Goal: Task Accomplishment & Management: Manage account settings

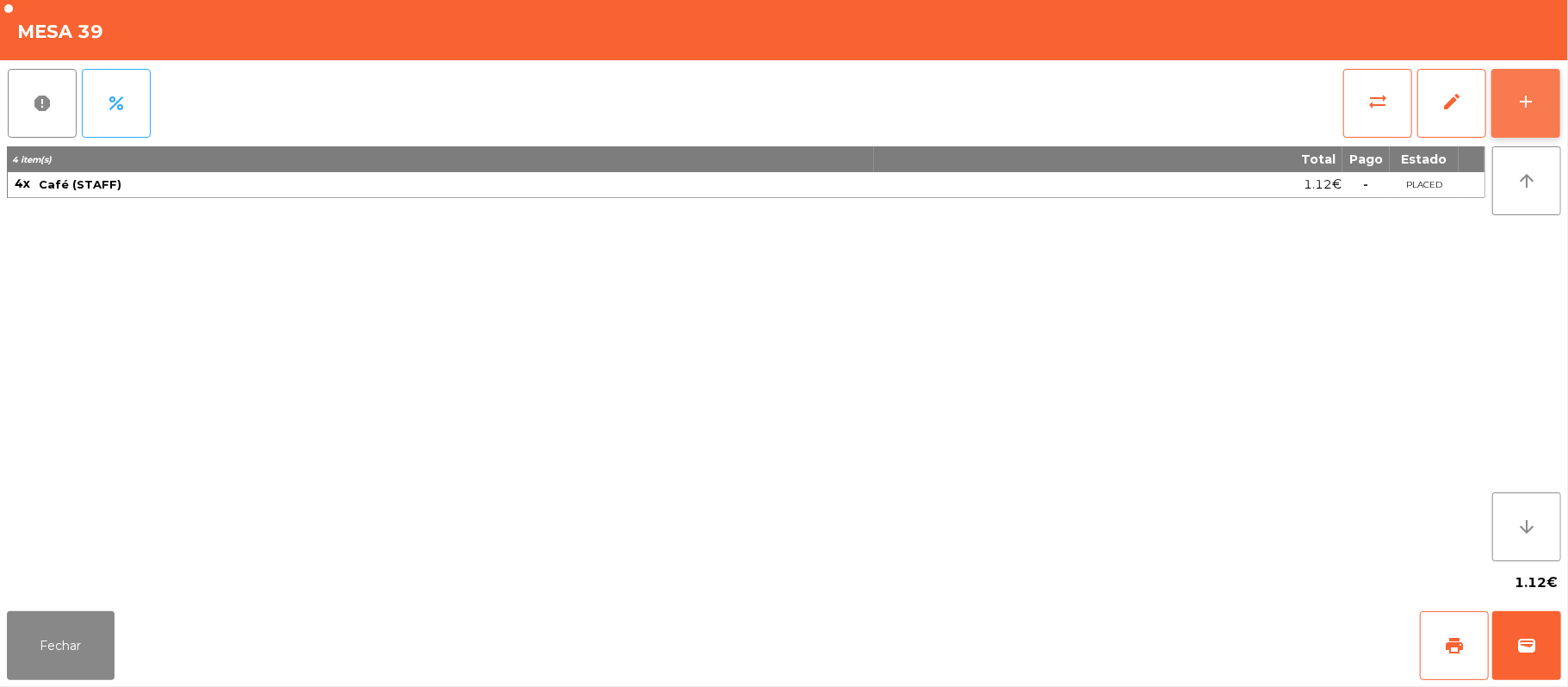
click at [1545, 109] on button "add" at bounding box center [1526, 104] width 69 height 69
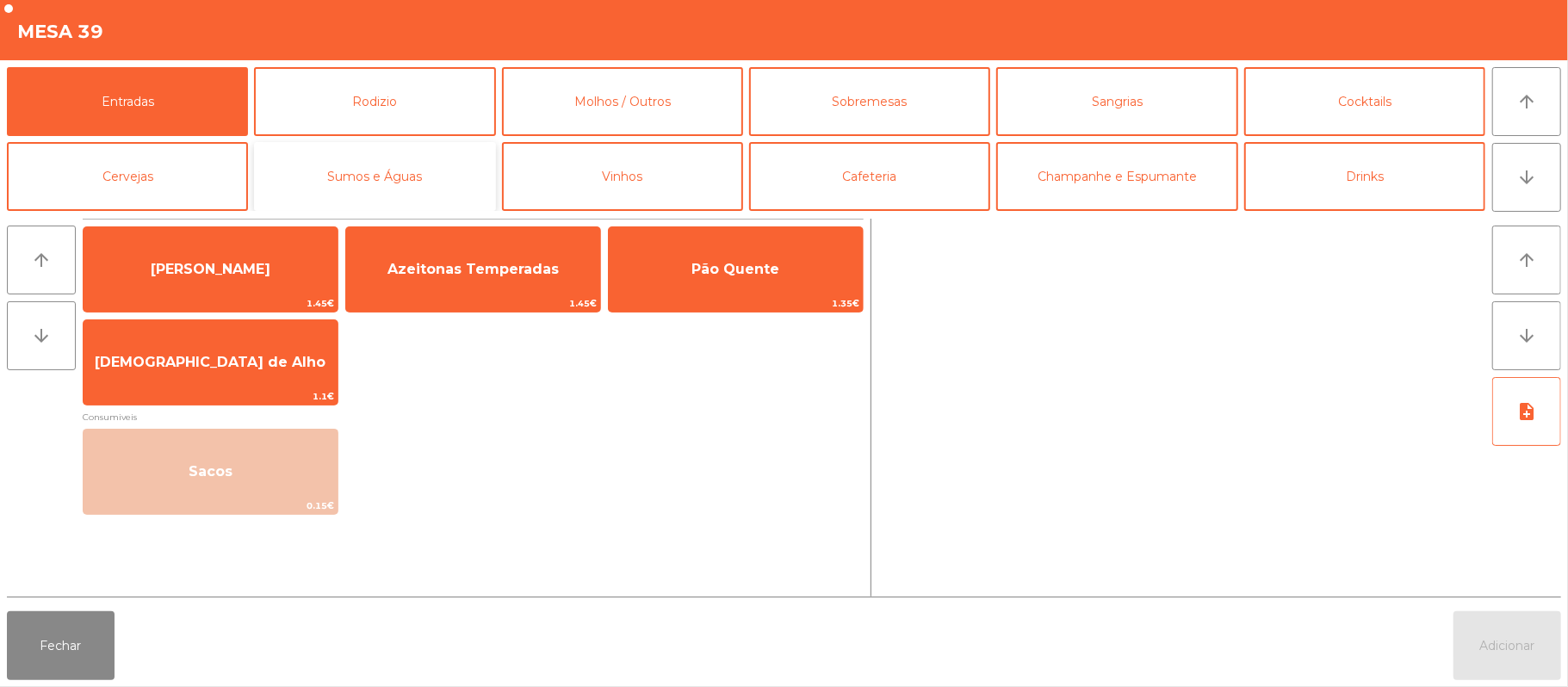
click at [402, 184] on button "Sumos e Águas" at bounding box center [374, 177] width 242 height 69
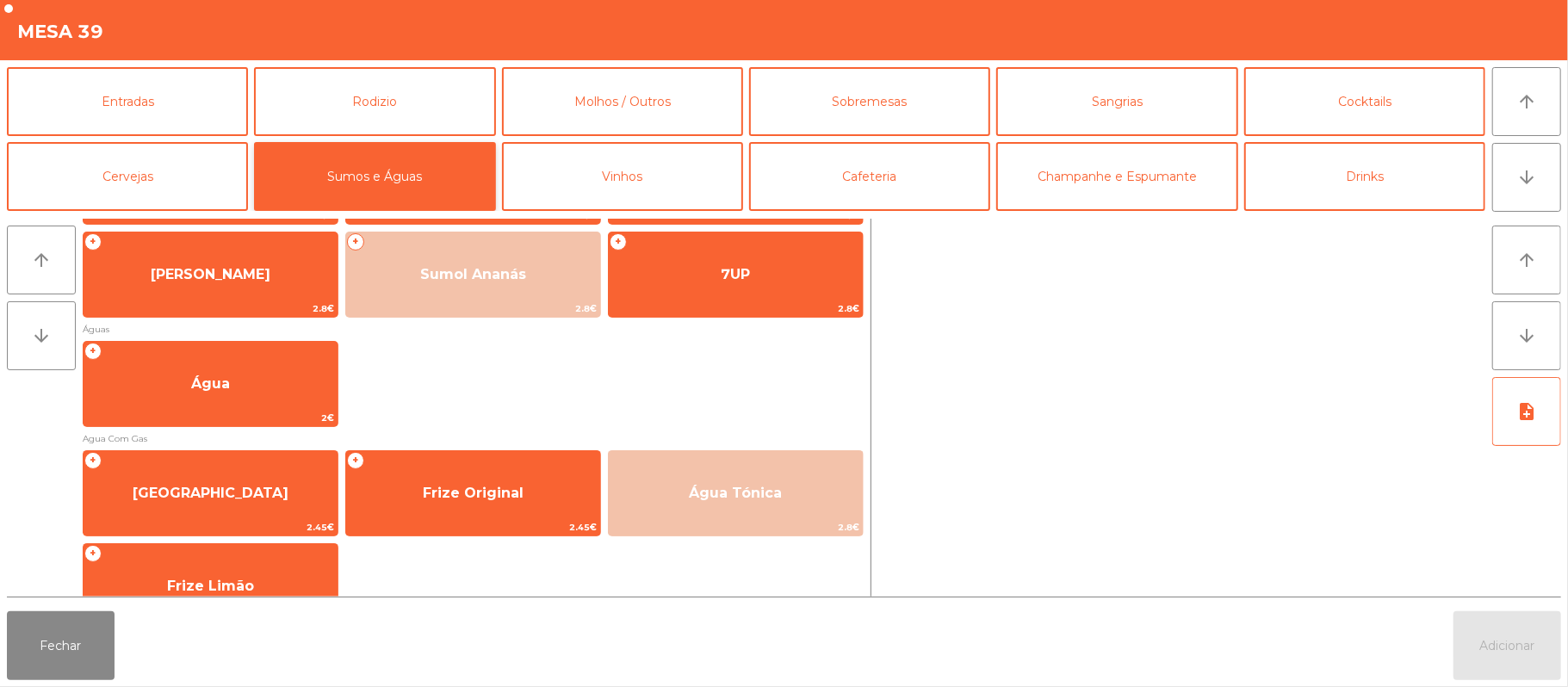
scroll to position [382, 0]
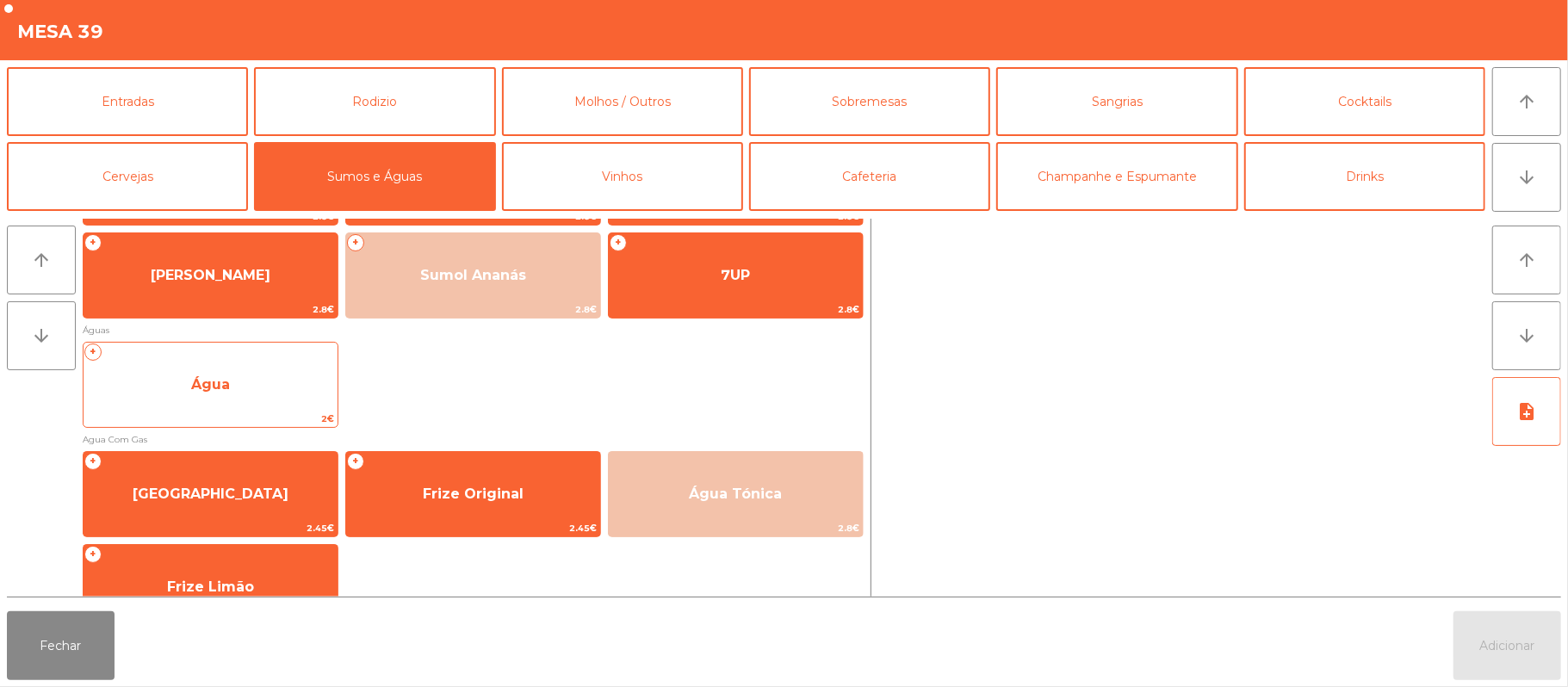
click at [259, 403] on span "Água" at bounding box center [210, 385] width 254 height 47
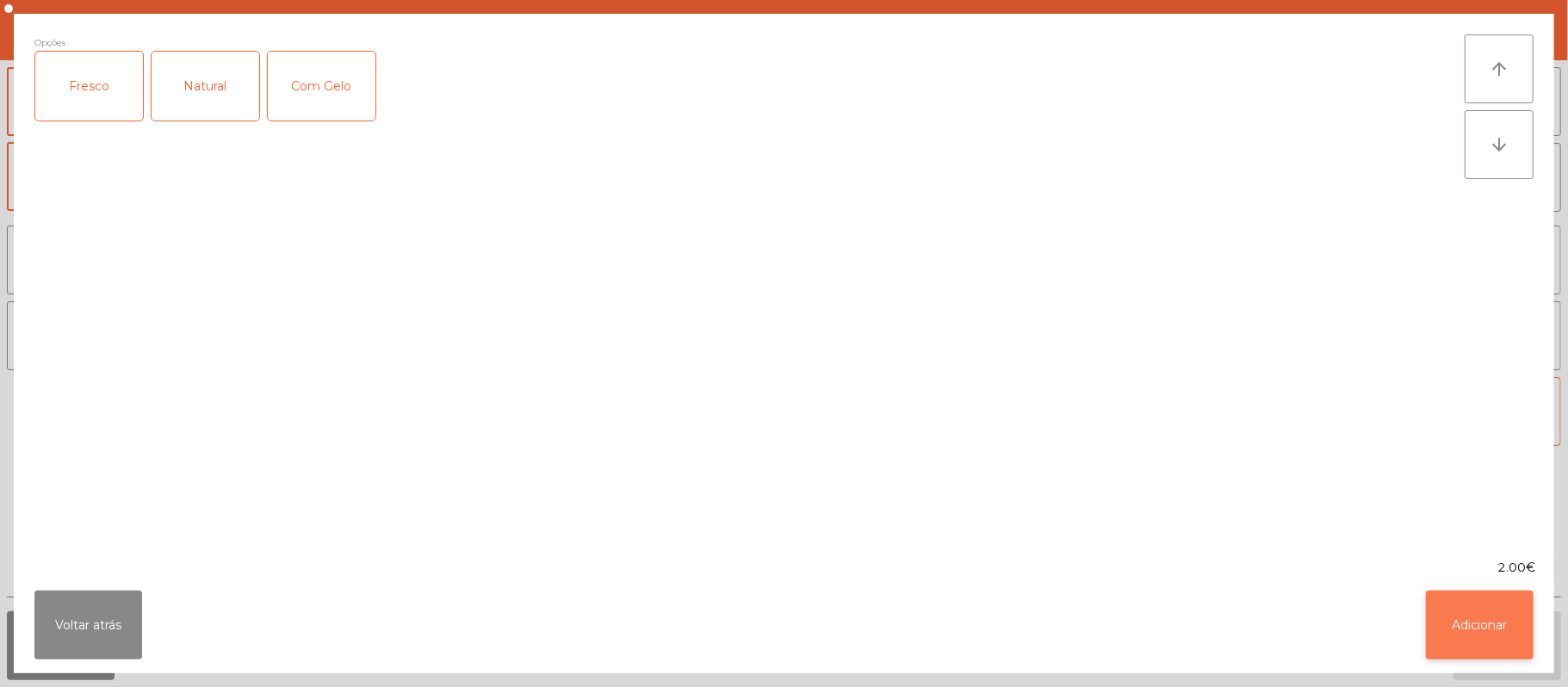
click at [1482, 617] on button "Adicionar" at bounding box center [1479, 625] width 108 height 69
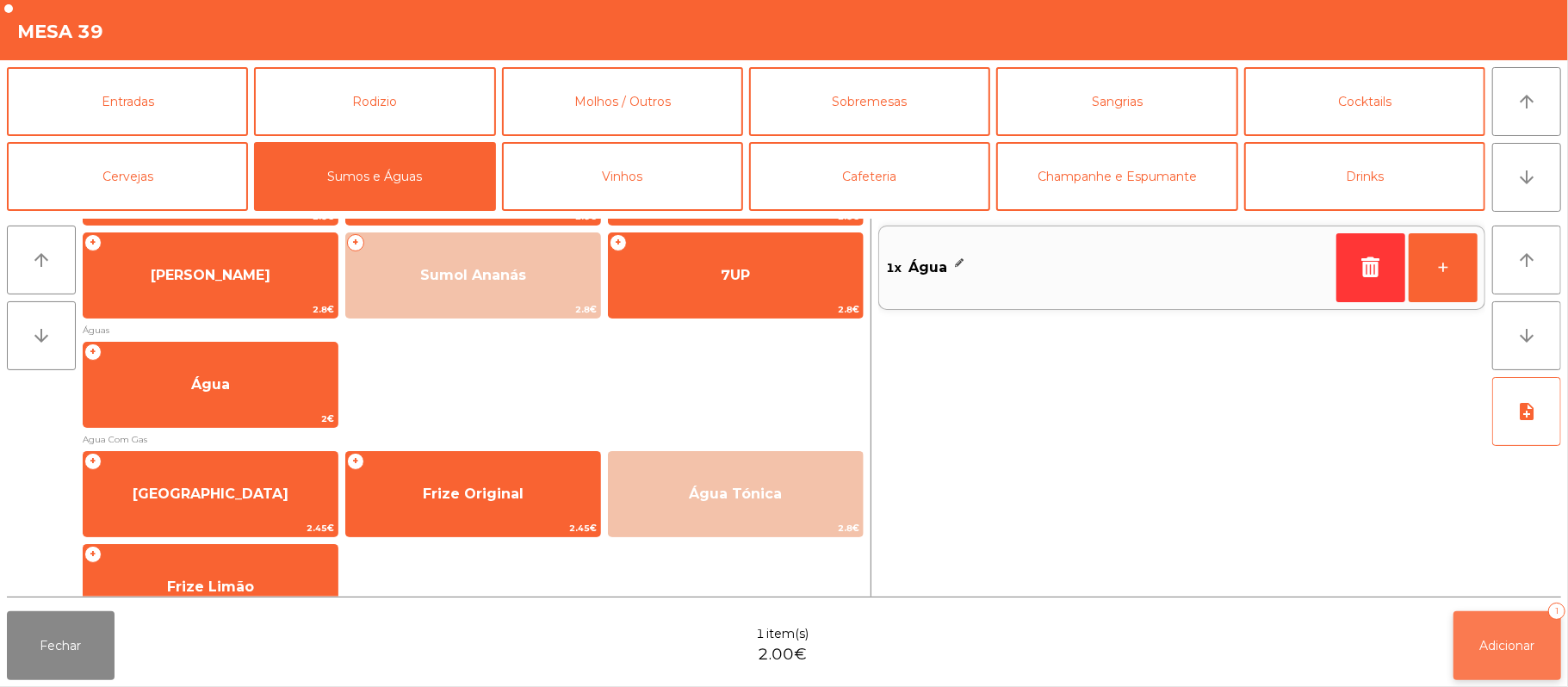
click at [1509, 654] on button "Adicionar 1" at bounding box center [1507, 646] width 108 height 69
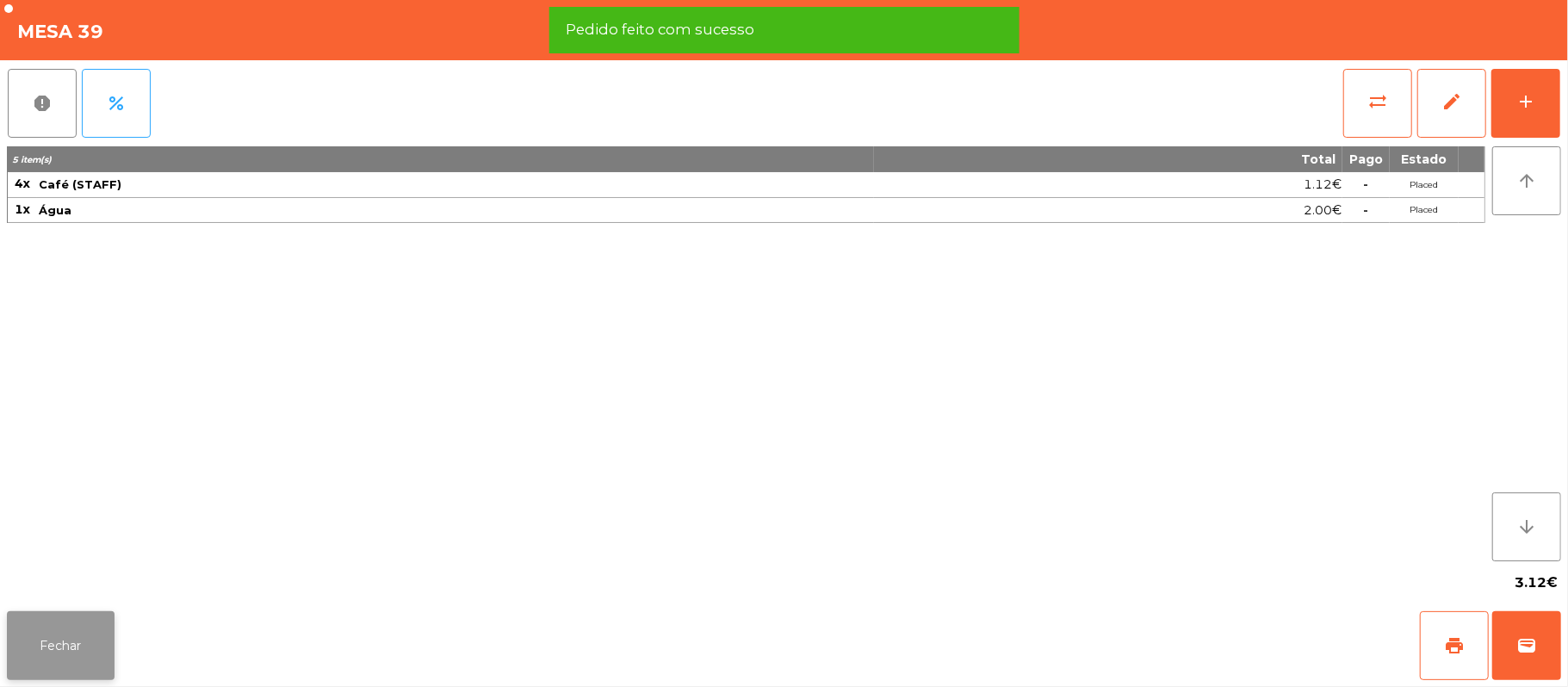
click at [45, 634] on button "Fechar" at bounding box center [60, 646] width 108 height 69
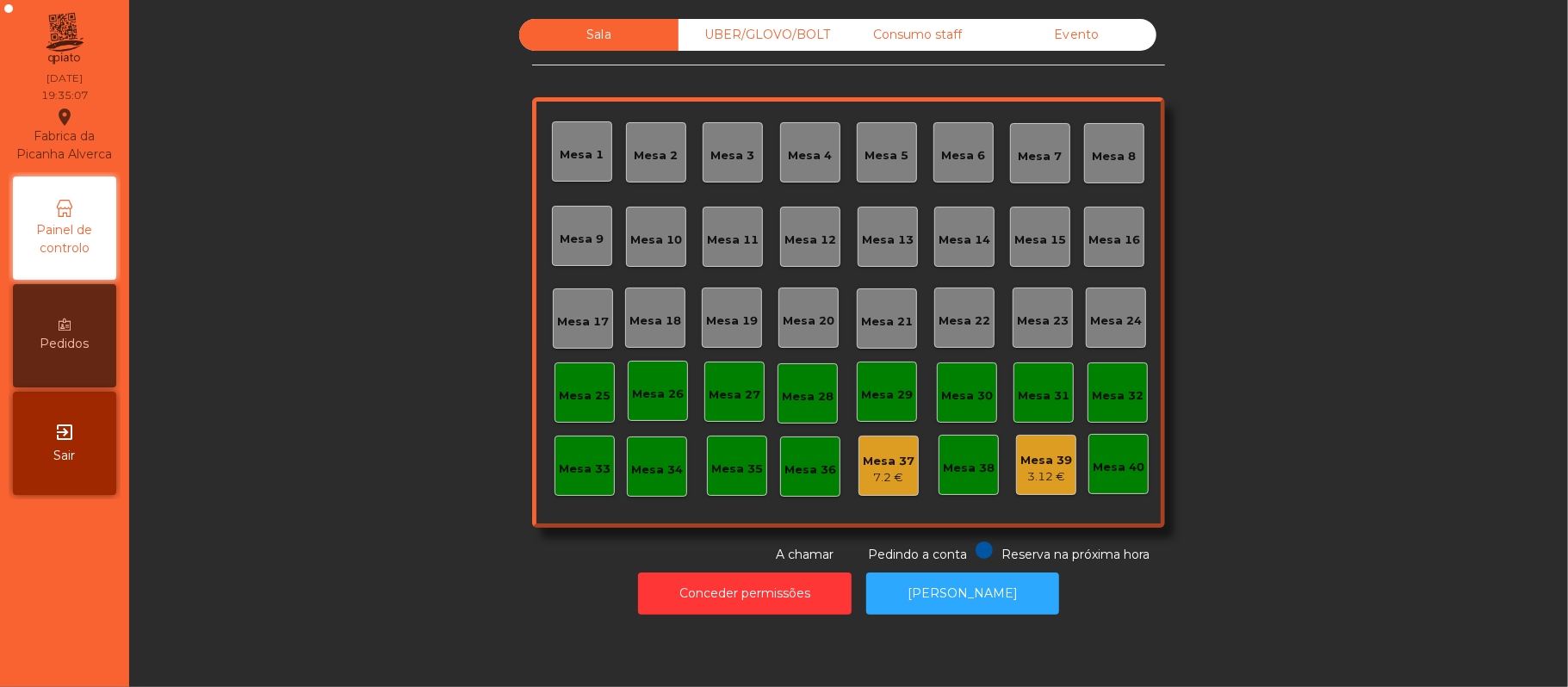
click at [1028, 241] on div "Mesa 15" at bounding box center [1040, 240] width 51 height 17
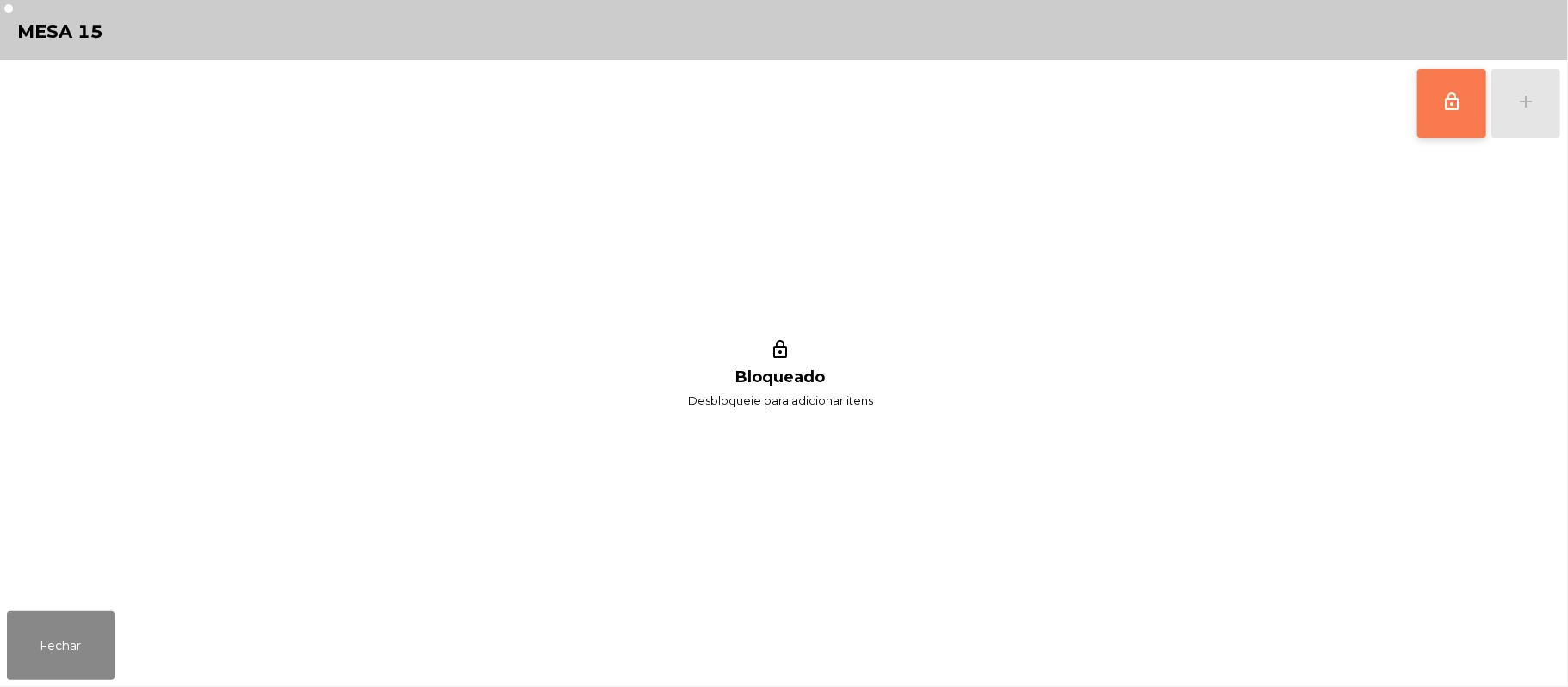
click at [1438, 122] on button "lock_outline" at bounding box center [1452, 104] width 69 height 69
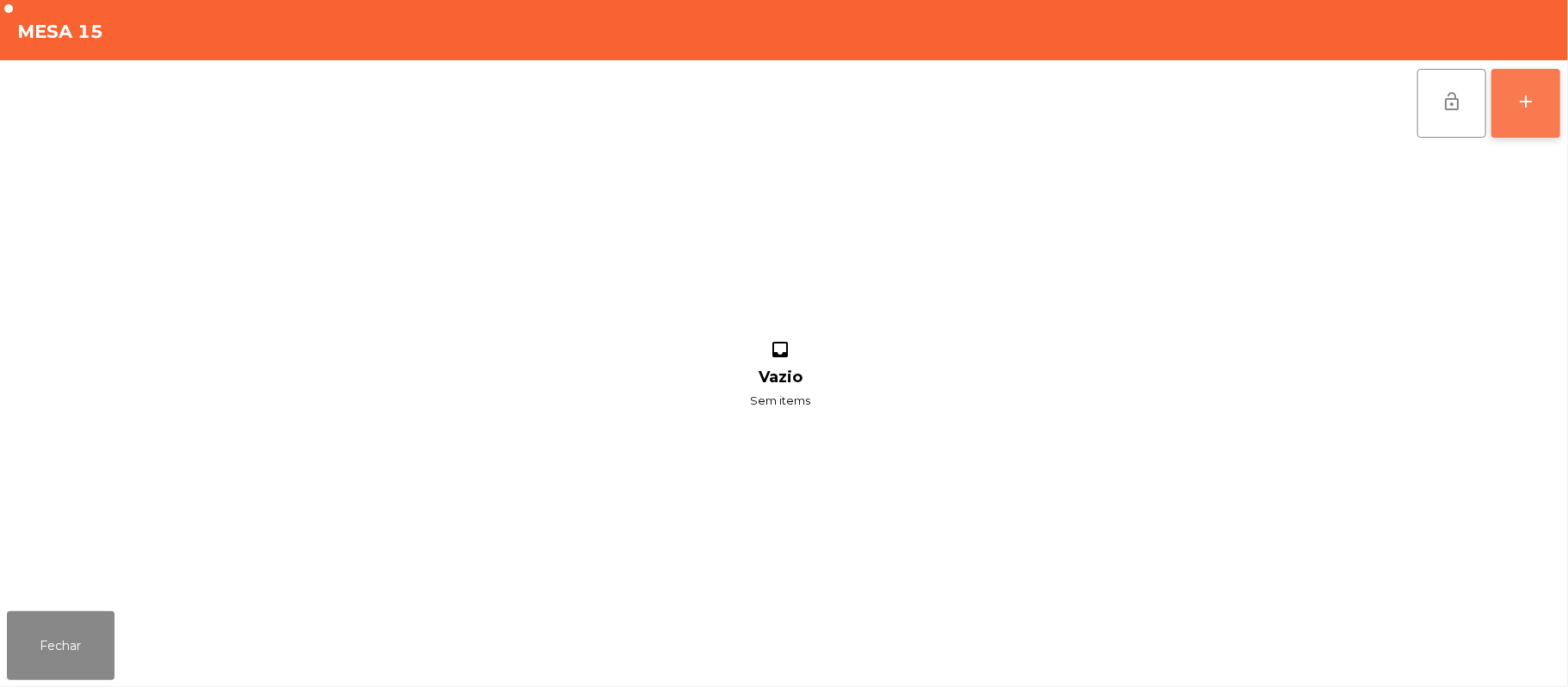
click at [1519, 115] on button "add" at bounding box center [1526, 104] width 69 height 69
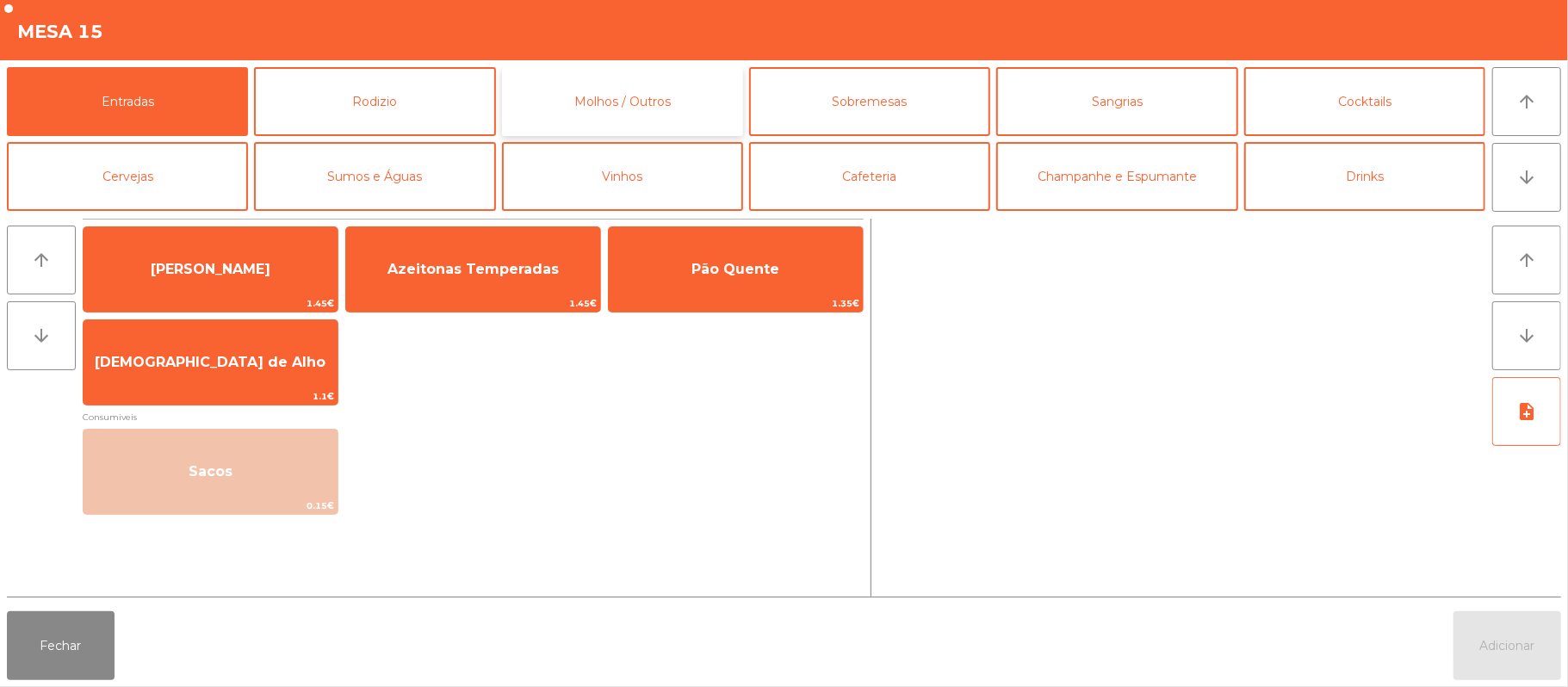
click at [632, 112] on button "Molhos / Outros" at bounding box center [623, 102] width 242 height 69
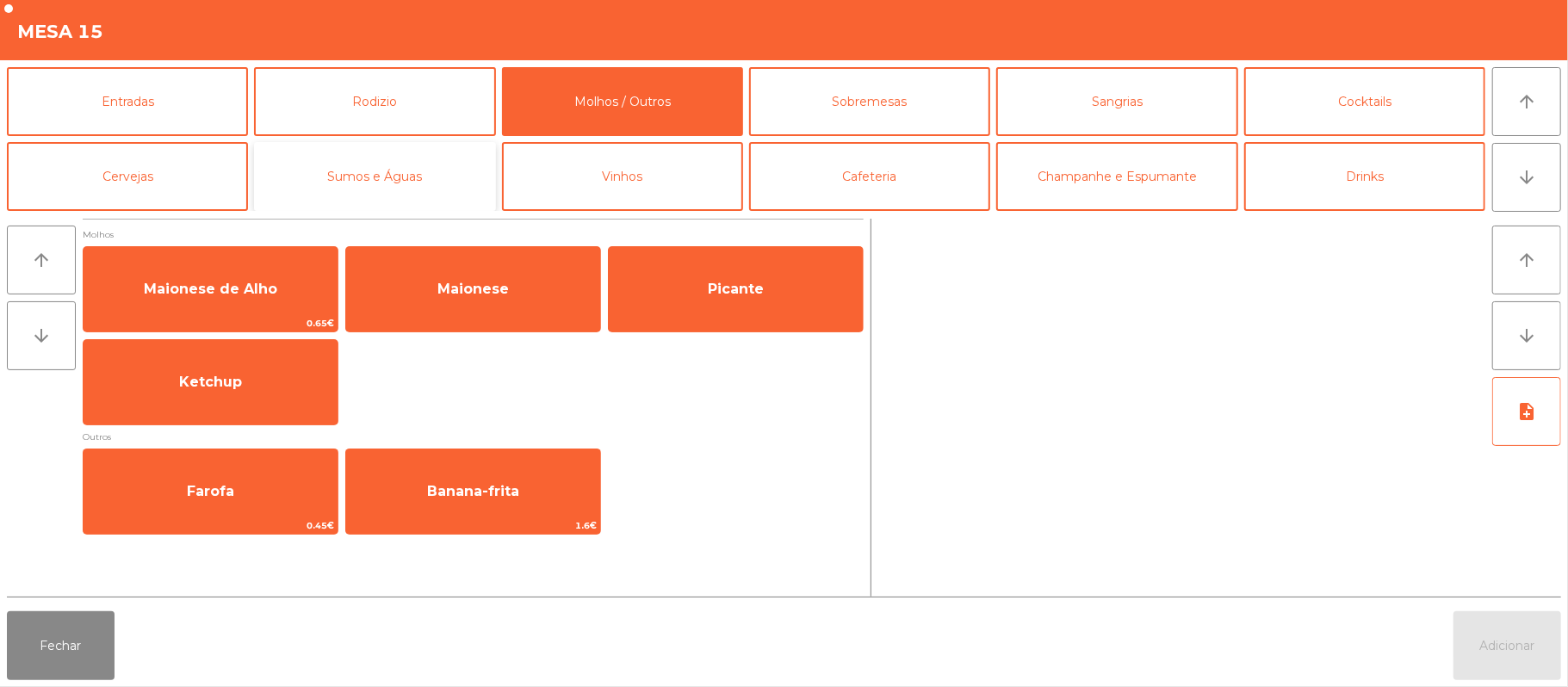
click at [439, 186] on button "Sumos e Águas" at bounding box center [374, 177] width 242 height 69
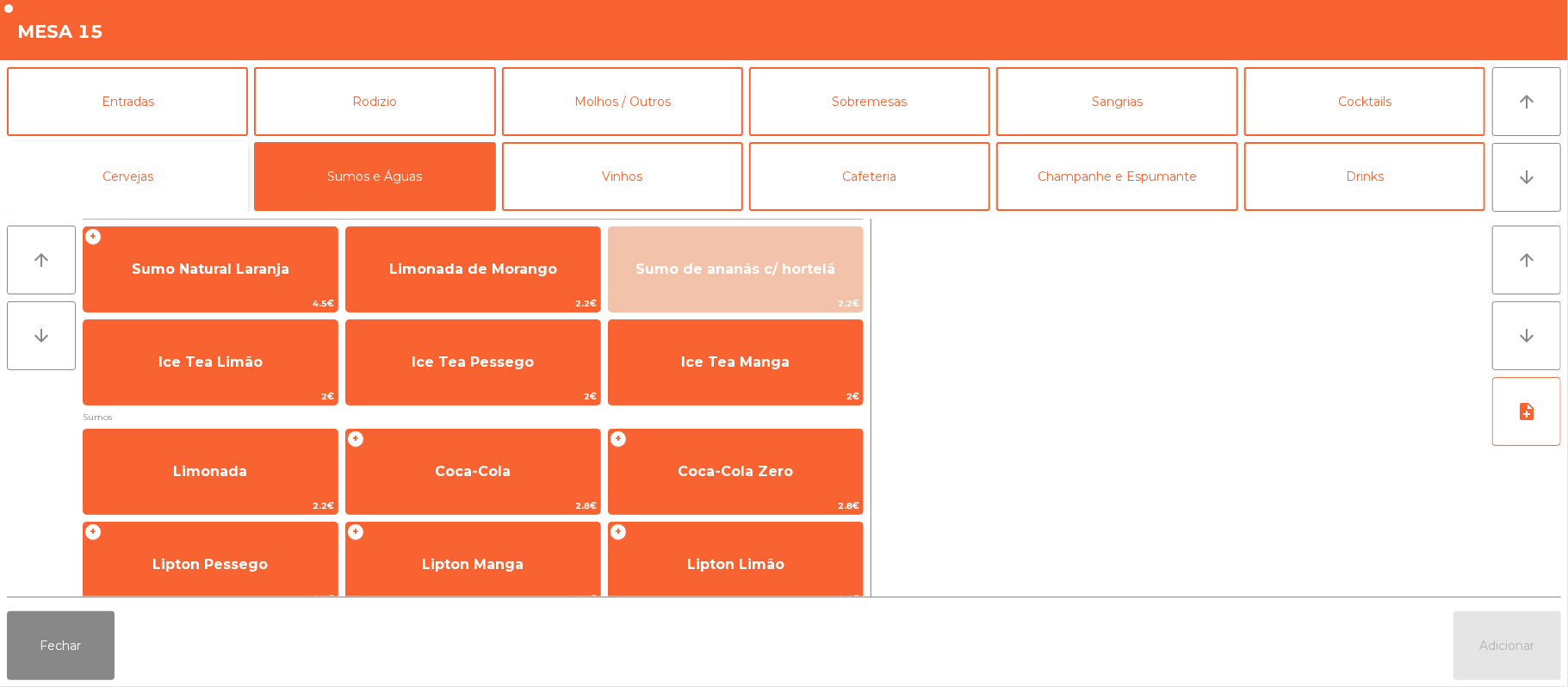
click at [173, 180] on button "Cervejas" at bounding box center [127, 177] width 242 height 69
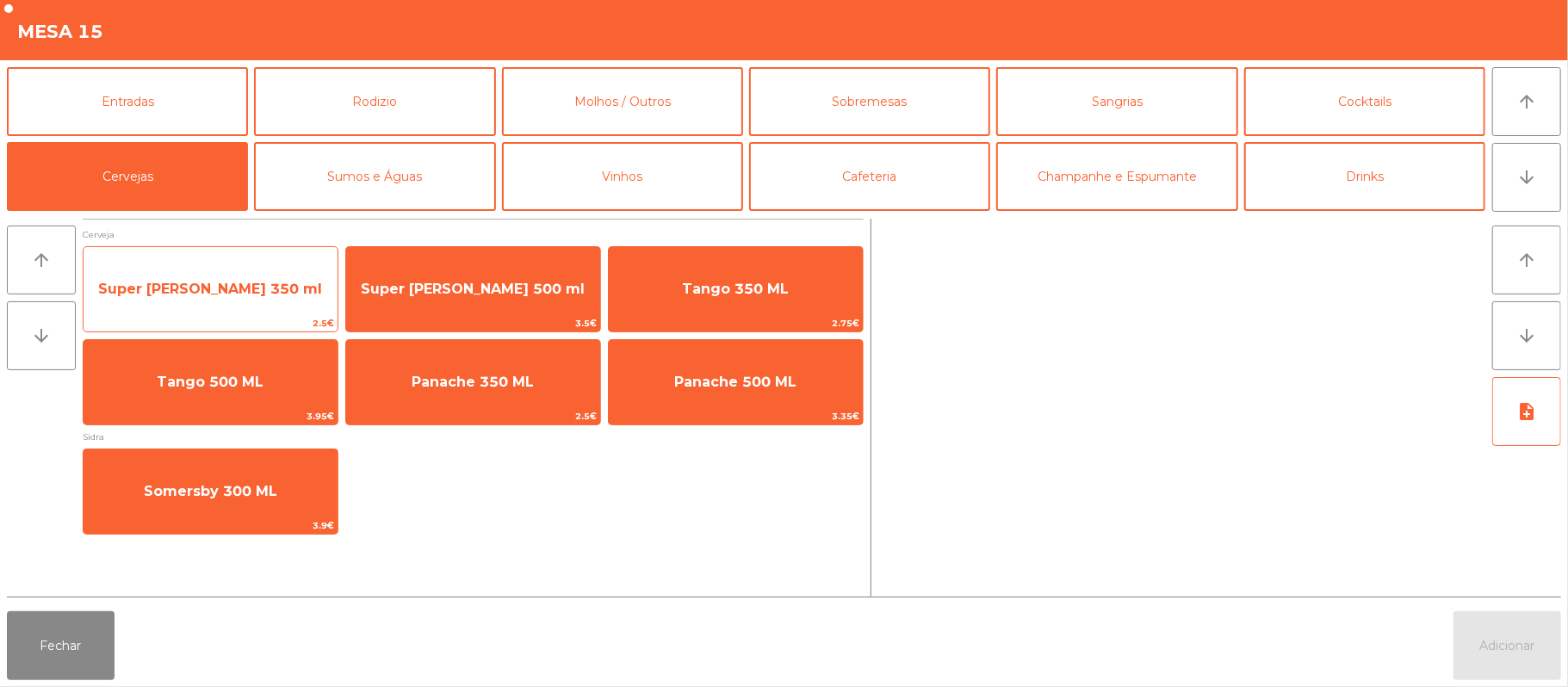
click at [287, 281] on span "Super [PERSON_NAME] 350 ml" at bounding box center [210, 289] width 254 height 47
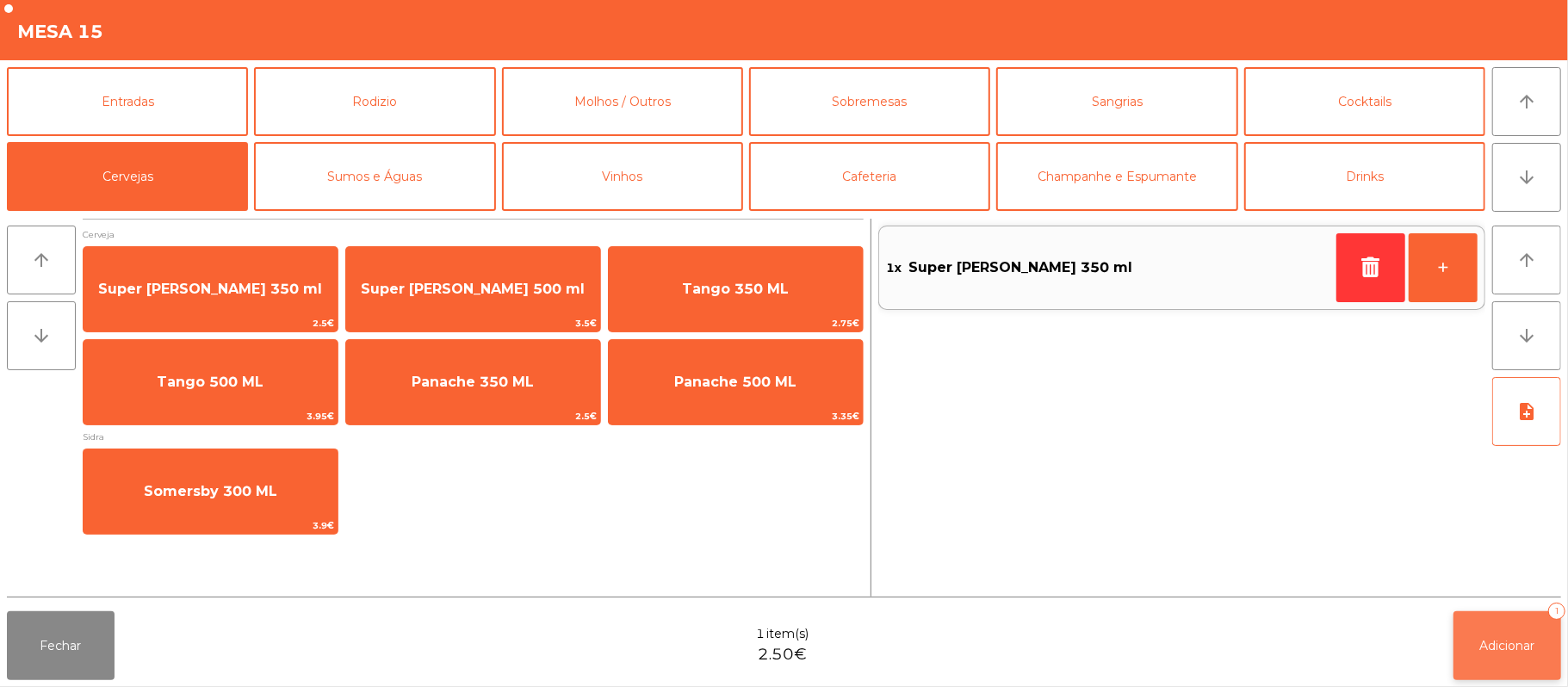
click at [1500, 645] on span "Adicionar" at bounding box center [1507, 646] width 55 height 16
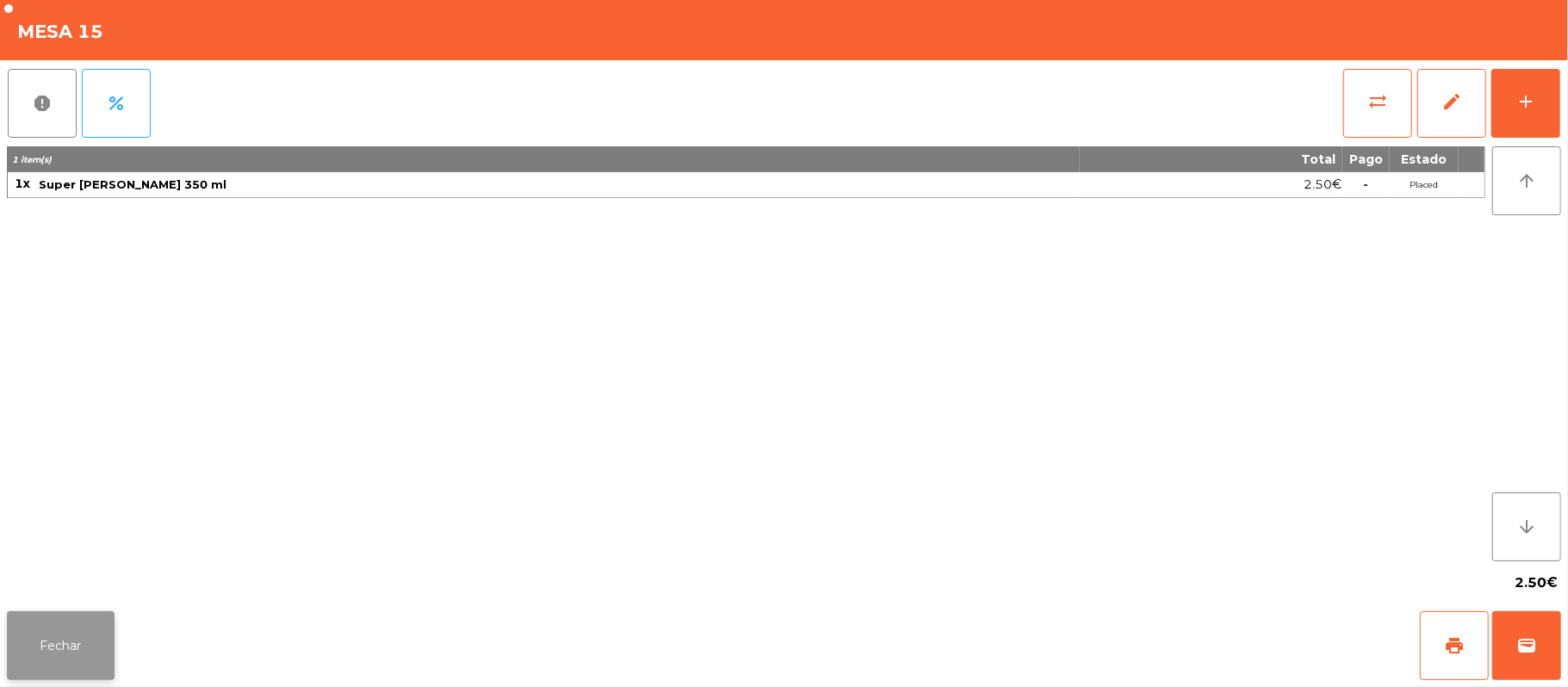
click at [70, 641] on button "Fechar" at bounding box center [60, 646] width 108 height 69
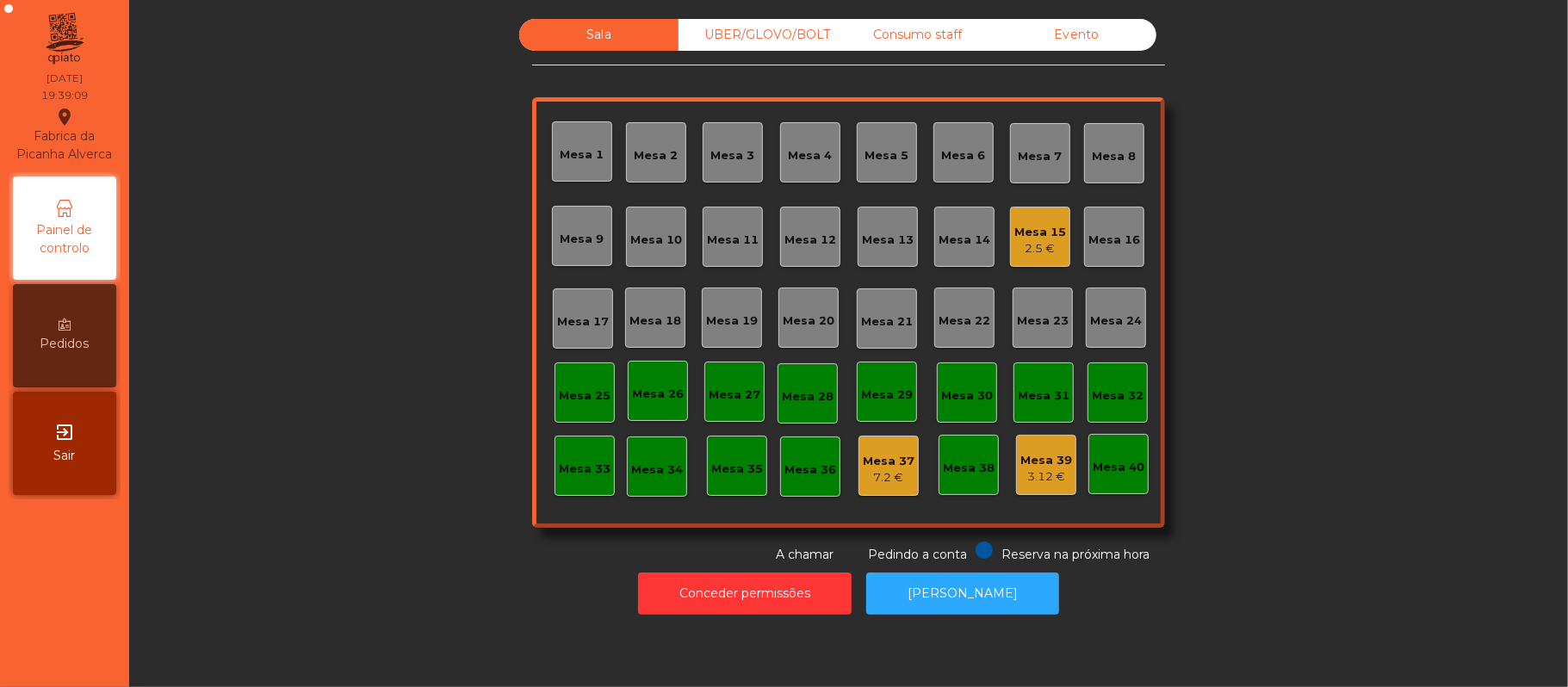
click at [1042, 468] on div "3.12 €" at bounding box center [1046, 476] width 51 height 17
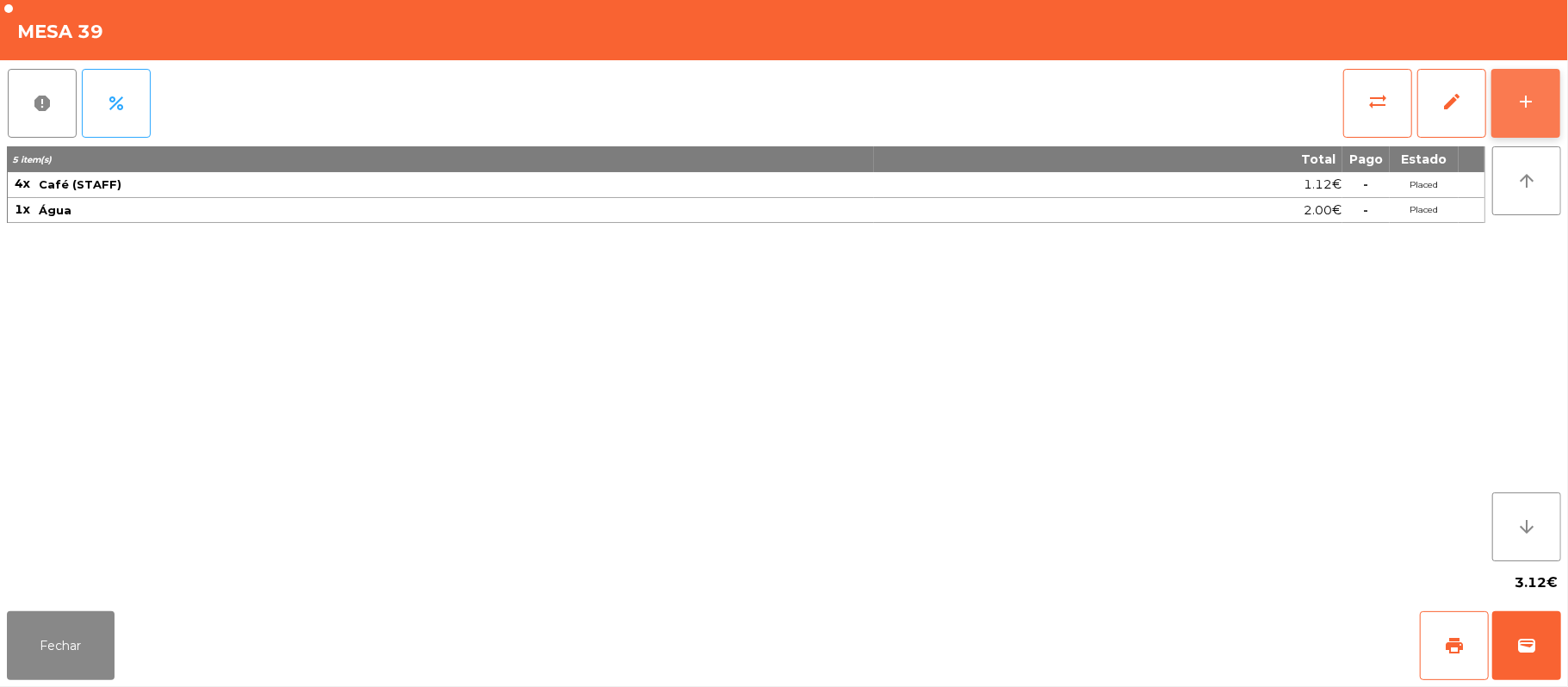
click at [1512, 114] on button "add" at bounding box center [1526, 104] width 69 height 69
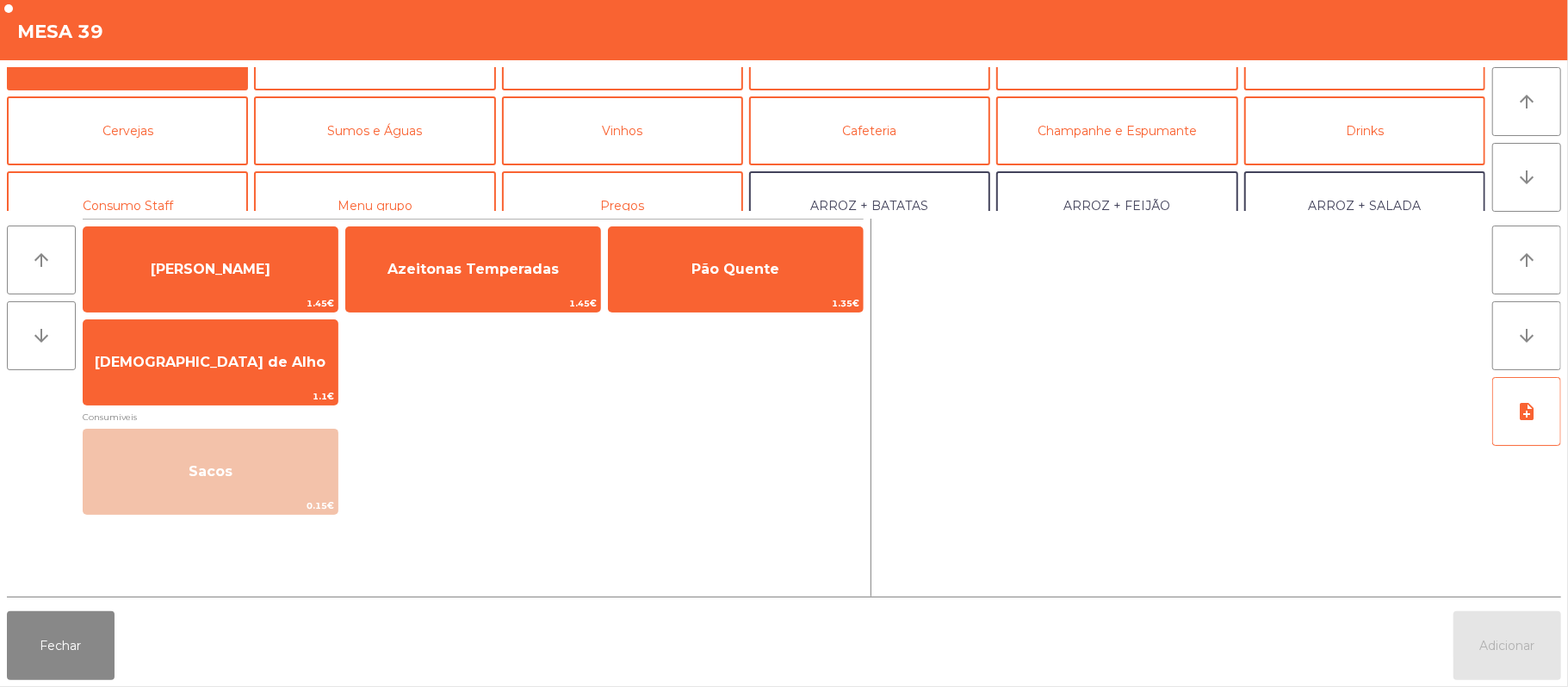
scroll to position [49, 0]
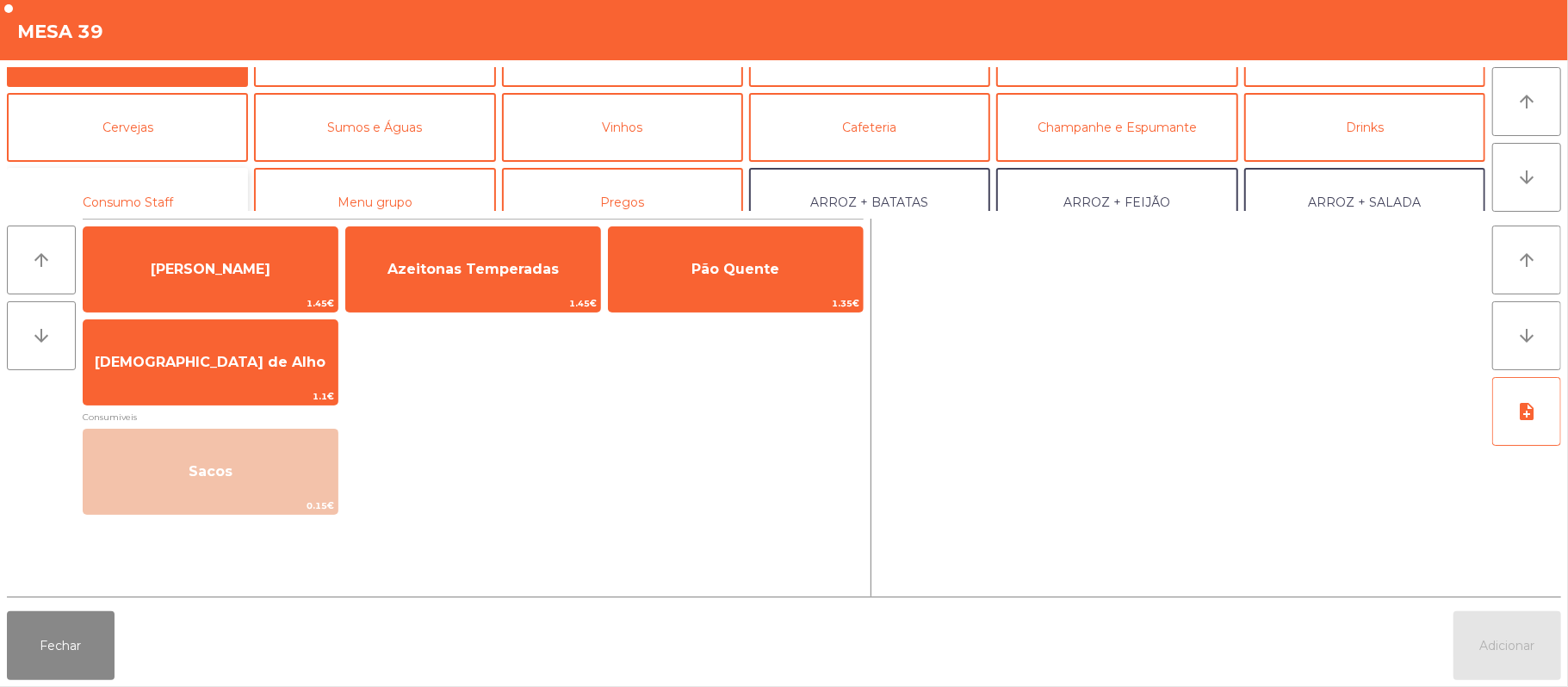
click at [103, 188] on button "Consumo Staff" at bounding box center [127, 202] width 242 height 69
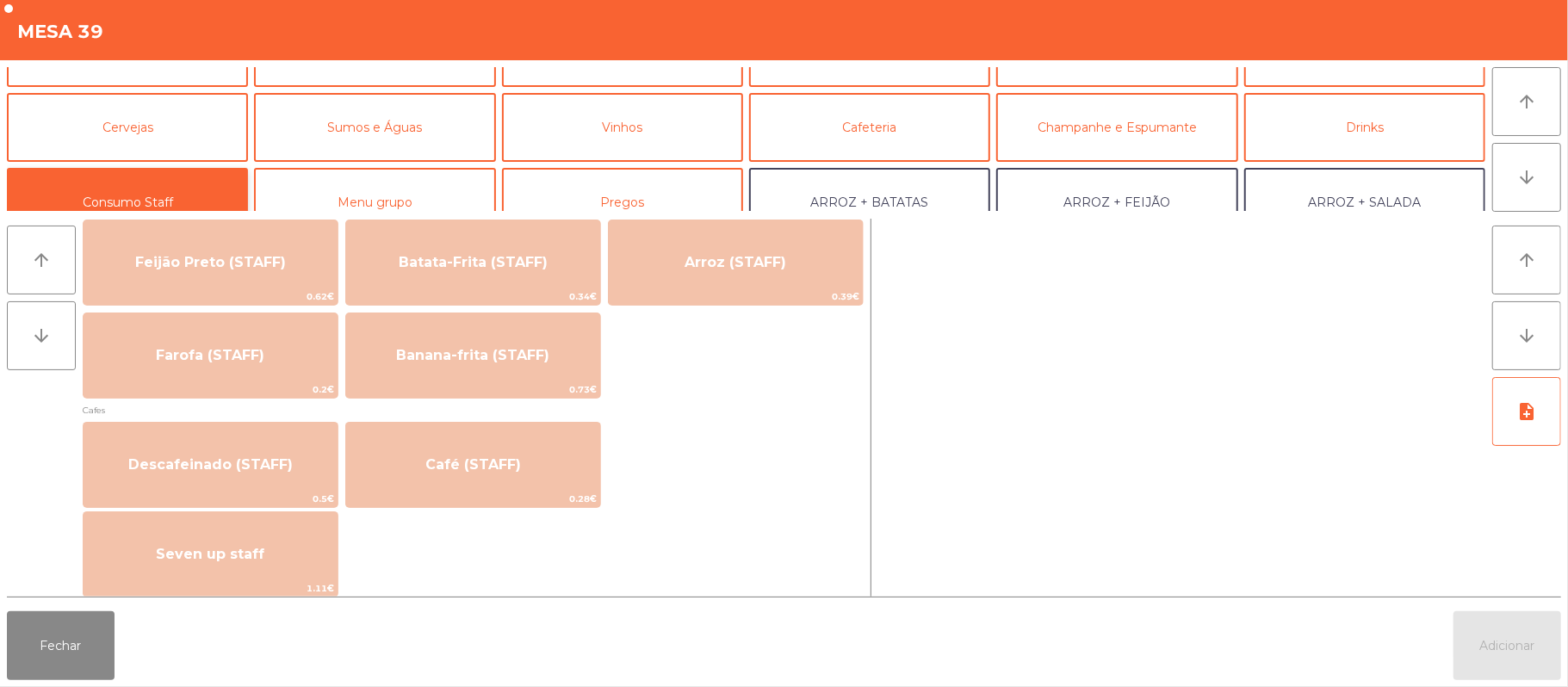
scroll to position [842, 0]
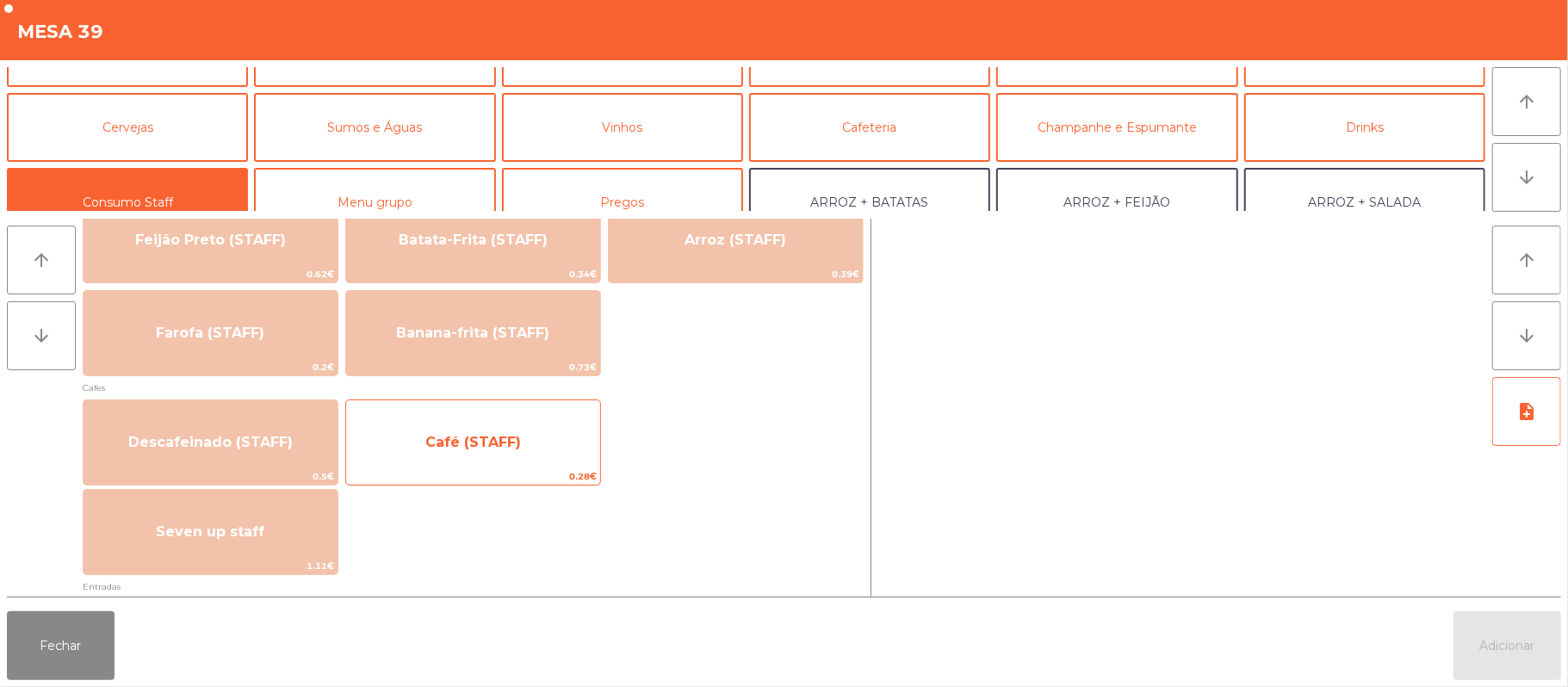
click at [559, 478] on span "0.28€" at bounding box center [473, 475] width 254 height 16
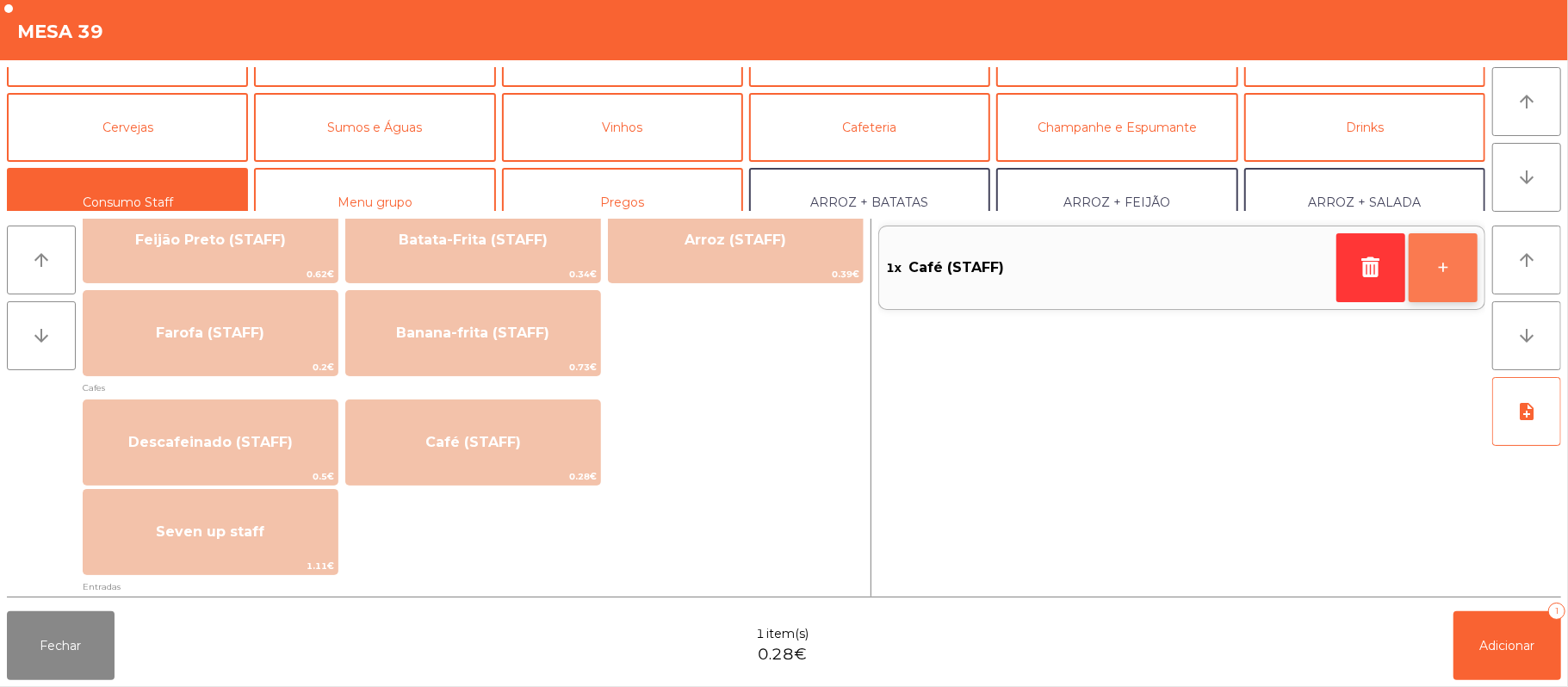
click at [1443, 294] on button "+" at bounding box center [1443, 268] width 69 height 69
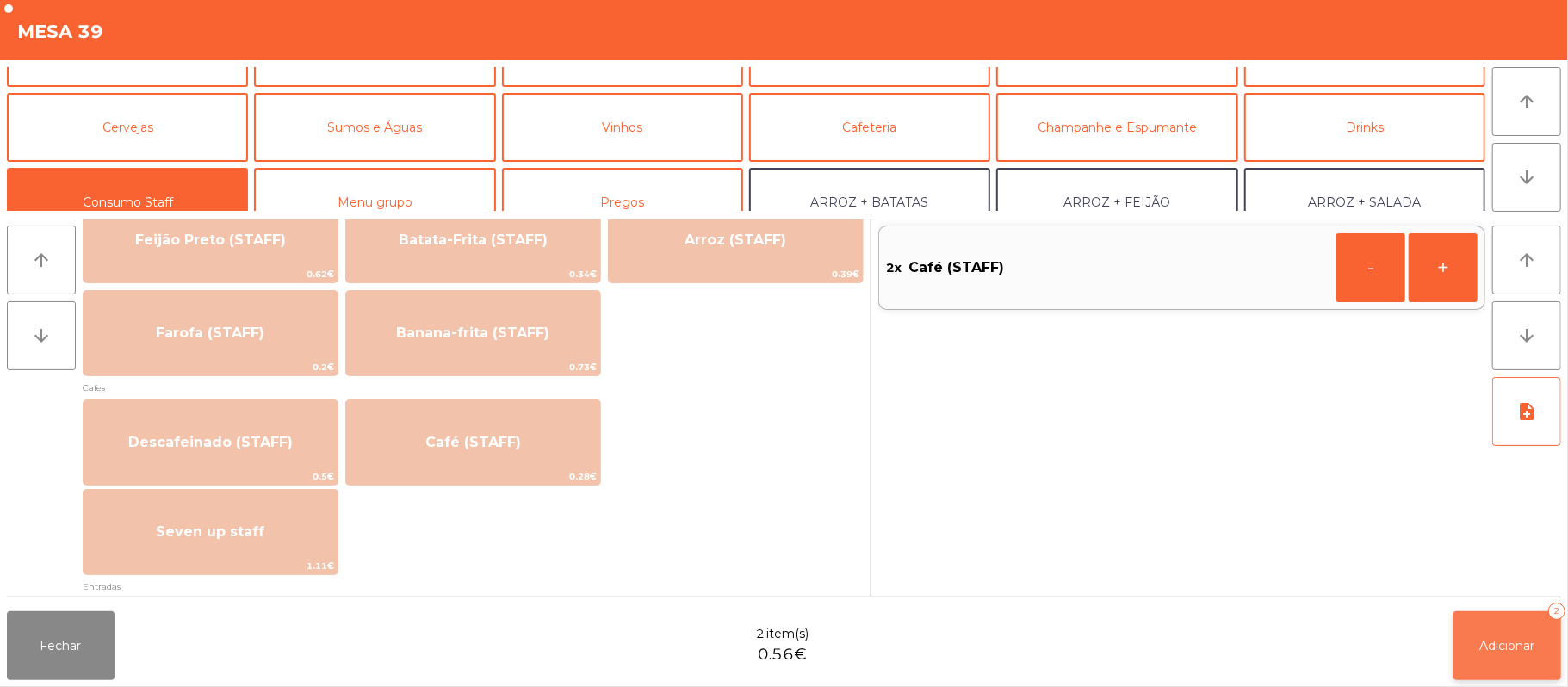
click at [1553, 665] on button "Adicionar 2" at bounding box center [1507, 646] width 108 height 69
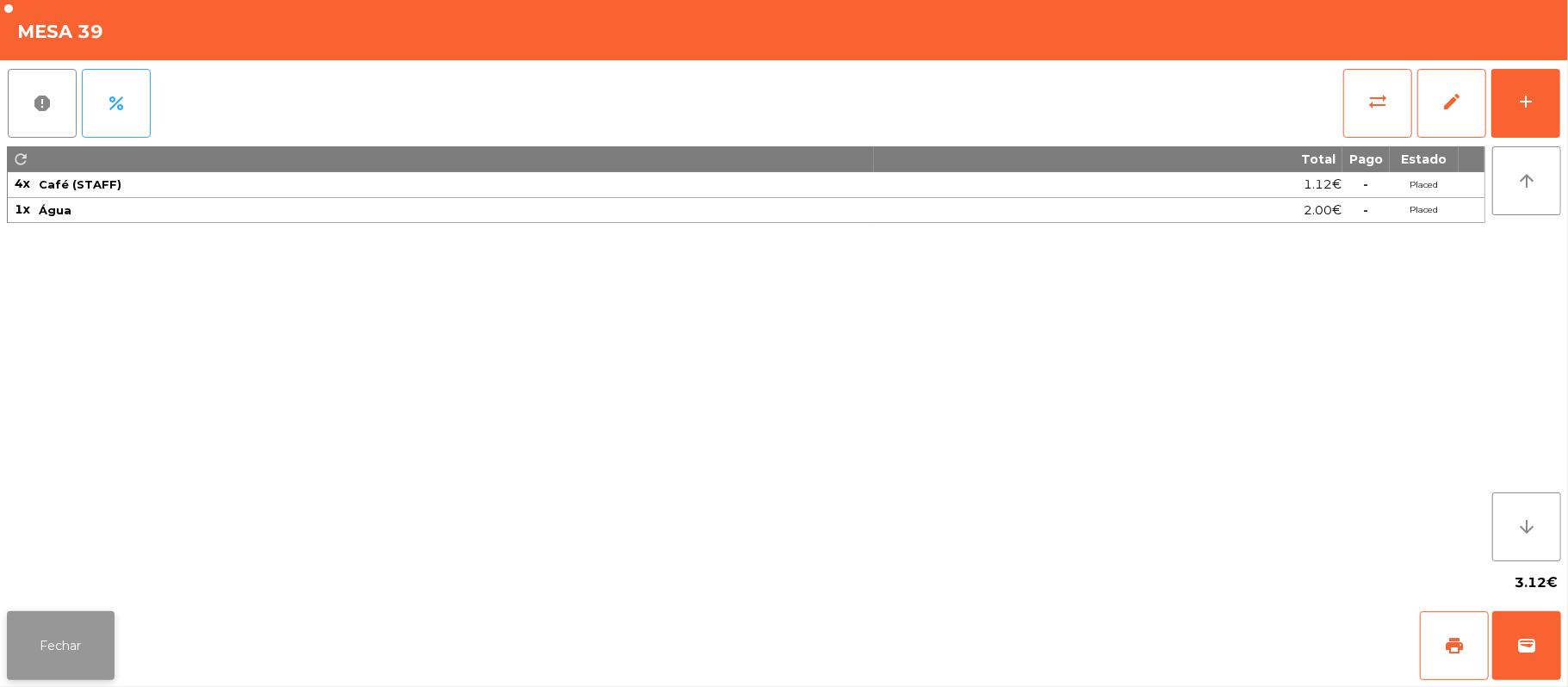
click at [97, 624] on button "Fechar" at bounding box center [60, 646] width 108 height 69
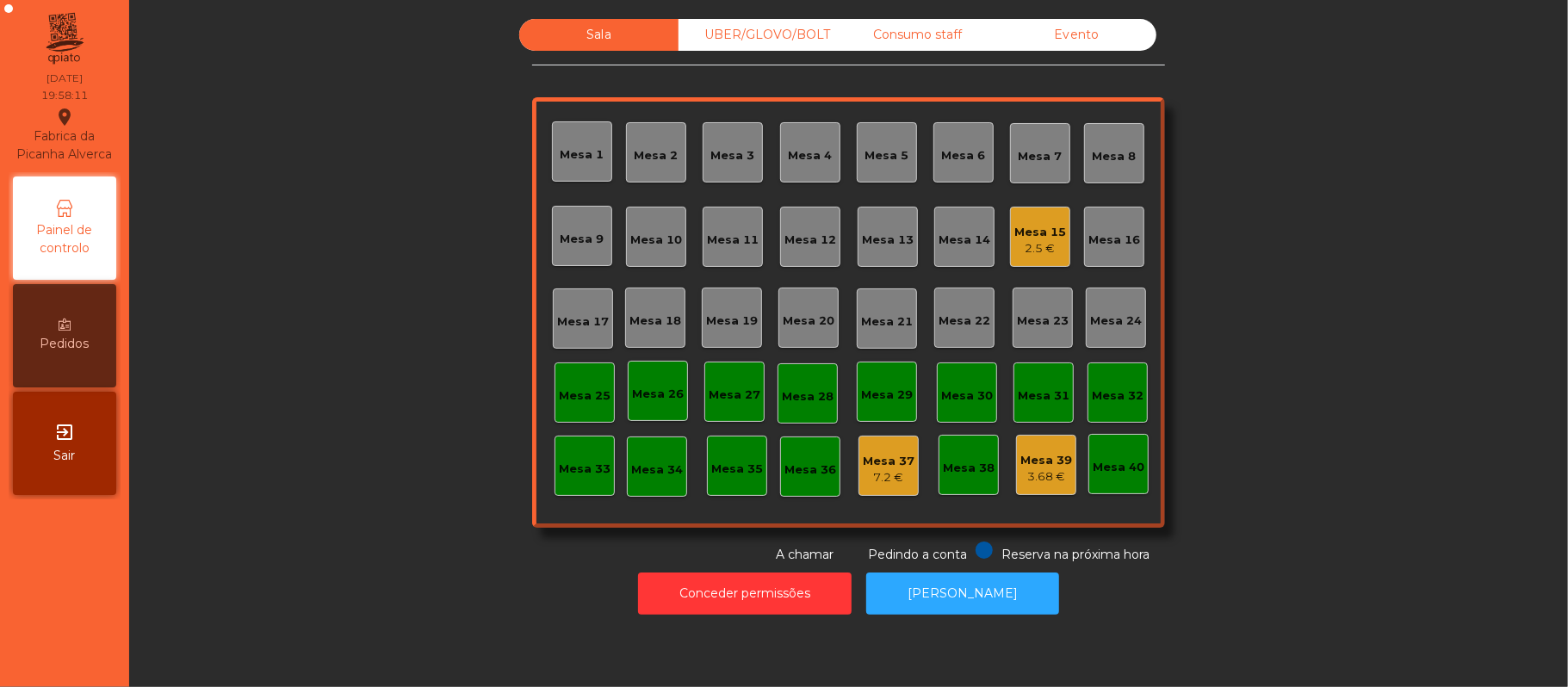
click at [1026, 252] on div "2.5 €" at bounding box center [1040, 249] width 51 height 17
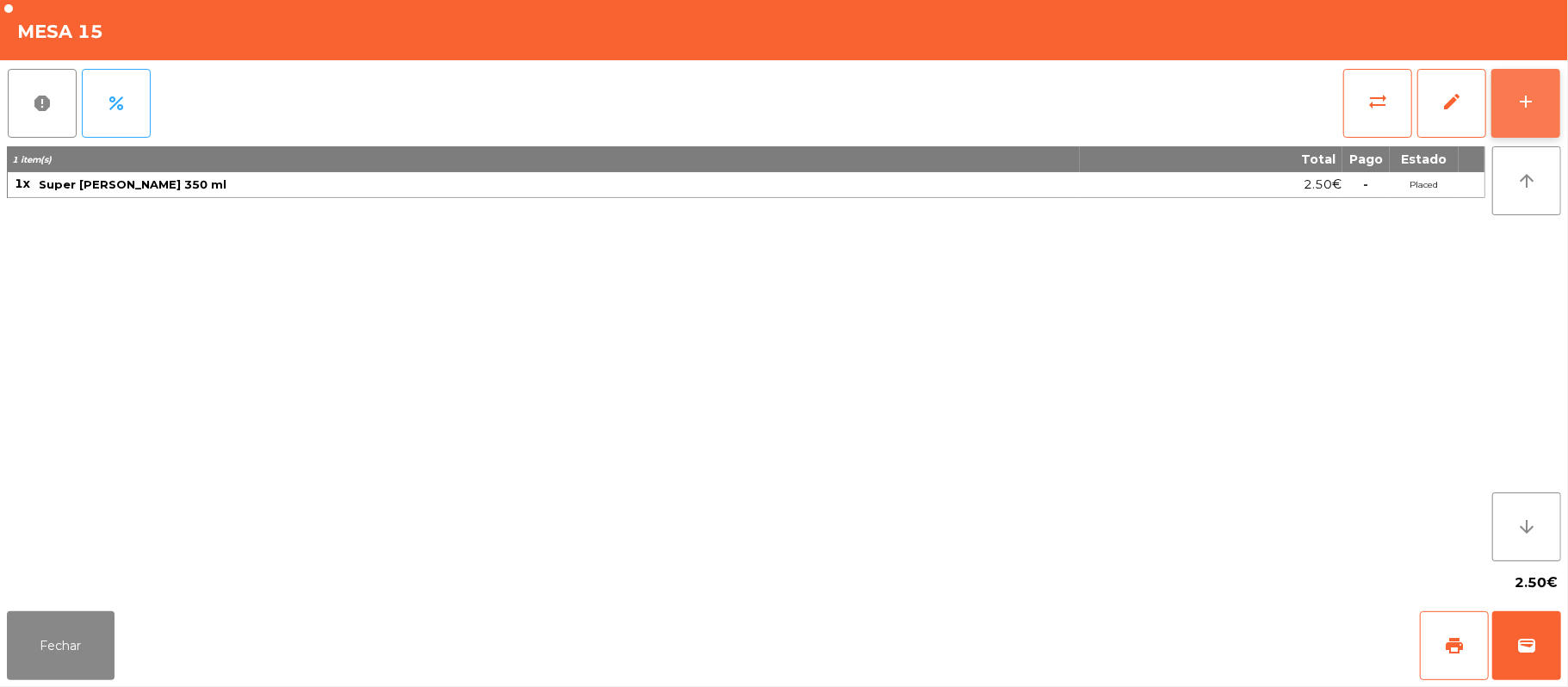
click at [1557, 104] on button "add" at bounding box center [1526, 104] width 69 height 69
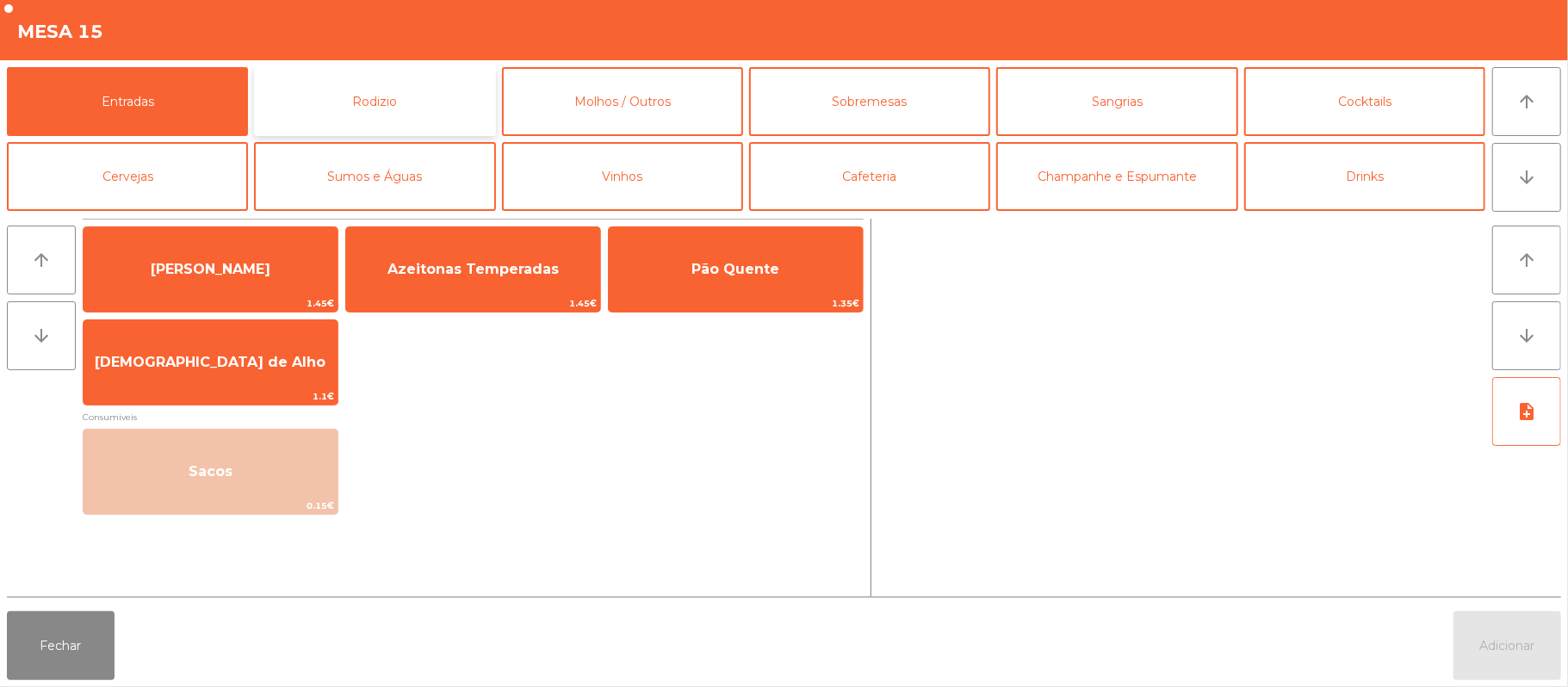
click at [424, 98] on button "Rodizio" at bounding box center [374, 102] width 242 height 69
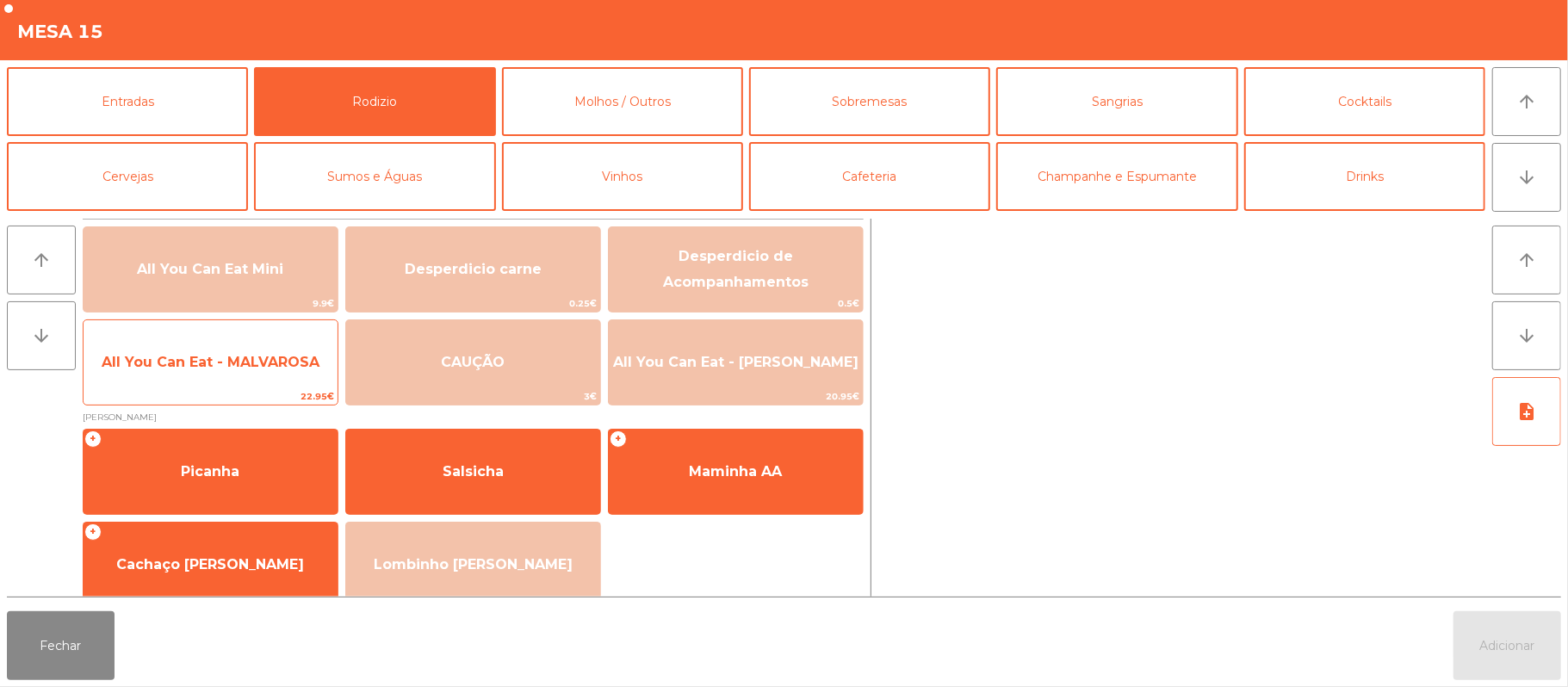
click at [280, 372] on span "All You Can Eat - MALVAROSA" at bounding box center [210, 362] width 254 height 47
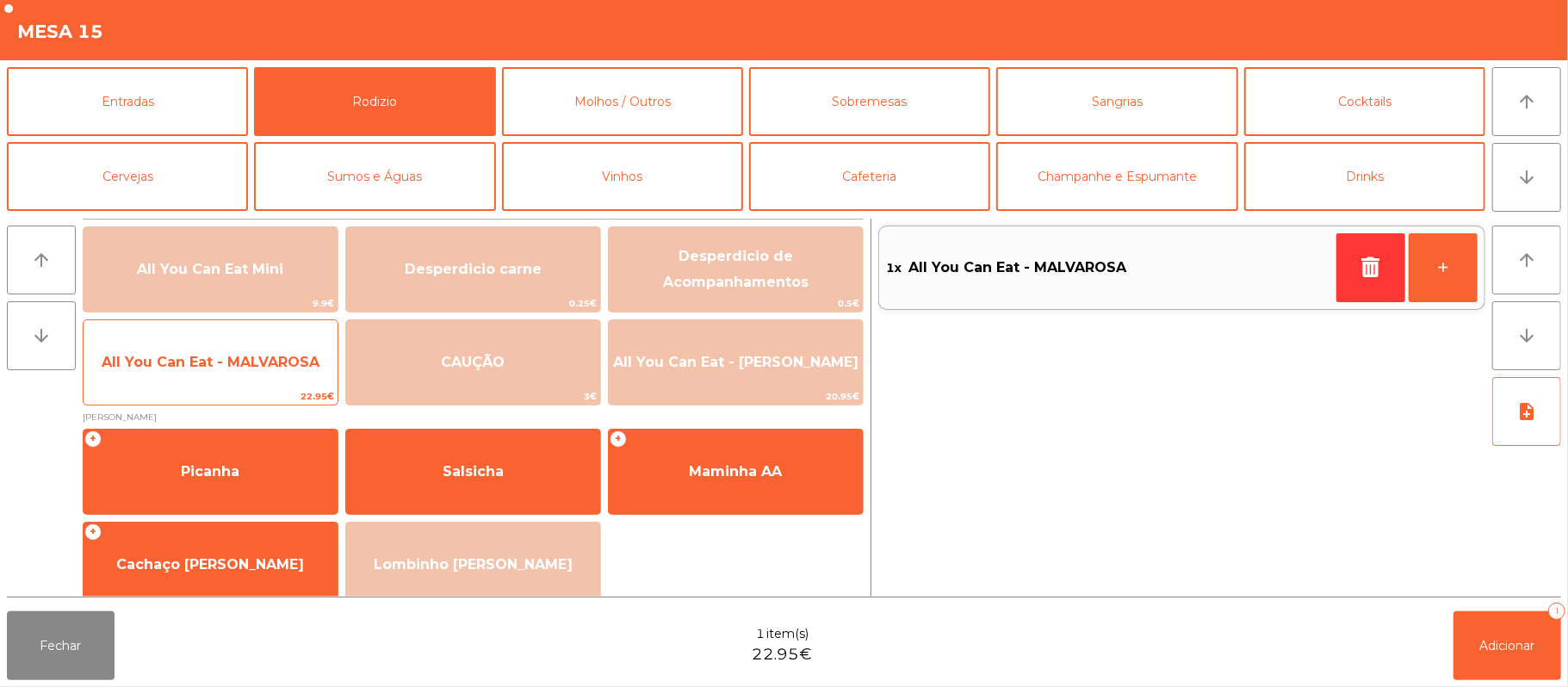
click at [286, 363] on span "All You Can Eat - MALVAROSA" at bounding box center [211, 361] width 218 height 16
click at [286, 363] on span "All You Can Eat - MALVAROSA" at bounding box center [211, 361] width 218 height 16
click at [287, 359] on span "All You Can Eat - MALVAROSA" at bounding box center [211, 361] width 218 height 16
click at [287, 357] on span "All You Can Eat - MALVAROSA" at bounding box center [211, 361] width 218 height 16
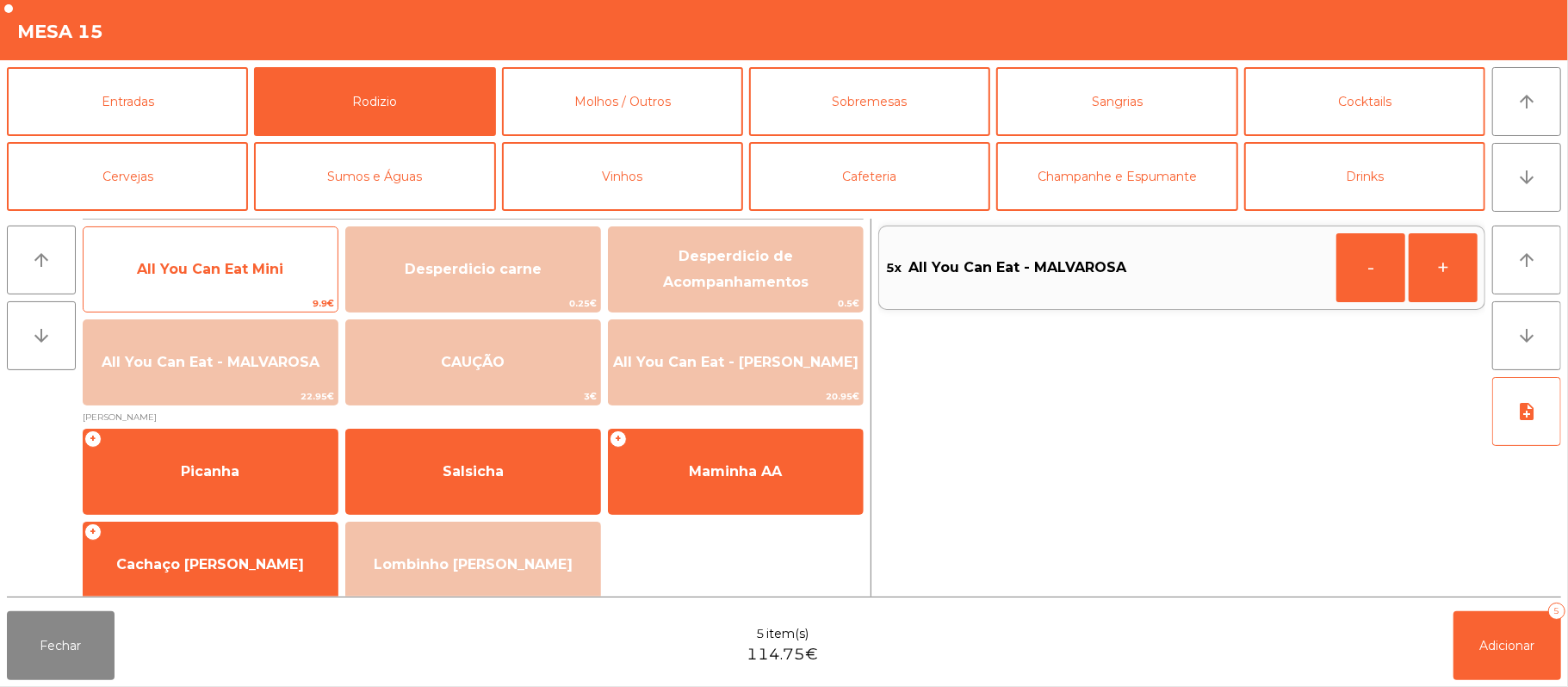
click at [284, 297] on span "9.9€" at bounding box center [210, 303] width 254 height 16
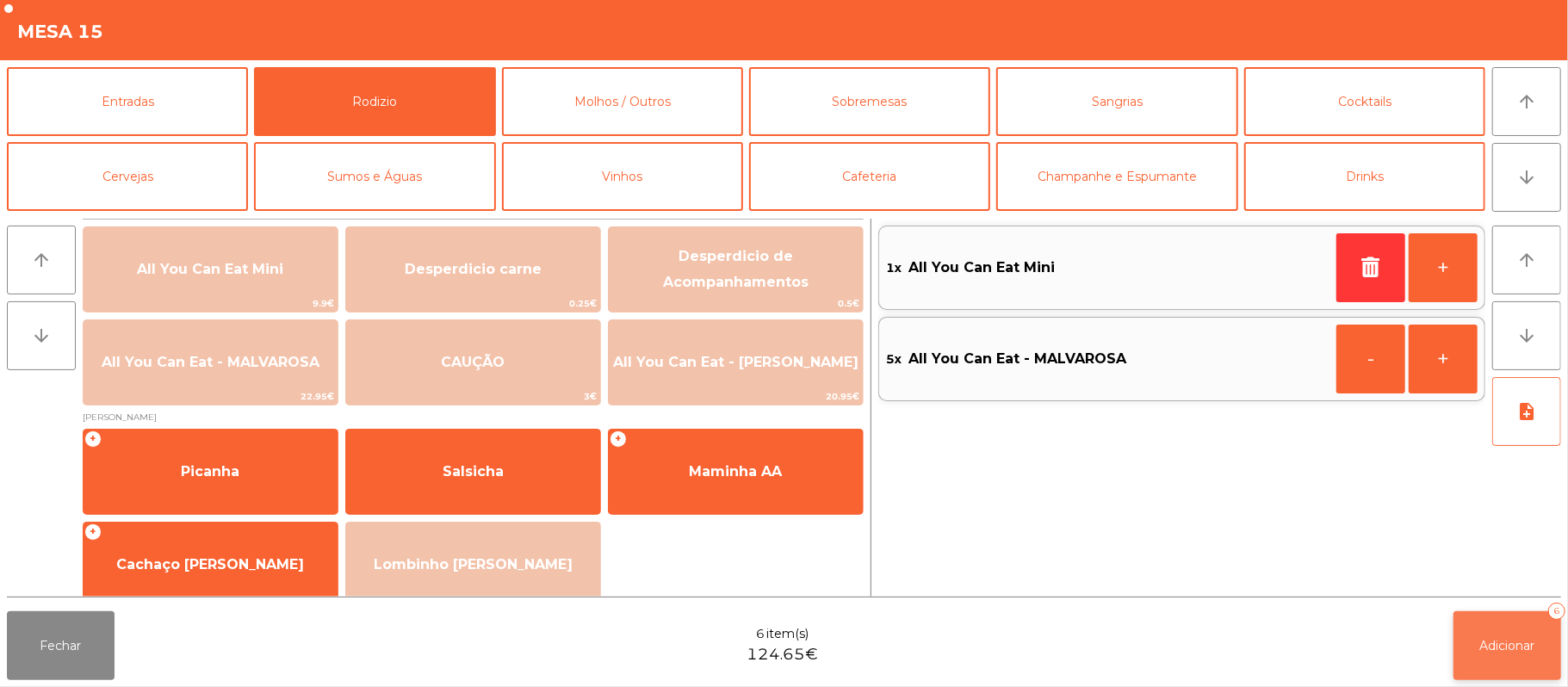
click at [1557, 669] on button "Adicionar 6" at bounding box center [1507, 646] width 108 height 69
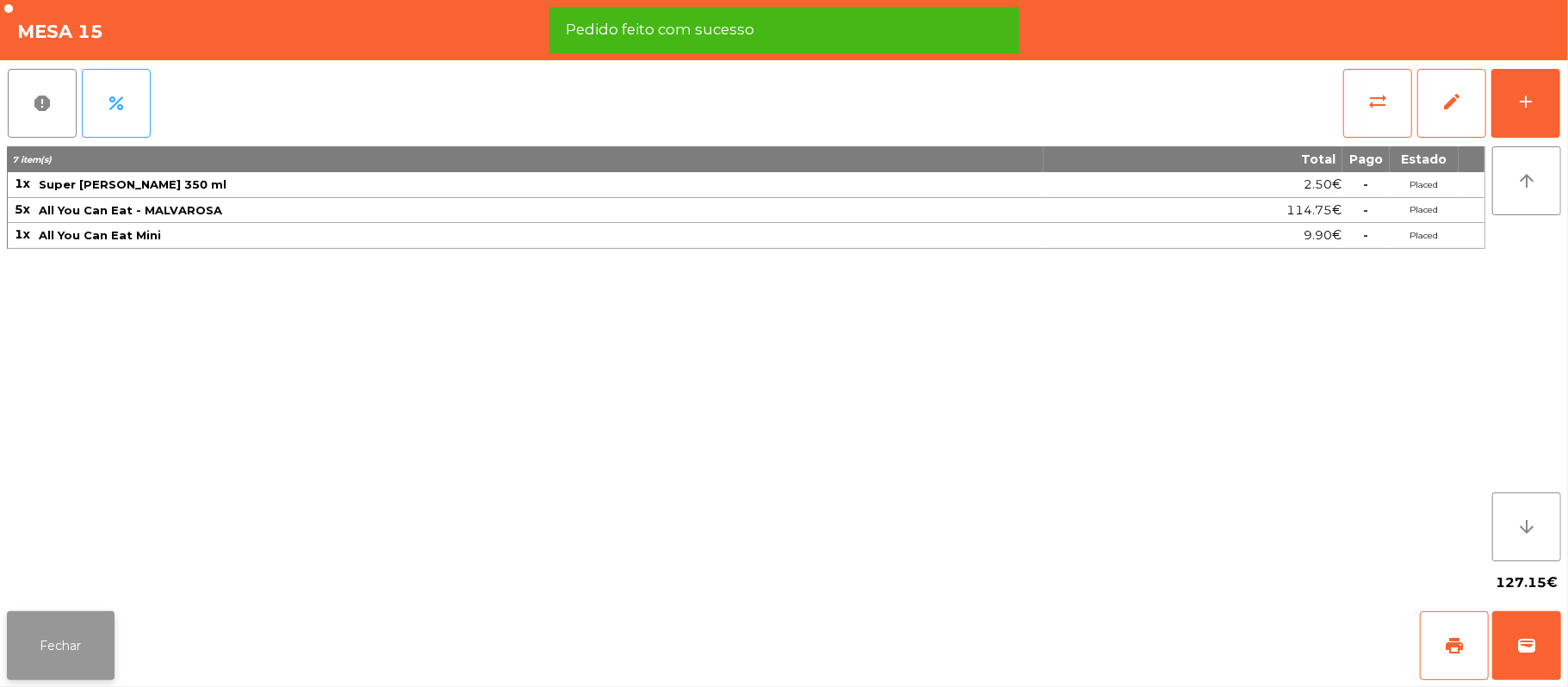
click at [81, 642] on button "Fechar" at bounding box center [60, 646] width 108 height 69
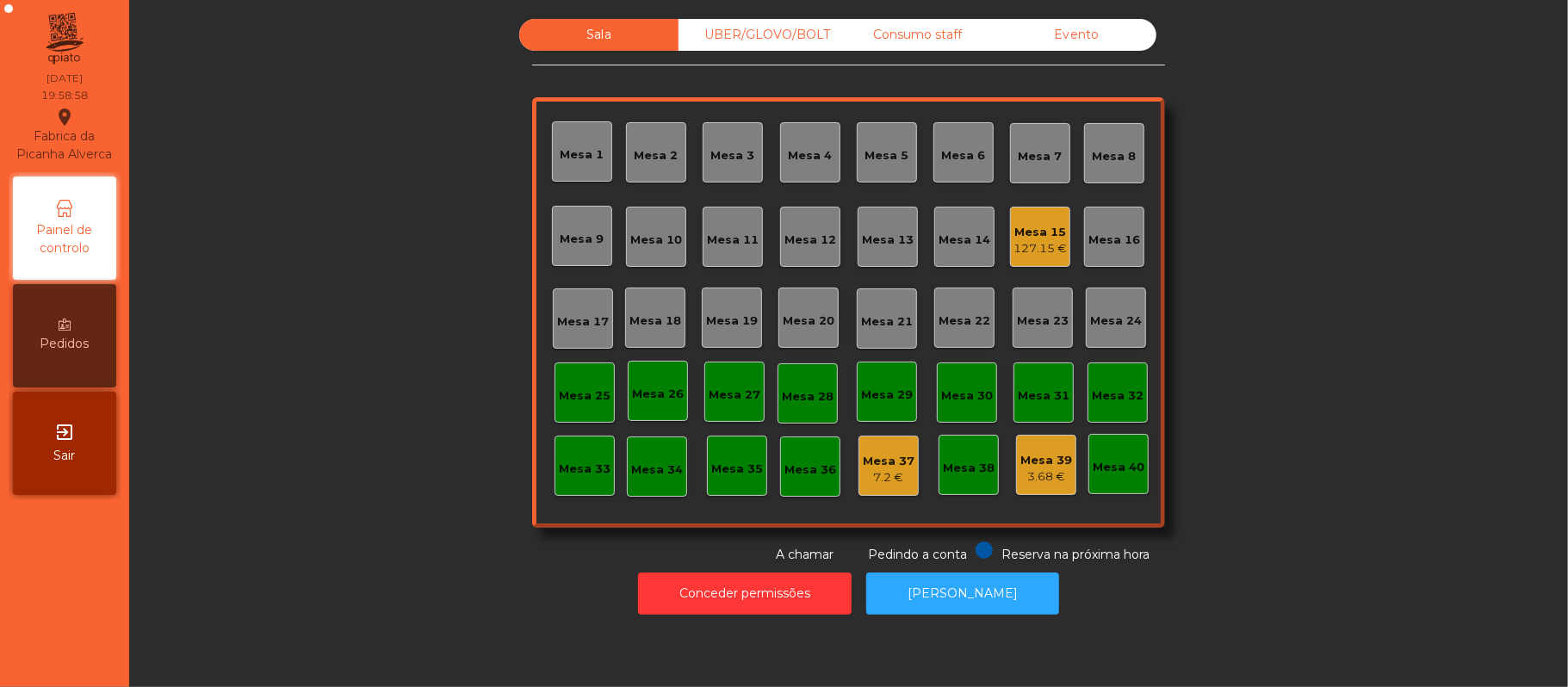
click at [904, 42] on div "Consumo staff" at bounding box center [917, 35] width 159 height 32
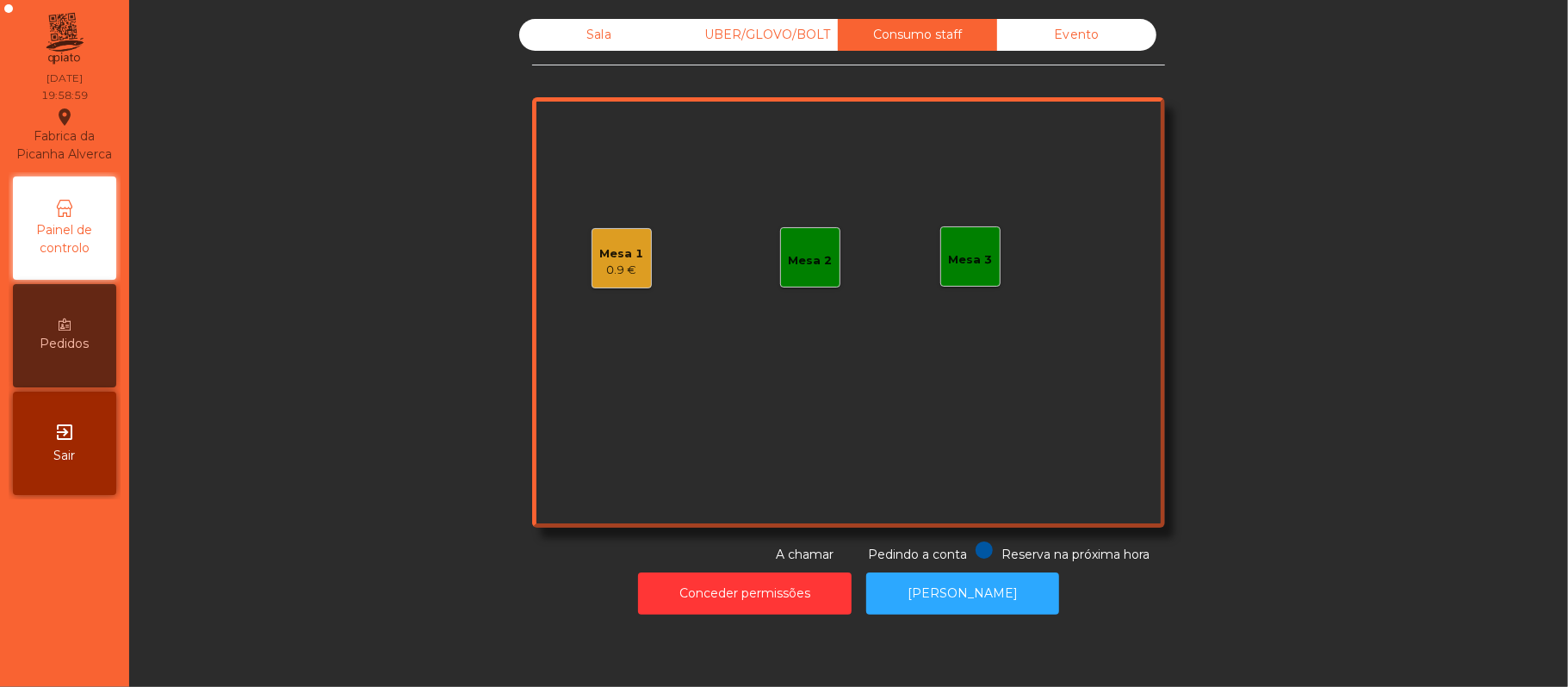
click at [605, 263] on div "0.9 €" at bounding box center [622, 270] width 44 height 17
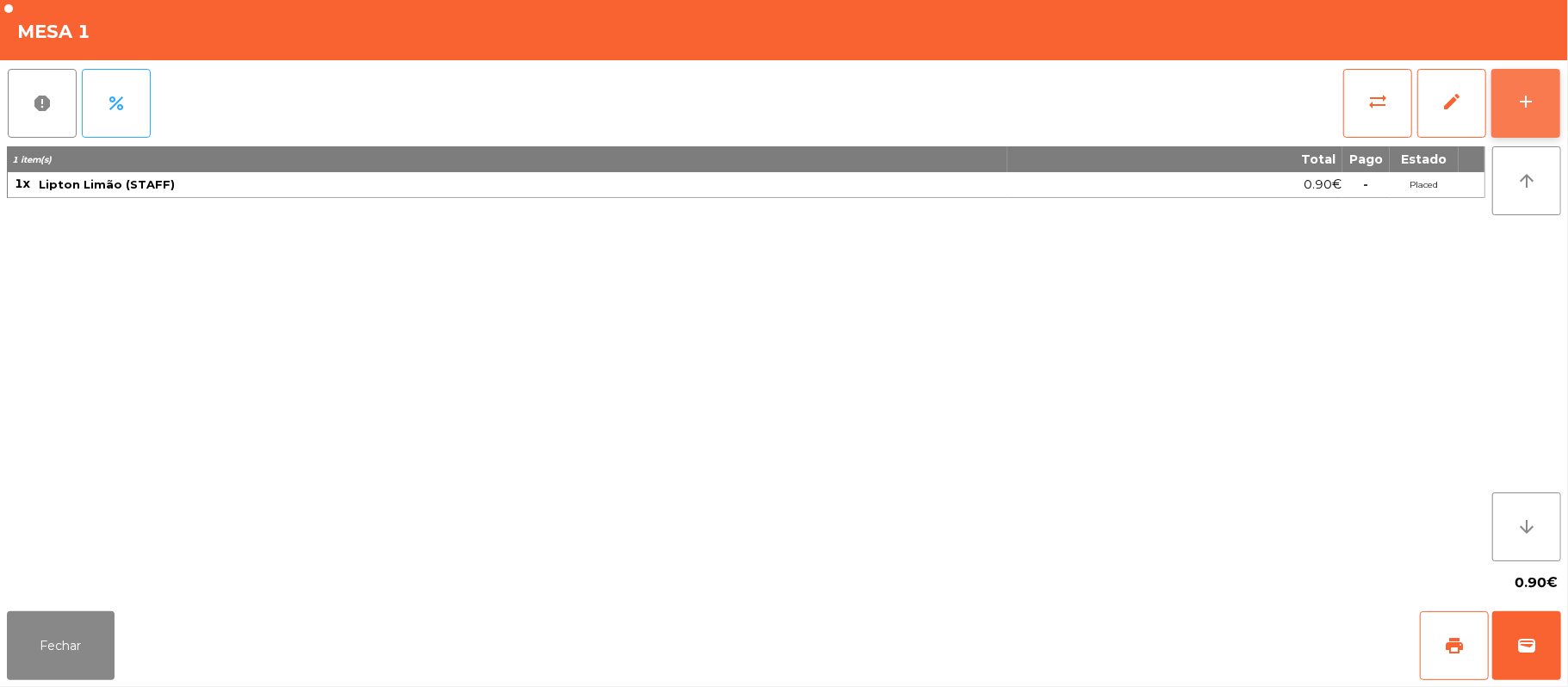
click at [1561, 110] on button "add" at bounding box center [1526, 104] width 69 height 69
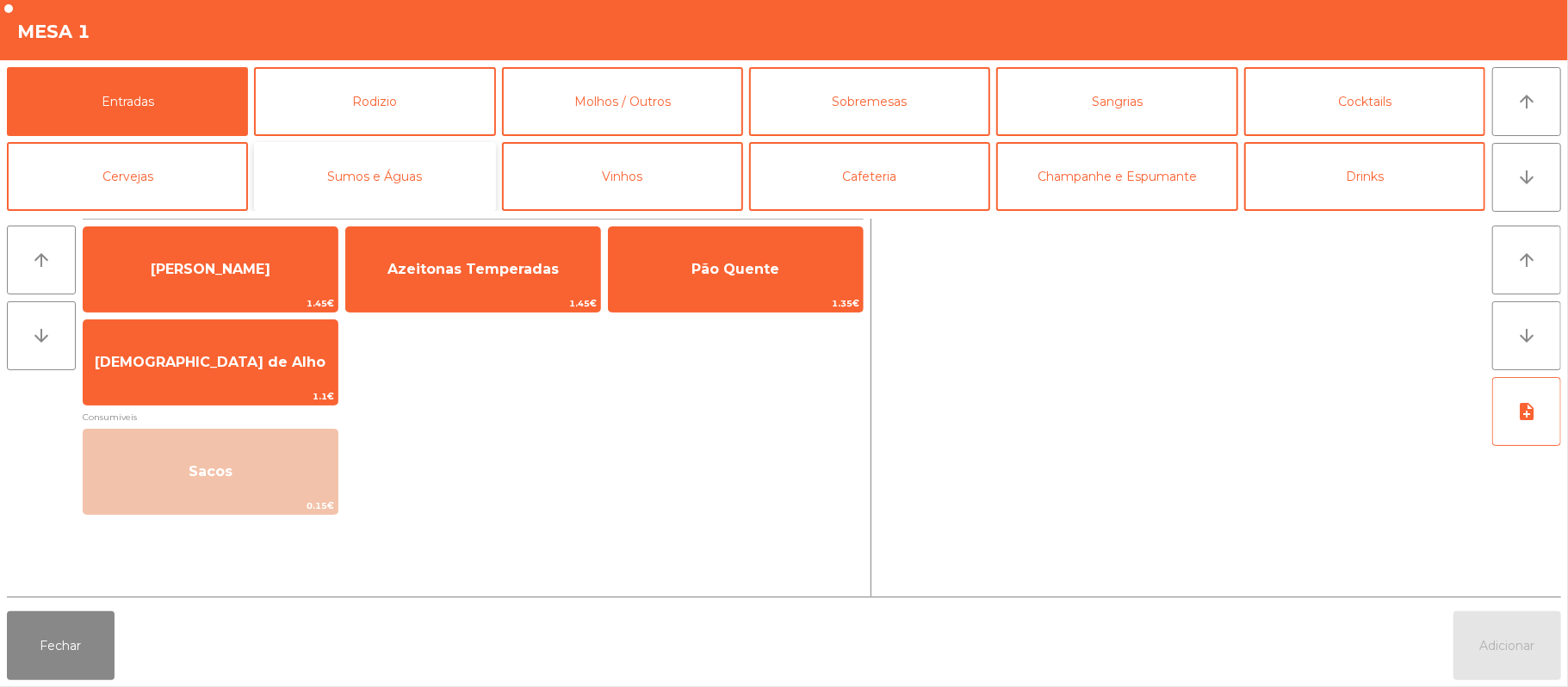
click at [410, 177] on button "Sumos e Águas" at bounding box center [374, 177] width 242 height 69
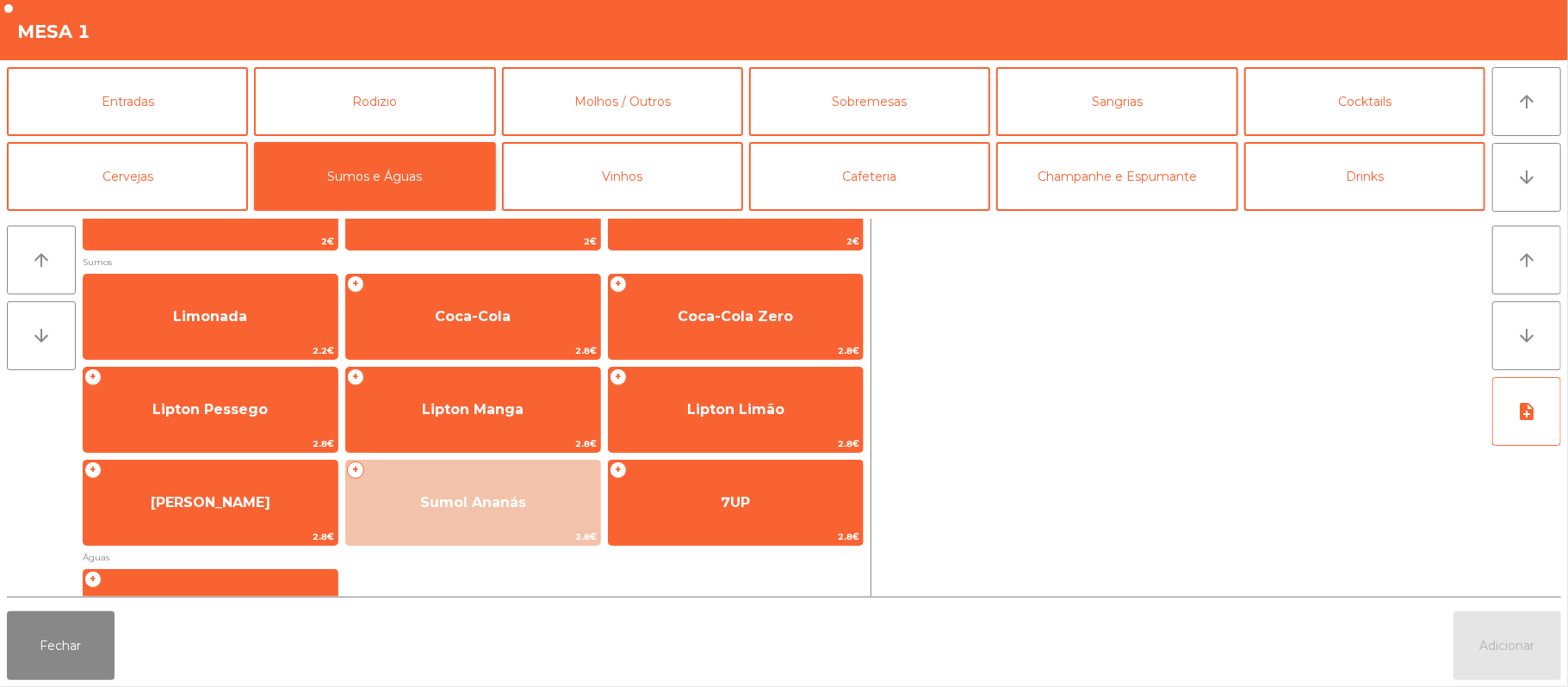
scroll to position [209, 0]
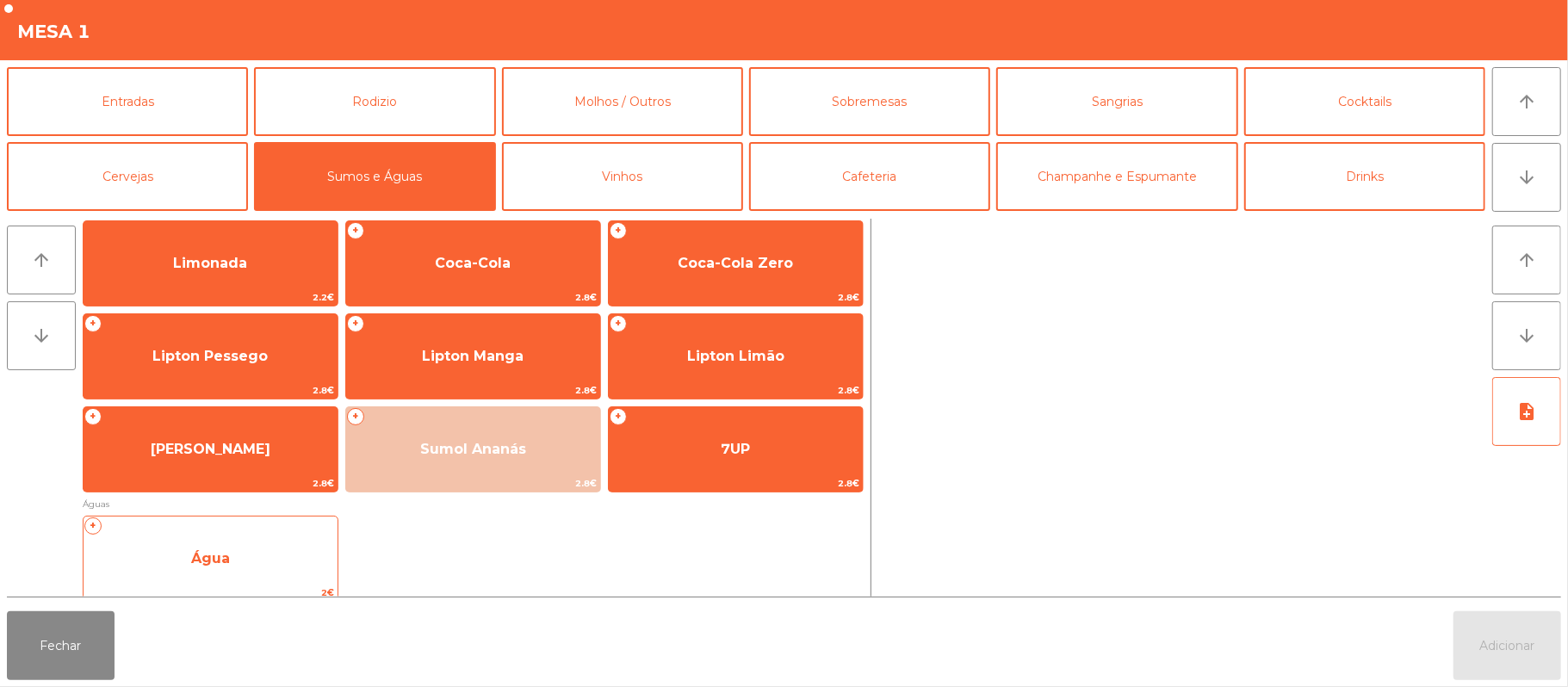
click at [248, 559] on span "Água" at bounding box center [210, 559] width 254 height 47
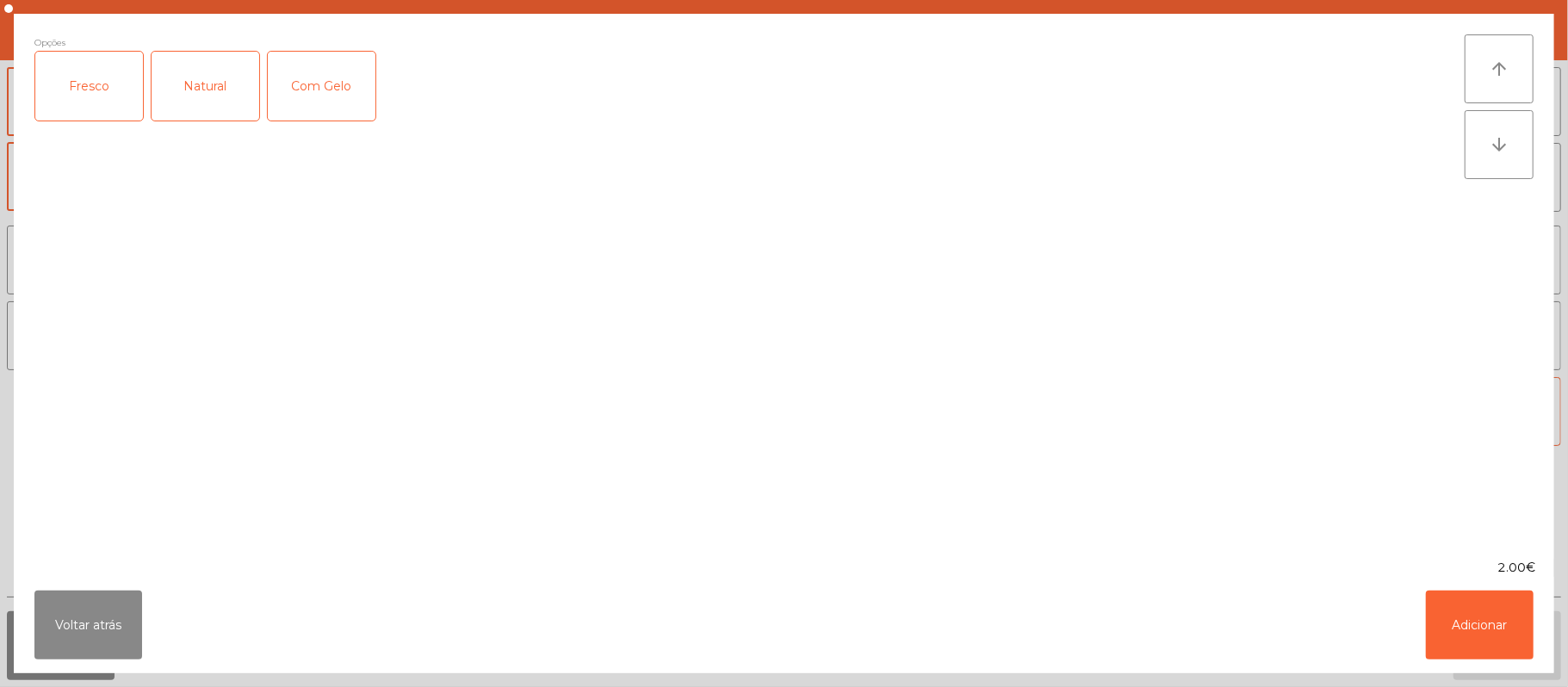
click at [95, 77] on div "Fresco" at bounding box center [89, 86] width 108 height 69
click at [1491, 649] on button "Adicionar" at bounding box center [1479, 625] width 108 height 69
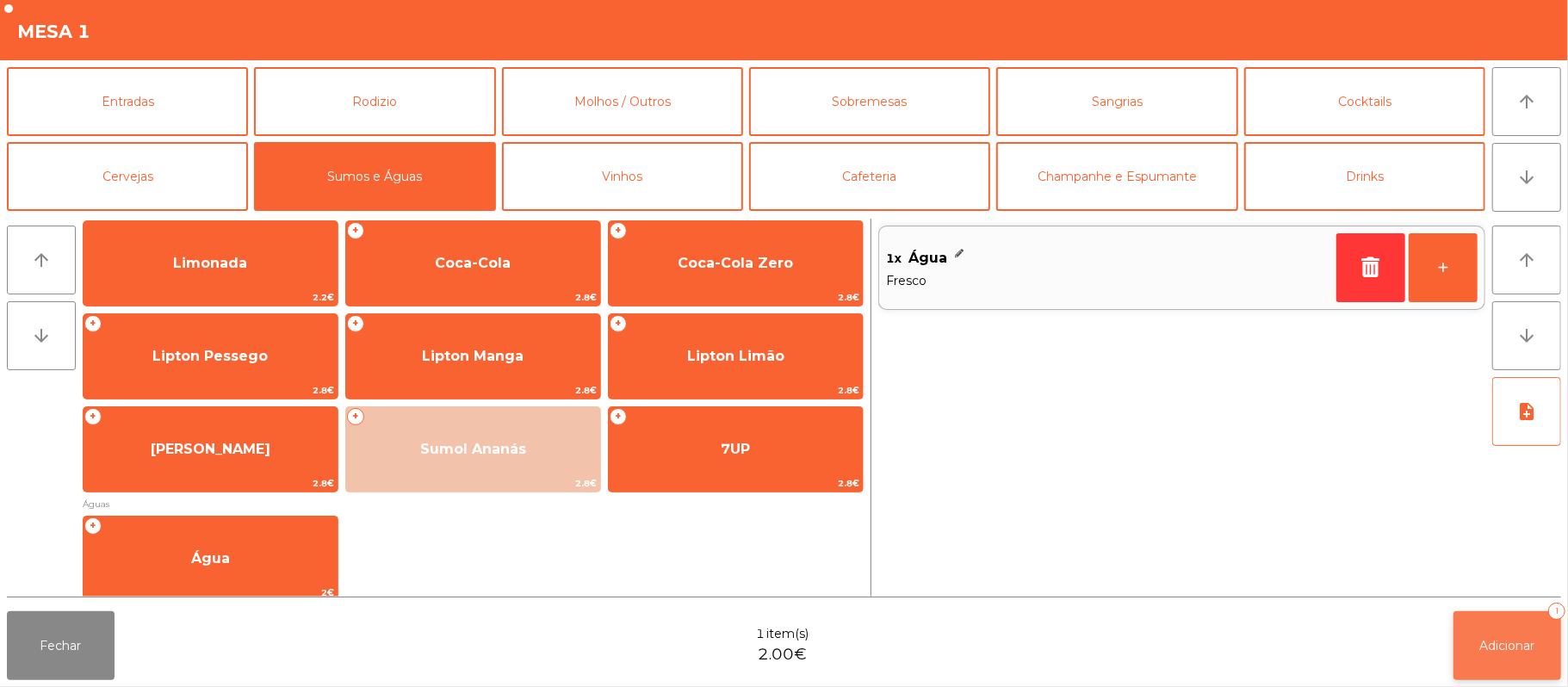
click at [1541, 640] on button "Adicionar 1" at bounding box center [1507, 646] width 108 height 69
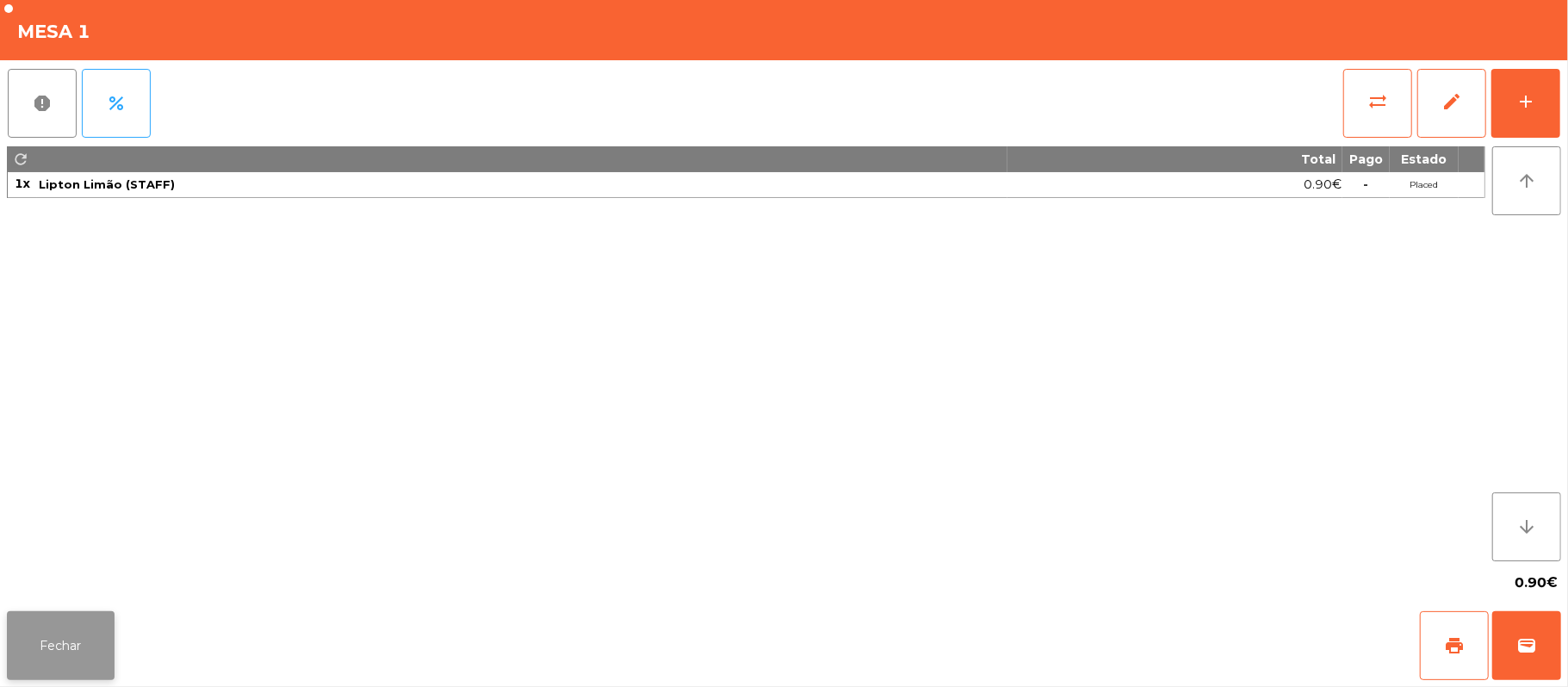
click at [98, 639] on button "Fechar" at bounding box center [60, 646] width 108 height 69
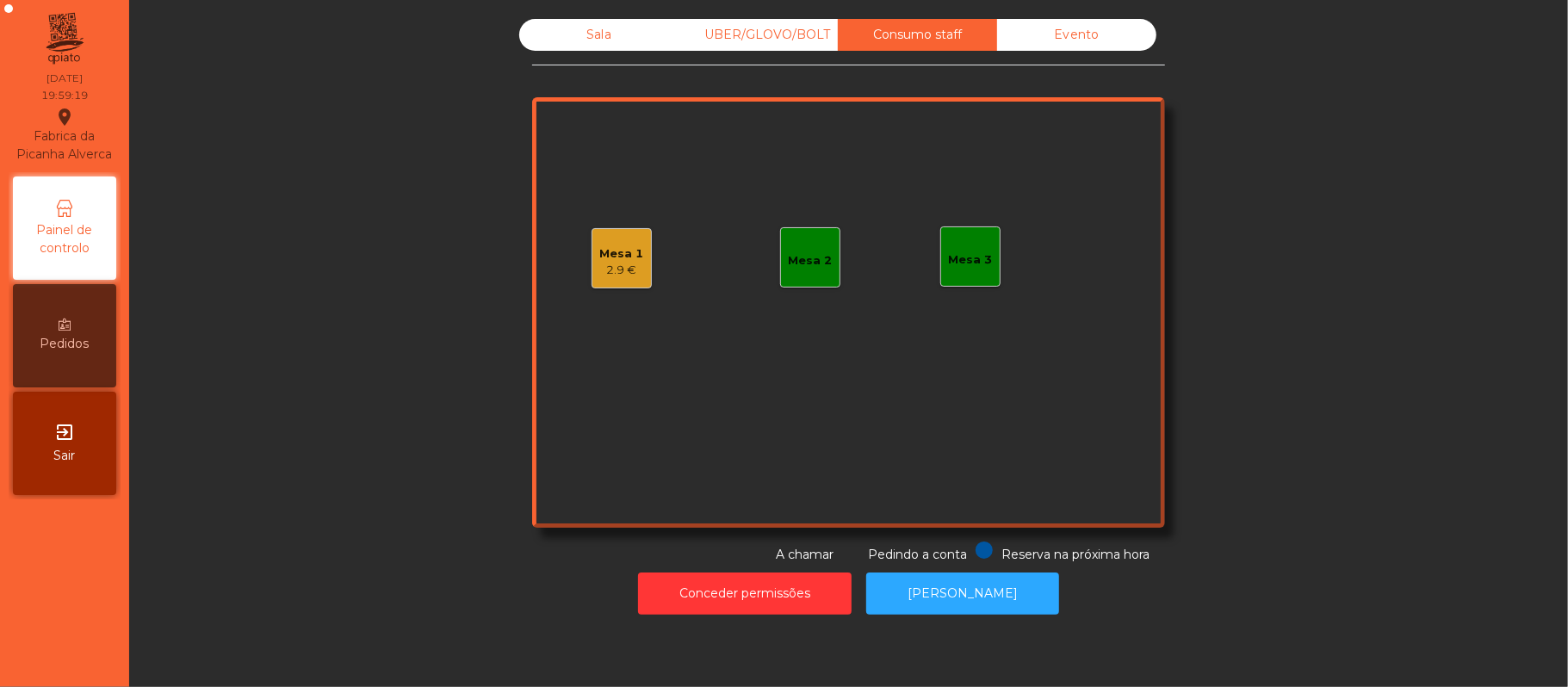
click at [1397, 429] on div "Sala UBER/GLOVO/BOLT Consumo staff Evento Mesa 1 2.9 € Mesa 2 Mesa 3 Reserva na…" at bounding box center [848, 291] width 1392 height 545
click at [591, 33] on div "Sala" at bounding box center [599, 35] width 159 height 32
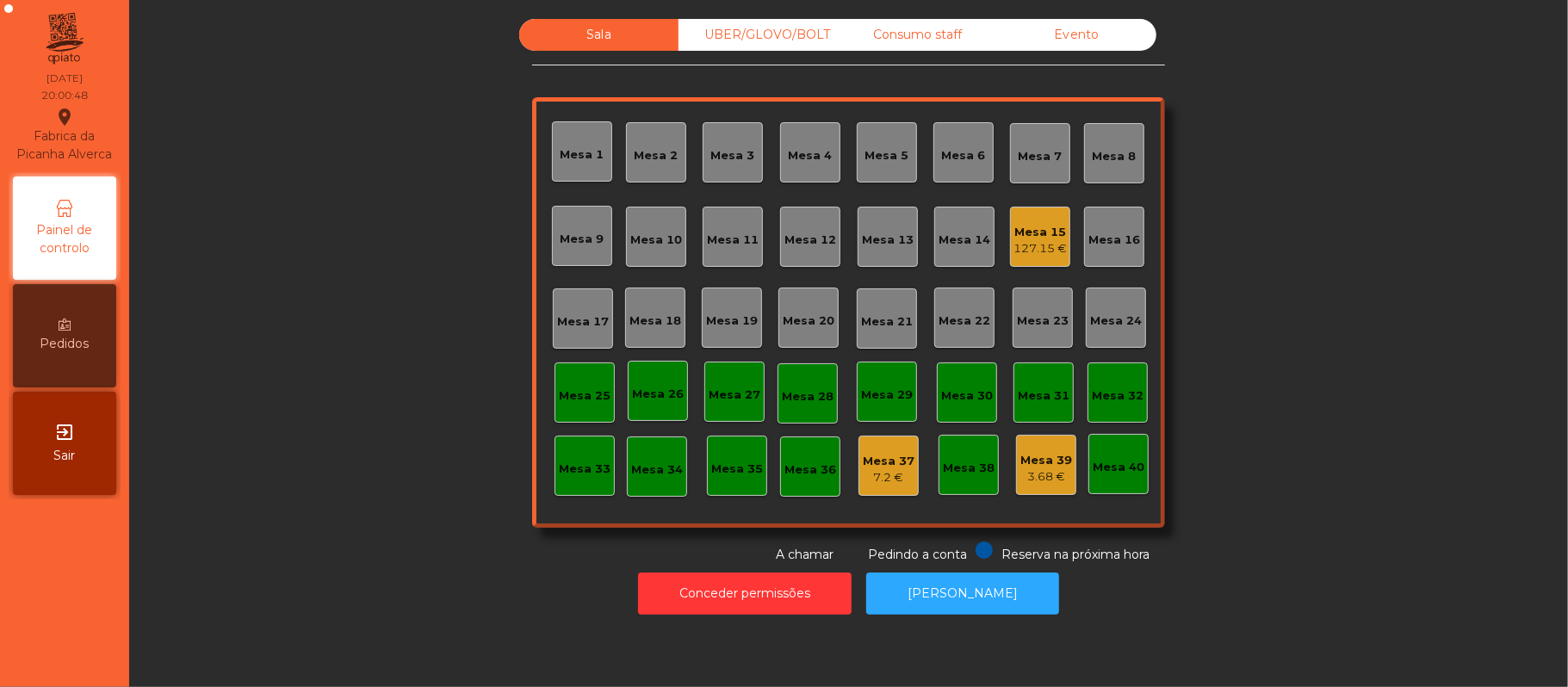
click at [940, 36] on div "Consumo staff" at bounding box center [917, 35] width 159 height 32
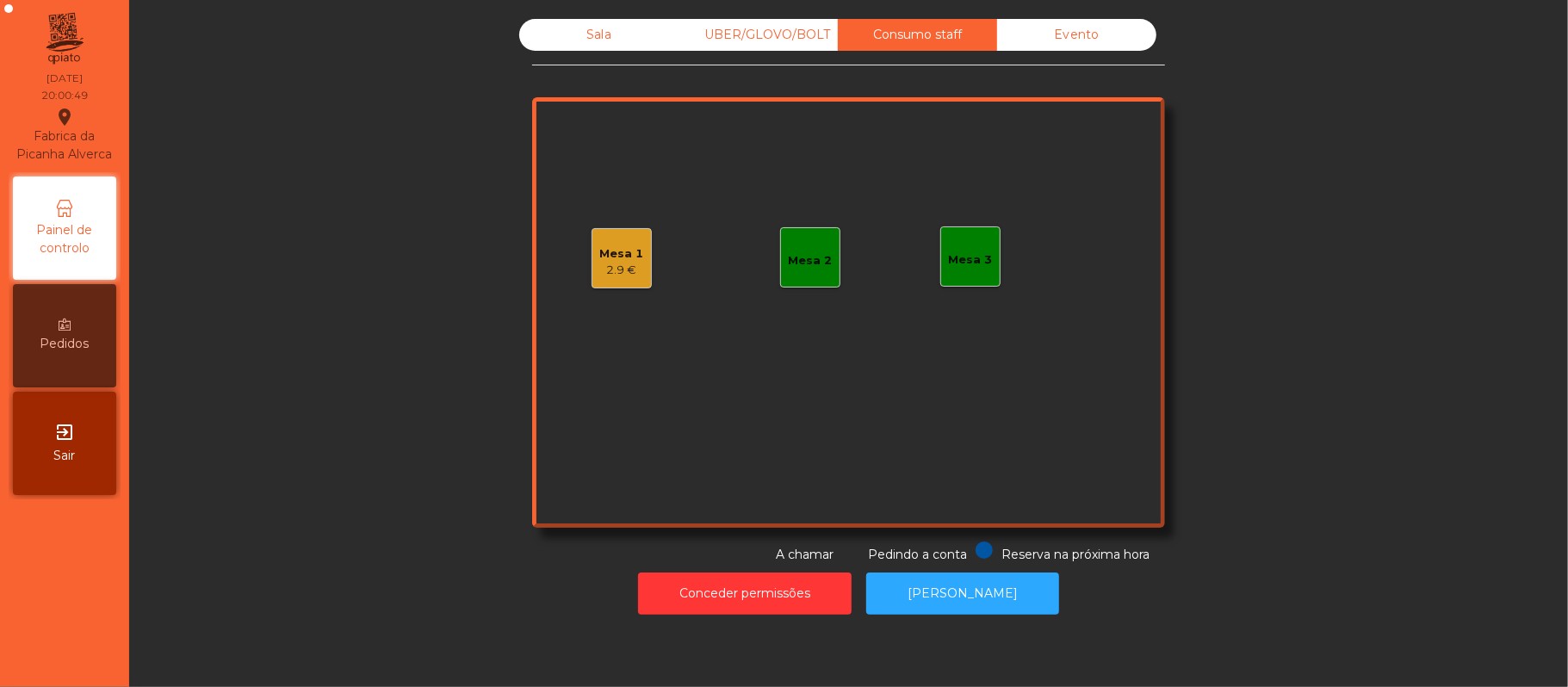
click at [766, 39] on div "UBER/GLOVO/BOLT" at bounding box center [758, 35] width 159 height 32
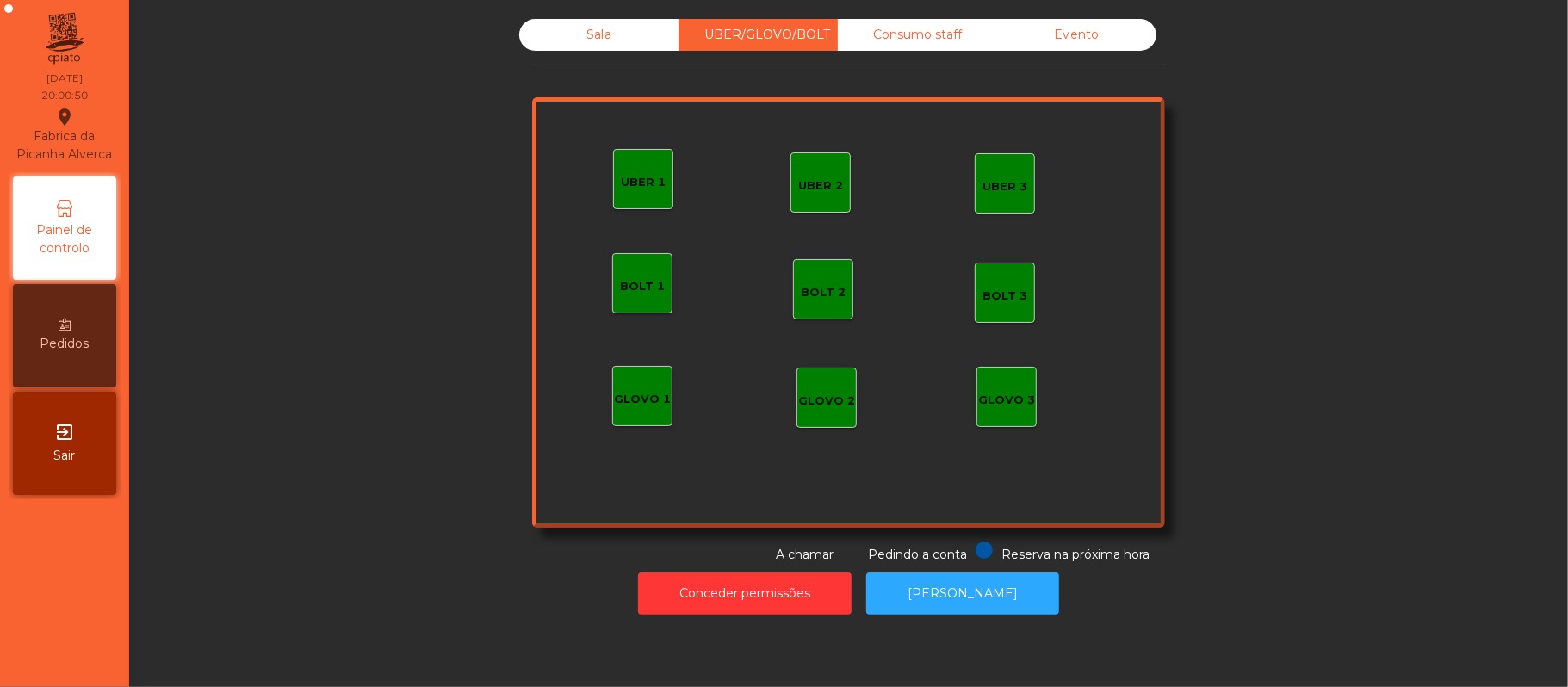
click at [636, 177] on div "UBER 1" at bounding box center [643, 183] width 45 height 17
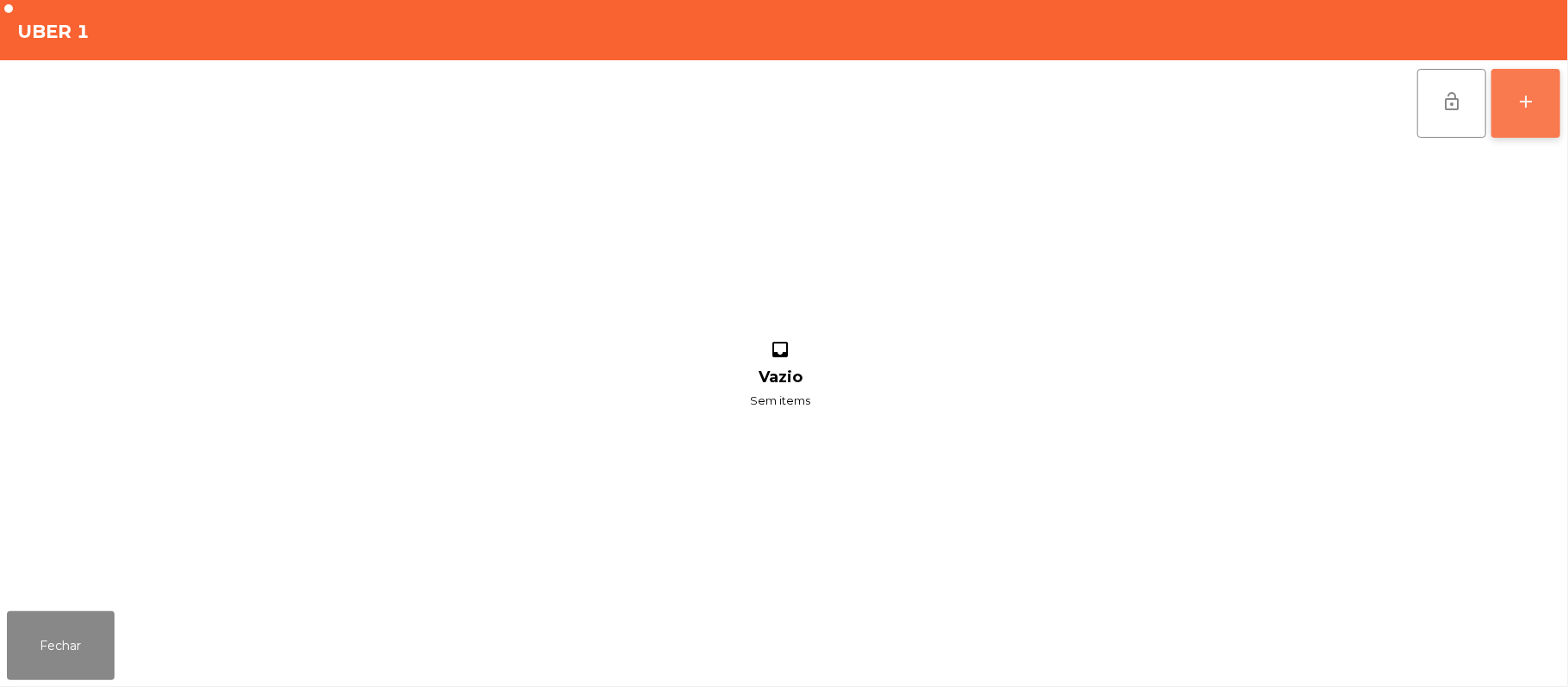
click at [1536, 119] on button "add" at bounding box center [1526, 104] width 69 height 69
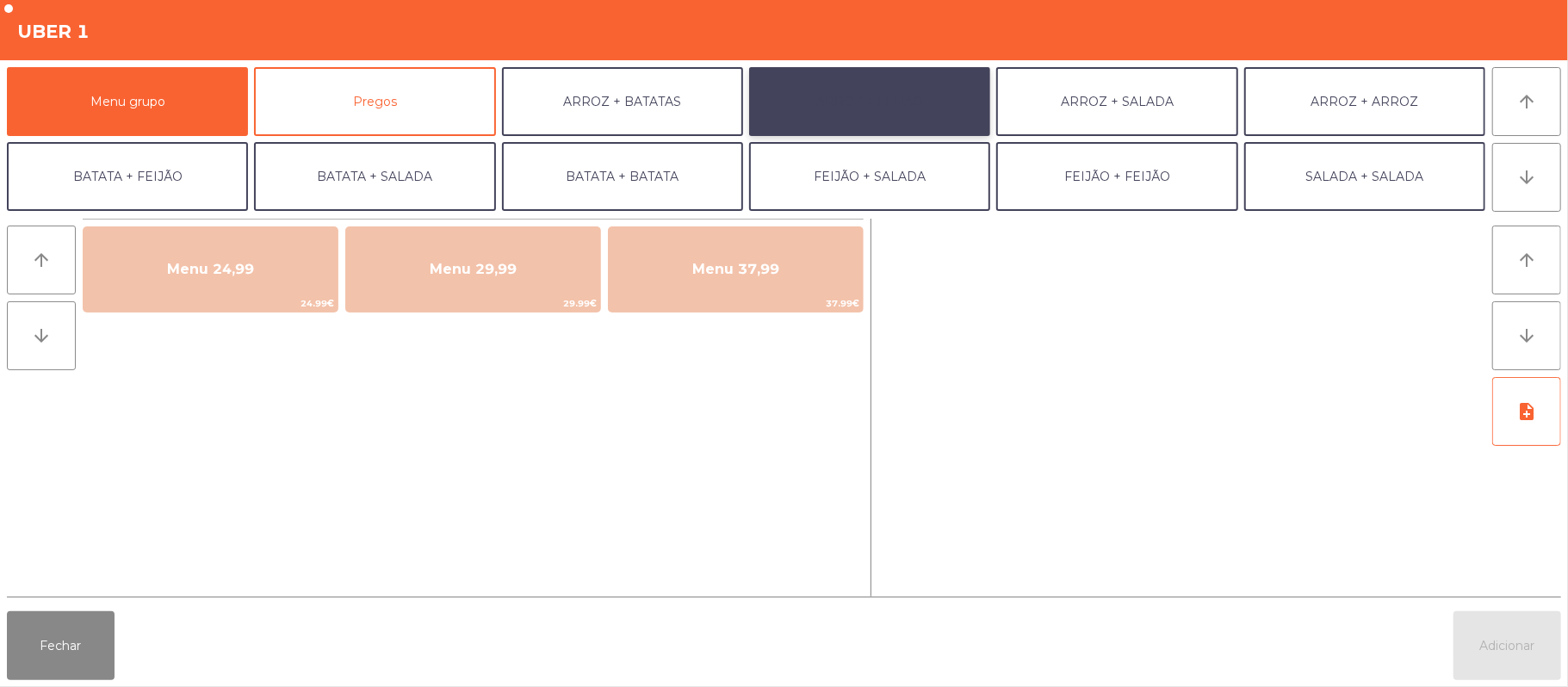
click at [868, 90] on button "ARROZ + FEIJÃO" at bounding box center [870, 102] width 242 height 69
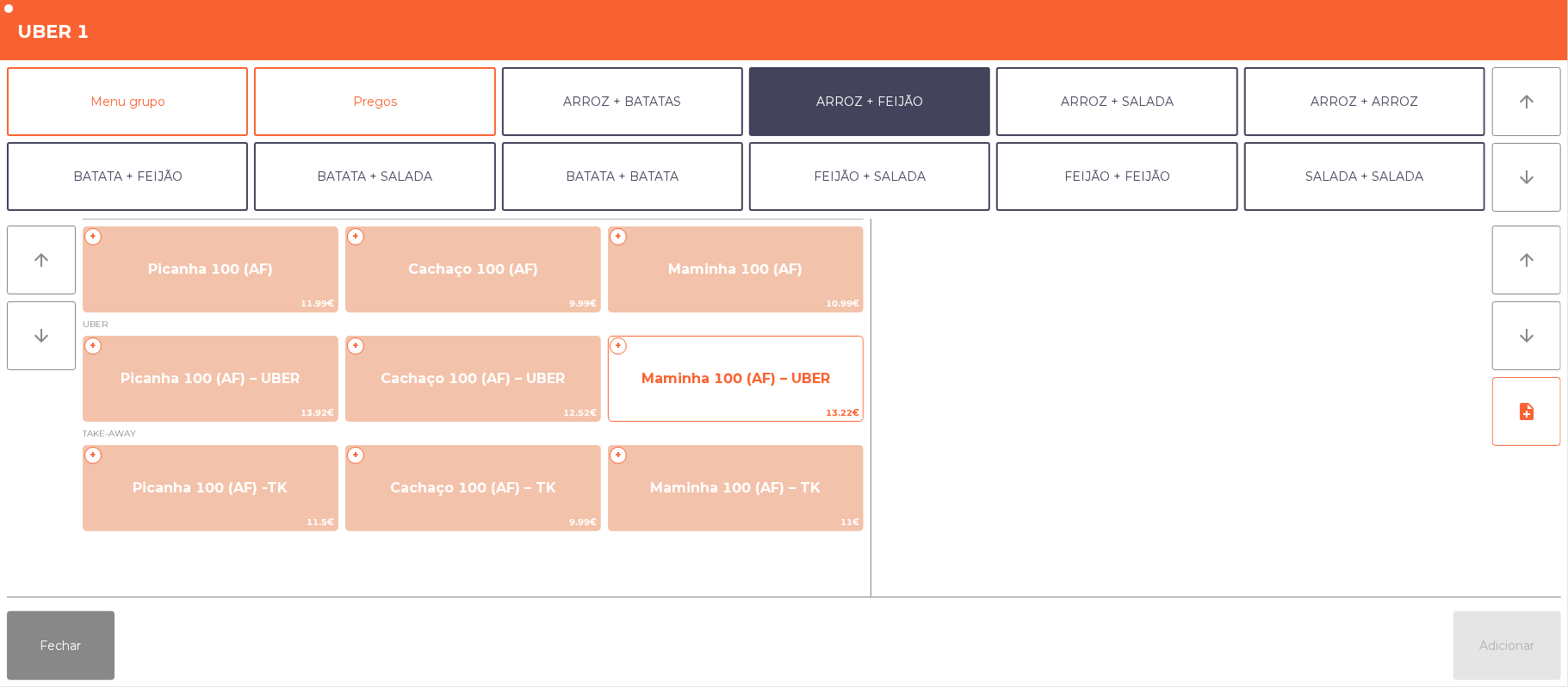
click at [697, 406] on span "13.22€" at bounding box center [735, 412] width 254 height 16
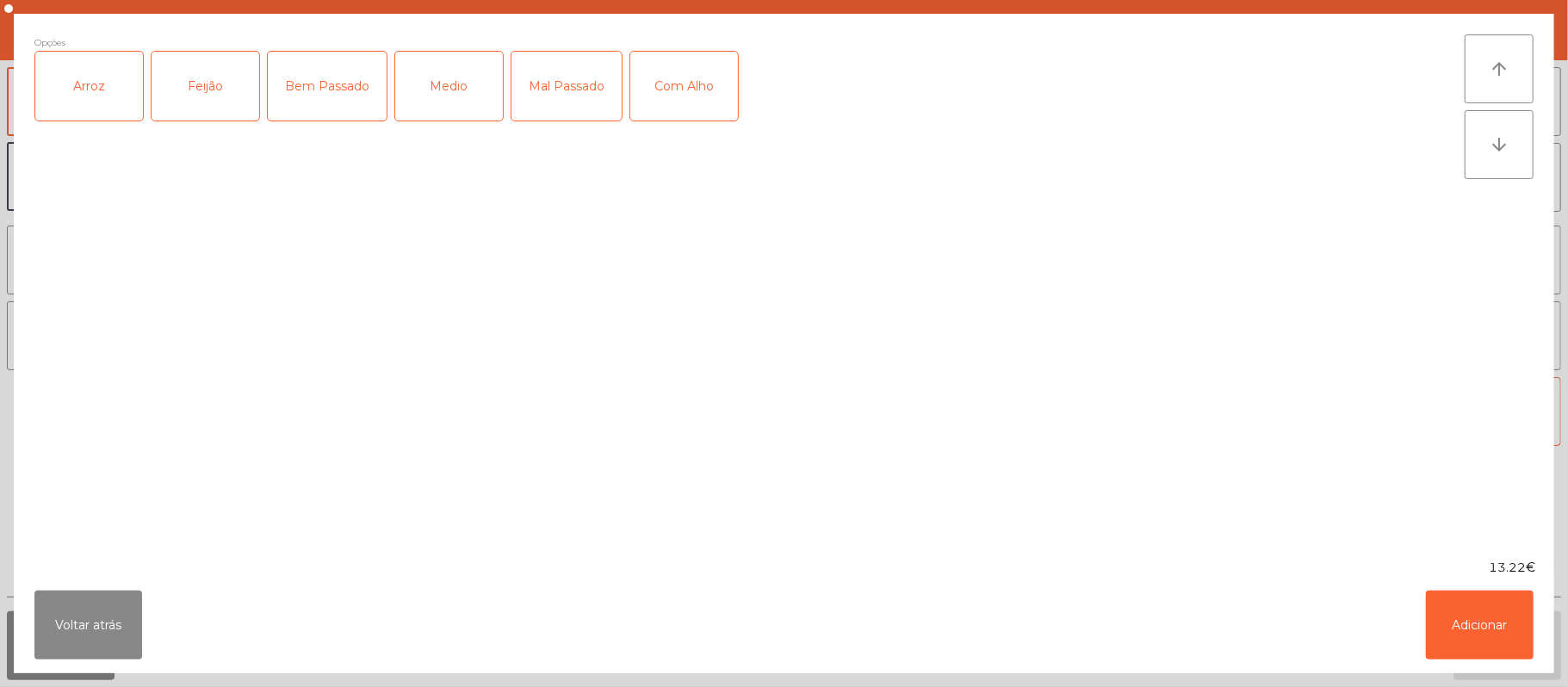
click at [94, 109] on div "Arroz" at bounding box center [89, 86] width 108 height 69
click at [191, 111] on div "Feijão" at bounding box center [205, 86] width 108 height 69
click at [442, 102] on div "Medio" at bounding box center [448, 86] width 108 height 69
click at [335, 92] on div "Bem Passado" at bounding box center [327, 86] width 119 height 69
click at [673, 109] on div "Com Alho" at bounding box center [683, 86] width 108 height 69
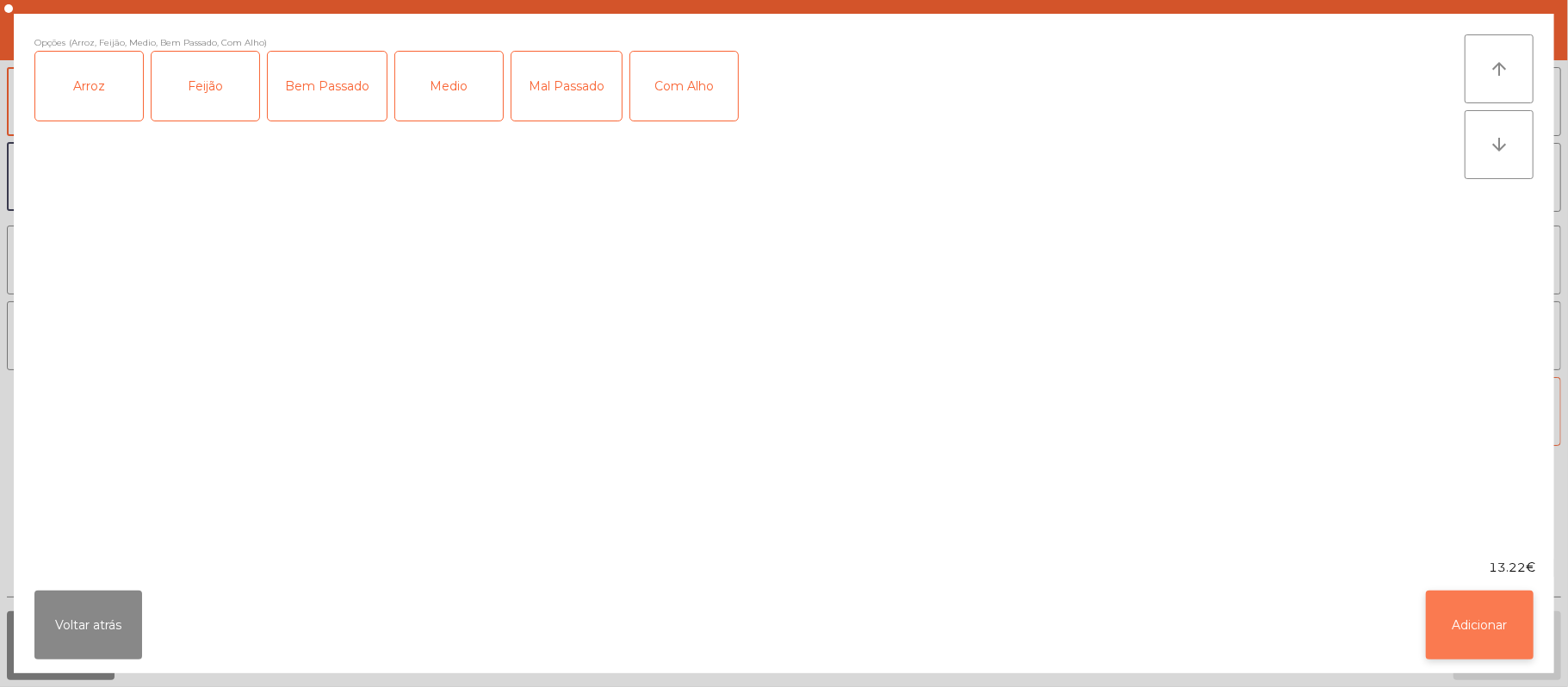
click at [1462, 613] on button "Adicionar" at bounding box center [1479, 625] width 108 height 69
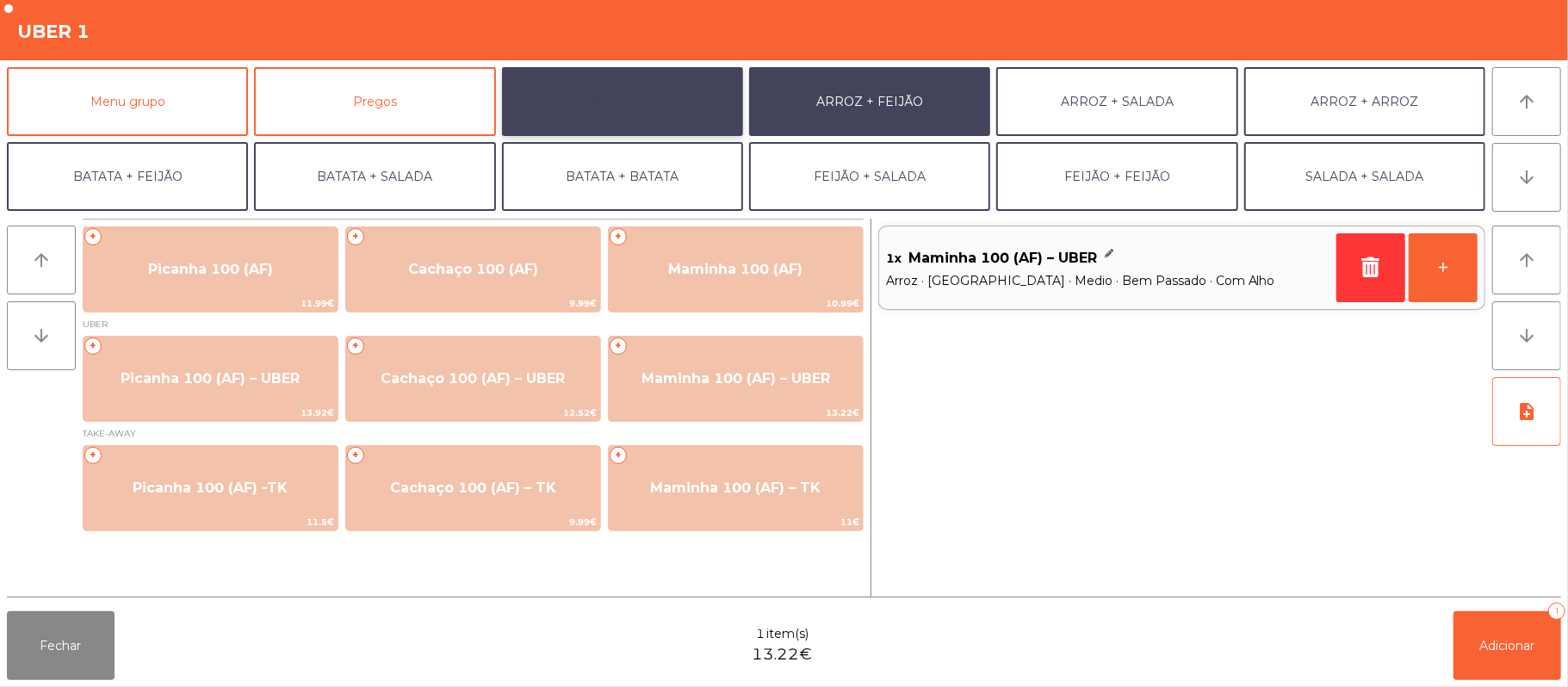
click at [628, 108] on button "ARROZ + BATATAS" at bounding box center [623, 102] width 242 height 69
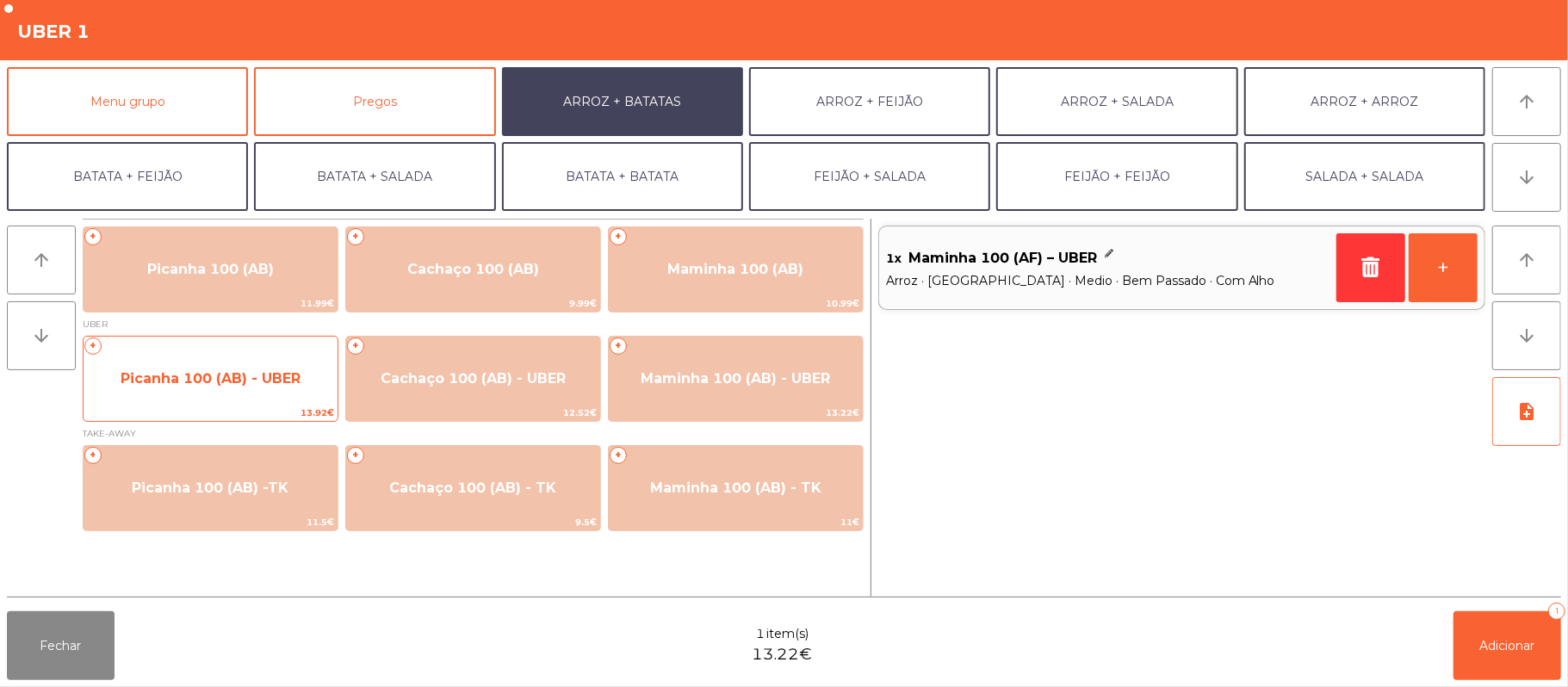
click at [266, 372] on span "Picanha 100 (AB) - UBER" at bounding box center [211, 378] width 180 height 16
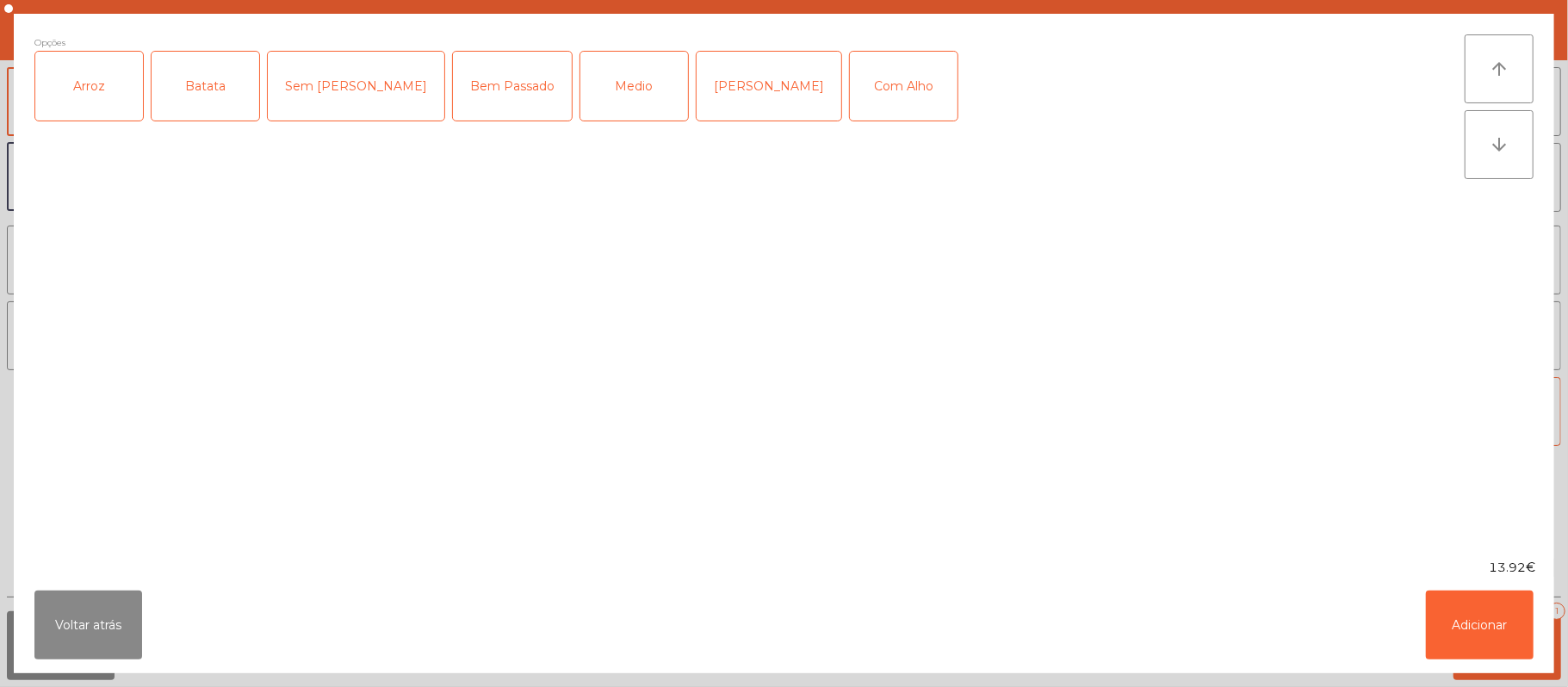
click at [100, 84] on div "Arroz" at bounding box center [89, 86] width 108 height 69
click at [174, 98] on div "Batata" at bounding box center [205, 86] width 108 height 69
click at [590, 114] on div "Medio" at bounding box center [634, 86] width 108 height 69
click at [850, 70] on div "Com Alho" at bounding box center [903, 86] width 108 height 69
click at [1442, 591] on button "Adicionar" at bounding box center [1479, 625] width 108 height 69
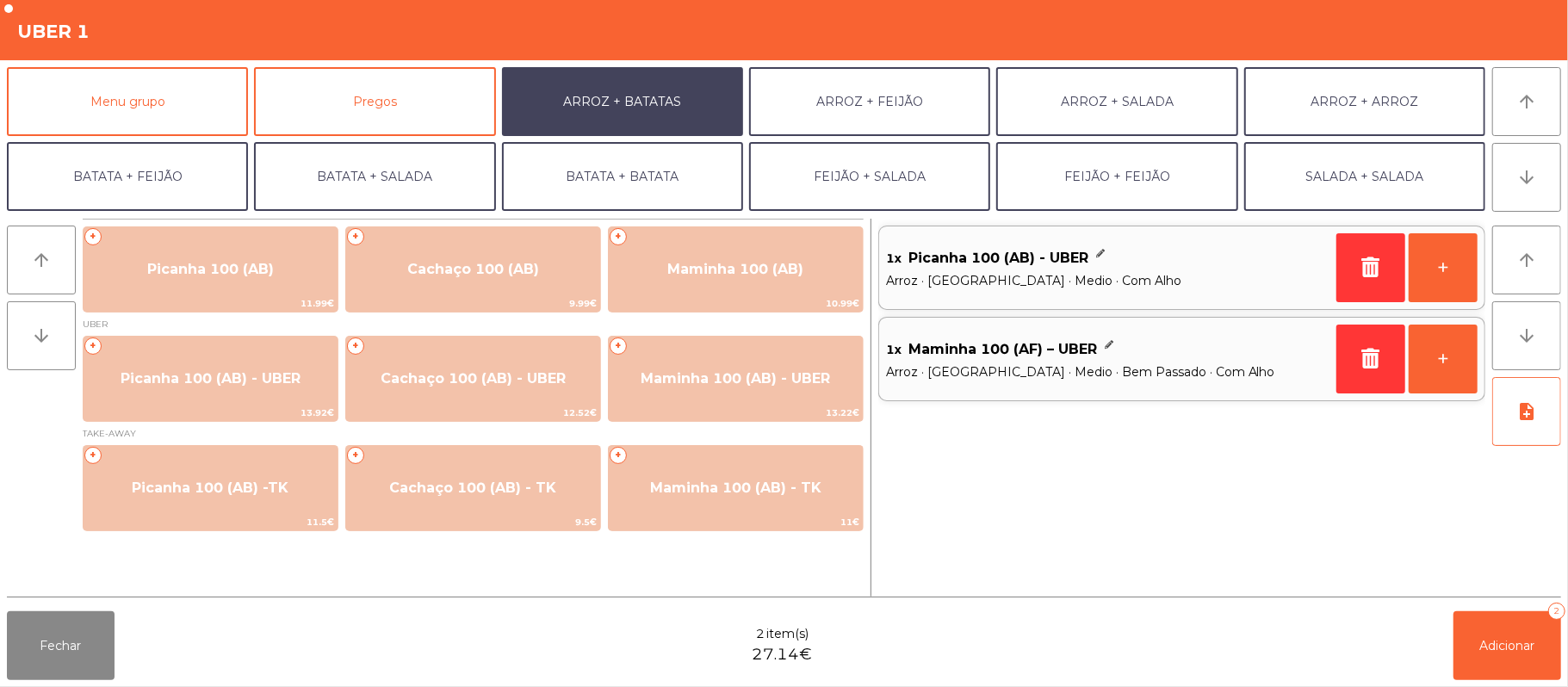
scroll to position [74, 0]
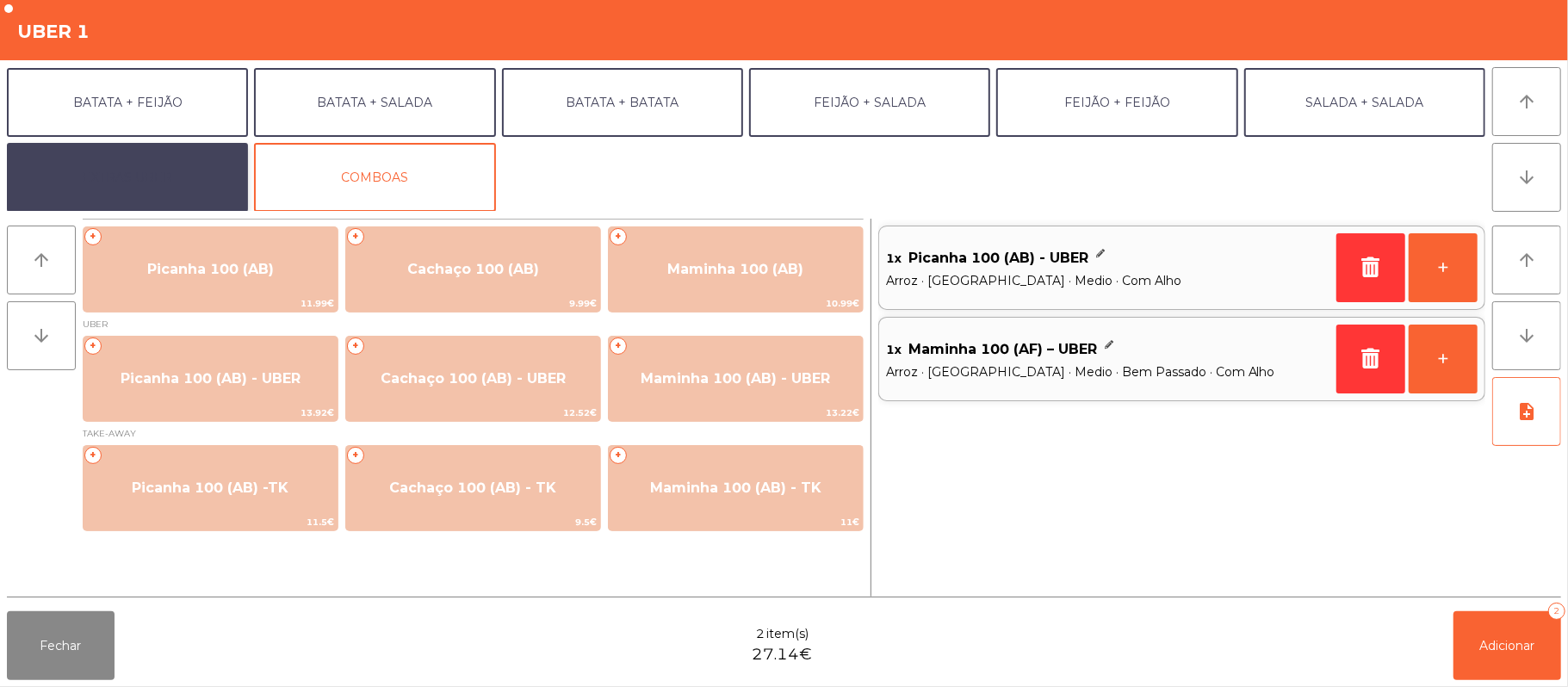
click at [172, 194] on button "EXTRAS UBER" at bounding box center [127, 178] width 242 height 69
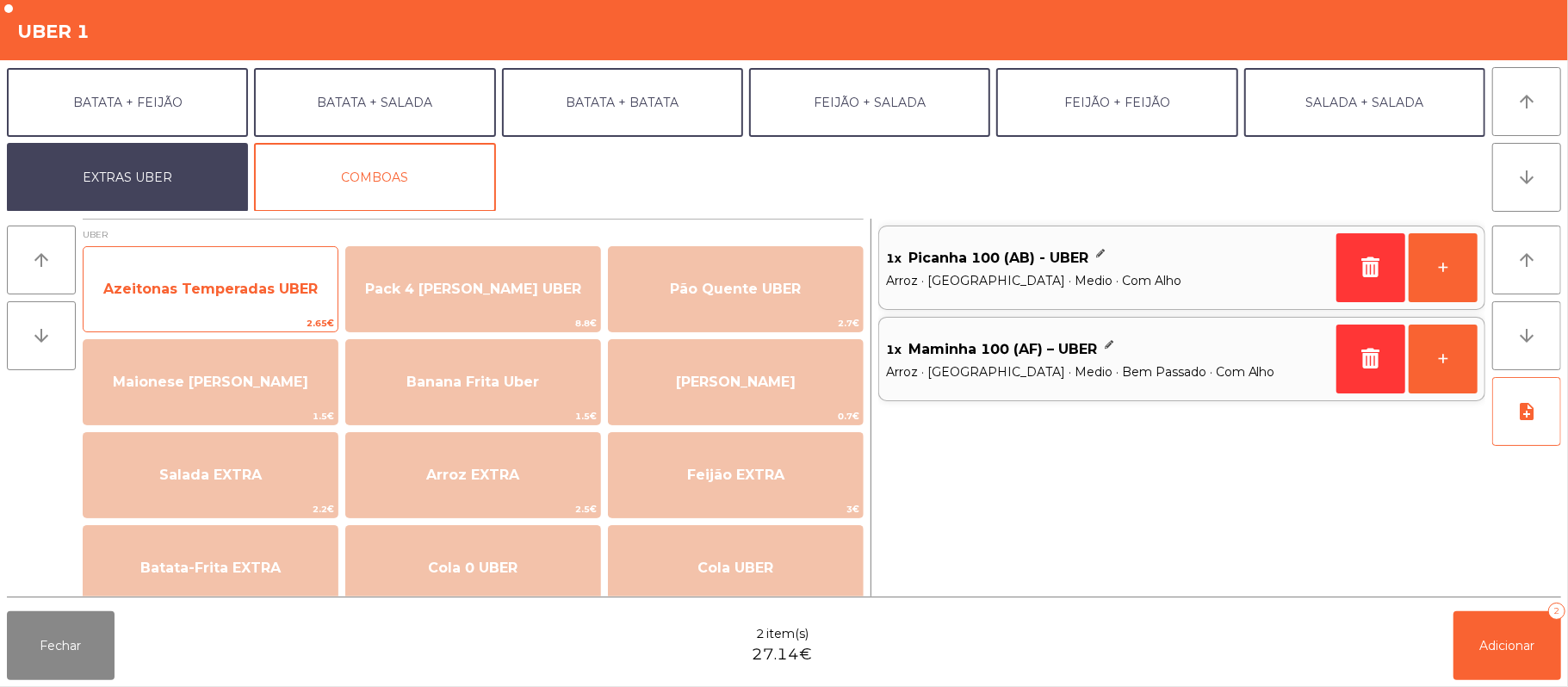
click at [224, 285] on span "Azeitonas Temperadas UBER" at bounding box center [210, 288] width 214 height 16
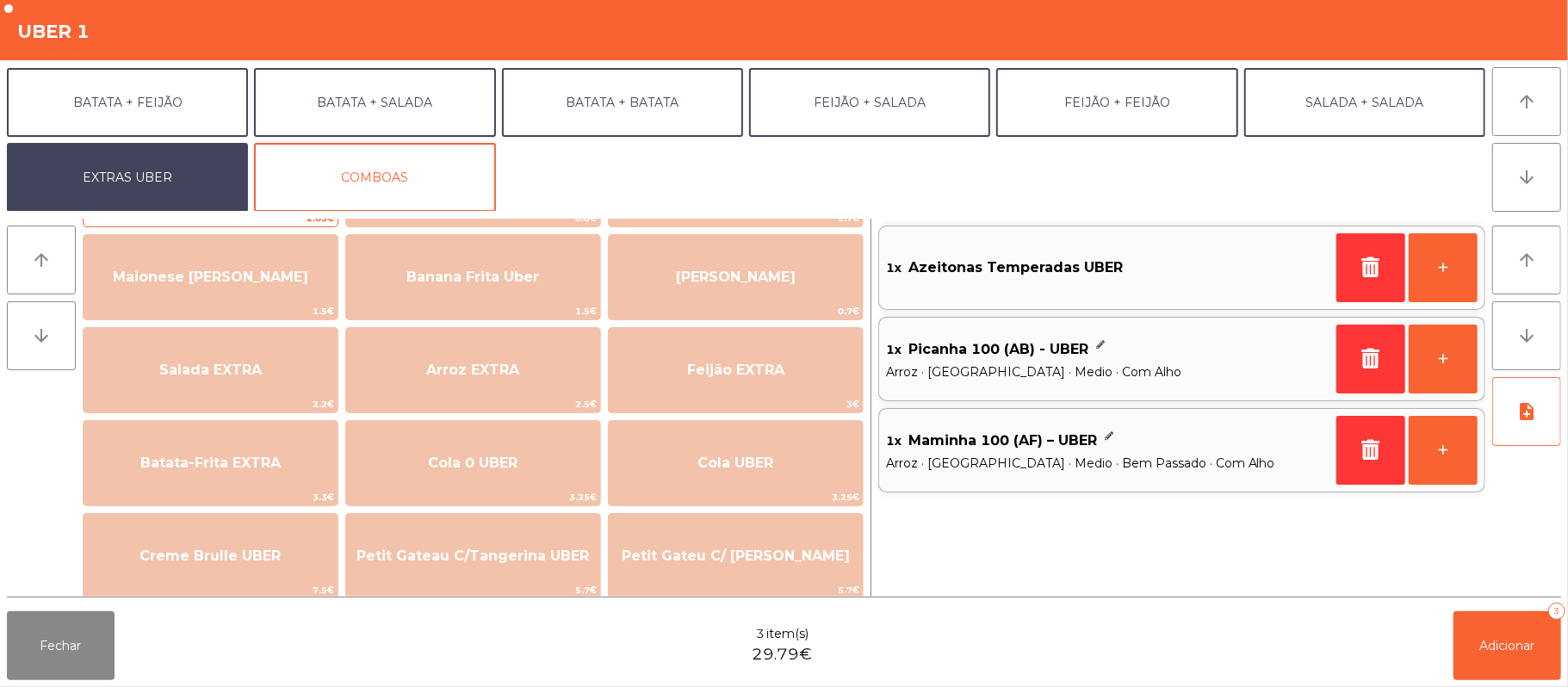
scroll to position [104, 0]
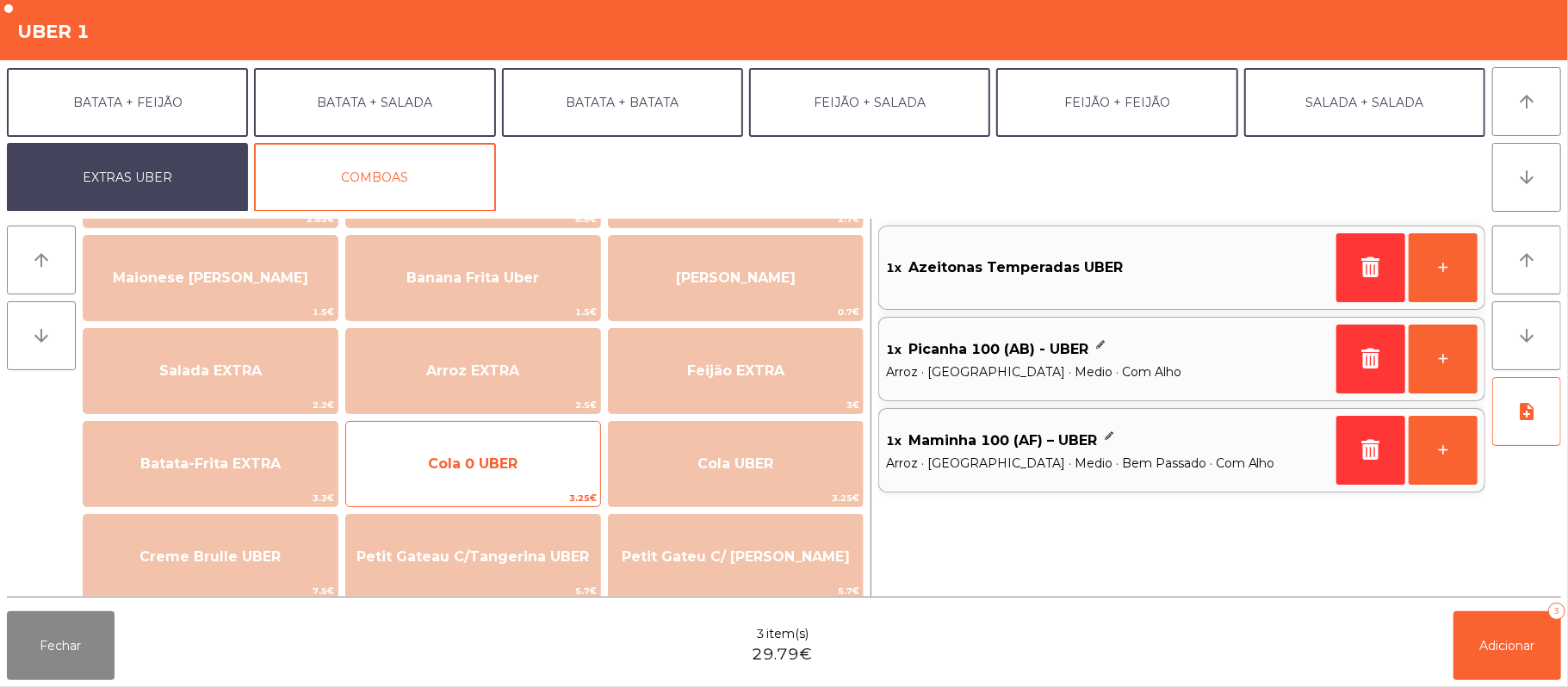
click at [510, 473] on span "Cola 0 UBER" at bounding box center [473, 464] width 254 height 47
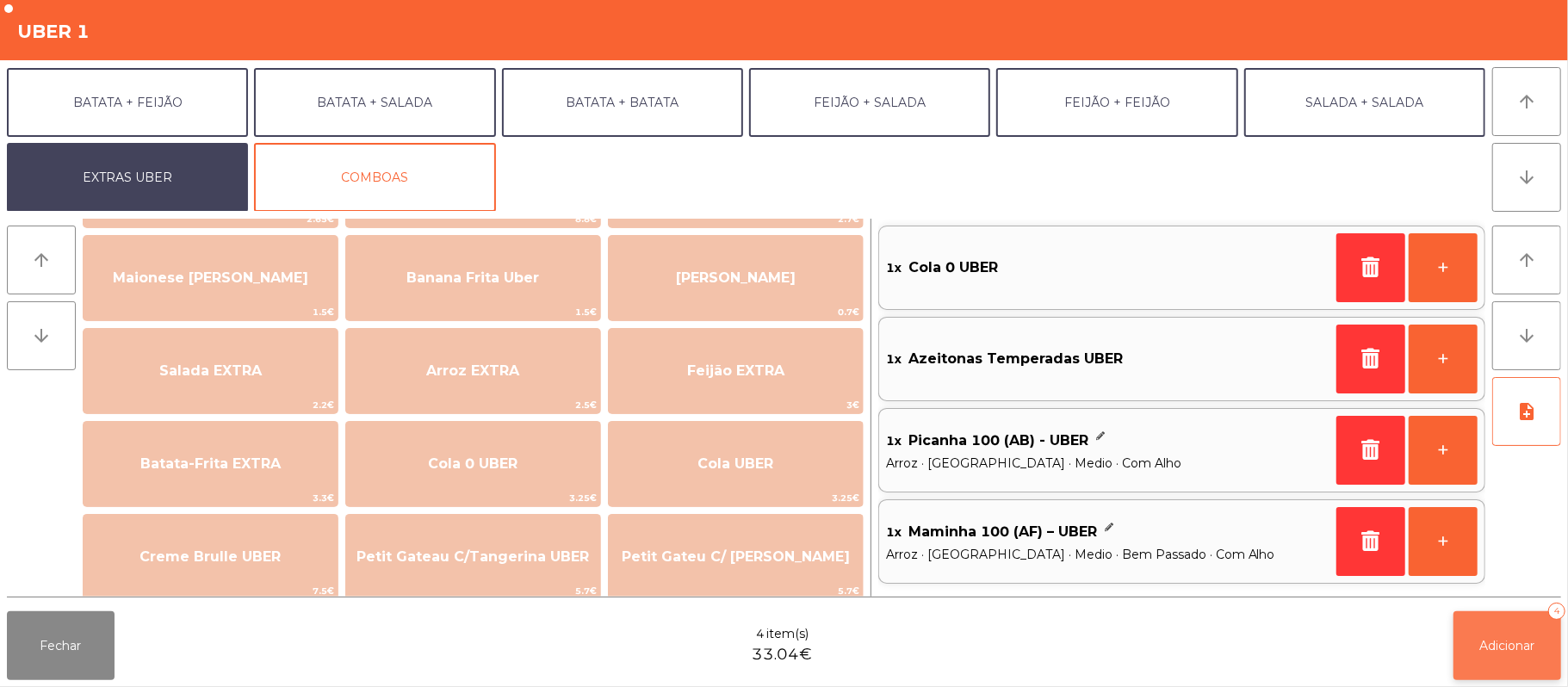
click at [1486, 671] on button "Adicionar 4" at bounding box center [1507, 646] width 108 height 69
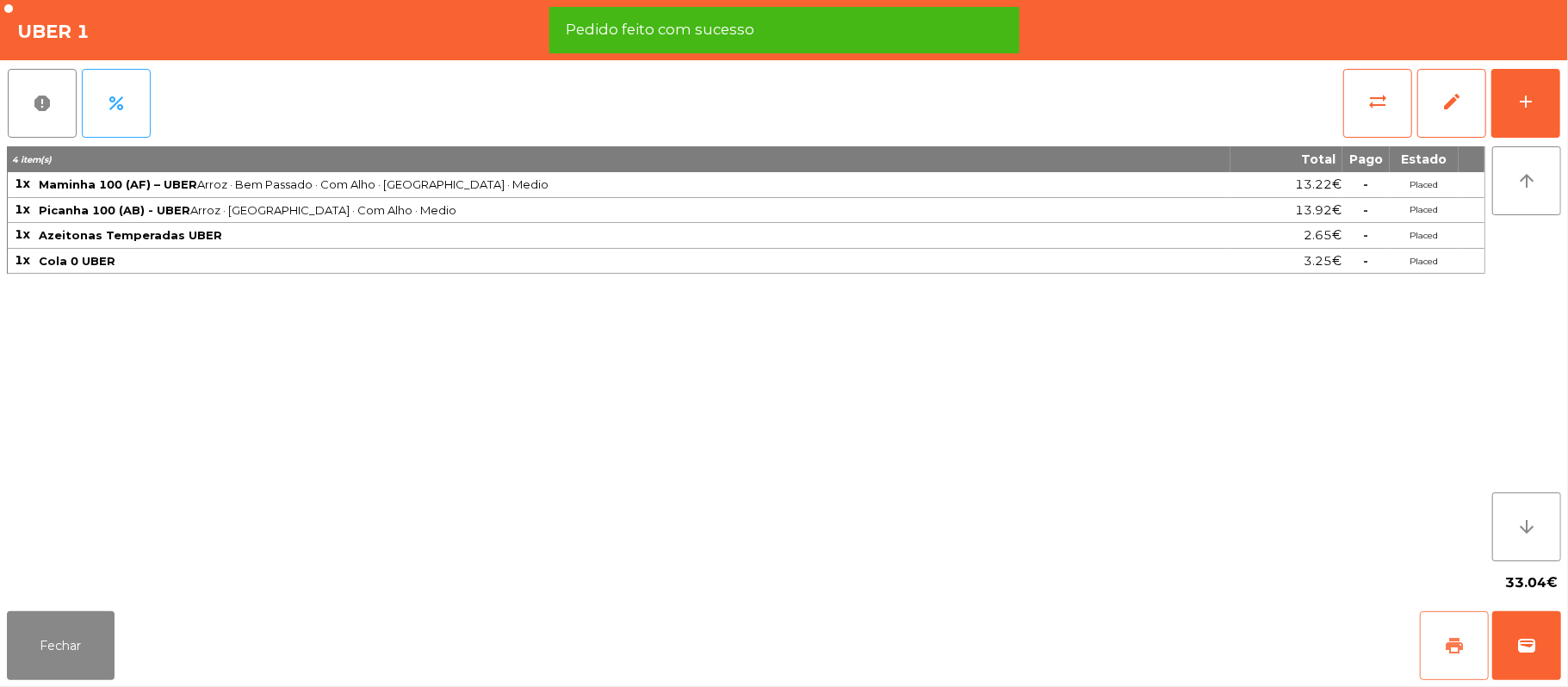
click at [1451, 644] on span "print" at bounding box center [1455, 646] width 21 height 21
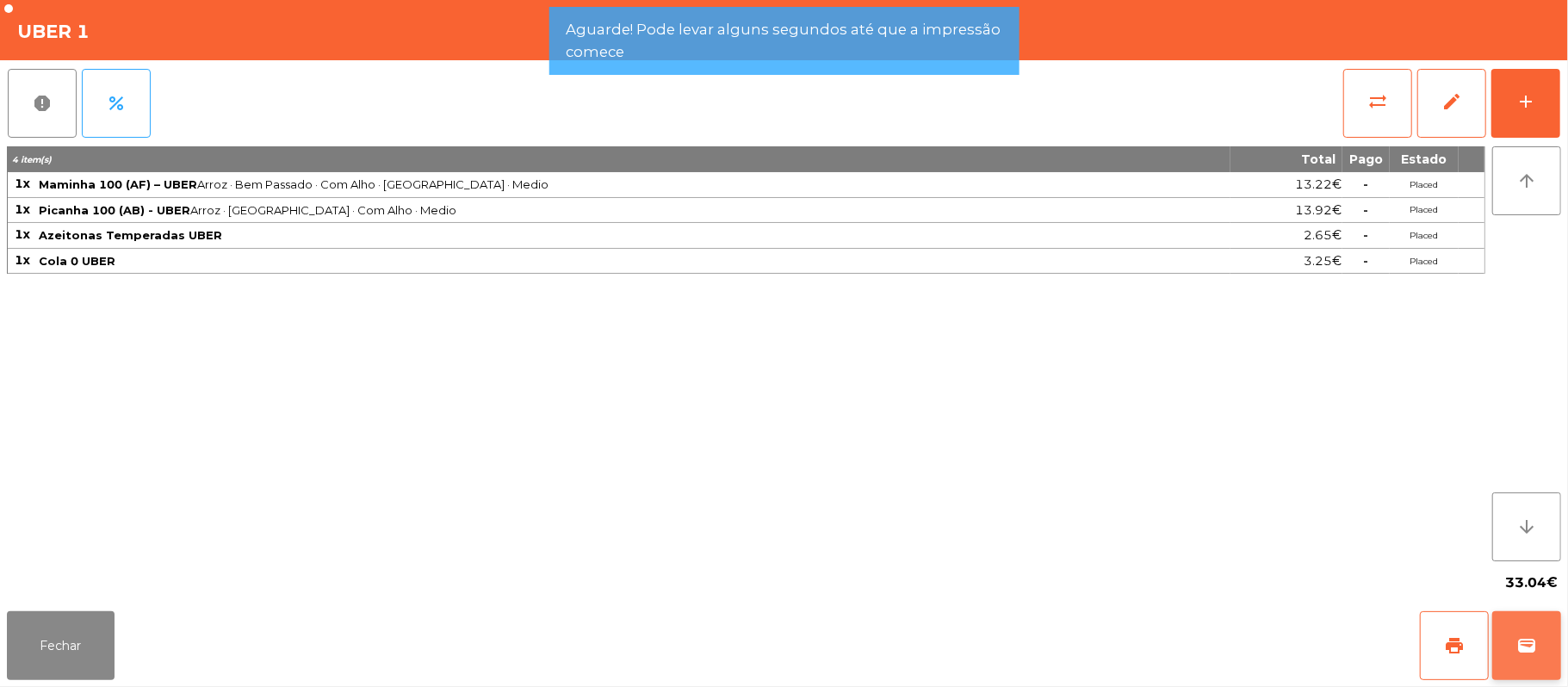
click at [1510, 651] on button "wallet" at bounding box center [1527, 646] width 69 height 69
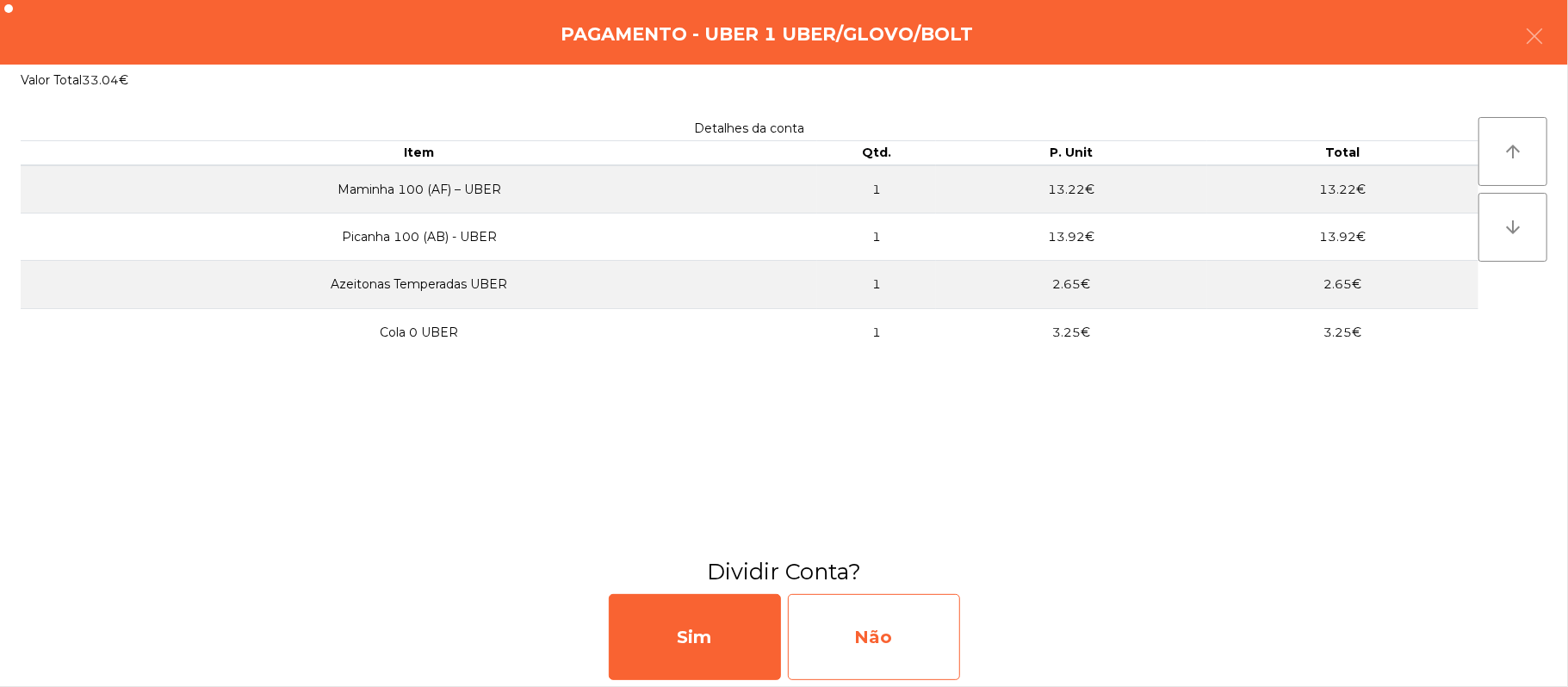
click at [892, 646] on div "Não" at bounding box center [874, 637] width 172 height 86
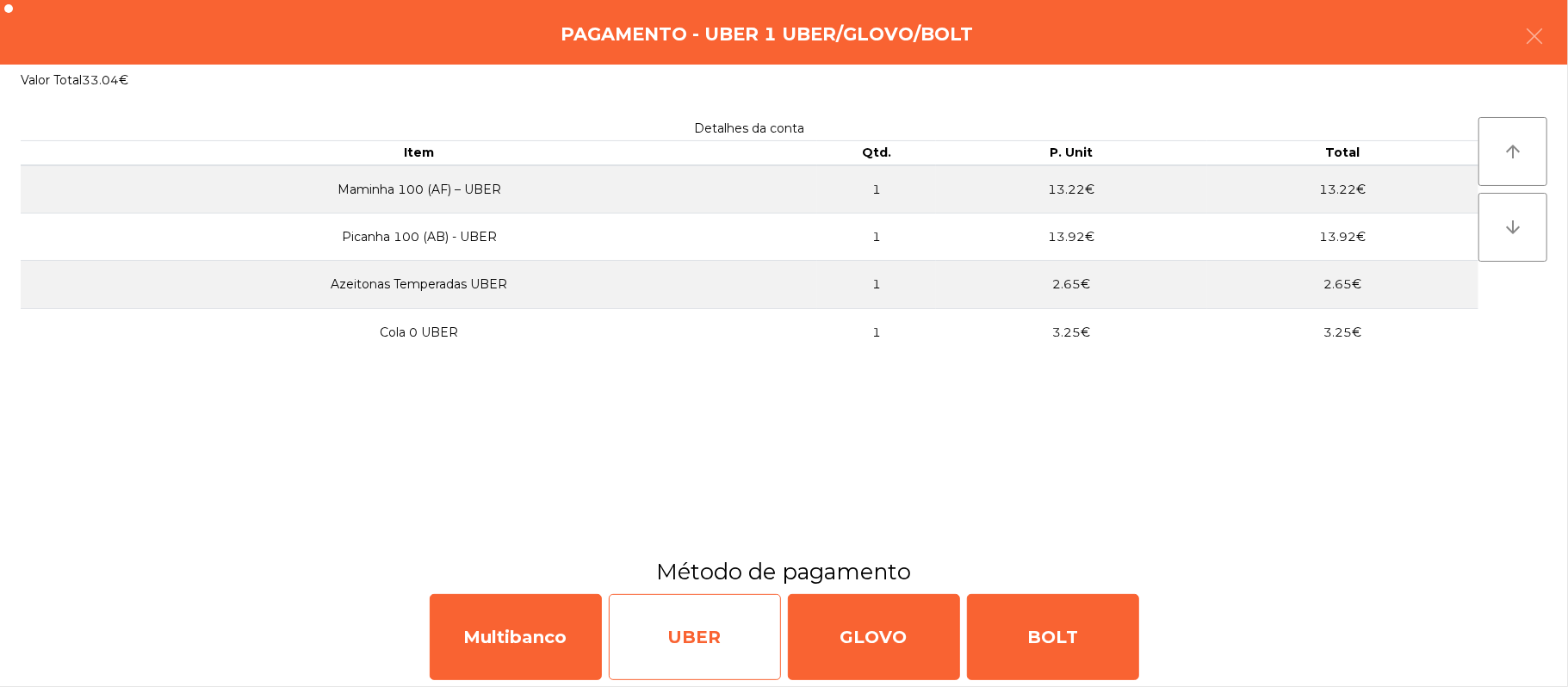
click at [693, 646] on div "UBER" at bounding box center [695, 637] width 172 height 86
select select "**"
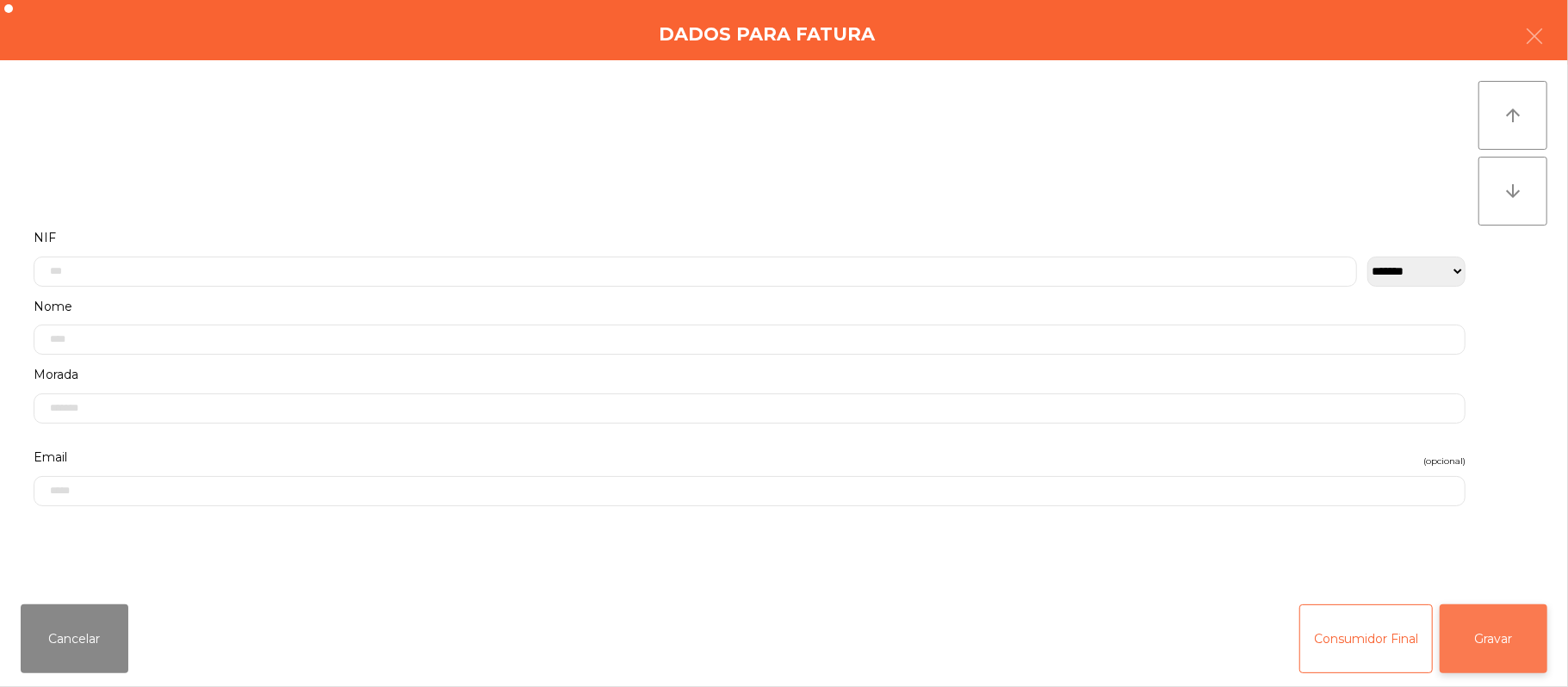
click at [1486, 645] on button "Gravar" at bounding box center [1493, 639] width 108 height 69
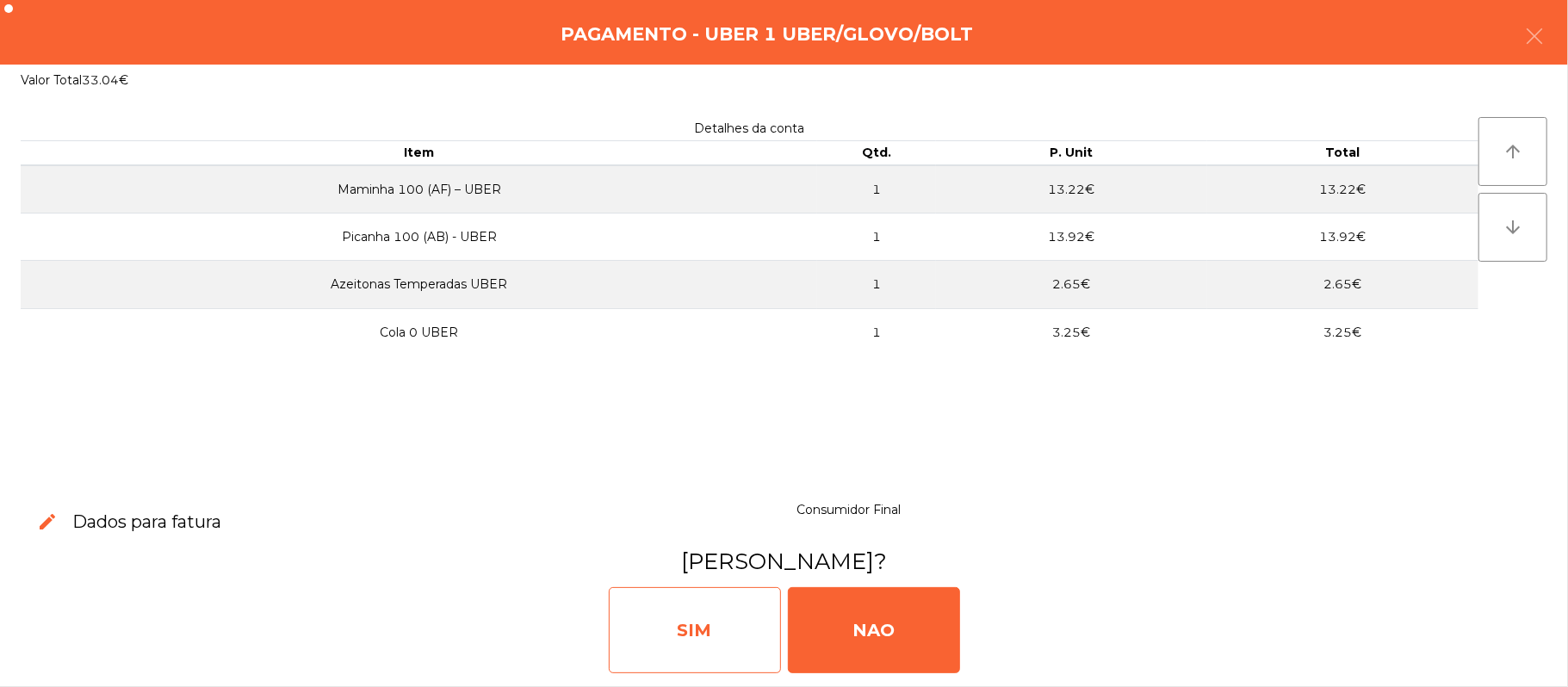
click at [671, 648] on div "SIM" at bounding box center [695, 630] width 172 height 86
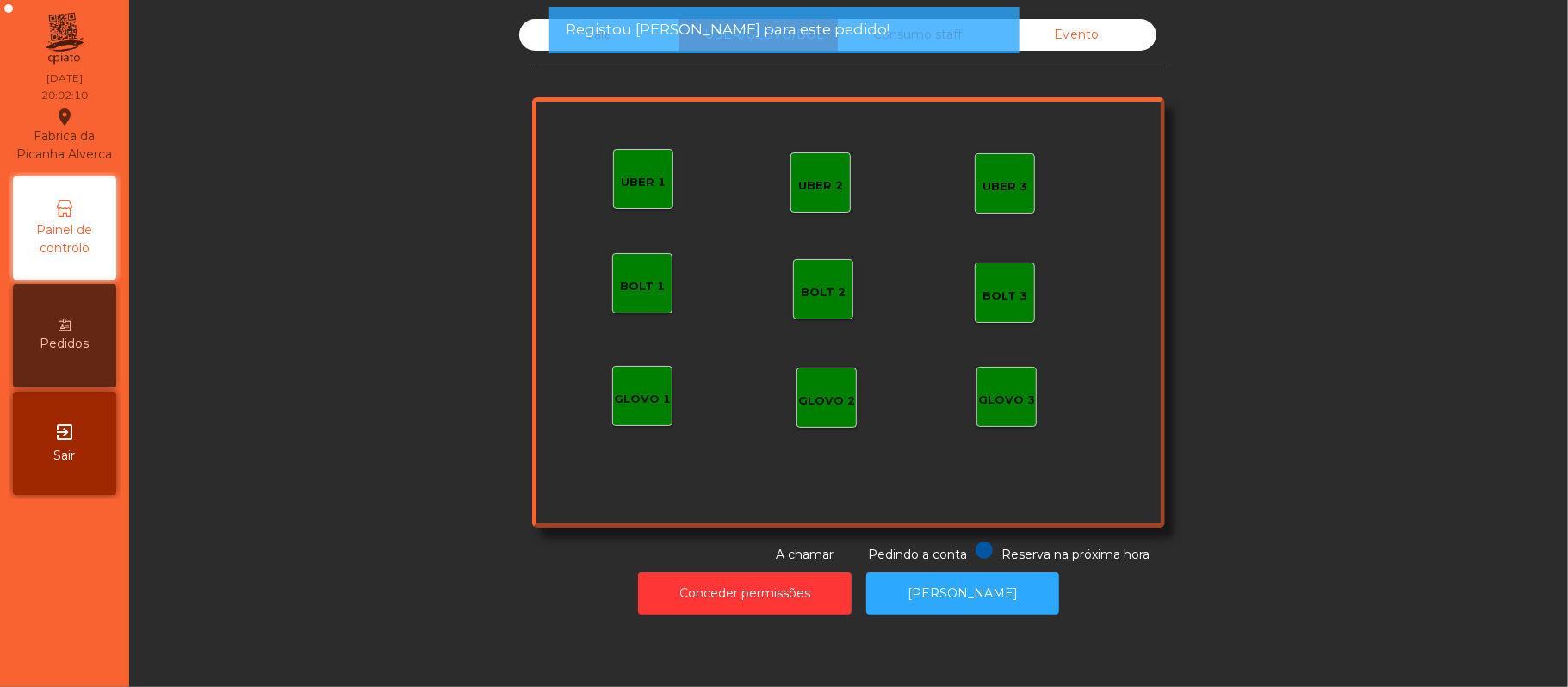
click at [613, 160] on div "UBER 1" at bounding box center [643, 179] width 60 height 60
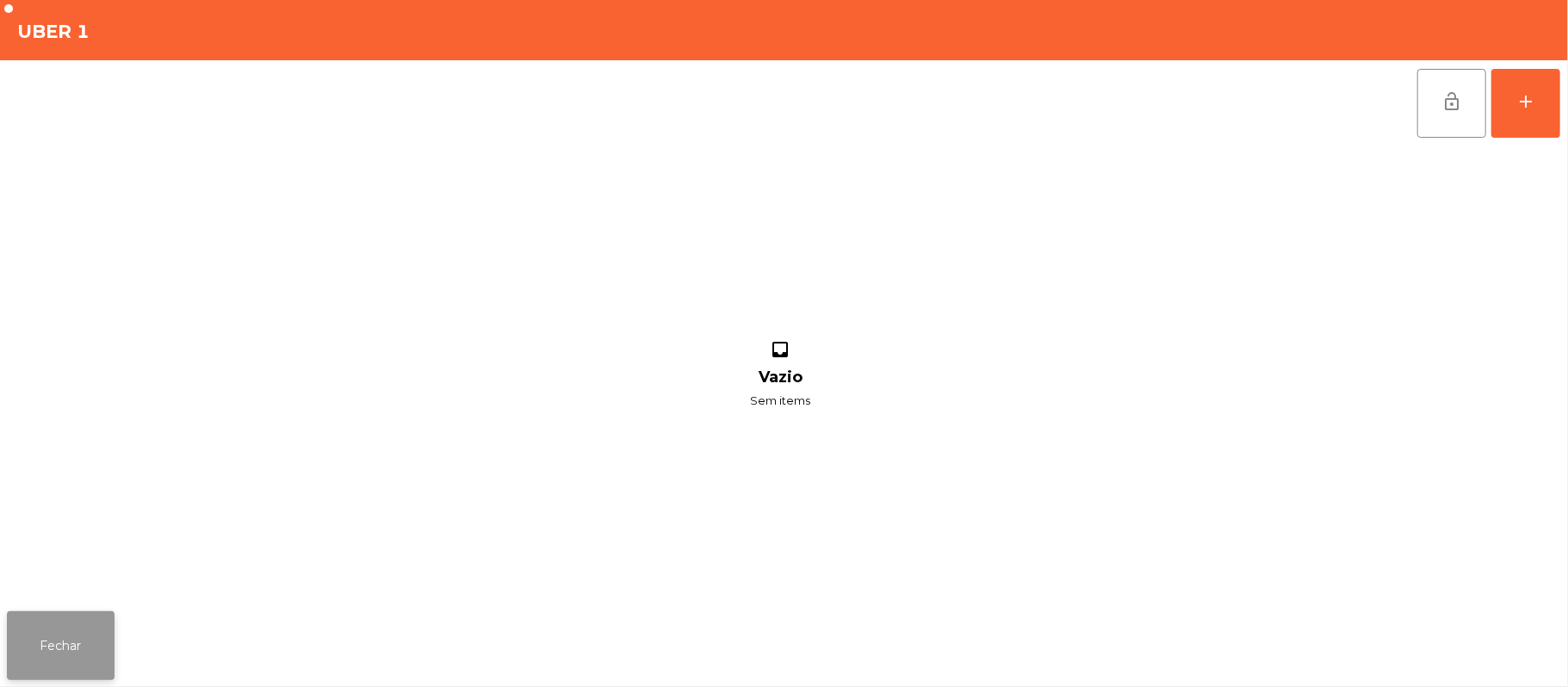
click at [78, 645] on button "Fechar" at bounding box center [60, 646] width 108 height 69
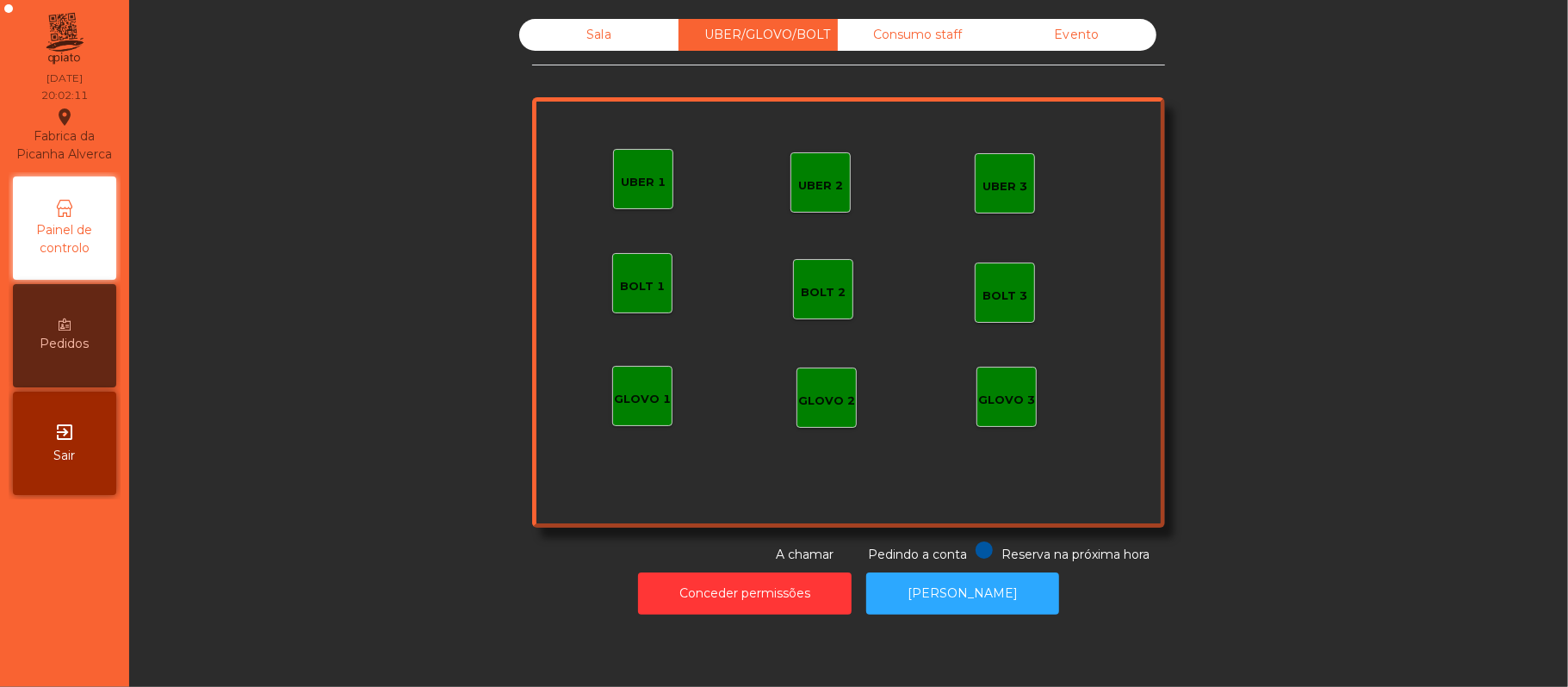
click at [615, 37] on div "Sala" at bounding box center [599, 35] width 159 height 32
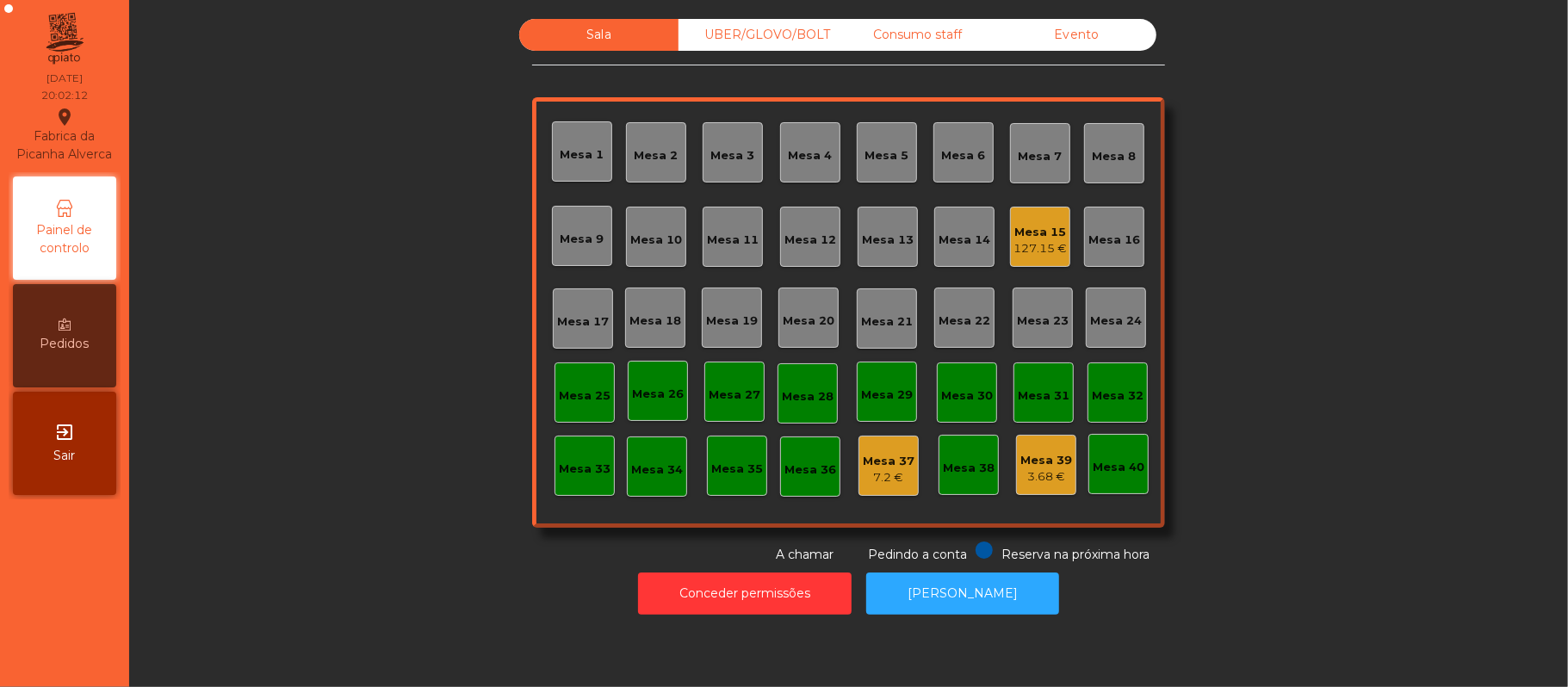
click at [730, 317] on div "Mesa 19" at bounding box center [731, 321] width 51 height 17
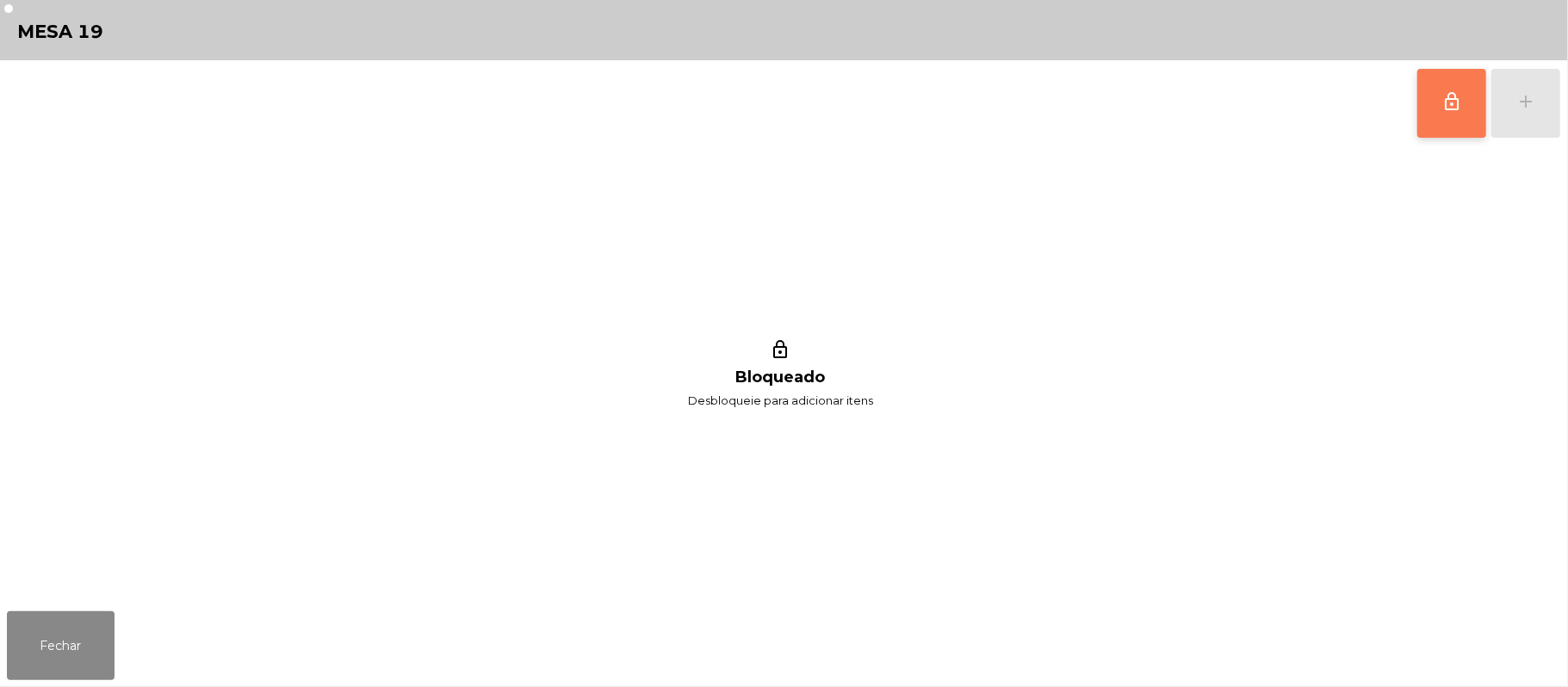
click at [1440, 124] on button "lock_outline" at bounding box center [1452, 104] width 69 height 69
click at [1548, 115] on button "add" at bounding box center [1526, 104] width 69 height 69
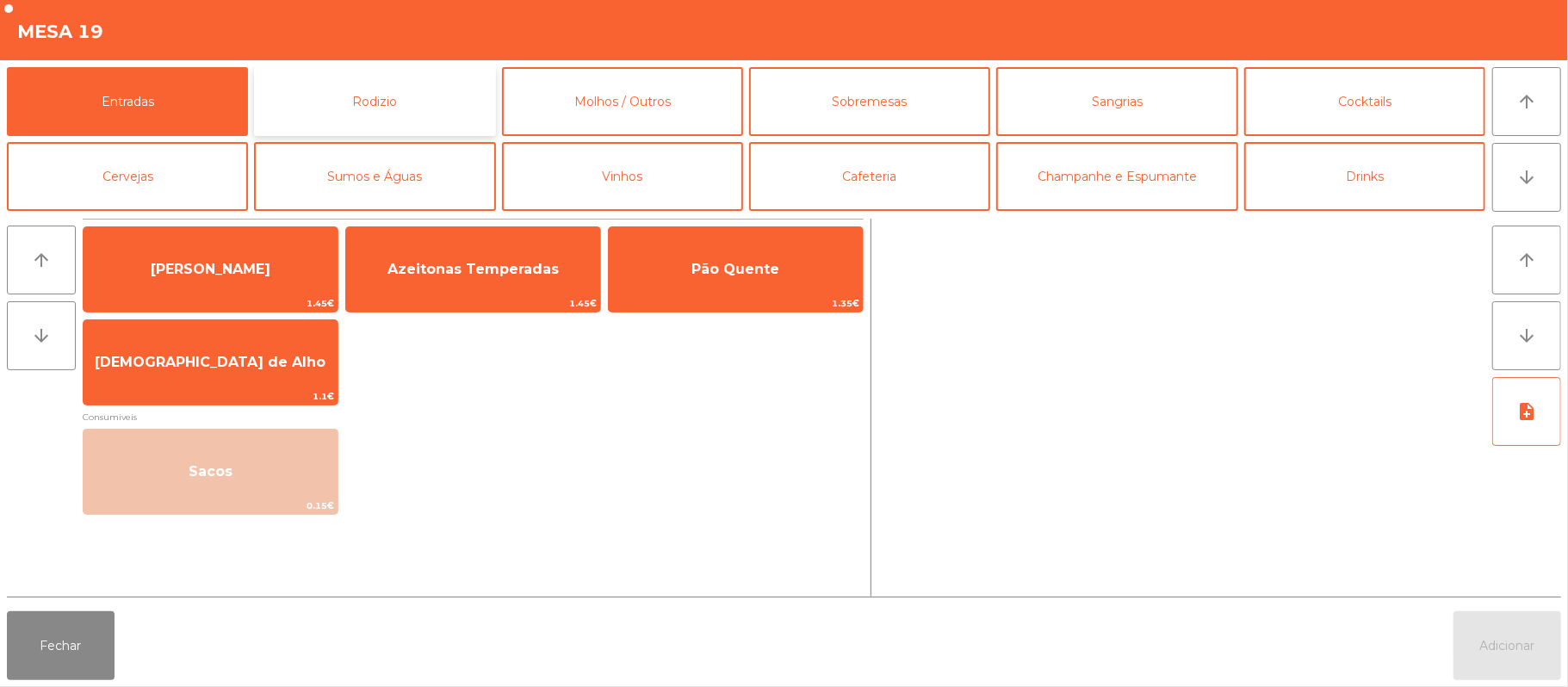
click at [422, 104] on button "Rodizio" at bounding box center [374, 102] width 242 height 69
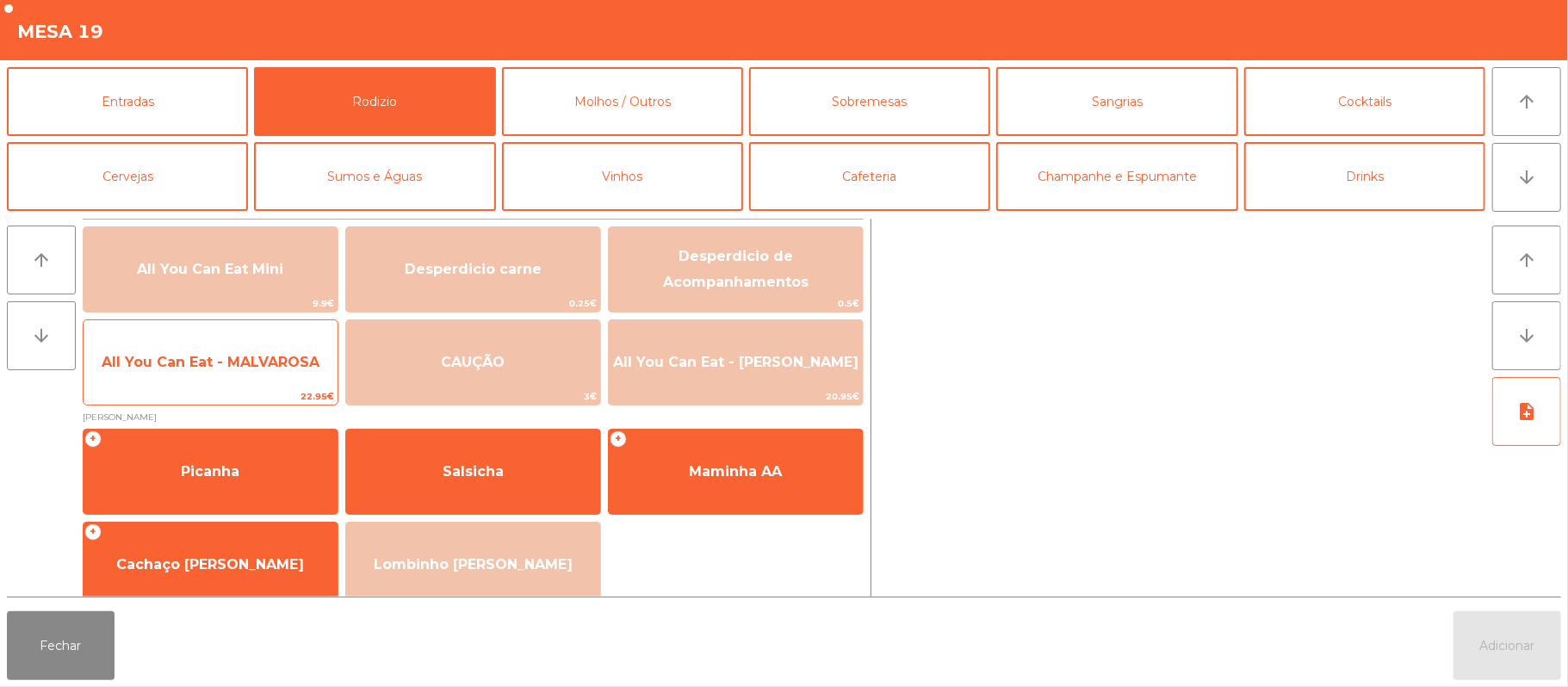
click at [242, 361] on span "All You Can Eat - MALVAROSA" at bounding box center [211, 361] width 218 height 16
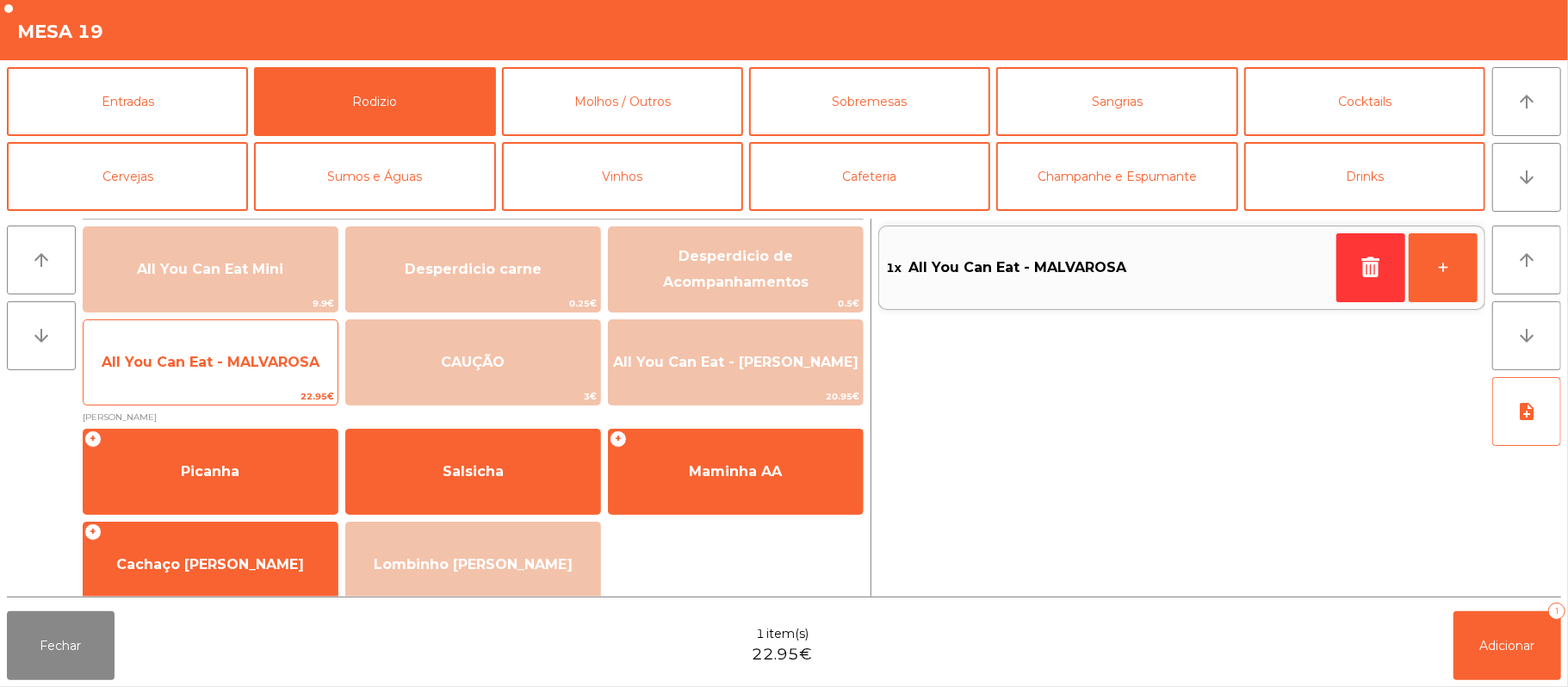
click at [246, 376] on span "All You Can Eat - MALVAROSA" at bounding box center [210, 362] width 254 height 47
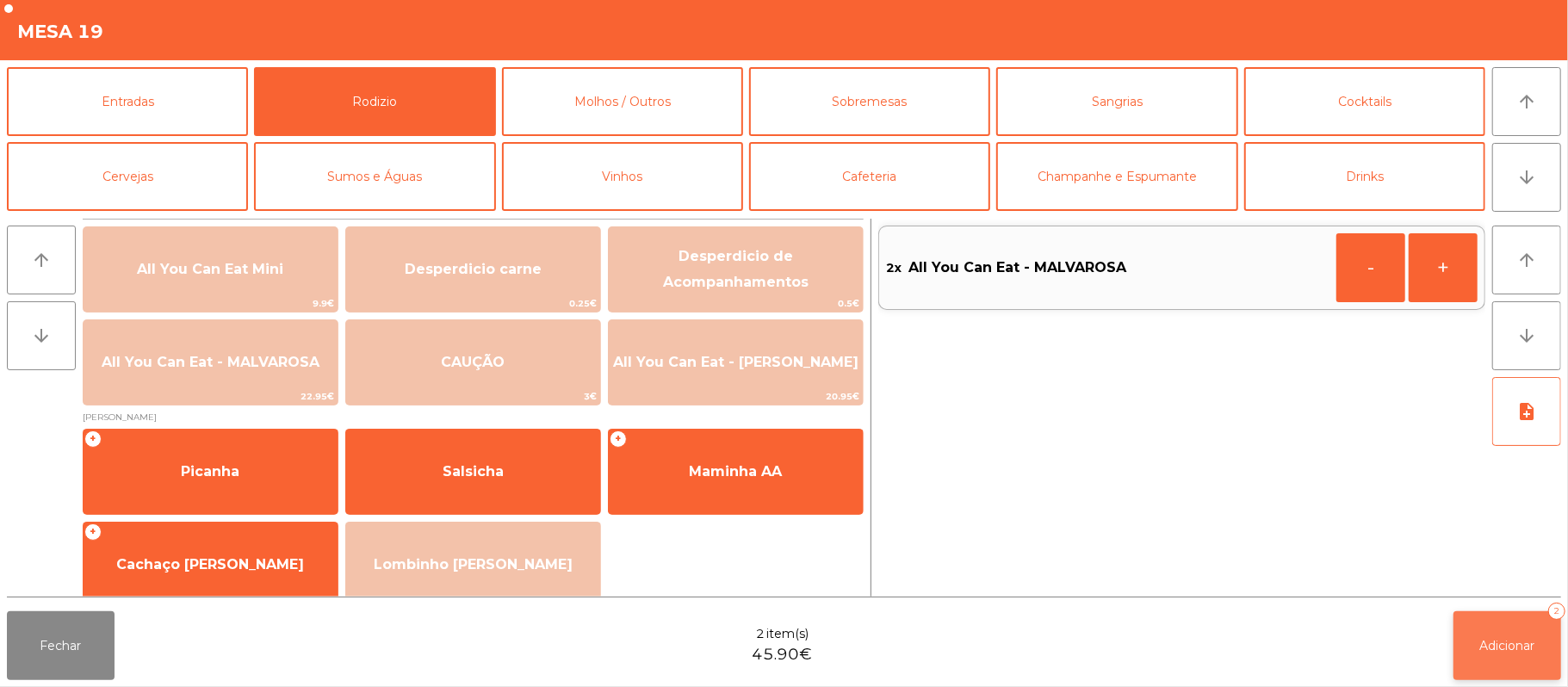
click at [1502, 649] on span "Adicionar" at bounding box center [1507, 646] width 55 height 16
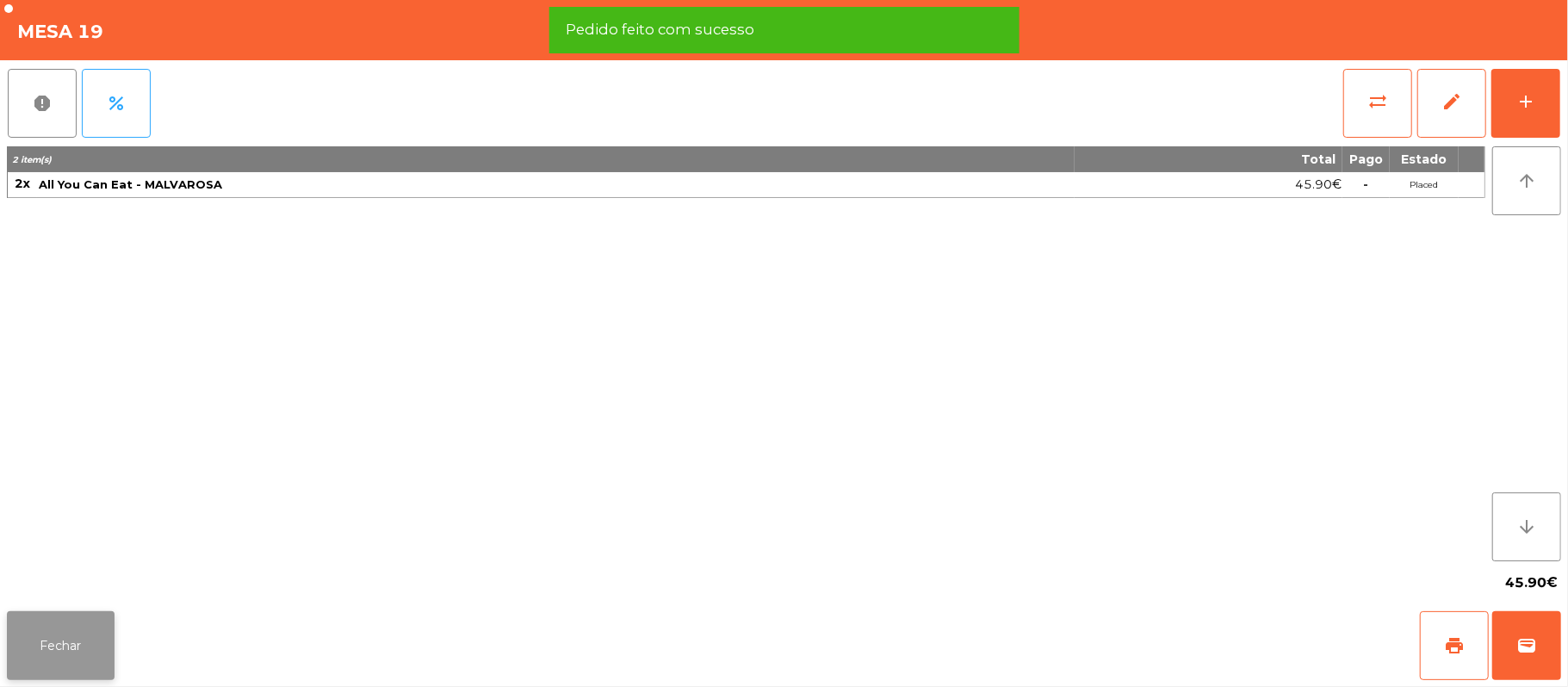
click at [69, 650] on button "Fechar" at bounding box center [60, 646] width 108 height 69
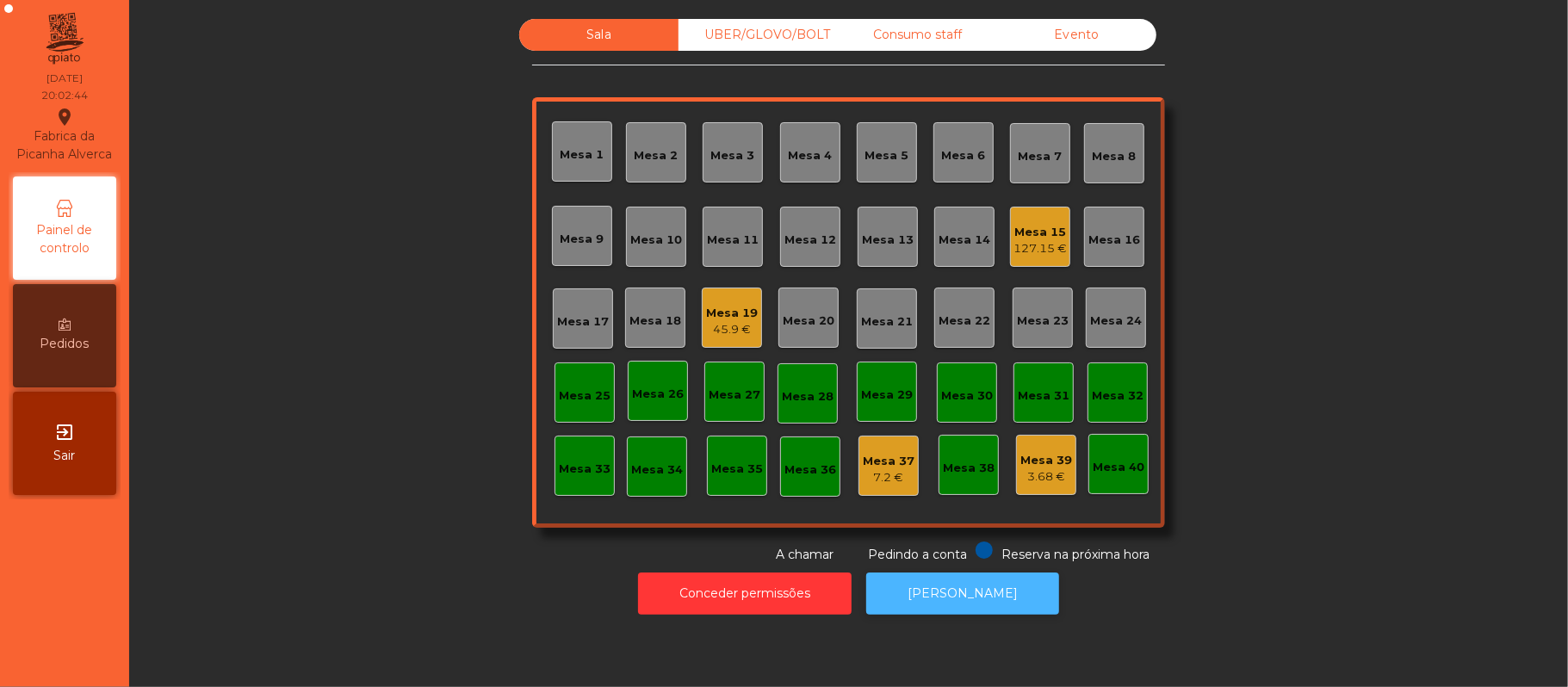
click at [966, 594] on button "[PERSON_NAME]" at bounding box center [962, 593] width 193 height 42
click at [939, 313] on div "Mesa 22" at bounding box center [964, 321] width 51 height 17
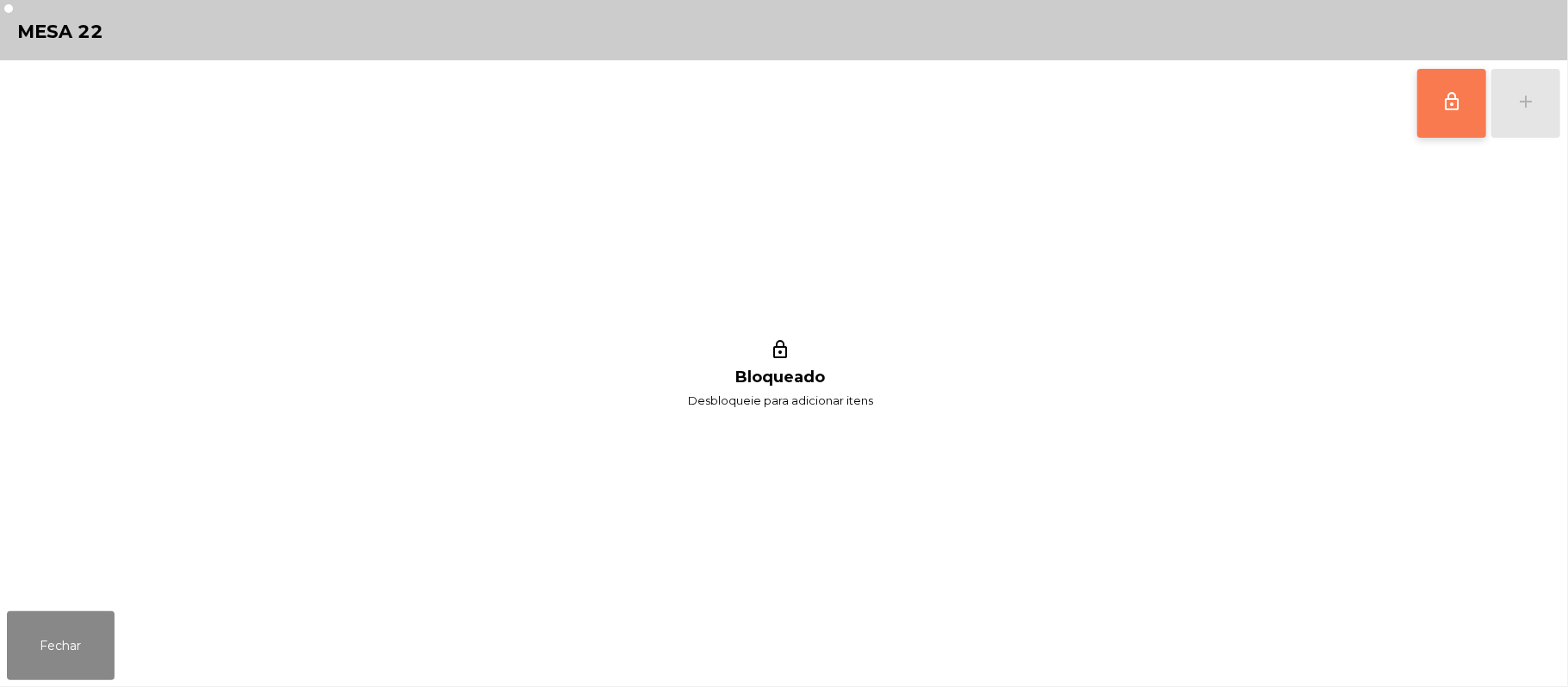
click at [1430, 124] on button "lock_outline" at bounding box center [1452, 104] width 69 height 69
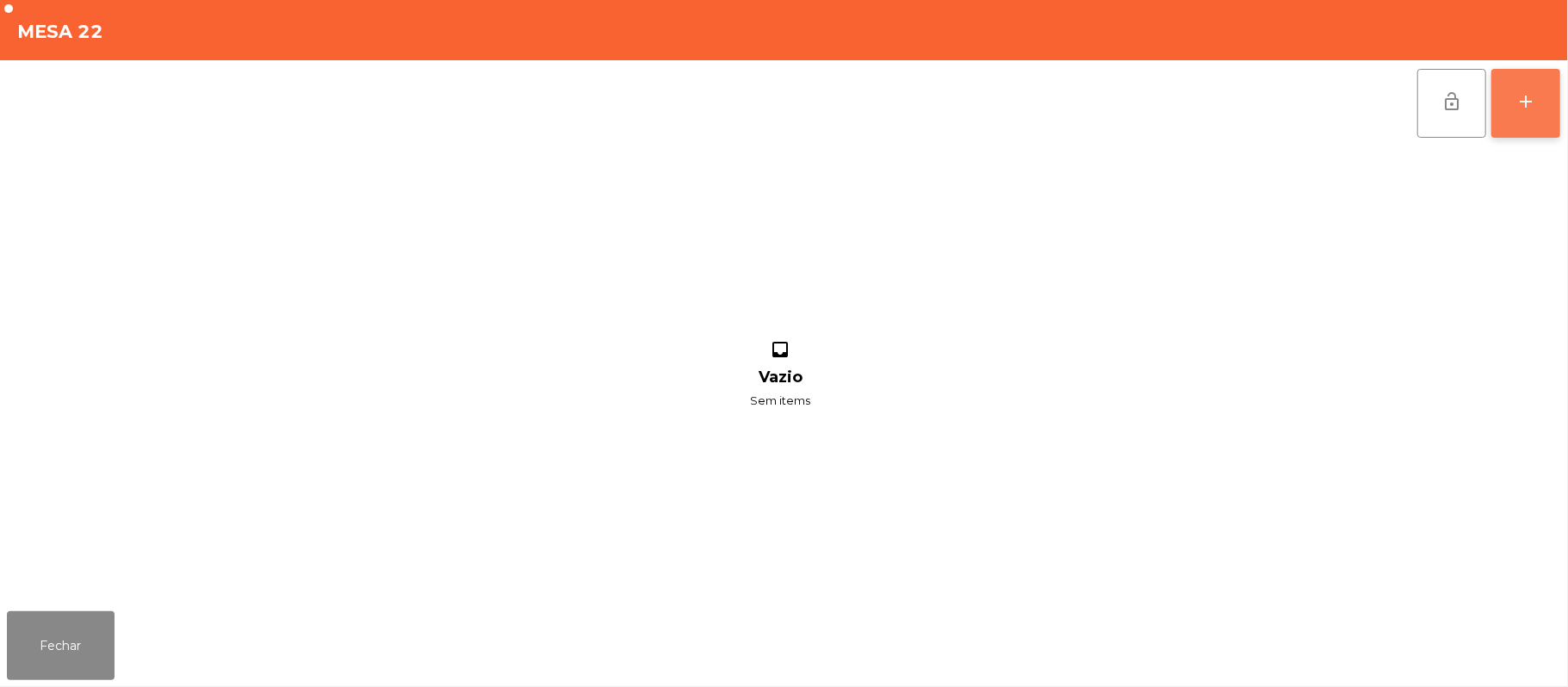
click at [1512, 121] on button "add" at bounding box center [1526, 104] width 69 height 69
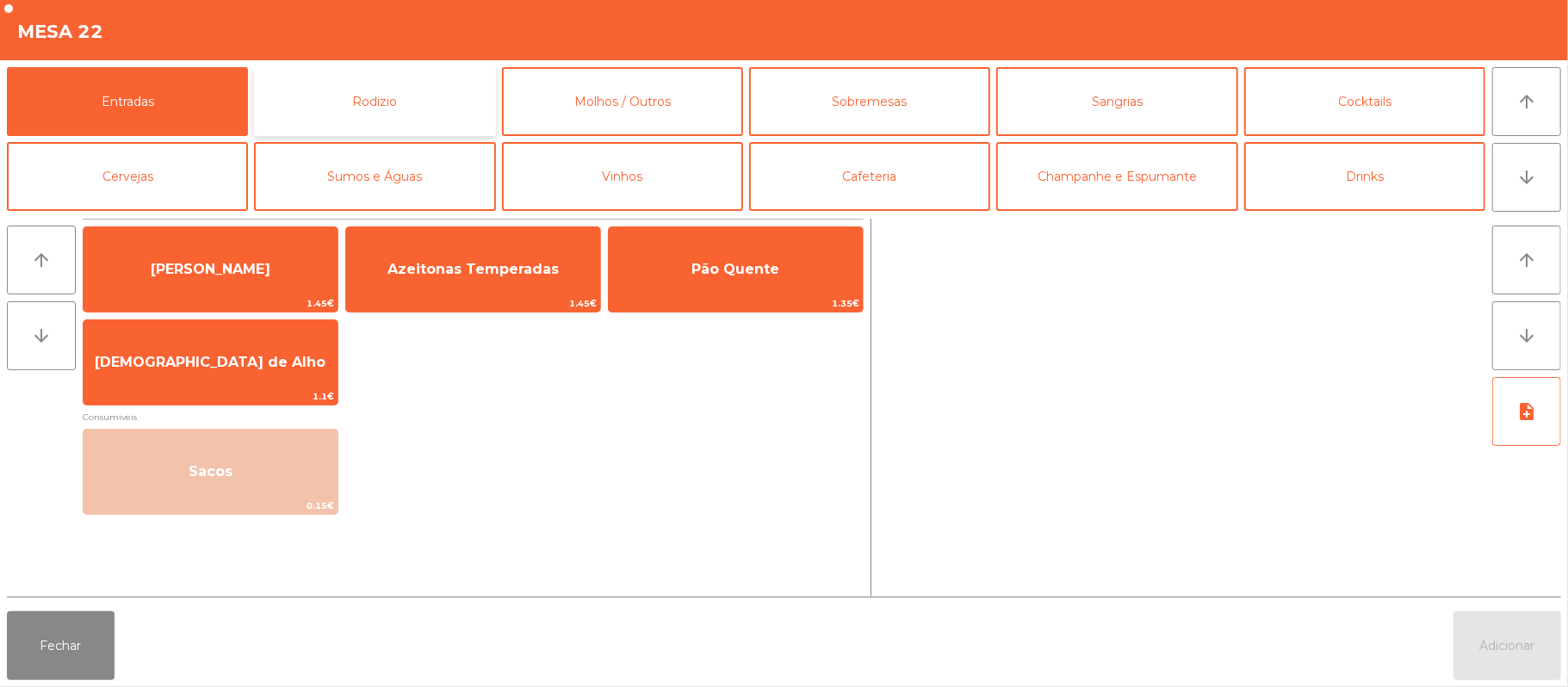
click at [349, 103] on button "Rodizio" at bounding box center [374, 102] width 242 height 69
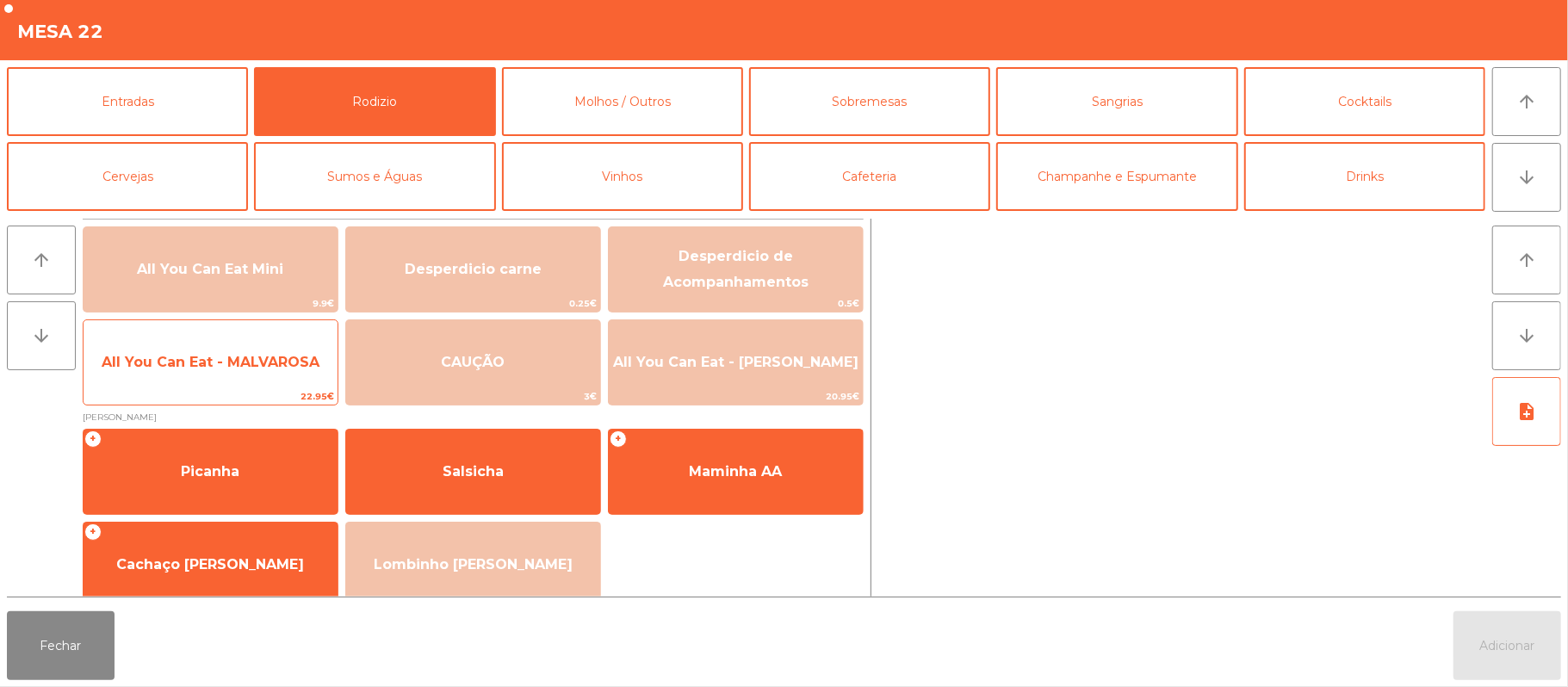
click at [167, 394] on span "22.95€" at bounding box center [210, 396] width 254 height 16
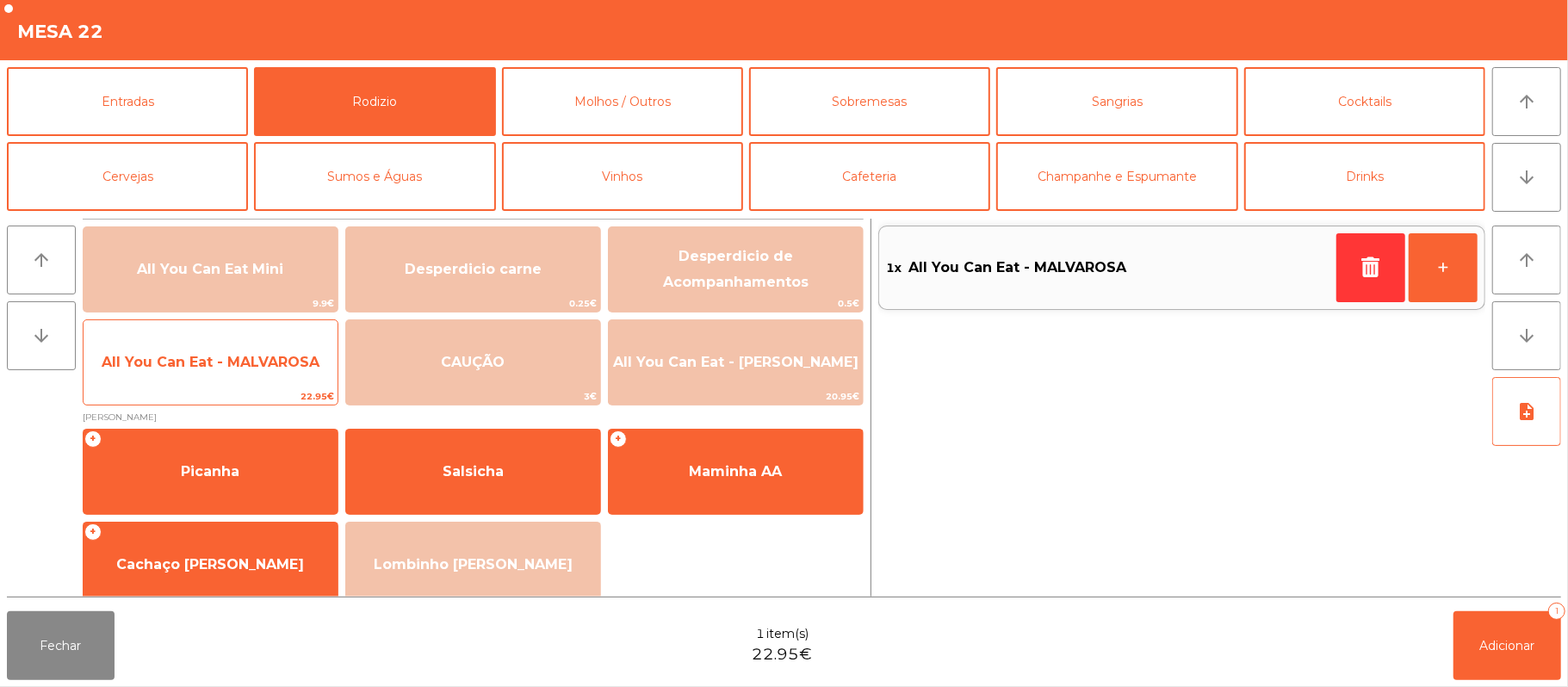
click at [155, 388] on span "22.95€" at bounding box center [210, 396] width 254 height 16
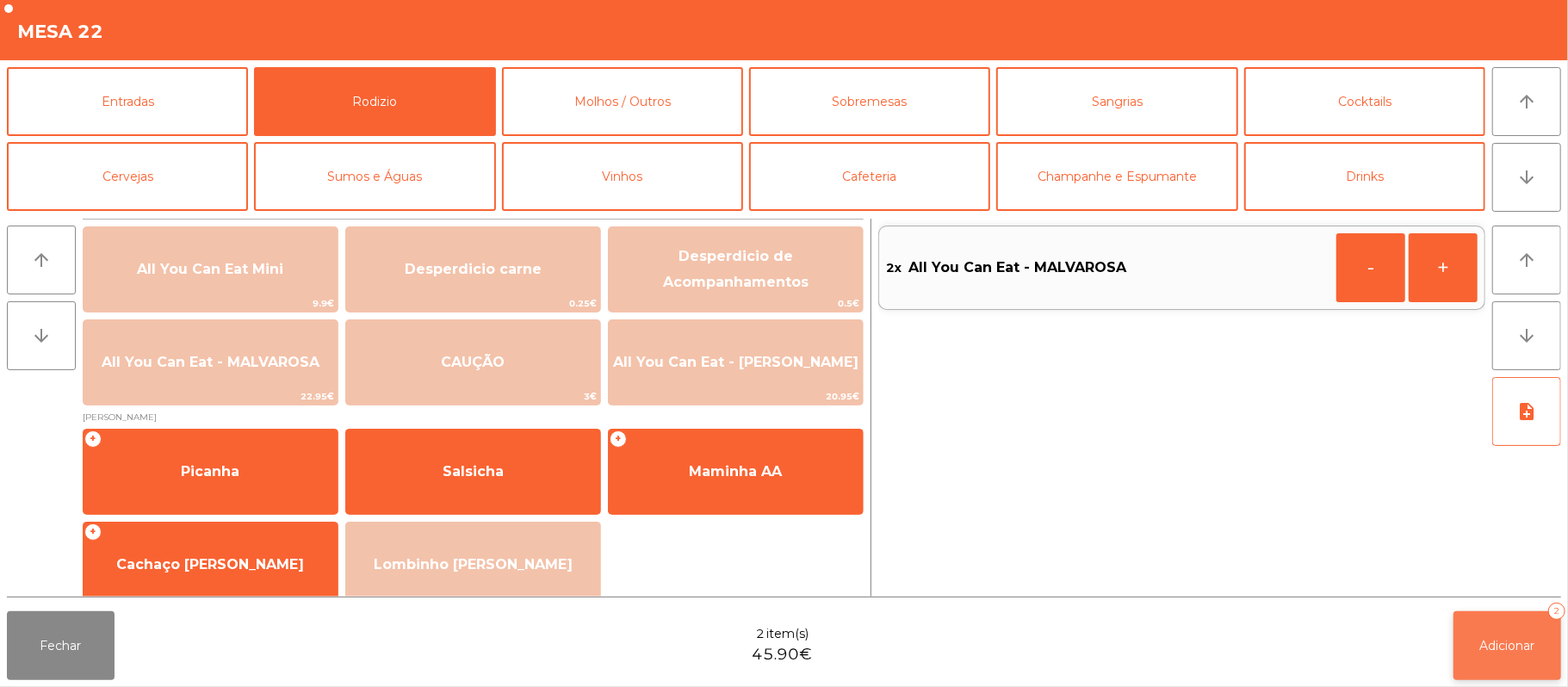
click at [1497, 654] on button "Adicionar 2" at bounding box center [1507, 646] width 108 height 69
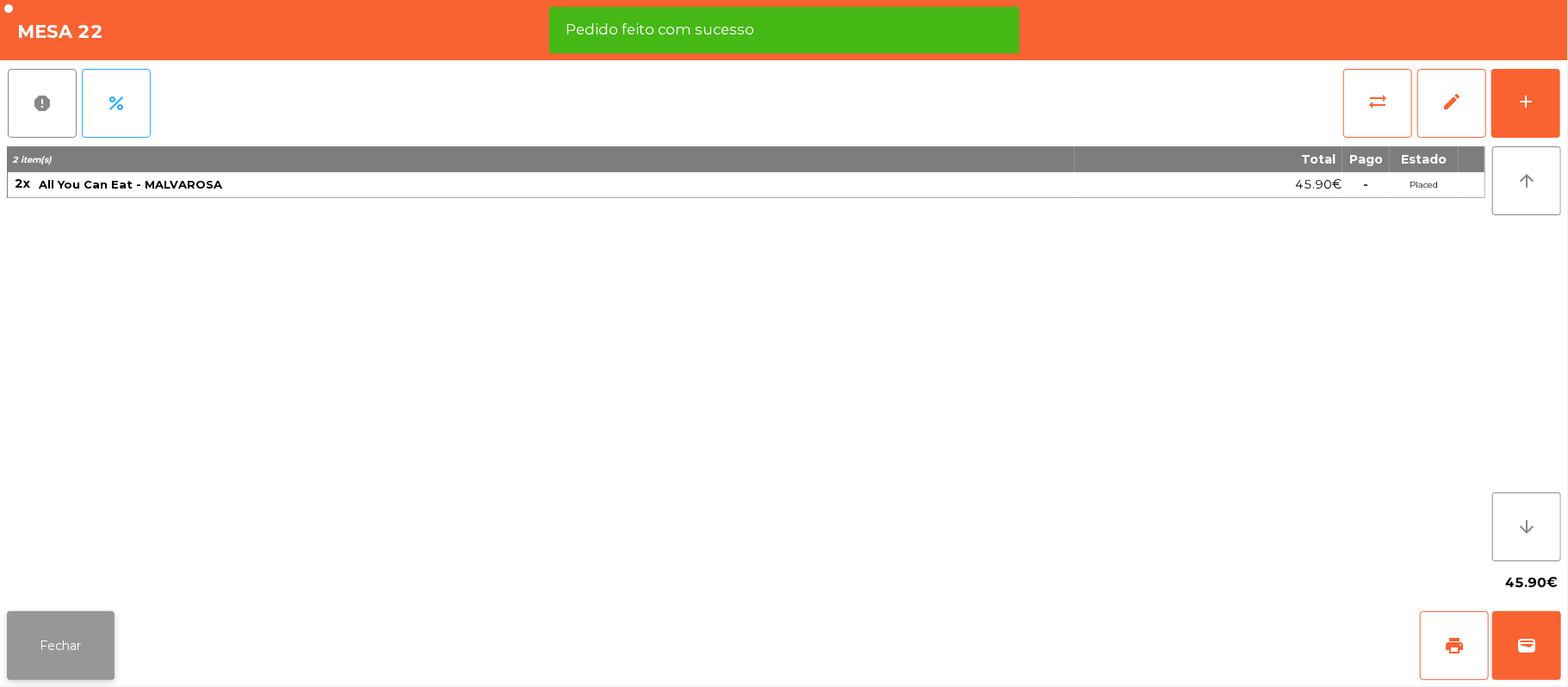
click at [53, 638] on button "Fechar" at bounding box center [60, 646] width 108 height 69
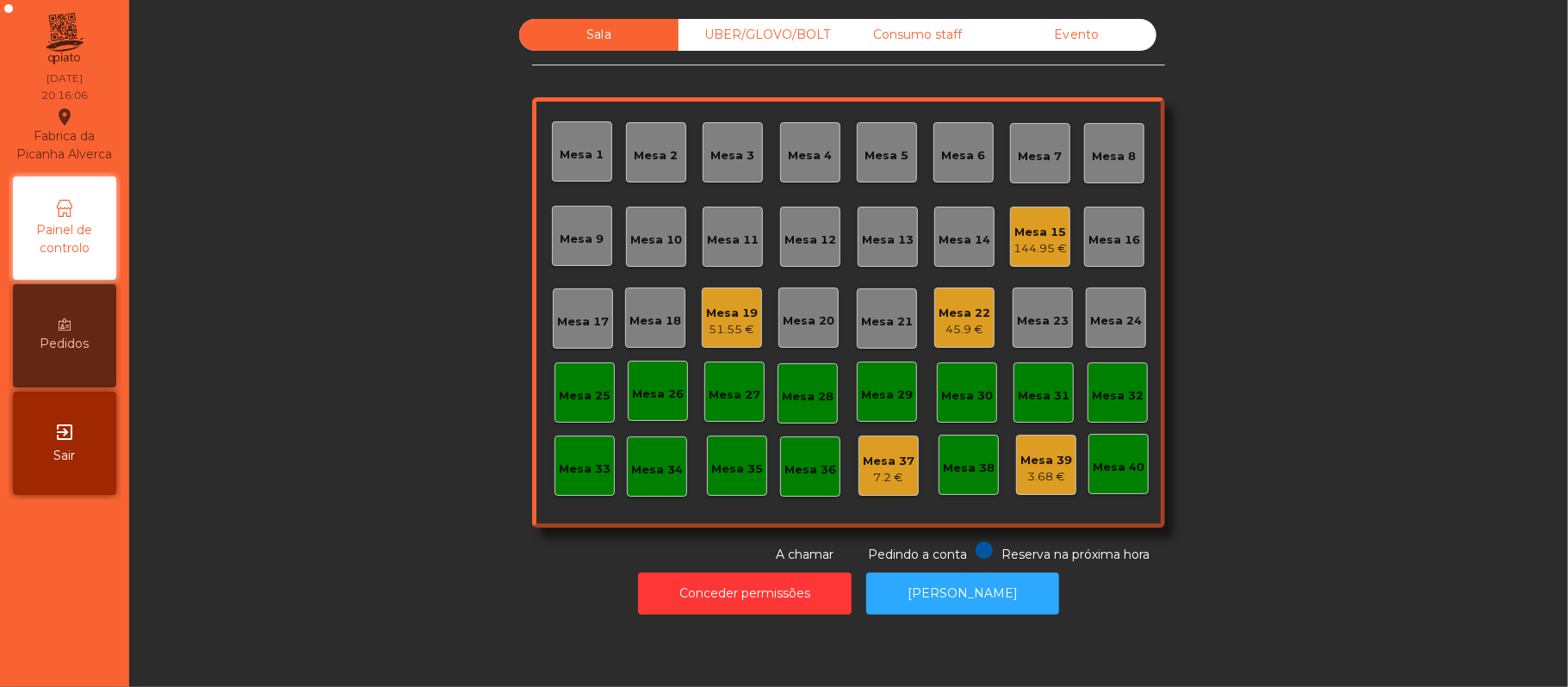
click at [894, 263] on div "Mesa 13" at bounding box center [887, 237] width 60 height 60
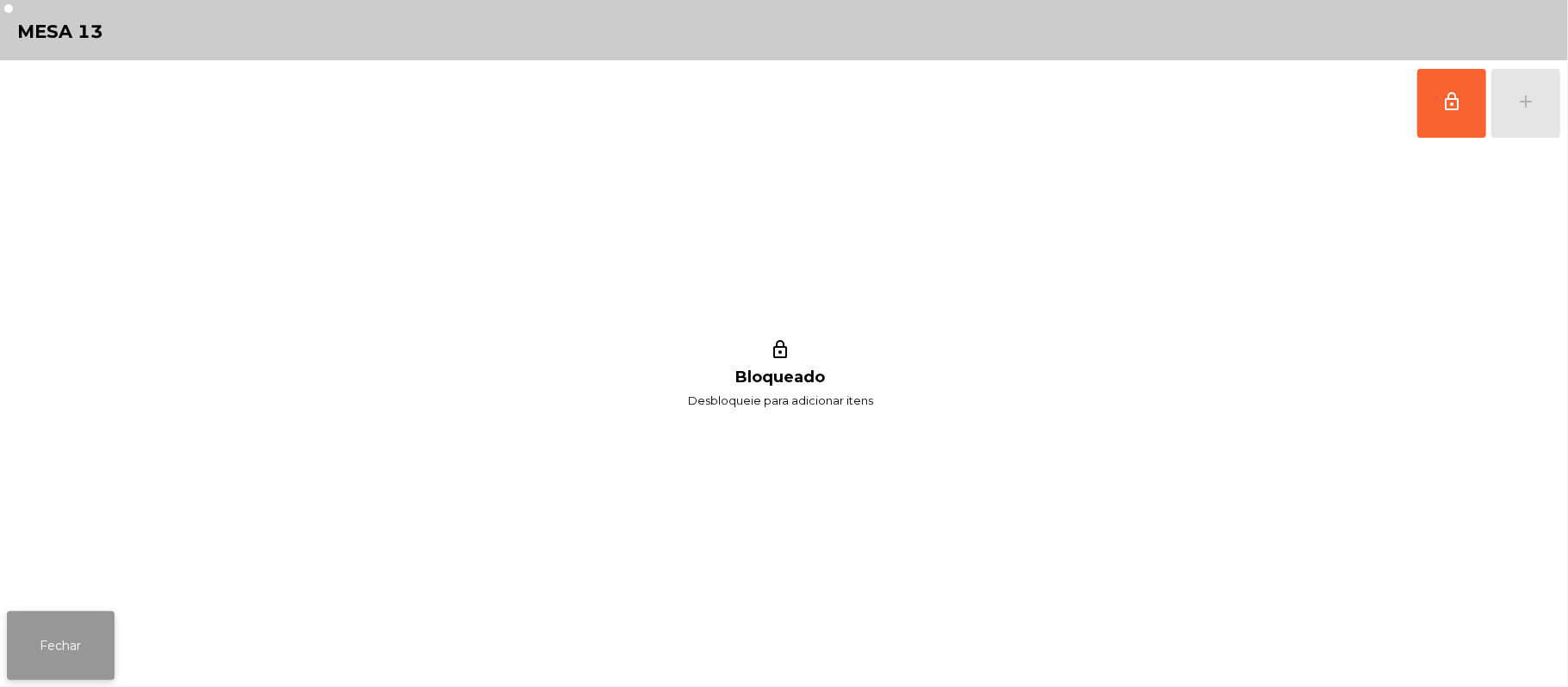
click at [66, 641] on button "Fechar" at bounding box center [60, 646] width 108 height 69
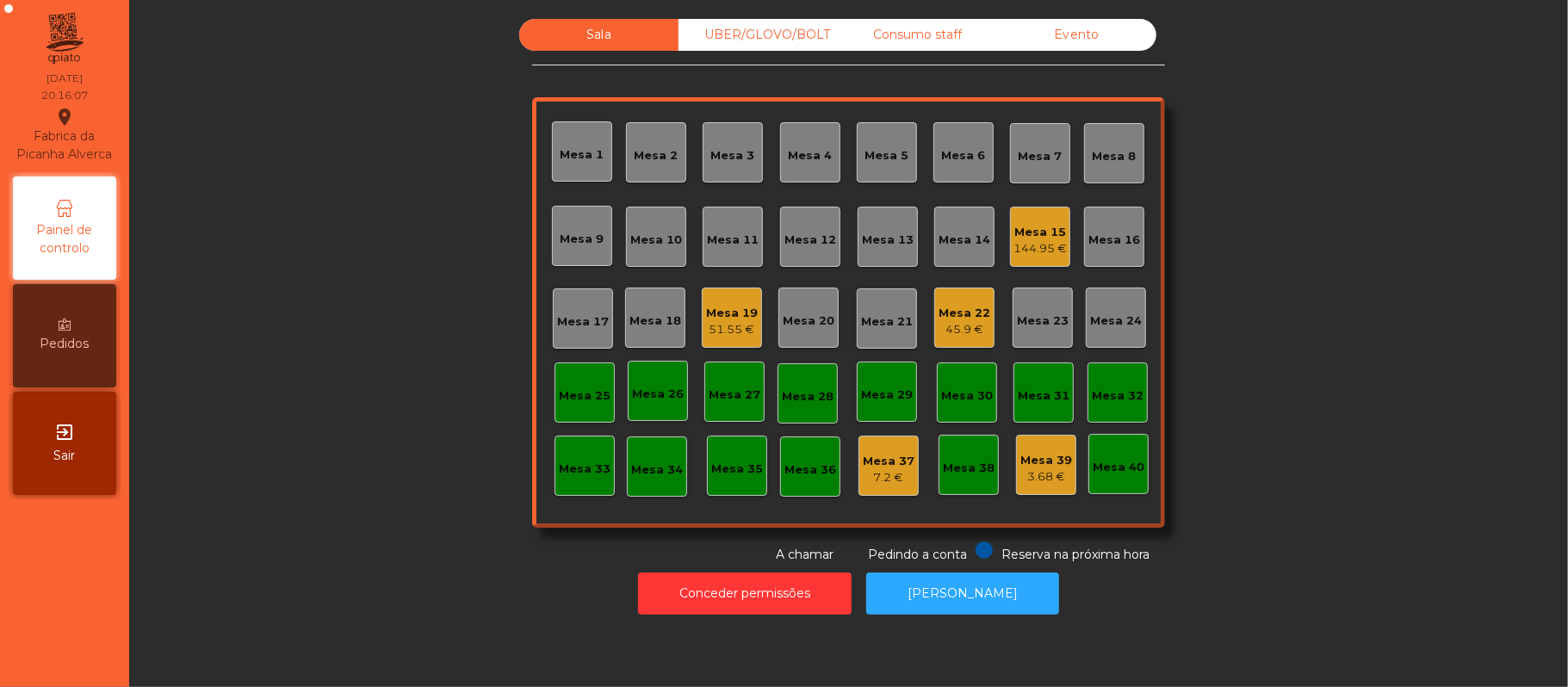
click at [722, 228] on div "Mesa 11" at bounding box center [732, 237] width 51 height 24
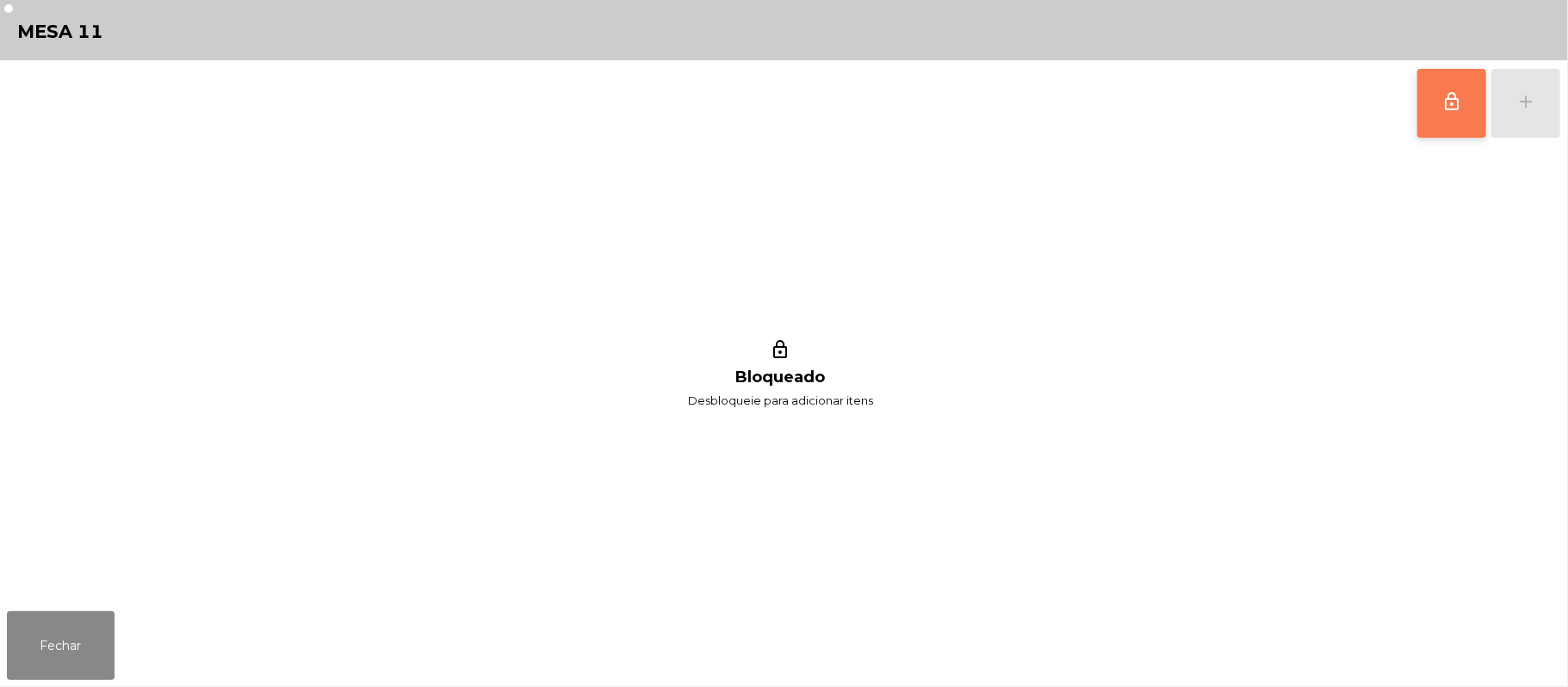
click at [1473, 119] on button "lock_outline" at bounding box center [1452, 104] width 69 height 69
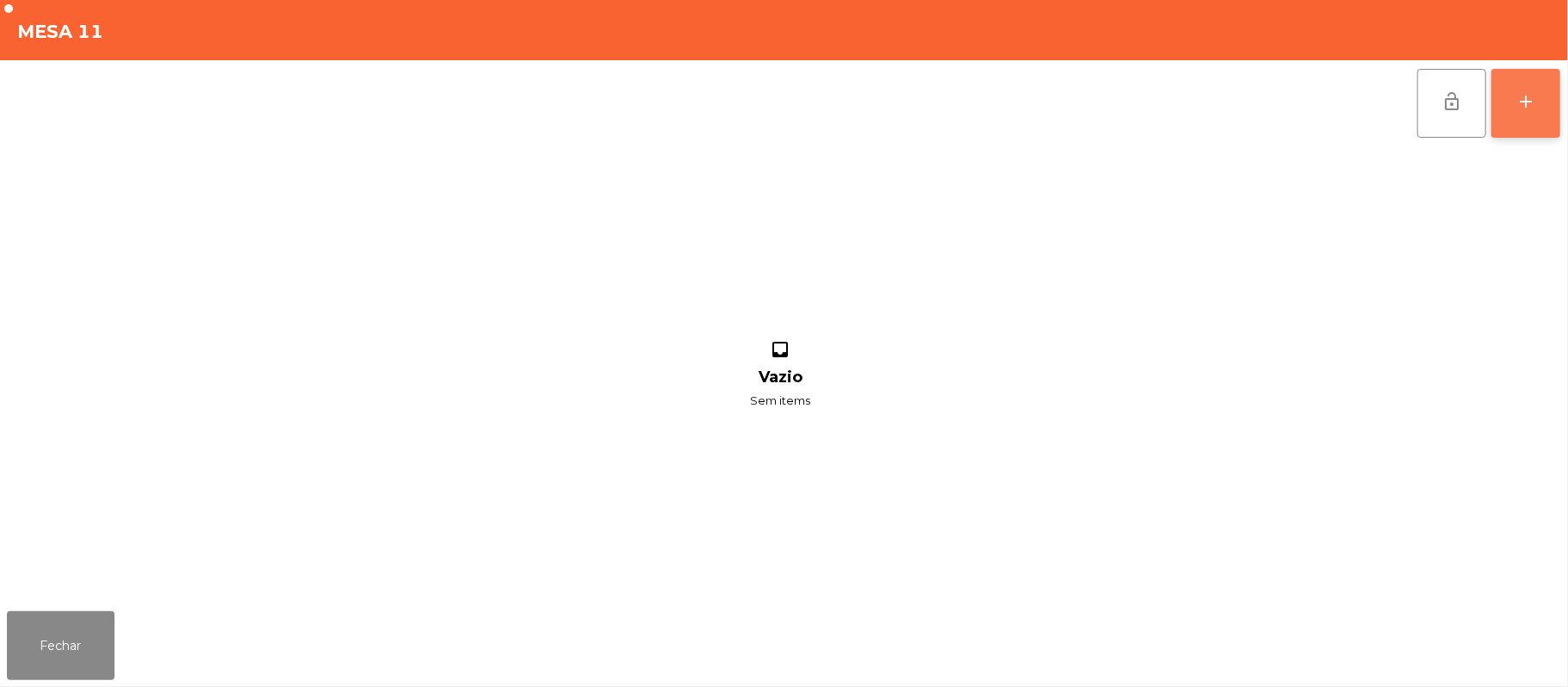
click at [1512, 136] on button "add" at bounding box center [1526, 104] width 69 height 69
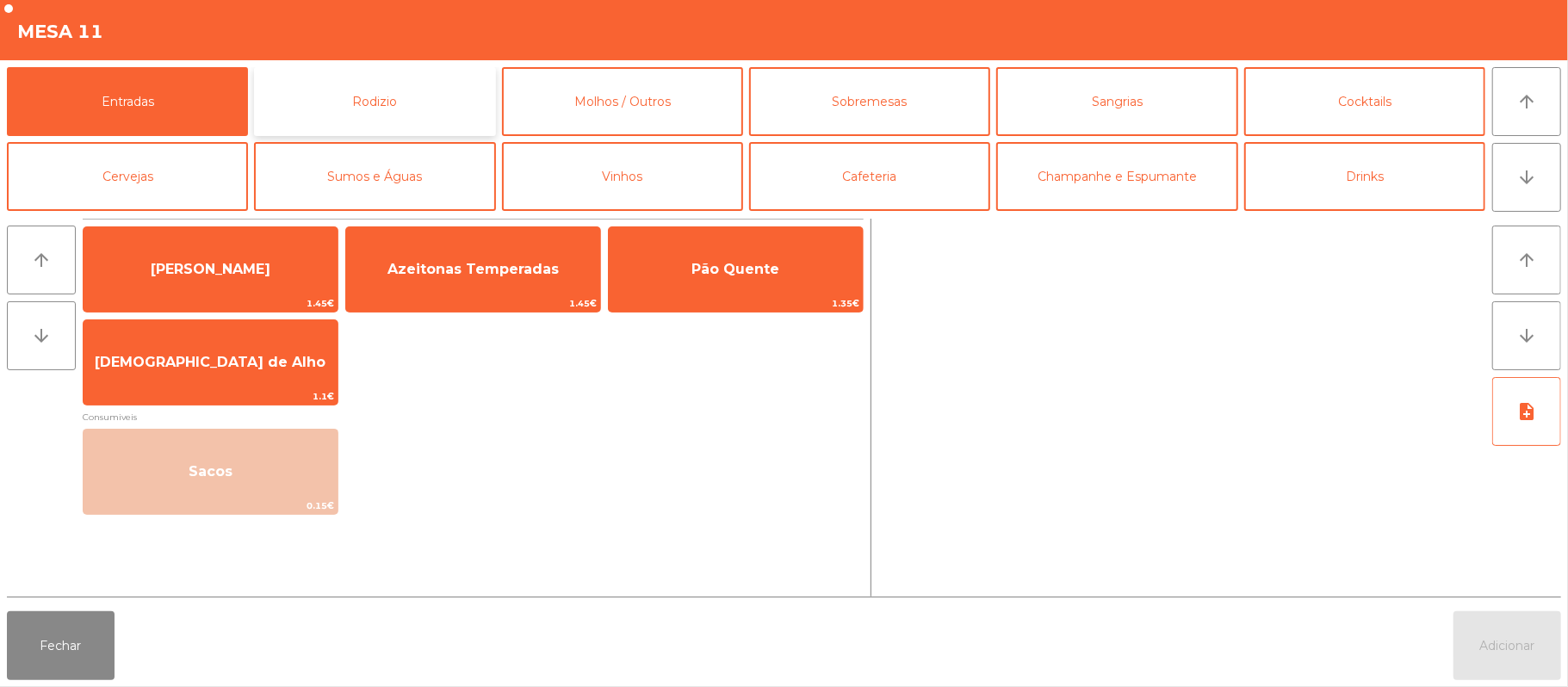
click at [394, 124] on button "Rodizio" at bounding box center [374, 102] width 242 height 69
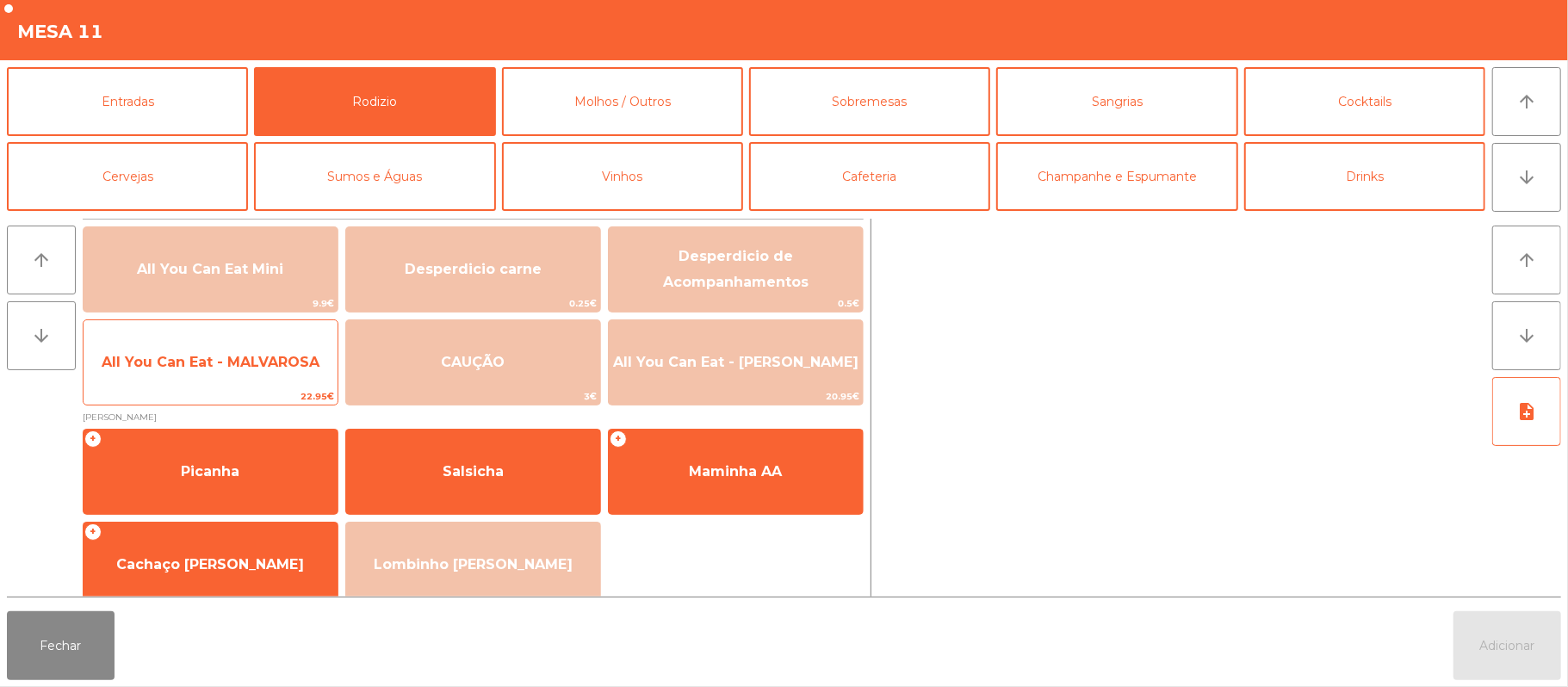
click at [252, 365] on span "All You Can Eat - MALVAROSA" at bounding box center [211, 361] width 218 height 16
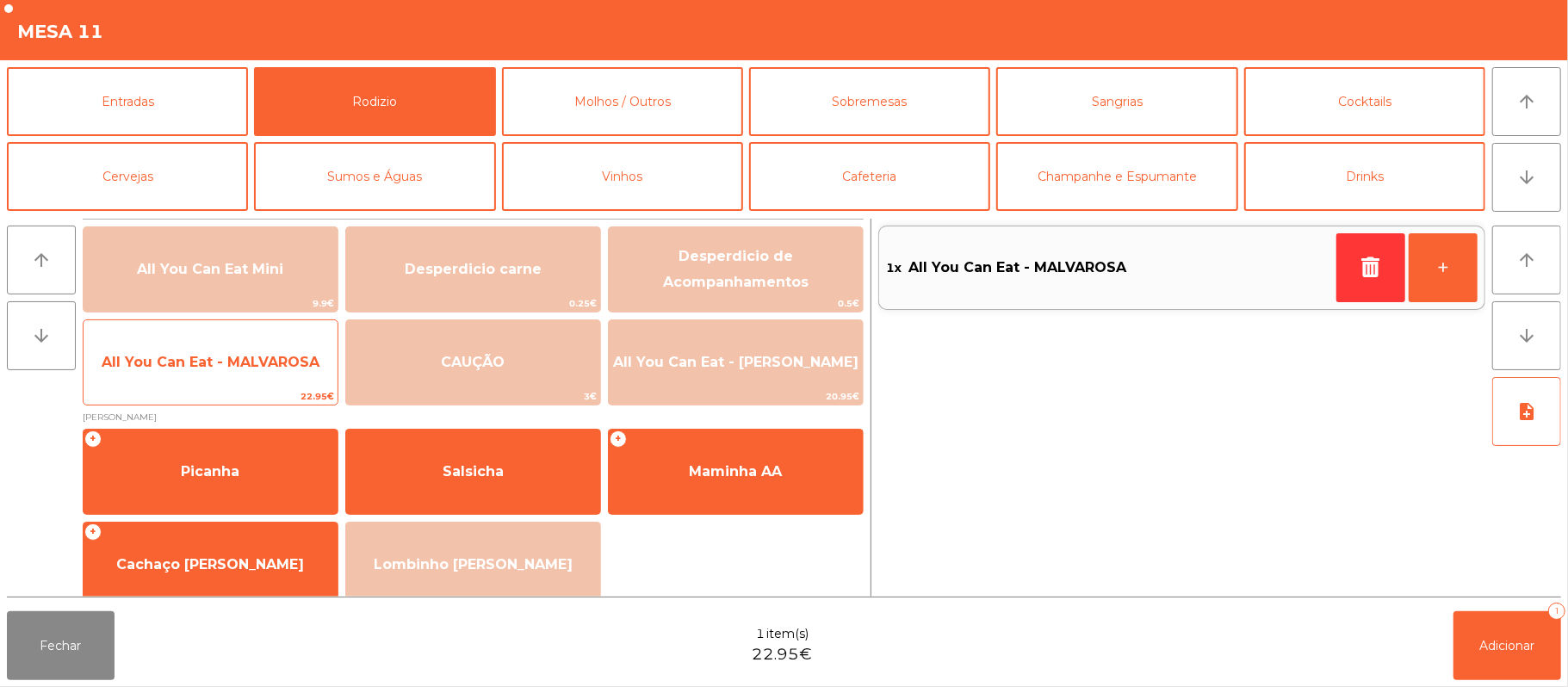
click at [249, 369] on span "All You Can Eat - MALVAROSA" at bounding box center [211, 361] width 218 height 16
click at [248, 366] on span "All You Can Eat - MALVAROSA" at bounding box center [211, 361] width 218 height 16
click at [255, 349] on span "All You Can Eat - MALVAROSA" at bounding box center [210, 362] width 254 height 47
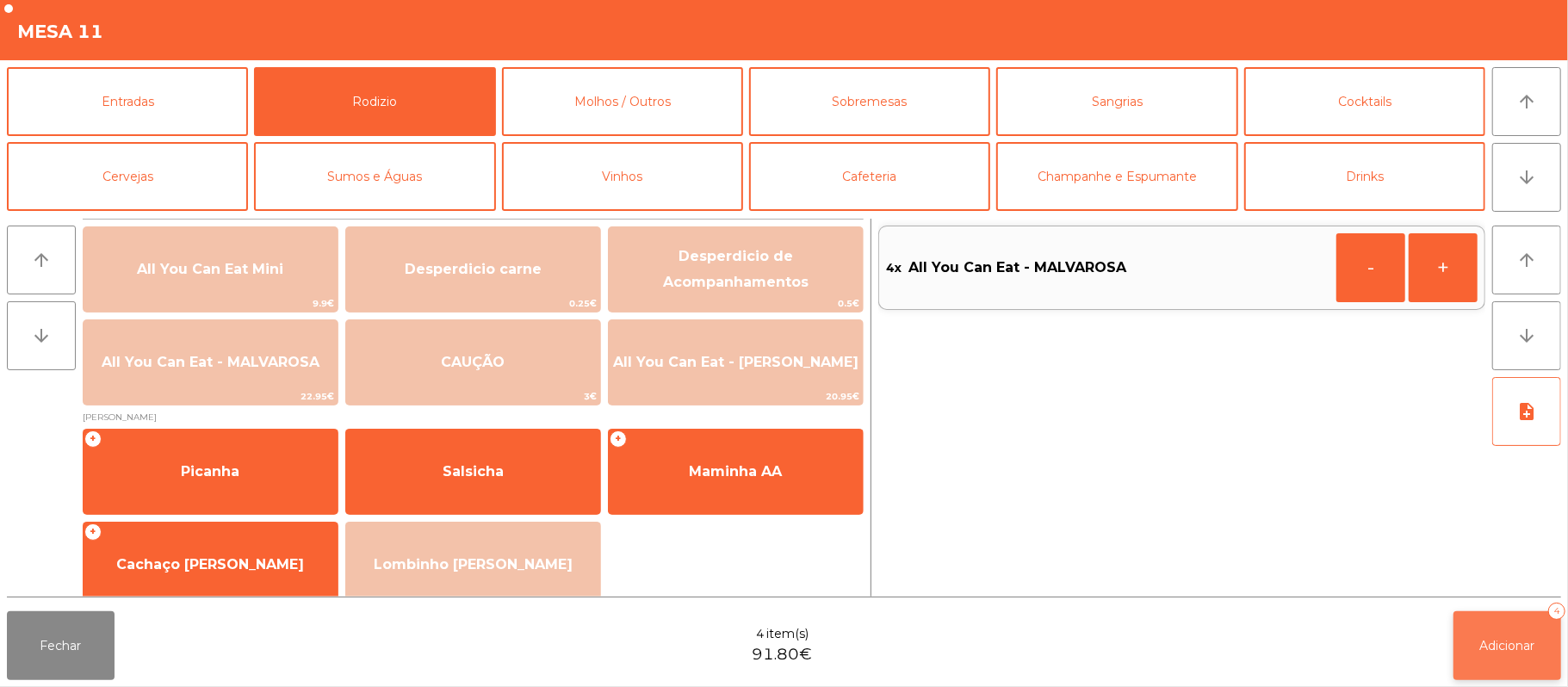
click at [1474, 618] on button "Adicionar 4" at bounding box center [1507, 646] width 108 height 69
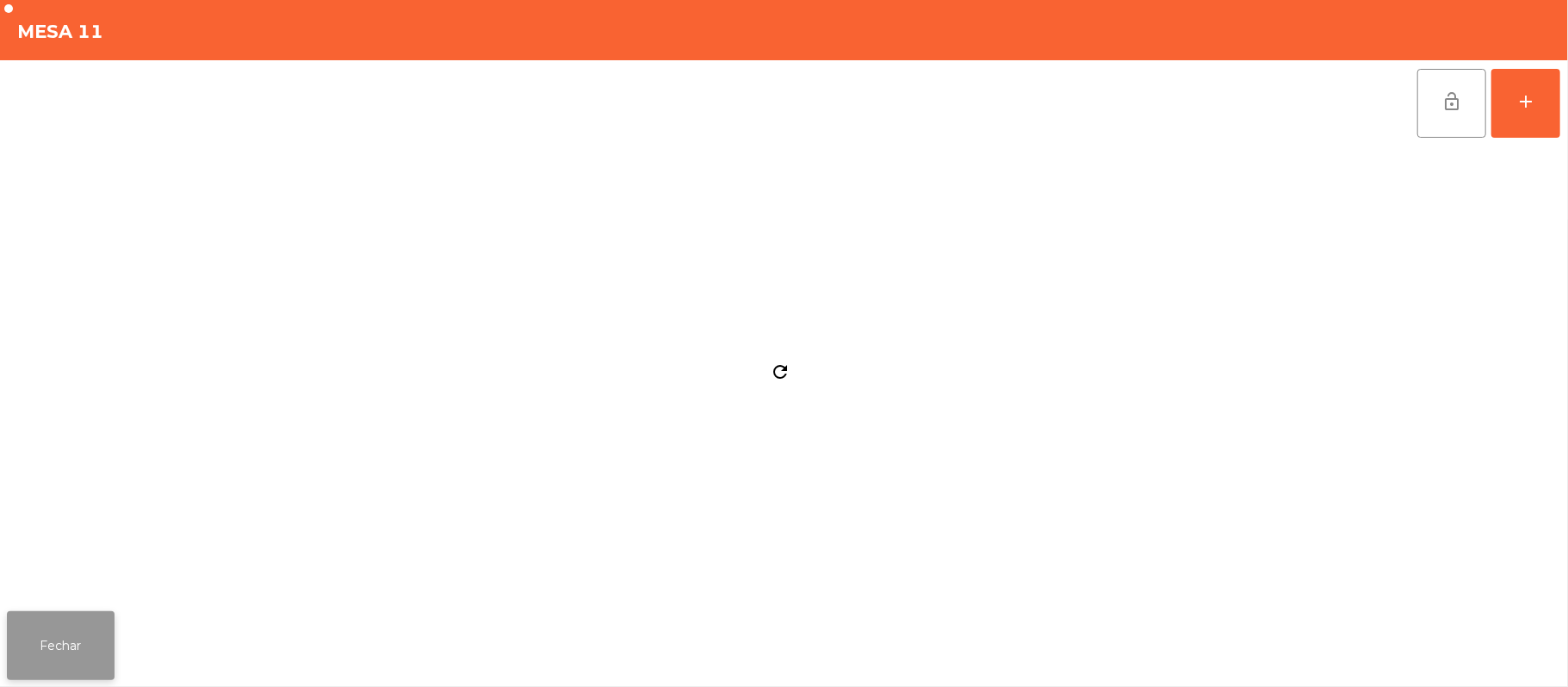
click at [76, 648] on button "Fechar" at bounding box center [60, 646] width 108 height 69
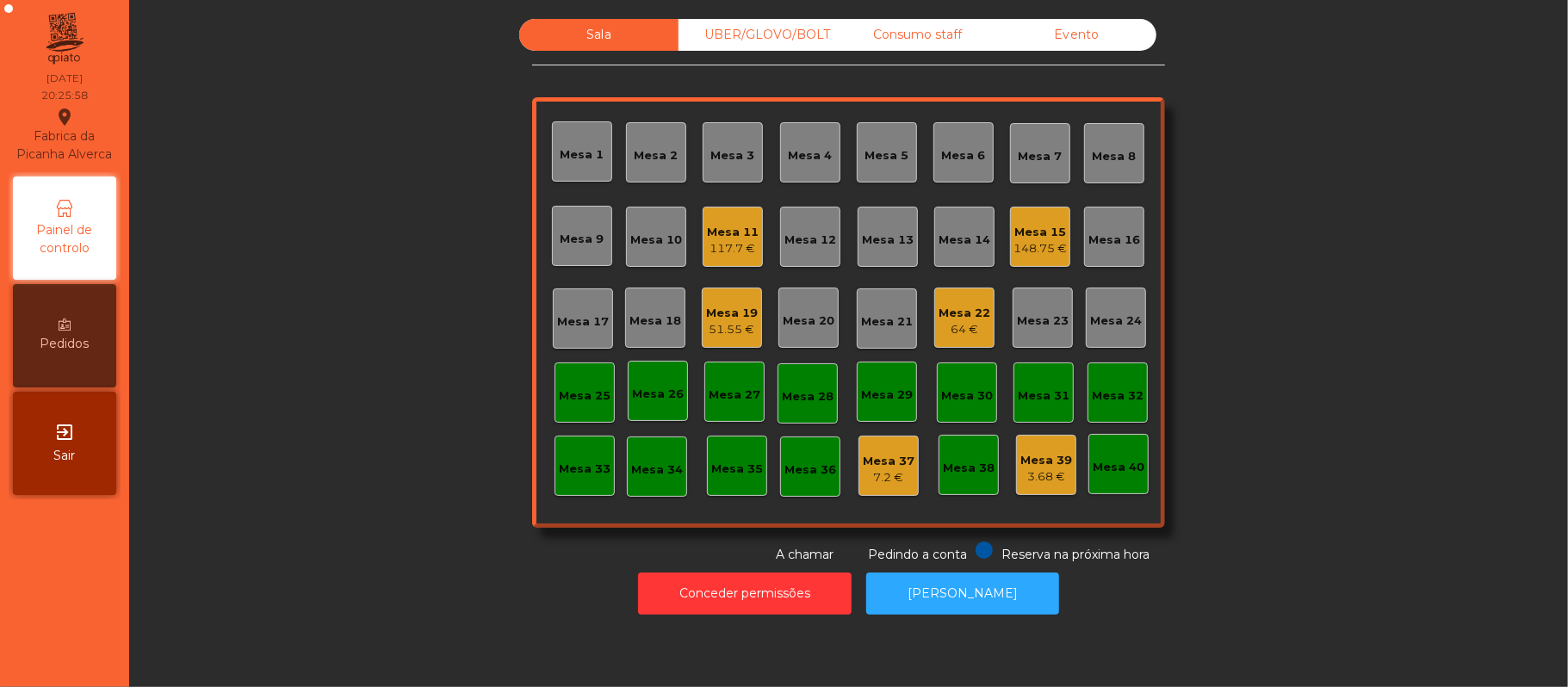
click at [591, 325] on div "Mesa 17" at bounding box center [582, 322] width 51 height 17
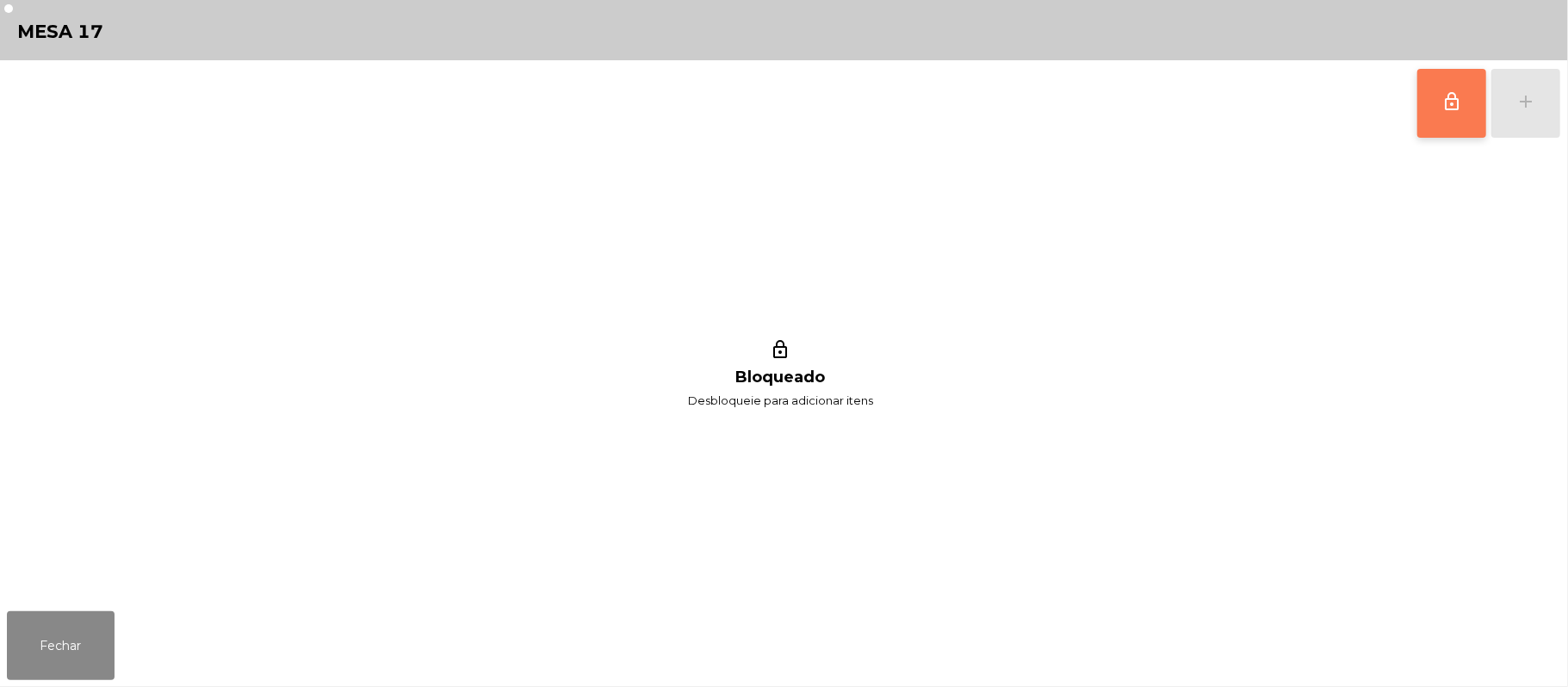
click at [1441, 118] on button "lock_outline" at bounding box center [1452, 104] width 69 height 69
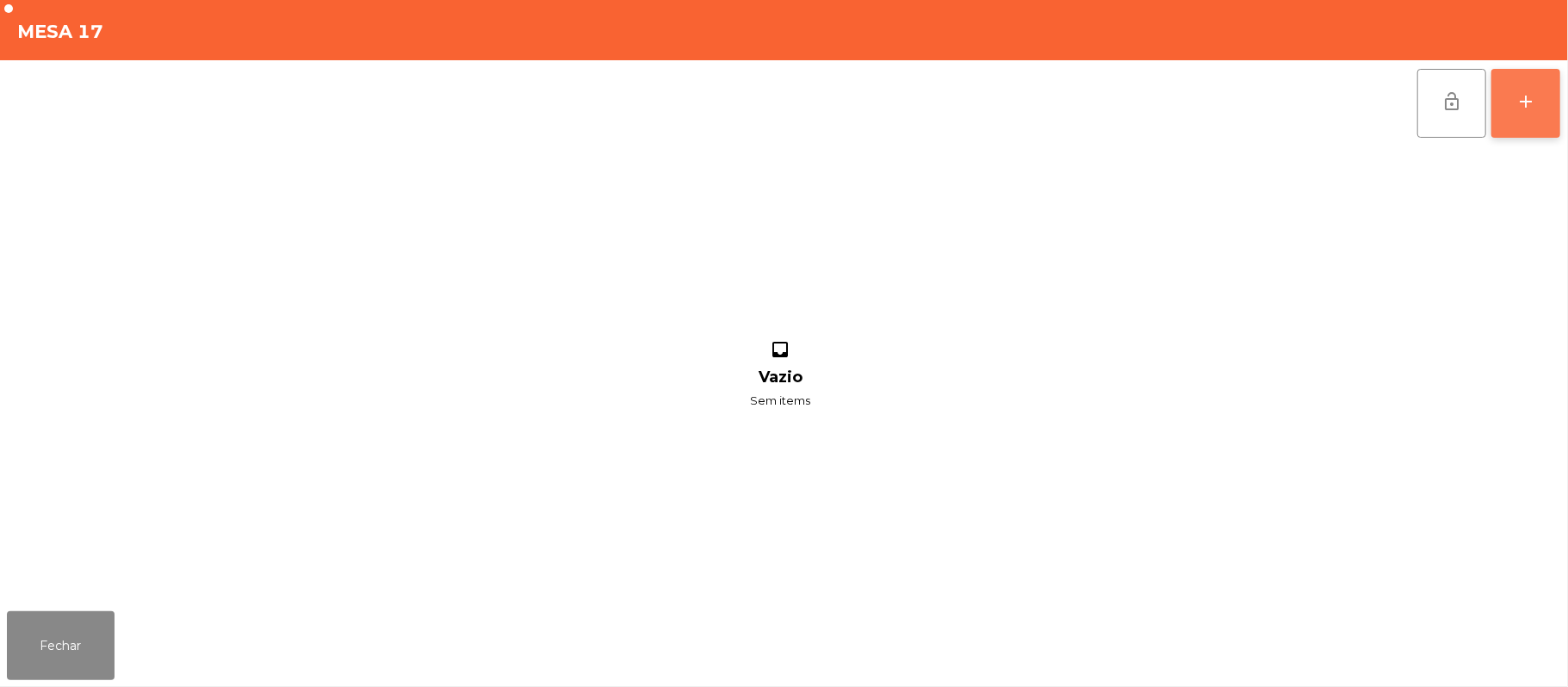
click at [1524, 88] on button "add" at bounding box center [1526, 104] width 69 height 69
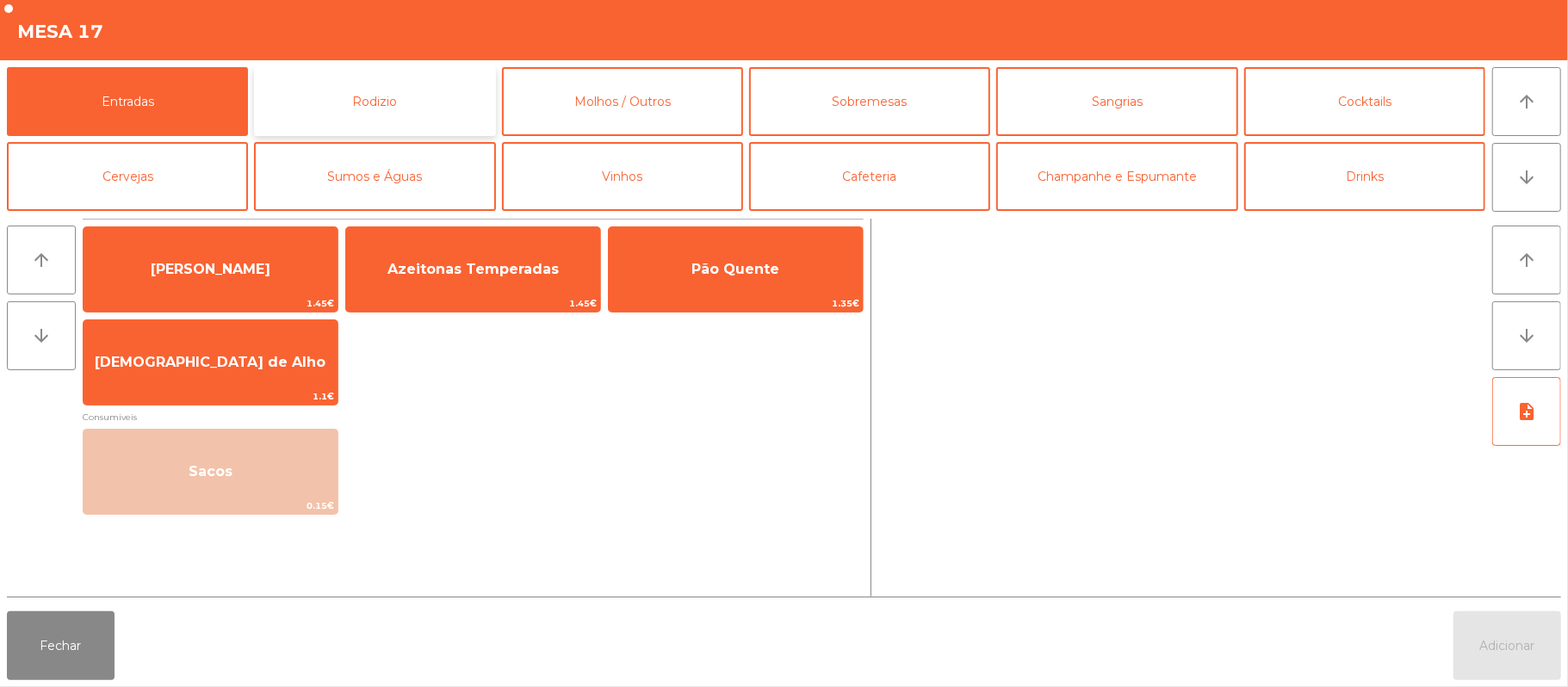
click at [392, 93] on button "Rodizio" at bounding box center [374, 102] width 242 height 69
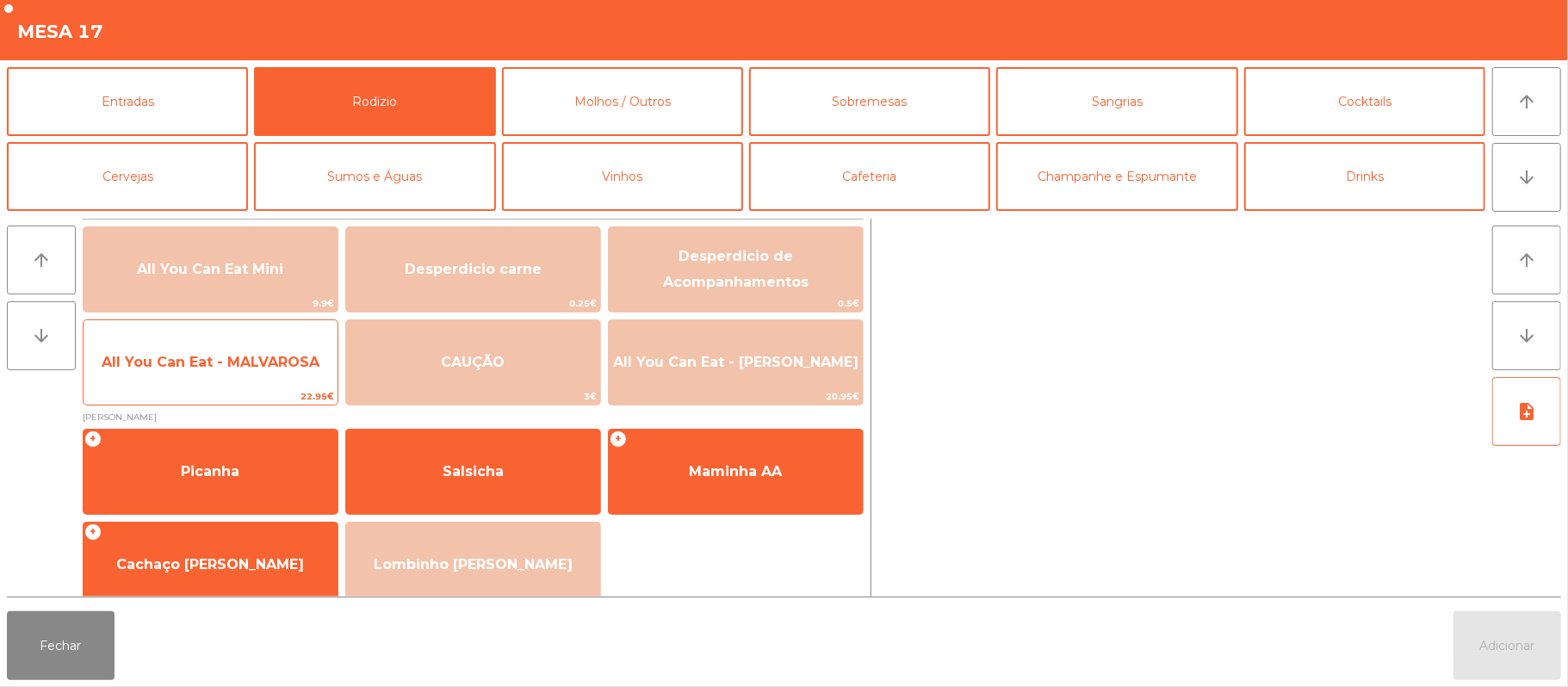
click at [256, 365] on span "All You Can Eat - MALVAROSA" at bounding box center [211, 361] width 218 height 16
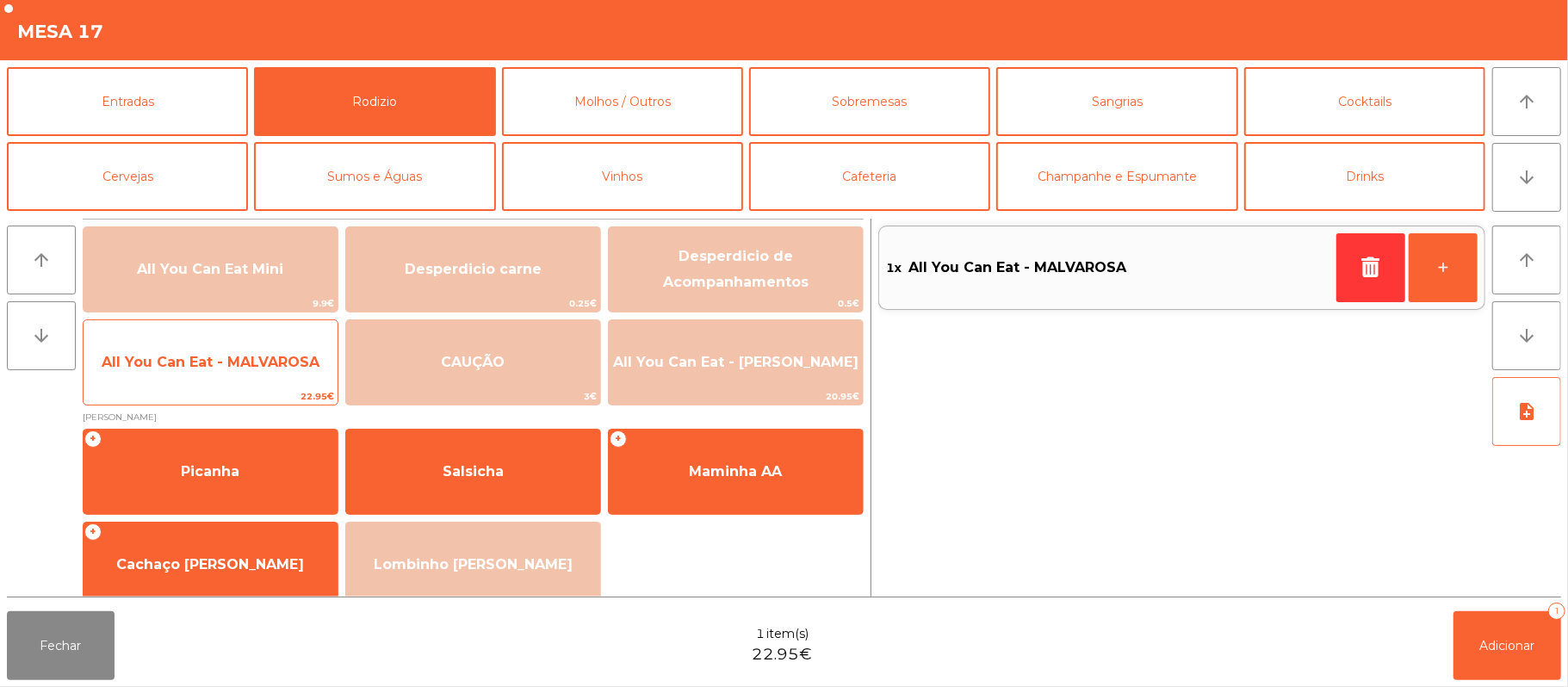
click at [256, 359] on span "All You Can Eat - MALVAROSA" at bounding box center [211, 361] width 218 height 16
click at [250, 376] on span "All You Can Eat - MALVAROSA" at bounding box center [210, 362] width 254 height 47
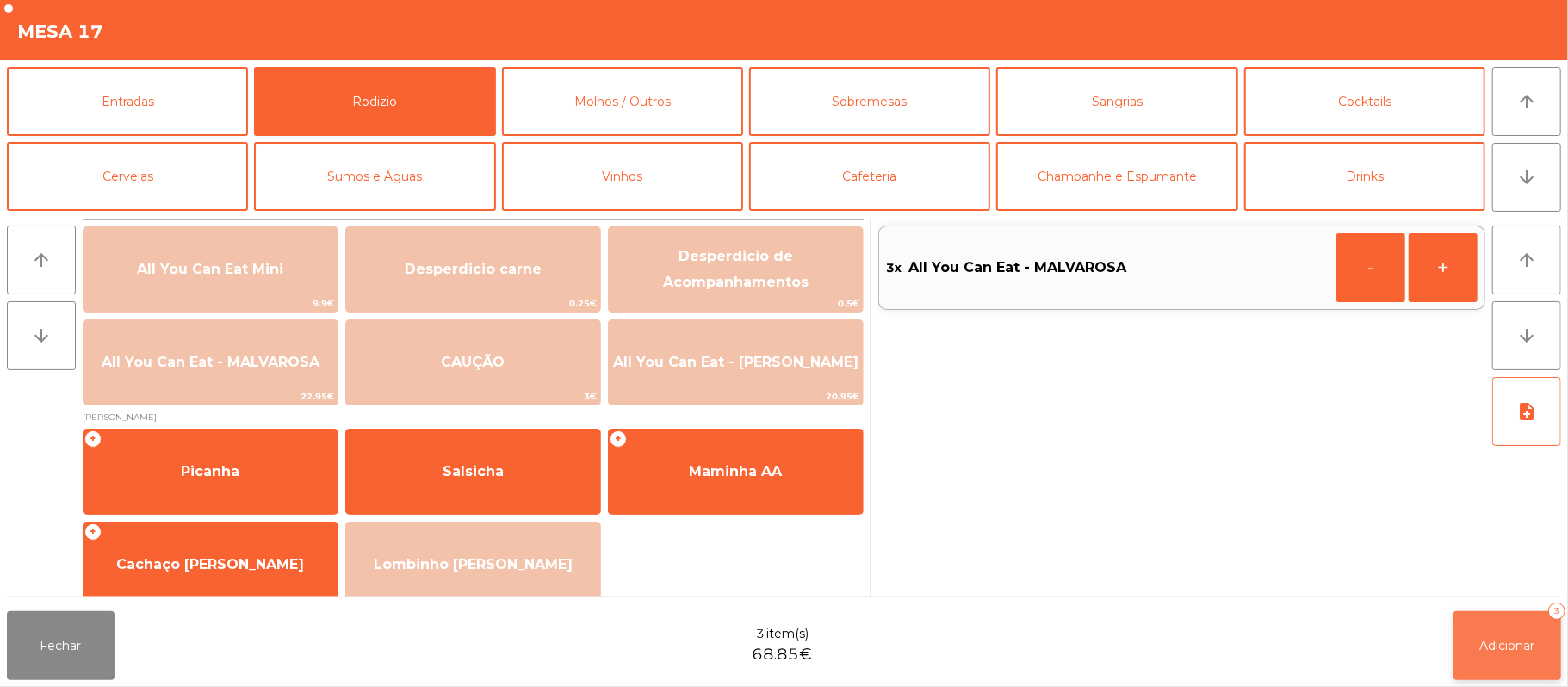
click at [1499, 641] on span "Adicionar" at bounding box center [1507, 646] width 55 height 16
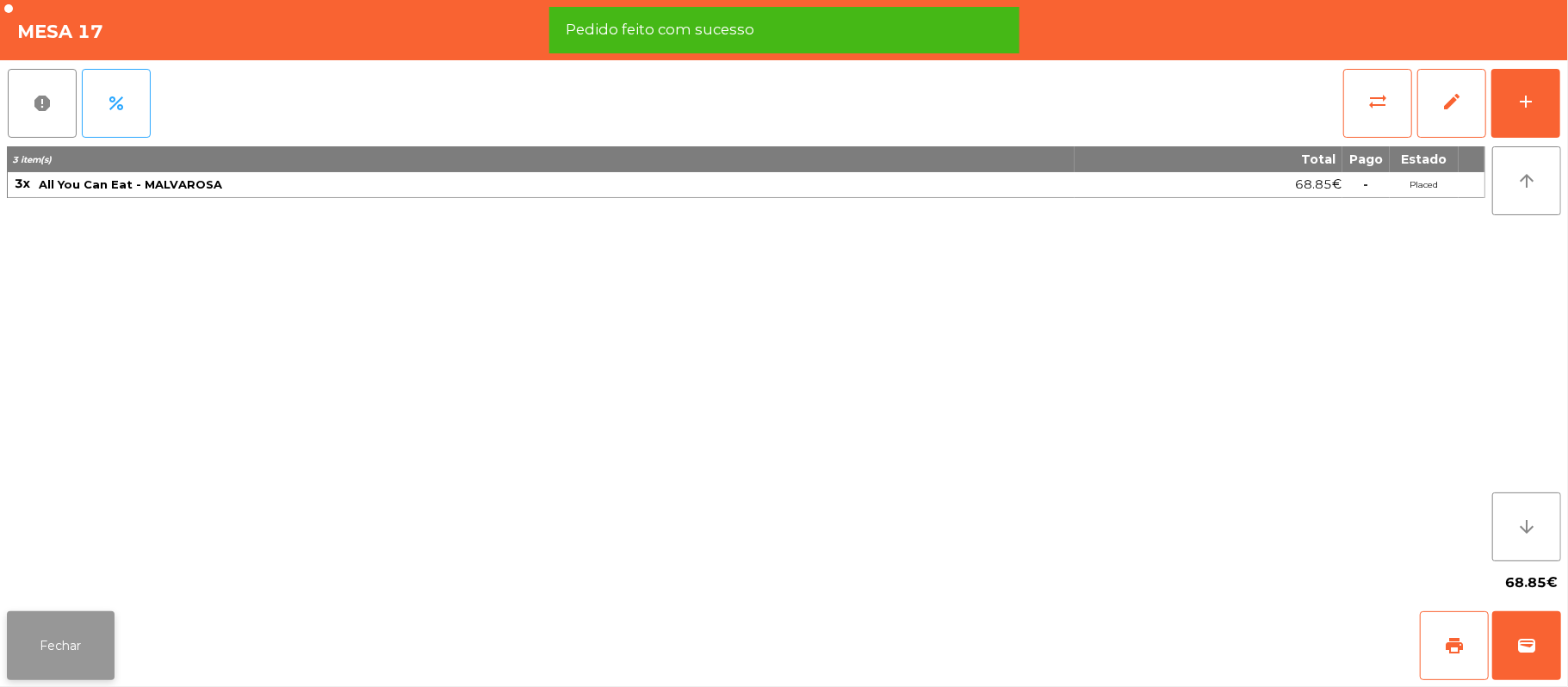
click at [36, 639] on button "Fechar" at bounding box center [60, 646] width 108 height 69
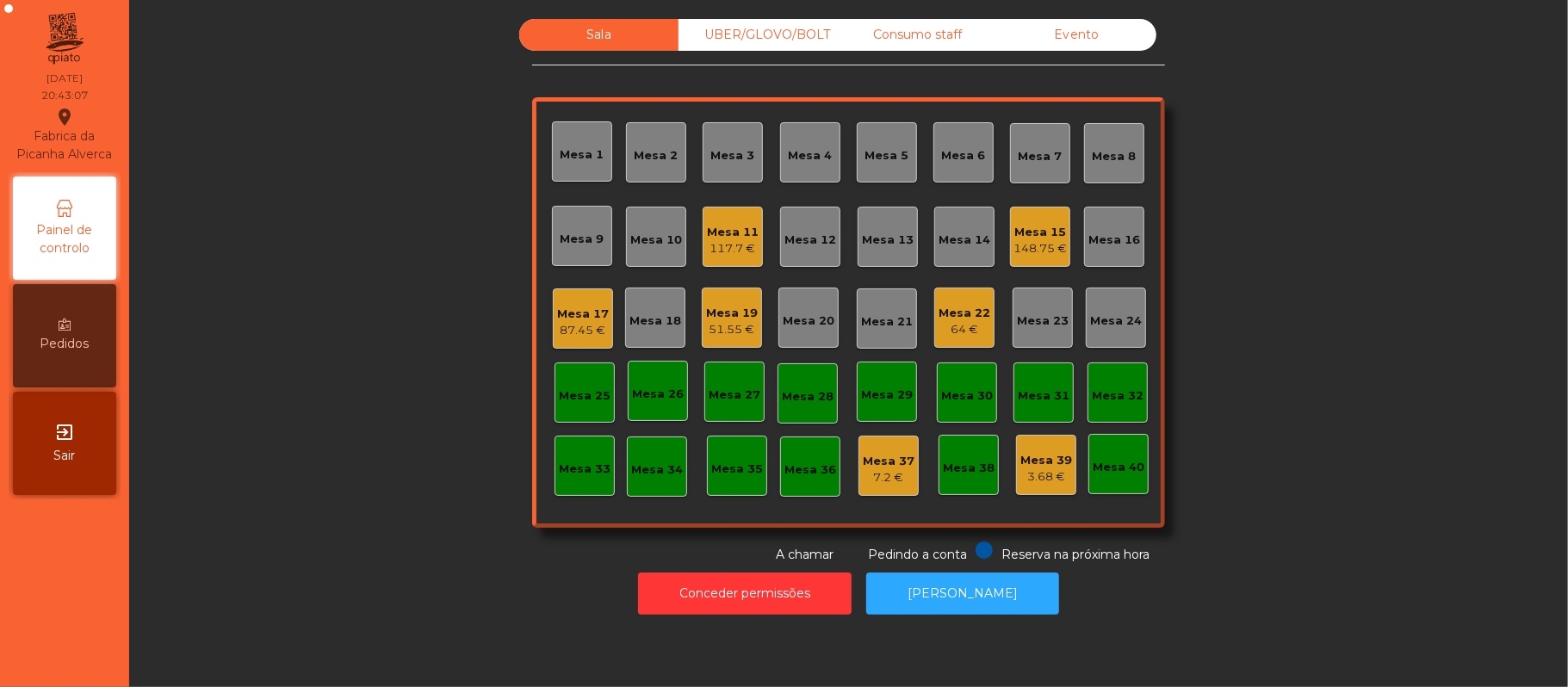
click at [771, 38] on div "UBER/GLOVO/BOLT" at bounding box center [758, 35] width 159 height 32
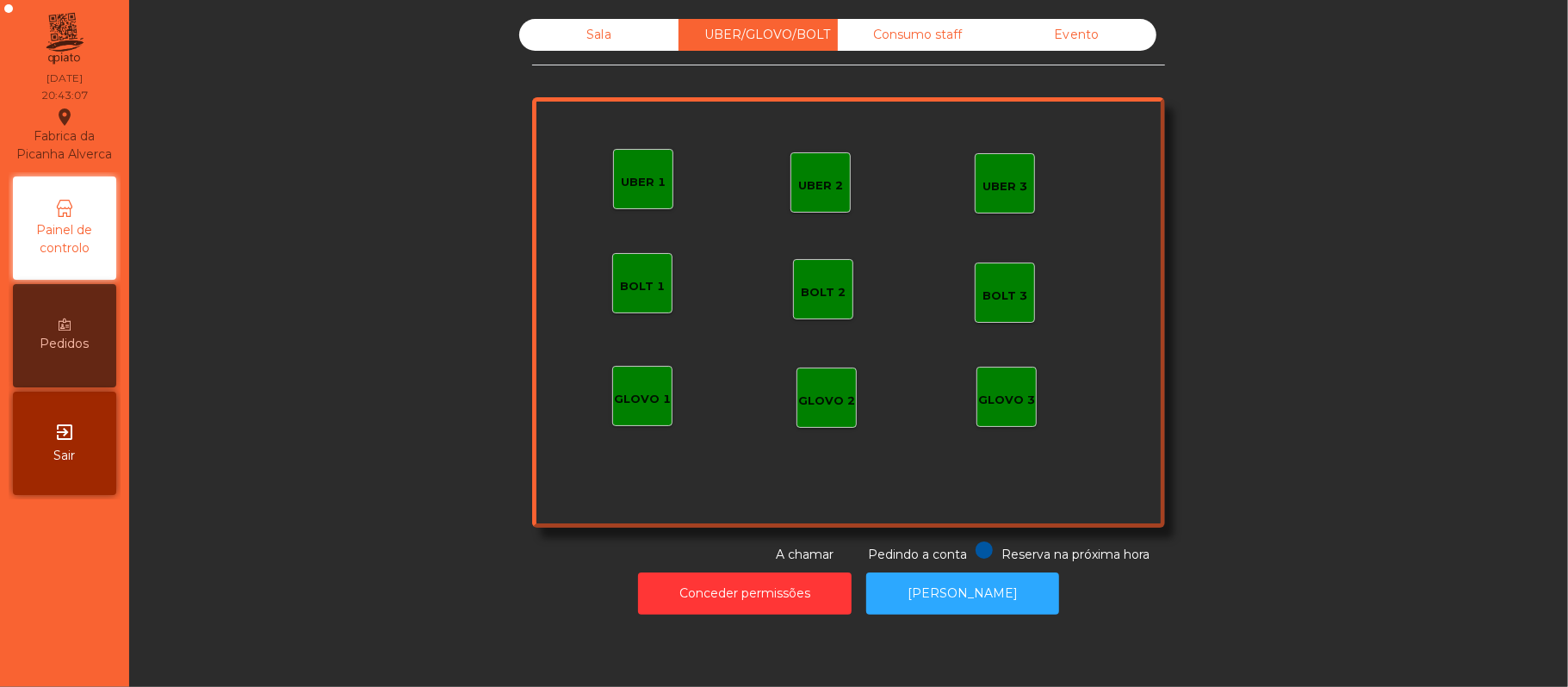
click at [641, 195] on div "UBER 1" at bounding box center [643, 179] width 60 height 60
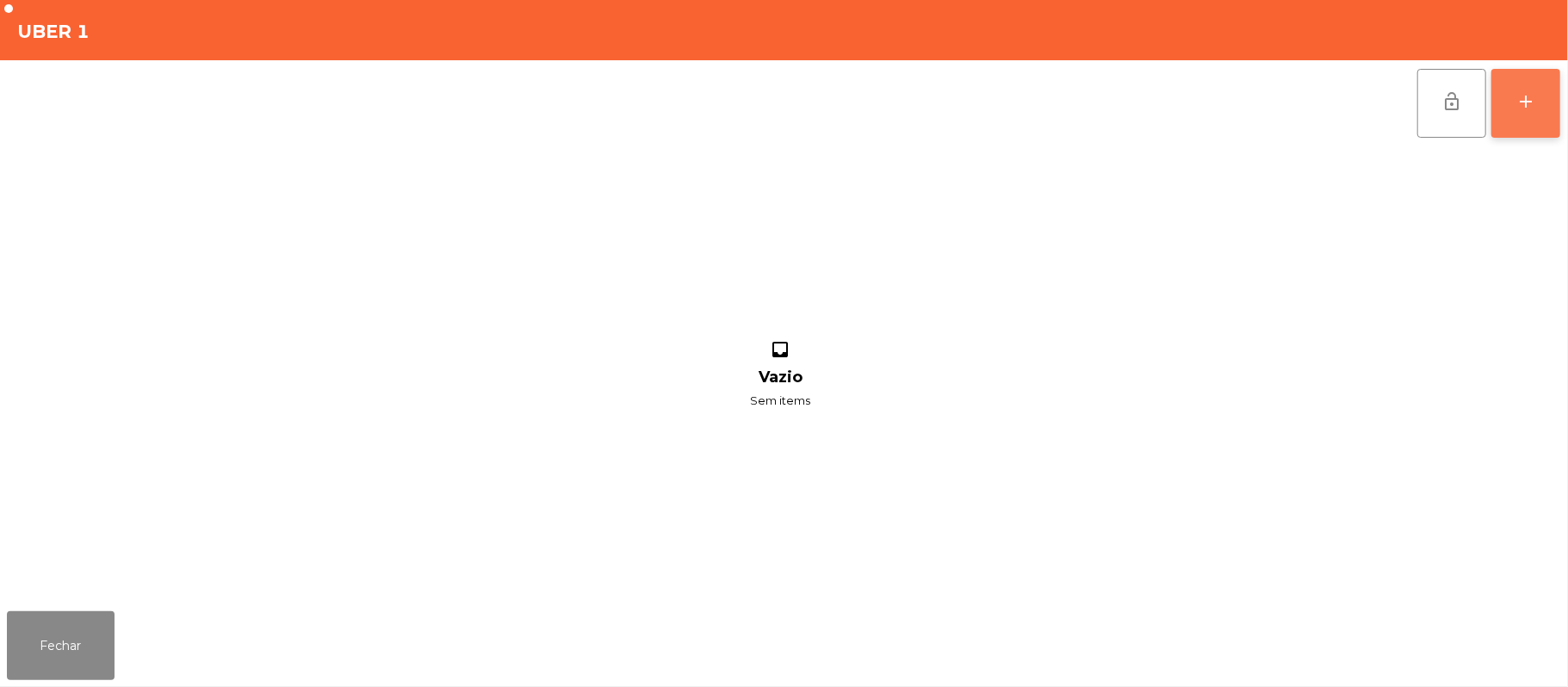
click at [1531, 94] on div "add" at bounding box center [1526, 102] width 21 height 21
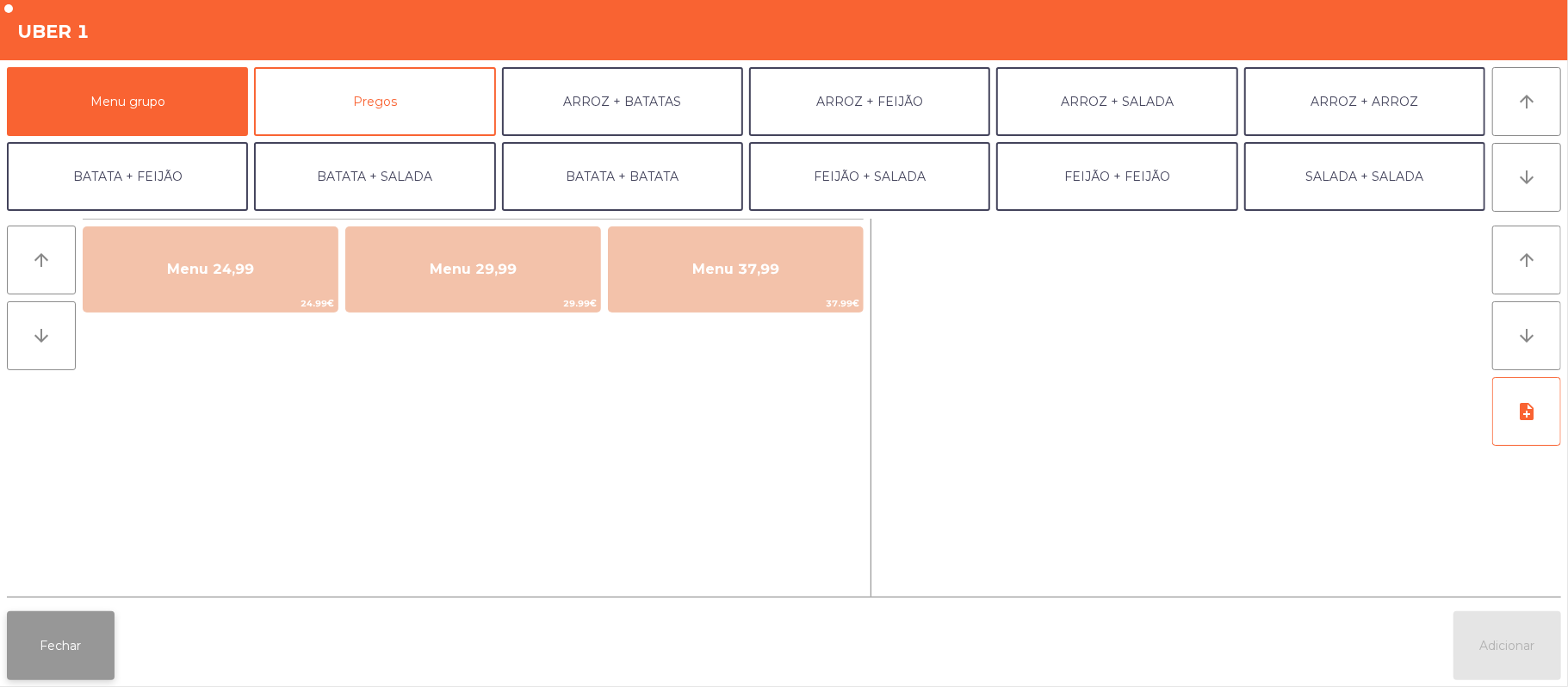
click at [62, 675] on button "Fechar" at bounding box center [60, 646] width 108 height 69
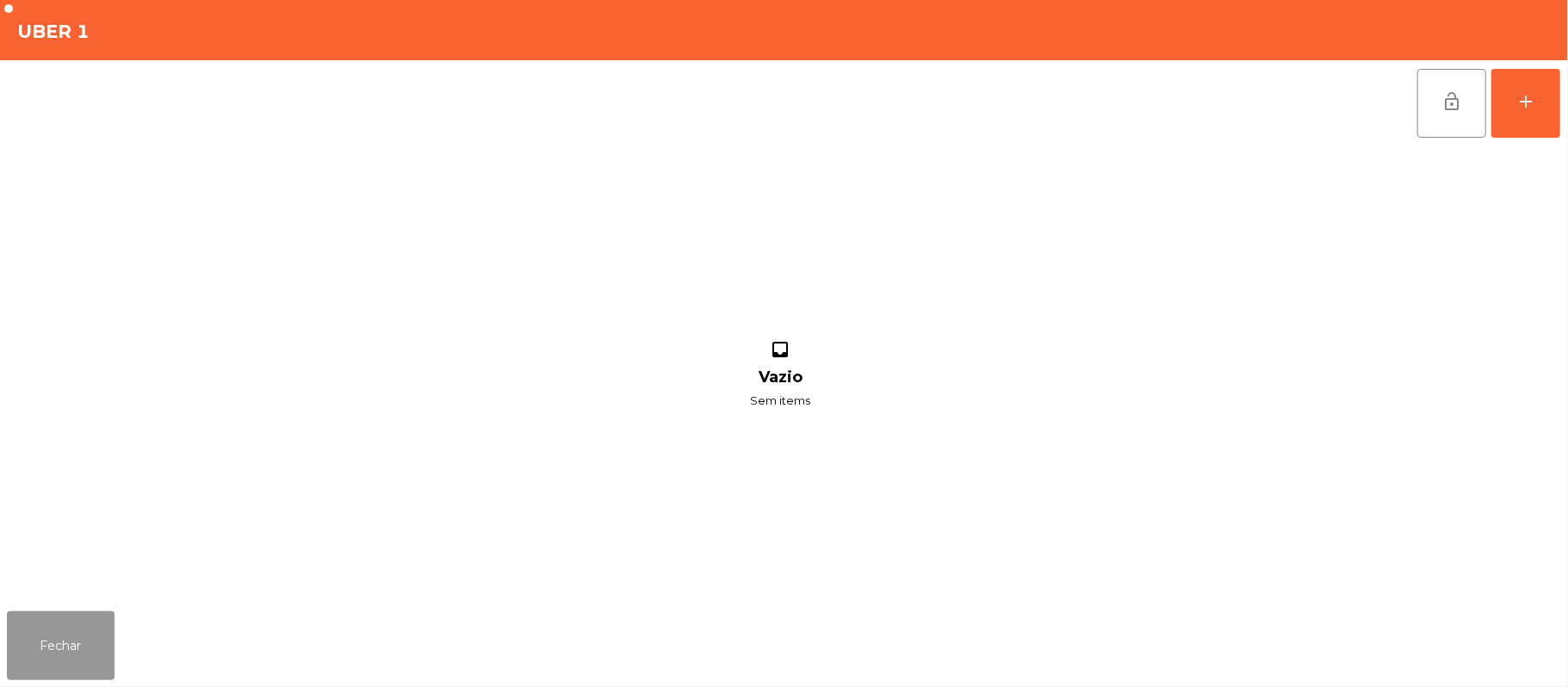
click at [38, 632] on button "Fechar" at bounding box center [60, 646] width 108 height 69
click at [38, 632] on nav "Fabrica da Picanha Alverca location_on [DATE] 20:43:10 Painel de controlo Pedid…" at bounding box center [65, 344] width 129 height 687
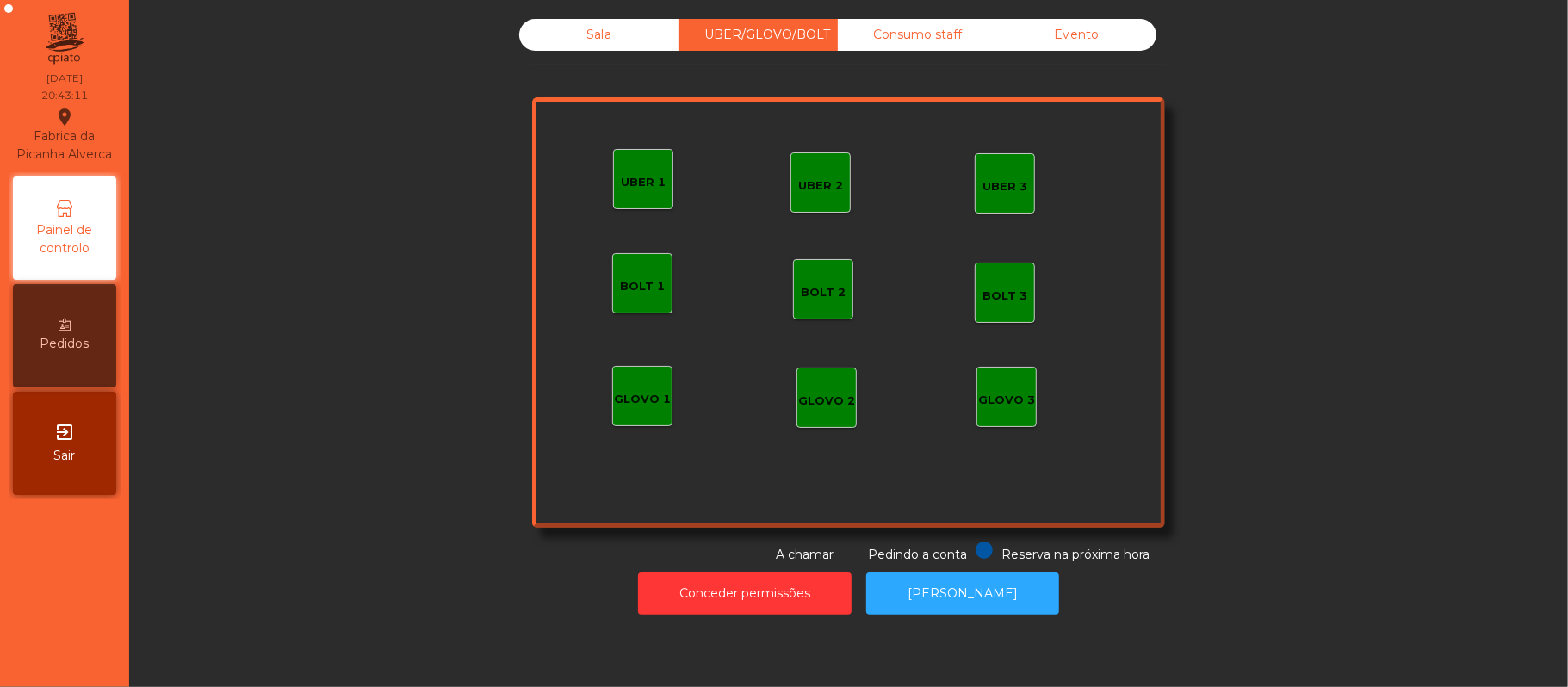
click at [612, 414] on div "GLOVO 1" at bounding box center [642, 396] width 60 height 60
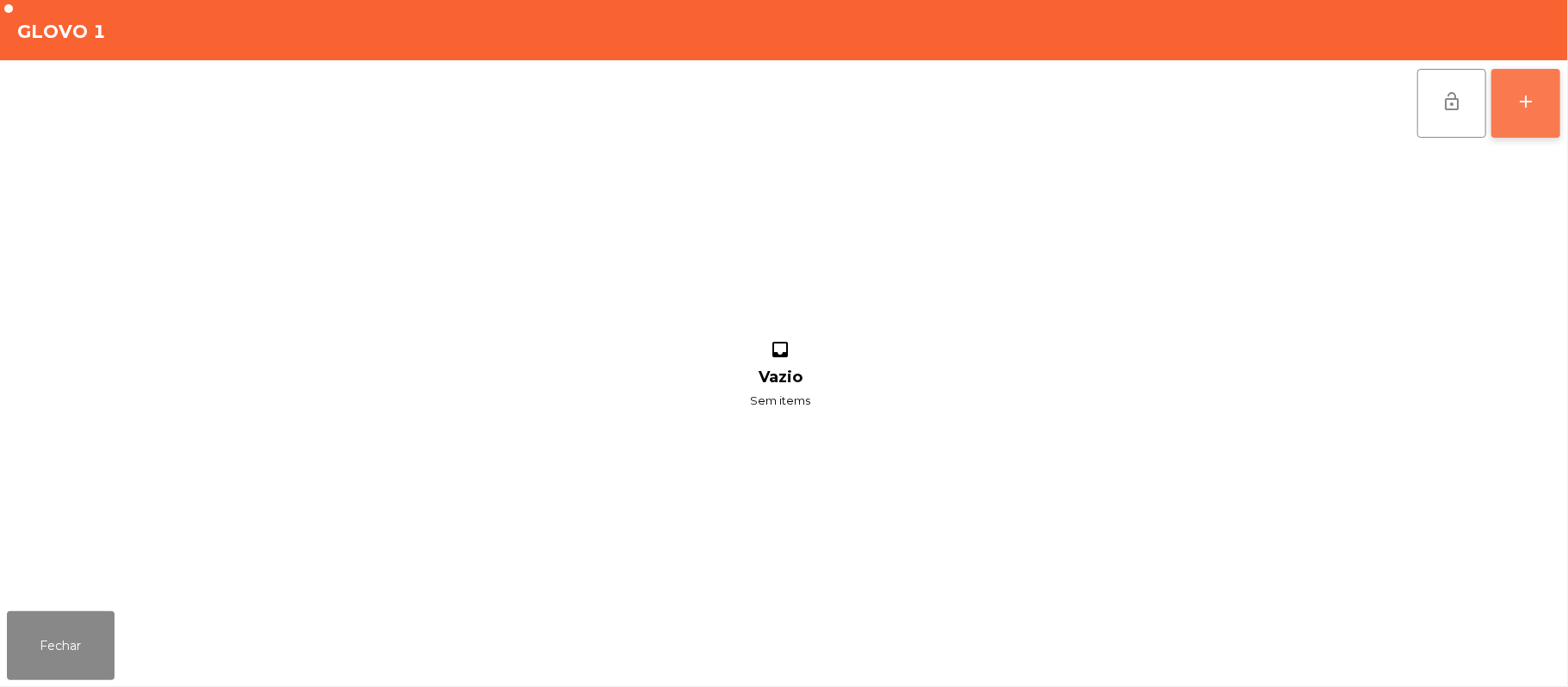
click at [1554, 110] on button "add" at bounding box center [1526, 104] width 69 height 69
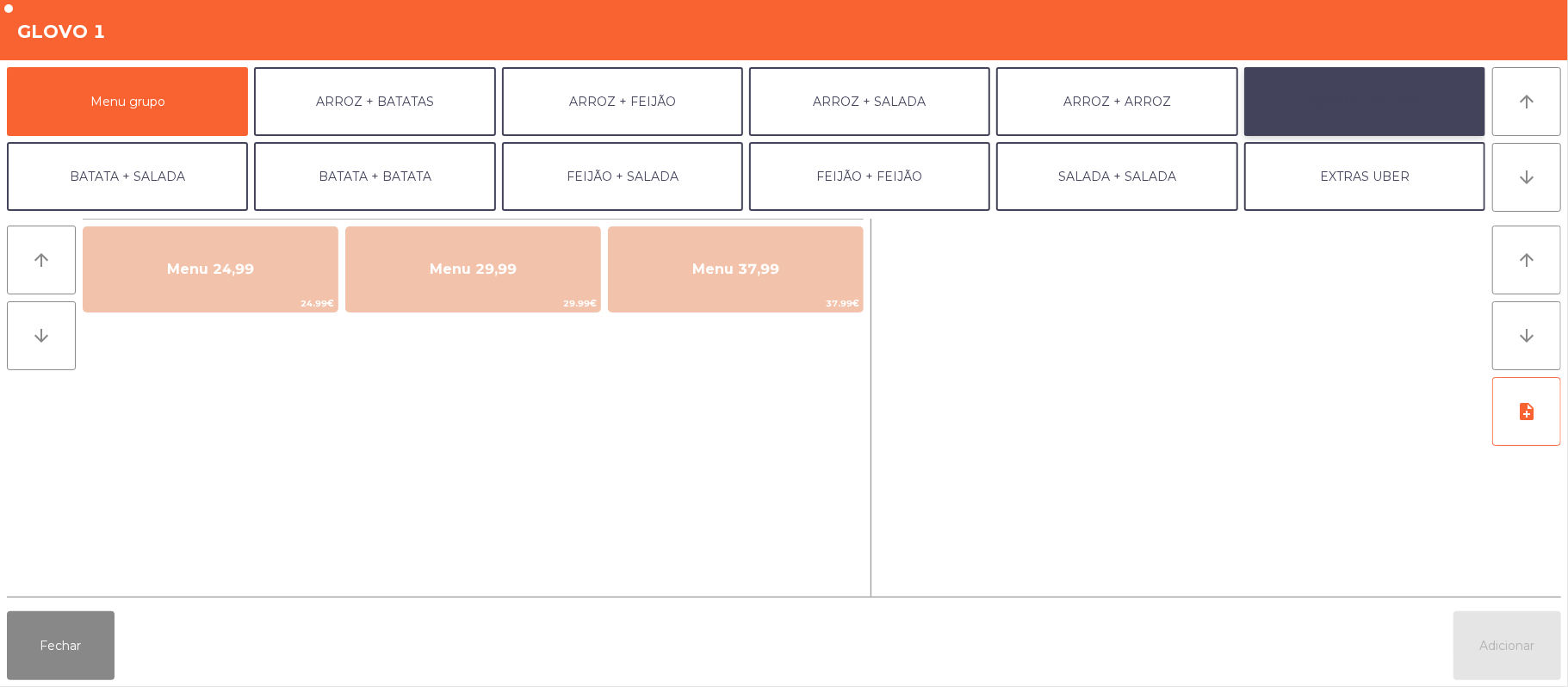
click at [1360, 96] on button "BATATA + FEIJÃO" at bounding box center [1365, 102] width 242 height 69
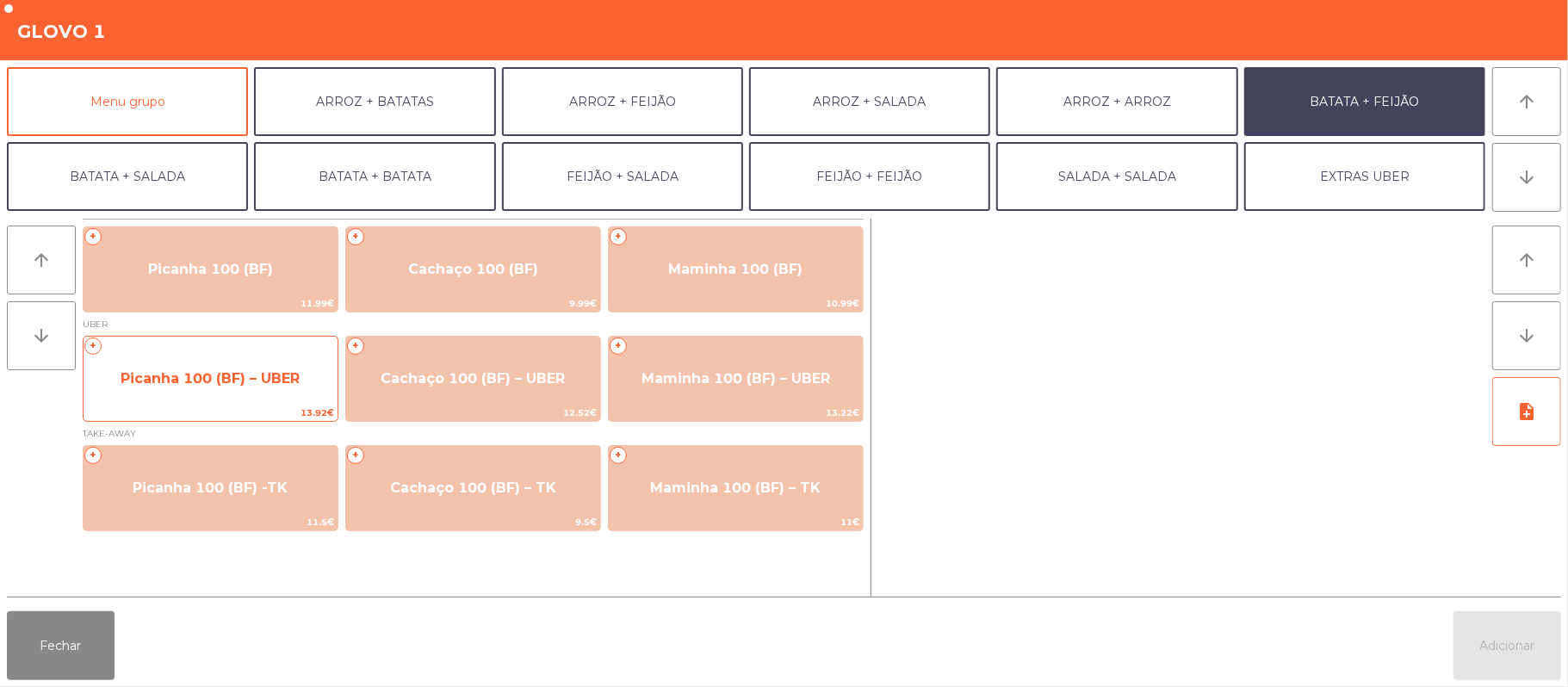
click at [242, 371] on span "Picanha 100 (BF) – UBER" at bounding box center [210, 378] width 179 height 16
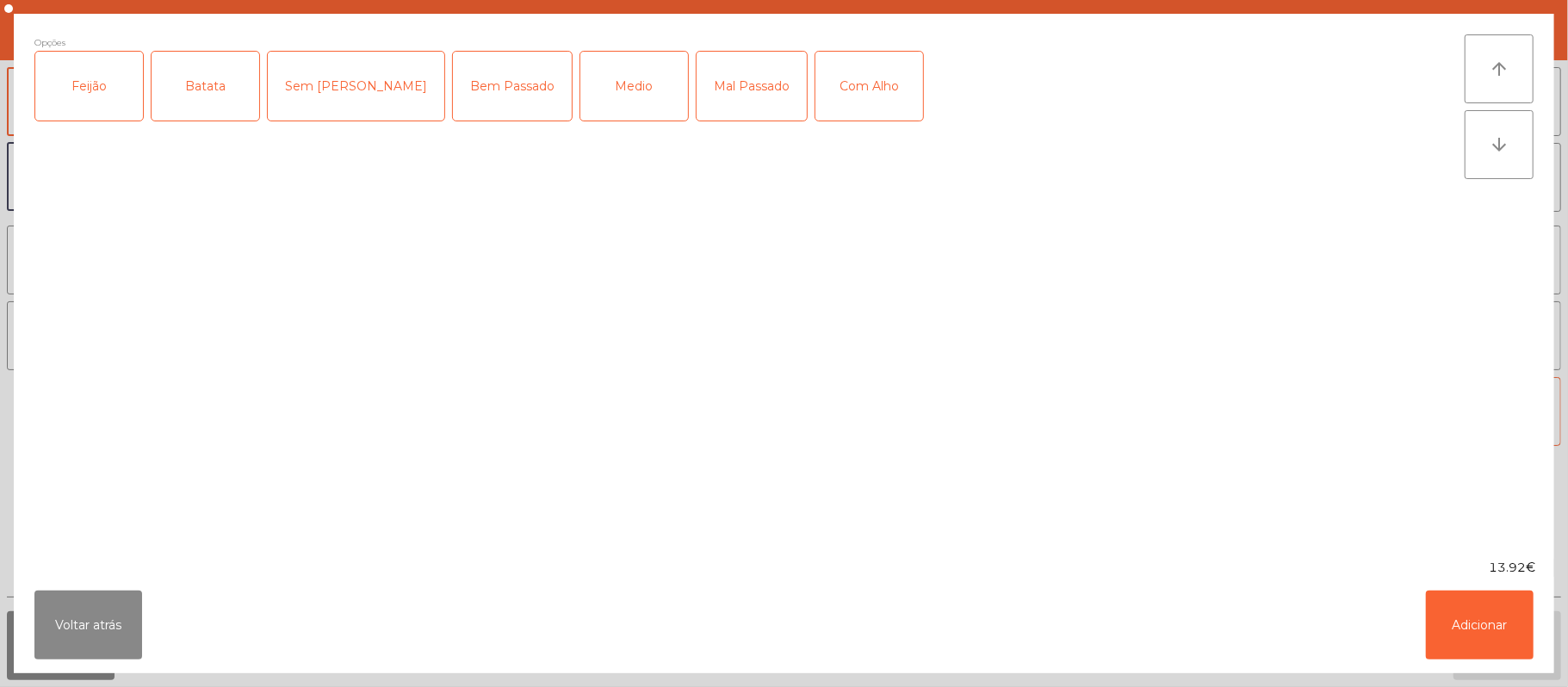
click at [88, 113] on div "Feijão" at bounding box center [89, 86] width 108 height 69
click at [208, 93] on div "Batata" at bounding box center [205, 86] width 108 height 69
click at [696, 100] on div "Mal Passado" at bounding box center [752, 86] width 110 height 69
click at [815, 98] on div "Com Alho" at bounding box center [869, 86] width 108 height 69
click at [1472, 639] on button "Adicionar" at bounding box center [1479, 625] width 108 height 69
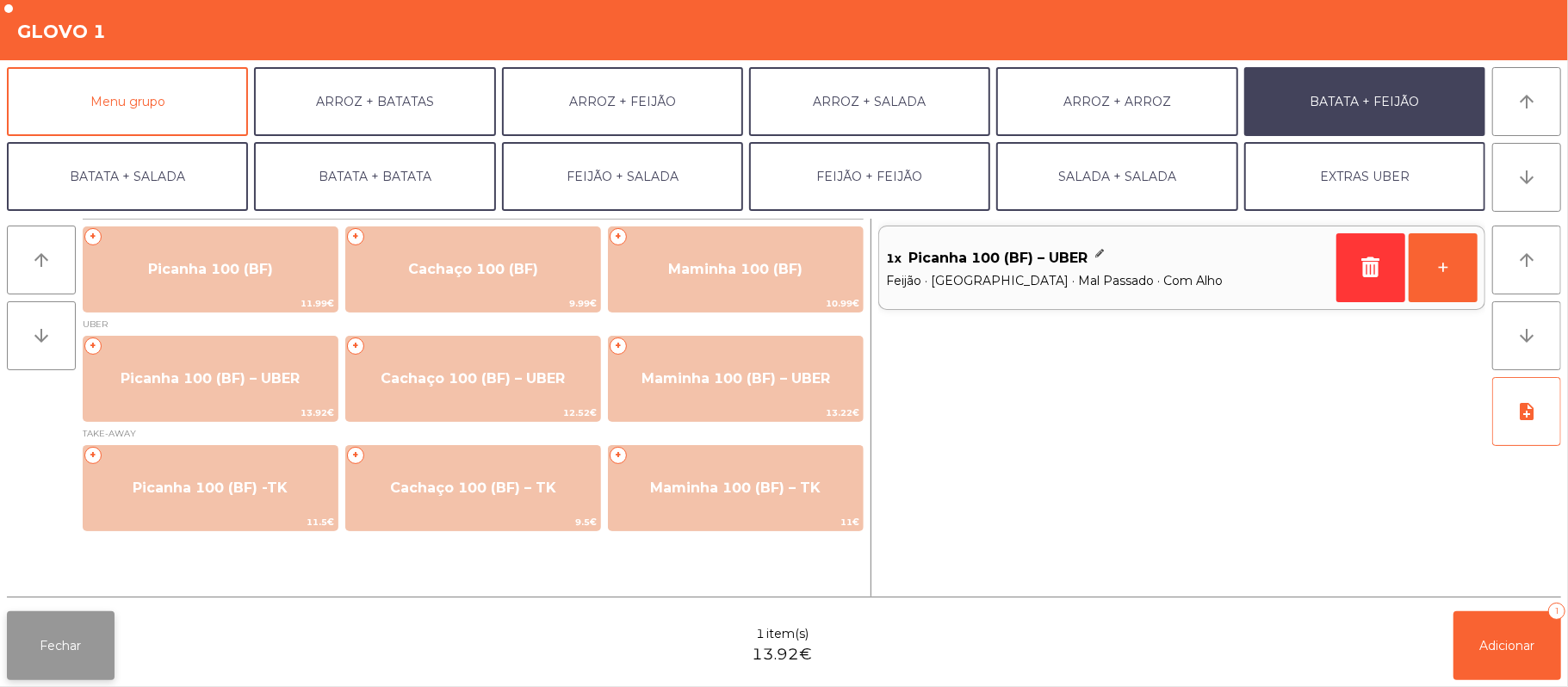
click at [14, 638] on button "Fechar" at bounding box center [60, 646] width 108 height 69
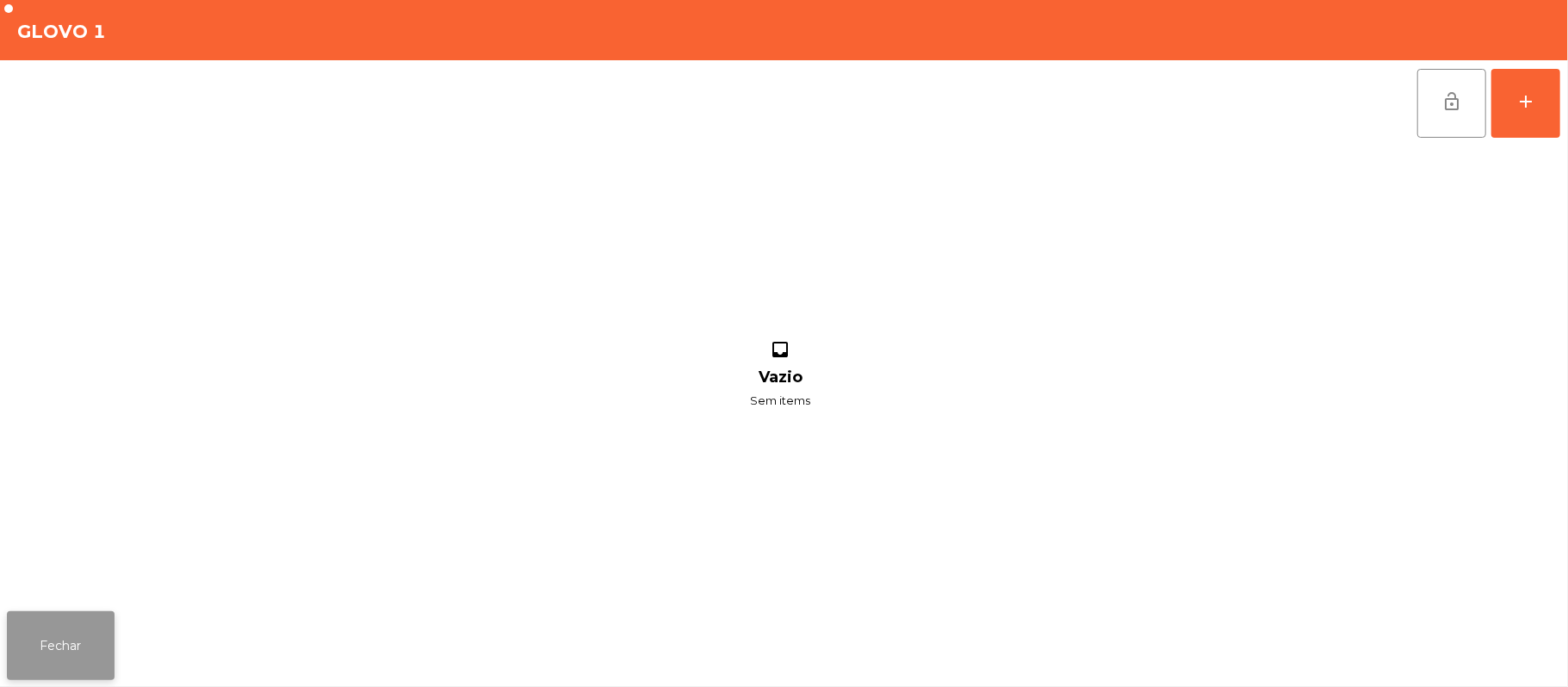
click at [102, 630] on button "Fechar" at bounding box center [60, 646] width 108 height 69
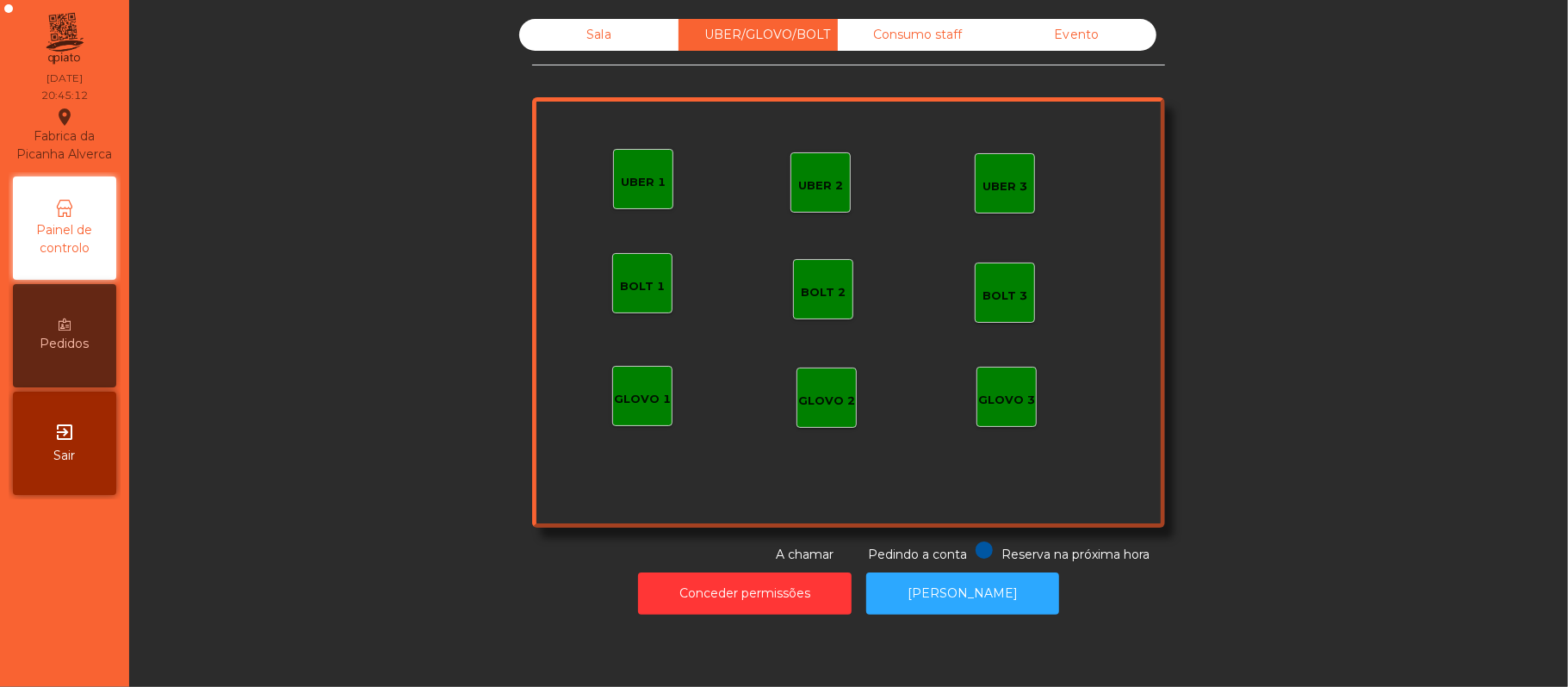
click at [621, 43] on div "Sala" at bounding box center [599, 35] width 159 height 32
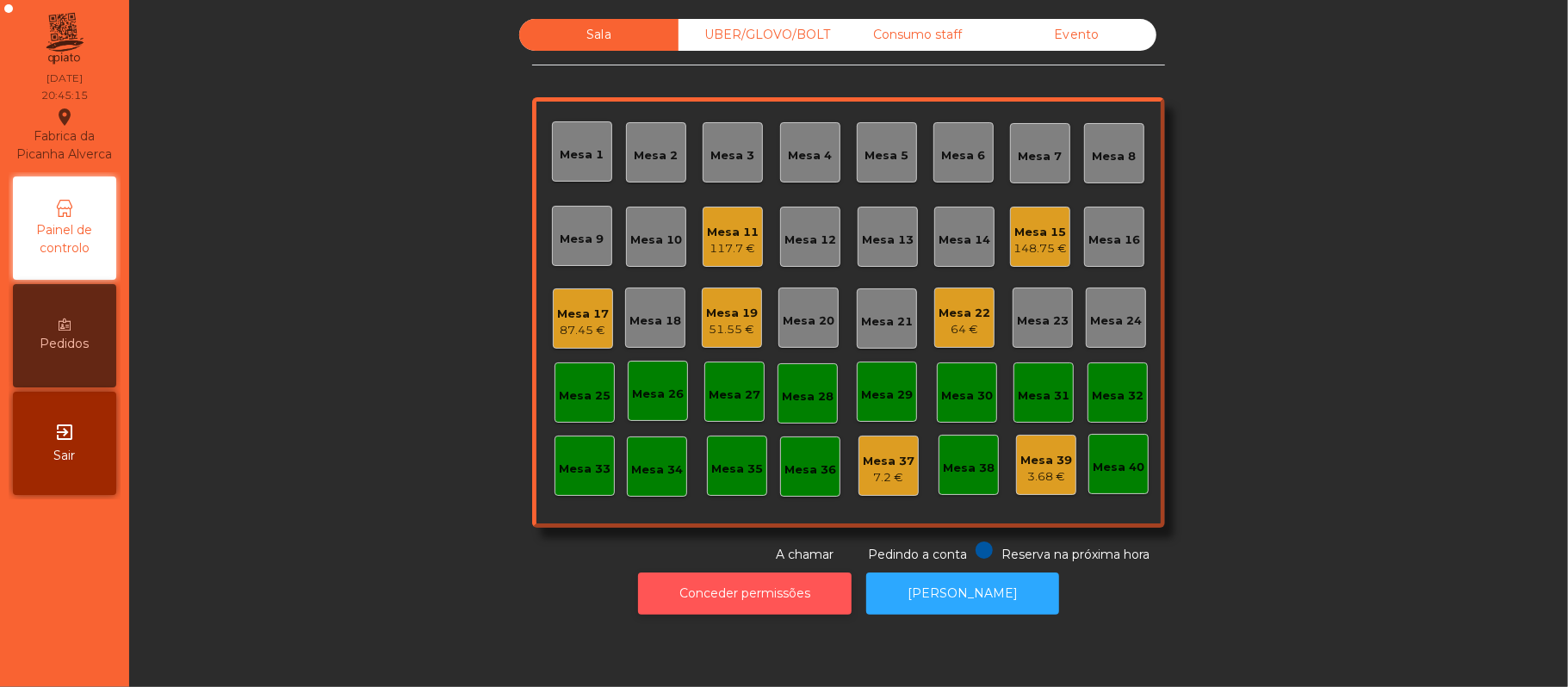
click at [741, 593] on button "Conceder permissões" at bounding box center [745, 593] width 213 height 42
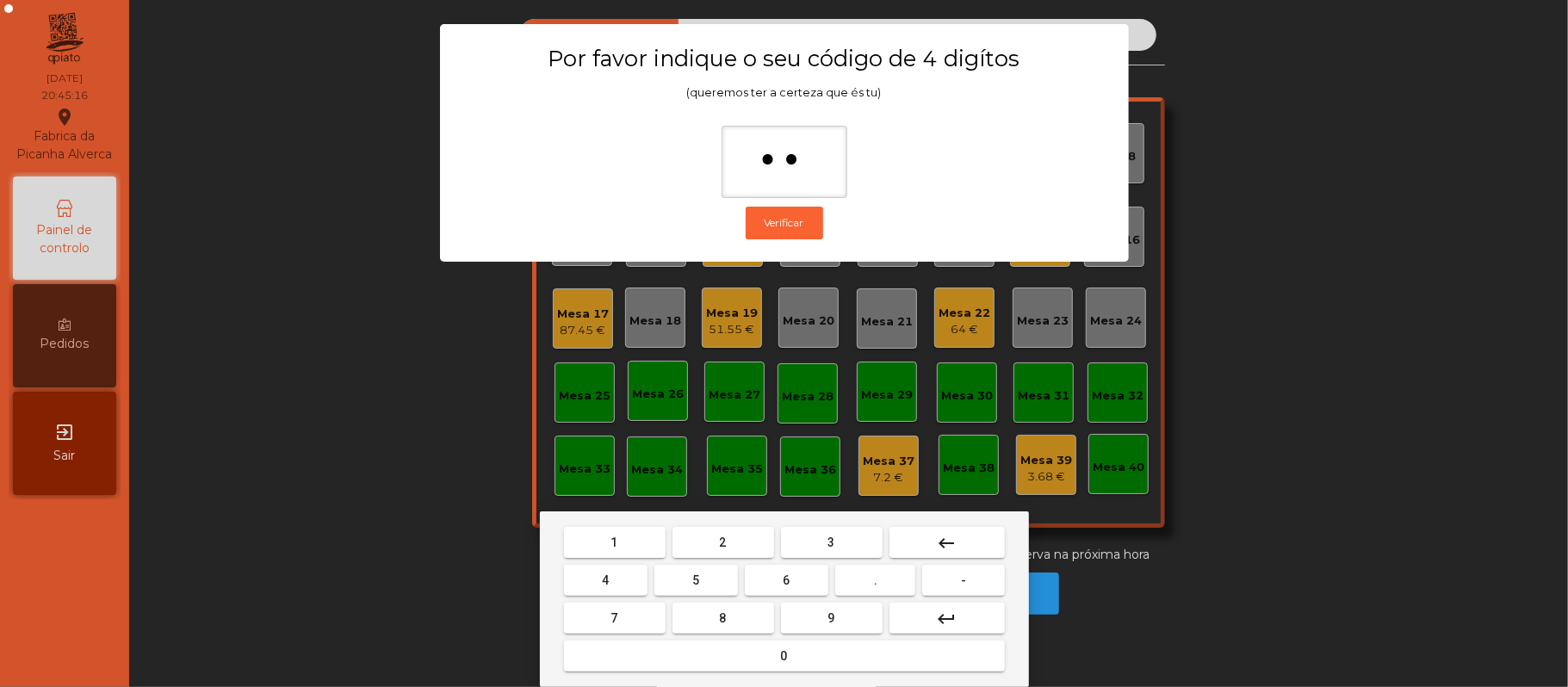
type input "***"
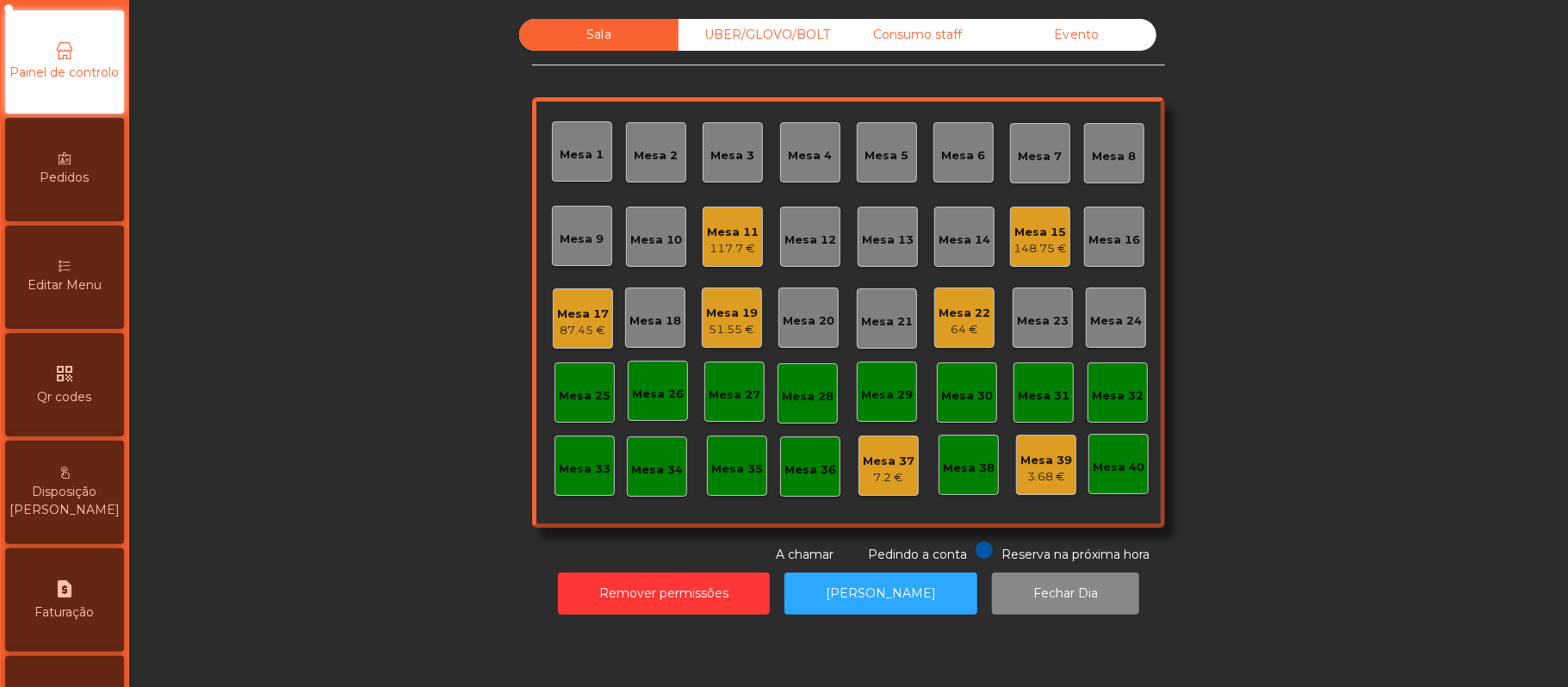
click at [91, 295] on span "Editar Menu" at bounding box center [64, 285] width 74 height 18
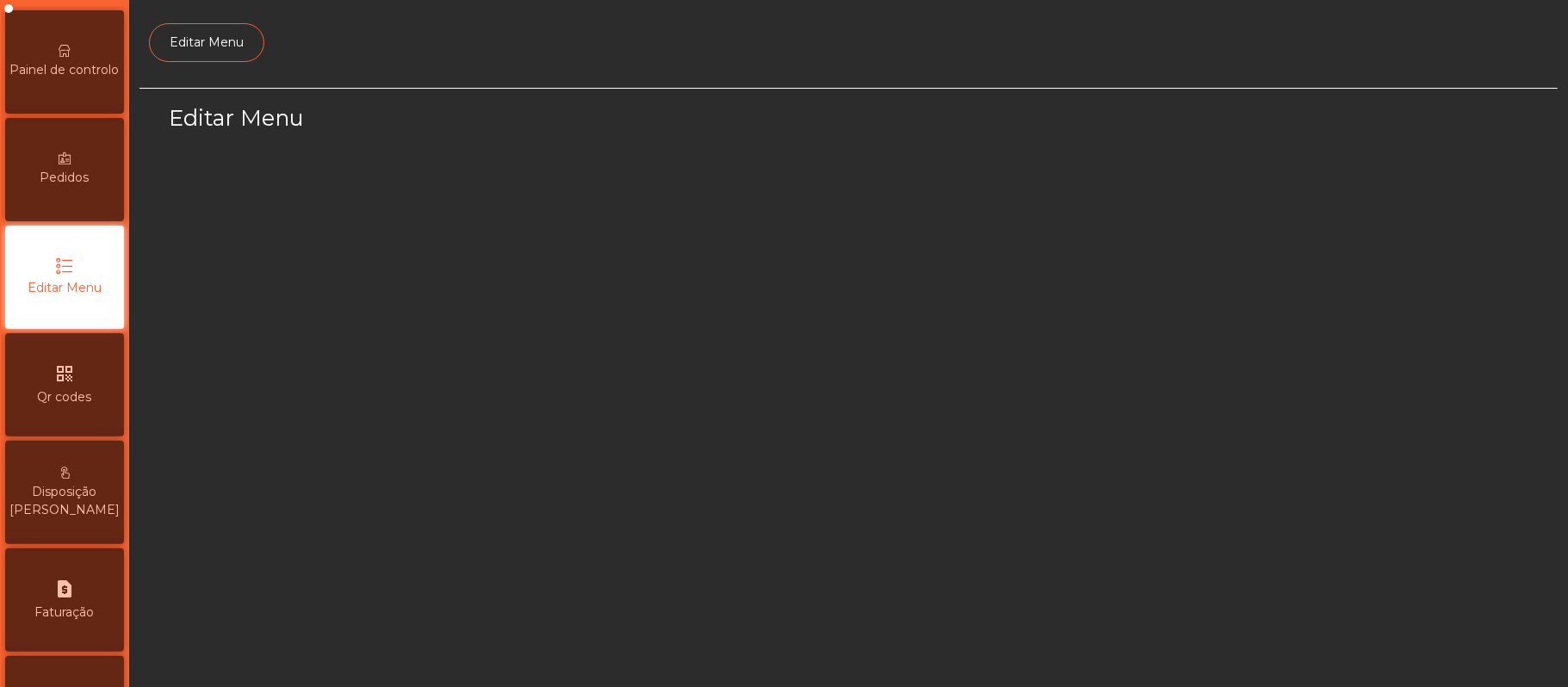
scroll to position [118, 0]
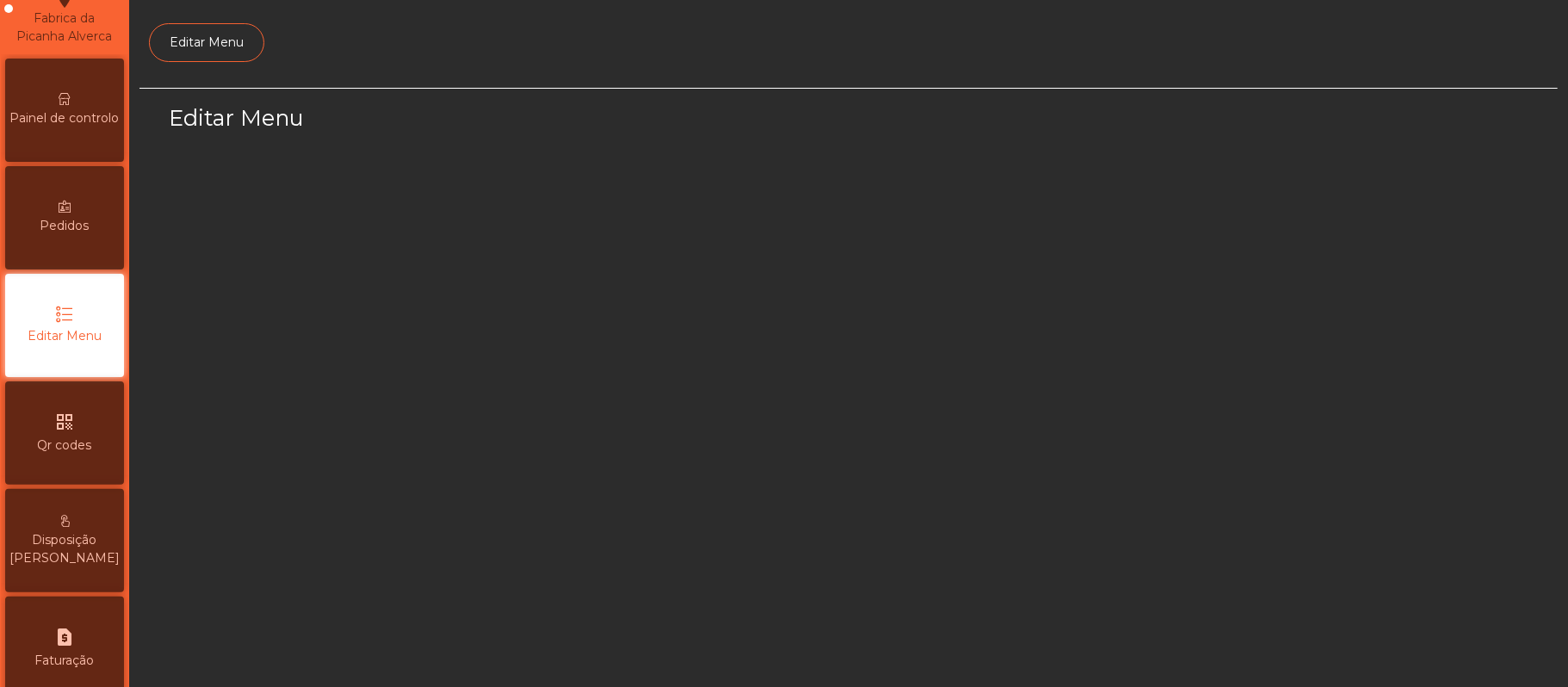
select select "*"
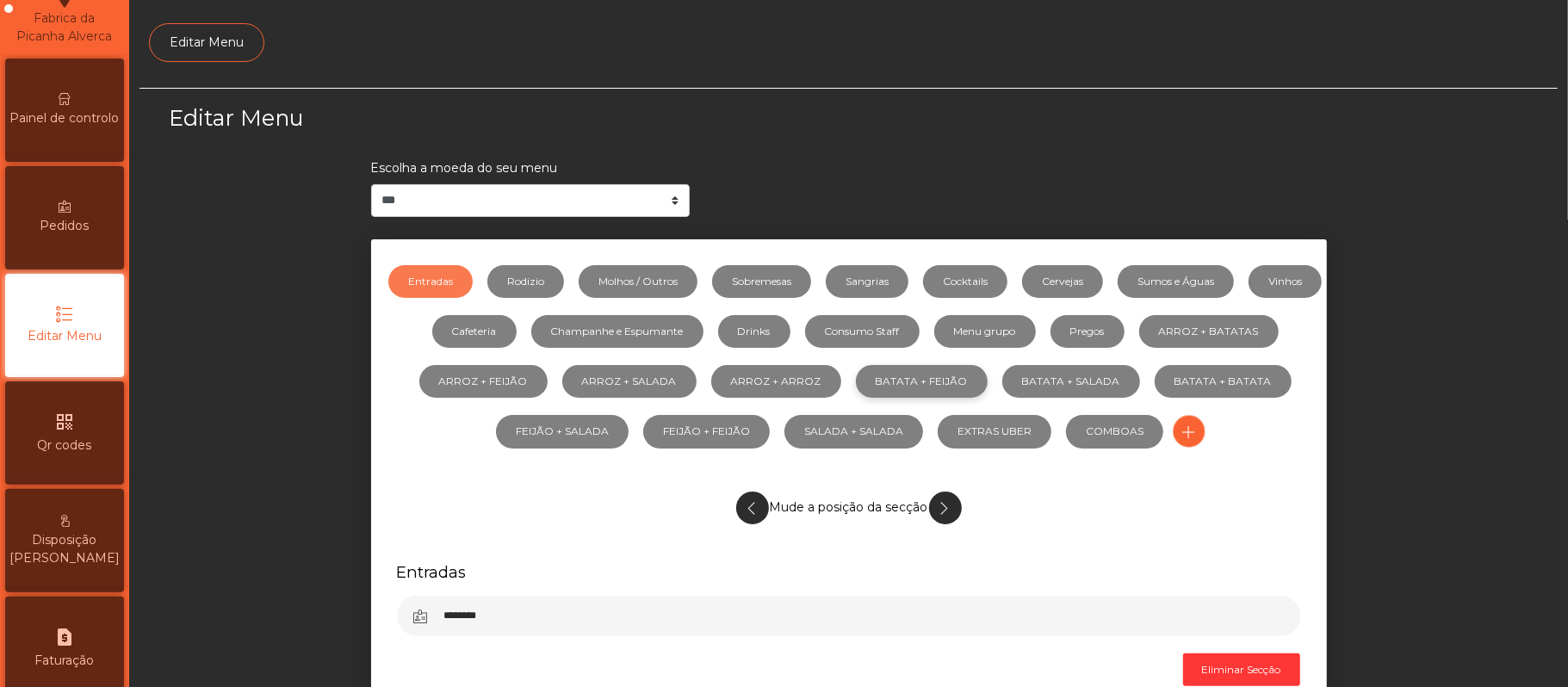
click at [988, 379] on link "BATATA + FEIJÃO" at bounding box center [921, 381] width 132 height 33
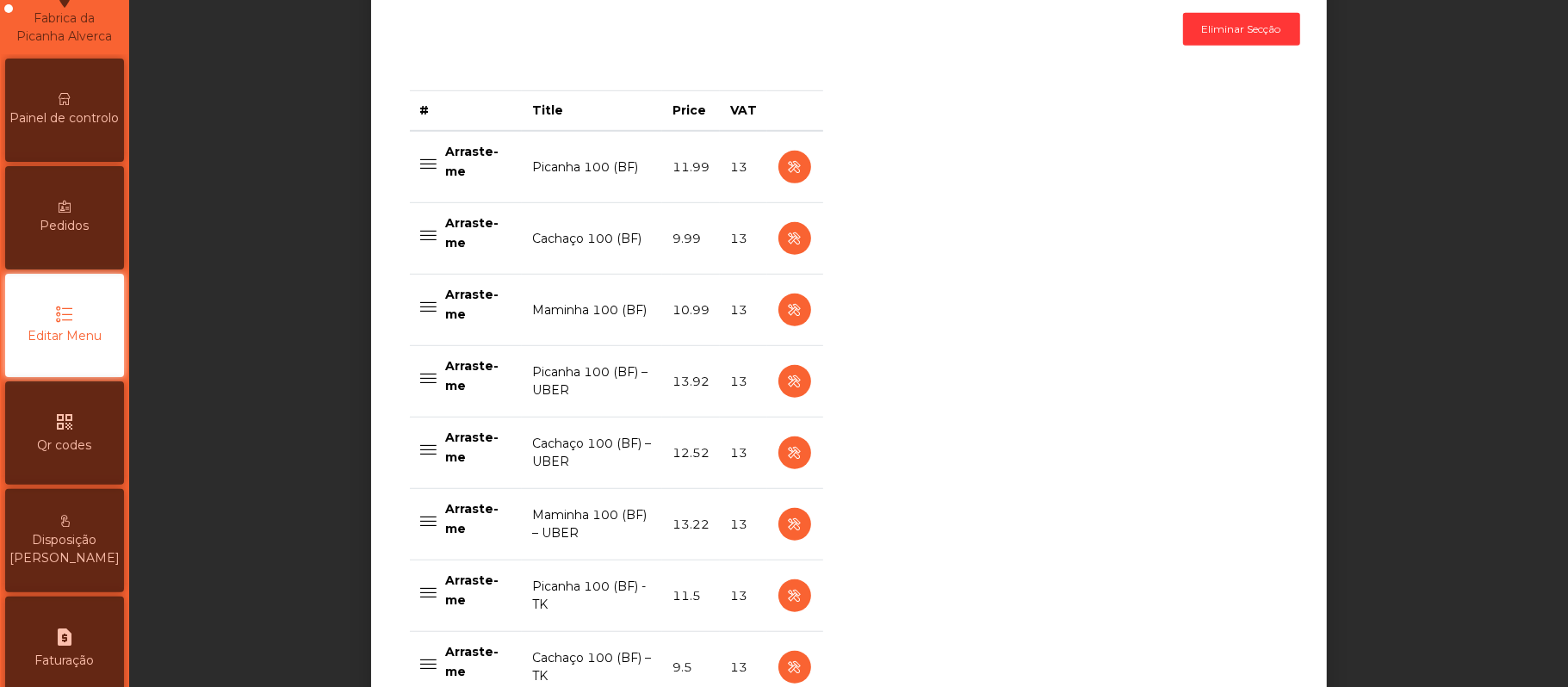
scroll to position [641, 0]
click at [784, 389] on icon "button" at bounding box center [794, 381] width 20 height 22
select select "**"
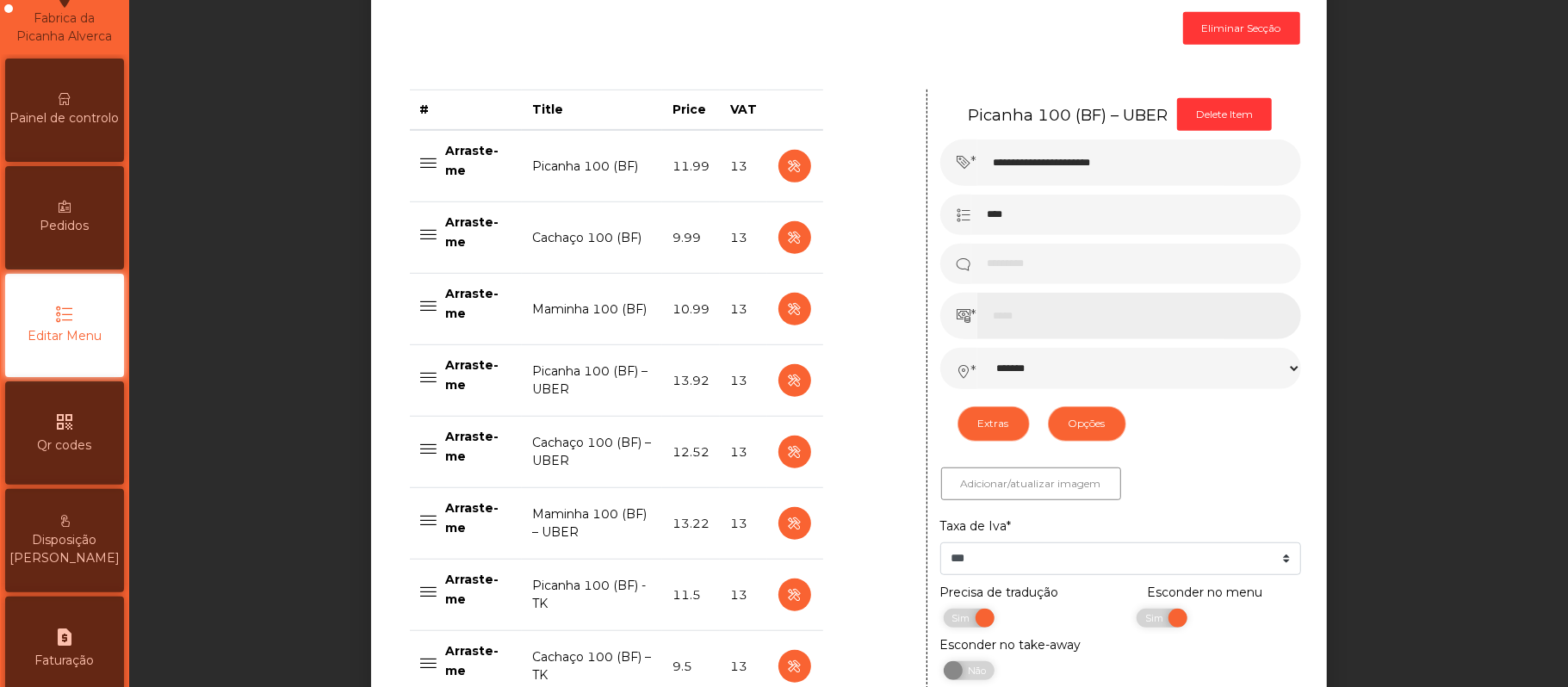
click at [1024, 314] on input "*****" at bounding box center [1139, 316] width 324 height 47
type input "*"
type input "**"
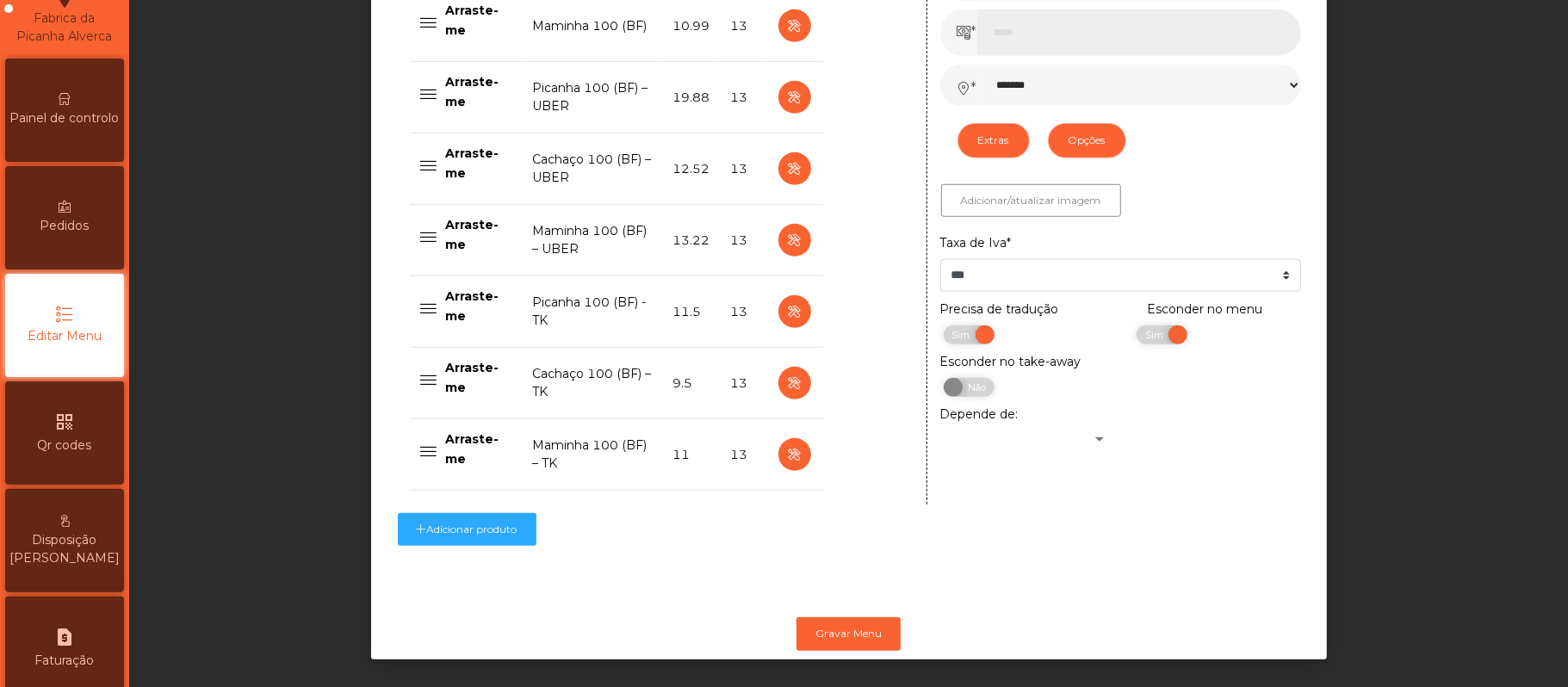
scroll to position [951, 0]
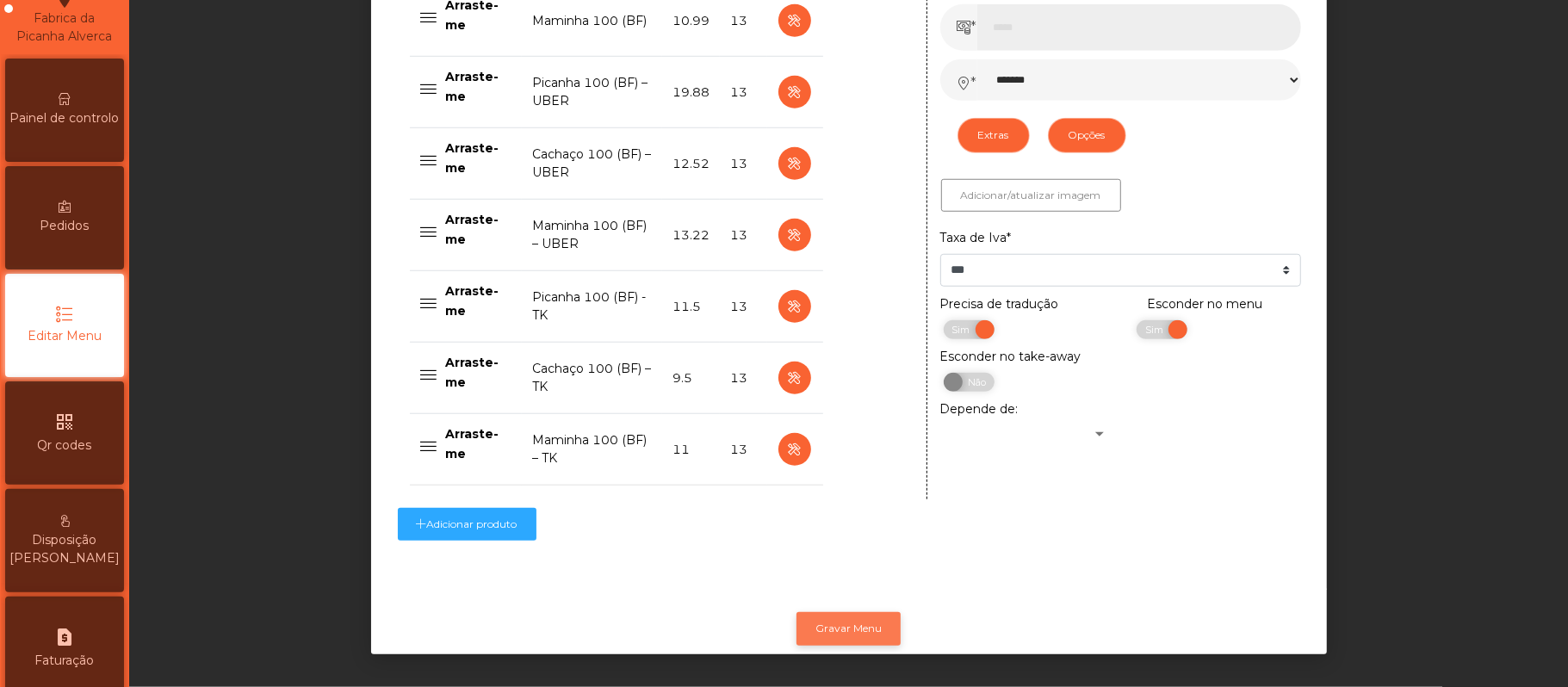
type input "*****"
click at [844, 612] on button "Gravar Menu" at bounding box center [848, 628] width 104 height 33
click at [119, 127] on span "Painel de controlo" at bounding box center [65, 118] width 110 height 18
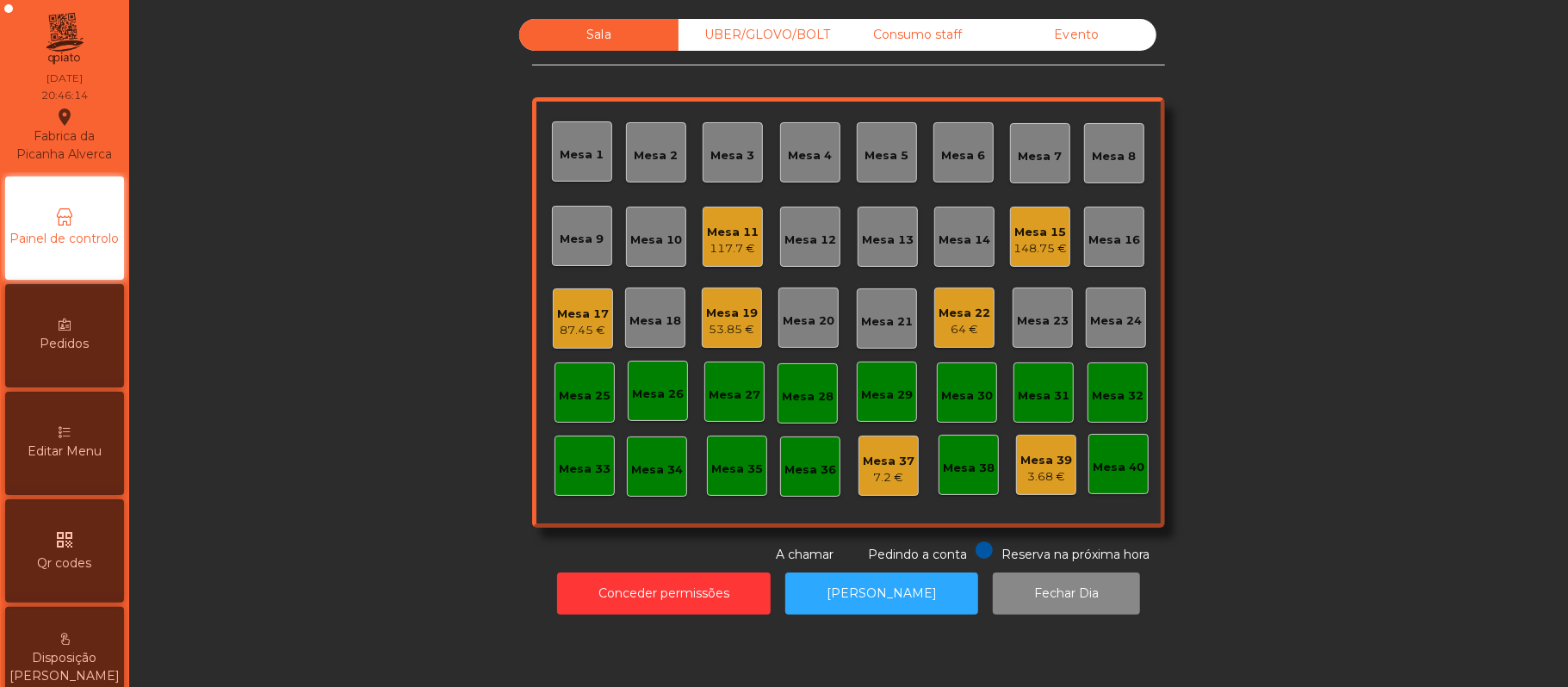
click at [730, 35] on div "UBER/GLOVO/BOLT" at bounding box center [758, 35] width 159 height 32
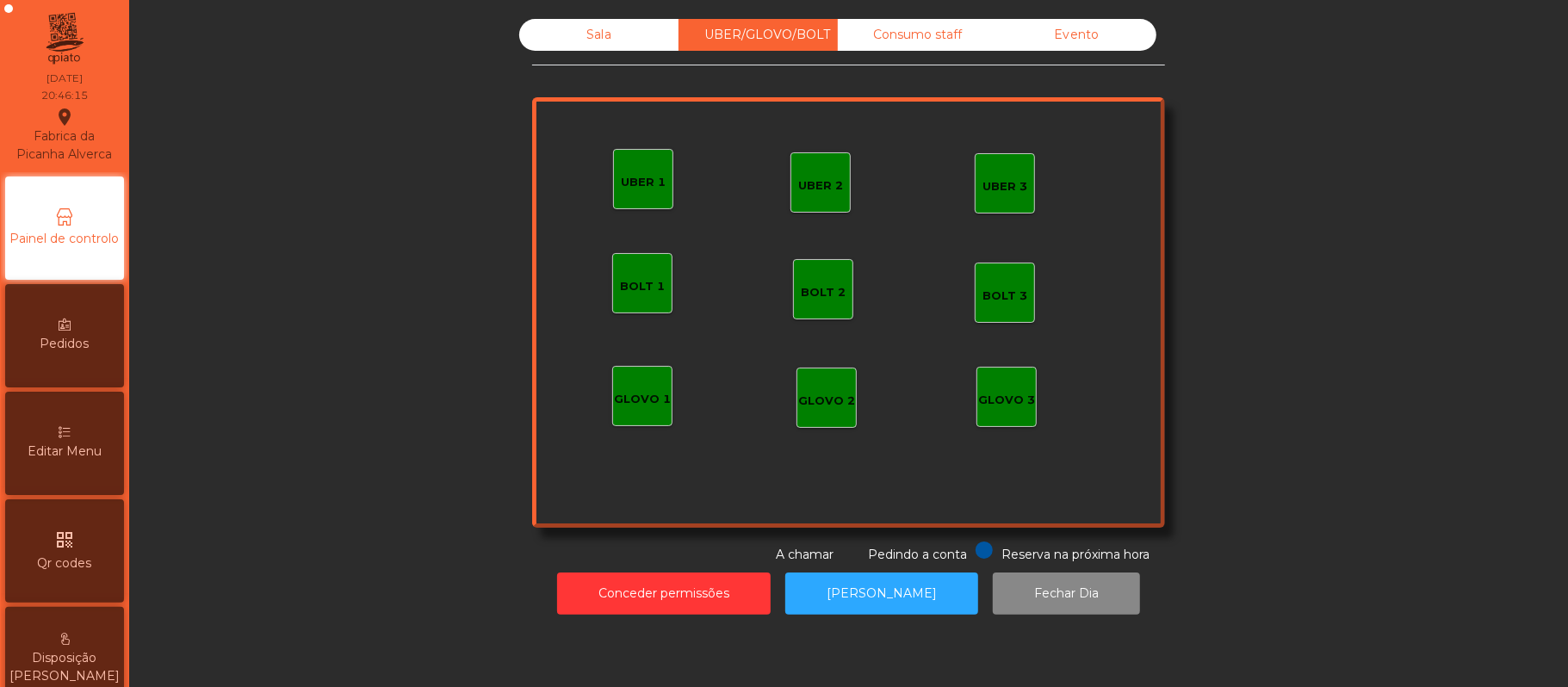
click at [650, 179] on div "UBER 1" at bounding box center [643, 183] width 45 height 17
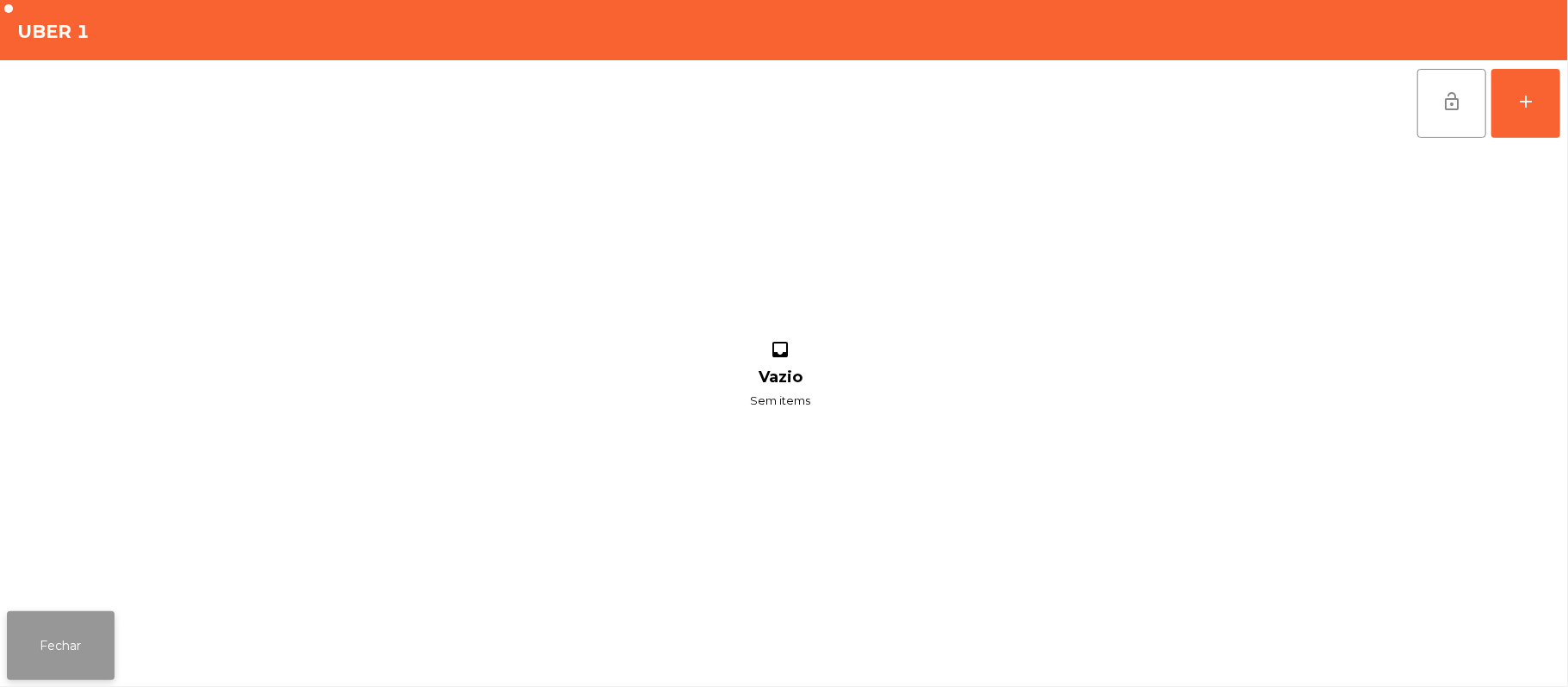
click at [98, 625] on button "Fechar" at bounding box center [60, 646] width 108 height 69
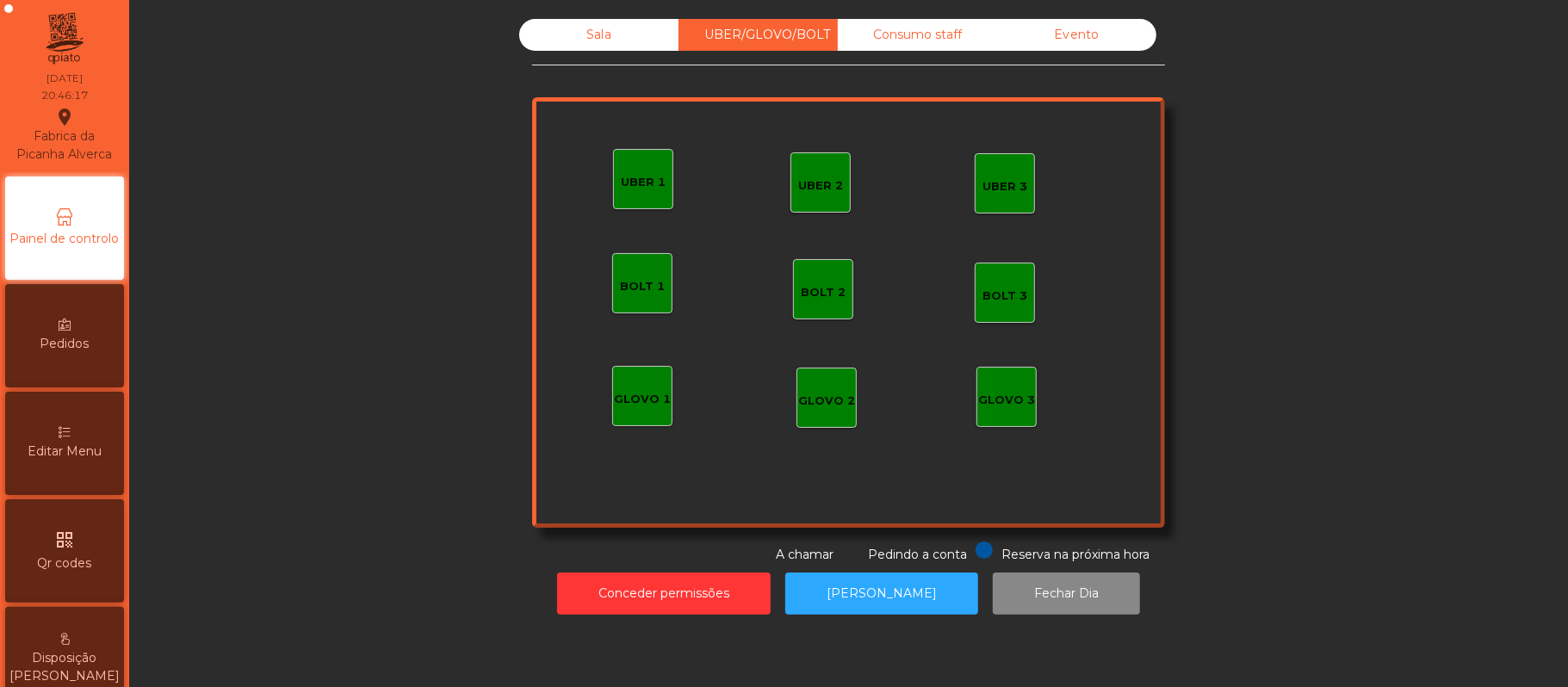
click at [646, 397] on div "GLOVO 1" at bounding box center [642, 400] width 57 height 17
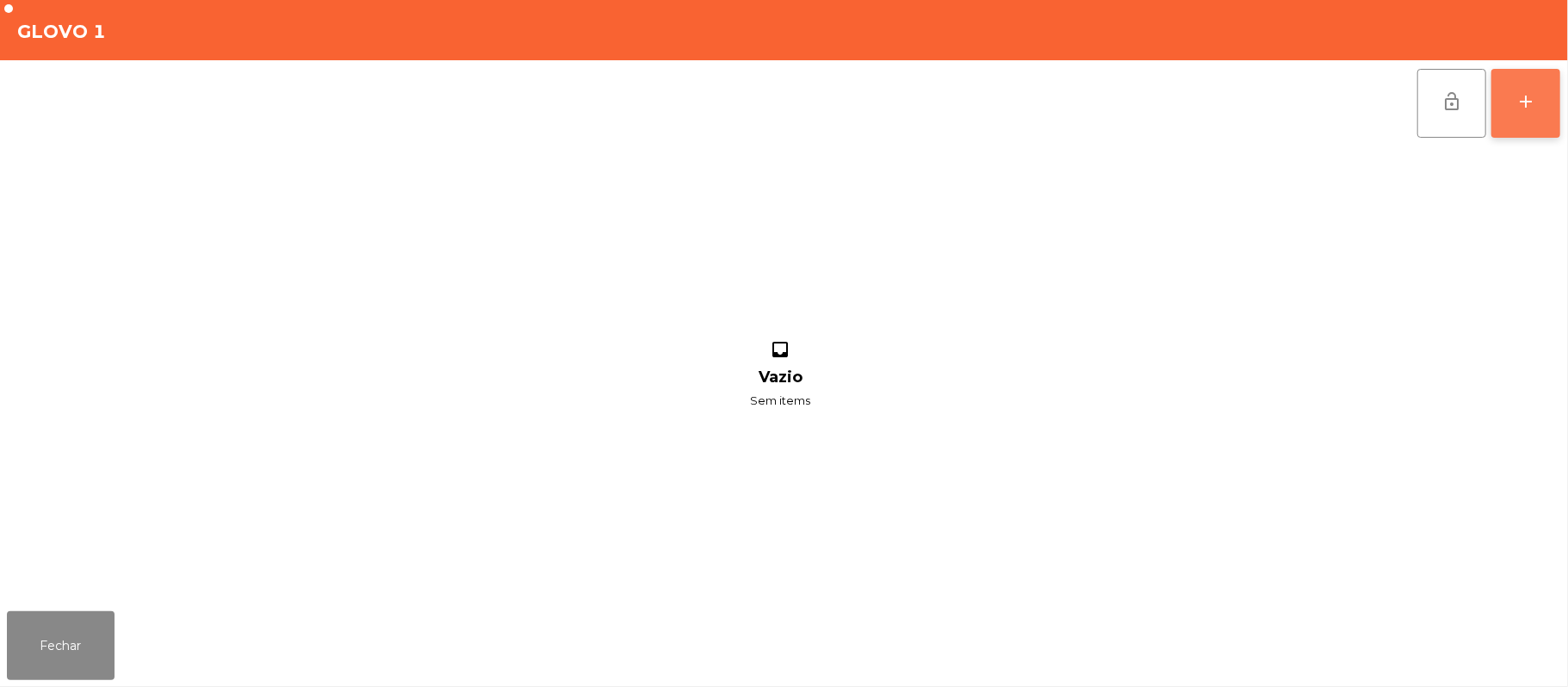
click at [1517, 124] on button "add" at bounding box center [1526, 104] width 69 height 69
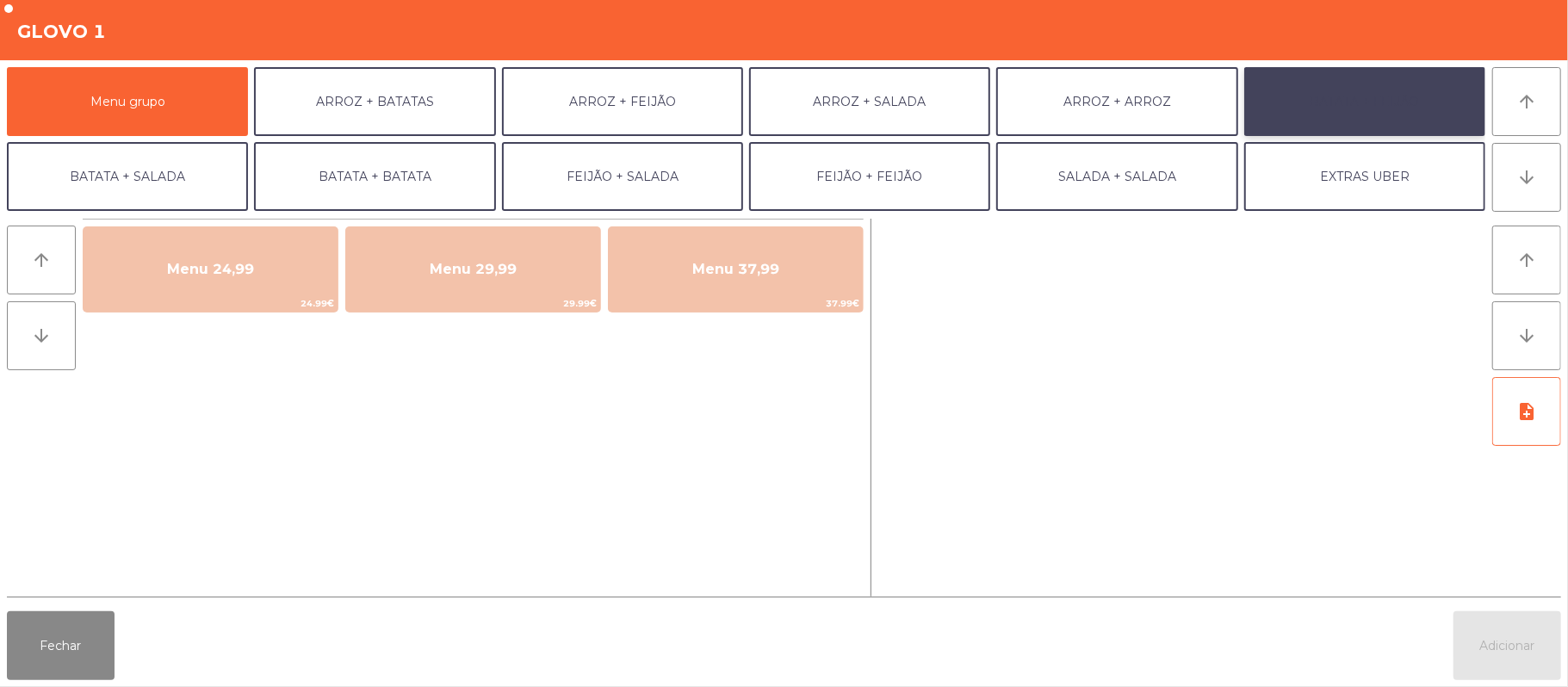
click at [1351, 83] on button "BATATA + FEIJÃO" at bounding box center [1365, 102] width 242 height 69
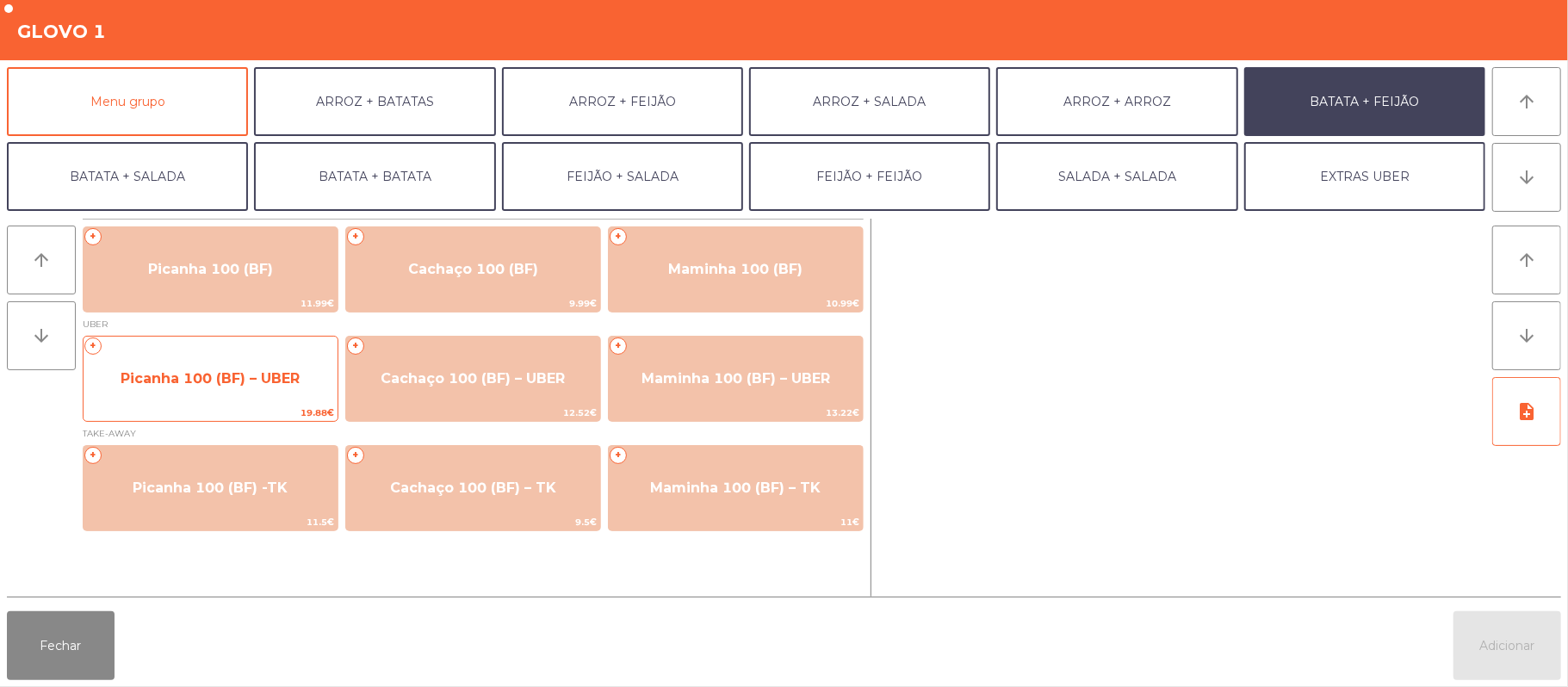
click at [317, 396] on span "Picanha 100 (BF) – UBER" at bounding box center [210, 379] width 254 height 47
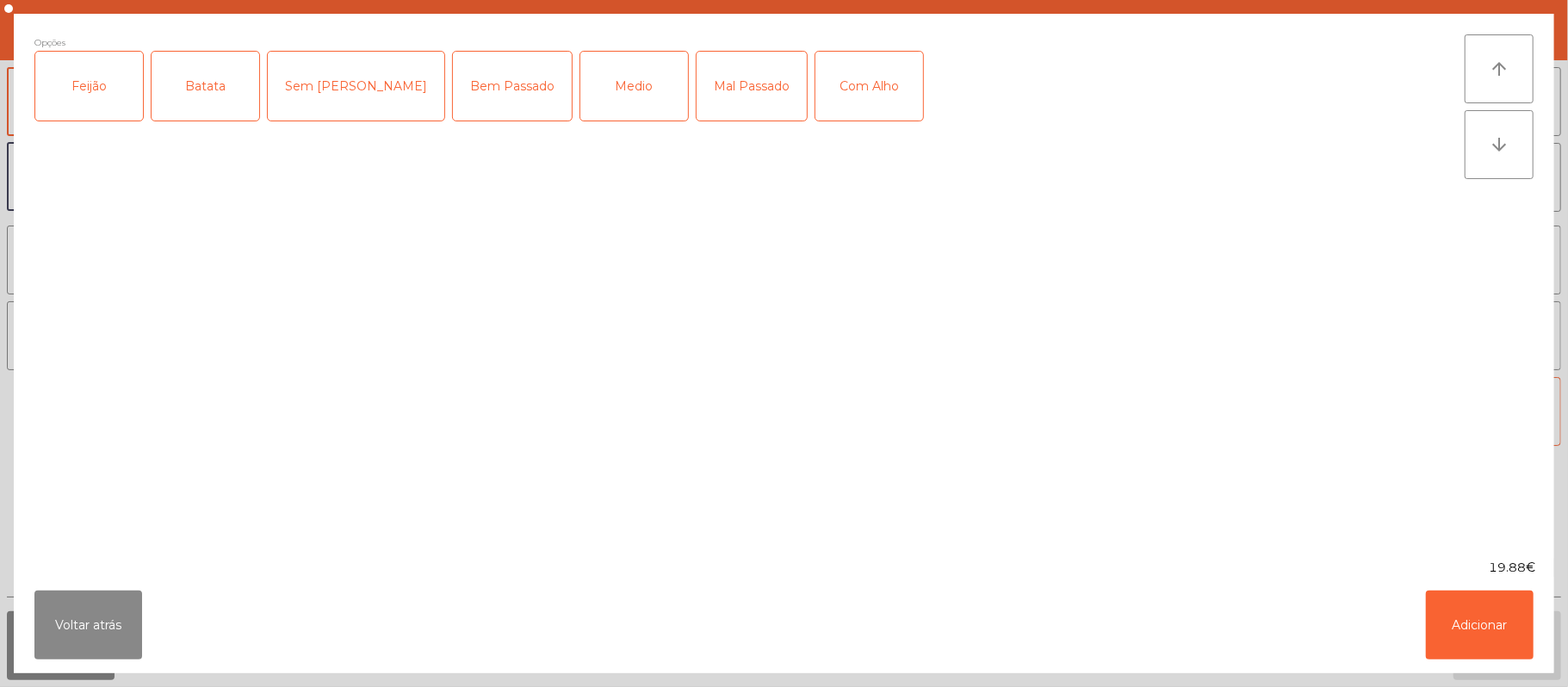
click at [95, 97] on div "Feijão" at bounding box center [89, 86] width 108 height 69
click at [209, 95] on div "Batata" at bounding box center [205, 86] width 108 height 69
click at [696, 112] on div "Mal Passado" at bounding box center [752, 86] width 110 height 69
click at [815, 105] on div "Com Alho" at bounding box center [869, 86] width 108 height 69
click at [1436, 615] on button "Adicionar" at bounding box center [1479, 625] width 108 height 69
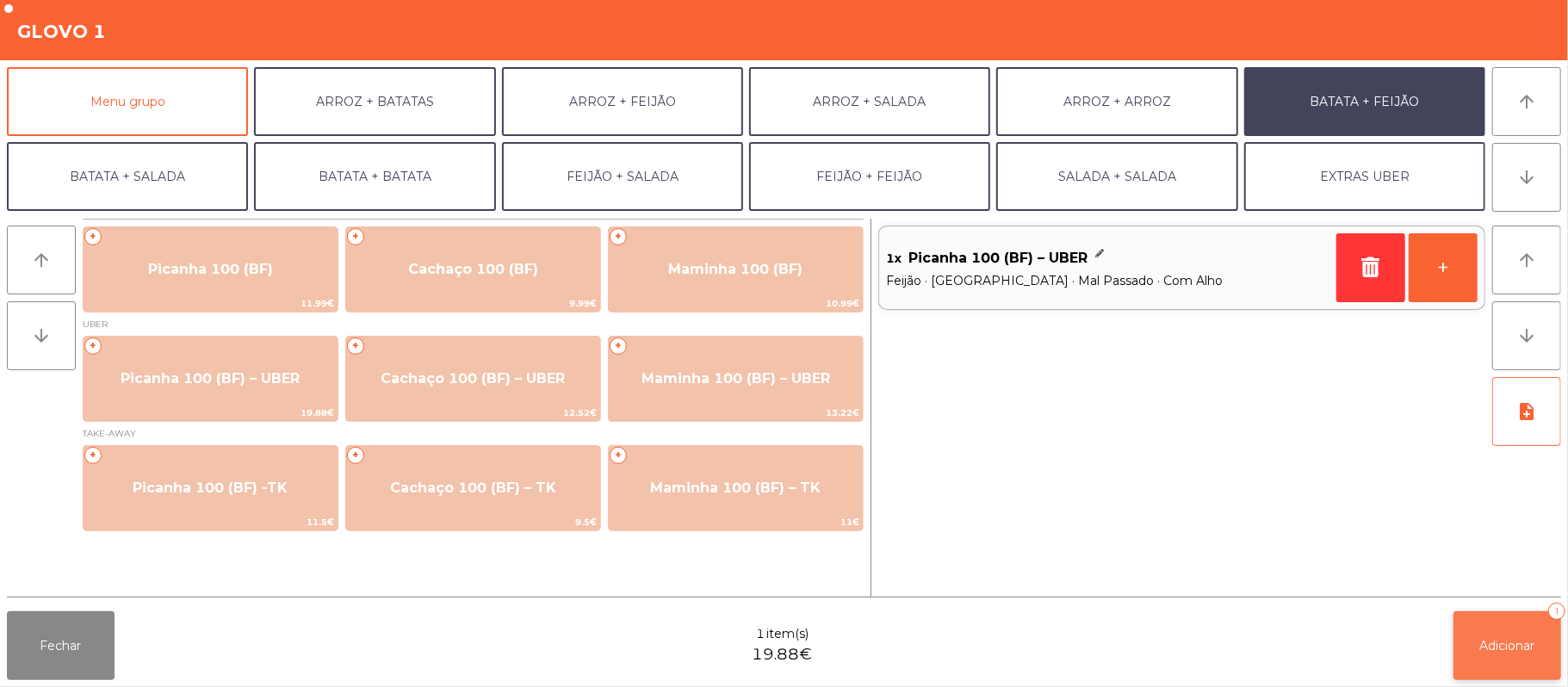
click at [1519, 650] on span "Adicionar" at bounding box center [1507, 646] width 55 height 16
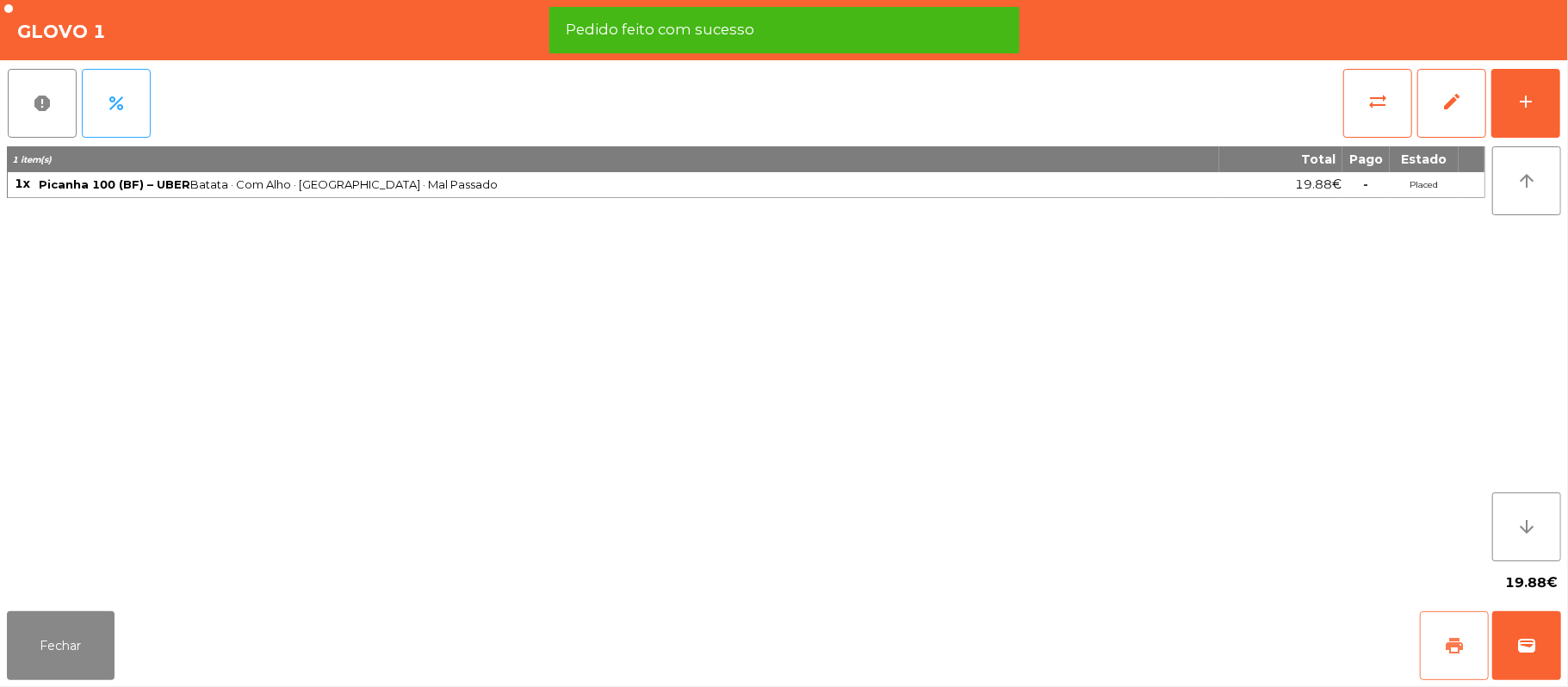
click at [1458, 632] on button "print" at bounding box center [1455, 646] width 69 height 69
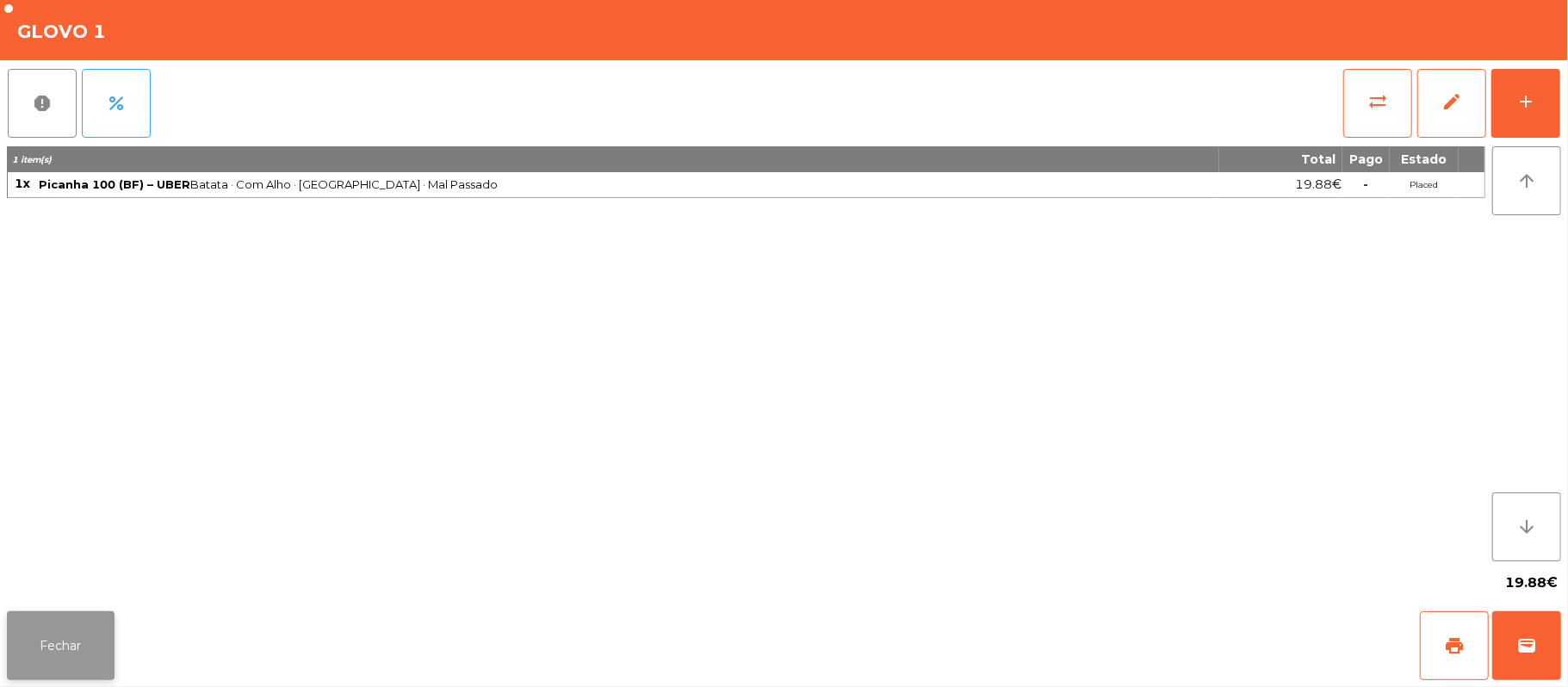
click at [94, 627] on button "Fechar" at bounding box center [60, 646] width 108 height 69
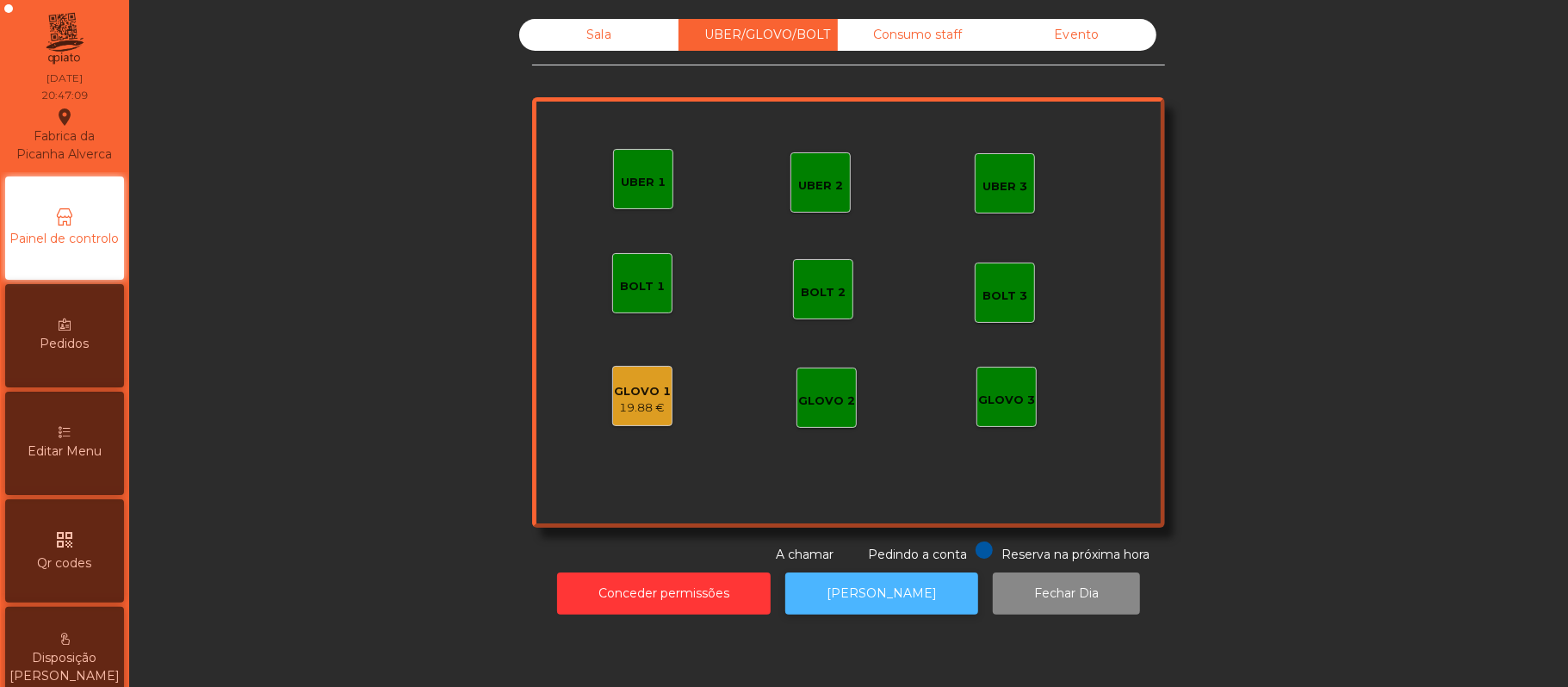
click at [854, 592] on button "[PERSON_NAME]" at bounding box center [882, 593] width 193 height 42
click at [621, 414] on div "19.88 €" at bounding box center [642, 408] width 57 height 17
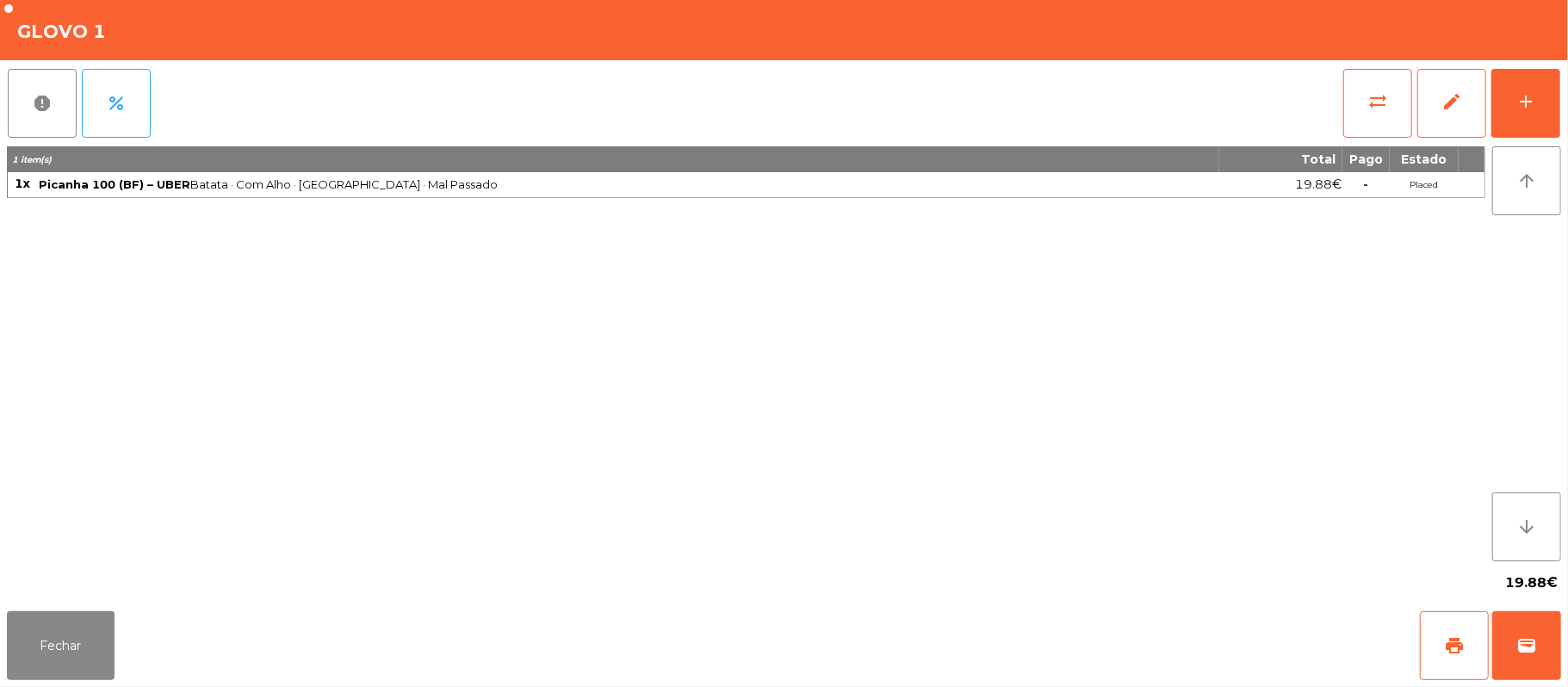
click at [1561, 650] on div "Fechar print wallet" at bounding box center [784, 646] width 1568 height 82
click at [1519, 650] on span "wallet" at bounding box center [1527, 646] width 21 height 21
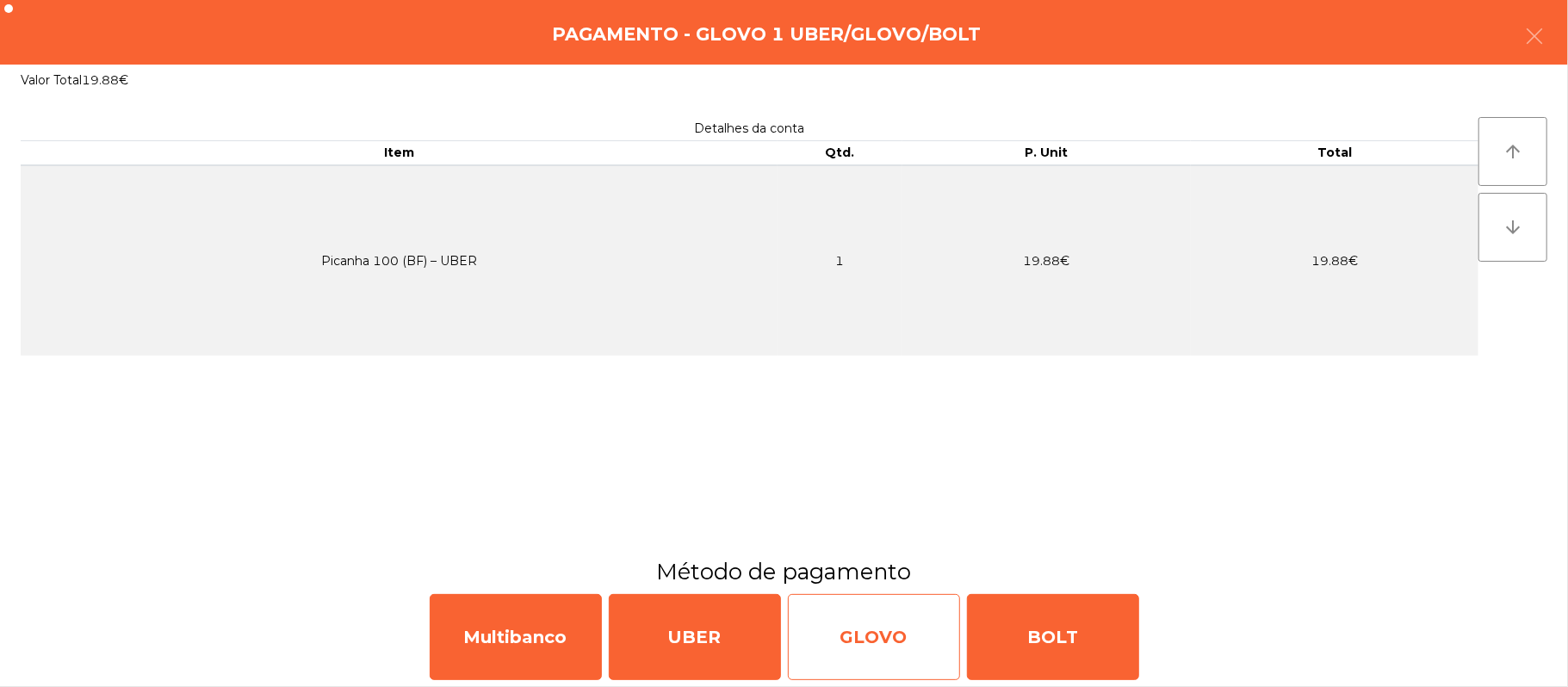
click at [882, 621] on div "GLOVO" at bounding box center [874, 637] width 172 height 86
select select "**"
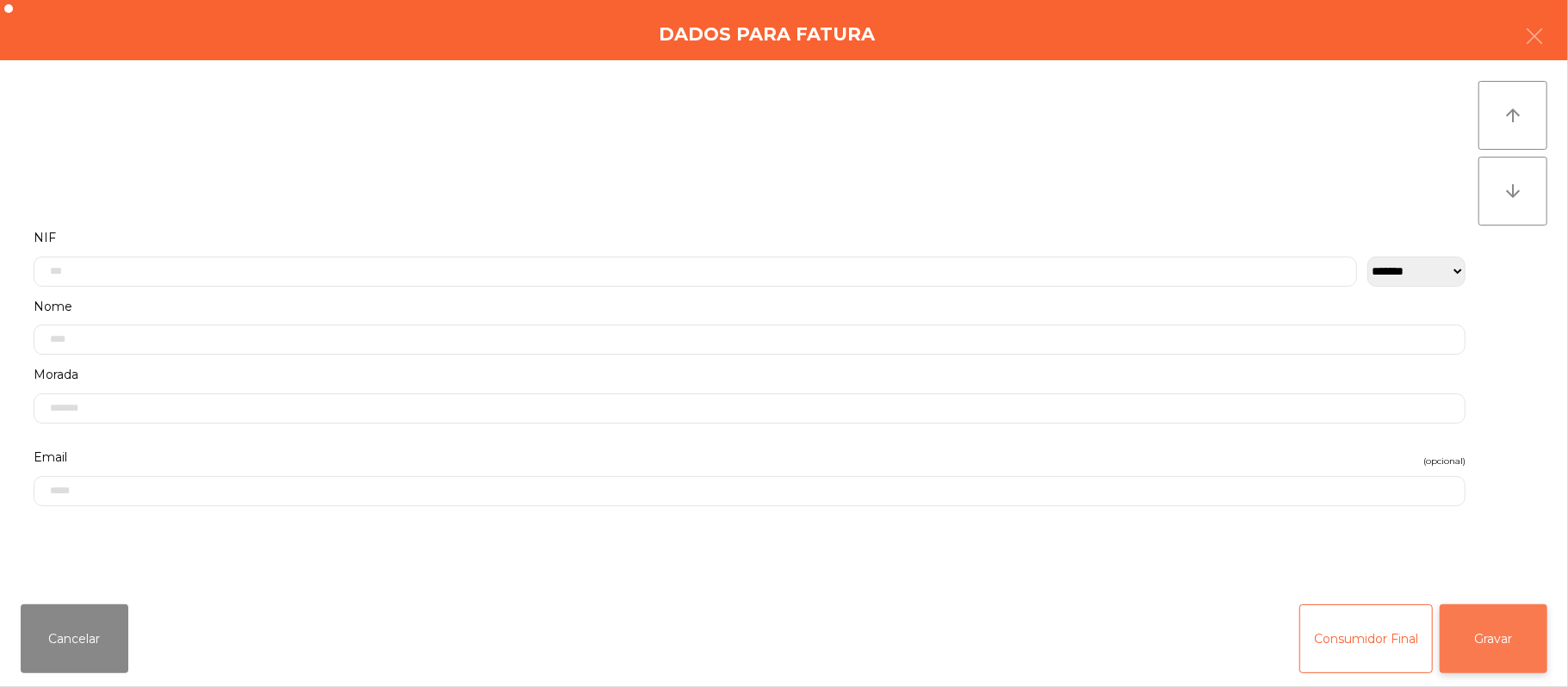
click at [1469, 628] on button "Gravar" at bounding box center [1493, 639] width 108 height 69
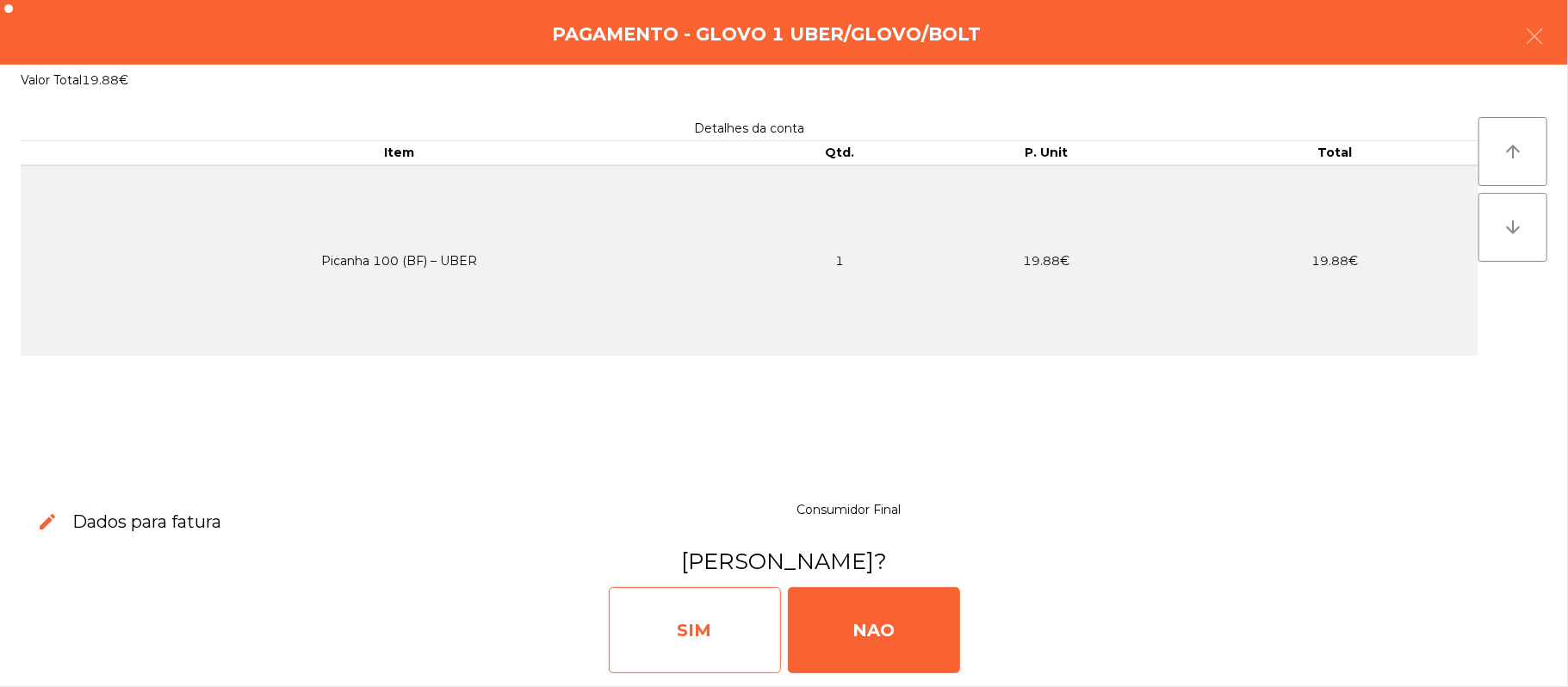
click at [738, 624] on div "SIM" at bounding box center [695, 630] width 172 height 86
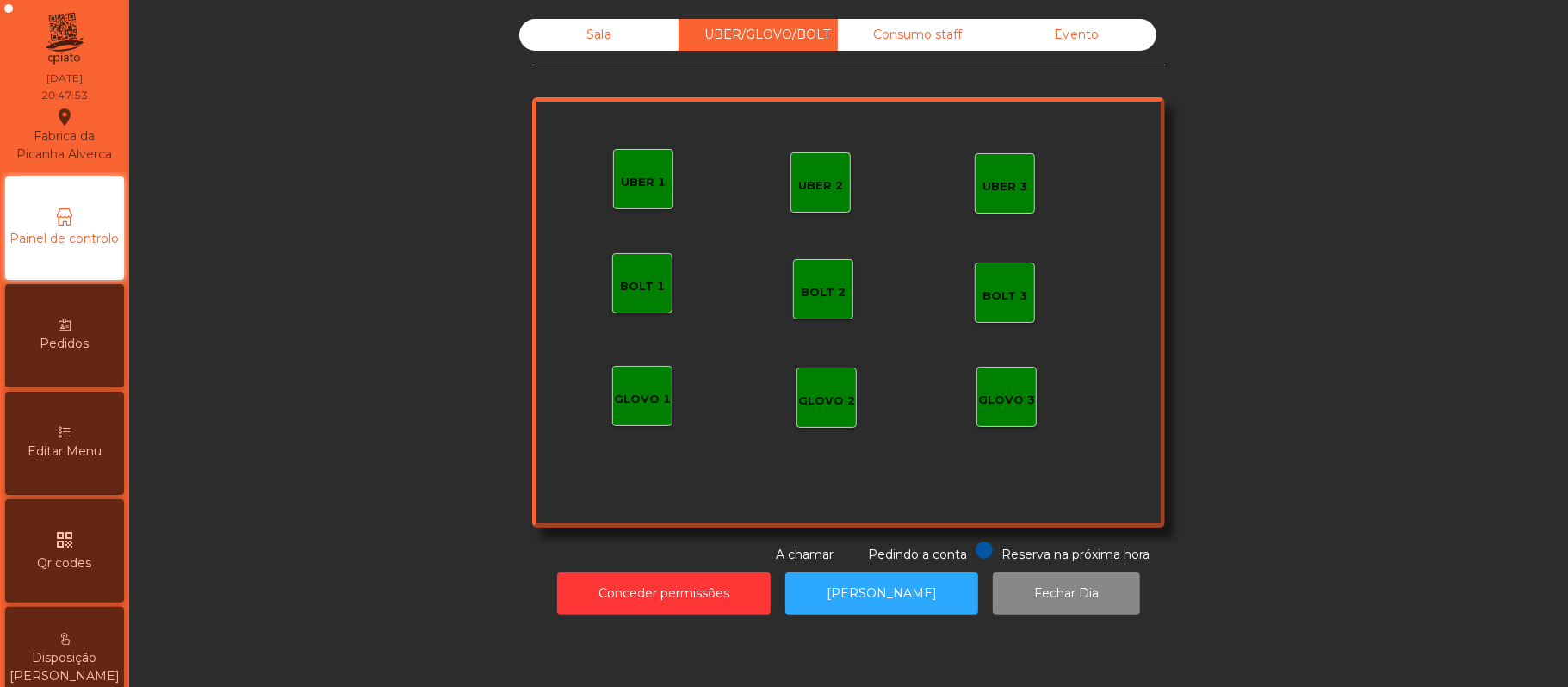
click at [594, 46] on div "Sala" at bounding box center [599, 35] width 159 height 32
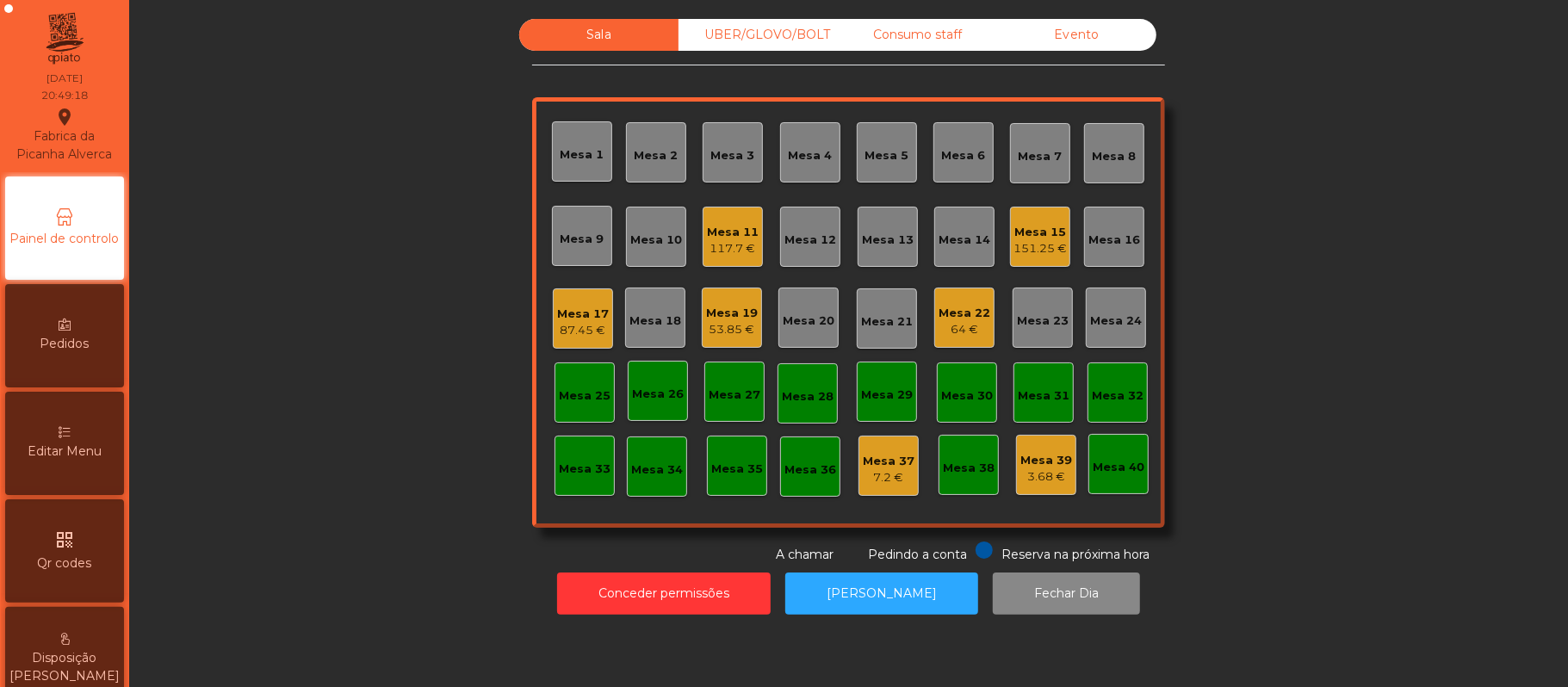
click at [660, 317] on div "Mesa 18" at bounding box center [654, 321] width 51 height 17
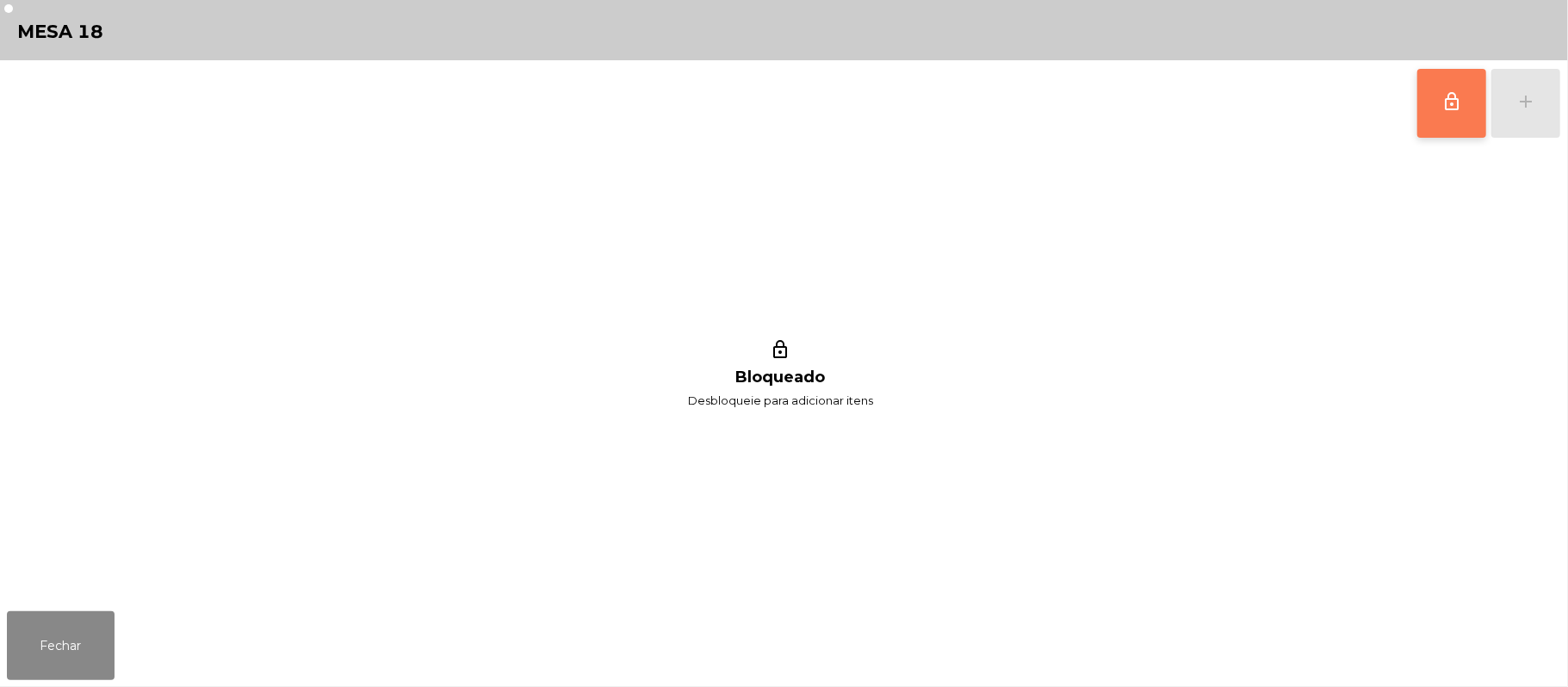
click at [1429, 111] on button "lock_outline" at bounding box center [1452, 104] width 69 height 69
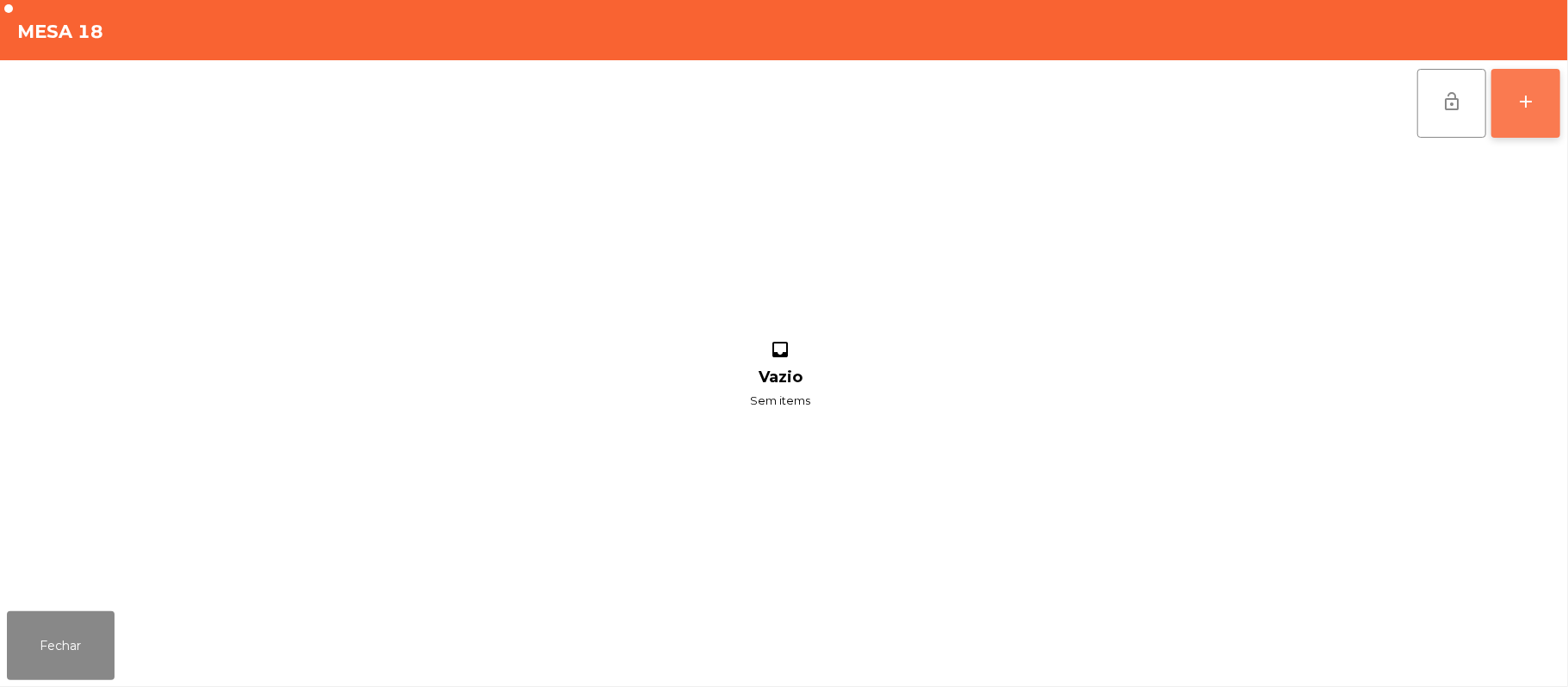
click at [1554, 110] on button "add" at bounding box center [1526, 104] width 69 height 69
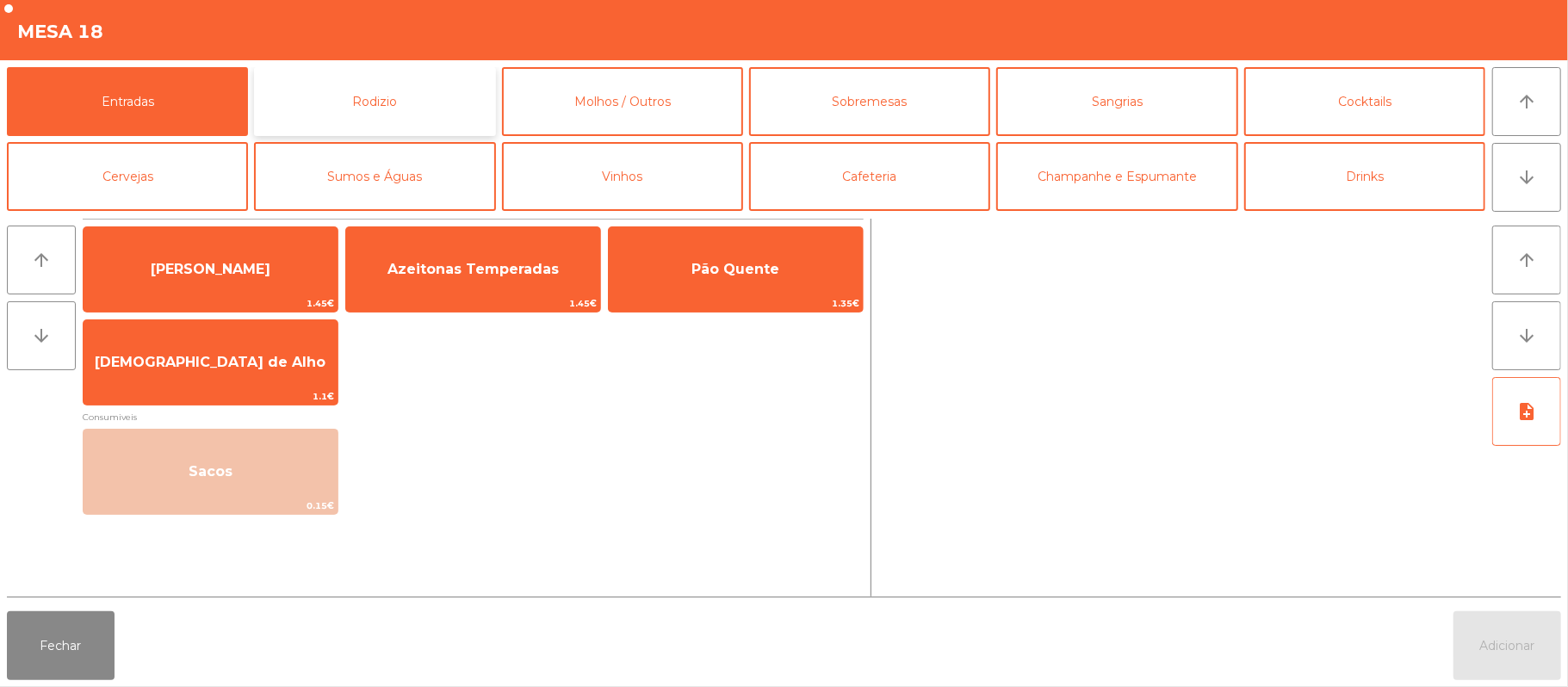
click at [383, 125] on button "Rodizio" at bounding box center [374, 102] width 242 height 69
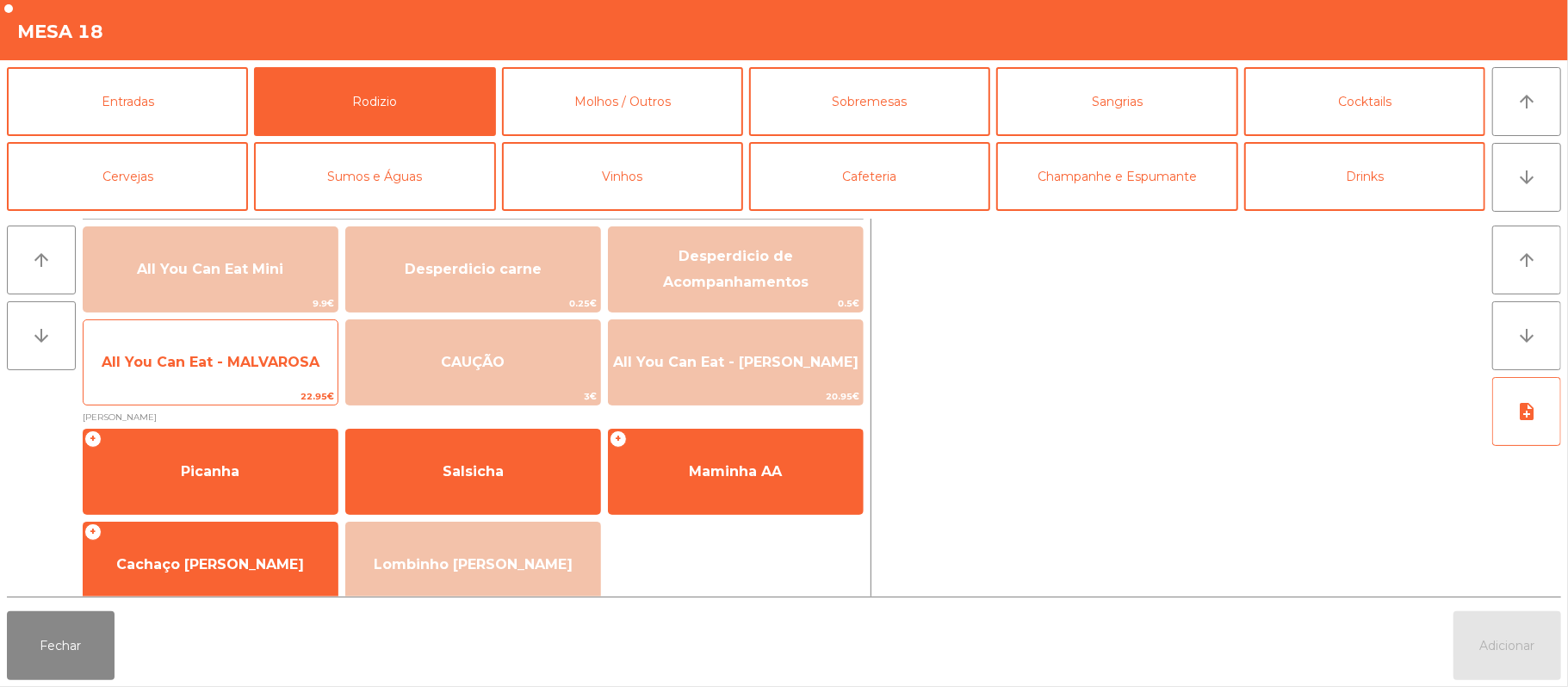
click at [203, 373] on span "All You Can Eat - MALVAROSA" at bounding box center [210, 362] width 254 height 47
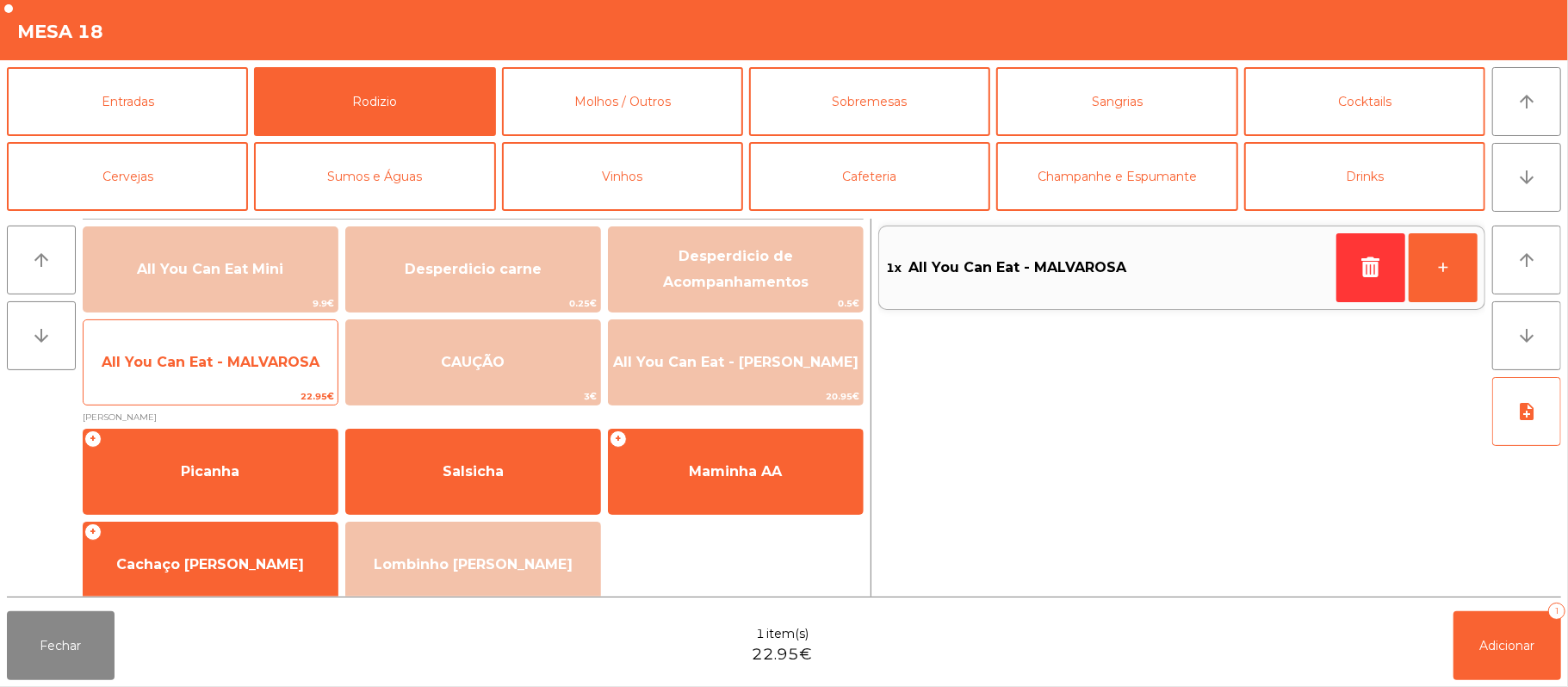
click at [191, 380] on span "All You Can Eat - MALVAROSA" at bounding box center [210, 362] width 254 height 47
click at [180, 369] on span "All You Can Eat - MALVAROSA" at bounding box center [211, 361] width 218 height 16
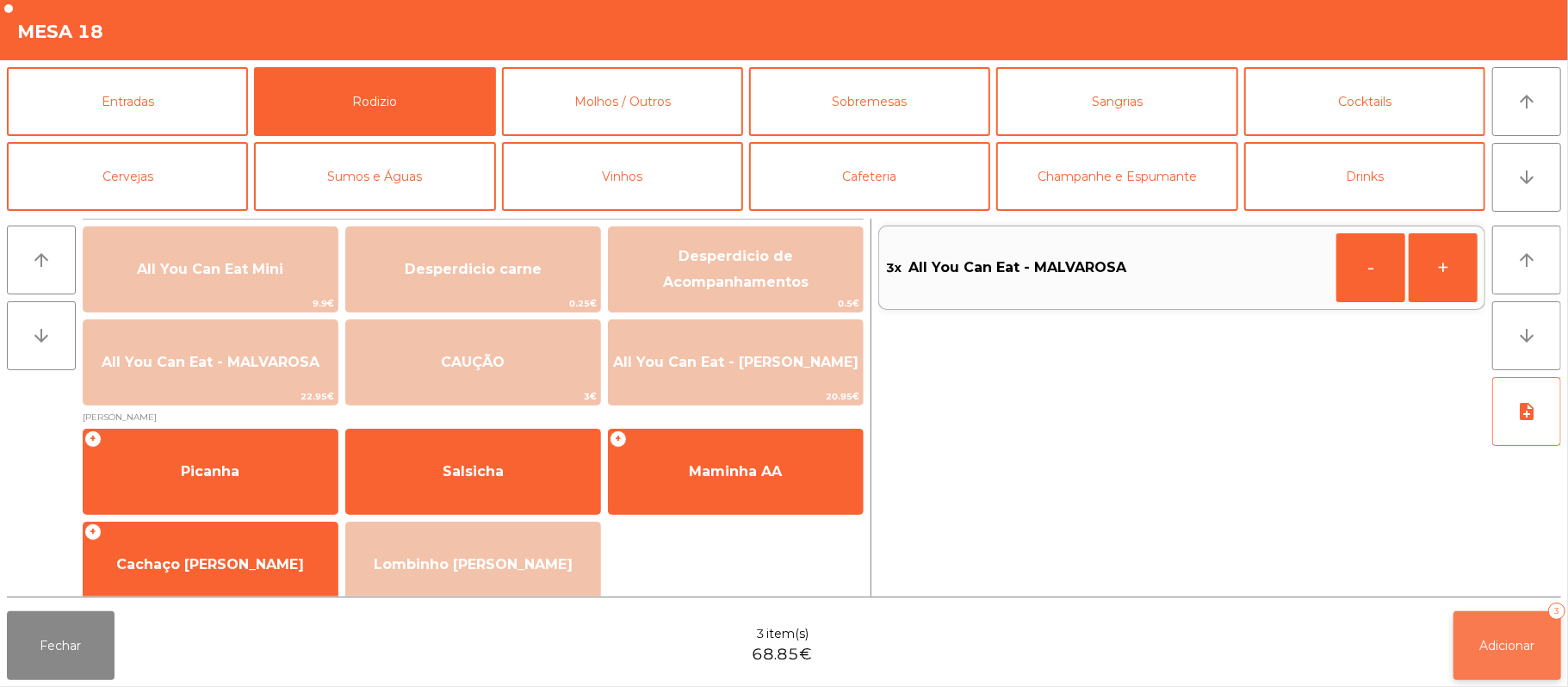
click at [1510, 640] on span "Adicionar" at bounding box center [1507, 646] width 55 height 16
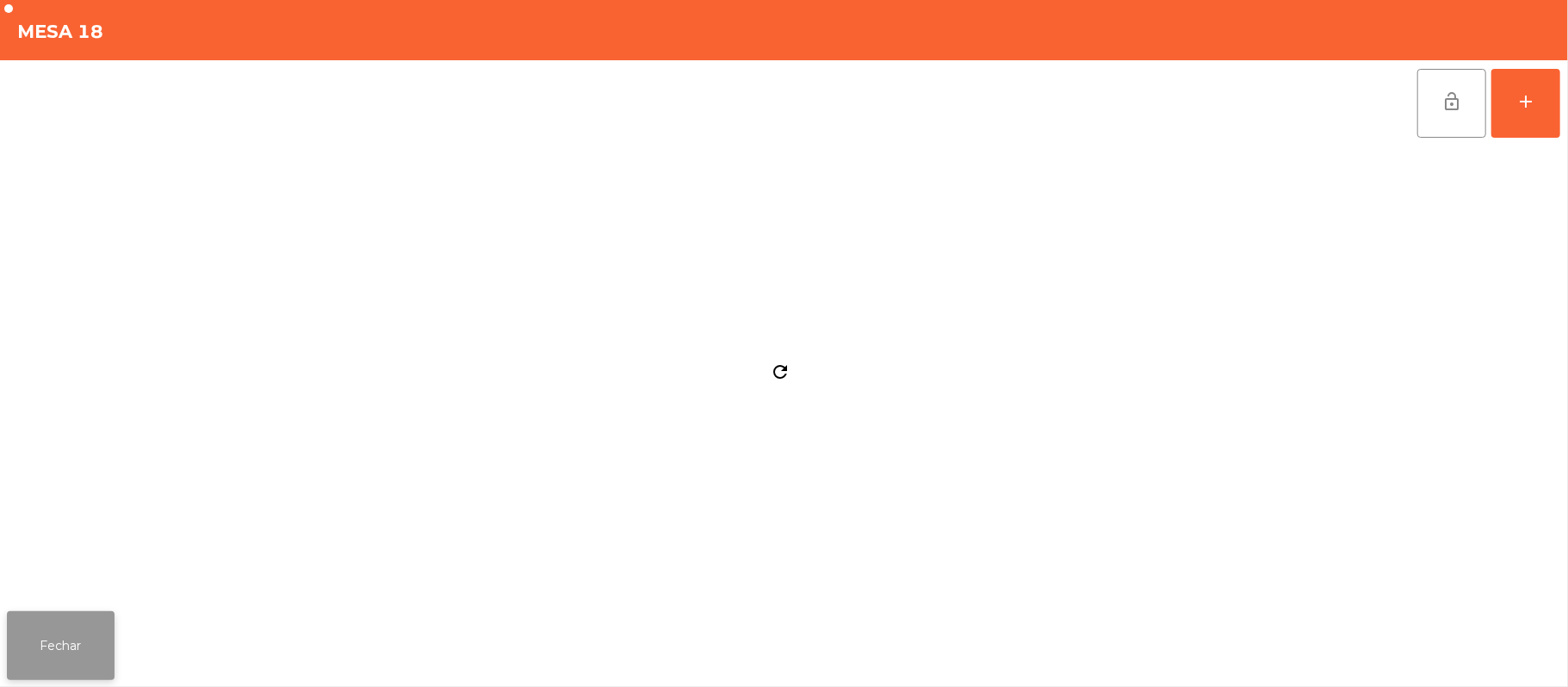
click at [63, 655] on button "Fechar" at bounding box center [60, 646] width 108 height 69
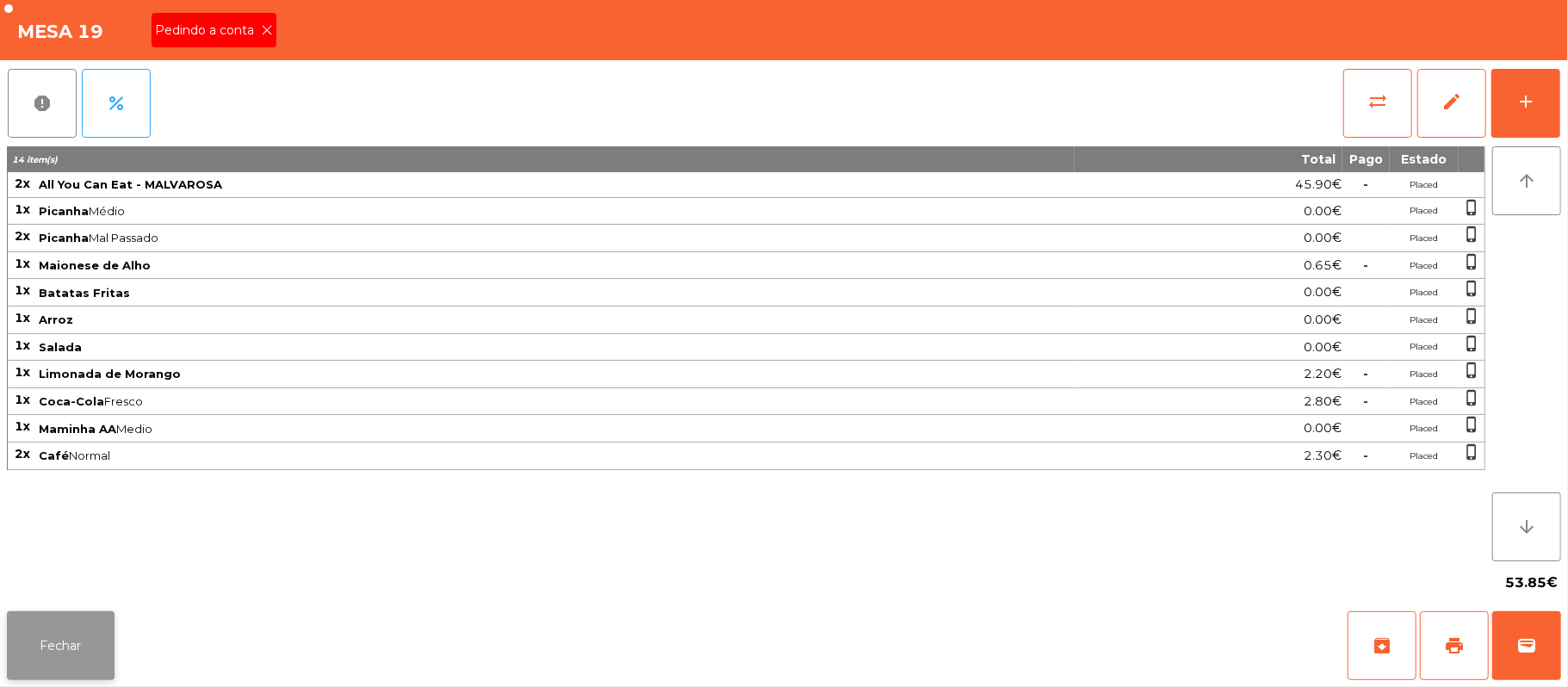
click at [72, 611] on button "Fechar" at bounding box center [60, 646] width 108 height 69
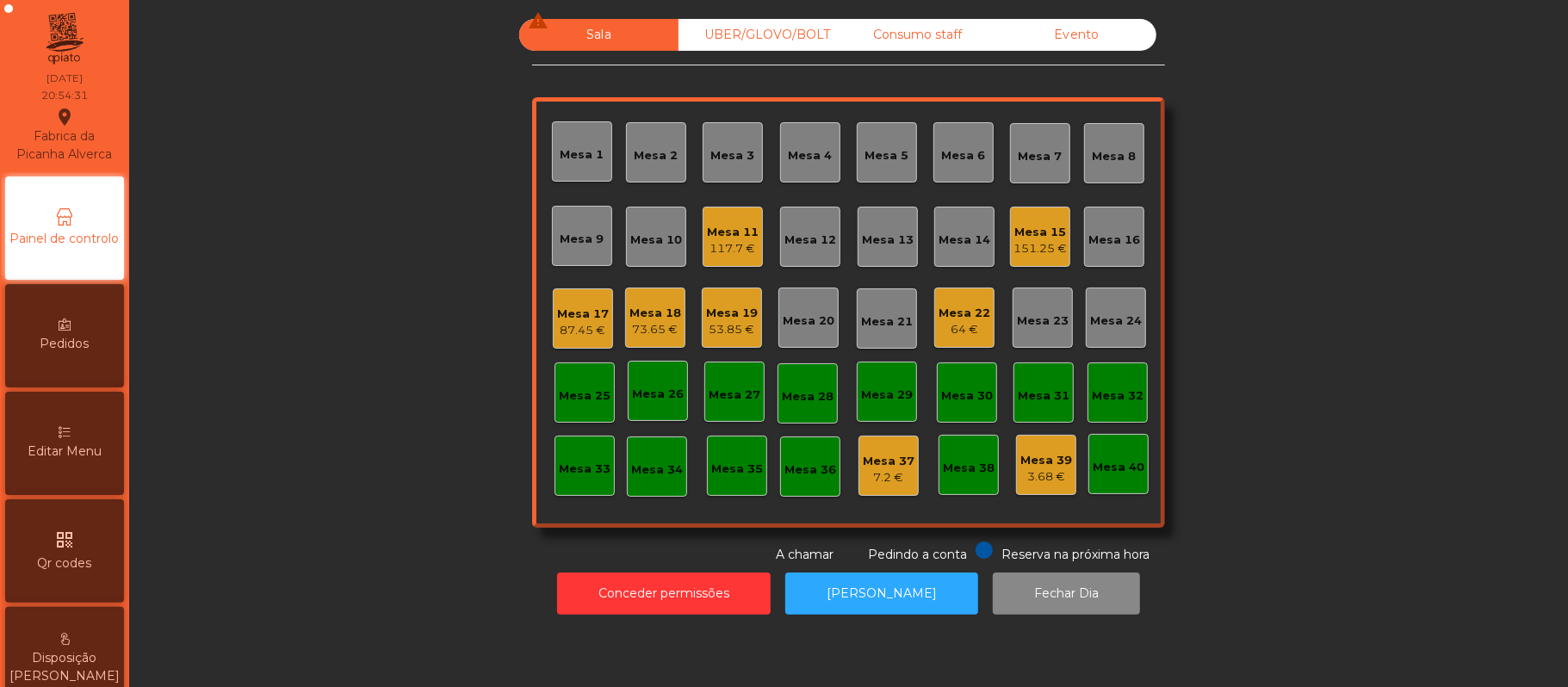
click at [1018, 155] on div "Mesa 7" at bounding box center [1040, 156] width 44 height 17
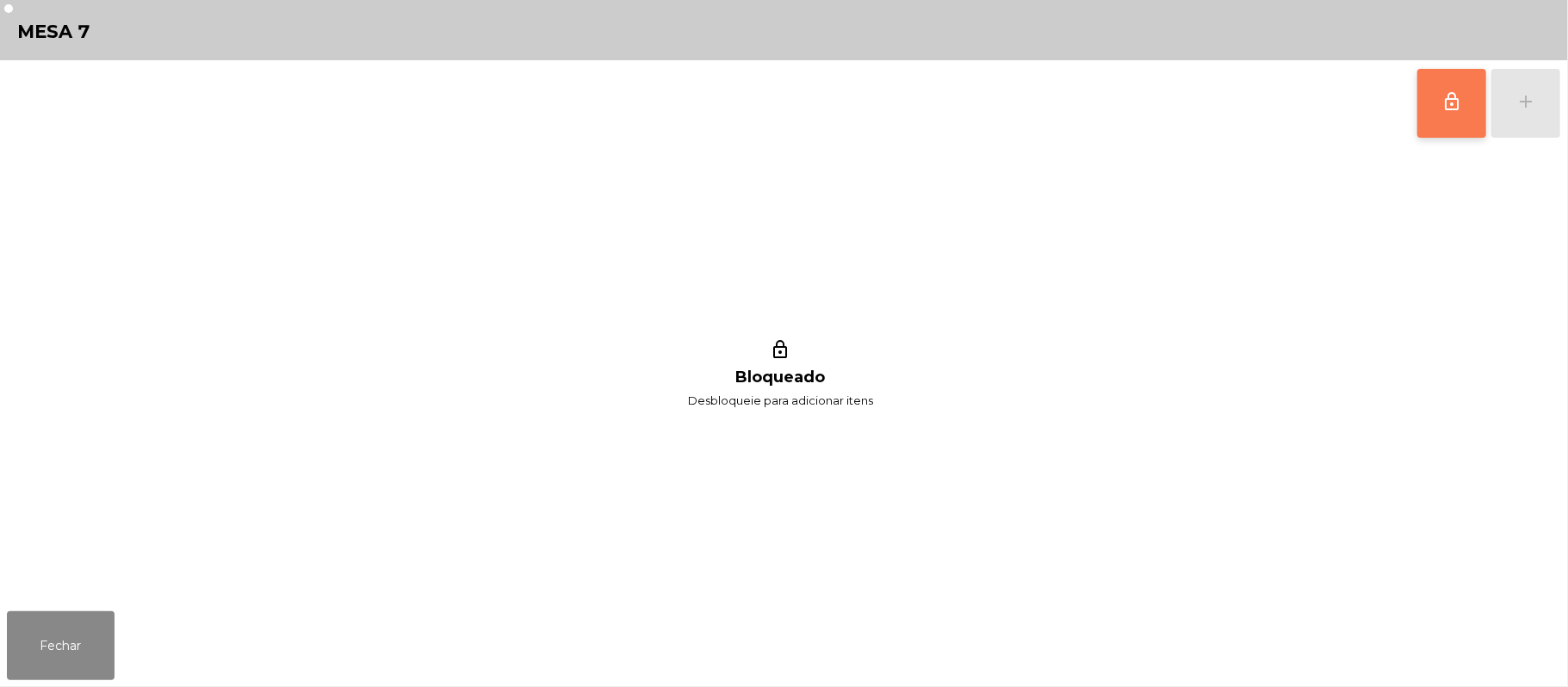
click at [1438, 108] on button "lock_outline" at bounding box center [1452, 104] width 69 height 69
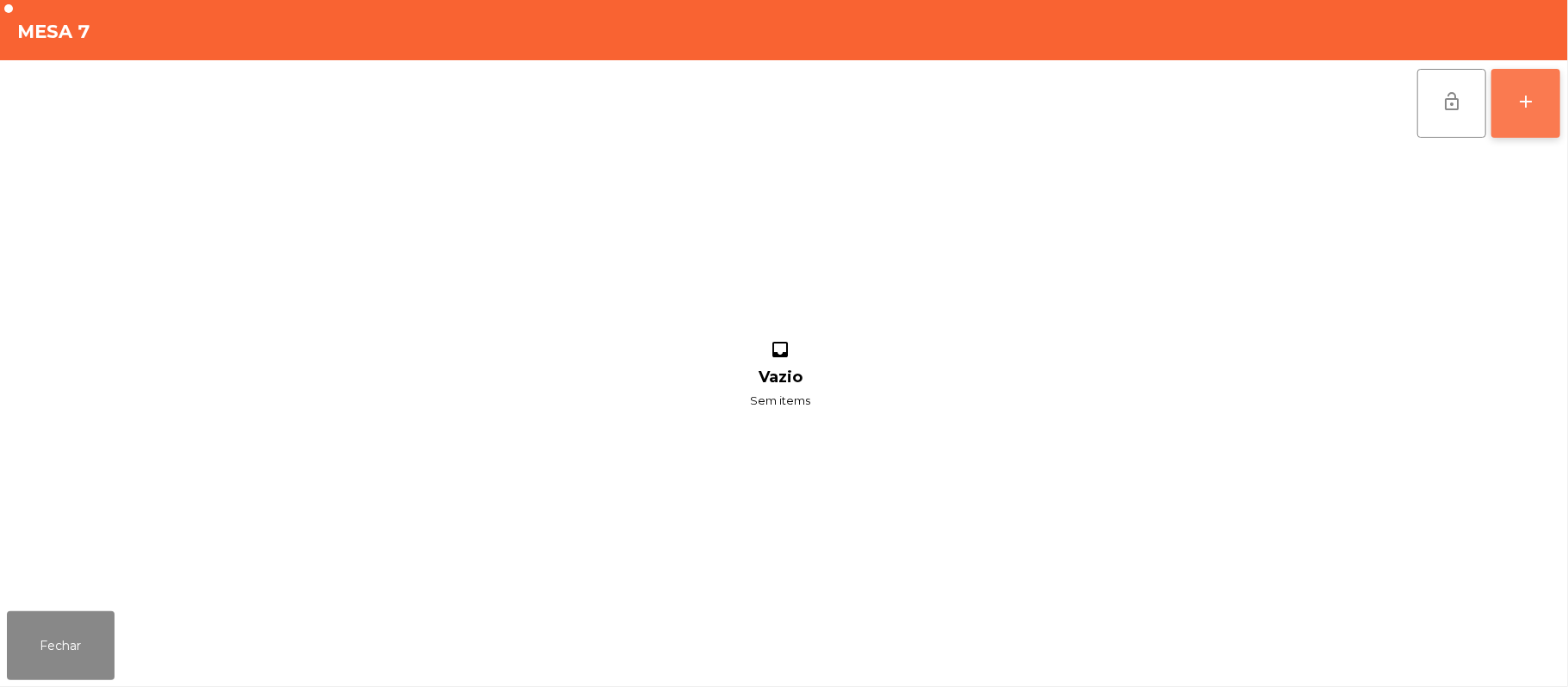
click at [1531, 110] on div "add" at bounding box center [1526, 102] width 21 height 21
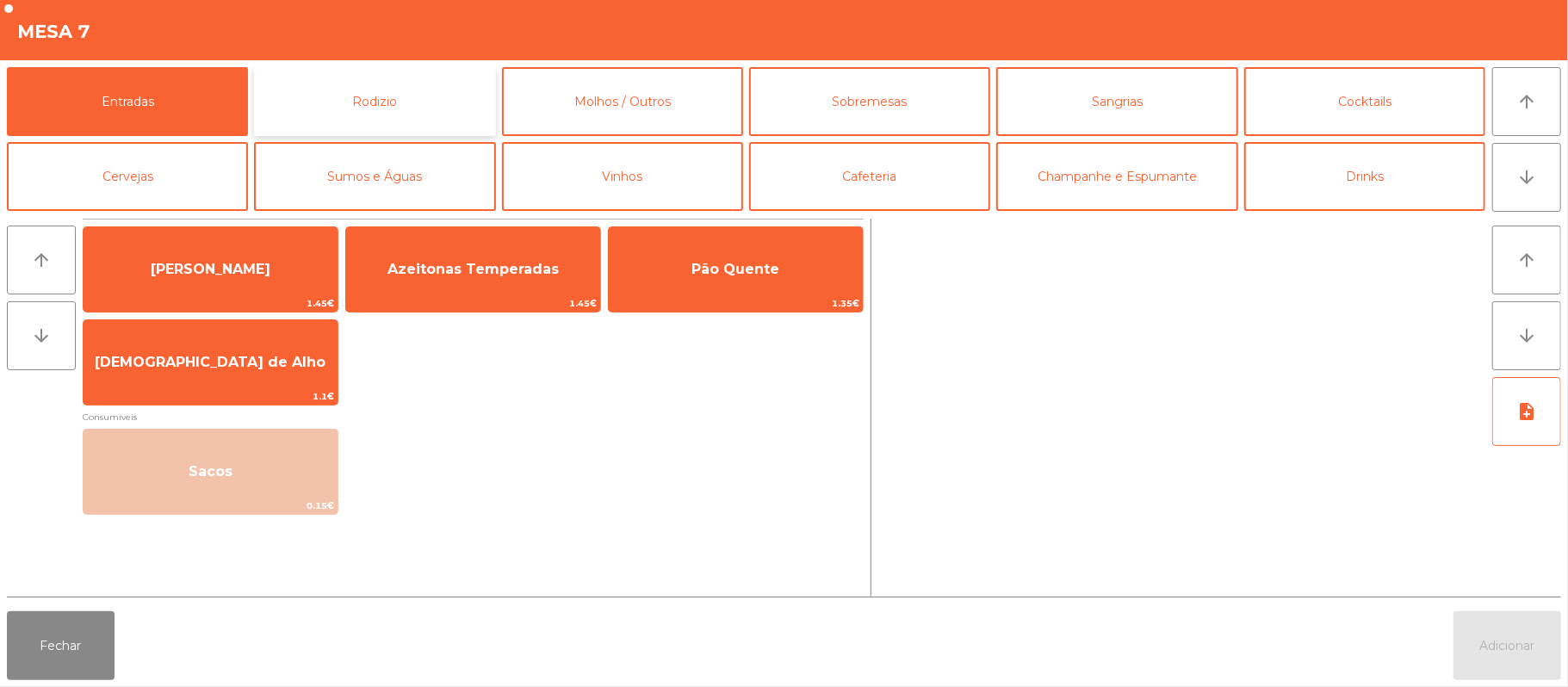
click at [437, 122] on button "Rodizio" at bounding box center [374, 102] width 242 height 69
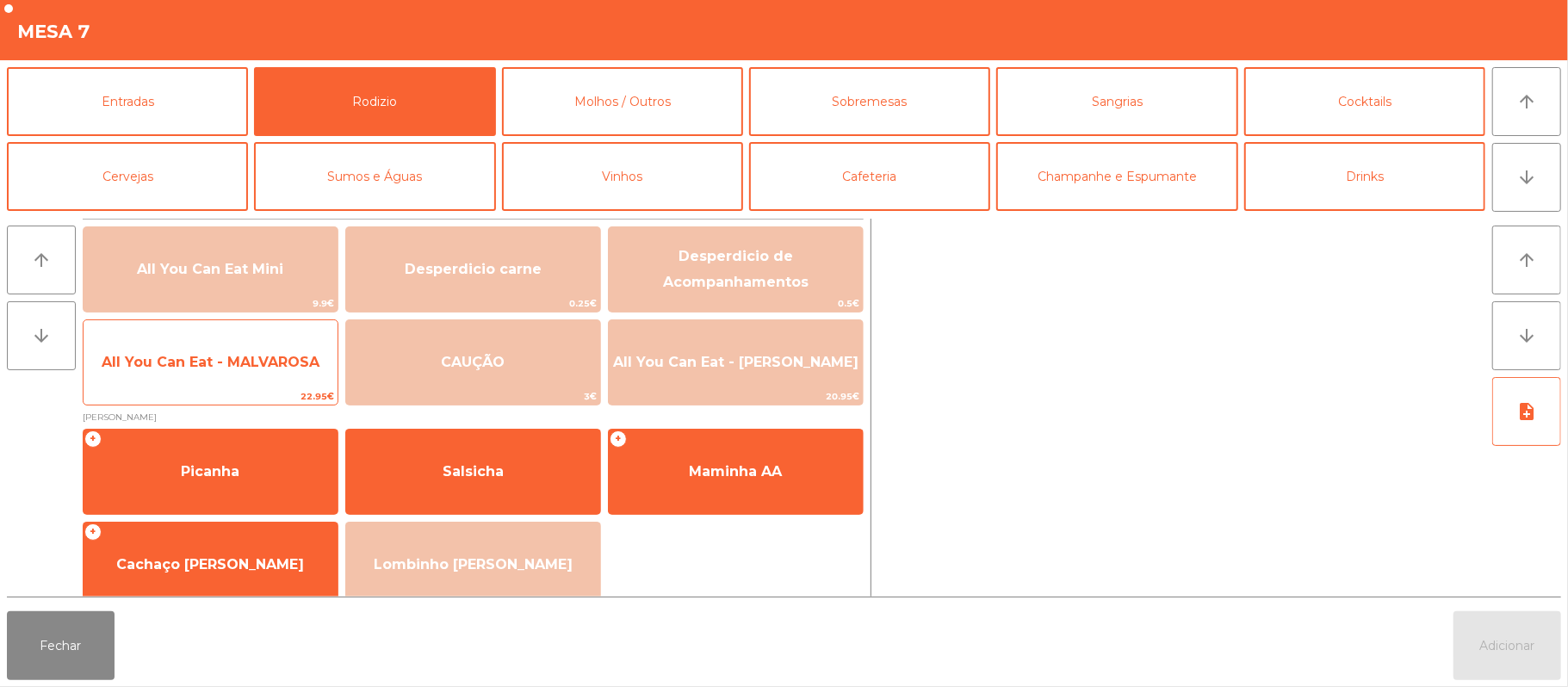
click at [277, 377] on span "All You Can Eat - MALVAROSA" at bounding box center [210, 362] width 254 height 47
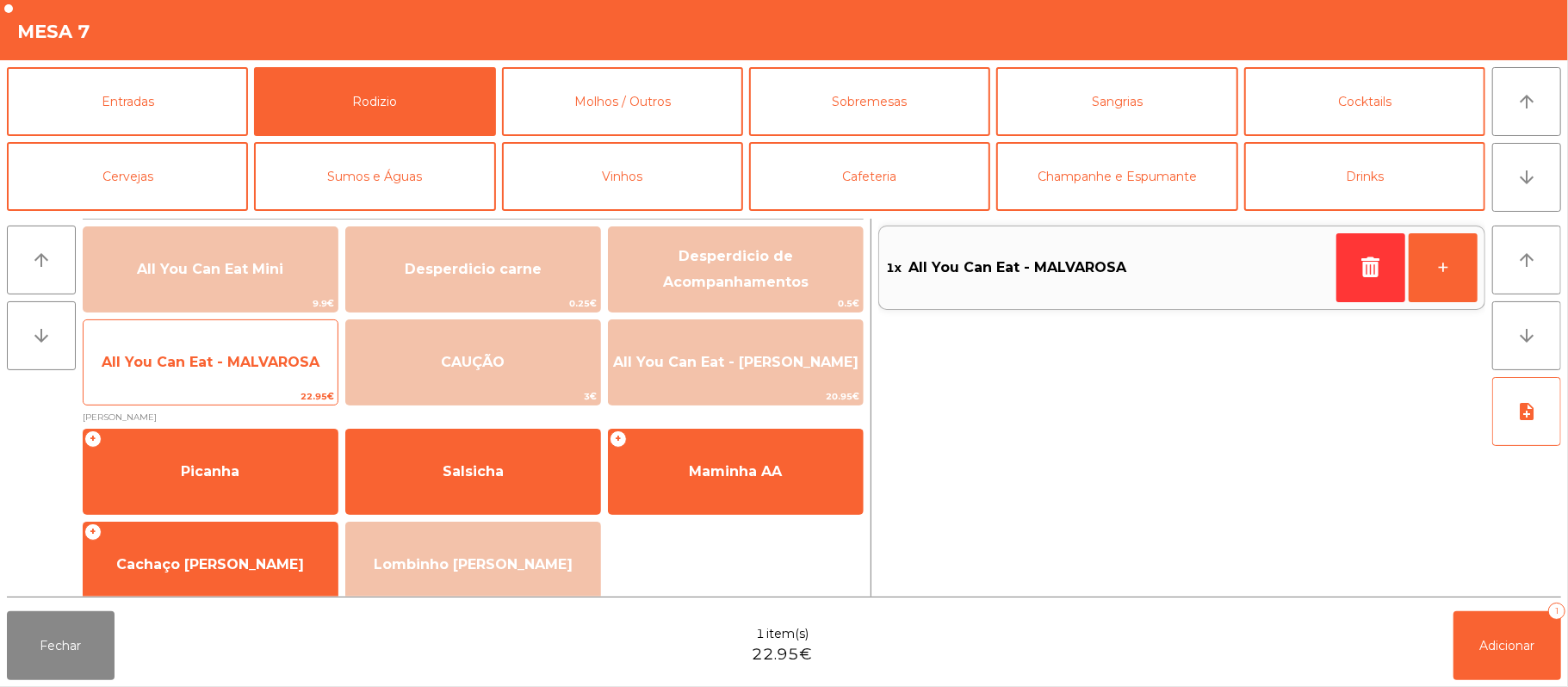
click at [224, 386] on span "All You Can Eat - MALVAROSA" at bounding box center [210, 362] width 254 height 47
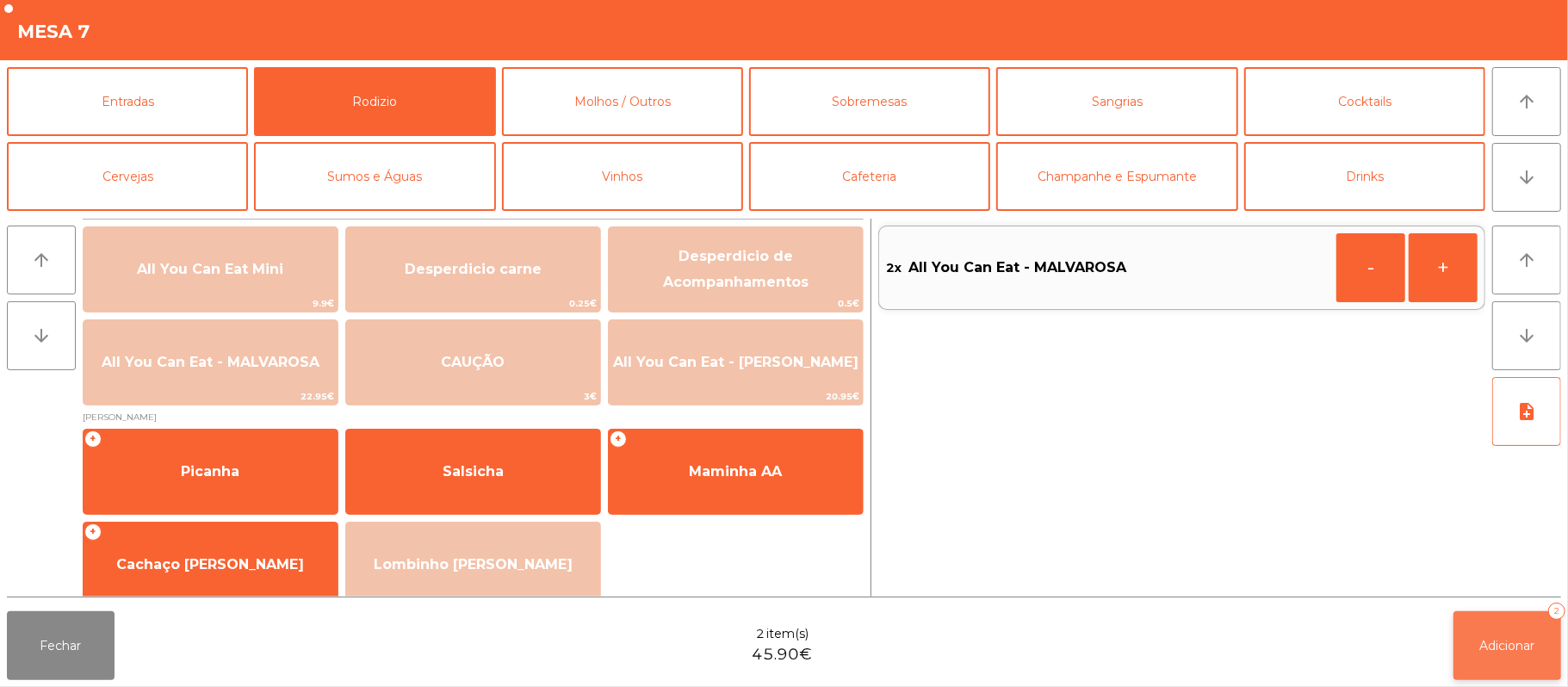
click at [1558, 666] on button "Adicionar 2" at bounding box center [1507, 646] width 108 height 69
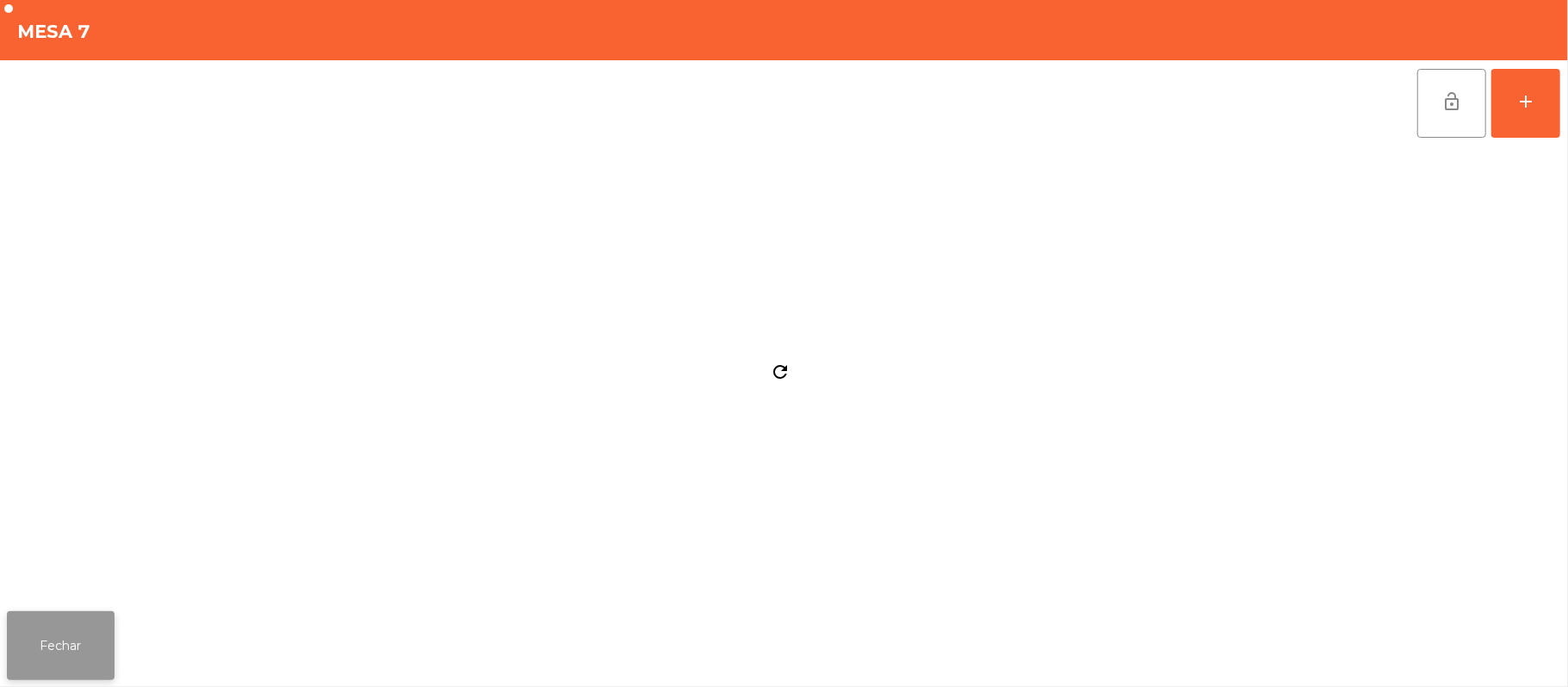
click at [108, 654] on button "Fechar" at bounding box center [60, 646] width 108 height 69
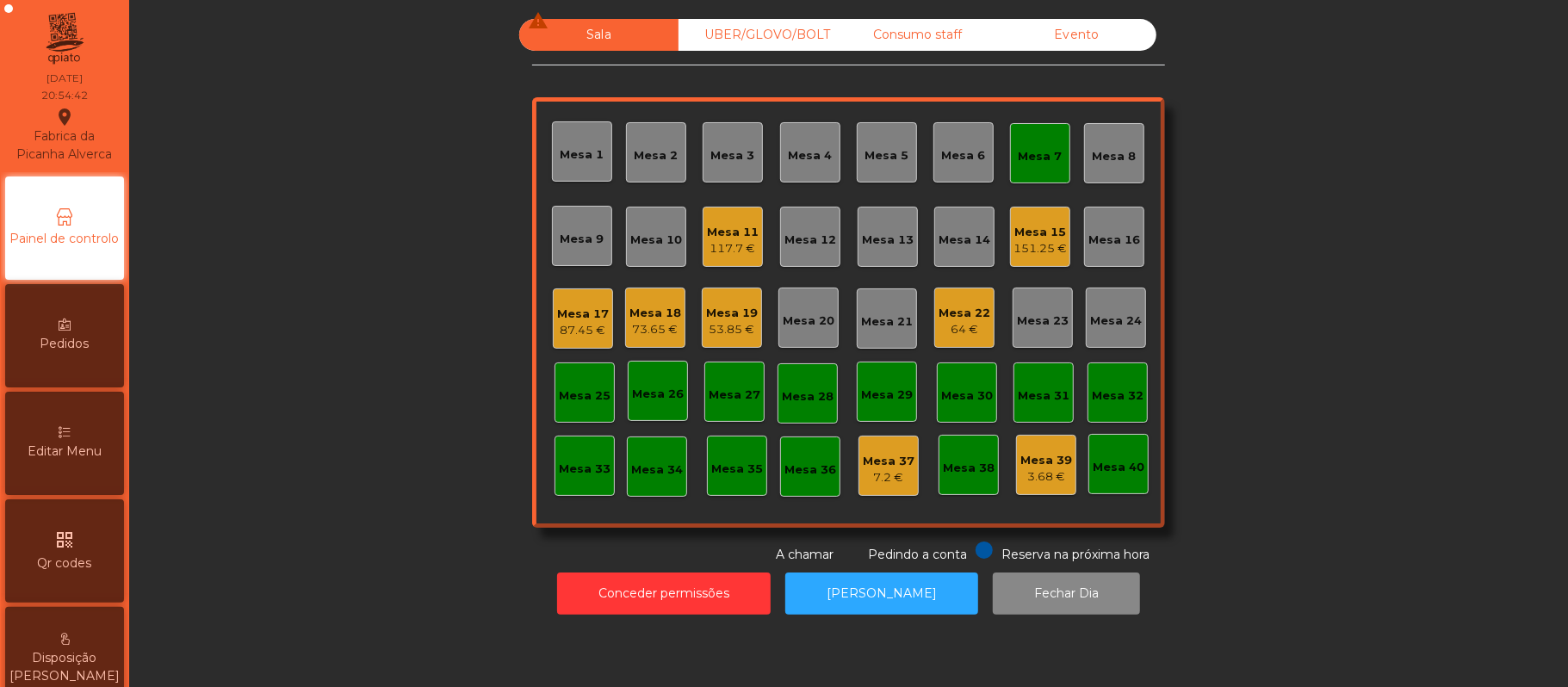
click at [1048, 156] on div "Mesa 7" at bounding box center [1040, 156] width 44 height 17
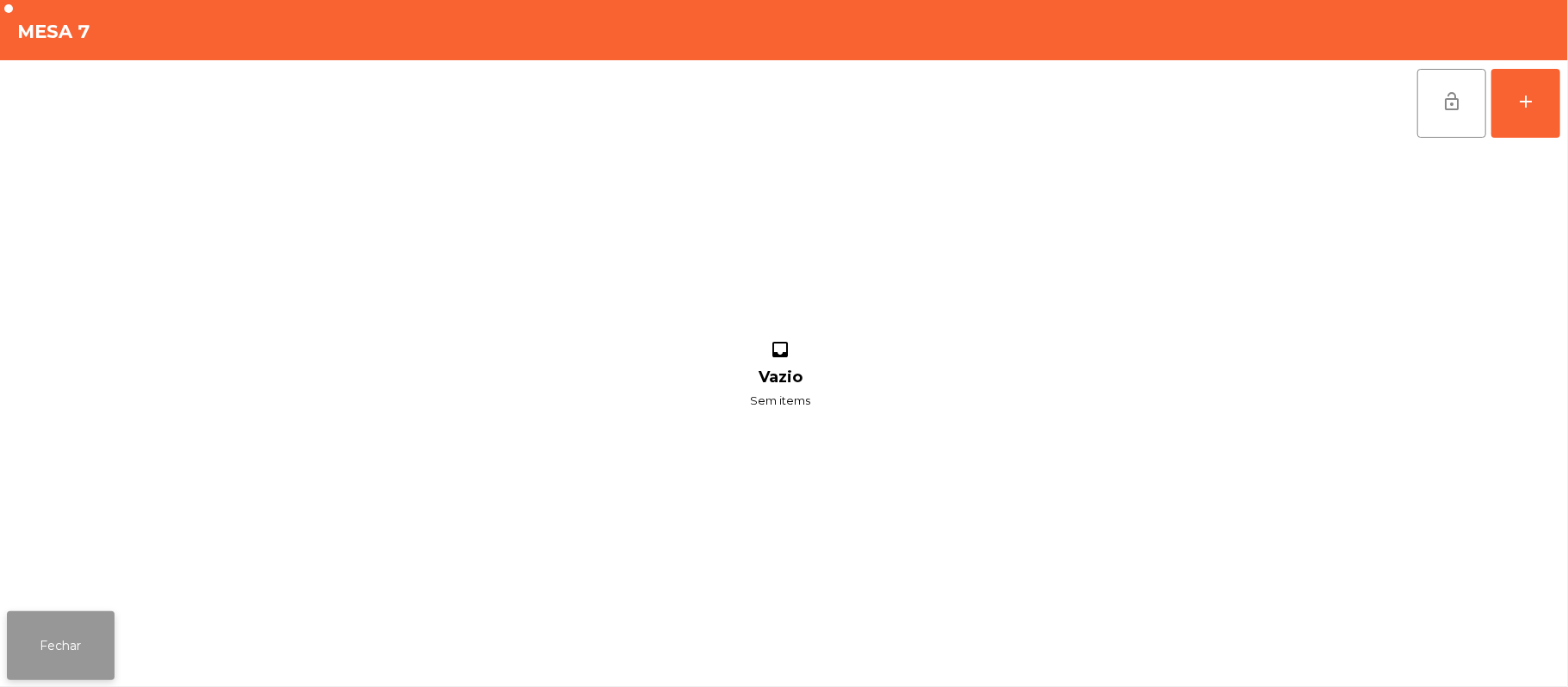
click at [66, 621] on button "Fechar" at bounding box center [60, 646] width 108 height 69
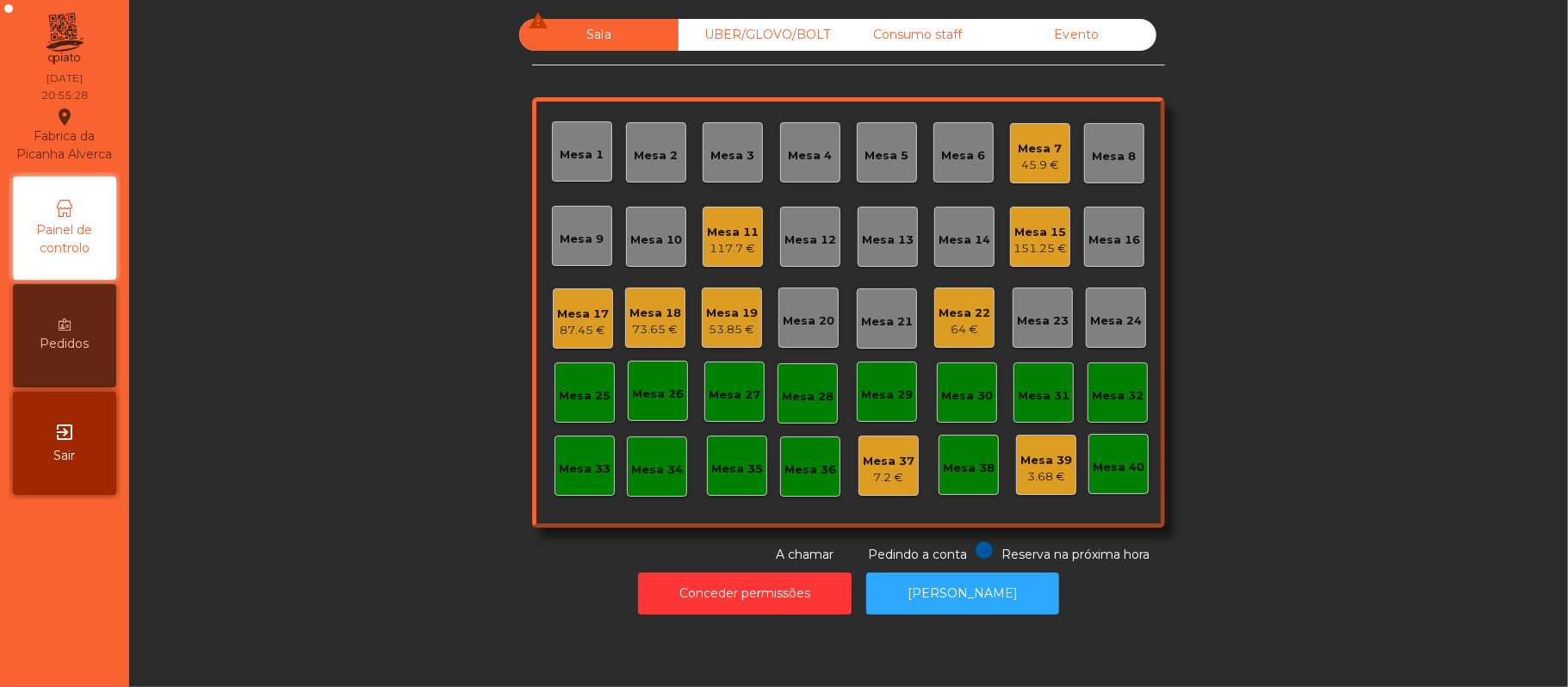
click at [1048, 177] on div "Mesa 7 45.9 €" at bounding box center [1040, 153] width 60 height 60
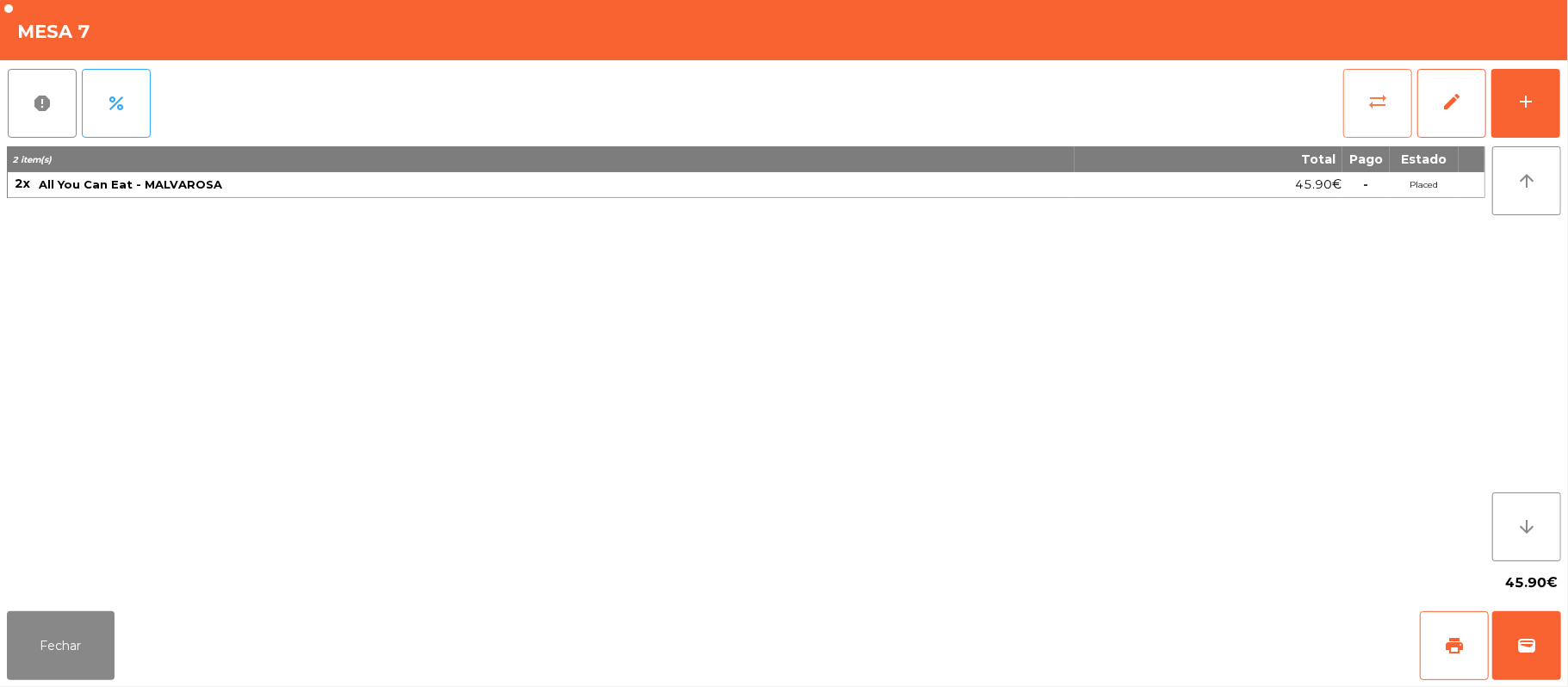
click at [1357, 96] on button "sync_alt" at bounding box center [1378, 104] width 69 height 69
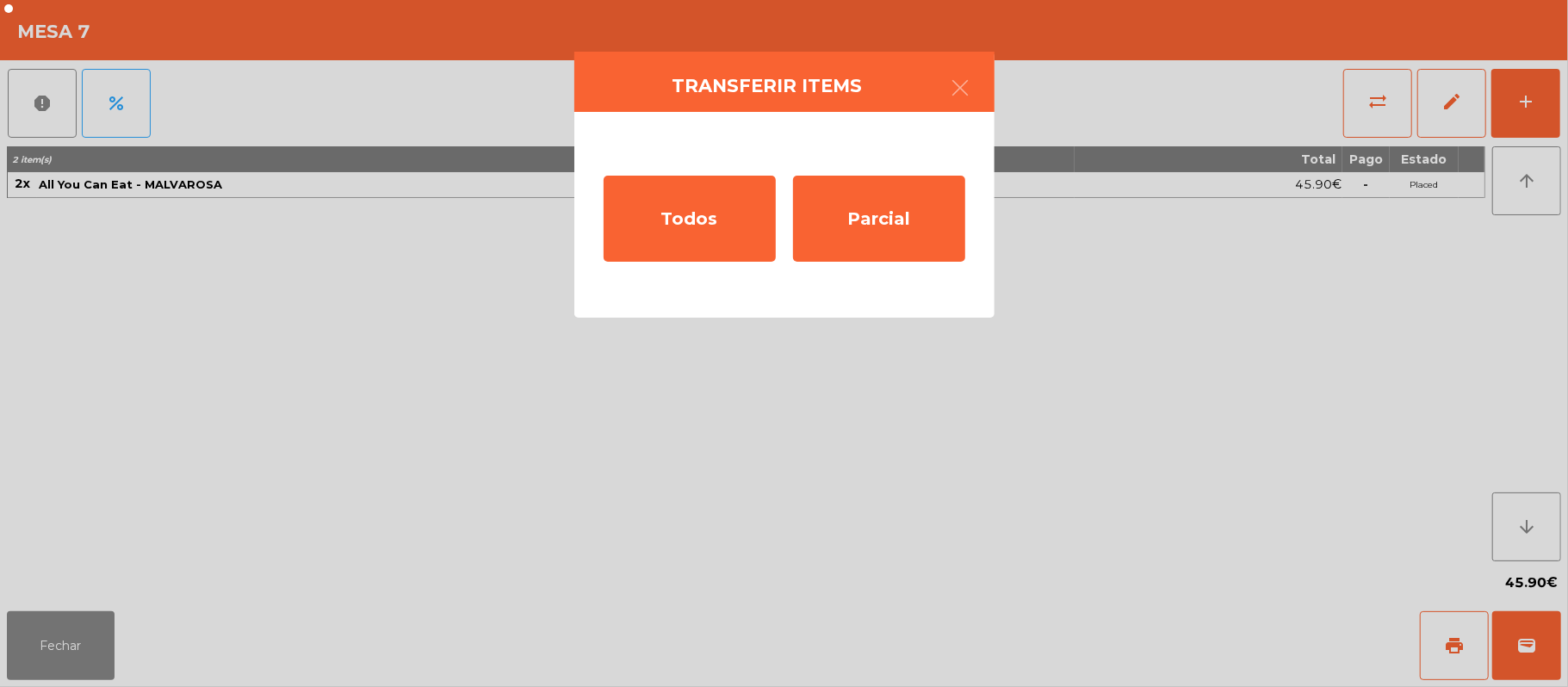
click at [141, 587] on ngb-modal-window "Transferir items Todos Parcial" at bounding box center [784, 344] width 1568 height 687
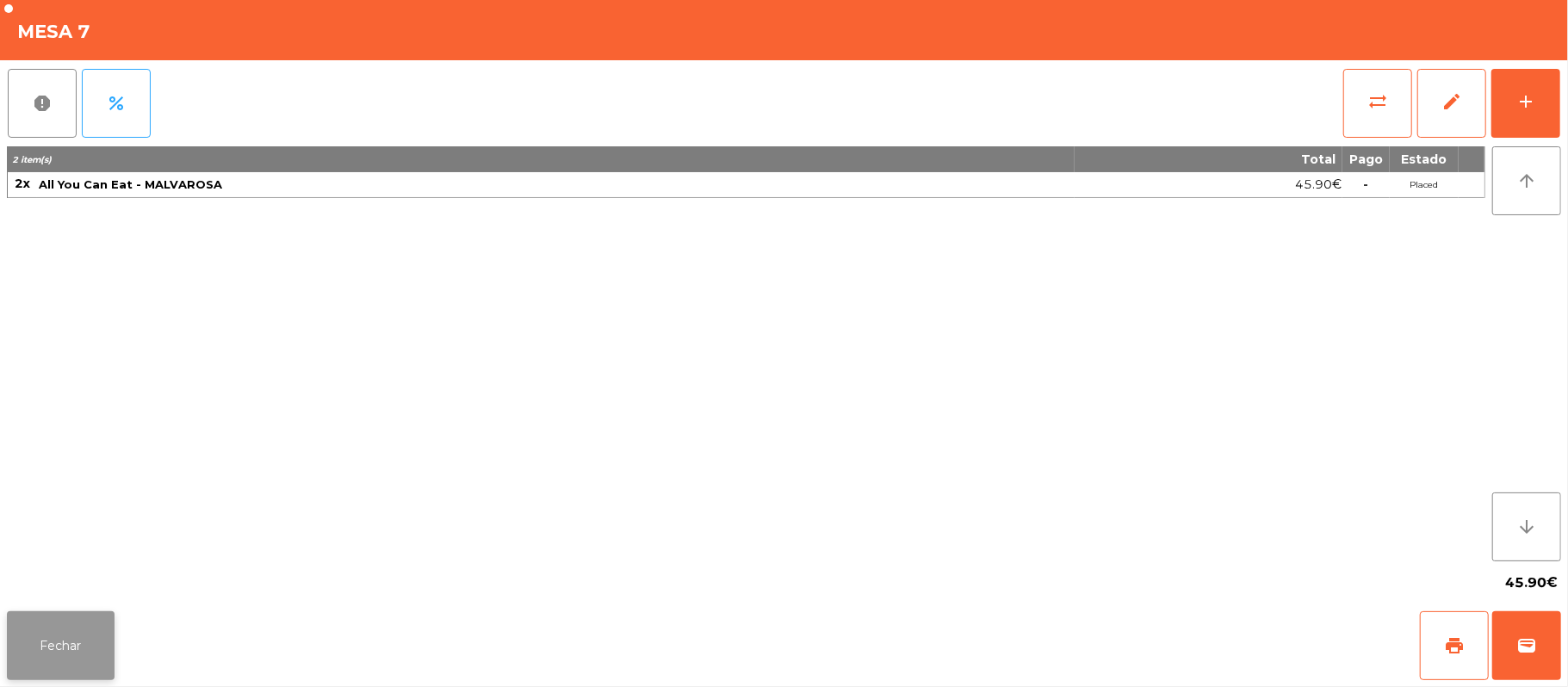
click at [81, 650] on button "Fechar" at bounding box center [60, 646] width 108 height 69
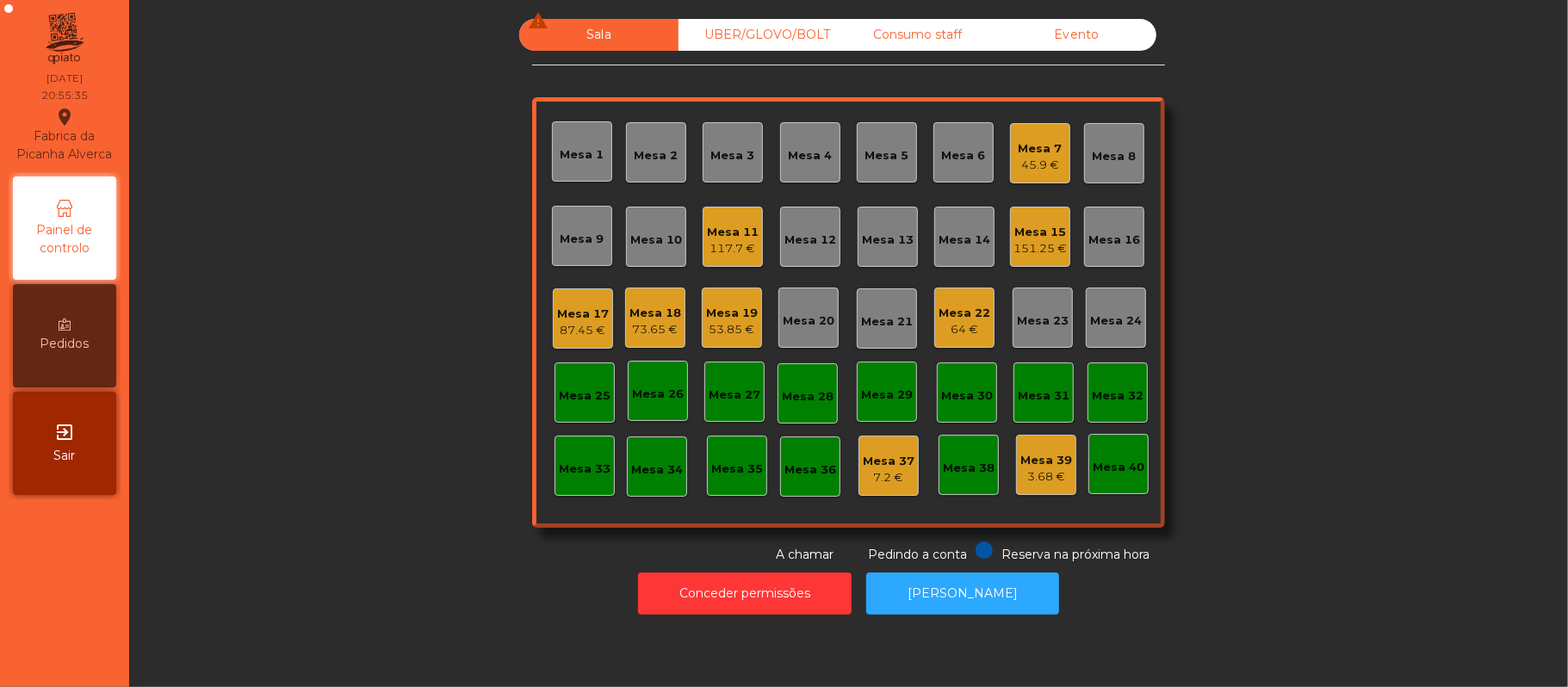
click at [942, 155] on div "Mesa 6" at bounding box center [963, 155] width 44 height 17
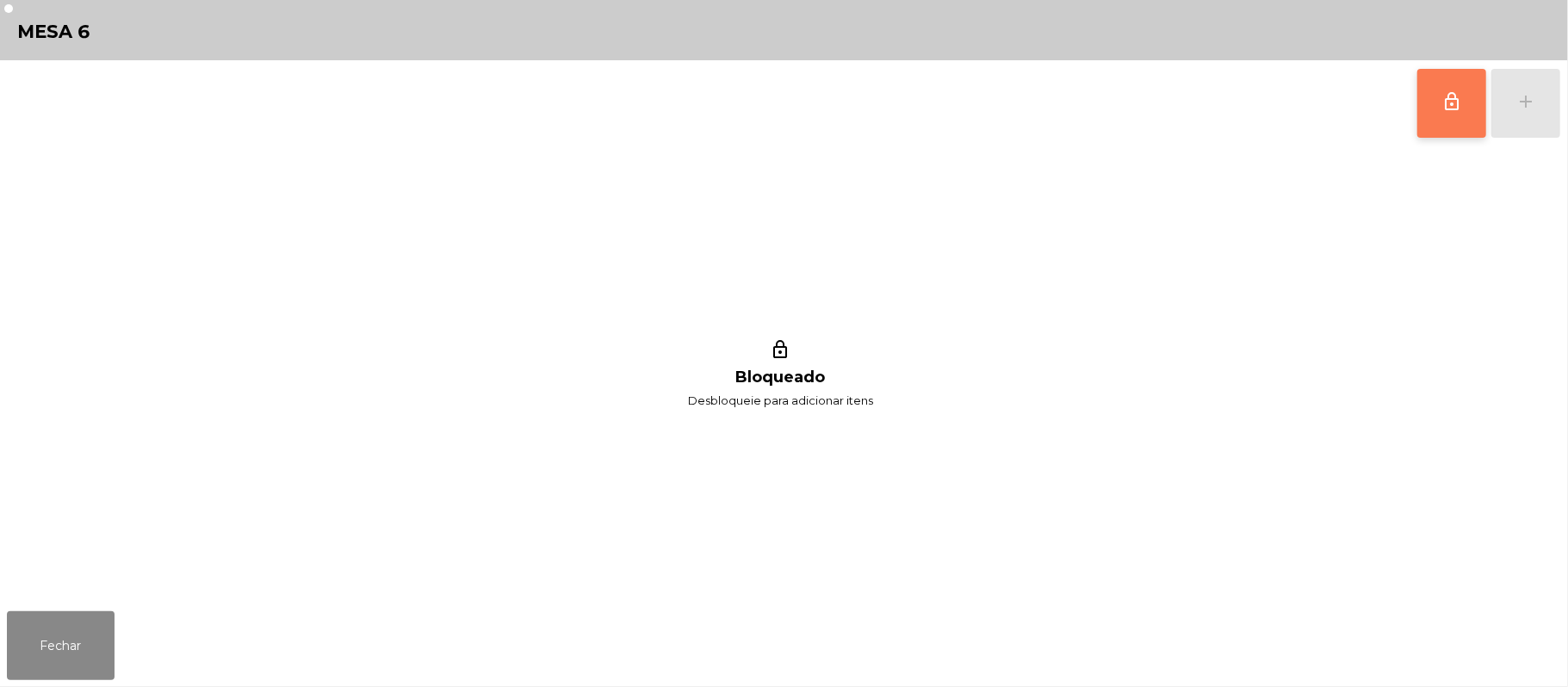
click at [1434, 92] on button "lock_outline" at bounding box center [1452, 104] width 69 height 69
click at [51, 656] on button "Fechar" at bounding box center [60, 646] width 108 height 69
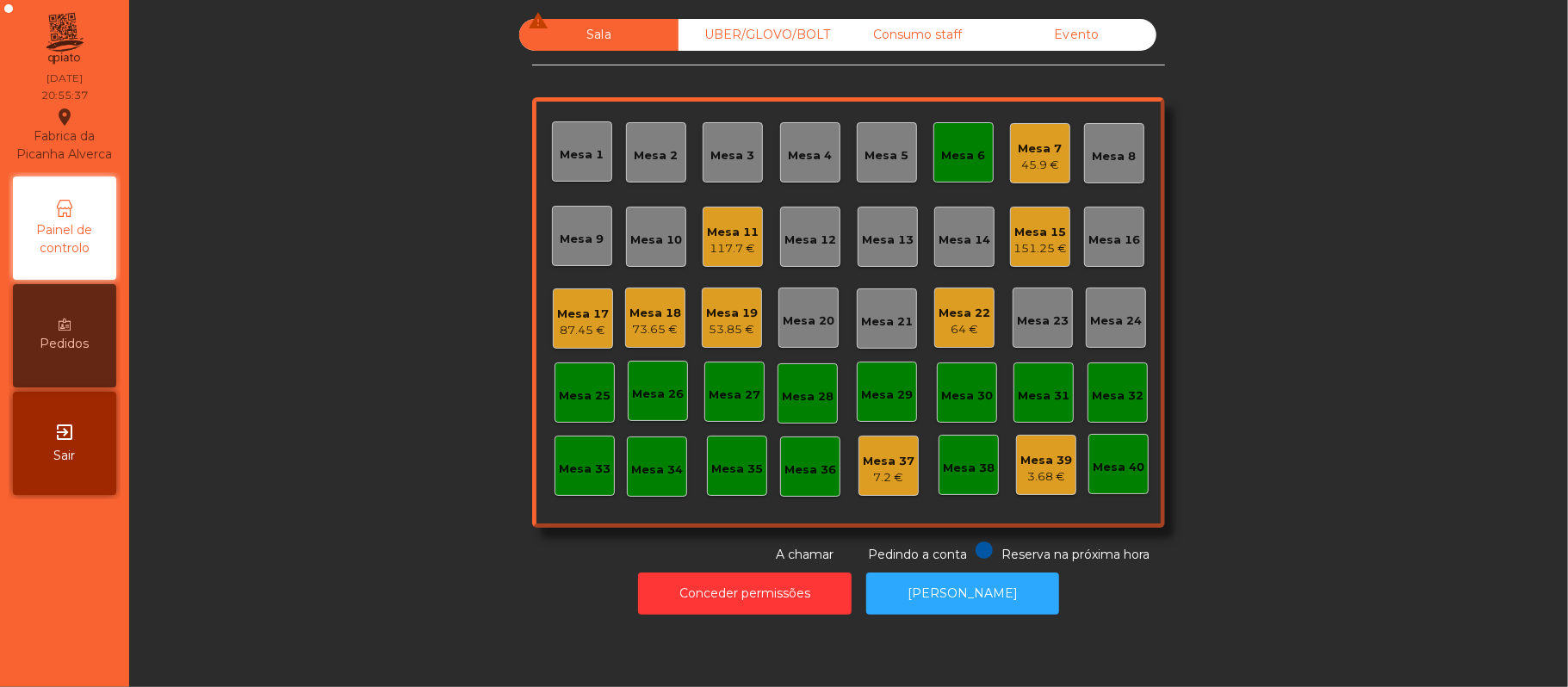
click at [1048, 145] on div "Mesa 7" at bounding box center [1040, 149] width 44 height 17
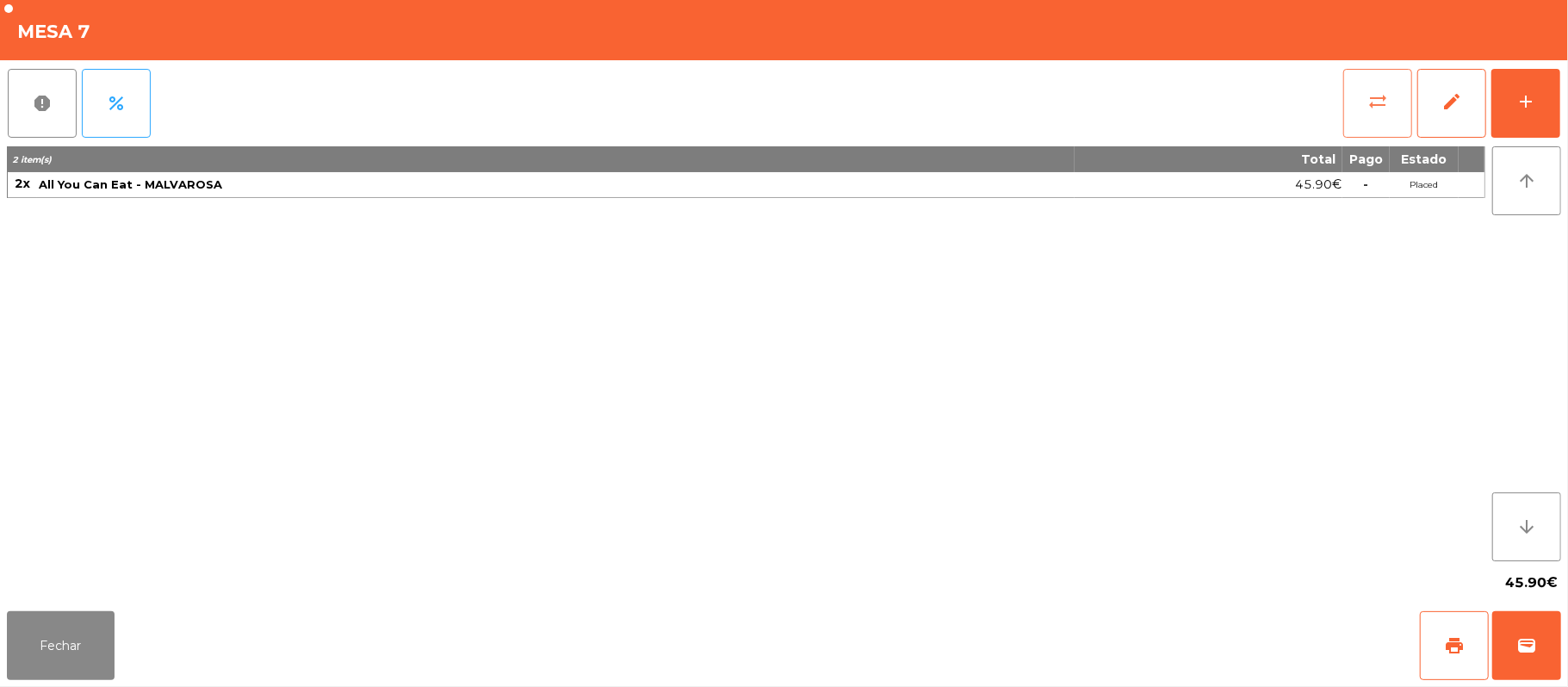
click at [1382, 92] on span "sync_alt" at bounding box center [1378, 102] width 21 height 21
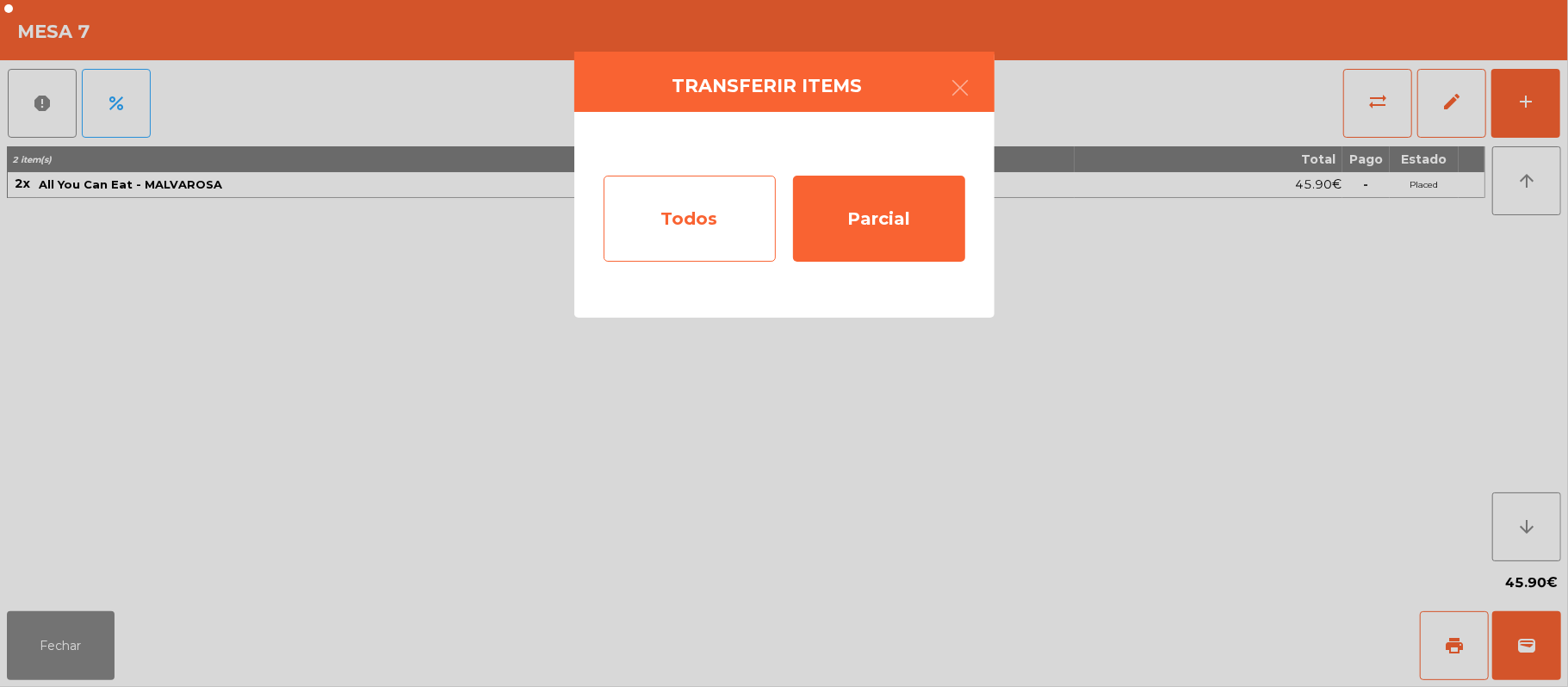
click at [700, 259] on div "Todos" at bounding box center [690, 219] width 172 height 86
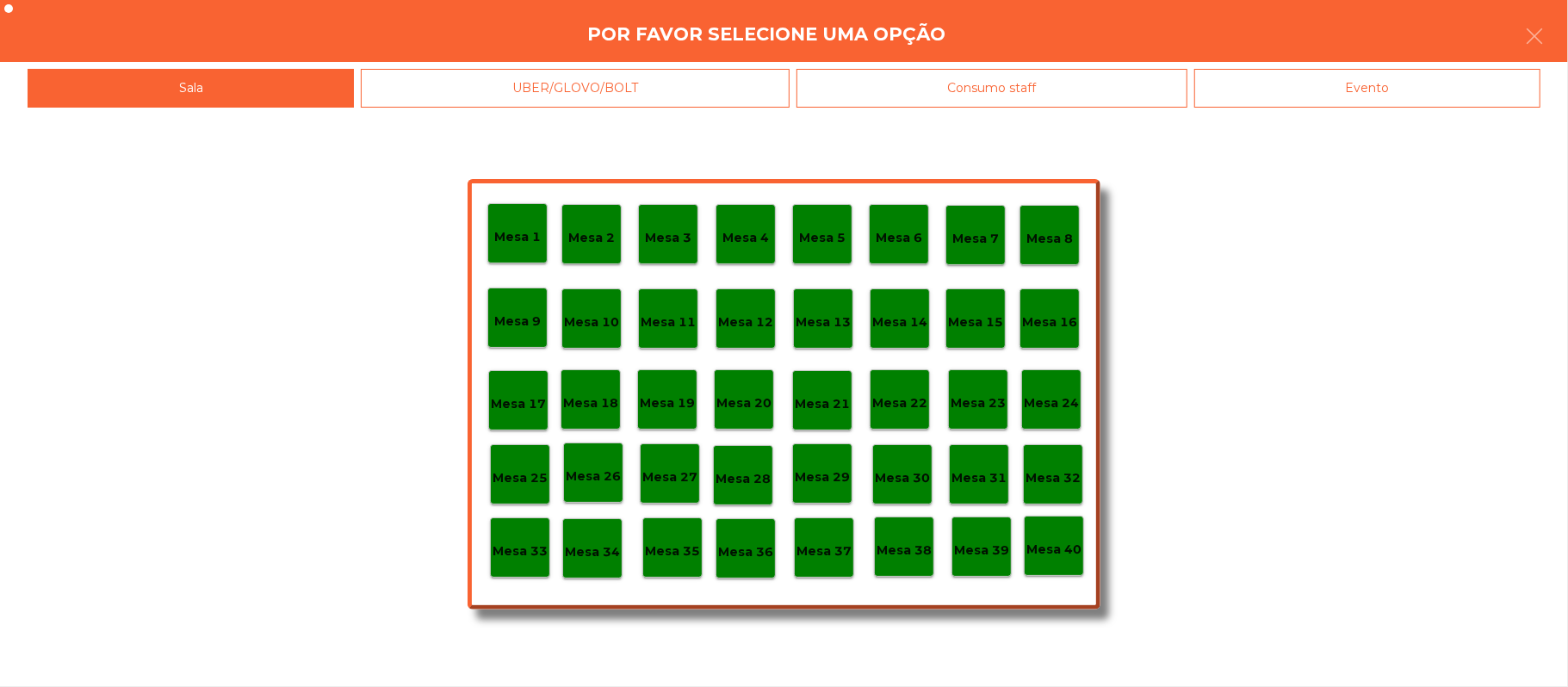
click at [901, 231] on p "Mesa 6" at bounding box center [899, 238] width 47 height 20
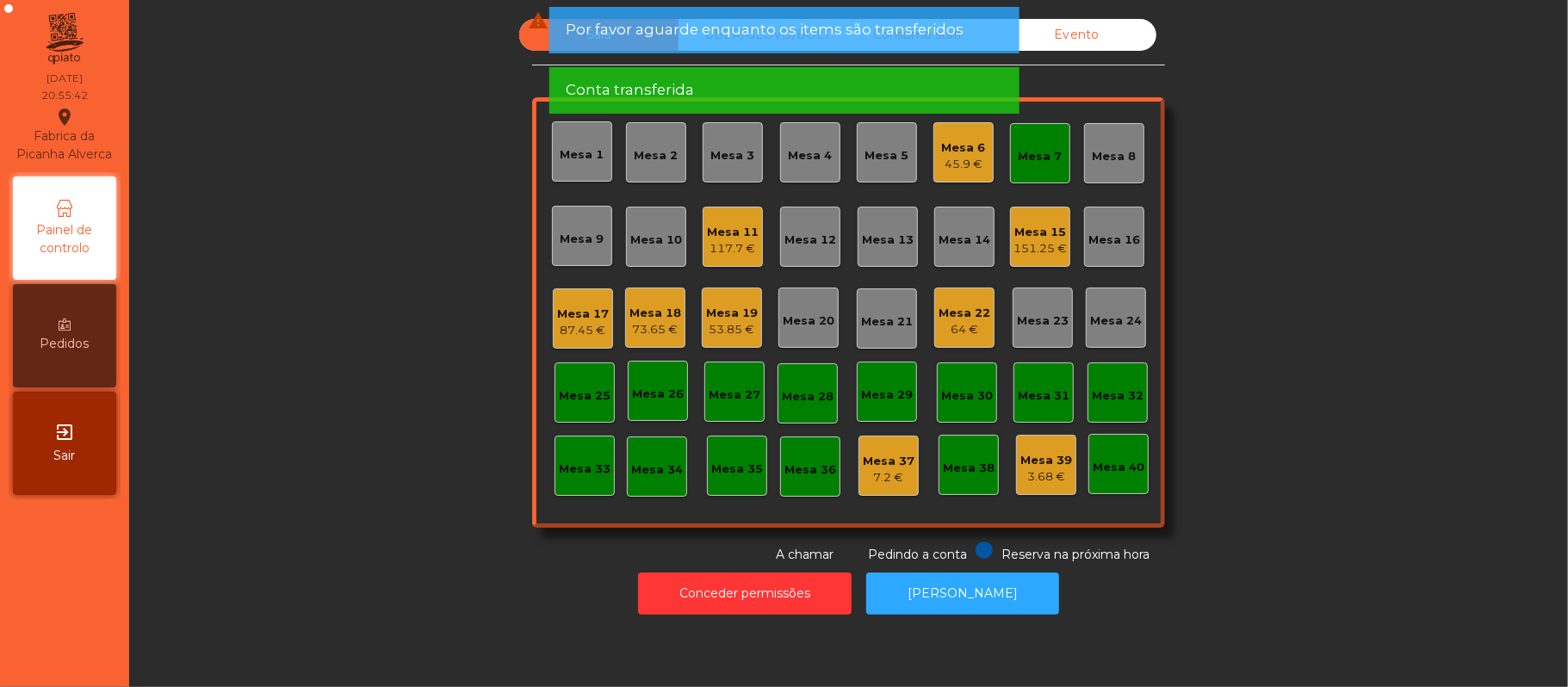
click at [1020, 141] on div "Mesa 7" at bounding box center [1040, 153] width 44 height 24
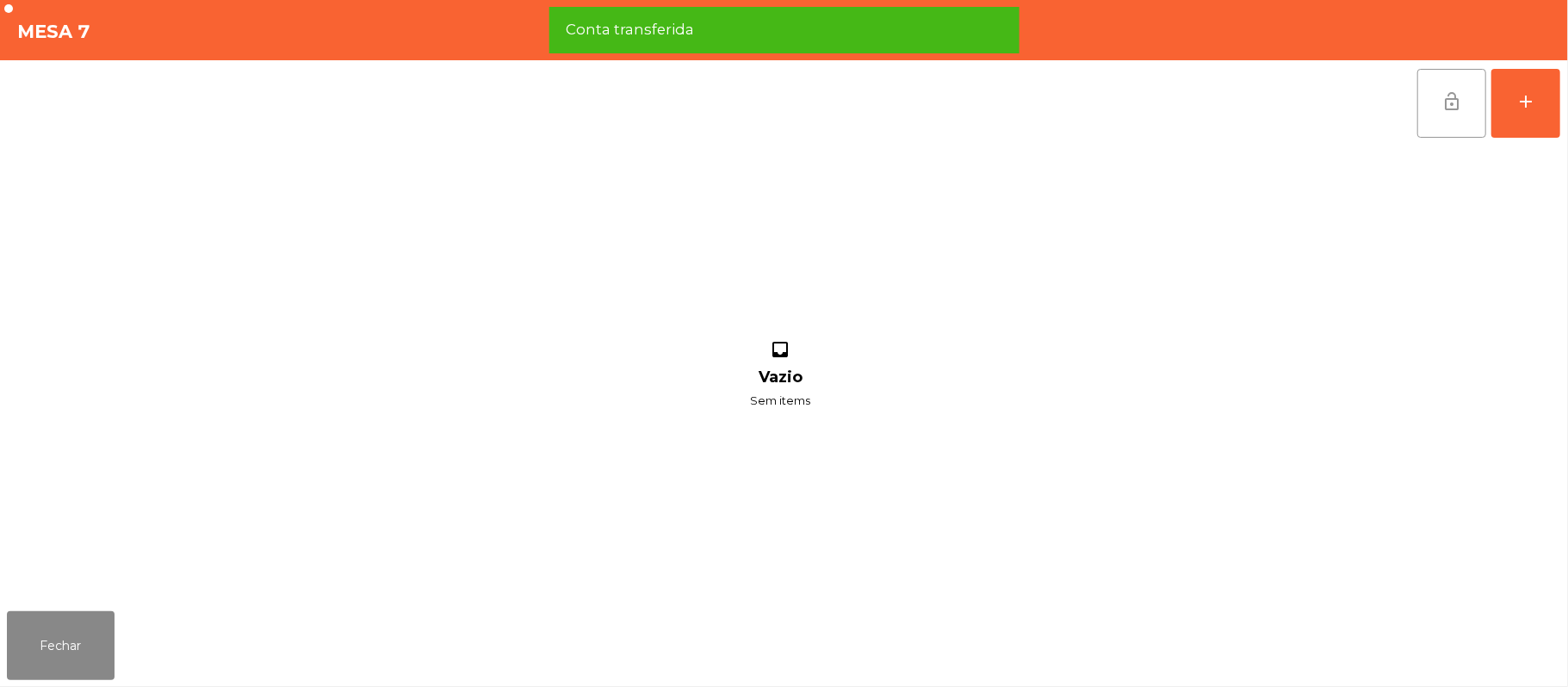
click at [1443, 97] on span "lock_open" at bounding box center [1452, 102] width 21 height 21
click at [63, 646] on button "Fechar" at bounding box center [60, 646] width 108 height 69
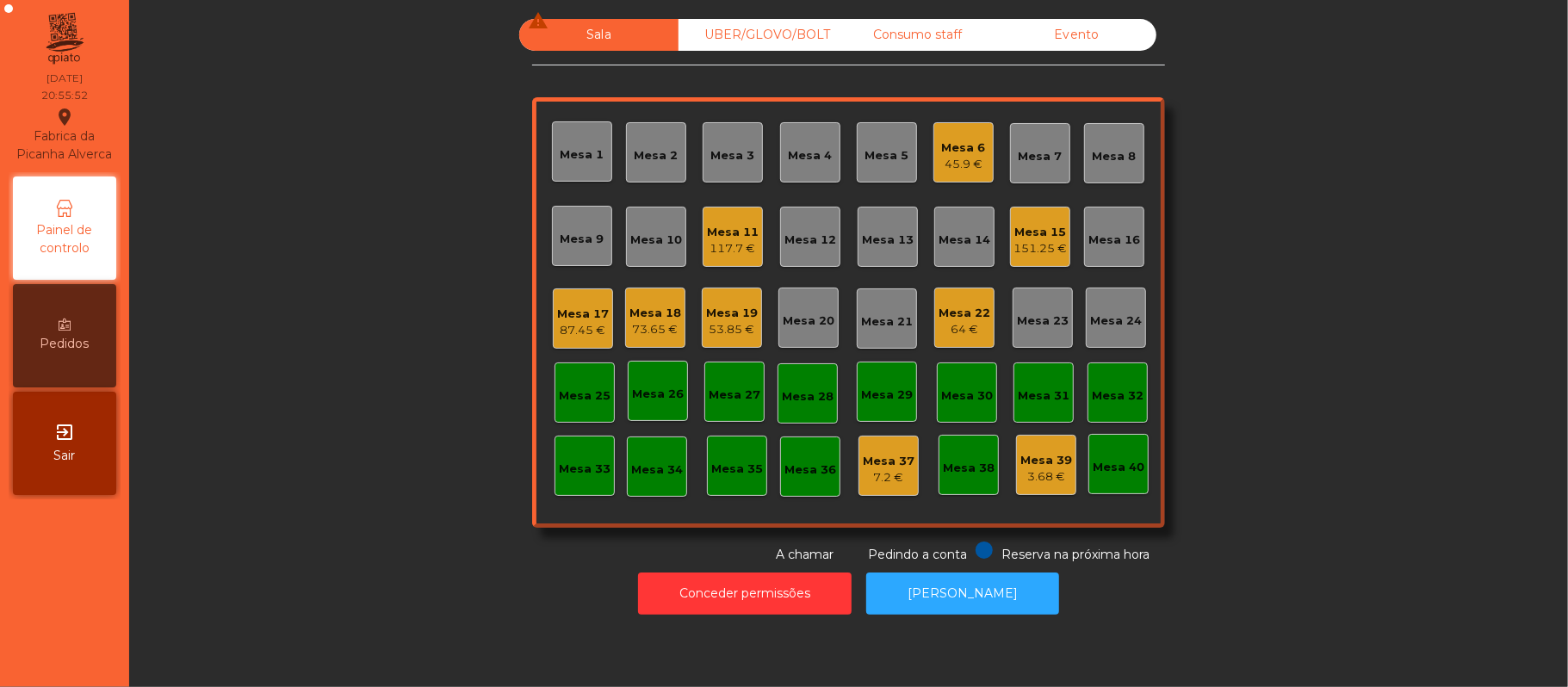
click at [658, 329] on div "73.65 €" at bounding box center [654, 329] width 51 height 17
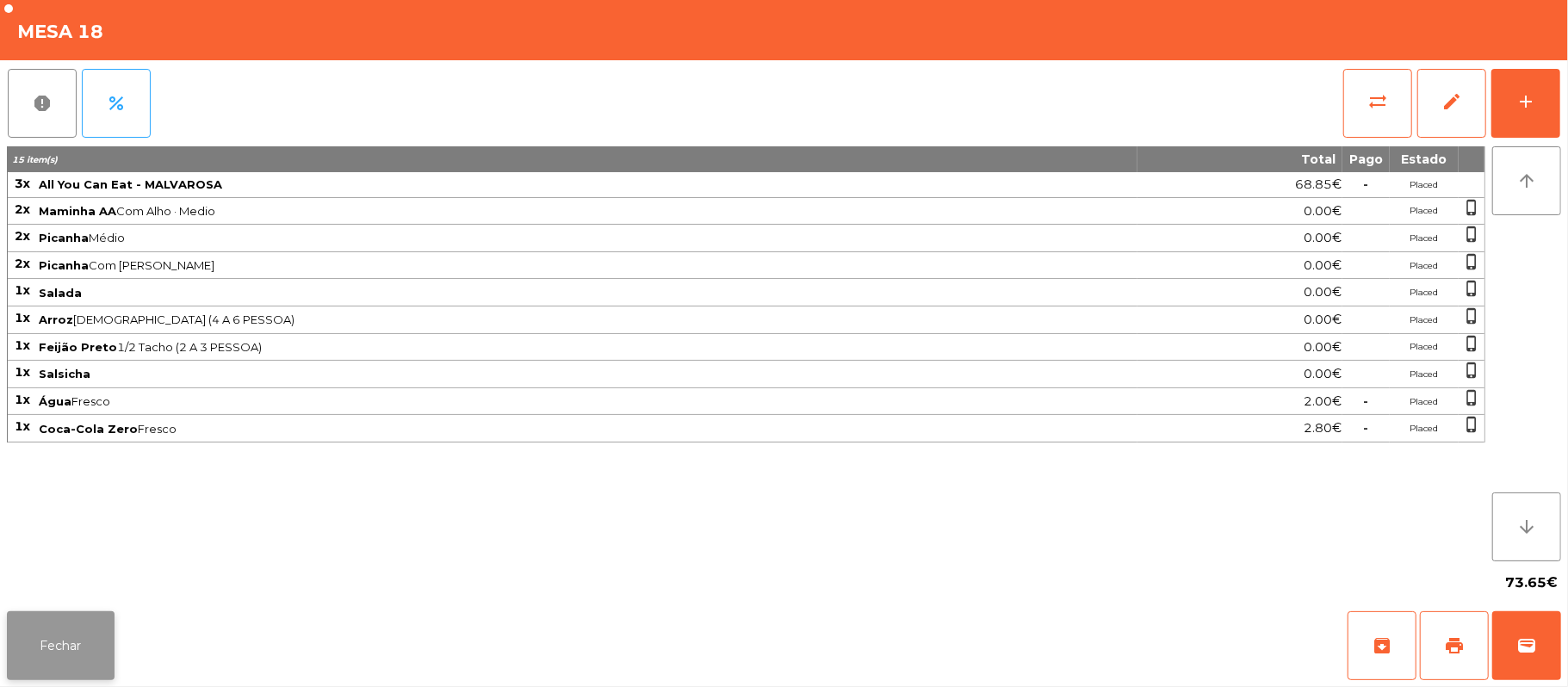
click at [66, 628] on button "Fechar" at bounding box center [60, 646] width 108 height 69
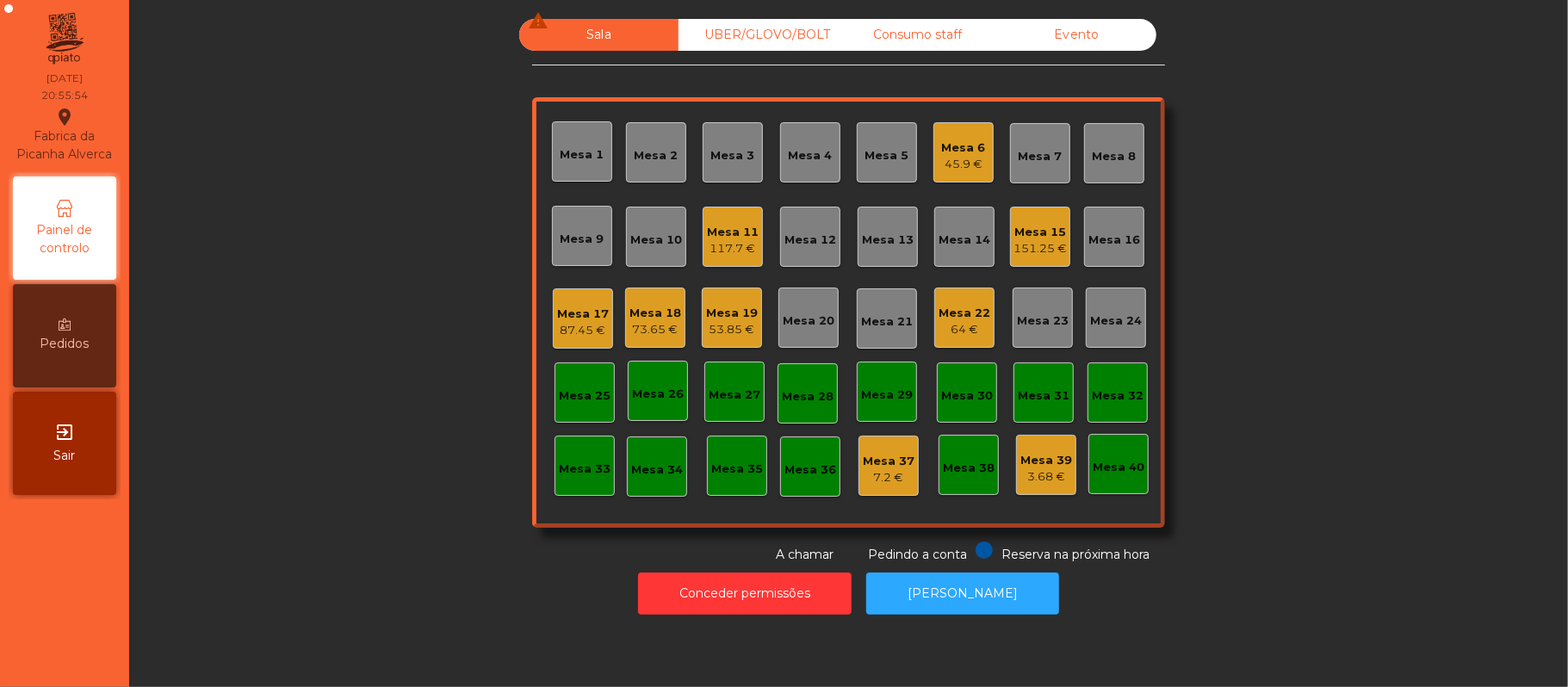
click at [721, 318] on div "Mesa 19" at bounding box center [731, 314] width 51 height 17
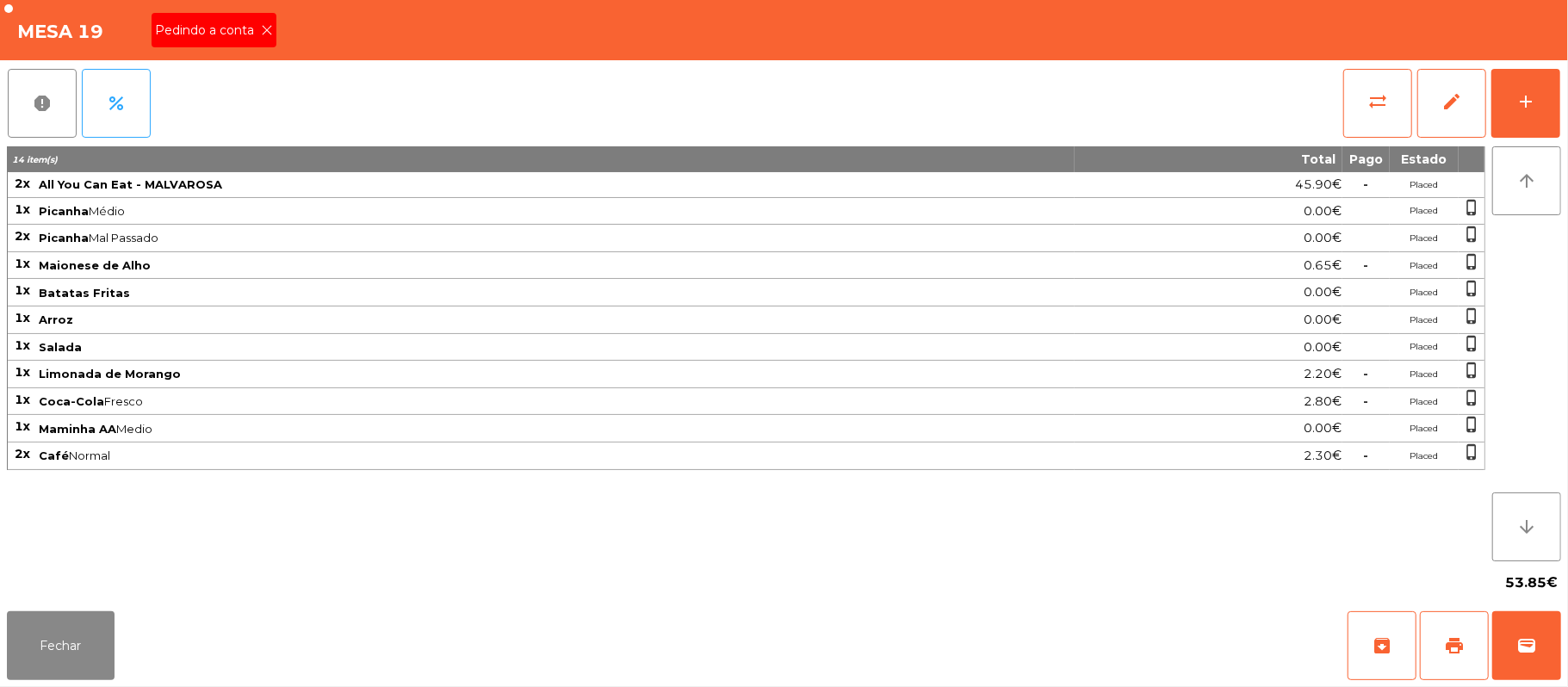
click at [267, 29] on icon at bounding box center [267, 30] width 12 height 12
click at [1455, 646] on span "print" at bounding box center [1455, 646] width 21 height 21
click at [87, 649] on button "Fechar" at bounding box center [60, 646] width 108 height 69
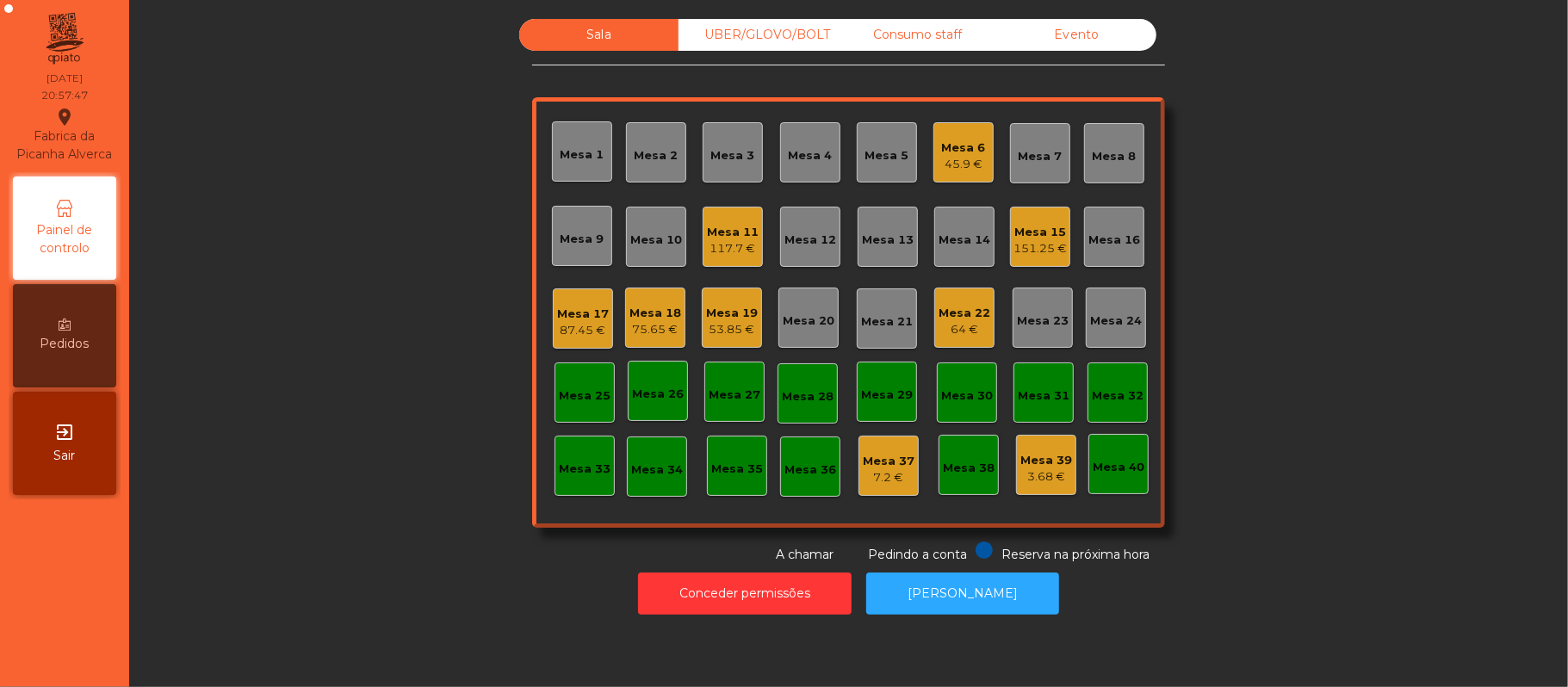
click at [722, 330] on div "53.85 €" at bounding box center [731, 329] width 51 height 17
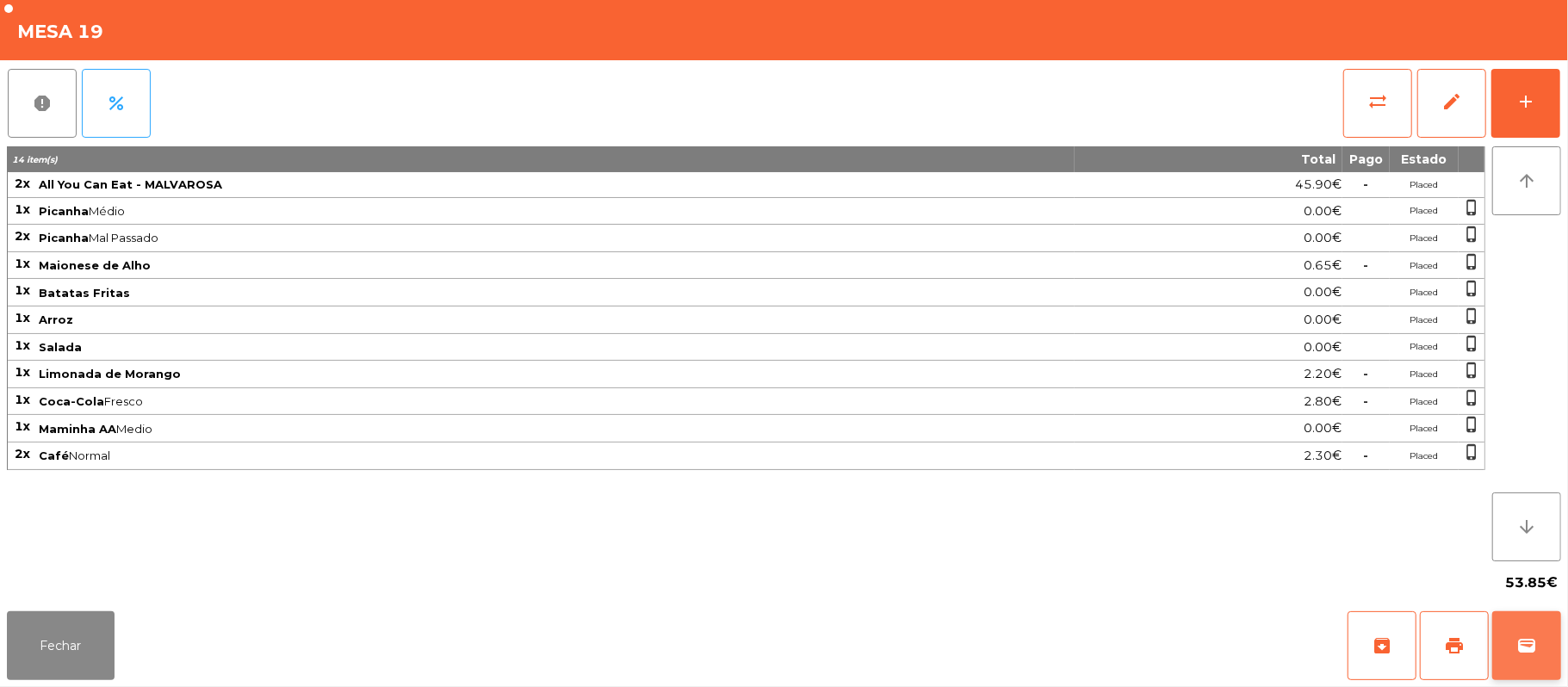
click at [1541, 641] on button "wallet" at bounding box center [1527, 646] width 69 height 69
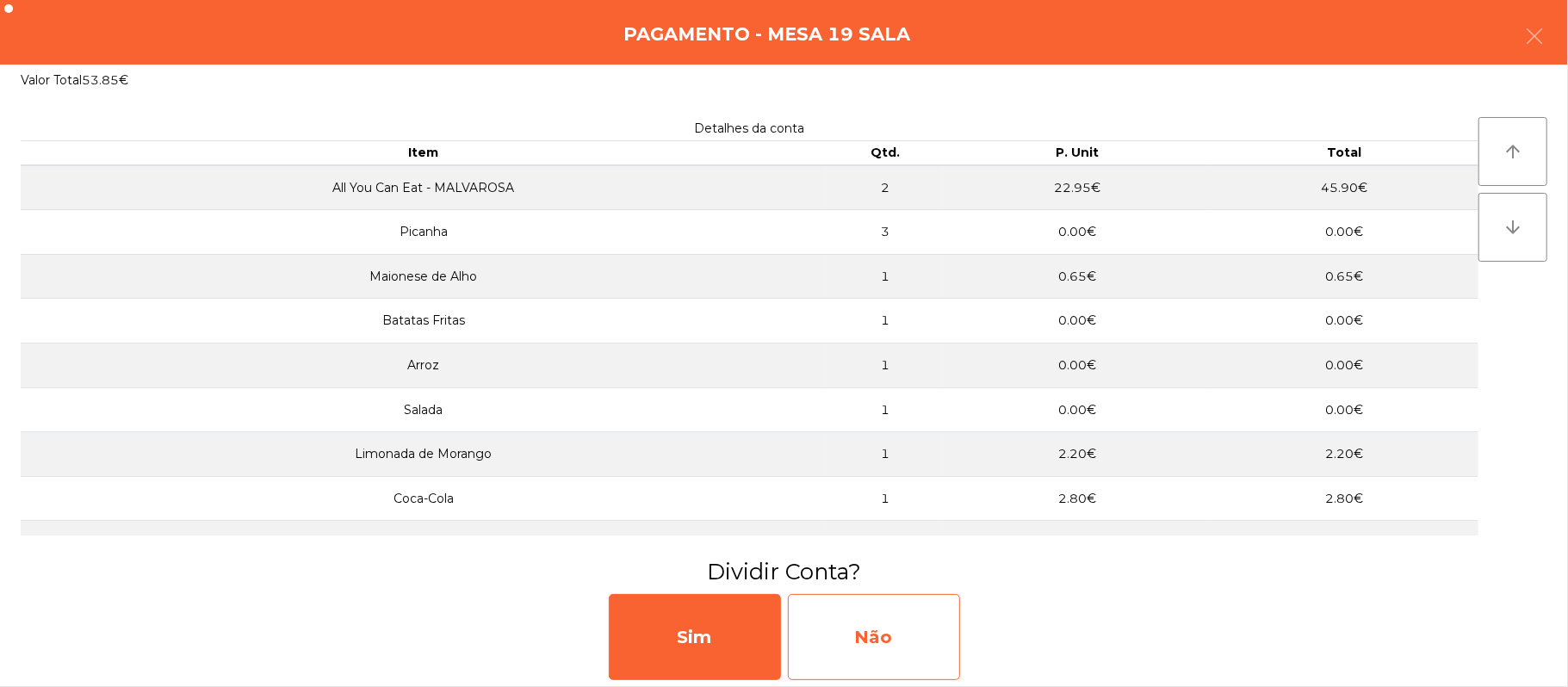
click at [935, 650] on div "Não" at bounding box center [874, 637] width 172 height 86
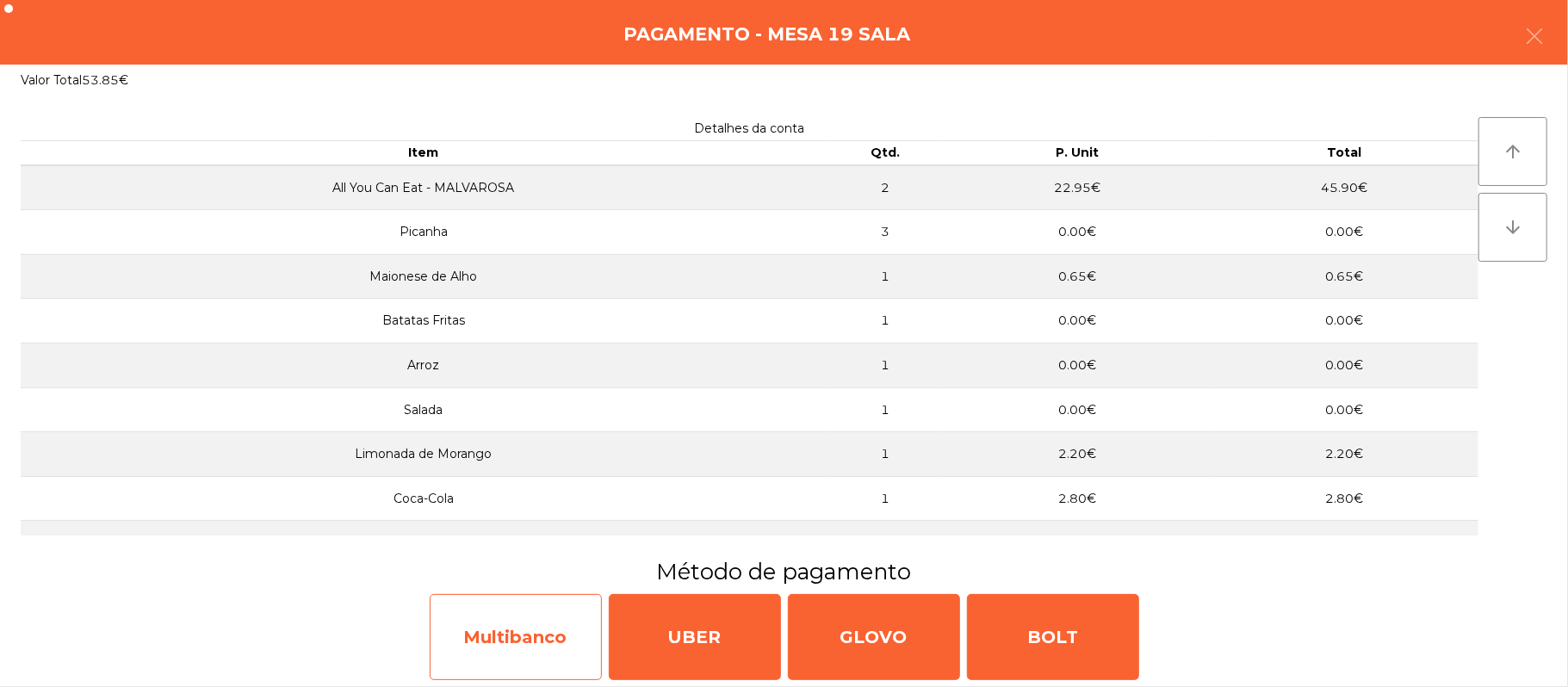
click at [544, 632] on div "Multibanco" at bounding box center [516, 637] width 172 height 86
select select "**"
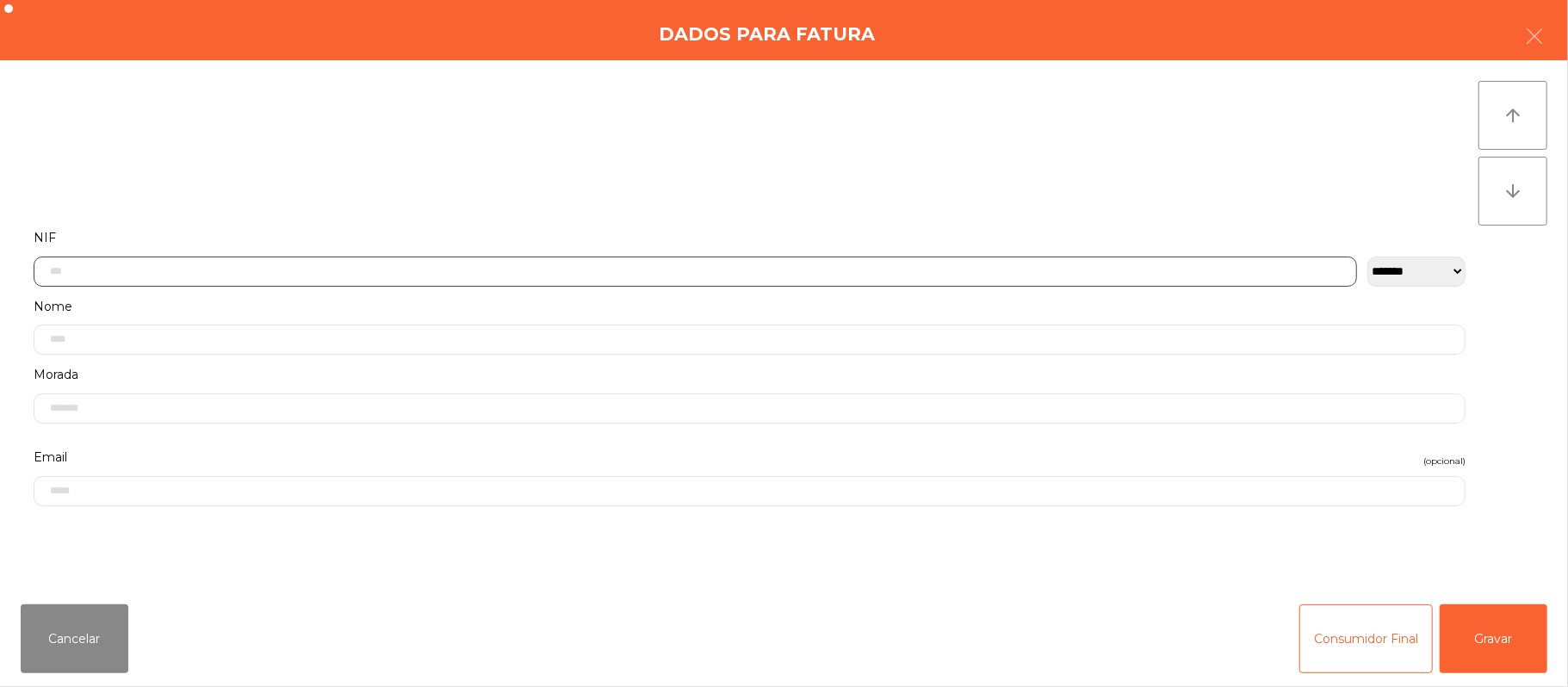
click at [494, 269] on input "text" at bounding box center [696, 271] width 1324 height 30
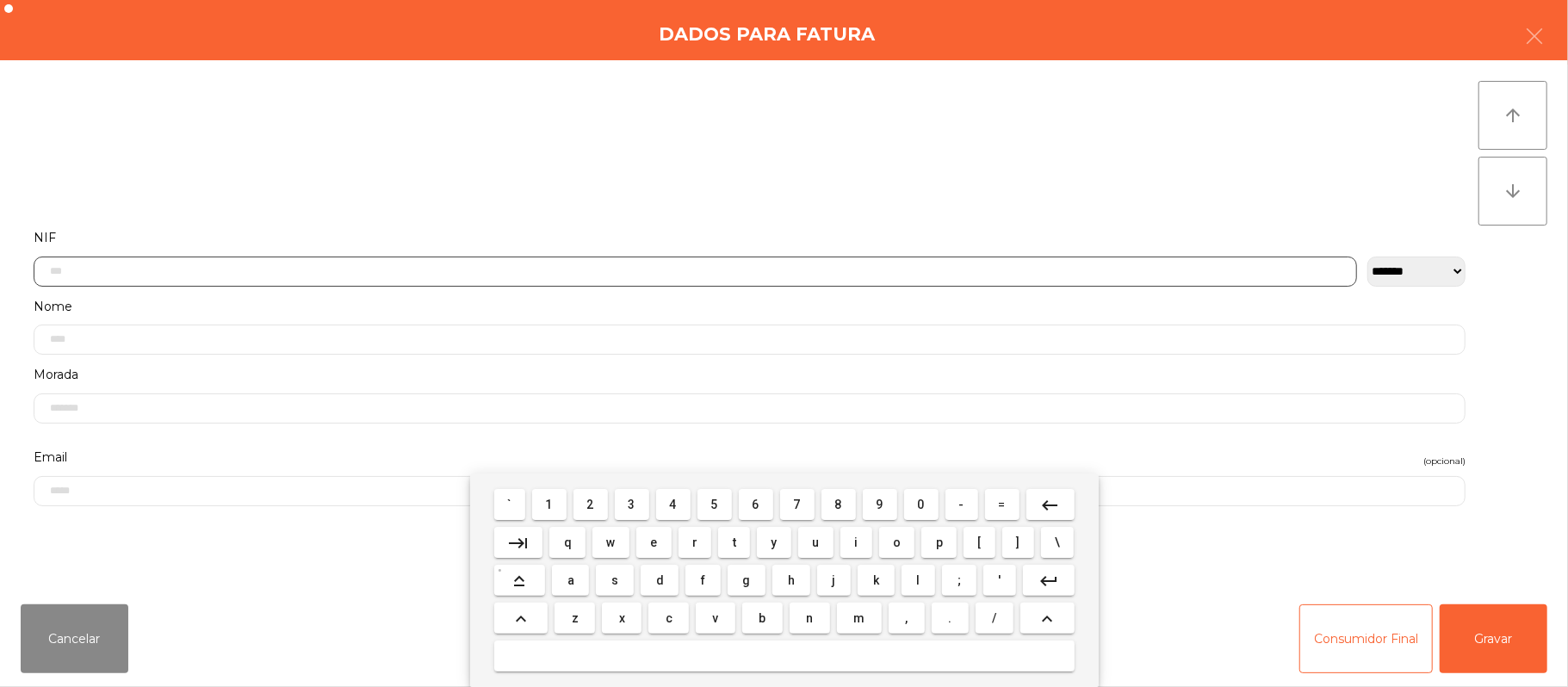
scroll to position [145, 0]
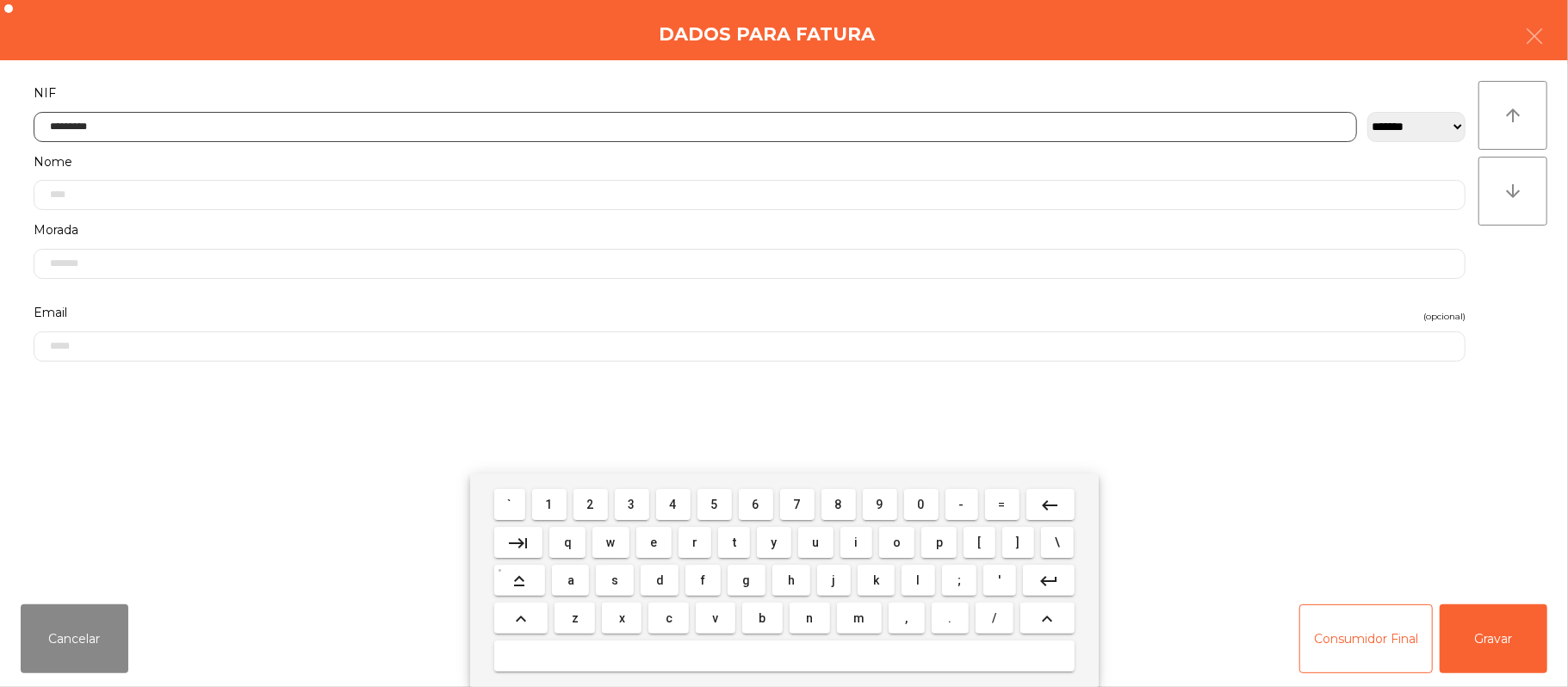
type input "*********"
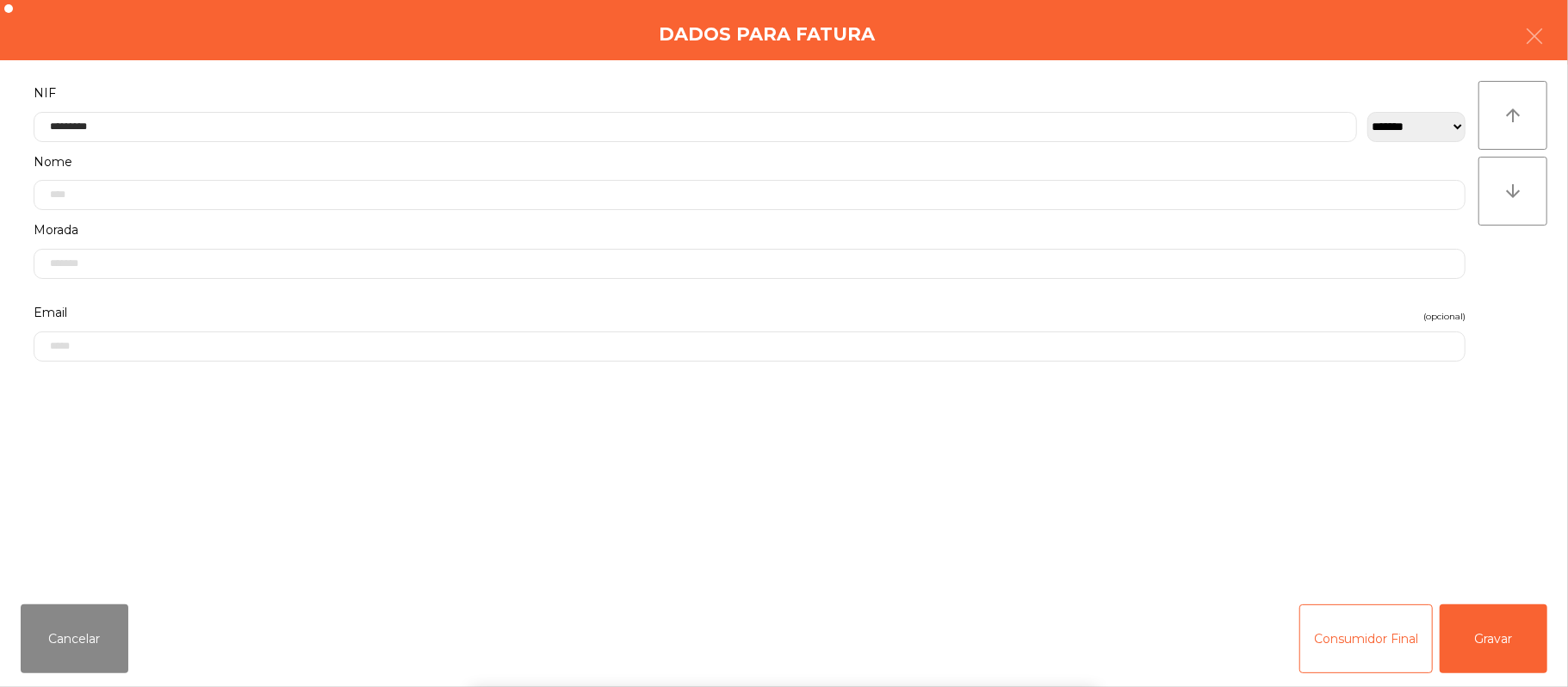
click at [1516, 638] on div "` 1 2 3 4 5 6 7 8 9 0 - = keyboard_backspace keyboard_tab q w e r t y u i o p […" at bounding box center [784, 580] width 1568 height 213
click at [1503, 646] on button "Gravar" at bounding box center [1493, 639] width 108 height 69
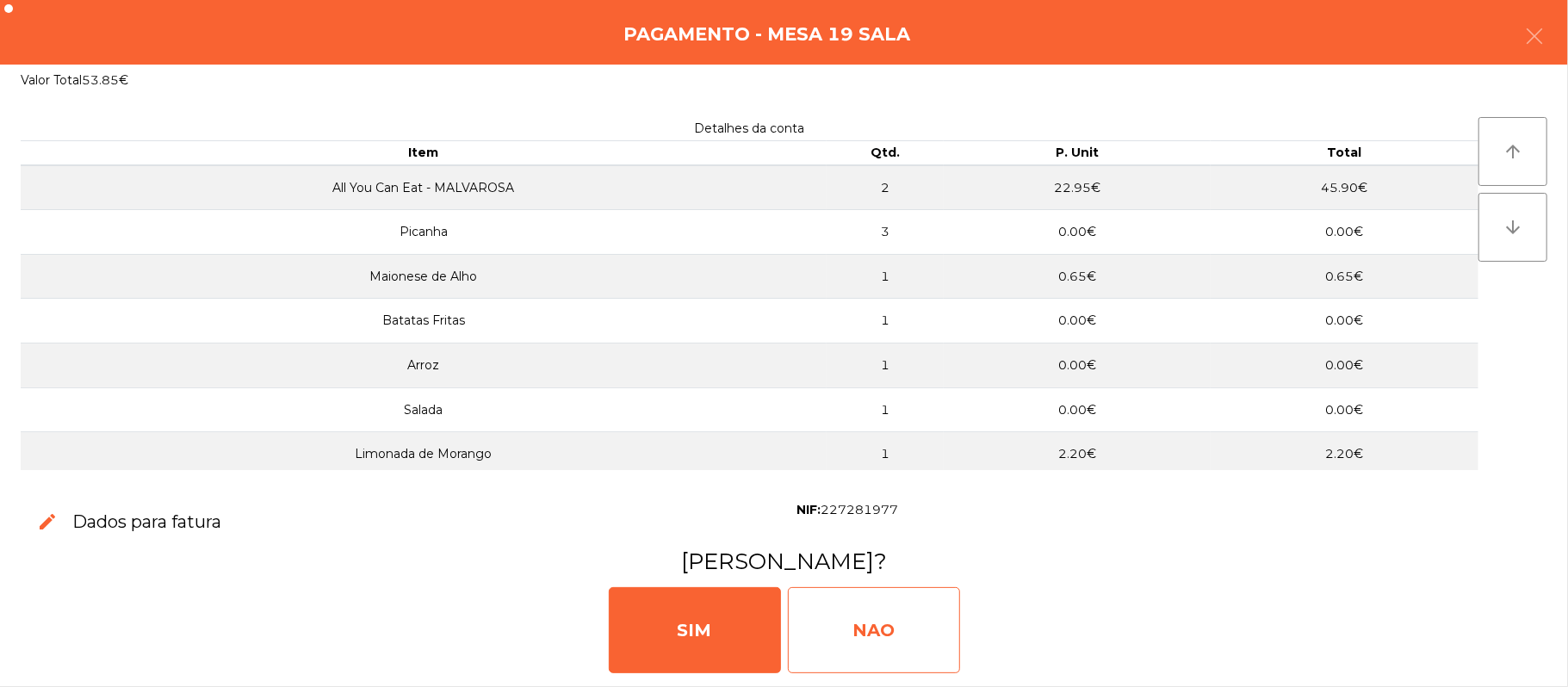
click at [917, 621] on div "NAO" at bounding box center [874, 630] width 172 height 86
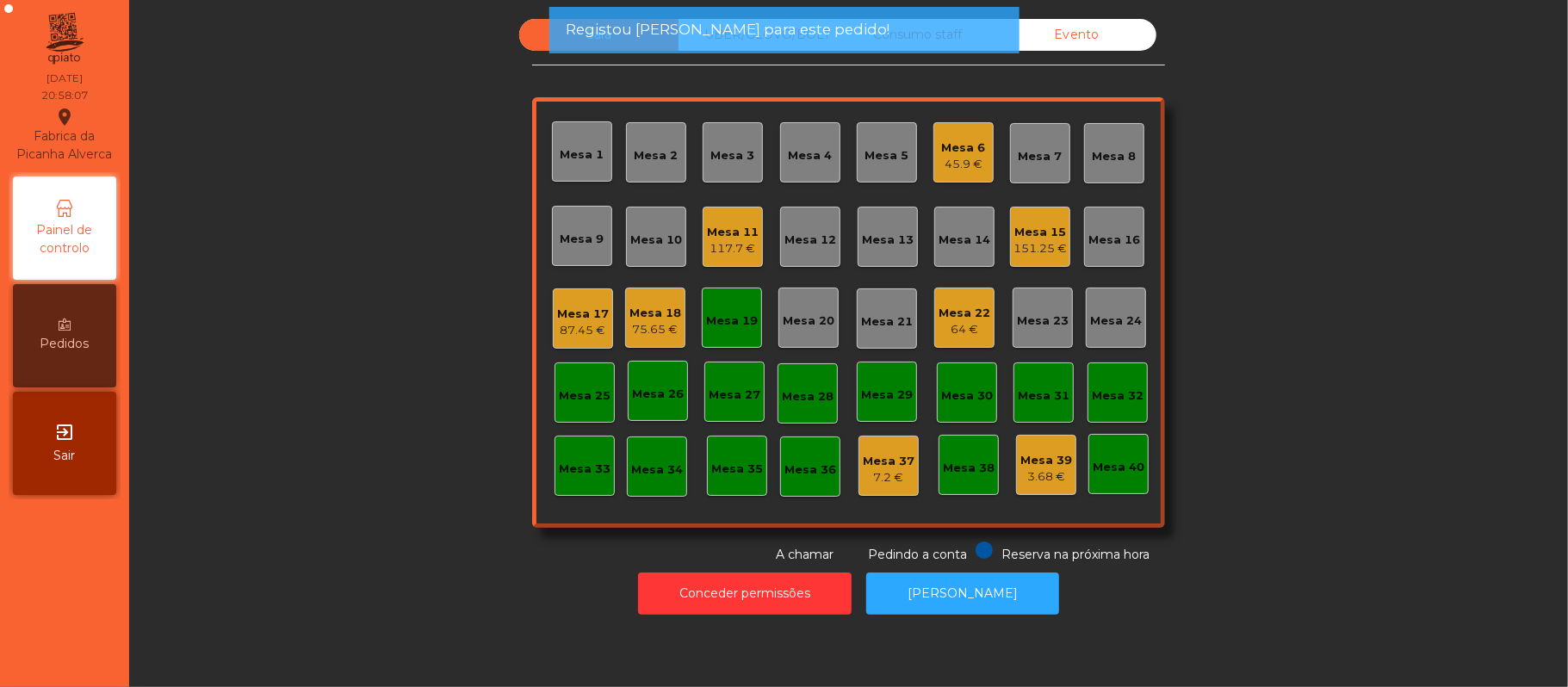
click at [710, 331] on div "Mesa 19" at bounding box center [732, 317] width 60 height 60
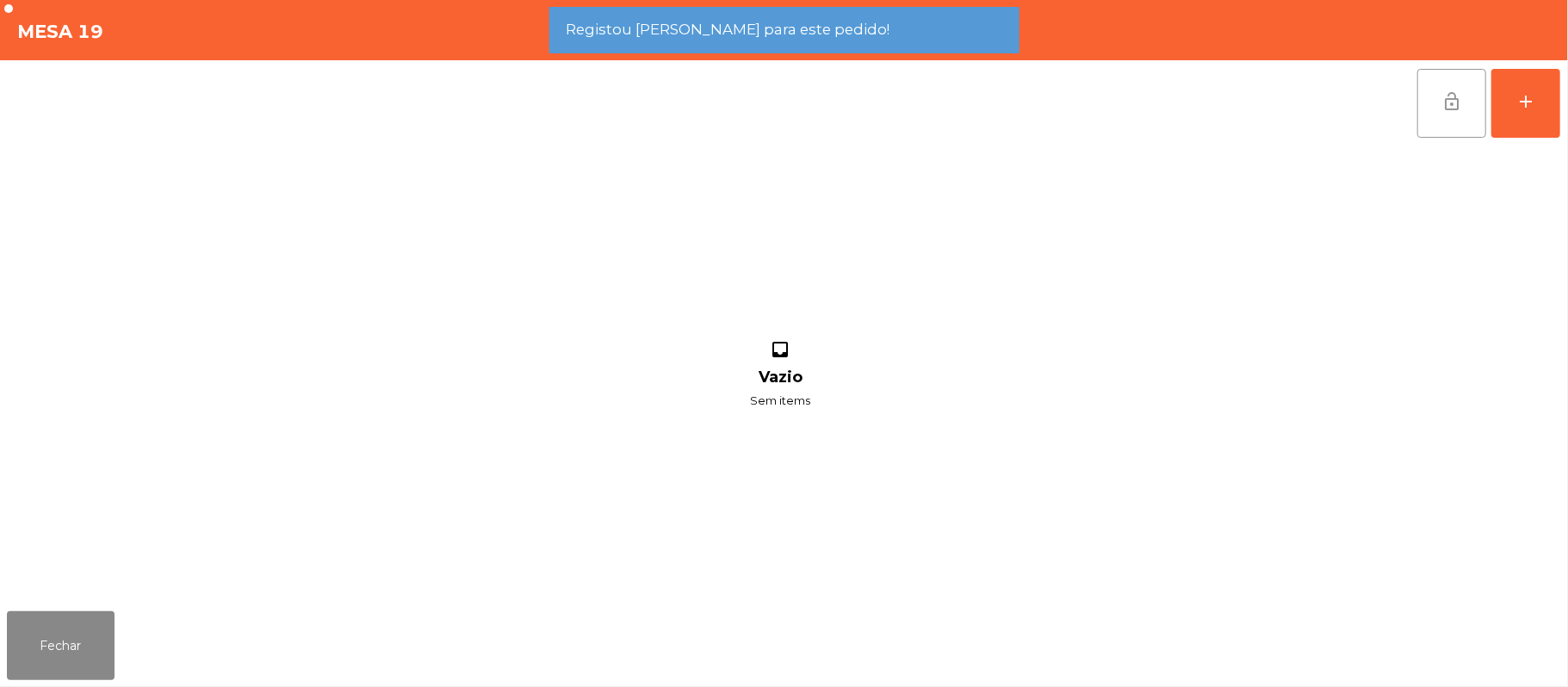
click at [1436, 112] on button "lock_open" at bounding box center [1452, 104] width 69 height 69
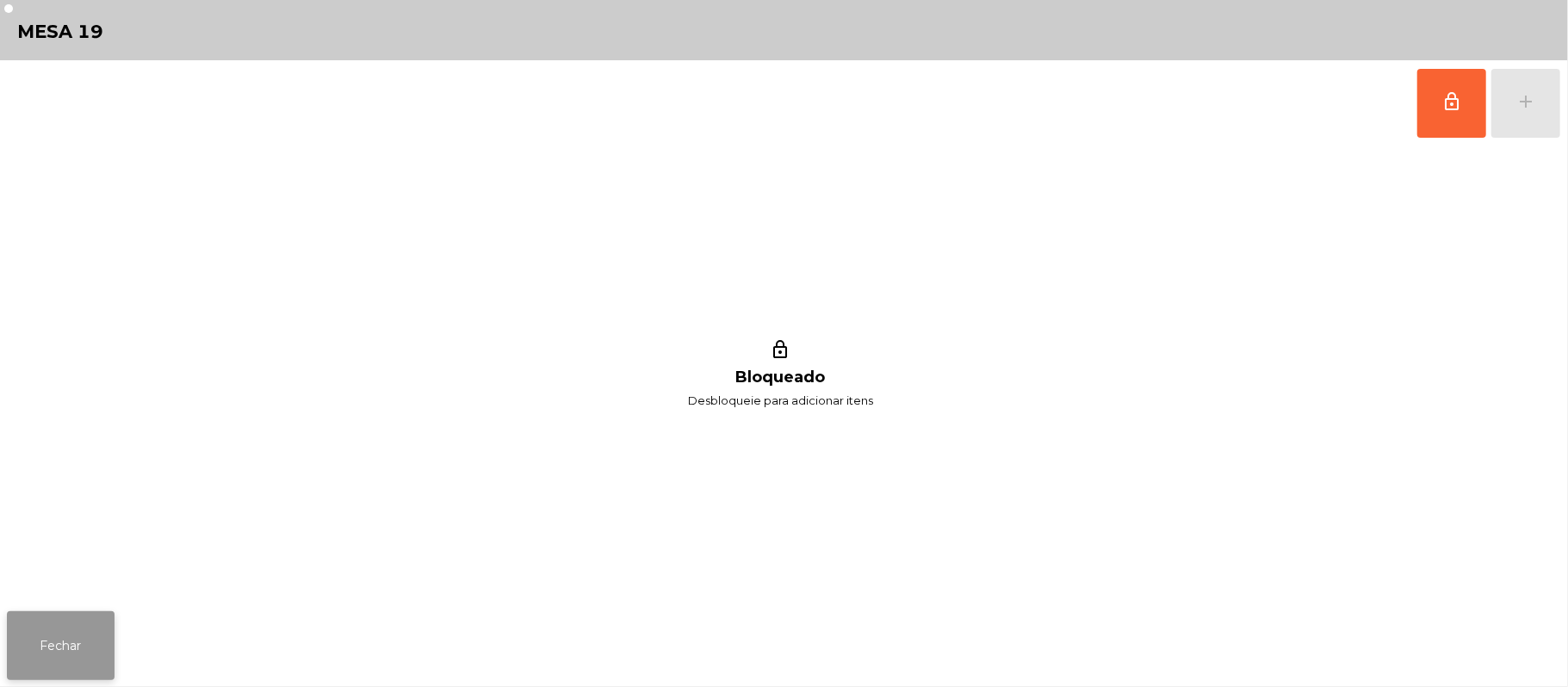
click at [81, 620] on button "Fechar" at bounding box center [60, 646] width 108 height 69
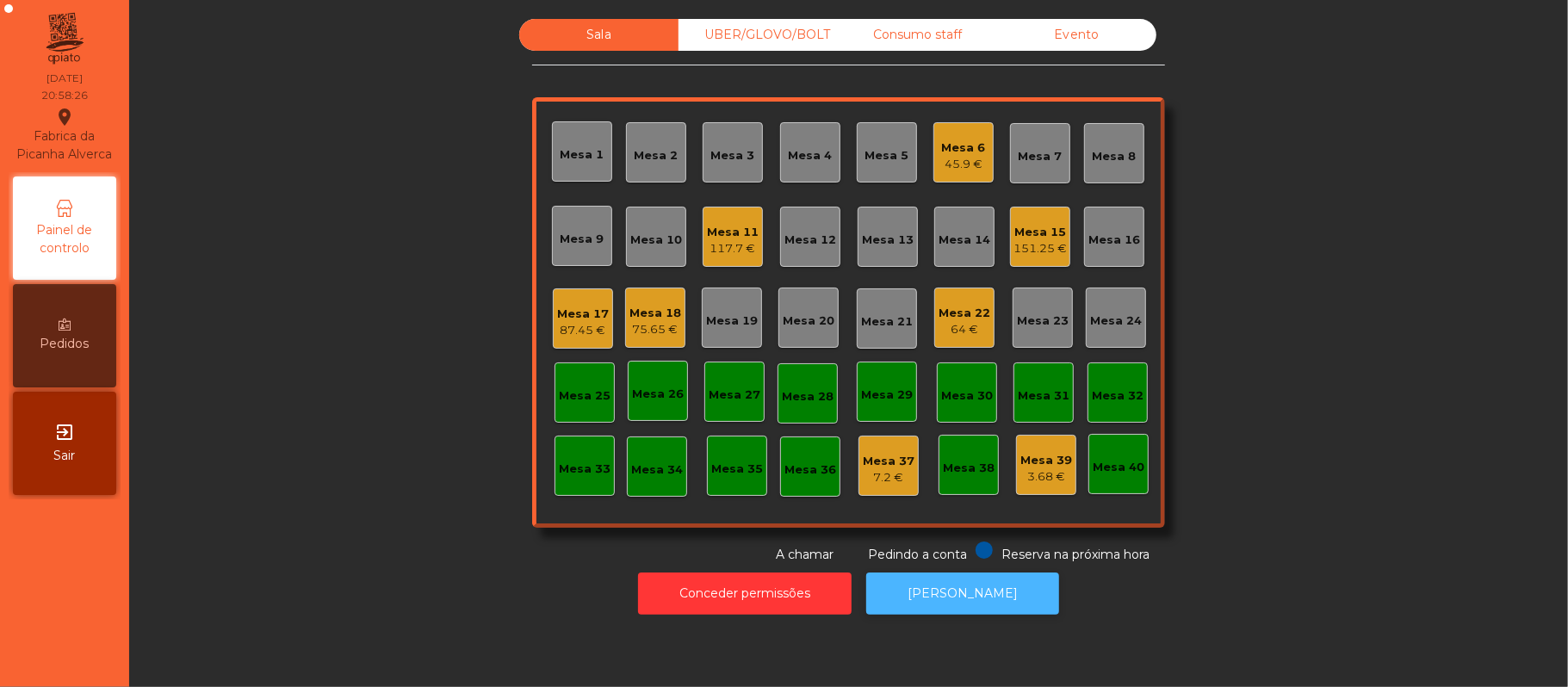
click at [929, 579] on button "[PERSON_NAME]" at bounding box center [962, 593] width 193 height 42
click at [1095, 167] on div "Mesa 8" at bounding box center [1114, 153] width 60 height 60
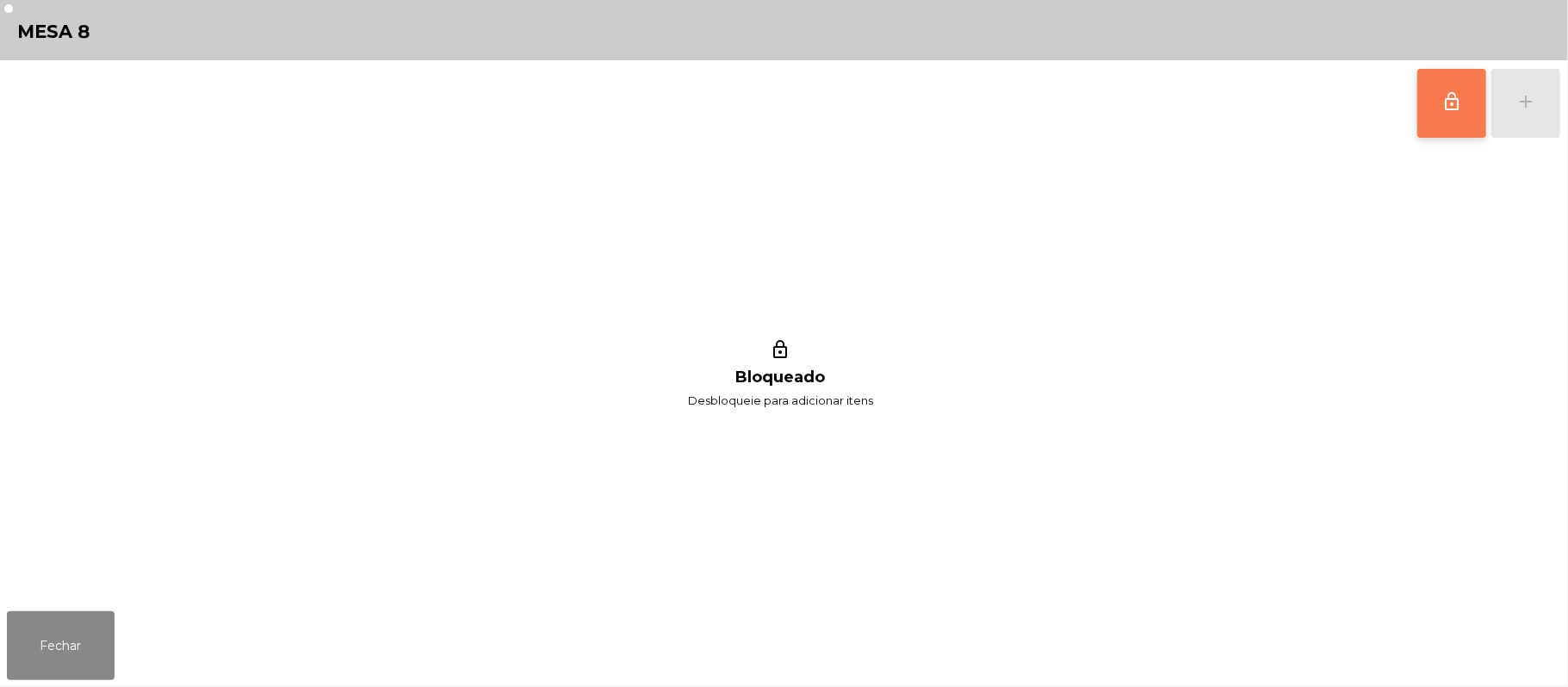
click at [1473, 131] on button "lock_outline" at bounding box center [1452, 104] width 69 height 69
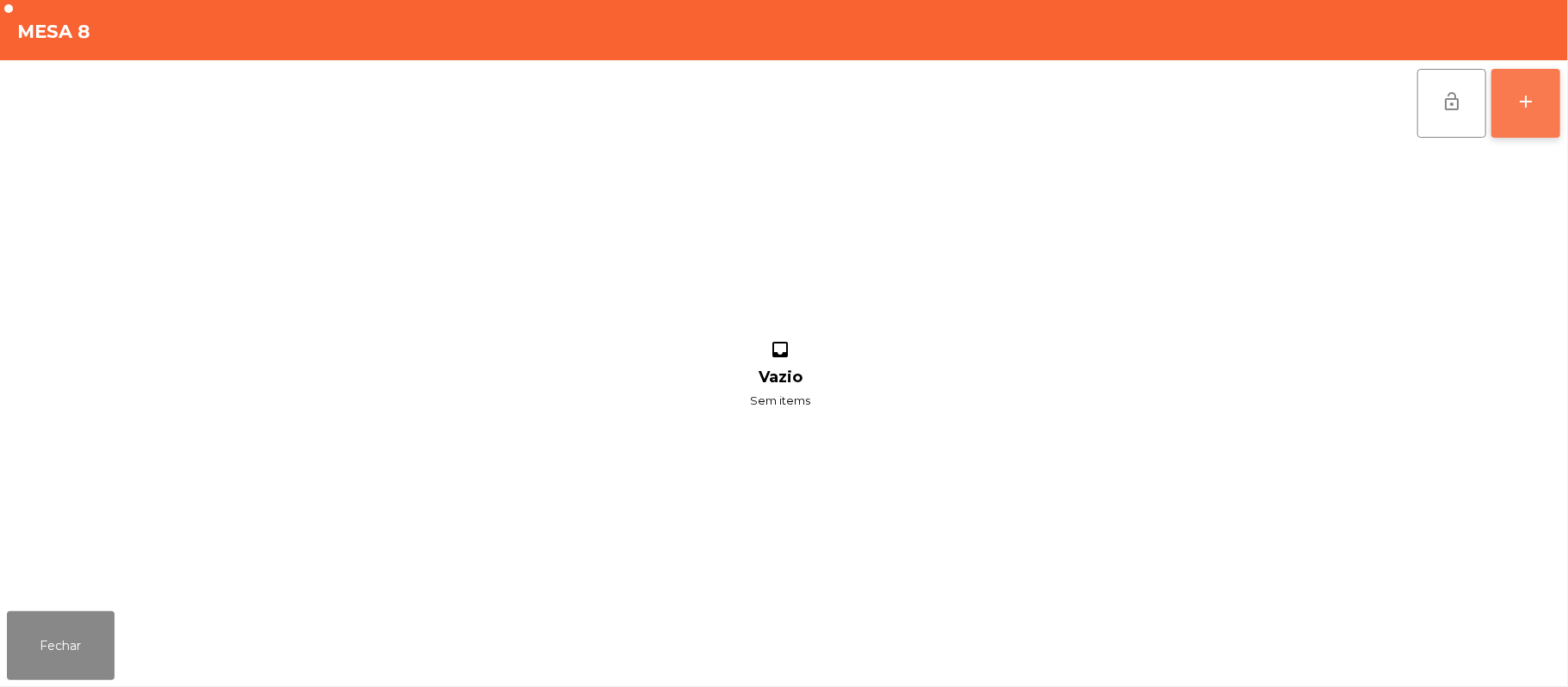
click at [1519, 121] on button "add" at bounding box center [1526, 104] width 69 height 69
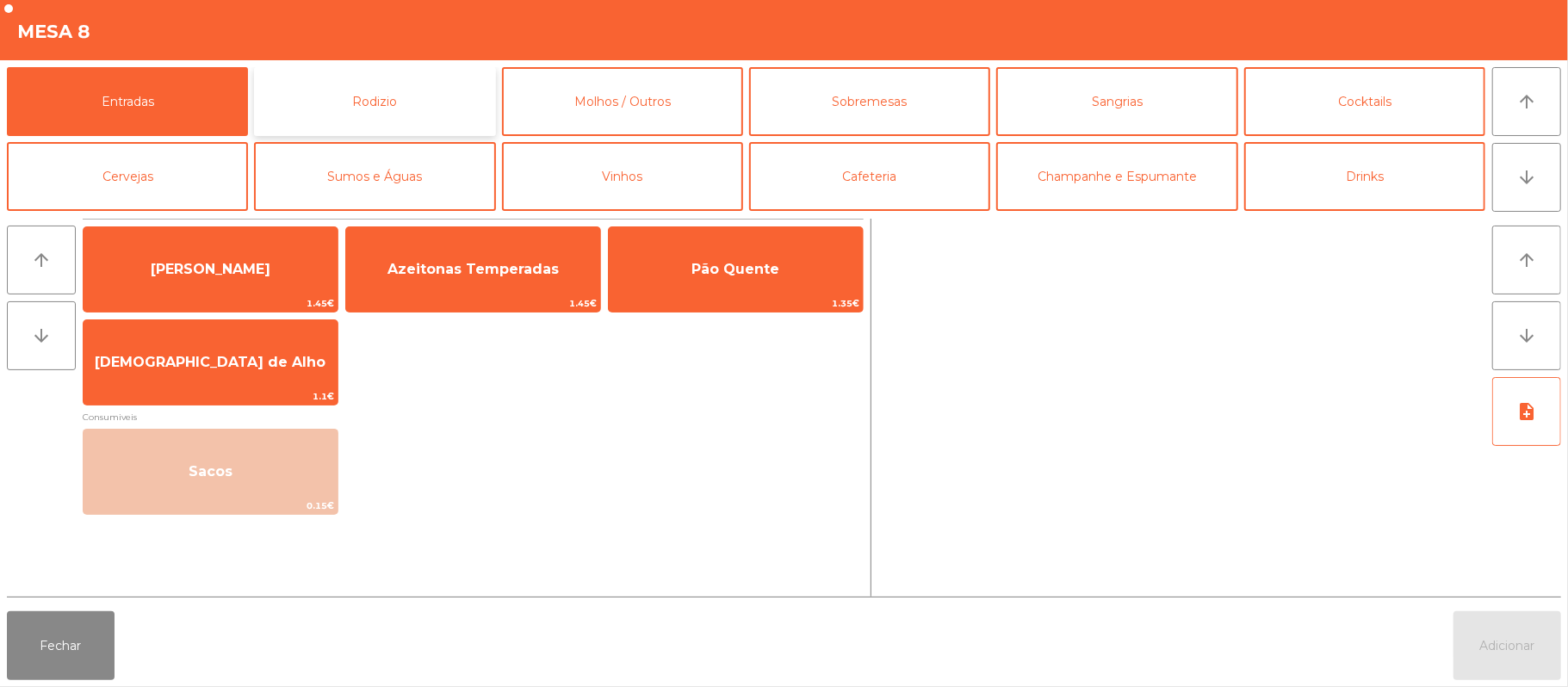
click at [437, 84] on button "Rodizio" at bounding box center [374, 102] width 242 height 69
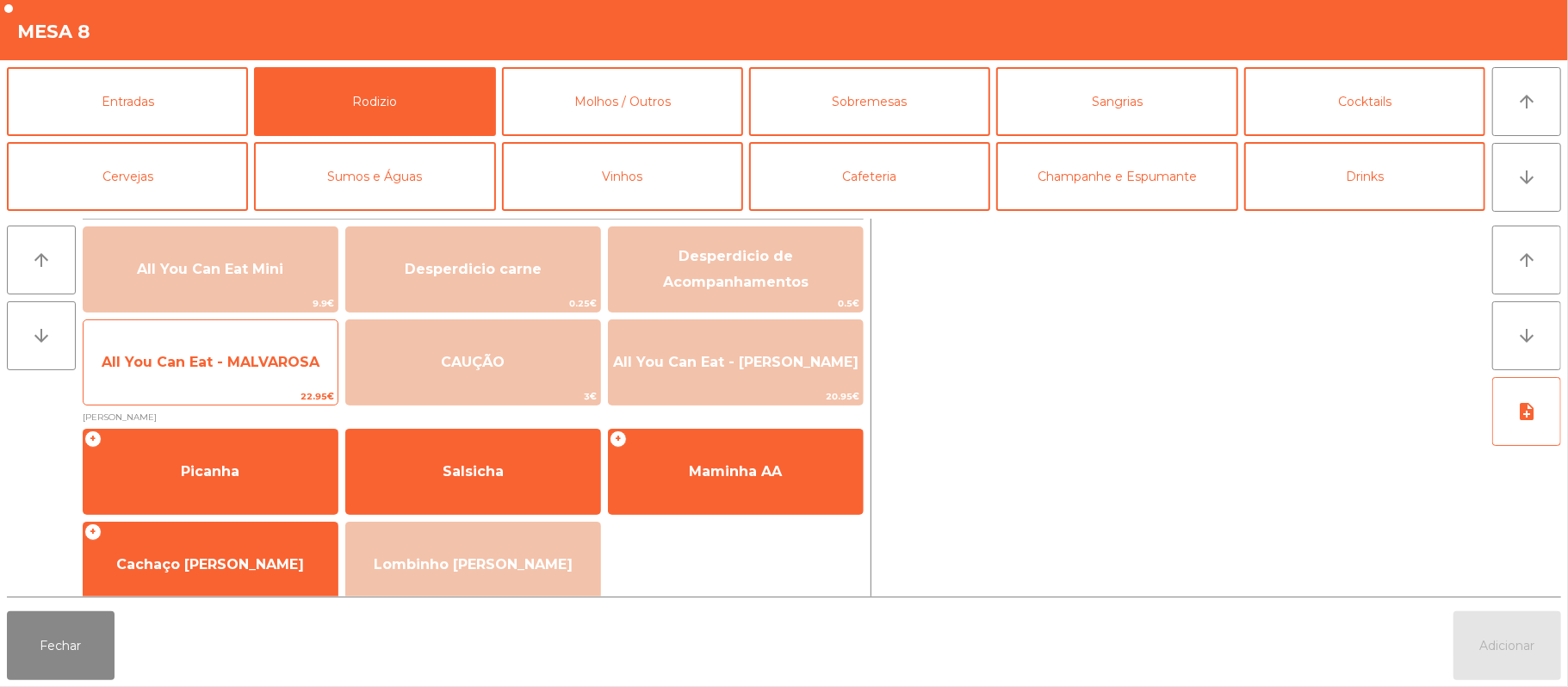
click at [276, 383] on span "All You Can Eat - MALVAROSA" at bounding box center [210, 362] width 254 height 47
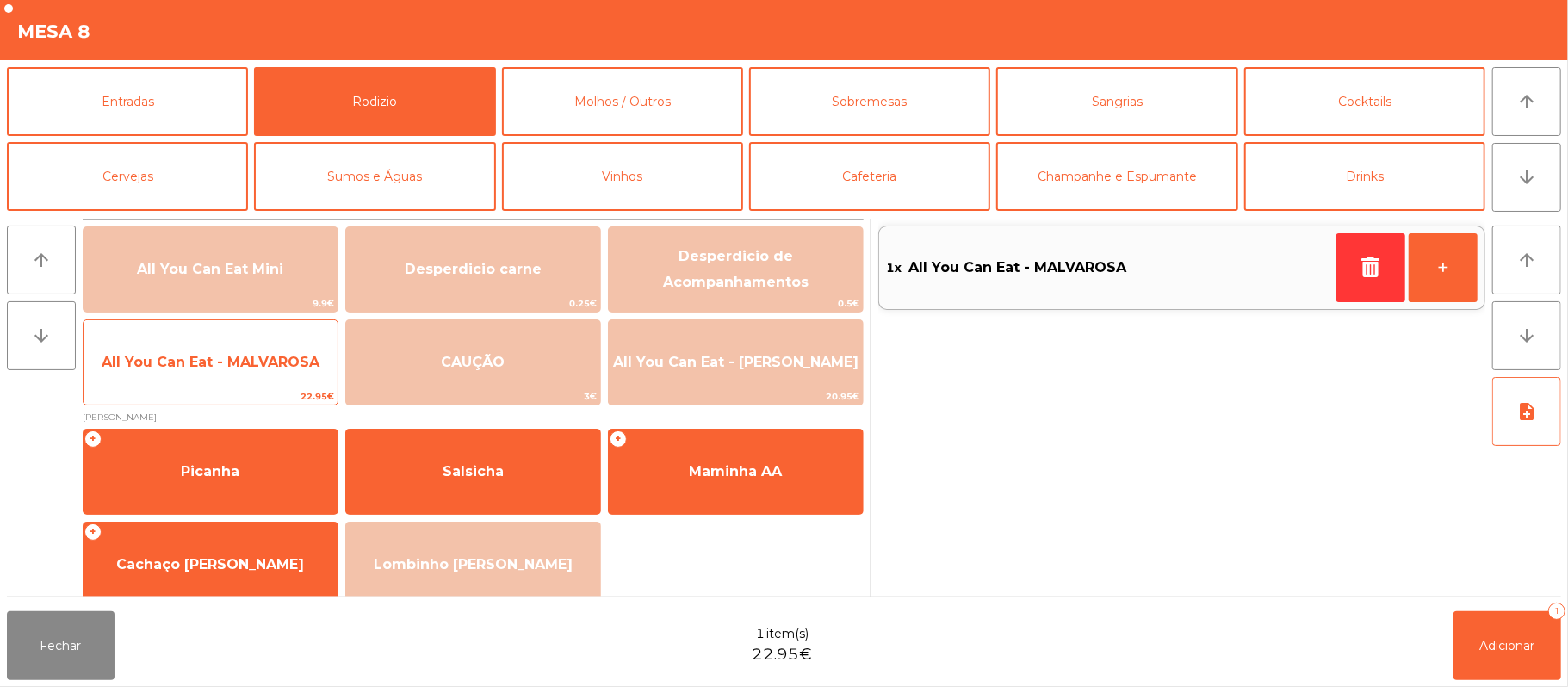
click at [276, 376] on span "All You Can Eat - MALVAROSA" at bounding box center [210, 362] width 254 height 47
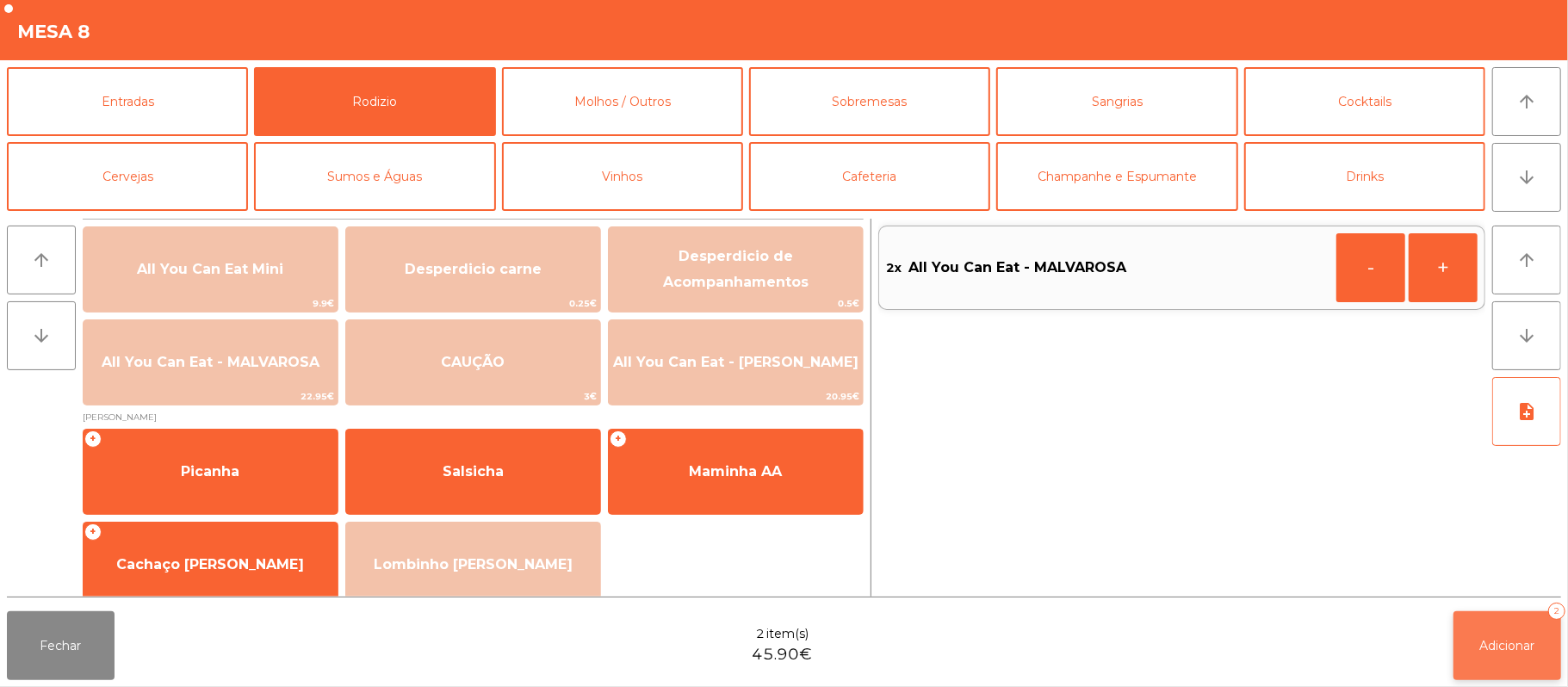
click at [1502, 650] on span "Adicionar" at bounding box center [1507, 646] width 55 height 16
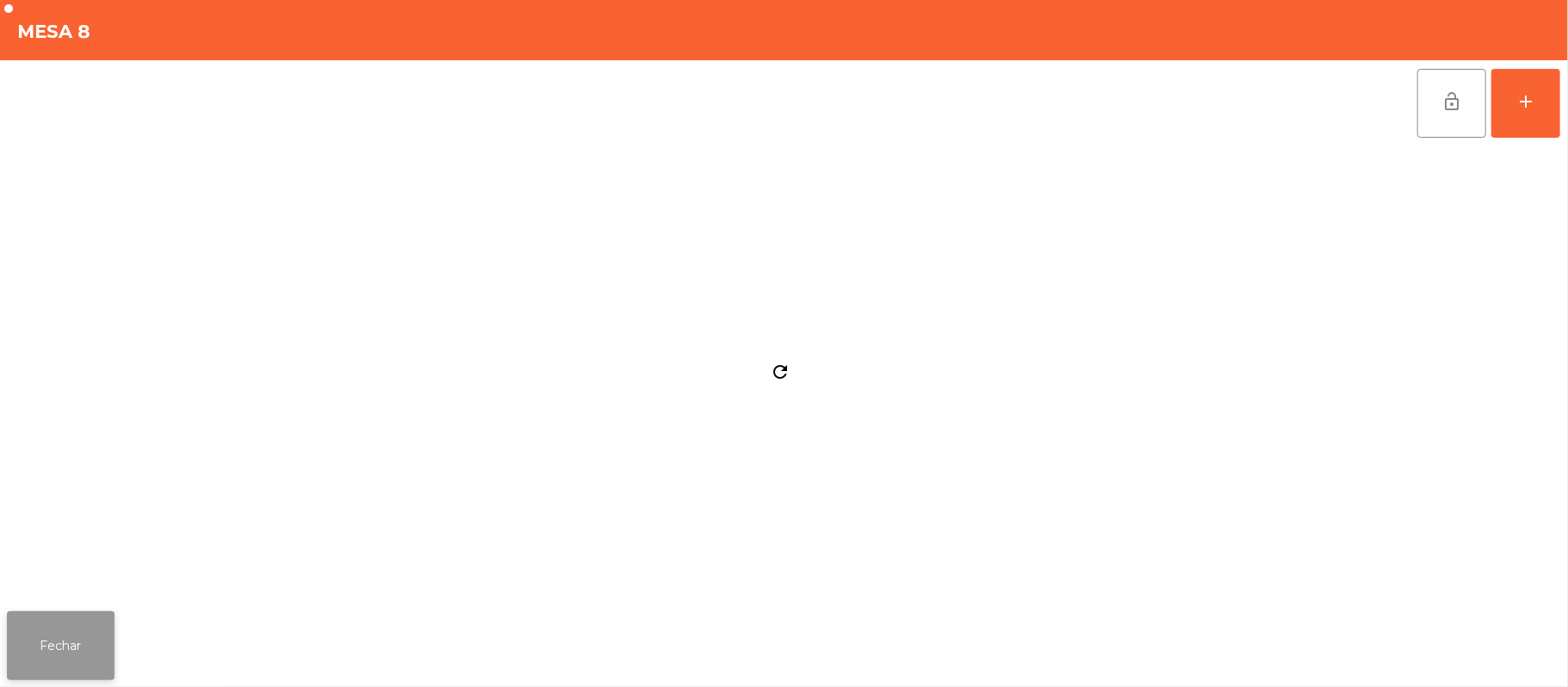
click at [59, 641] on button "Fechar" at bounding box center [60, 646] width 108 height 69
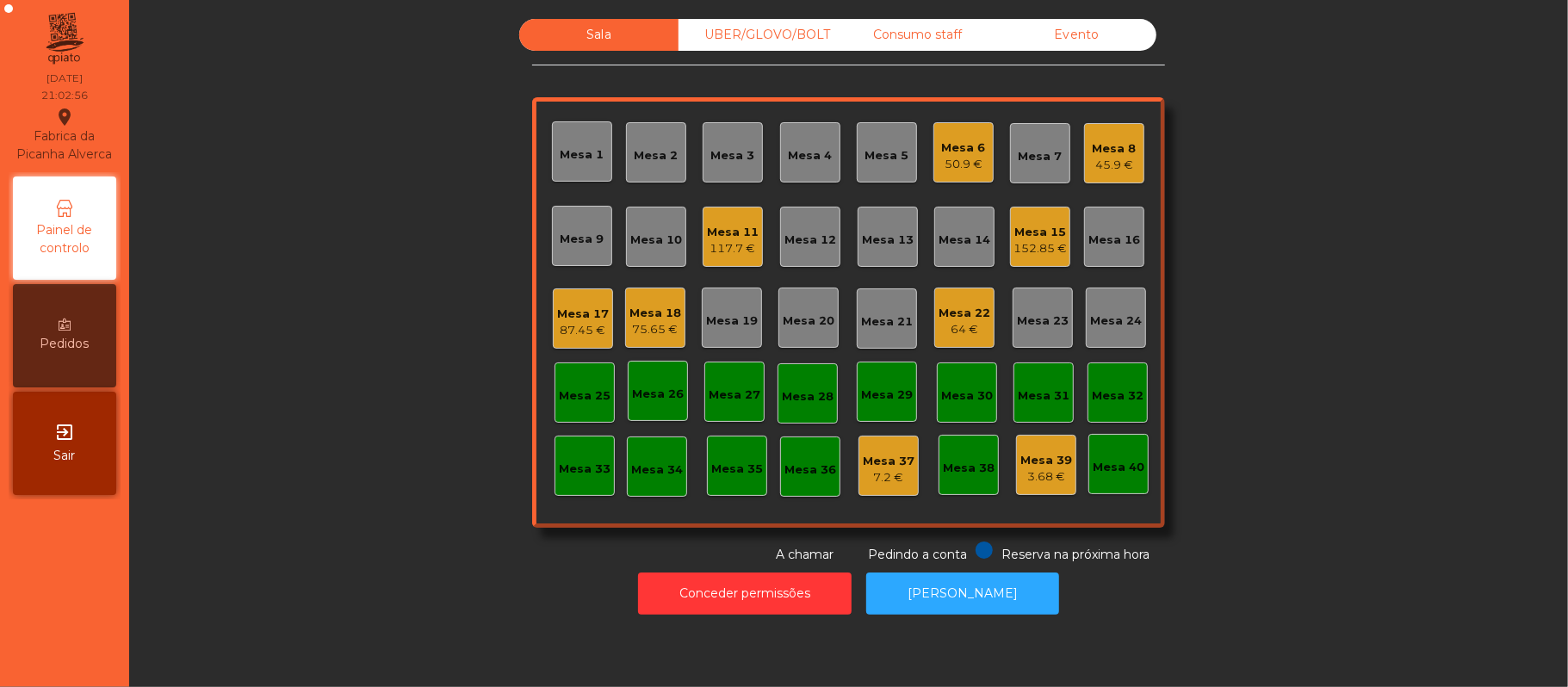
click at [796, 37] on div "UBER/GLOVO/BOLT" at bounding box center [758, 35] width 159 height 32
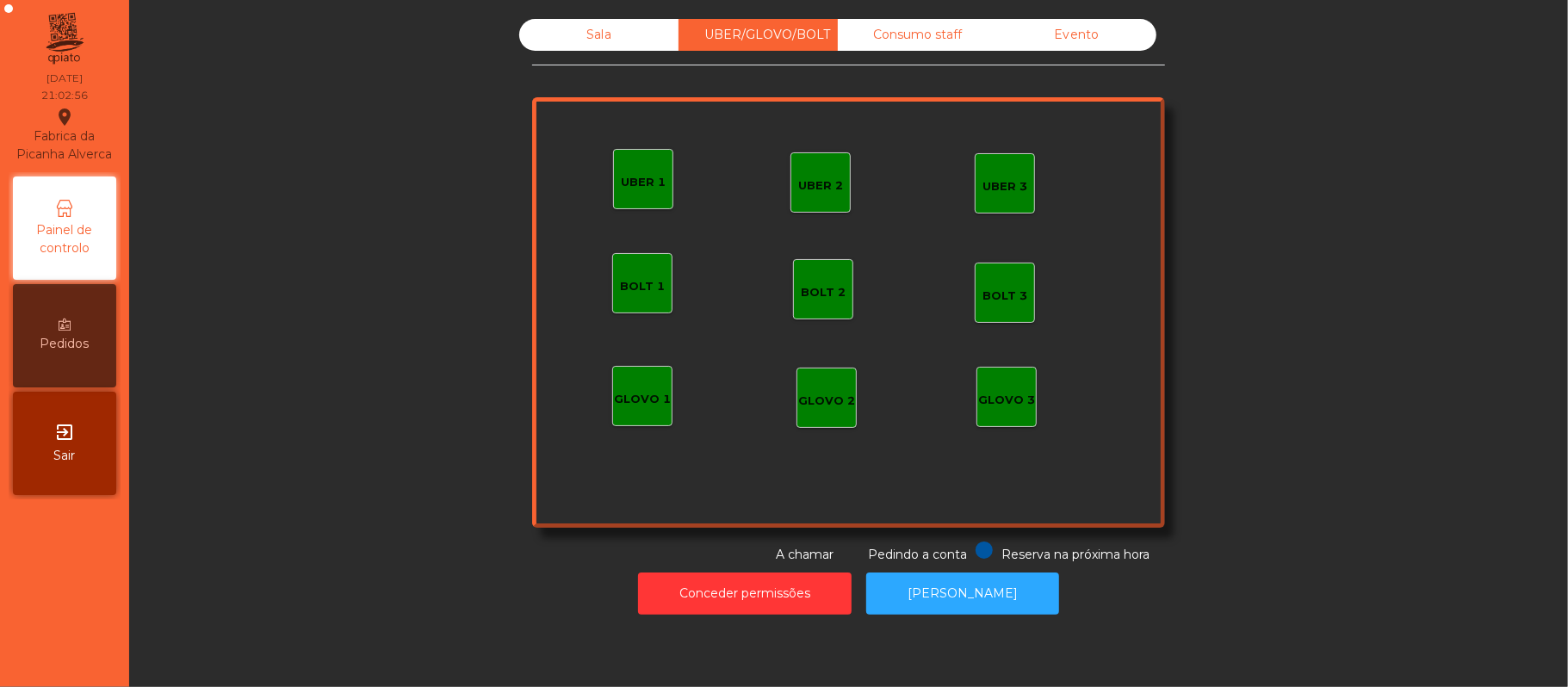
click at [900, 36] on div "Consumo staff" at bounding box center [917, 35] width 159 height 32
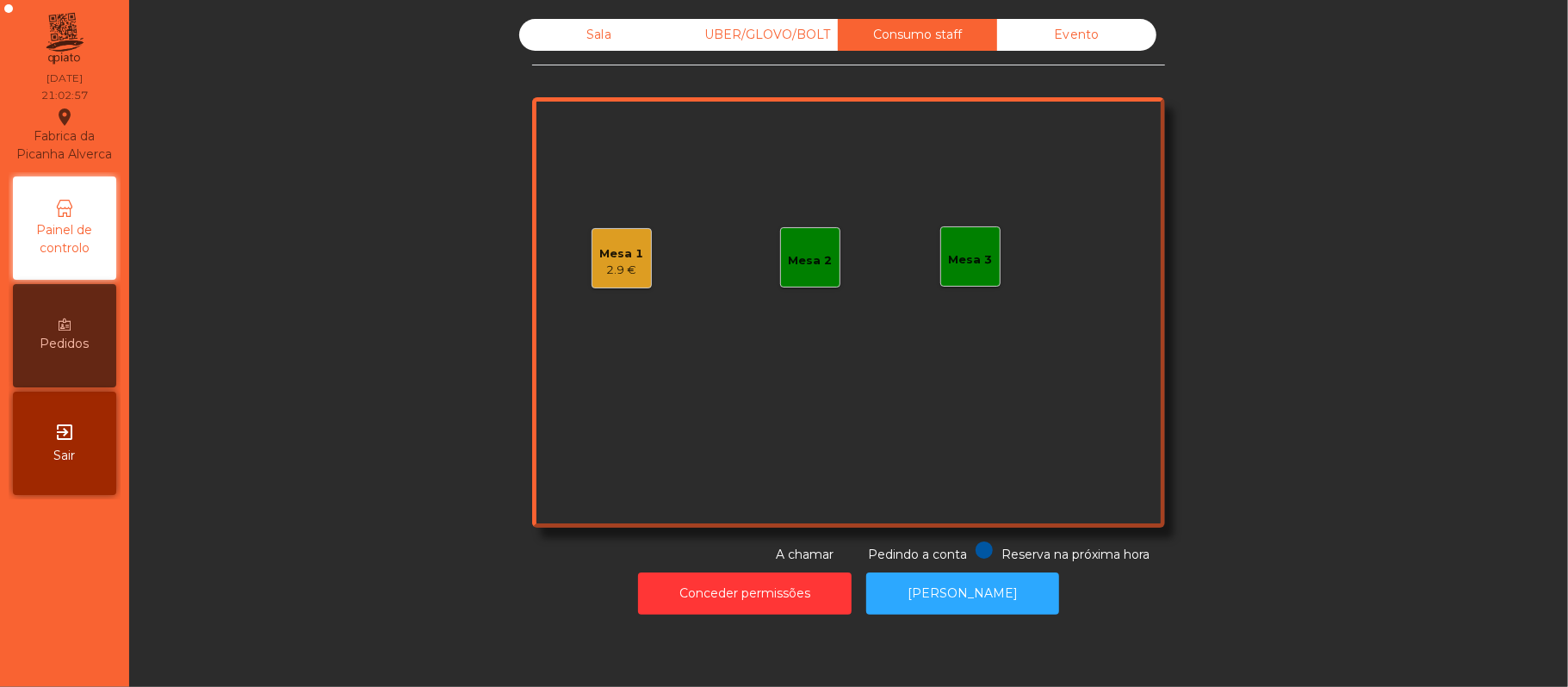
click at [780, 35] on div "UBER/GLOVO/BOLT" at bounding box center [758, 35] width 159 height 32
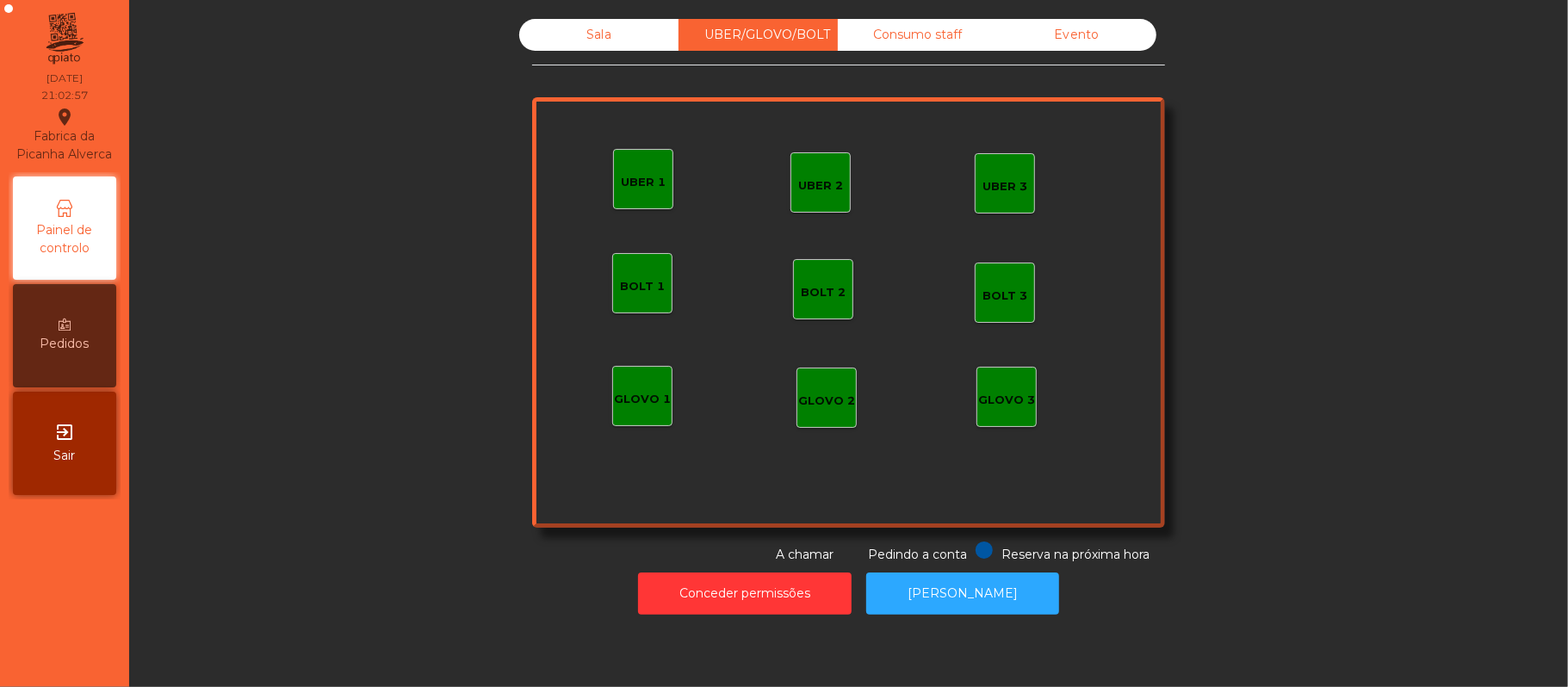
click at [618, 32] on div "Sala" at bounding box center [599, 35] width 159 height 32
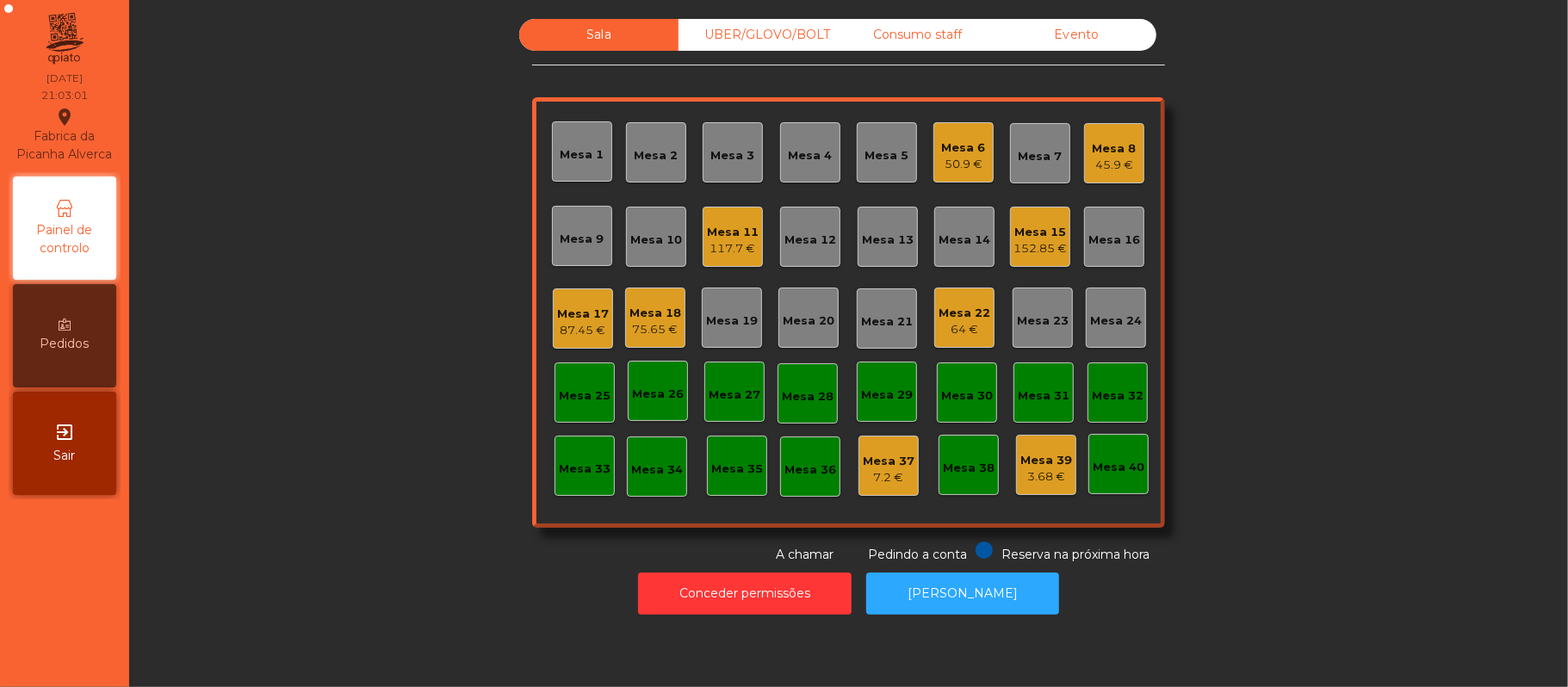
click at [796, 31] on div "UBER/GLOVO/BOLT" at bounding box center [758, 35] width 159 height 32
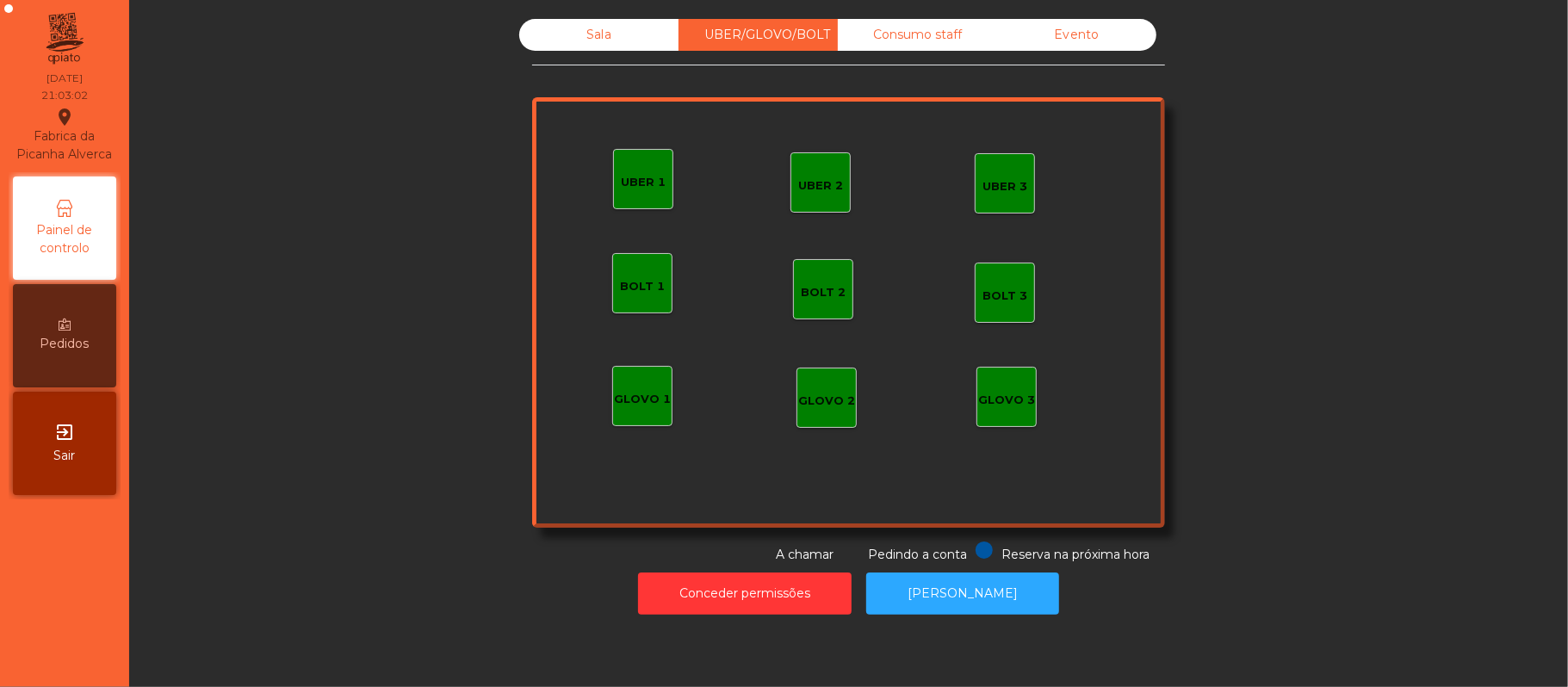
click at [900, 29] on div "Consumo staff" at bounding box center [917, 35] width 159 height 32
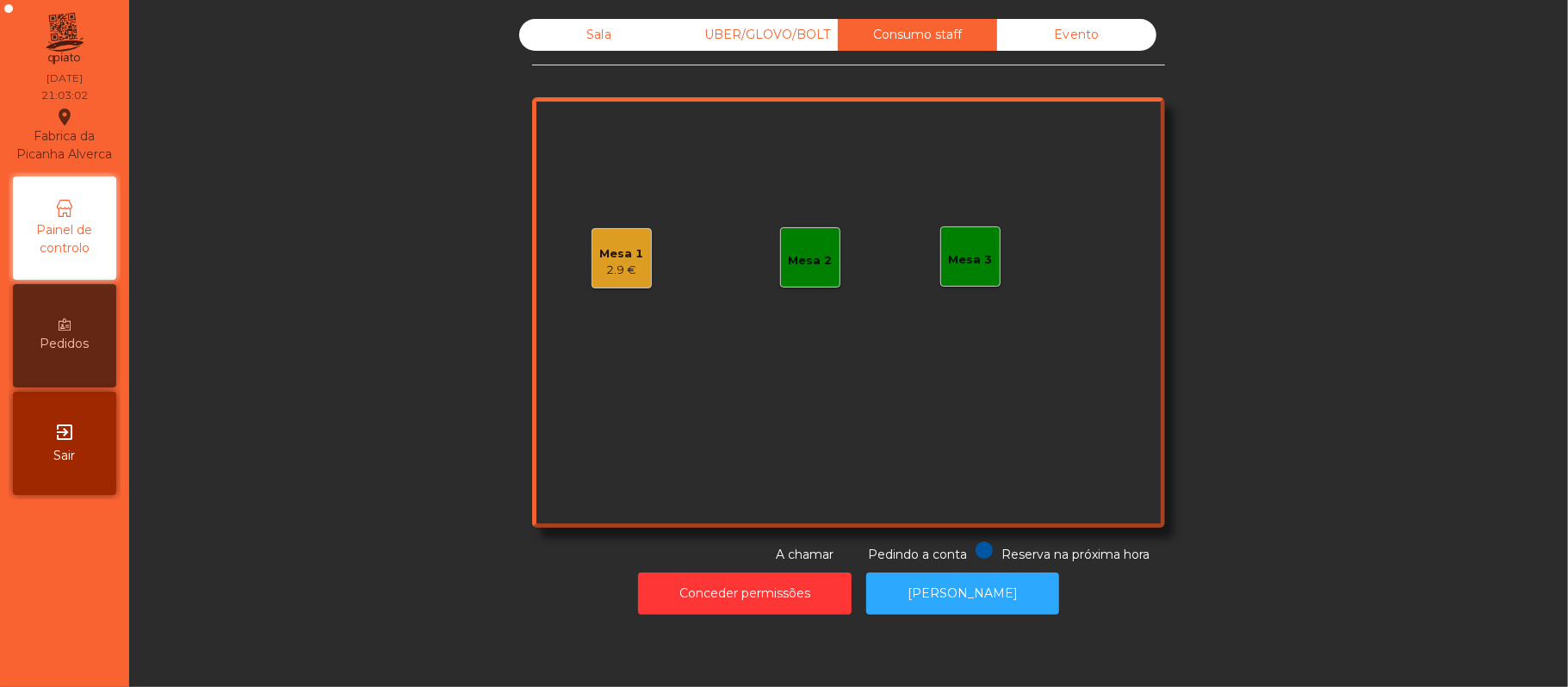
click at [1058, 37] on div "Evento" at bounding box center [1077, 35] width 159 height 32
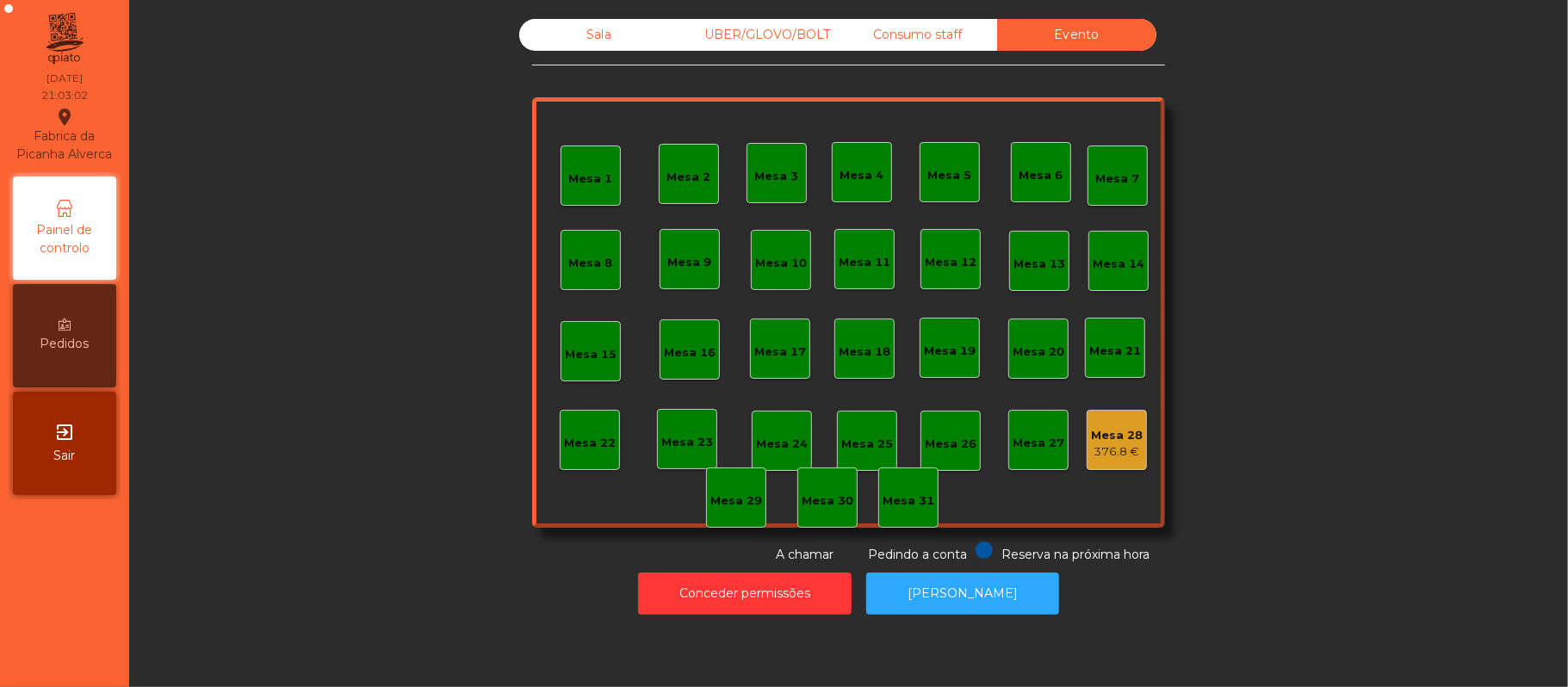
click at [918, 39] on div "Consumo staff" at bounding box center [917, 35] width 159 height 32
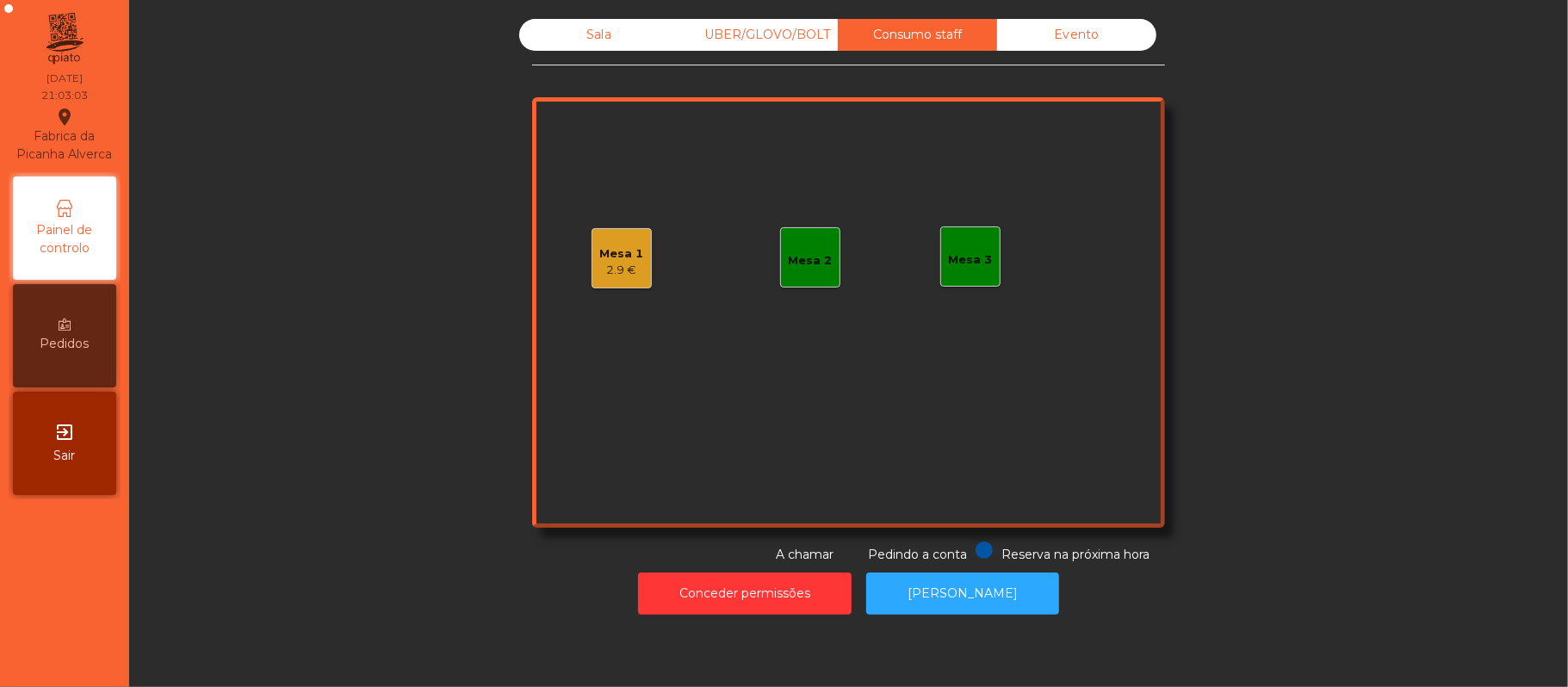
click at [789, 36] on div "UBER/GLOVO/BOLT" at bounding box center [758, 35] width 159 height 32
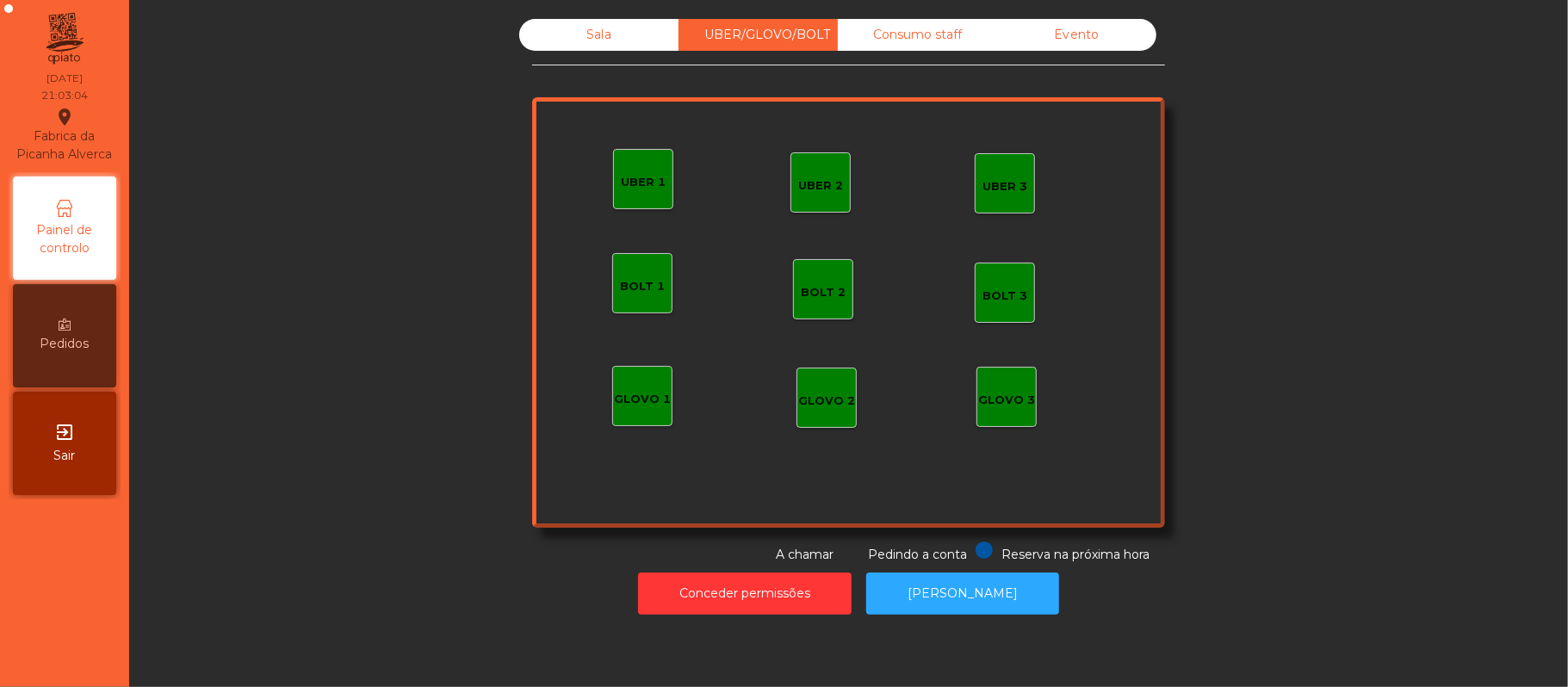
click at [615, 43] on div "Sala" at bounding box center [599, 35] width 159 height 32
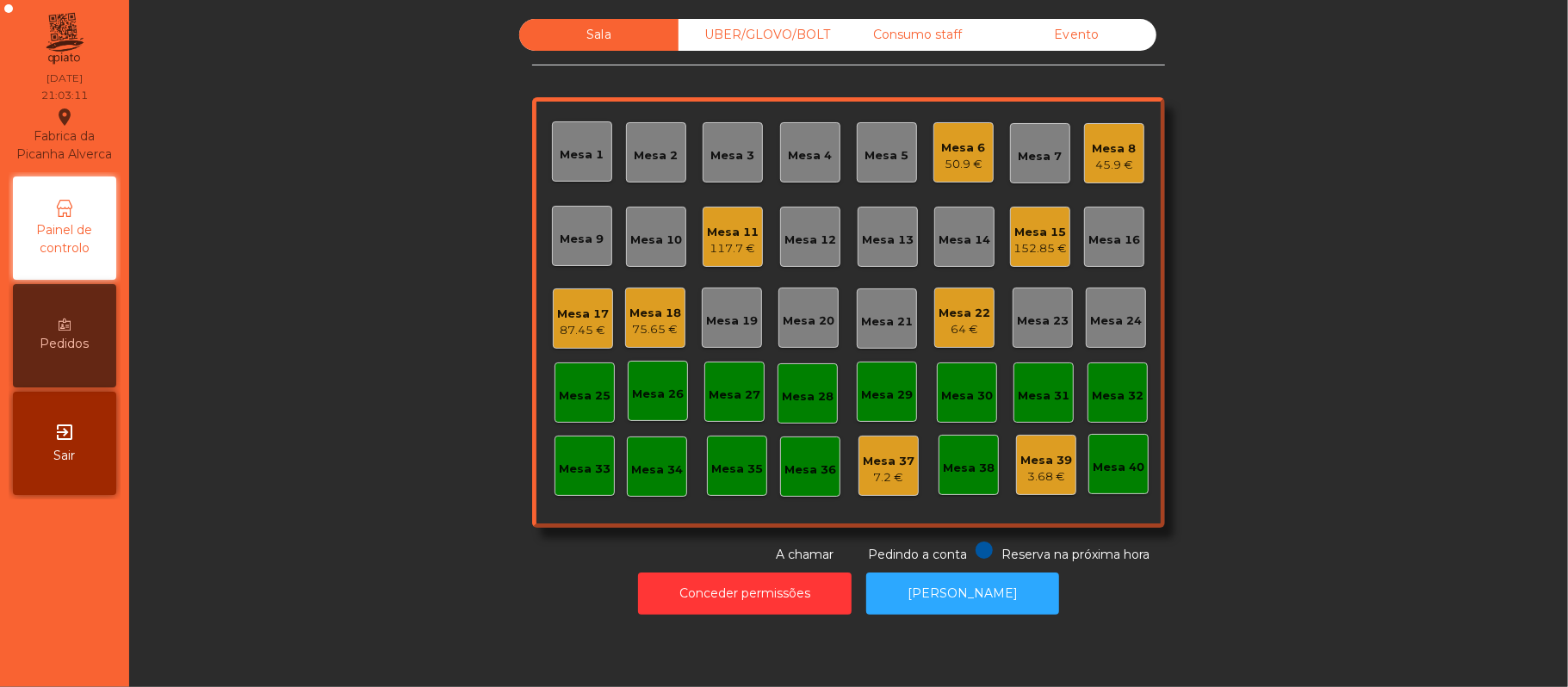
click at [629, 314] on div "Mesa 18" at bounding box center [654, 314] width 51 height 17
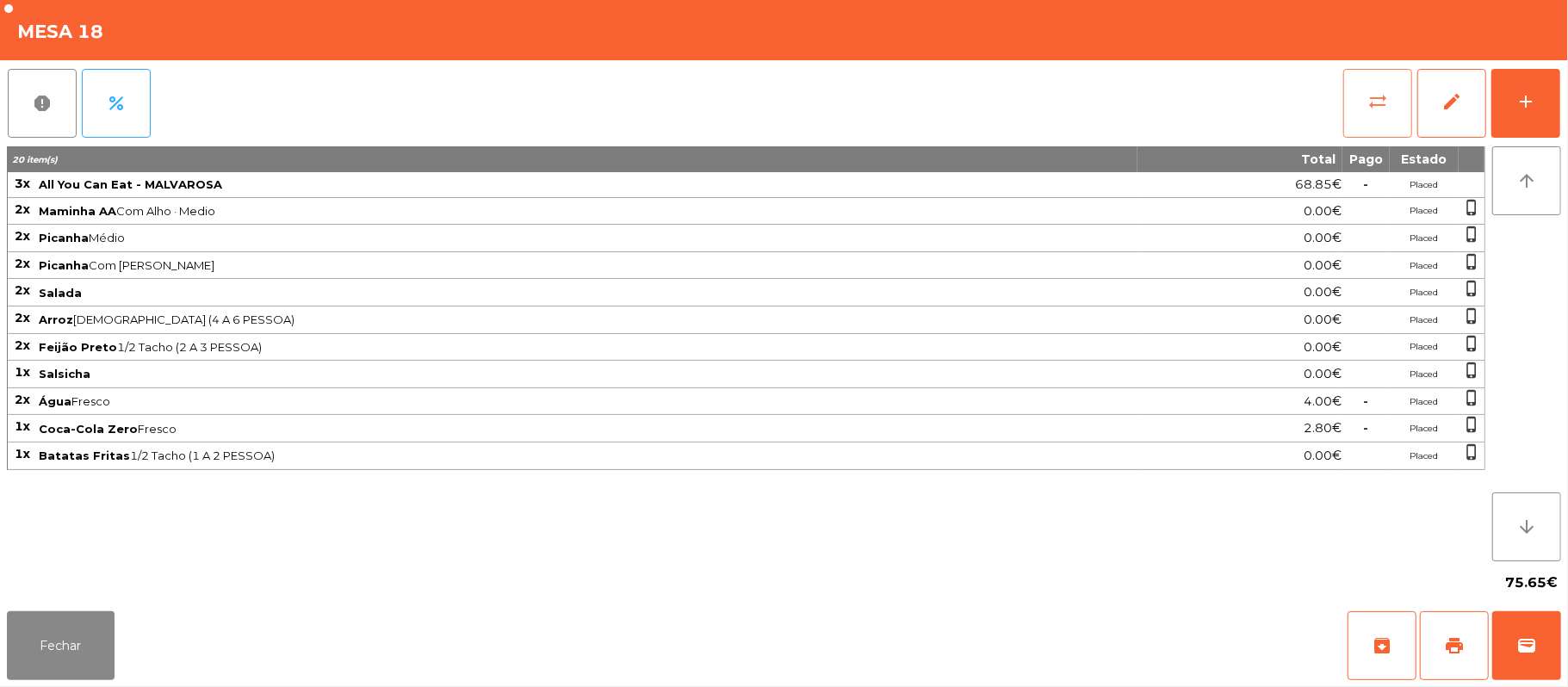
click at [1383, 102] on span "sync_alt" at bounding box center [1378, 102] width 21 height 21
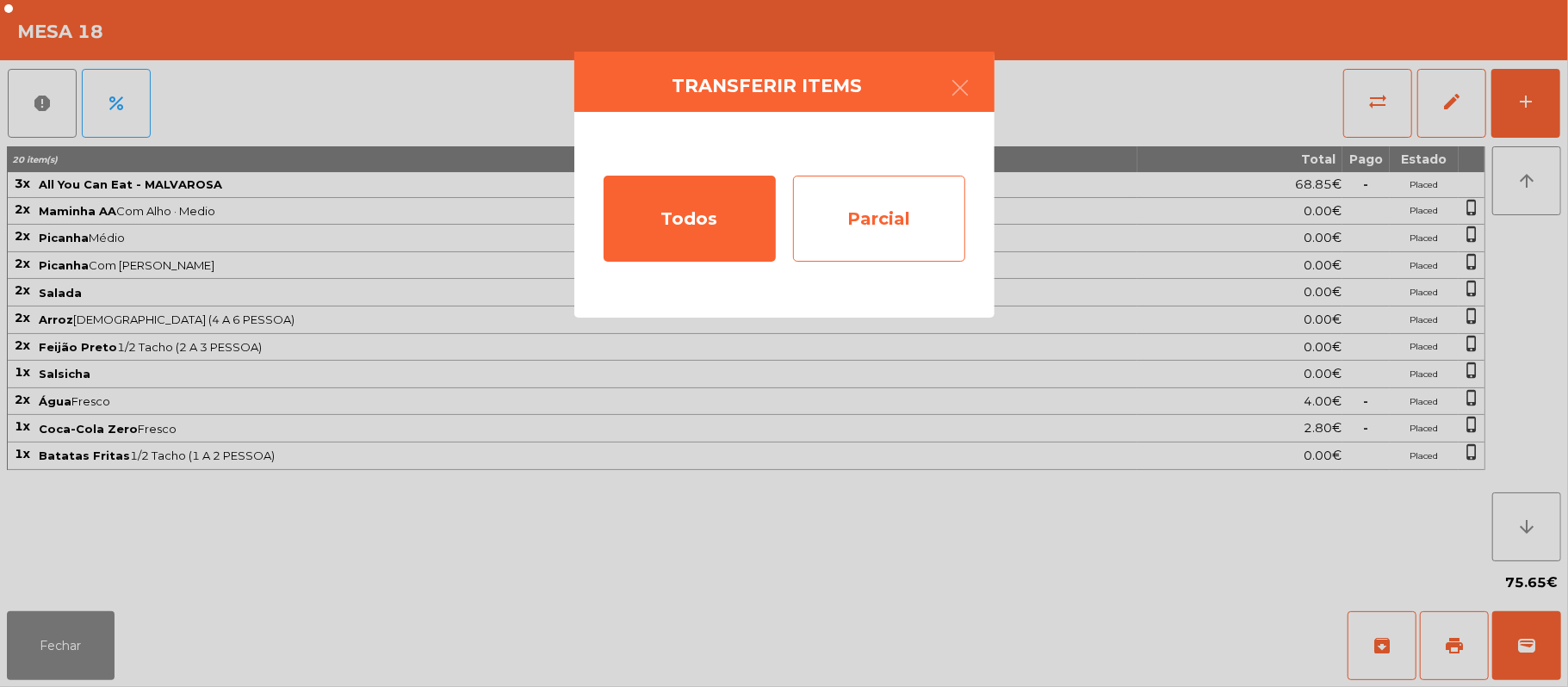
click at [890, 226] on div "Parcial" at bounding box center [879, 219] width 172 height 86
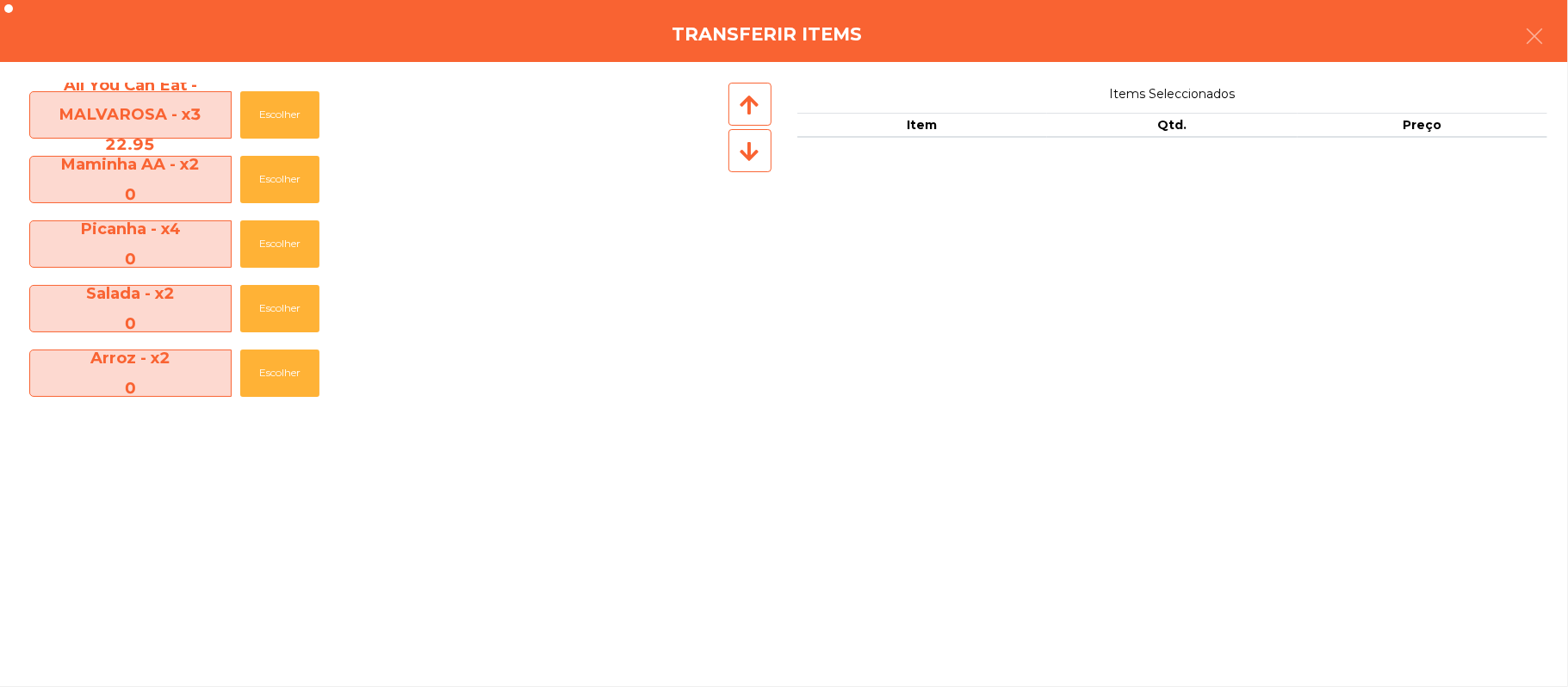
scroll to position [318, 0]
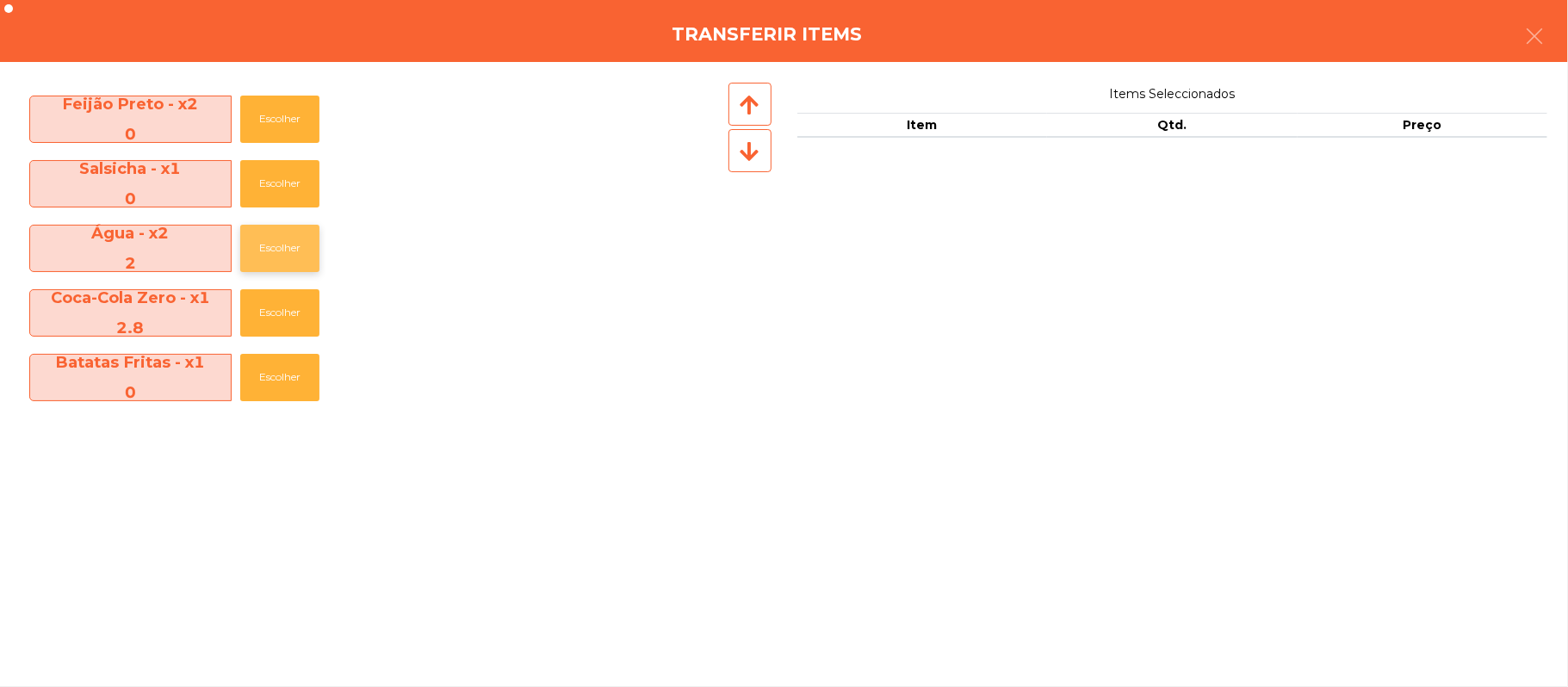
click at [286, 246] on button "Escolher" at bounding box center [280, 248] width 80 height 48
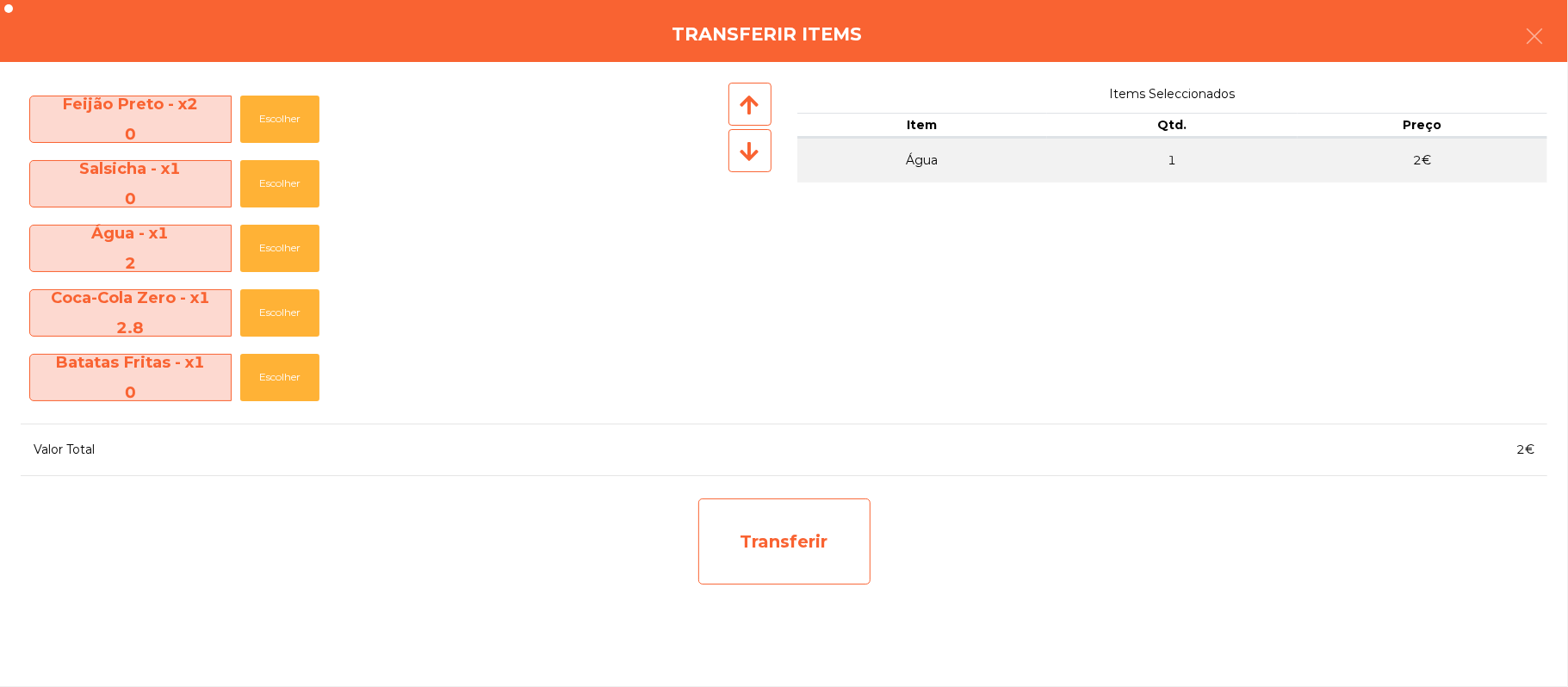
click at [789, 554] on div "Transferir" at bounding box center [784, 542] width 172 height 86
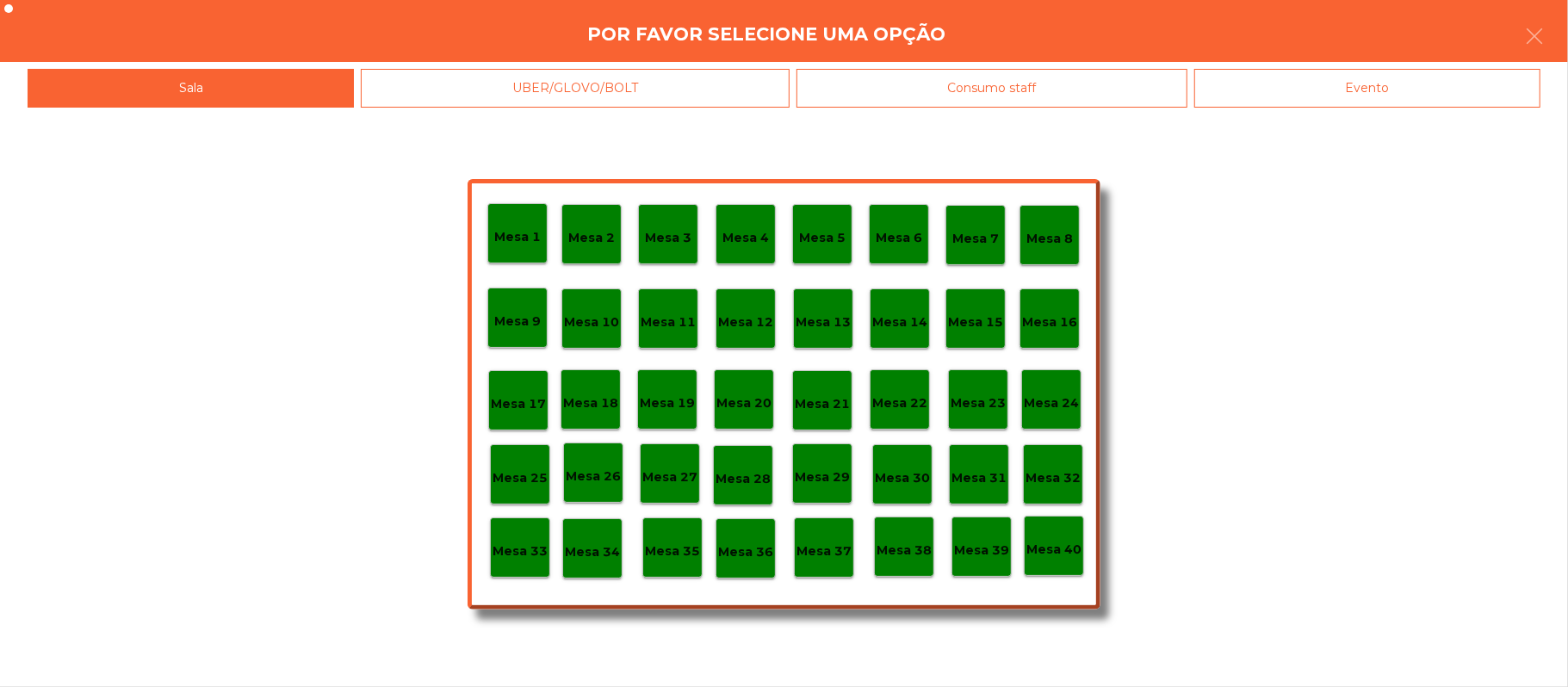
click at [831, 554] on p "Mesa 37" at bounding box center [824, 551] width 55 height 20
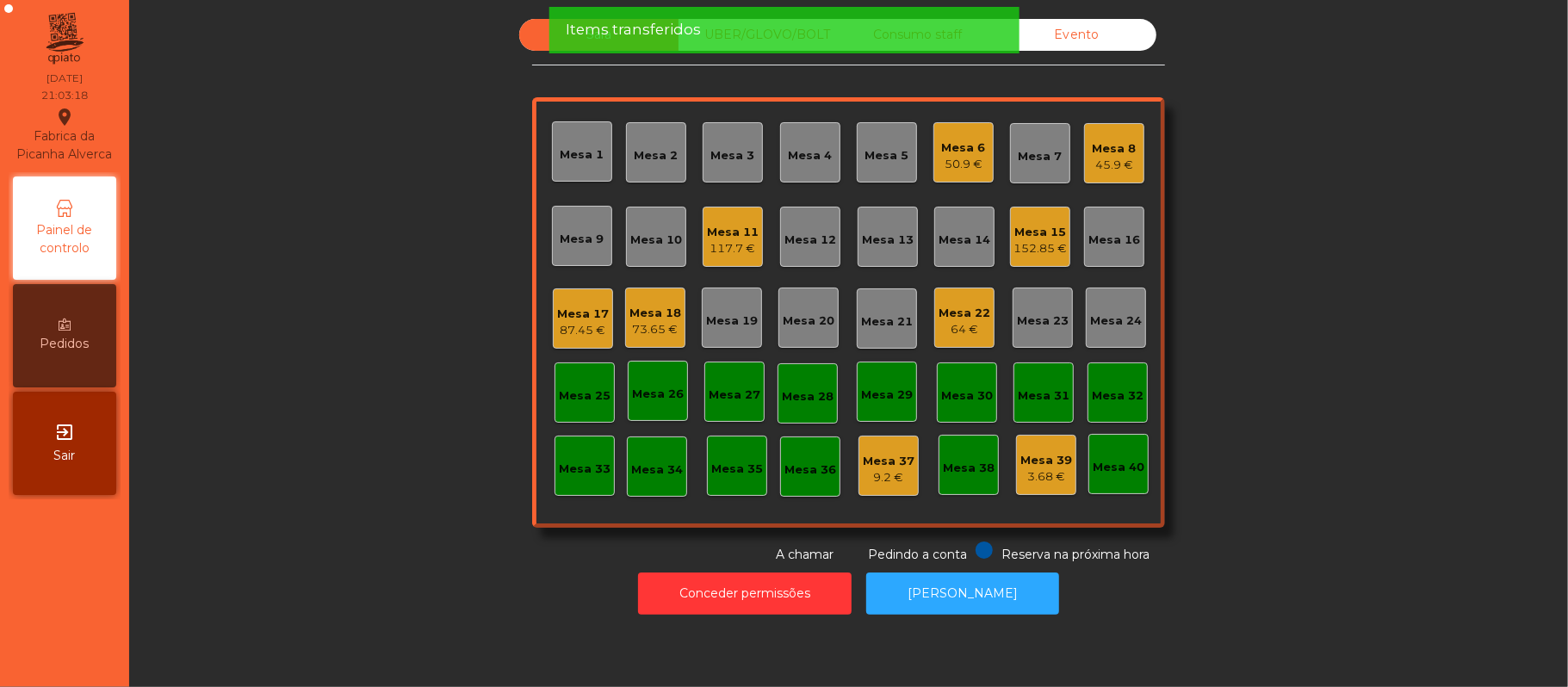
click at [662, 328] on div "73.65 €" at bounding box center [654, 329] width 51 height 17
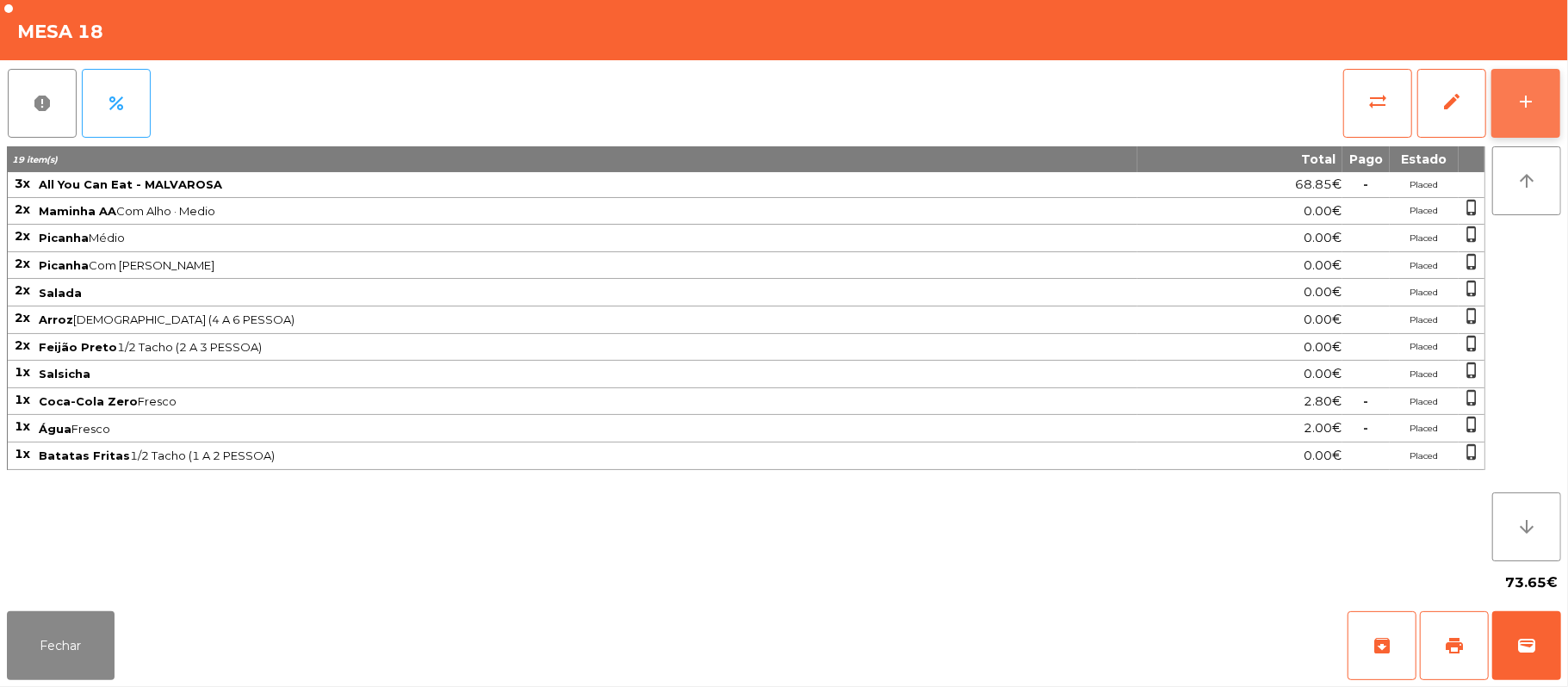
click at [1517, 94] on div "add" at bounding box center [1526, 102] width 21 height 21
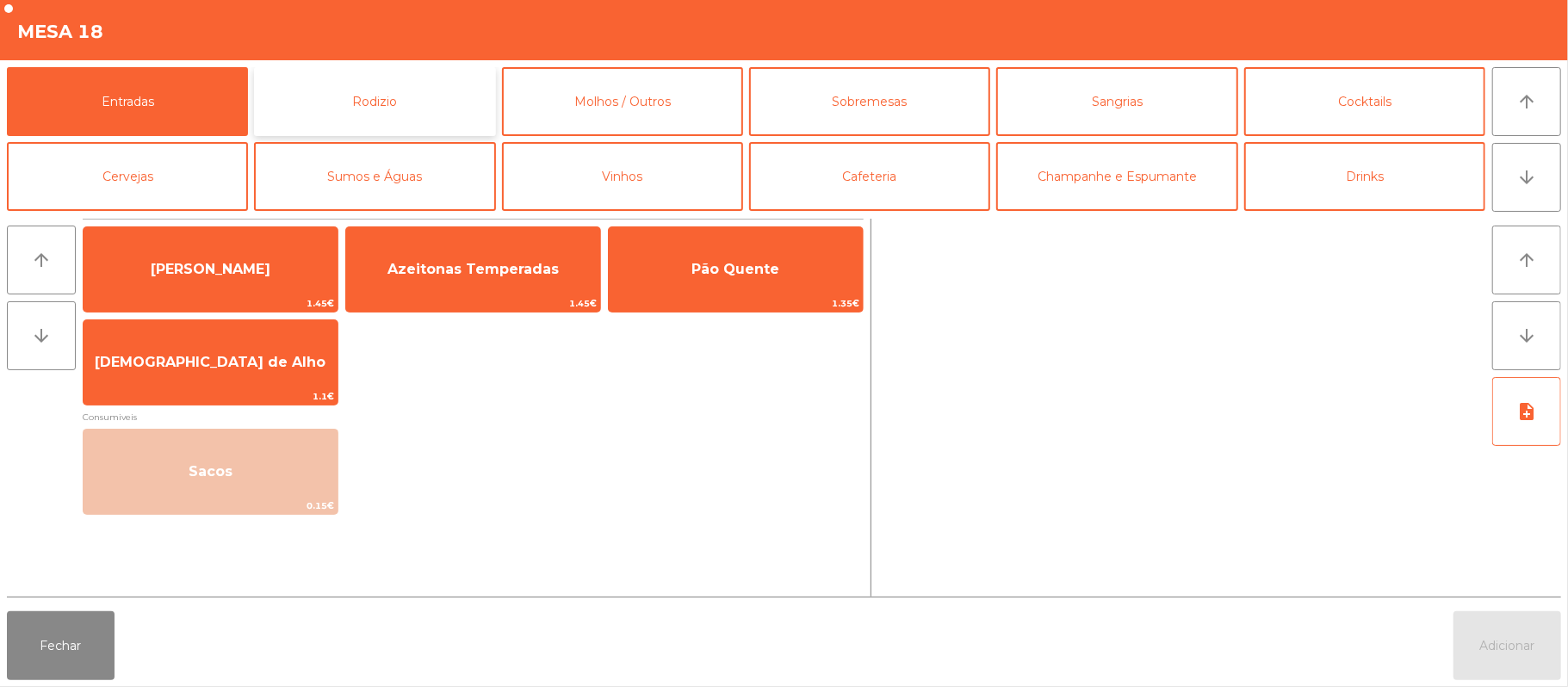
click at [434, 98] on button "Rodizio" at bounding box center [374, 102] width 242 height 69
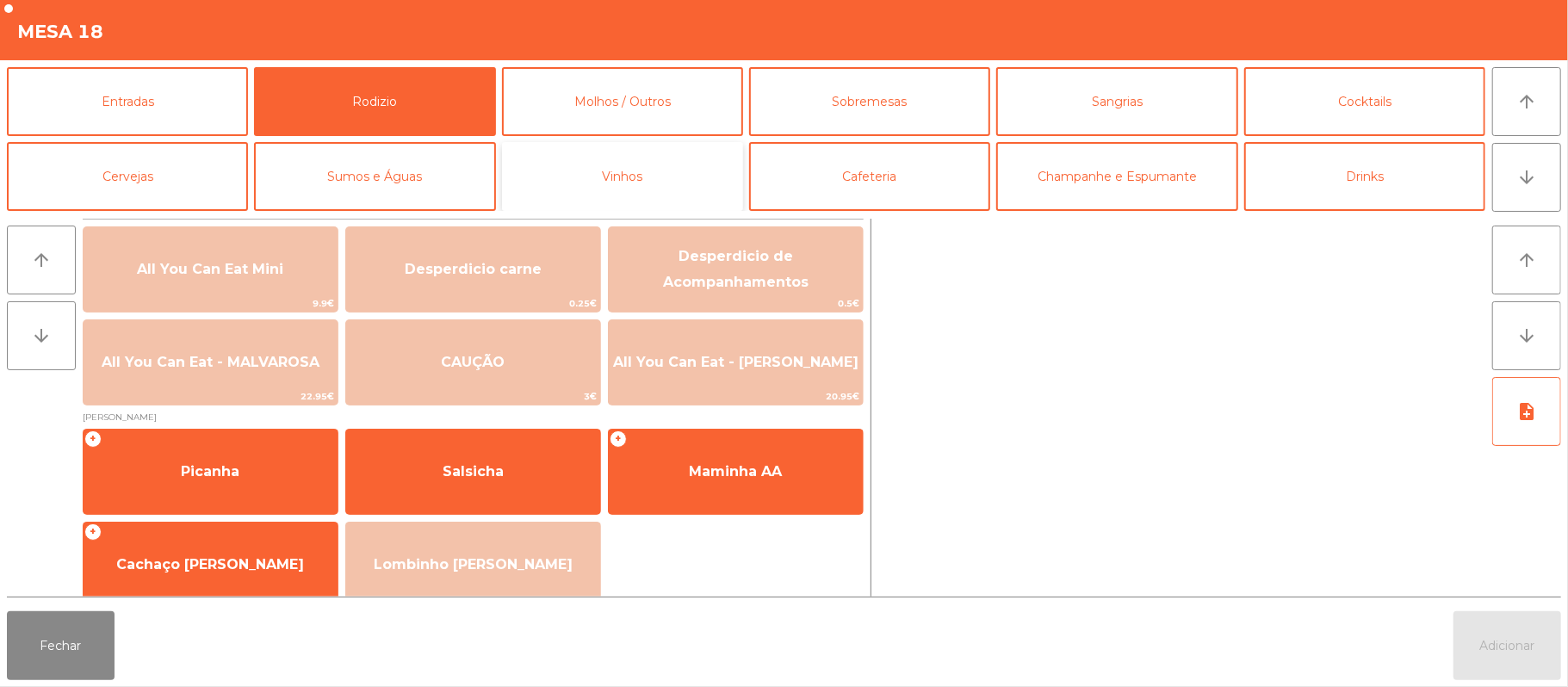
click at [714, 163] on button "Vinhos" at bounding box center [623, 177] width 242 height 69
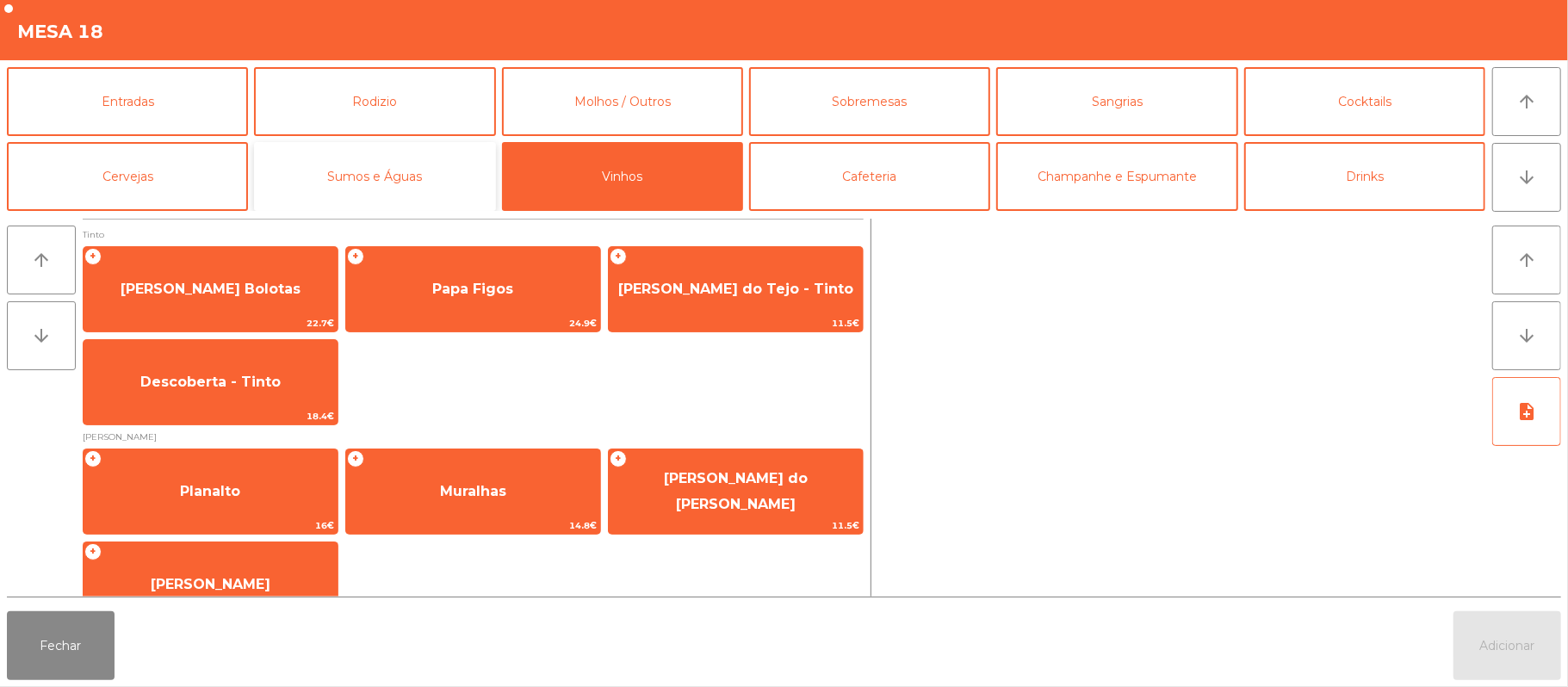
click at [435, 174] on button "Sumos e Águas" at bounding box center [374, 177] width 242 height 69
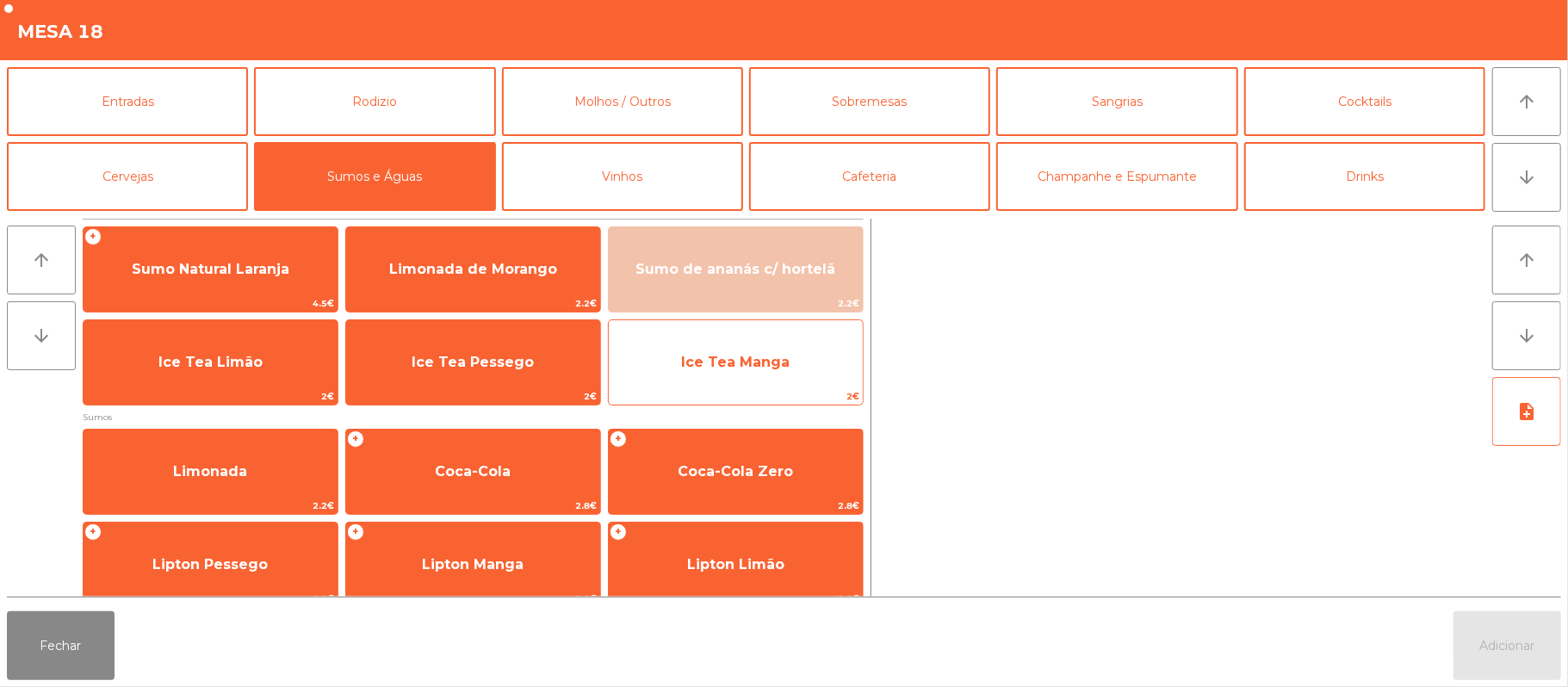
click at [710, 375] on span "Ice Tea Manga" at bounding box center [735, 362] width 254 height 47
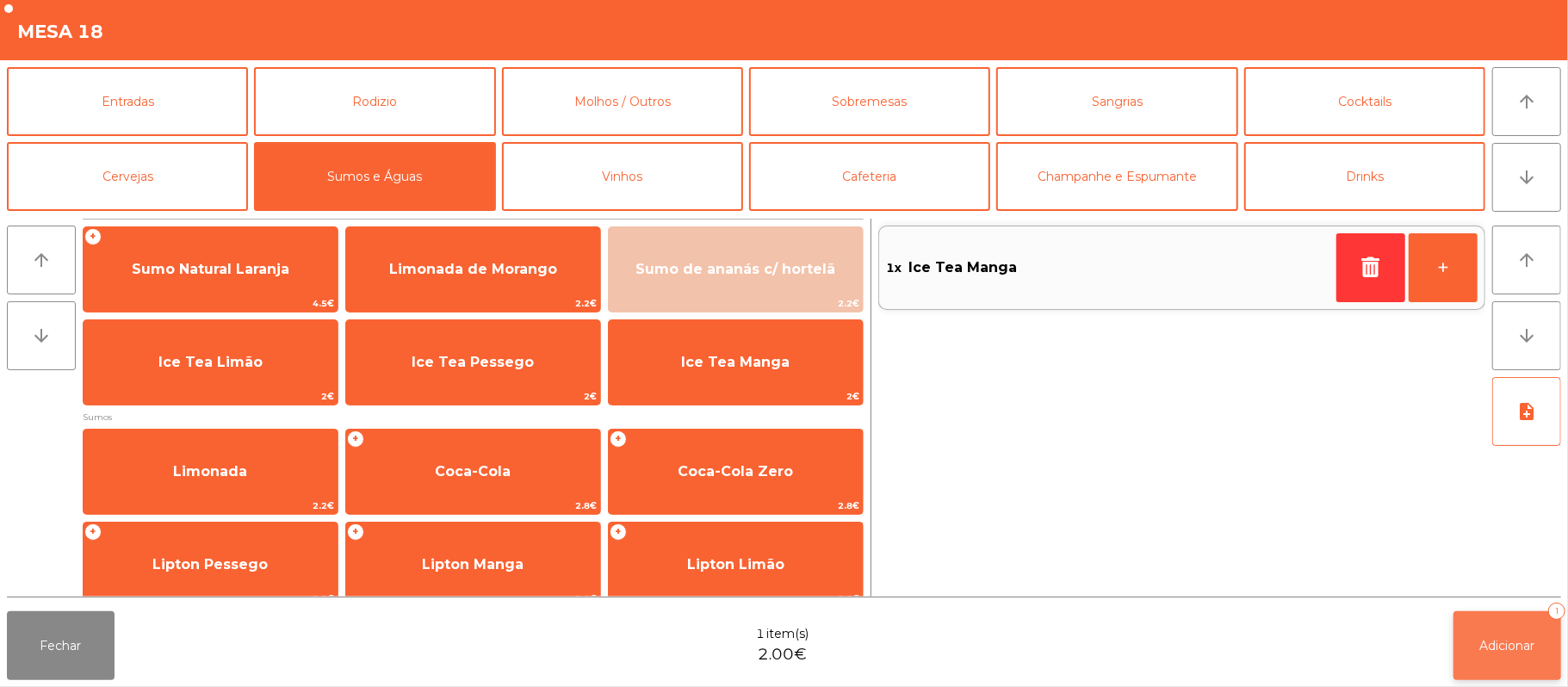
click at [1497, 646] on span "Adicionar" at bounding box center [1507, 646] width 55 height 16
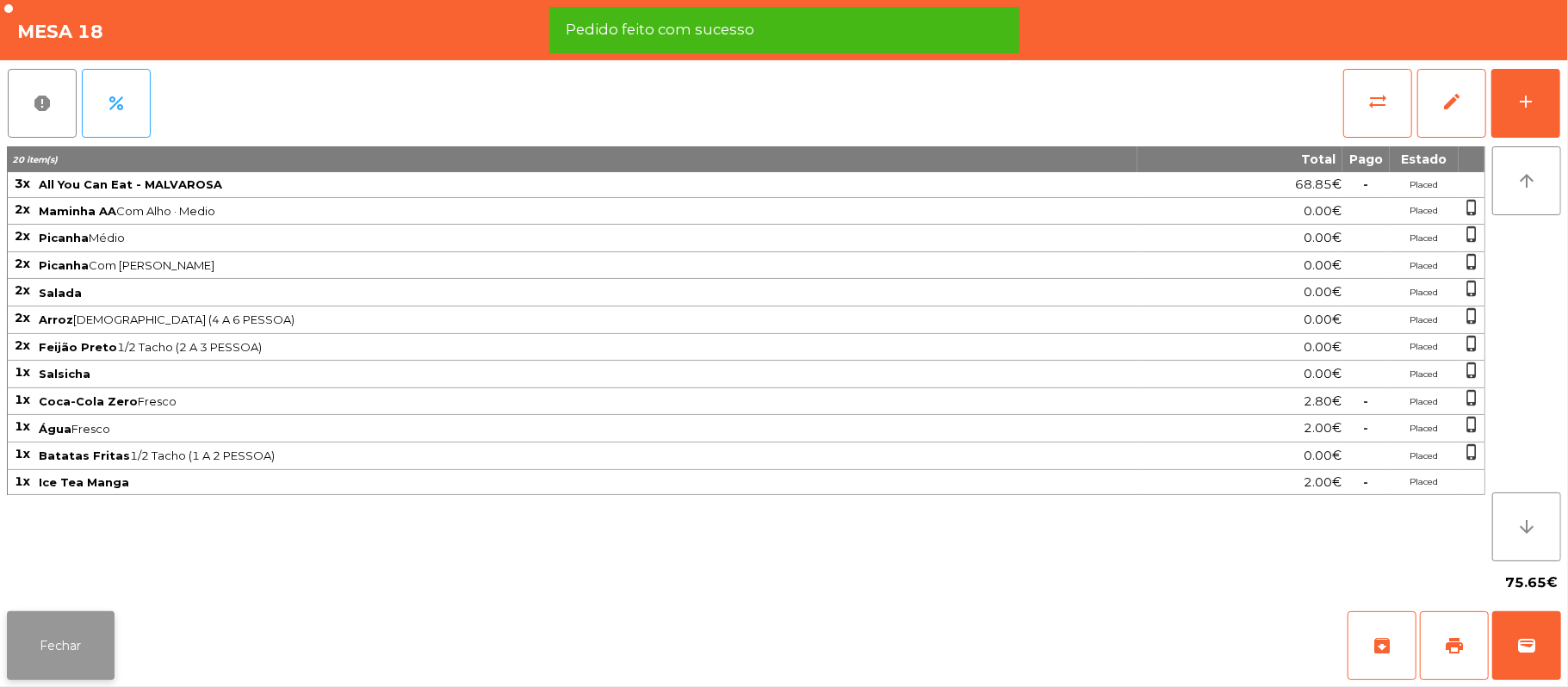
click at [14, 666] on button "Fechar" at bounding box center [60, 646] width 108 height 69
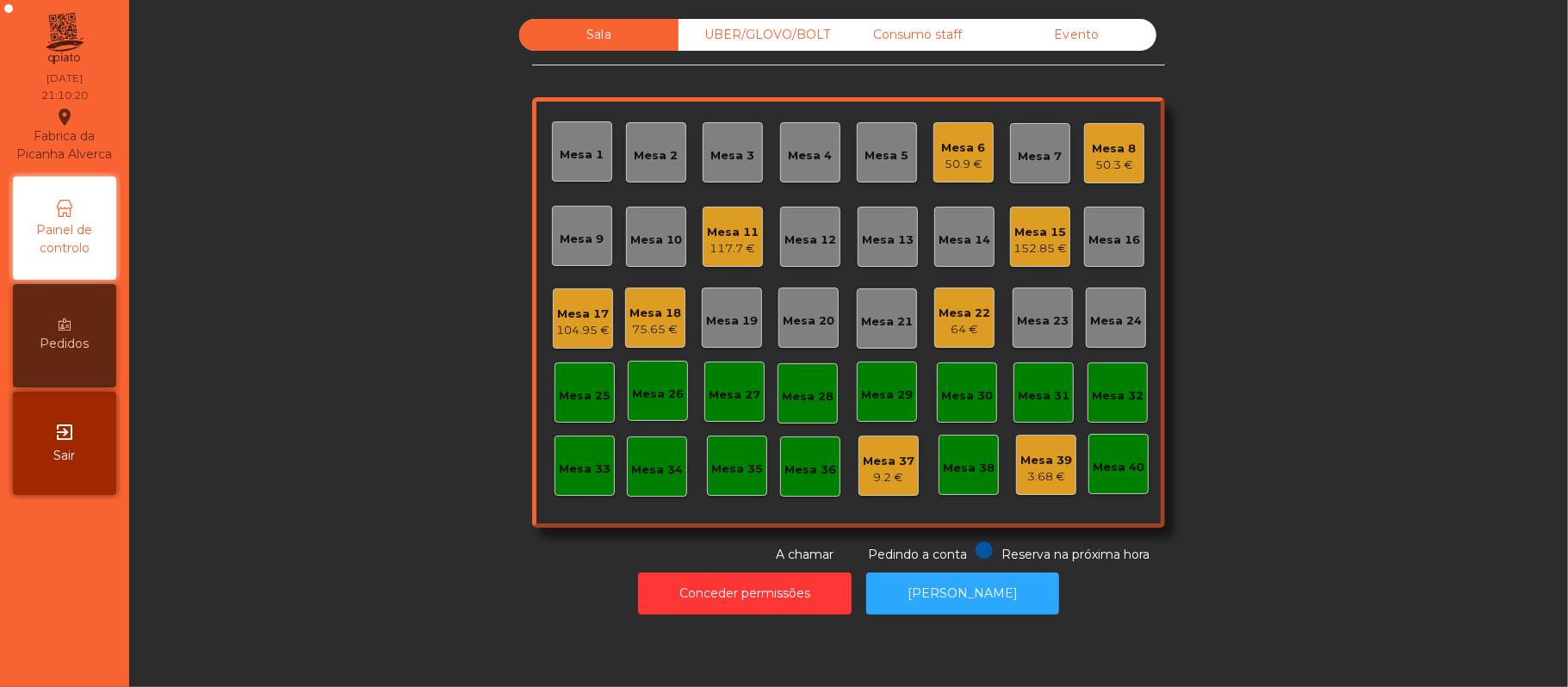
click at [711, 315] on div "Mesa 19" at bounding box center [731, 321] width 51 height 17
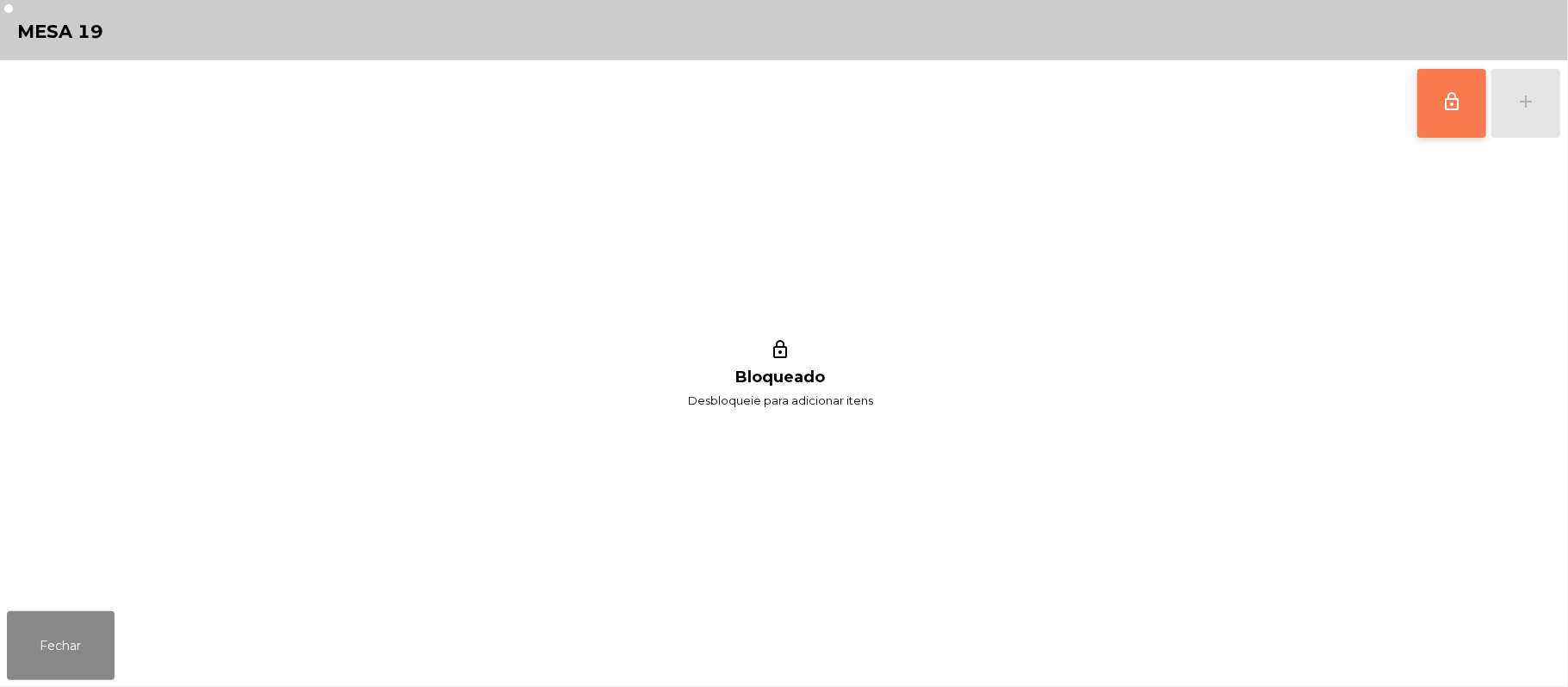
click at [1438, 107] on button "lock_outline" at bounding box center [1452, 104] width 69 height 69
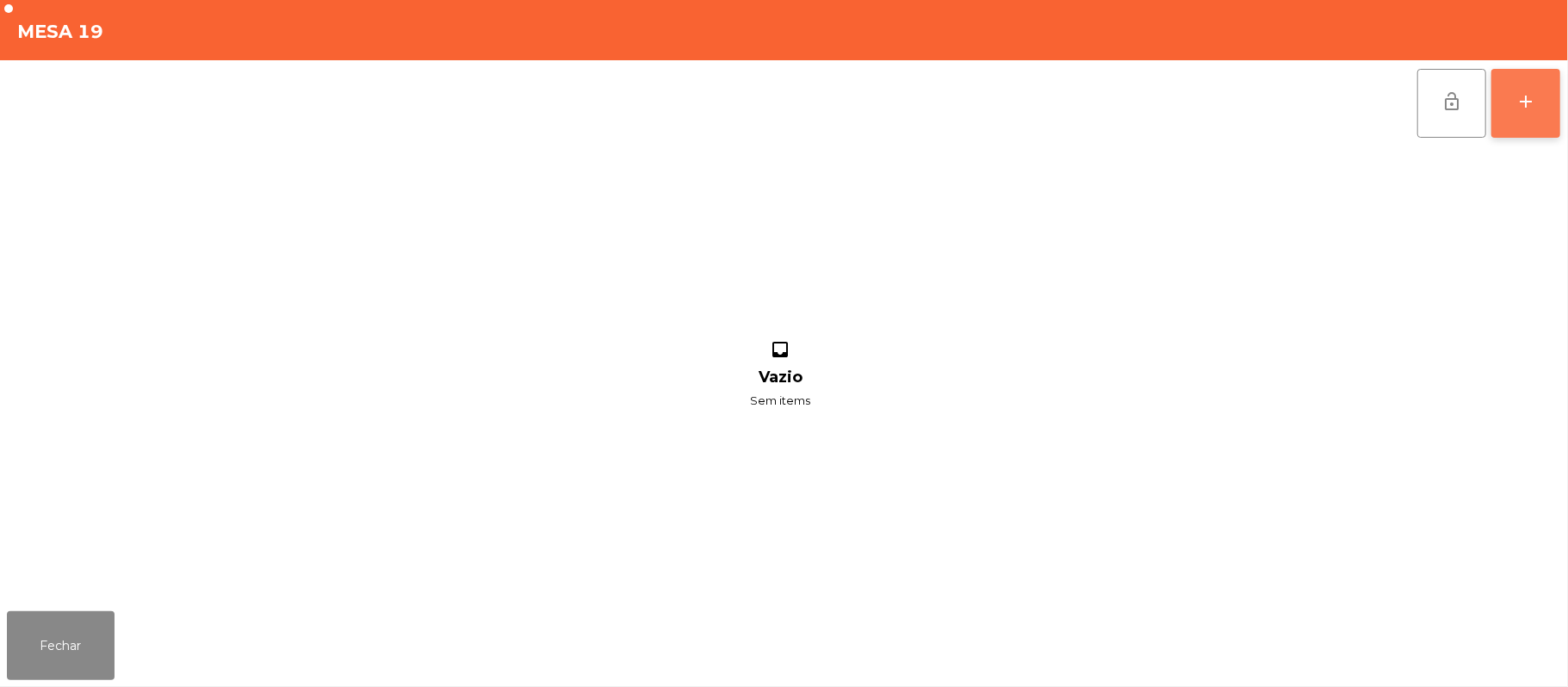
click at [1554, 105] on button "add" at bounding box center [1526, 104] width 69 height 69
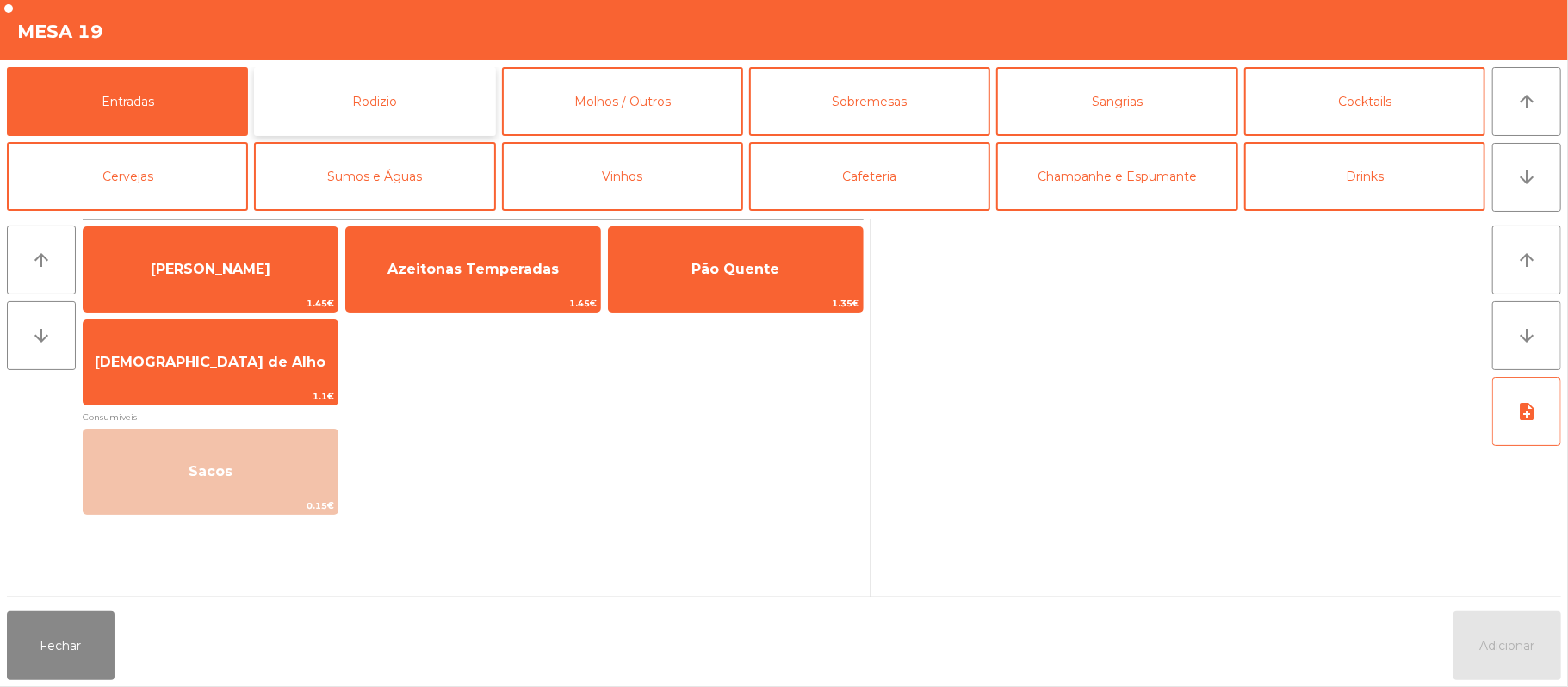
click at [414, 80] on button "Rodizio" at bounding box center [374, 102] width 242 height 69
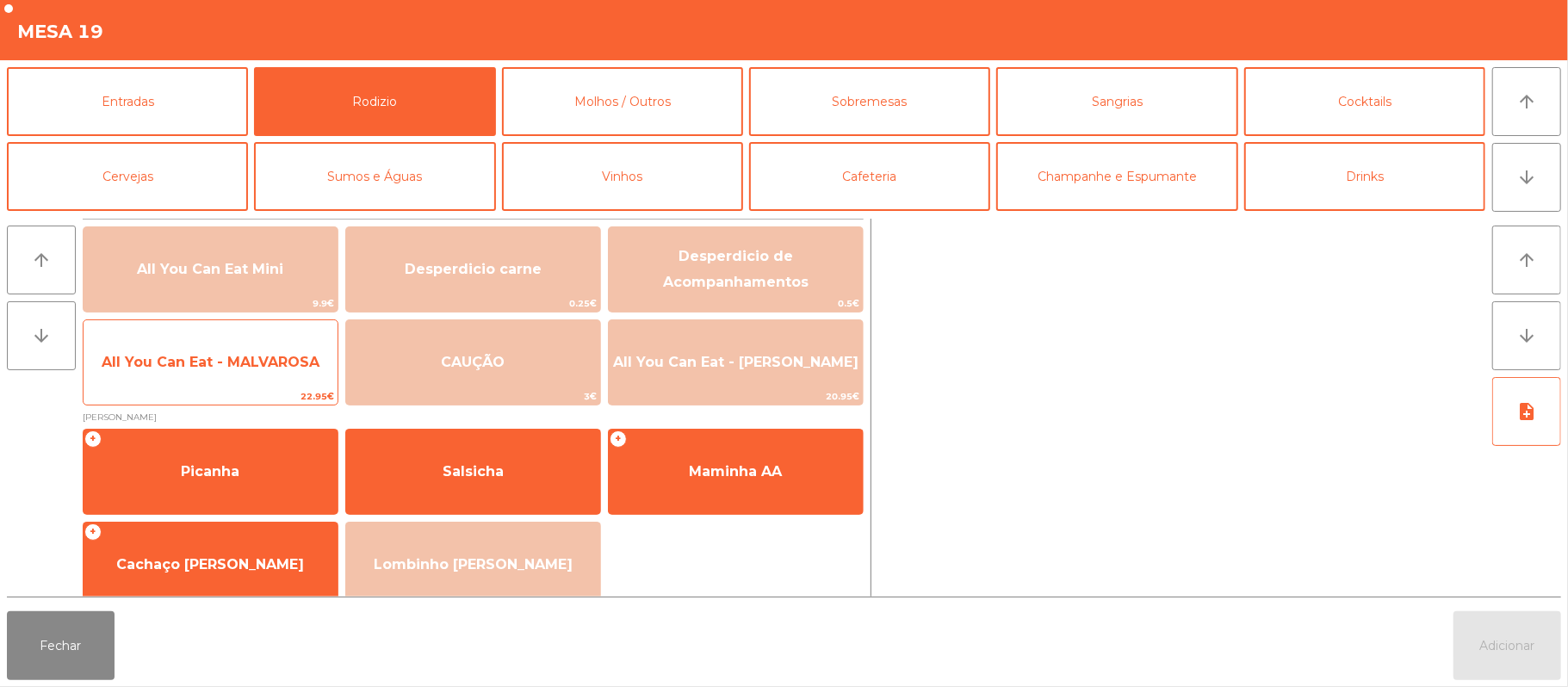
click at [245, 362] on span "All You Can Eat - MALVAROSA" at bounding box center [211, 361] width 218 height 16
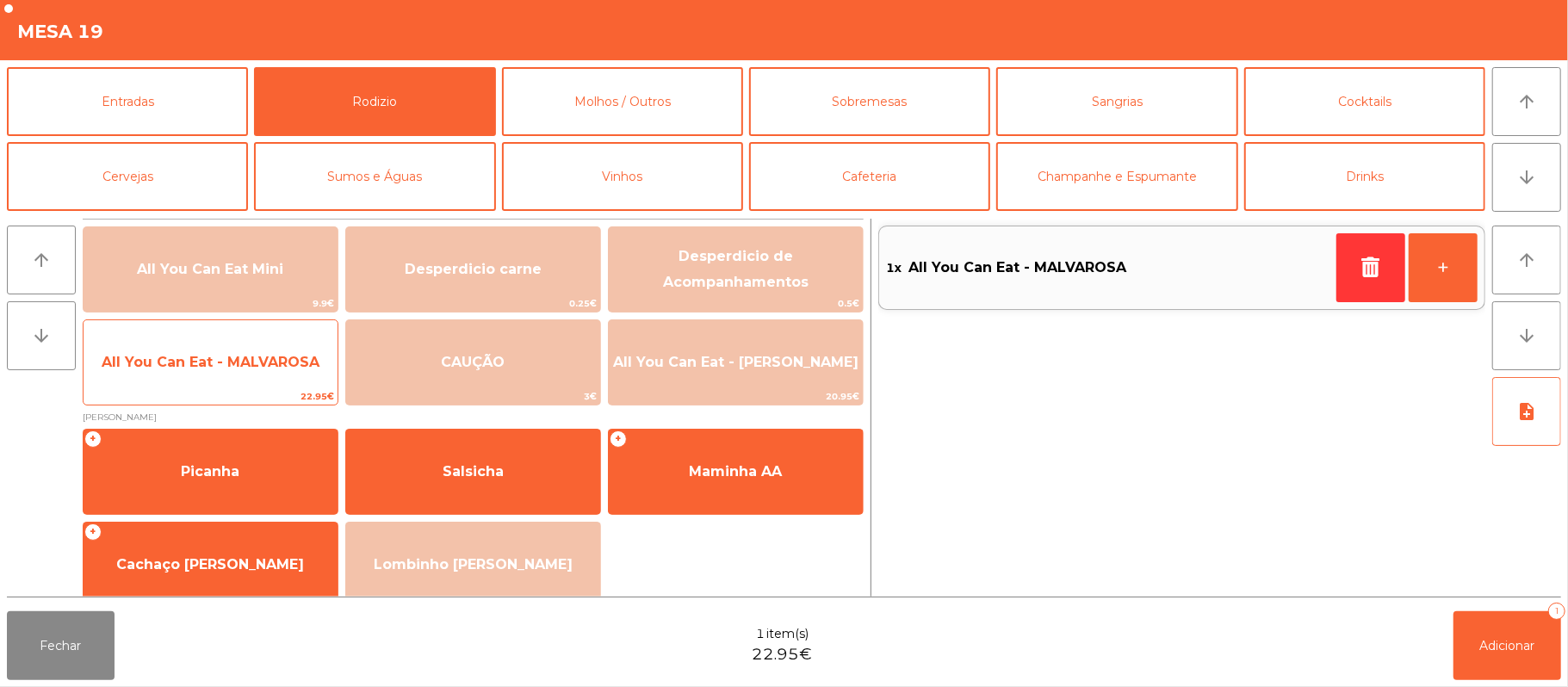
click at [250, 359] on span "All You Can Eat - MALVAROSA" at bounding box center [211, 361] width 218 height 16
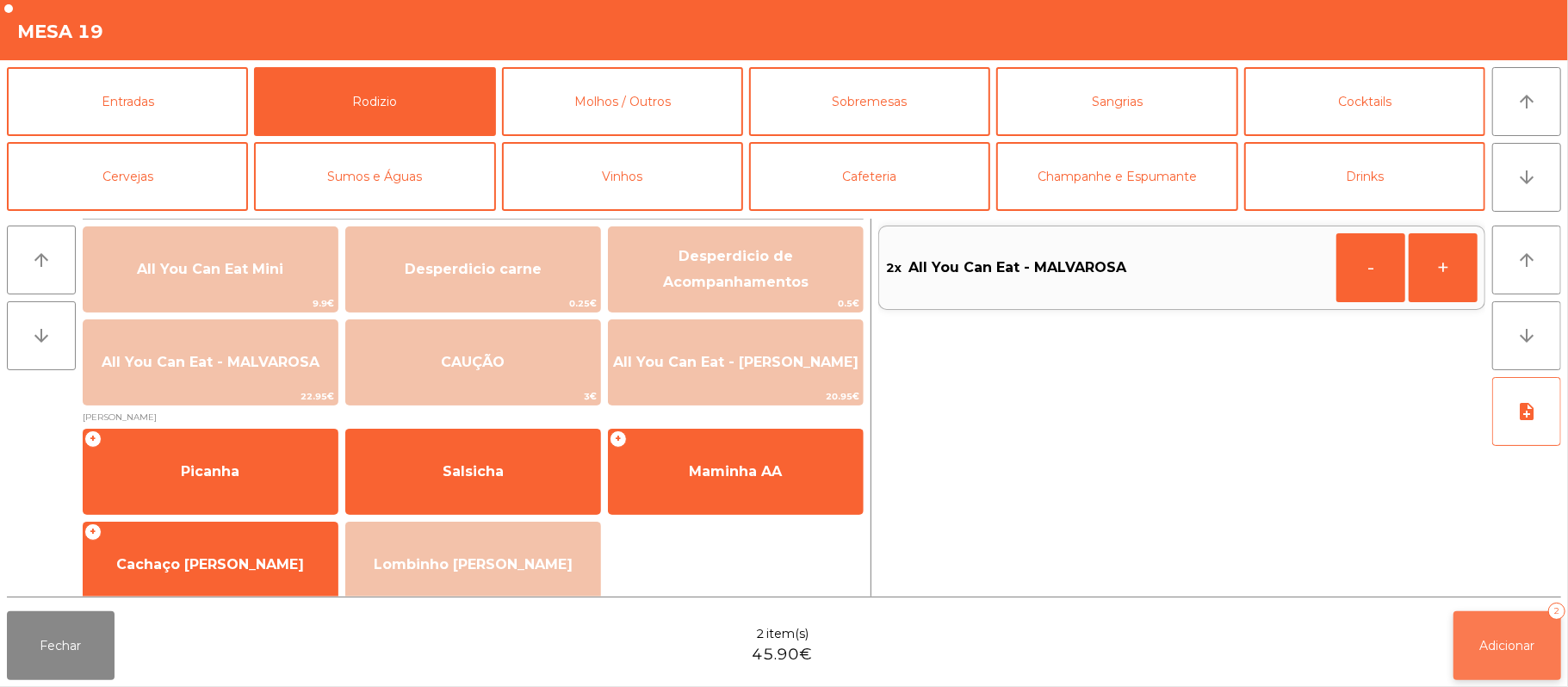
click at [1557, 611] on div "2" at bounding box center [1557, 611] width 17 height 17
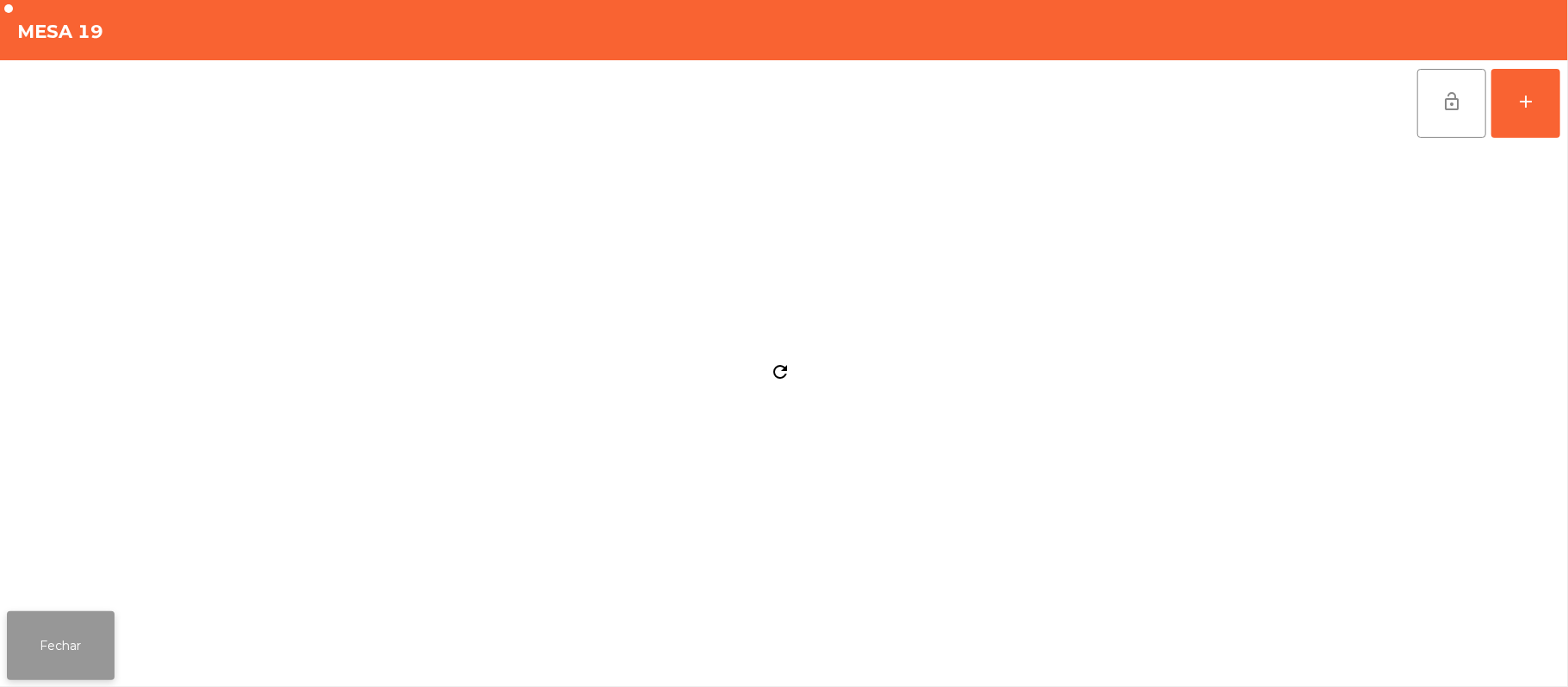
click at [98, 630] on button "Fechar" at bounding box center [60, 646] width 108 height 69
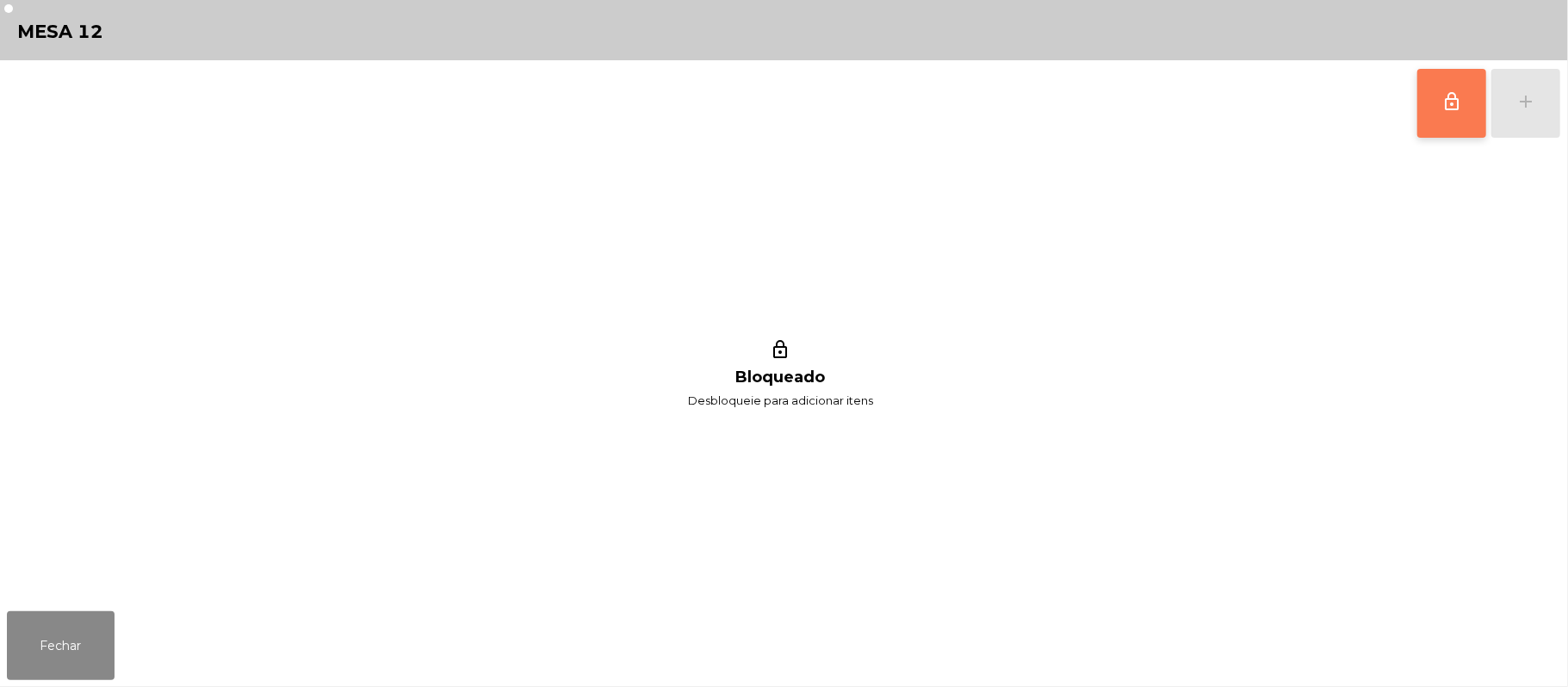
click at [1438, 112] on button "lock_outline" at bounding box center [1452, 104] width 69 height 69
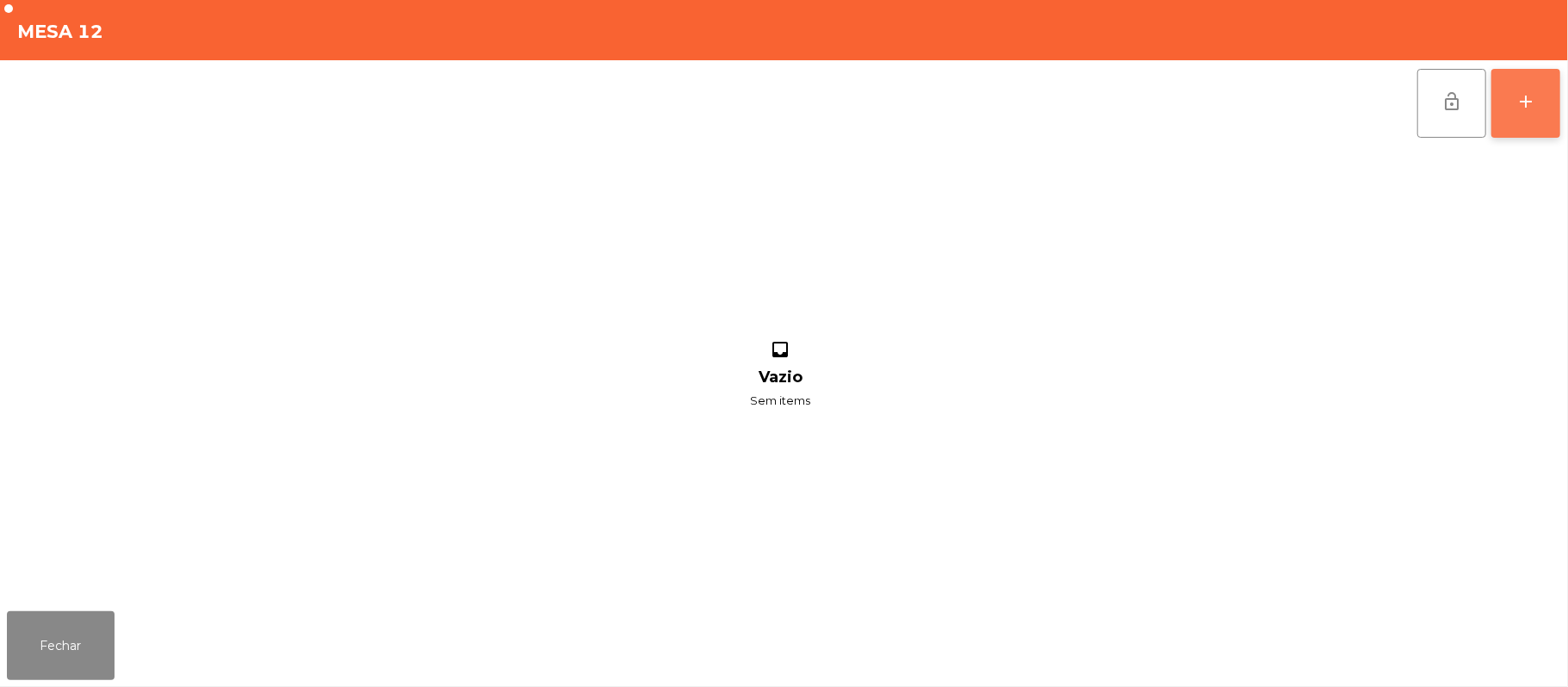
click at [1513, 115] on button "add" at bounding box center [1526, 104] width 69 height 69
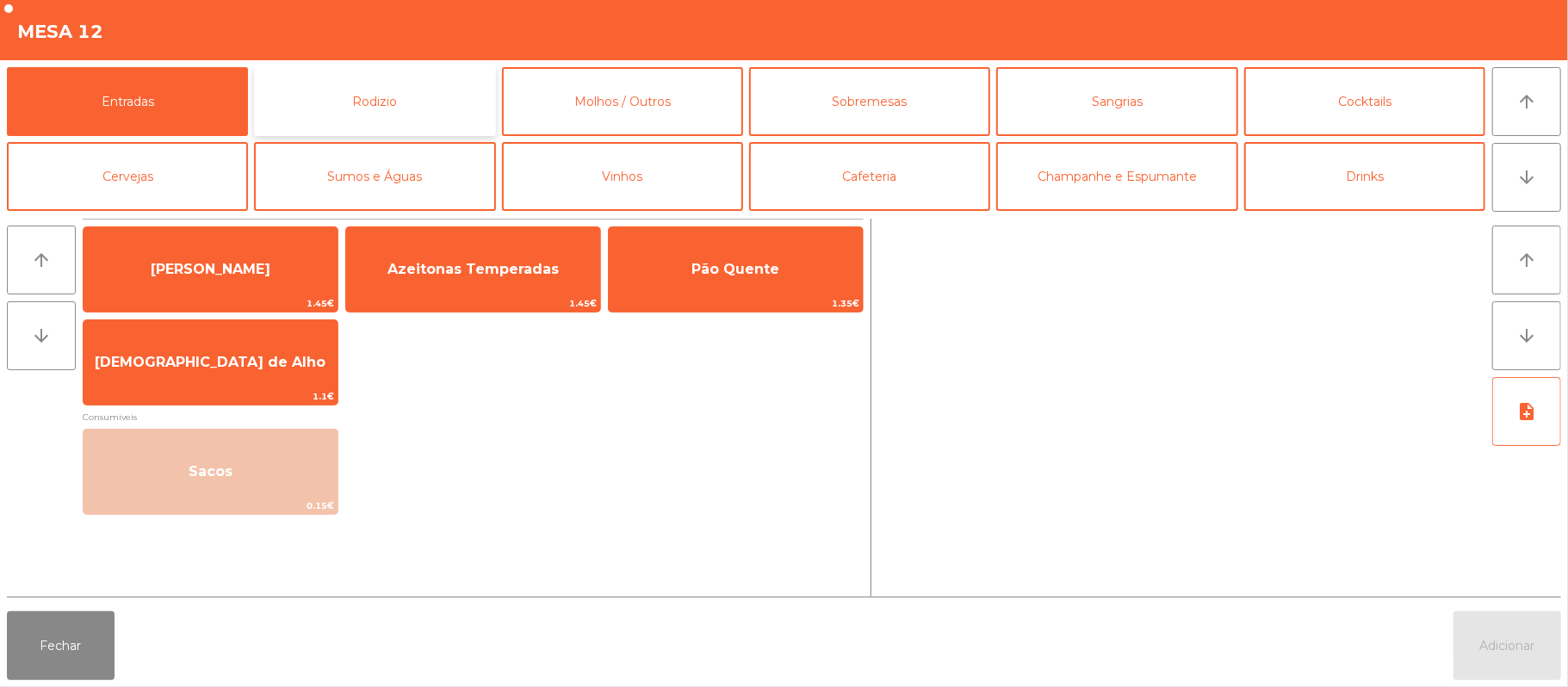
click at [431, 92] on button "Rodizio" at bounding box center [374, 102] width 242 height 69
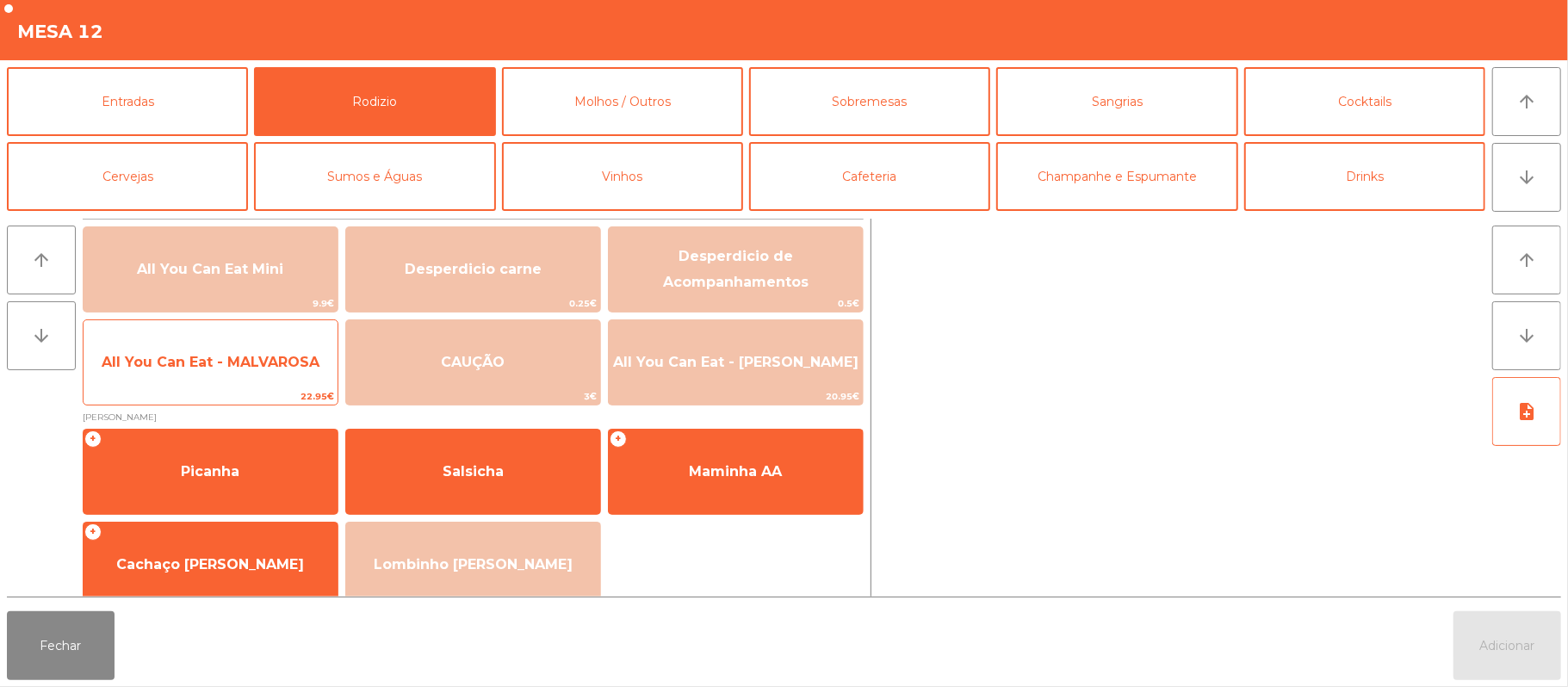
click at [252, 366] on span "All You Can Eat - MALVAROSA" at bounding box center [211, 361] width 218 height 16
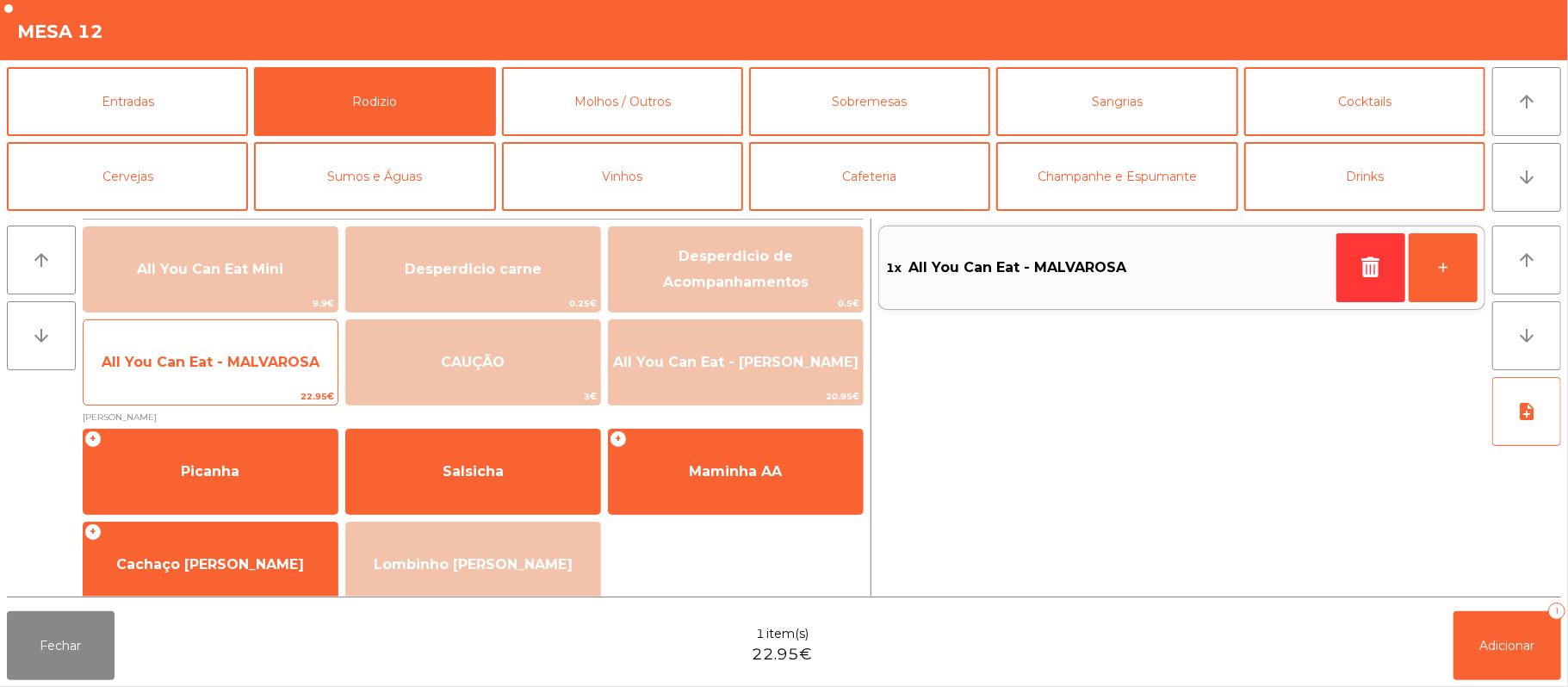
click at [252, 358] on span "All You Can Eat - MALVAROSA" at bounding box center [211, 361] width 218 height 16
click at [250, 356] on span "All You Can Eat - MALVAROSA" at bounding box center [211, 361] width 218 height 16
click at [245, 356] on span "All You Can Eat - MALVAROSA" at bounding box center [211, 361] width 218 height 16
click at [248, 354] on span "All You Can Eat - MALVAROSA" at bounding box center [211, 361] width 218 height 16
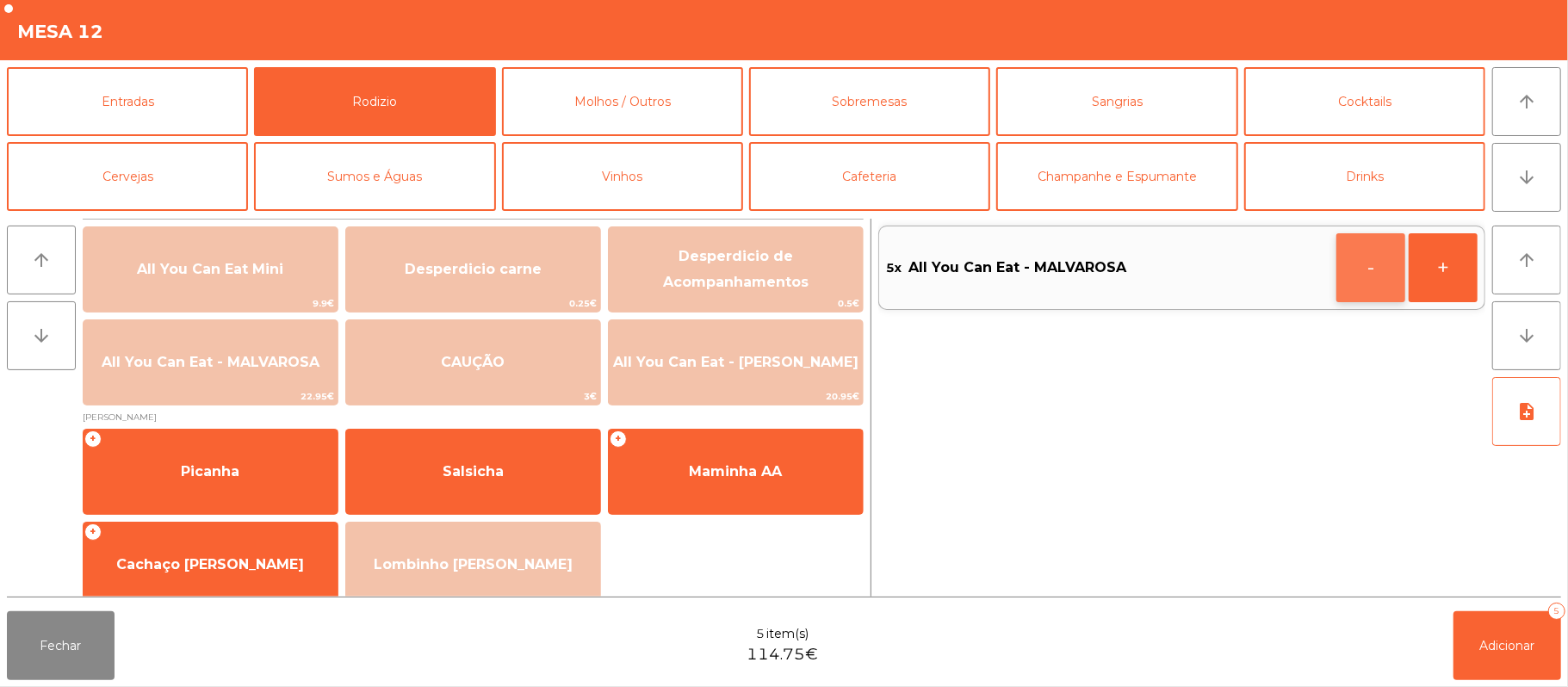
click at [1350, 258] on button "-" at bounding box center [1371, 268] width 69 height 69
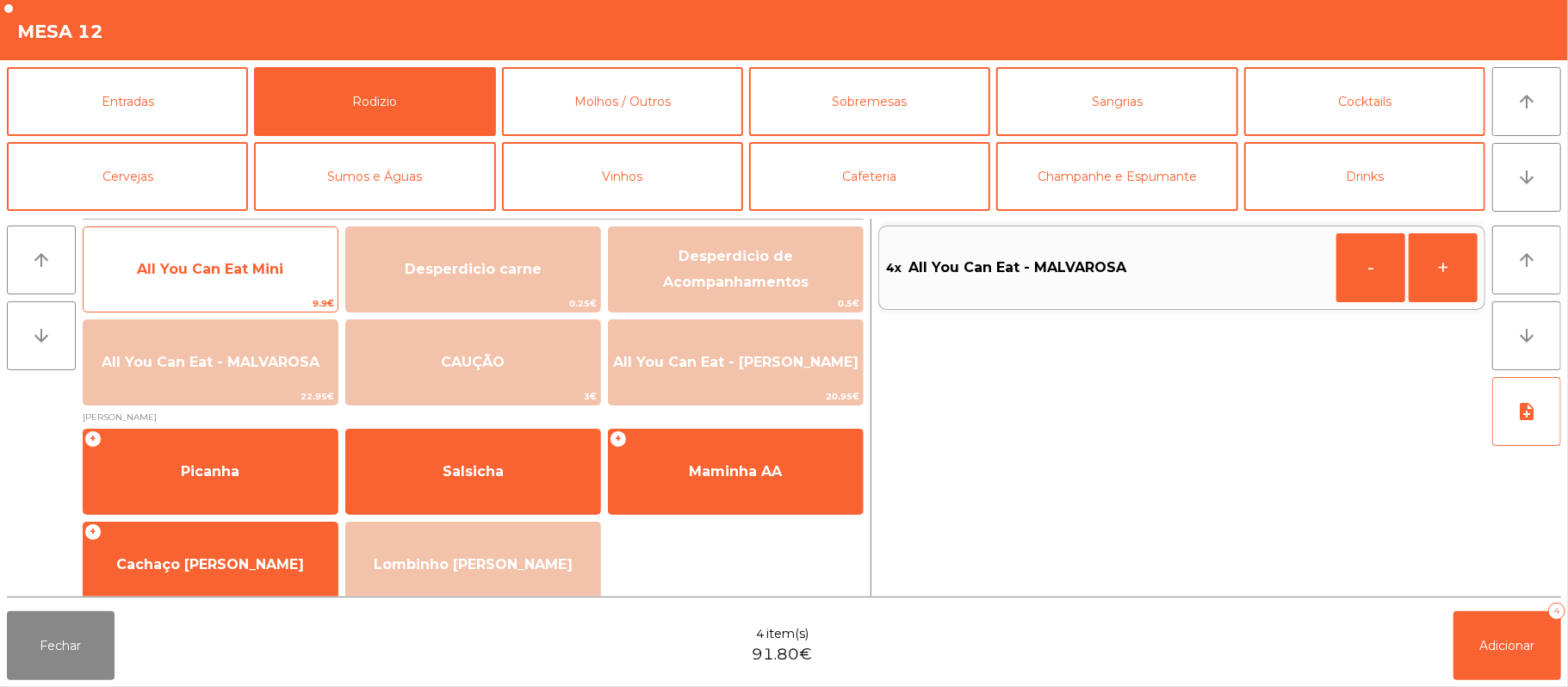
click at [269, 279] on span "All You Can Eat Mini" at bounding box center [210, 270] width 254 height 47
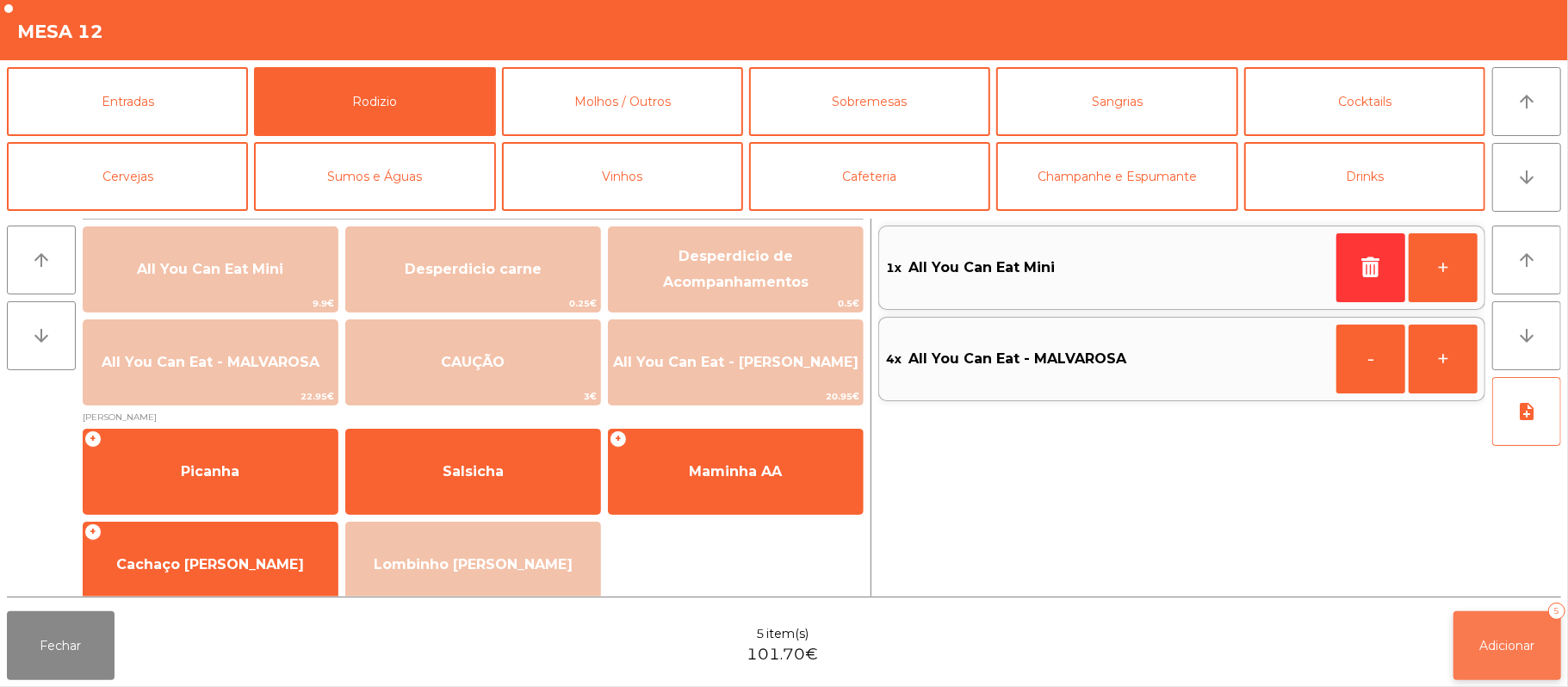
click at [1558, 648] on button "Adicionar 5" at bounding box center [1507, 646] width 108 height 69
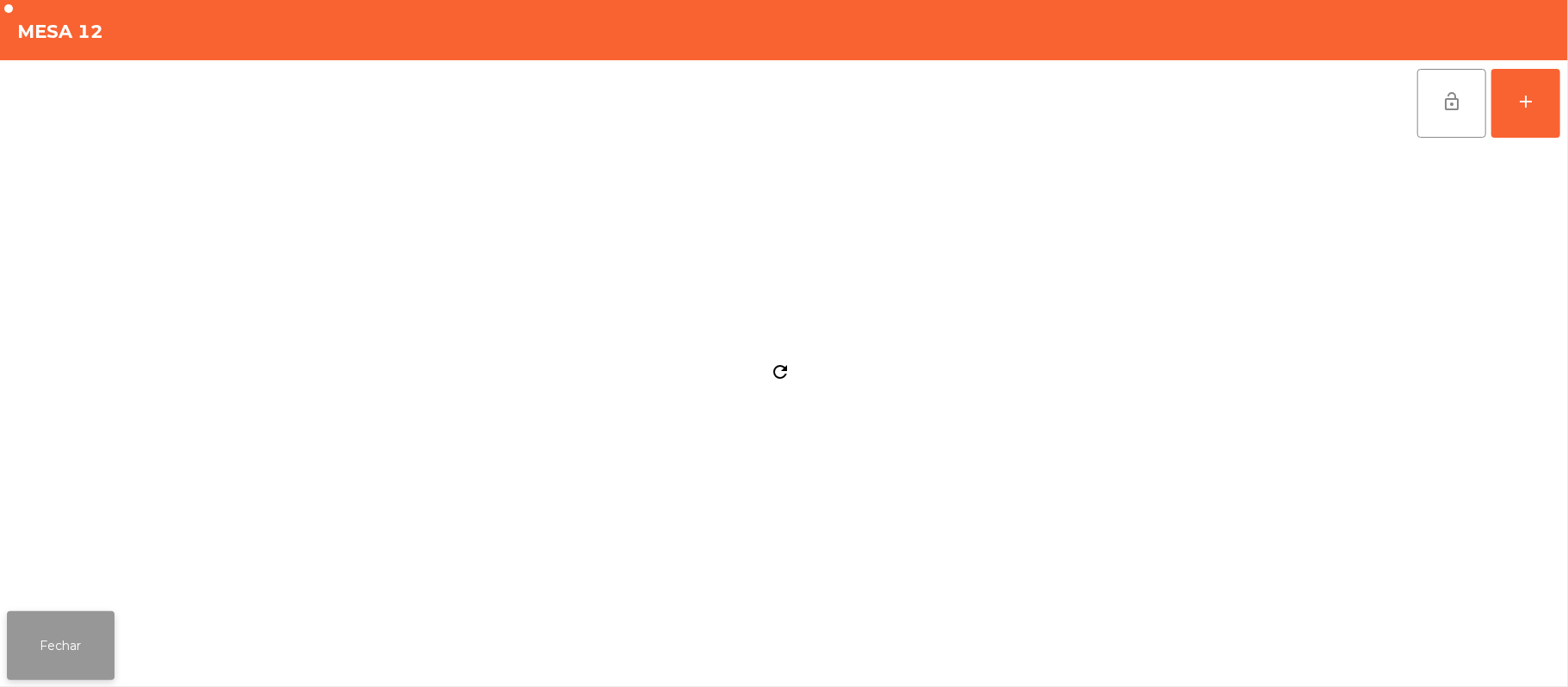
click at [77, 644] on button "Fechar" at bounding box center [60, 646] width 108 height 69
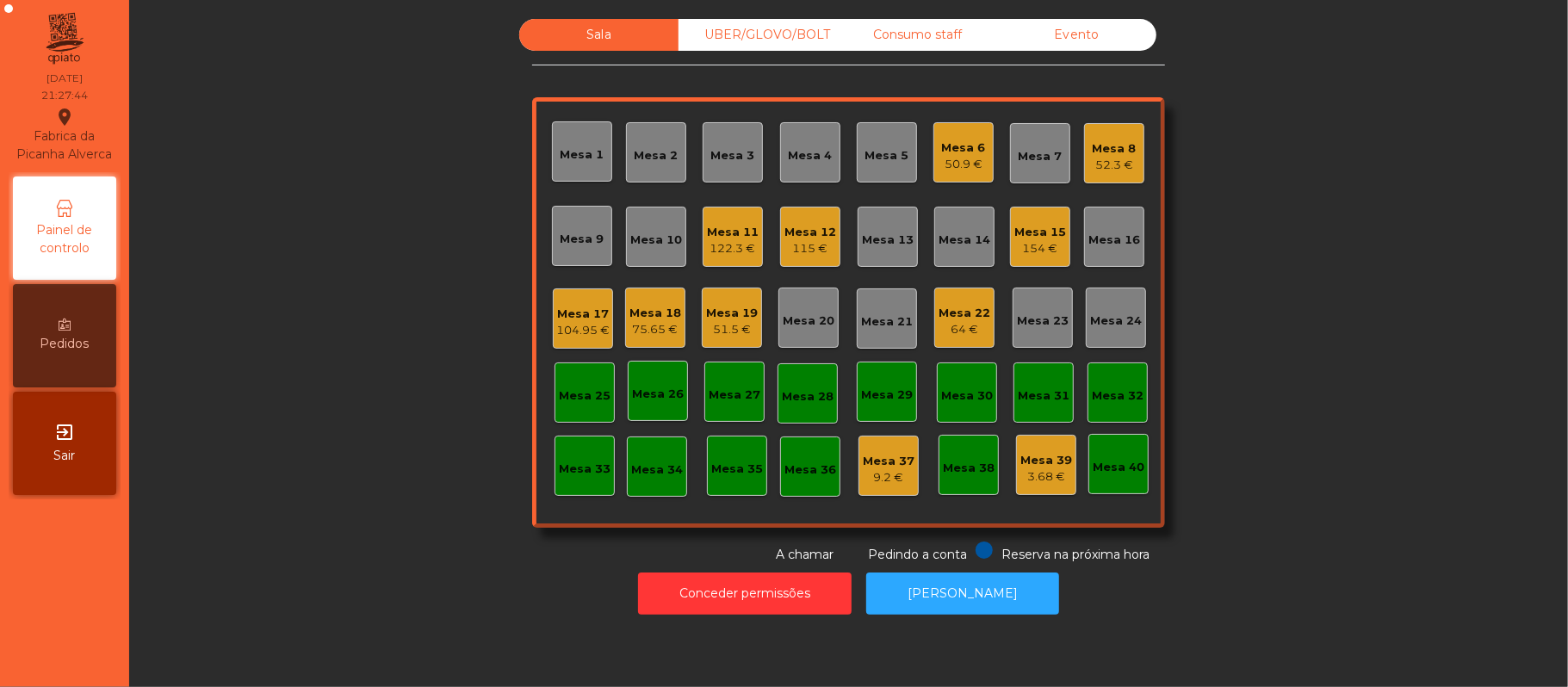
click at [741, 41] on div "UBER/GLOVO/BOLT" at bounding box center [758, 35] width 159 height 32
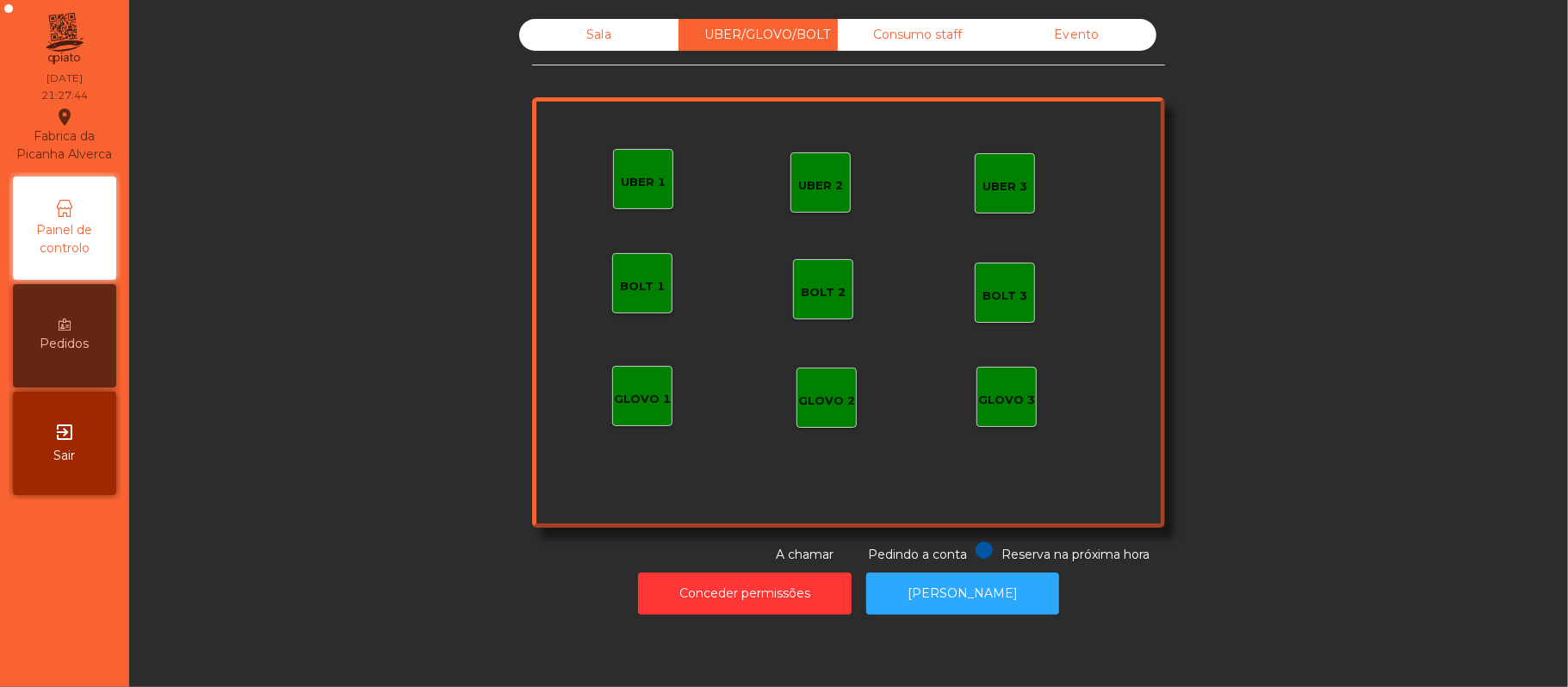
click at [624, 170] on div "UBER 1" at bounding box center [643, 179] width 45 height 24
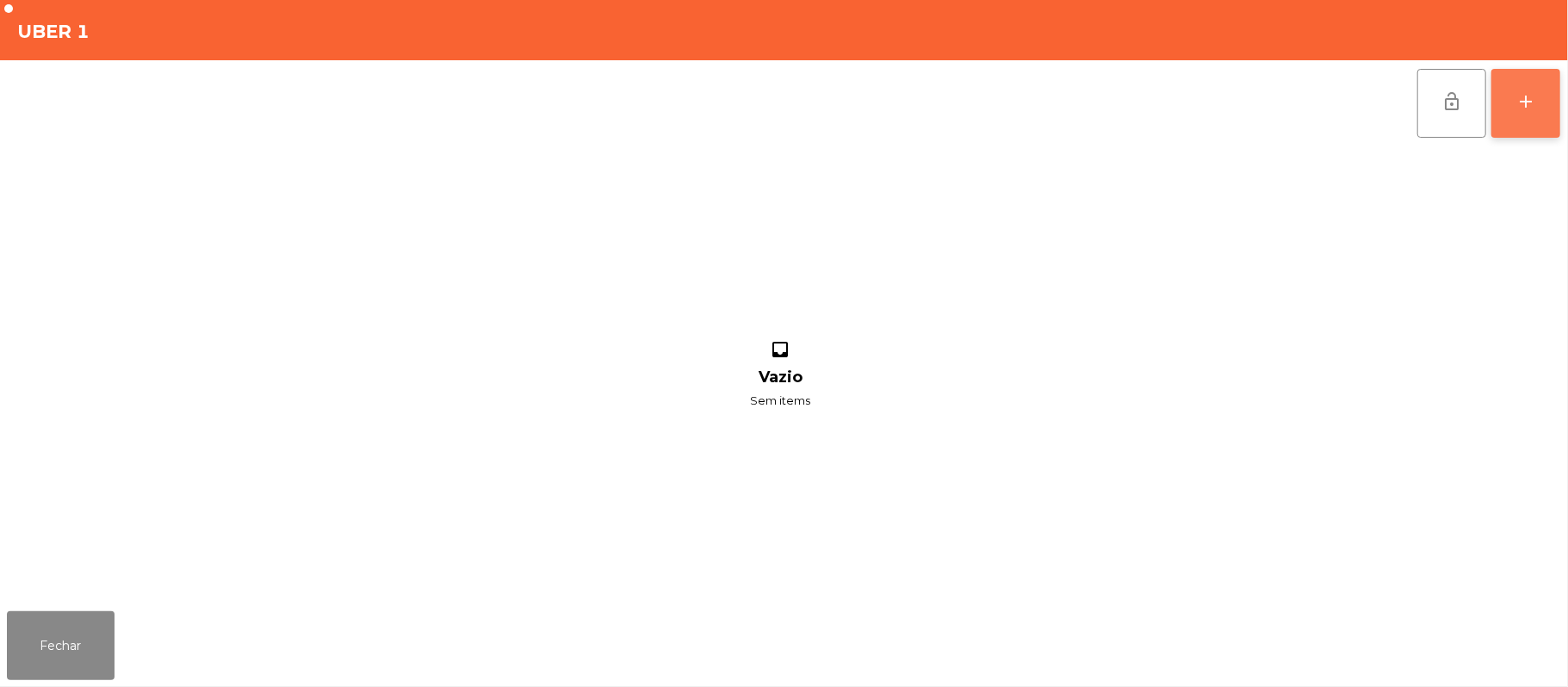
click at [1541, 103] on button "add" at bounding box center [1526, 104] width 69 height 69
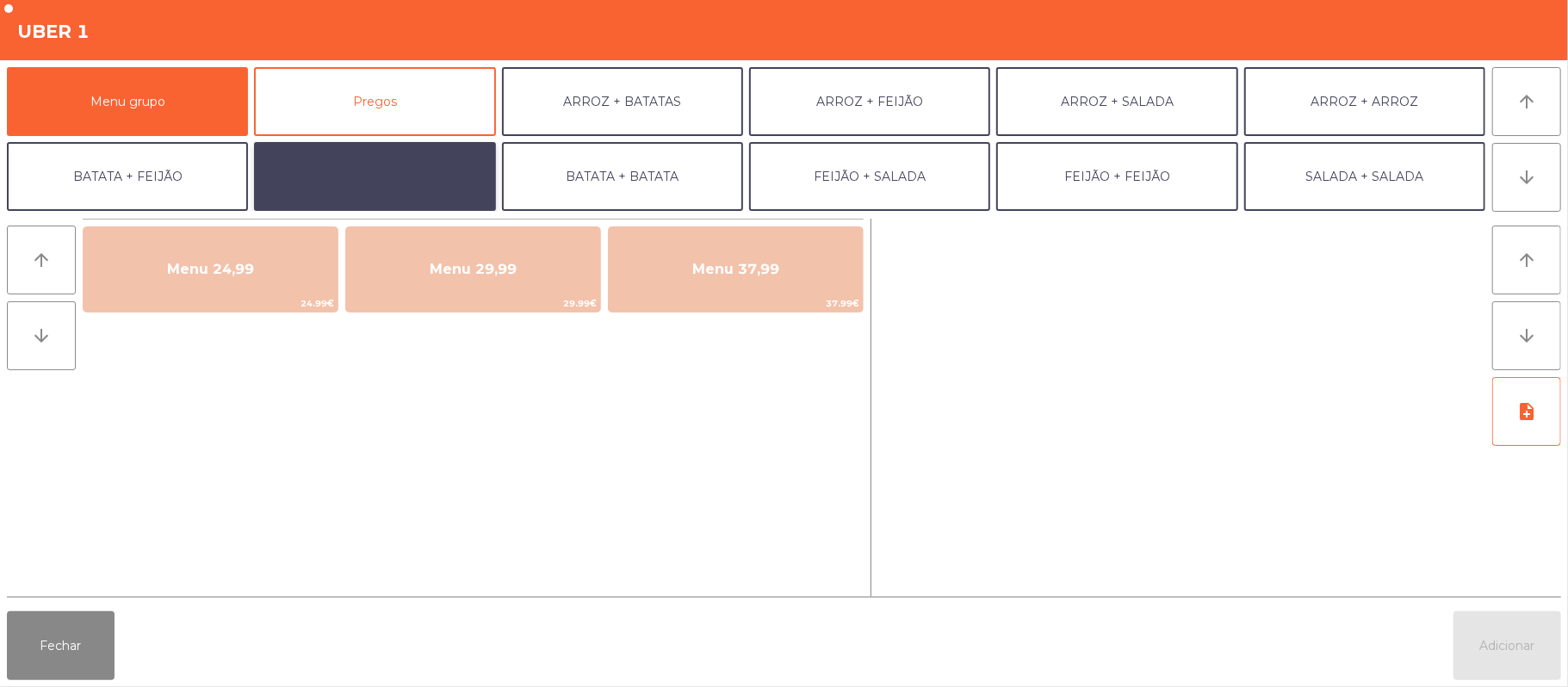
click at [422, 187] on button "BATATA + SALADA" at bounding box center [374, 177] width 242 height 69
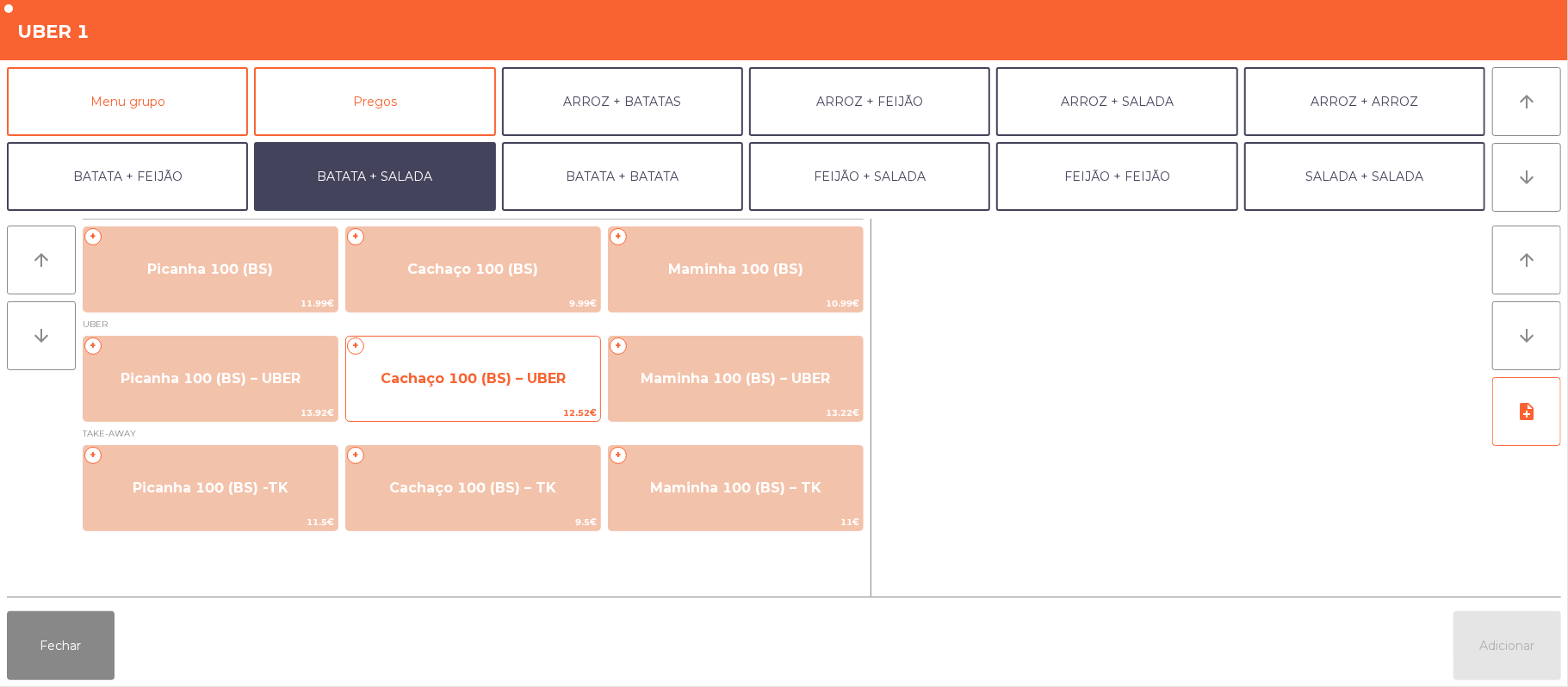
click at [494, 380] on span "Cachaço 100 (BS) – UBER" at bounding box center [474, 378] width 185 height 16
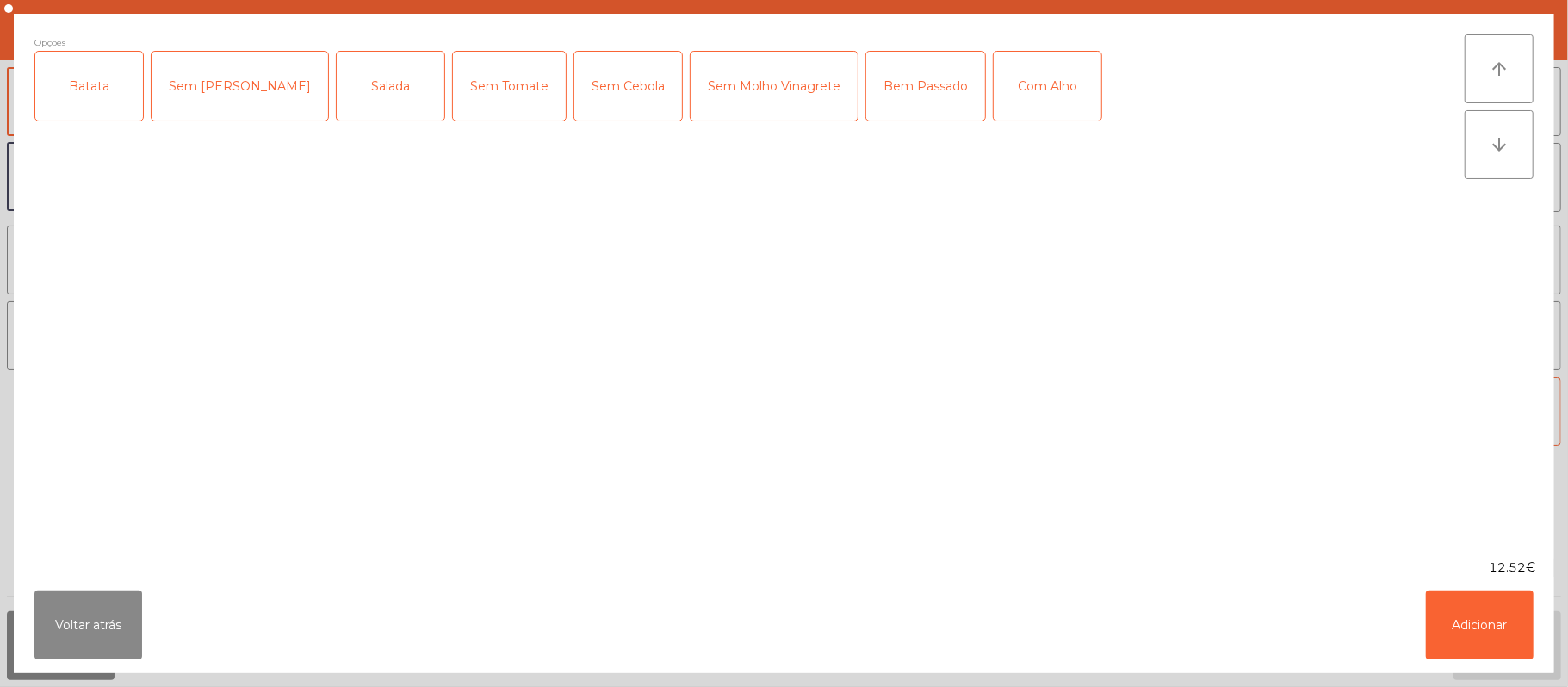
click at [92, 119] on div "Batata" at bounding box center [89, 86] width 108 height 69
click at [337, 93] on div "Salada" at bounding box center [390, 86] width 108 height 69
click at [866, 103] on div "Bem Passado" at bounding box center [925, 86] width 119 height 69
click at [1483, 627] on button "Adicionar" at bounding box center [1479, 625] width 108 height 69
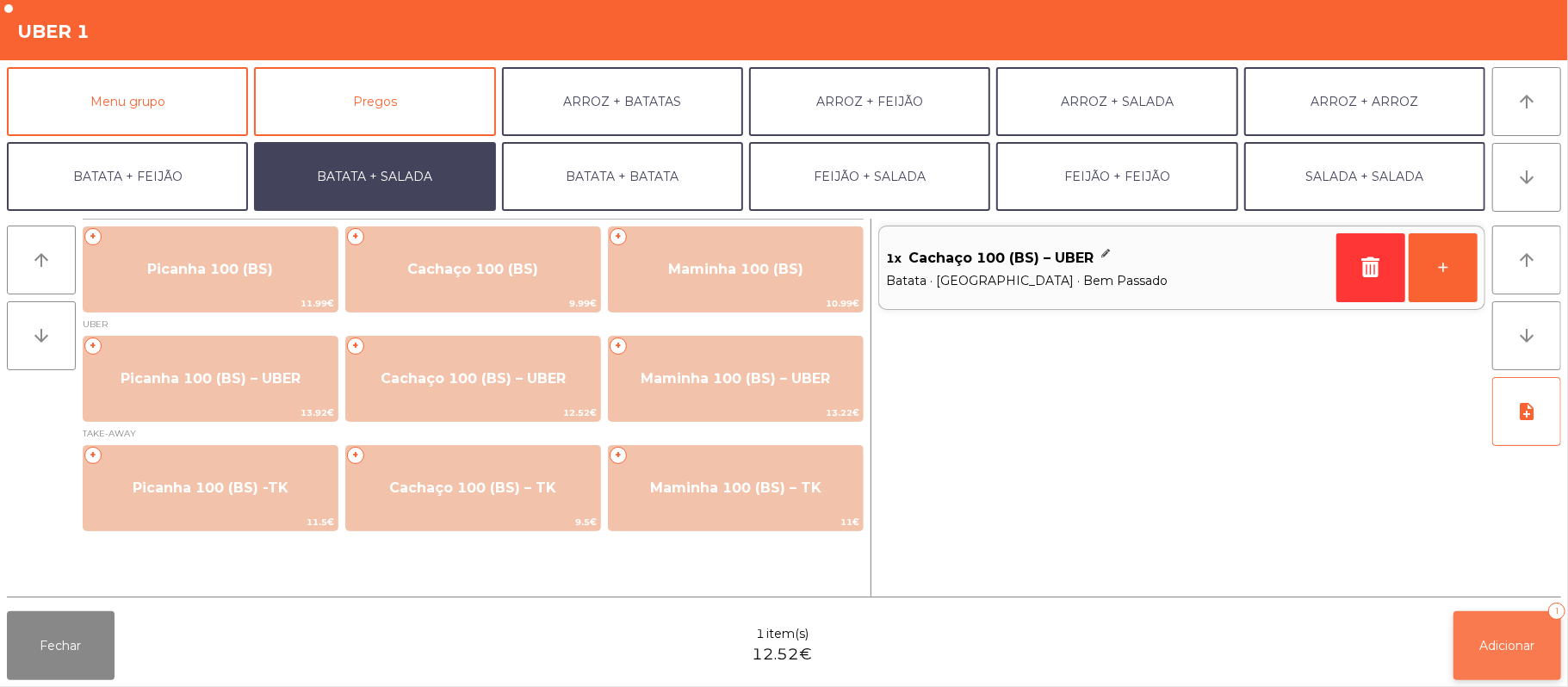
click at [1520, 635] on button "Adicionar 1" at bounding box center [1507, 646] width 108 height 69
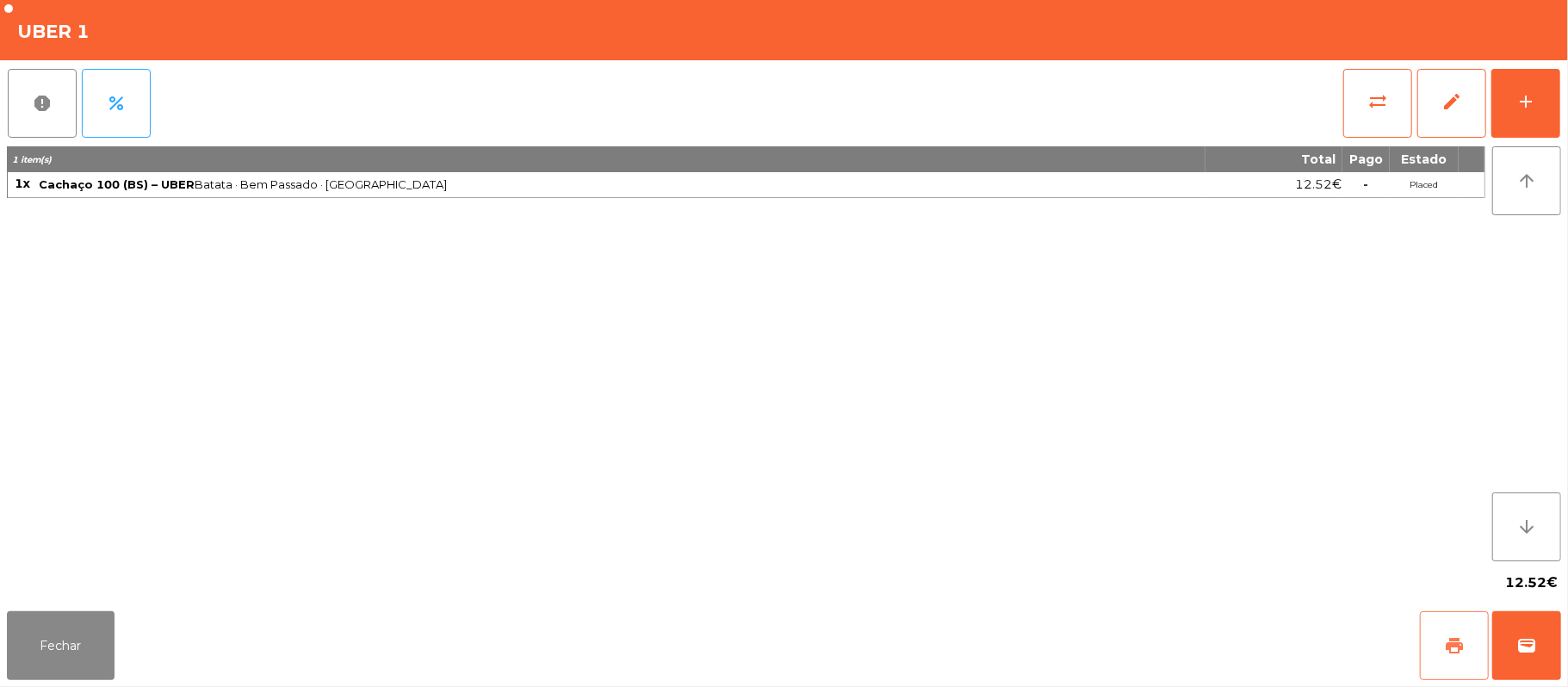
click at [1458, 611] on button "print" at bounding box center [1455, 646] width 69 height 69
click at [1512, 634] on button "wallet" at bounding box center [1527, 646] width 69 height 69
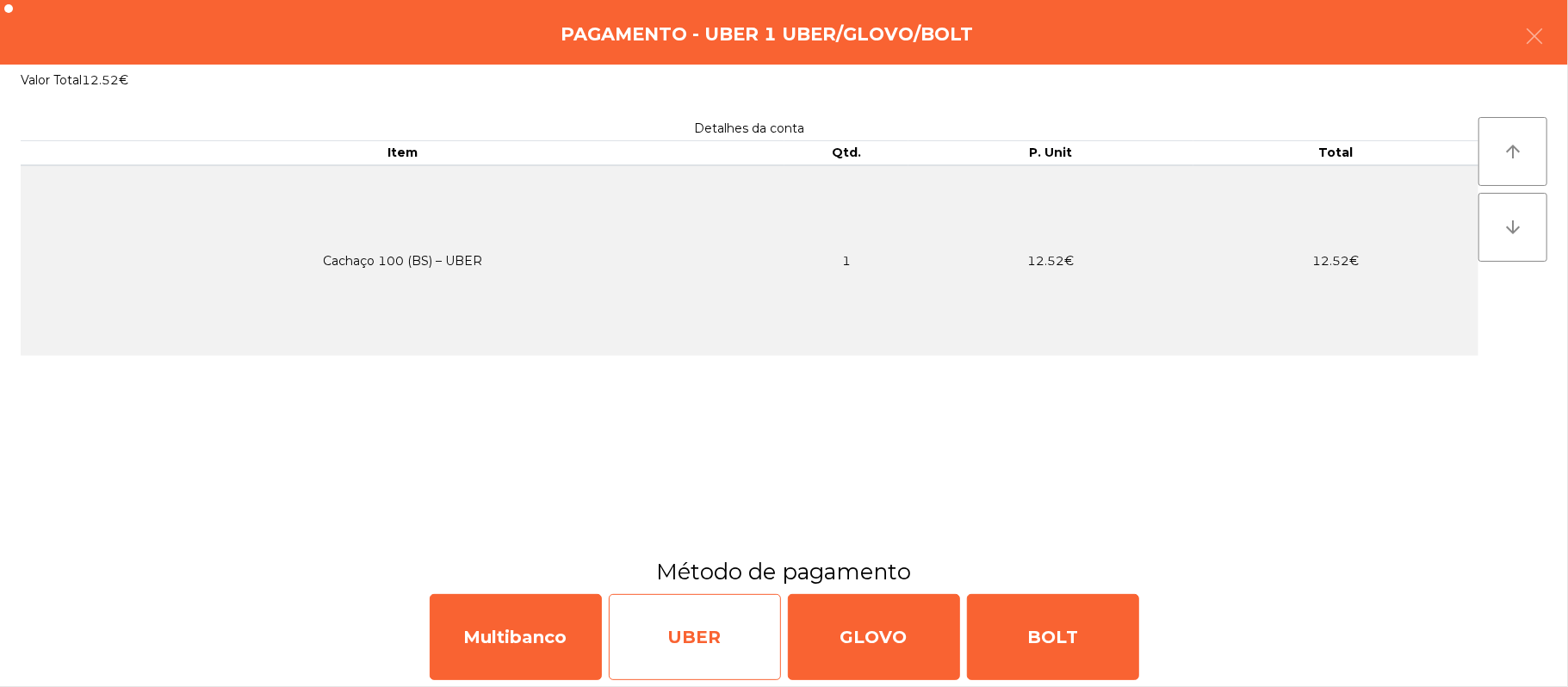
click at [694, 632] on div "UBER" at bounding box center [695, 637] width 172 height 86
select select "**"
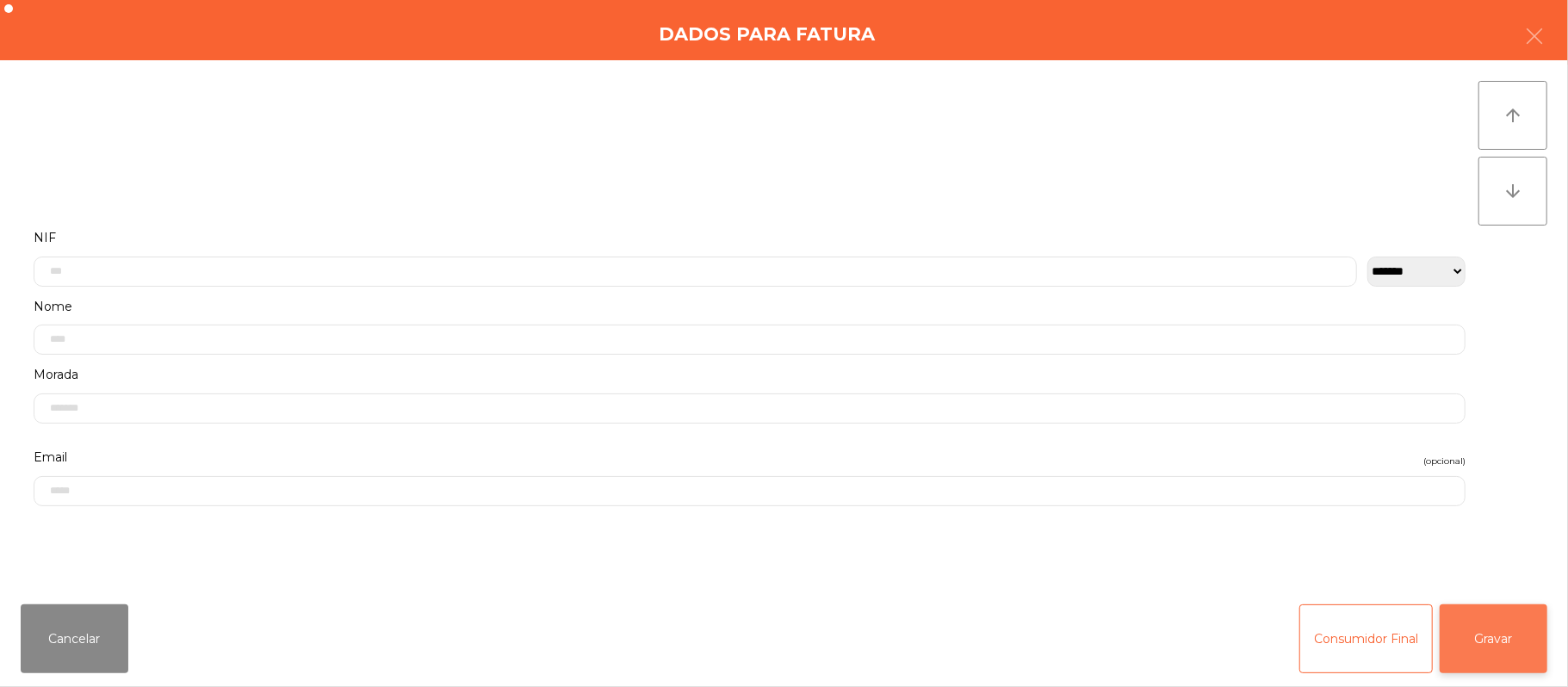
click at [1499, 628] on button "Gravar" at bounding box center [1493, 639] width 108 height 69
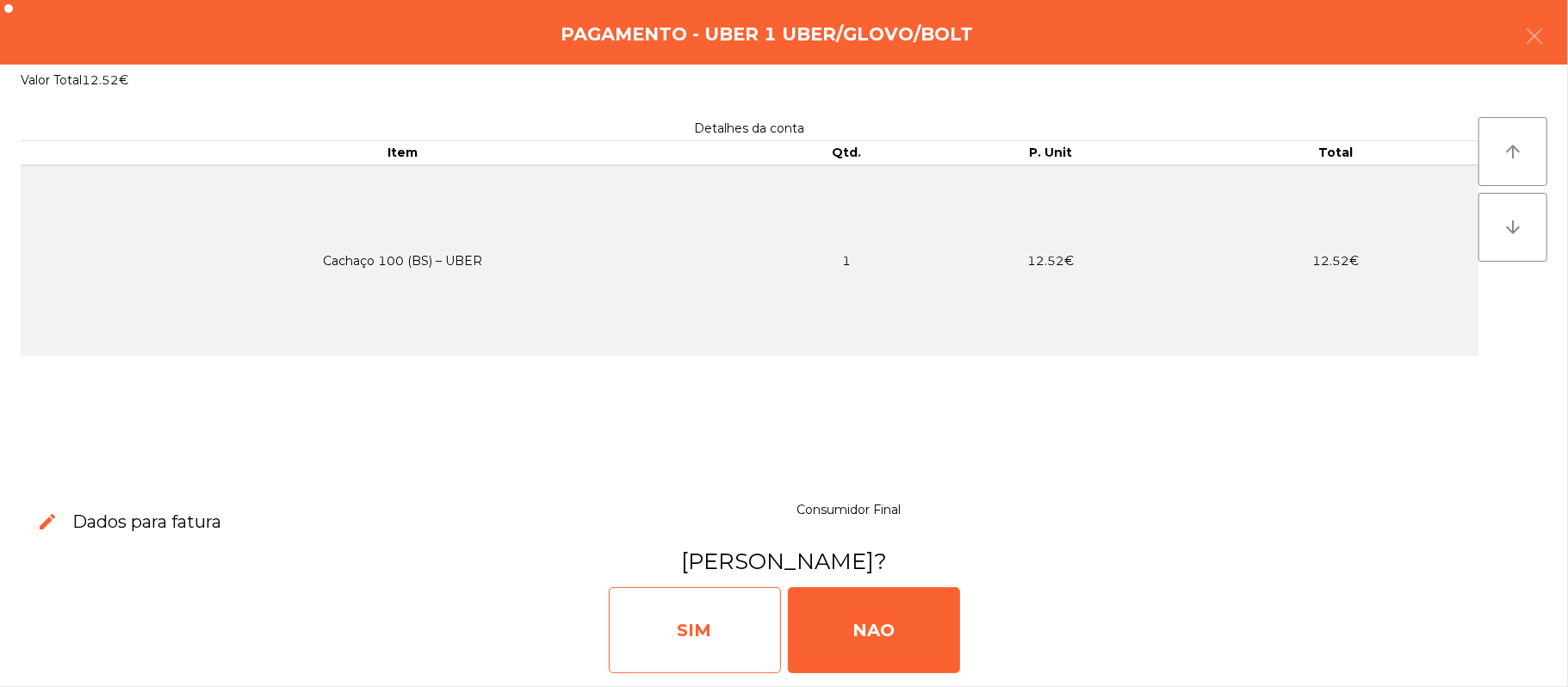
click at [717, 625] on div "SIM" at bounding box center [695, 630] width 172 height 86
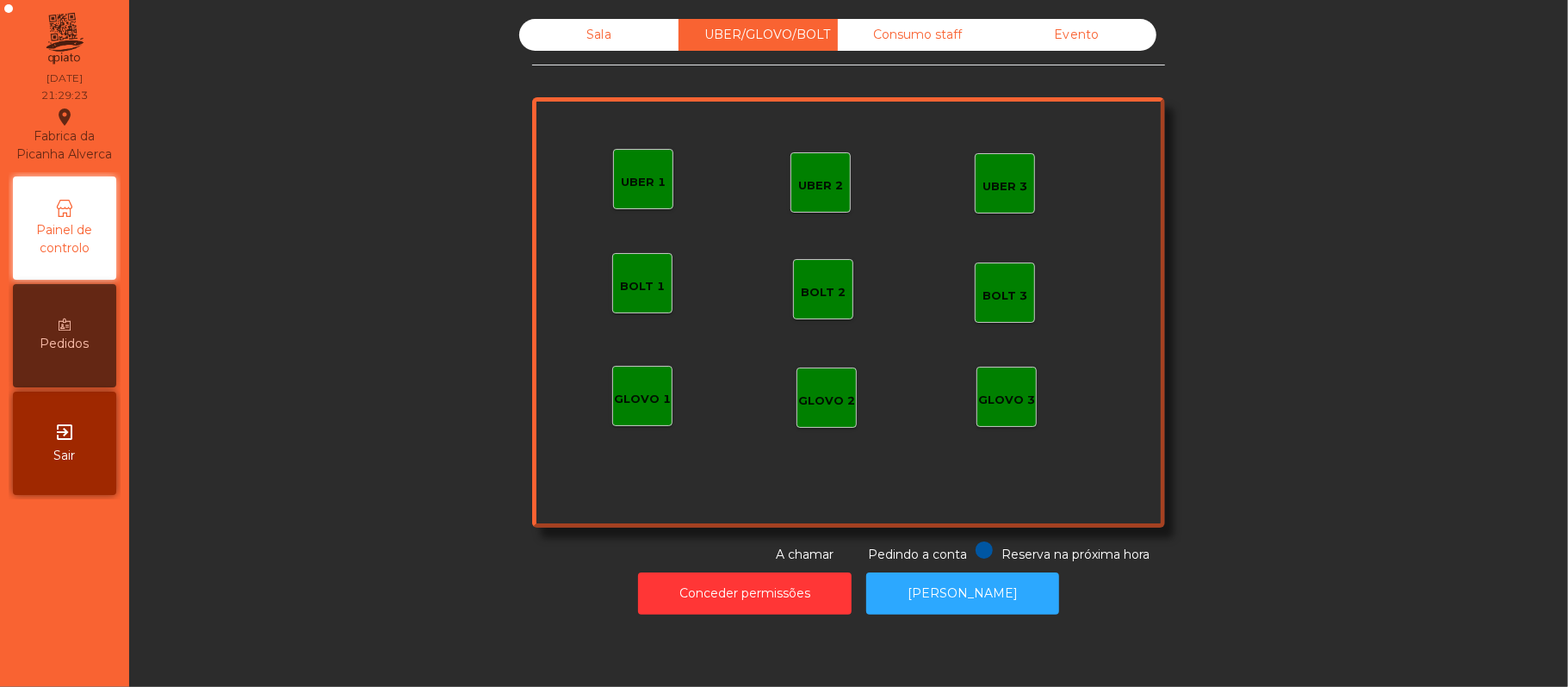
click at [620, 47] on div "Sala" at bounding box center [599, 35] width 159 height 32
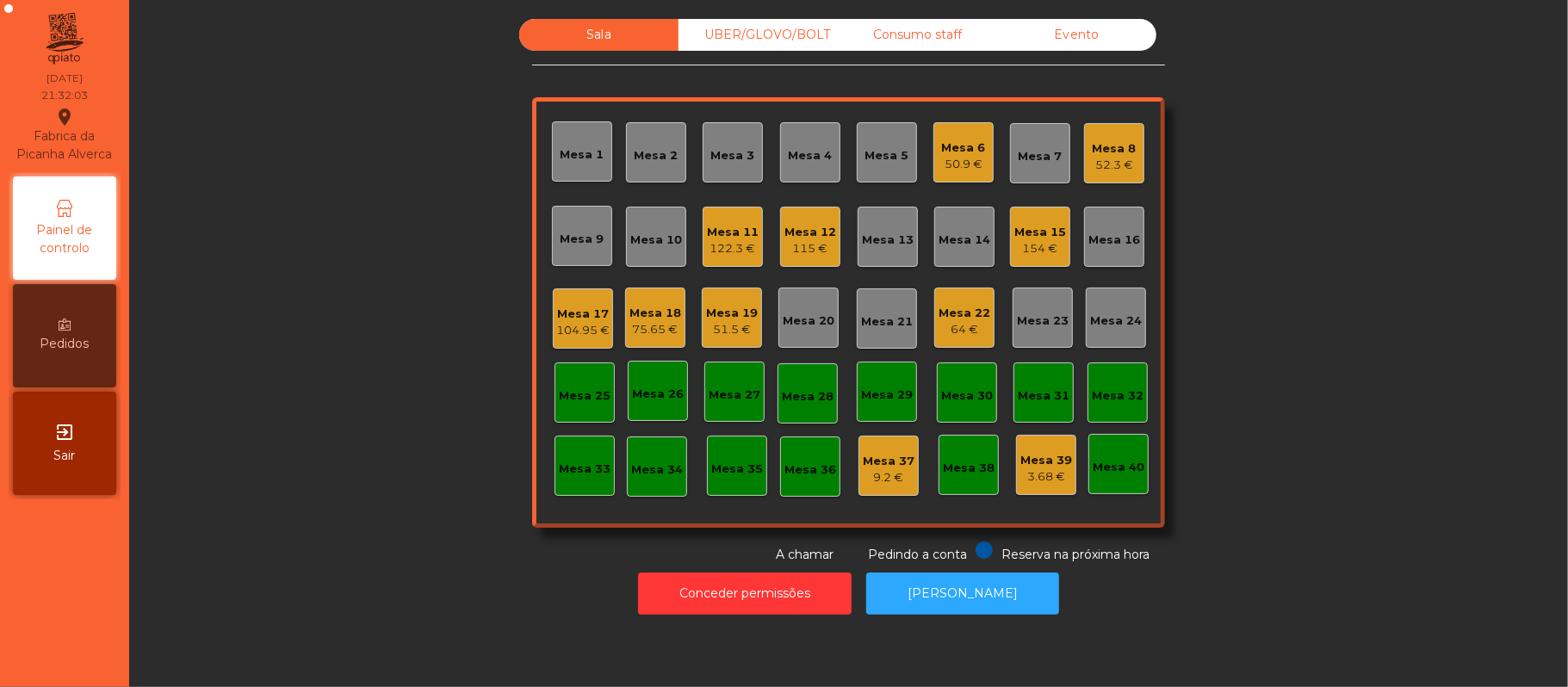
click at [711, 167] on div "Mesa 3" at bounding box center [733, 153] width 60 height 60
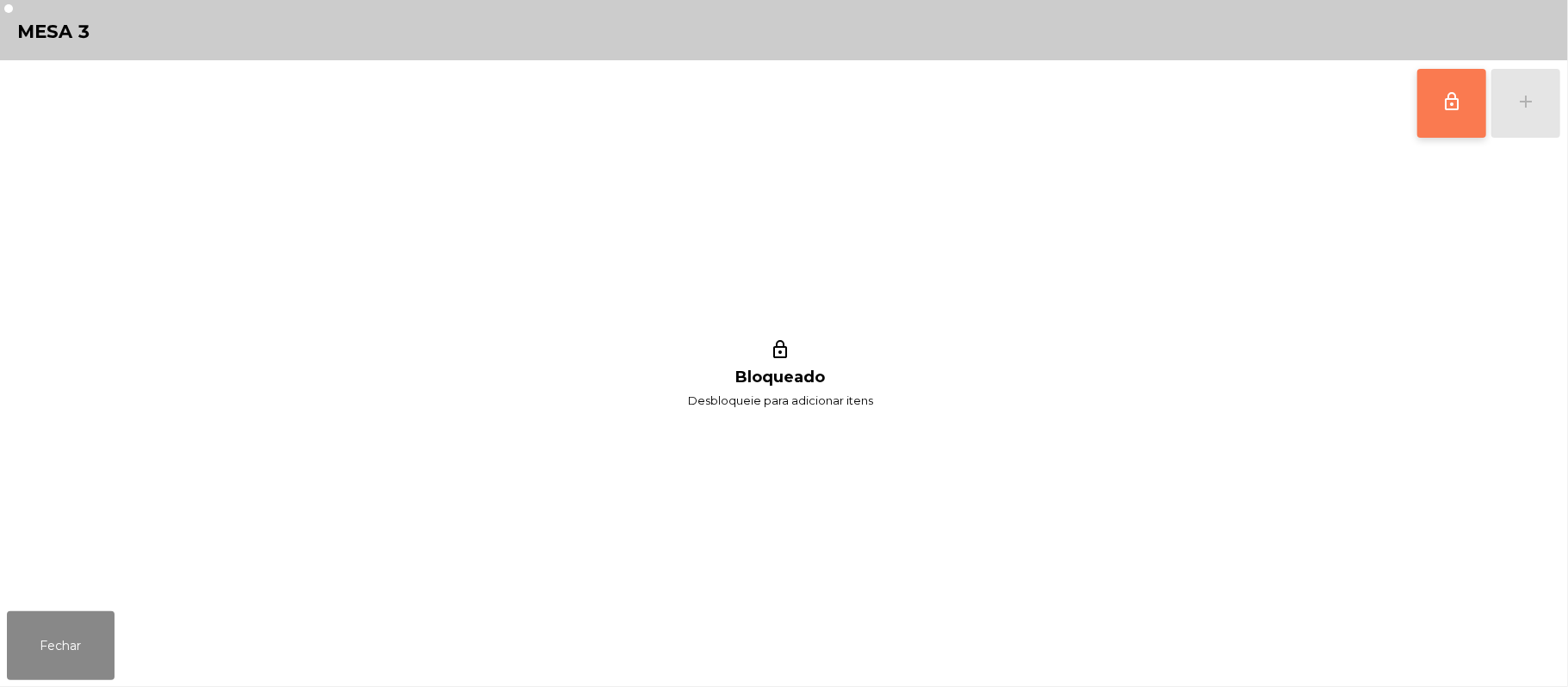
click at [1434, 92] on button "lock_outline" at bounding box center [1452, 104] width 69 height 69
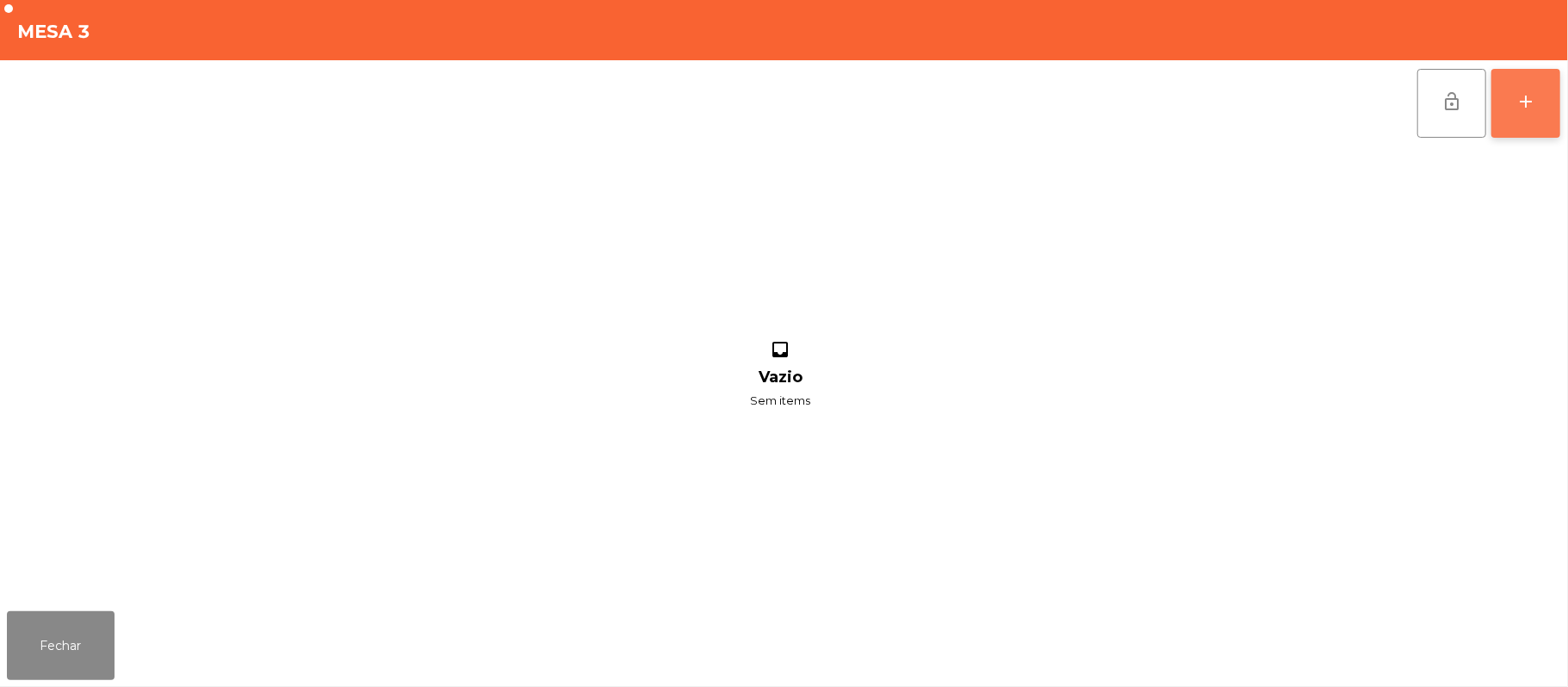
click at [1510, 107] on button "add" at bounding box center [1526, 104] width 69 height 69
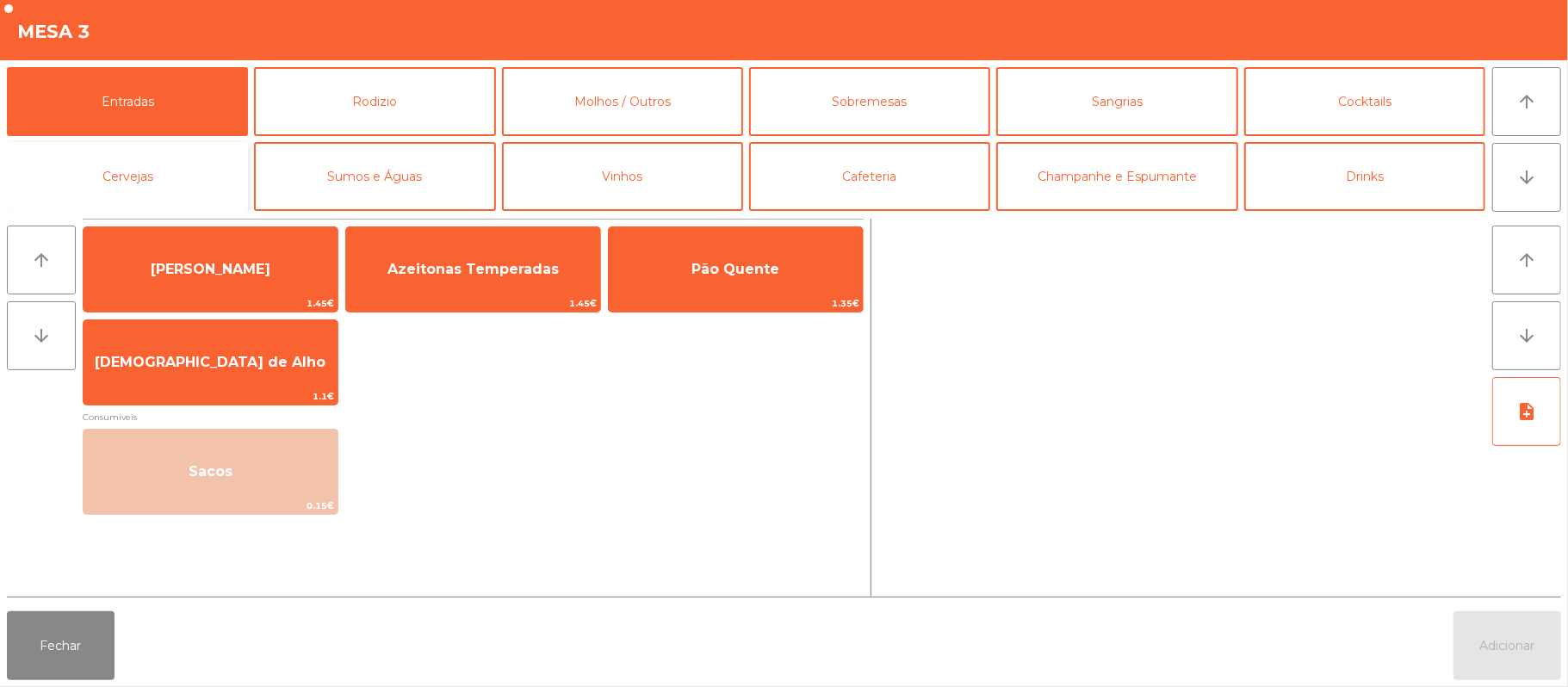
click at [145, 203] on button "Cervejas" at bounding box center [127, 177] width 242 height 69
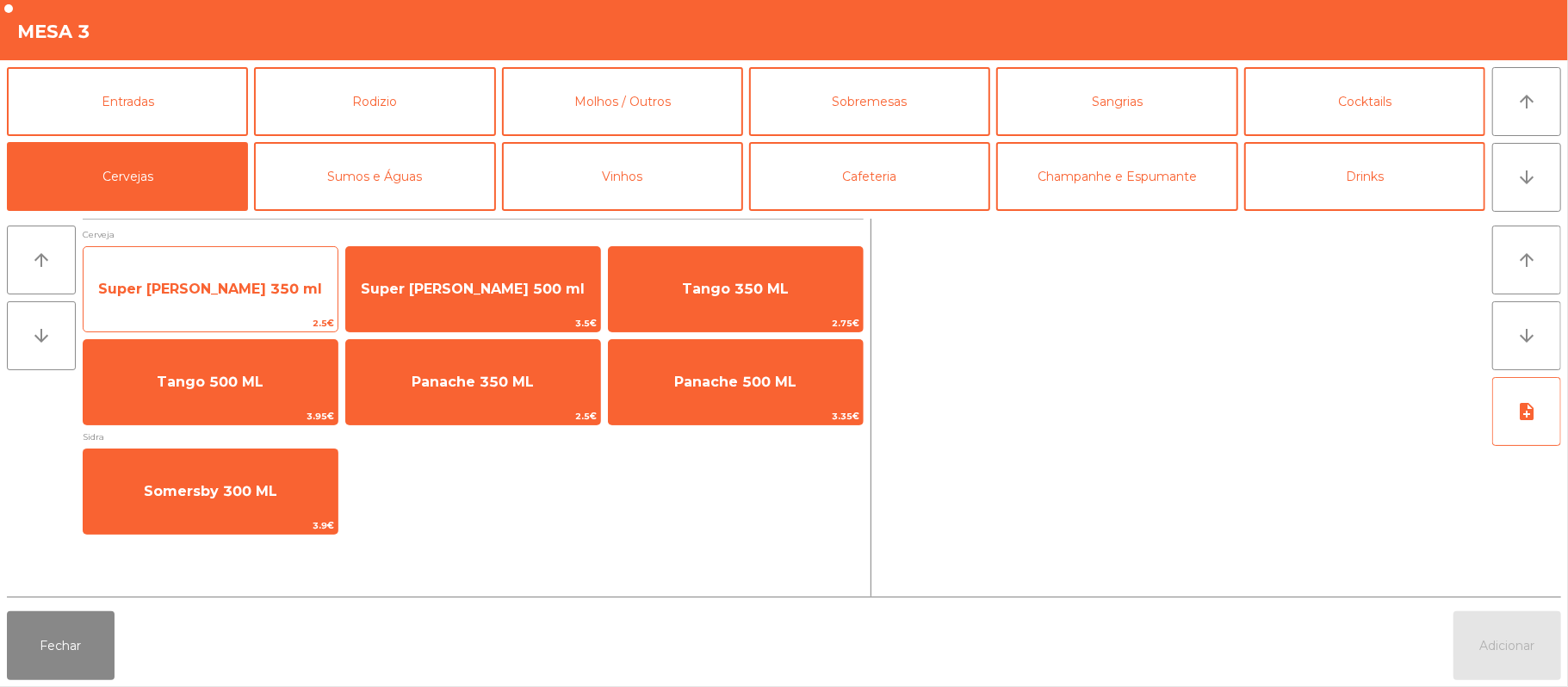
click at [275, 286] on span "Super [PERSON_NAME] 350 ml" at bounding box center [210, 288] width 224 height 16
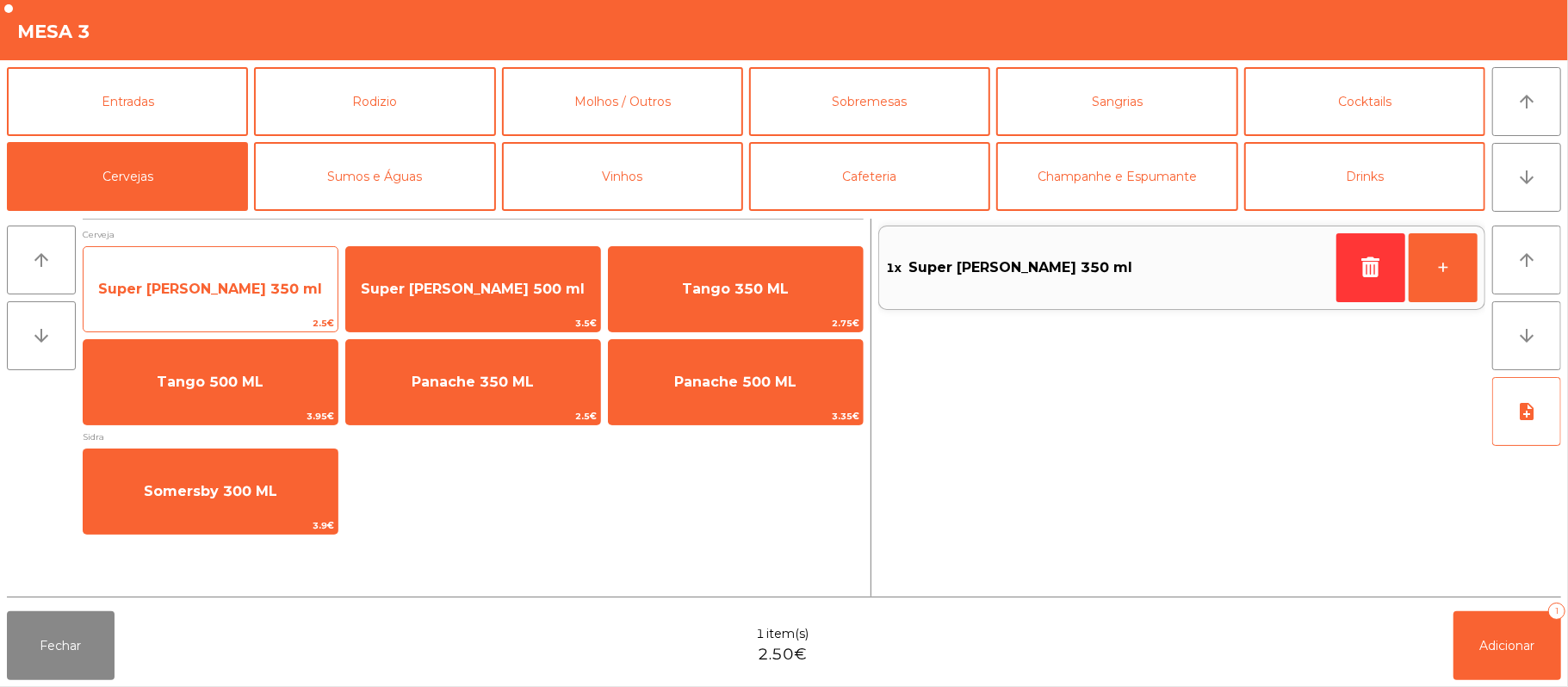
click at [252, 281] on span "Super [PERSON_NAME] 350 ml" at bounding box center [210, 288] width 224 height 16
click at [256, 286] on span "Super [PERSON_NAME] 350 ml" at bounding box center [210, 288] width 224 height 16
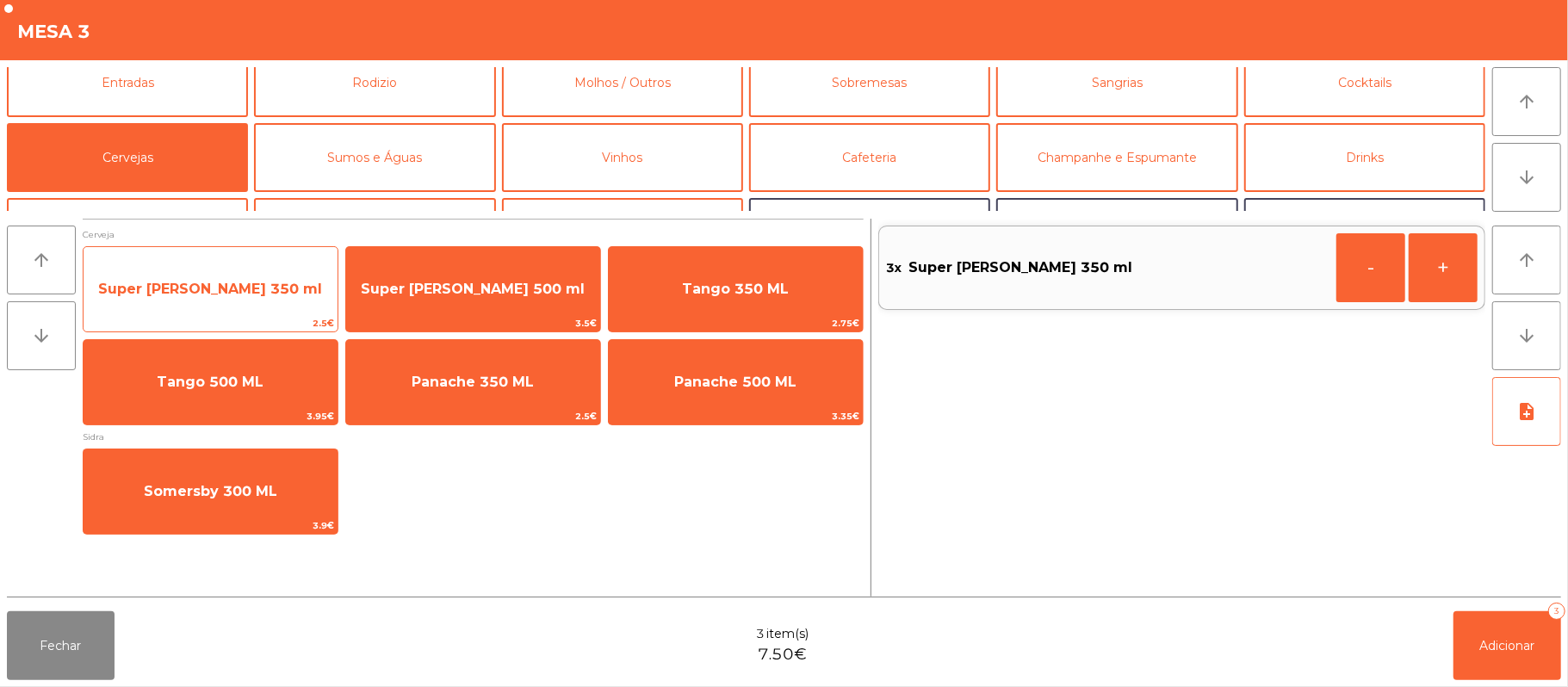
scroll to position [6, 0]
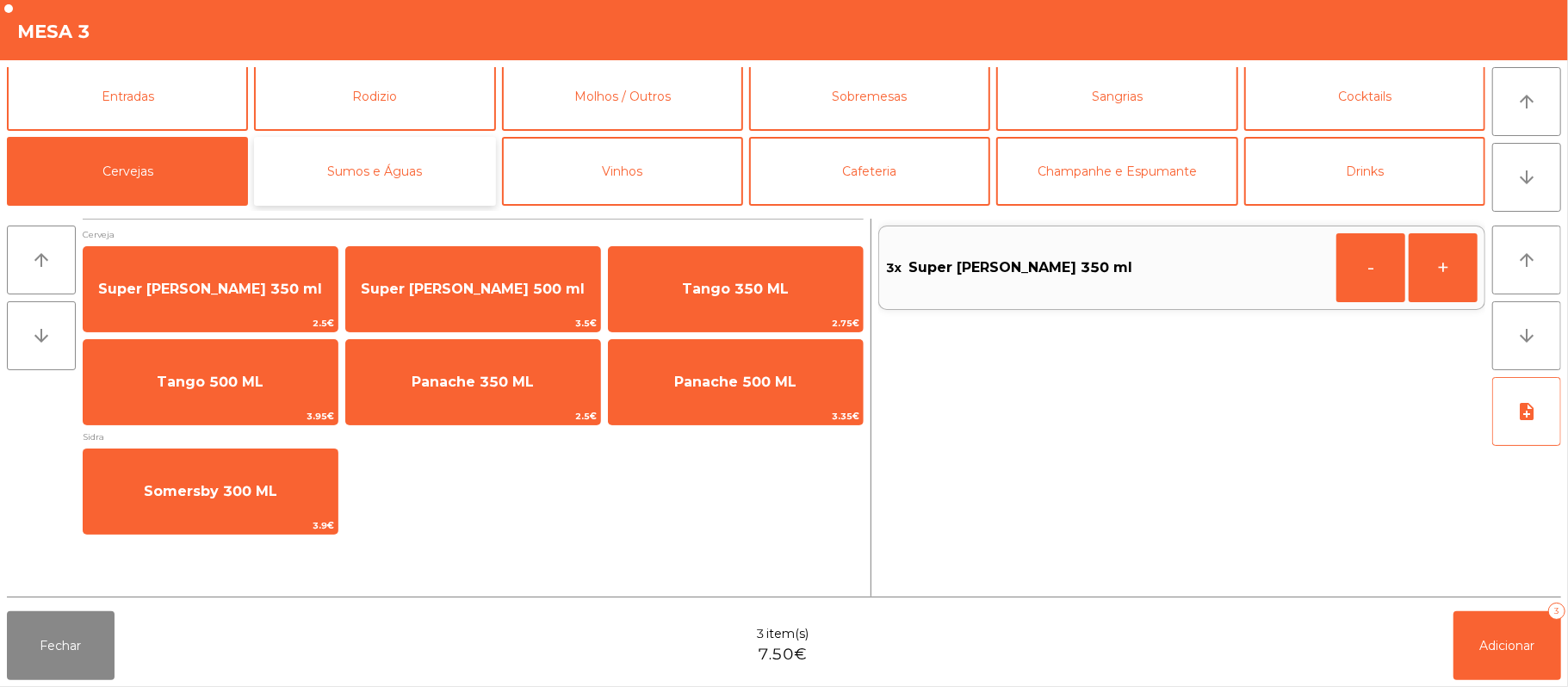
click at [429, 183] on button "Sumos e Águas" at bounding box center [374, 171] width 242 height 69
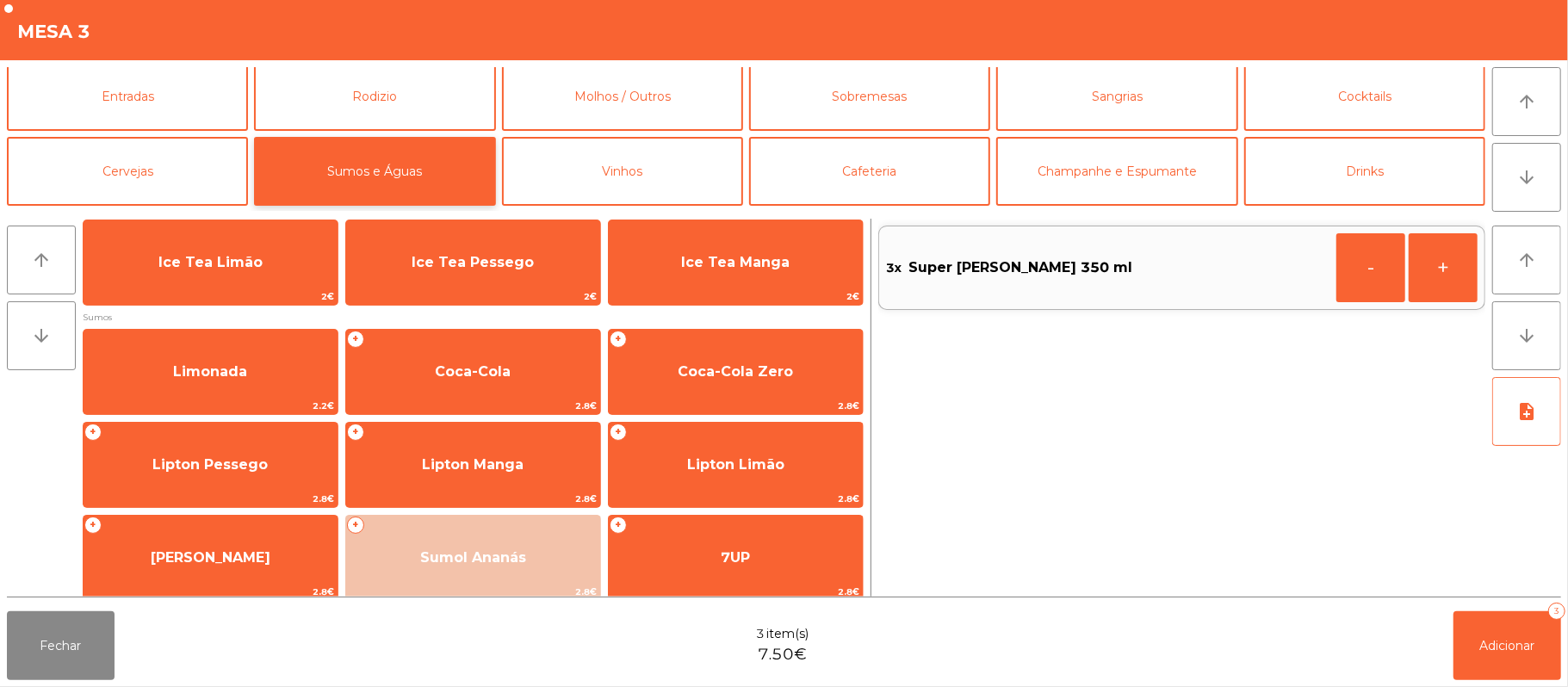
scroll to position [135, 0]
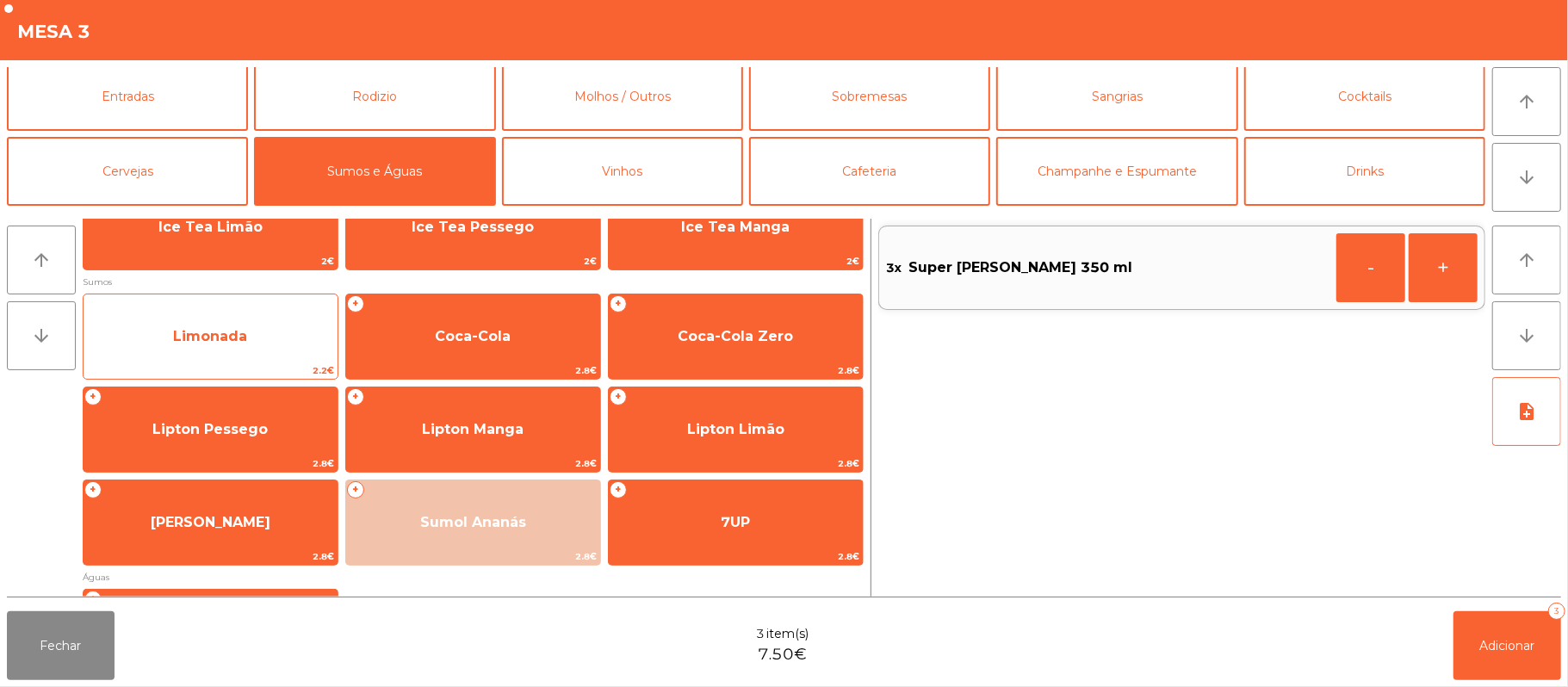
click at [260, 330] on span "Limonada" at bounding box center [210, 337] width 254 height 47
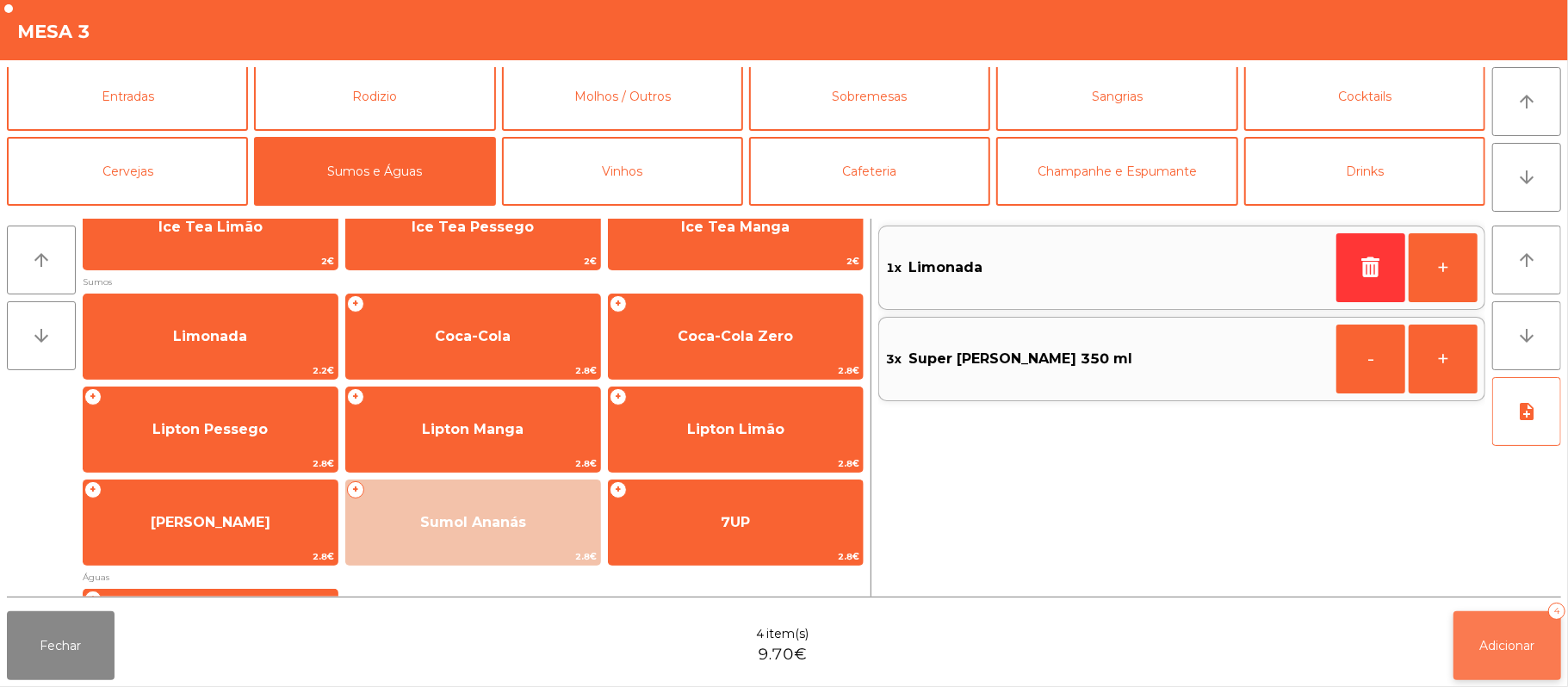
click at [1496, 628] on button "Adicionar 4" at bounding box center [1507, 646] width 108 height 69
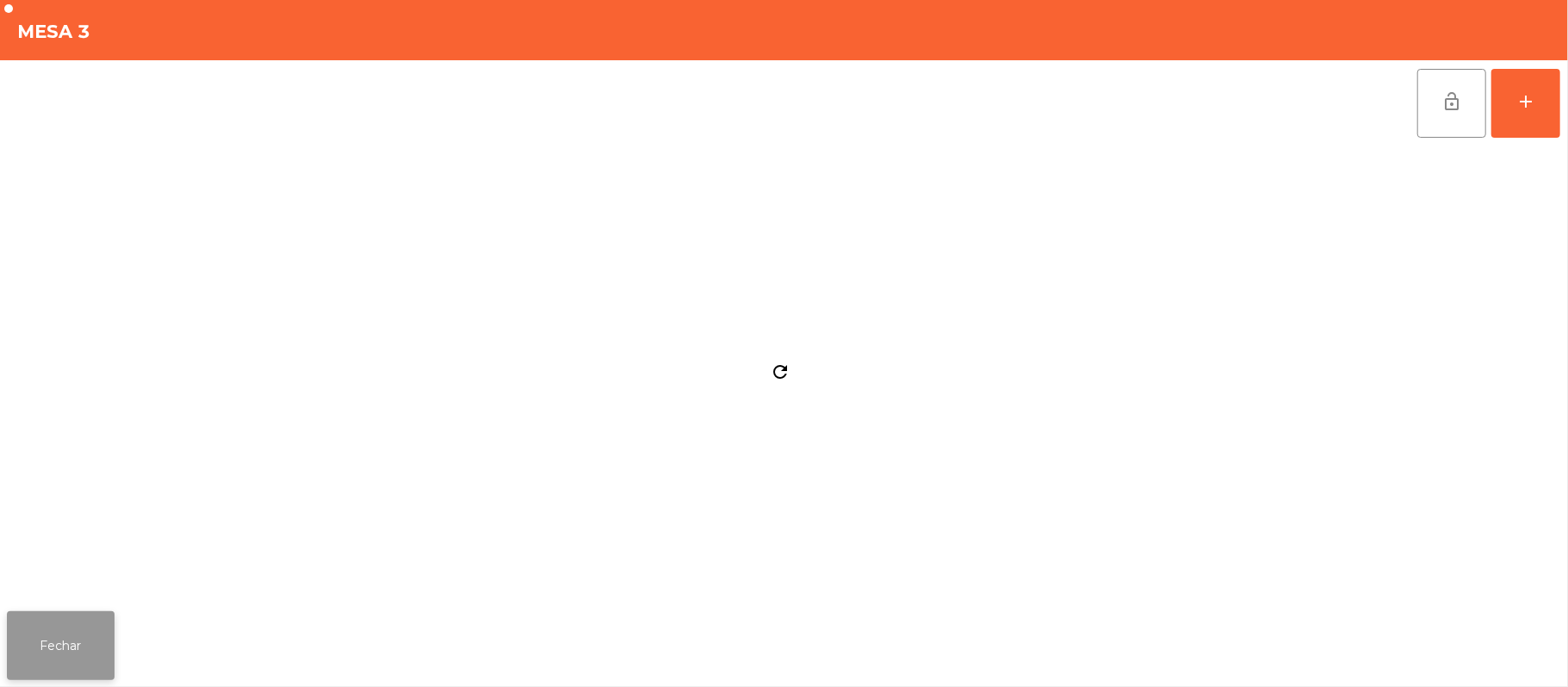
click at [62, 658] on button "Fechar" at bounding box center [60, 646] width 108 height 69
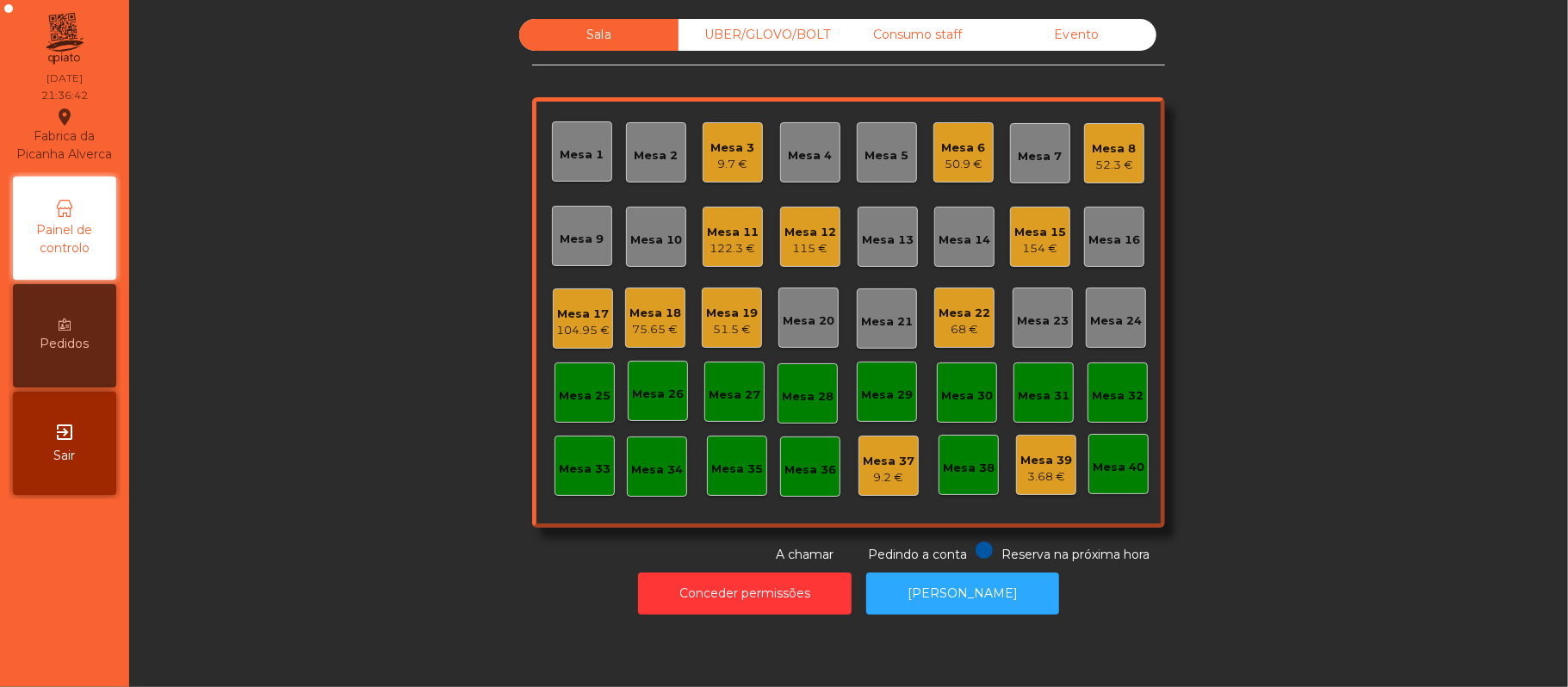
click at [711, 242] on div "122.3 €" at bounding box center [732, 249] width 51 height 17
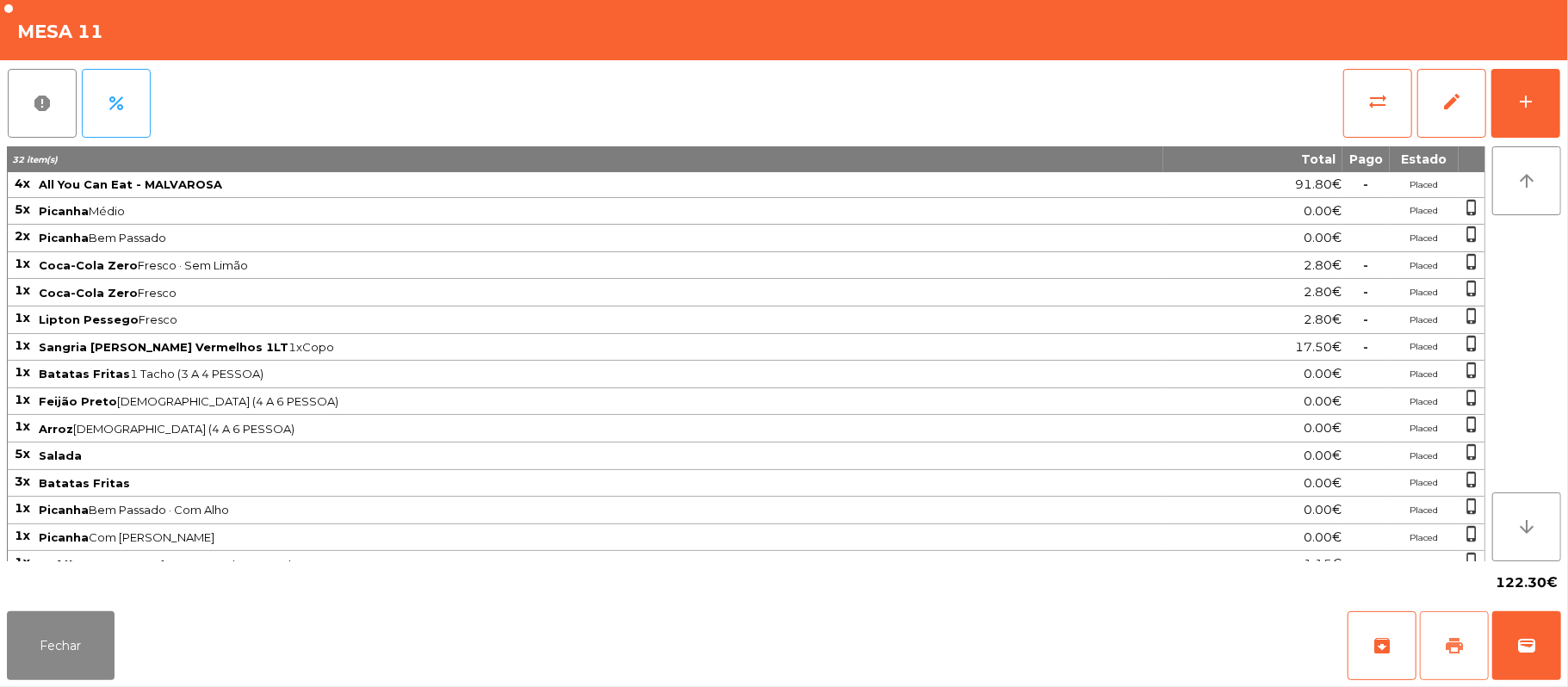
click at [1466, 636] on button "print" at bounding box center [1455, 646] width 69 height 69
click at [1441, 625] on button "print" at bounding box center [1455, 646] width 69 height 69
click at [1554, 652] on button "wallet" at bounding box center [1527, 646] width 69 height 69
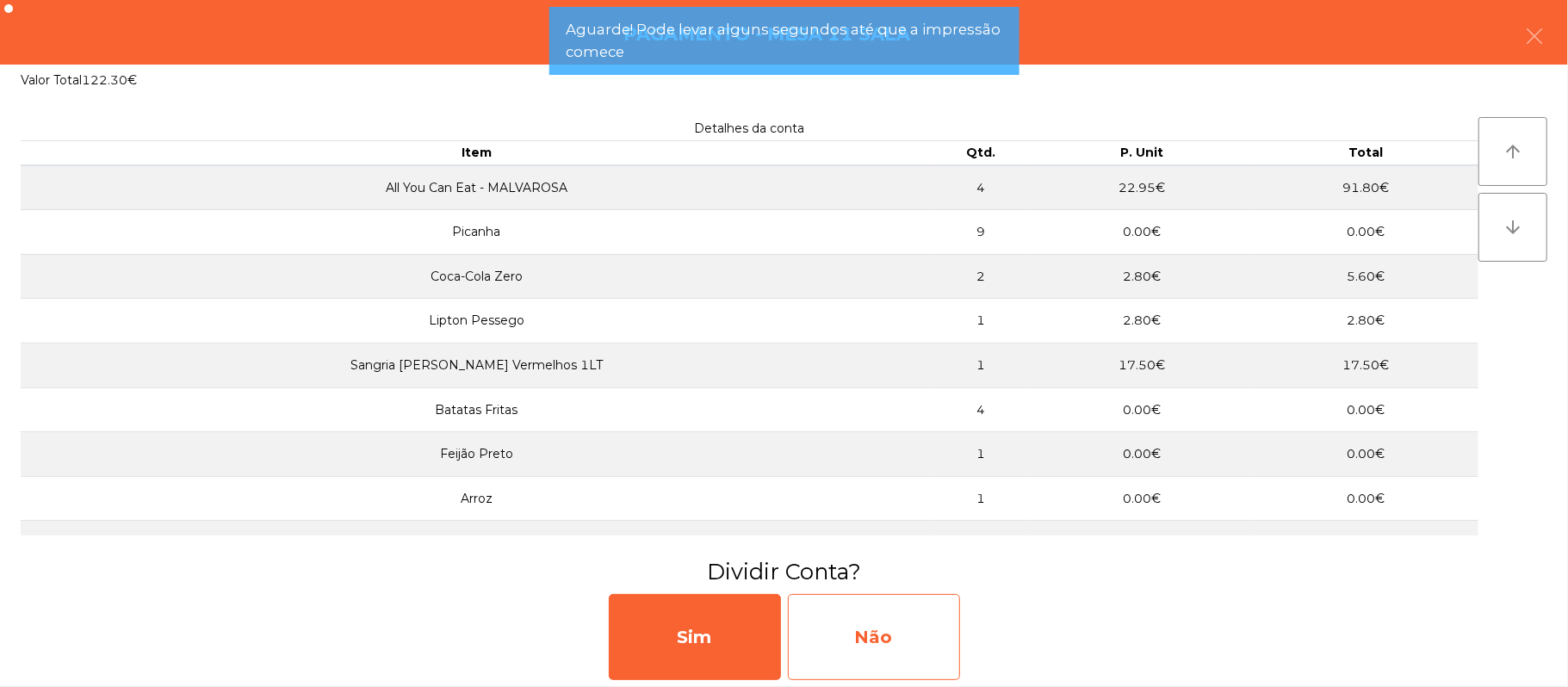
click at [870, 631] on div "Não" at bounding box center [874, 637] width 172 height 86
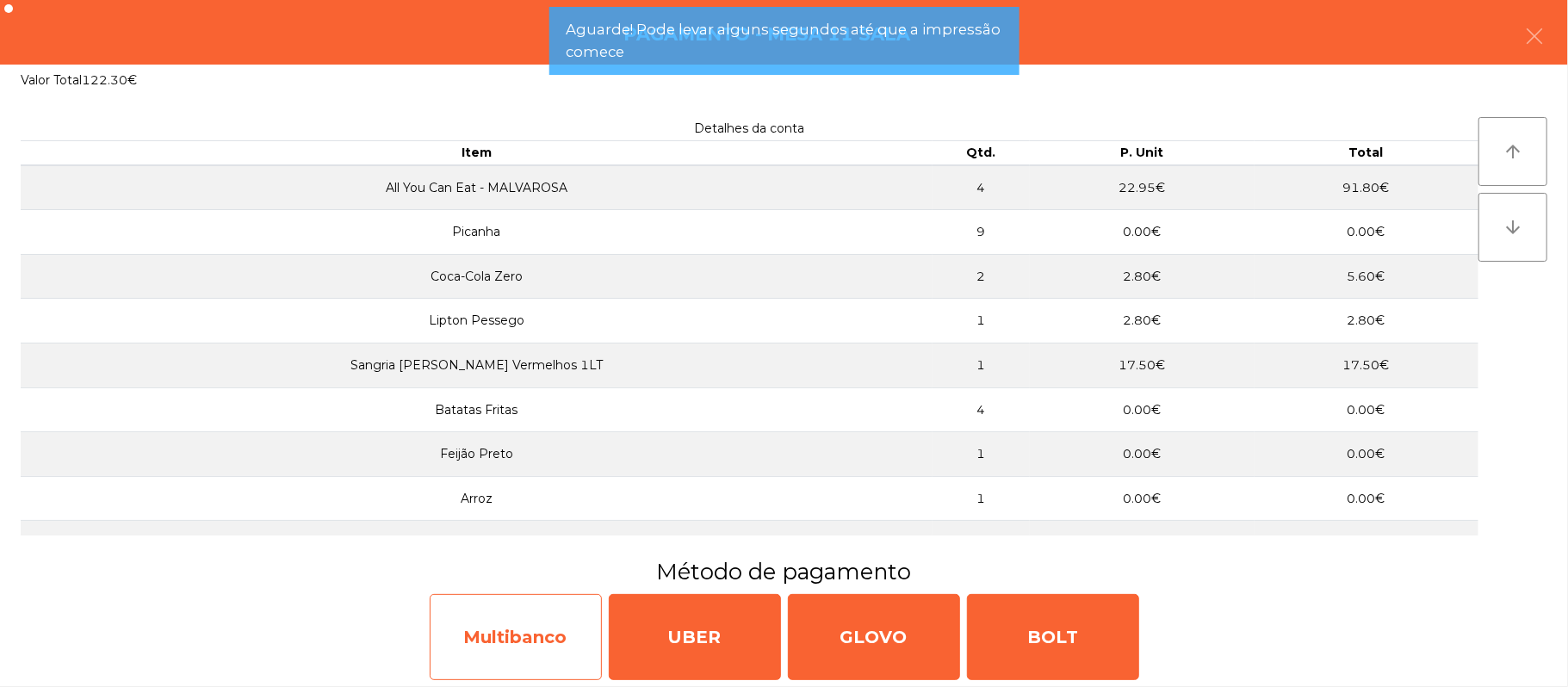
click at [563, 628] on div "Multibanco" at bounding box center [516, 637] width 172 height 86
select select "**"
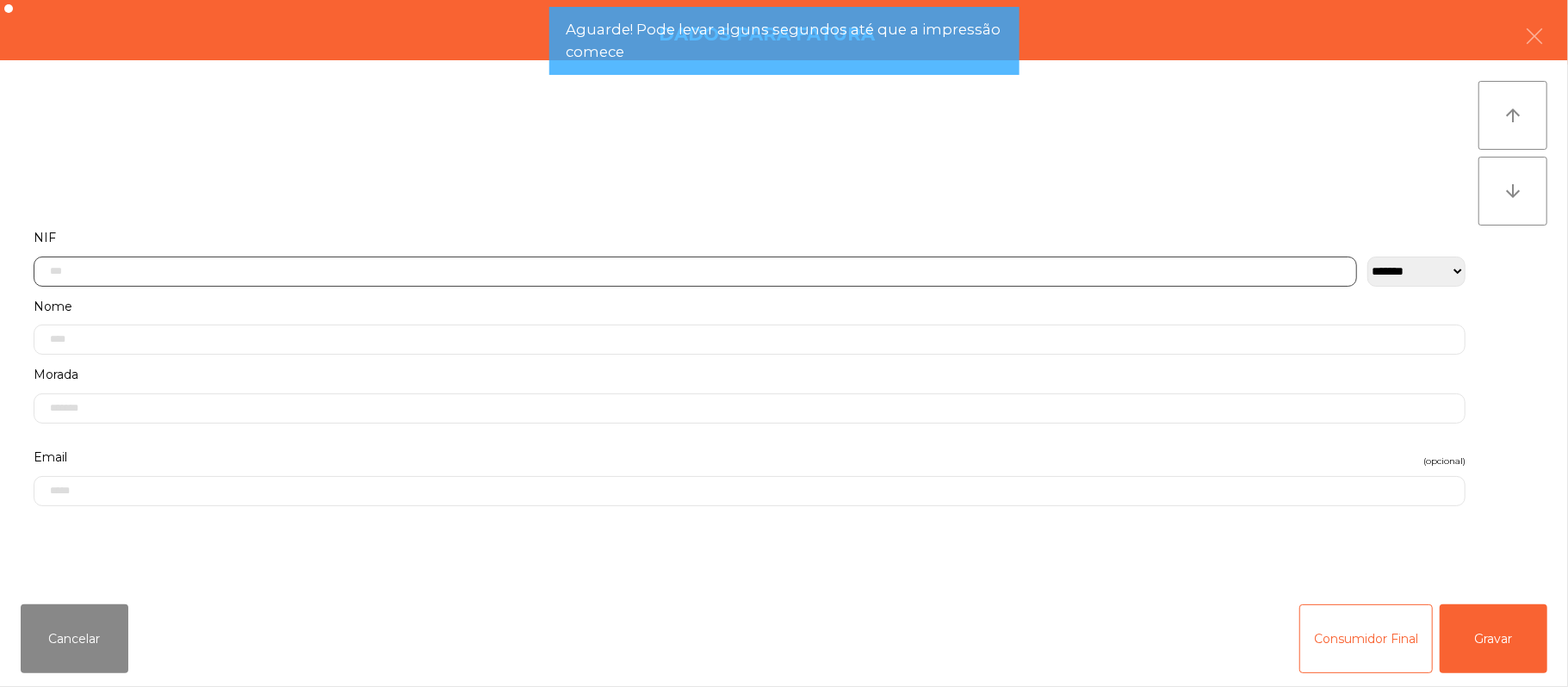
click at [435, 273] on input "text" at bounding box center [696, 271] width 1324 height 30
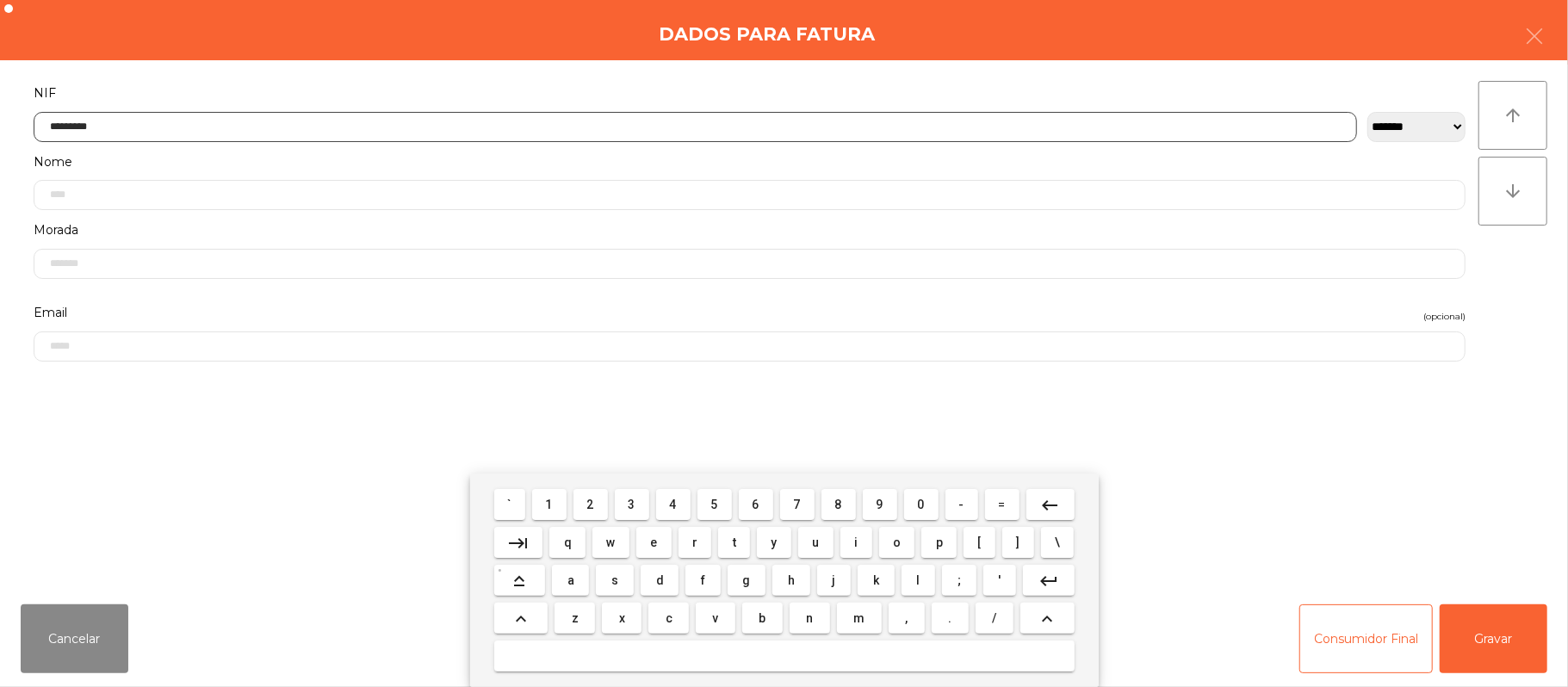
type input "*********"
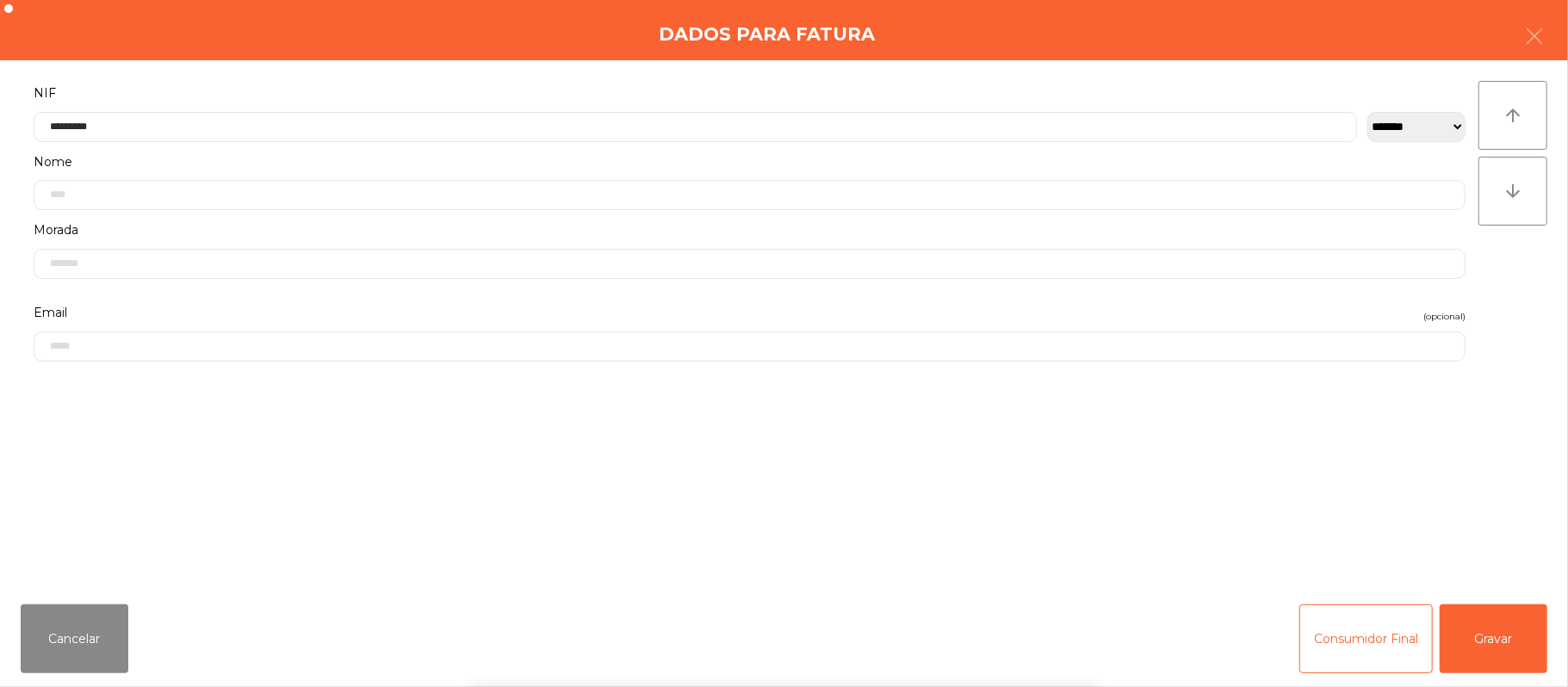
click at [1500, 615] on div "` 1 2 3 4 5 6 7 8 9 0 - = keyboard_backspace keyboard_tab q w e r t y u i o p […" at bounding box center [784, 580] width 1568 height 213
click at [1475, 613] on button "Gravar" at bounding box center [1493, 639] width 108 height 69
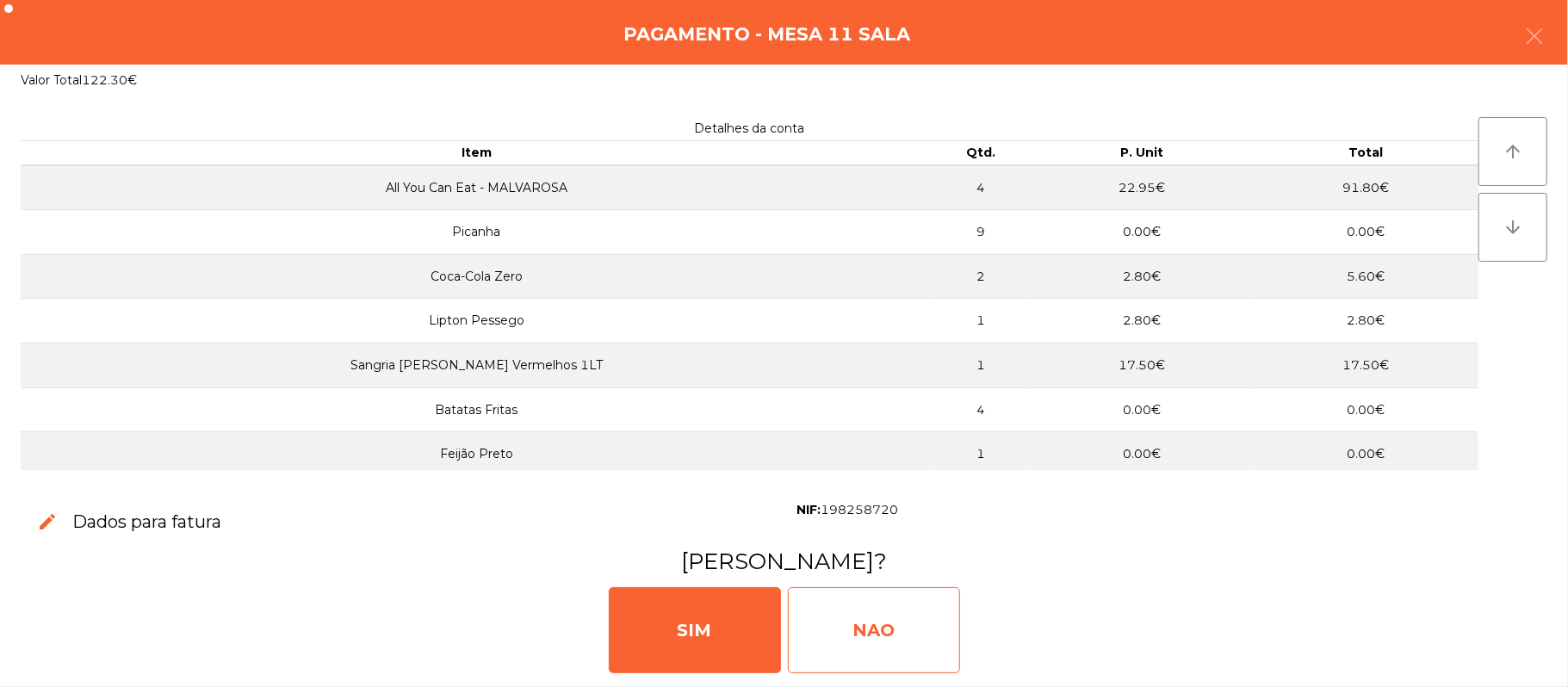
click at [886, 620] on div "NAO" at bounding box center [874, 630] width 172 height 86
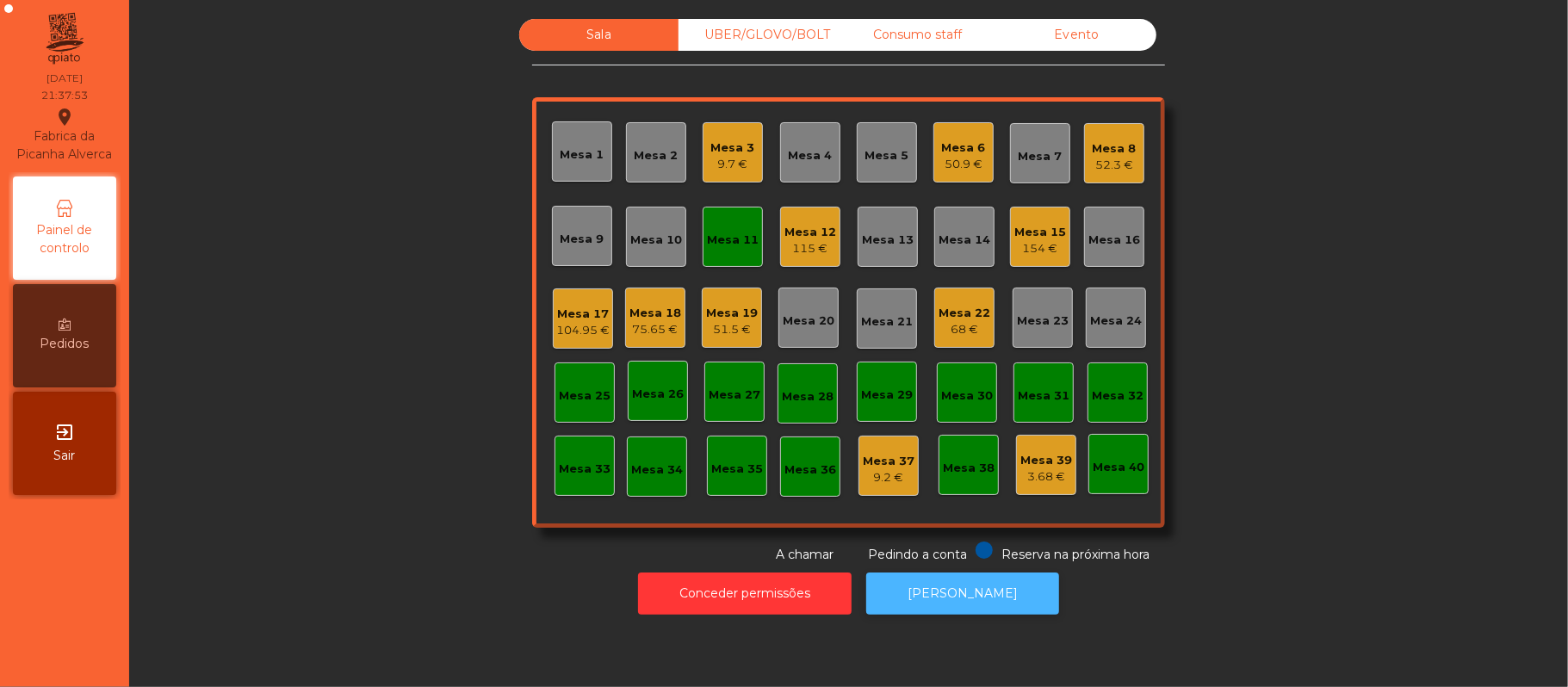
click at [1001, 596] on button "[PERSON_NAME]" at bounding box center [962, 593] width 193 height 42
click at [724, 232] on div "Mesa 11" at bounding box center [732, 240] width 51 height 17
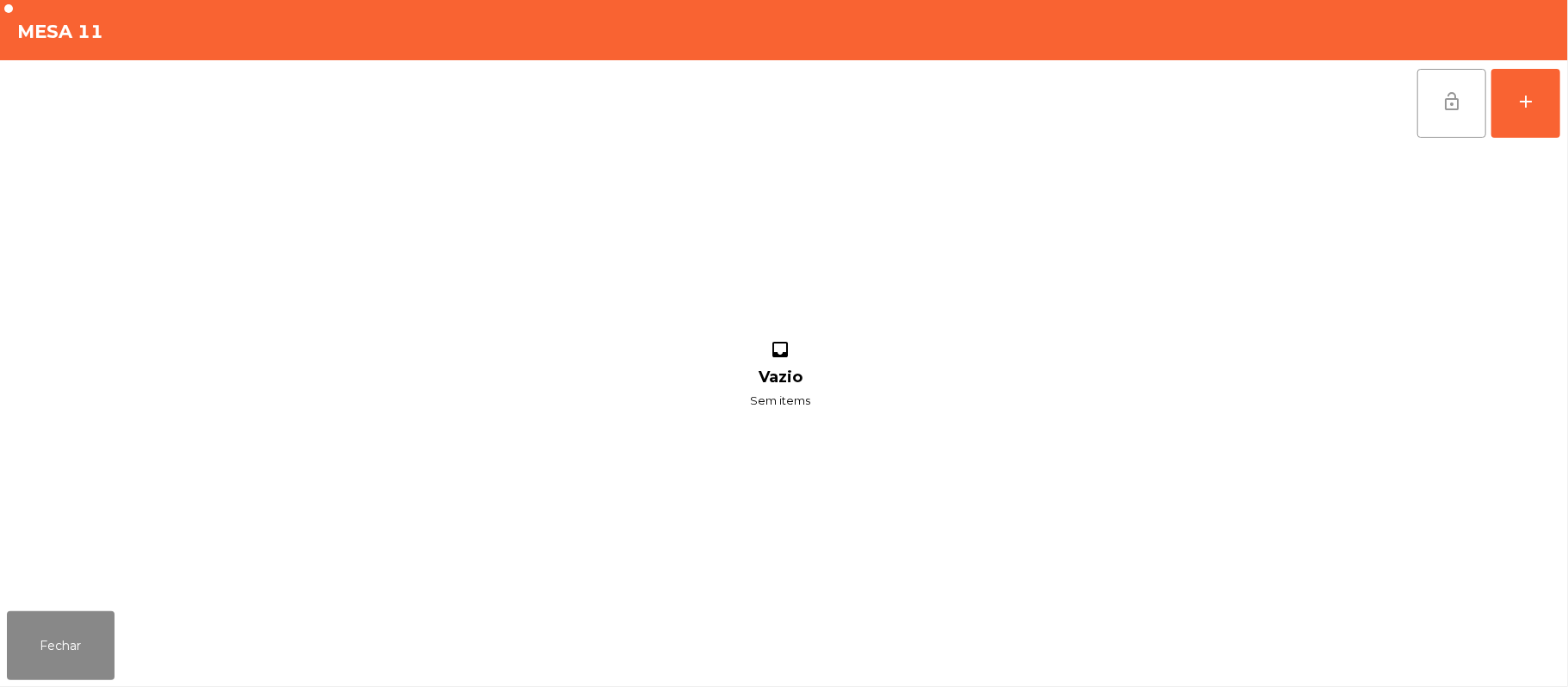
click at [1464, 102] on button "lock_open" at bounding box center [1452, 104] width 69 height 69
click at [66, 656] on button "Fechar" at bounding box center [60, 646] width 108 height 69
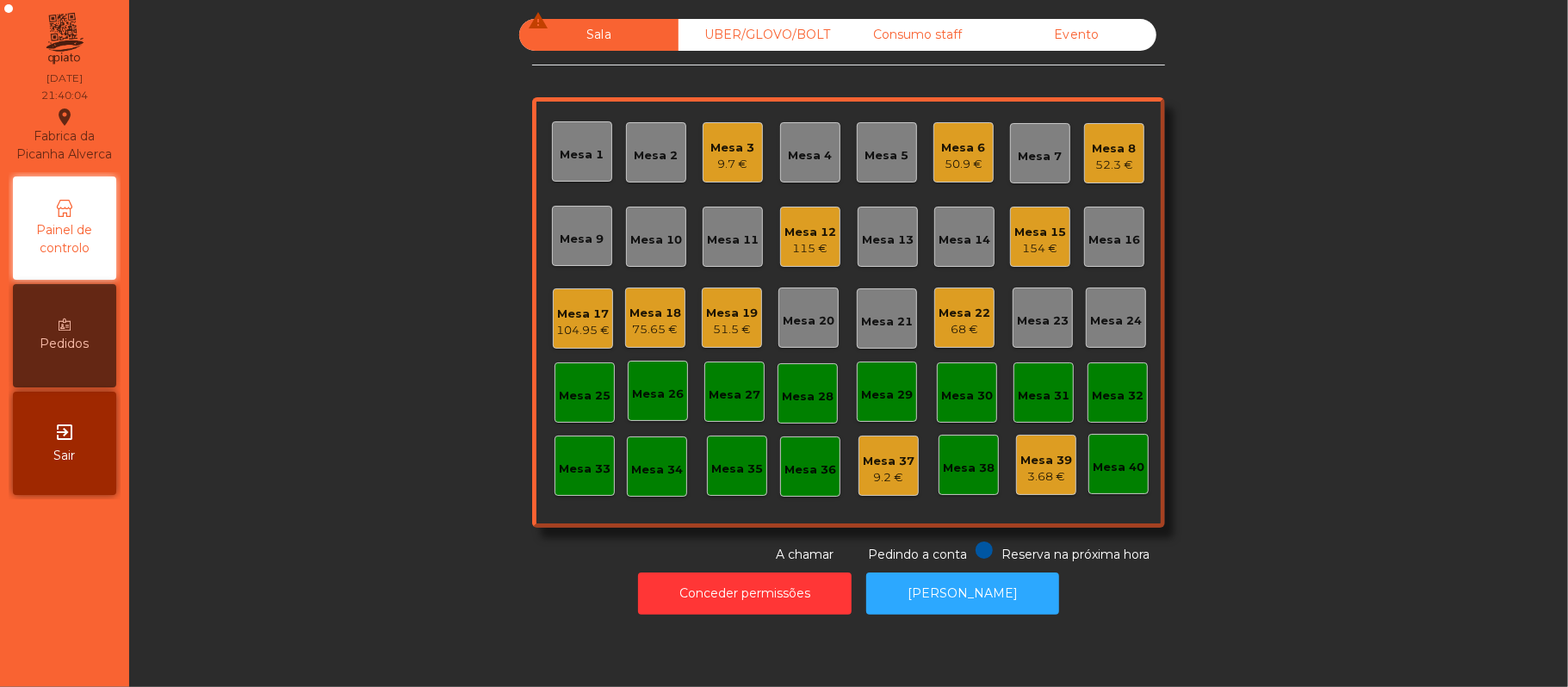
click at [966, 318] on div "Mesa 22" at bounding box center [964, 314] width 51 height 17
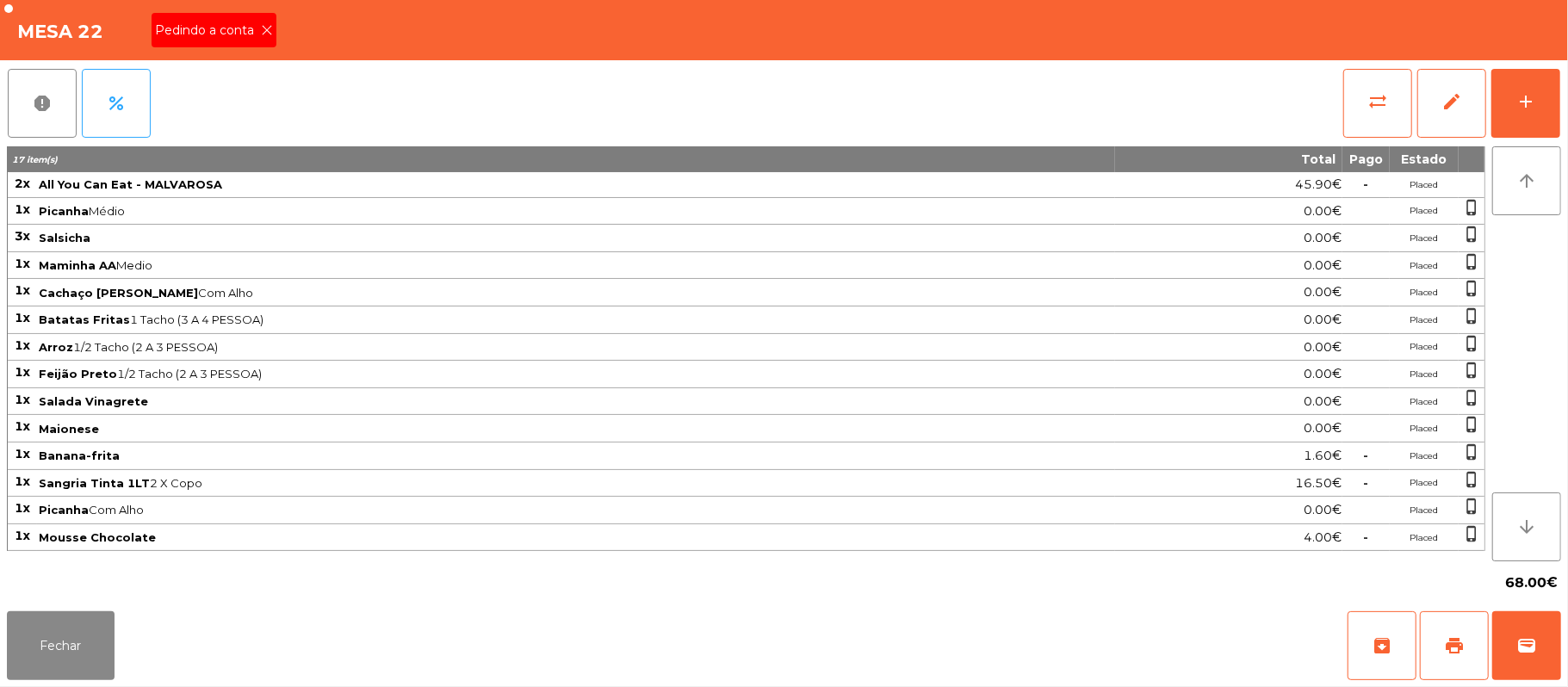
click at [263, 46] on div "Pedindo a conta" at bounding box center [213, 30] width 125 height 35
click at [1444, 635] on button "print" at bounding box center [1455, 646] width 69 height 69
click at [1526, 624] on button "wallet" at bounding box center [1527, 646] width 69 height 69
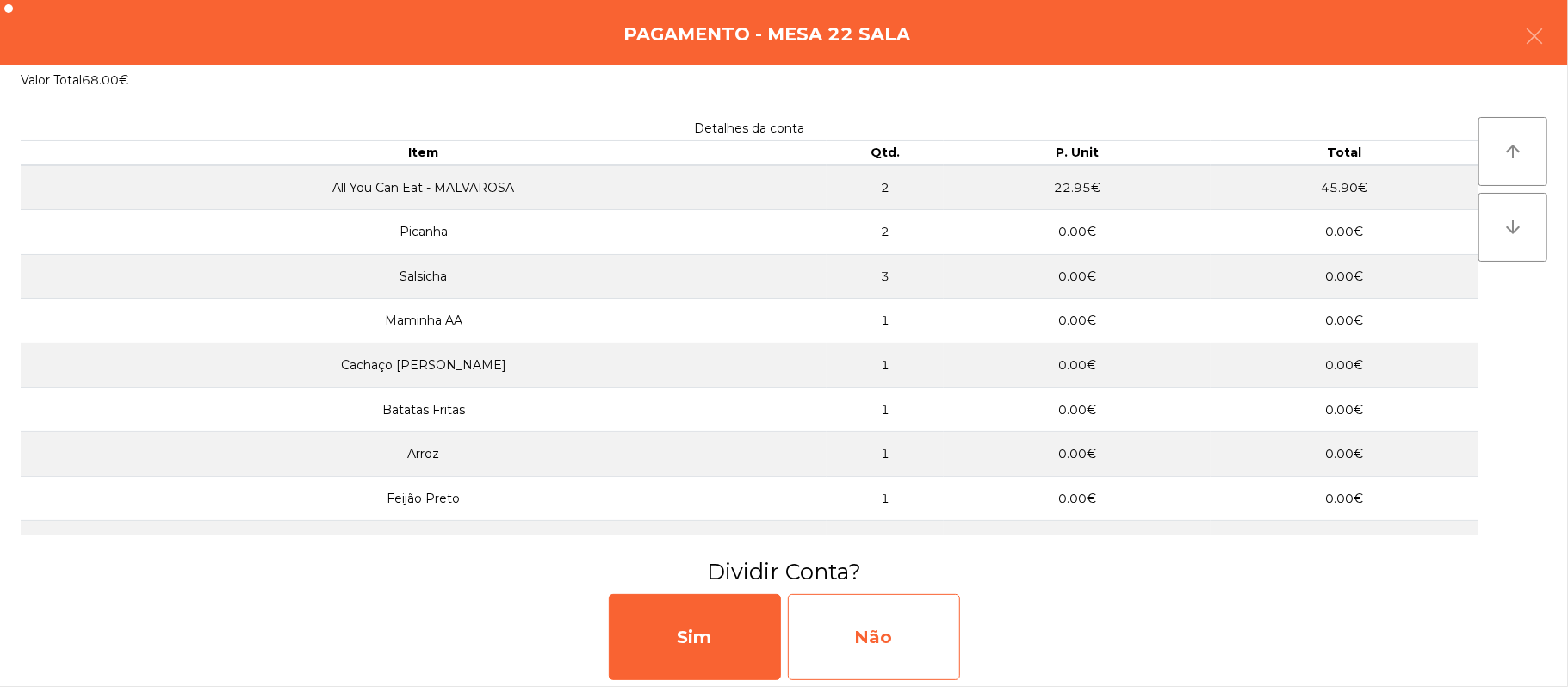
click at [903, 649] on div "Não" at bounding box center [874, 637] width 172 height 86
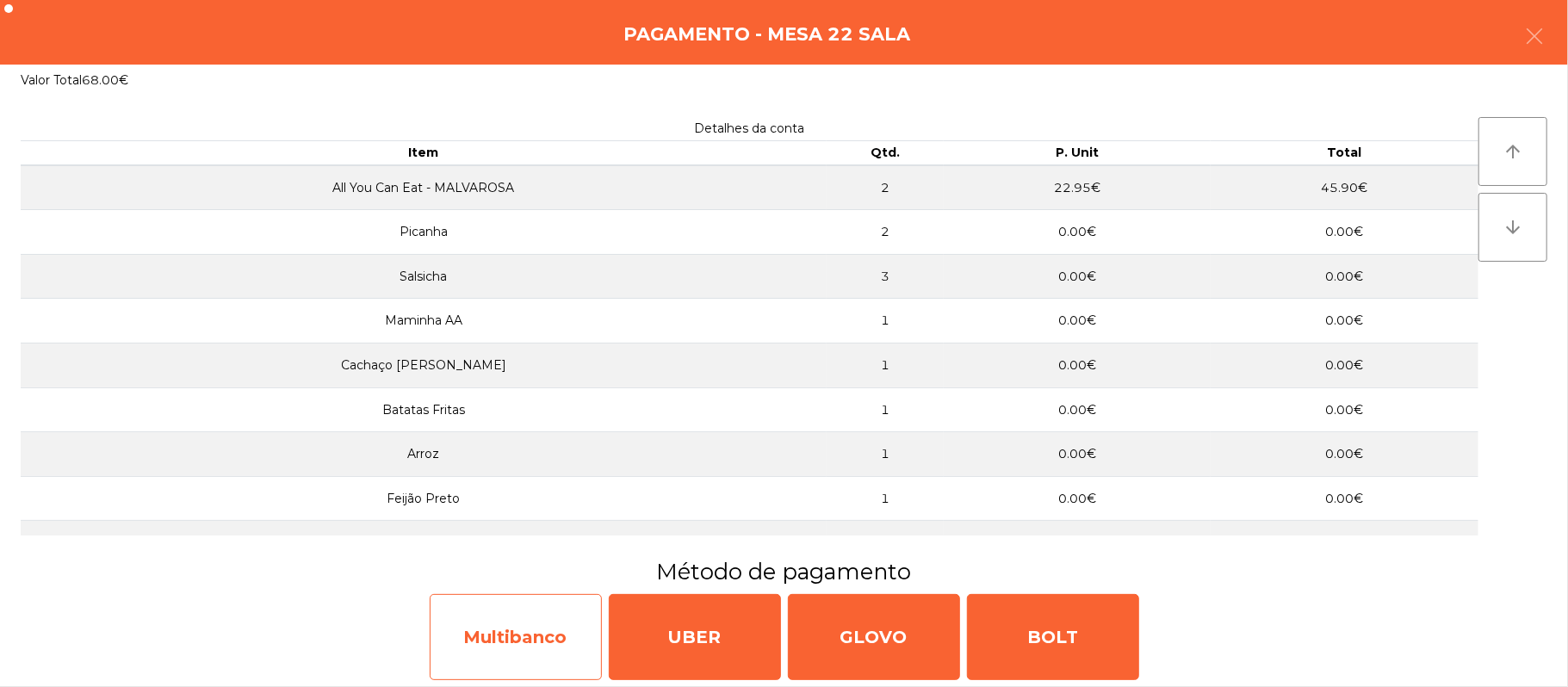
click at [527, 624] on div "Multibanco" at bounding box center [516, 637] width 172 height 86
select select "**"
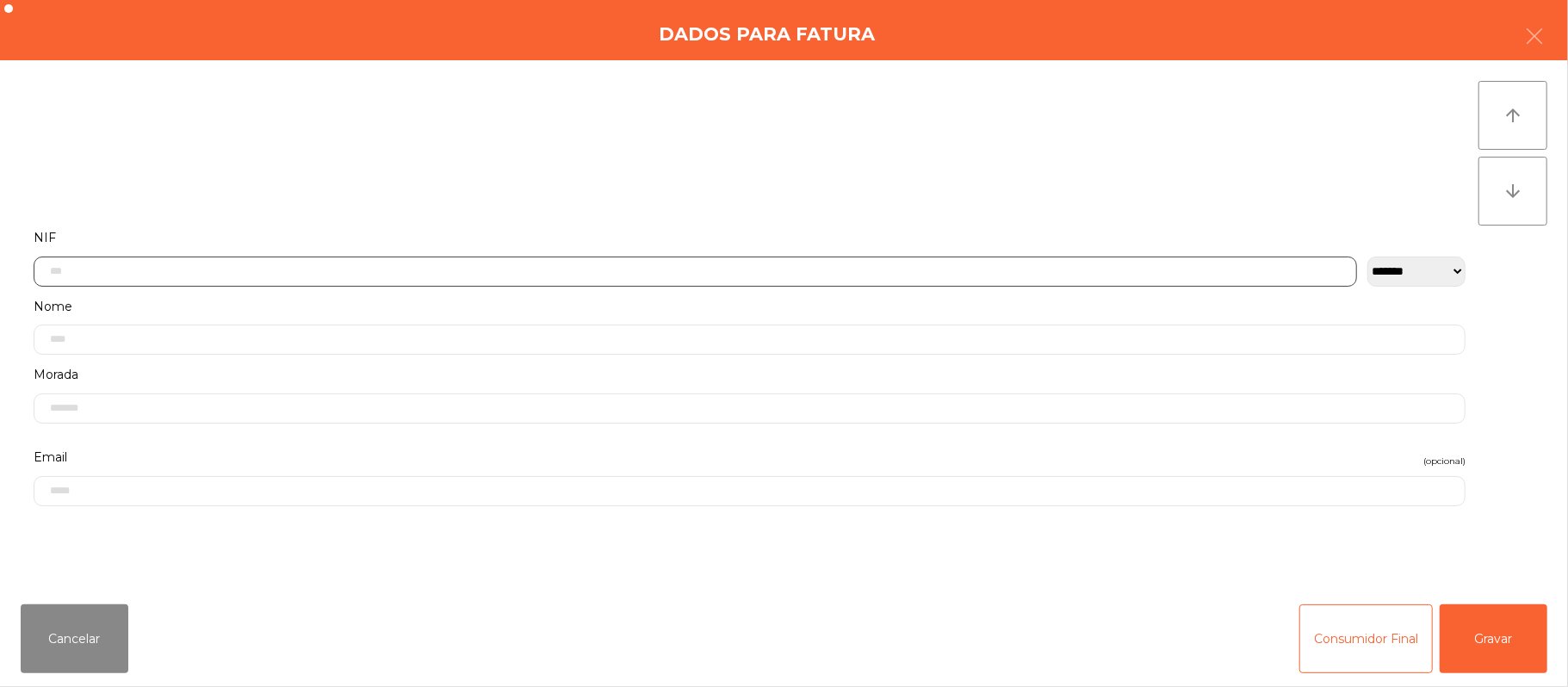
click at [554, 270] on input "text" at bounding box center [696, 271] width 1324 height 30
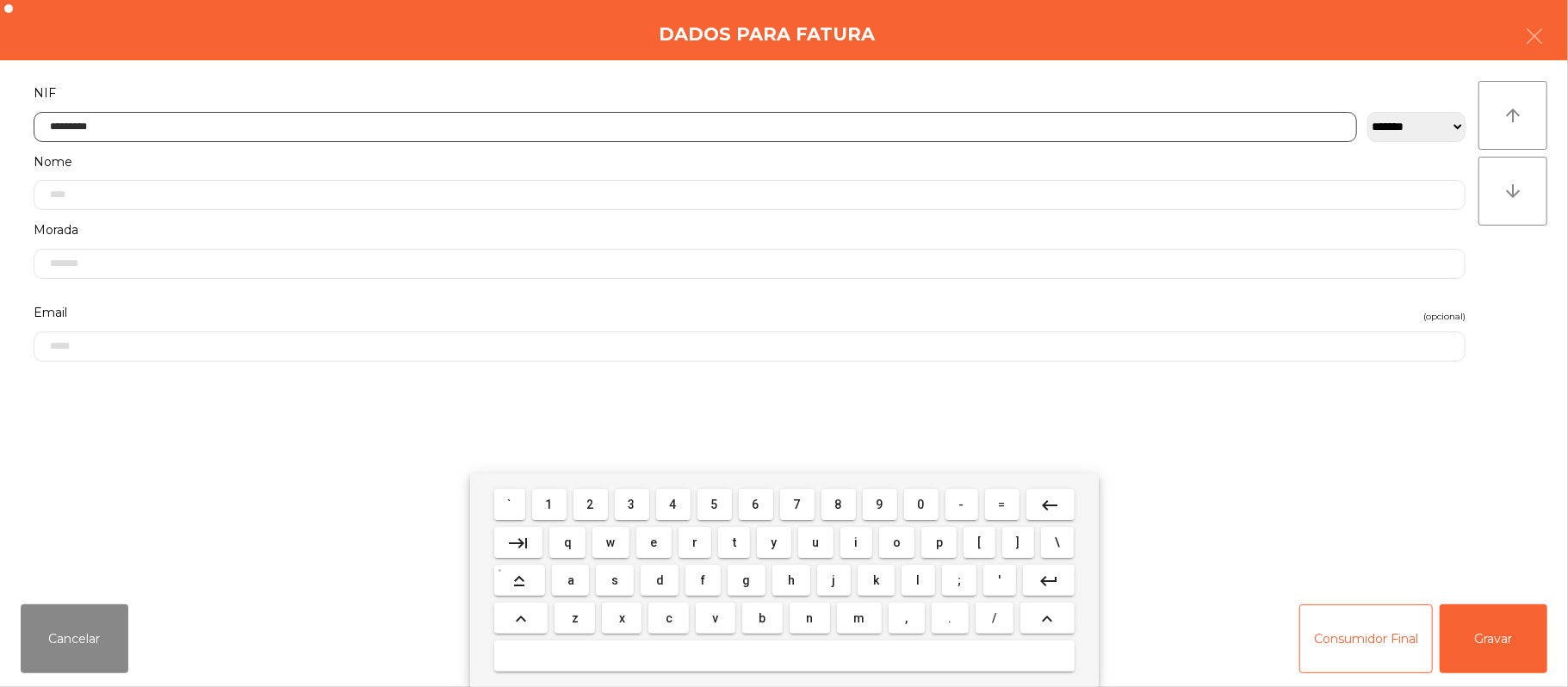
type input "*********"
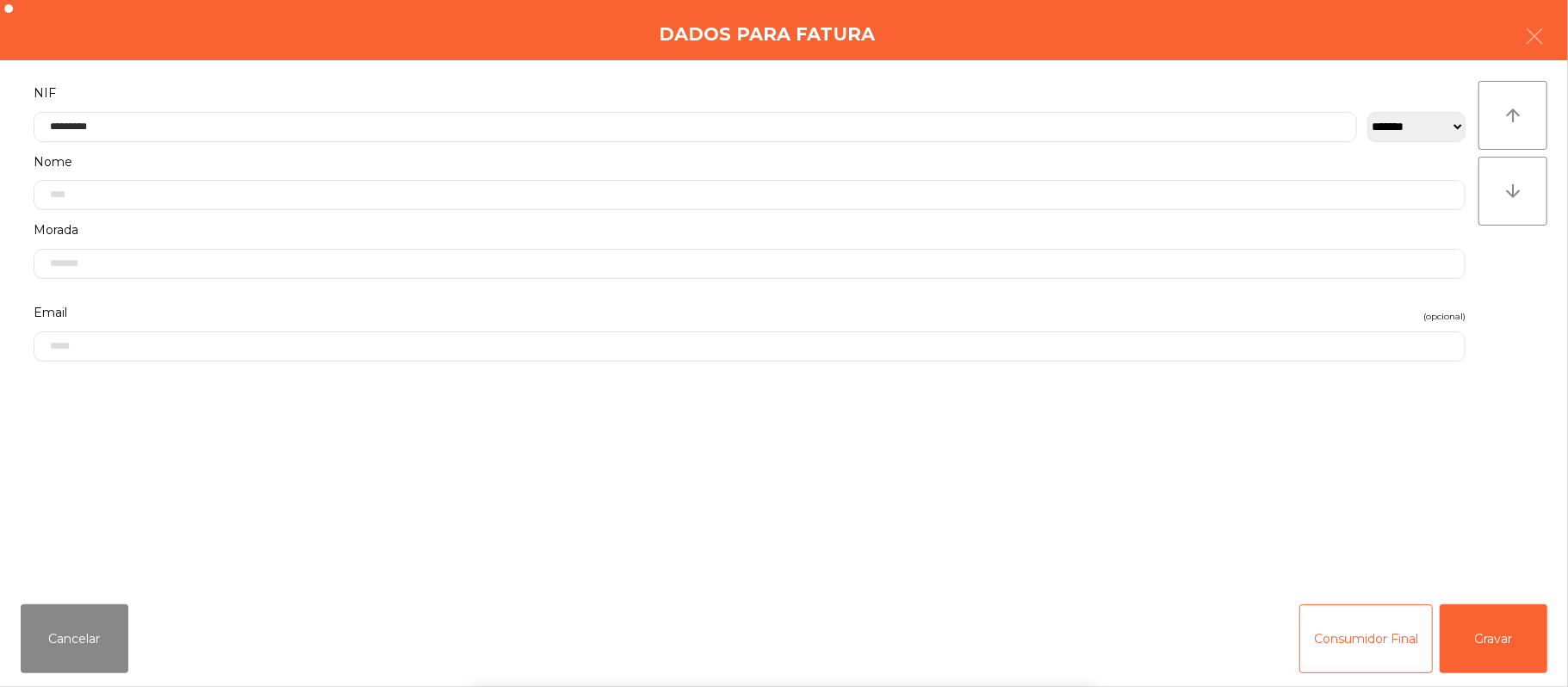
click at [1469, 637] on div "` 1 2 3 4 5 6 7 8 9 0 - = keyboard_backspace keyboard_tab q w e r t y u i o p […" at bounding box center [784, 580] width 1568 height 213
click at [1481, 637] on button "Gravar" at bounding box center [1493, 639] width 108 height 69
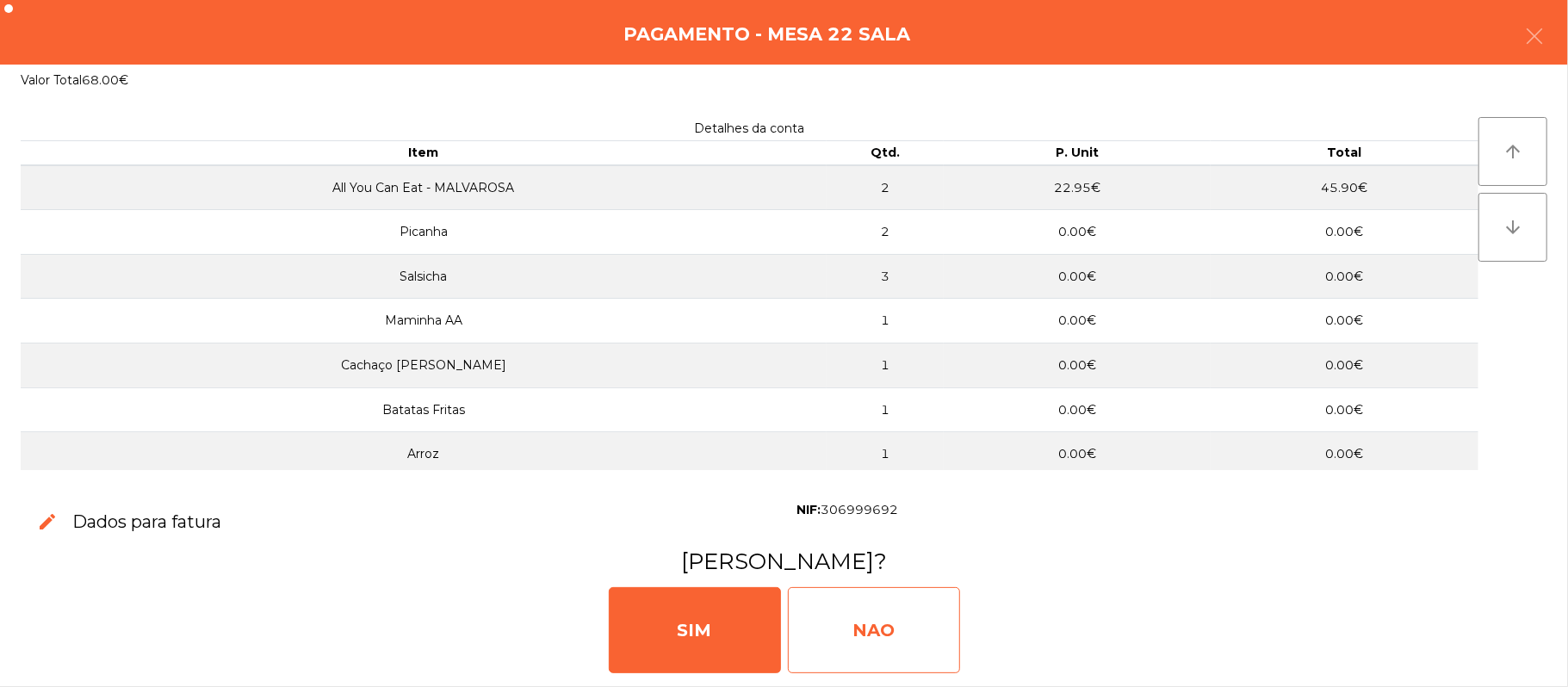
click at [893, 628] on div "NAO" at bounding box center [874, 630] width 172 height 86
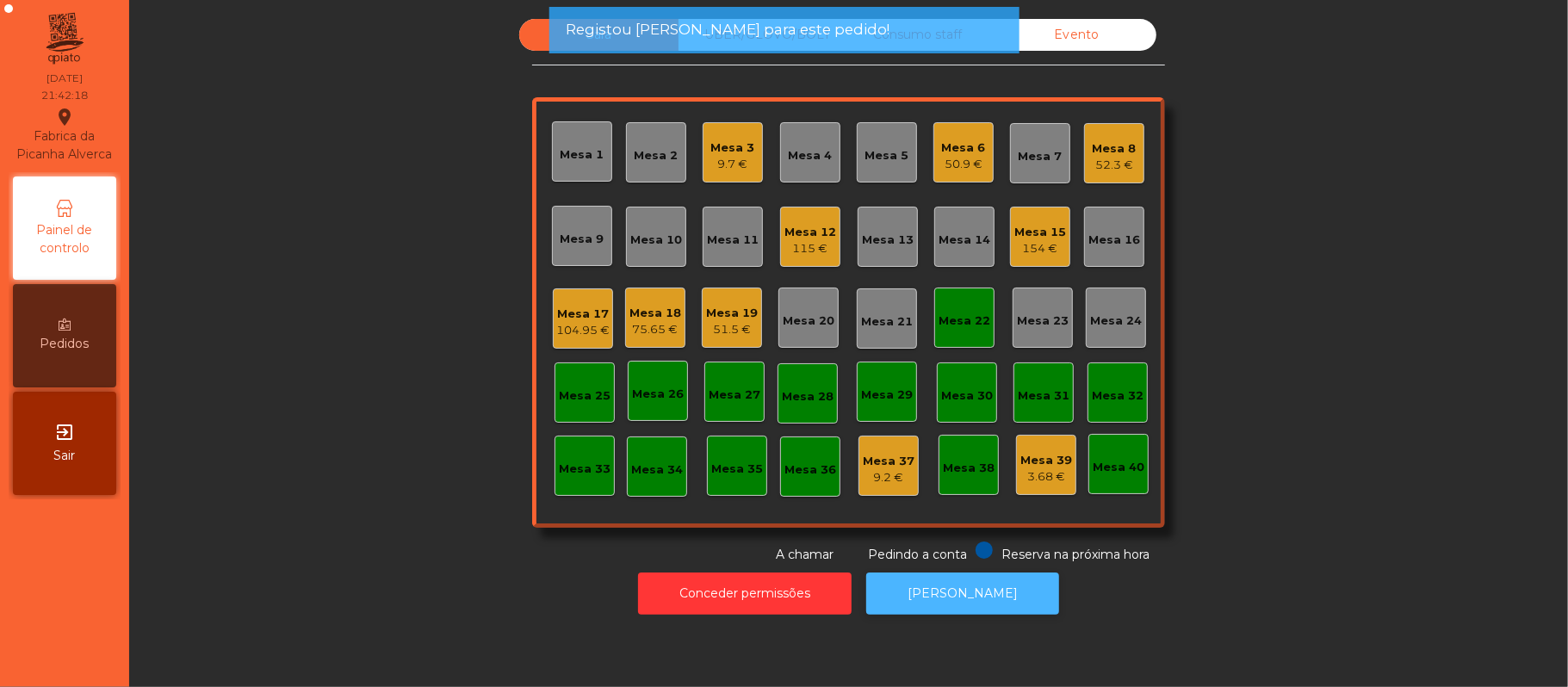
click at [960, 593] on button "[PERSON_NAME]" at bounding box center [962, 593] width 193 height 42
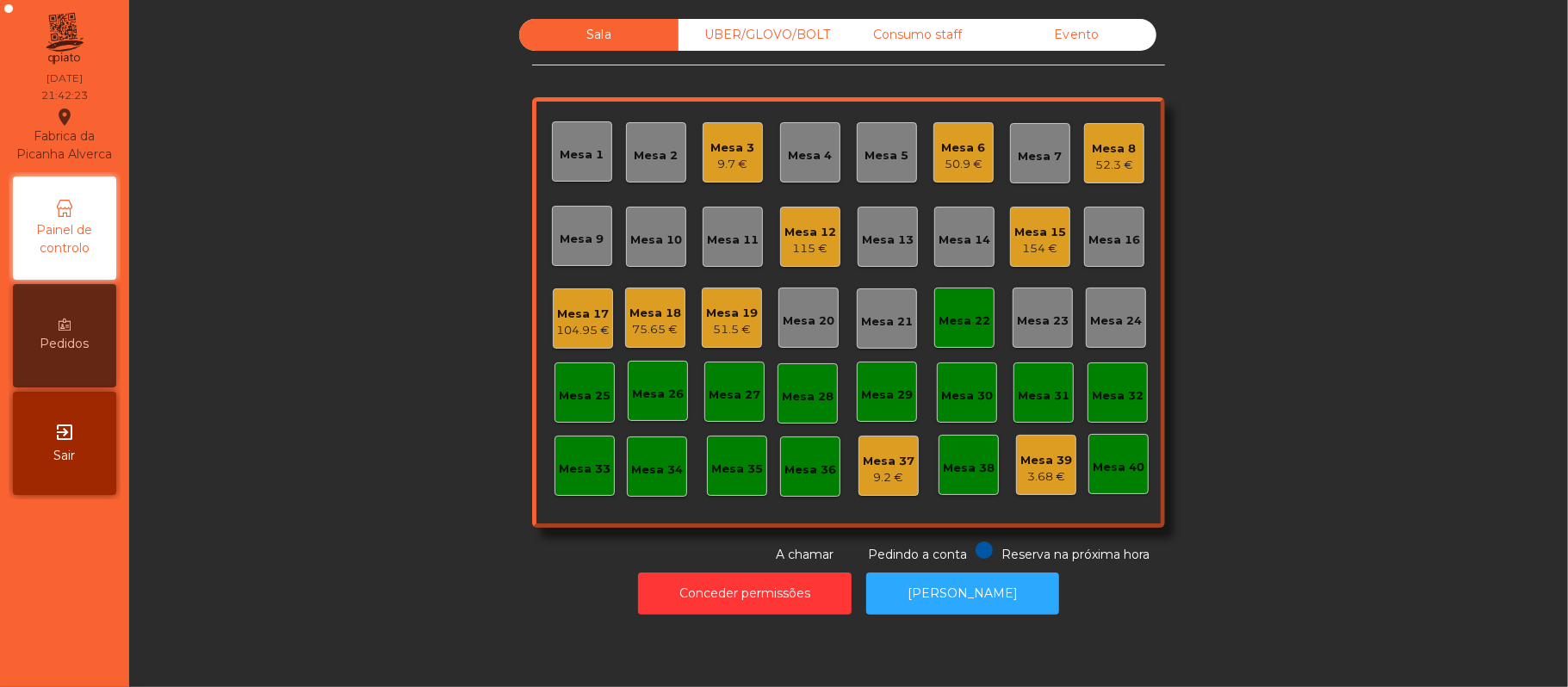
click at [975, 314] on div "Mesa 22" at bounding box center [964, 321] width 51 height 17
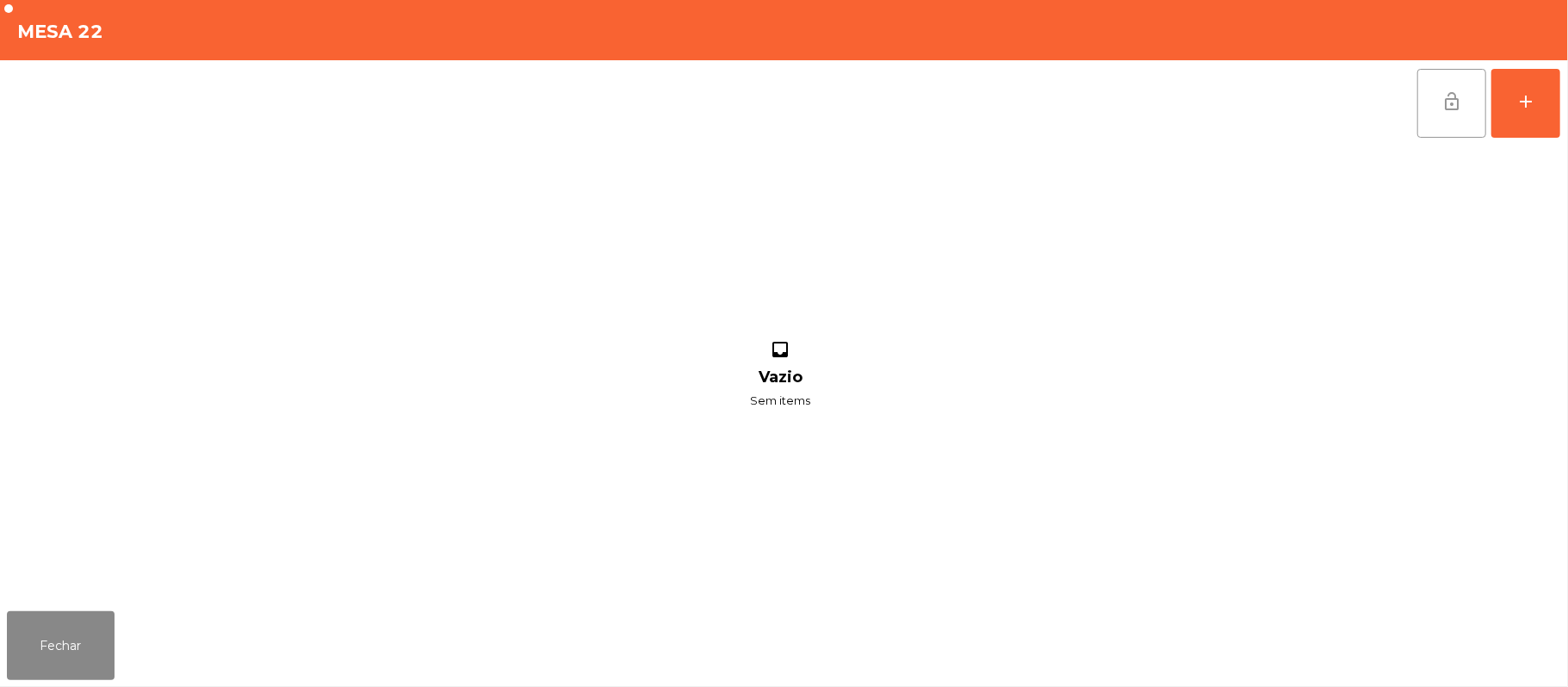
click at [1438, 131] on button "lock_open" at bounding box center [1452, 104] width 69 height 69
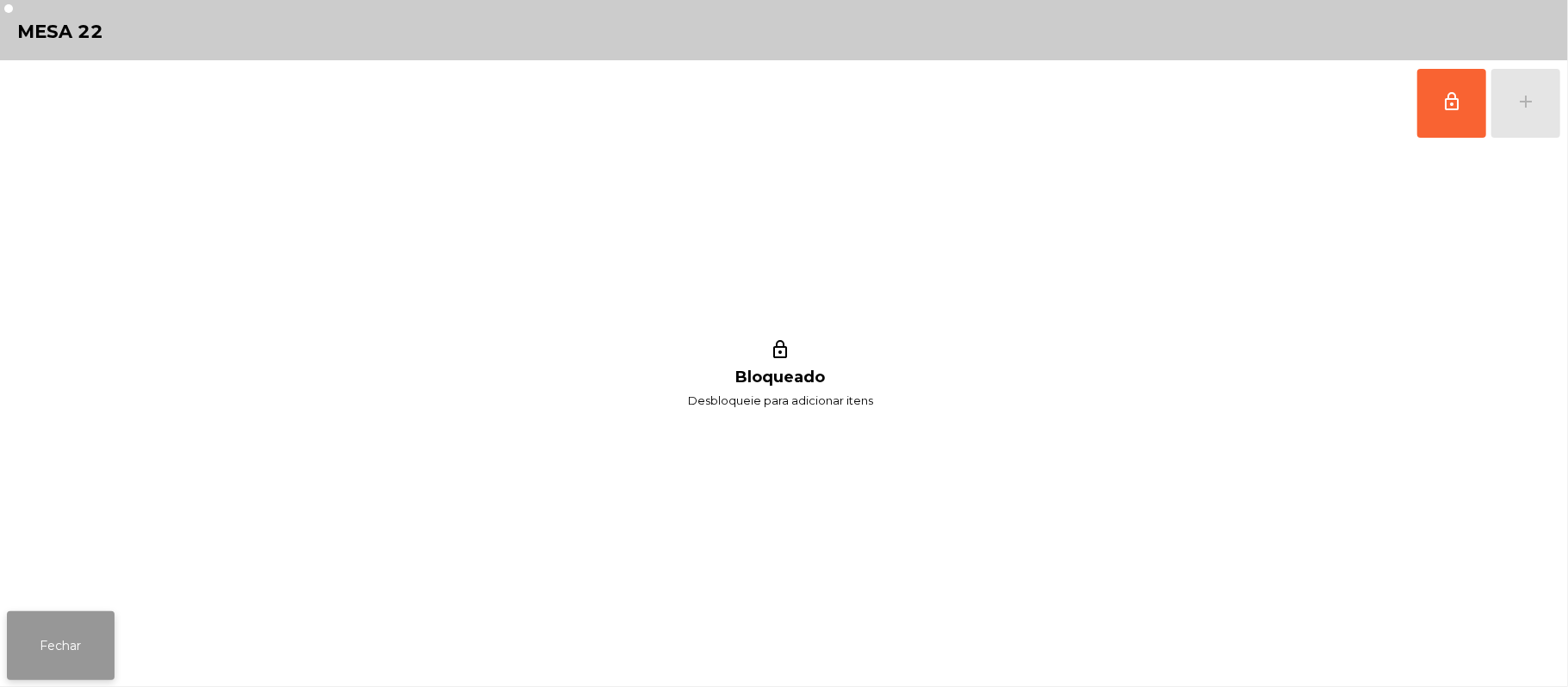
click at [59, 658] on button "Fechar" at bounding box center [60, 646] width 108 height 69
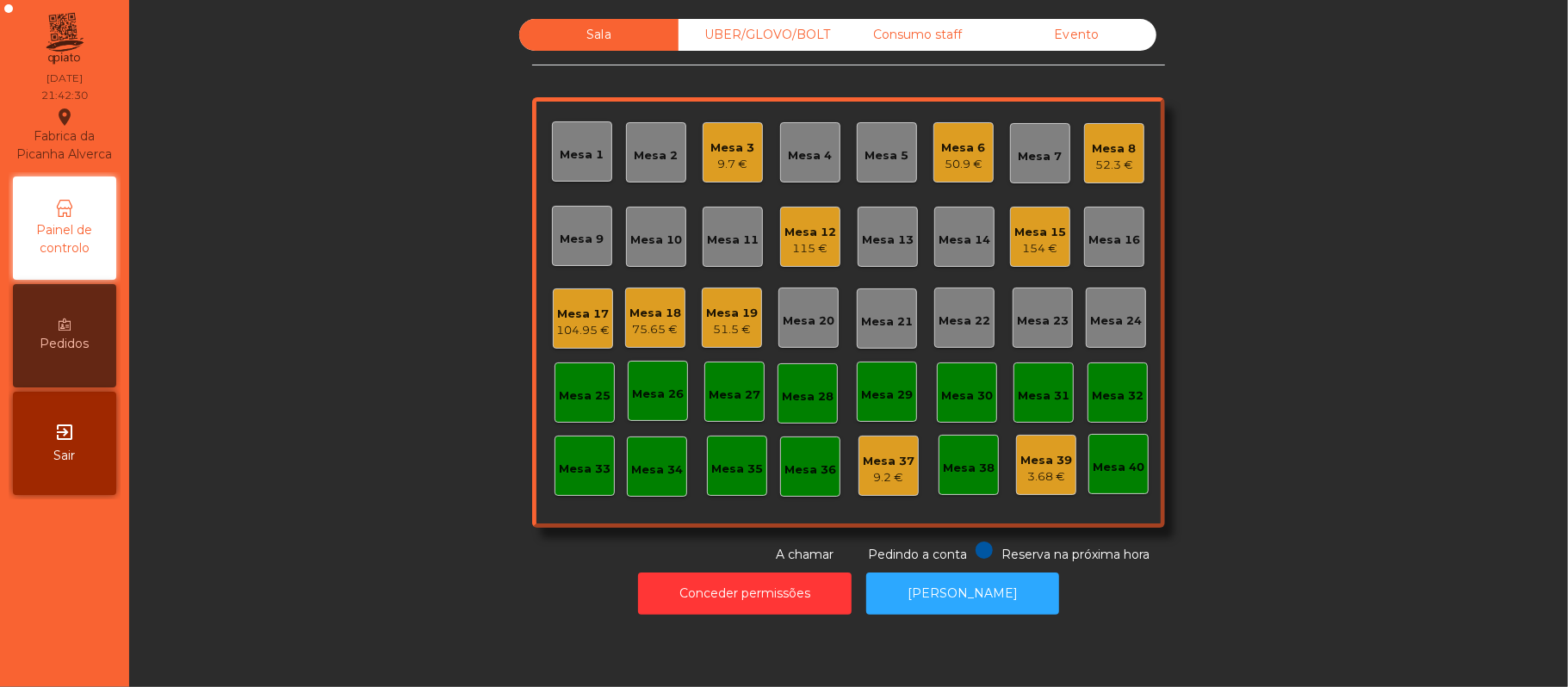
click at [767, 37] on div "UBER/GLOVO/BOLT" at bounding box center [758, 35] width 159 height 32
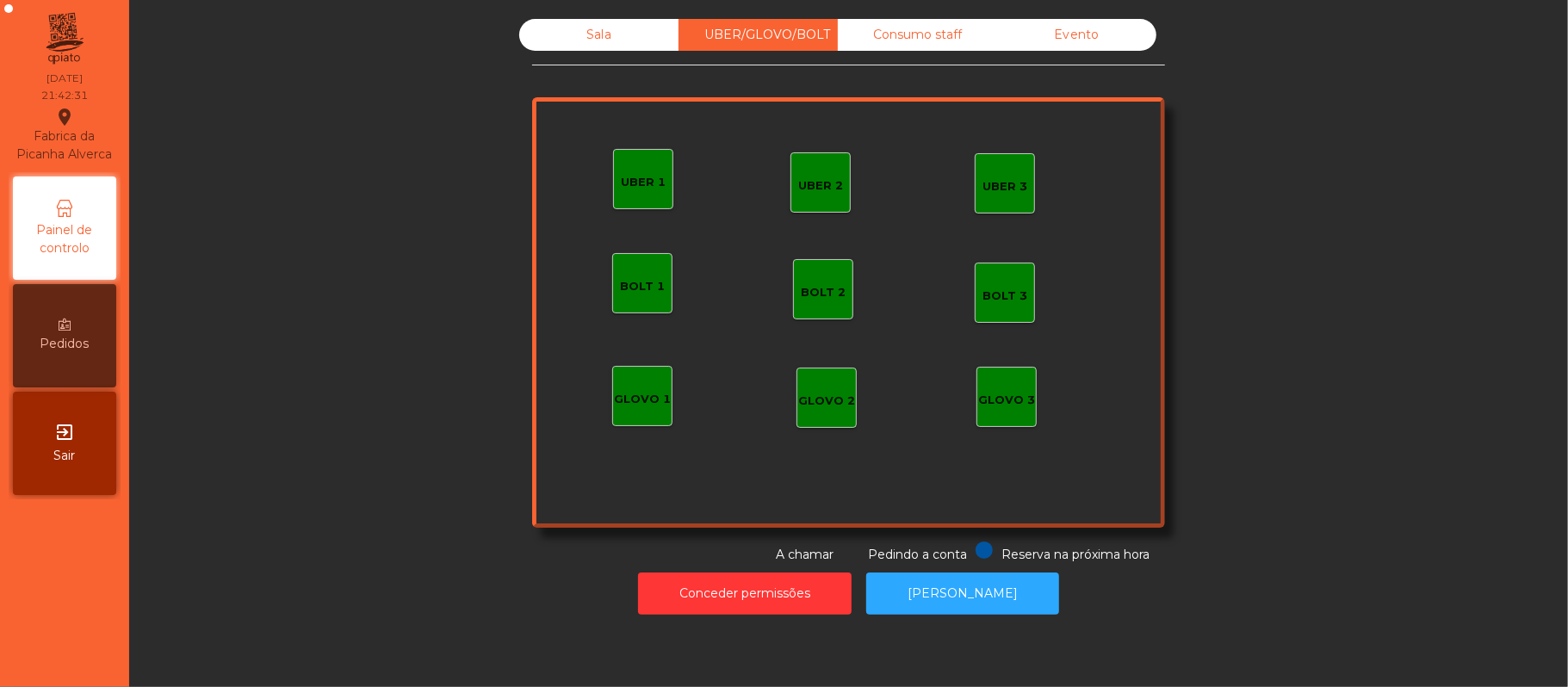
click at [623, 180] on div "UBER 1" at bounding box center [643, 183] width 45 height 17
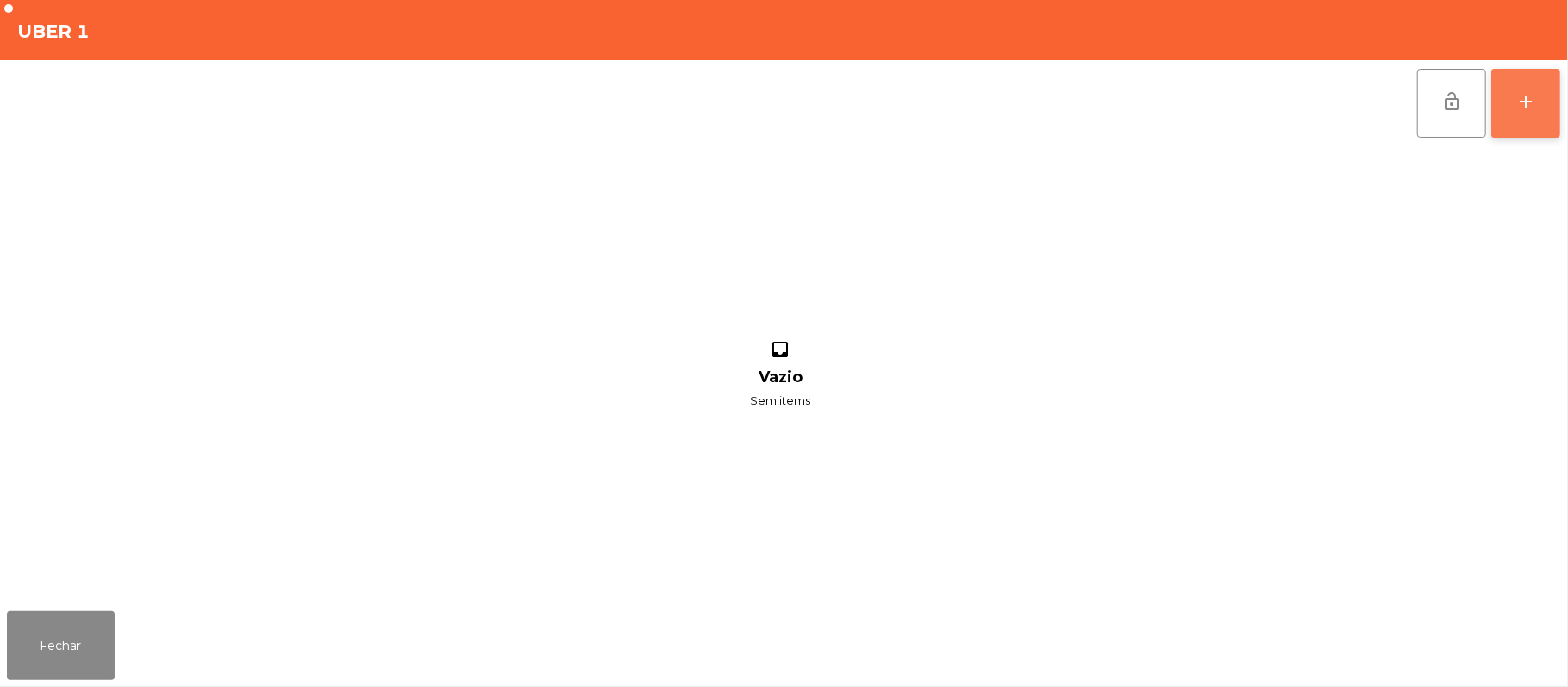
click at [1512, 109] on button "add" at bounding box center [1526, 104] width 69 height 69
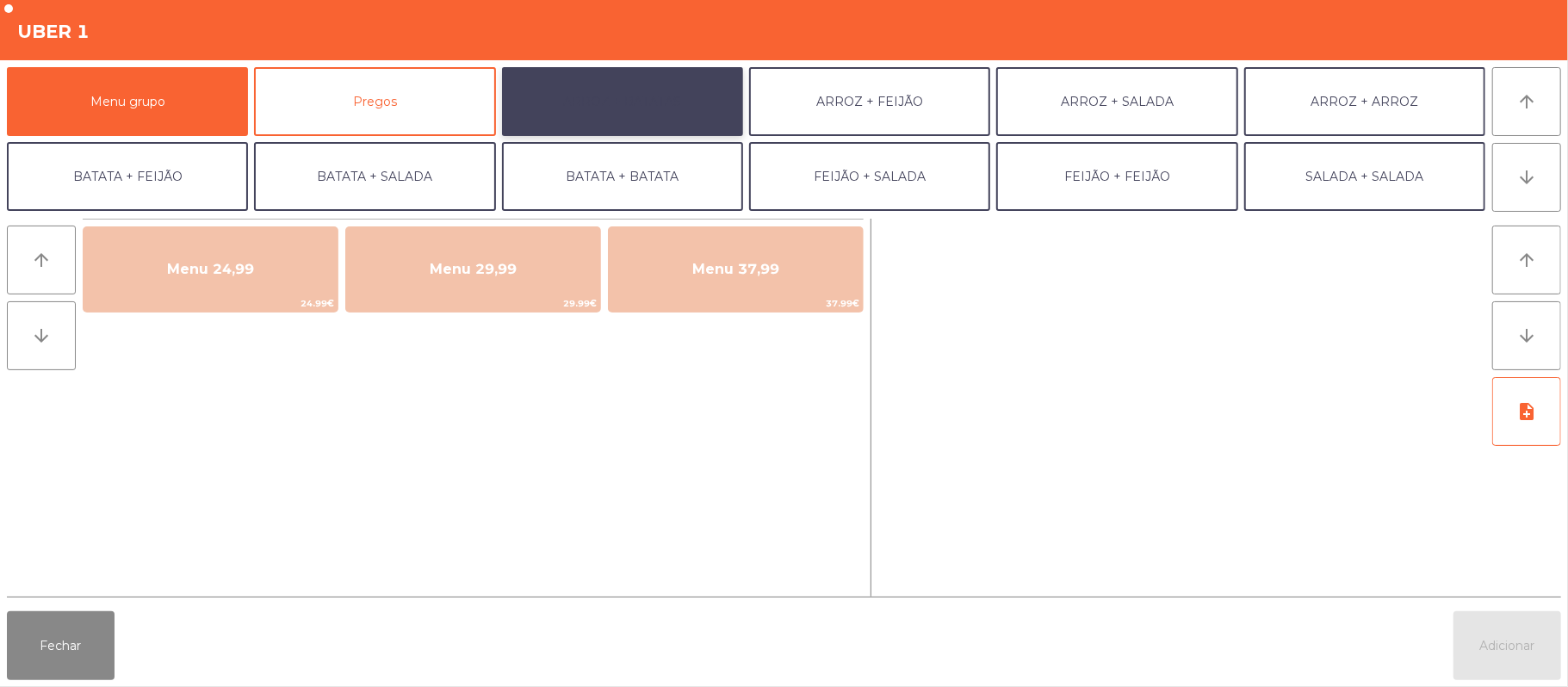
click at [662, 92] on button "ARROZ + BATATAS" at bounding box center [623, 102] width 242 height 69
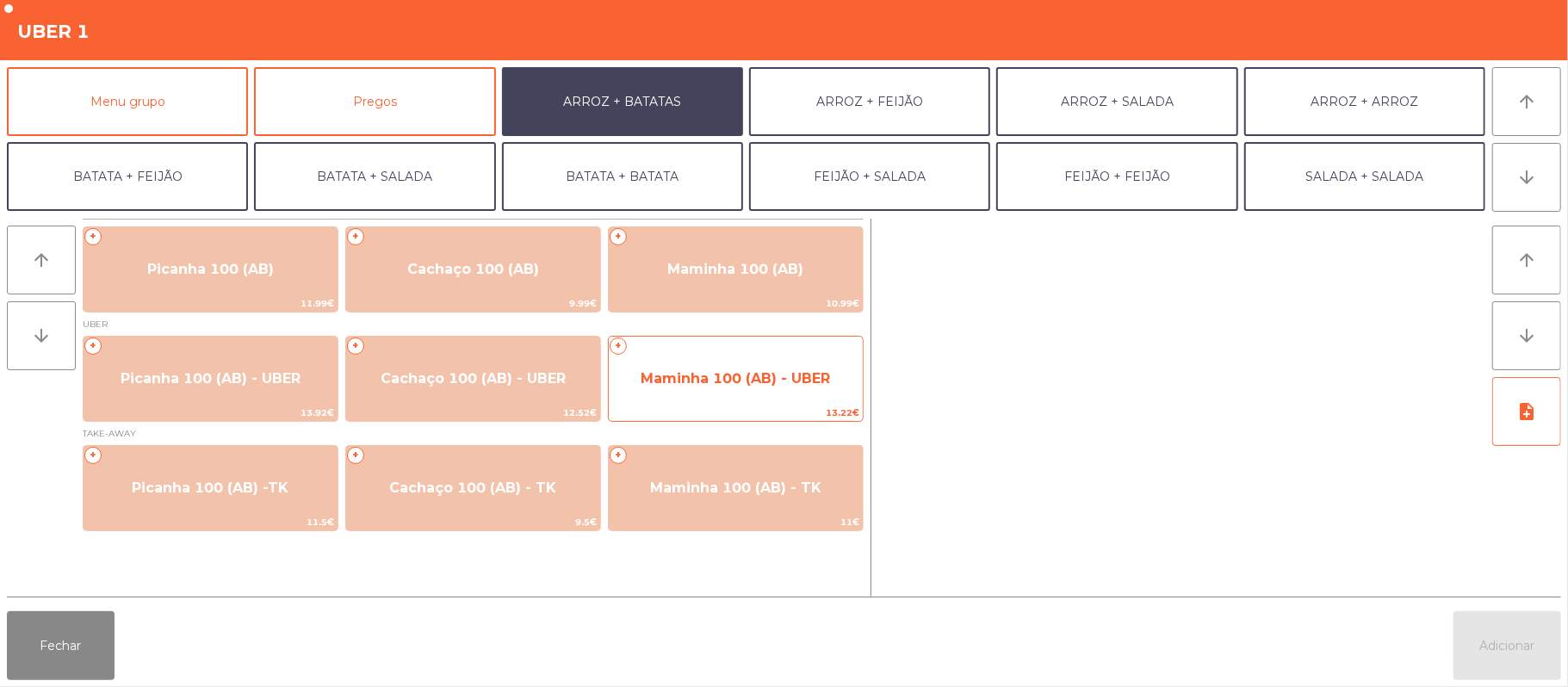
click at [711, 381] on span "Maminha 100 (AB) - UBER" at bounding box center [735, 378] width 189 height 16
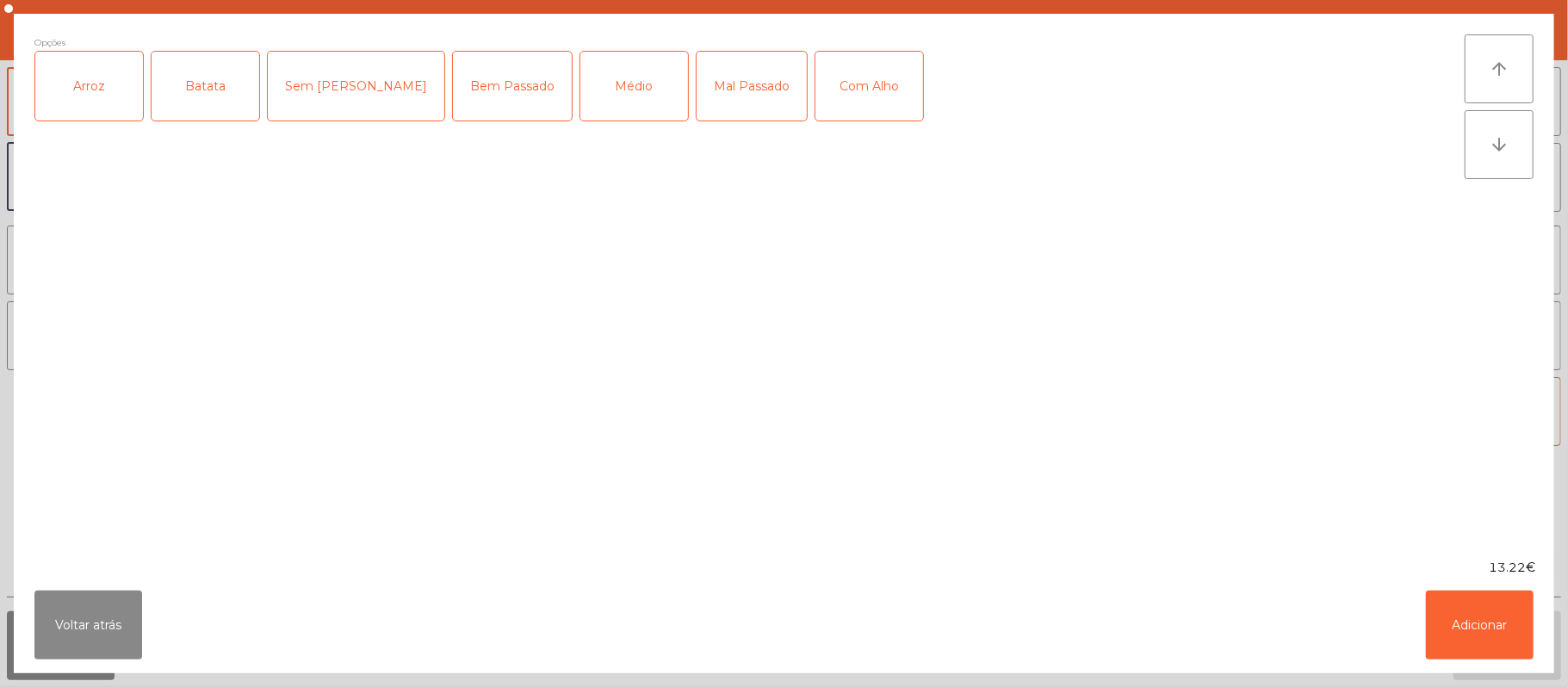
click at [105, 101] on div "Arroz" at bounding box center [89, 86] width 108 height 69
click at [211, 98] on div "Batata" at bounding box center [205, 86] width 108 height 69
click at [580, 103] on div "Médio" at bounding box center [634, 86] width 108 height 69
click at [817, 107] on div "Com Alho" at bounding box center [869, 86] width 108 height 69
click at [1461, 615] on button "Adicionar" at bounding box center [1479, 625] width 108 height 69
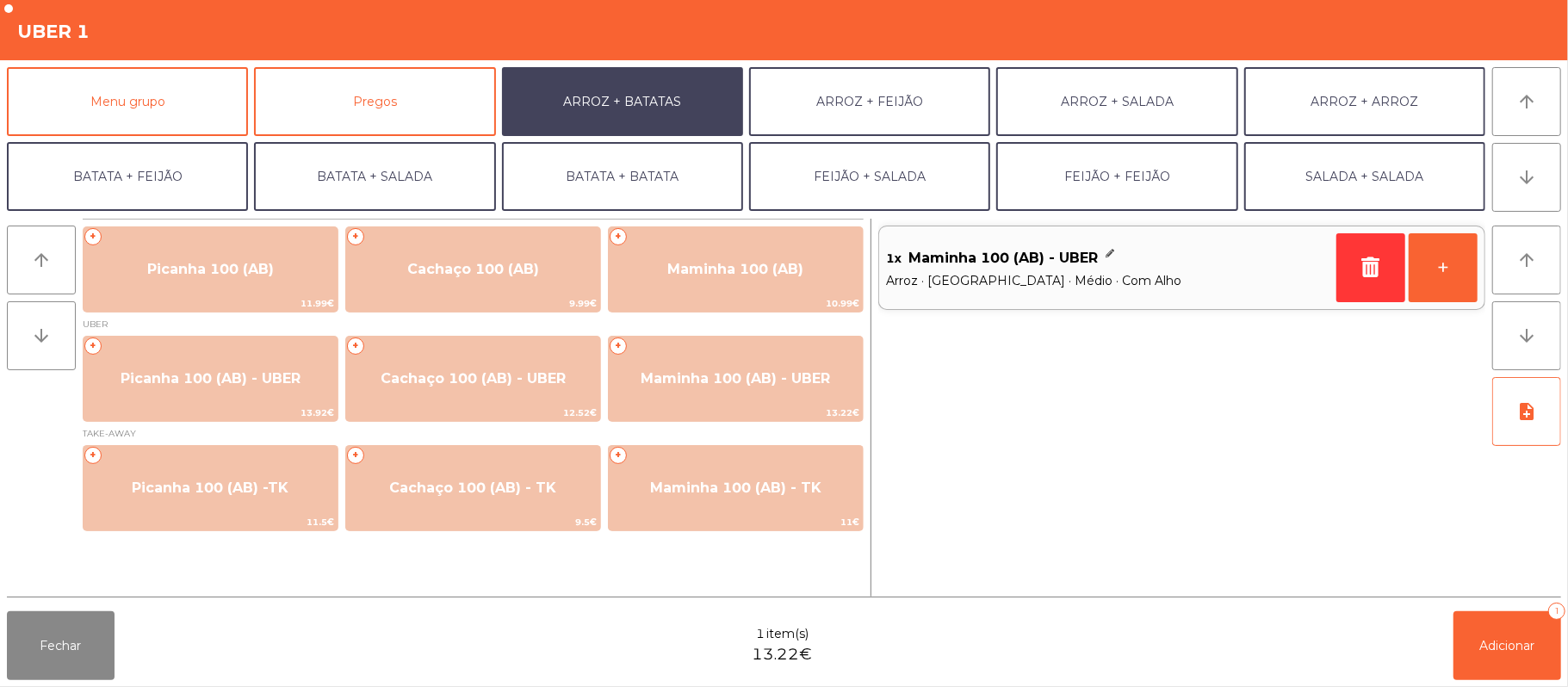
scroll to position [74, 0]
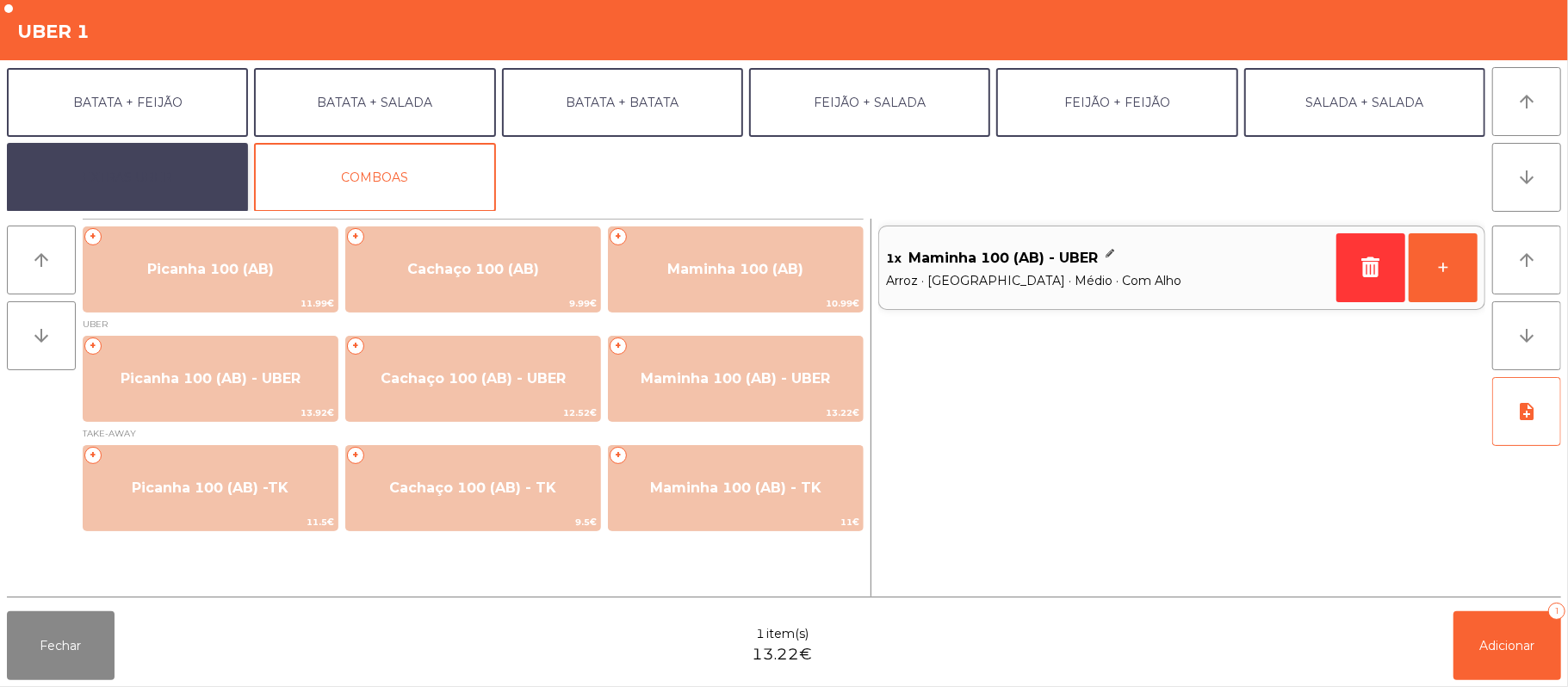
click at [174, 179] on button "EXTRAS UBER" at bounding box center [127, 178] width 242 height 69
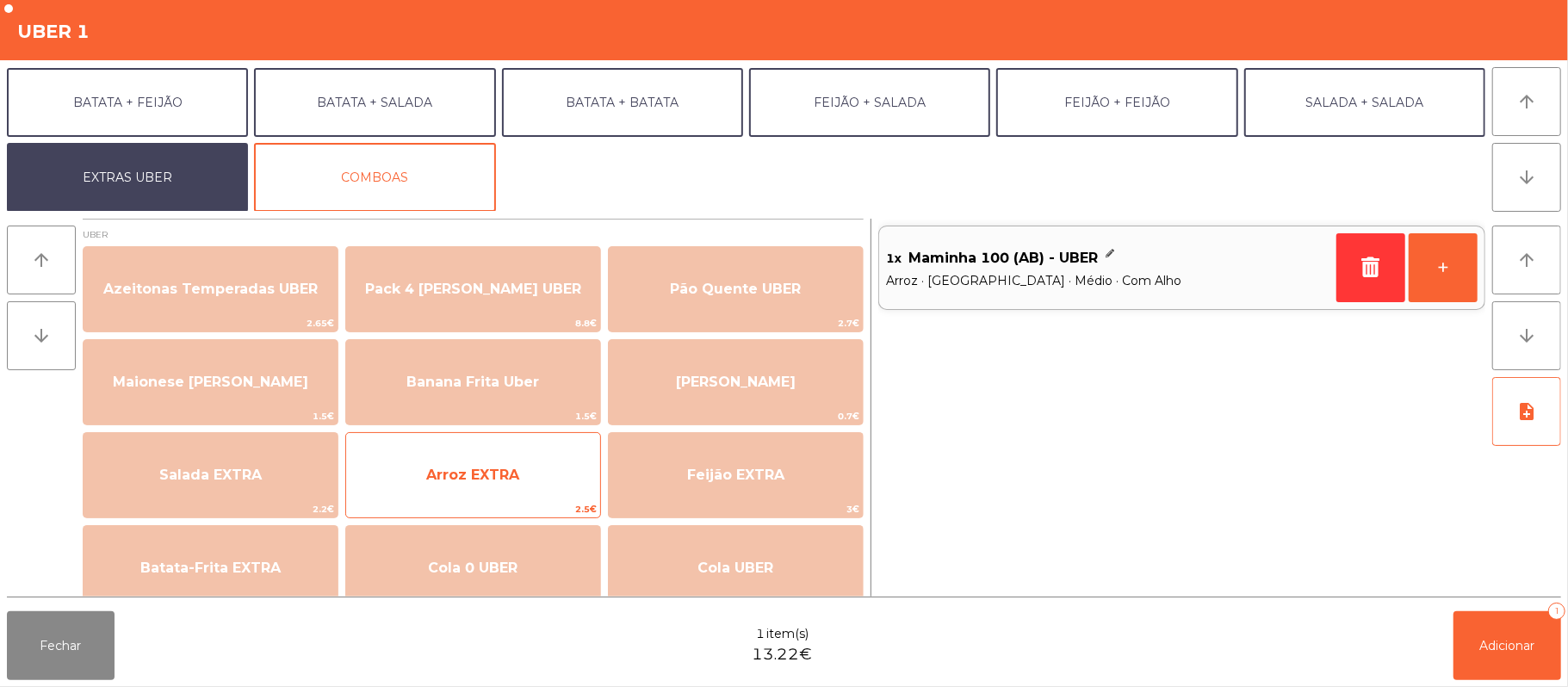
click at [482, 480] on span "Arroz EXTRA" at bounding box center [472, 475] width 93 height 16
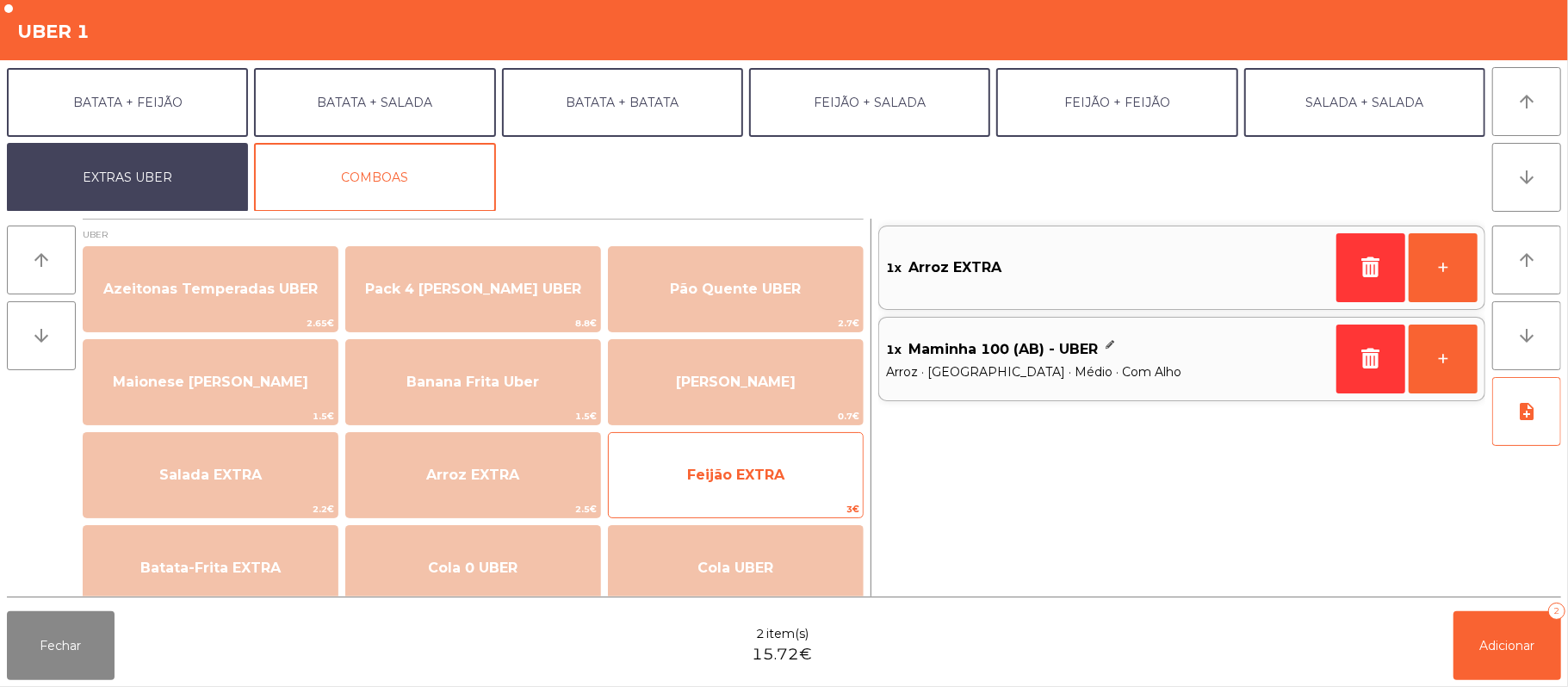
click at [721, 461] on span "Feijão EXTRA" at bounding box center [735, 475] width 254 height 47
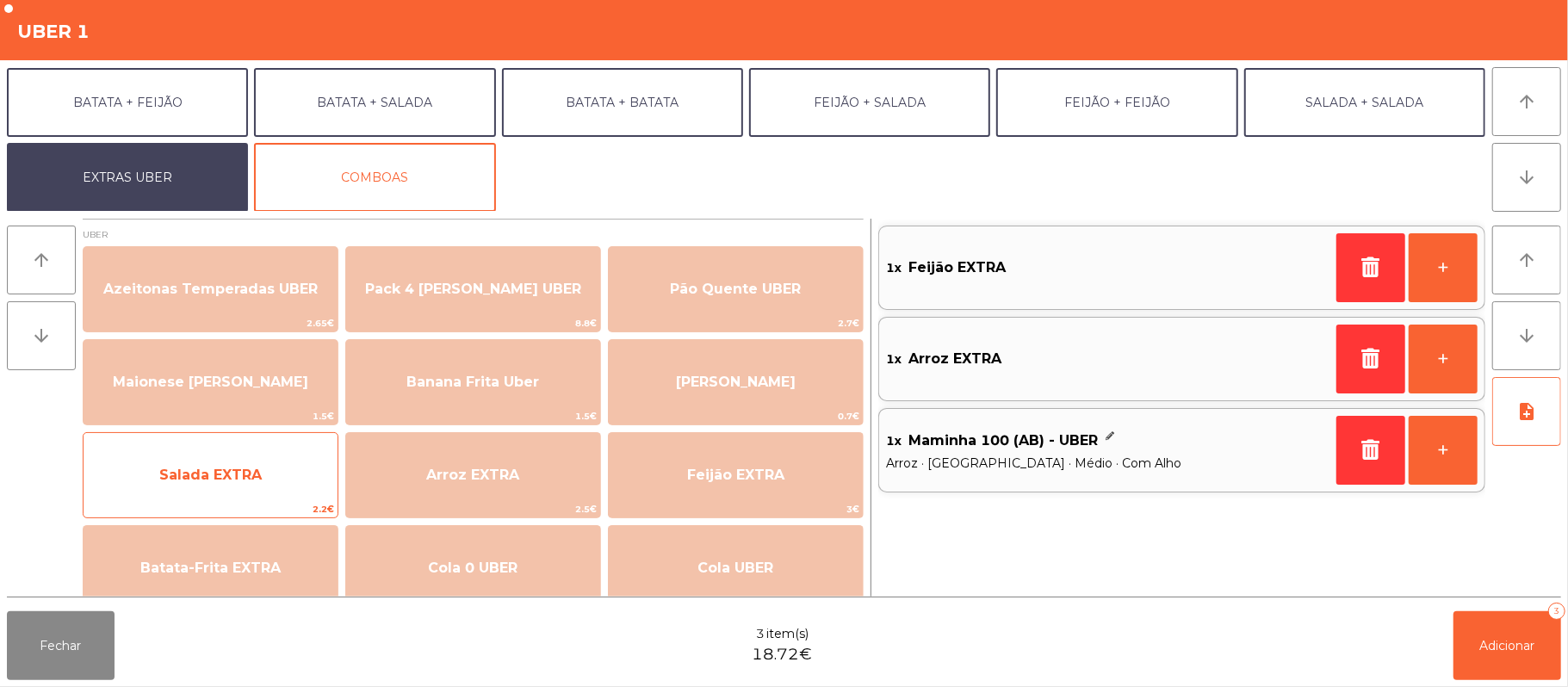
click at [303, 484] on span "Salada EXTRA" at bounding box center [210, 475] width 254 height 47
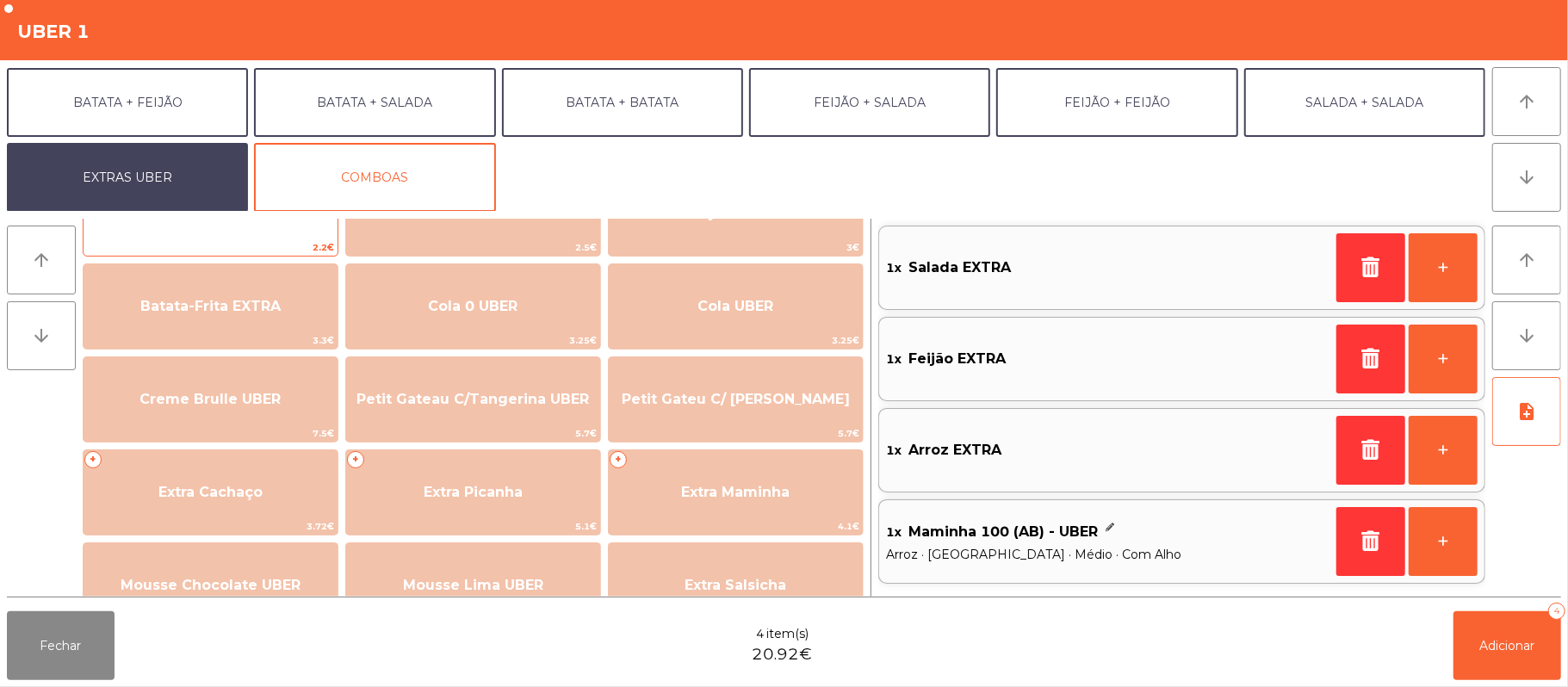
scroll to position [303, 0]
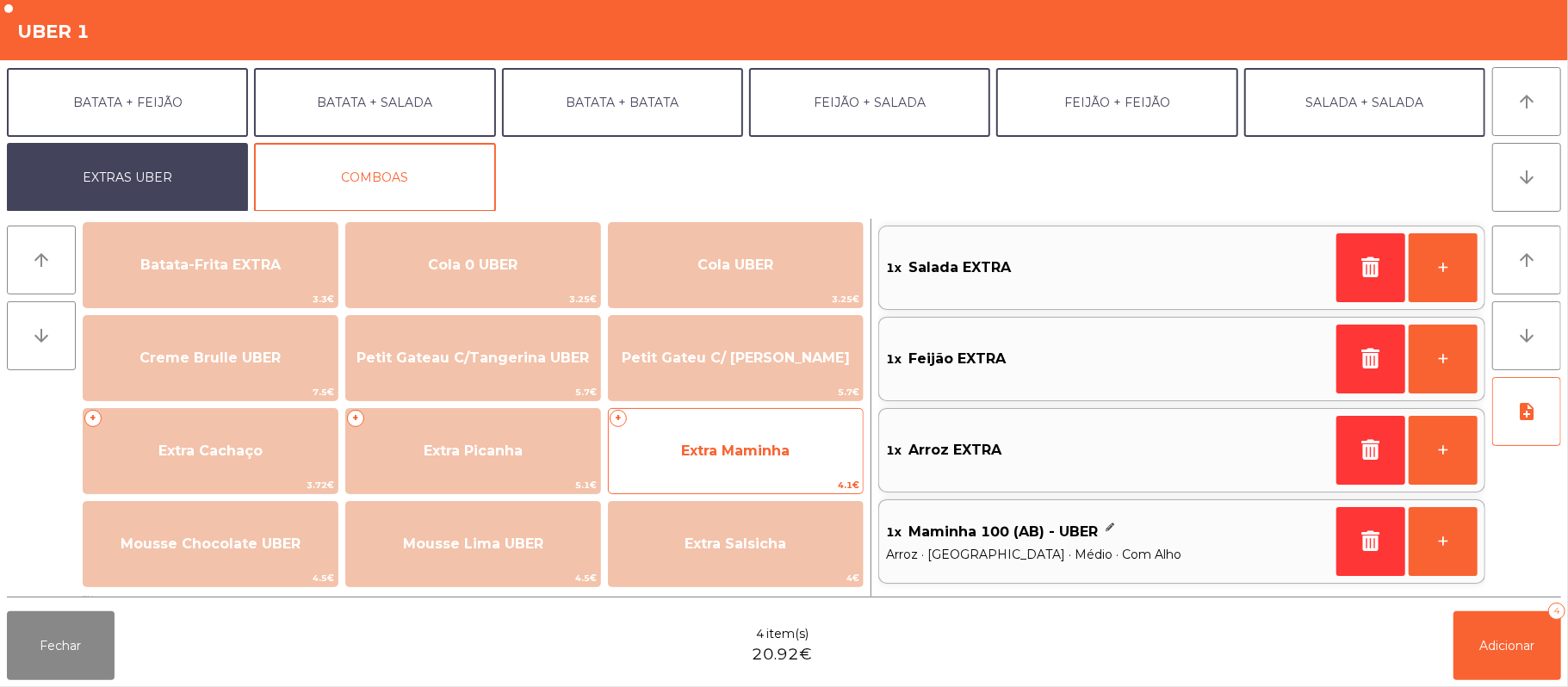
click at [720, 446] on span "Extra Maminha" at bounding box center [736, 450] width 109 height 16
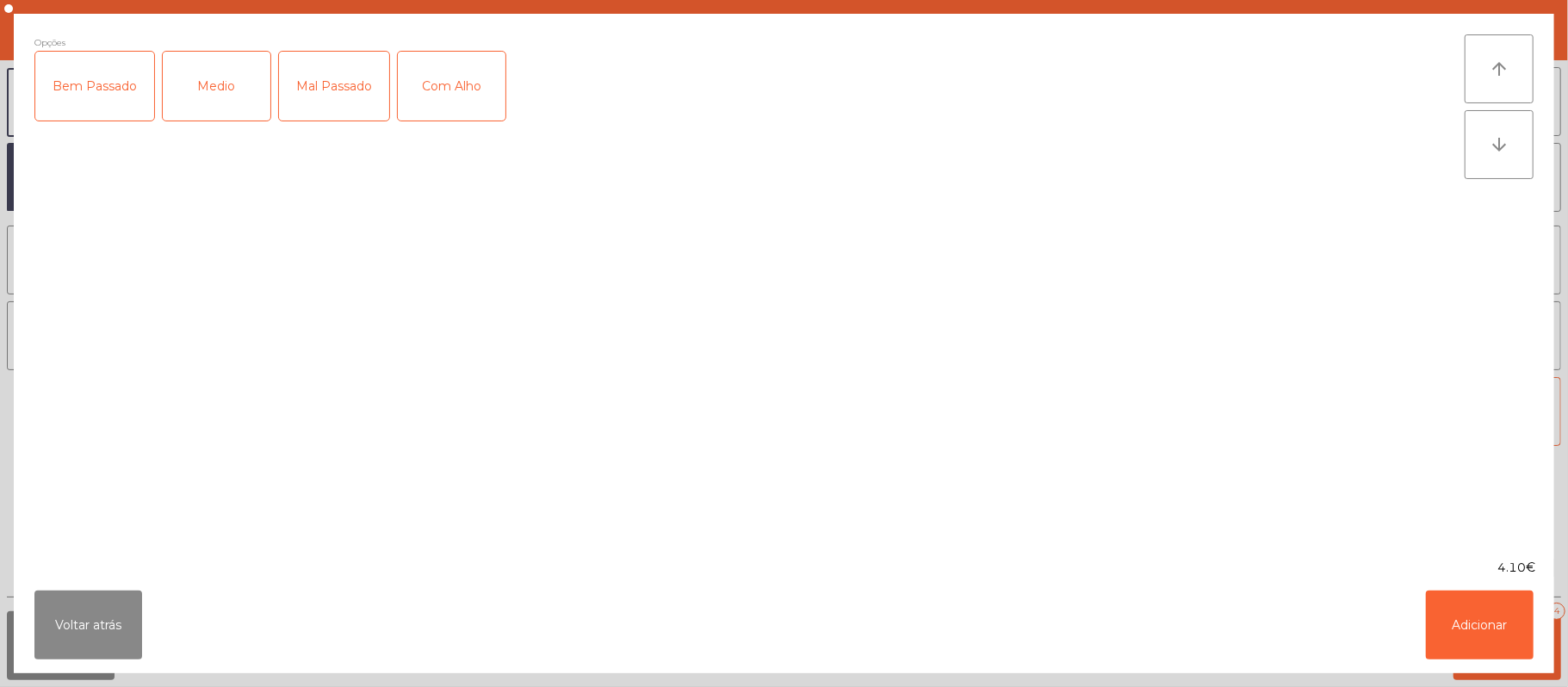
click at [229, 98] on div "Medio" at bounding box center [216, 86] width 108 height 69
click at [467, 91] on div "Com Alho" at bounding box center [451, 86] width 108 height 69
click at [1492, 615] on button "Adicionar" at bounding box center [1479, 625] width 108 height 69
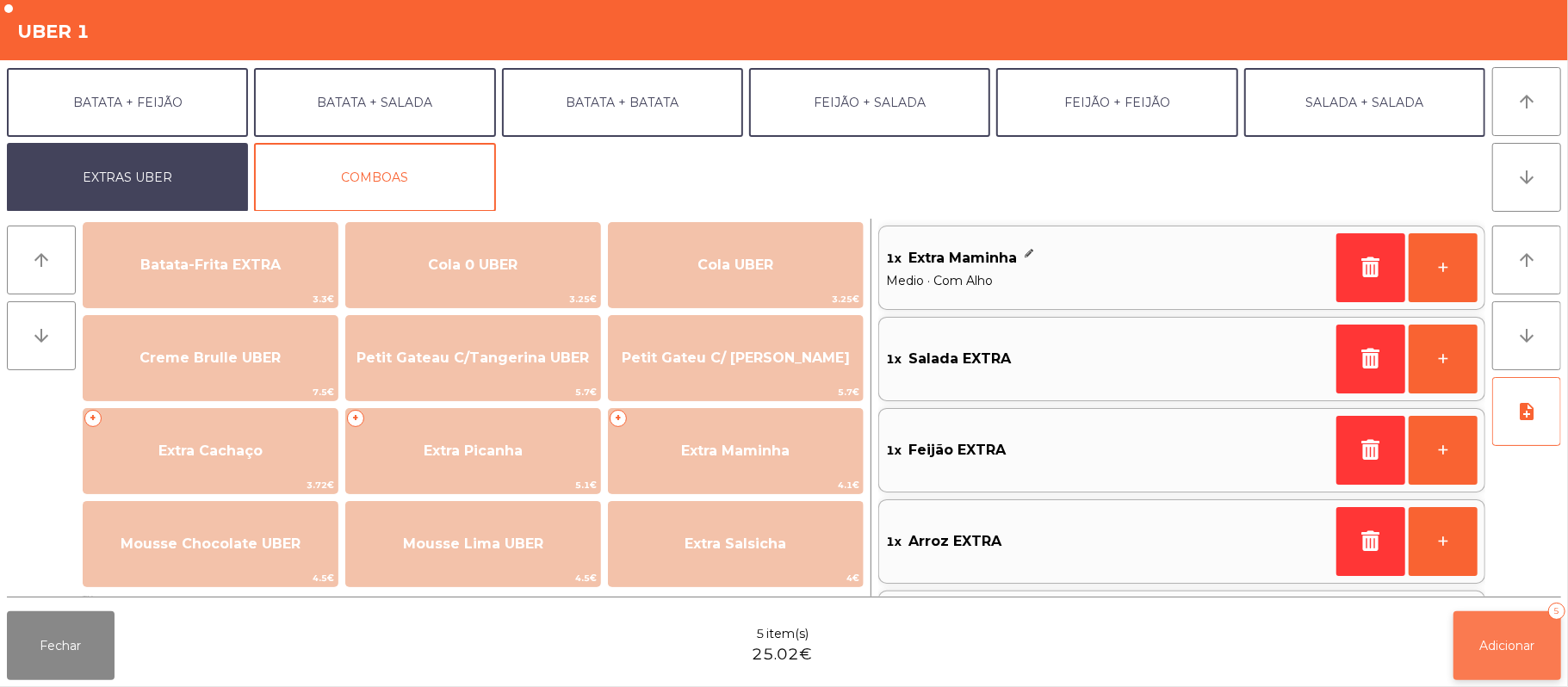
click at [1512, 627] on button "Adicionar 5" at bounding box center [1507, 646] width 108 height 69
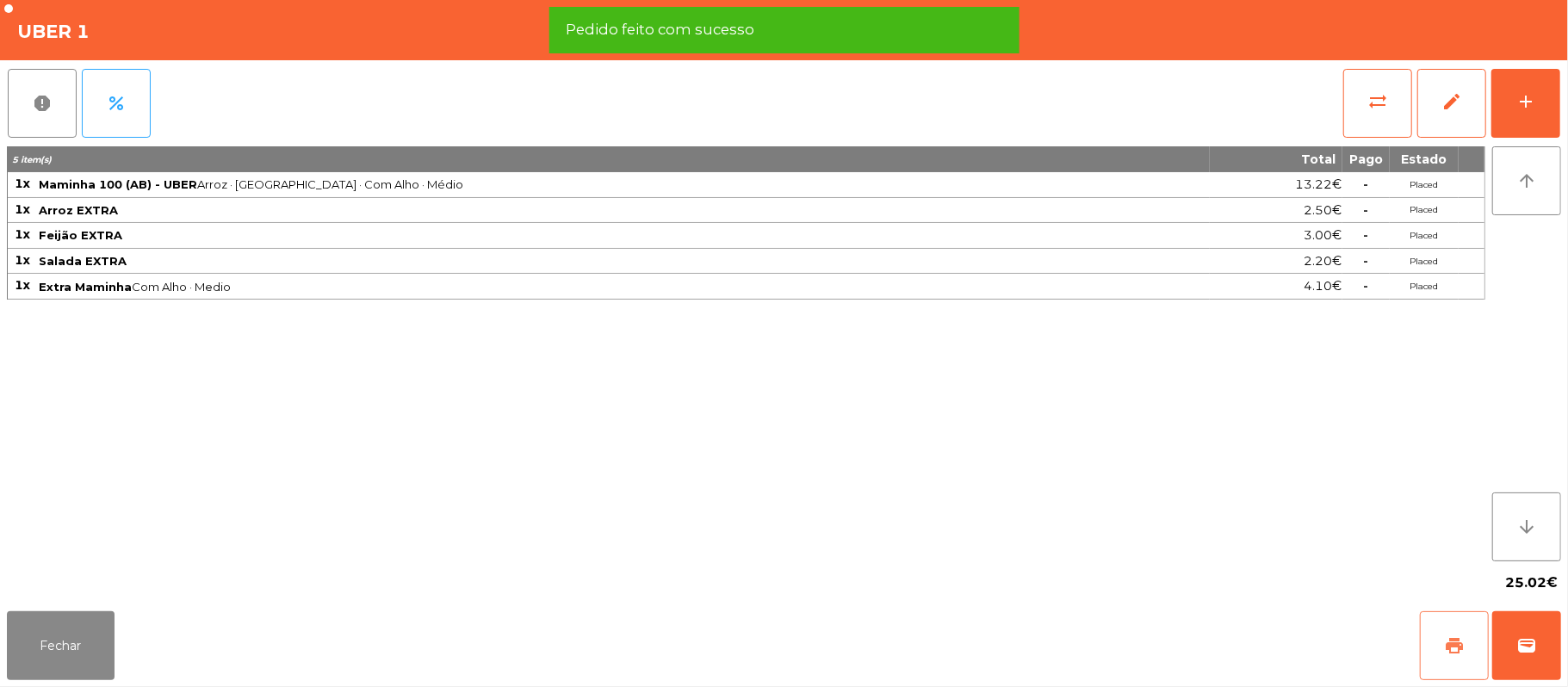
click at [1466, 615] on button "print" at bounding box center [1455, 646] width 69 height 69
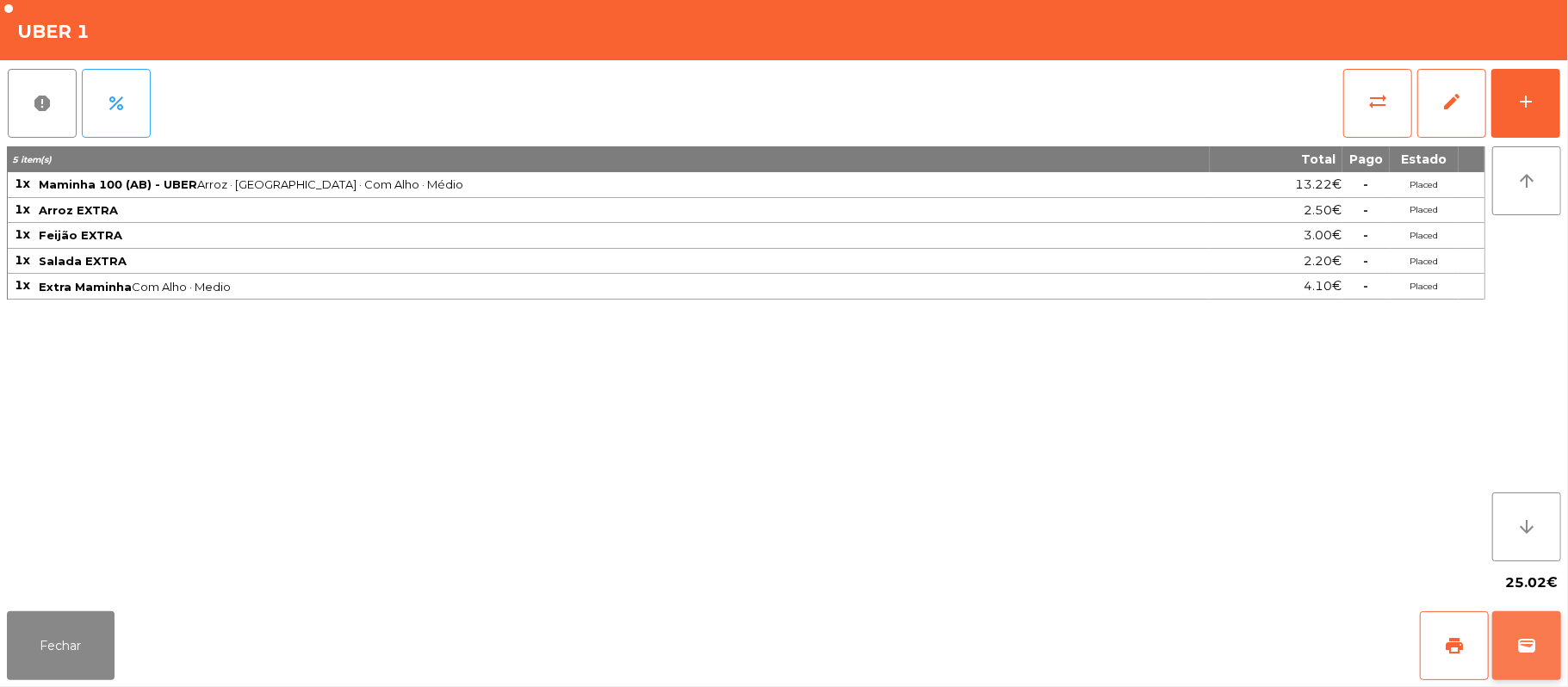
click at [1519, 614] on button "wallet" at bounding box center [1527, 646] width 69 height 69
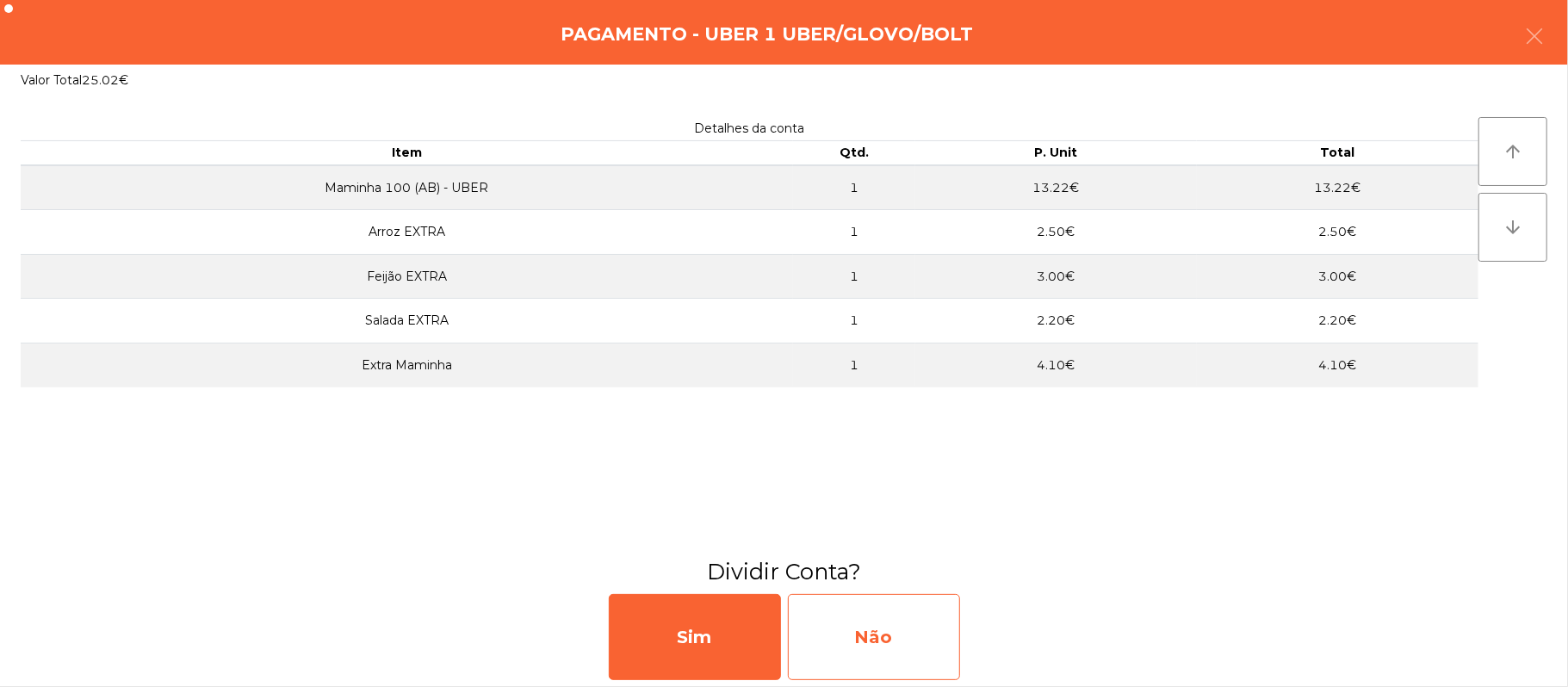
click at [863, 624] on div "Não" at bounding box center [874, 637] width 172 height 86
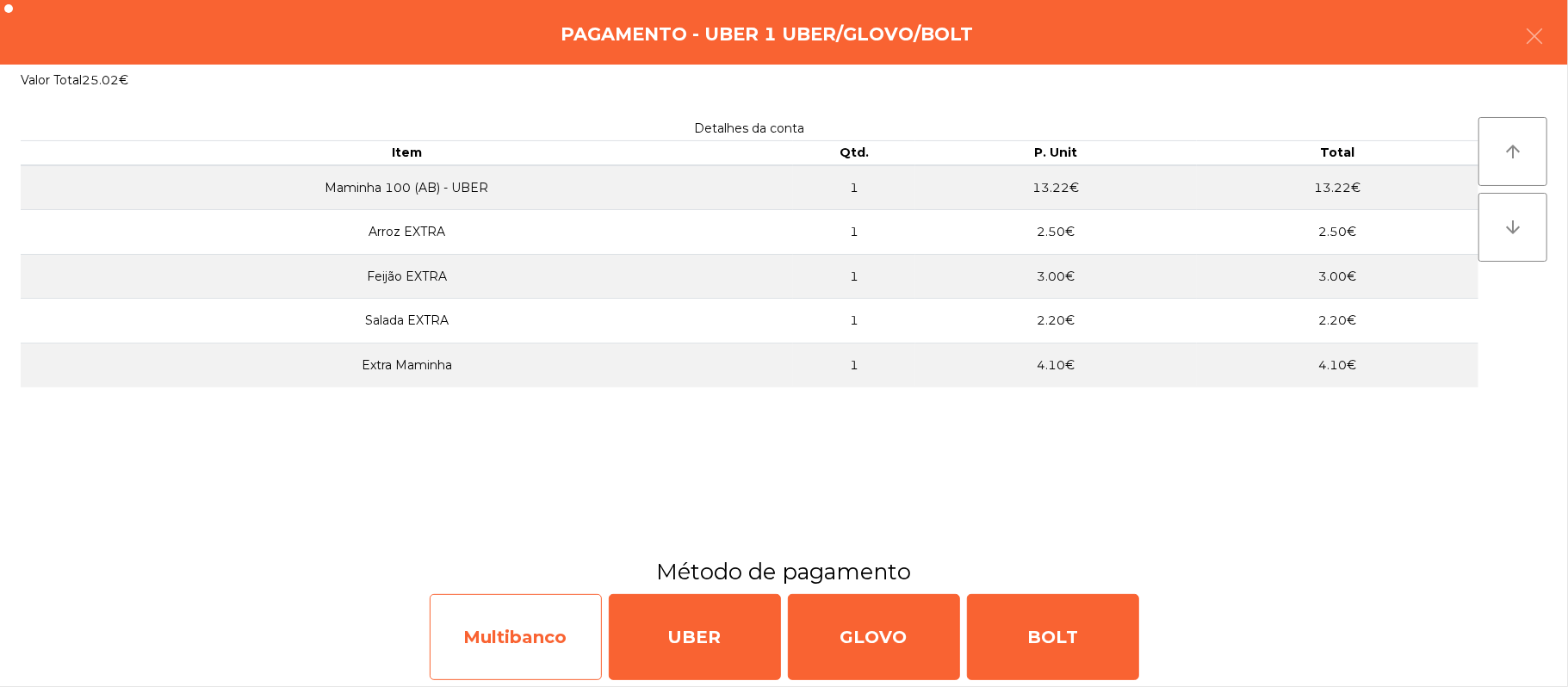
click at [542, 631] on div "Multibanco" at bounding box center [516, 637] width 172 height 86
select select "**"
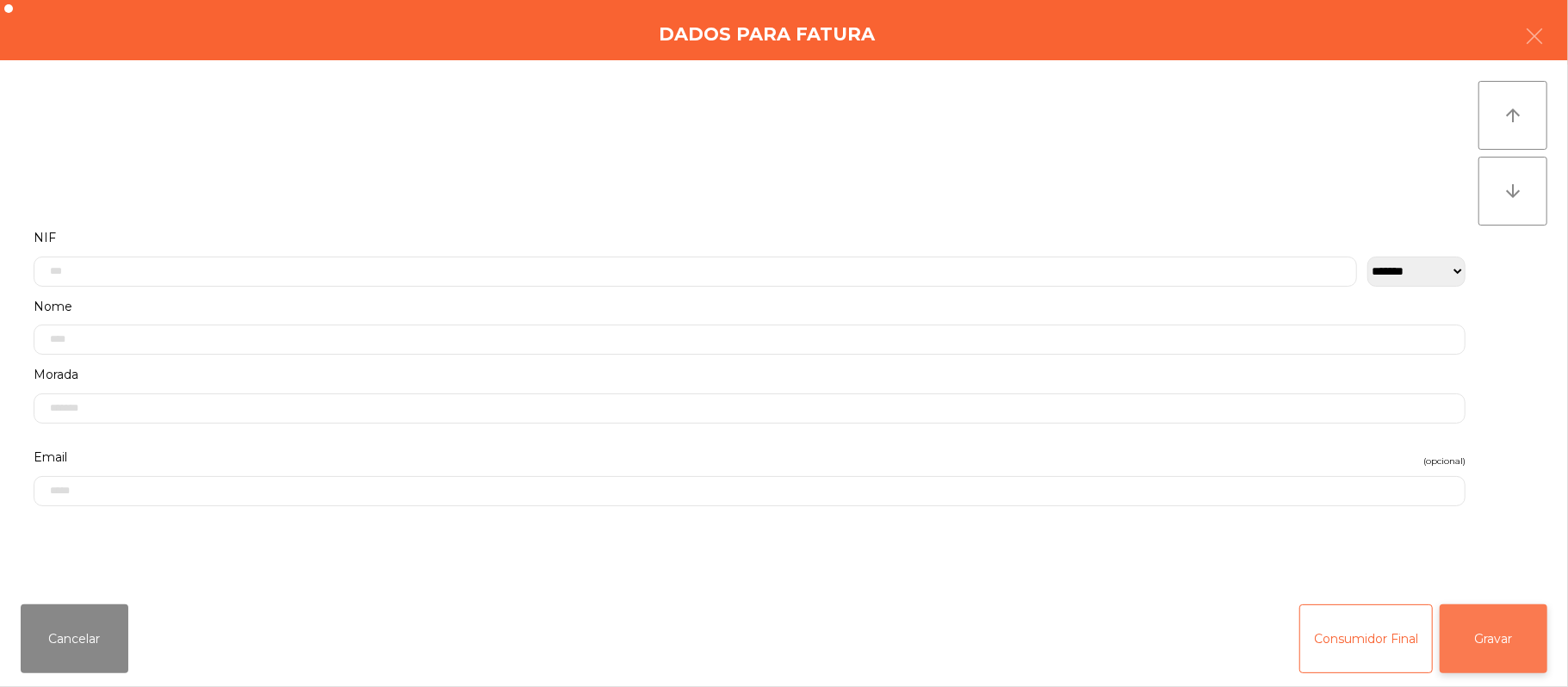
click at [1512, 638] on button "Gravar" at bounding box center [1493, 639] width 108 height 69
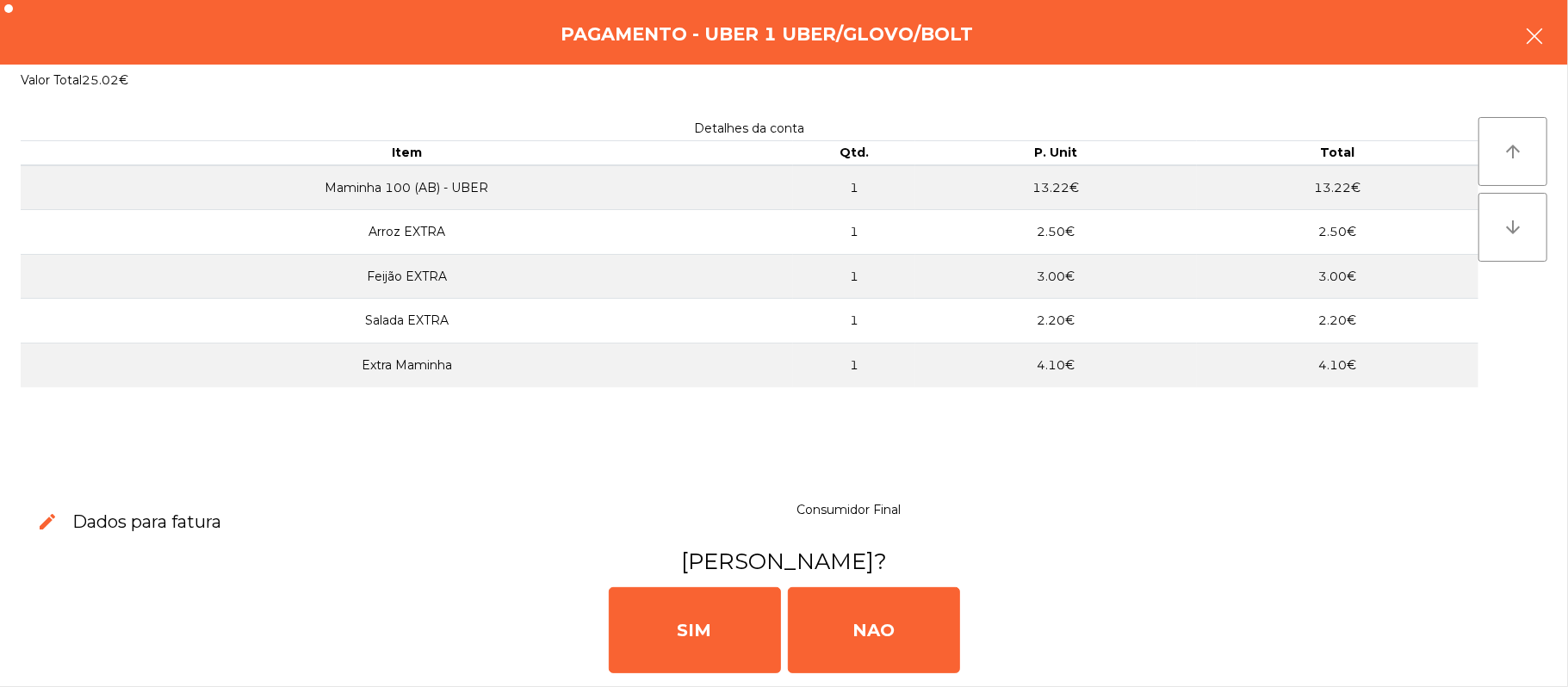
click at [1519, 41] on button "button" at bounding box center [1534, 37] width 49 height 51
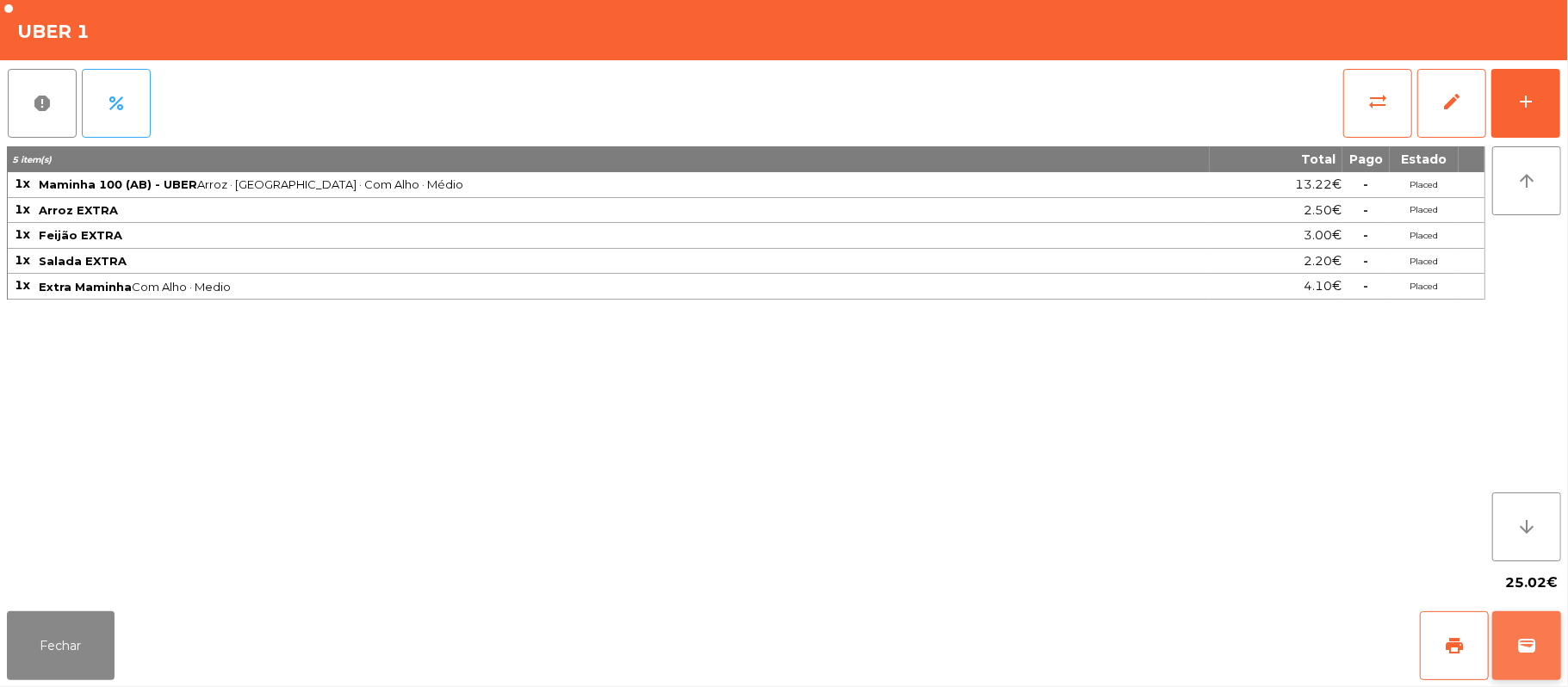
click at [1514, 644] on button "wallet" at bounding box center [1527, 646] width 69 height 69
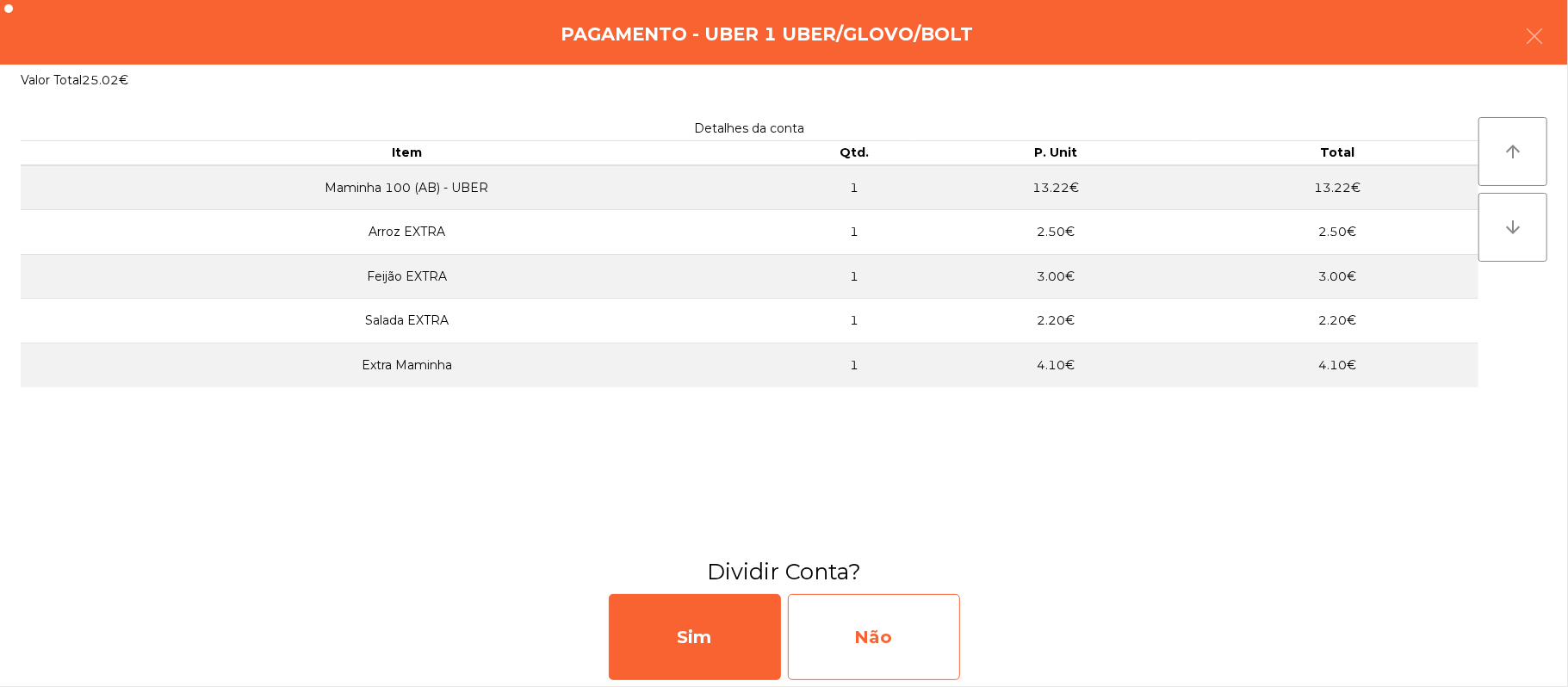
click at [899, 621] on div "Não" at bounding box center [874, 637] width 172 height 86
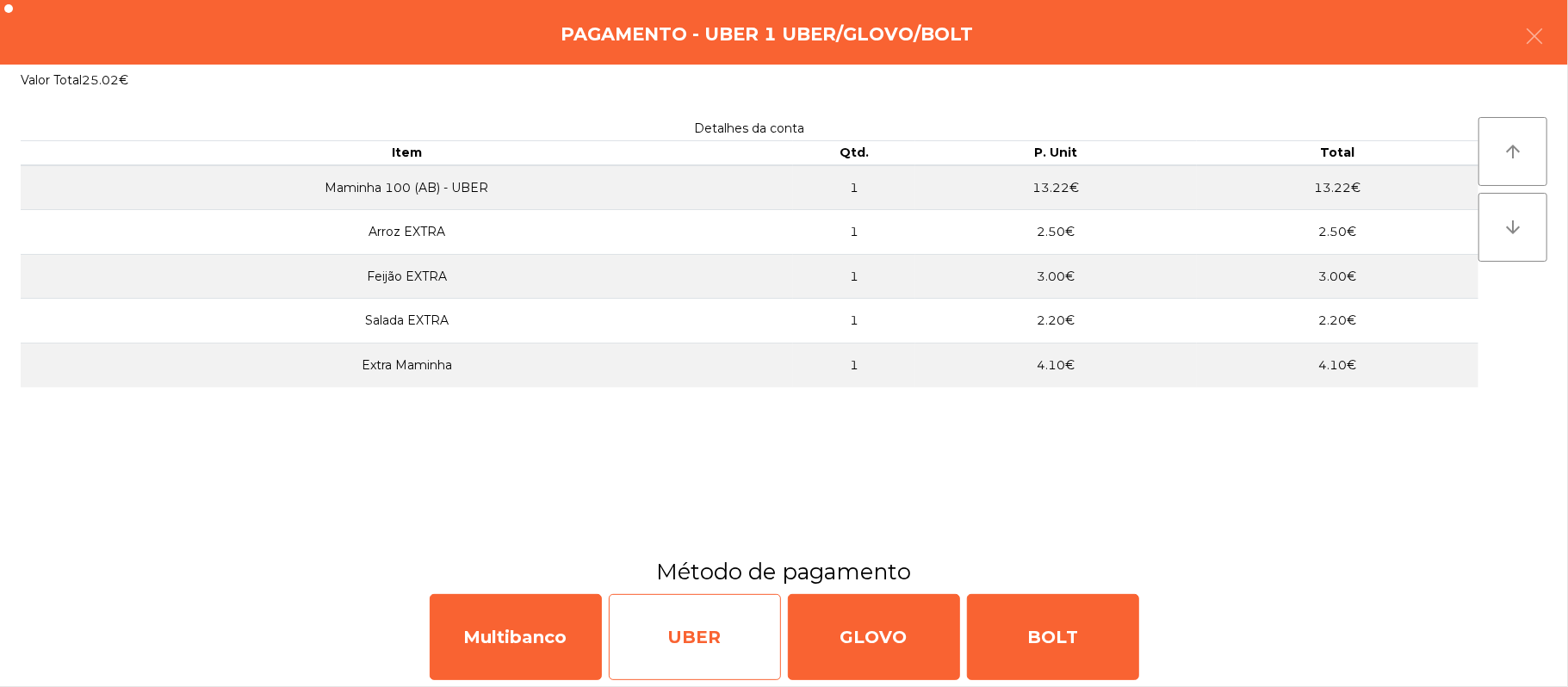
click at [703, 650] on div "UBER" at bounding box center [695, 637] width 172 height 86
select select "**"
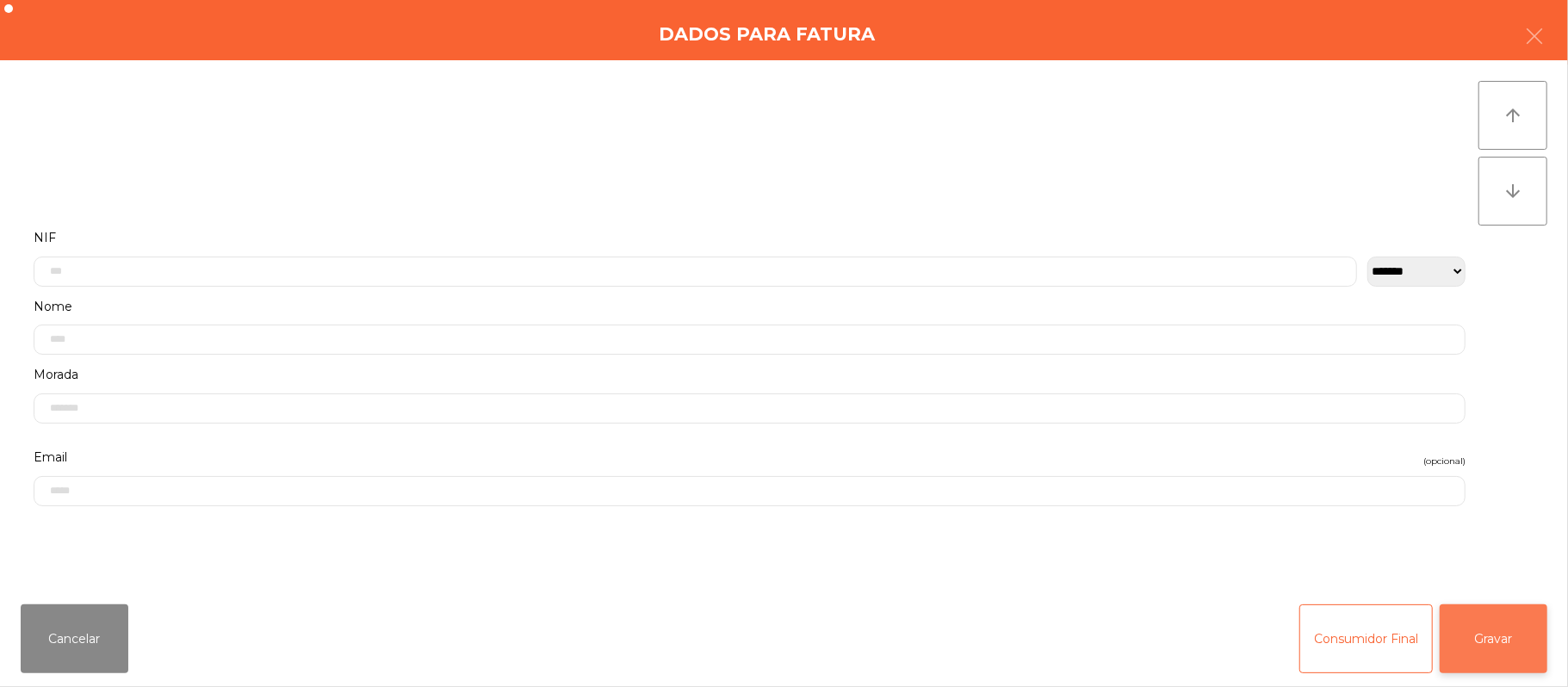
click at [1493, 645] on button "Gravar" at bounding box center [1493, 639] width 108 height 69
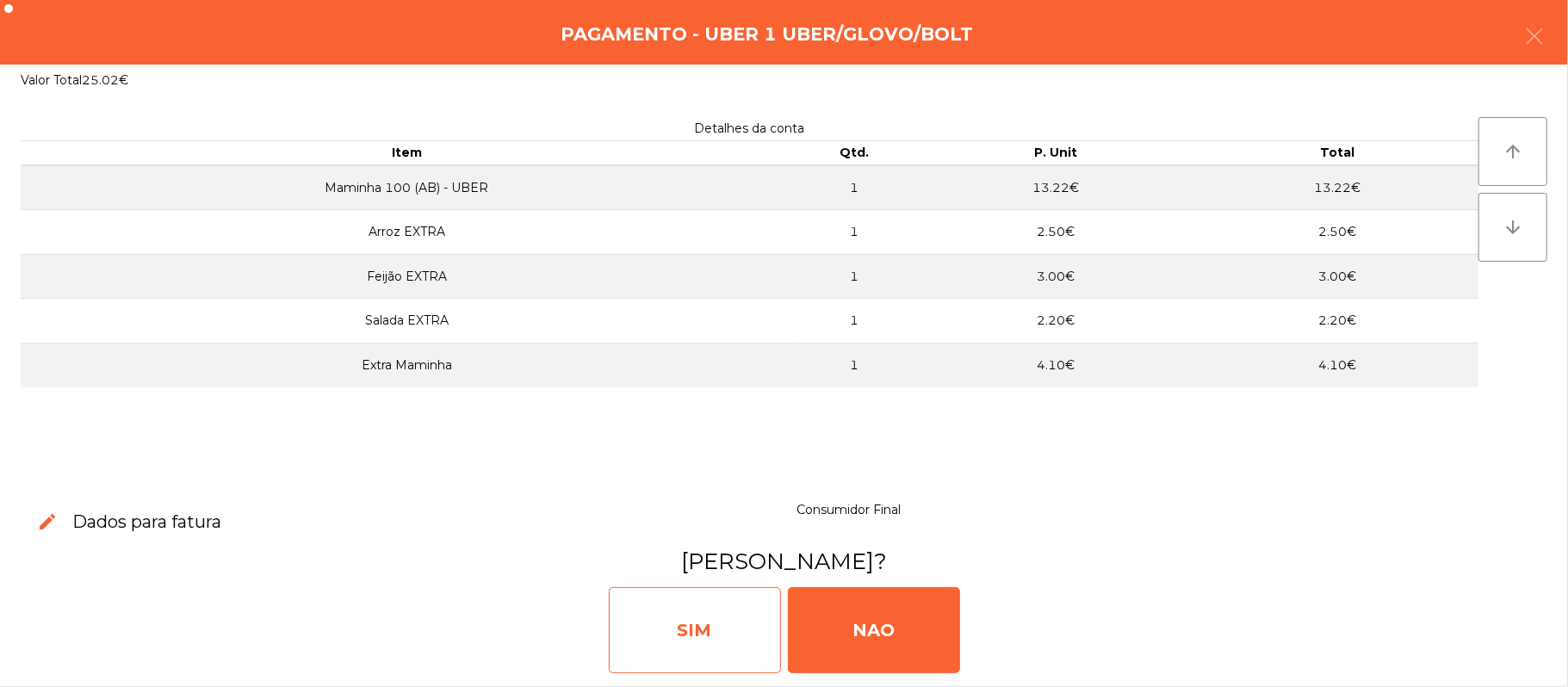
click at [741, 649] on div "SIM" at bounding box center [695, 630] width 172 height 86
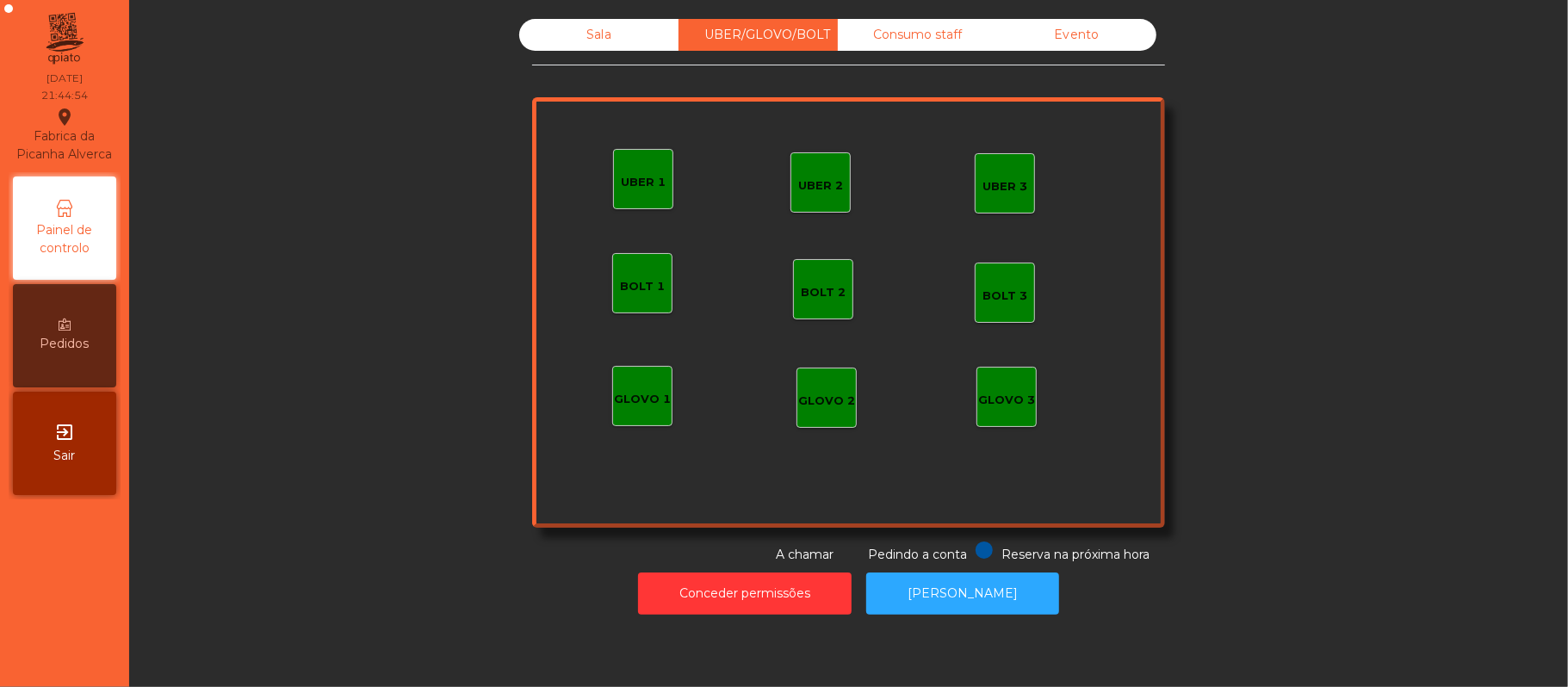
click at [560, 49] on div "Sala" at bounding box center [599, 35] width 159 height 32
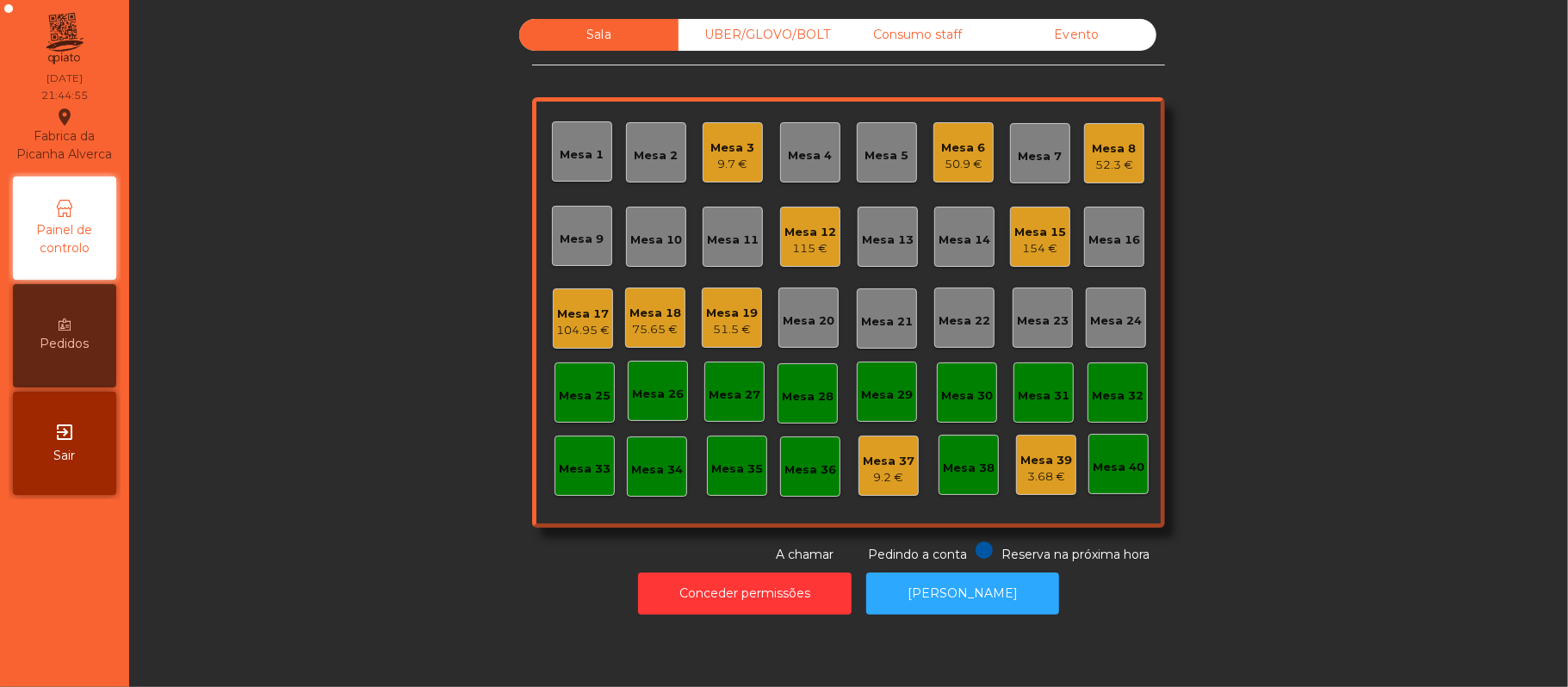
click at [738, 177] on div "Mesa 3 9.7 €" at bounding box center [733, 153] width 60 height 60
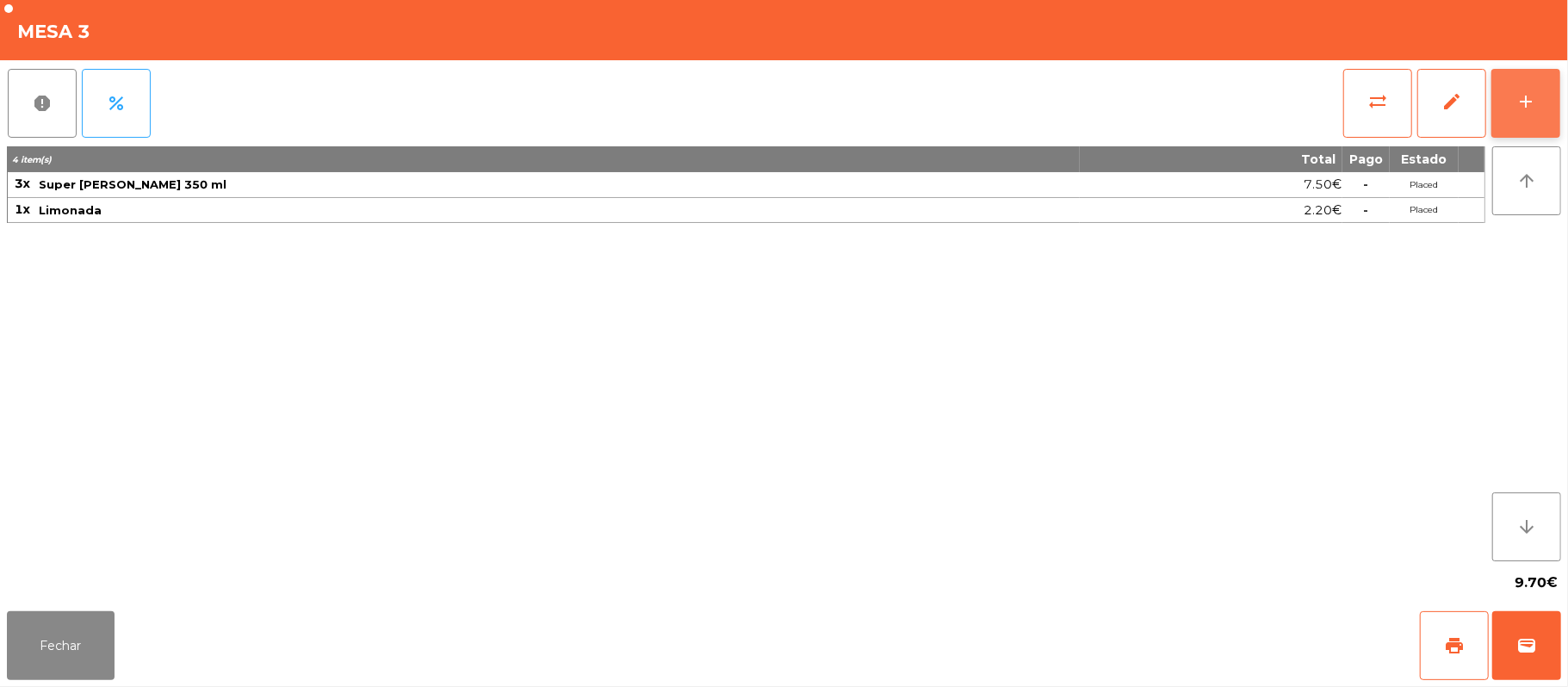
click at [1507, 109] on button "add" at bounding box center [1526, 104] width 69 height 69
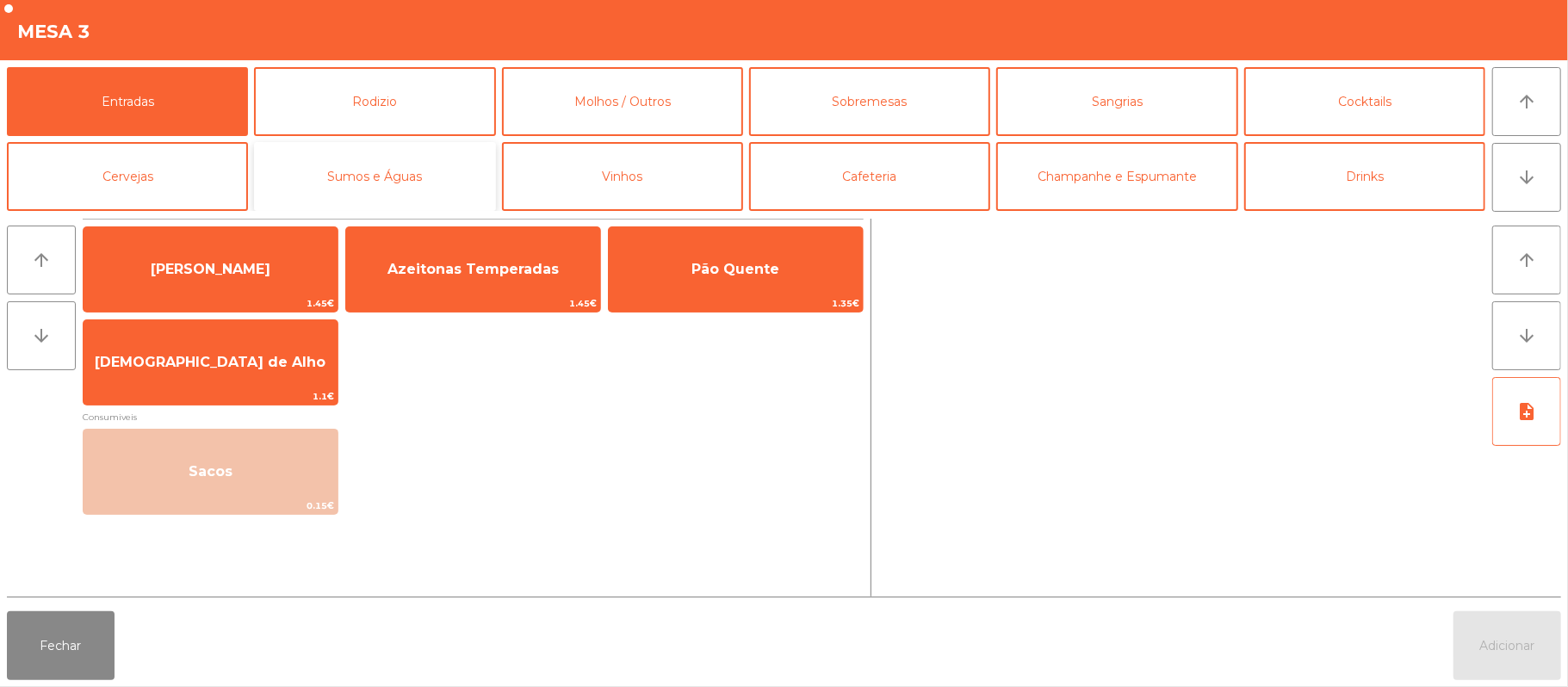
click at [390, 189] on button "Sumos e Águas" at bounding box center [374, 177] width 242 height 69
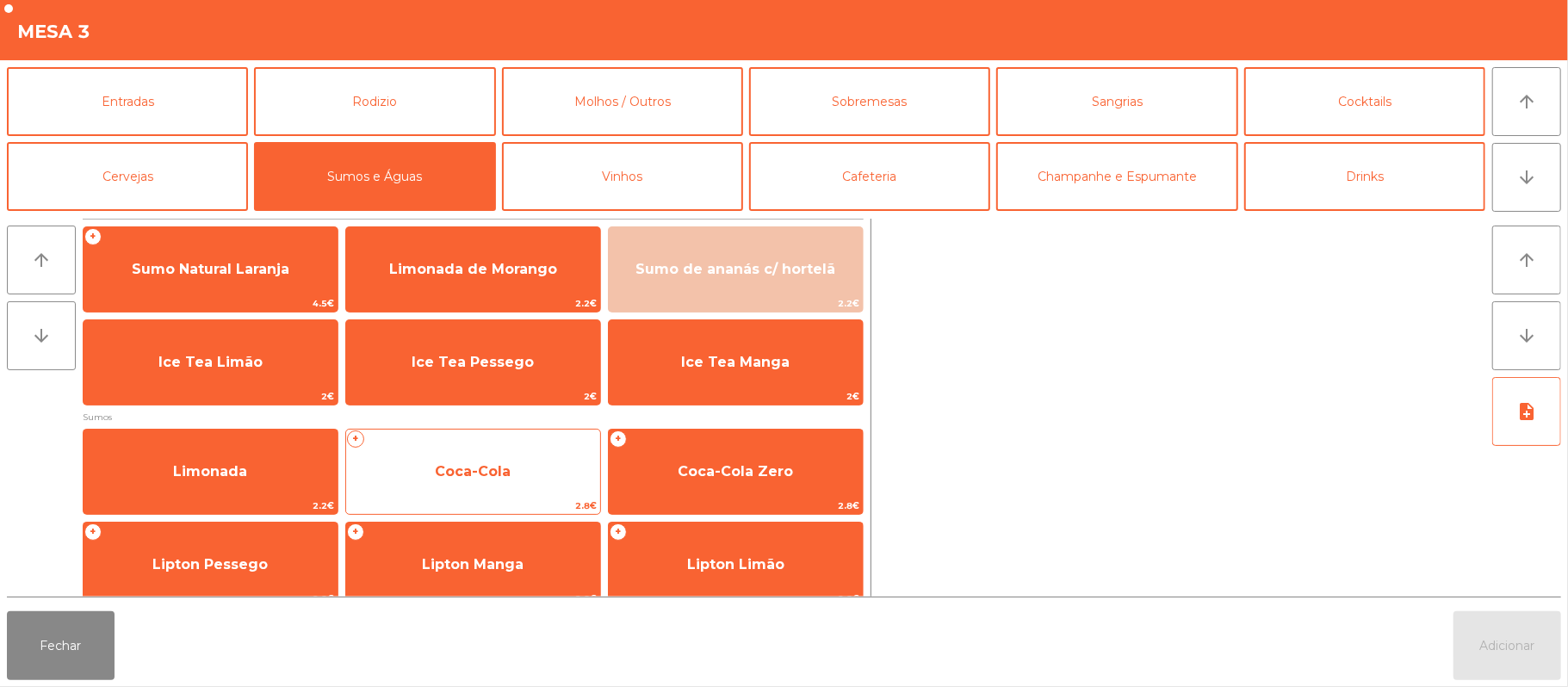
click at [542, 457] on span "Coca-Cola" at bounding box center [473, 472] width 254 height 47
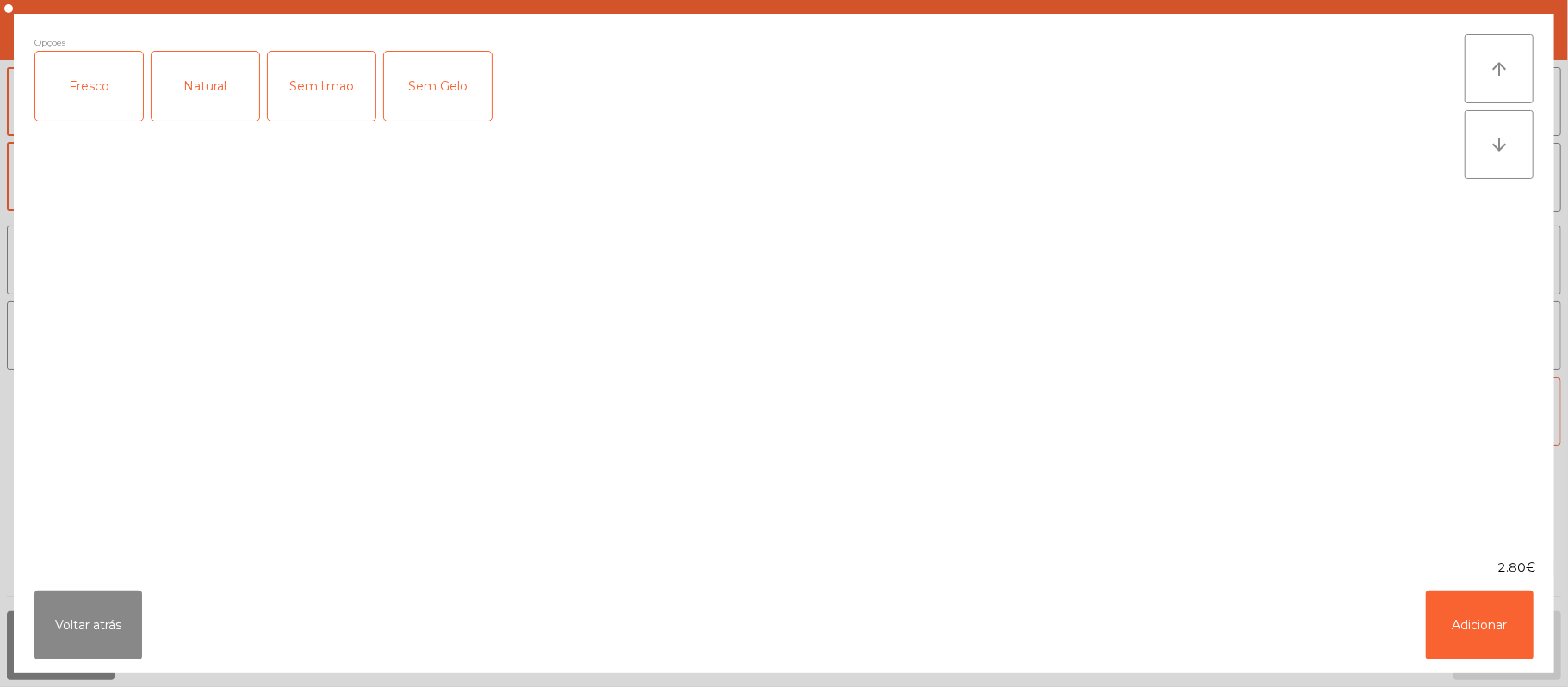
click at [113, 110] on div "Fresco" at bounding box center [89, 86] width 108 height 69
click at [1472, 637] on button "Adicionar" at bounding box center [1479, 625] width 108 height 69
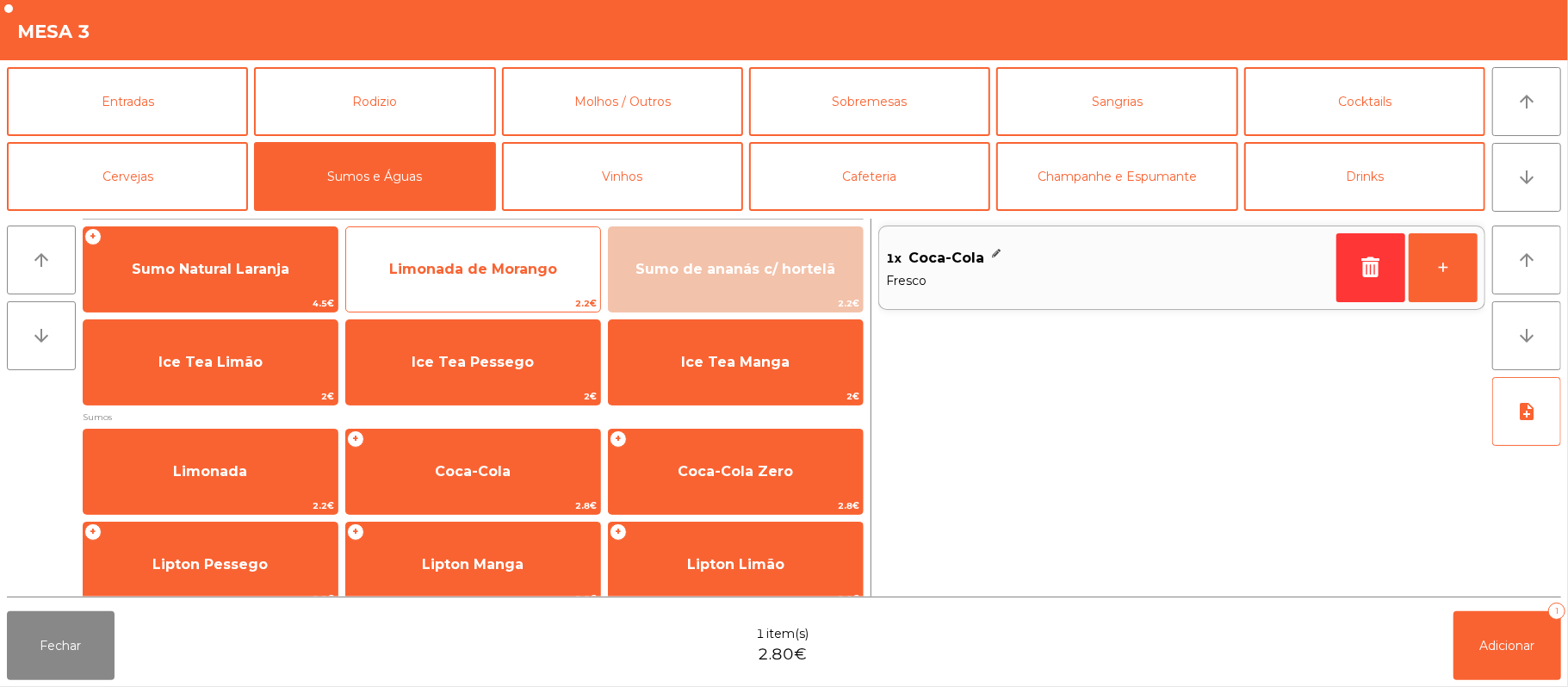
click at [504, 275] on span "Limonada de Morango" at bounding box center [473, 269] width 168 height 16
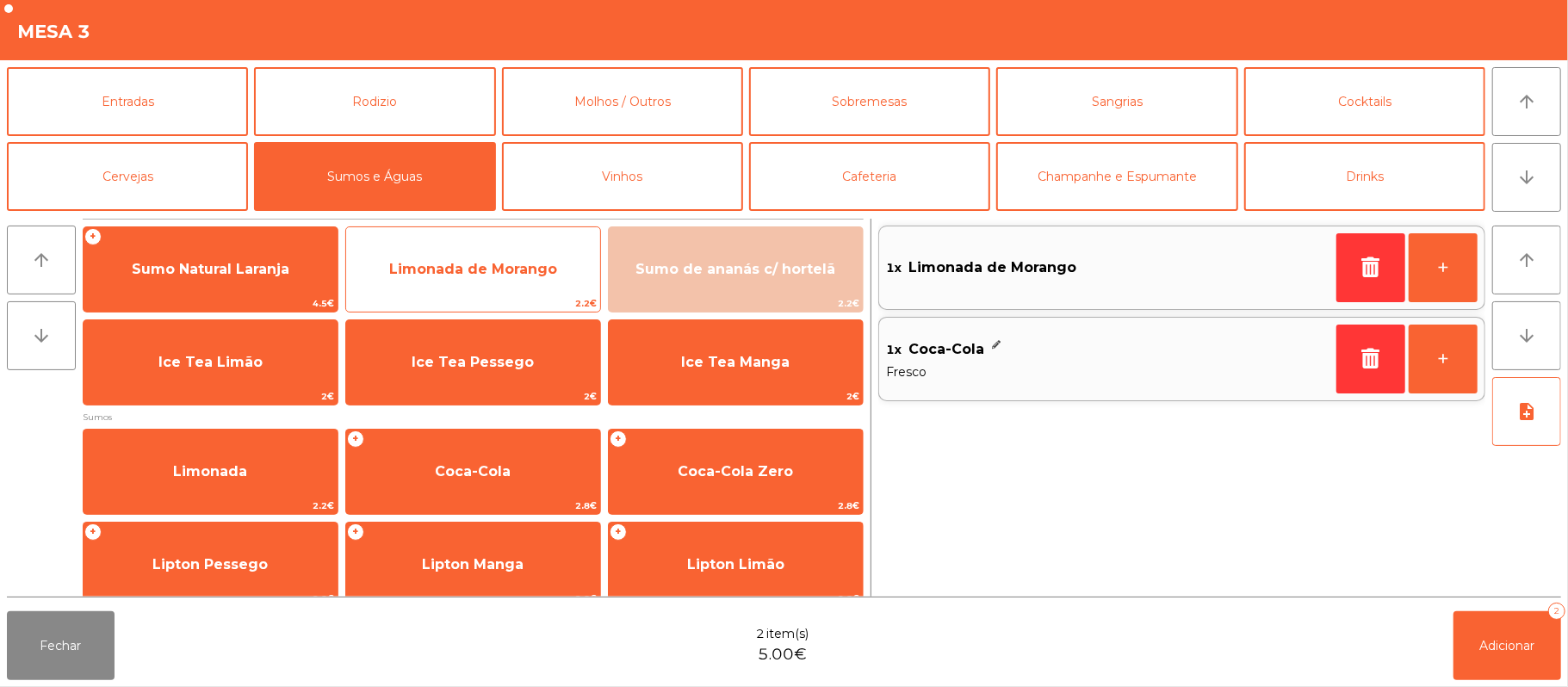
click at [514, 272] on span "Limonada de Morango" at bounding box center [473, 269] width 168 height 16
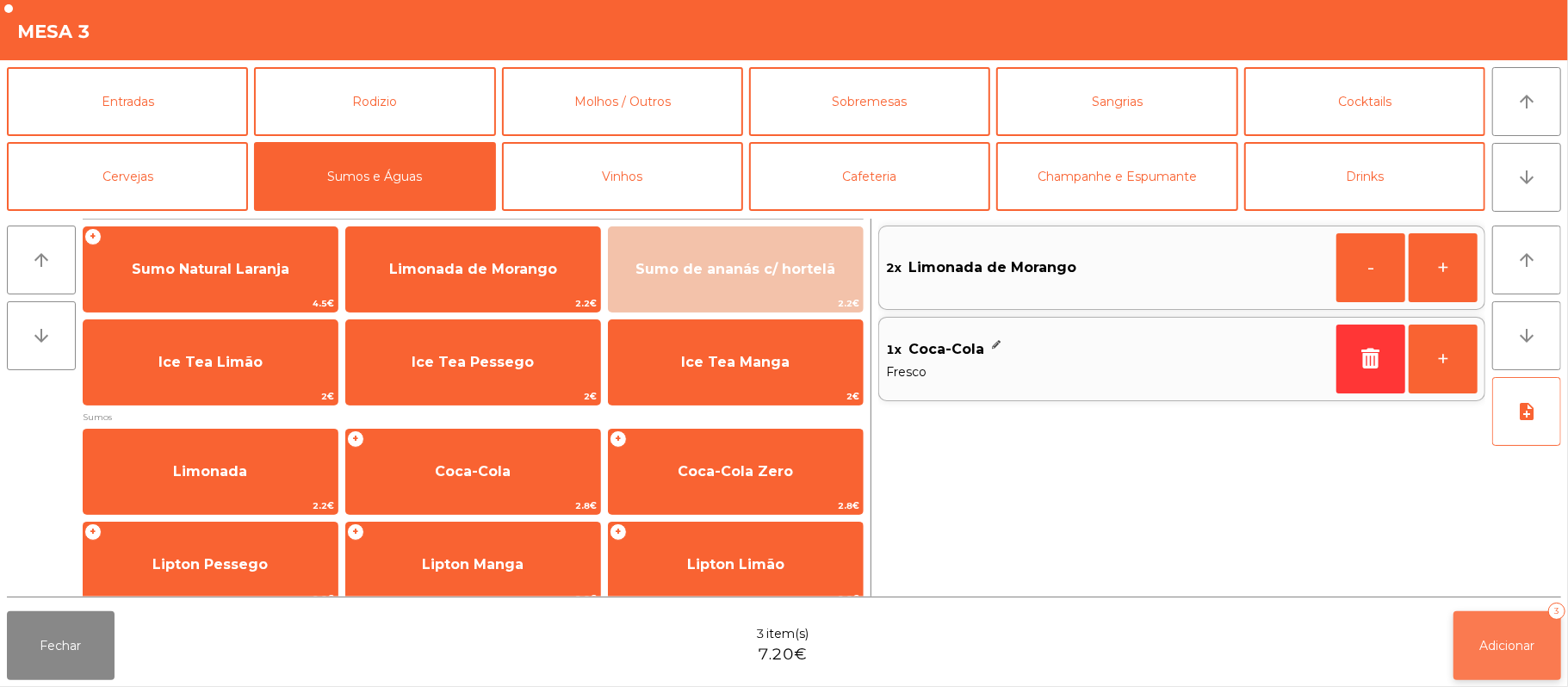
click at [1510, 639] on span "Adicionar" at bounding box center [1507, 646] width 55 height 16
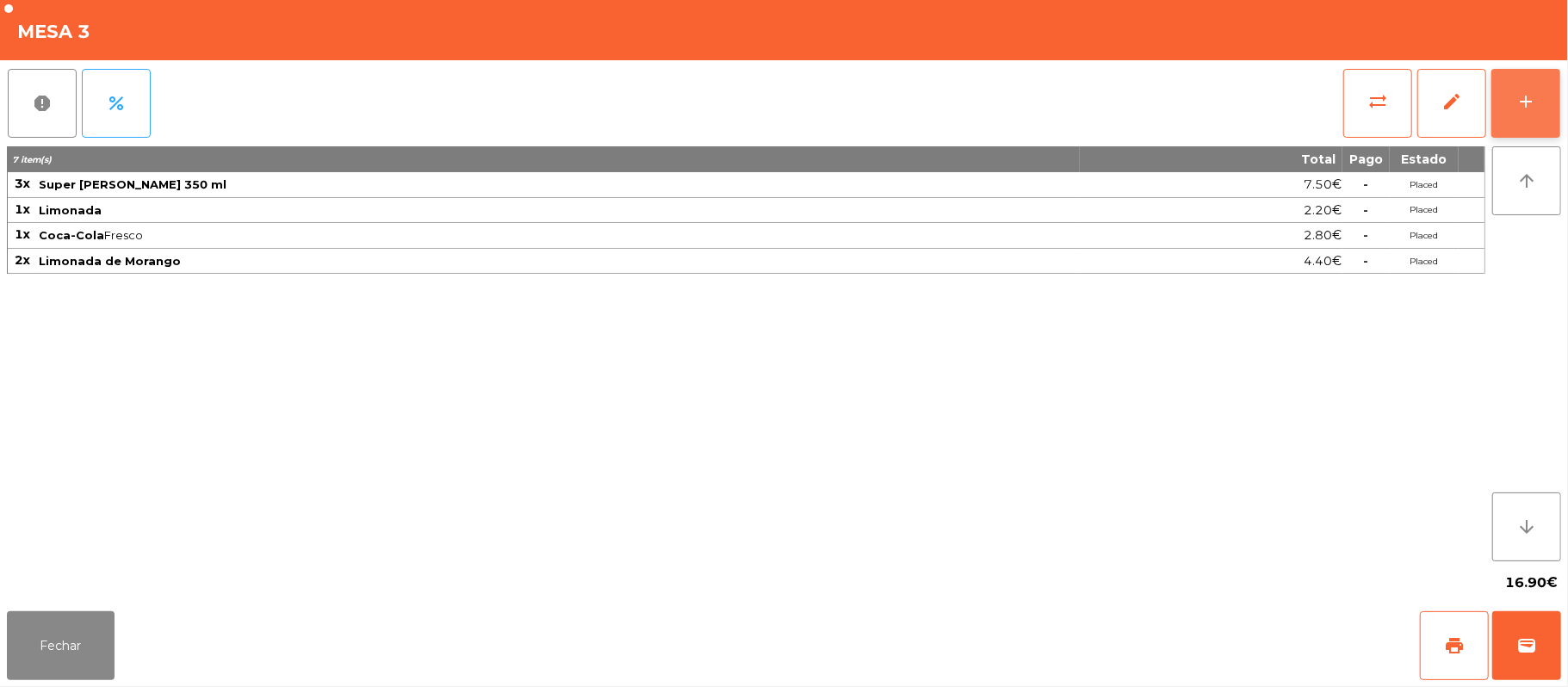
click at [1555, 83] on button "add" at bounding box center [1526, 104] width 69 height 69
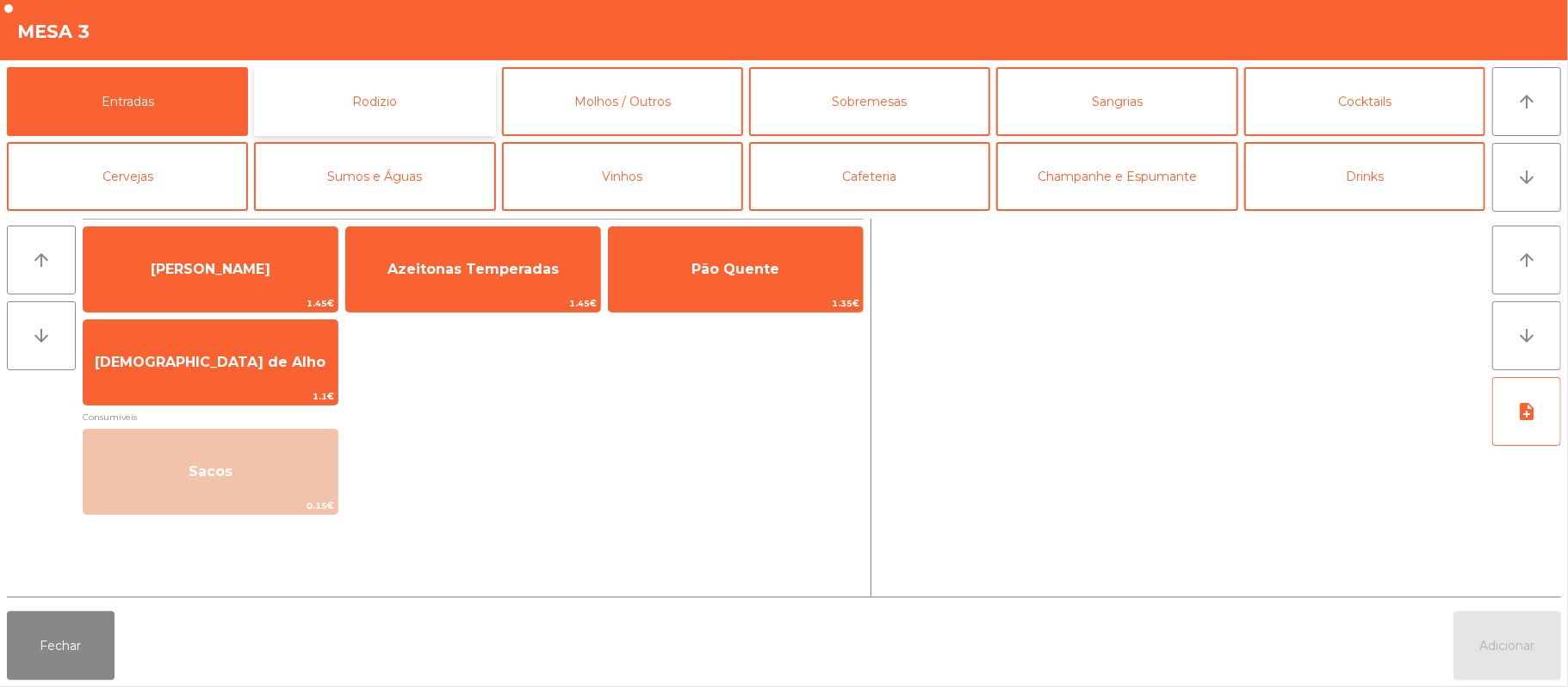
click at [365, 98] on button "Rodizio" at bounding box center [374, 102] width 242 height 69
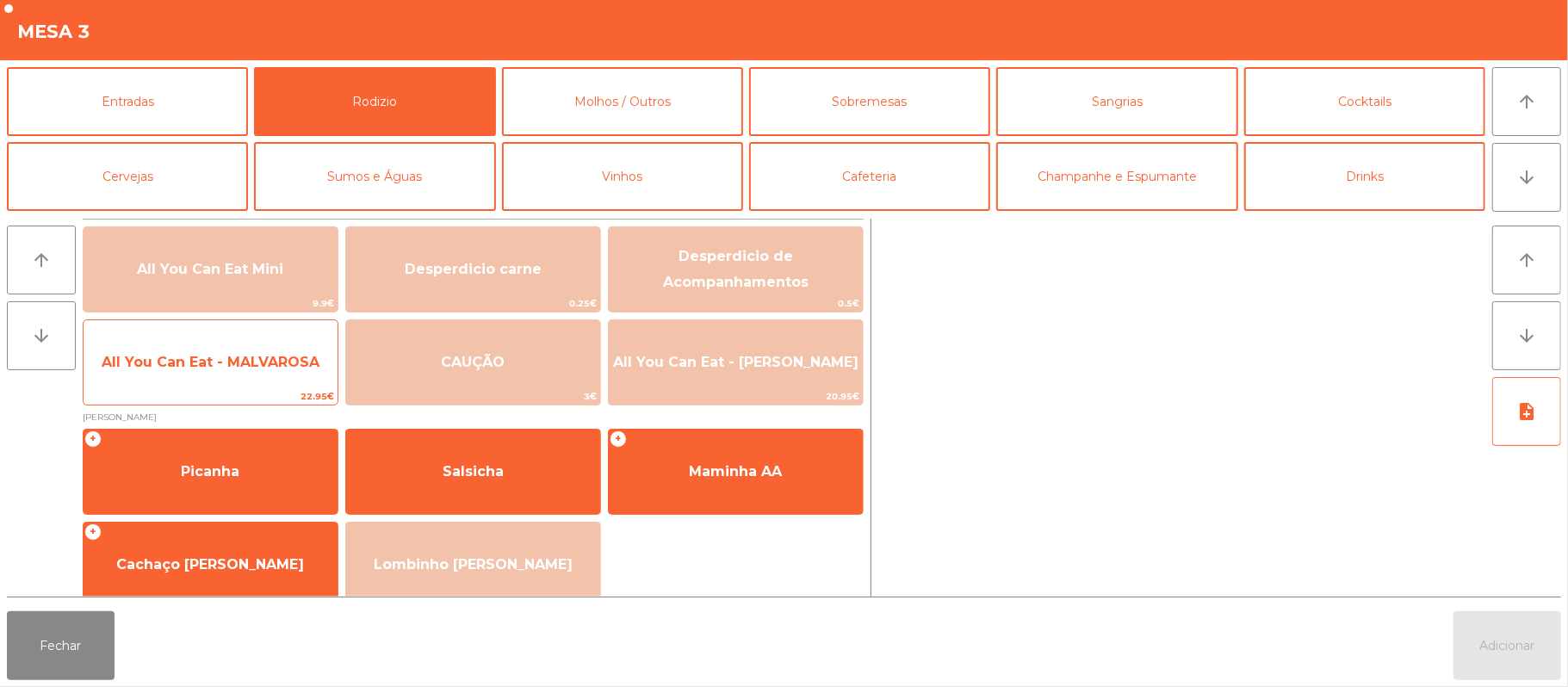
click at [256, 375] on span "All You Can Eat - MALVAROSA" at bounding box center [210, 362] width 254 height 47
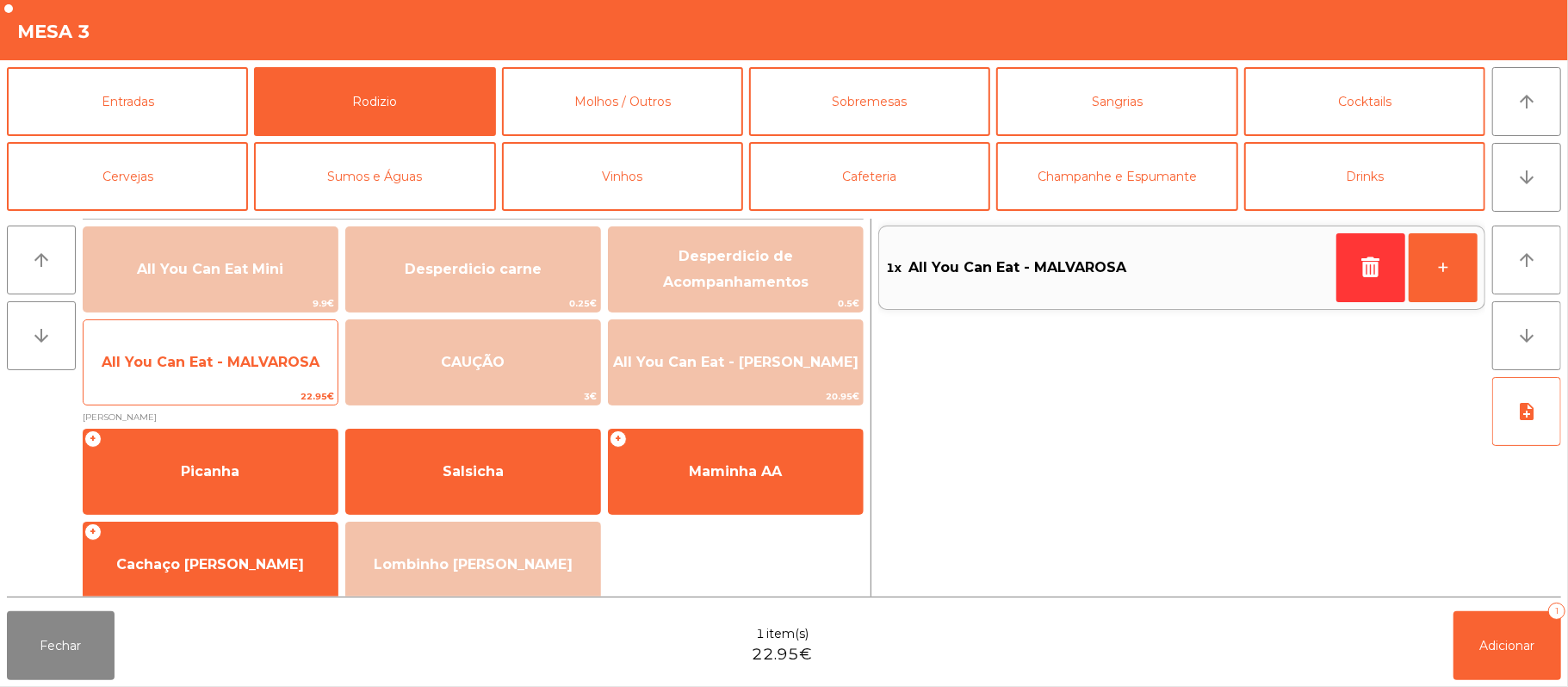
click at [244, 383] on span "All You Can Eat - MALVAROSA" at bounding box center [210, 362] width 254 height 47
click at [238, 377] on span "All You Can Eat - MALVAROSA" at bounding box center [210, 362] width 254 height 47
click at [231, 382] on span "All You Can Eat - MALVAROSA" at bounding box center [210, 362] width 254 height 47
click at [228, 373] on span "All You Can Eat - MALVAROSA" at bounding box center [210, 362] width 254 height 47
click at [227, 373] on span "All You Can Eat - MALVAROSA" at bounding box center [210, 362] width 254 height 47
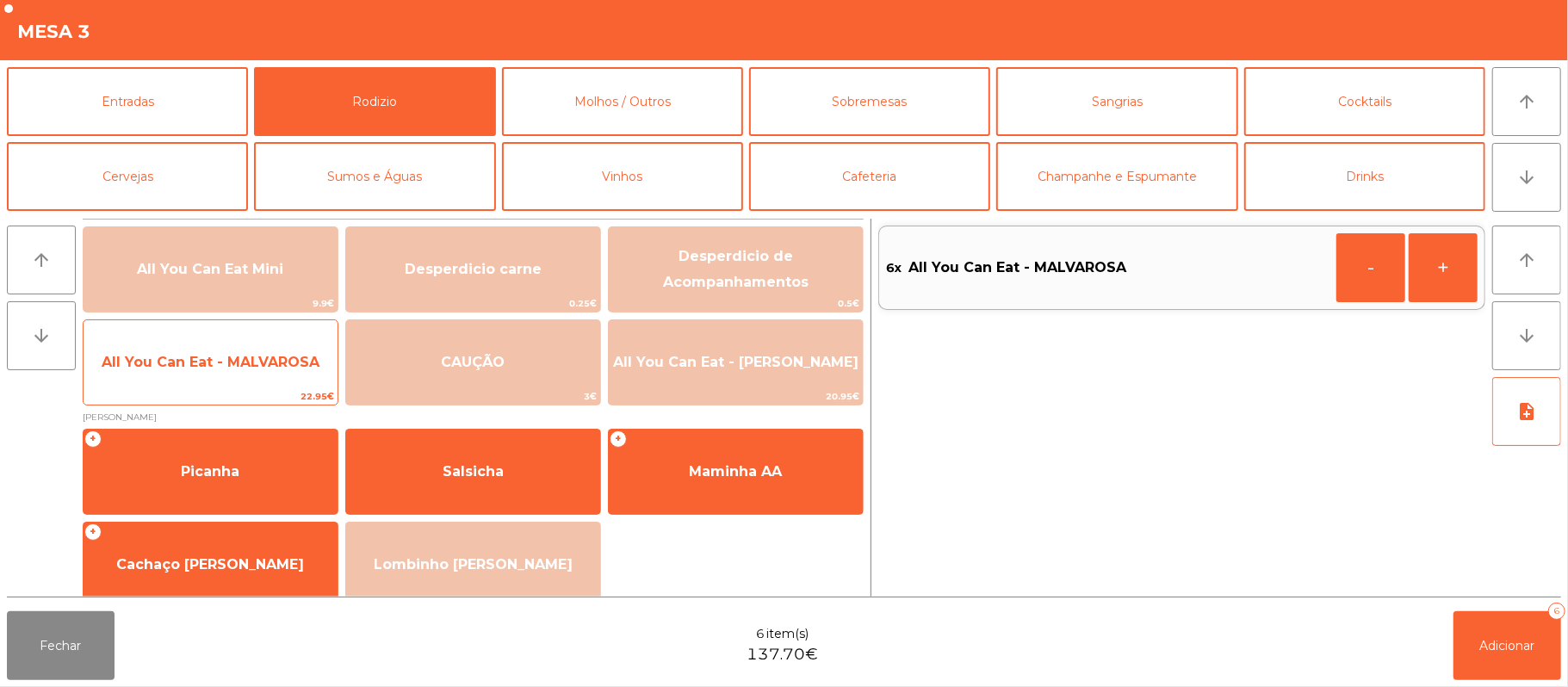
click at [231, 383] on span "All You Can Eat - MALVAROSA" at bounding box center [210, 362] width 254 height 47
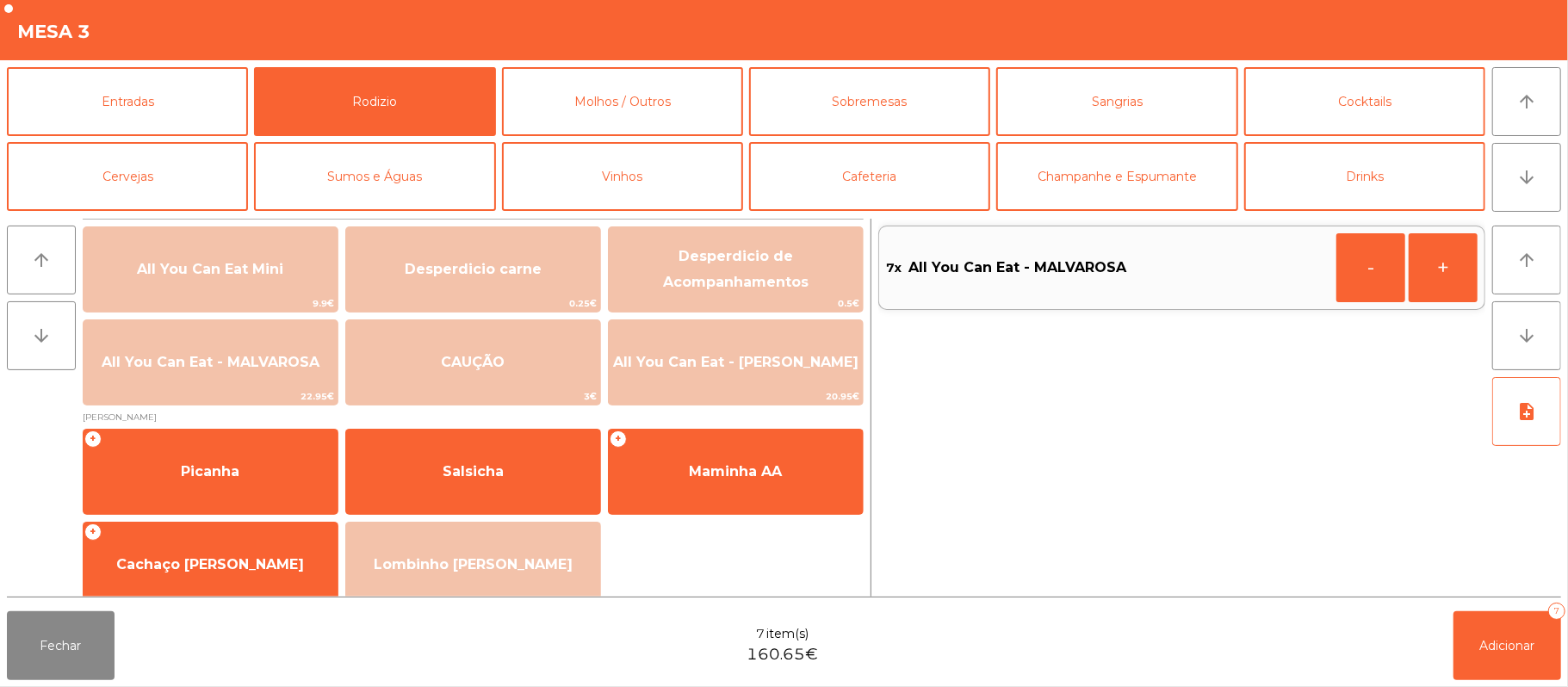
click at [1506, 682] on div "Fechar 7 item(s) 160.65€ Adicionar 7" at bounding box center [784, 646] width 1568 height 82
click at [1522, 650] on span "Adicionar" at bounding box center [1507, 646] width 55 height 16
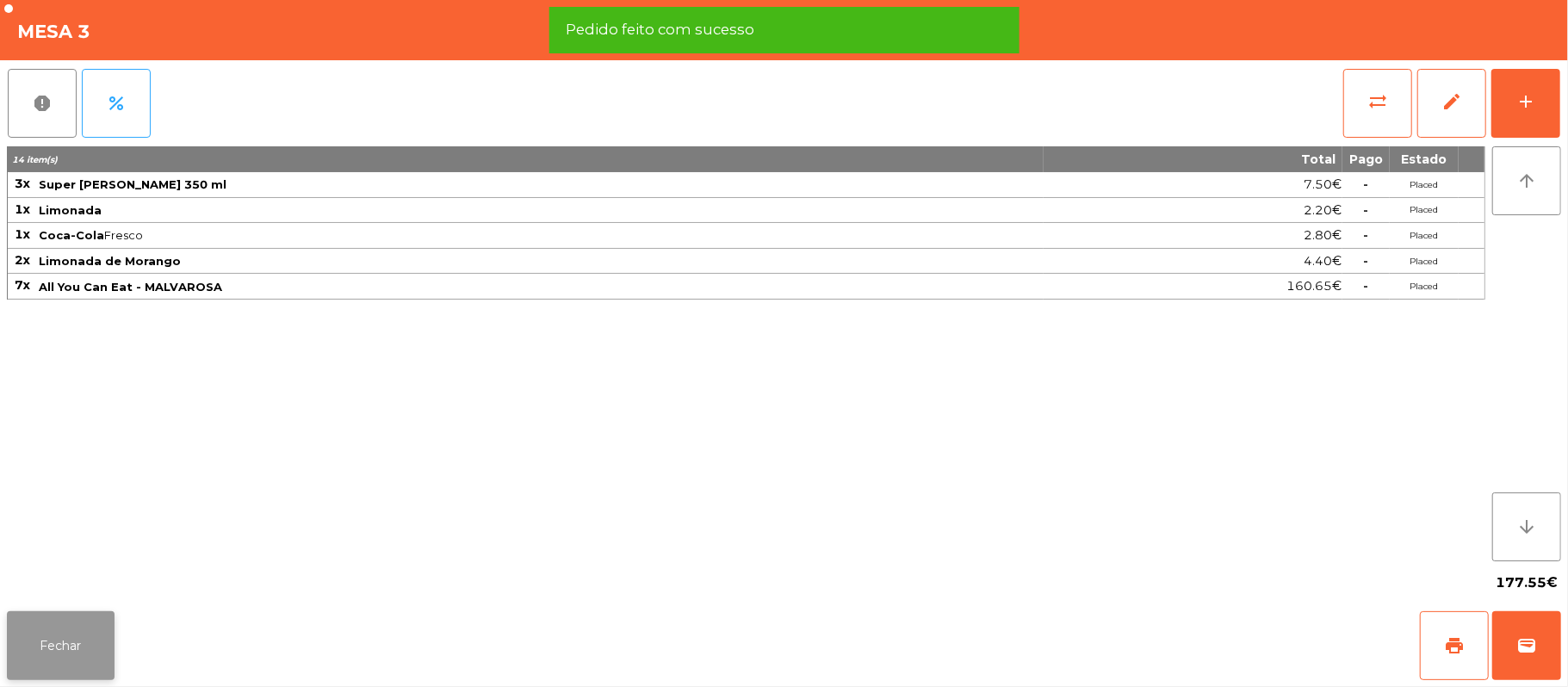
click at [67, 632] on button "Fechar" at bounding box center [60, 646] width 108 height 69
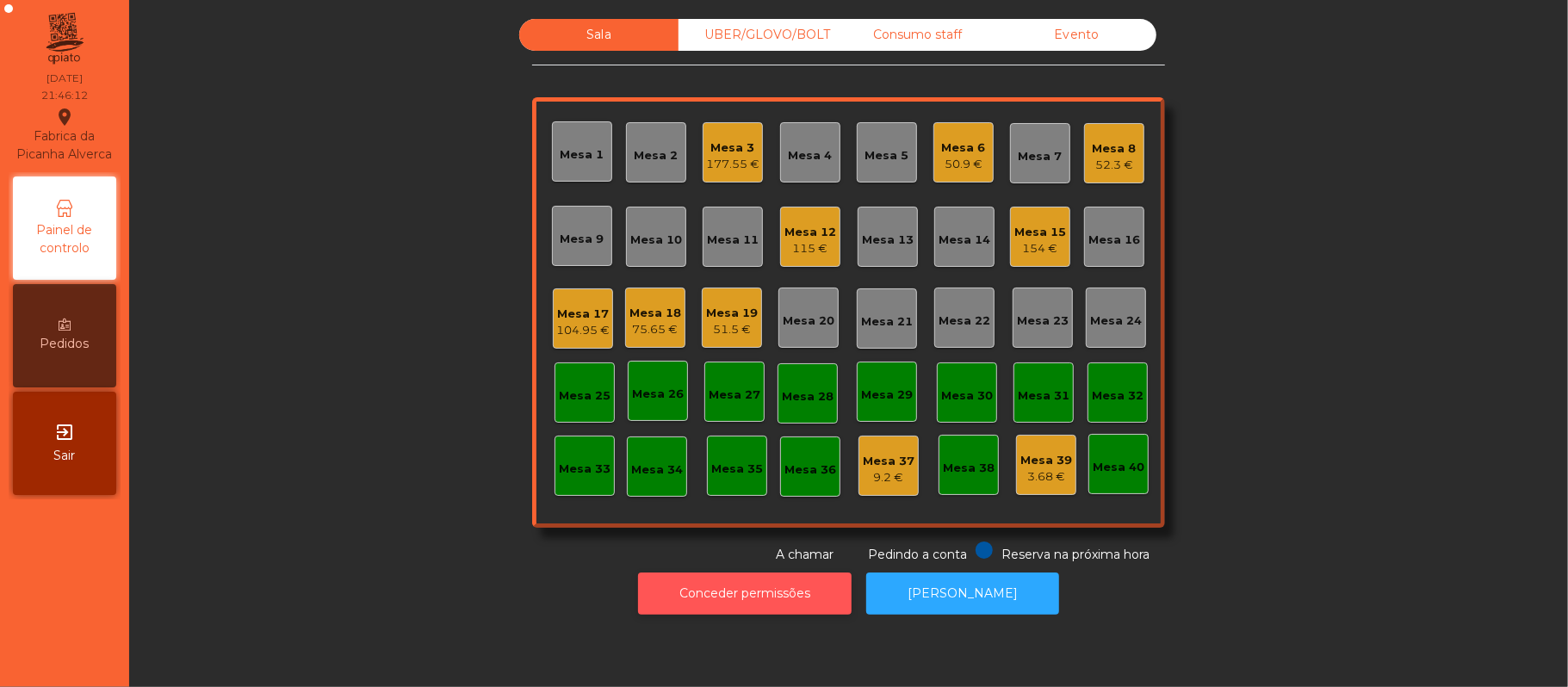
click at [767, 594] on button "Conceder permissões" at bounding box center [745, 593] width 213 height 42
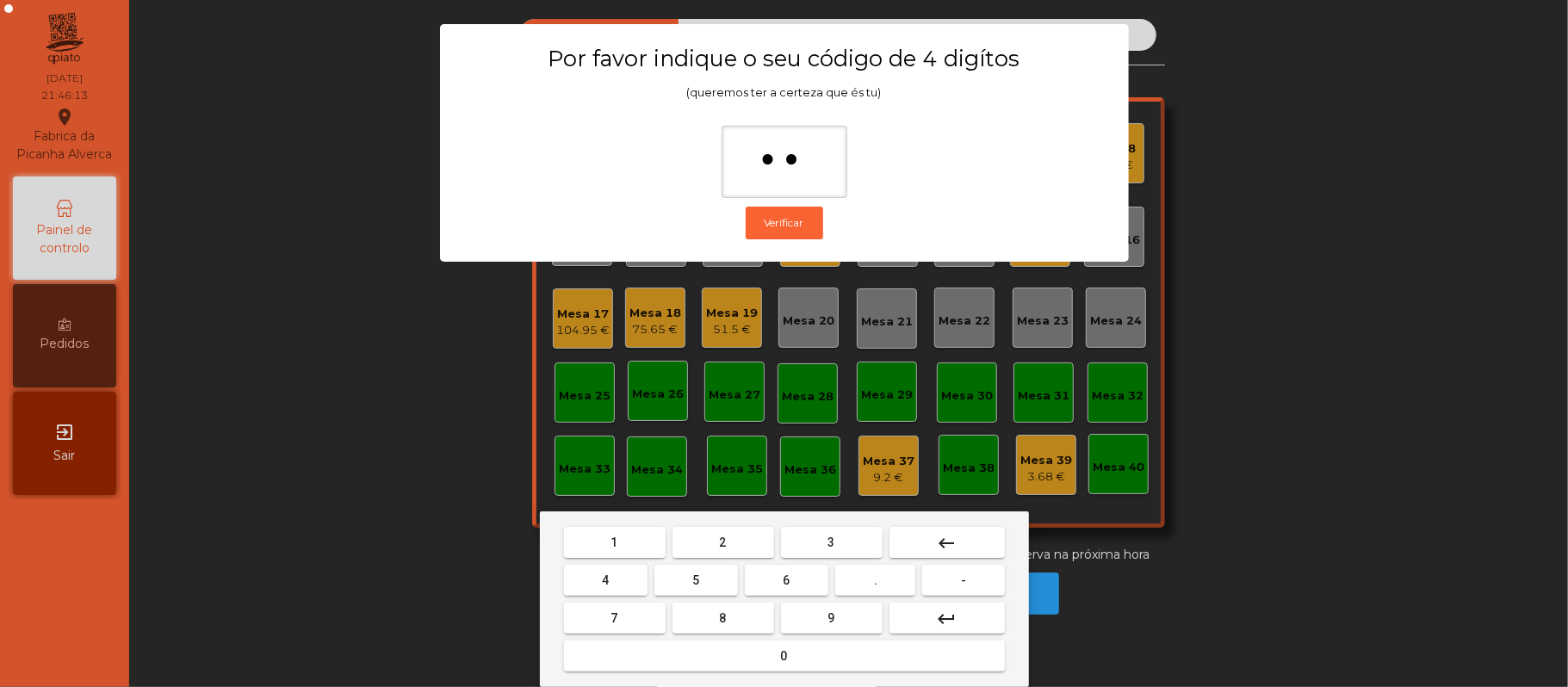
type input "***"
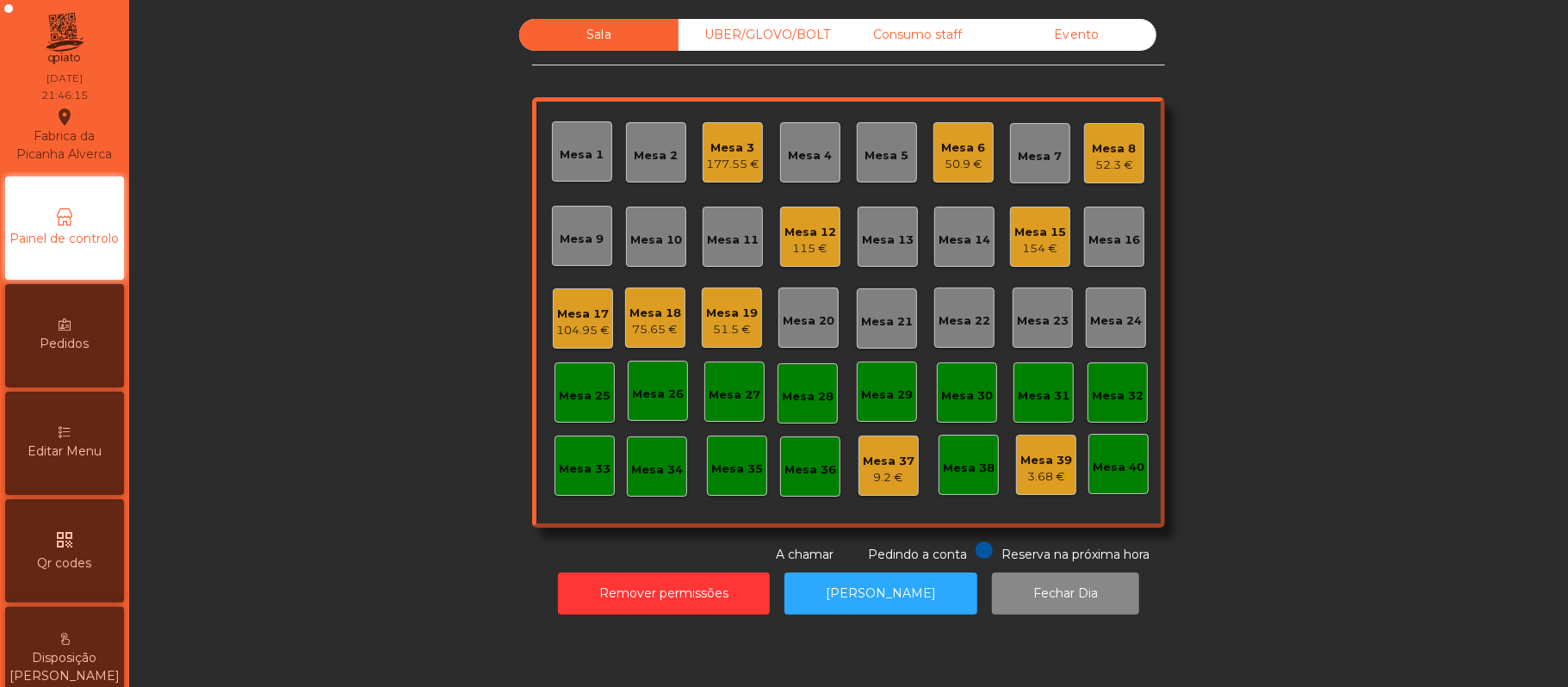
click at [87, 460] on span "Editar Menu" at bounding box center [64, 451] width 74 height 18
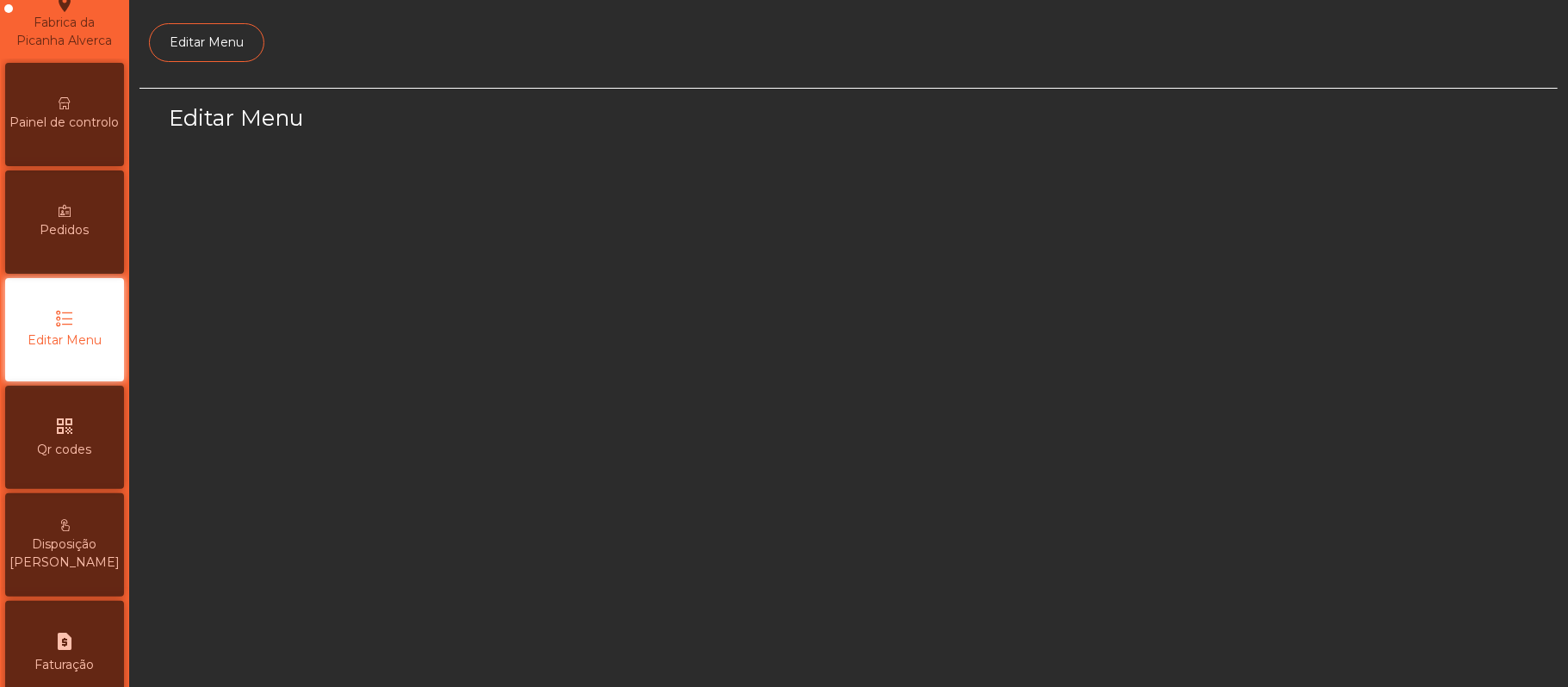
scroll to position [118, 0]
select select "*"
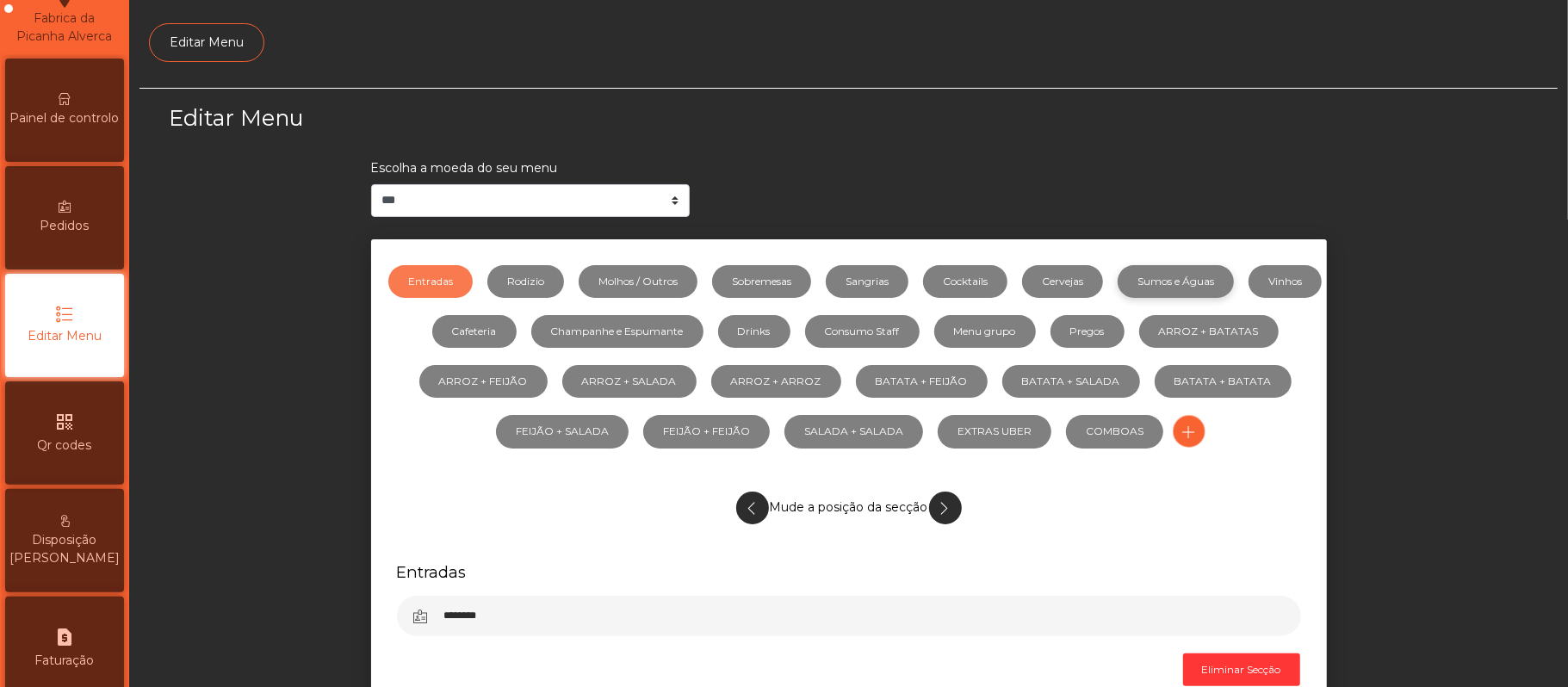
click at [1234, 266] on link "Sumos e Águas" at bounding box center [1176, 281] width 116 height 33
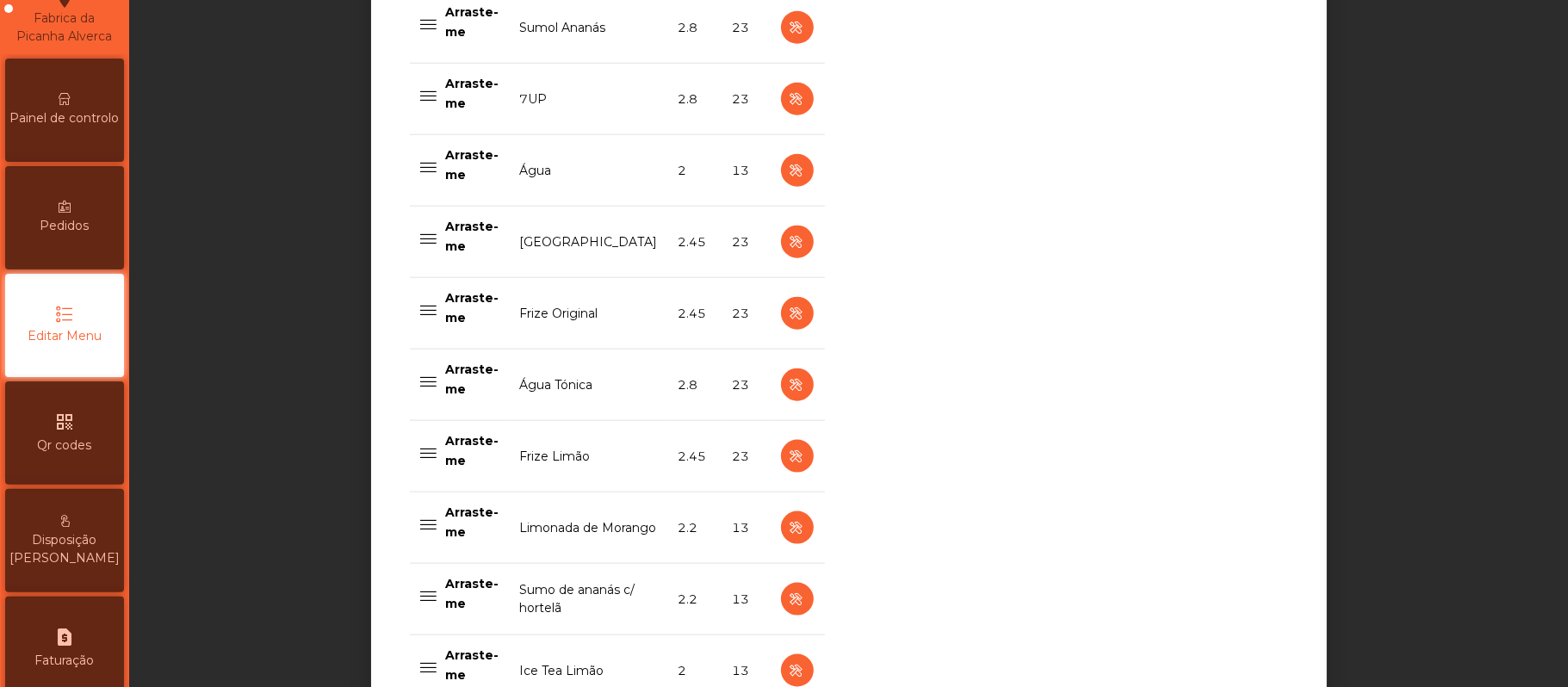
scroll to position [1380, 0]
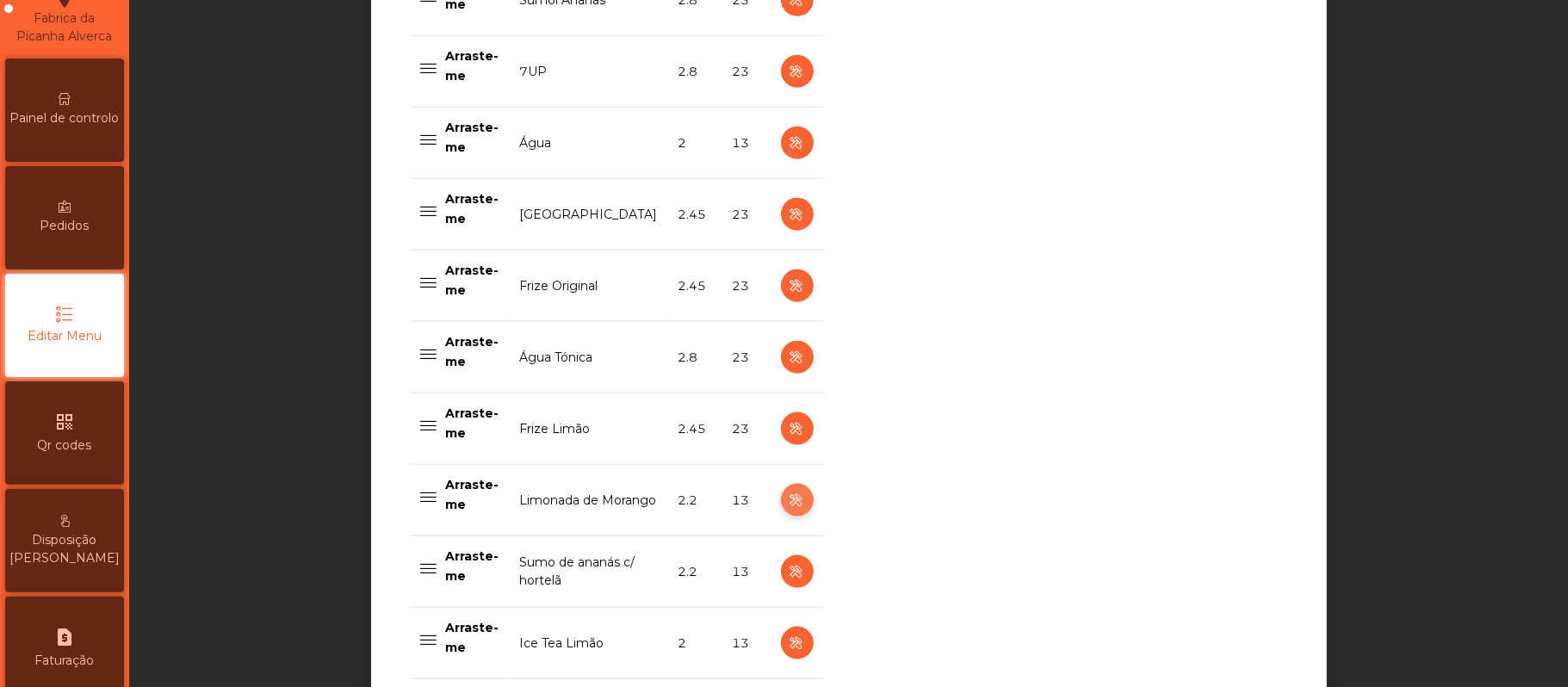
click at [787, 506] on icon "button" at bounding box center [797, 500] width 20 height 22
select select "***"
select select "**"
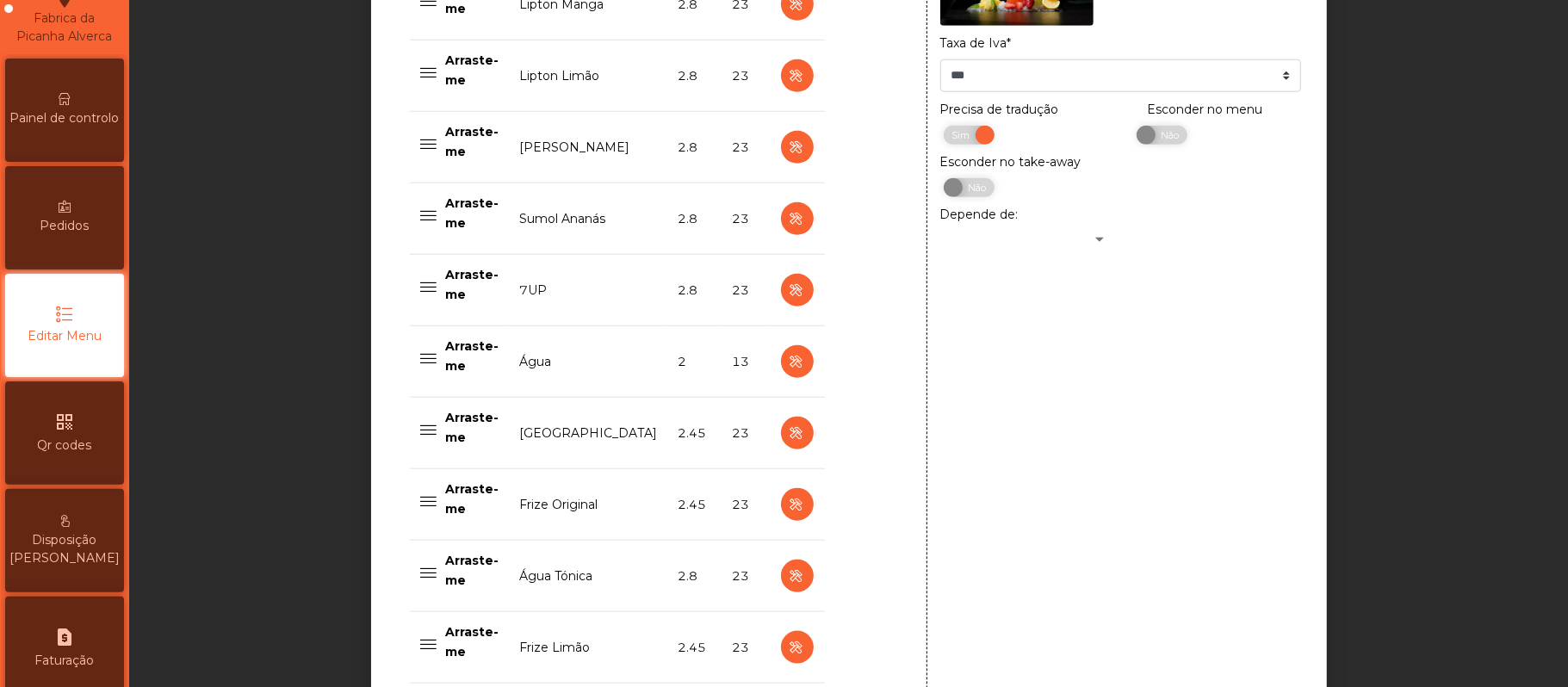
scroll to position [1154, 0]
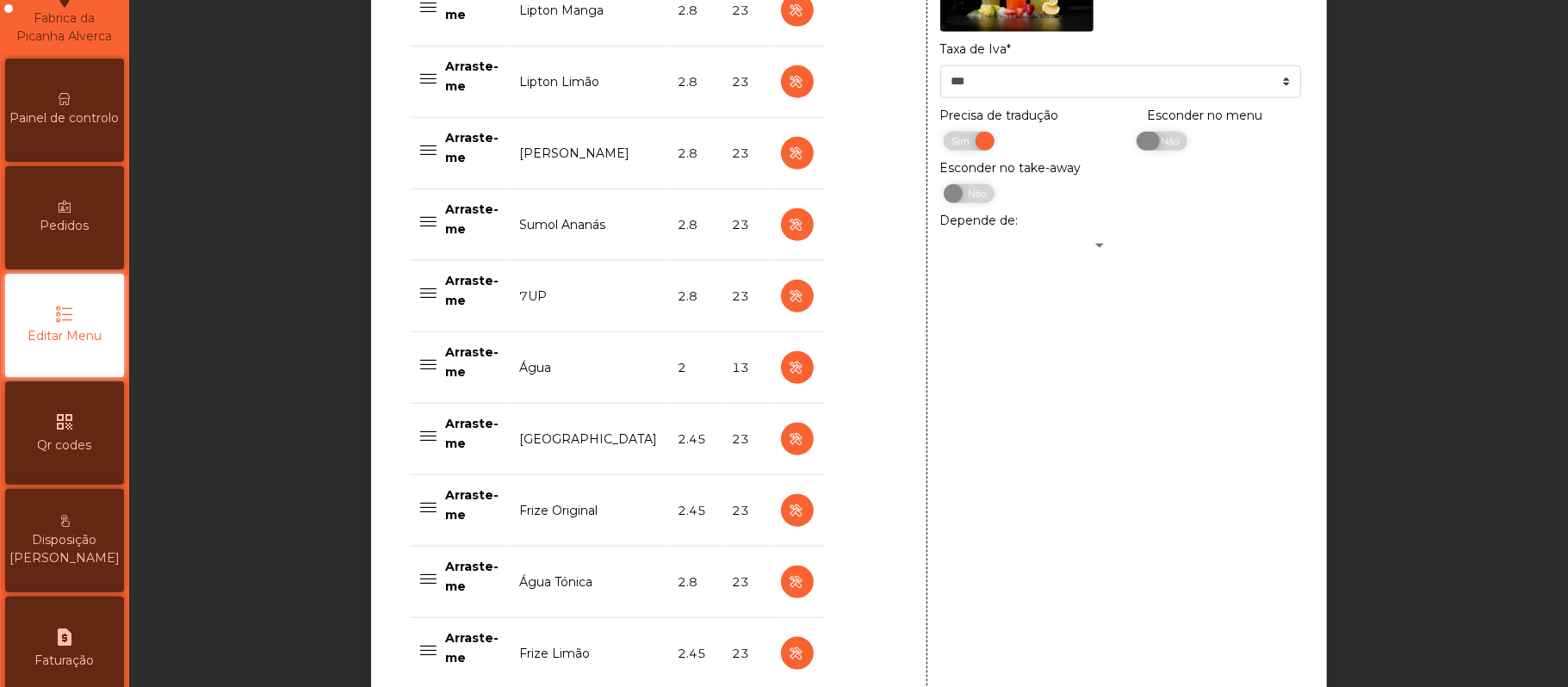
click at [1157, 151] on span "Não" at bounding box center [1167, 141] width 43 height 19
click at [1122, 427] on div "**********" at bounding box center [1121, 318] width 388 height 1484
click at [1055, 394] on div "**********" at bounding box center [1121, 318] width 388 height 1484
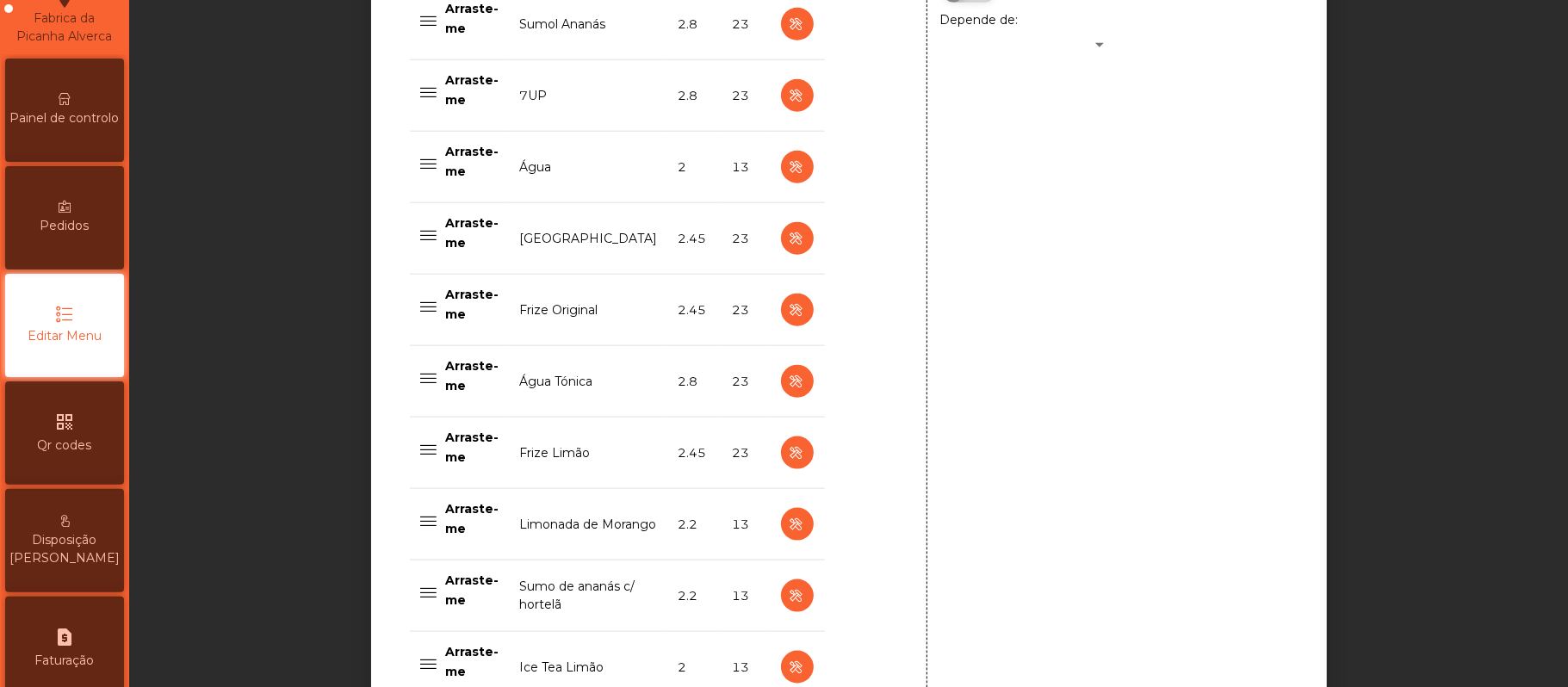
scroll to position [1741, 0]
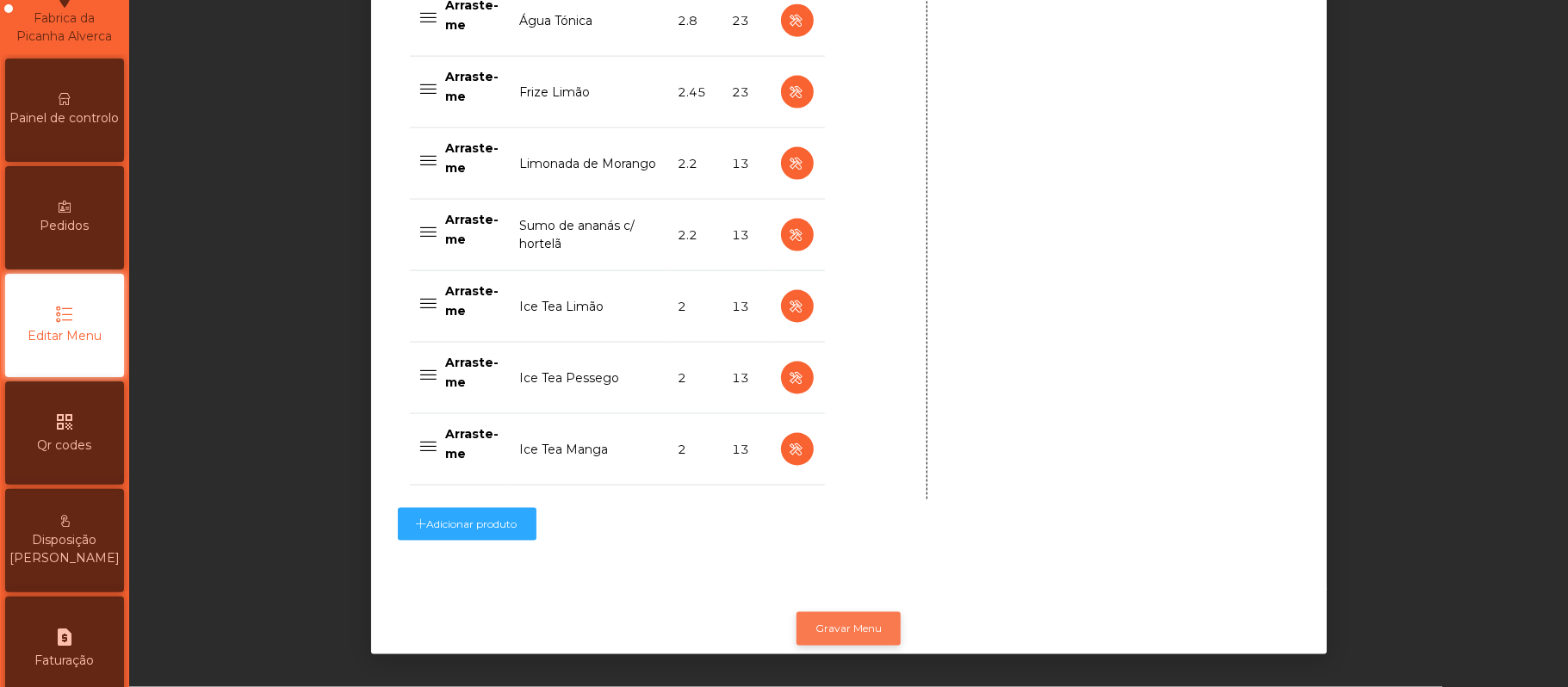
click at [848, 612] on button "Gravar Menu" at bounding box center [848, 628] width 104 height 33
click at [88, 127] on span "Painel de controlo" at bounding box center [65, 118] width 110 height 18
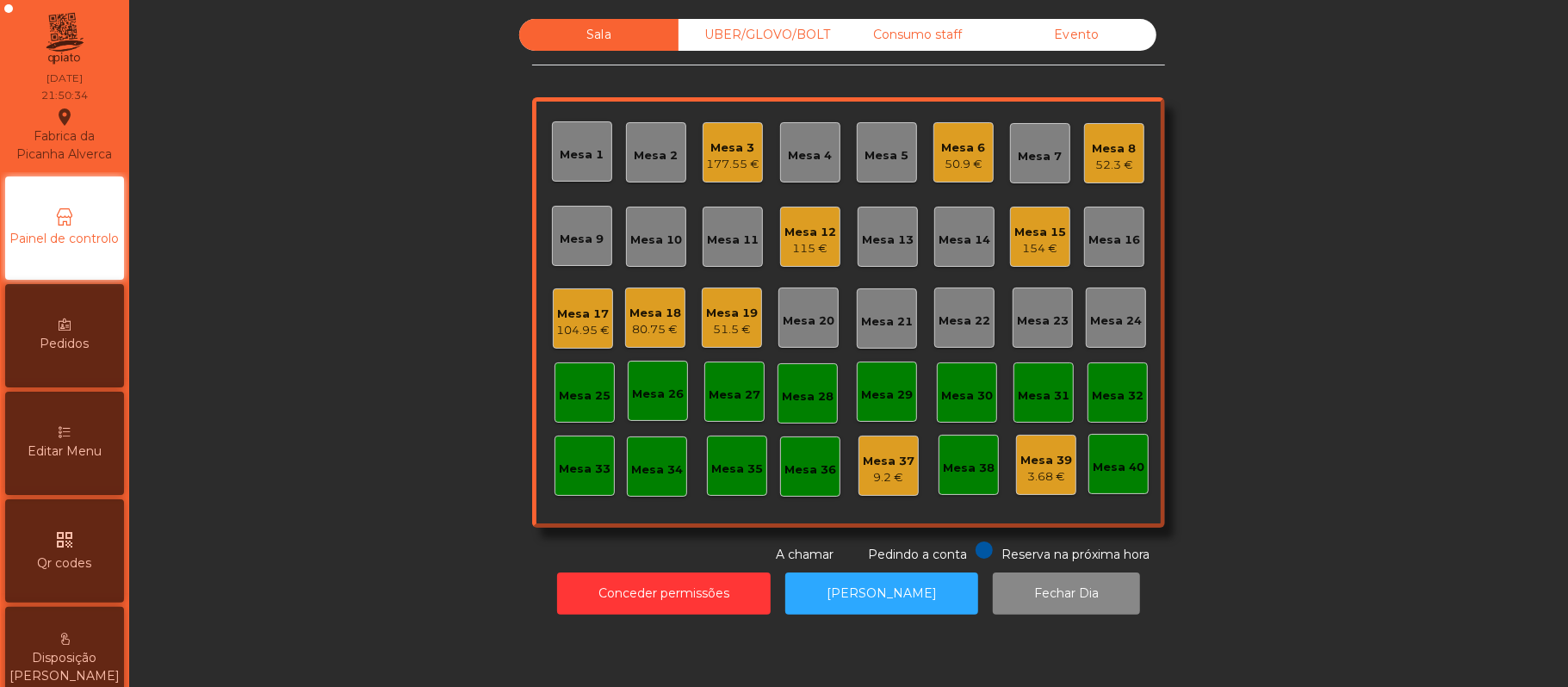
click at [942, 155] on div "50.9 €" at bounding box center [963, 164] width 44 height 17
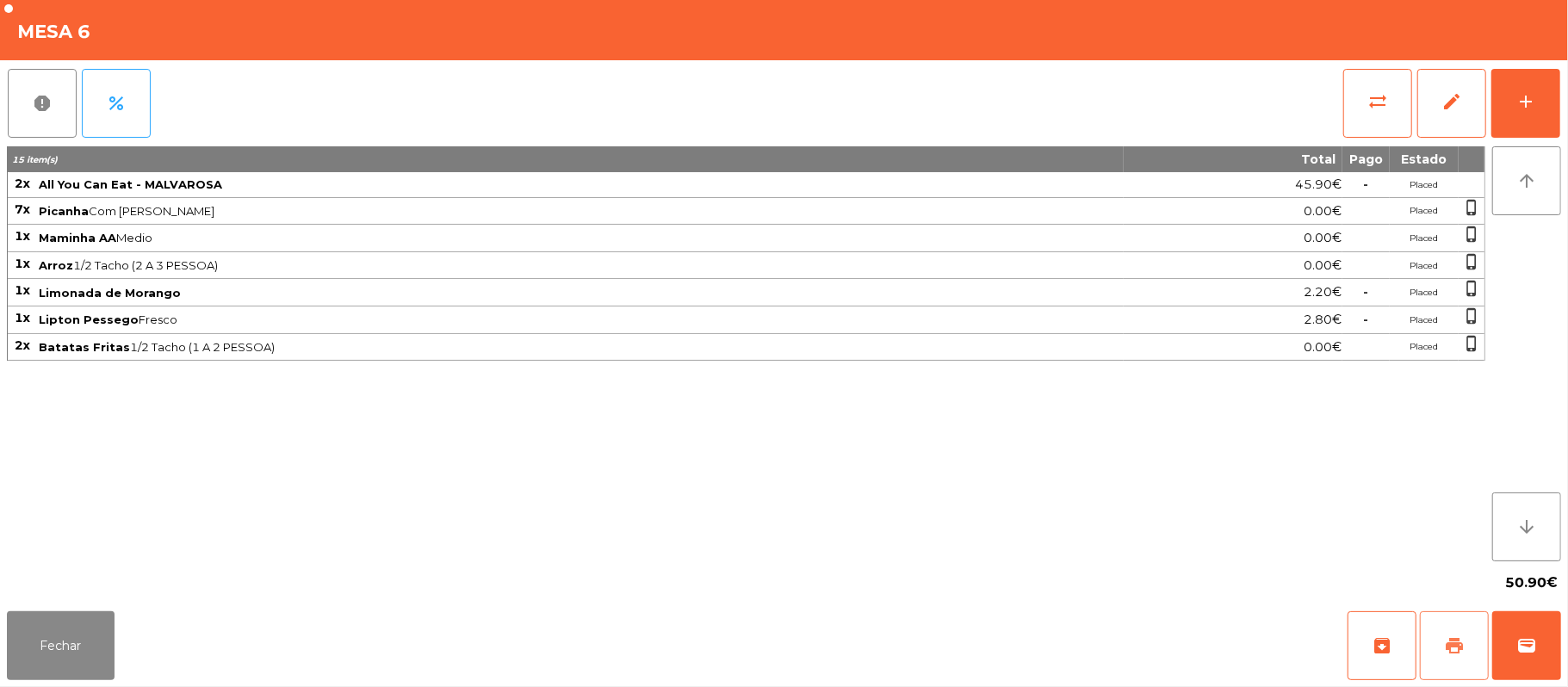
click at [1461, 650] on span "print" at bounding box center [1455, 646] width 21 height 21
click at [76, 624] on button "Fechar" at bounding box center [60, 646] width 108 height 69
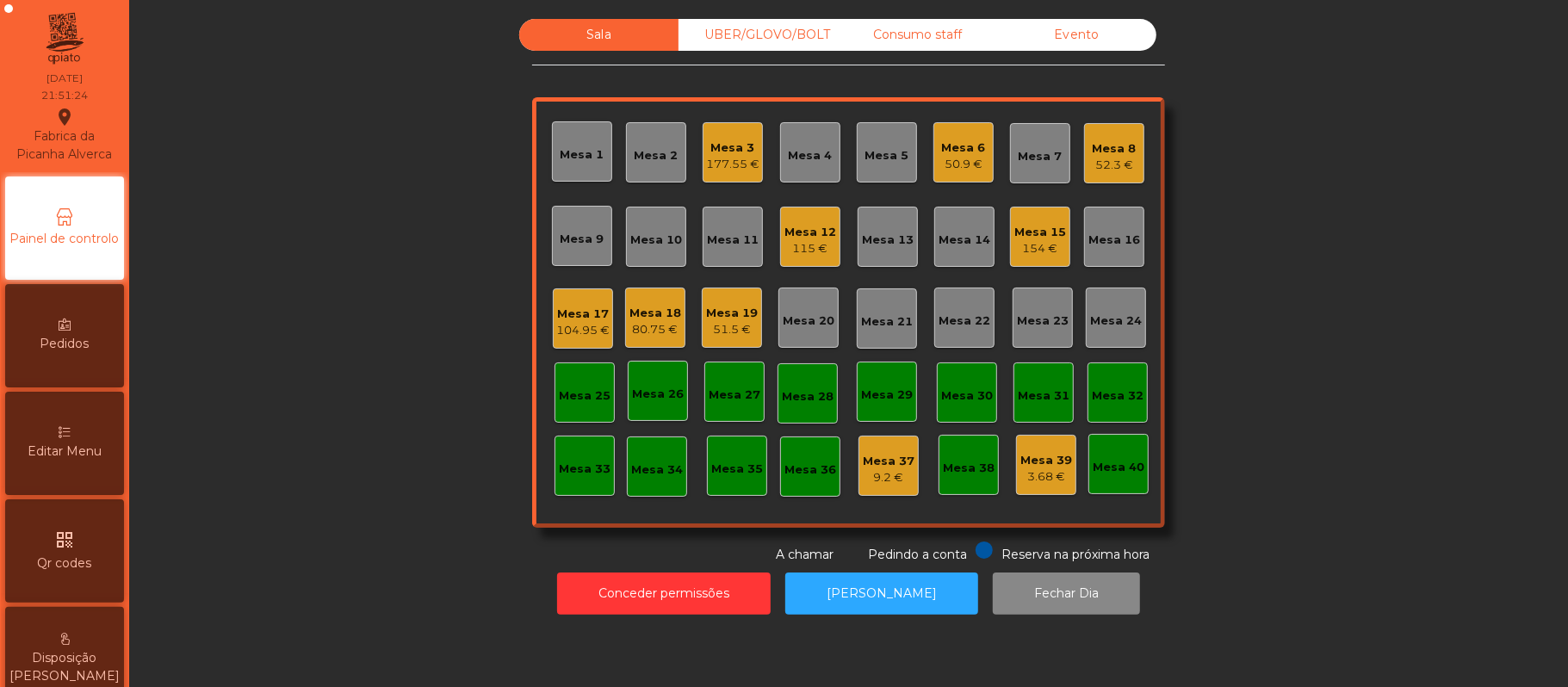
click at [942, 125] on div "Mesa 6 50.9 €" at bounding box center [963, 153] width 60 height 60
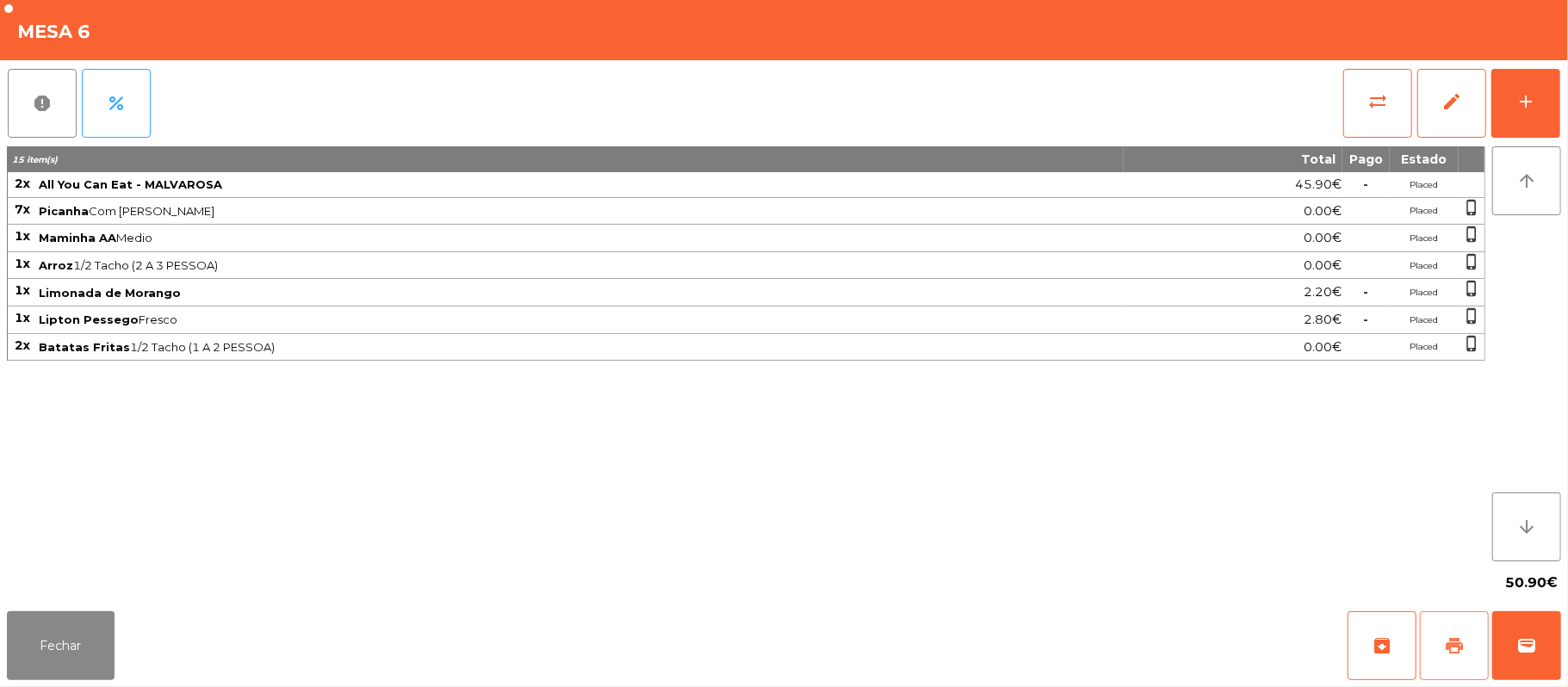
click at [1466, 655] on button "print" at bounding box center [1455, 646] width 69 height 69
click at [81, 646] on button "Fechar" at bounding box center [60, 646] width 108 height 69
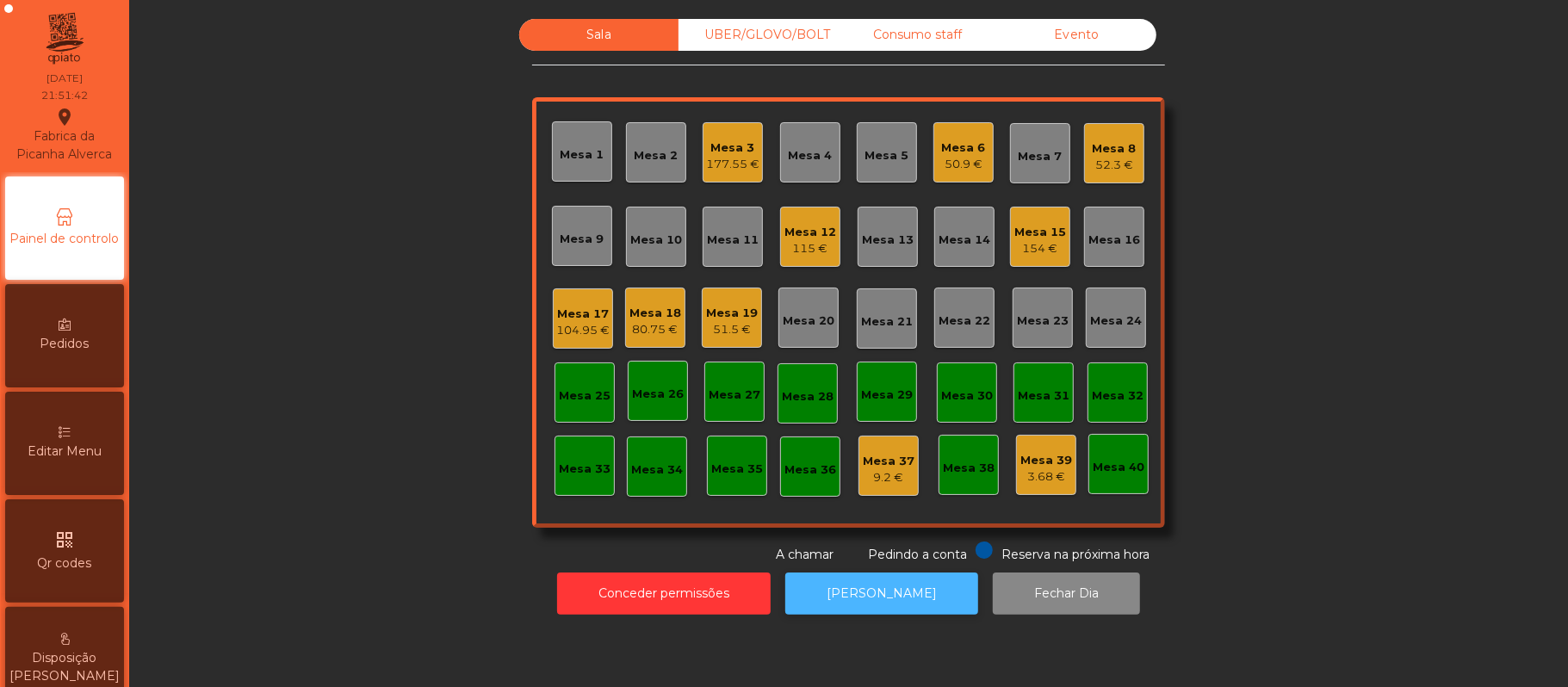
click at [872, 578] on button "[PERSON_NAME]" at bounding box center [882, 593] width 193 height 42
click at [973, 167] on div "50.9 €" at bounding box center [963, 164] width 44 height 17
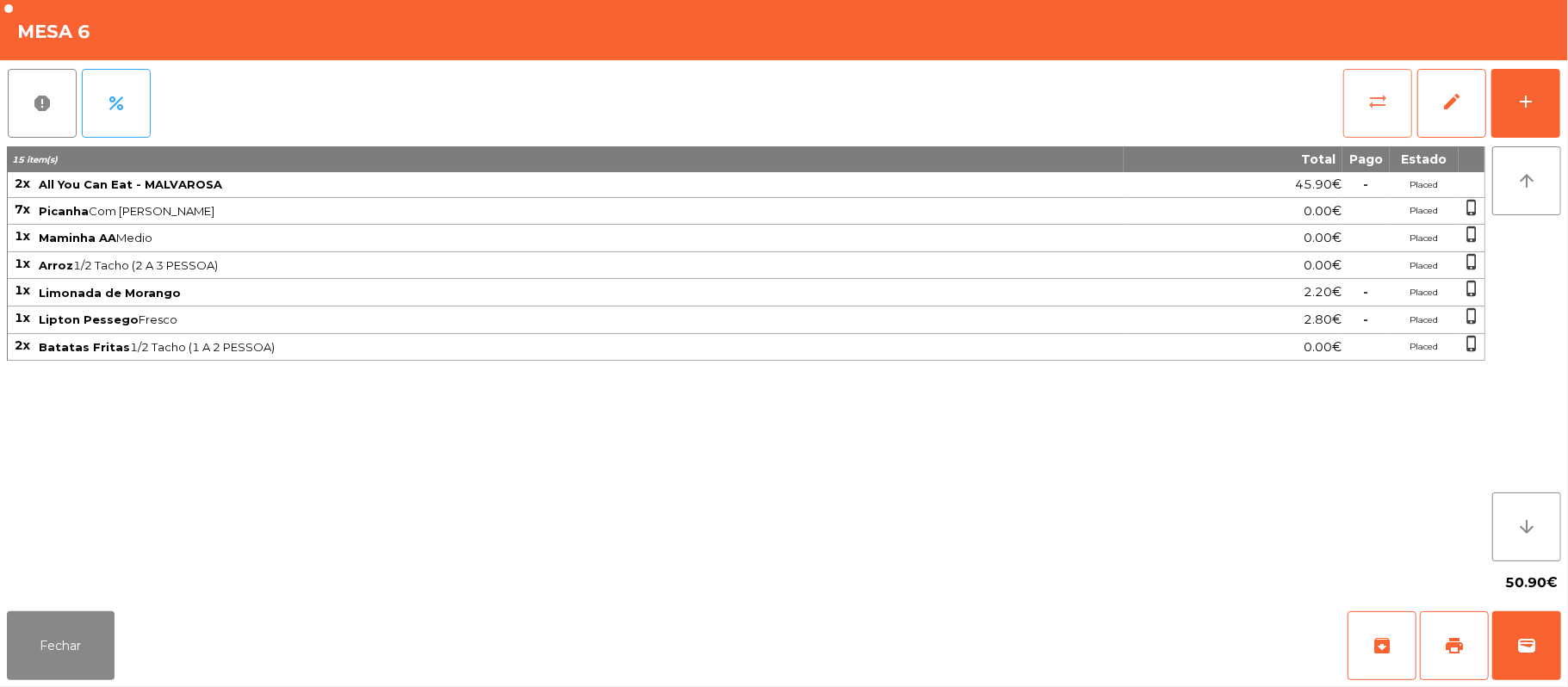
click at [1362, 107] on button "sync_alt" at bounding box center [1378, 104] width 69 height 69
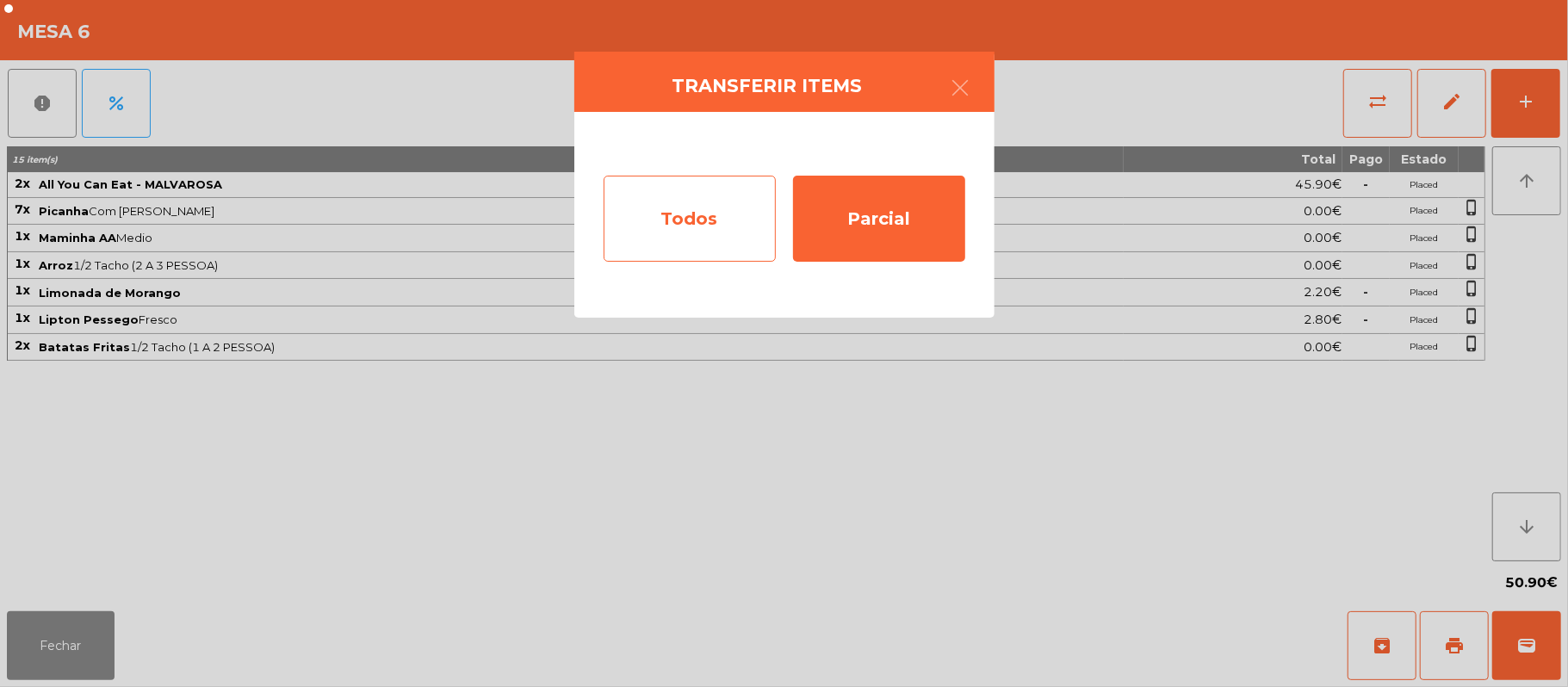
click at [671, 222] on div "Todos" at bounding box center [690, 219] width 172 height 86
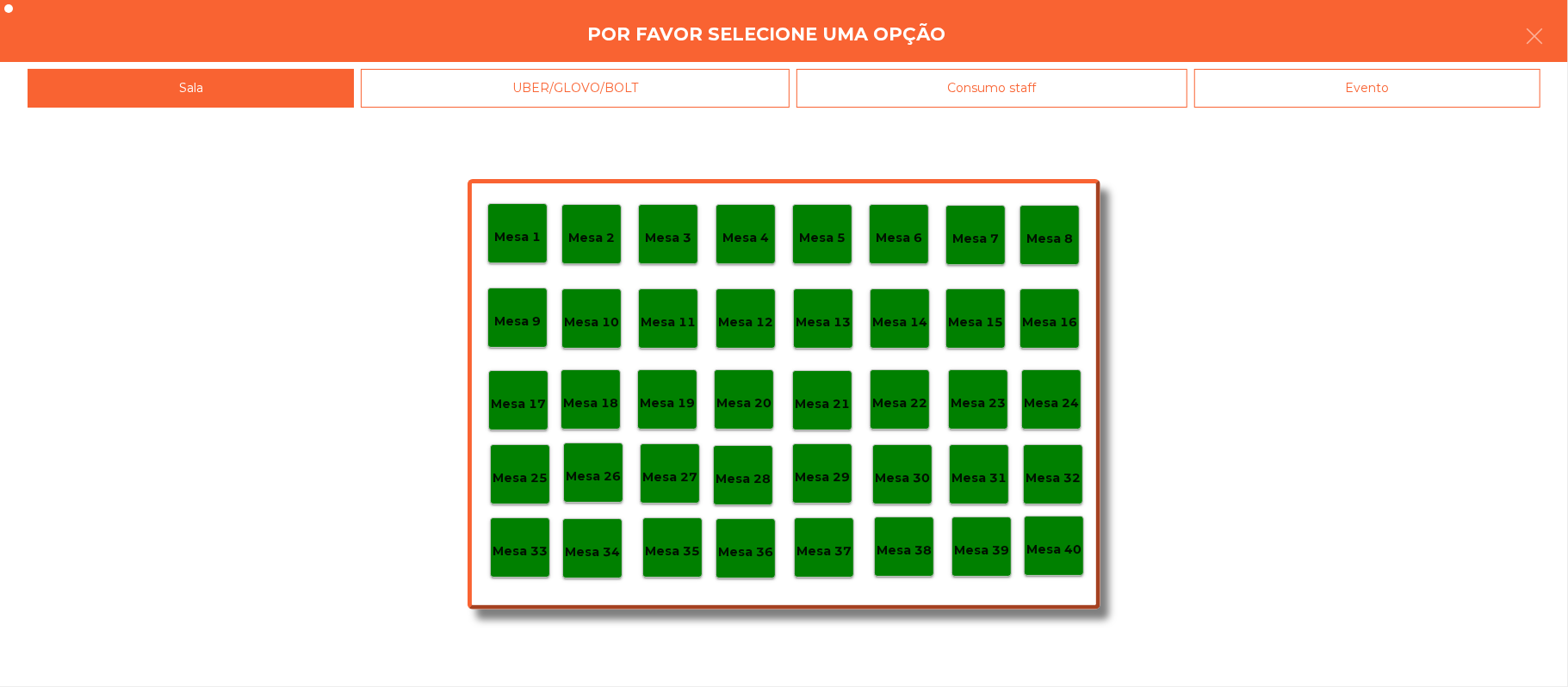
click at [1365, 103] on div "Evento" at bounding box center [1368, 88] width 346 height 38
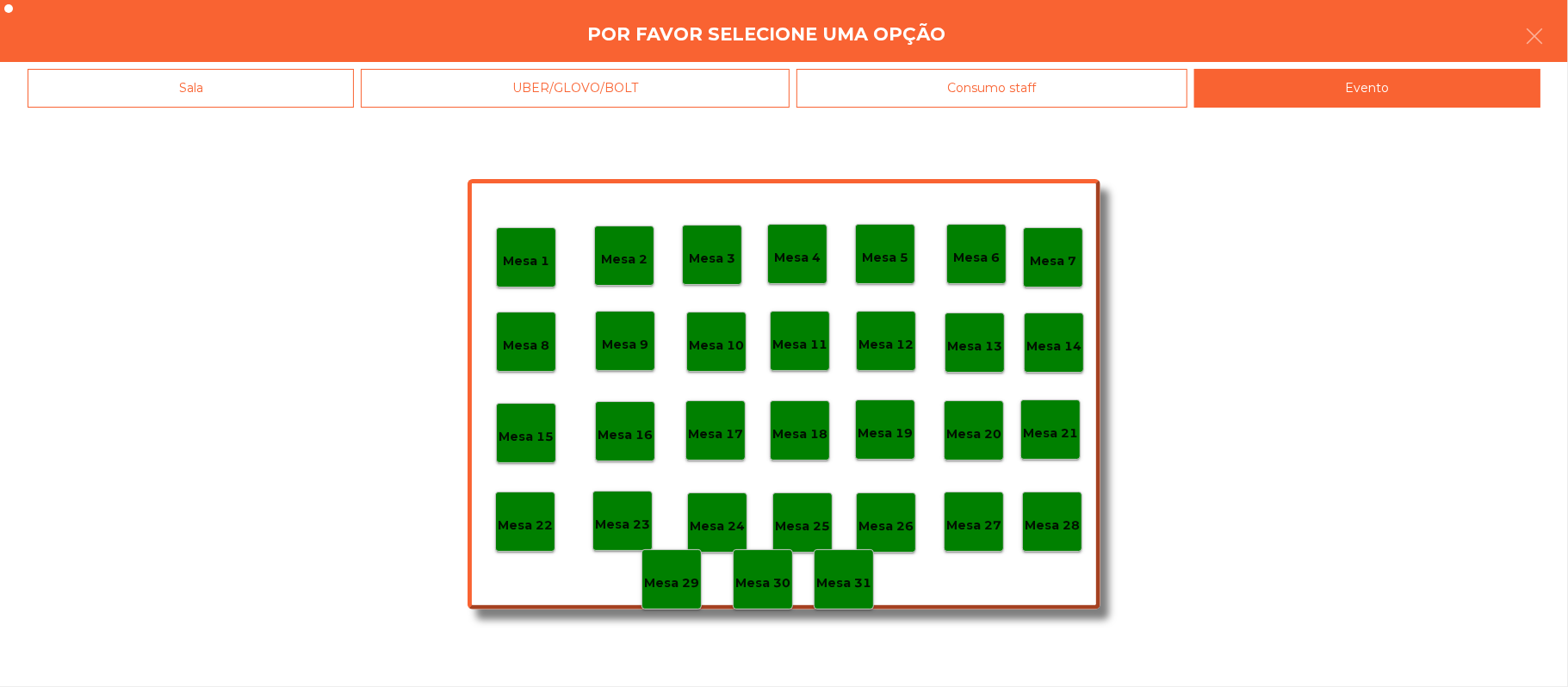
click at [1051, 509] on div "Mesa 28" at bounding box center [1052, 522] width 55 height 27
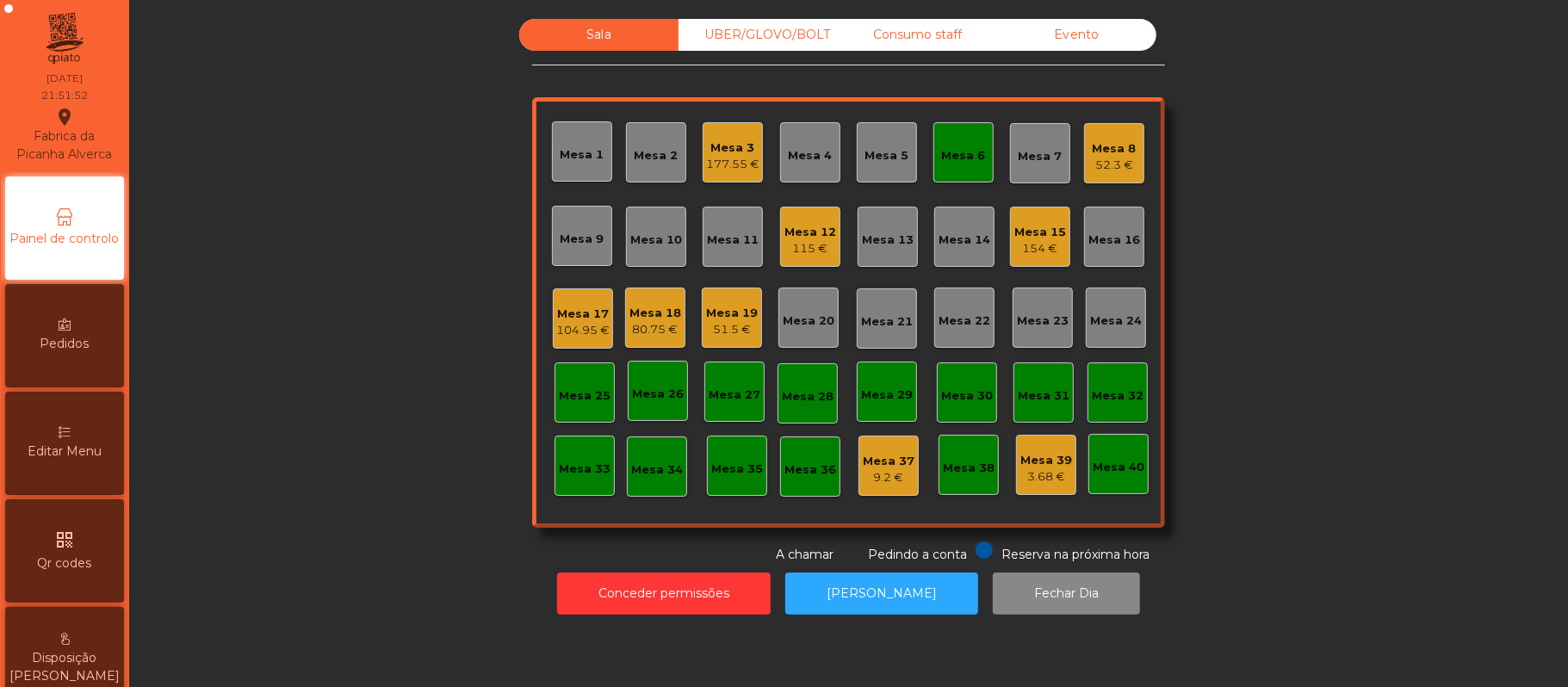
click at [952, 156] on div "Mesa 6" at bounding box center [963, 155] width 44 height 17
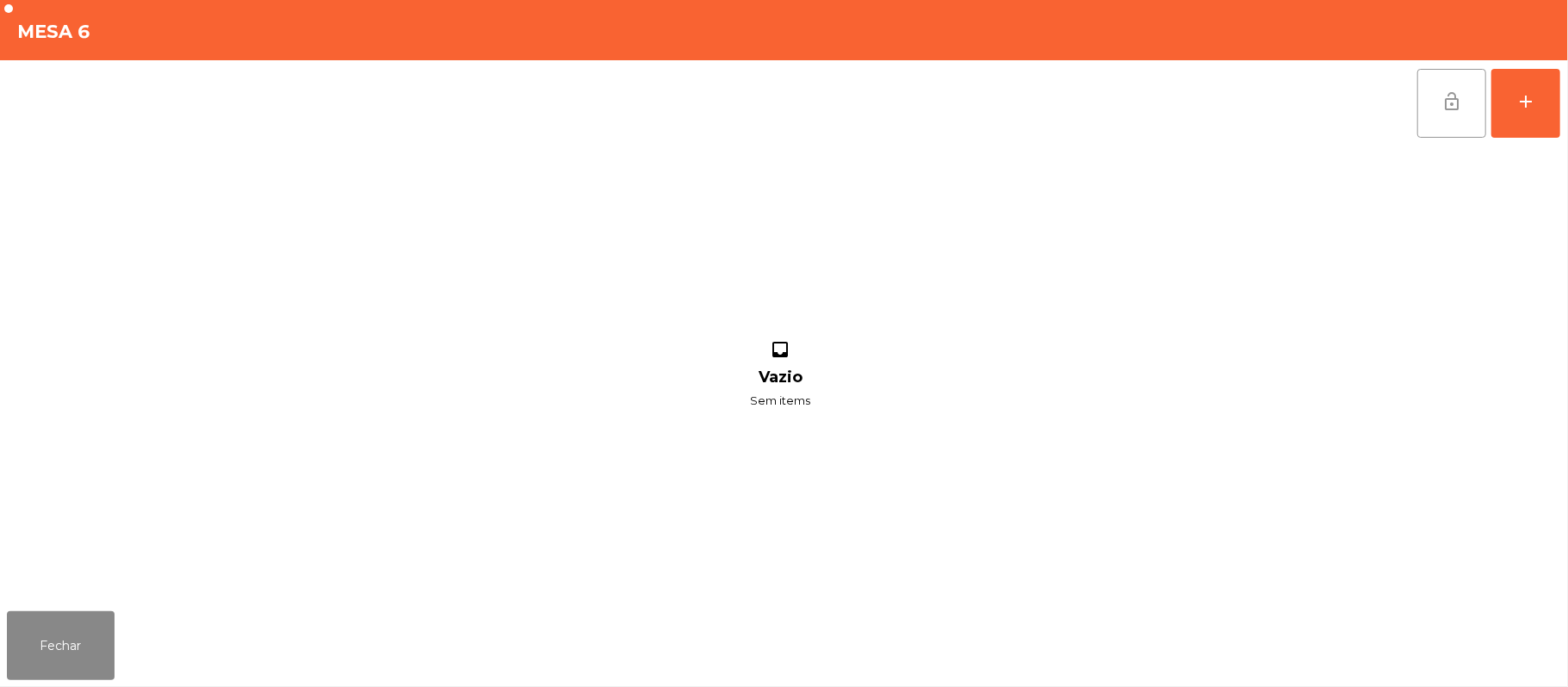
click at [1446, 115] on button "lock_open" at bounding box center [1452, 104] width 69 height 69
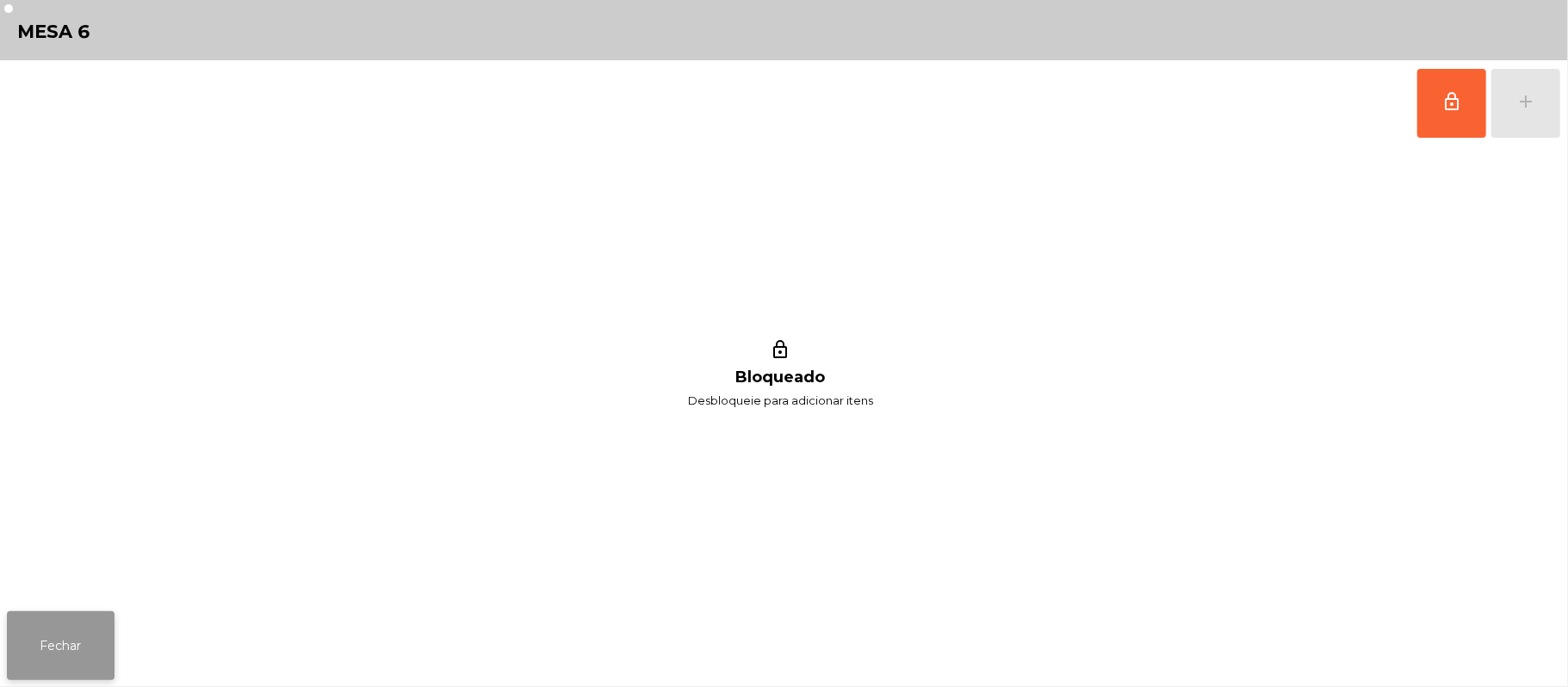
click at [84, 649] on button "Fechar" at bounding box center [60, 646] width 108 height 69
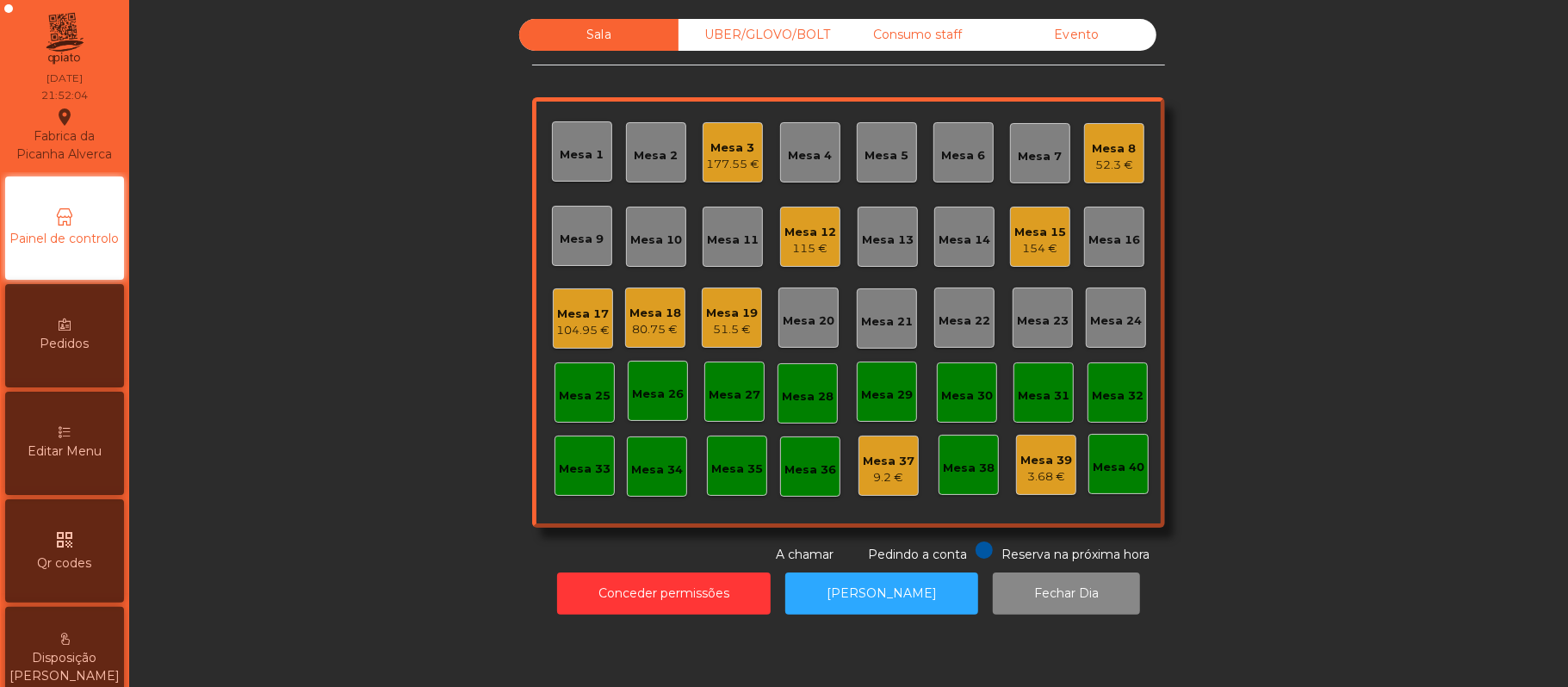
click at [1046, 232] on div "Mesa 15" at bounding box center [1040, 232] width 51 height 17
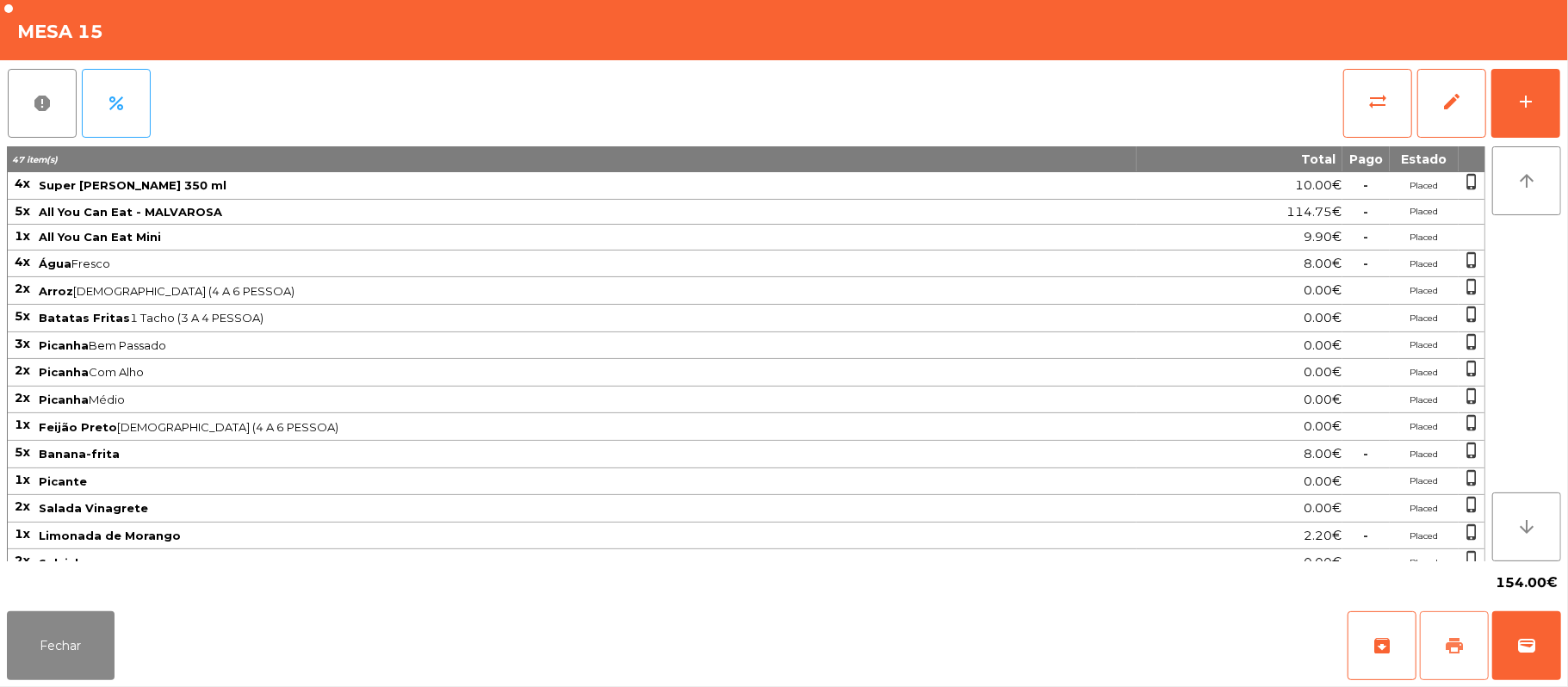
click at [1460, 648] on span "print" at bounding box center [1455, 646] width 21 height 21
click at [72, 636] on button "Fechar" at bounding box center [60, 646] width 108 height 69
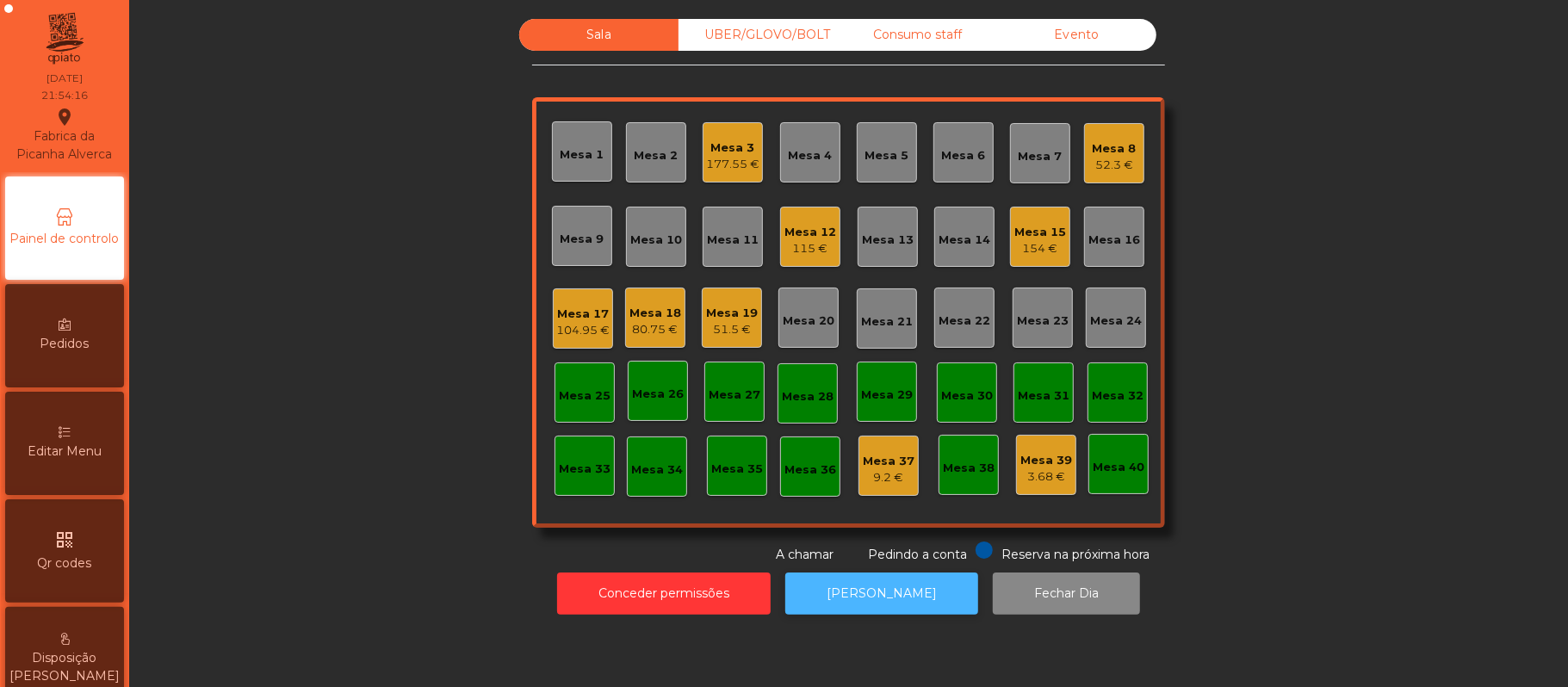
click at [901, 609] on button "[PERSON_NAME]" at bounding box center [882, 593] width 193 height 42
click at [883, 599] on button "[PERSON_NAME]" at bounding box center [882, 593] width 193 height 42
click at [1035, 241] on div "154 €" at bounding box center [1040, 249] width 51 height 17
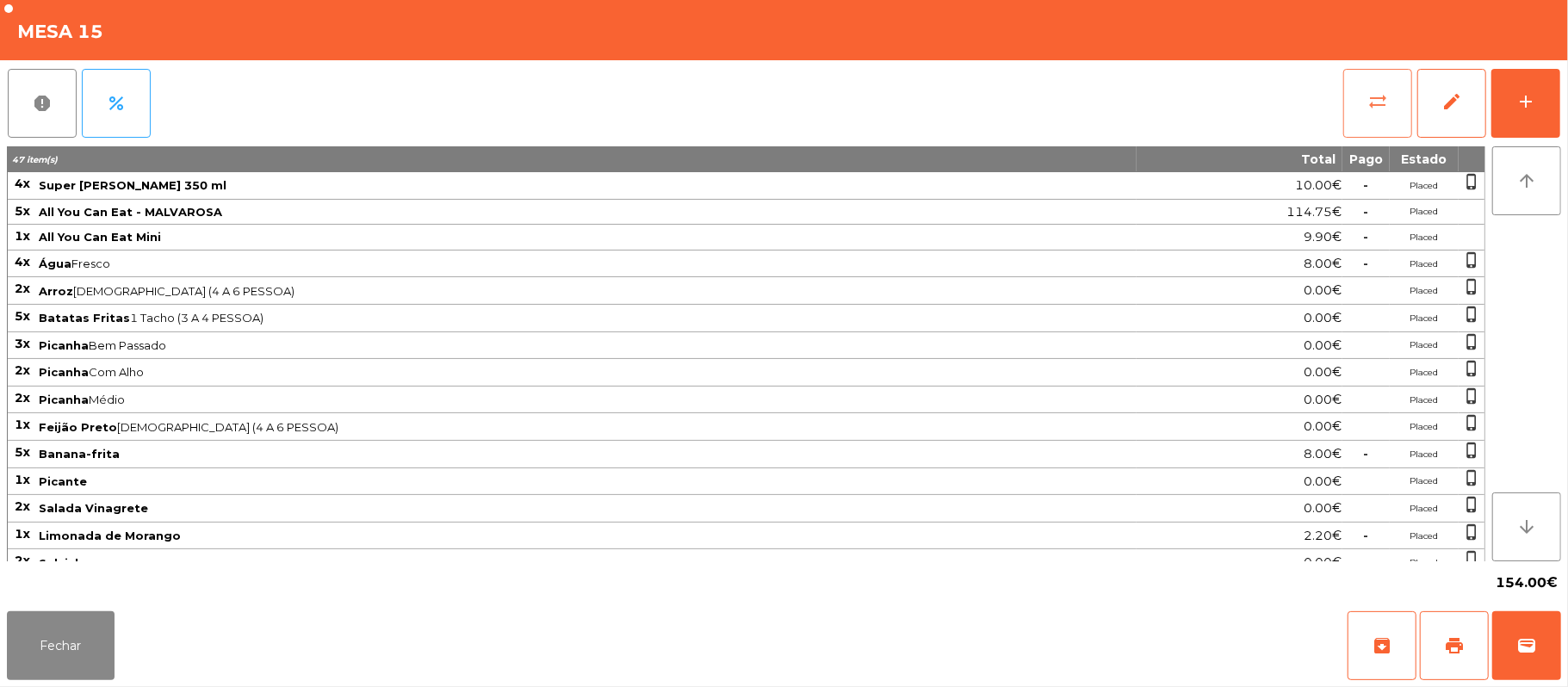
click at [1376, 105] on span "sync_alt" at bounding box center [1378, 102] width 21 height 21
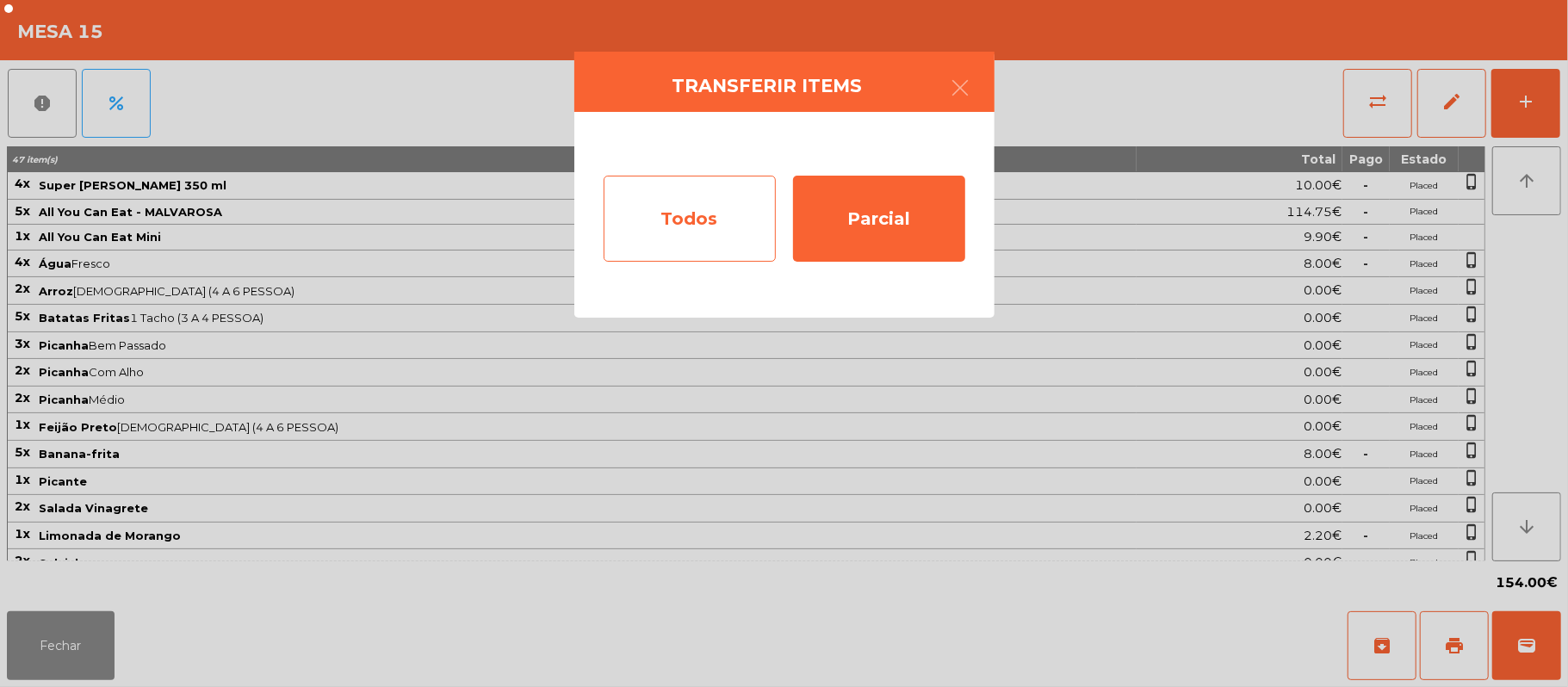
click at [708, 219] on div "Todos" at bounding box center [690, 219] width 172 height 86
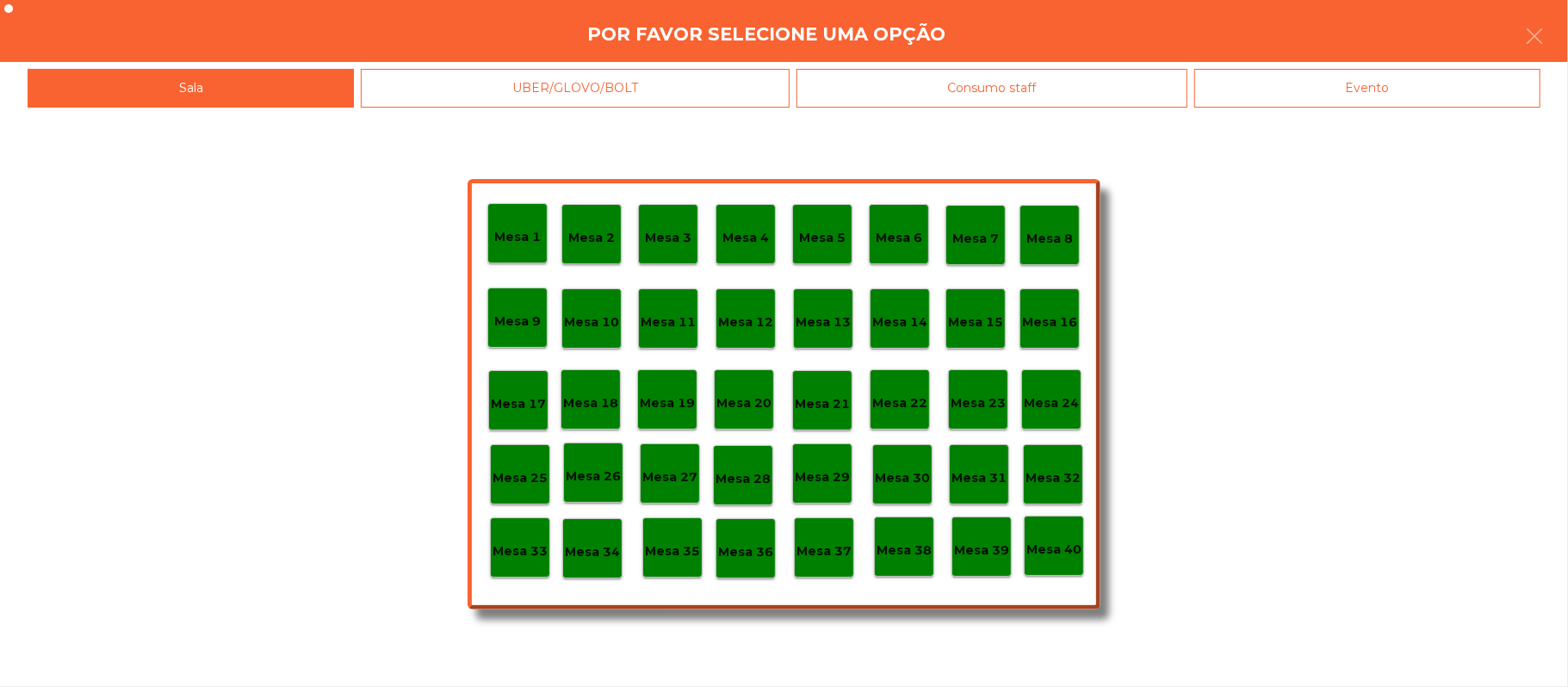
click at [1326, 101] on div "Evento" at bounding box center [1368, 88] width 346 height 38
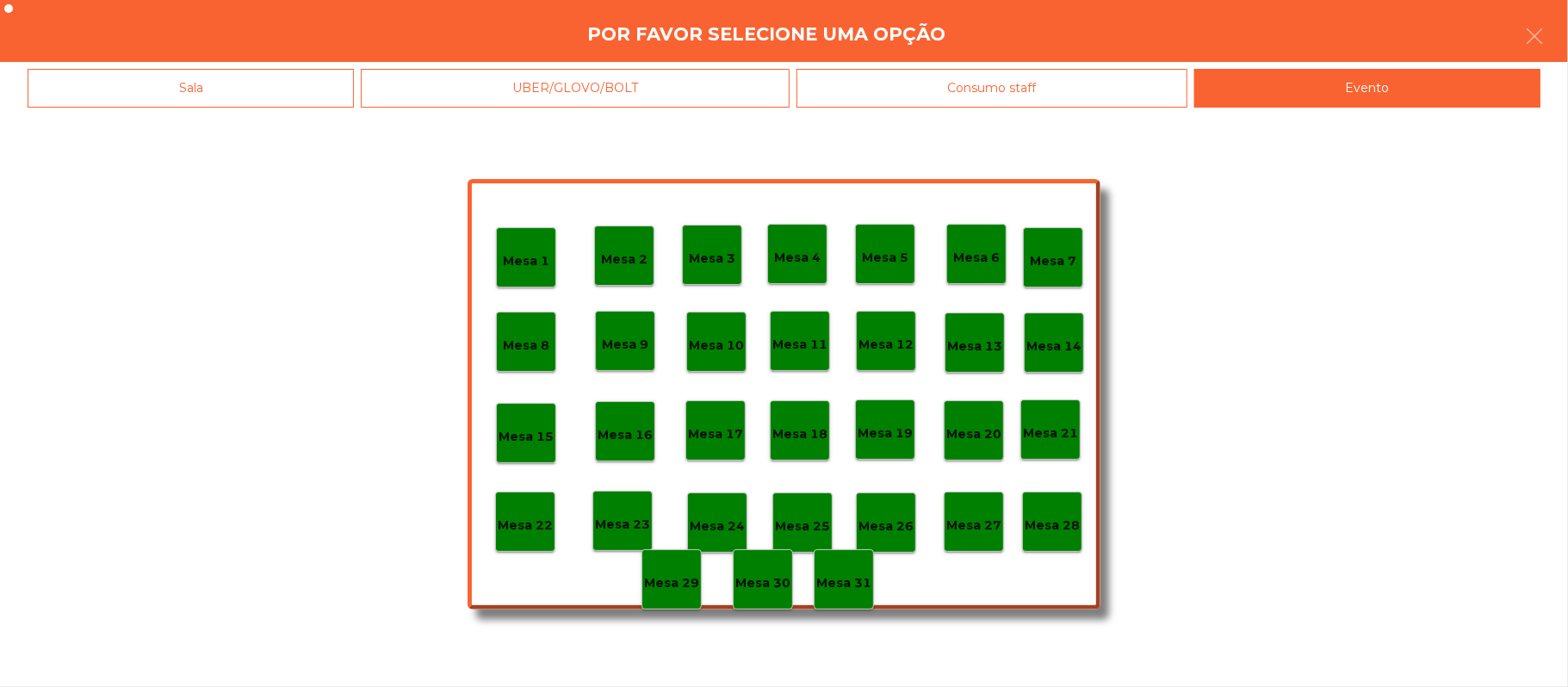
click at [1069, 527] on p "Mesa 28" at bounding box center [1052, 525] width 55 height 20
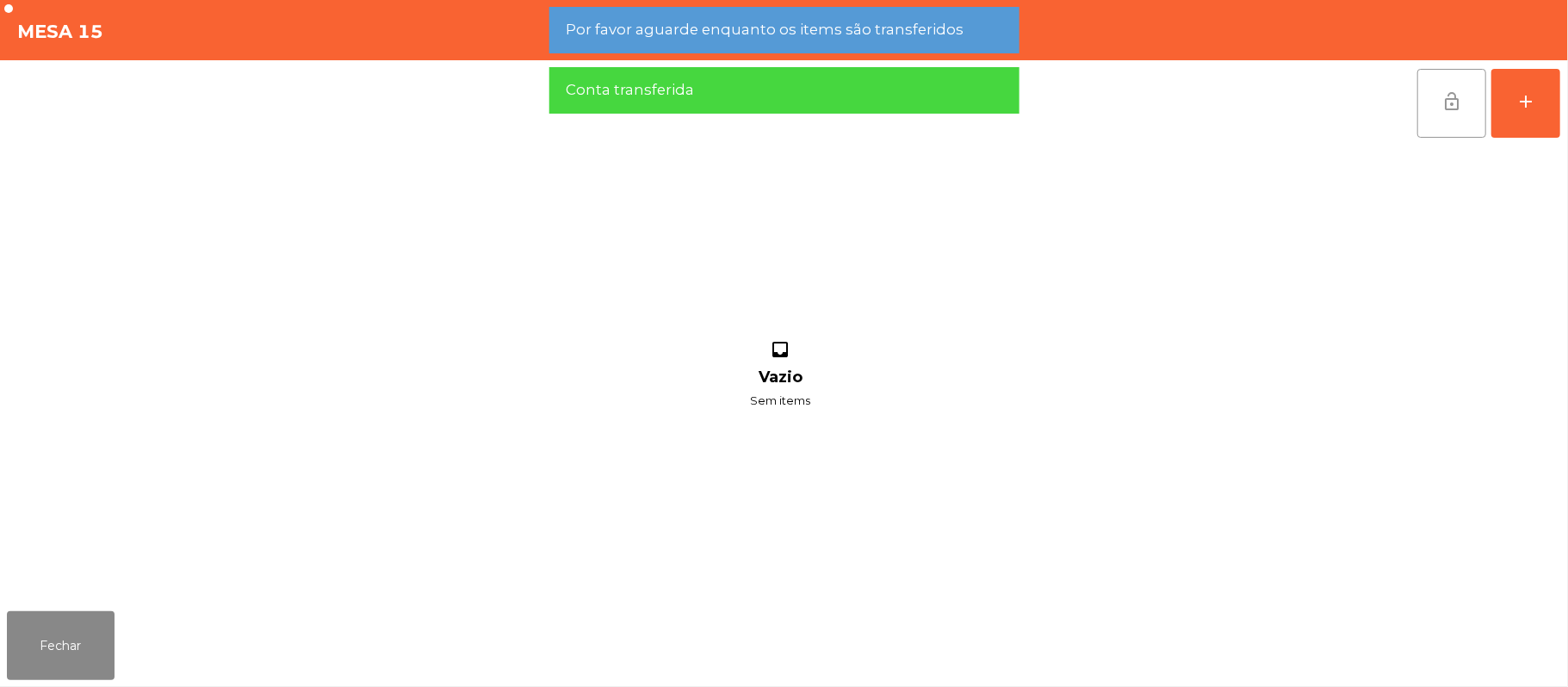
click at [1447, 119] on button "lock_open" at bounding box center [1452, 104] width 69 height 69
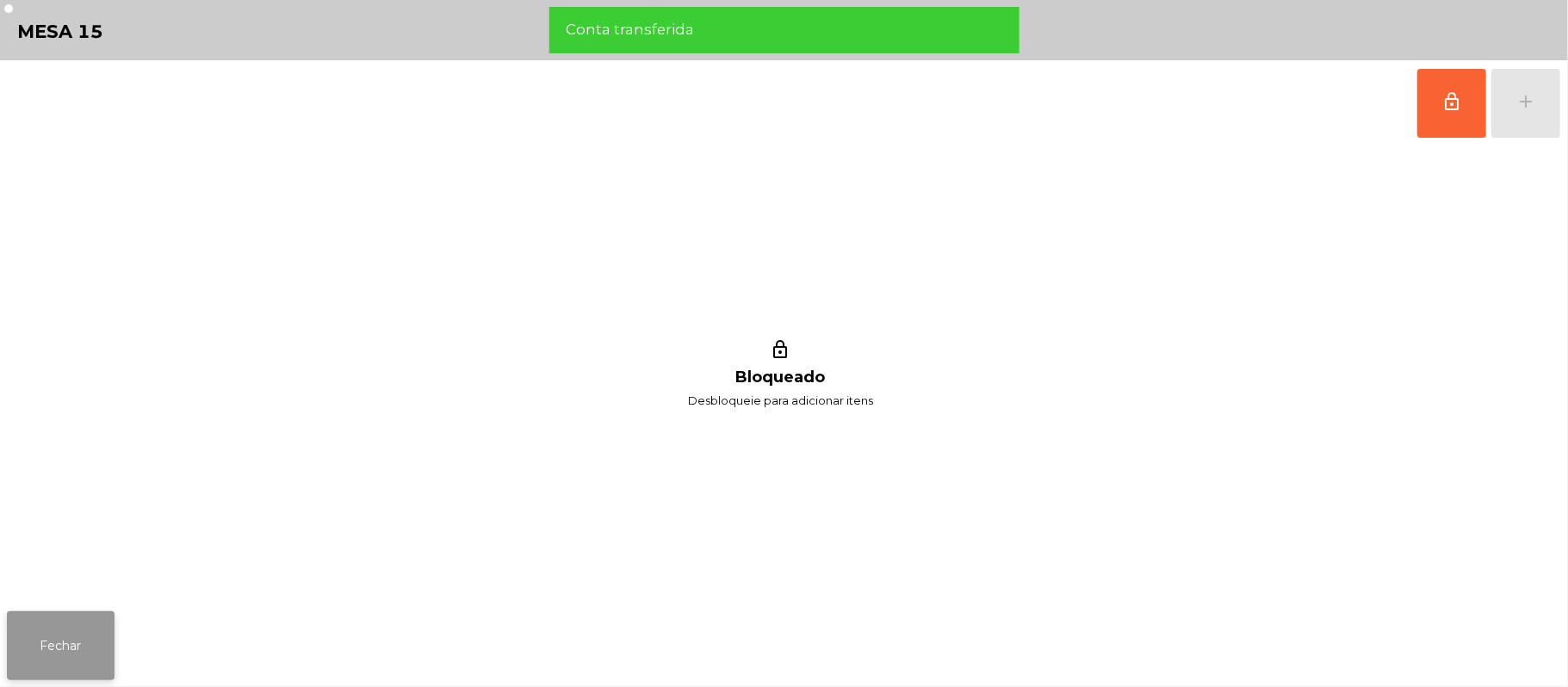
click at [64, 675] on button "Fechar" at bounding box center [60, 646] width 108 height 69
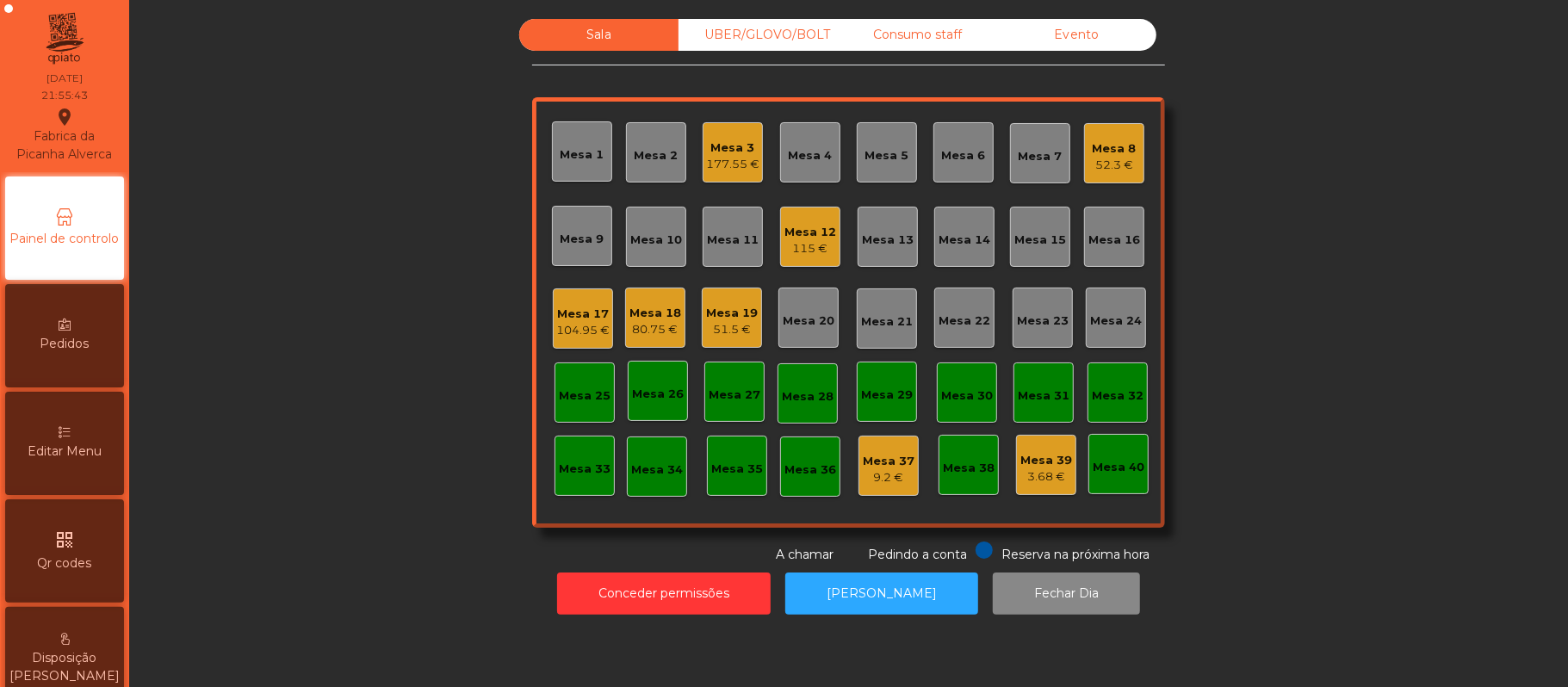
click at [1113, 160] on div "52.3 €" at bounding box center [1114, 165] width 44 height 17
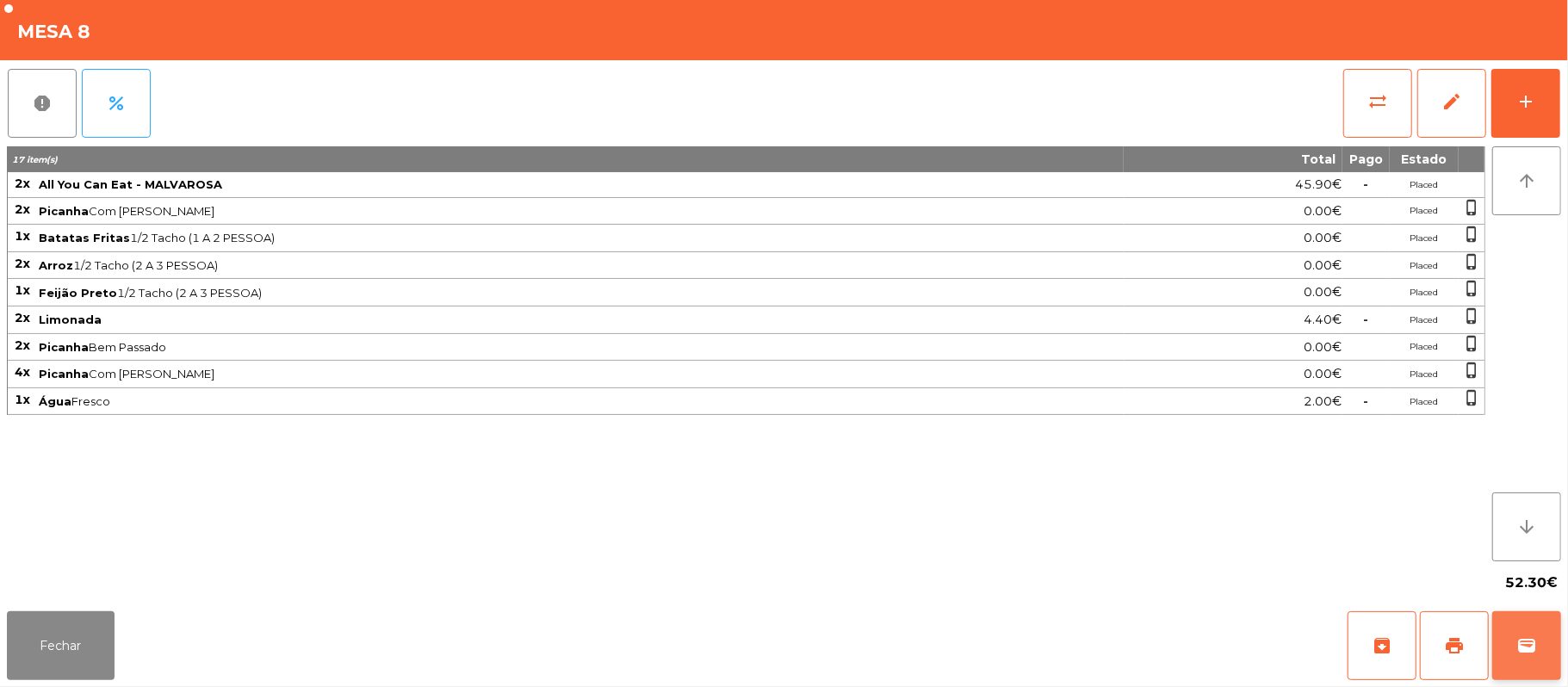
click at [1512, 628] on button "wallet" at bounding box center [1527, 646] width 69 height 69
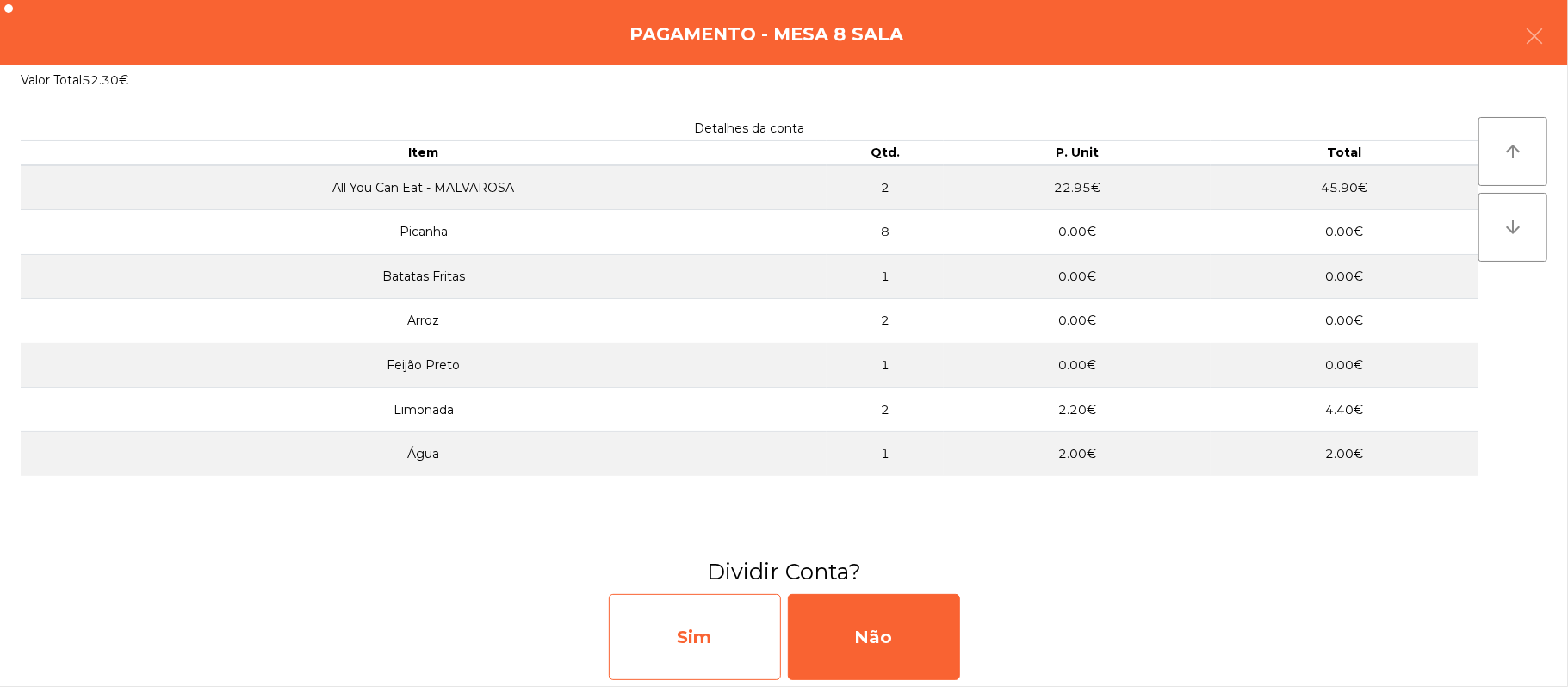
click at [731, 645] on div "Sim" at bounding box center [695, 637] width 172 height 86
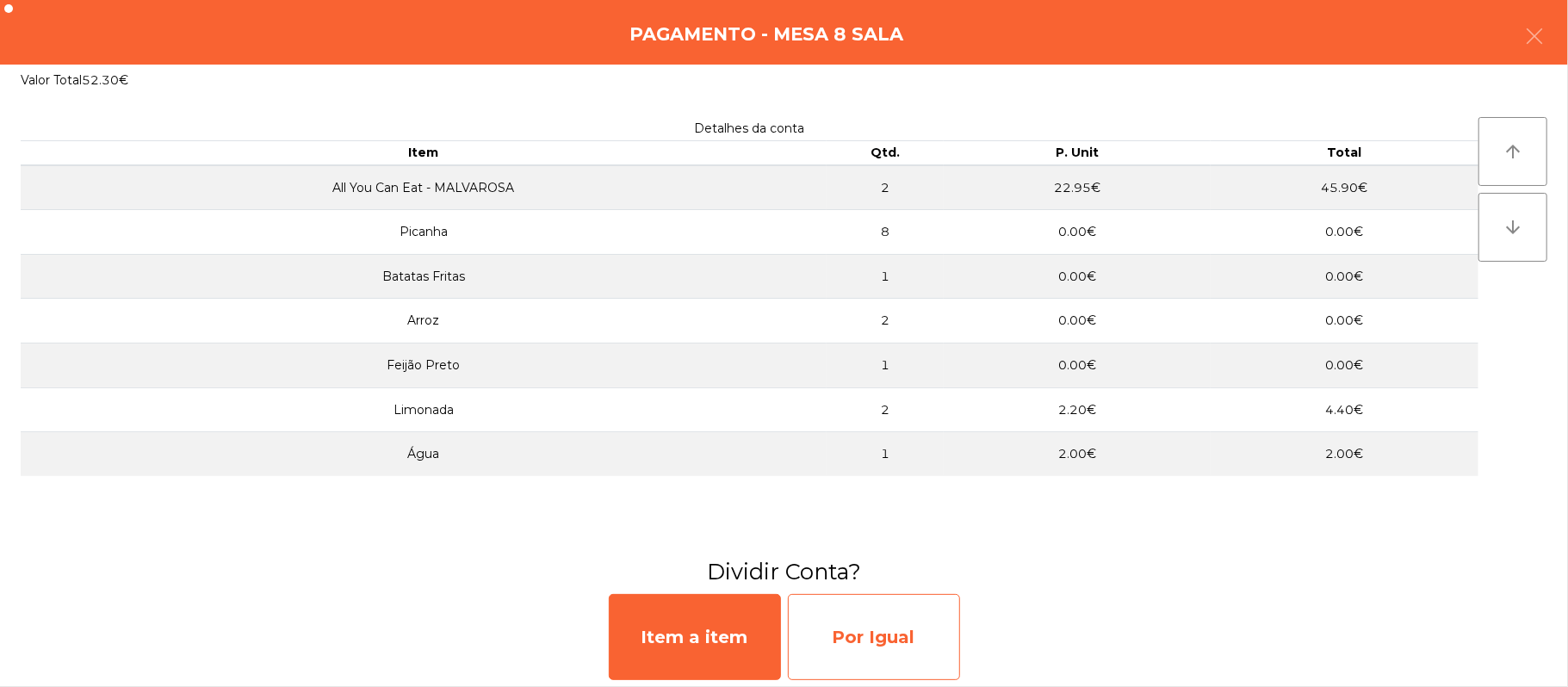
click at [894, 621] on div "Por Igual" at bounding box center [874, 637] width 172 height 86
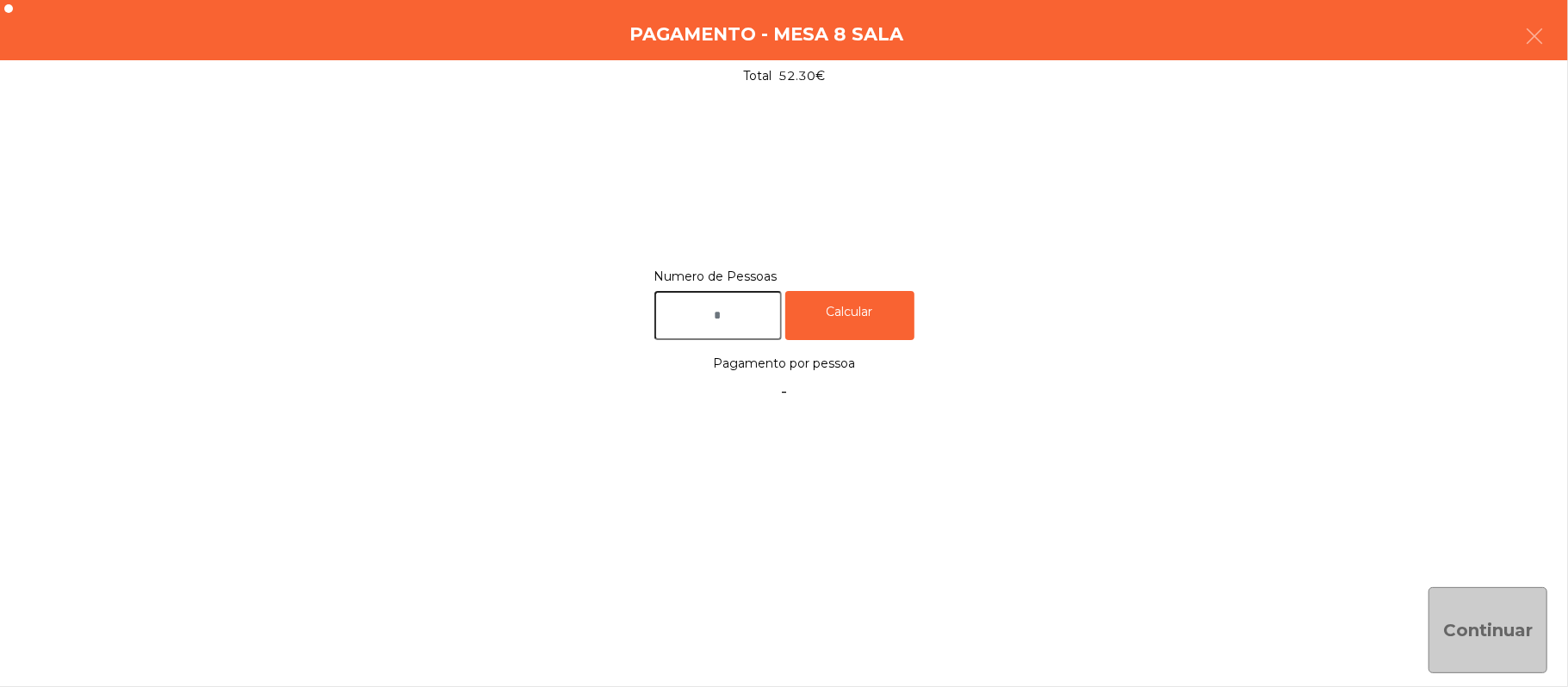
click at [737, 315] on input "text" at bounding box center [718, 315] width 127 height 49
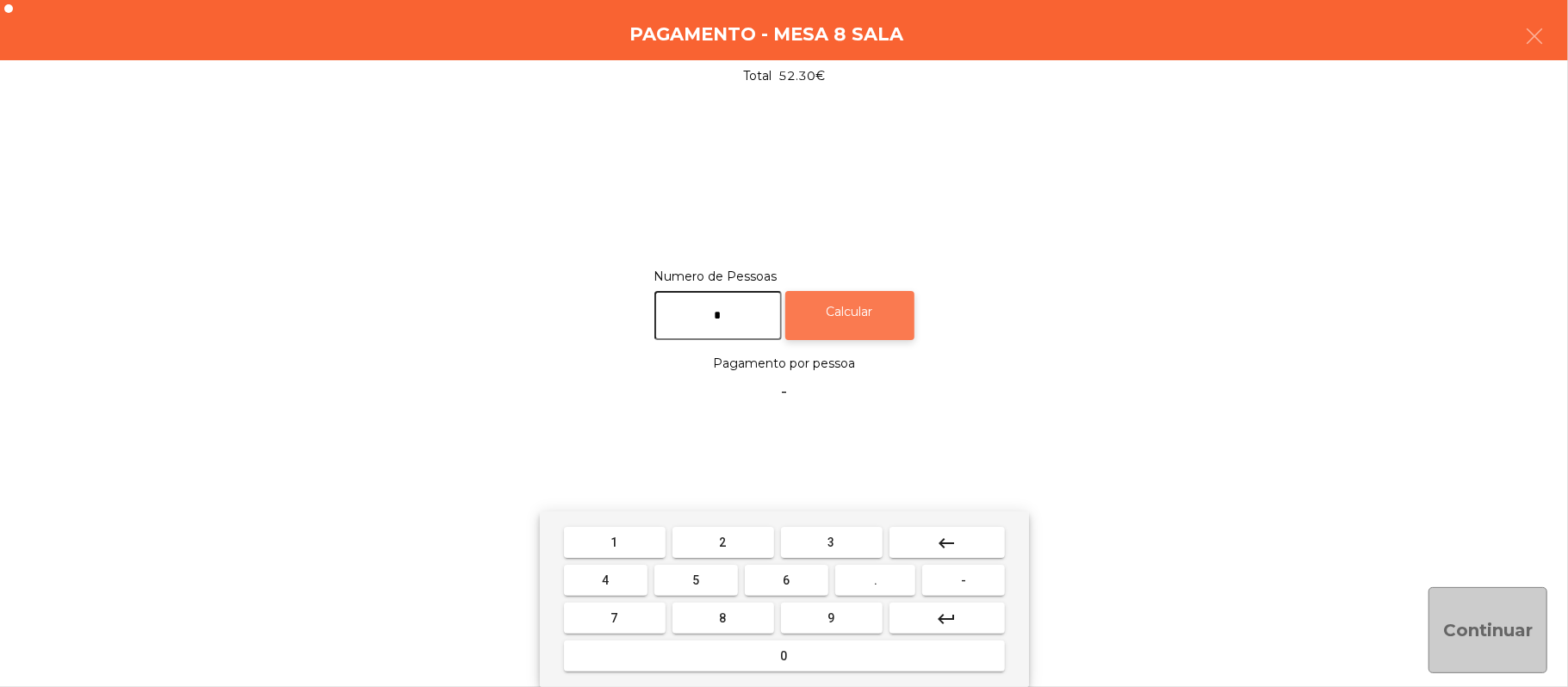
type input "*"
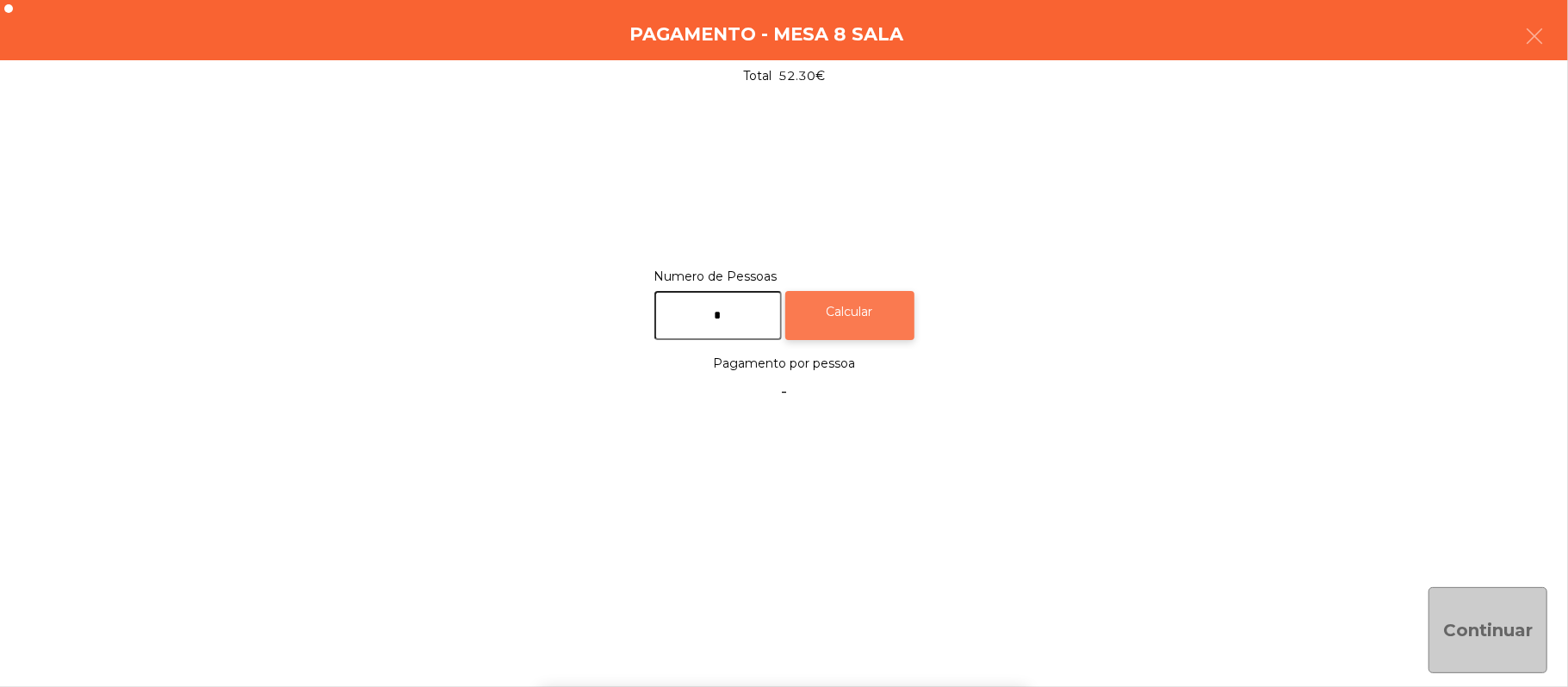
click at [861, 315] on div "Calcular" at bounding box center [850, 315] width 129 height 49
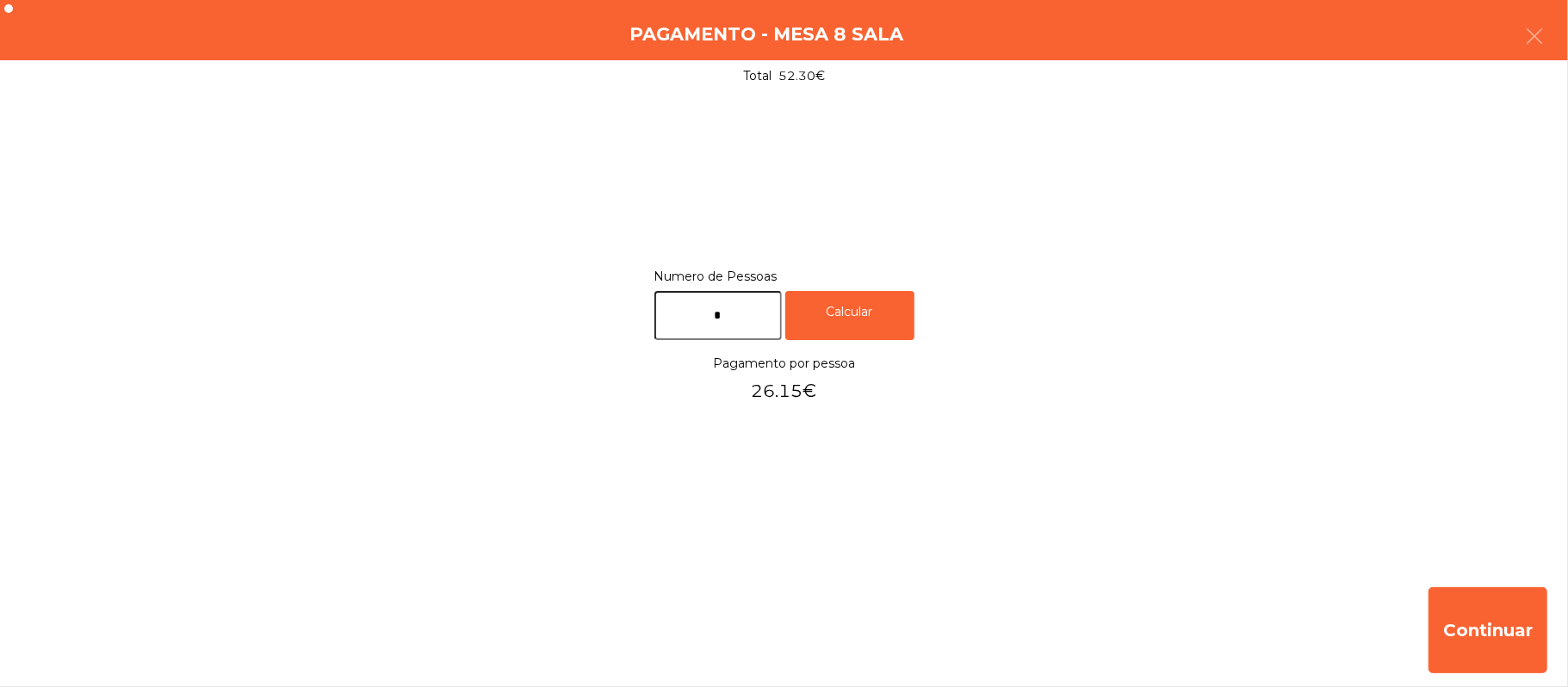
click at [1563, 52] on div "Pagamento - Mesa 8 Sala" at bounding box center [784, 30] width 1568 height 60
click at [1562, 31] on div "Pagamento - Mesa 8 Sala" at bounding box center [784, 30] width 1568 height 60
click at [1519, 46] on button "button" at bounding box center [1534, 37] width 49 height 51
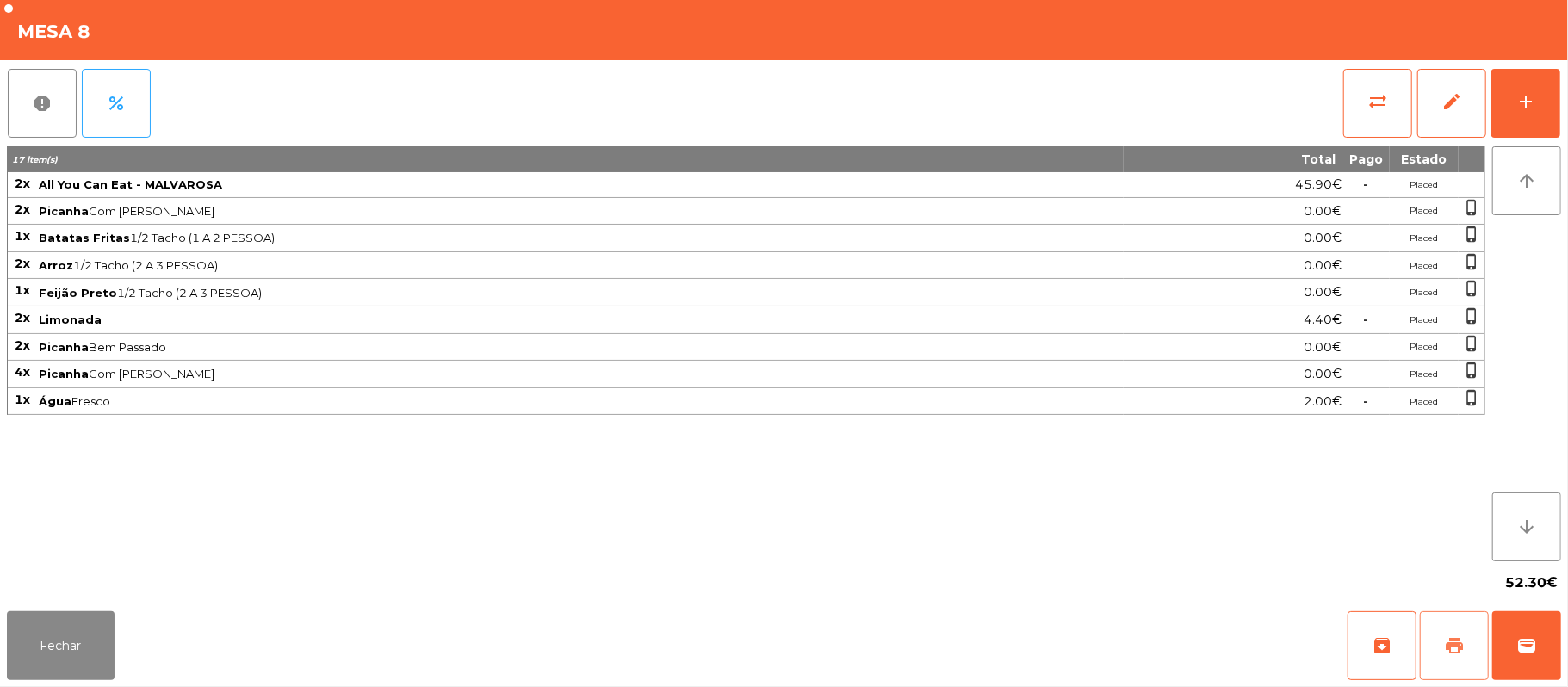
click at [1465, 636] on button "print" at bounding box center [1455, 646] width 69 height 69
click at [91, 656] on button "Fechar" at bounding box center [60, 646] width 108 height 69
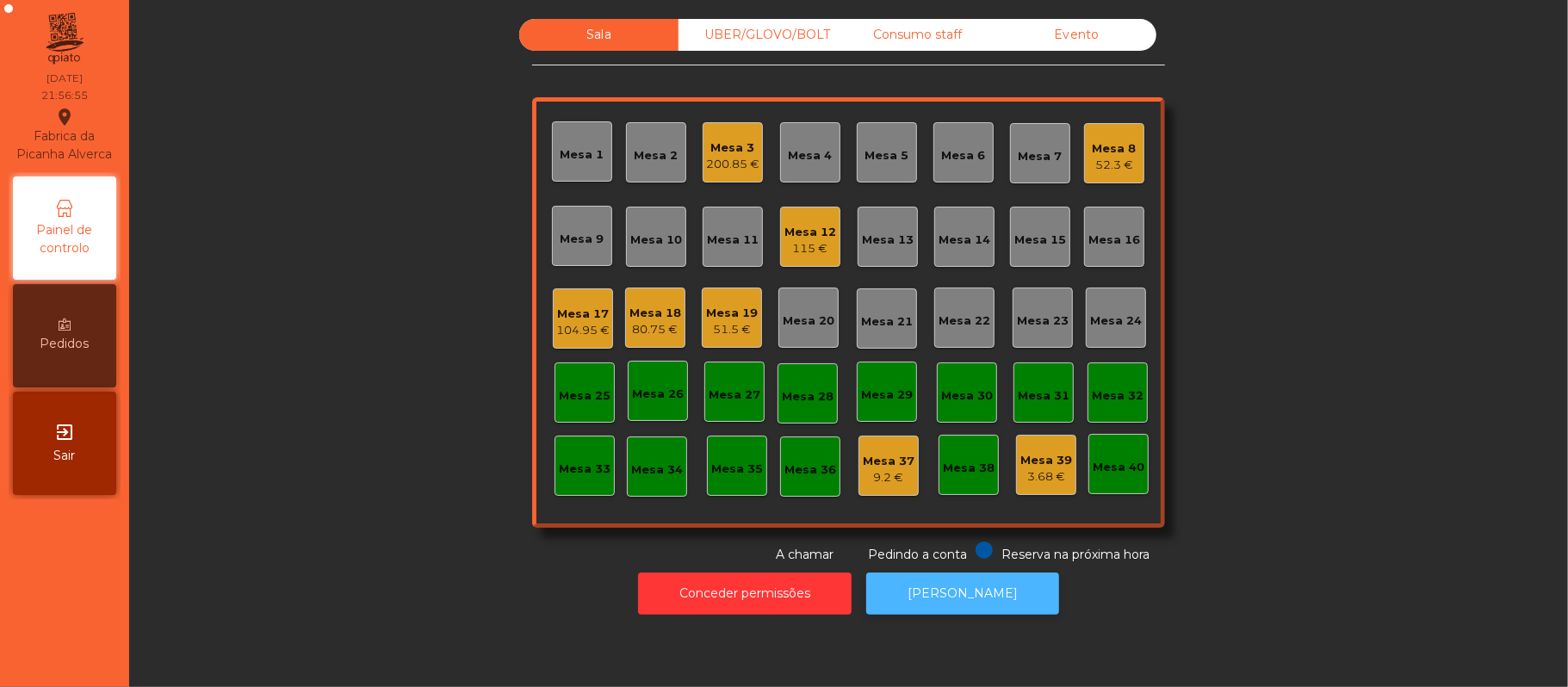
click at [975, 593] on button "[PERSON_NAME]" at bounding box center [962, 593] width 193 height 42
click at [1114, 145] on div "Mesa 8" at bounding box center [1114, 149] width 44 height 17
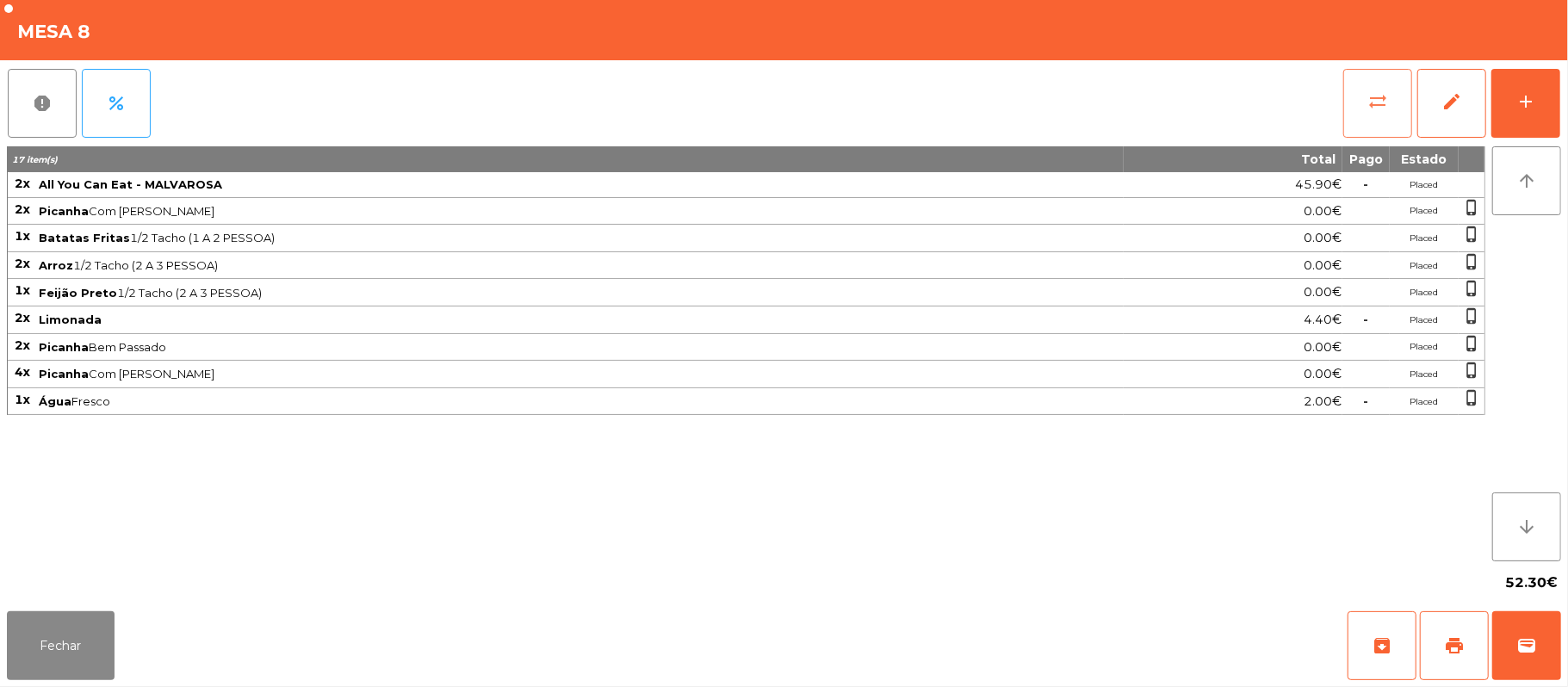
click at [1364, 91] on button "sync_alt" at bounding box center [1378, 104] width 69 height 69
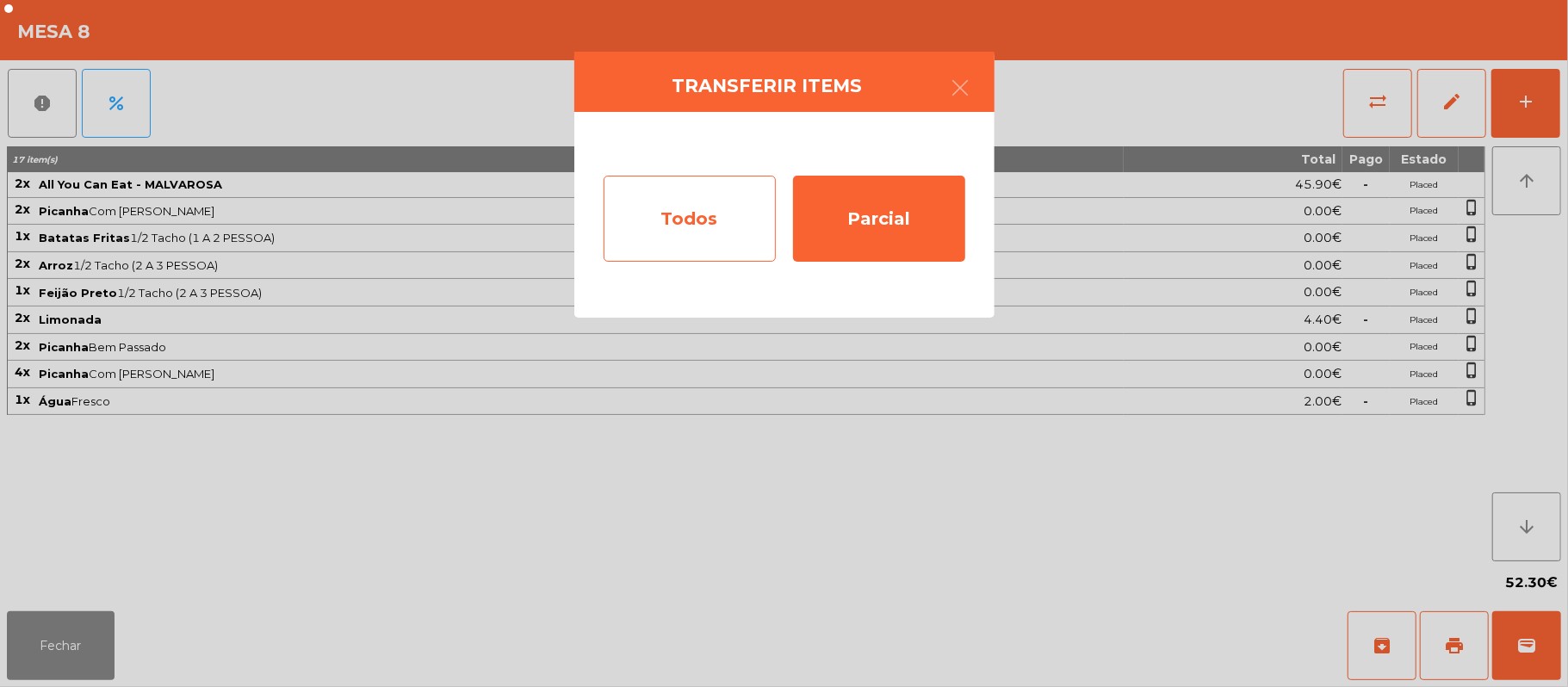
click at [683, 211] on div "Todos" at bounding box center [690, 219] width 172 height 86
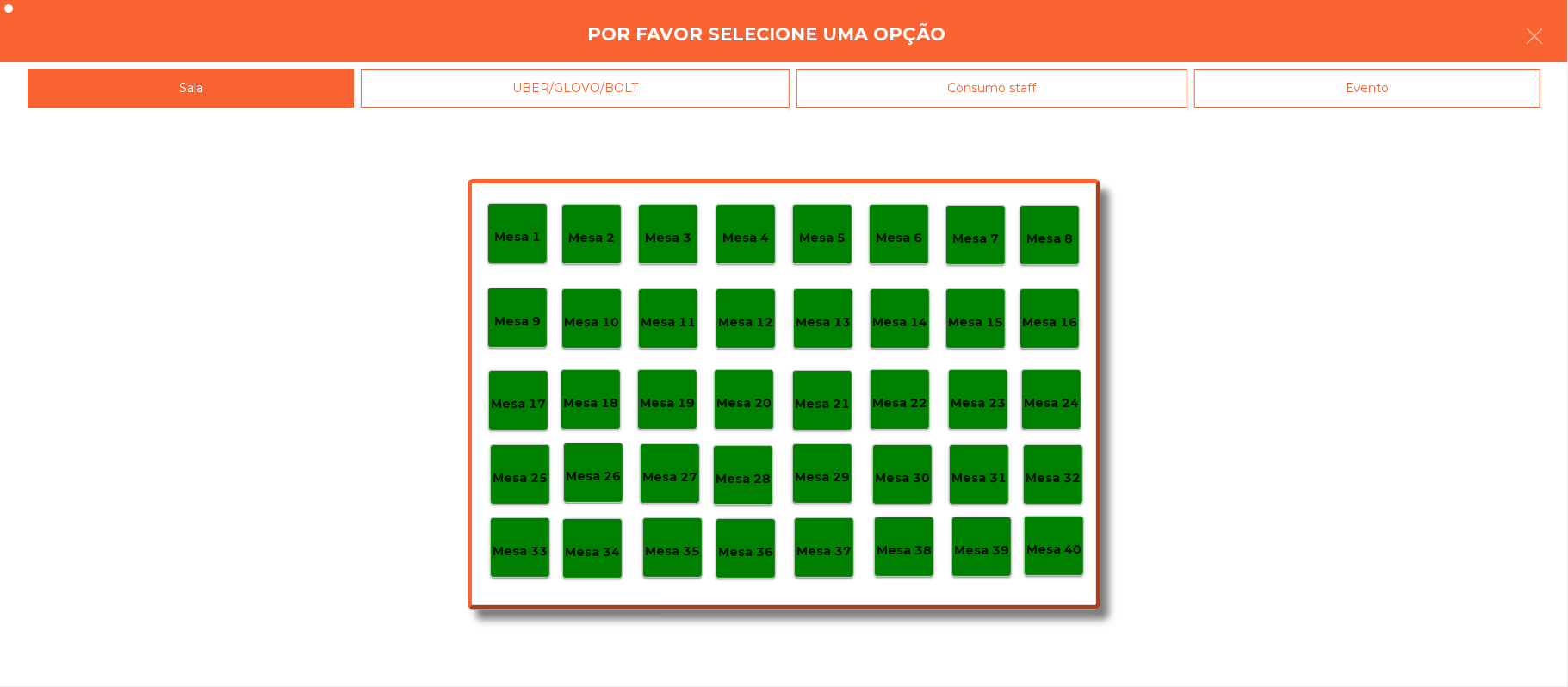
click at [1400, 94] on div "Evento" at bounding box center [1368, 88] width 346 height 38
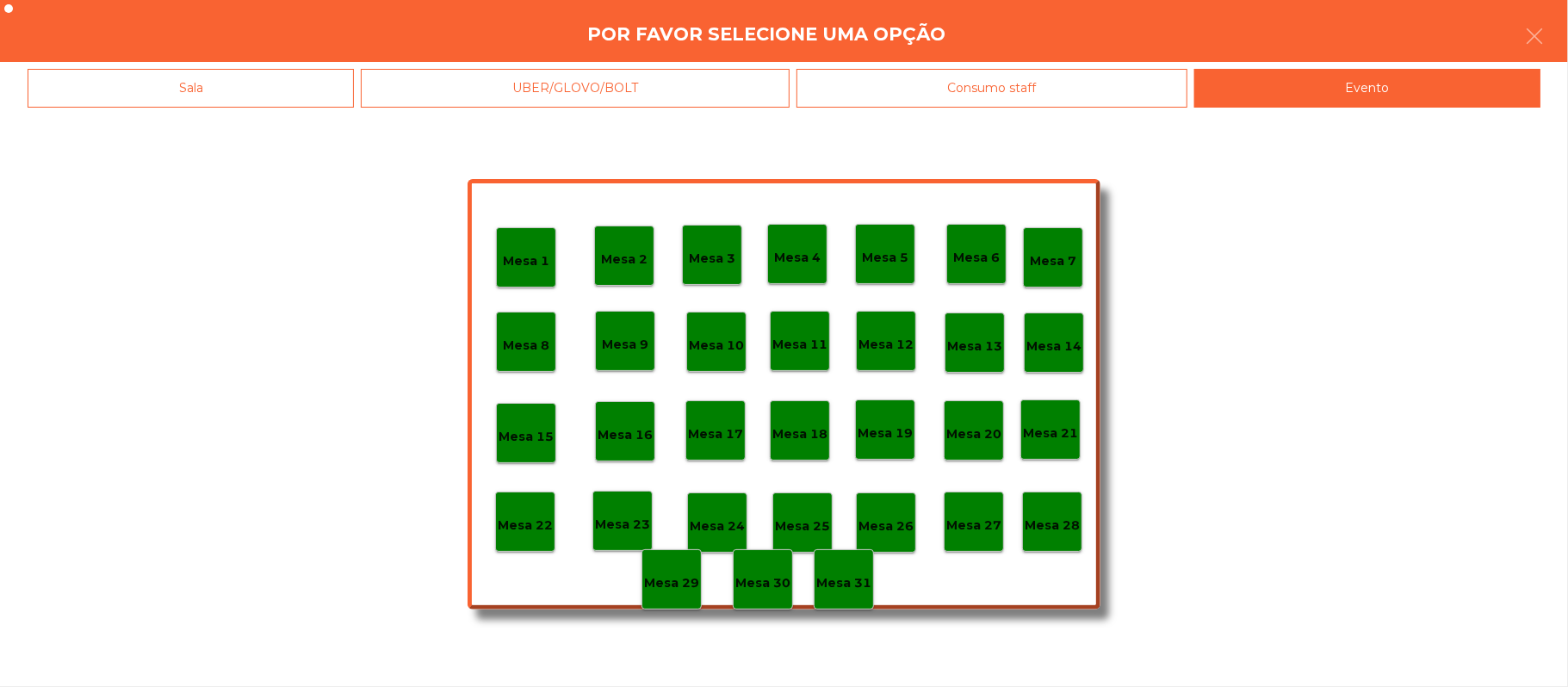
click at [1062, 534] on div "Mesa 28" at bounding box center [1052, 521] width 60 height 60
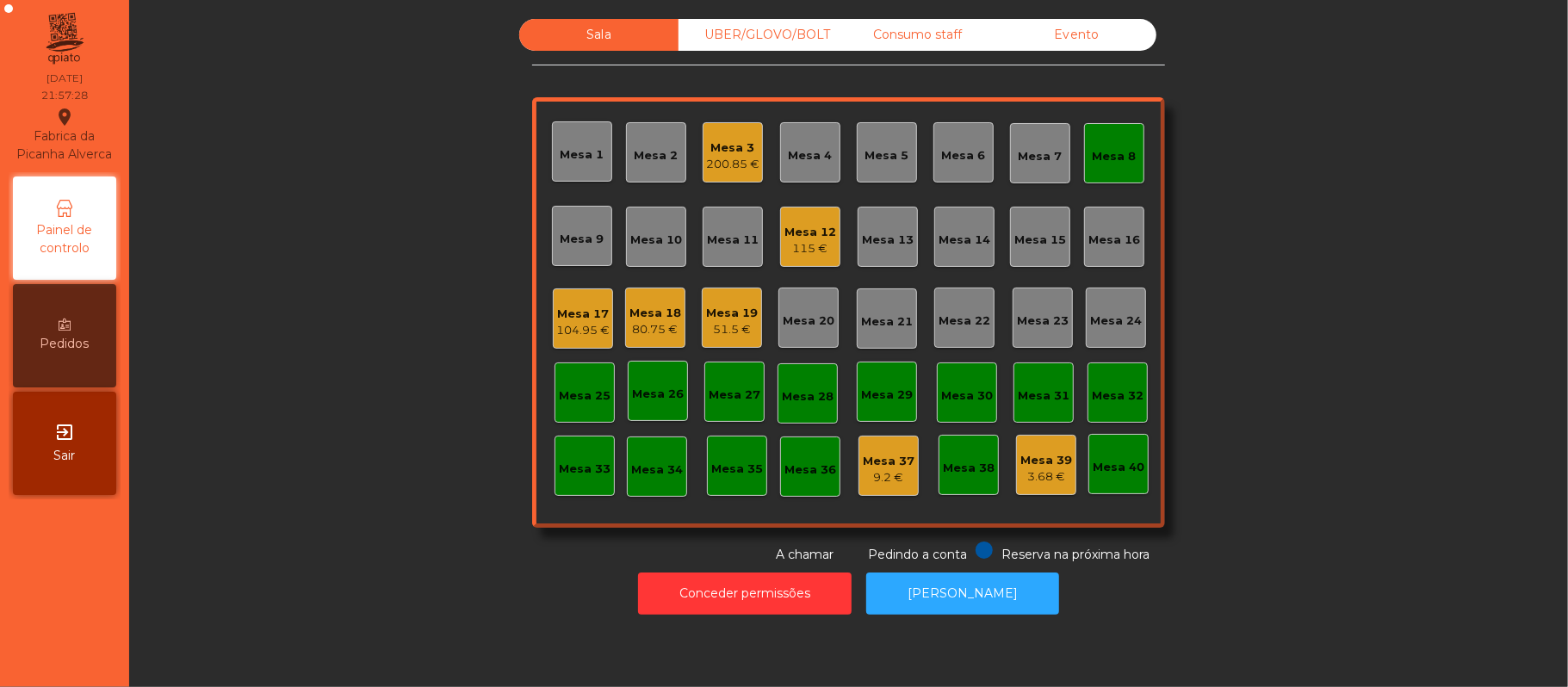
click at [1127, 142] on div "Mesa 8" at bounding box center [1114, 153] width 60 height 60
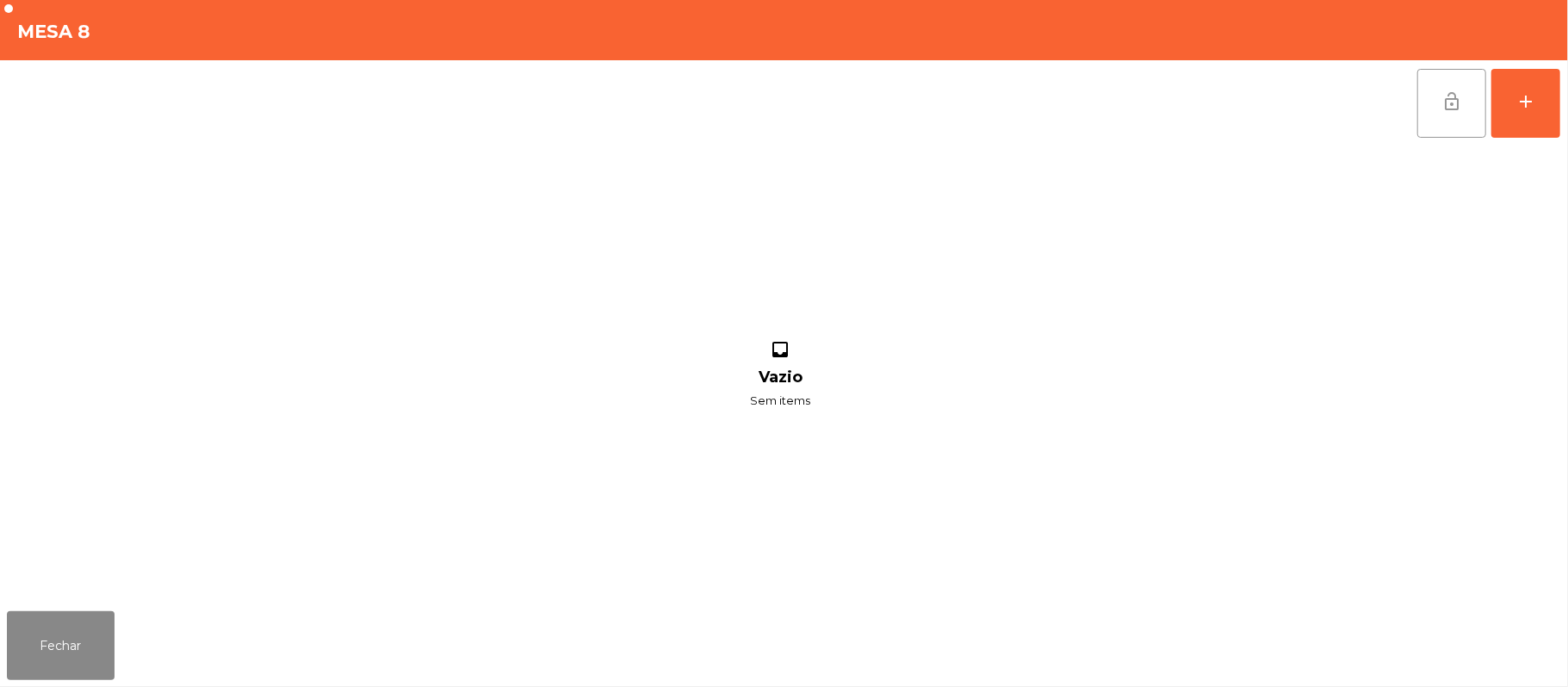
click at [1434, 103] on button "lock_open" at bounding box center [1452, 104] width 69 height 69
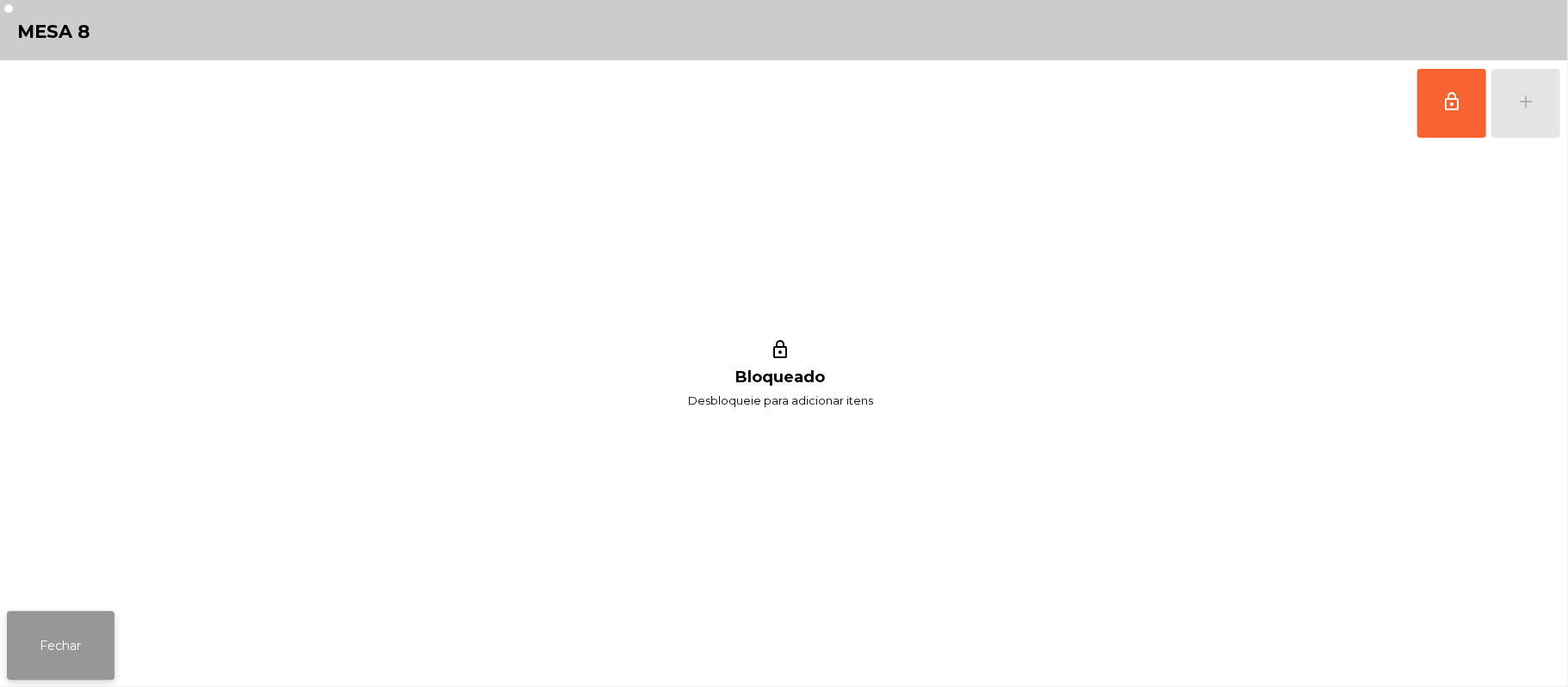
click at [57, 650] on button "Fechar" at bounding box center [60, 646] width 108 height 69
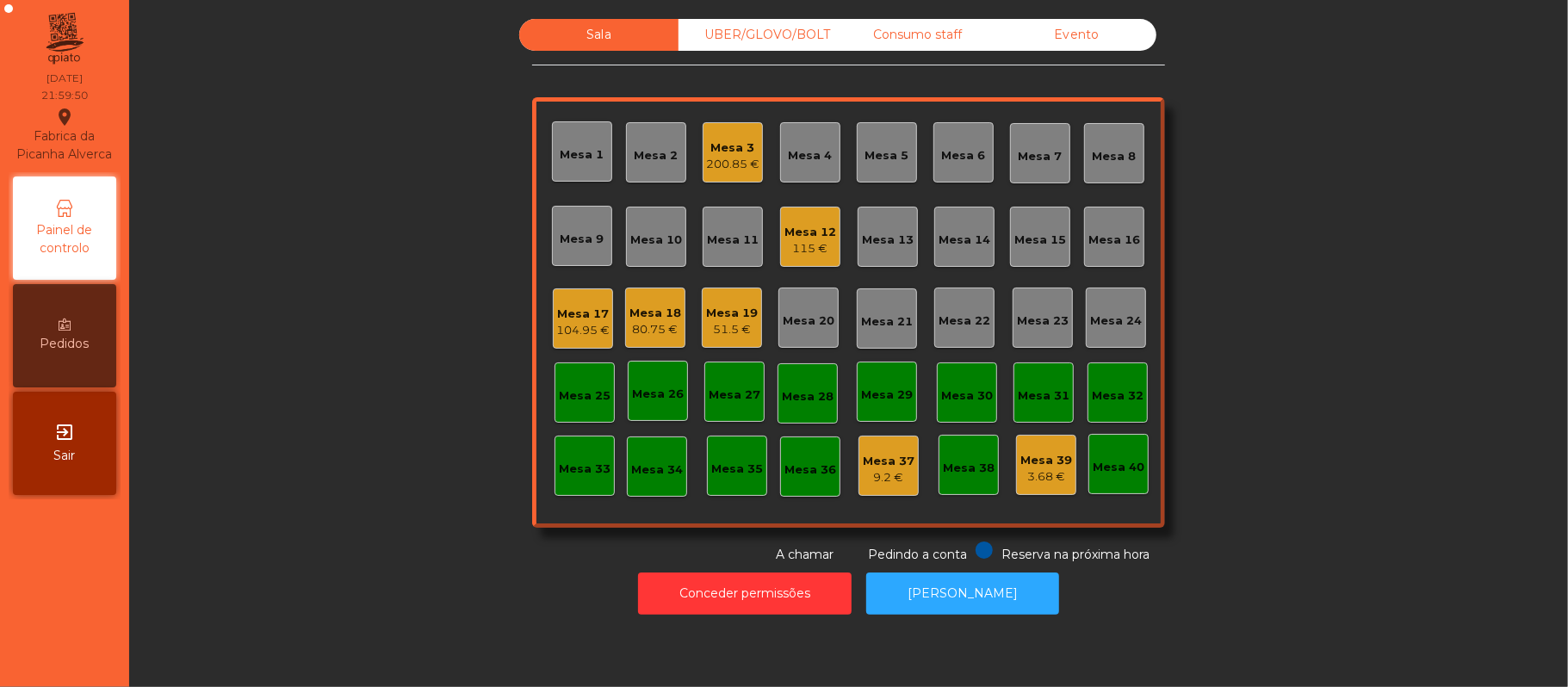
click at [1045, 227] on div "Mesa 15" at bounding box center [1040, 237] width 51 height 24
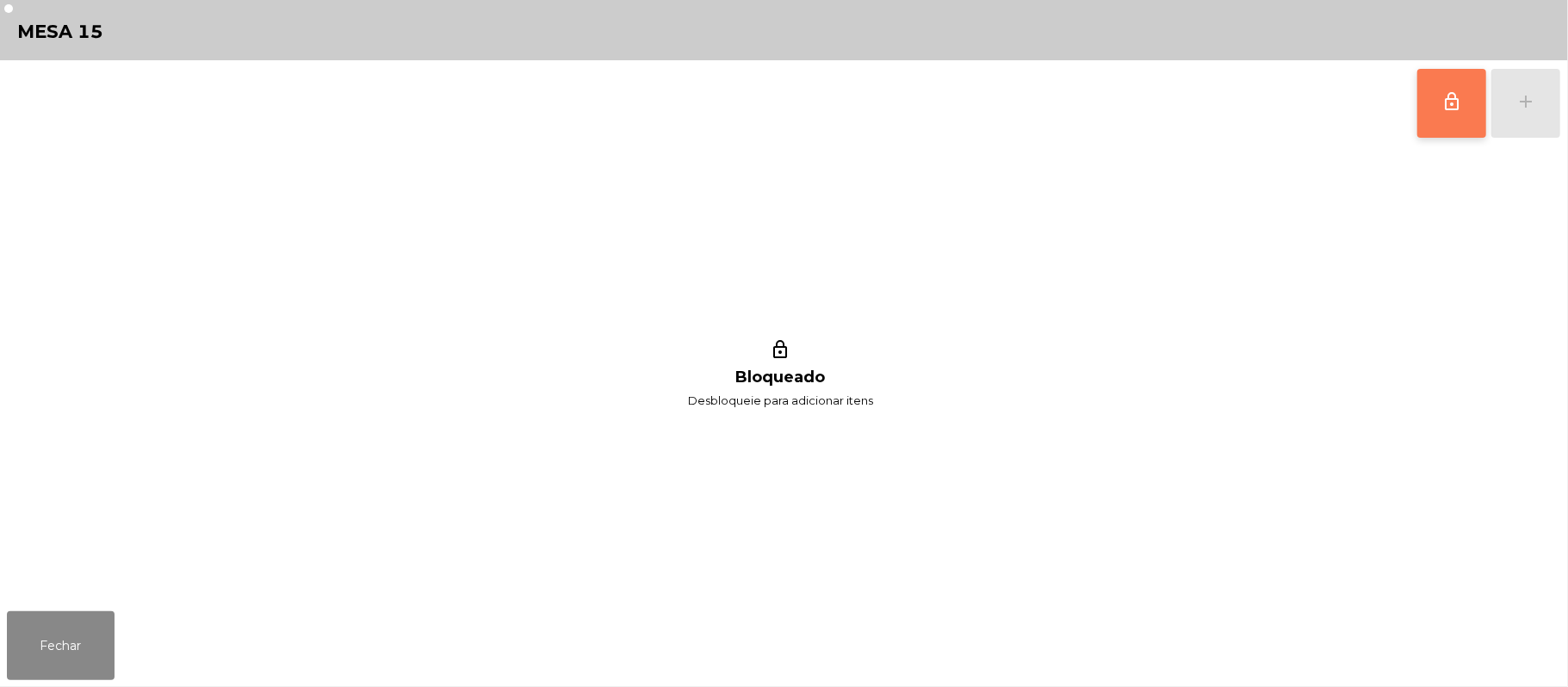
click at [1464, 112] on button "lock_outline" at bounding box center [1452, 104] width 69 height 69
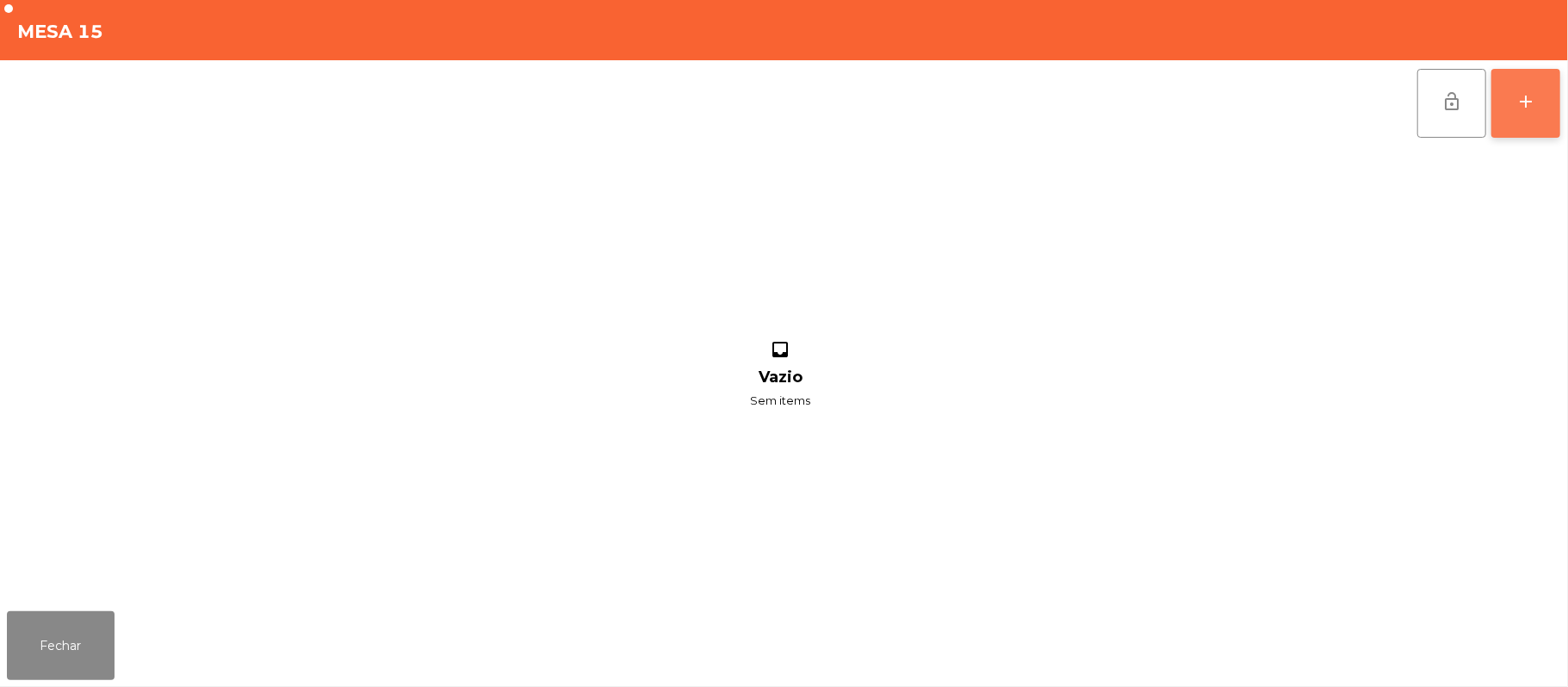
click at [1547, 98] on button "add" at bounding box center [1526, 104] width 69 height 69
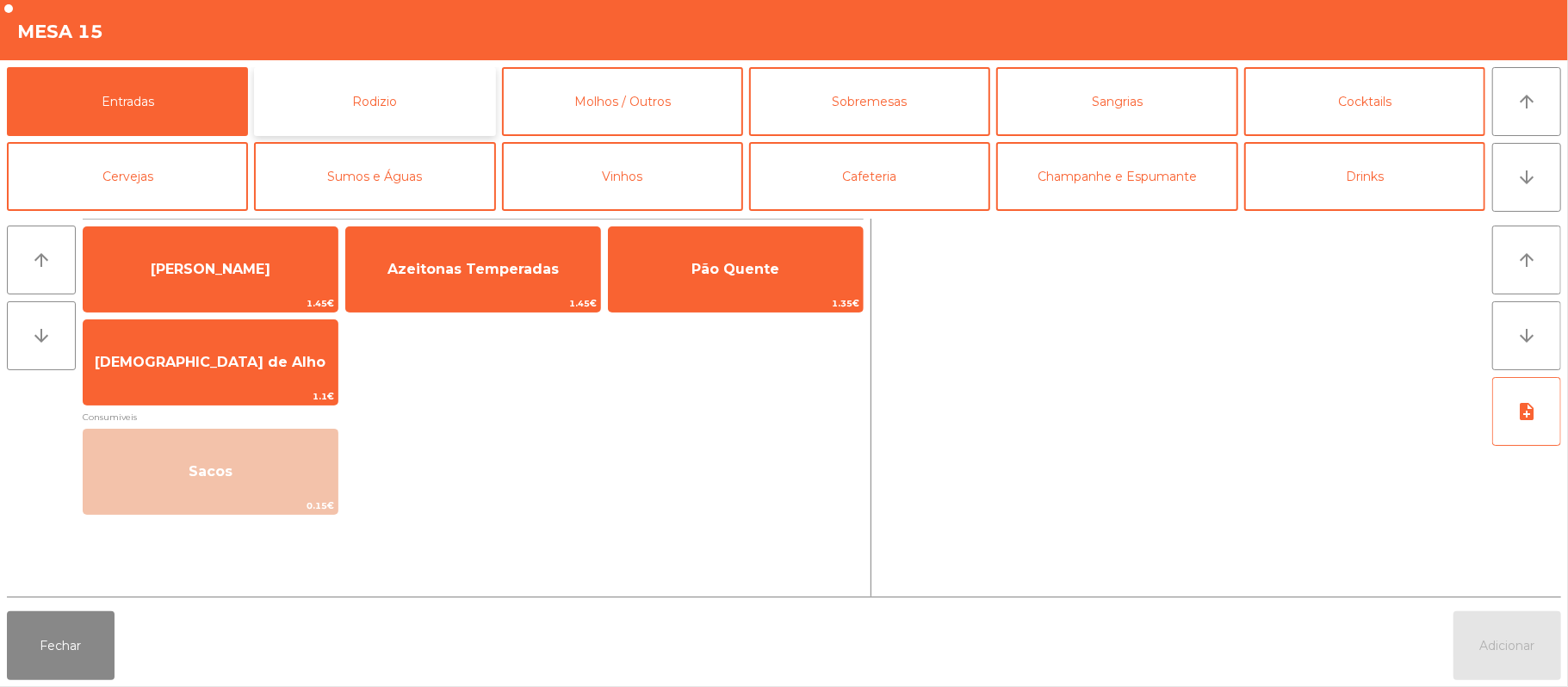
click at [401, 109] on button "Rodizio" at bounding box center [374, 102] width 242 height 69
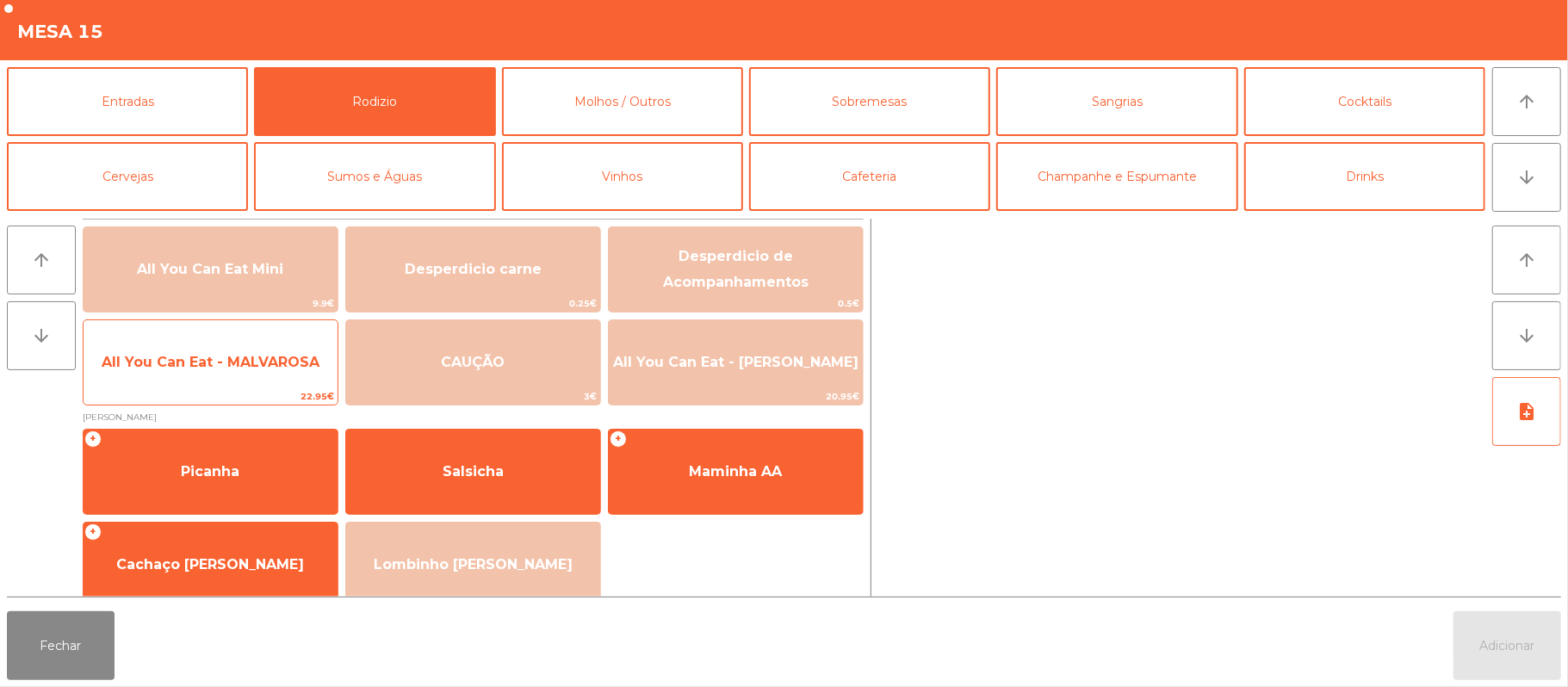
click at [249, 369] on span "All You Can Eat - MALVAROSA" at bounding box center [211, 361] width 218 height 16
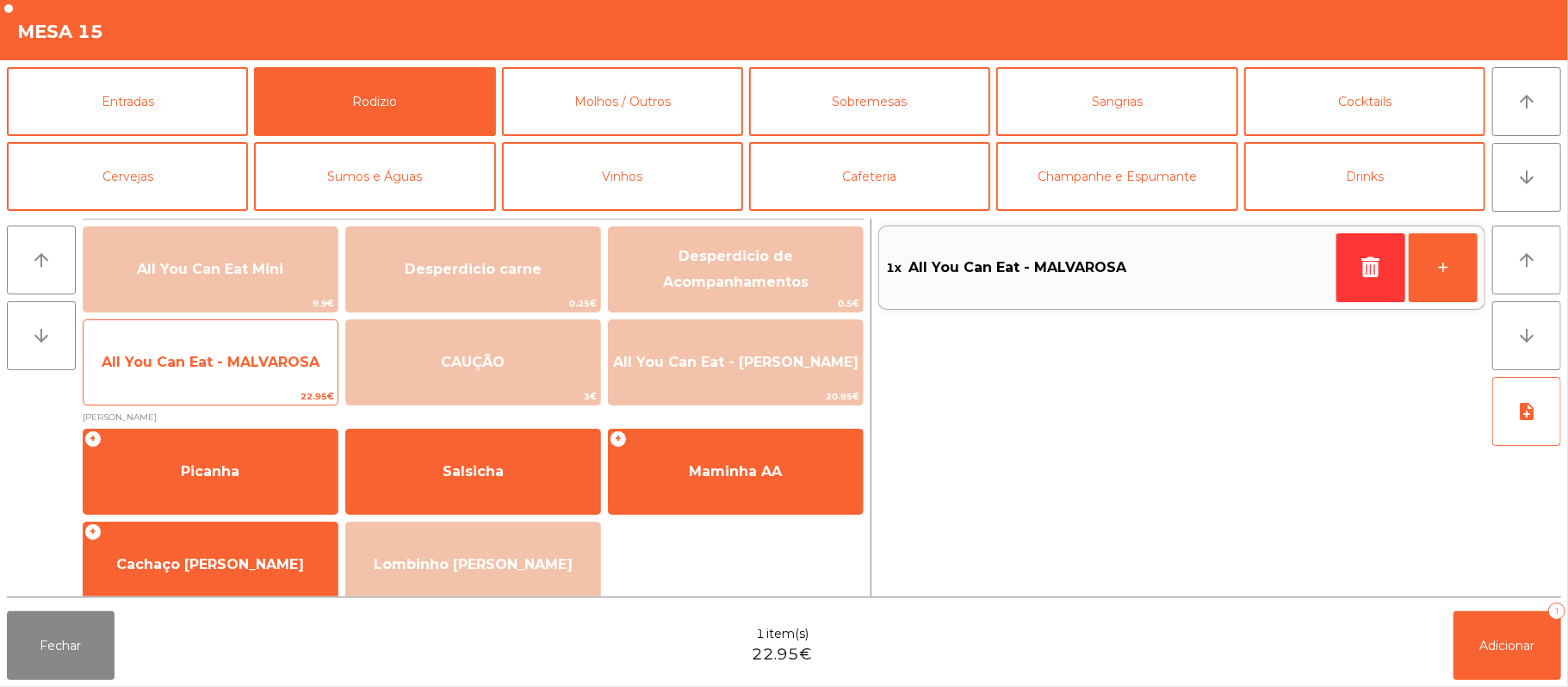
click at [244, 377] on span "All You Can Eat - MALVAROSA" at bounding box center [210, 362] width 254 height 47
click at [250, 382] on span "All You Can Eat - MALVAROSA" at bounding box center [210, 362] width 254 height 47
click at [242, 386] on span "All You Can Eat - MALVAROSA" at bounding box center [210, 362] width 254 height 47
click at [281, 379] on span "All You Can Eat - MALVAROSA" at bounding box center [210, 362] width 254 height 47
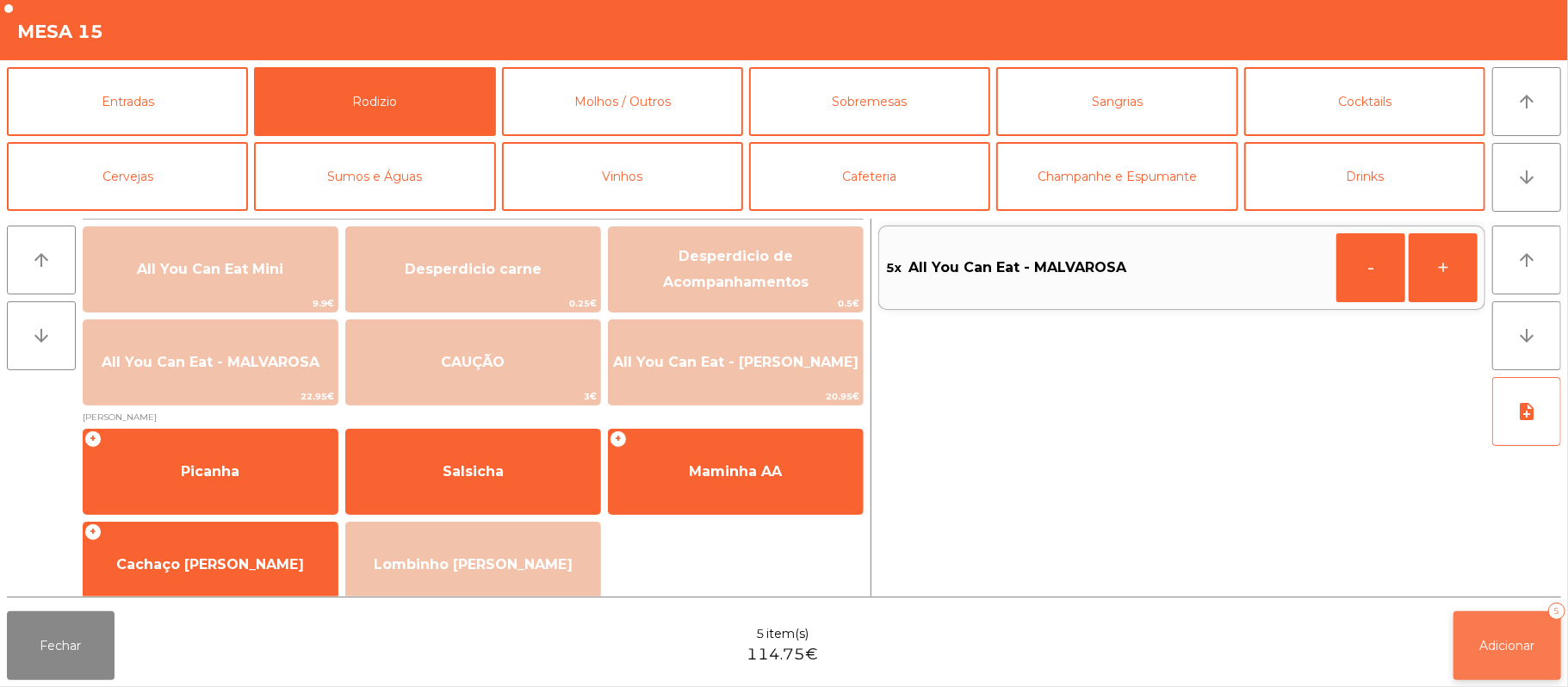
click at [1473, 642] on button "Adicionar 5" at bounding box center [1507, 646] width 108 height 69
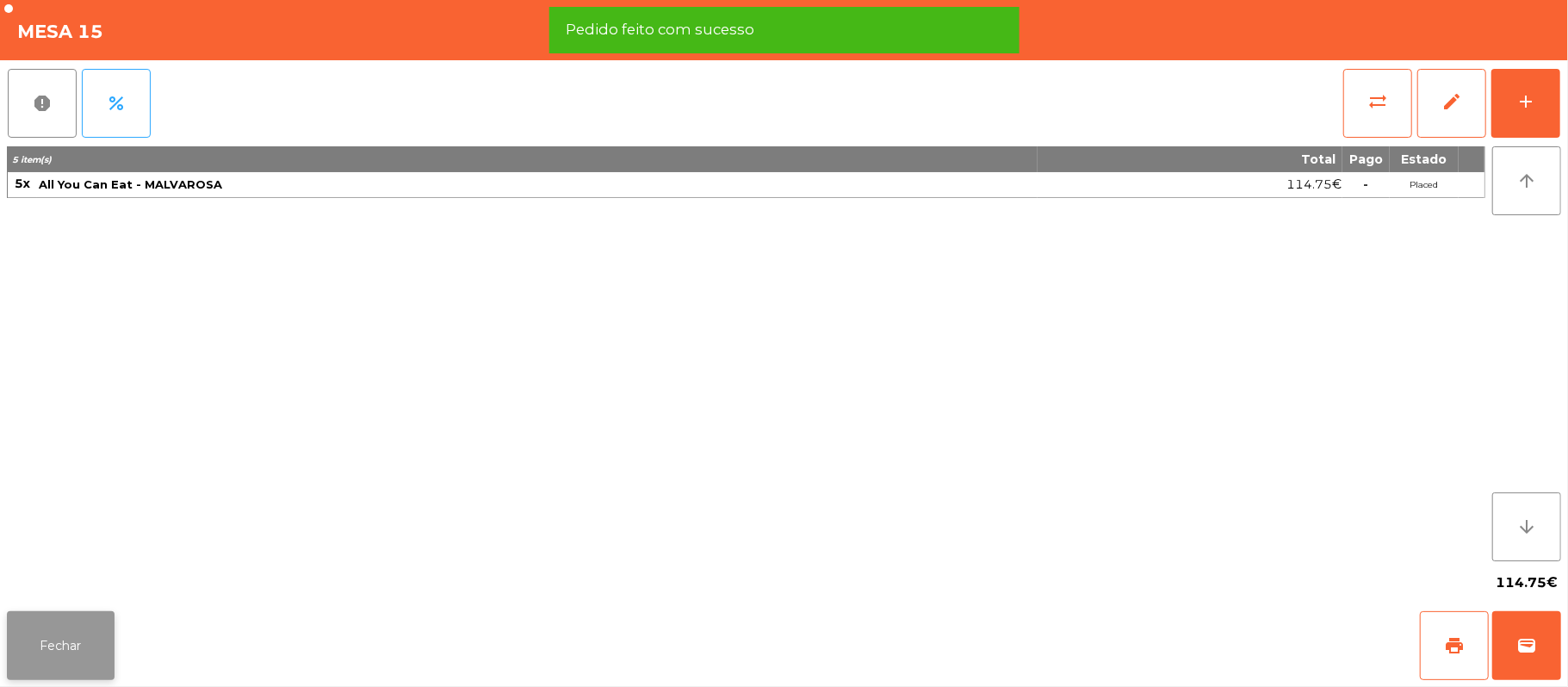
click at [66, 650] on button "Fechar" at bounding box center [60, 646] width 108 height 69
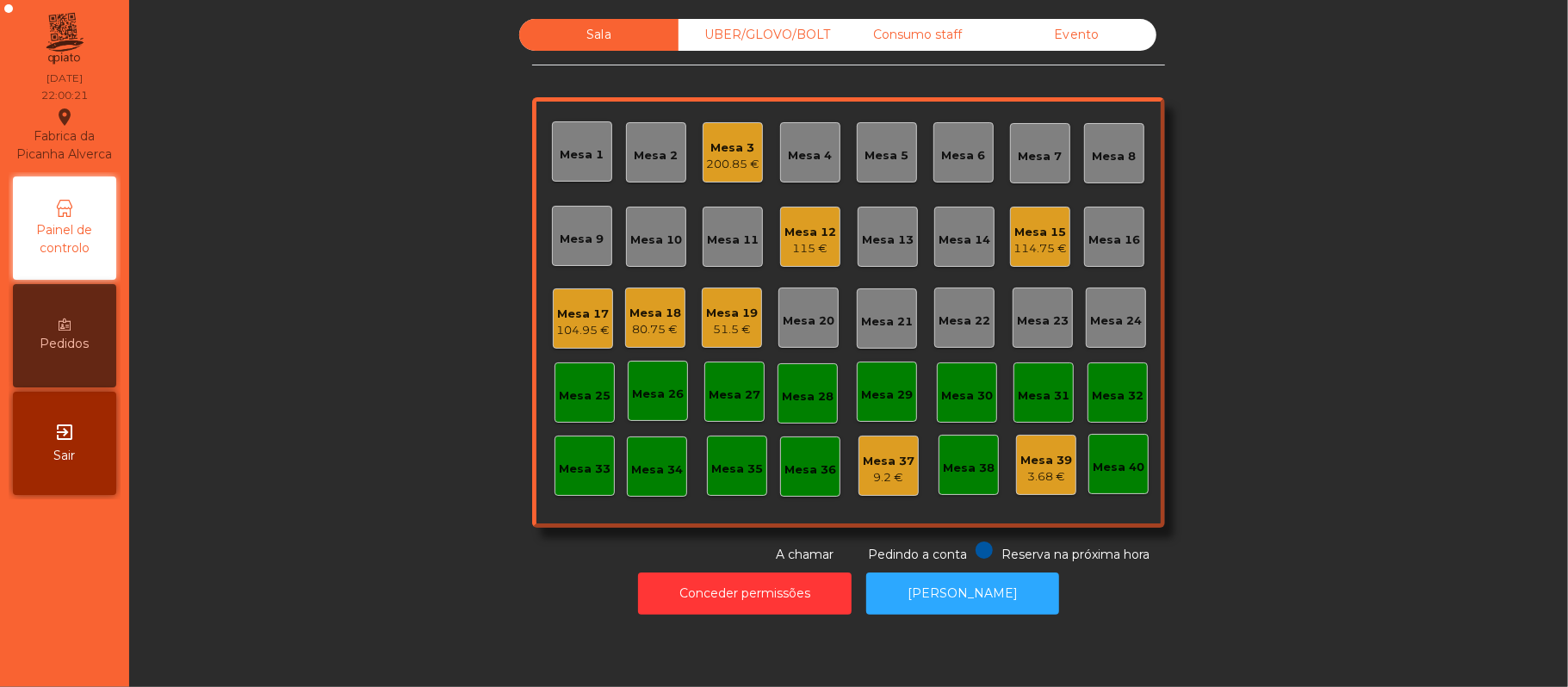
click at [1042, 229] on div "Mesa 15" at bounding box center [1040, 232] width 53 height 17
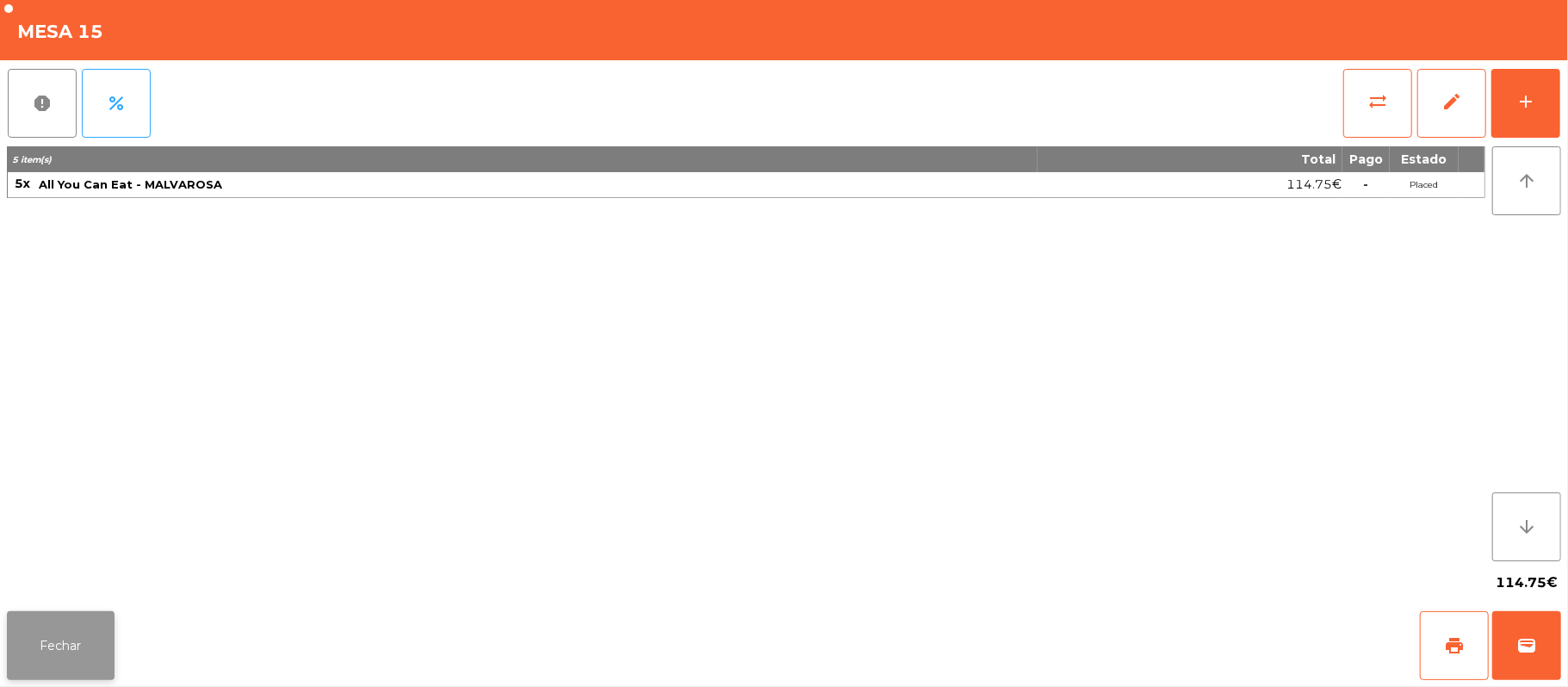
click at [112, 646] on button "Fechar" at bounding box center [60, 646] width 108 height 69
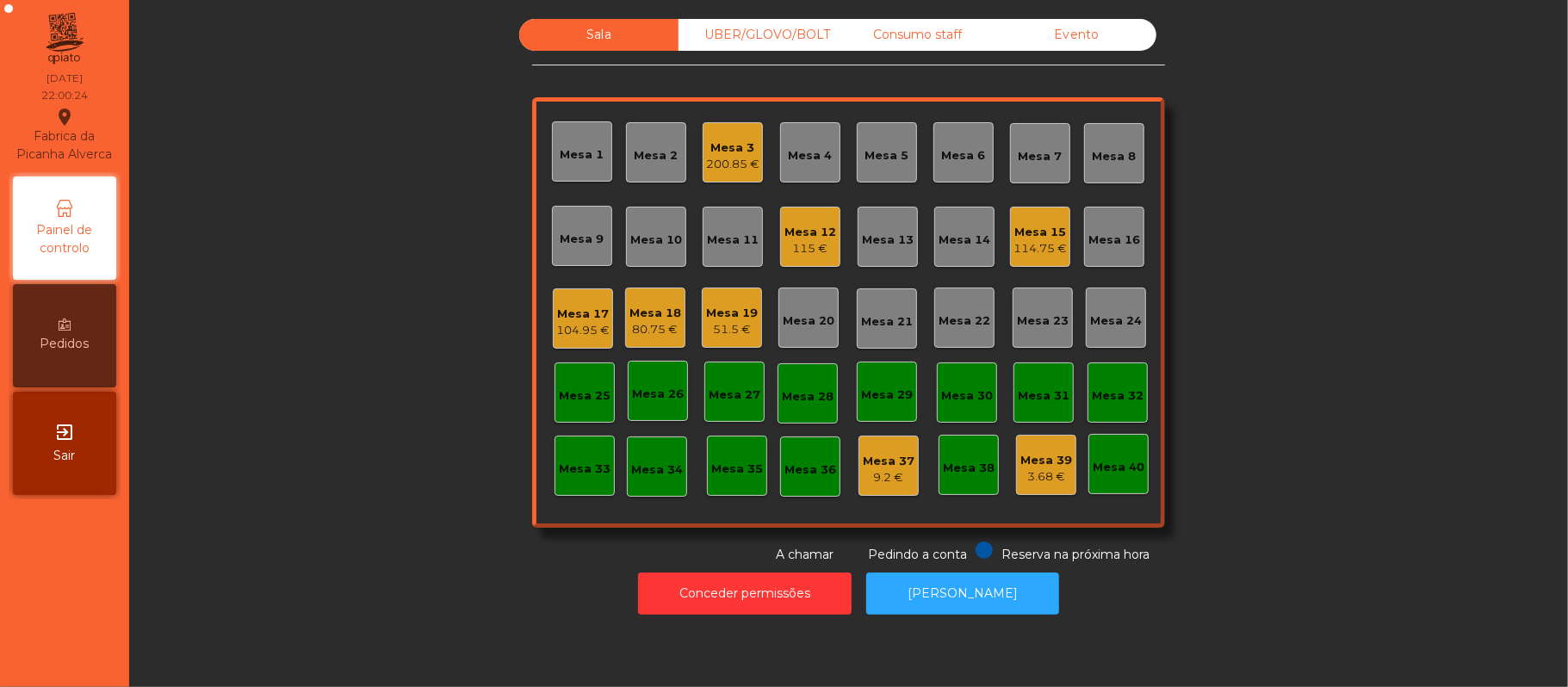
click at [591, 303] on div "Mesa 17 104.95 €" at bounding box center [582, 318] width 53 height 40
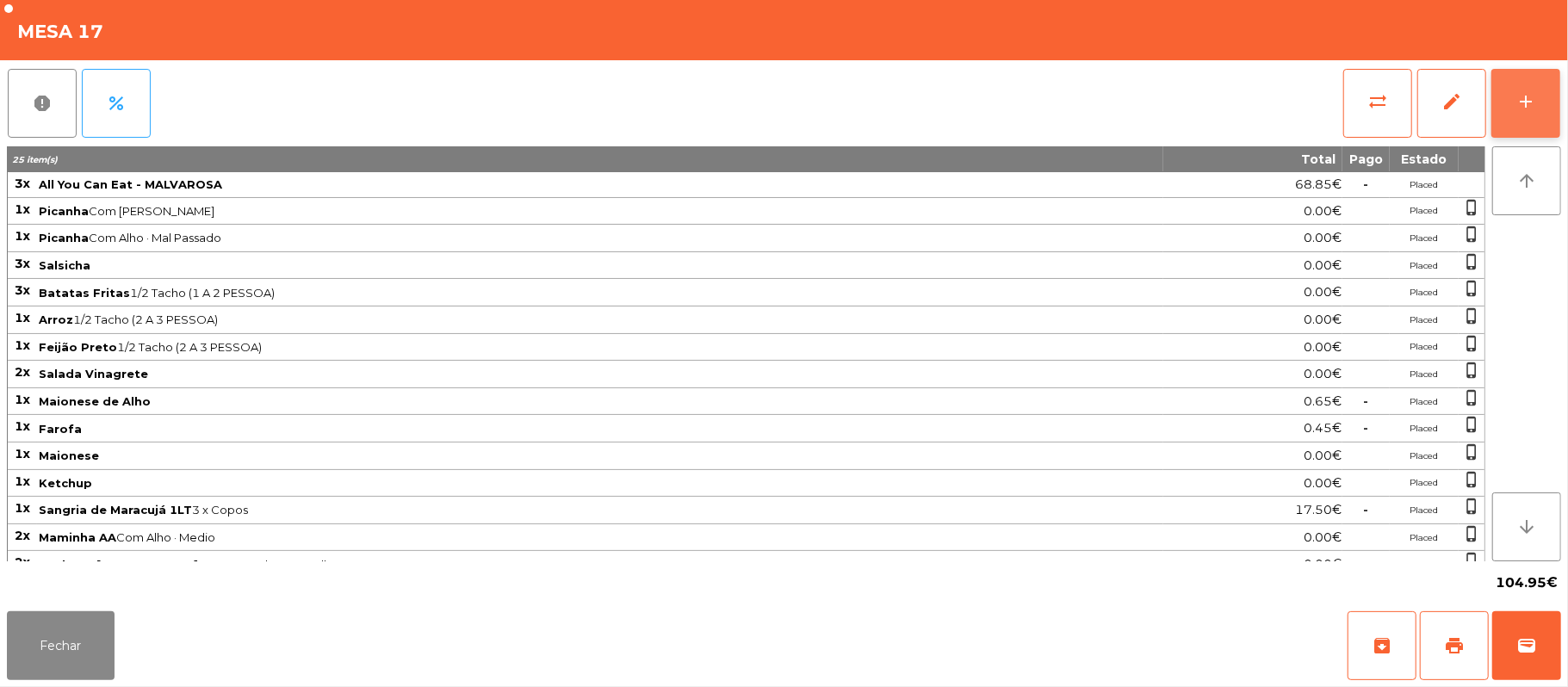
click at [1554, 97] on button "add" at bounding box center [1526, 104] width 69 height 69
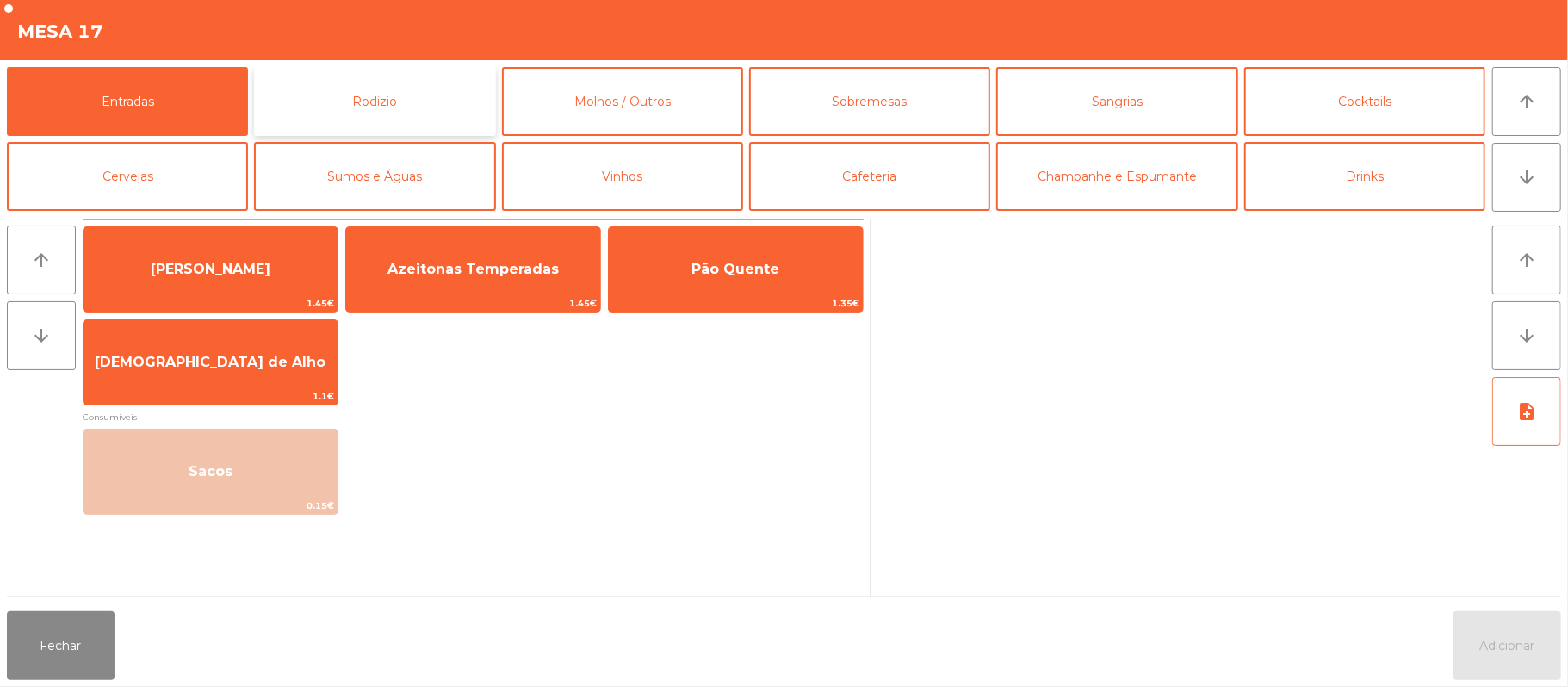
click at [412, 110] on button "Rodizio" at bounding box center [374, 102] width 242 height 69
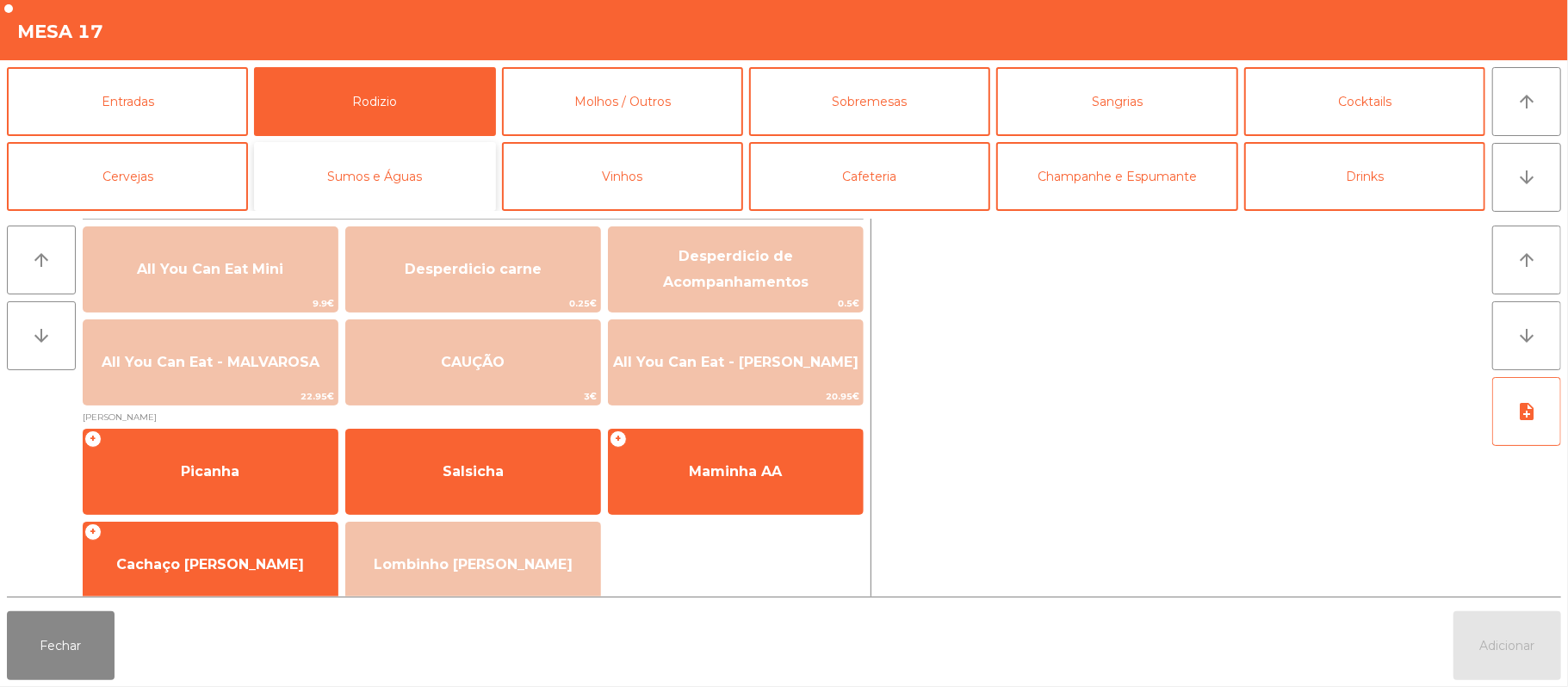
click at [434, 190] on button "Sumos e Águas" at bounding box center [374, 177] width 242 height 69
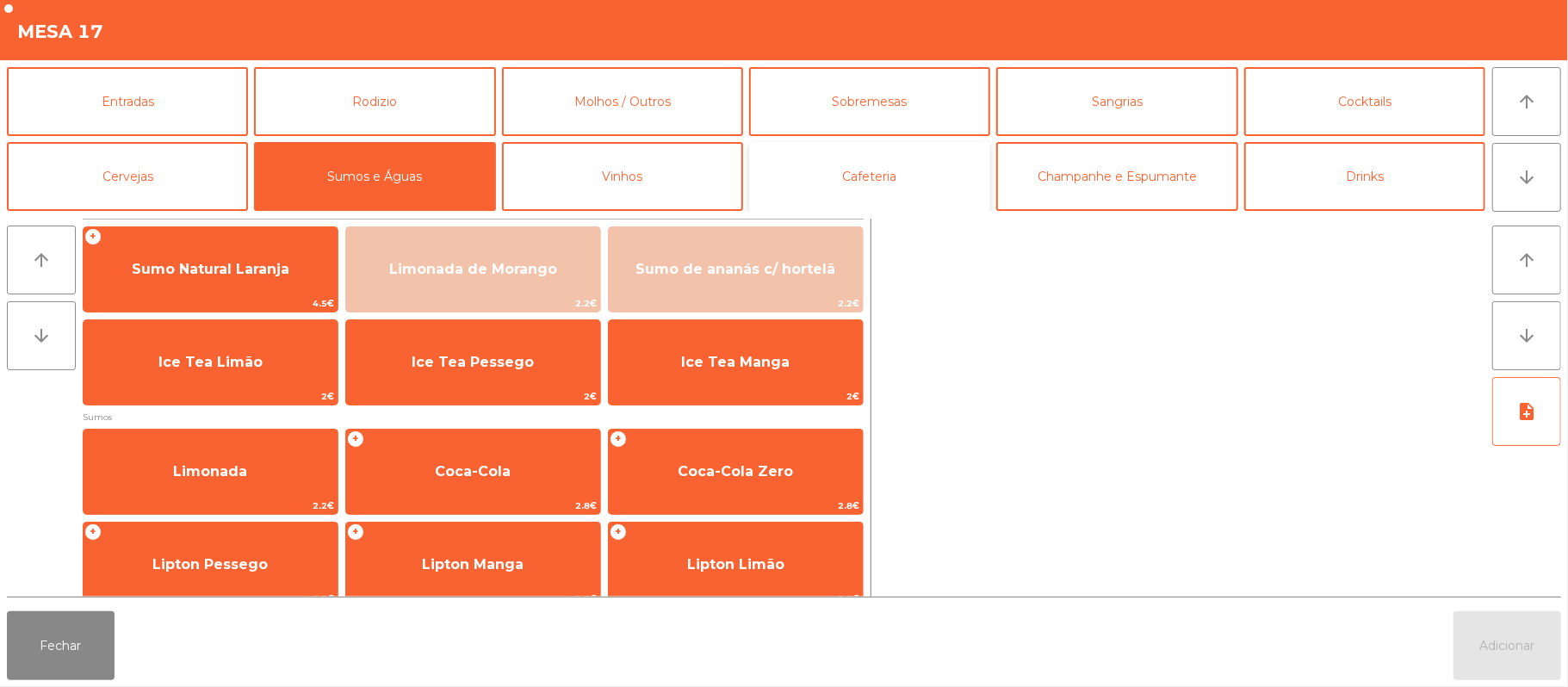
click at [861, 176] on button "Cafeteria" at bounding box center [870, 177] width 242 height 69
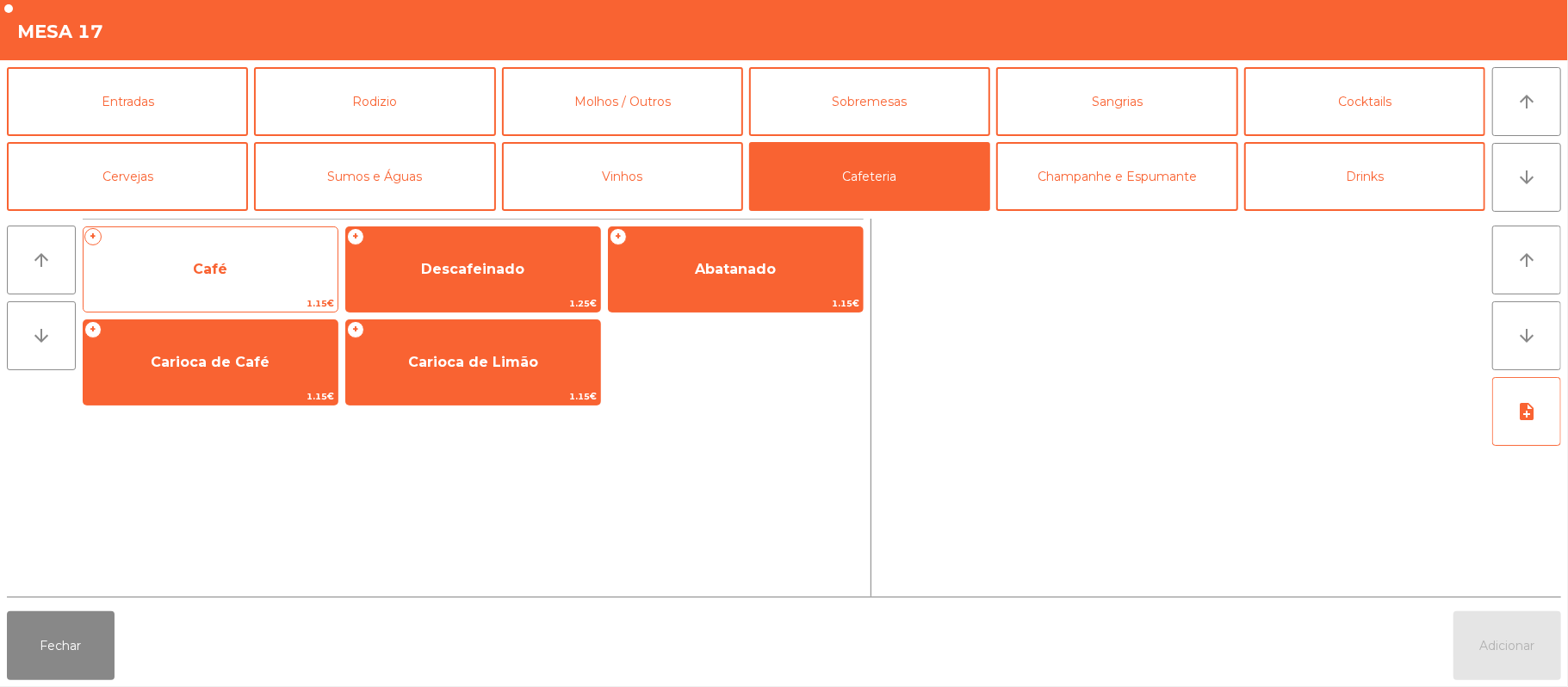
click at [286, 265] on span "Café" at bounding box center [210, 270] width 254 height 47
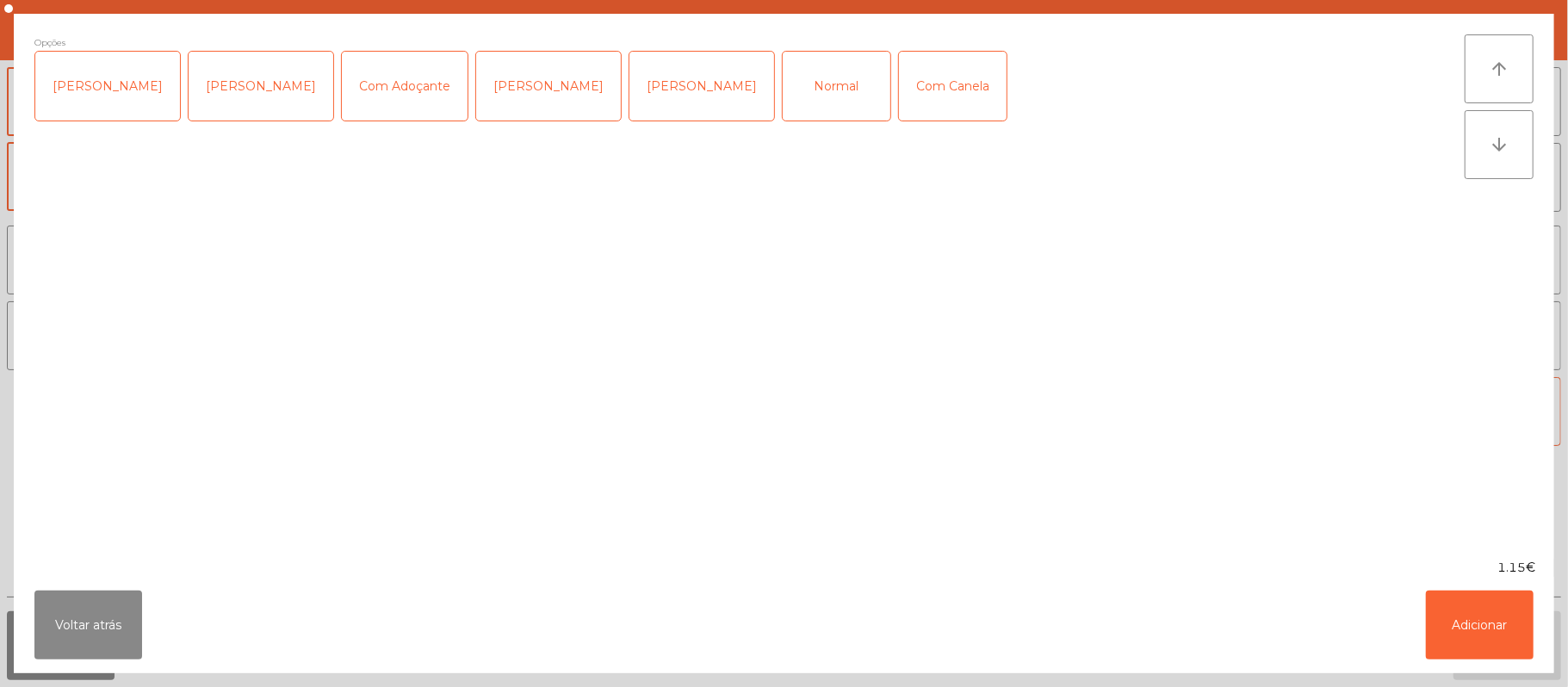
click at [783, 101] on div "Normal" at bounding box center [836, 86] width 108 height 69
click at [1474, 596] on button "Adicionar" at bounding box center [1479, 625] width 108 height 69
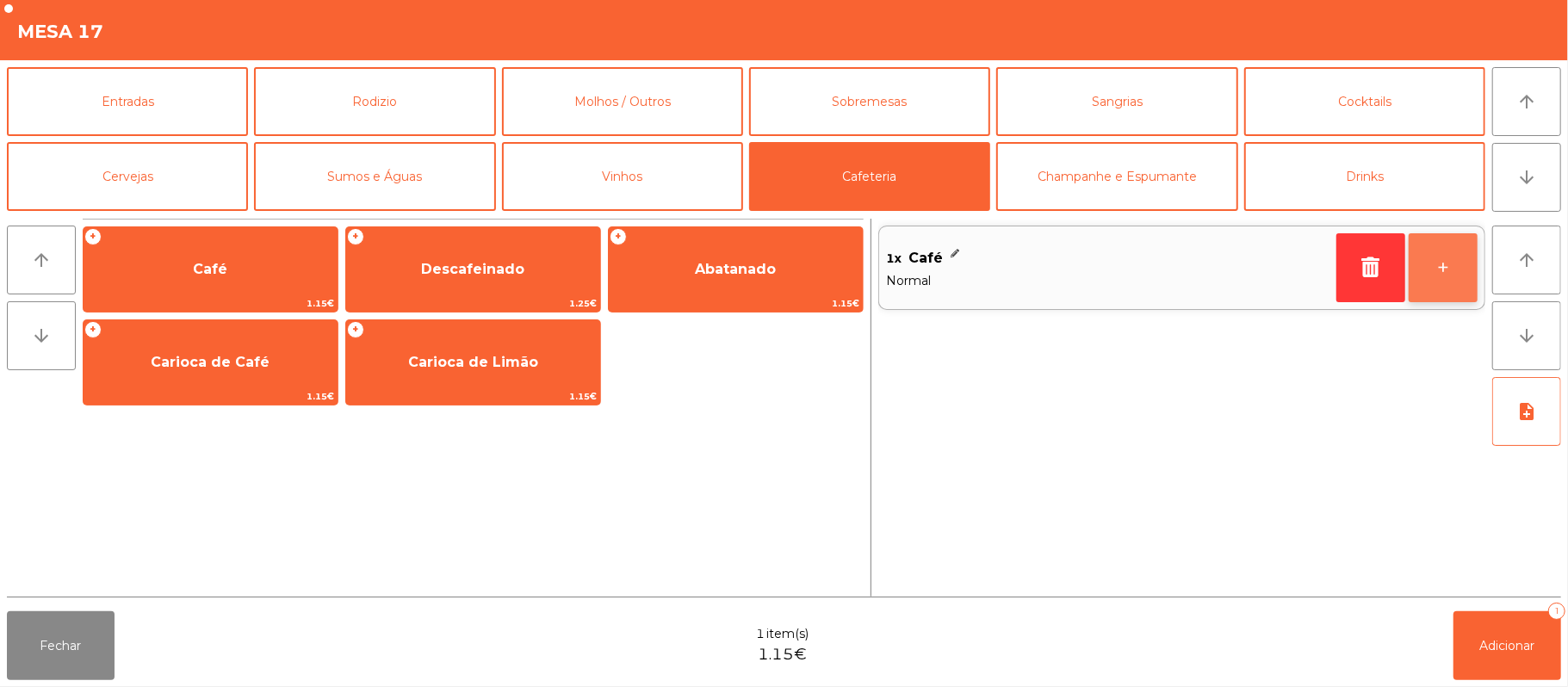
click at [1437, 276] on button "+" at bounding box center [1443, 268] width 69 height 69
click at [1455, 263] on button "+" at bounding box center [1443, 268] width 69 height 69
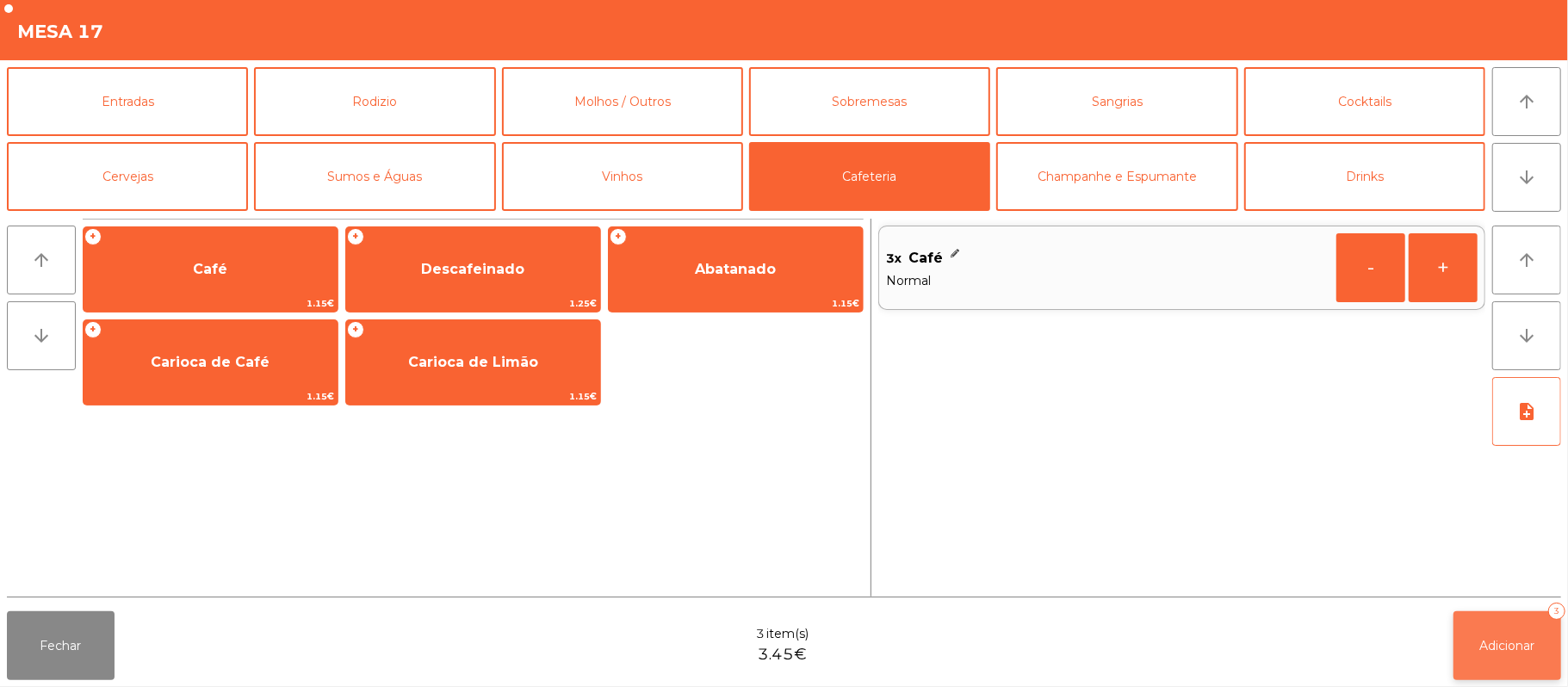
click at [1509, 654] on button "Adicionar 3" at bounding box center [1507, 646] width 108 height 69
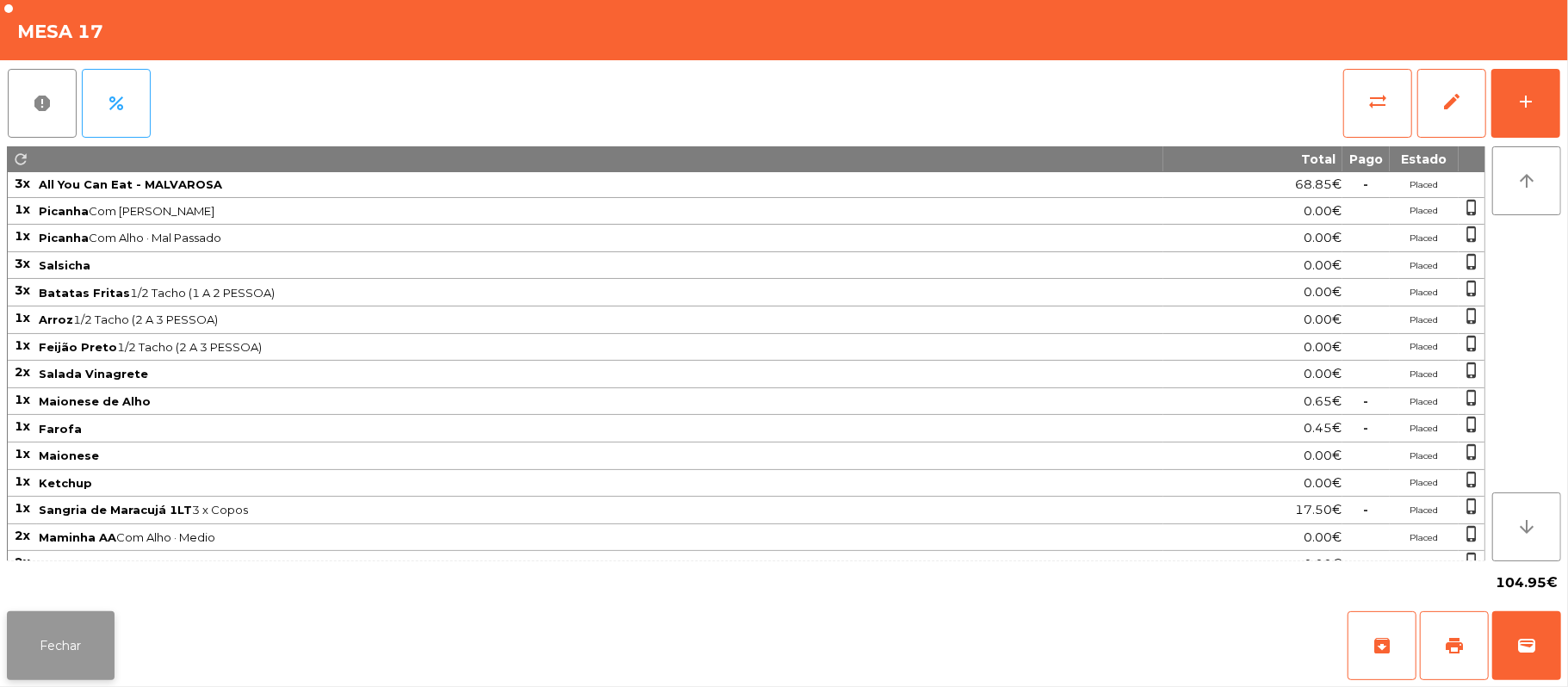
click at [59, 645] on button "Fechar" at bounding box center [60, 646] width 108 height 69
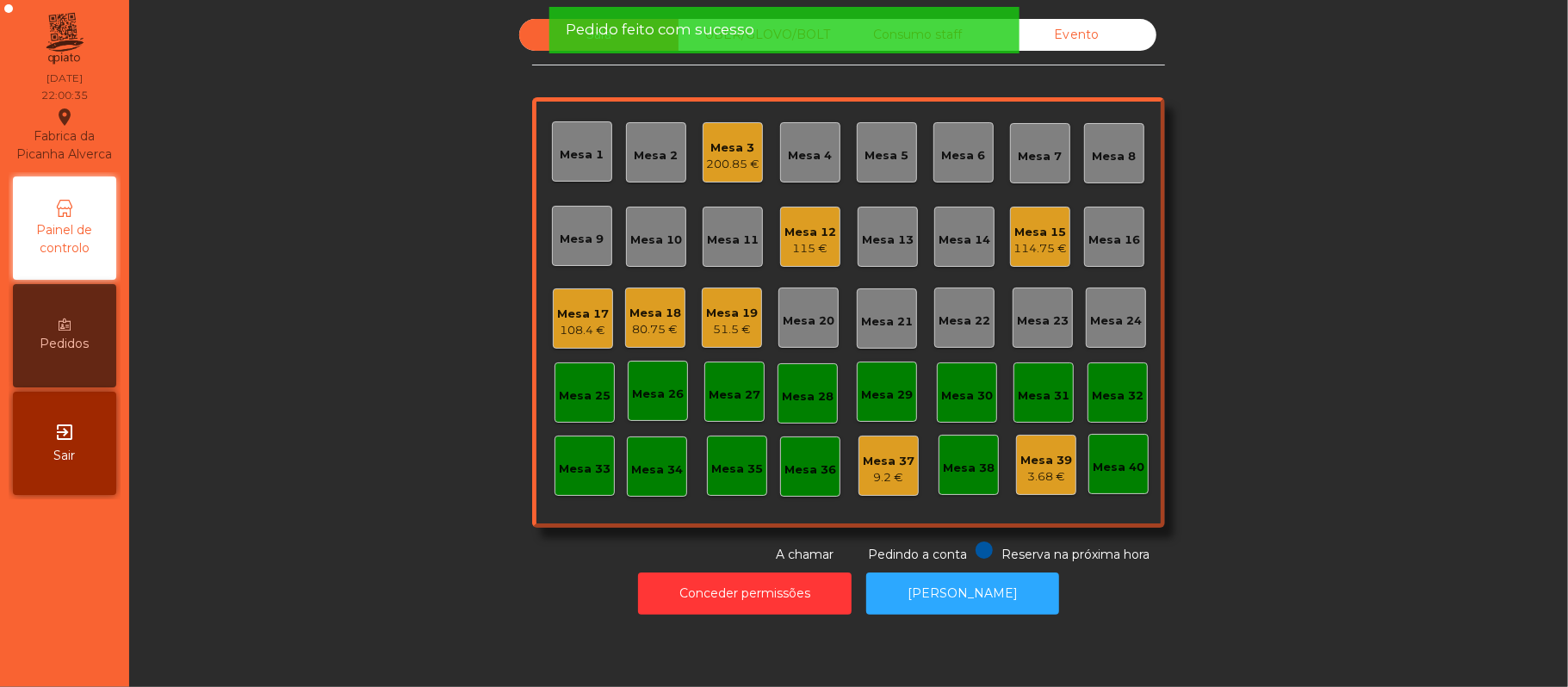
click at [1028, 231] on div "Mesa 15" at bounding box center [1040, 232] width 53 height 17
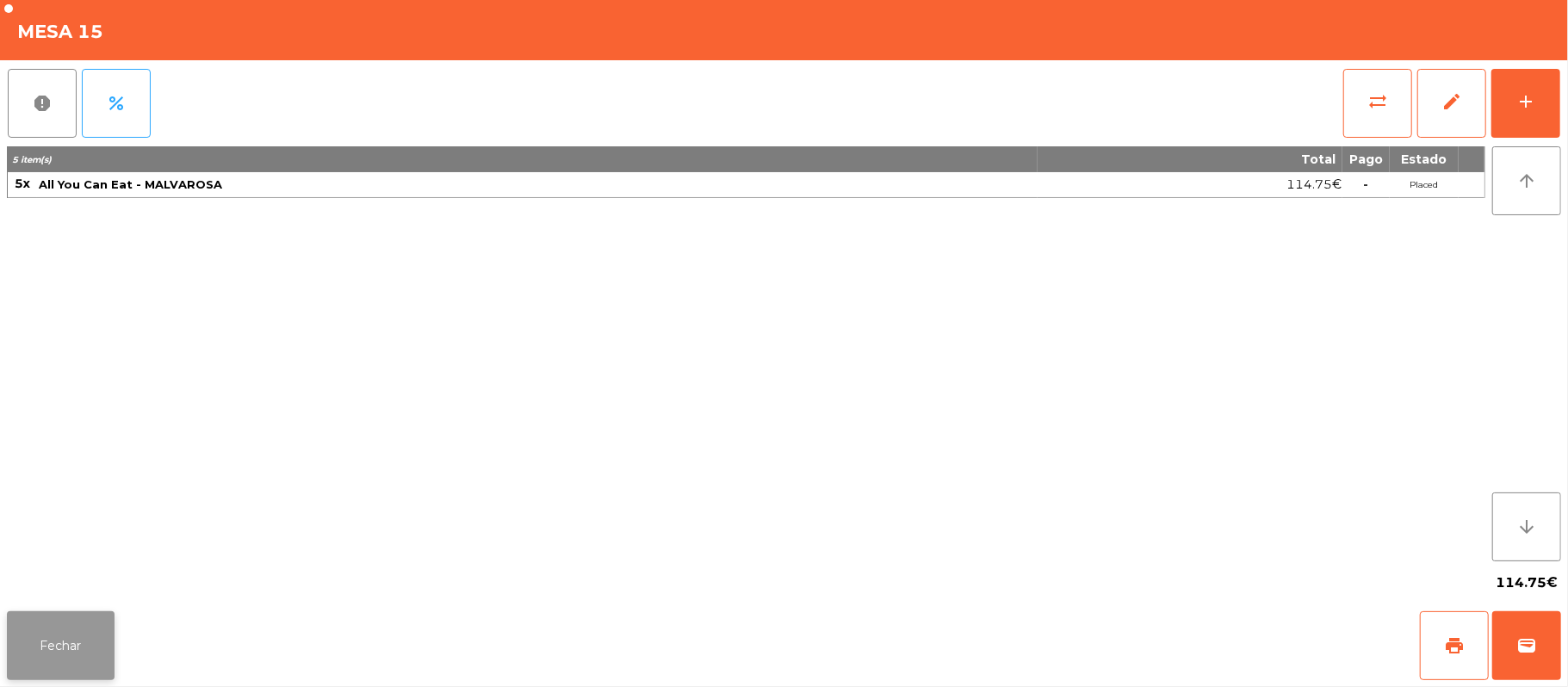
click at [57, 650] on button "Fechar" at bounding box center [60, 646] width 108 height 69
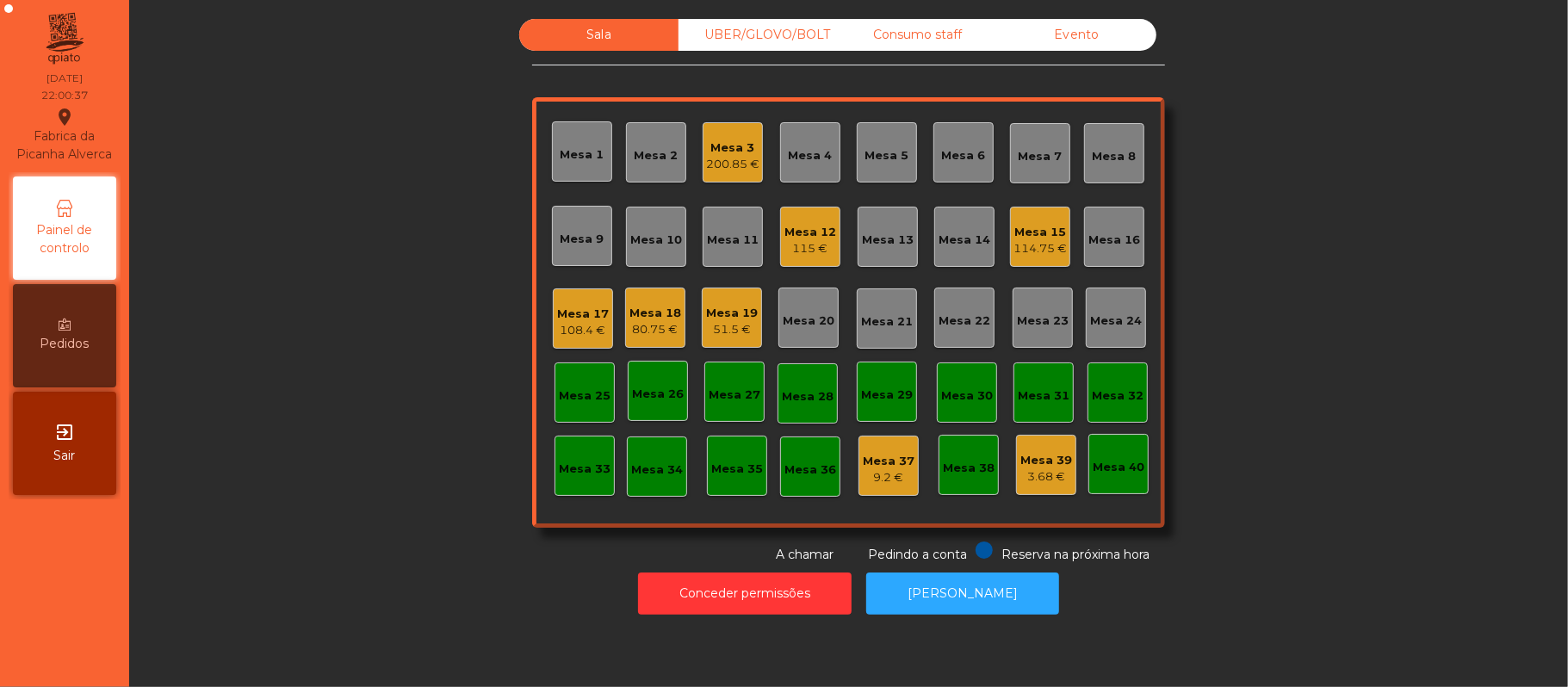
click at [1037, 253] on div "114.75 €" at bounding box center [1040, 249] width 53 height 17
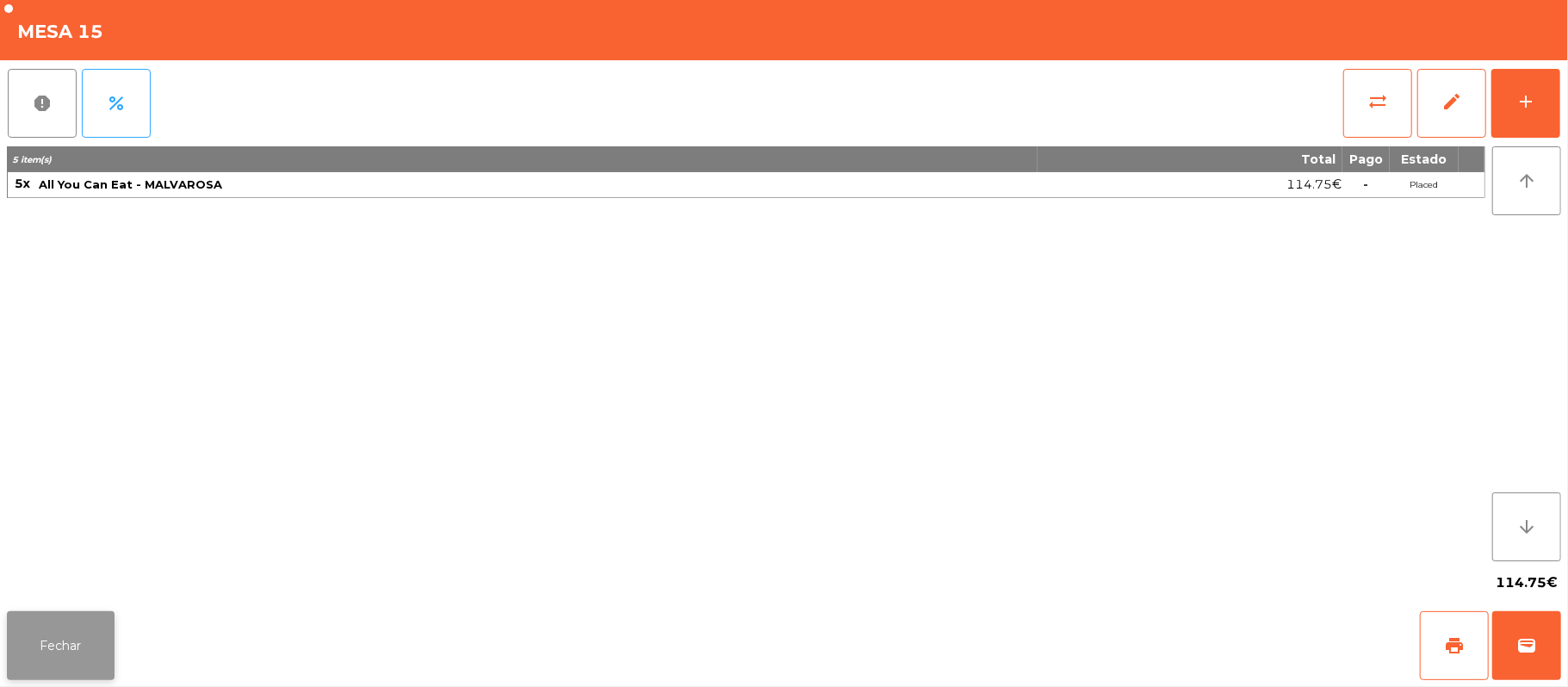
click at [100, 631] on button "Fechar" at bounding box center [60, 646] width 108 height 69
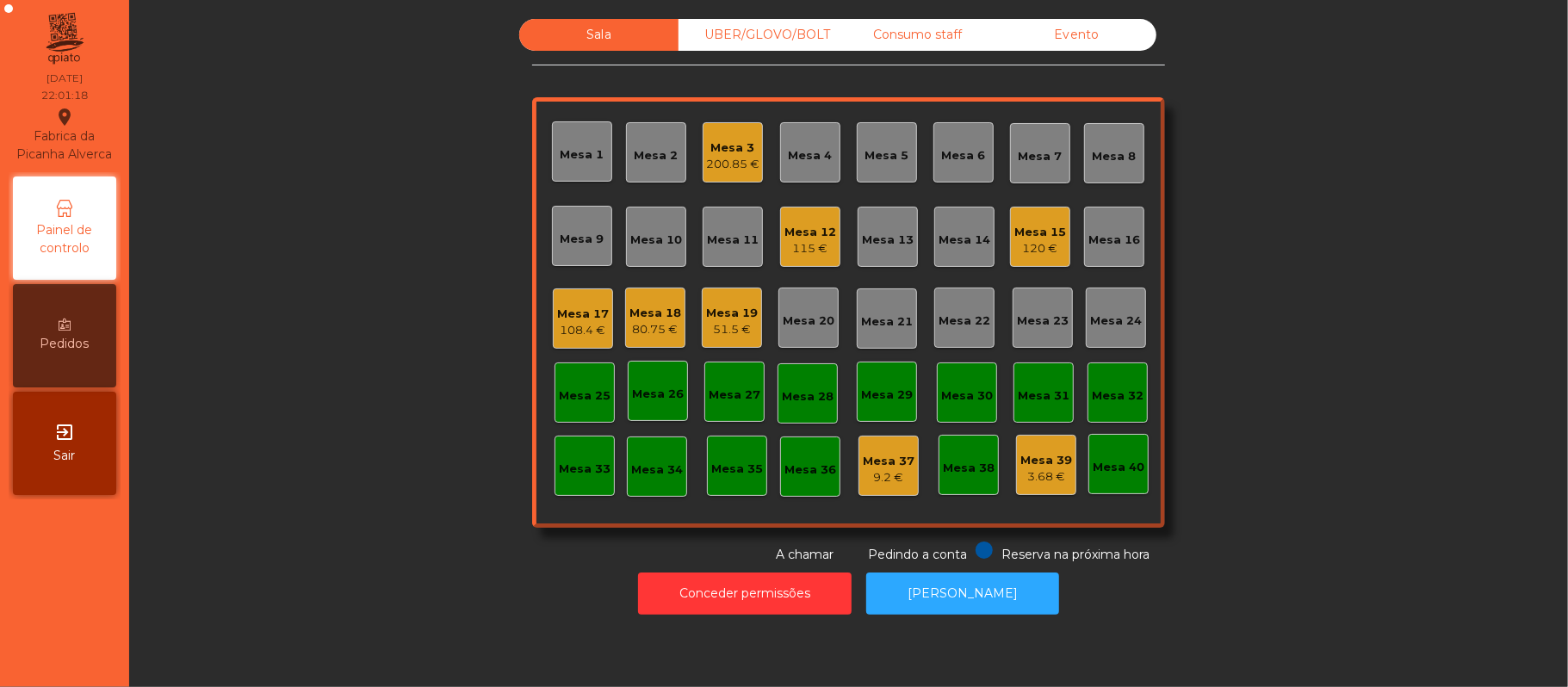
click at [772, 36] on div "UBER/GLOVO/BOLT" at bounding box center [758, 35] width 159 height 32
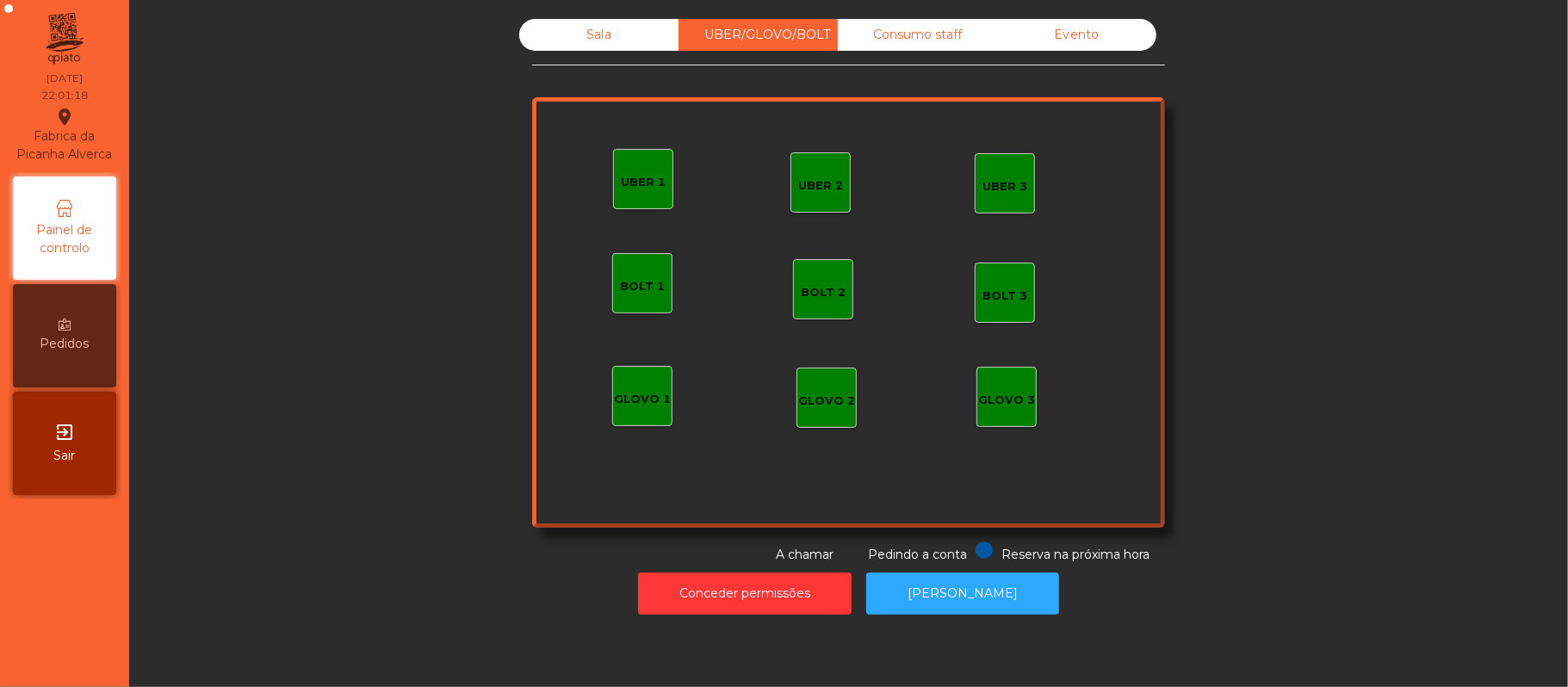
click at [917, 36] on div "Consumo staff" at bounding box center [917, 35] width 159 height 32
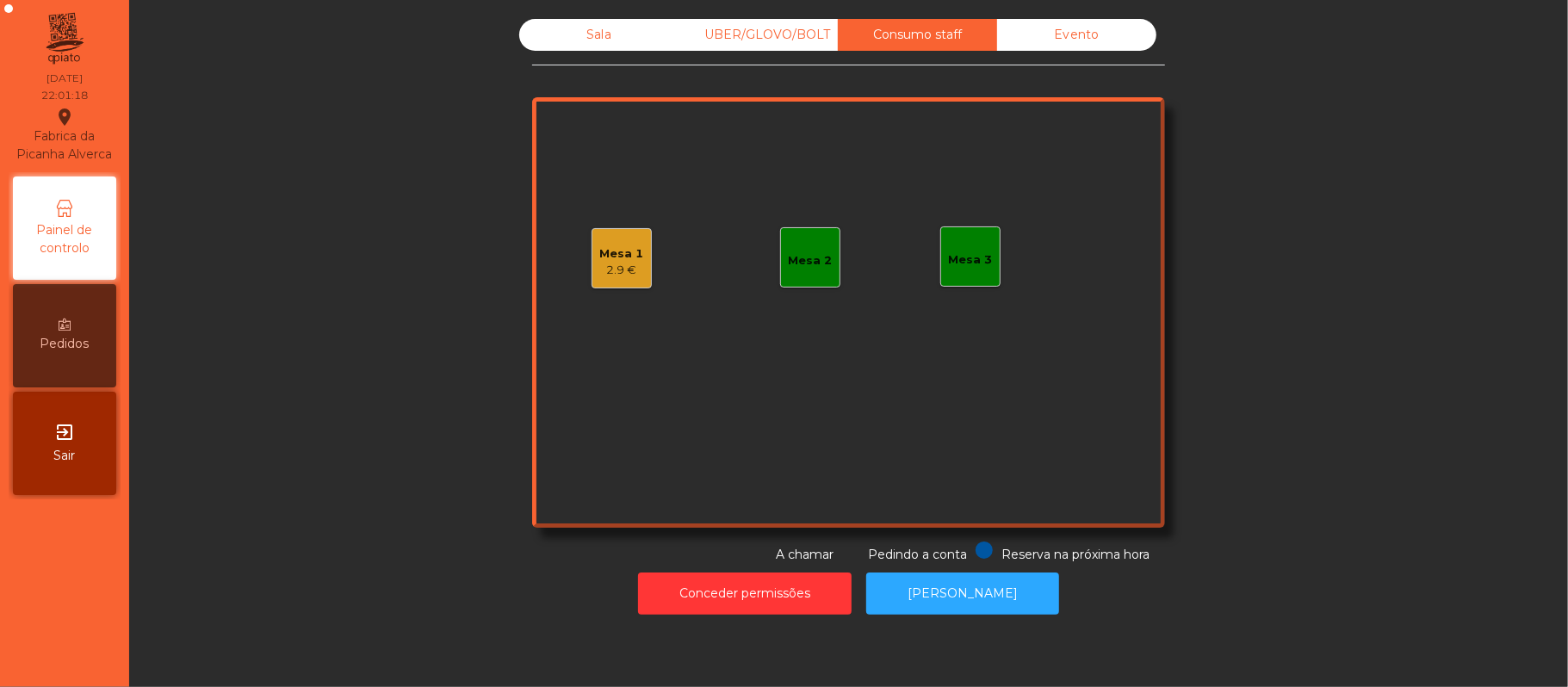
click at [605, 43] on div "Sala" at bounding box center [599, 35] width 159 height 32
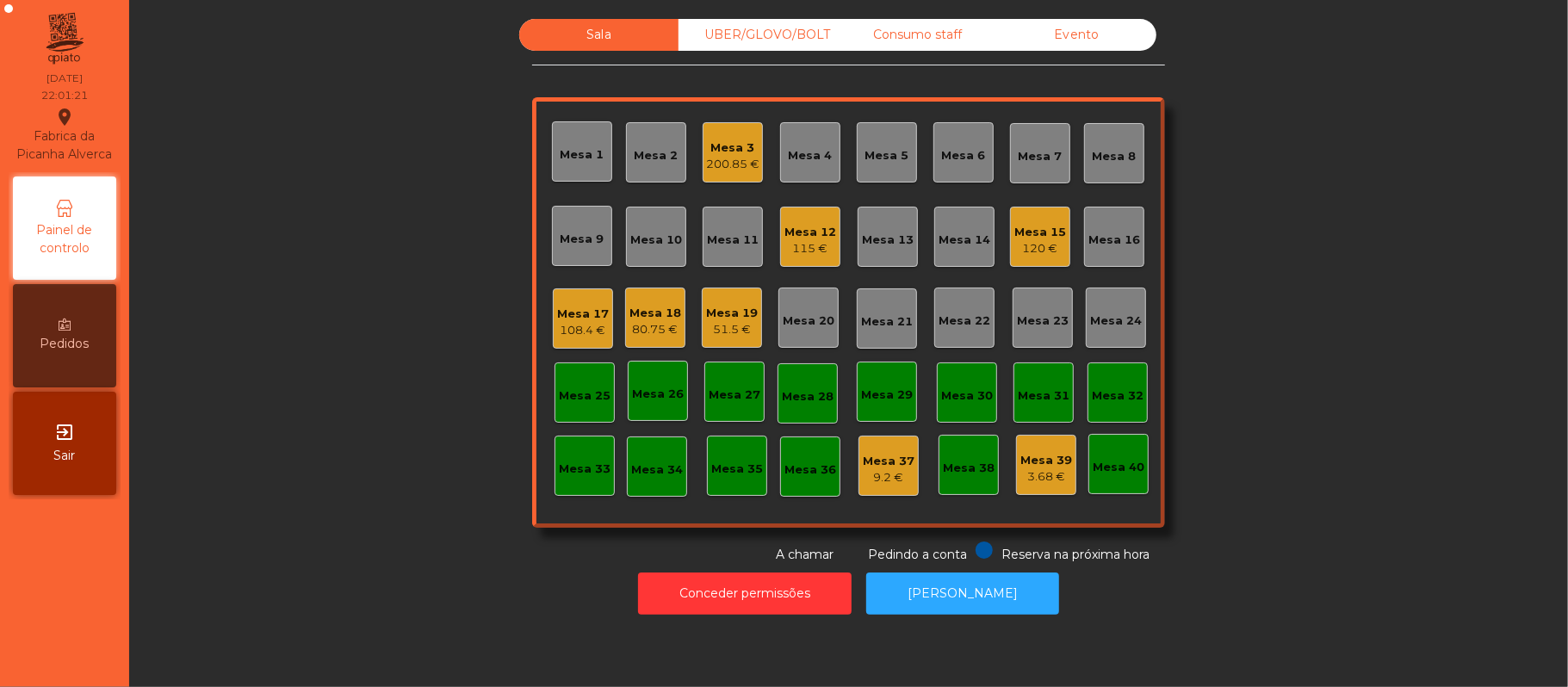
click at [1015, 259] on div "Mesa 15 120 €" at bounding box center [1040, 237] width 60 height 60
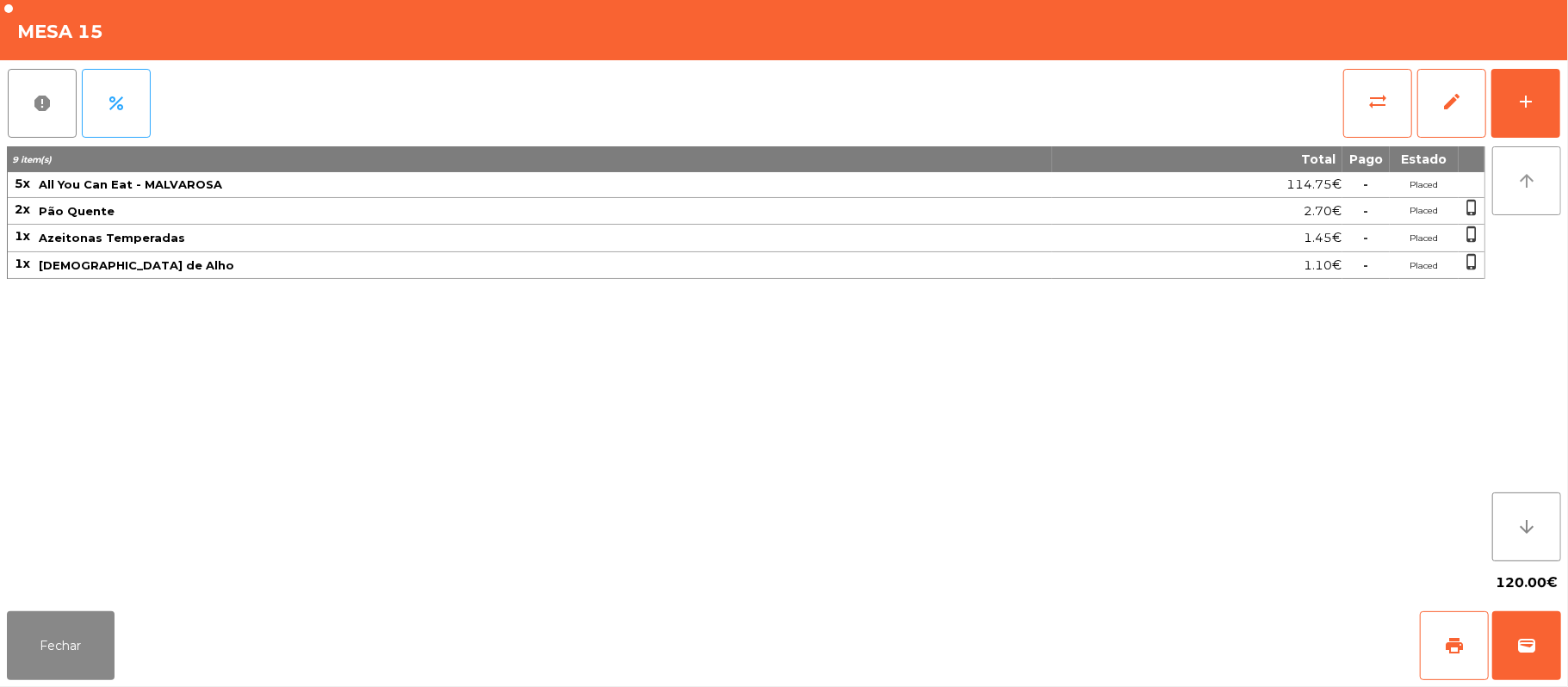
click at [1540, 153] on button "arrow_upward" at bounding box center [1527, 181] width 69 height 69
click at [1523, 122] on button "add" at bounding box center [1526, 104] width 69 height 69
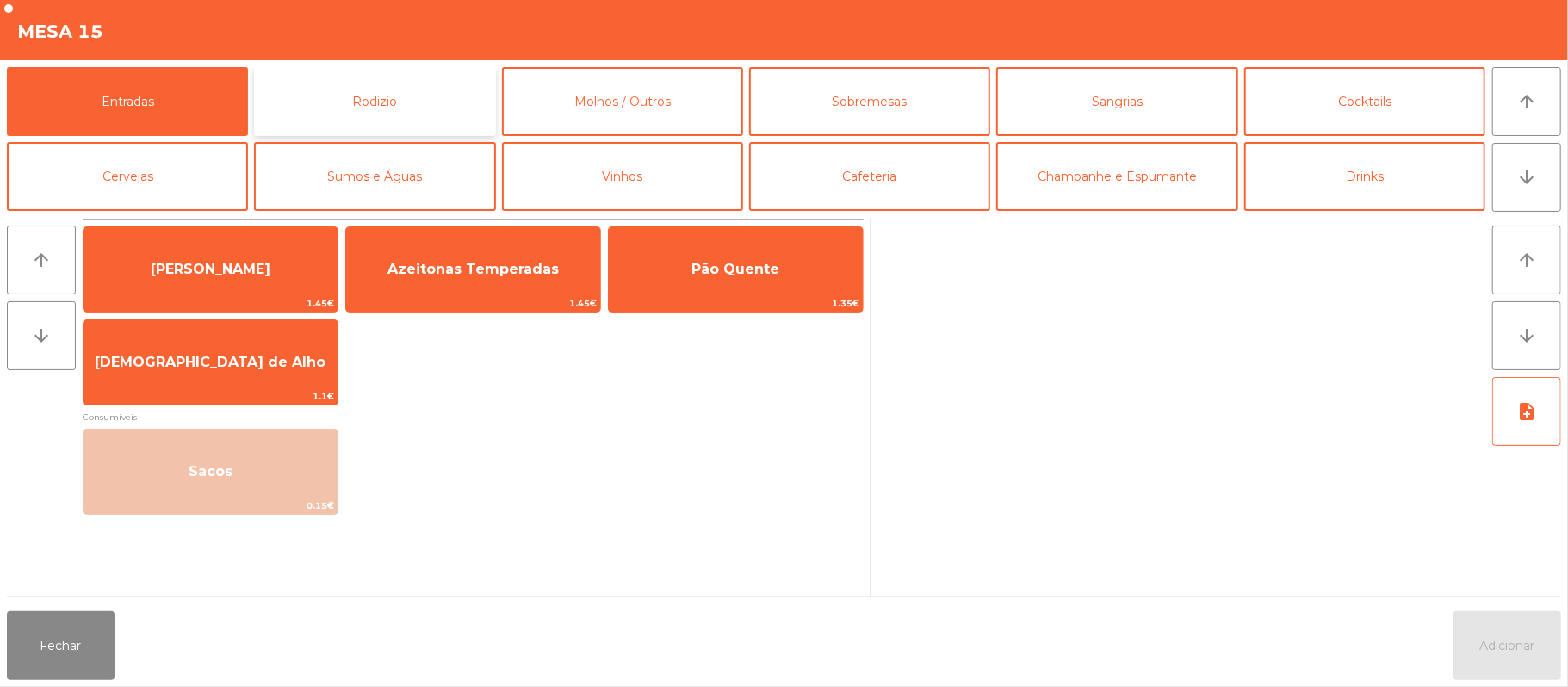
click at [441, 104] on button "Rodizio" at bounding box center [374, 102] width 242 height 69
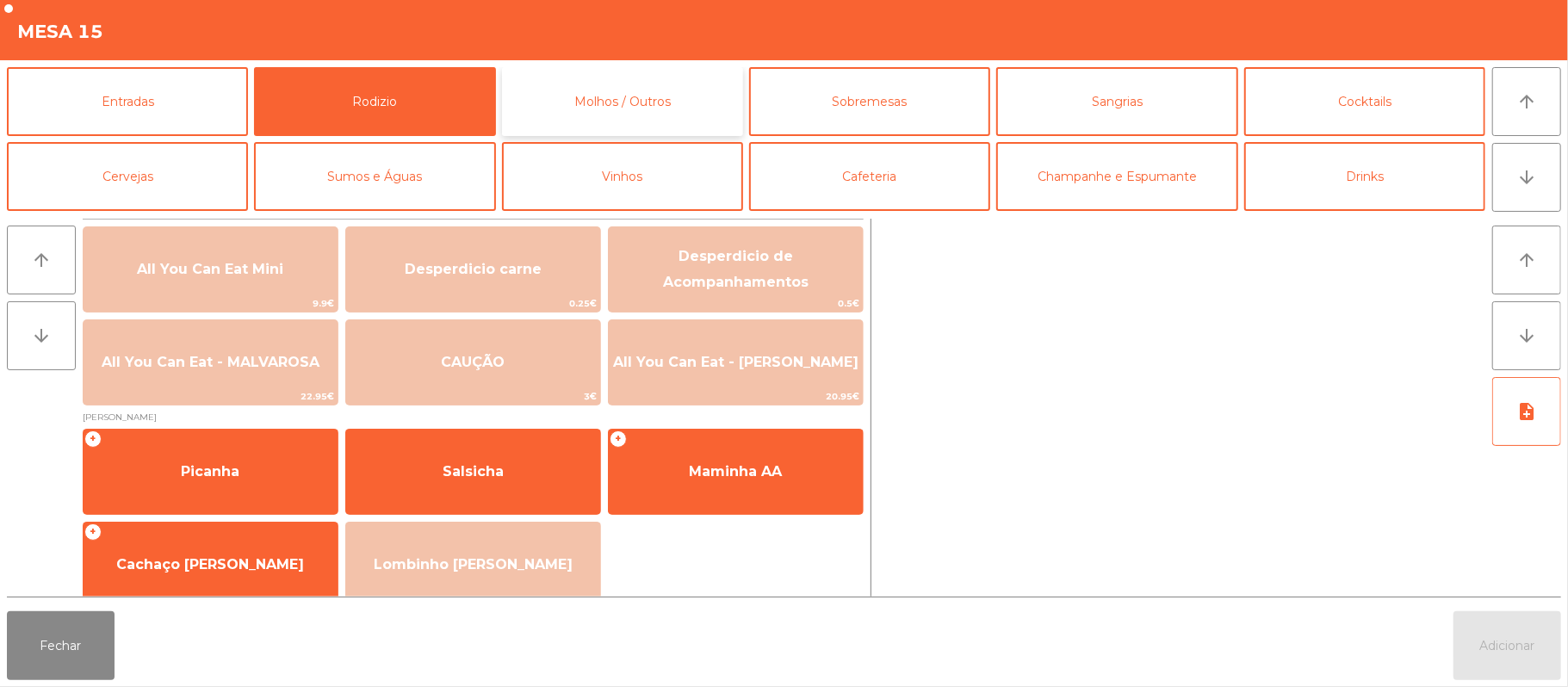
click at [716, 115] on button "Molhos / Outros" at bounding box center [623, 102] width 242 height 69
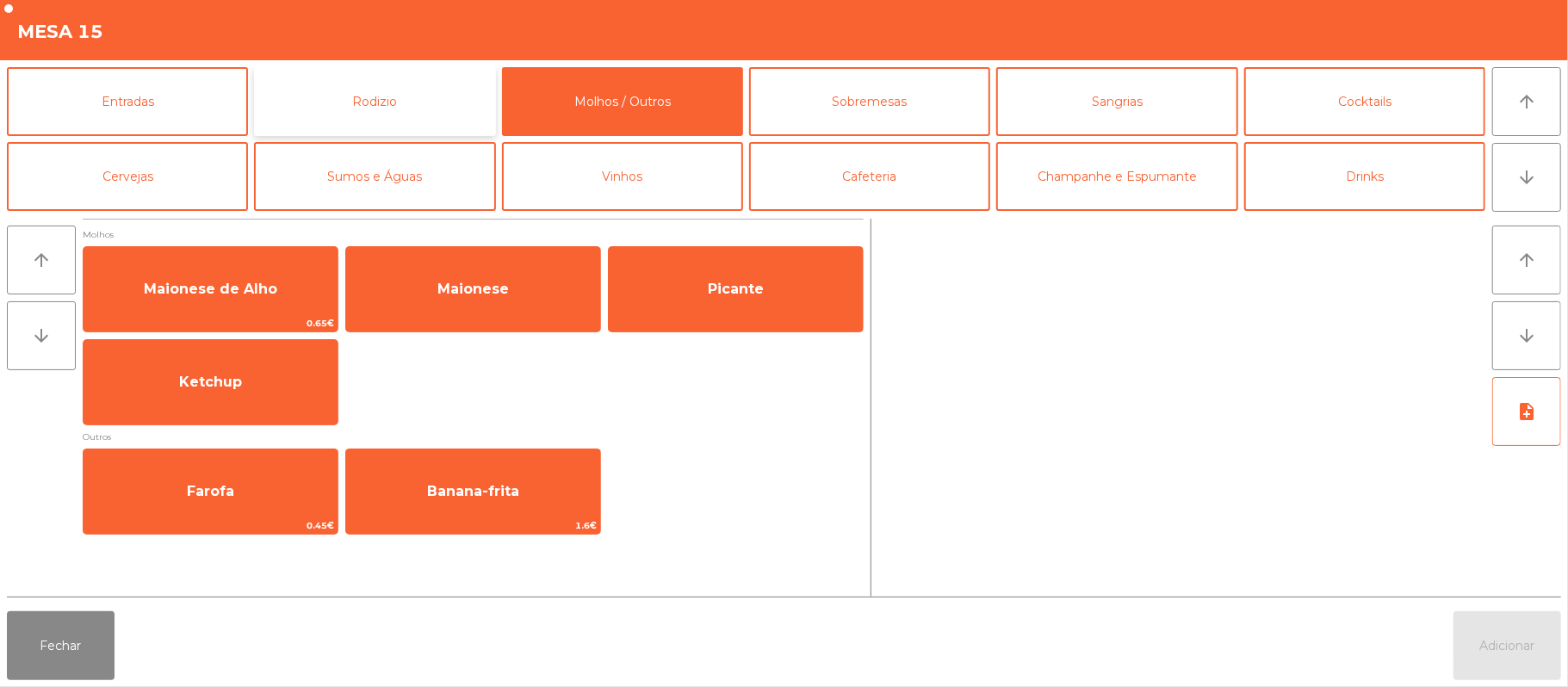
click at [394, 82] on button "Rodizio" at bounding box center [374, 102] width 242 height 69
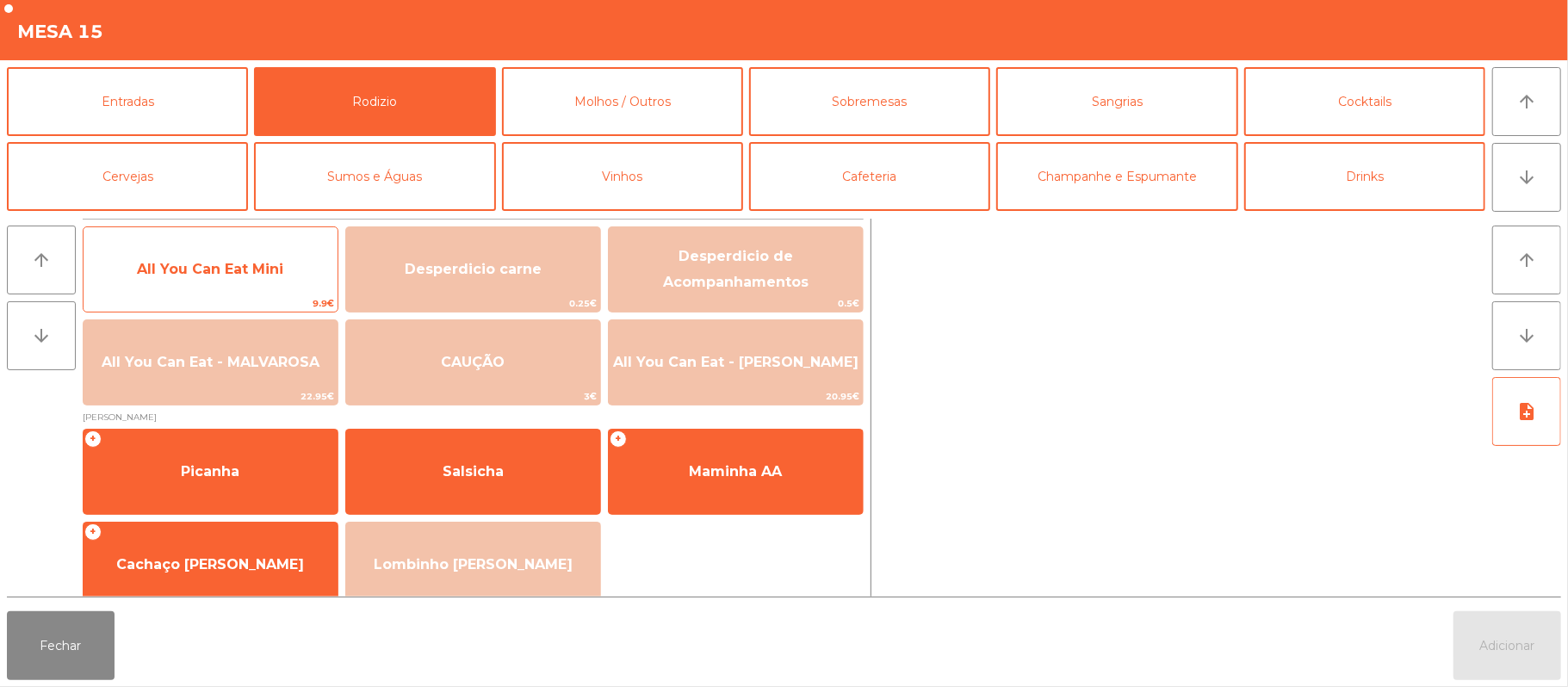
click at [259, 294] on div "All You Can Eat Mini 9.9€" at bounding box center [210, 270] width 256 height 86
click at [279, 296] on span "9.9€" at bounding box center [210, 303] width 254 height 16
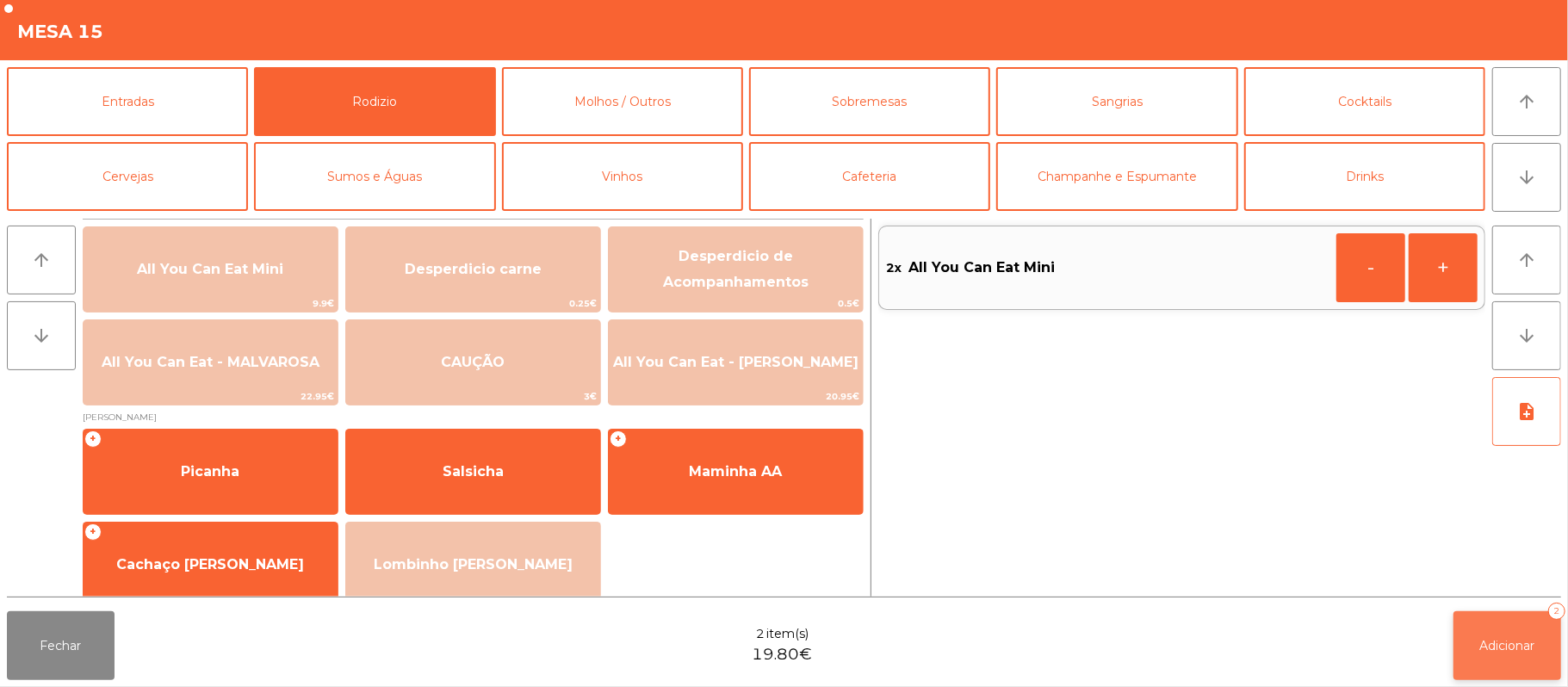
click at [1489, 649] on span "Adicionar" at bounding box center [1507, 646] width 55 height 16
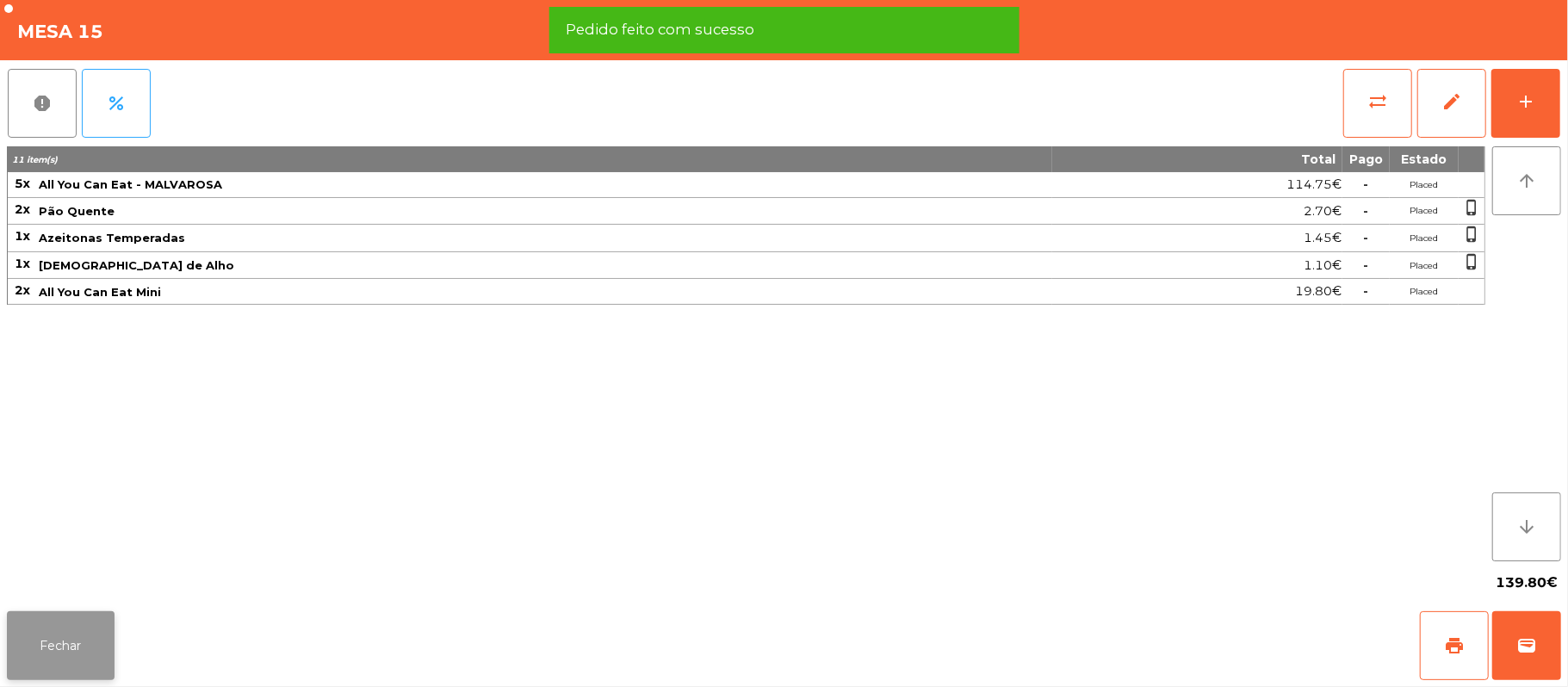
click at [15, 650] on button "Fechar" at bounding box center [60, 646] width 108 height 69
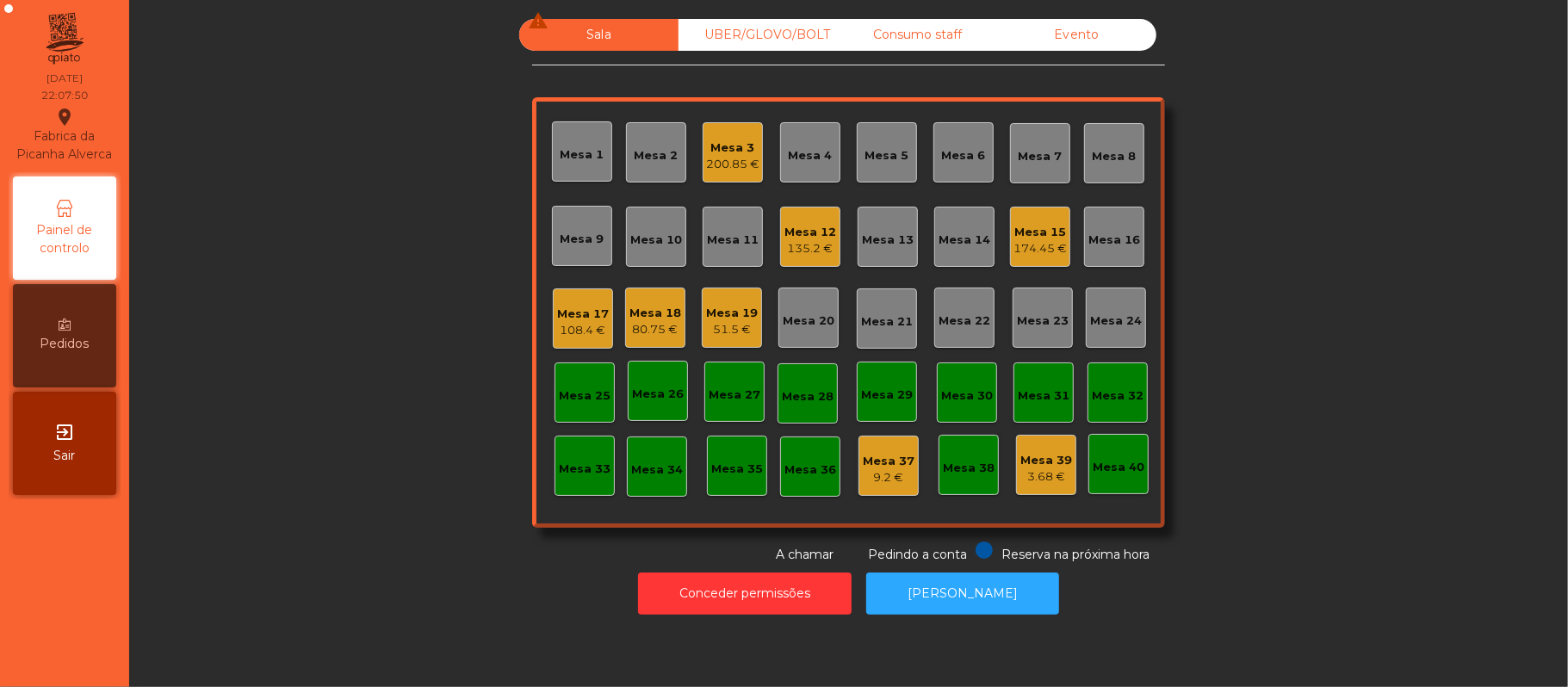
click at [636, 328] on div "80.75 €" at bounding box center [654, 329] width 51 height 17
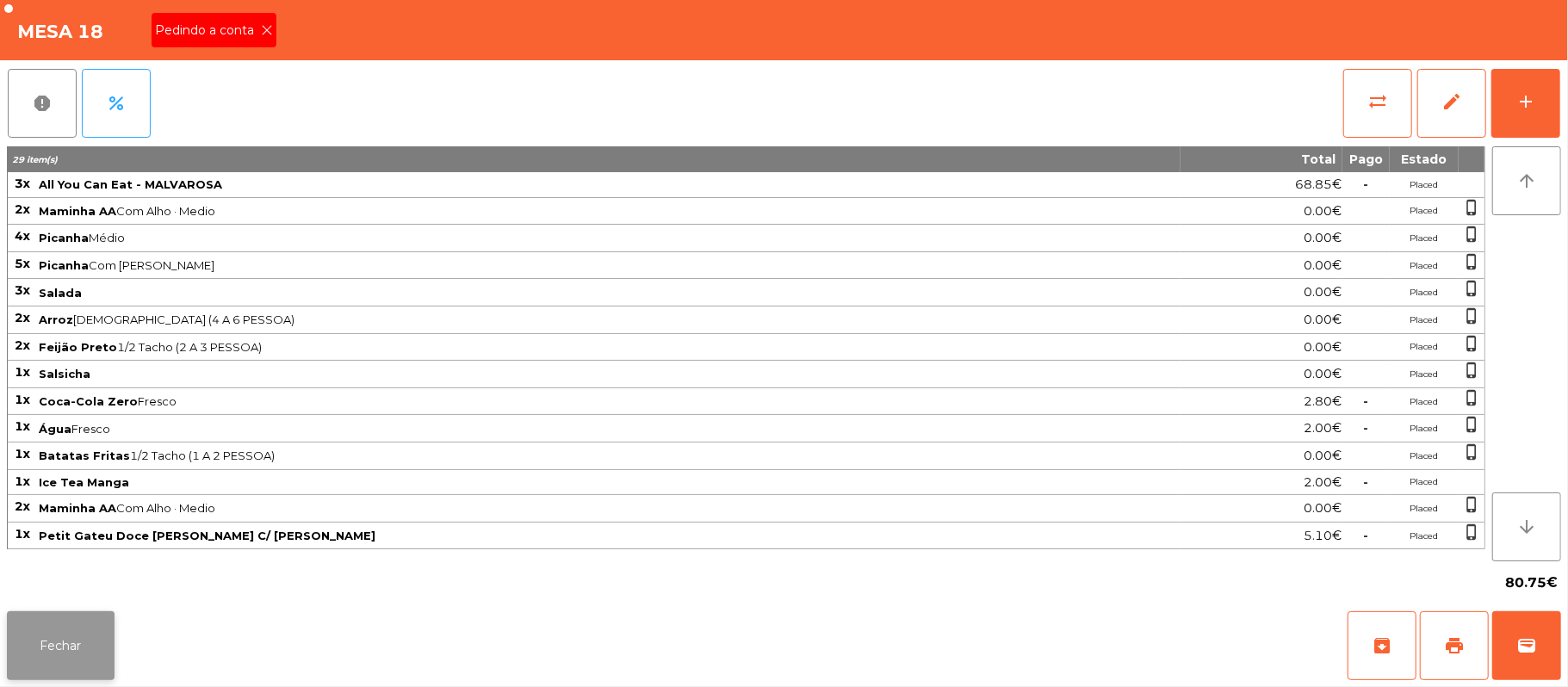
click at [62, 628] on button "Fechar" at bounding box center [60, 646] width 108 height 69
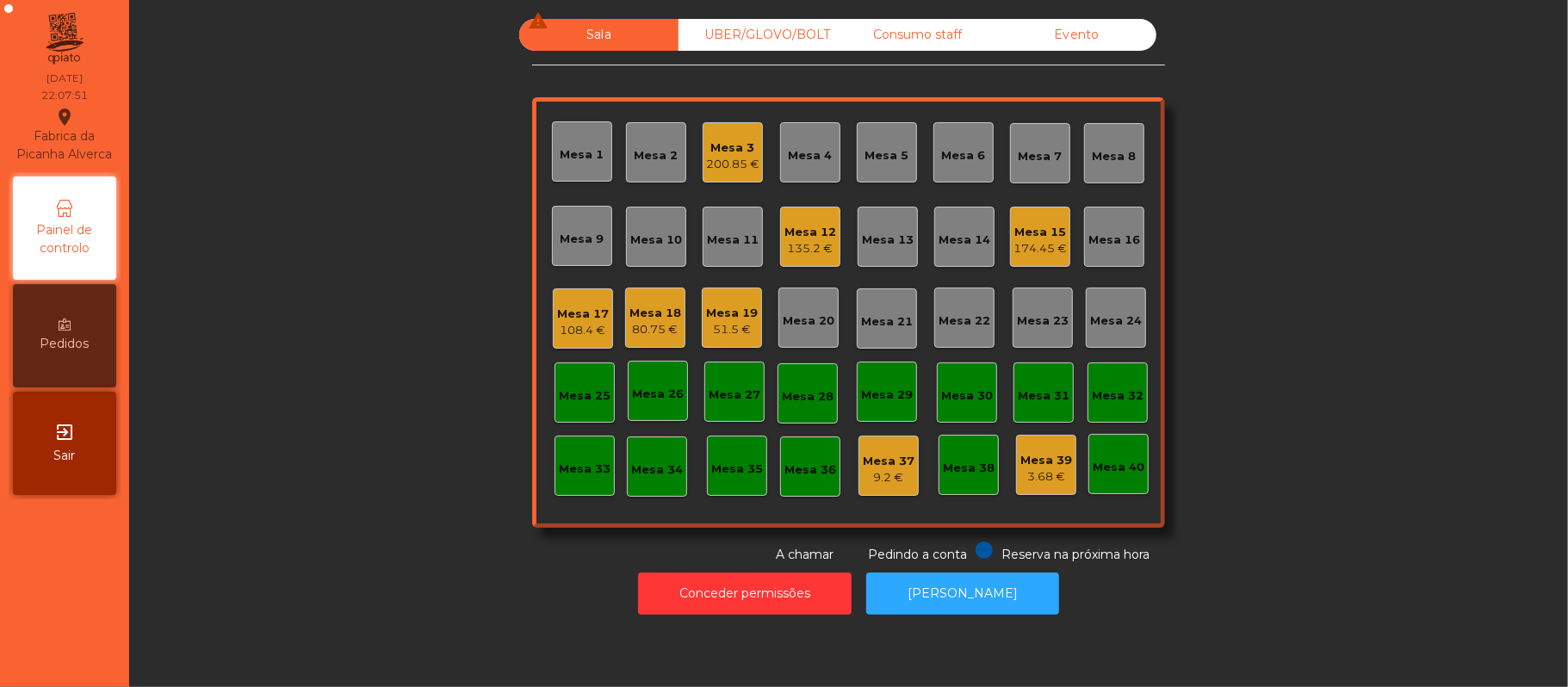
click at [720, 133] on div "Mesa 3 200.85 €" at bounding box center [732, 153] width 53 height 40
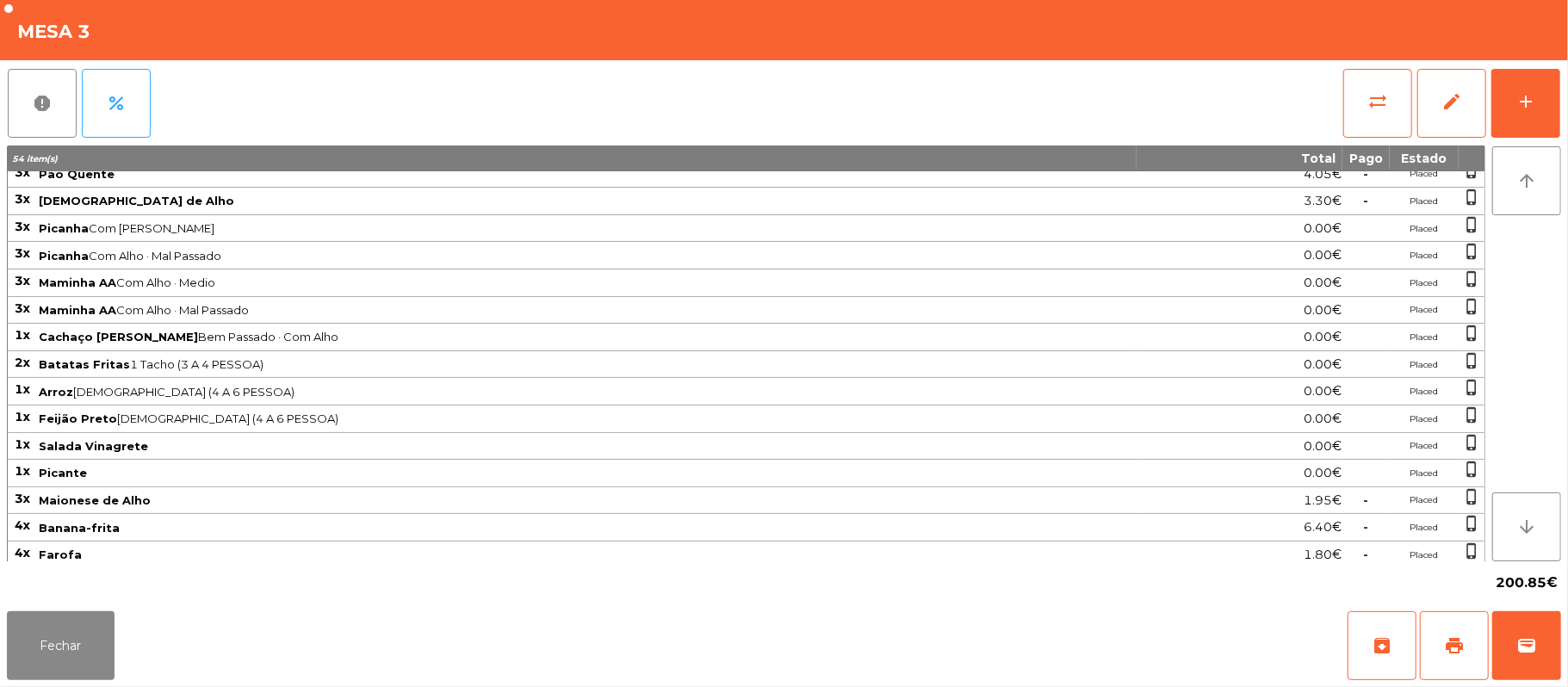
scroll to position [170, 0]
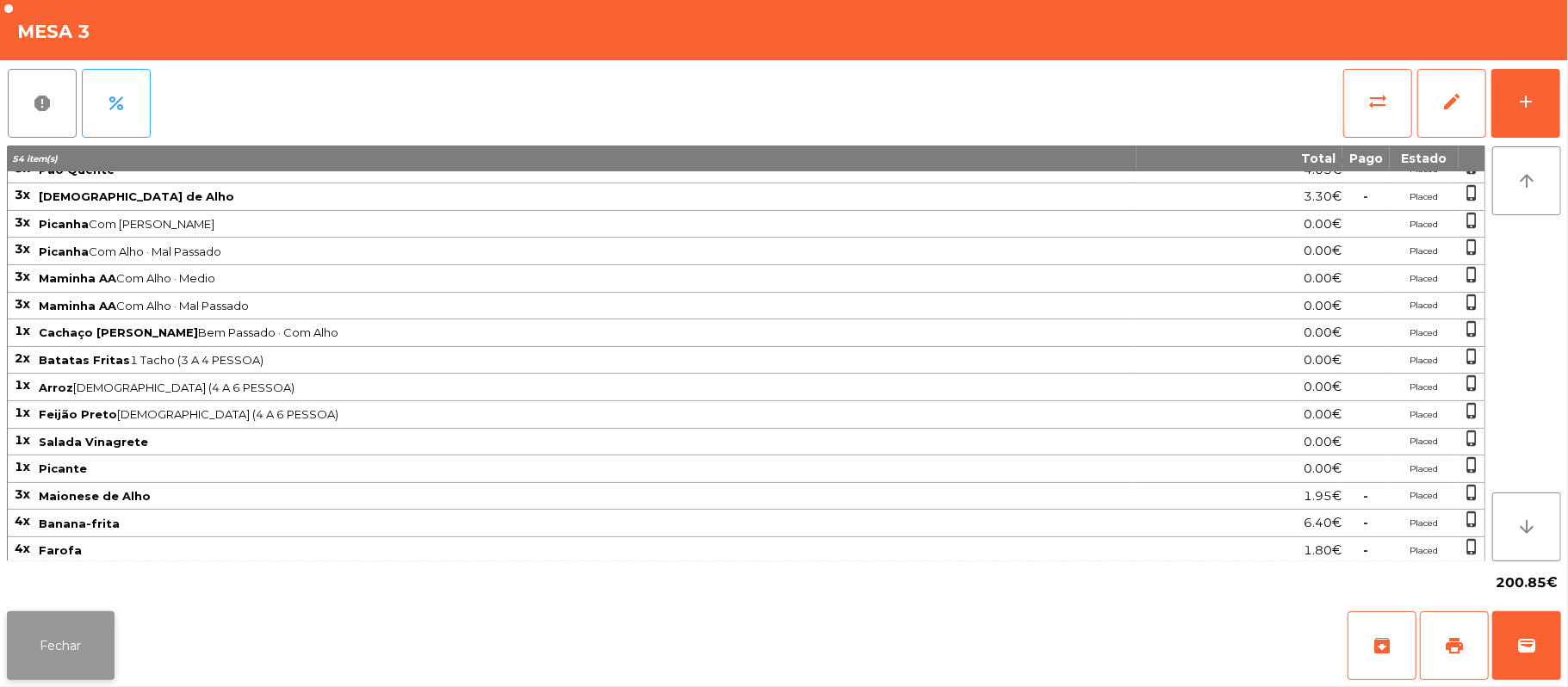
click at [49, 669] on button "Fechar" at bounding box center [60, 646] width 108 height 69
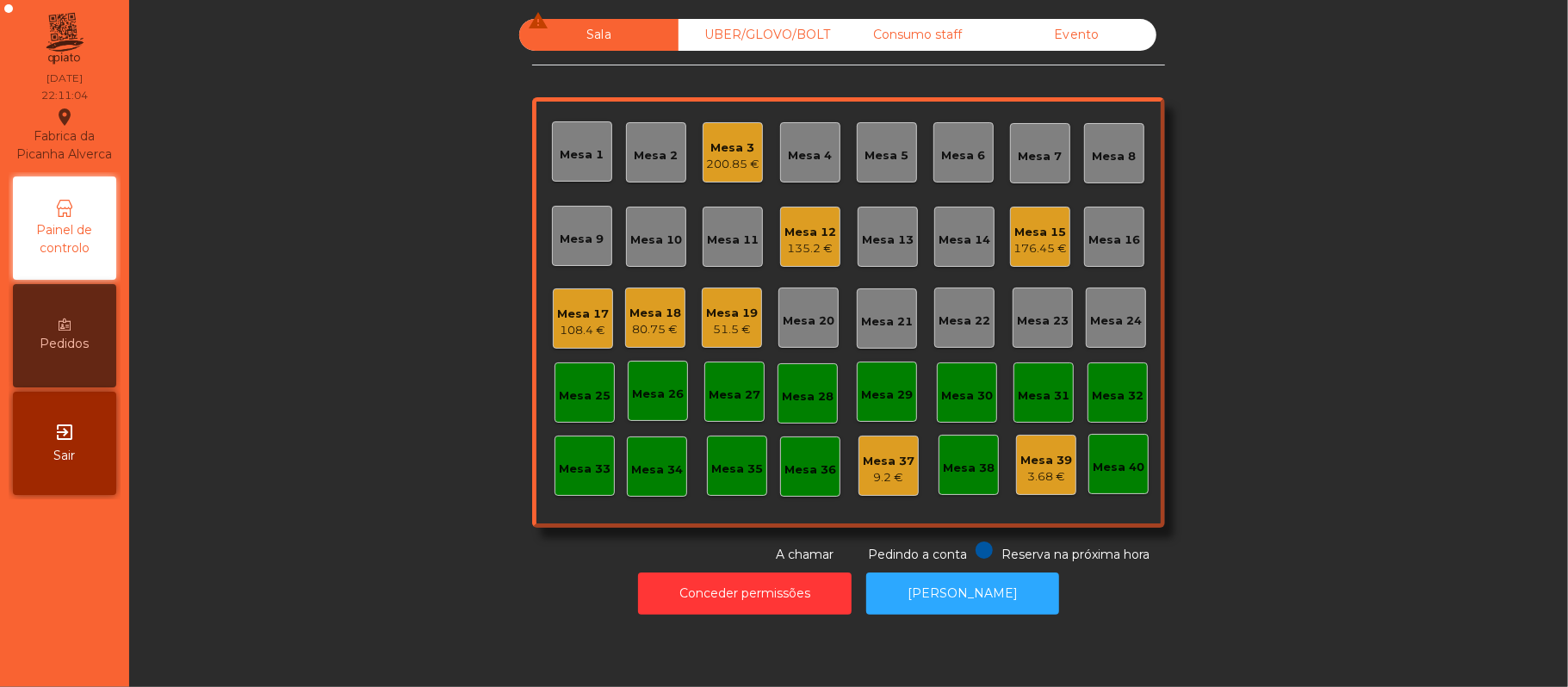
click at [654, 317] on div "Mesa 18" at bounding box center [654, 314] width 51 height 17
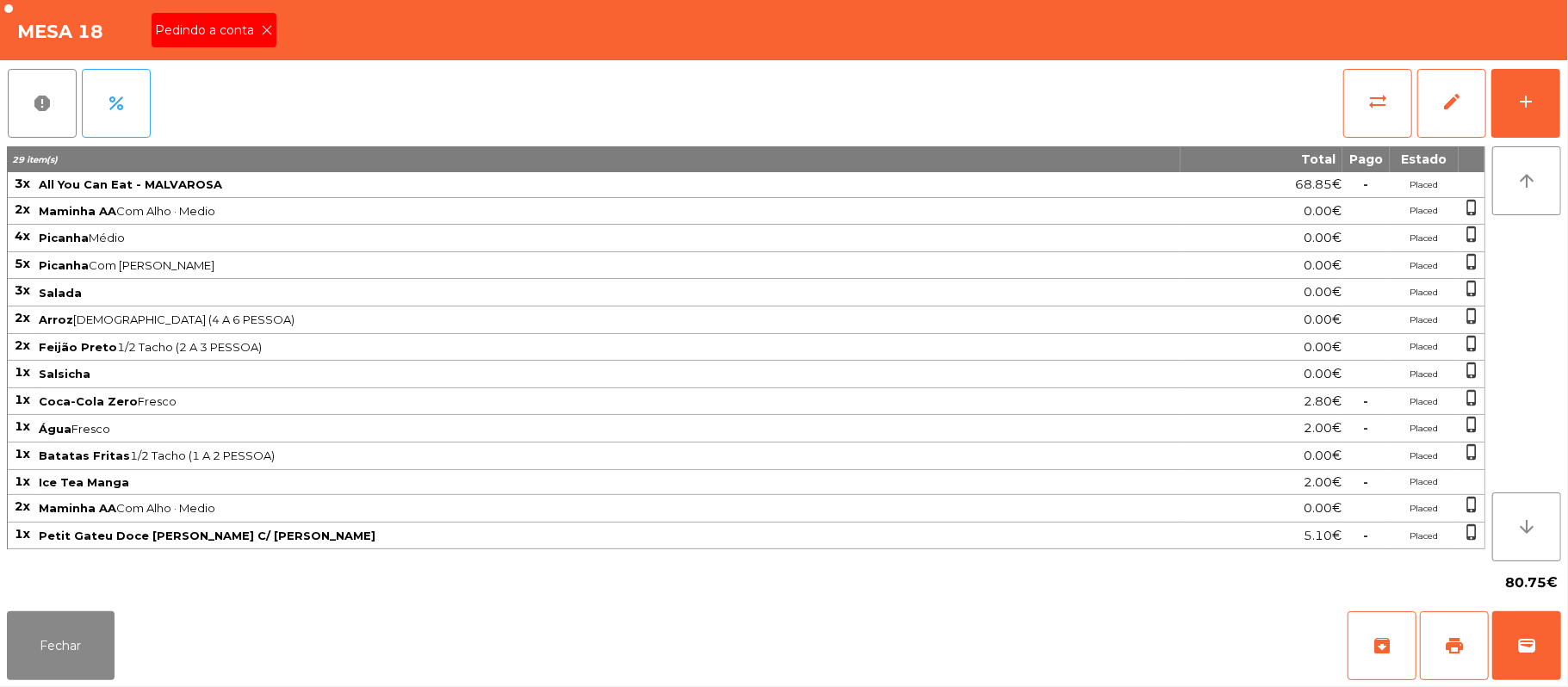
click at [265, 28] on icon at bounding box center [267, 30] width 12 height 12
click at [1537, 640] on button "wallet" at bounding box center [1527, 646] width 69 height 69
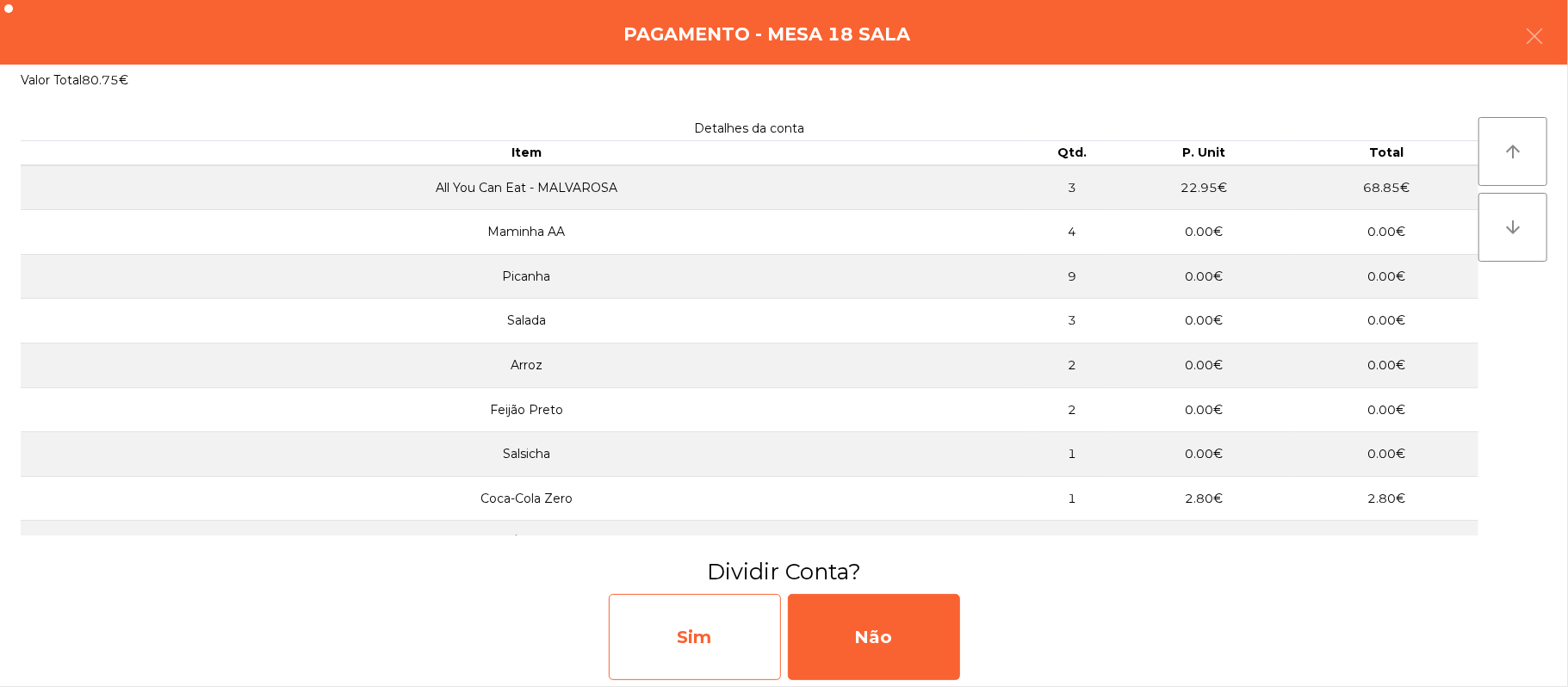
click at [696, 645] on div "Sim" at bounding box center [695, 637] width 172 height 86
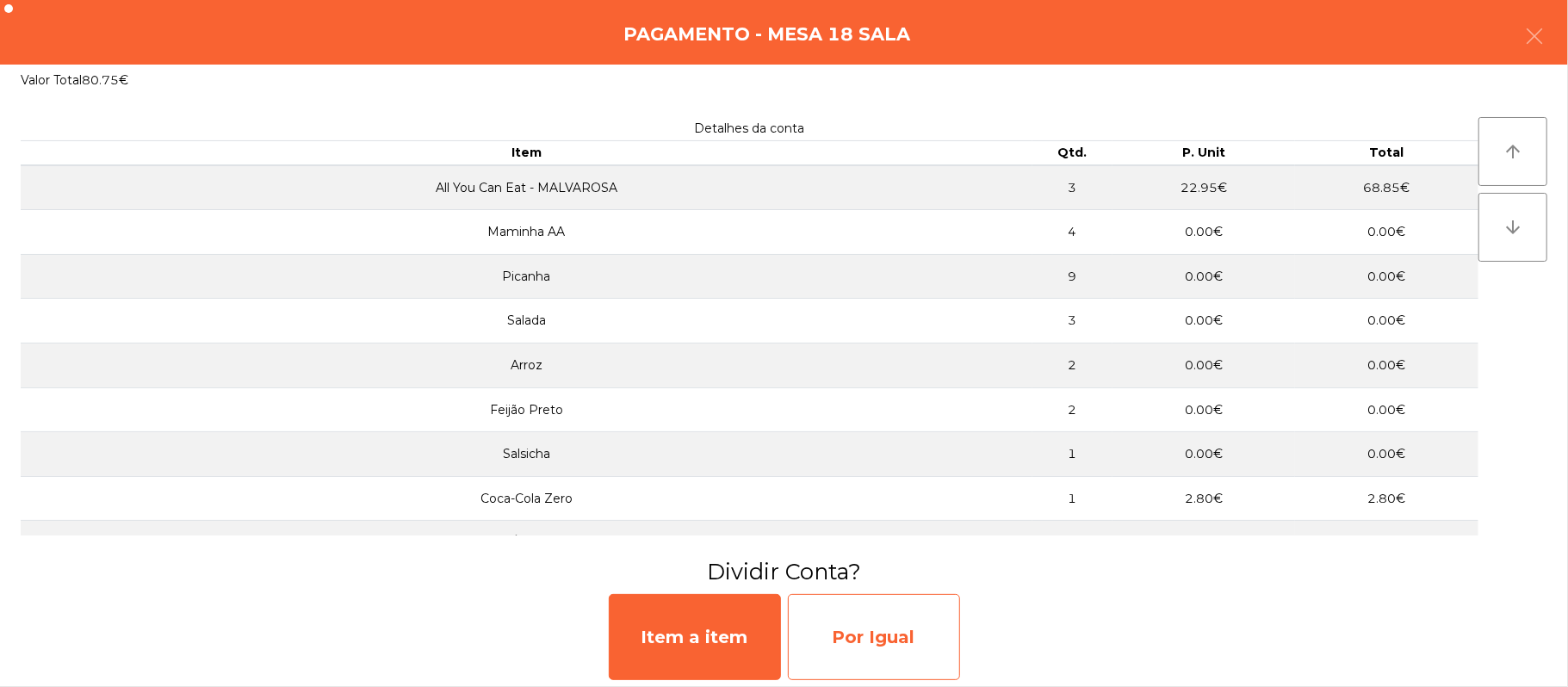
click at [899, 628] on div "Por Igual" at bounding box center [874, 637] width 172 height 86
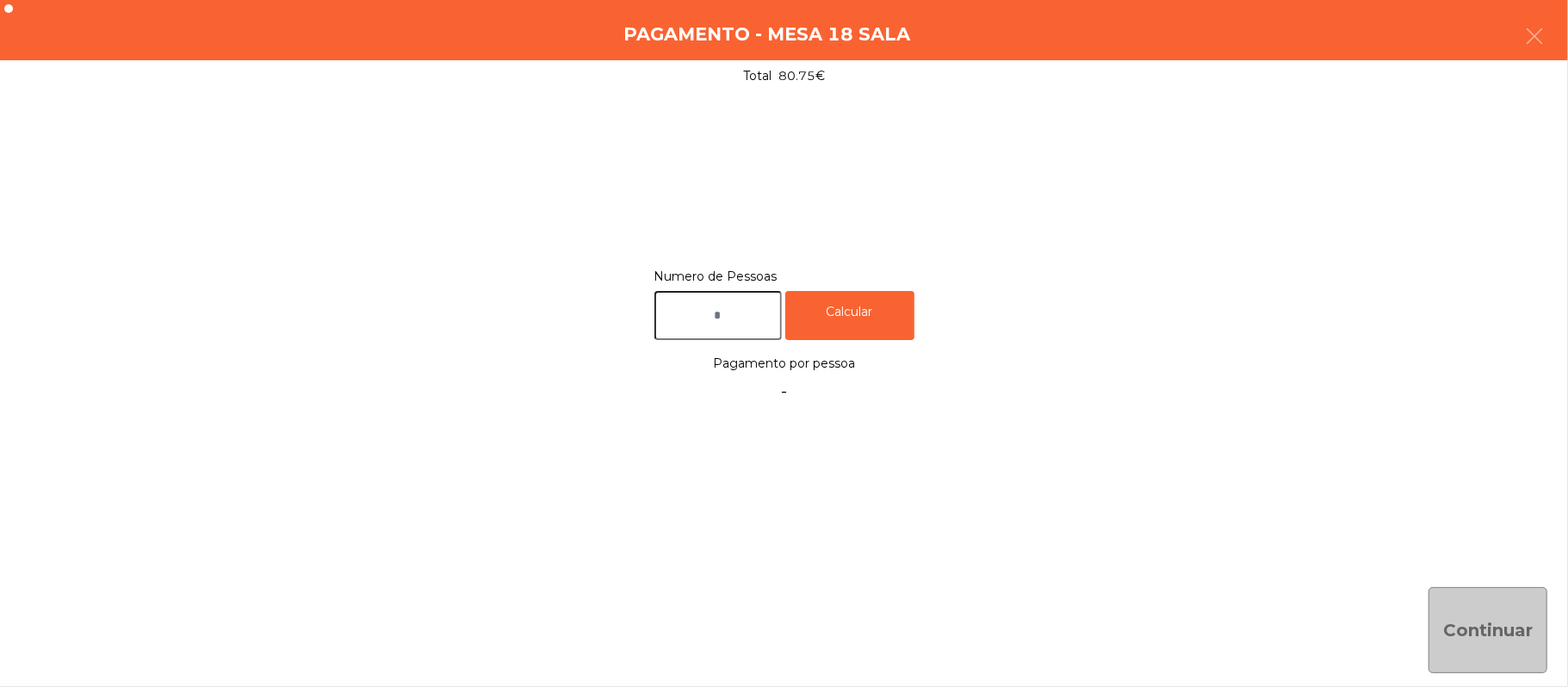
click at [734, 316] on input "text" at bounding box center [718, 315] width 127 height 49
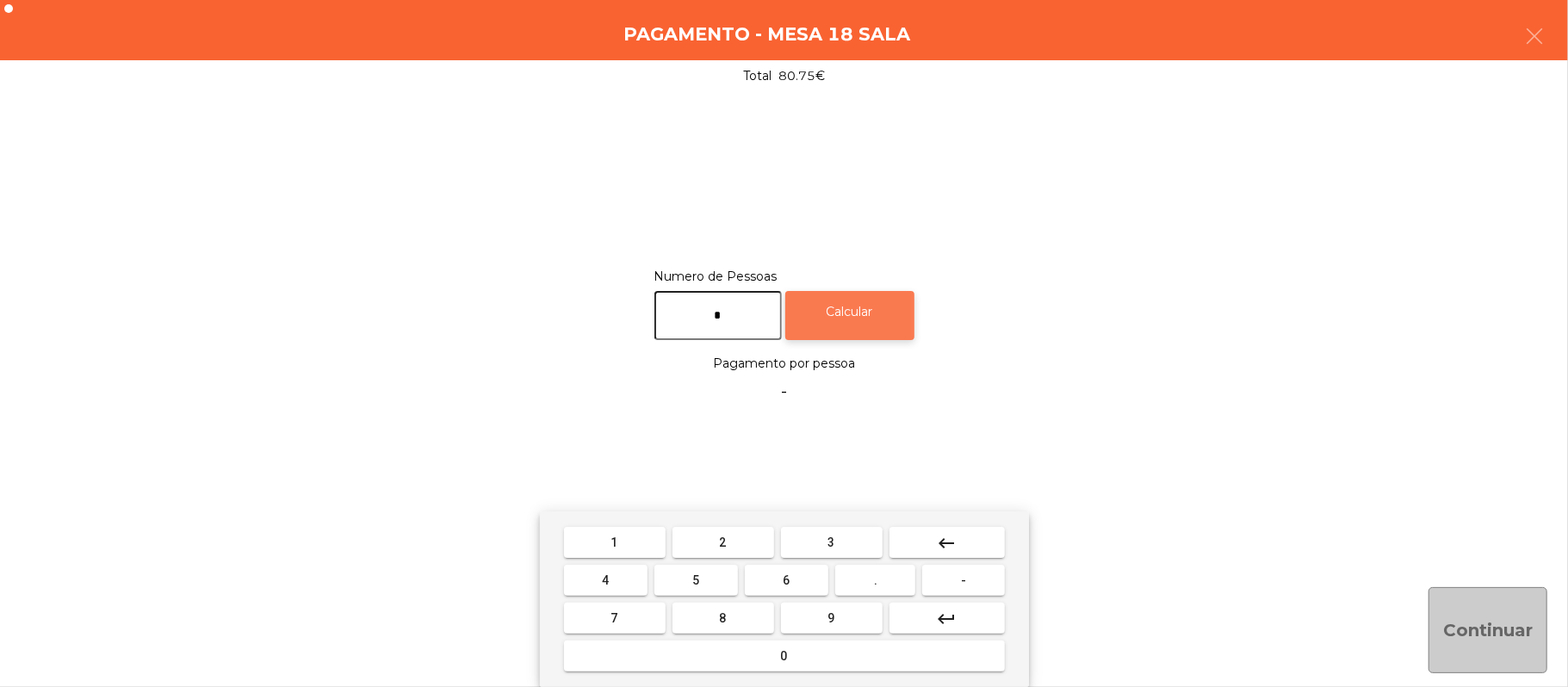
type input "*"
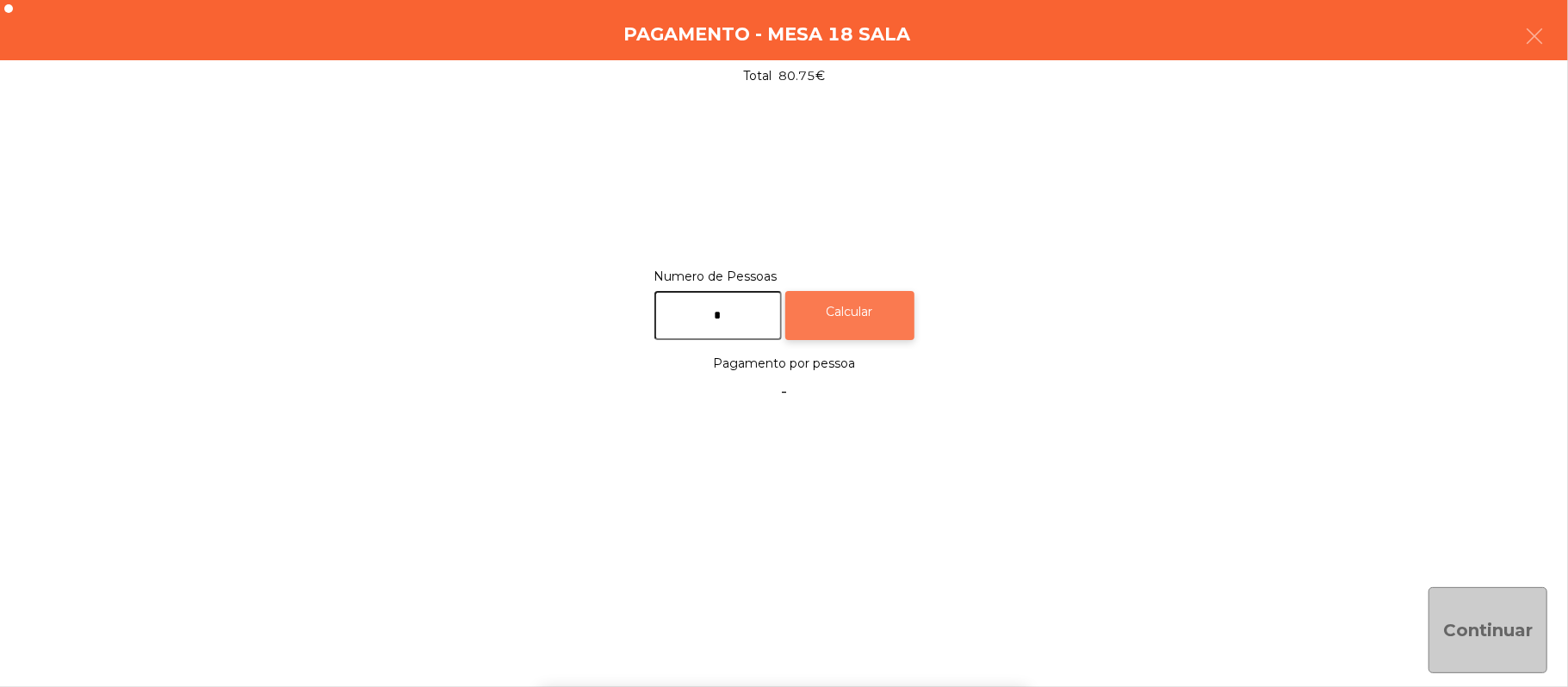
click at [856, 318] on div "Calcular" at bounding box center [850, 315] width 129 height 49
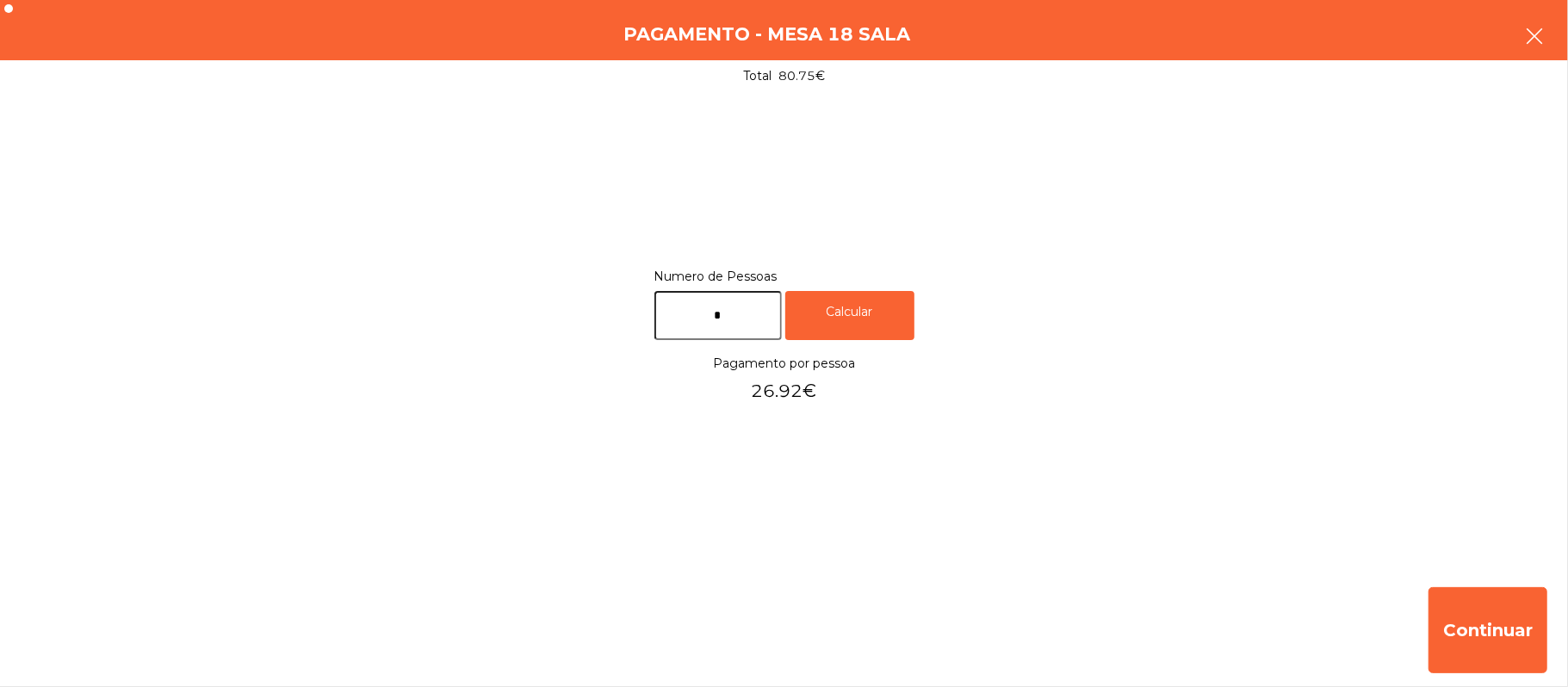
click at [1530, 36] on icon "button" at bounding box center [1534, 37] width 21 height 21
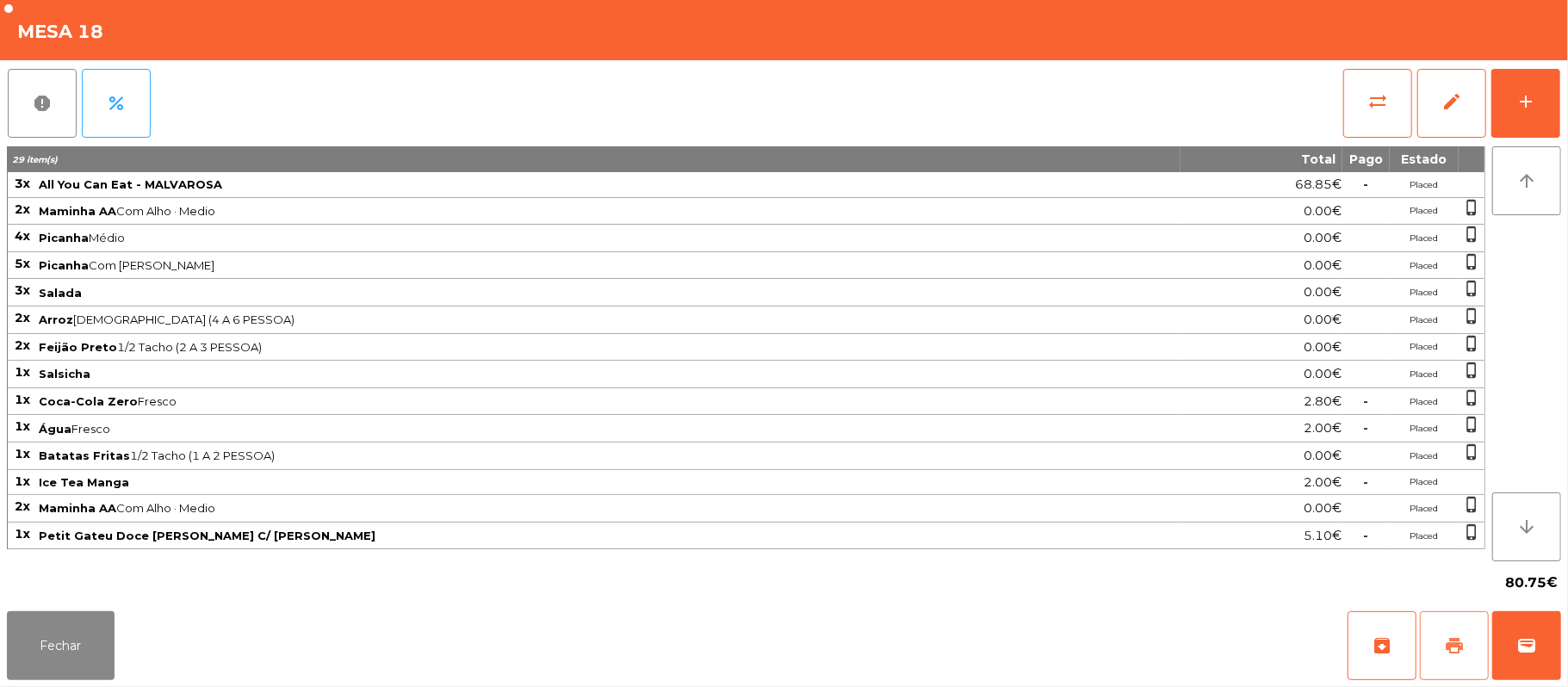
click at [1465, 631] on button "print" at bounding box center [1455, 646] width 69 height 69
click at [80, 649] on button "Fechar" at bounding box center [60, 646] width 108 height 69
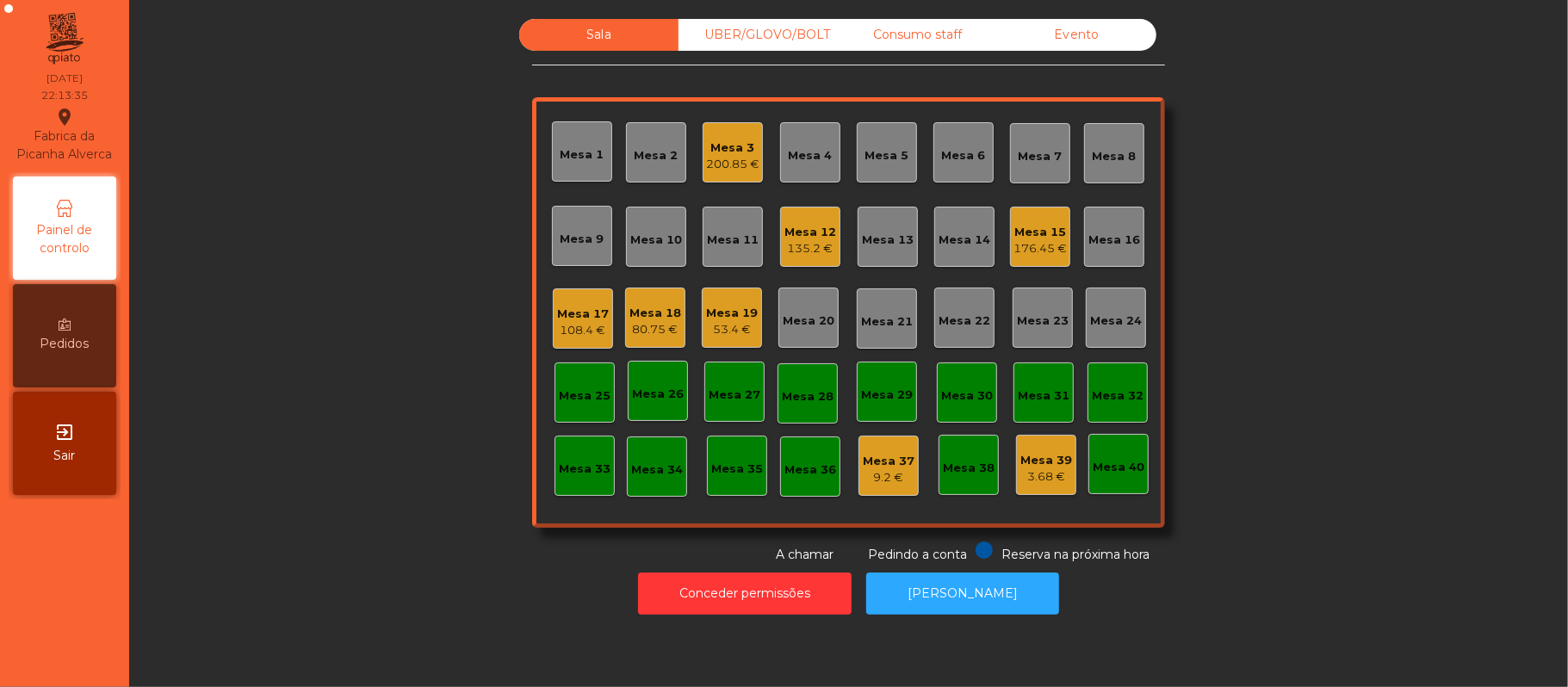
click at [574, 326] on div "108.4 €" at bounding box center [582, 330] width 51 height 17
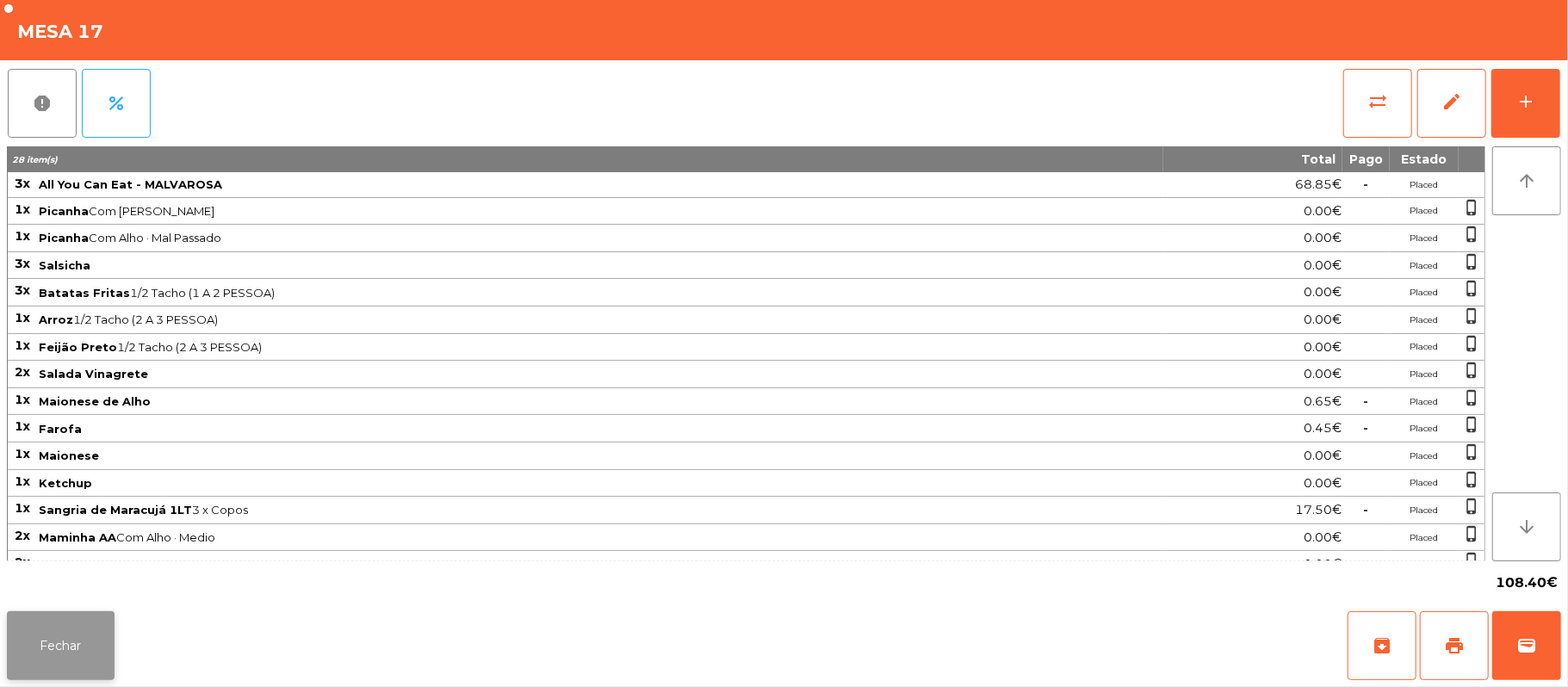
click at [82, 646] on button "Fechar" at bounding box center [60, 646] width 108 height 69
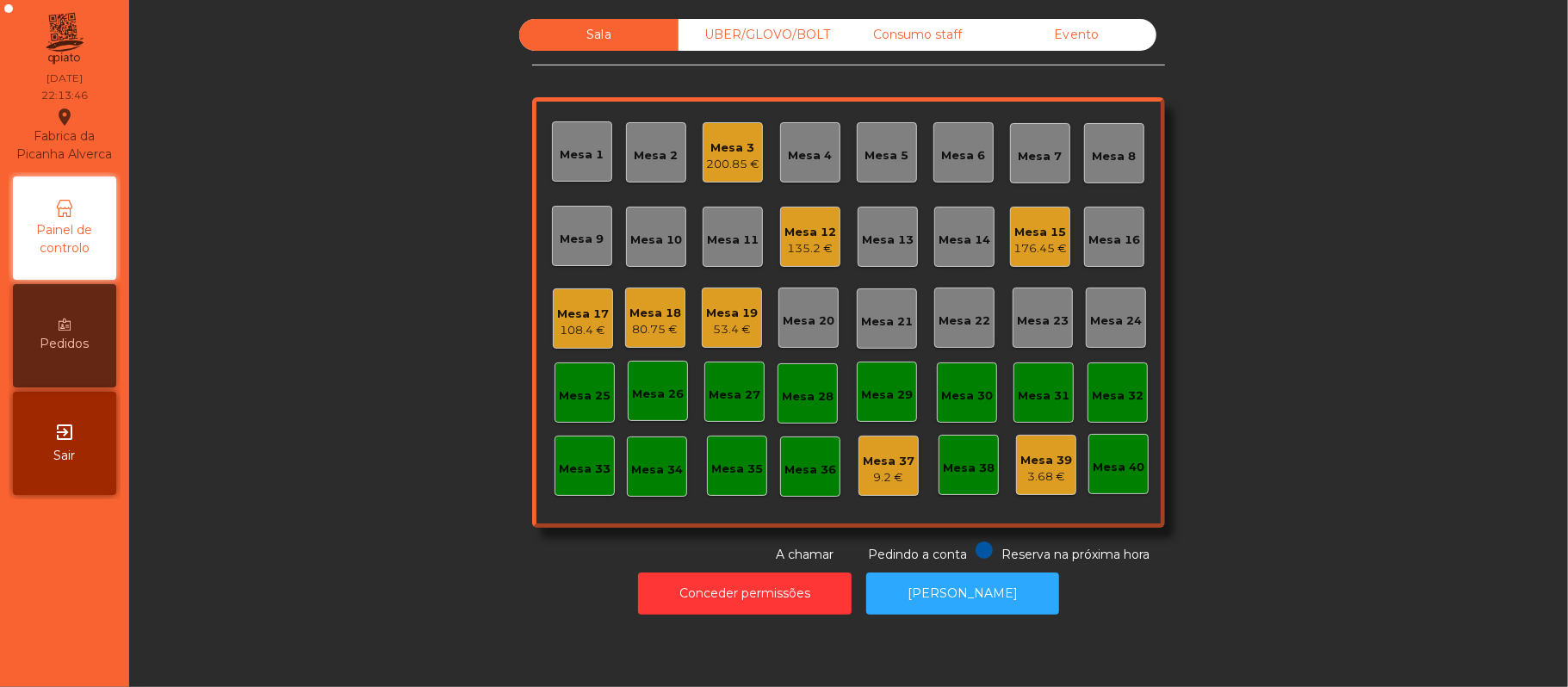
click at [658, 326] on div "80.75 €" at bounding box center [654, 329] width 51 height 17
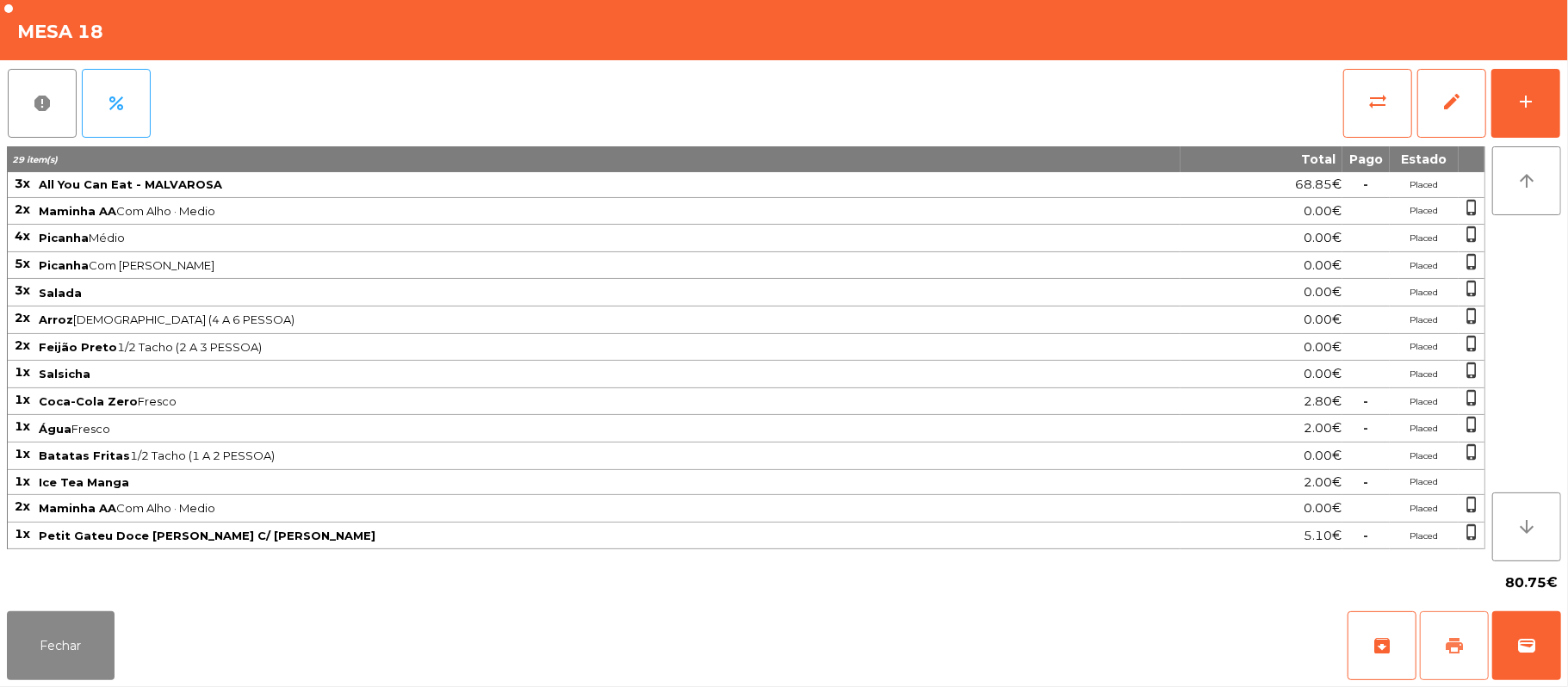
click at [1460, 635] on button "print" at bounding box center [1455, 646] width 69 height 69
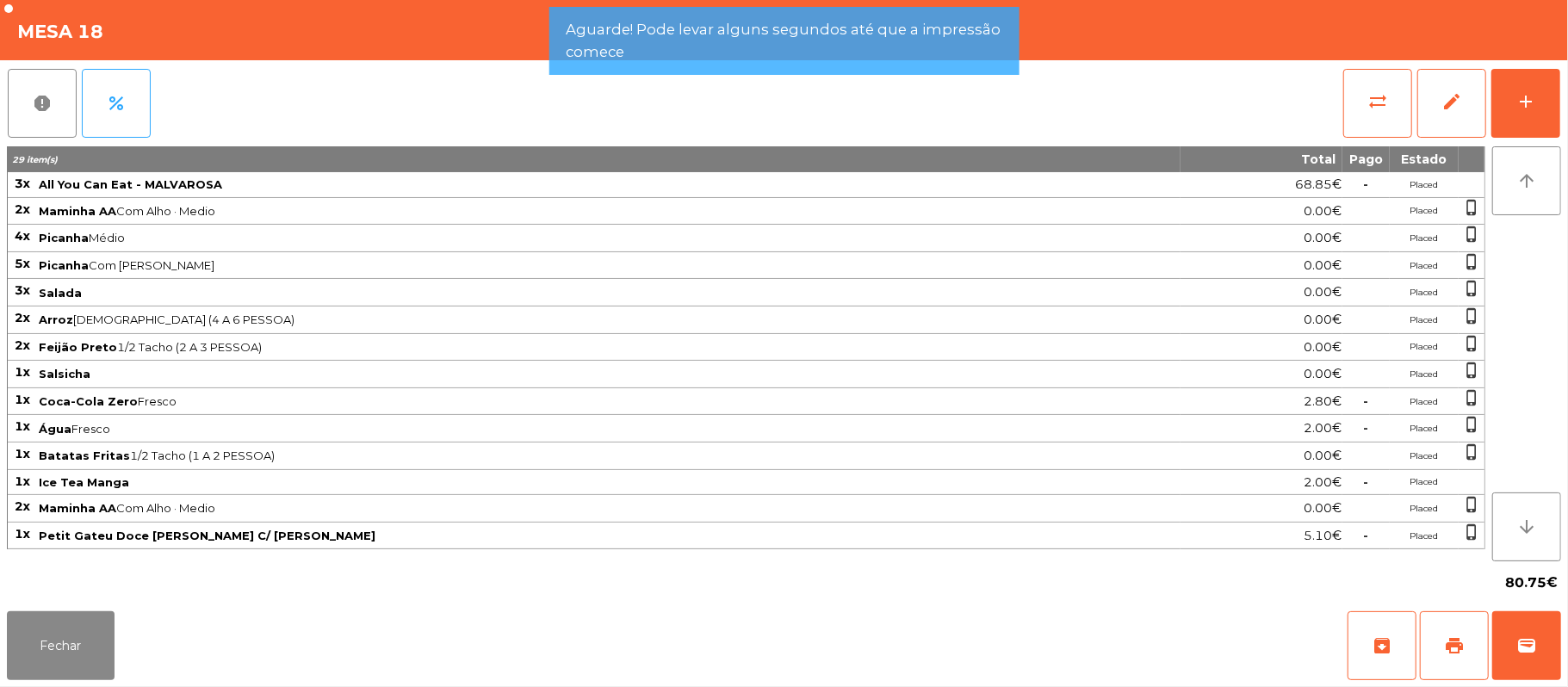
click at [1565, 669] on div "Fechar archive print wallet" at bounding box center [784, 646] width 1568 height 82
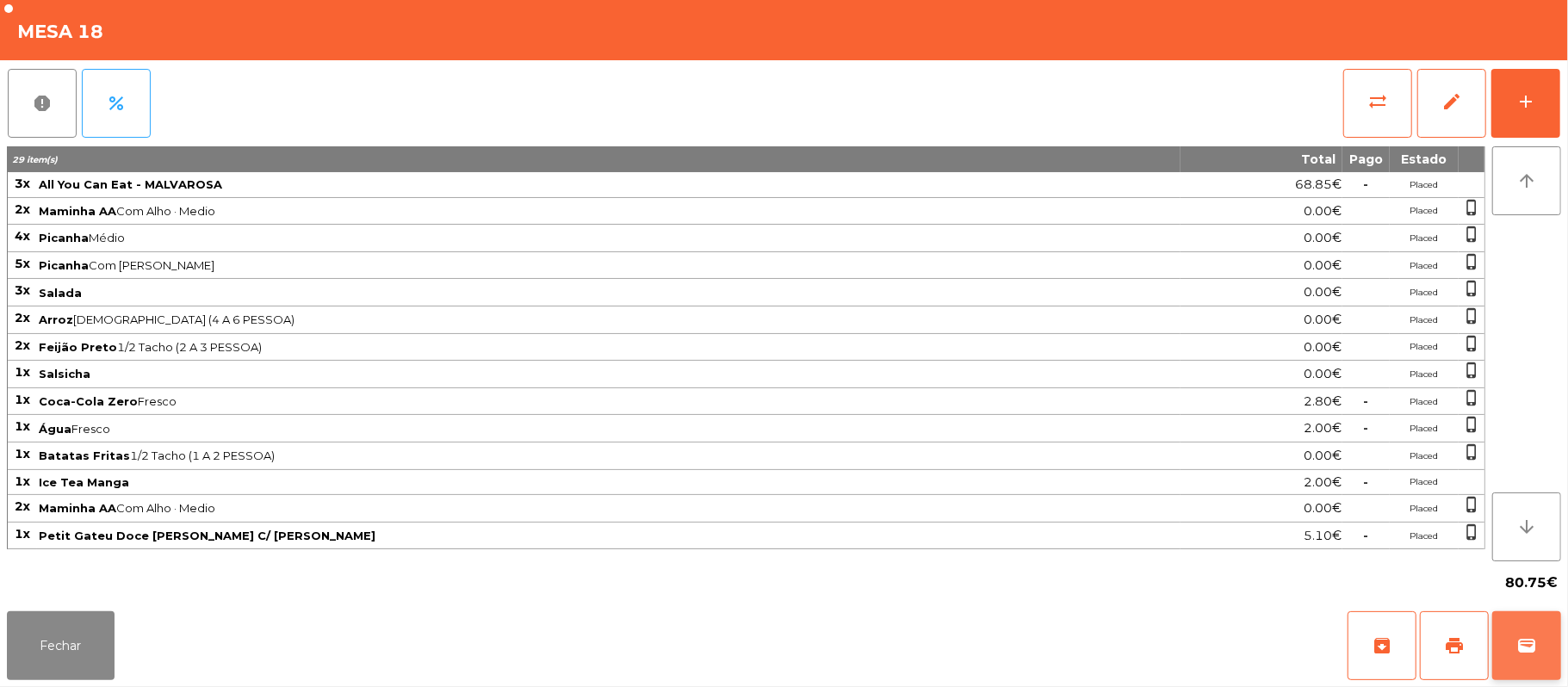
click at [1558, 660] on button "wallet" at bounding box center [1527, 646] width 69 height 69
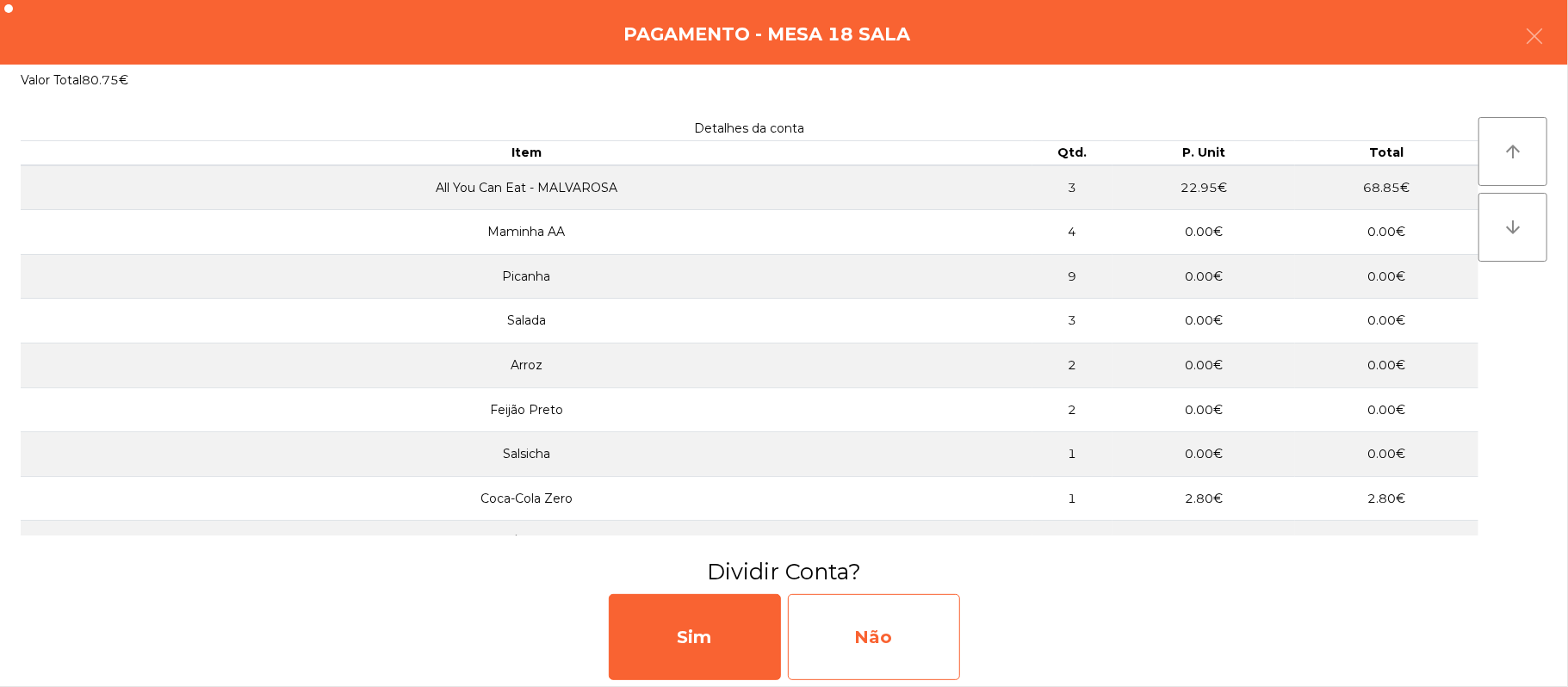
click at [890, 646] on div "Não" at bounding box center [874, 637] width 172 height 86
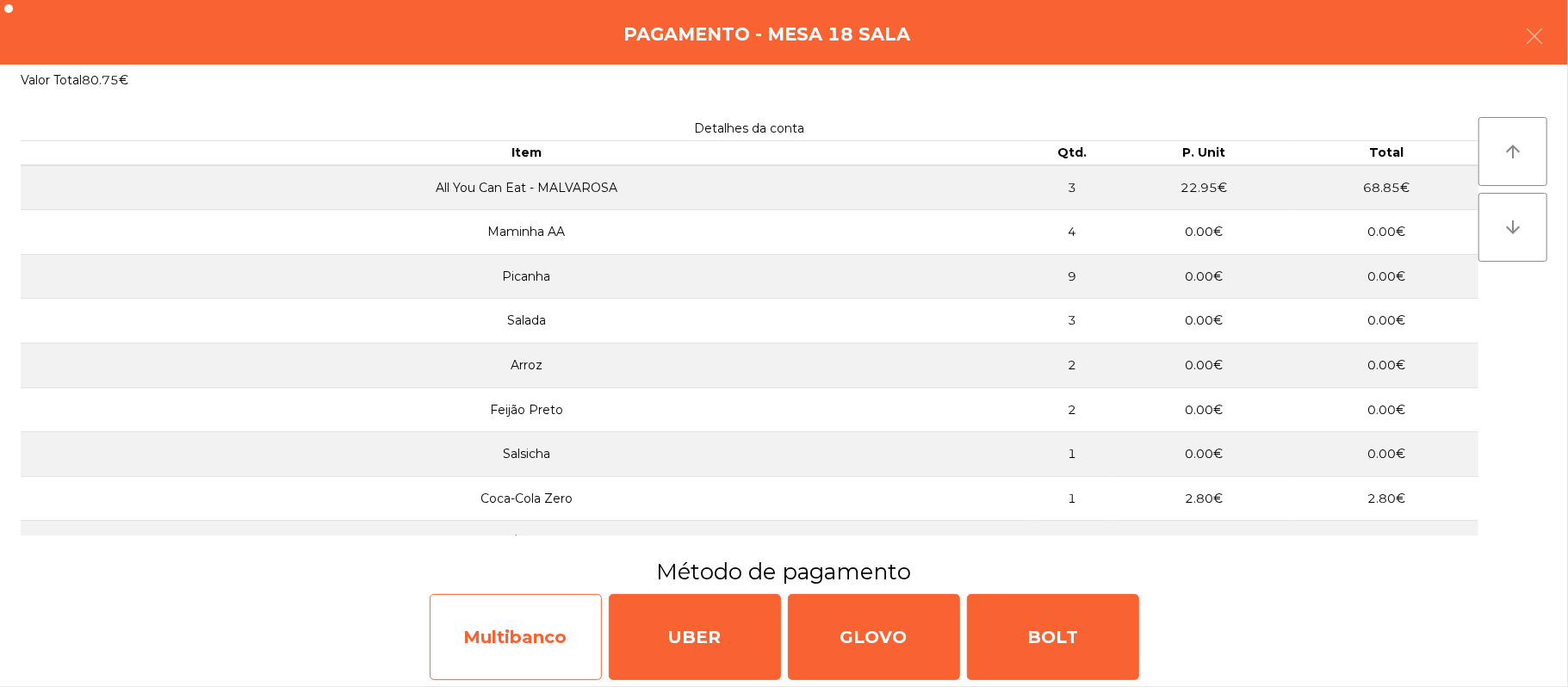
click at [546, 650] on div "Multibanco" at bounding box center [516, 637] width 172 height 86
select select "**"
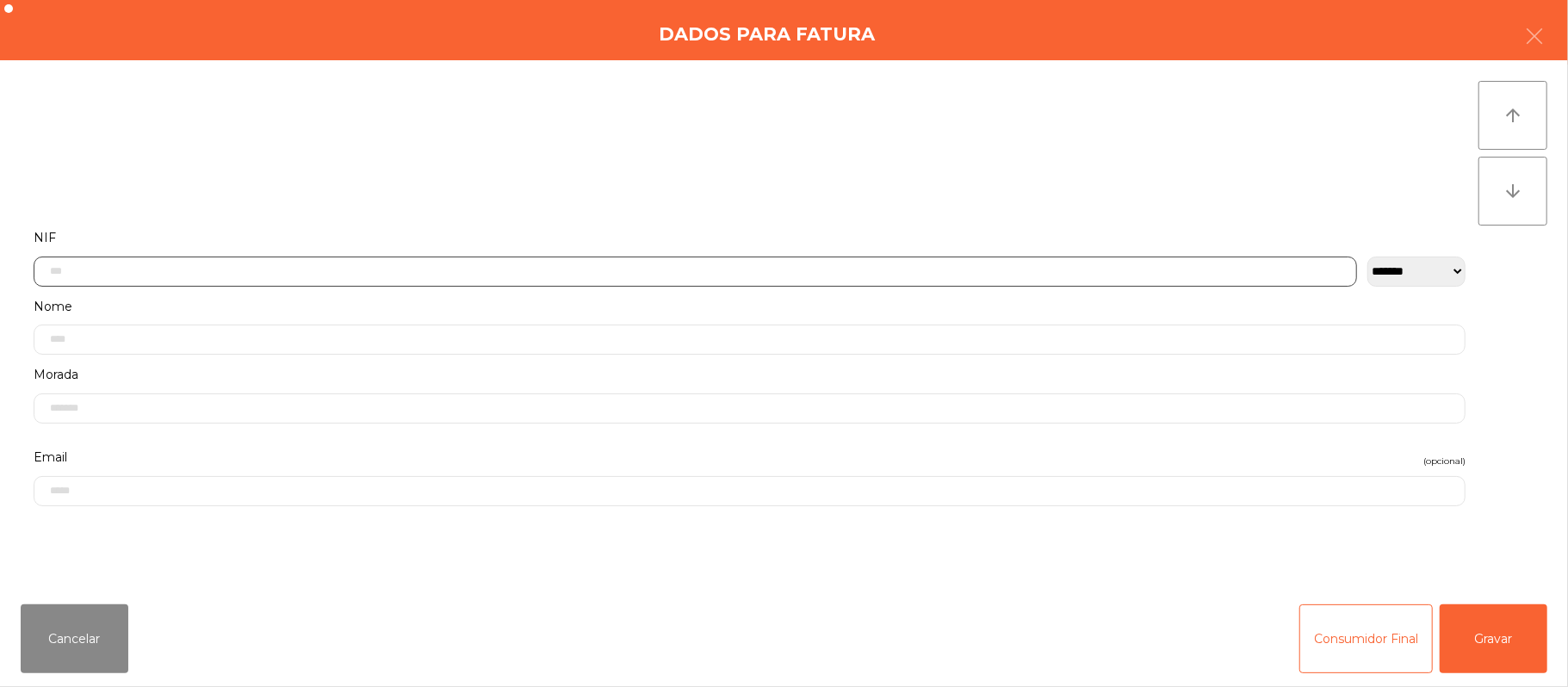
click at [746, 270] on input "text" at bounding box center [696, 271] width 1324 height 30
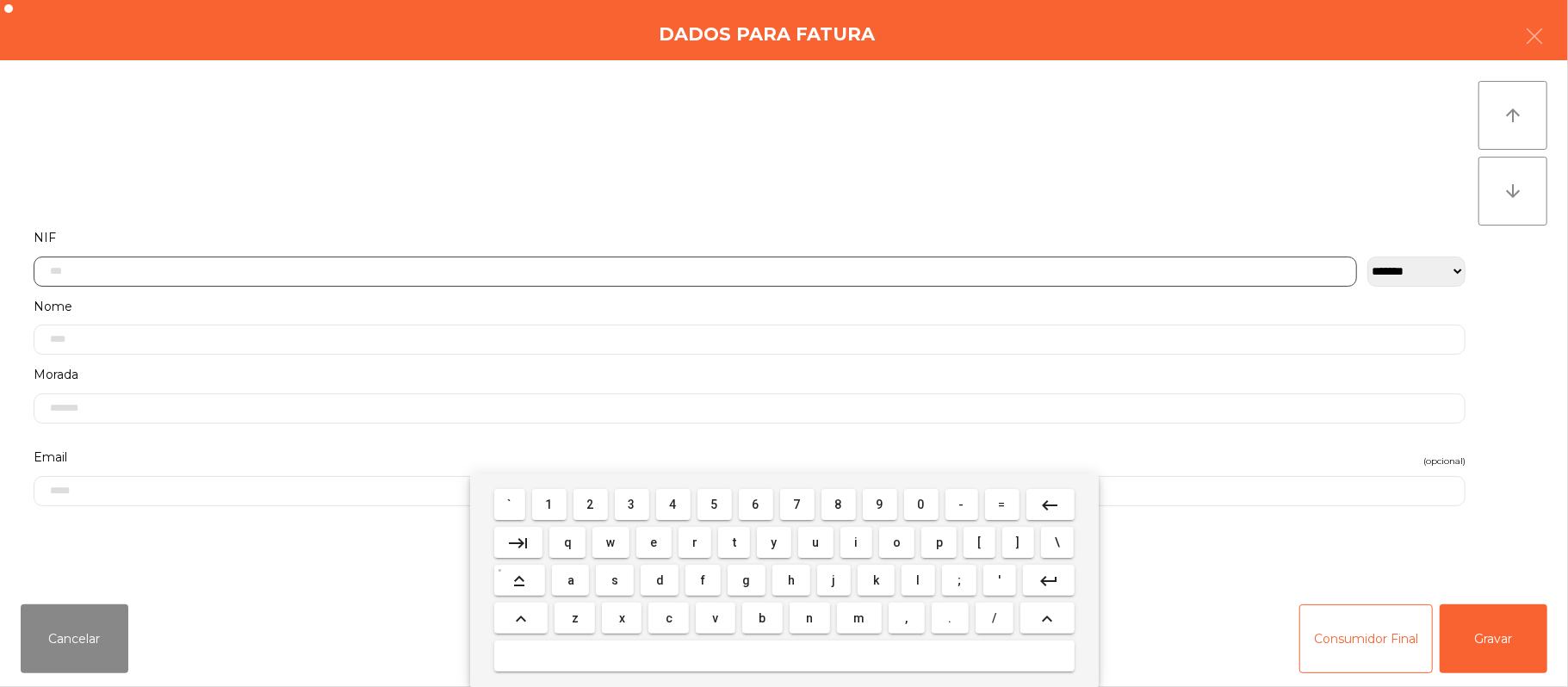
scroll to position [145, 0]
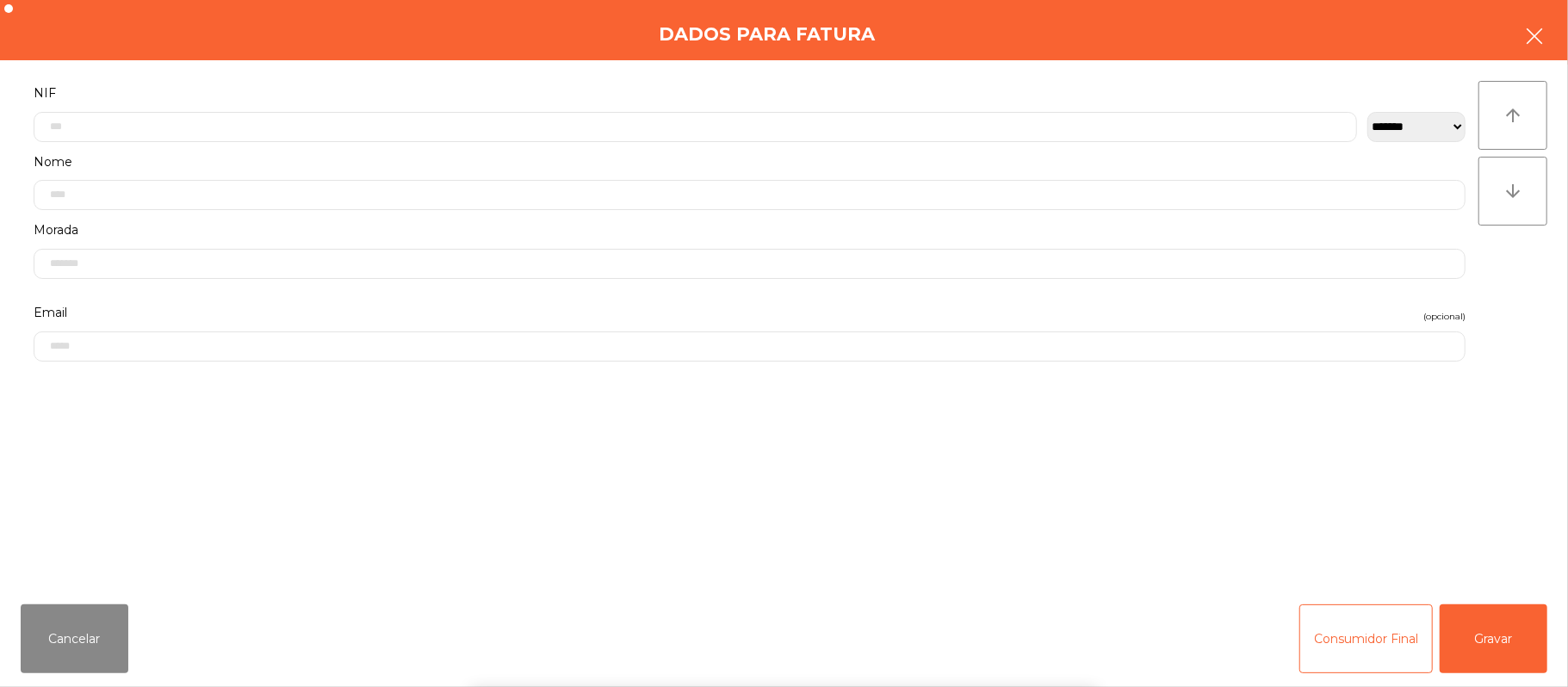
click at [1543, 49] on button "button" at bounding box center [1534, 37] width 49 height 51
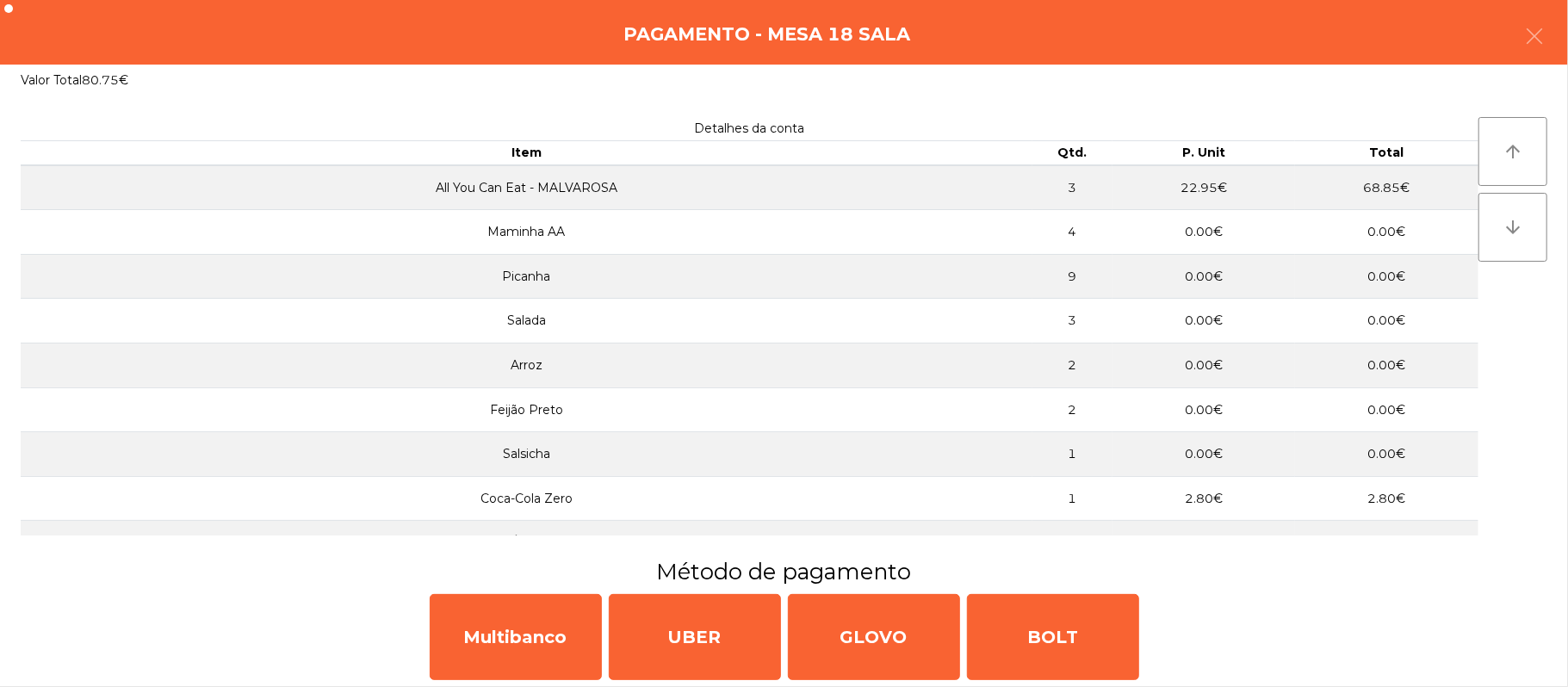
click at [1564, 37] on div "Pagamento - Mesa 18 Sala" at bounding box center [784, 32] width 1568 height 65
click at [1565, 19] on div "Pagamento - Mesa 18 Sala" at bounding box center [784, 32] width 1568 height 65
click at [1510, 50] on button "button" at bounding box center [1534, 37] width 49 height 51
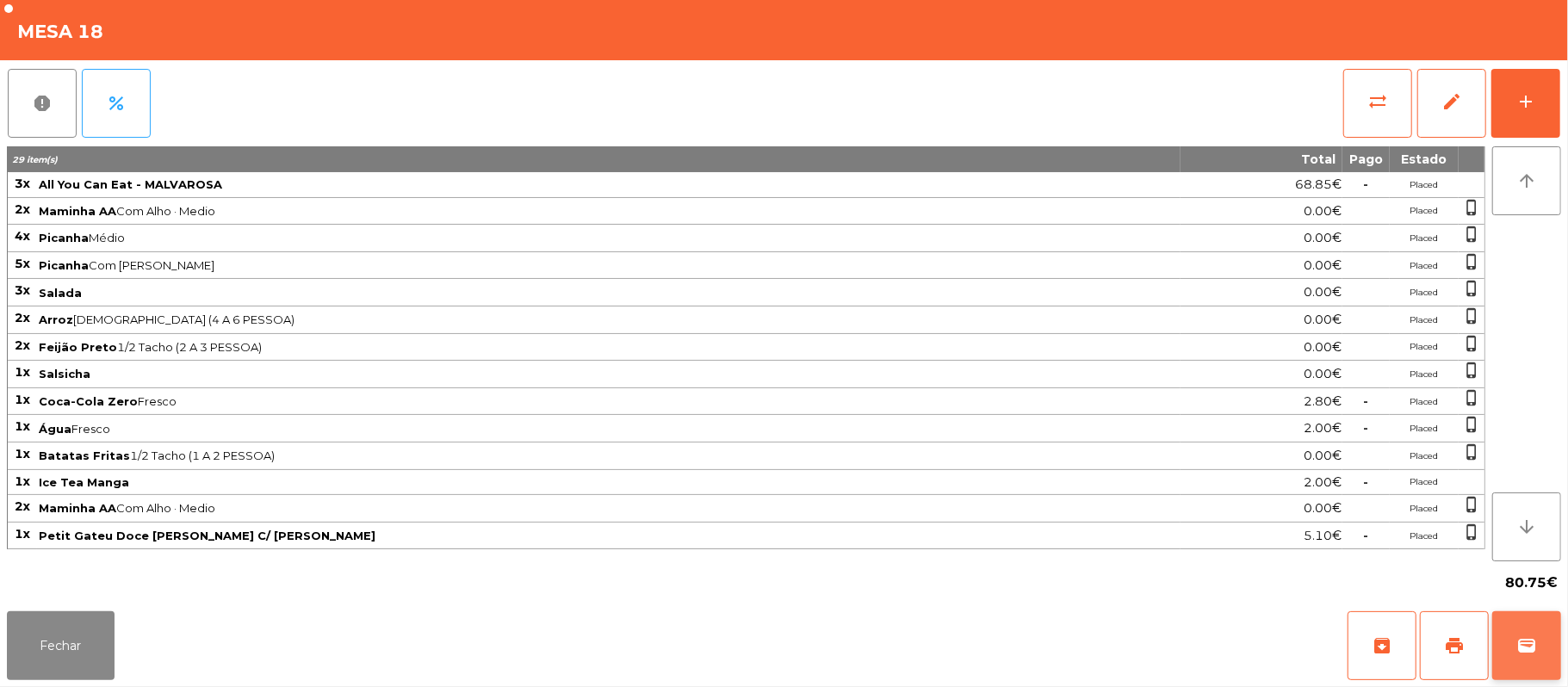
click at [1552, 621] on button "wallet" at bounding box center [1527, 646] width 69 height 69
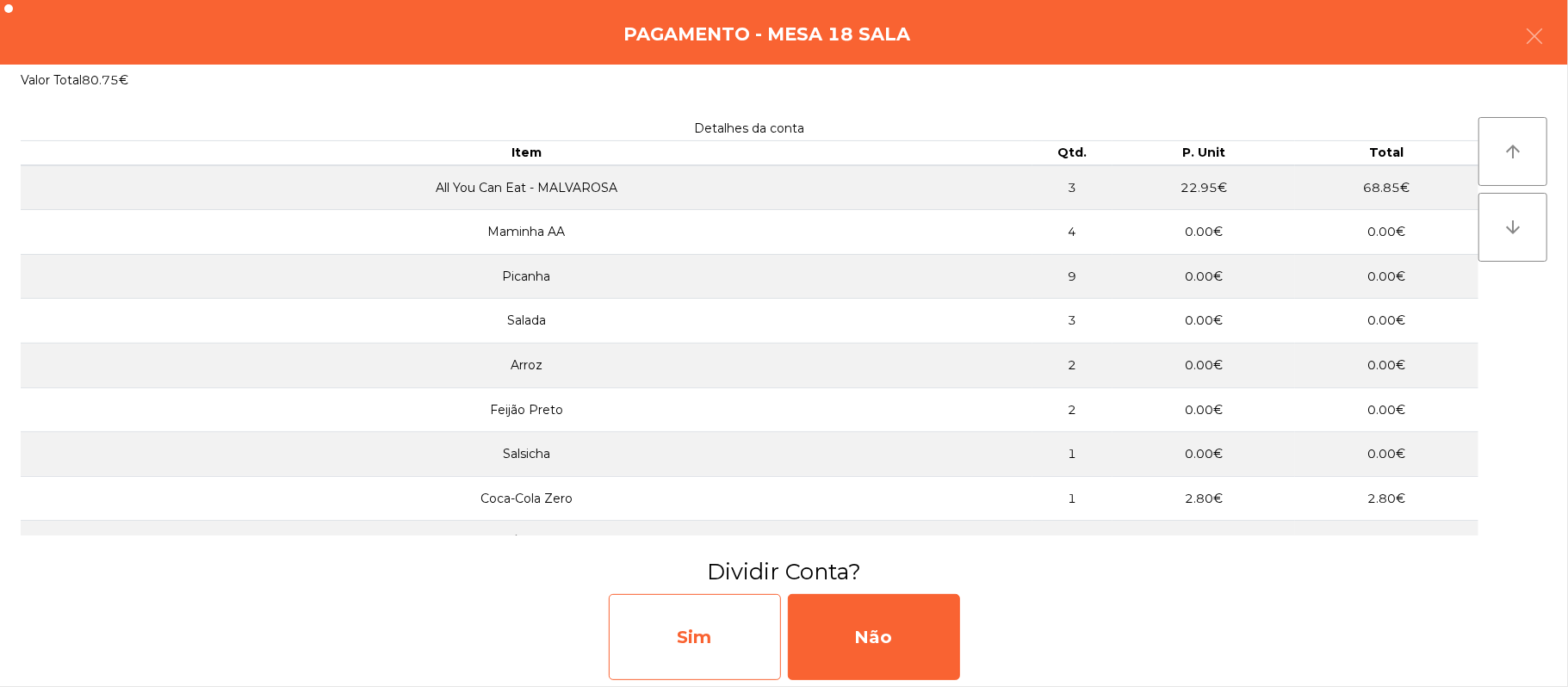
click at [728, 637] on div "Sim" at bounding box center [695, 637] width 172 height 86
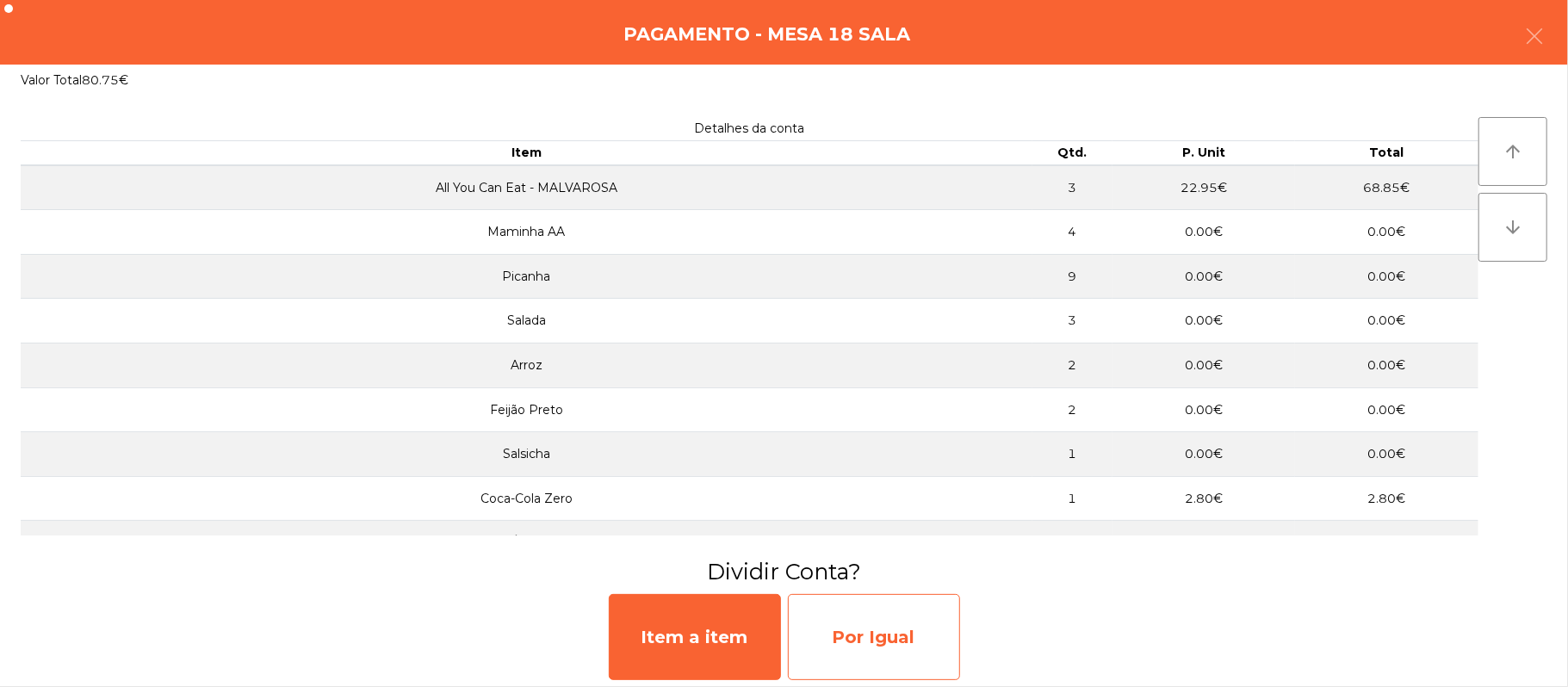
click at [899, 640] on div "Por Igual" at bounding box center [874, 637] width 172 height 86
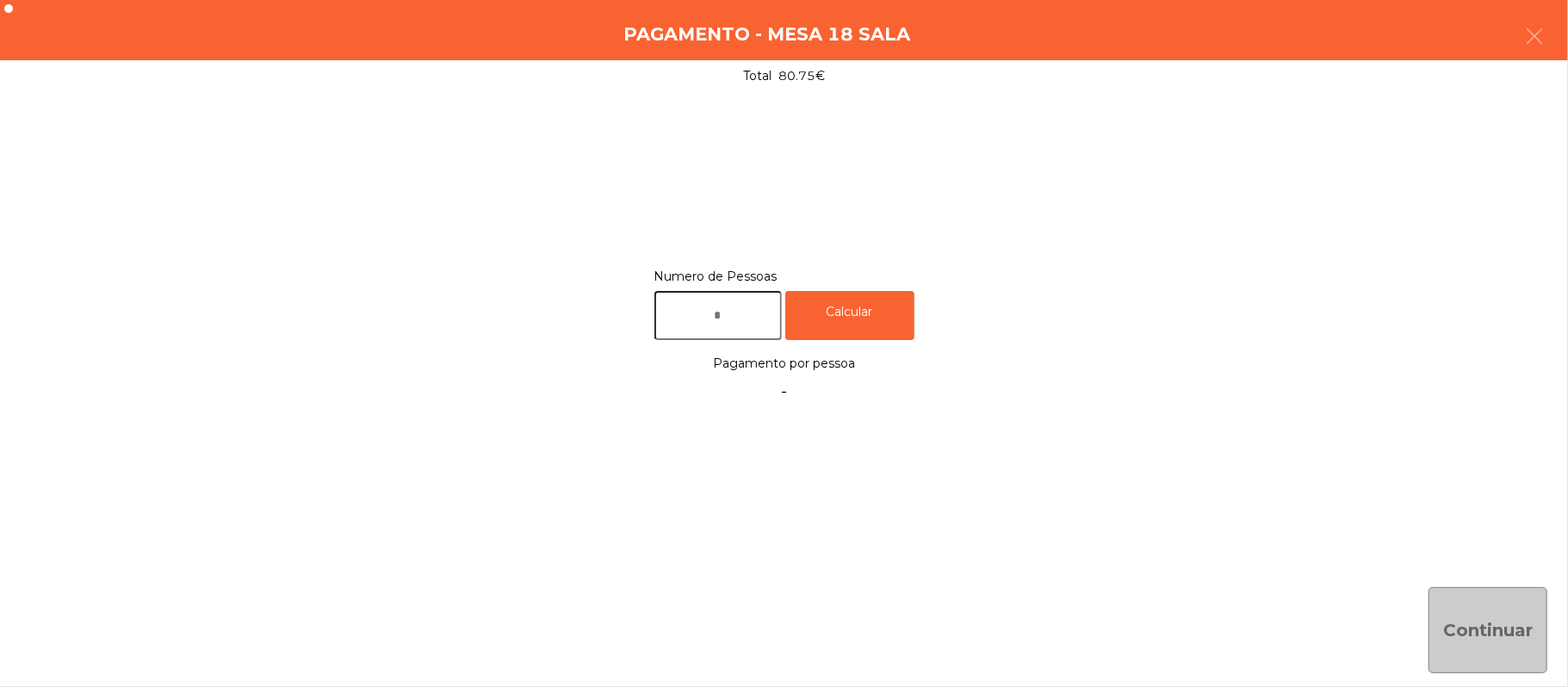
click at [738, 312] on input "text" at bounding box center [718, 315] width 127 height 49
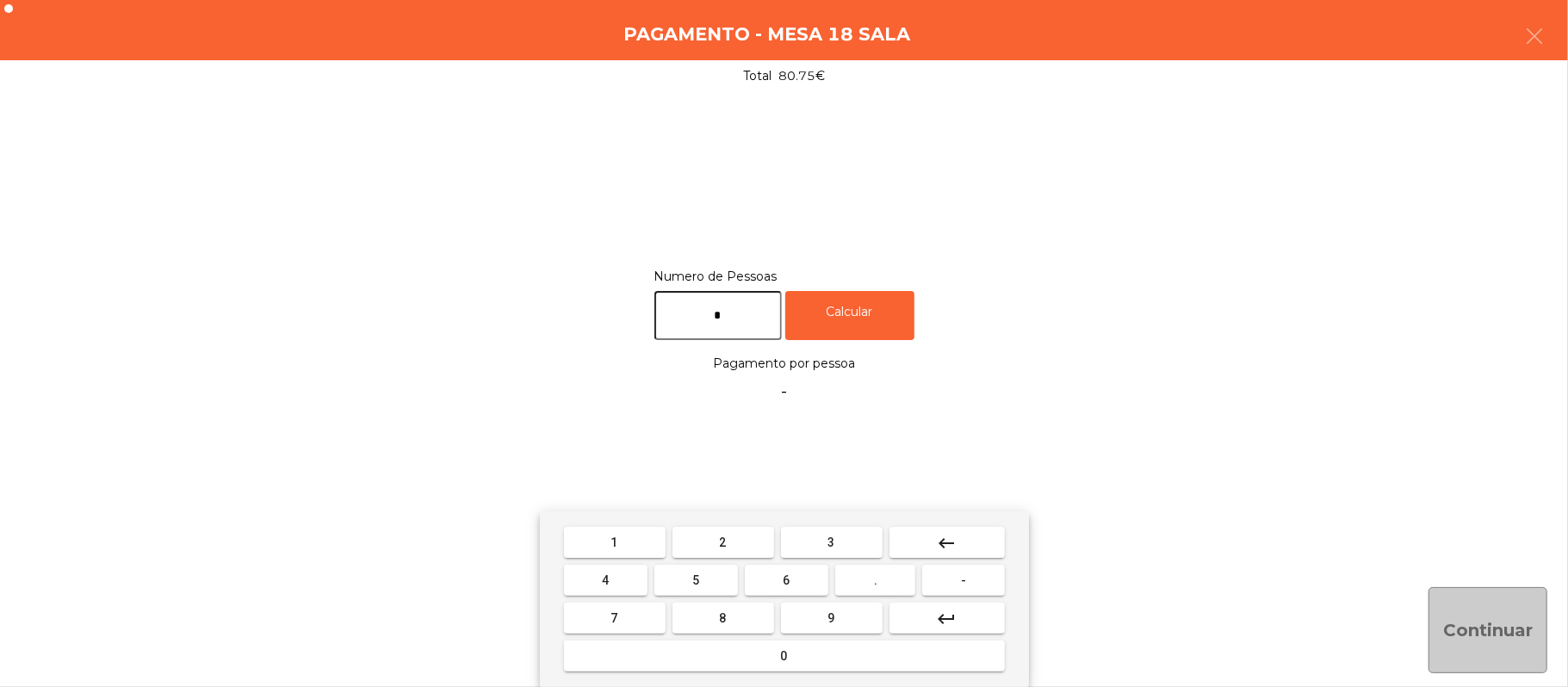
type input "*"
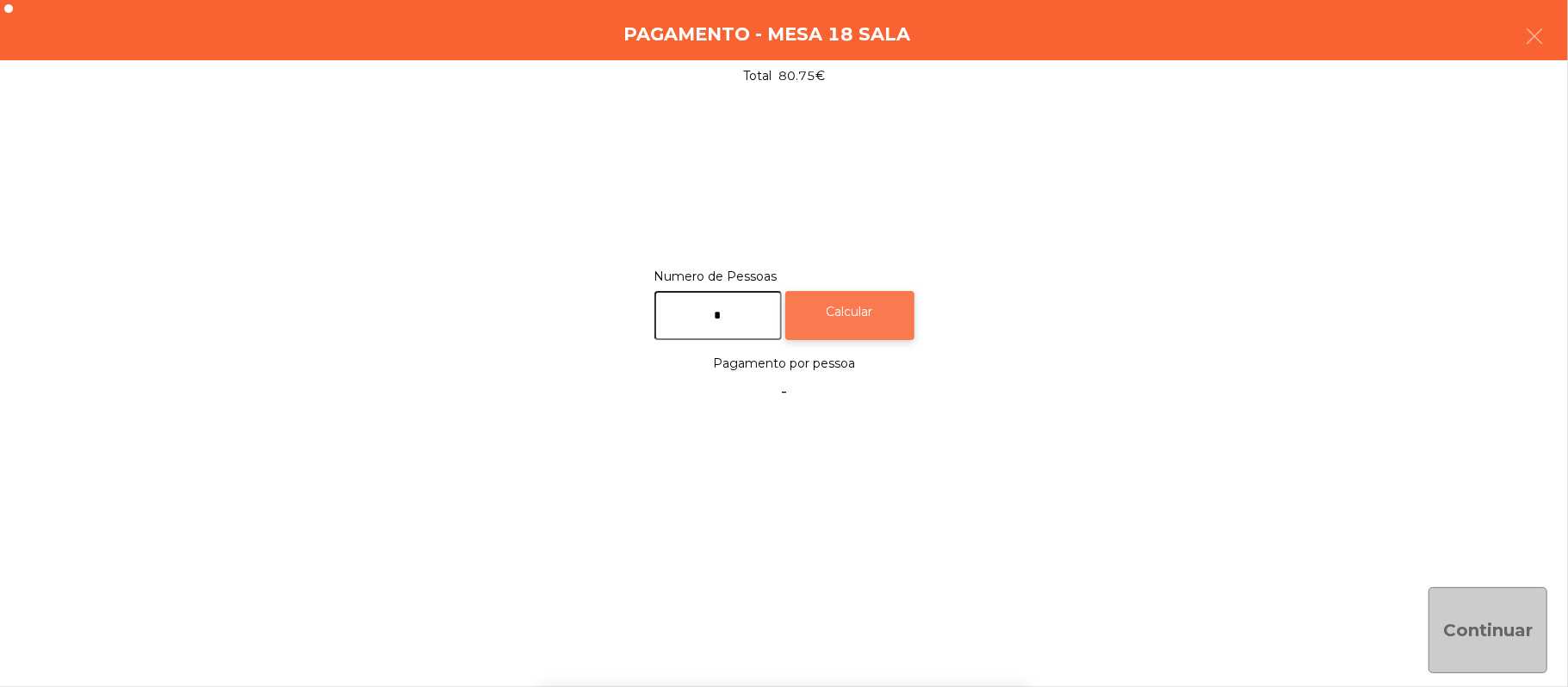
click at [897, 317] on div "Calcular" at bounding box center [850, 315] width 129 height 49
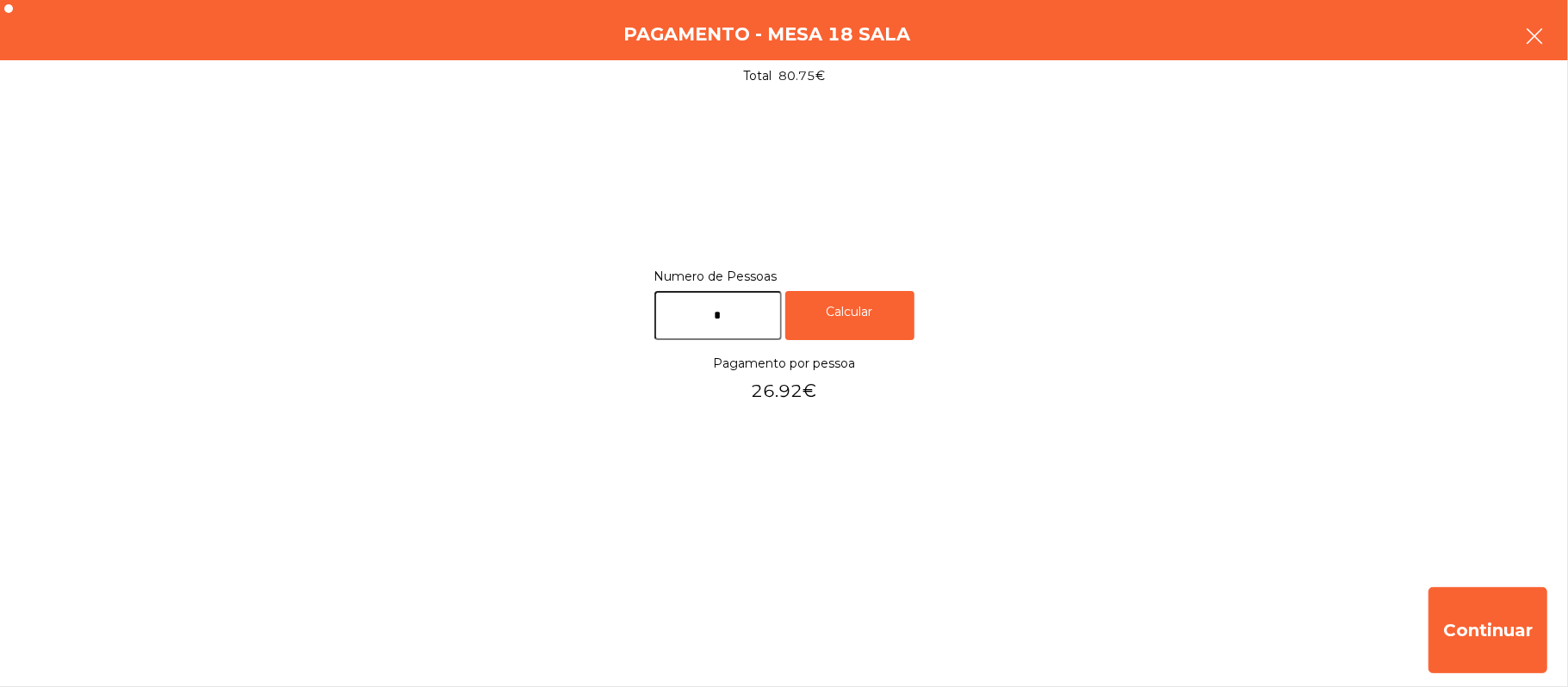
click at [1555, 38] on button "button" at bounding box center [1534, 37] width 49 height 51
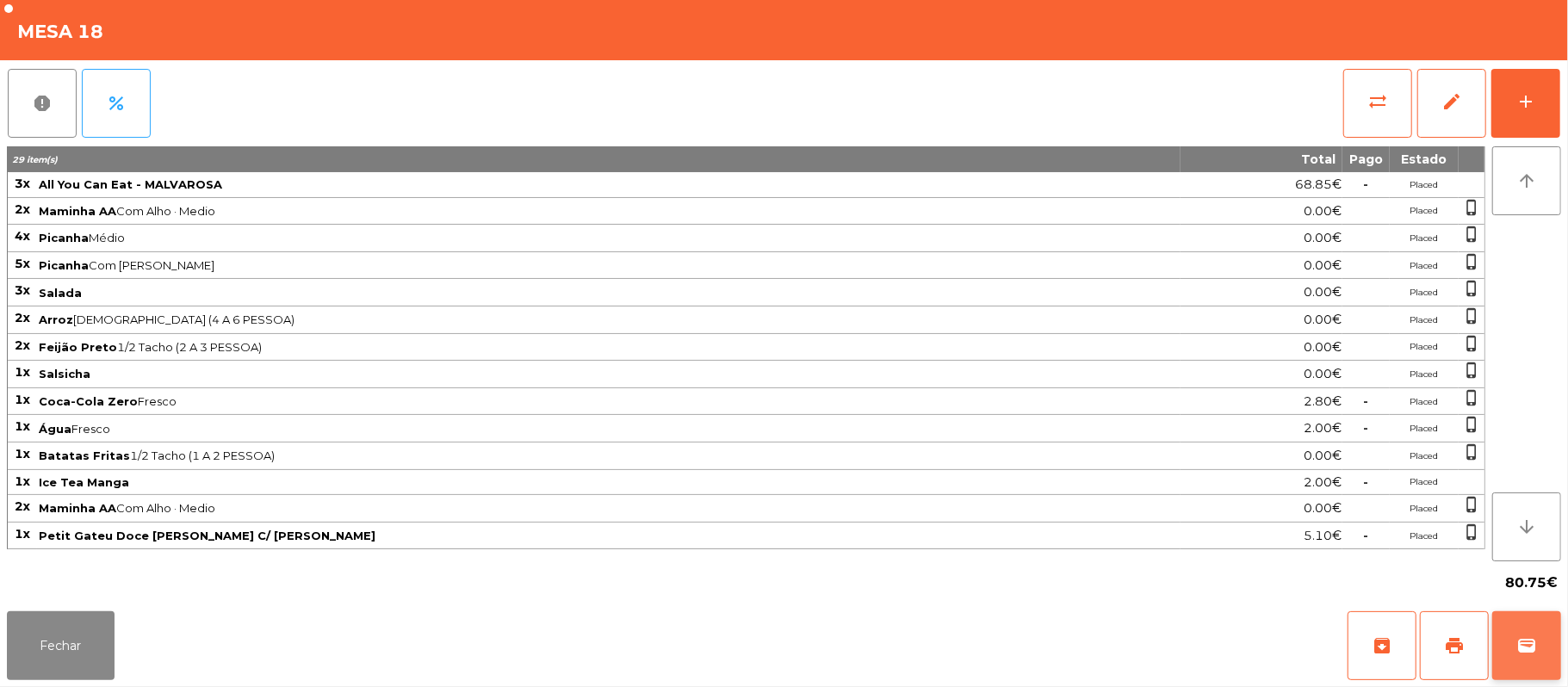
click at [1513, 650] on button "wallet" at bounding box center [1527, 646] width 69 height 69
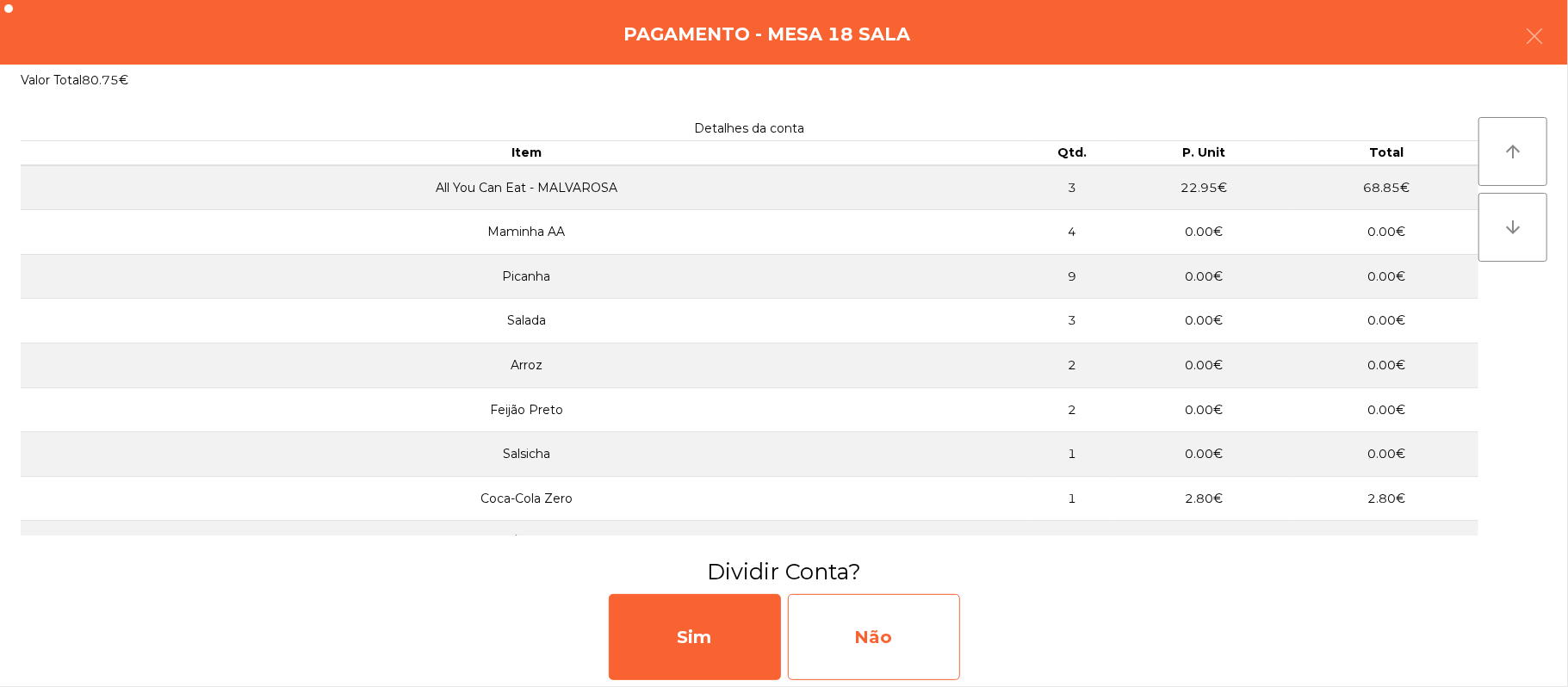
click at [863, 636] on div "Não" at bounding box center [874, 637] width 172 height 86
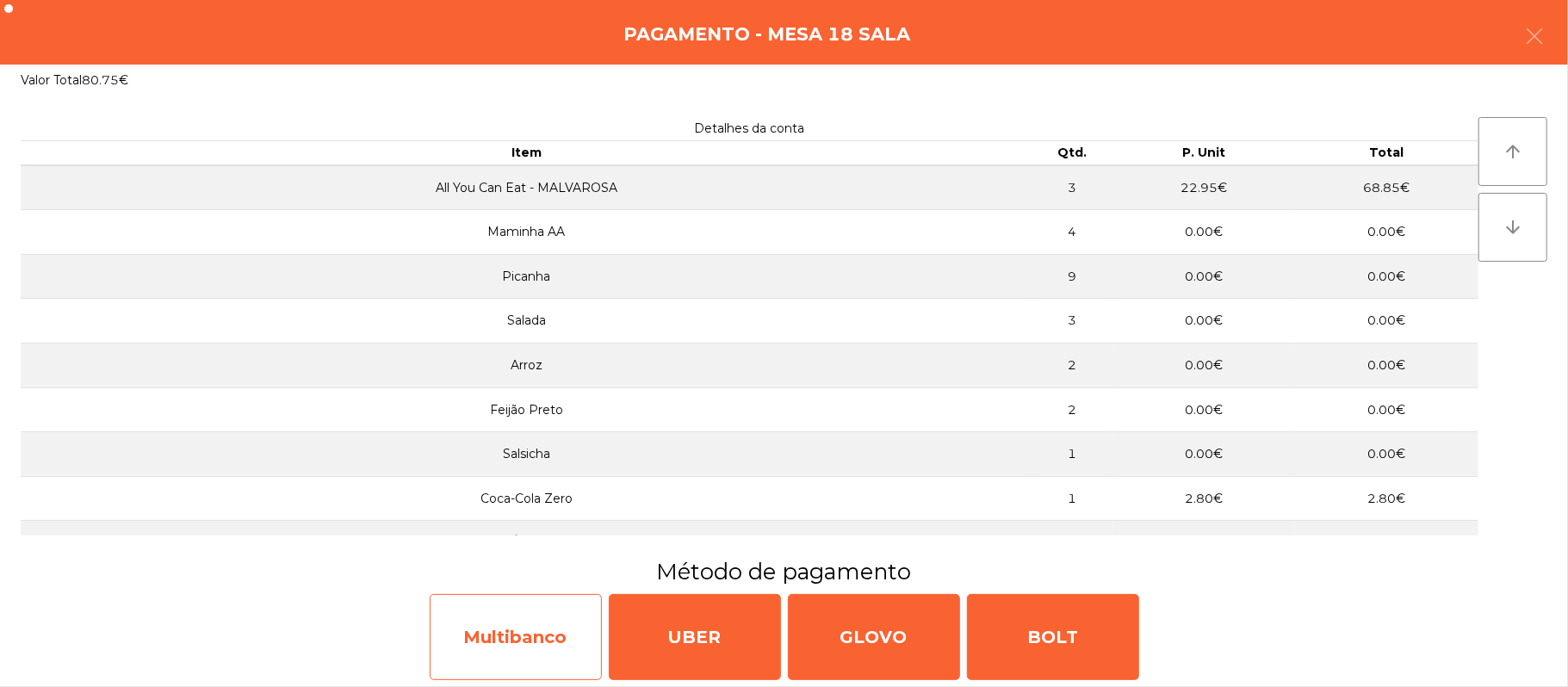
click at [515, 648] on div "Multibanco" at bounding box center [516, 637] width 172 height 86
select select "**"
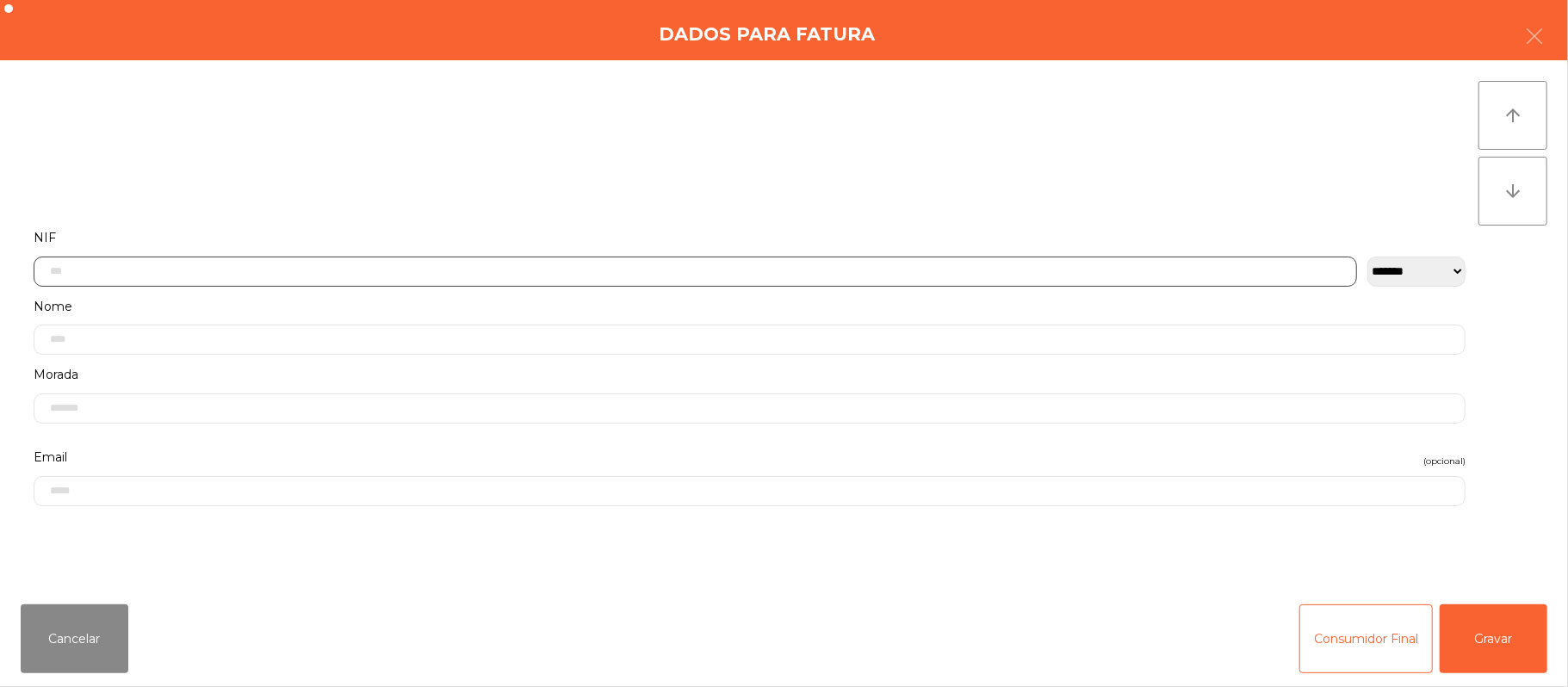
click at [622, 273] on input "text" at bounding box center [696, 271] width 1324 height 30
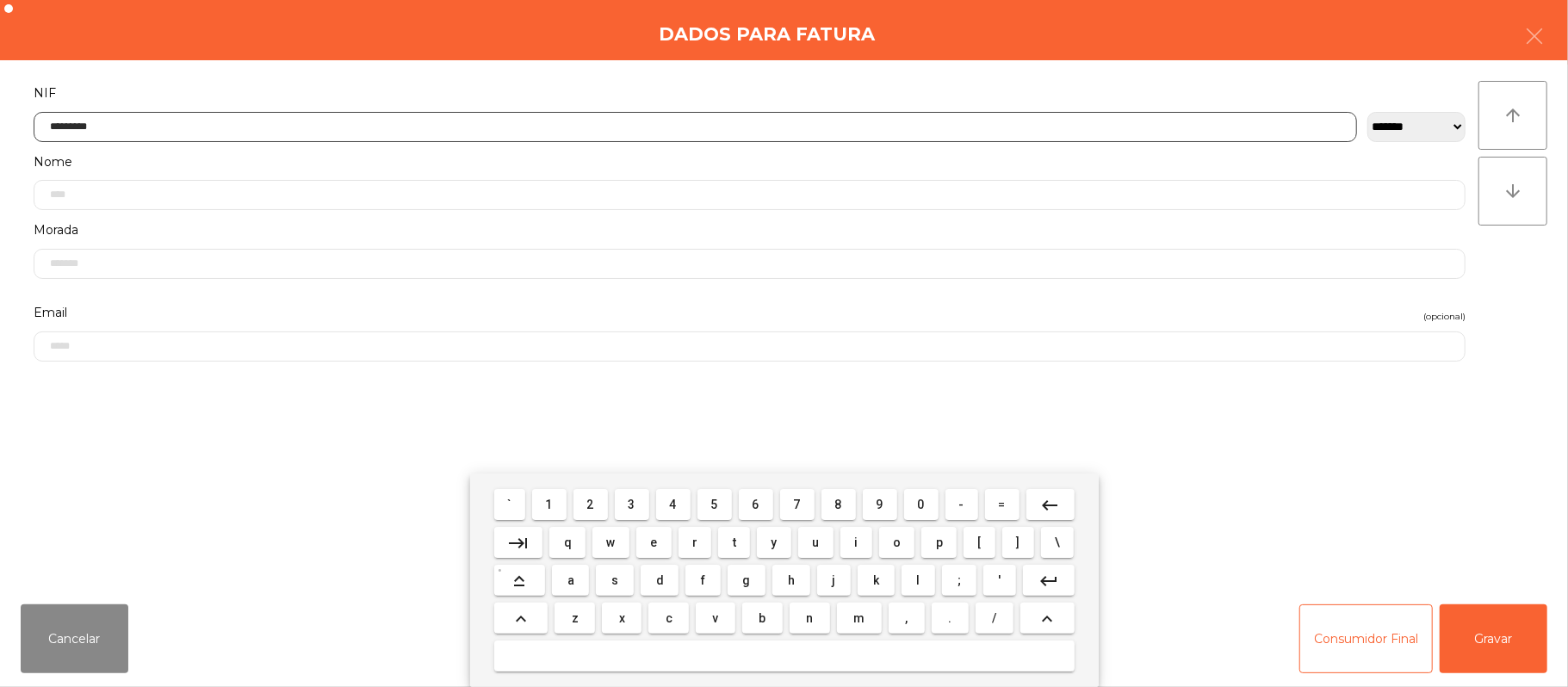
type input "*********"
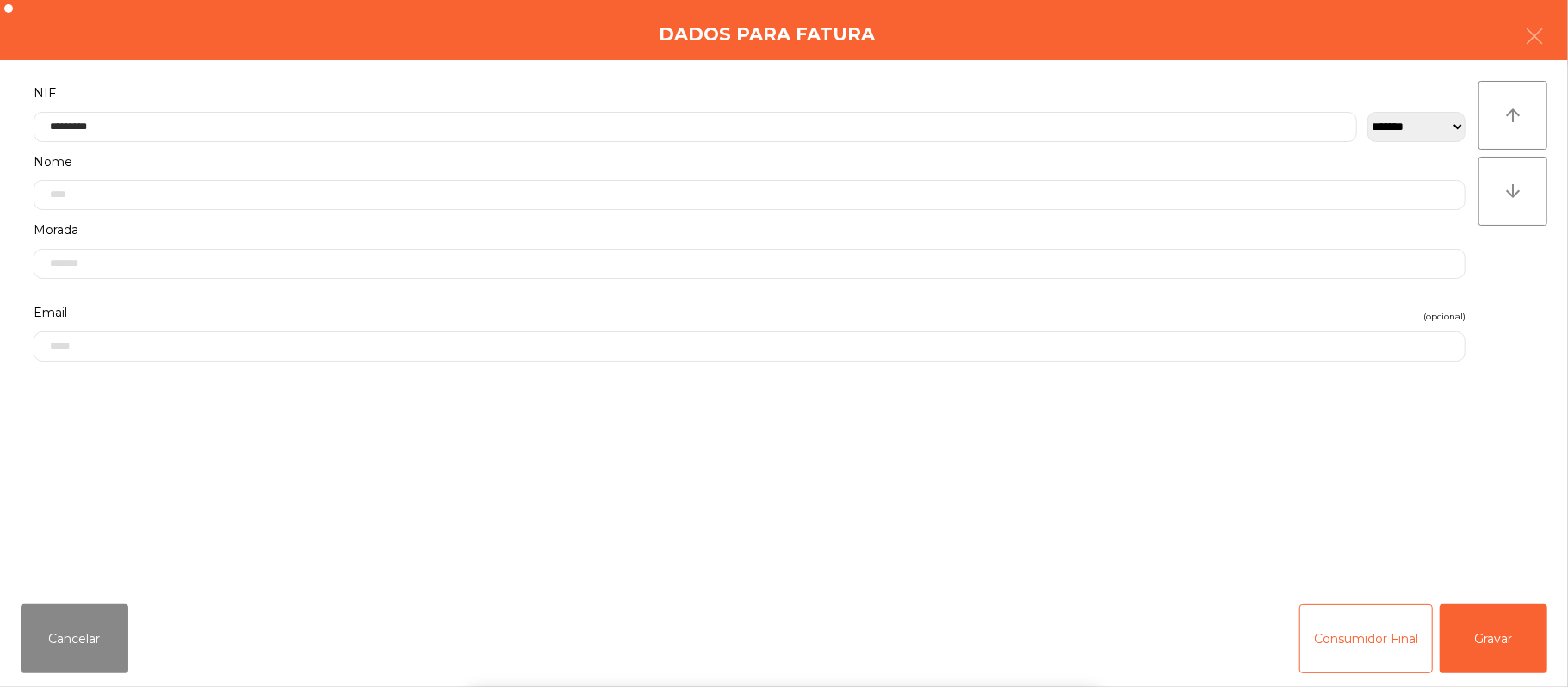
click at [1487, 637] on div "` 1 2 3 4 5 6 7 8 9 0 - = keyboard_backspace keyboard_tab q w e r t y u i o p […" at bounding box center [784, 580] width 1568 height 213
click at [1499, 635] on button "Gravar" at bounding box center [1493, 639] width 108 height 69
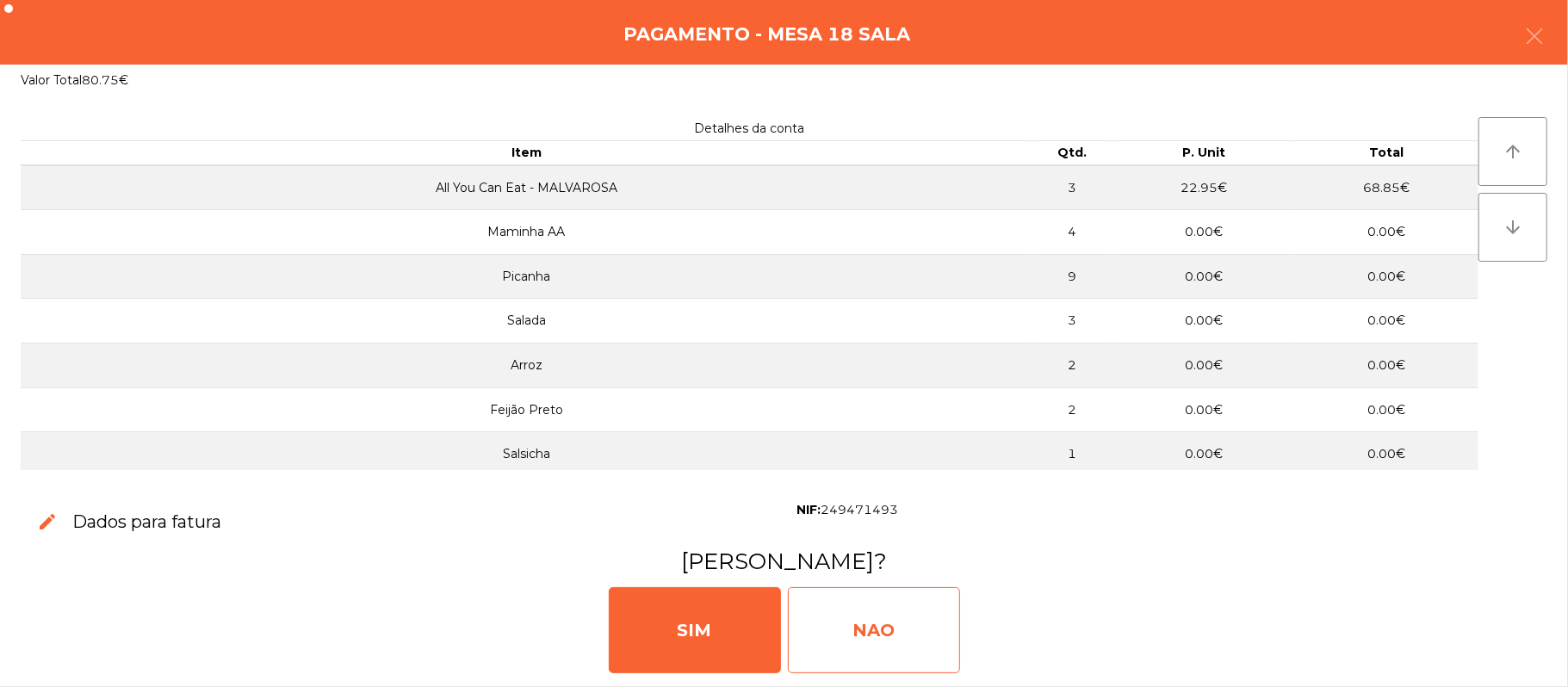
click at [900, 631] on div "NAO" at bounding box center [874, 630] width 172 height 86
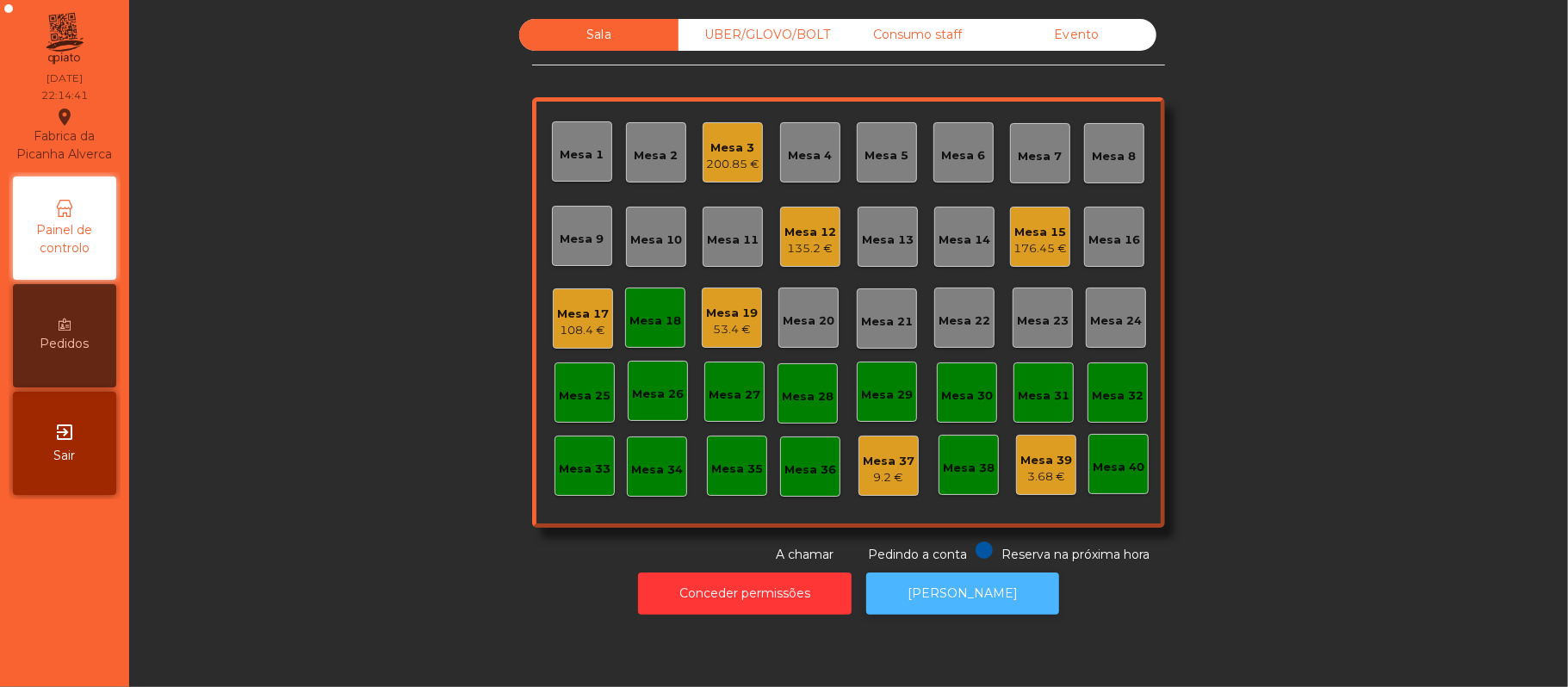
click at [947, 593] on button "[PERSON_NAME]" at bounding box center [962, 593] width 193 height 42
click at [631, 321] on div "Mesa 18" at bounding box center [654, 321] width 51 height 17
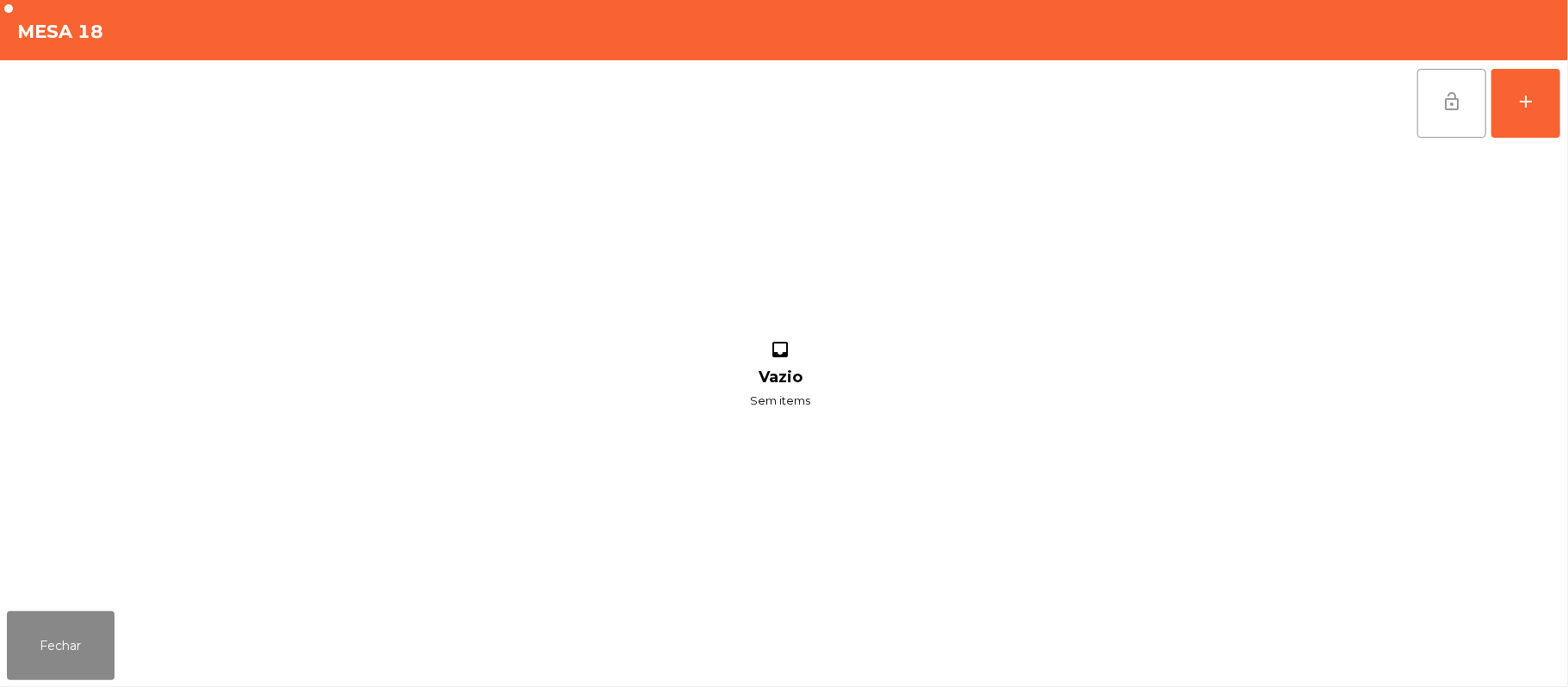
click at [1447, 114] on button "lock_open" at bounding box center [1452, 104] width 69 height 69
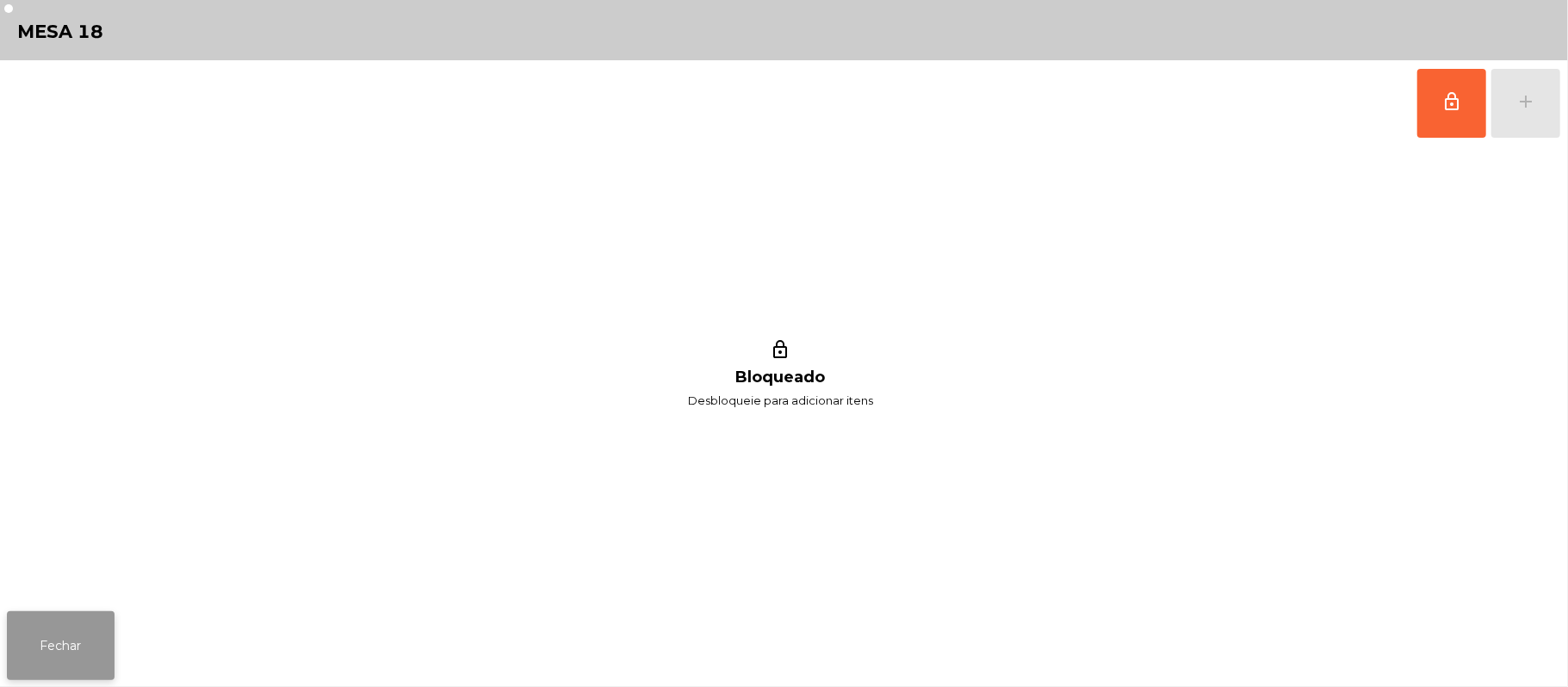
click at [66, 671] on button "Fechar" at bounding box center [60, 646] width 108 height 69
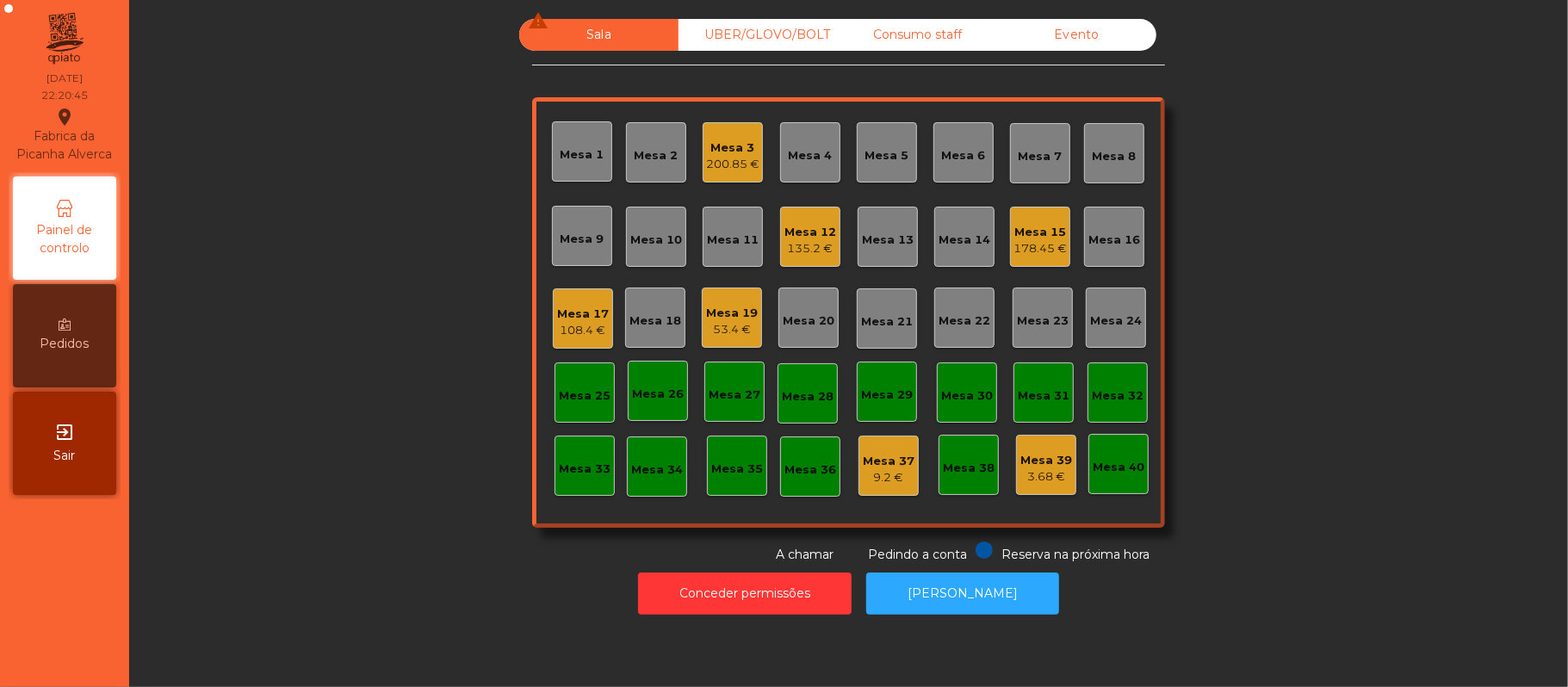
click at [574, 334] on div "108.4 €" at bounding box center [582, 330] width 51 height 17
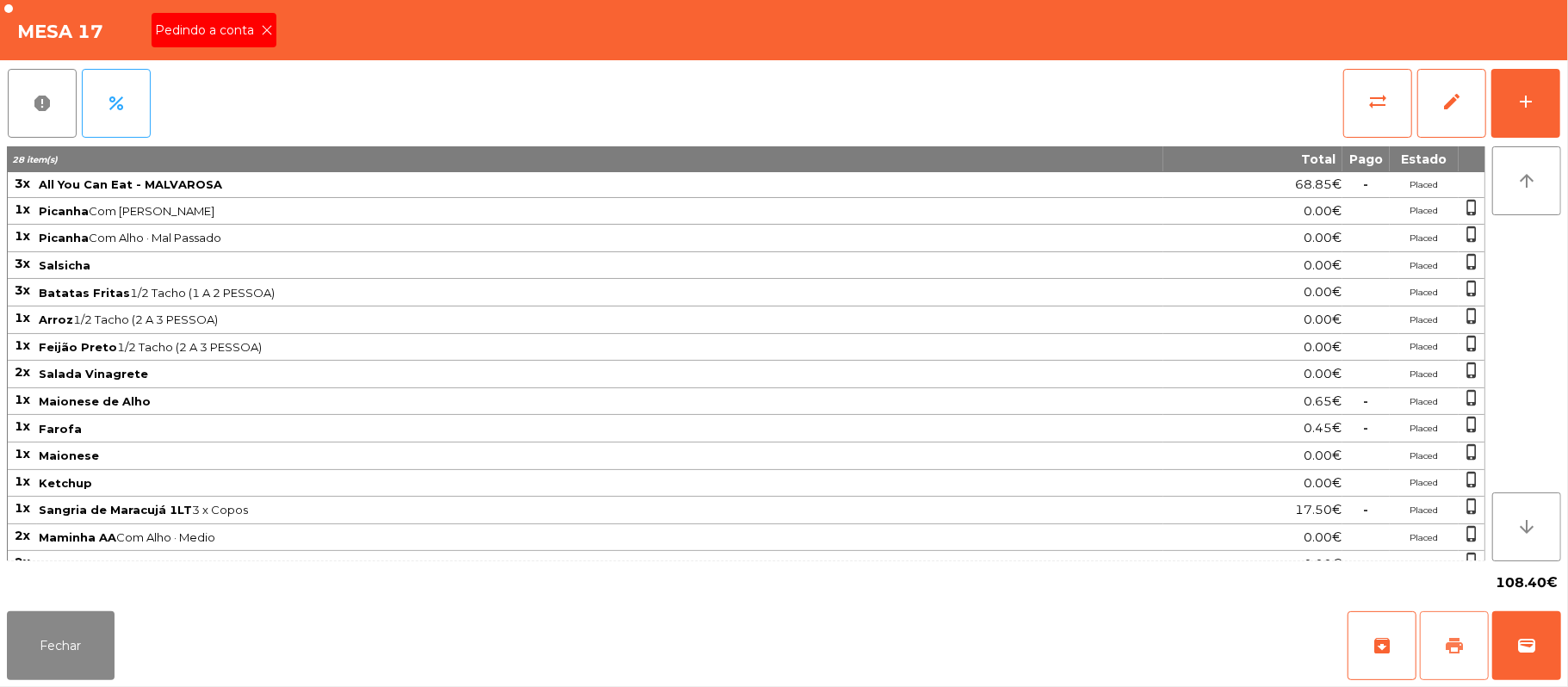
click at [1443, 649] on button "print" at bounding box center [1455, 646] width 69 height 69
click at [265, 29] on icon at bounding box center [267, 30] width 12 height 12
click at [1552, 666] on button "wallet" at bounding box center [1527, 646] width 69 height 69
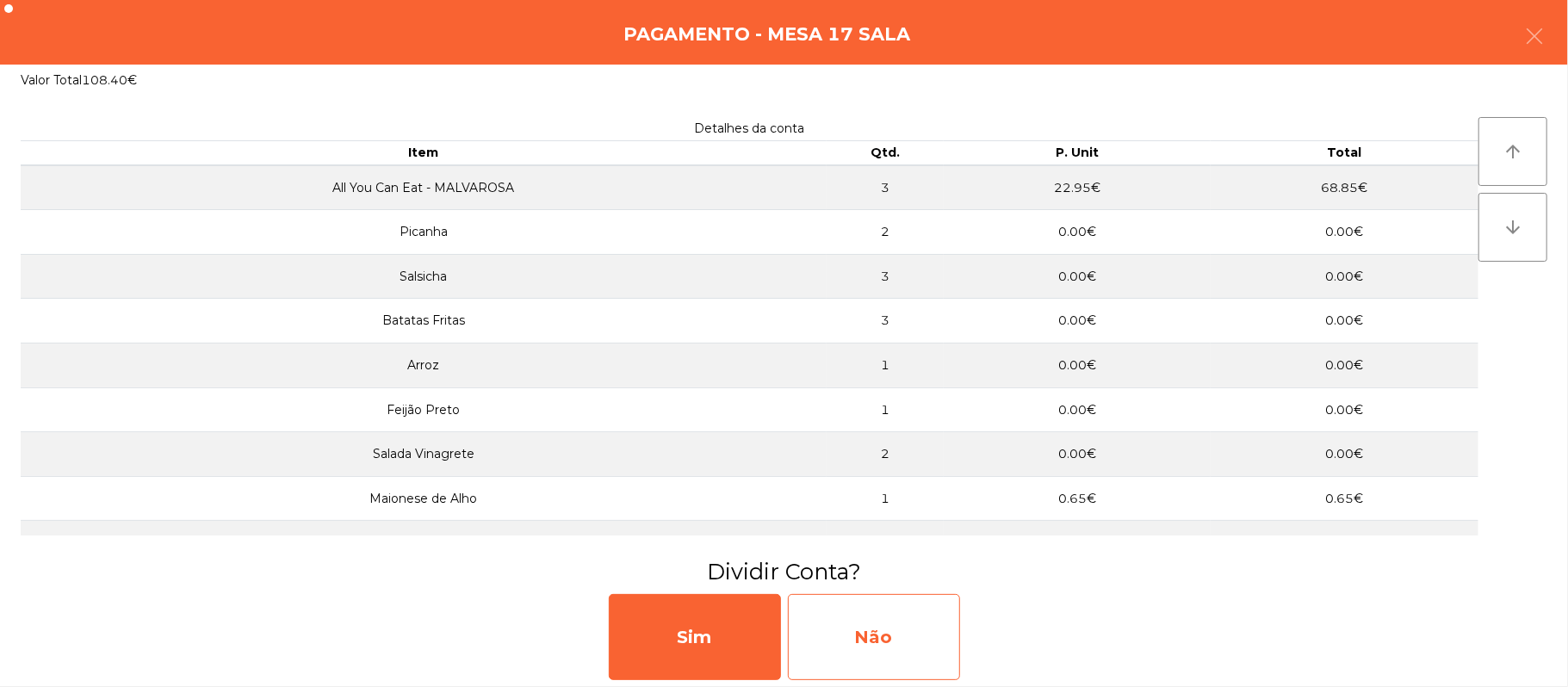
click at [857, 642] on div "Não" at bounding box center [874, 637] width 172 height 86
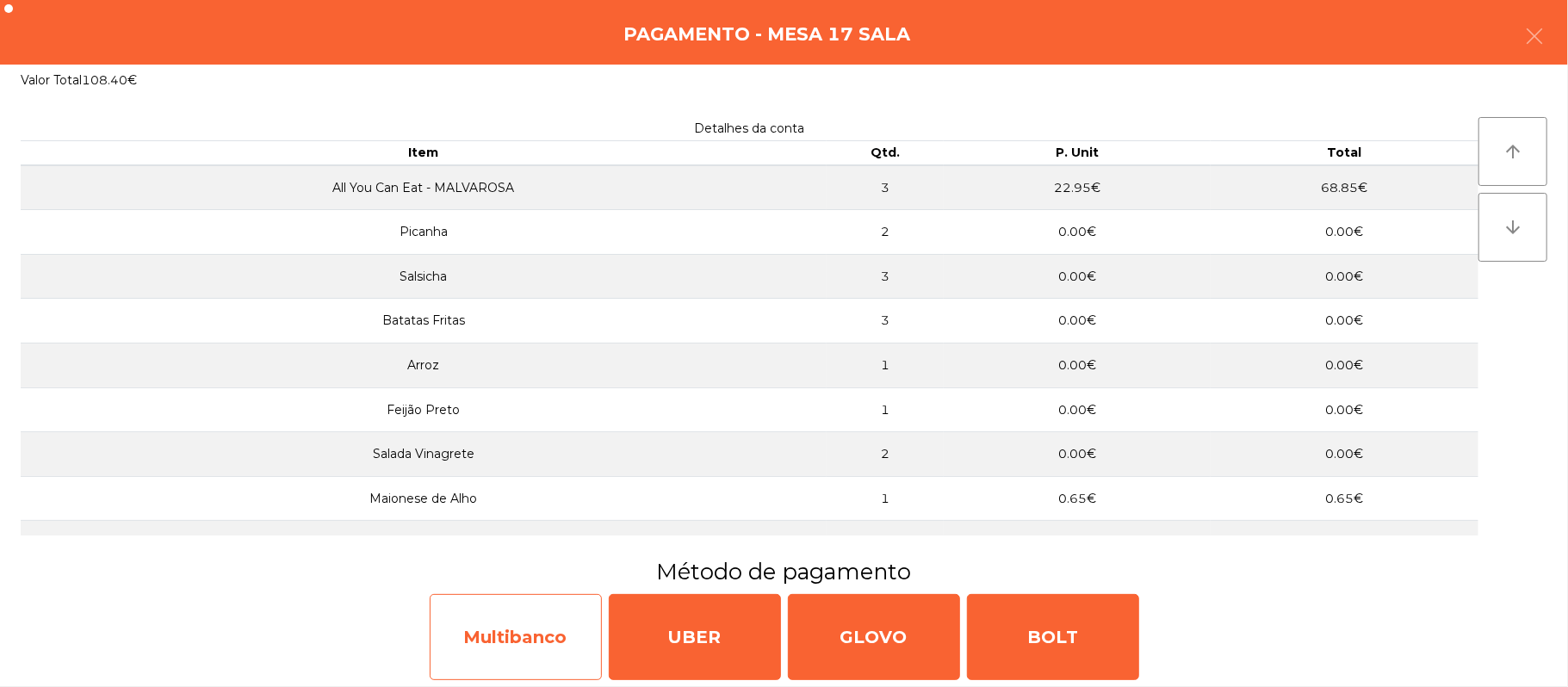
click at [537, 650] on div "Multibanco" at bounding box center [516, 637] width 172 height 86
select select "**"
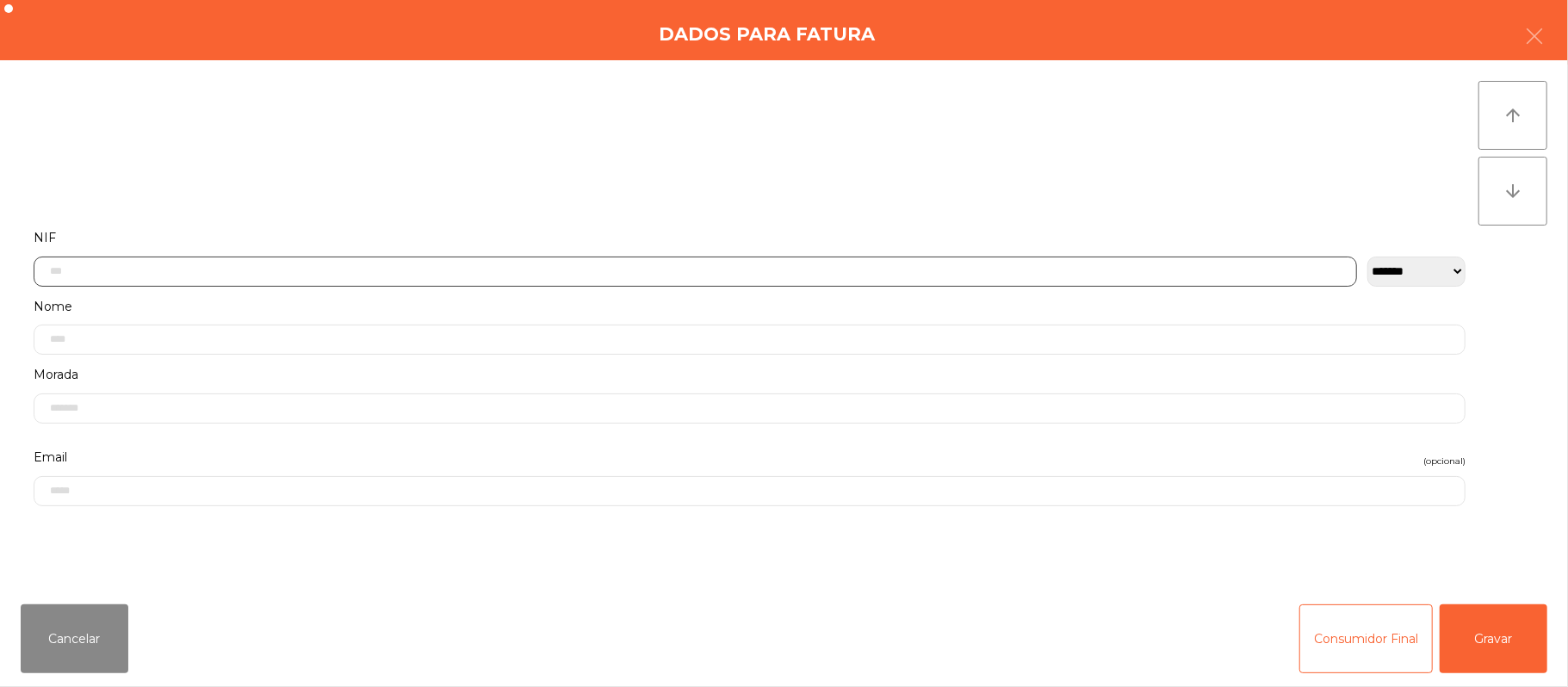
click at [553, 272] on input "text" at bounding box center [696, 271] width 1324 height 30
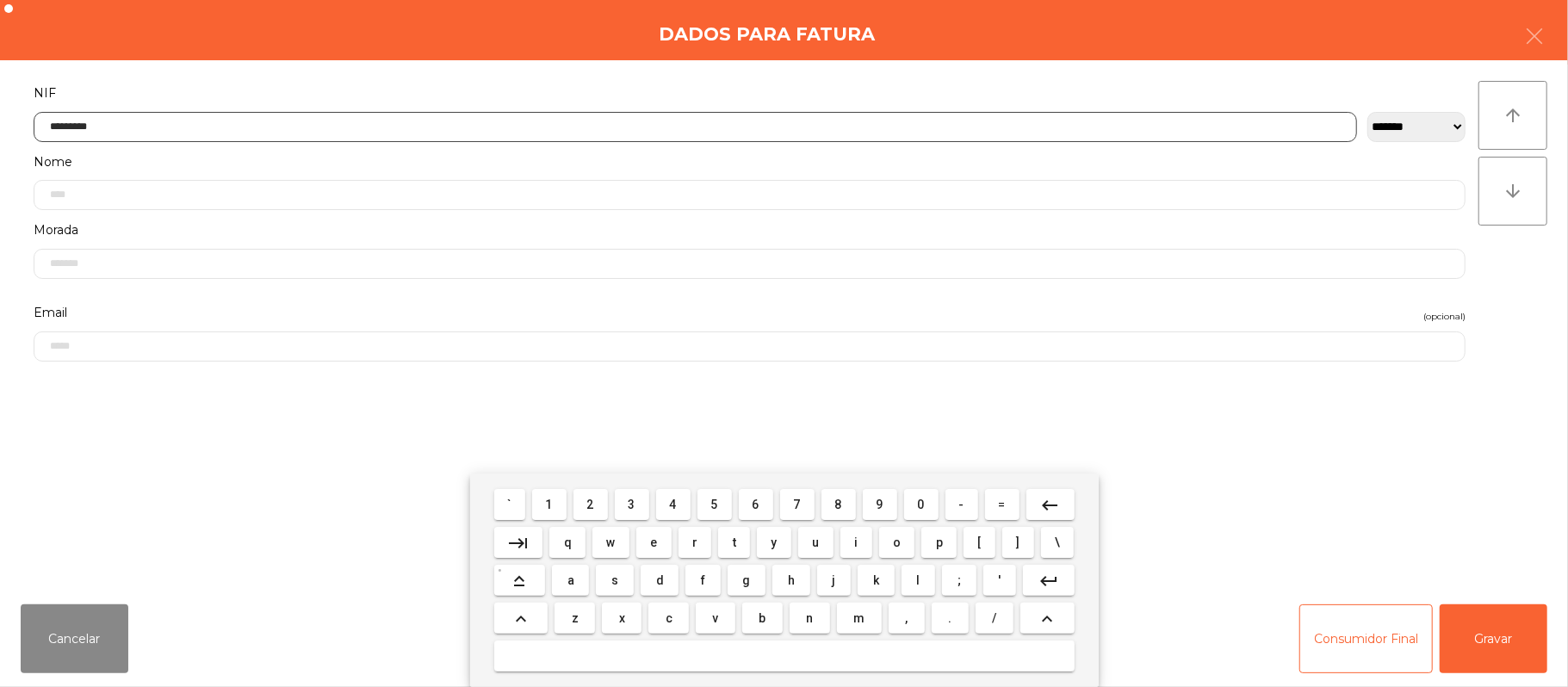
type input "*********"
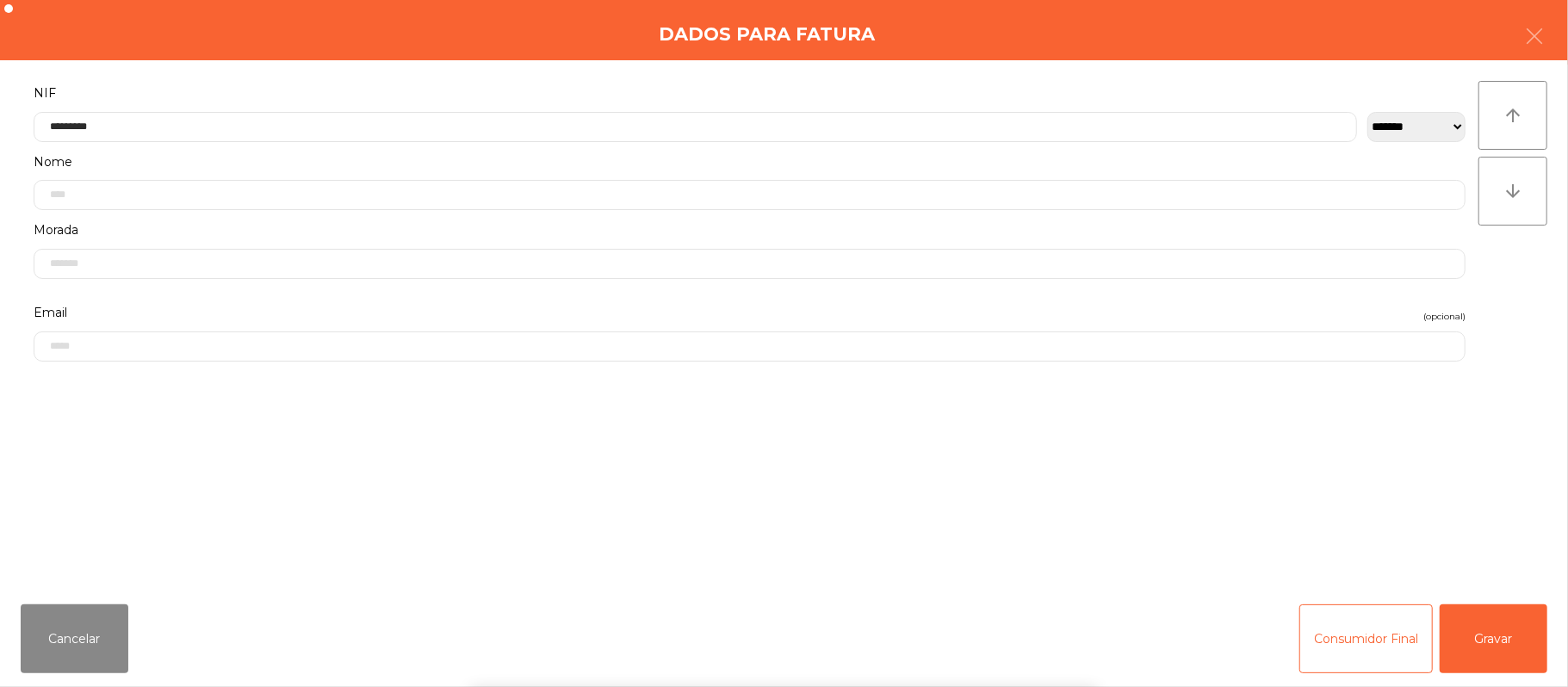
click at [1486, 642] on div "` 1 2 3 4 5 6 7 8 9 0 - = keyboard_backspace keyboard_tab q w e r t y u i o p […" at bounding box center [784, 580] width 1568 height 213
click at [1502, 635] on button "Gravar" at bounding box center [1493, 639] width 108 height 69
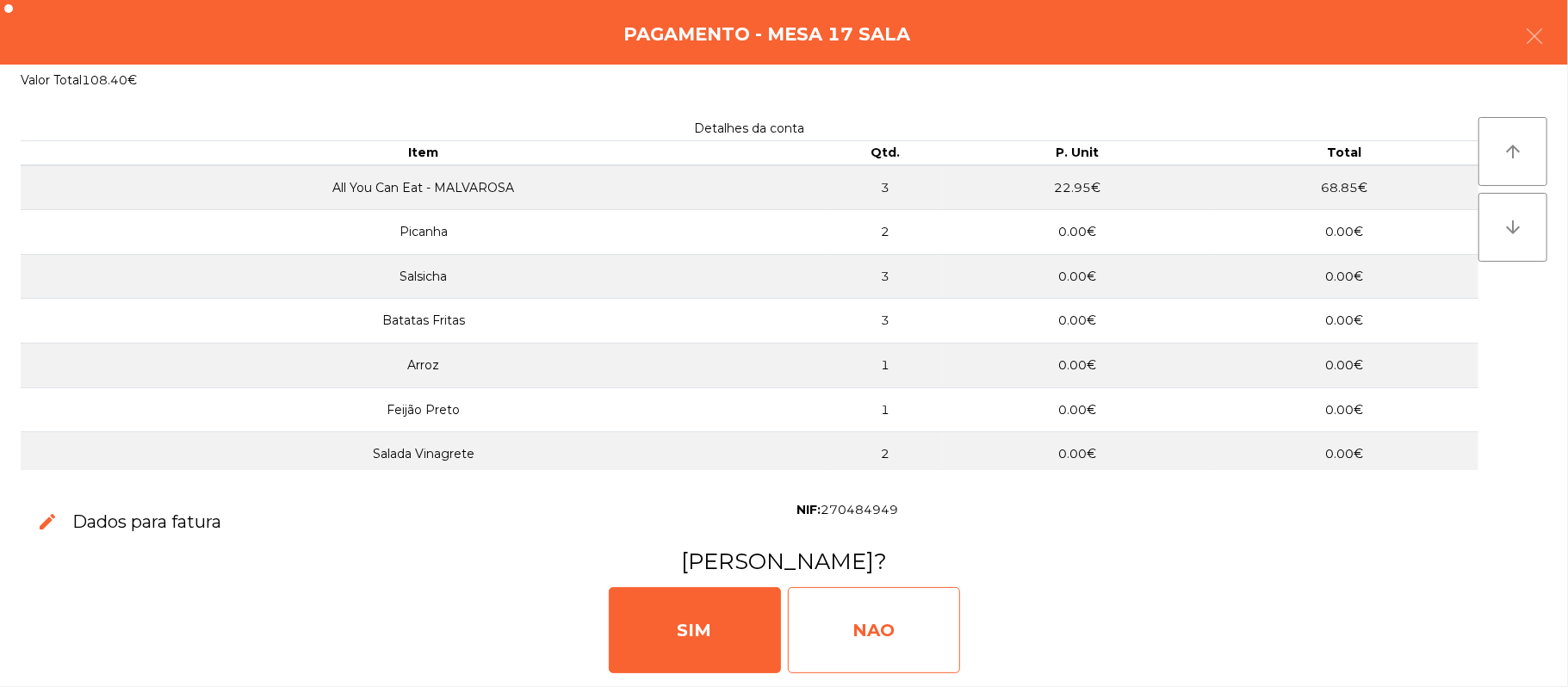
click at [897, 658] on div "NAO" at bounding box center [874, 630] width 172 height 86
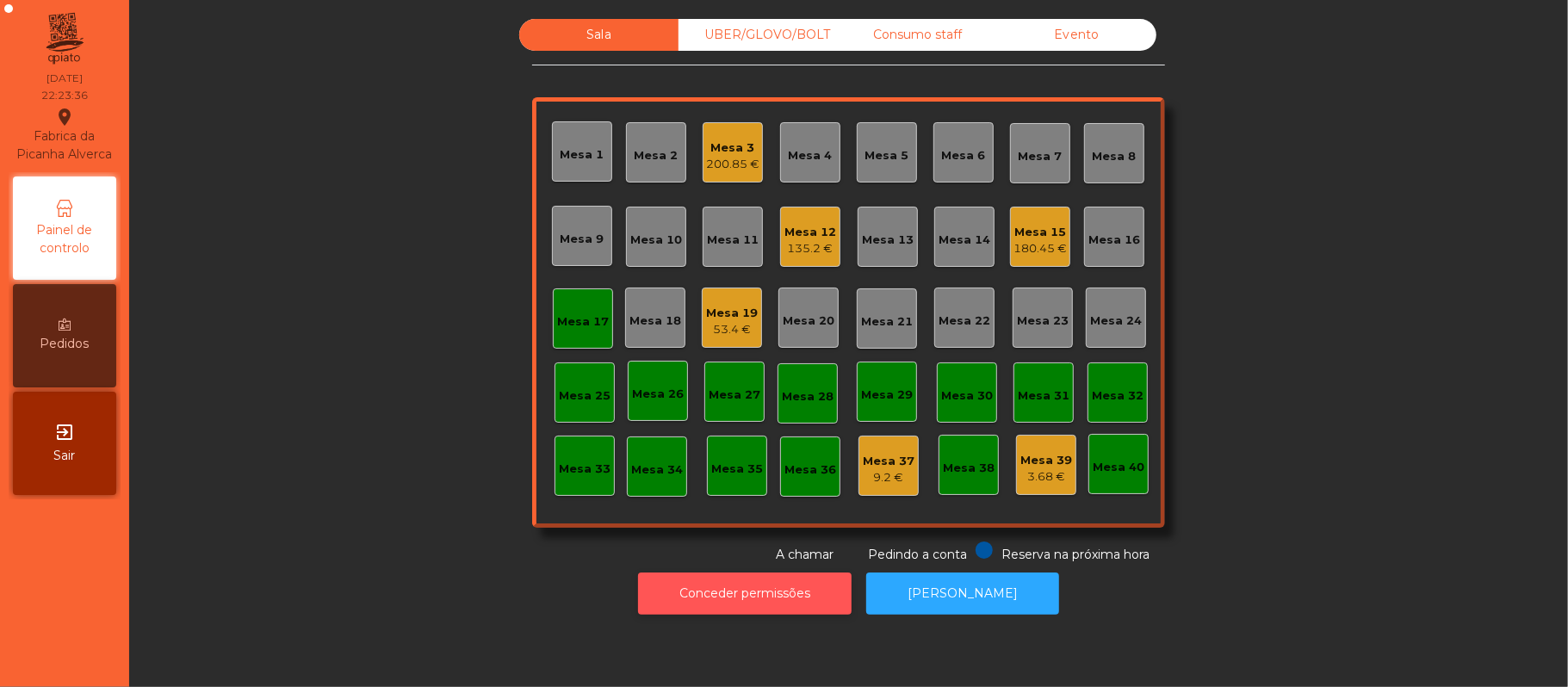
click at [786, 575] on button "Conceder permissões" at bounding box center [745, 593] width 213 height 42
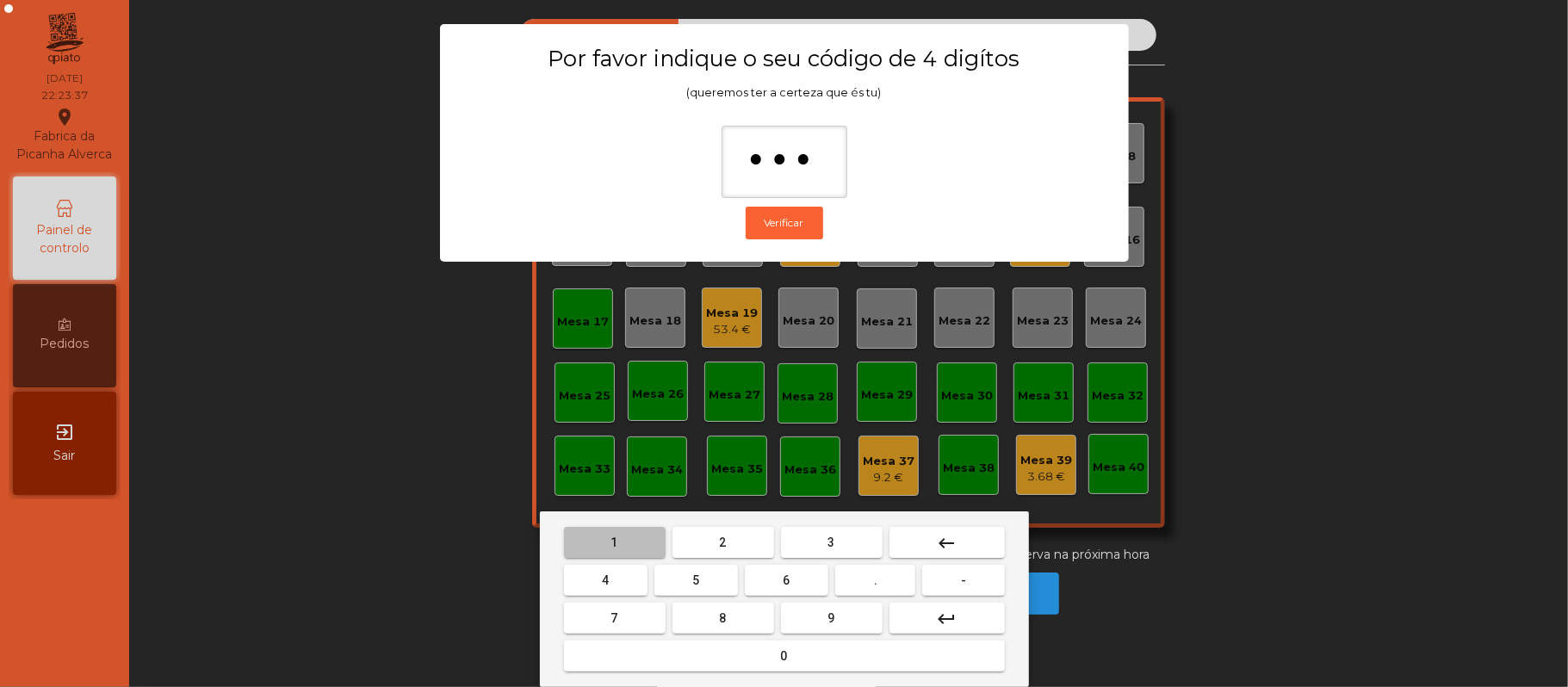
type input "****"
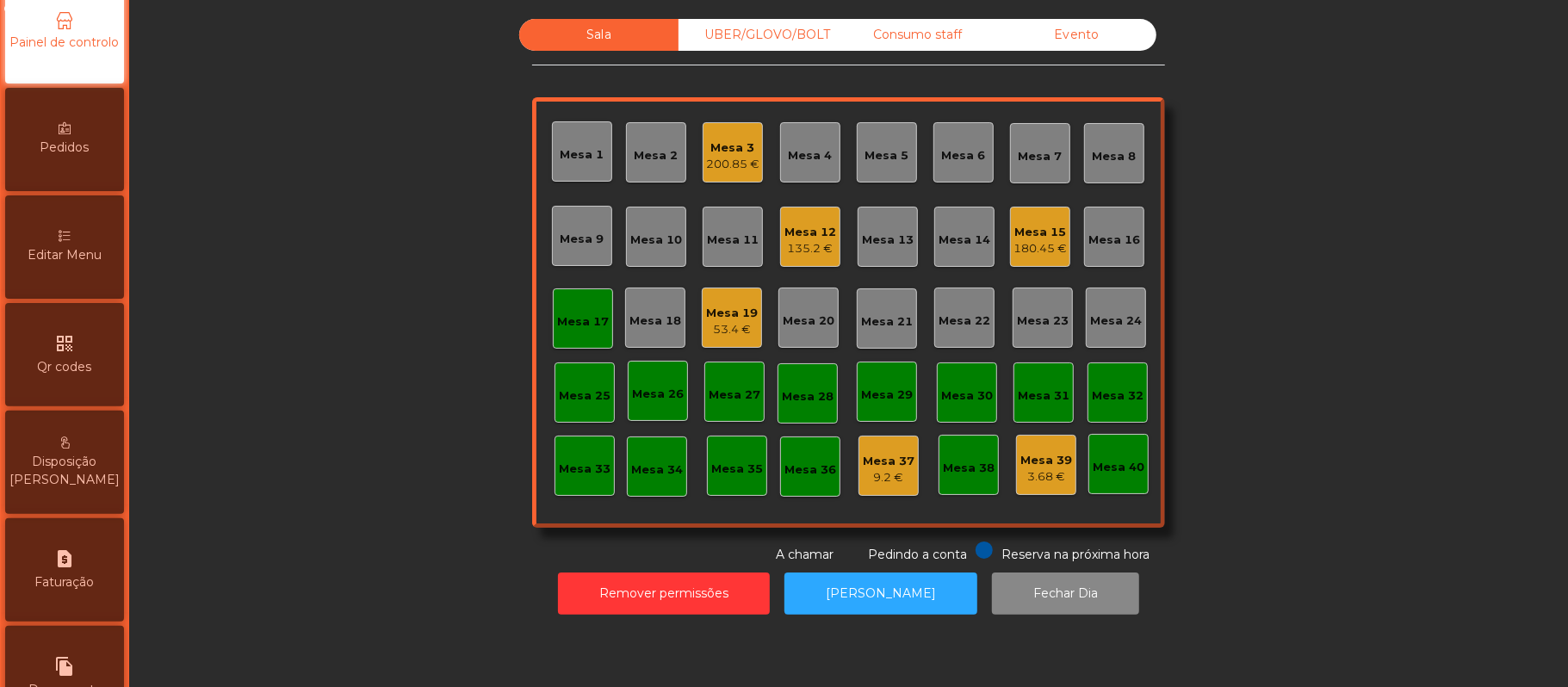
click at [82, 592] on span "Faturação" at bounding box center [65, 582] width 59 height 18
select select "*"
select select "****"
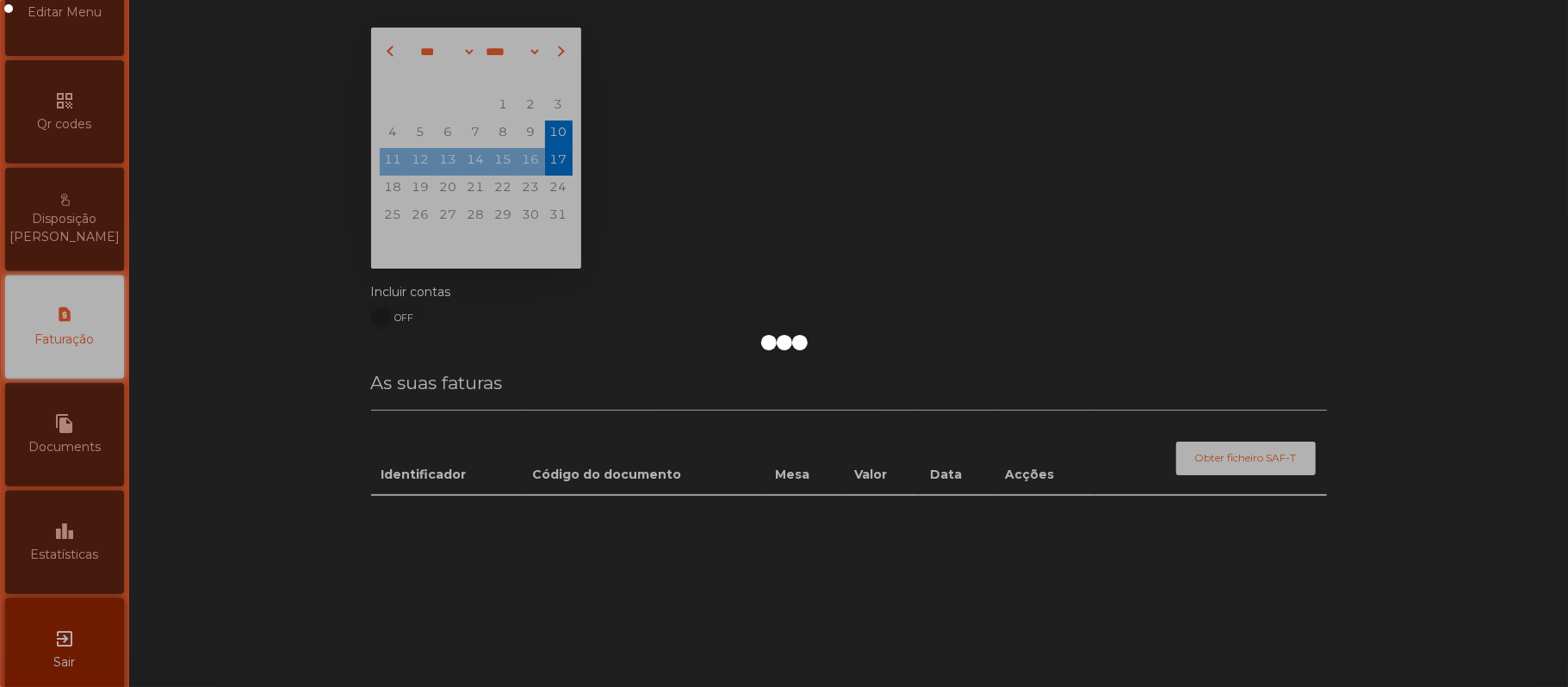
scroll to position [441, 0]
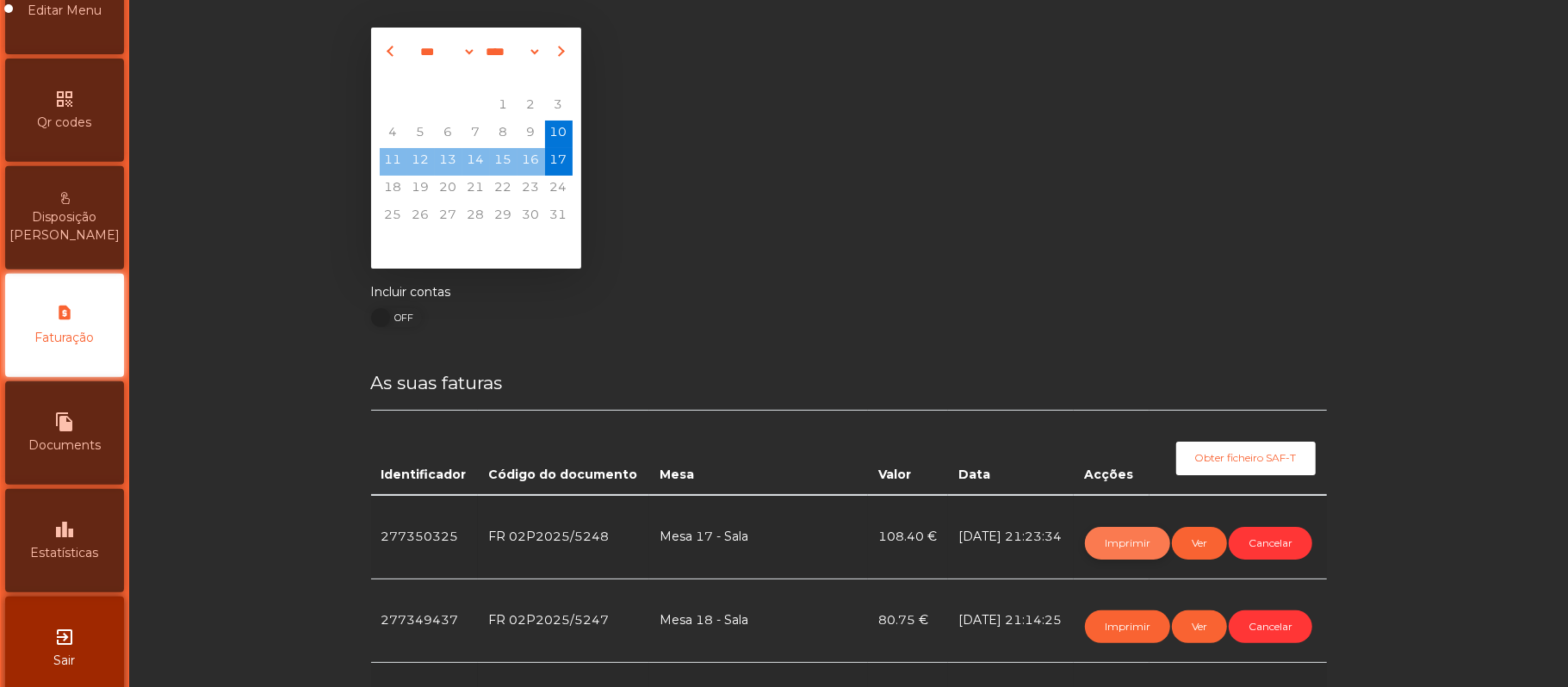
click at [1092, 542] on button "Imprimir" at bounding box center [1127, 543] width 85 height 33
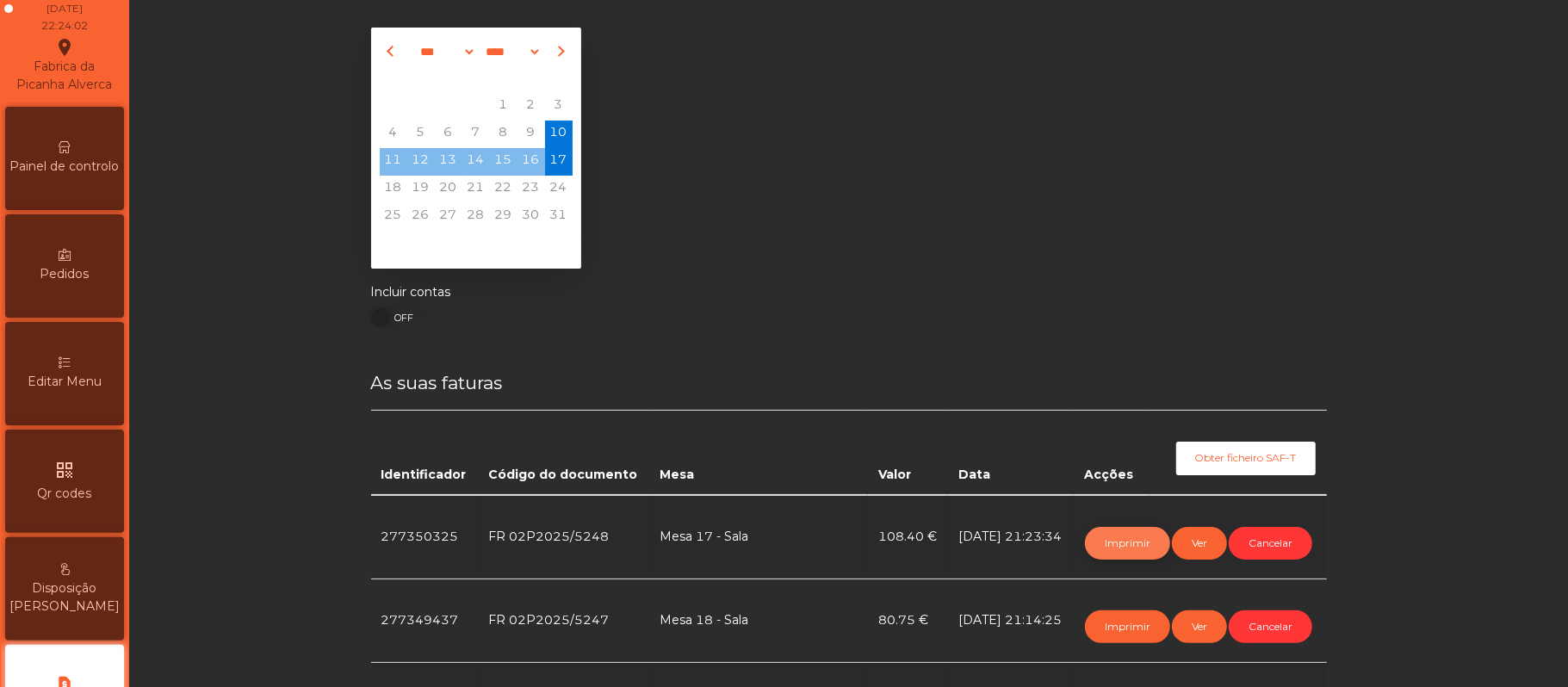
scroll to position [0, 0]
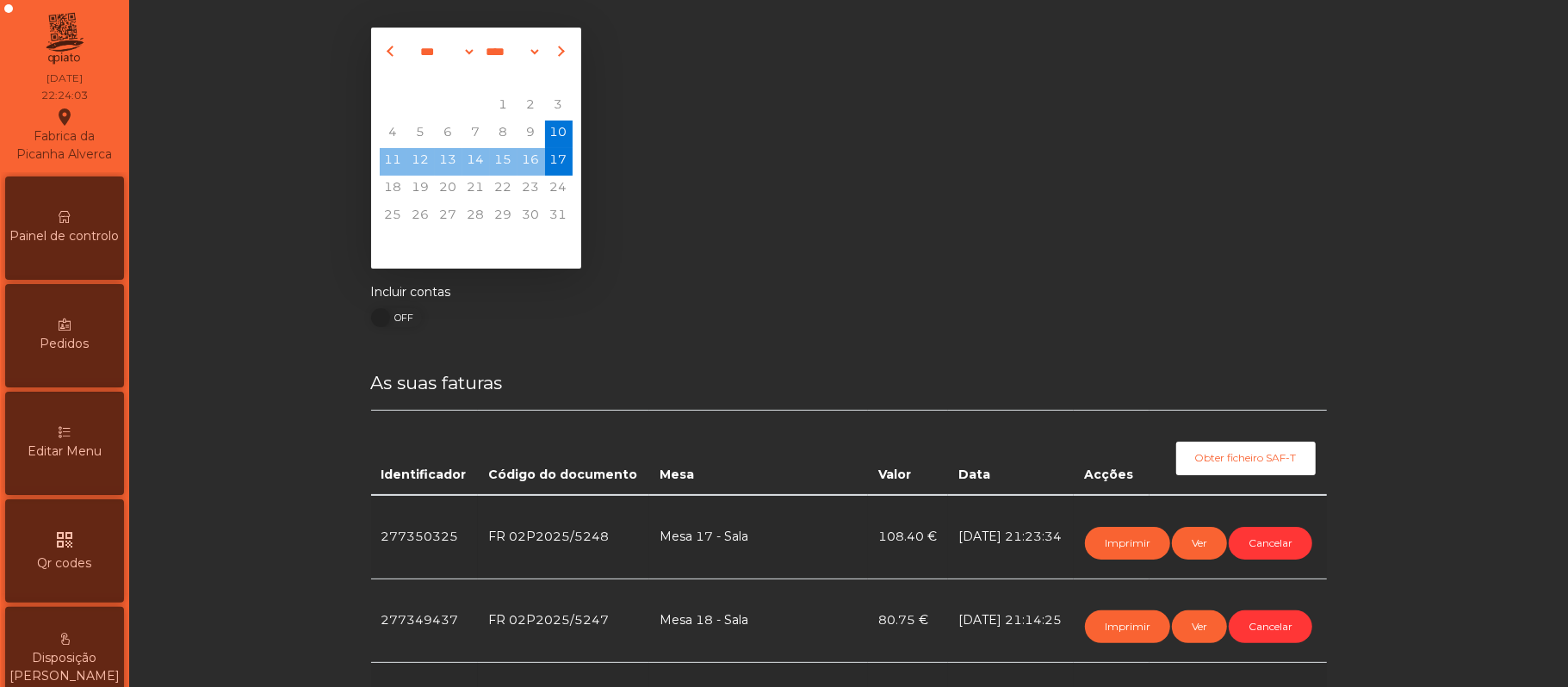
click at [90, 245] on span "Painel de controlo" at bounding box center [65, 236] width 110 height 18
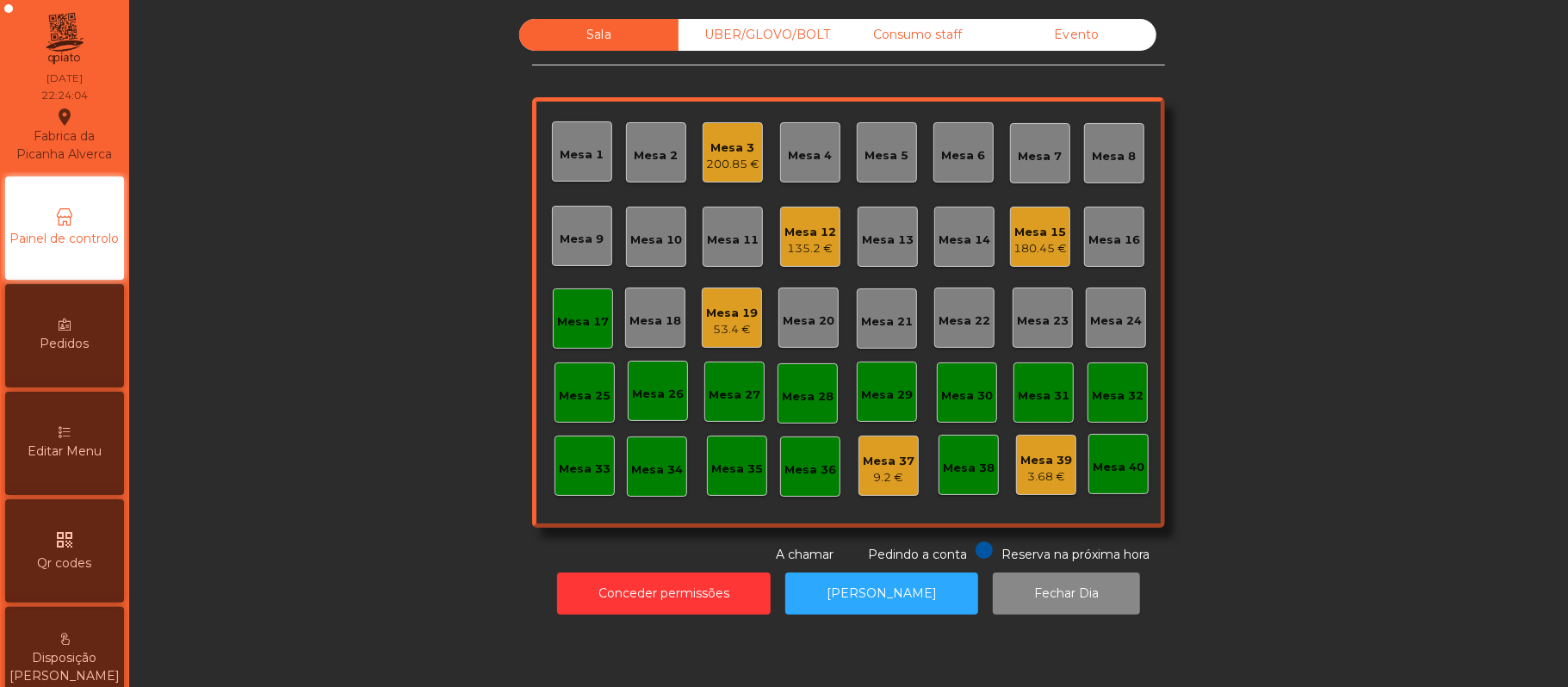
click at [1054, 241] on div "180.45 €" at bounding box center [1040, 249] width 53 height 17
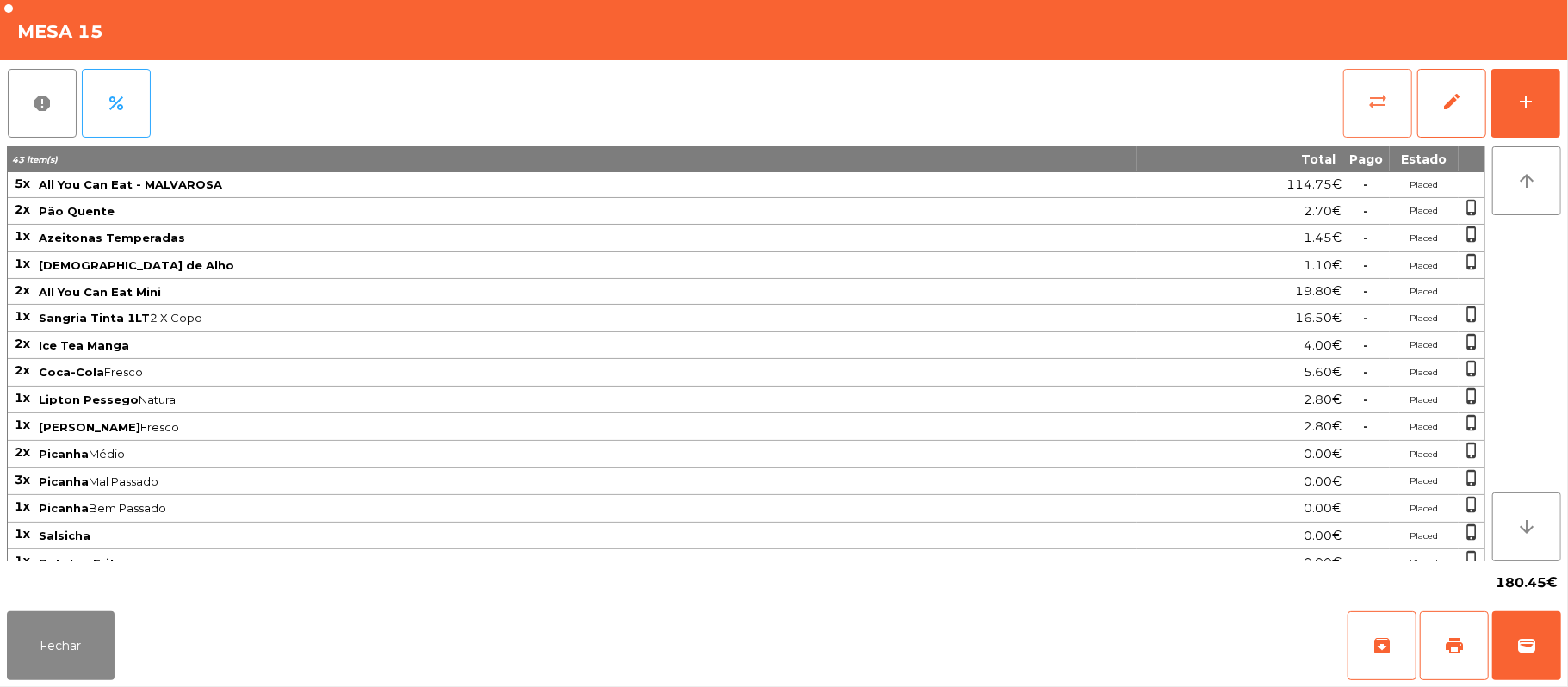
click at [1390, 105] on button "sync_alt" at bounding box center [1378, 104] width 69 height 69
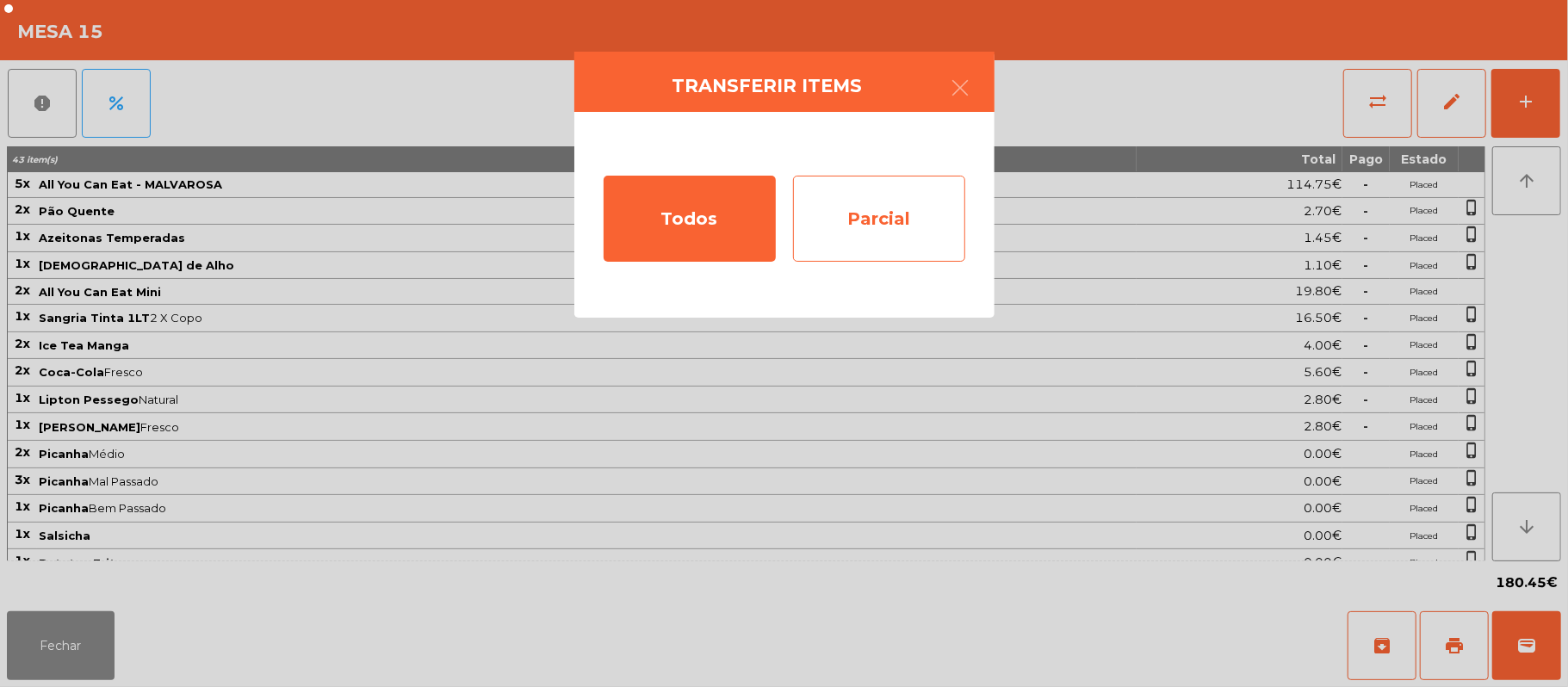
click at [931, 205] on div "Parcial" at bounding box center [879, 219] width 172 height 86
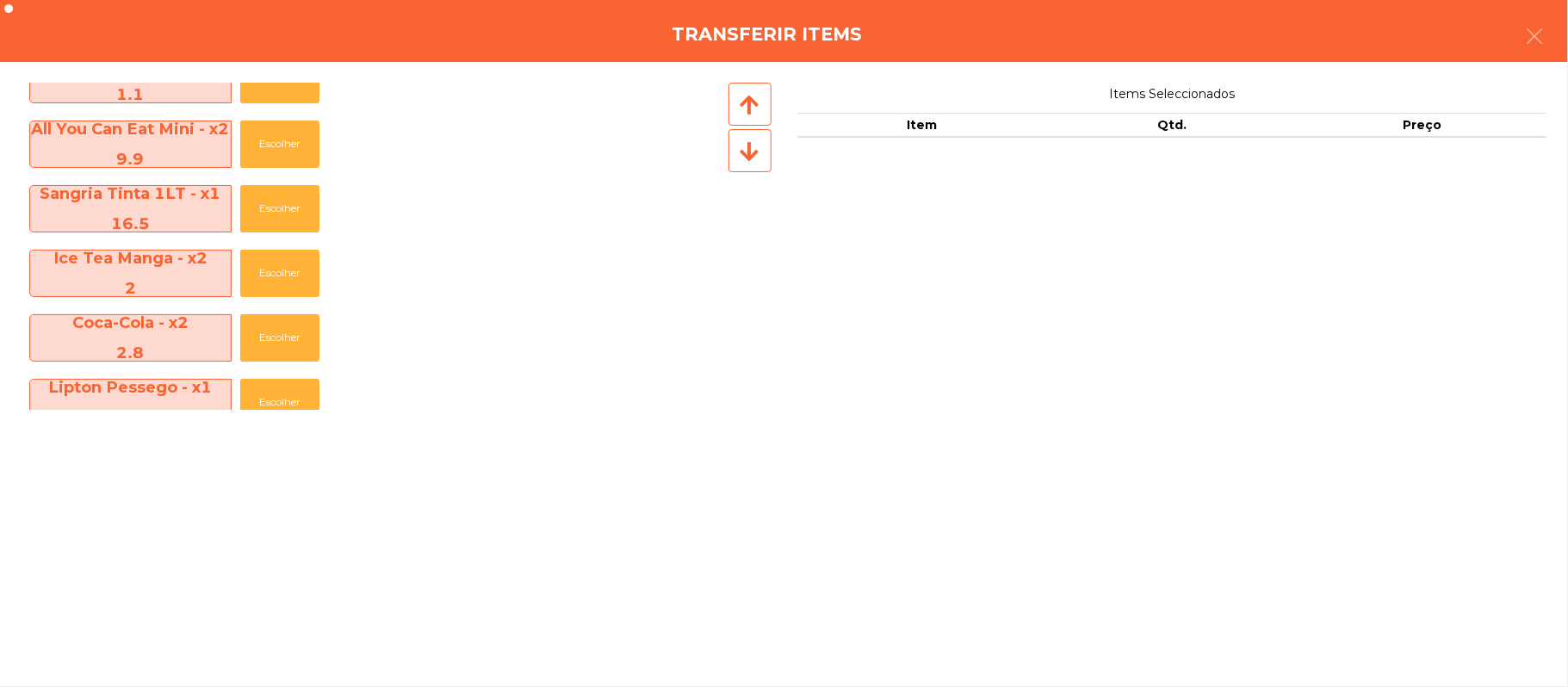
scroll to position [231, 0]
click at [297, 277] on button "Escolher" at bounding box center [280, 271] width 80 height 48
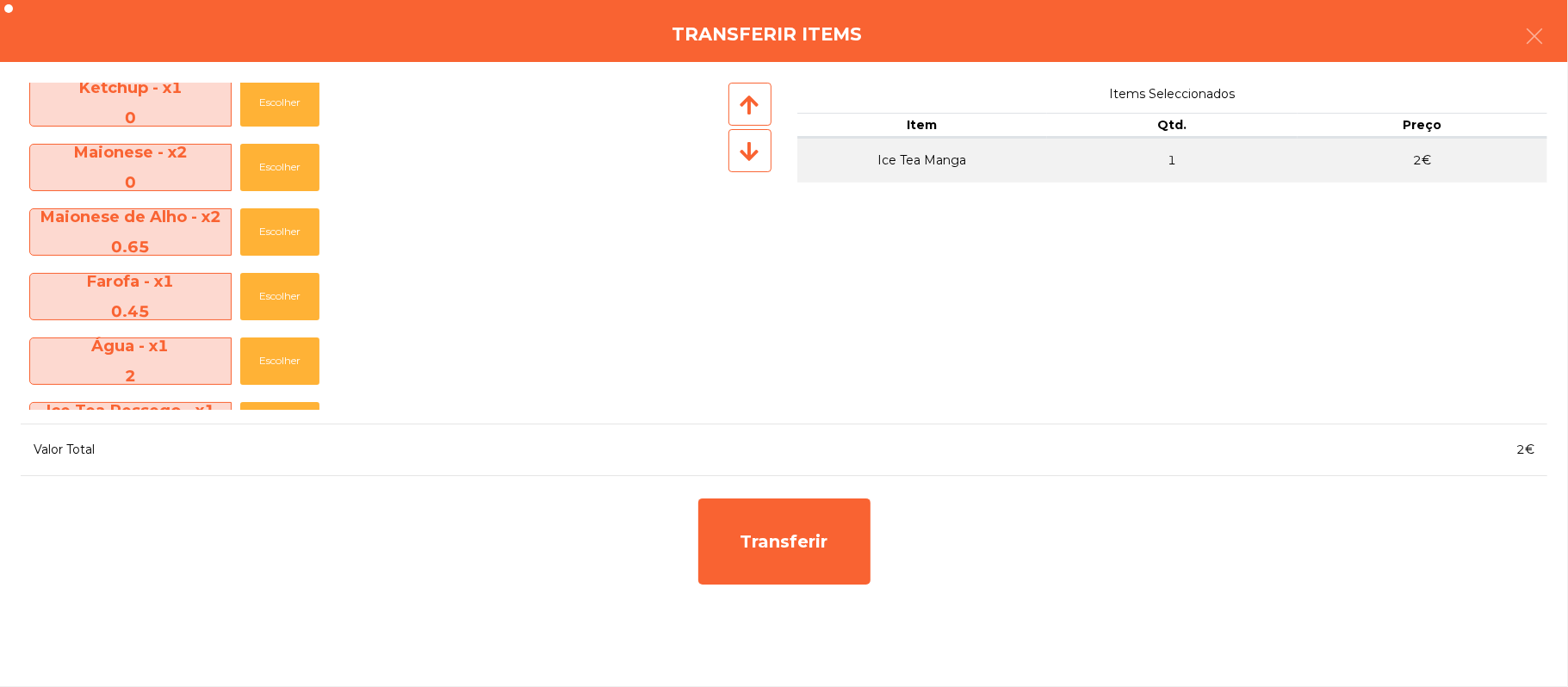
scroll to position [1158, 0]
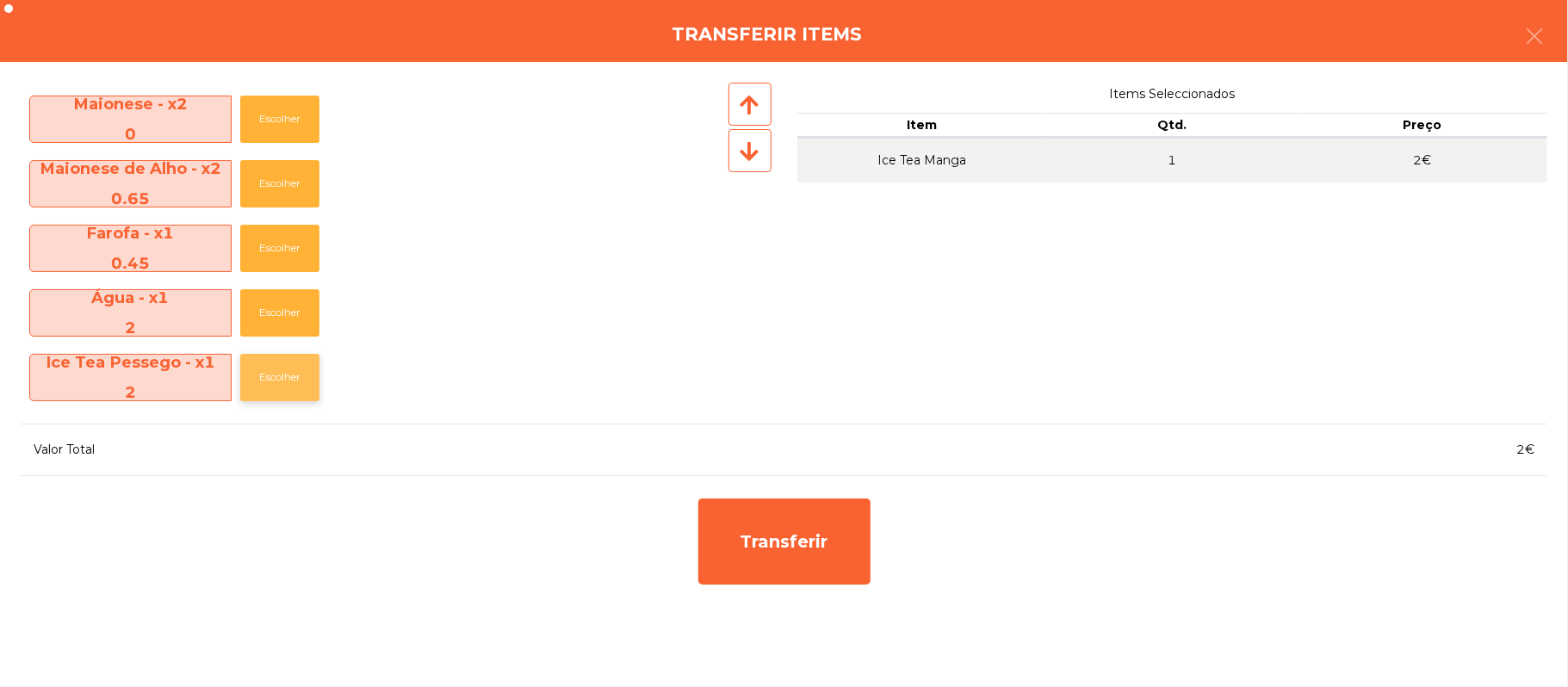
click at [286, 389] on button "Escolher" at bounding box center [280, 377] width 80 height 48
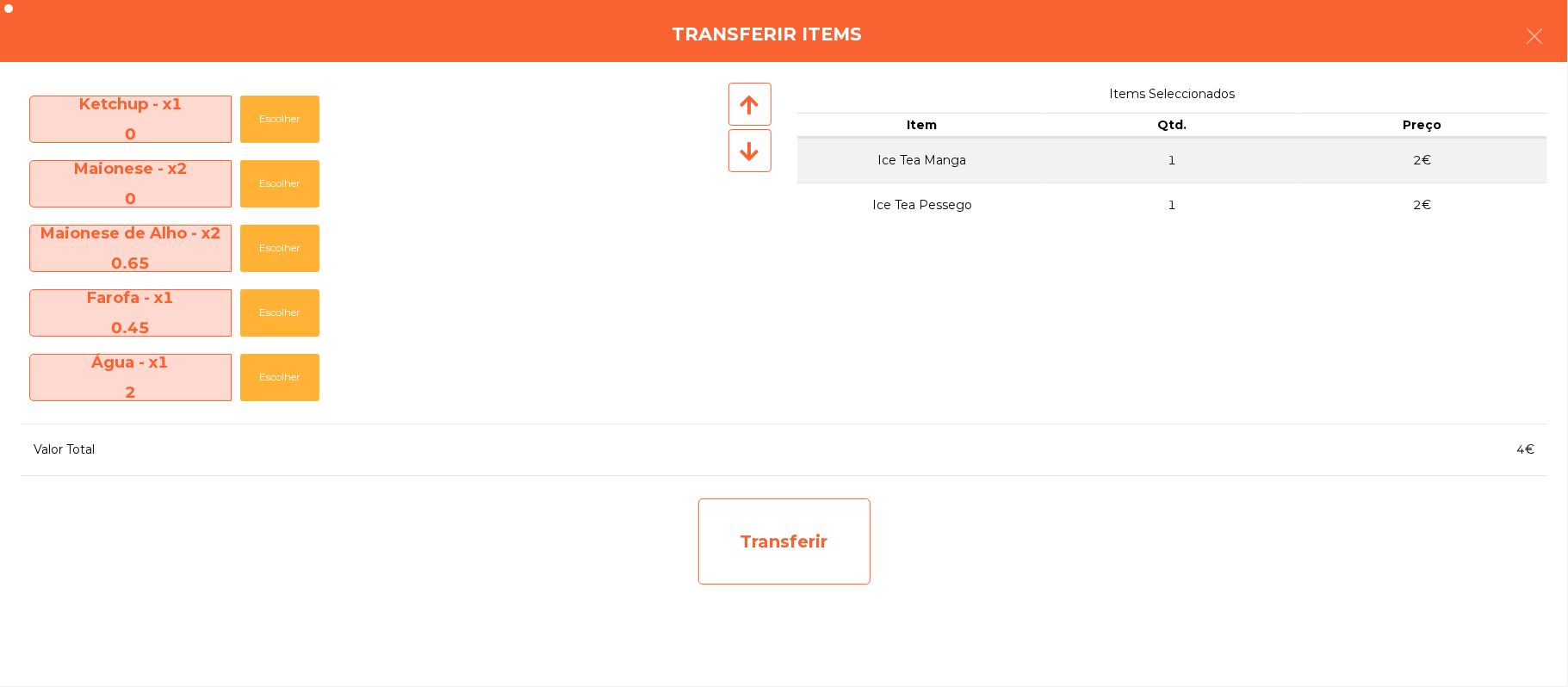
click at [797, 553] on div "Transferir" at bounding box center [784, 542] width 172 height 86
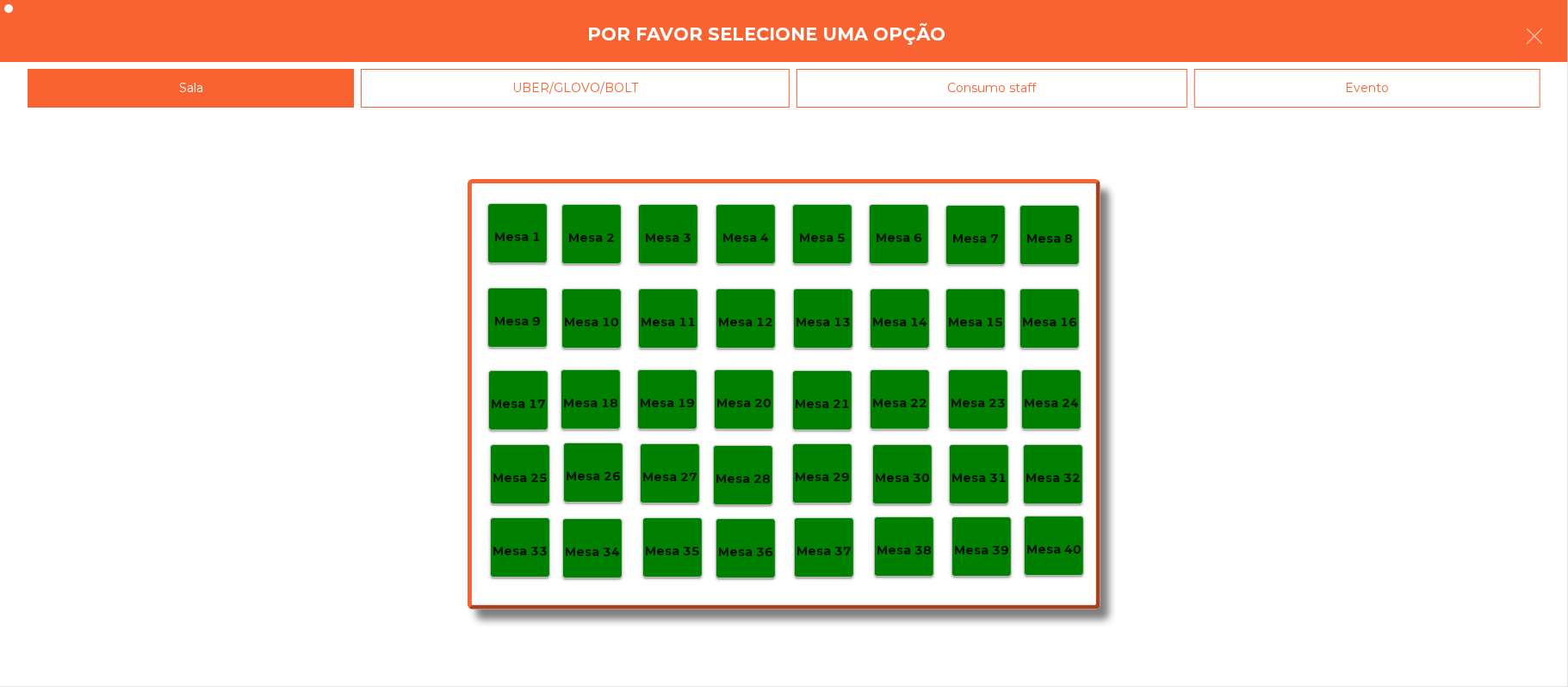
click at [831, 542] on p "Mesa 37" at bounding box center [824, 551] width 55 height 20
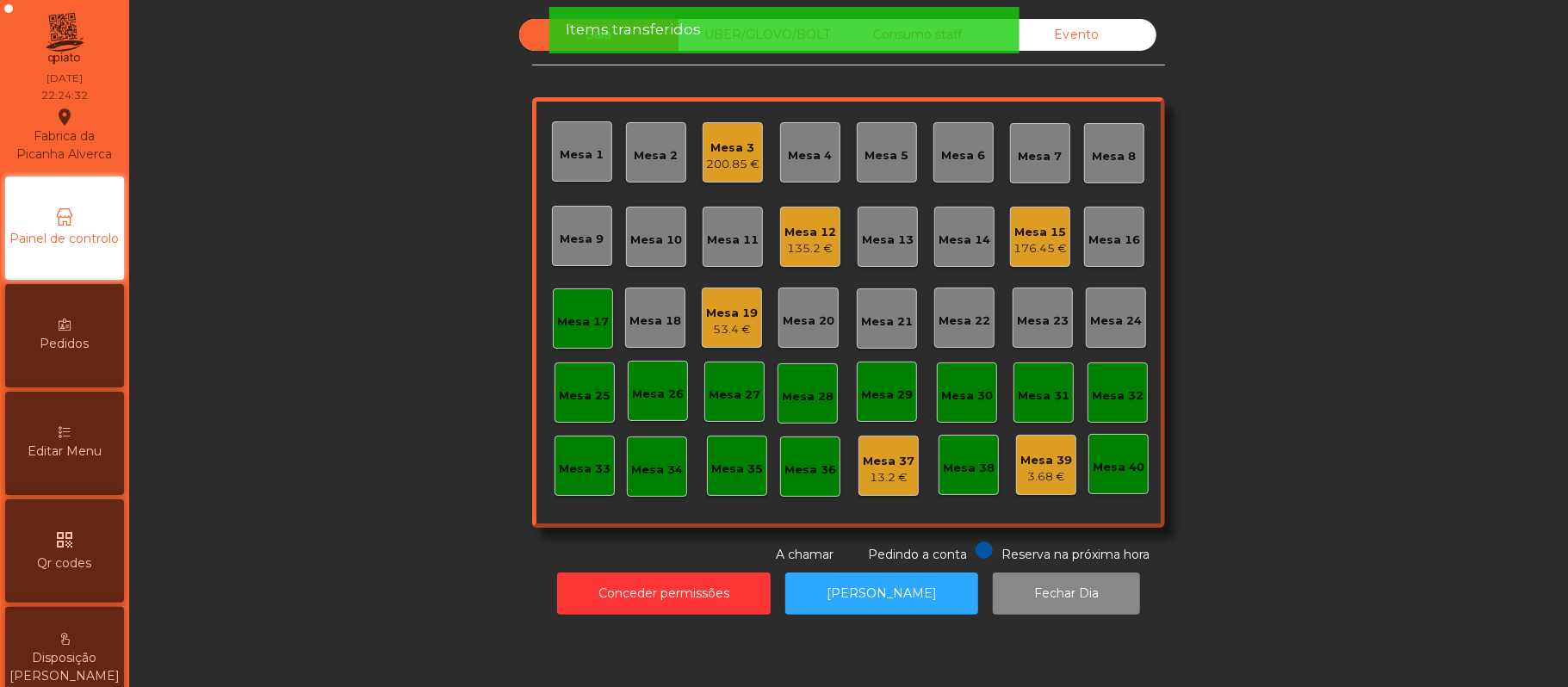
click at [1014, 228] on div "Mesa 15" at bounding box center [1040, 232] width 53 height 17
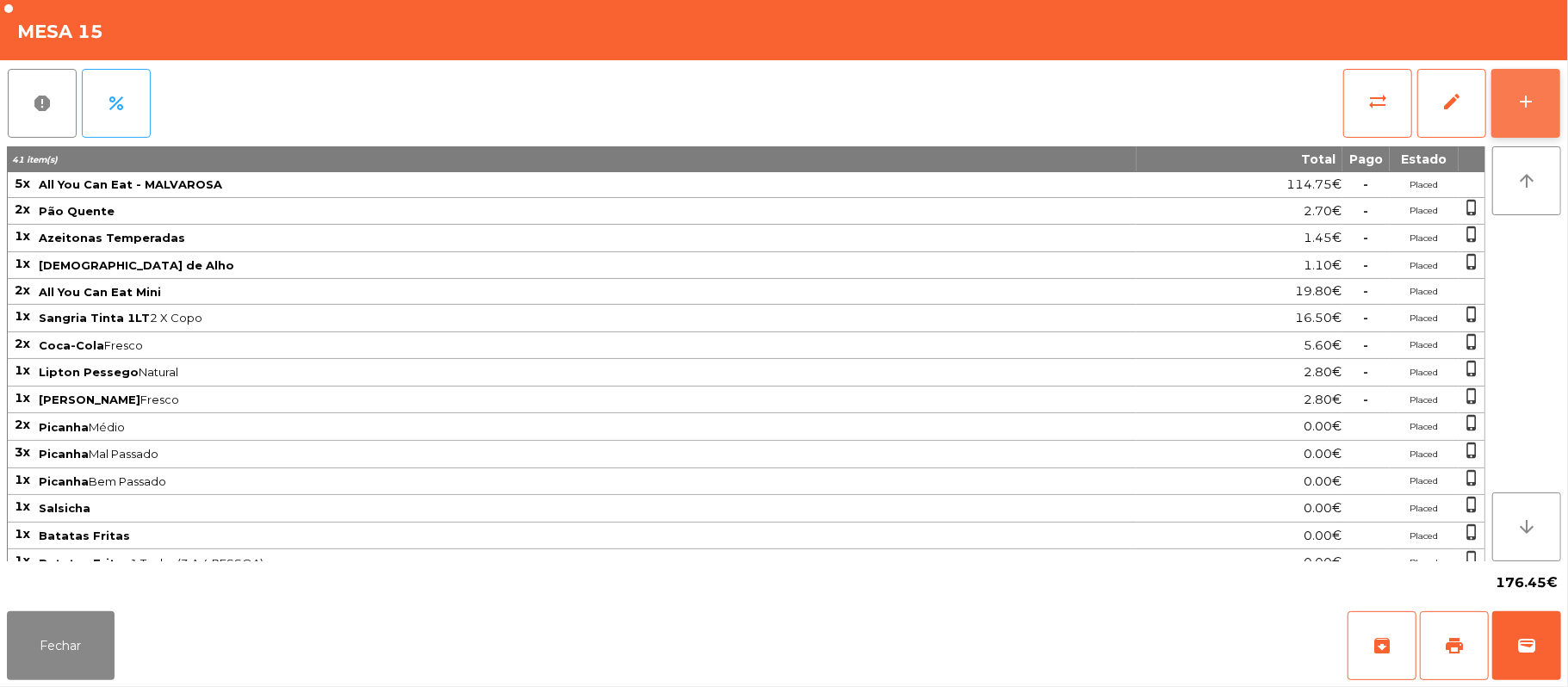
click at [1554, 110] on button "add" at bounding box center [1526, 104] width 69 height 69
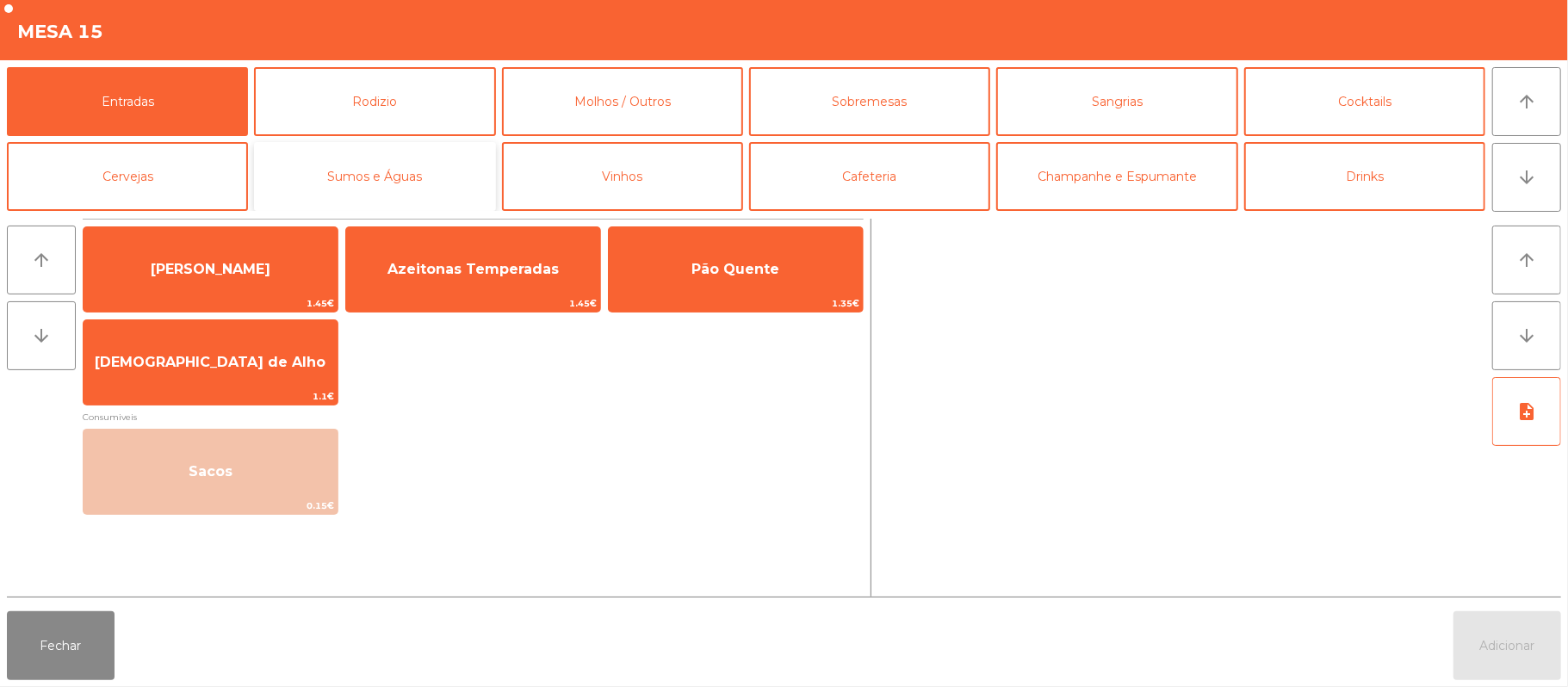
click at [363, 200] on button "Sumos e Águas" at bounding box center [374, 177] width 242 height 69
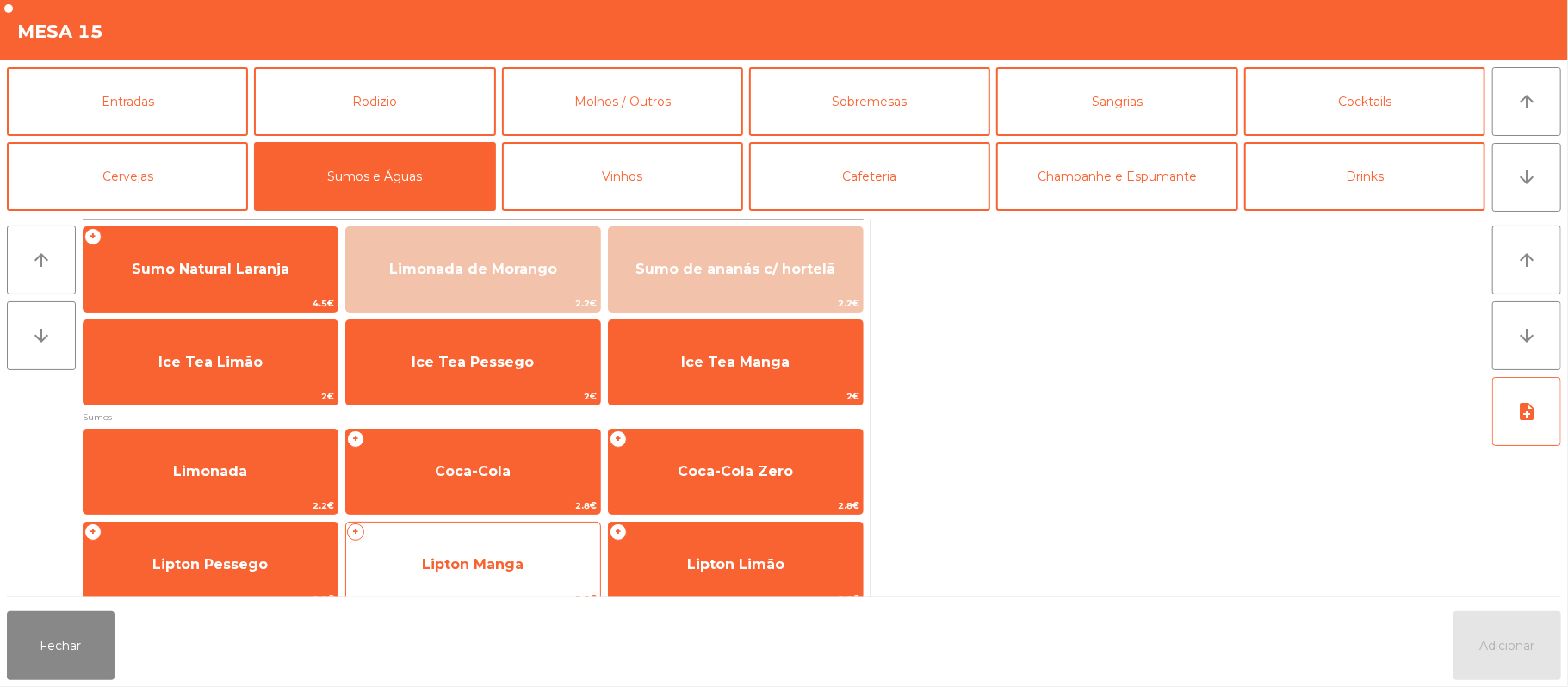
click at [505, 563] on span "Lipton Manga" at bounding box center [473, 563] width 102 height 16
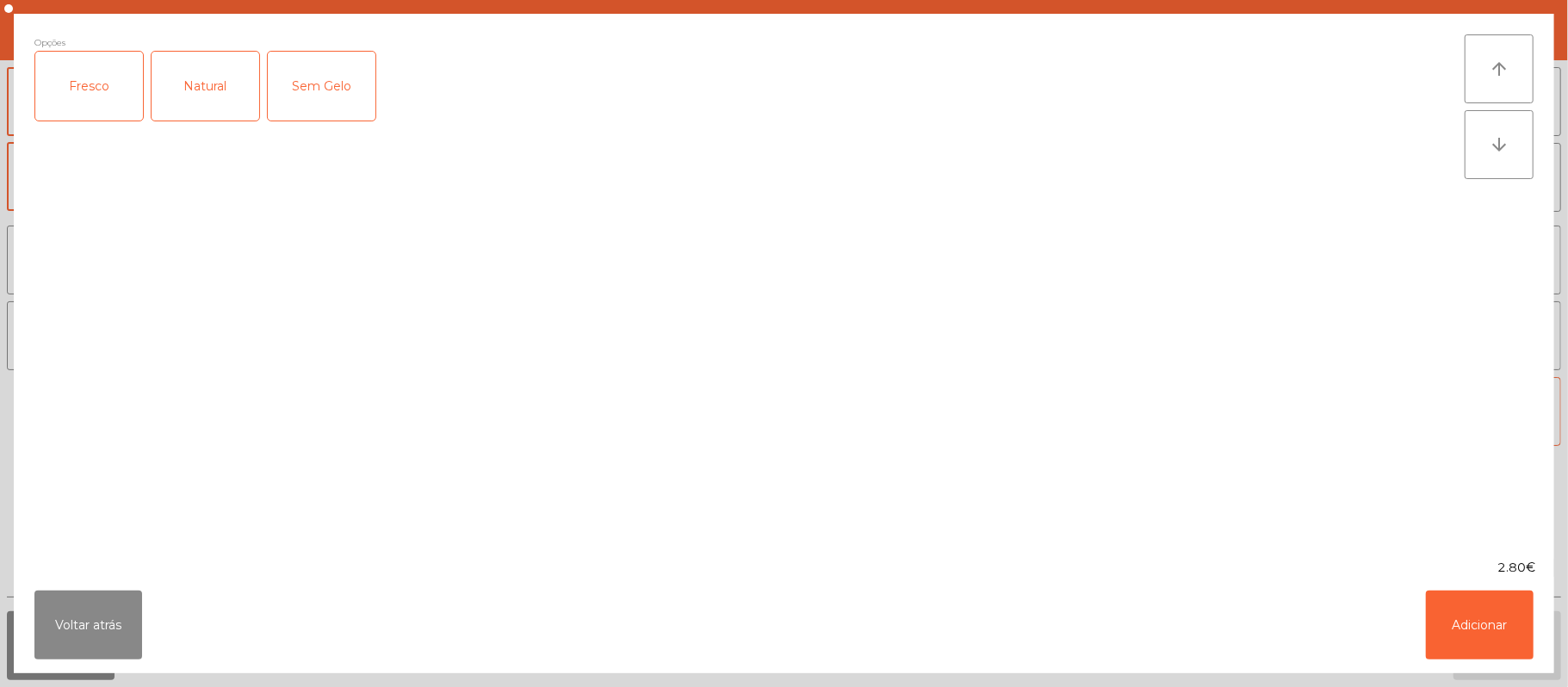
click at [104, 102] on div "Fresco" at bounding box center [89, 86] width 108 height 69
click at [1468, 621] on button "Adicionar" at bounding box center [1479, 625] width 108 height 69
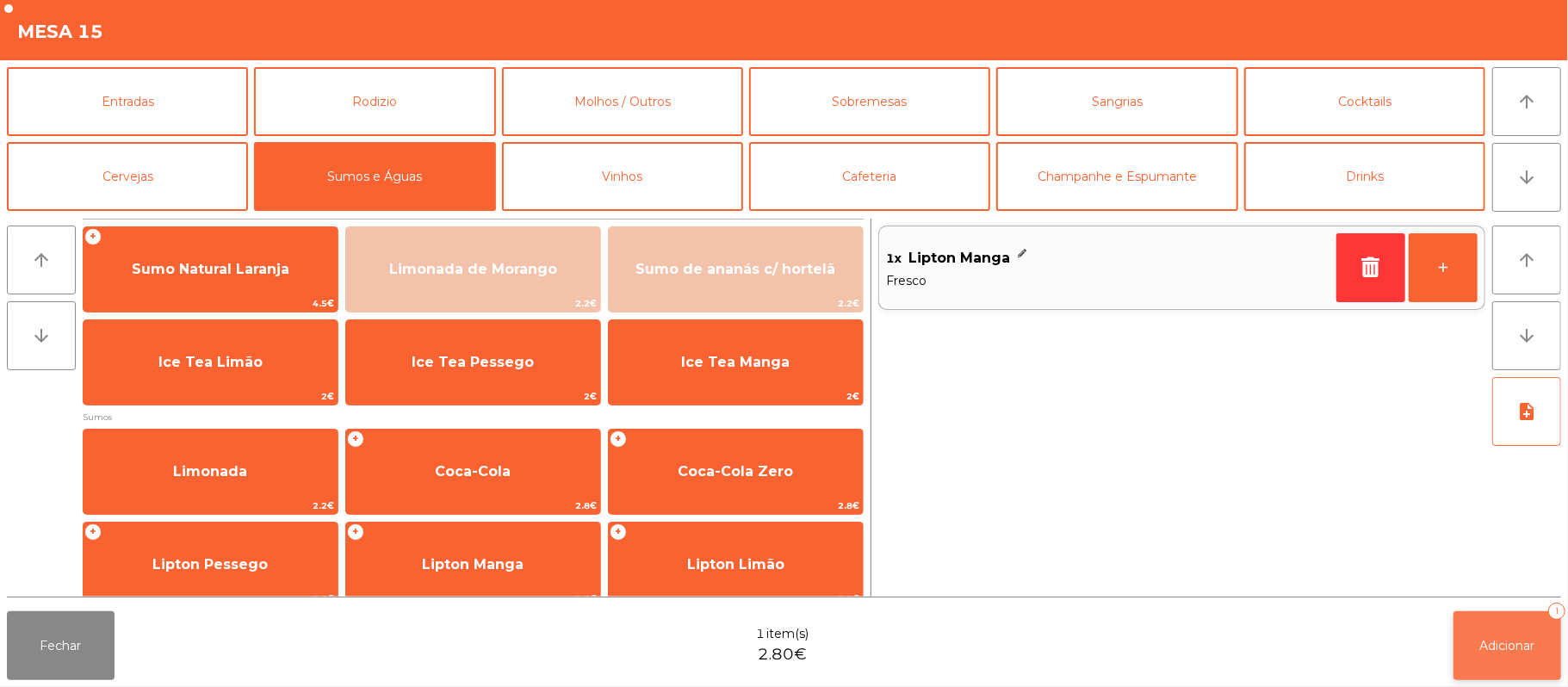
click at [1510, 644] on span "Adicionar" at bounding box center [1507, 646] width 55 height 16
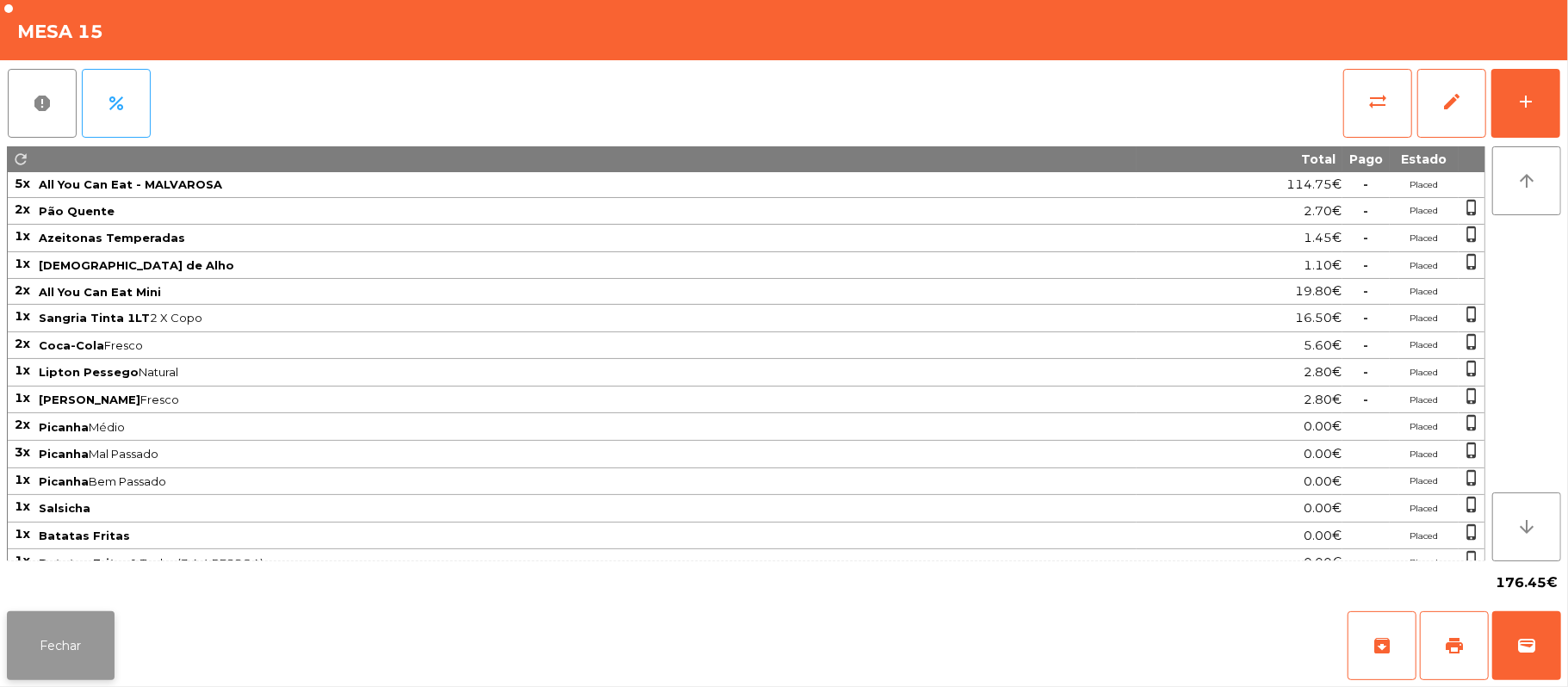
click at [64, 650] on button "Fechar" at bounding box center [60, 646] width 108 height 69
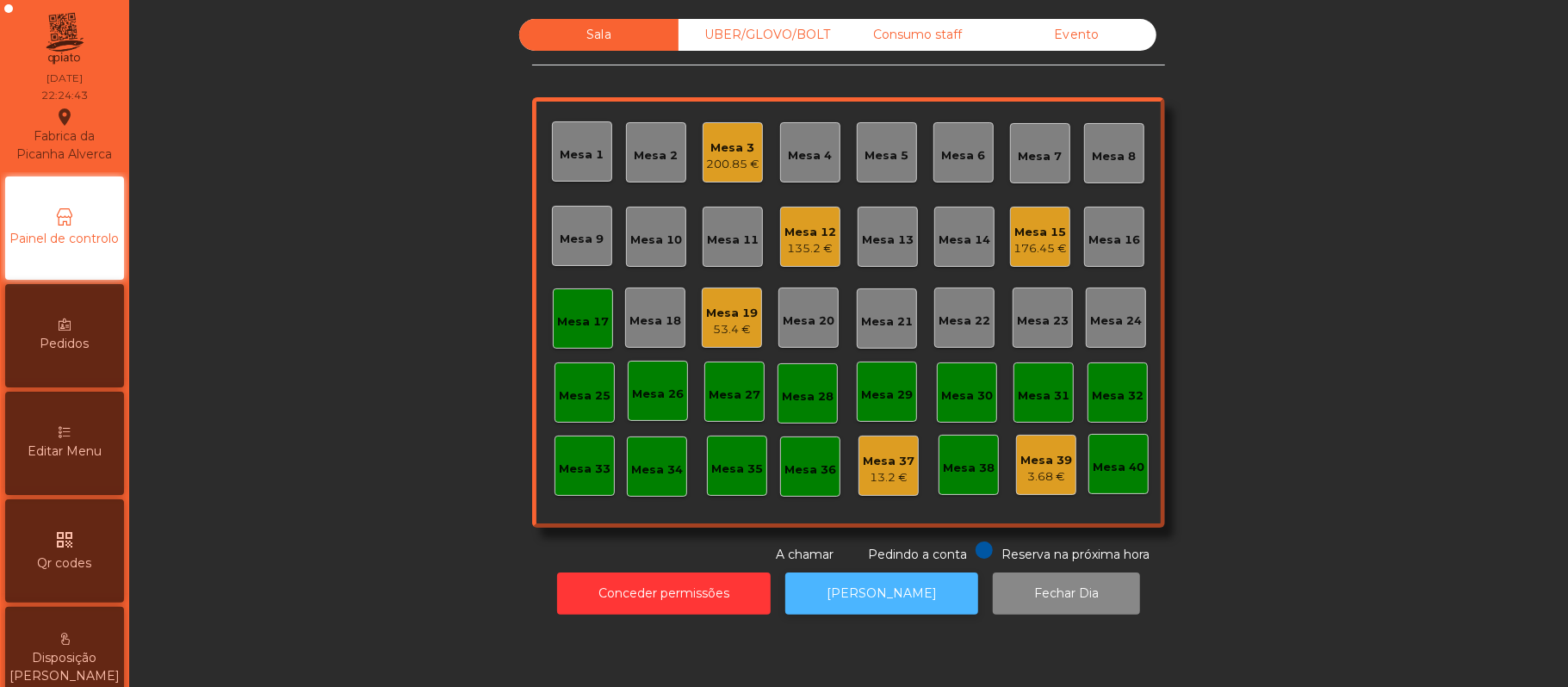
click at [865, 596] on button "[PERSON_NAME]" at bounding box center [882, 593] width 193 height 42
click at [557, 328] on div "Mesa 17" at bounding box center [582, 322] width 51 height 17
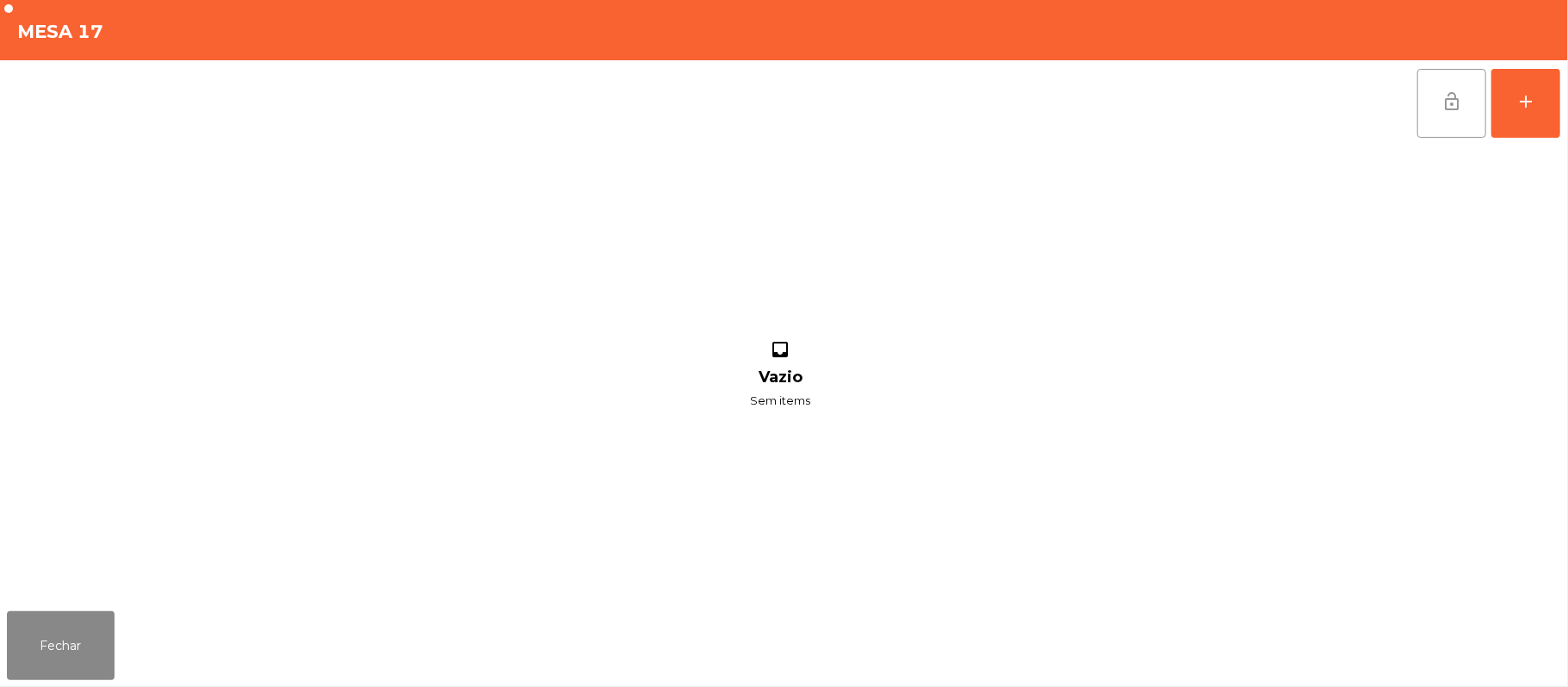
click at [1436, 109] on button "lock_open" at bounding box center [1452, 104] width 69 height 69
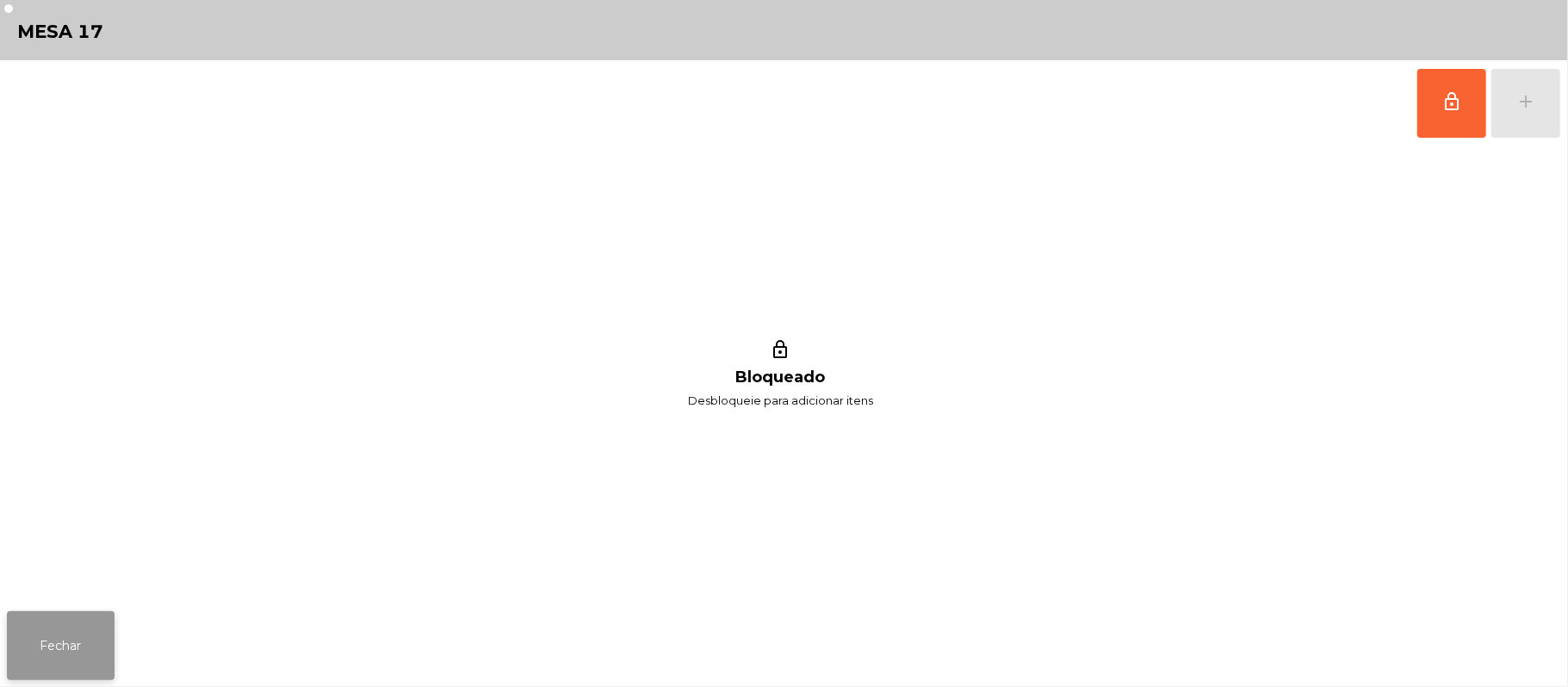
click at [47, 613] on button "Fechar" at bounding box center [60, 646] width 108 height 69
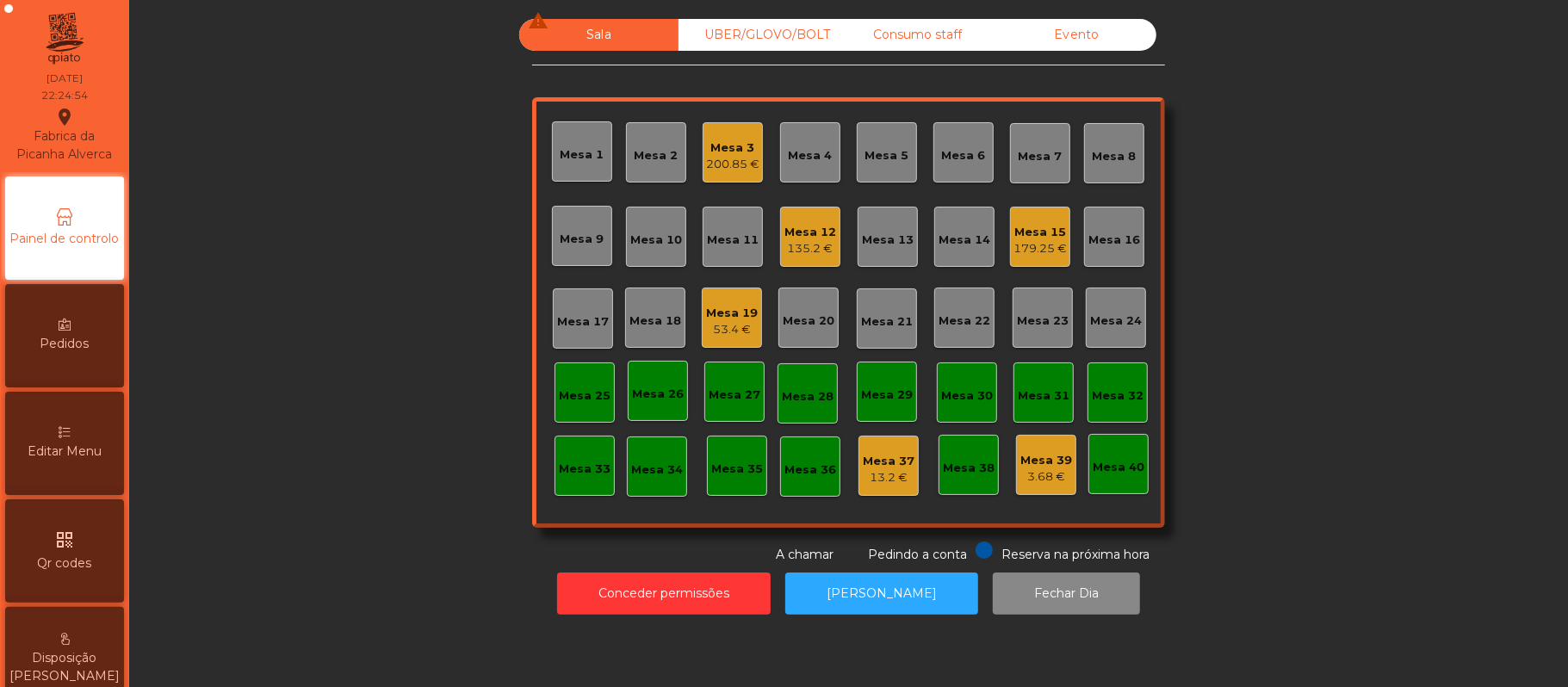
click at [793, 249] on div "135.2 €" at bounding box center [810, 249] width 51 height 17
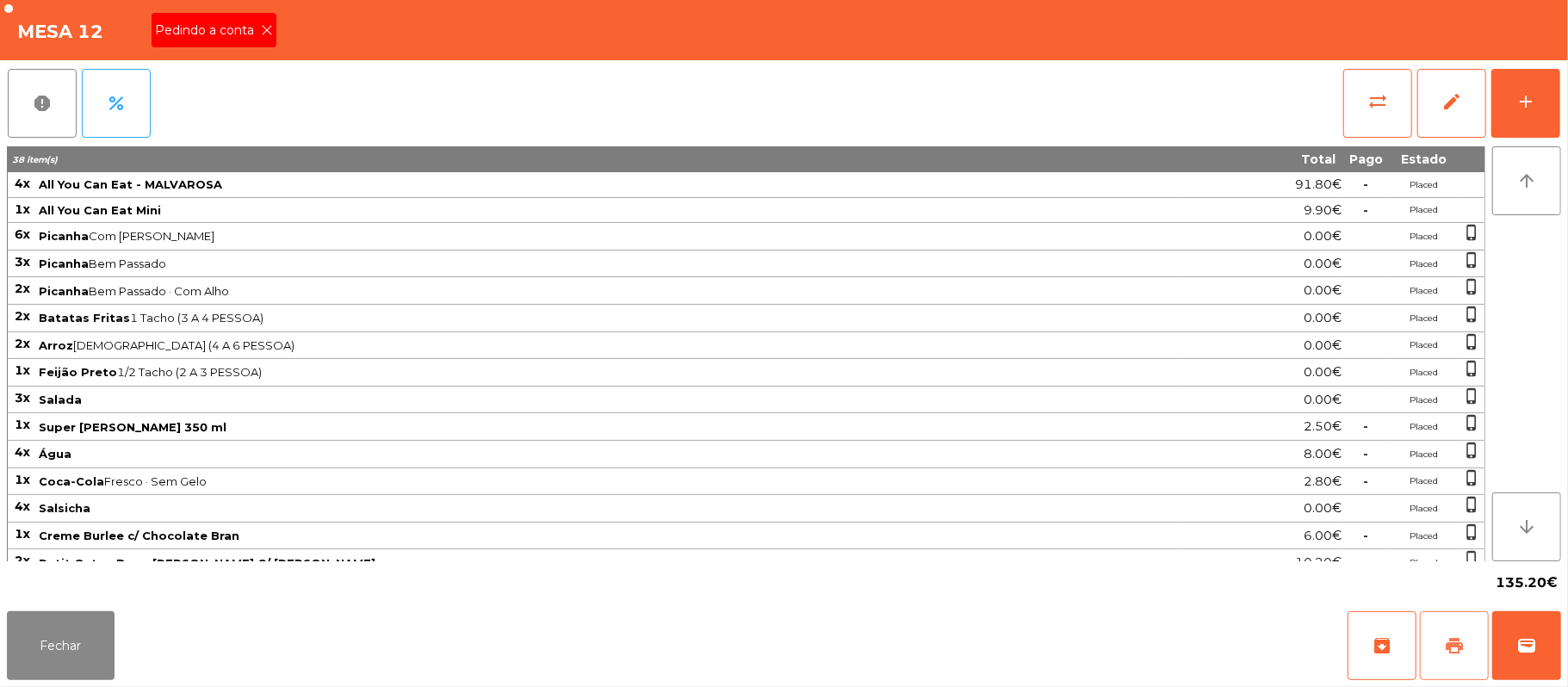
click at [1466, 625] on button "print" at bounding box center [1455, 646] width 69 height 69
click at [265, 28] on icon at bounding box center [267, 30] width 12 height 12
click at [1458, 654] on span "print" at bounding box center [1455, 646] width 21 height 21
click at [1552, 650] on button "wallet" at bounding box center [1527, 646] width 69 height 69
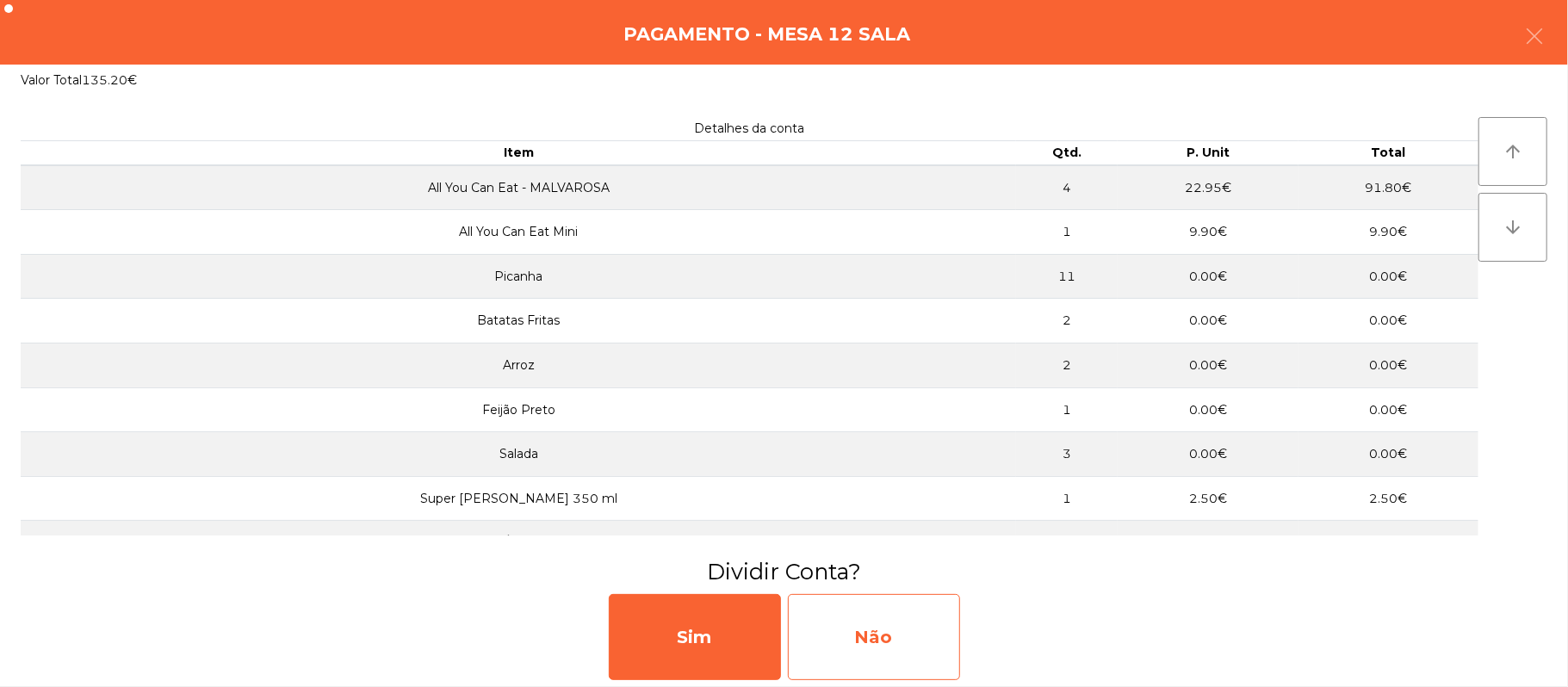
click at [845, 644] on div "Não" at bounding box center [874, 637] width 172 height 86
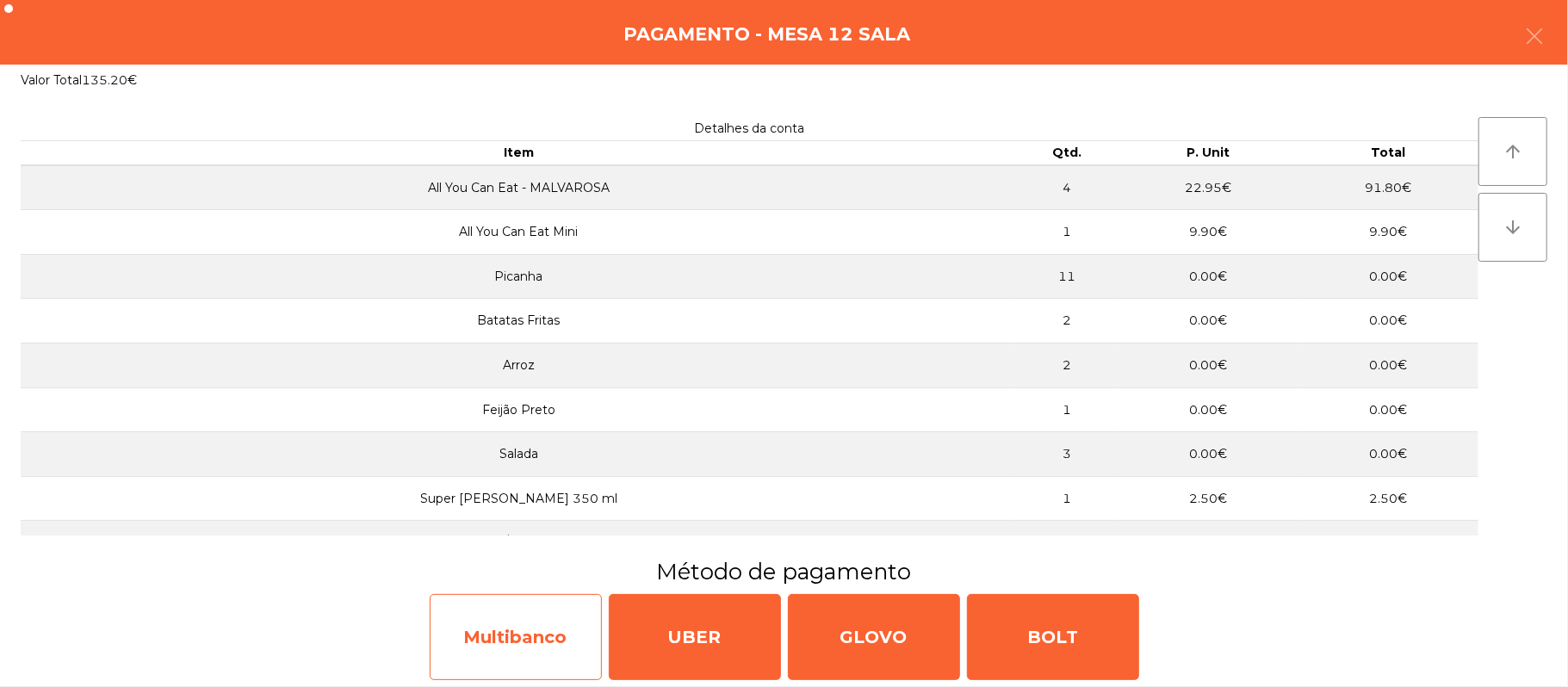
click at [532, 628] on div "Multibanco" at bounding box center [516, 637] width 172 height 86
select select "**"
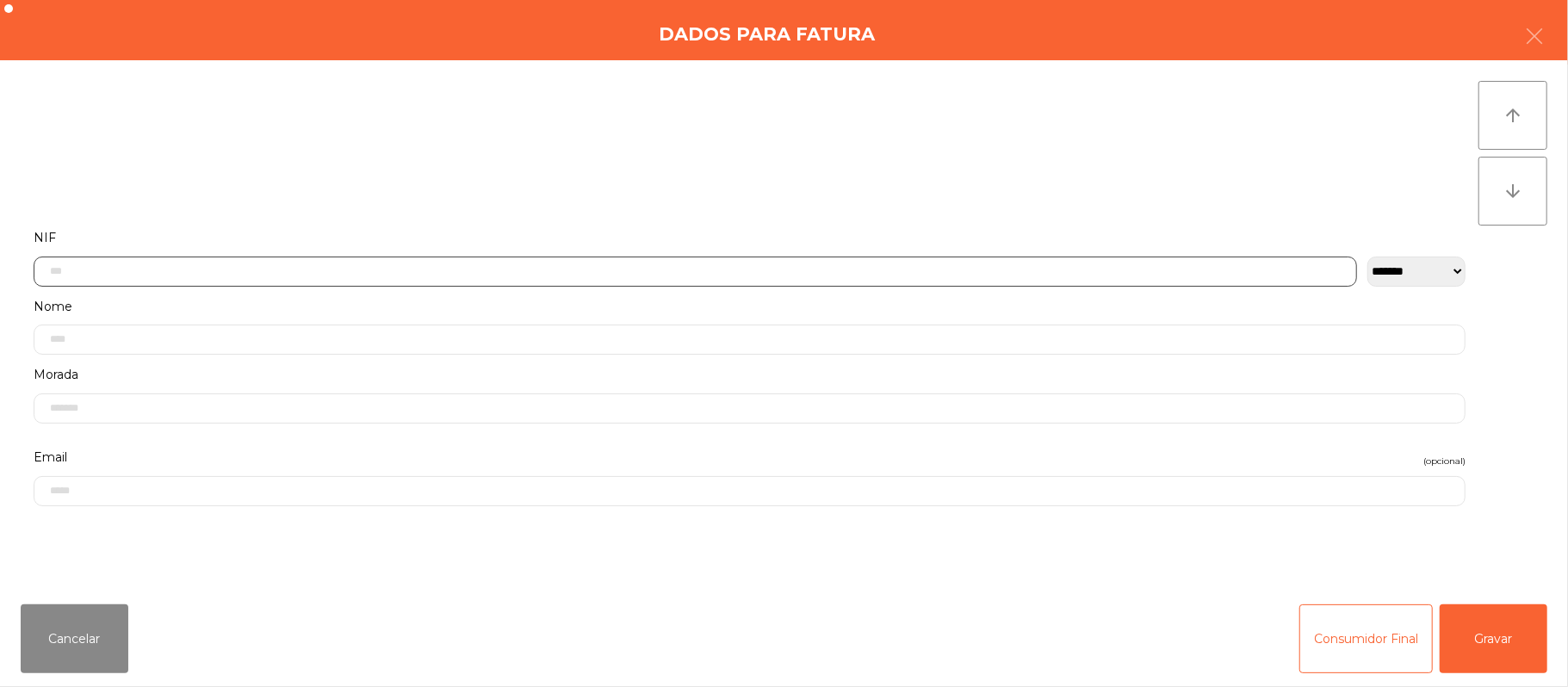
click at [472, 263] on input "text" at bounding box center [696, 271] width 1324 height 30
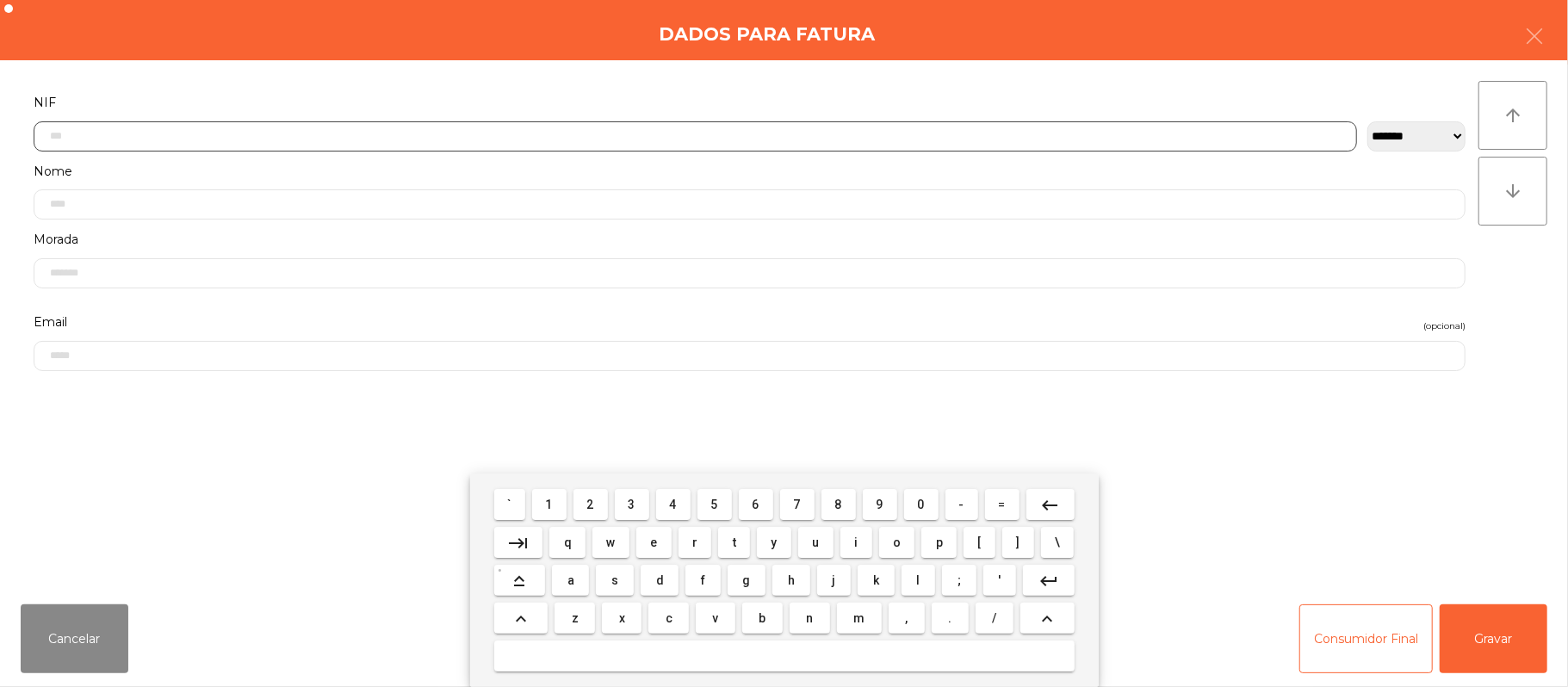
scroll to position [145, 0]
type input "*********"
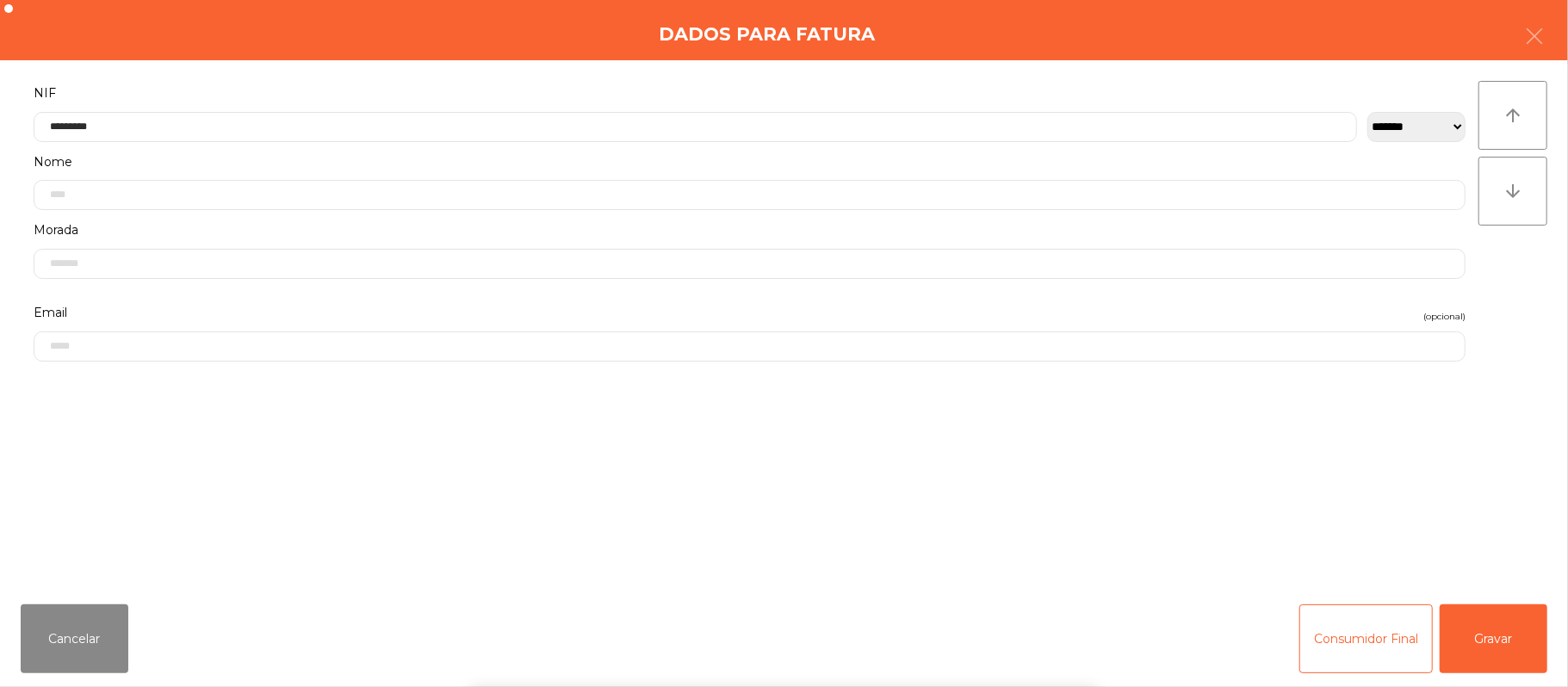
click at [1476, 621] on div "` 1 2 3 4 5 6 7 8 9 0 - = keyboard_backspace keyboard_tab q w e r t y u i o p […" at bounding box center [784, 580] width 1568 height 213
click at [1517, 620] on button "Gravar" at bounding box center [1493, 639] width 108 height 69
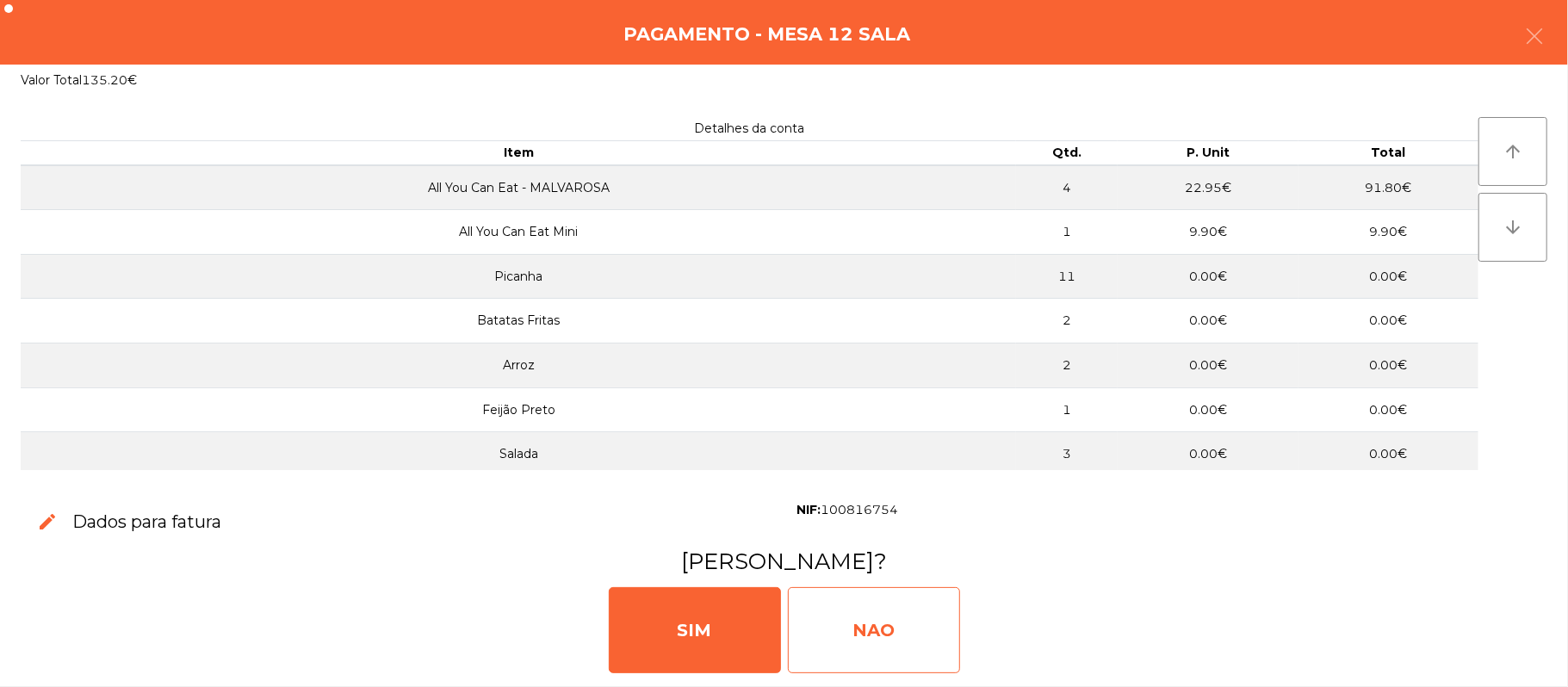
click at [931, 631] on div "NAO" at bounding box center [874, 630] width 172 height 86
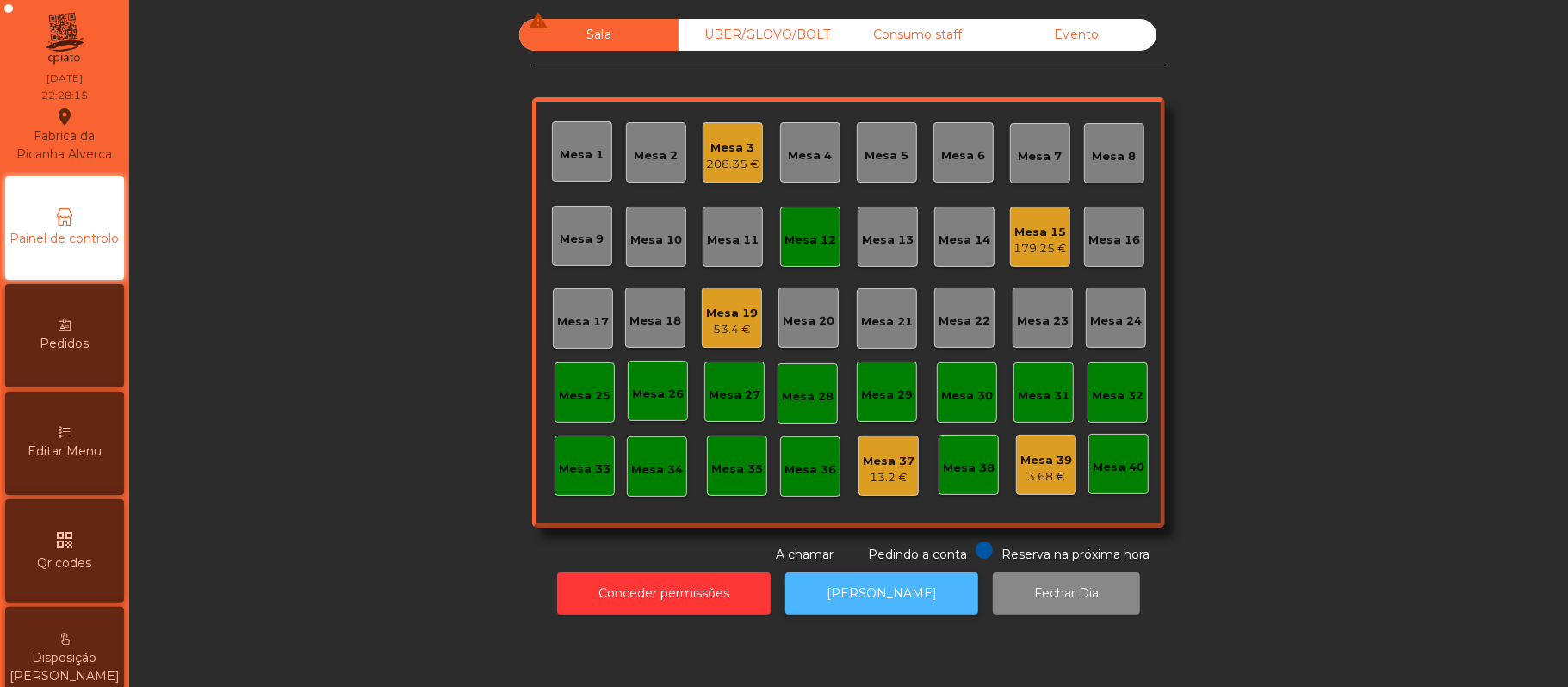
click at [892, 593] on button "[PERSON_NAME]" at bounding box center [882, 593] width 193 height 42
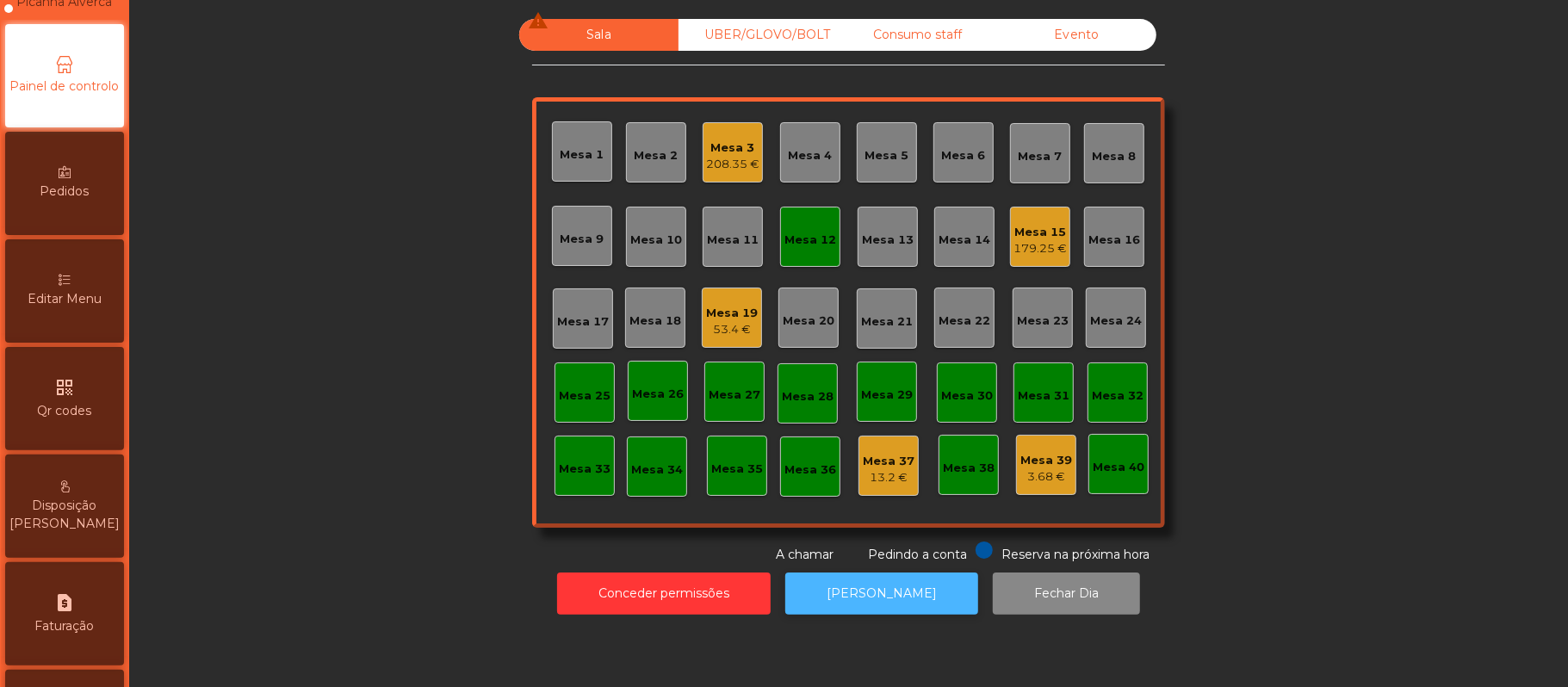
scroll to position [193, 0]
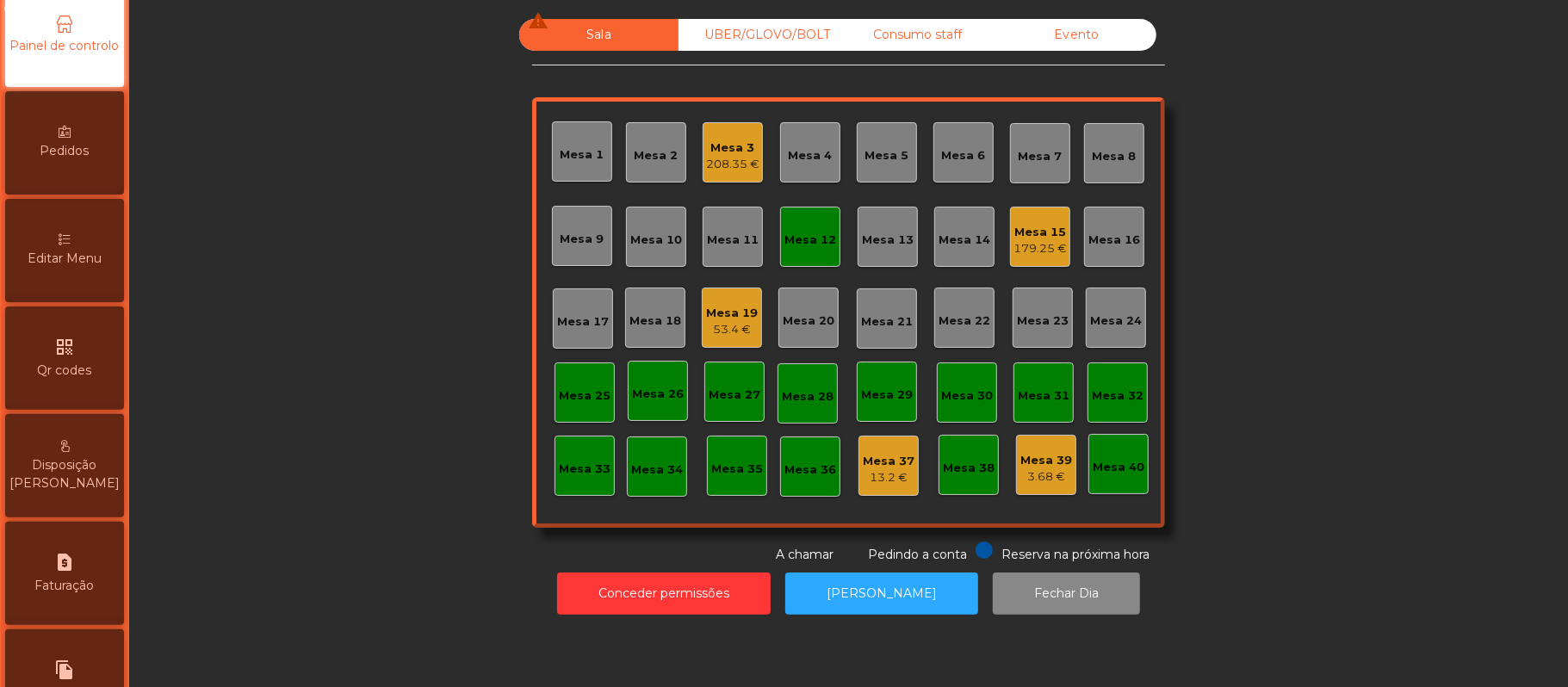
click at [80, 595] on span "Faturação" at bounding box center [65, 585] width 59 height 18
select select "*"
select select "****"
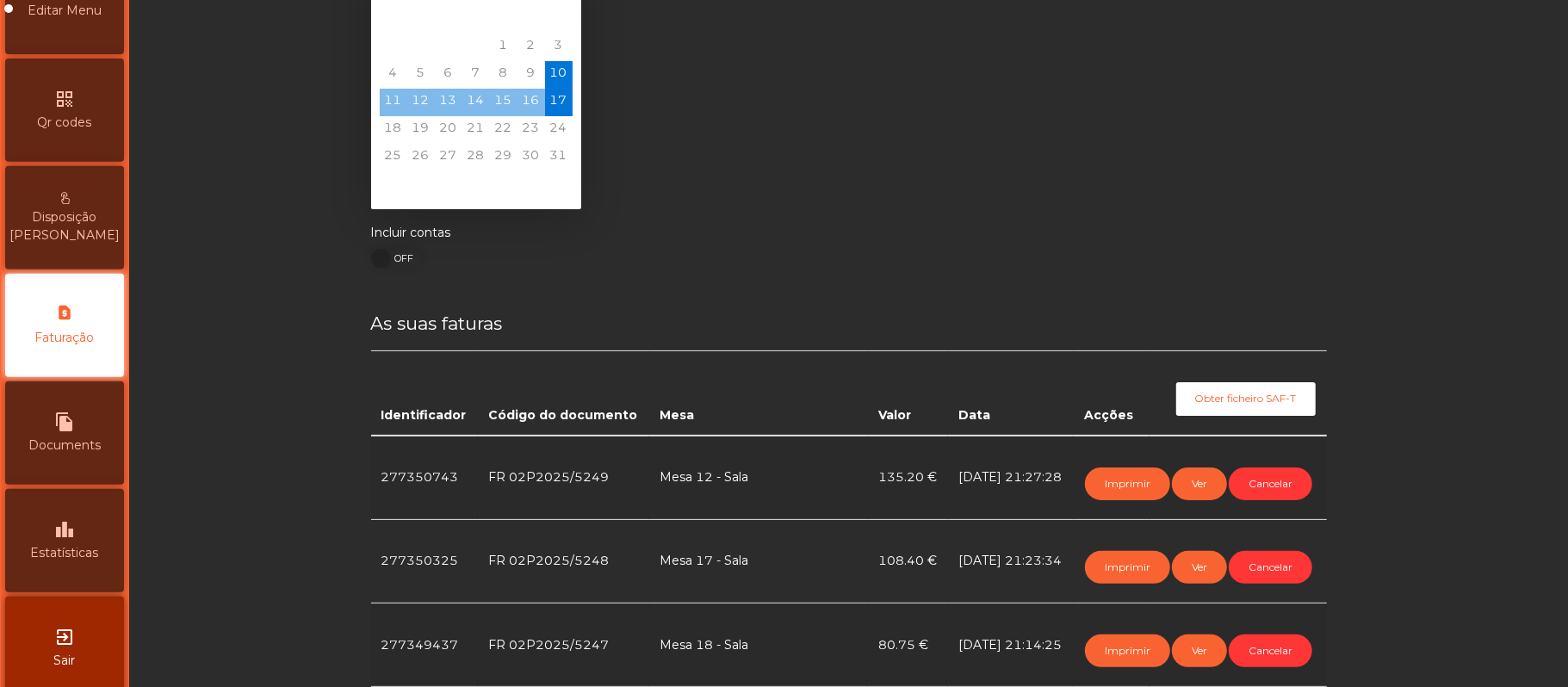
scroll to position [63, 0]
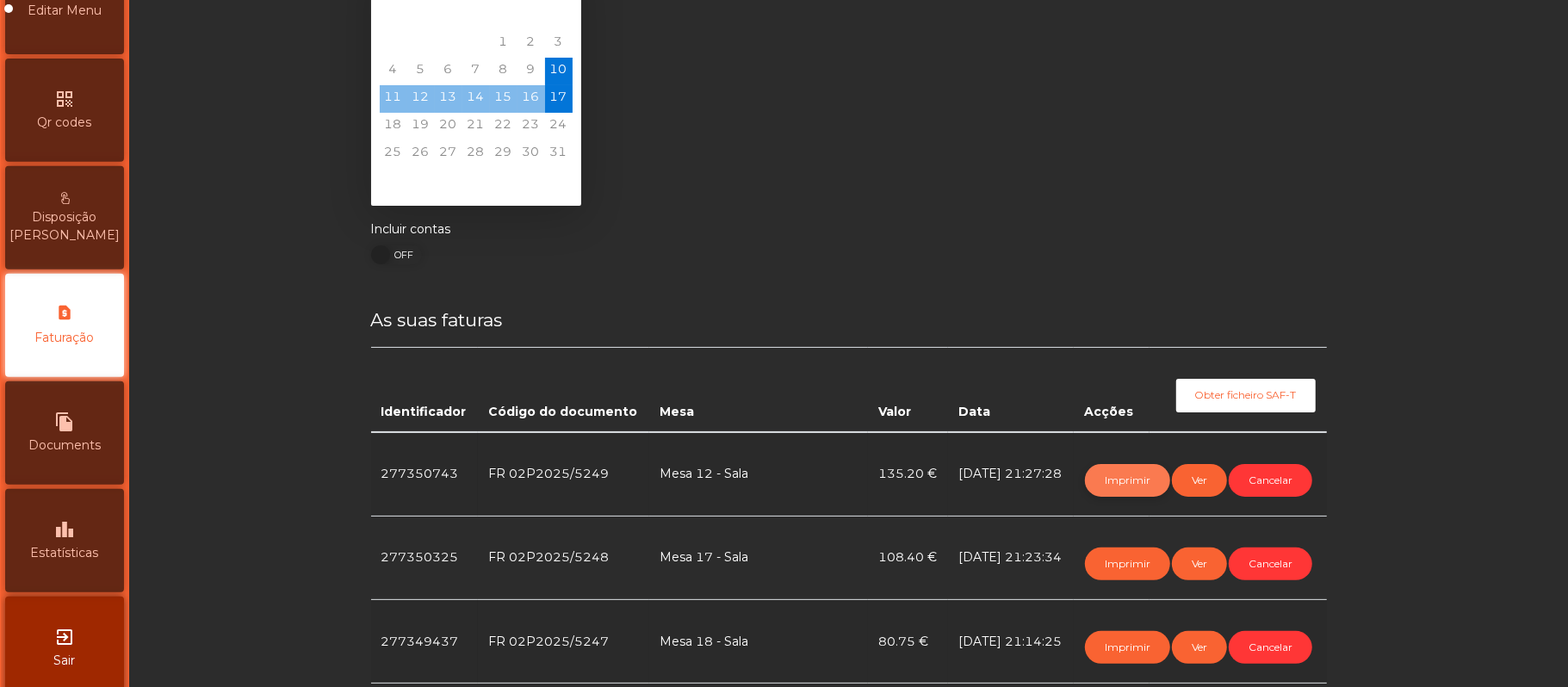
click at [1097, 466] on button "Imprimir" at bounding box center [1127, 480] width 85 height 33
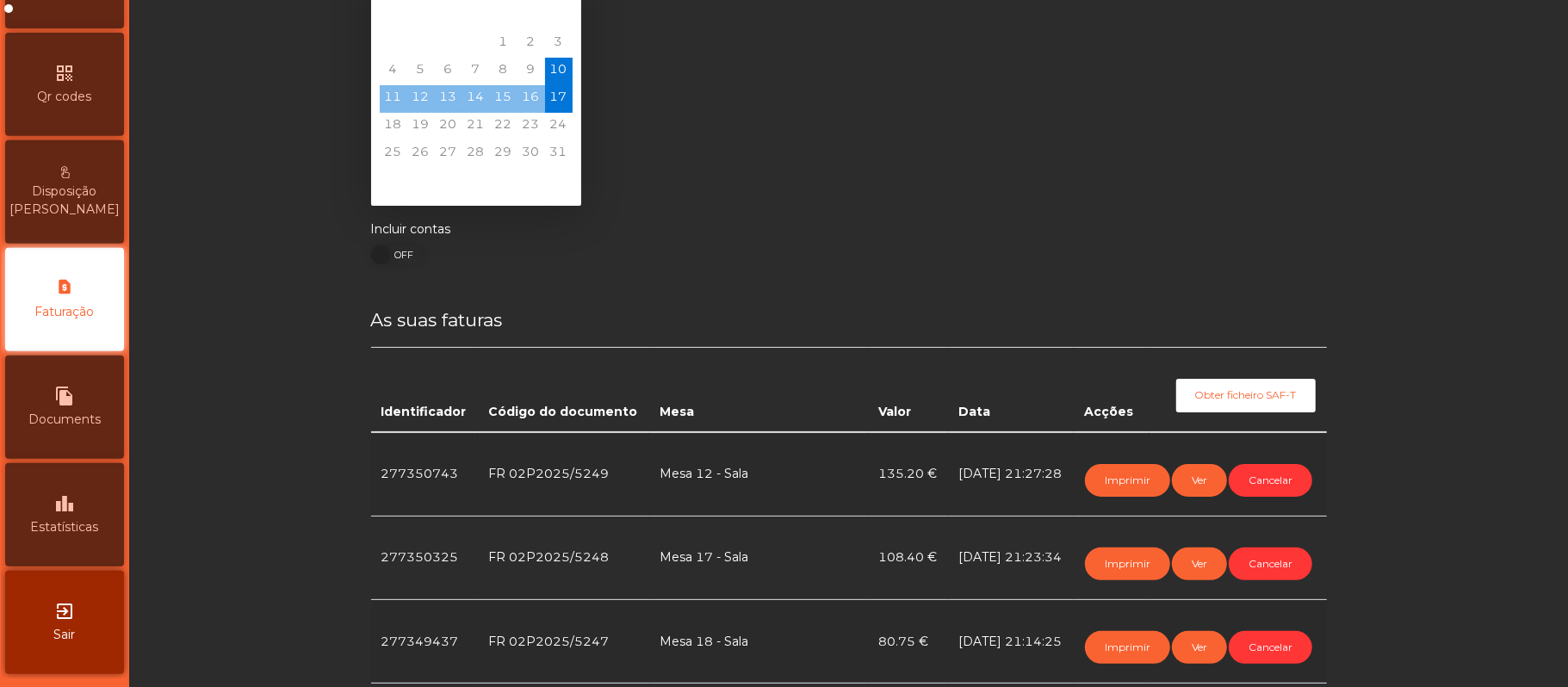
click at [1330, 135] on div "*** *** *** *** *** *** *** *** *** *** *** *** **** **** **** **** **** **** *…" at bounding box center [849, 661] width 982 height 1426
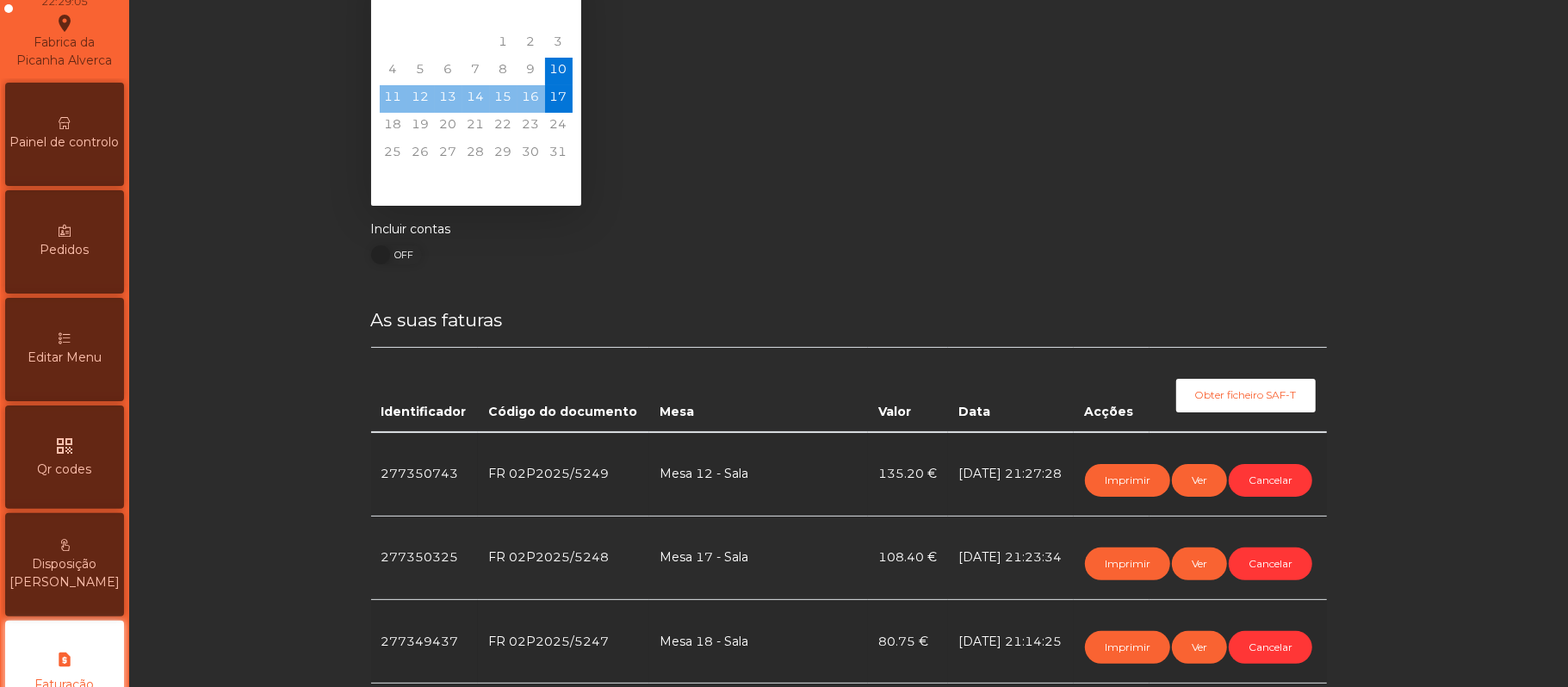
scroll to position [37, 0]
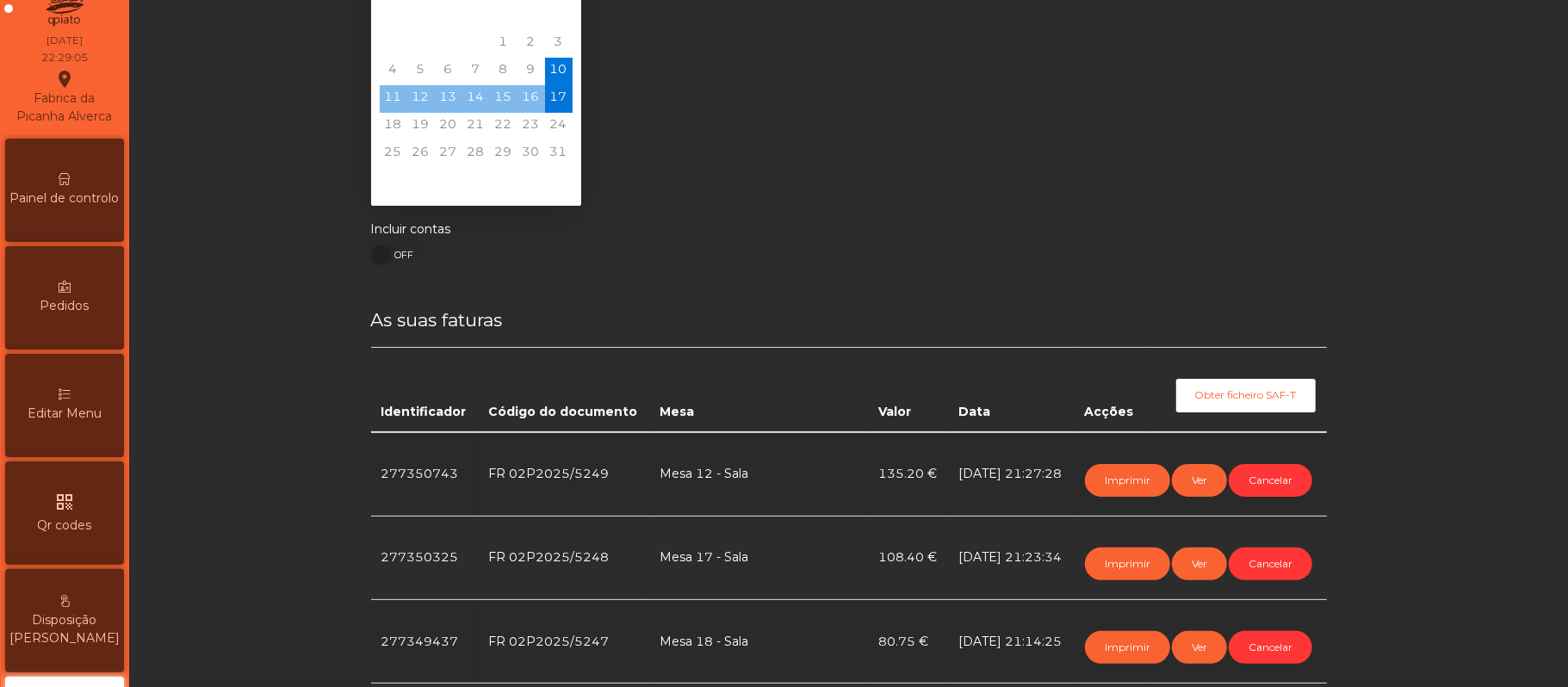
click at [92, 207] on span "Painel de controlo" at bounding box center [65, 197] width 110 height 18
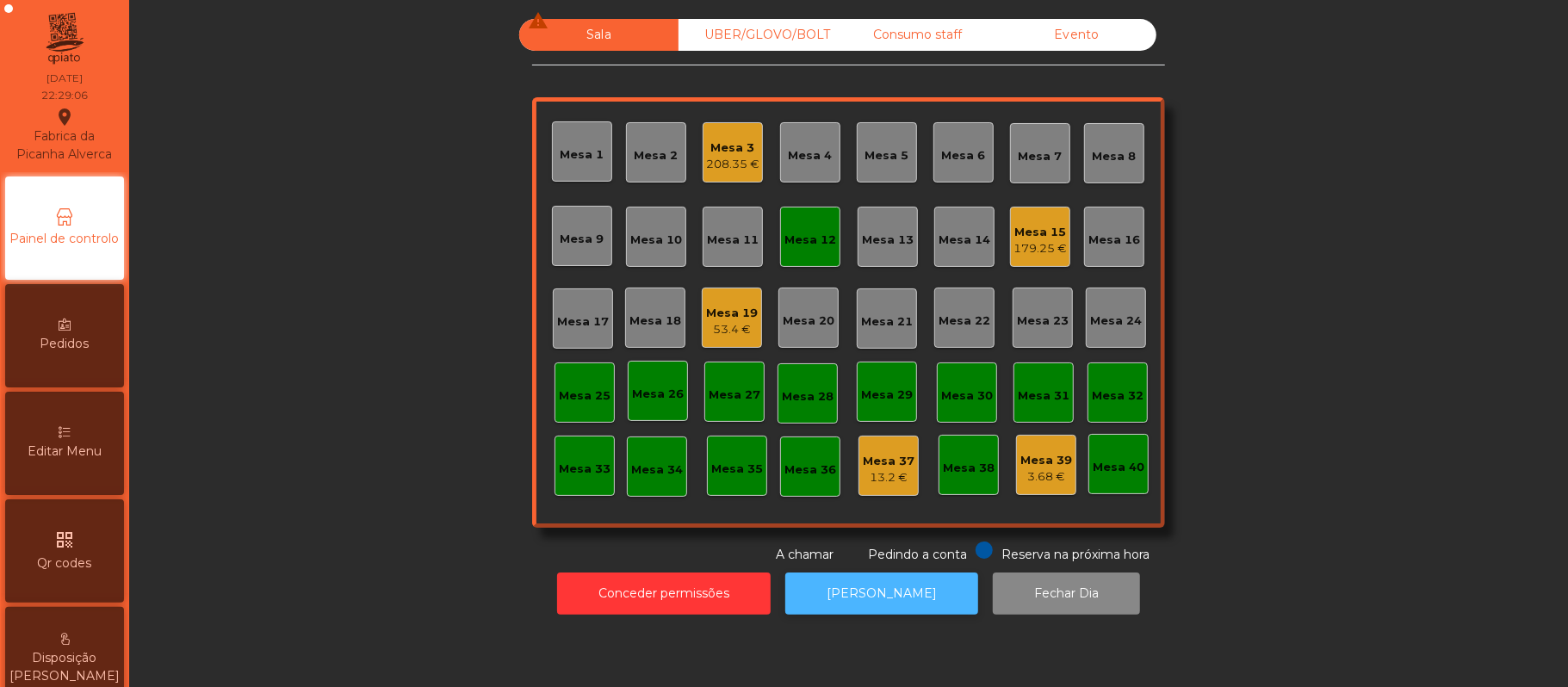
click at [824, 591] on button "[PERSON_NAME]" at bounding box center [882, 593] width 193 height 42
click at [820, 226] on div "Mesa 12" at bounding box center [810, 237] width 51 height 24
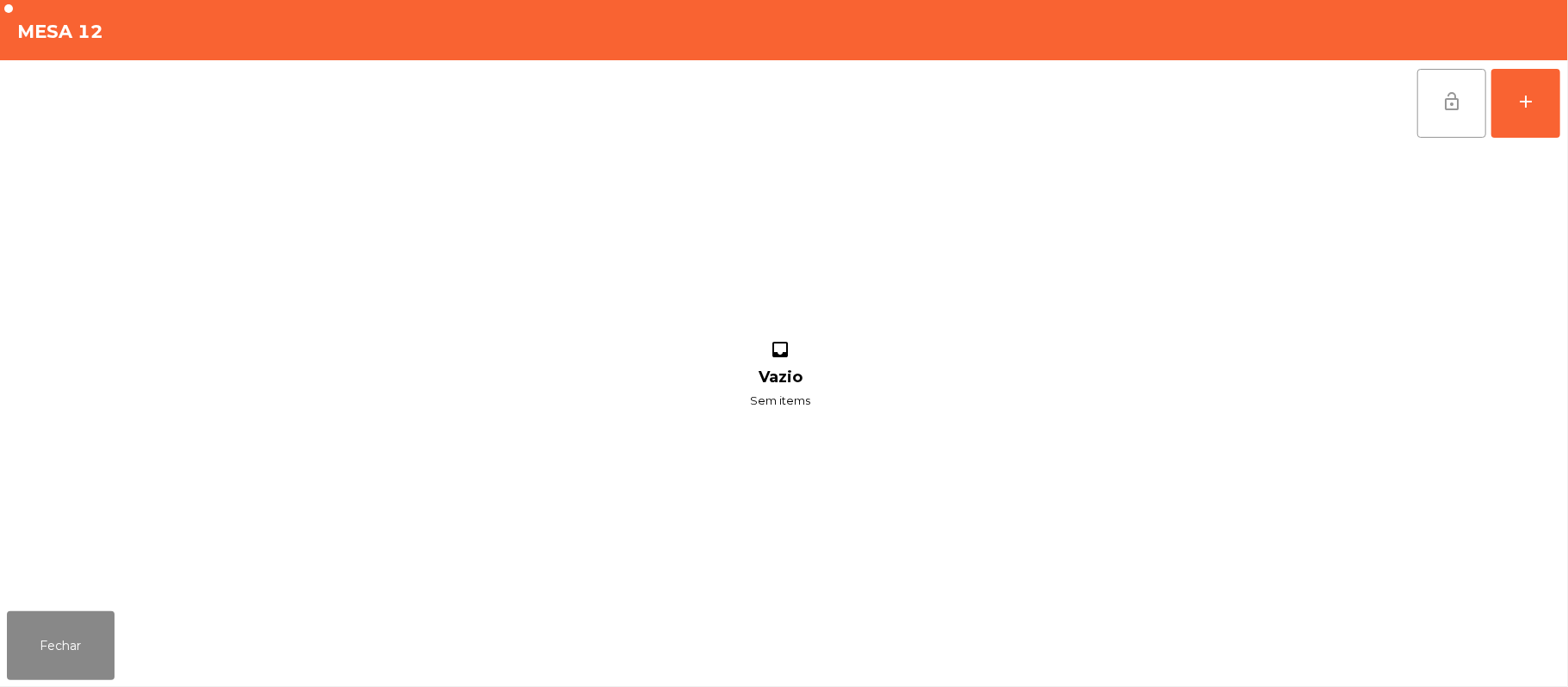
click at [1430, 86] on button "lock_open" at bounding box center [1452, 104] width 69 height 69
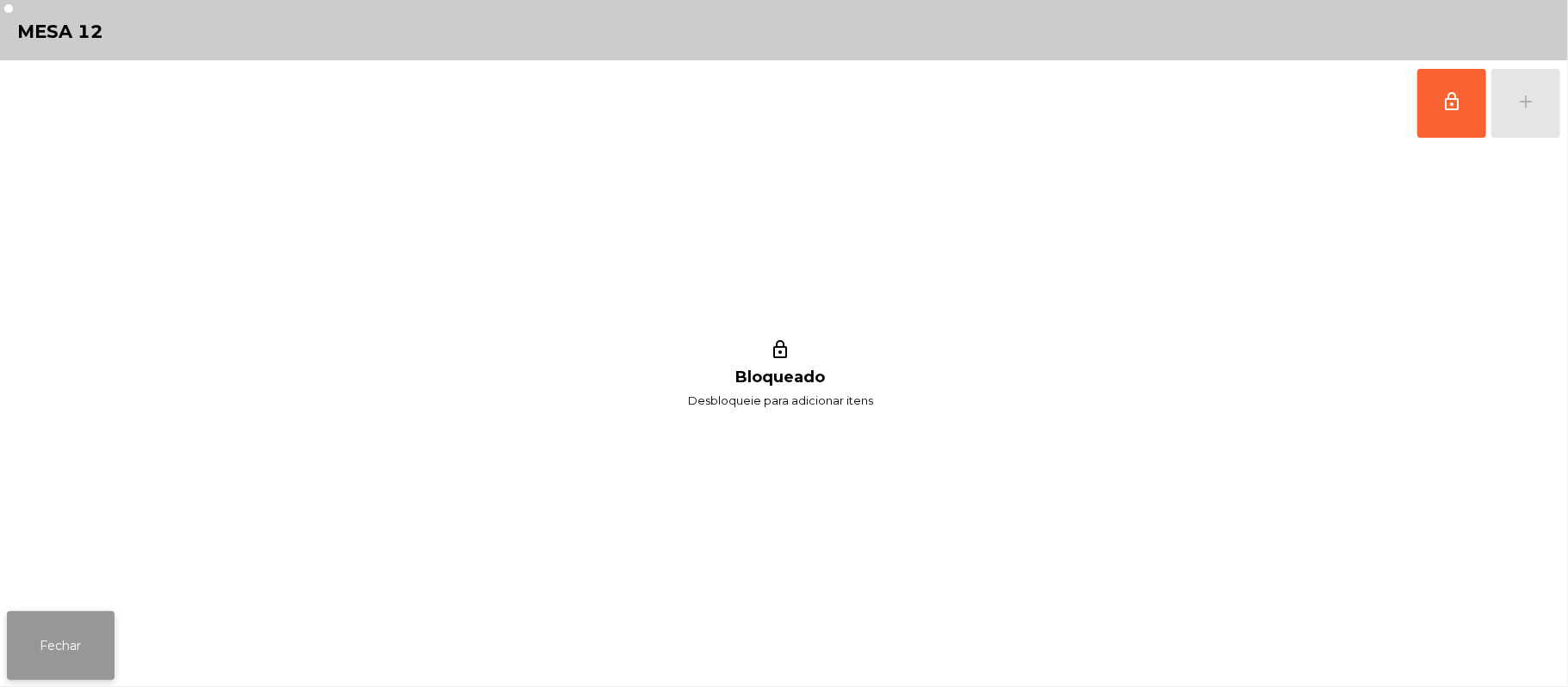
click at [73, 665] on button "Fechar" at bounding box center [60, 646] width 108 height 69
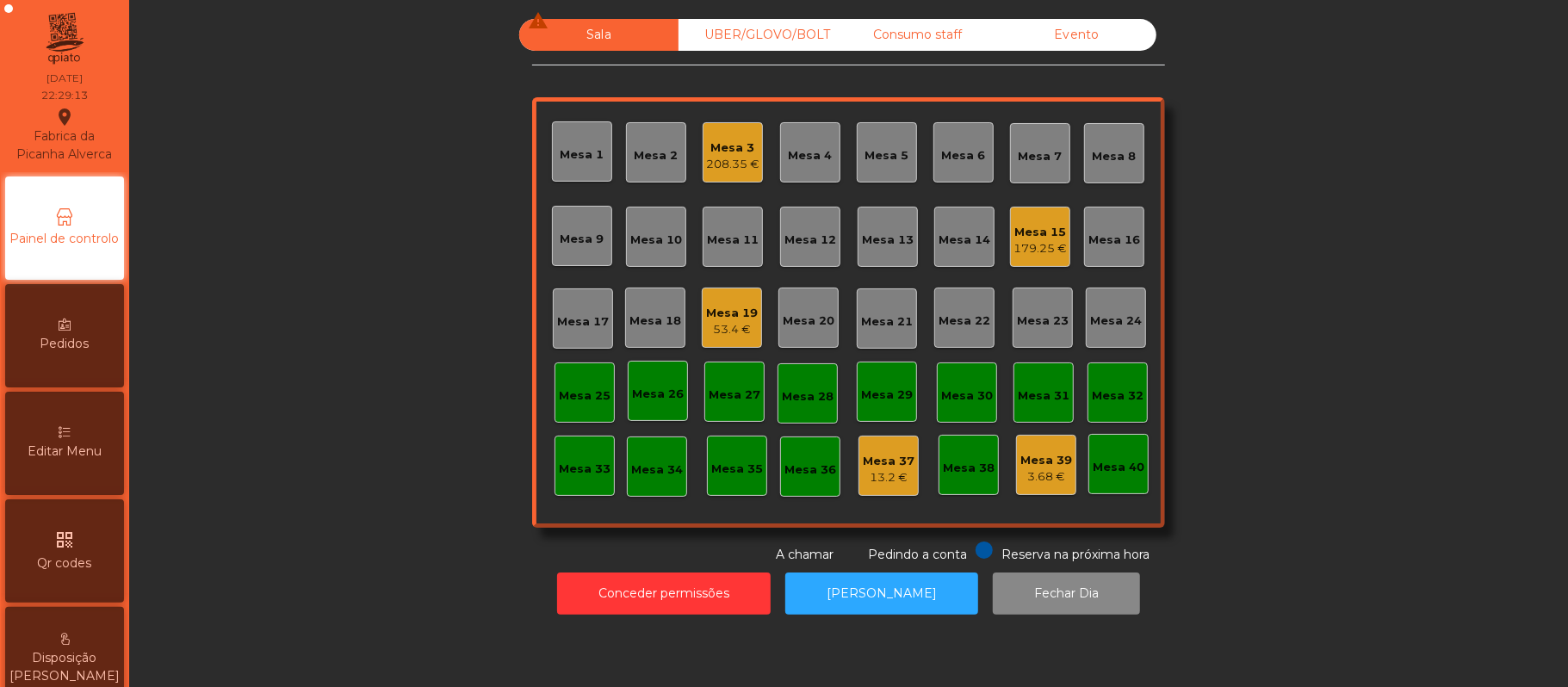
click at [720, 326] on div "53.4 €" at bounding box center [731, 329] width 51 height 17
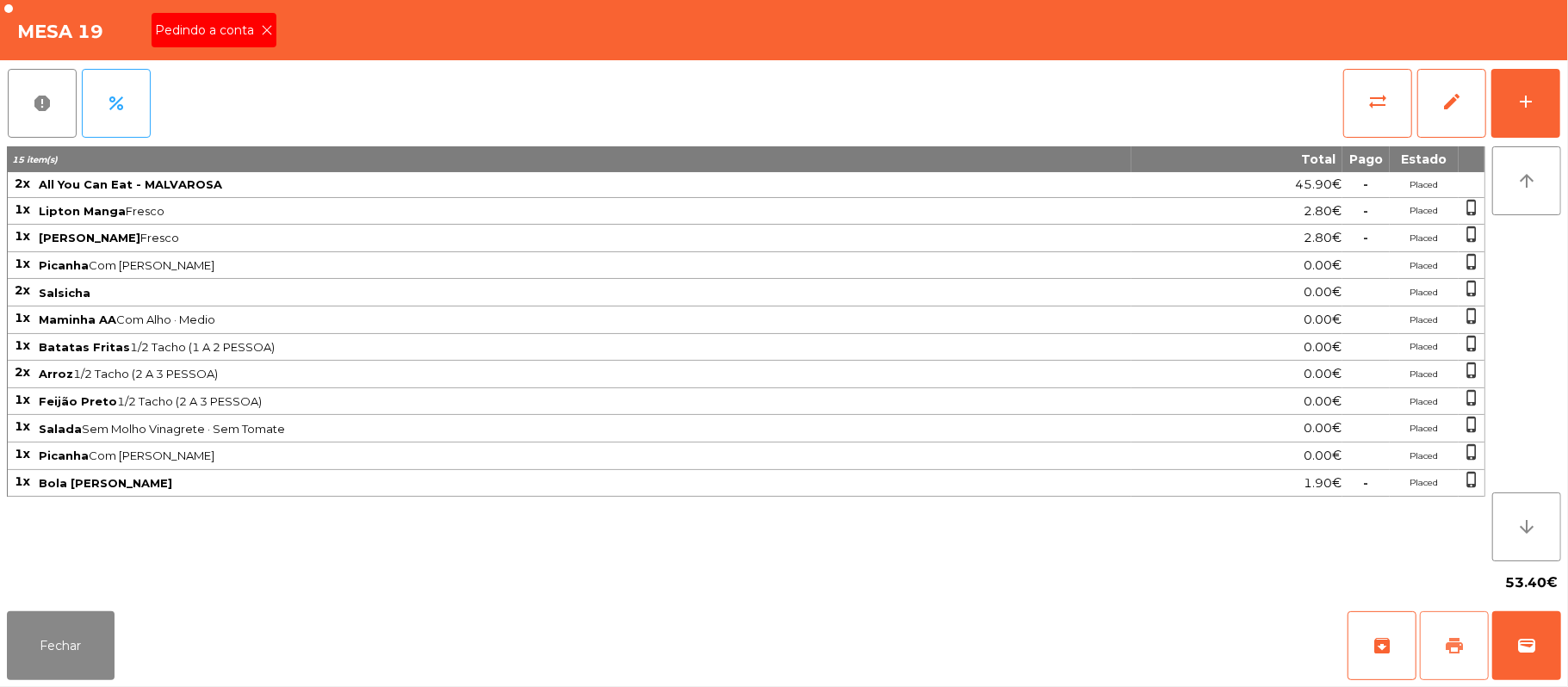
click at [1464, 639] on span "print" at bounding box center [1455, 646] width 21 height 21
click at [242, 47] on div "Pedindo a conta" at bounding box center [213, 30] width 125 height 35
click at [1442, 646] on button "print" at bounding box center [1455, 646] width 69 height 69
click at [84, 646] on button "Fechar" at bounding box center [60, 646] width 108 height 69
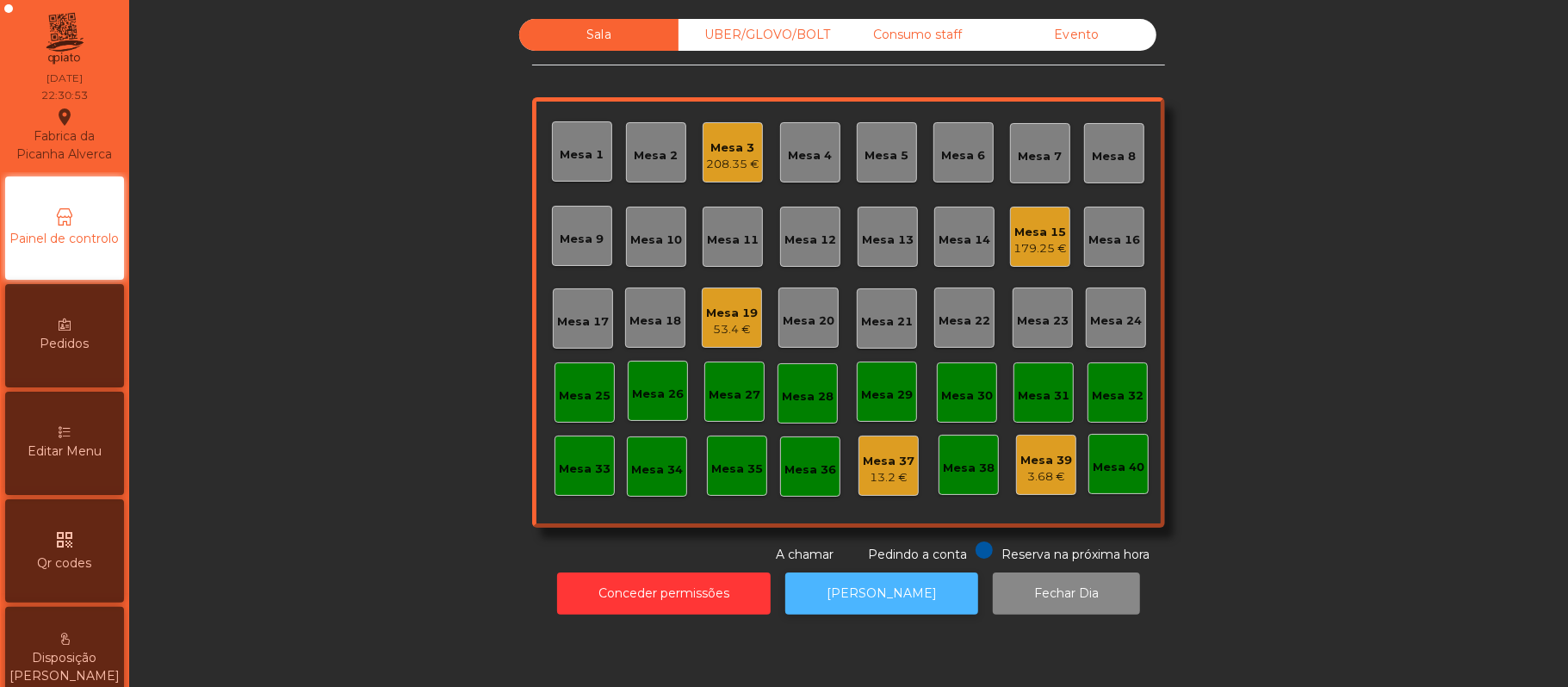
click at [900, 592] on button "[PERSON_NAME]" at bounding box center [882, 593] width 193 height 42
click at [716, 311] on div "Mesa 19" at bounding box center [731, 314] width 51 height 17
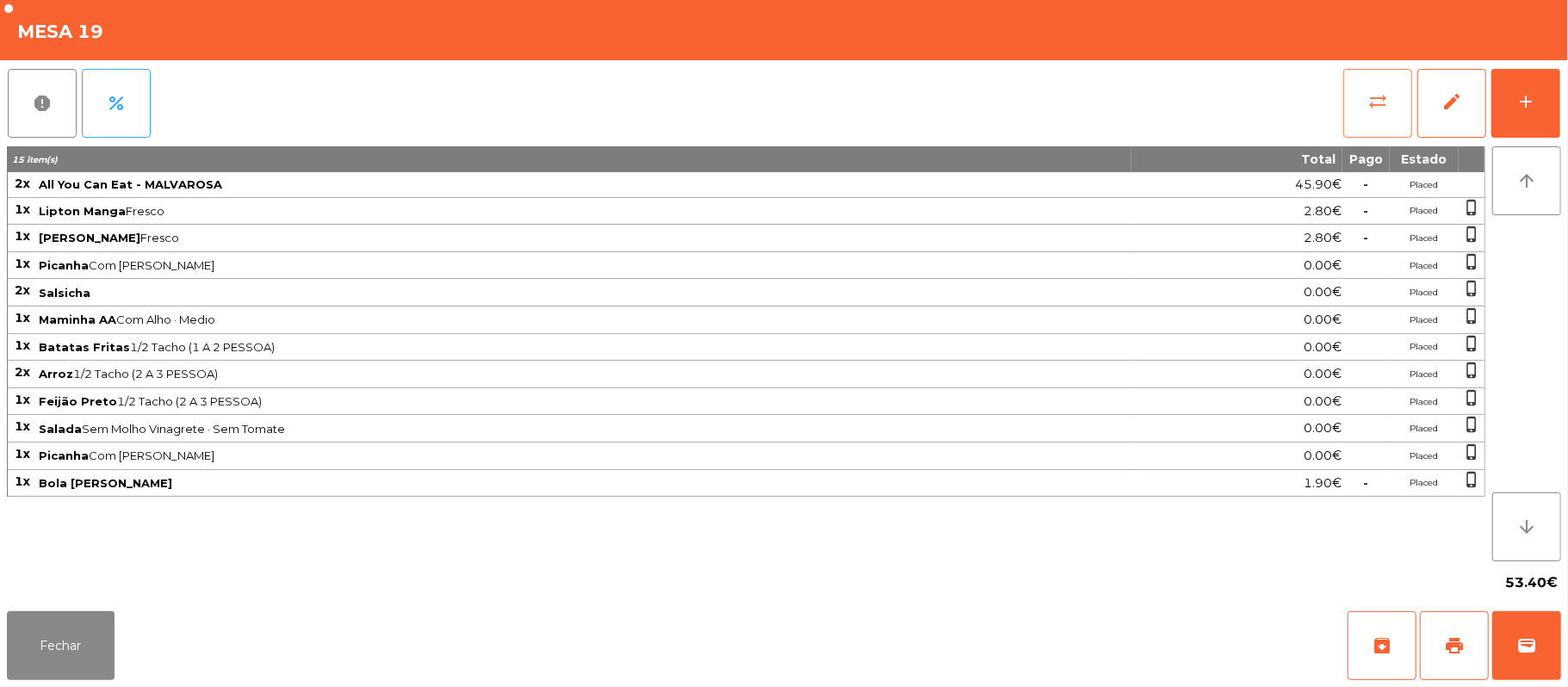
click at [1358, 102] on button "sync_alt" at bounding box center [1378, 104] width 69 height 69
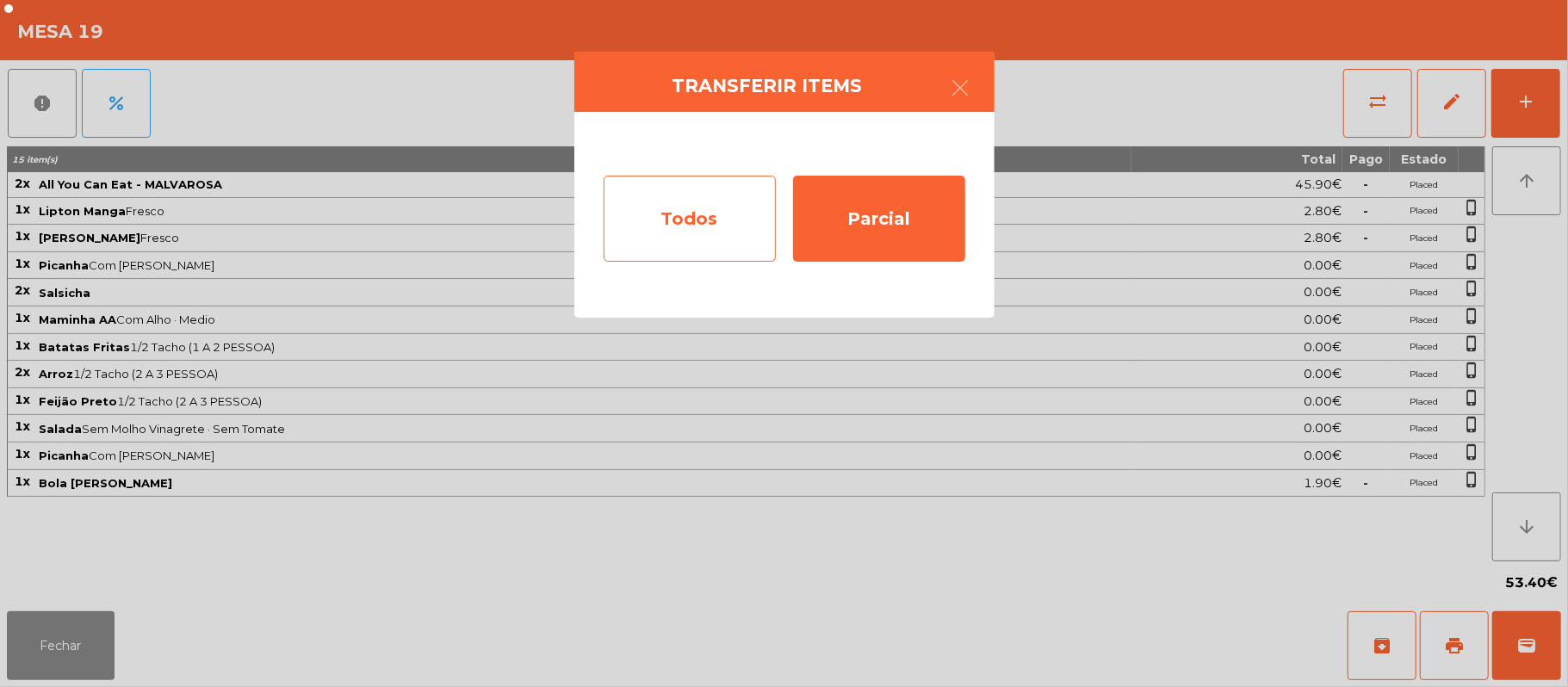
click at [689, 224] on div "Todos" at bounding box center [690, 219] width 172 height 86
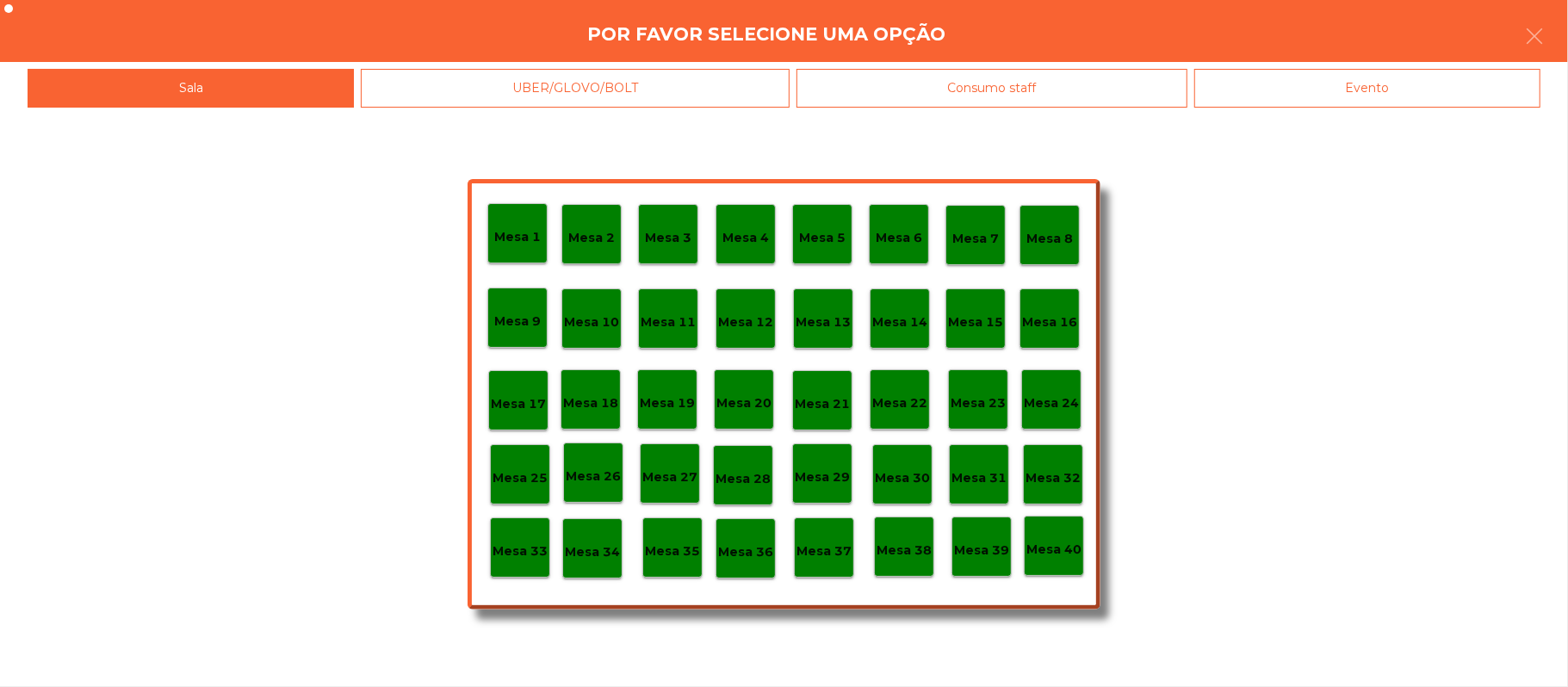
click at [1312, 90] on div "Evento" at bounding box center [1368, 88] width 346 height 38
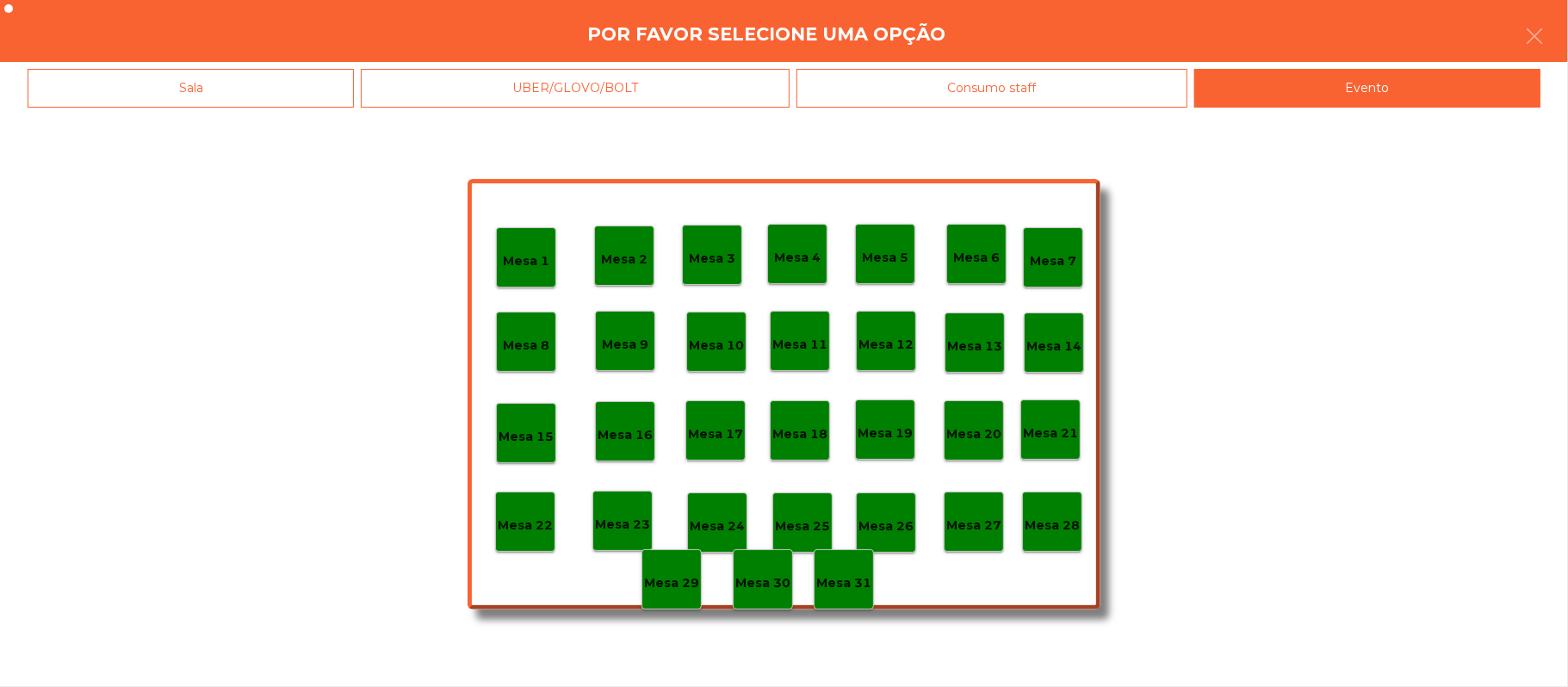
click at [1069, 524] on p "Mesa 28" at bounding box center [1052, 525] width 55 height 20
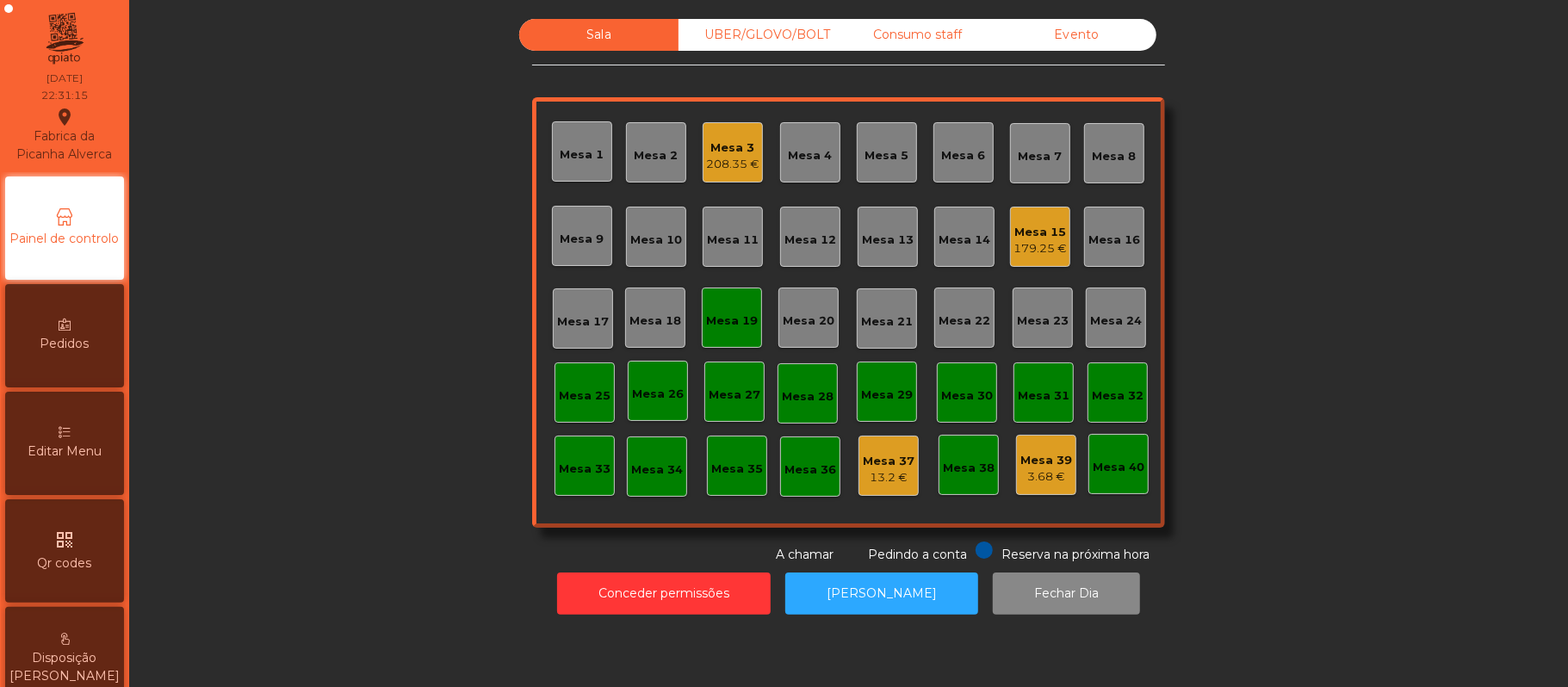
click at [711, 328] on div "Mesa 19" at bounding box center [731, 321] width 51 height 17
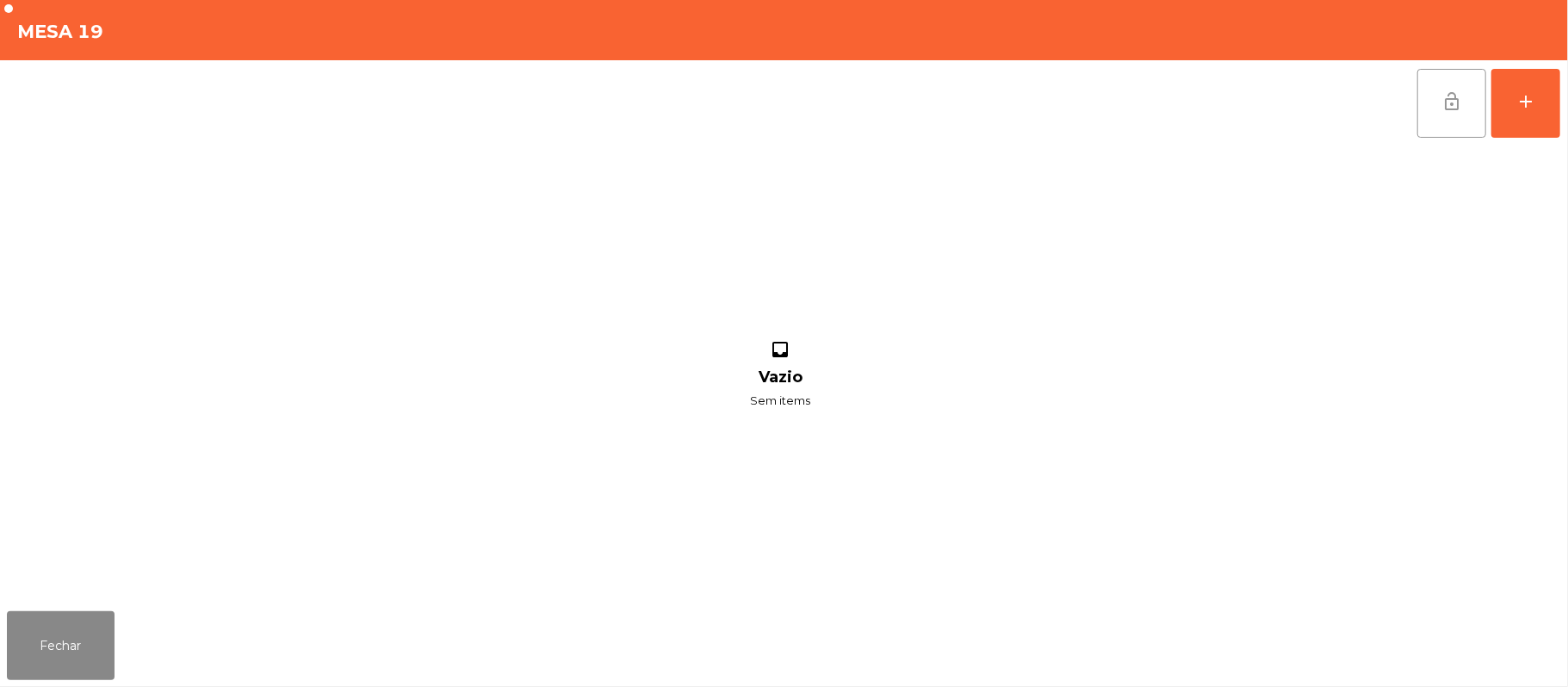
click at [1426, 95] on button "lock_open" at bounding box center [1452, 104] width 69 height 69
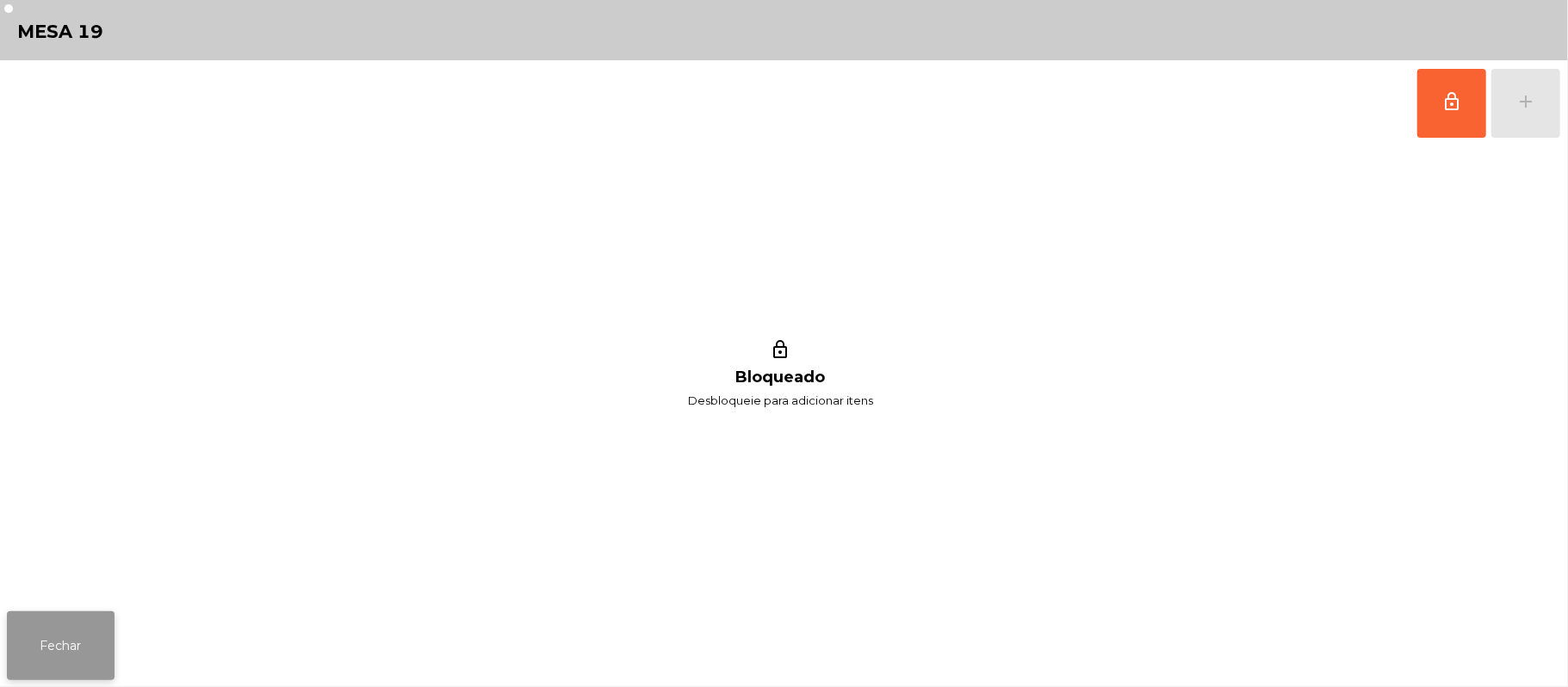
click at [37, 627] on button "Fechar" at bounding box center [60, 646] width 108 height 69
